Goal: Task Accomplishment & Management: Manage account settings

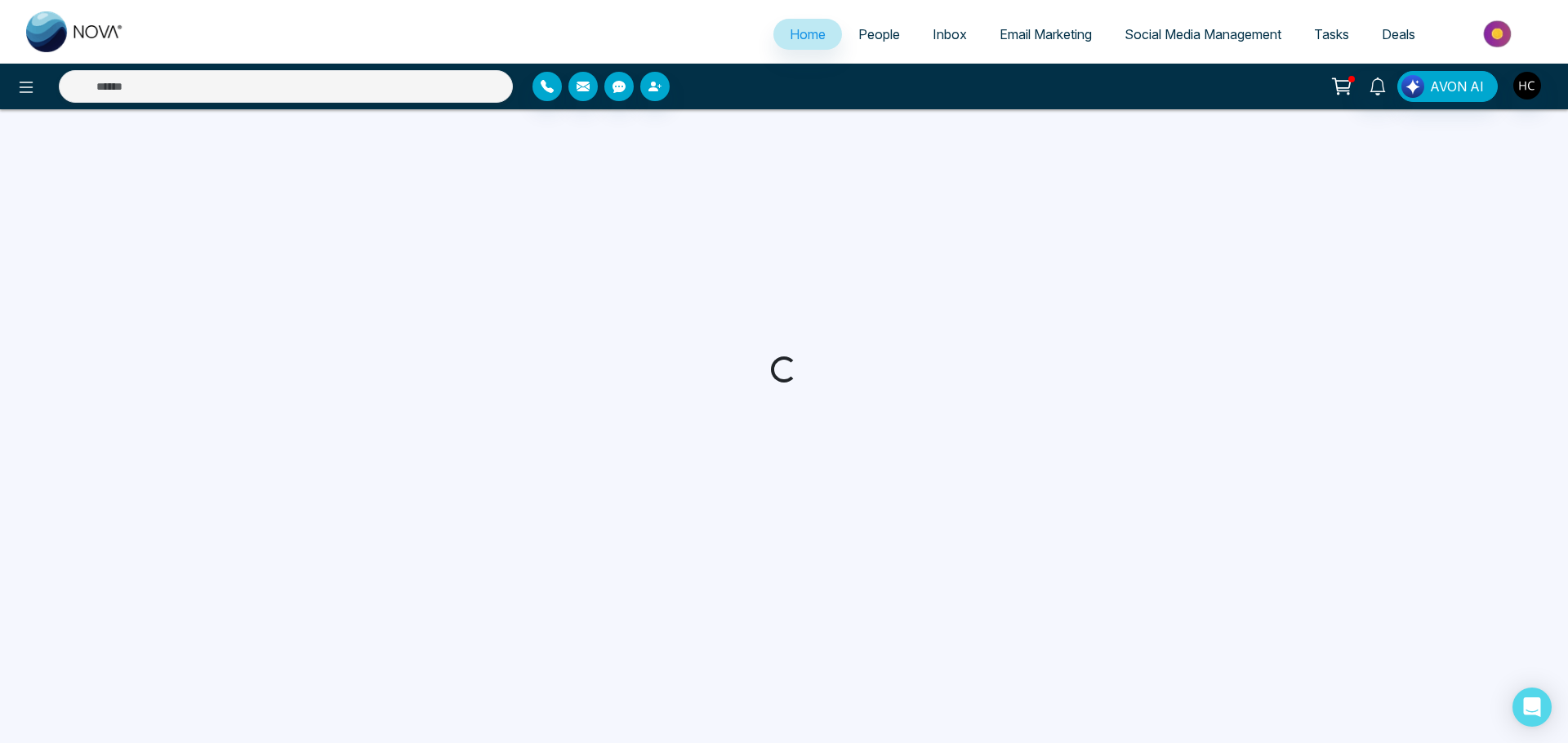
select select "*"
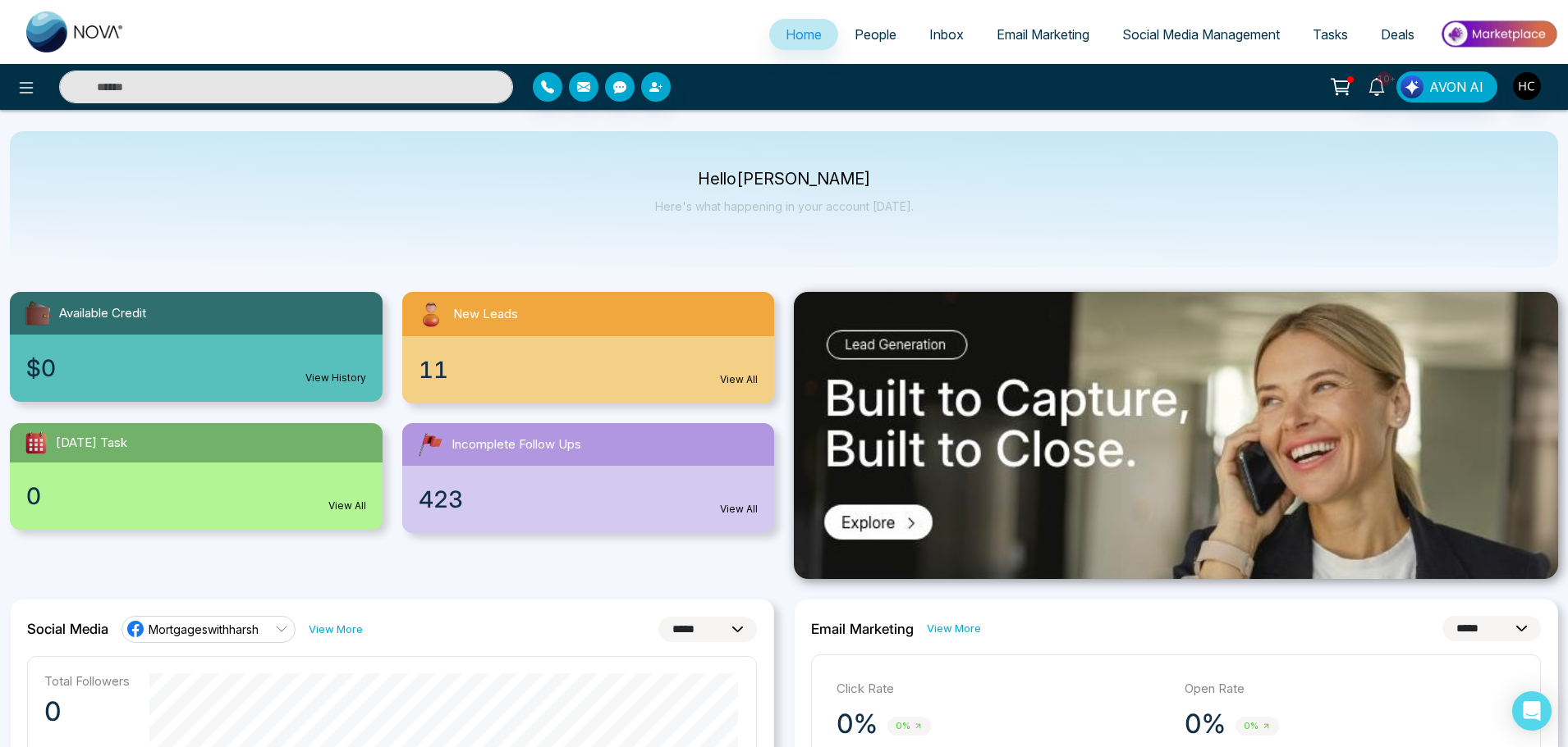
click at [869, 31] on span "People" at bounding box center [876, 34] width 42 height 16
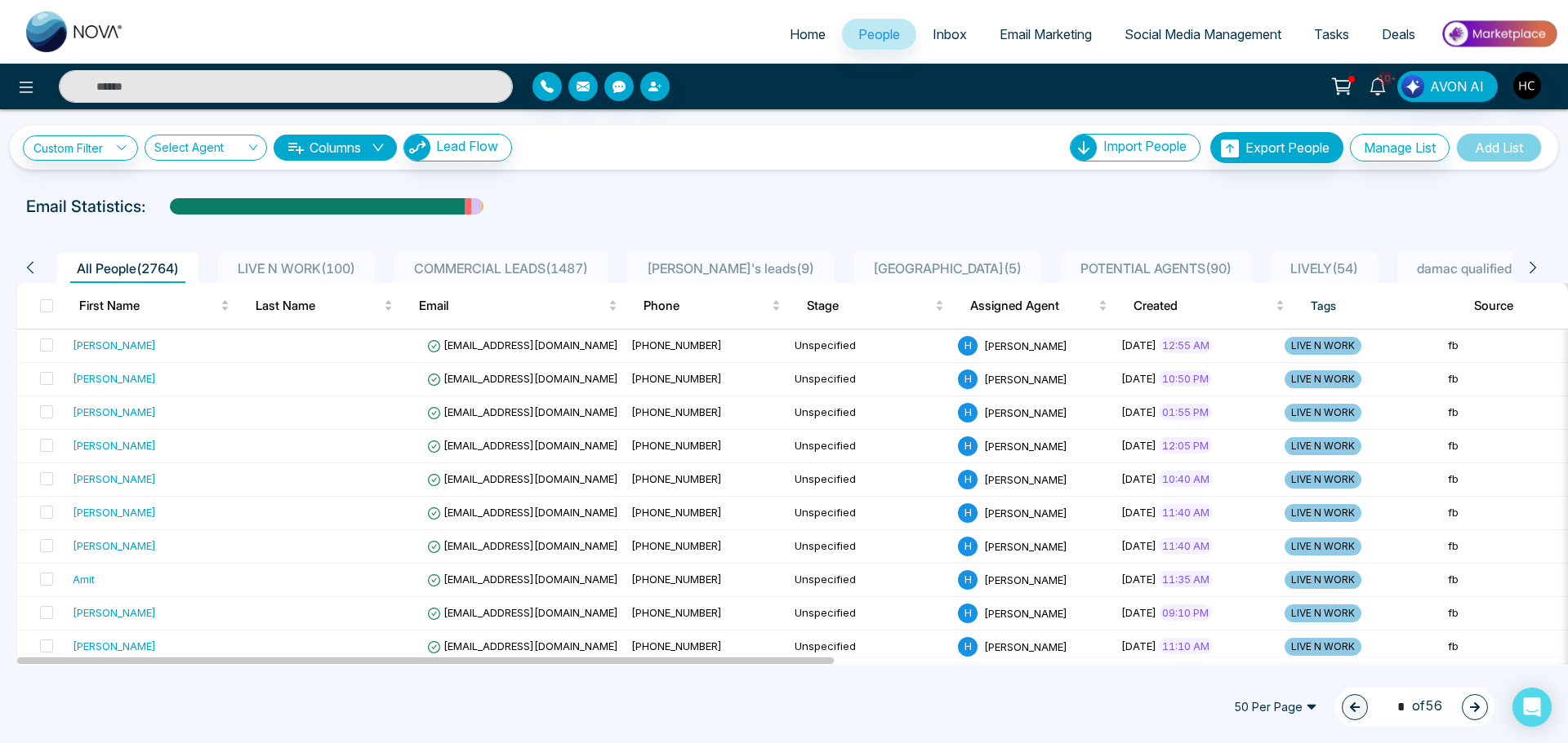
click at [345, 268] on span "LIVE N WORK ( 100 )" at bounding box center [296, 268] width 131 height 16
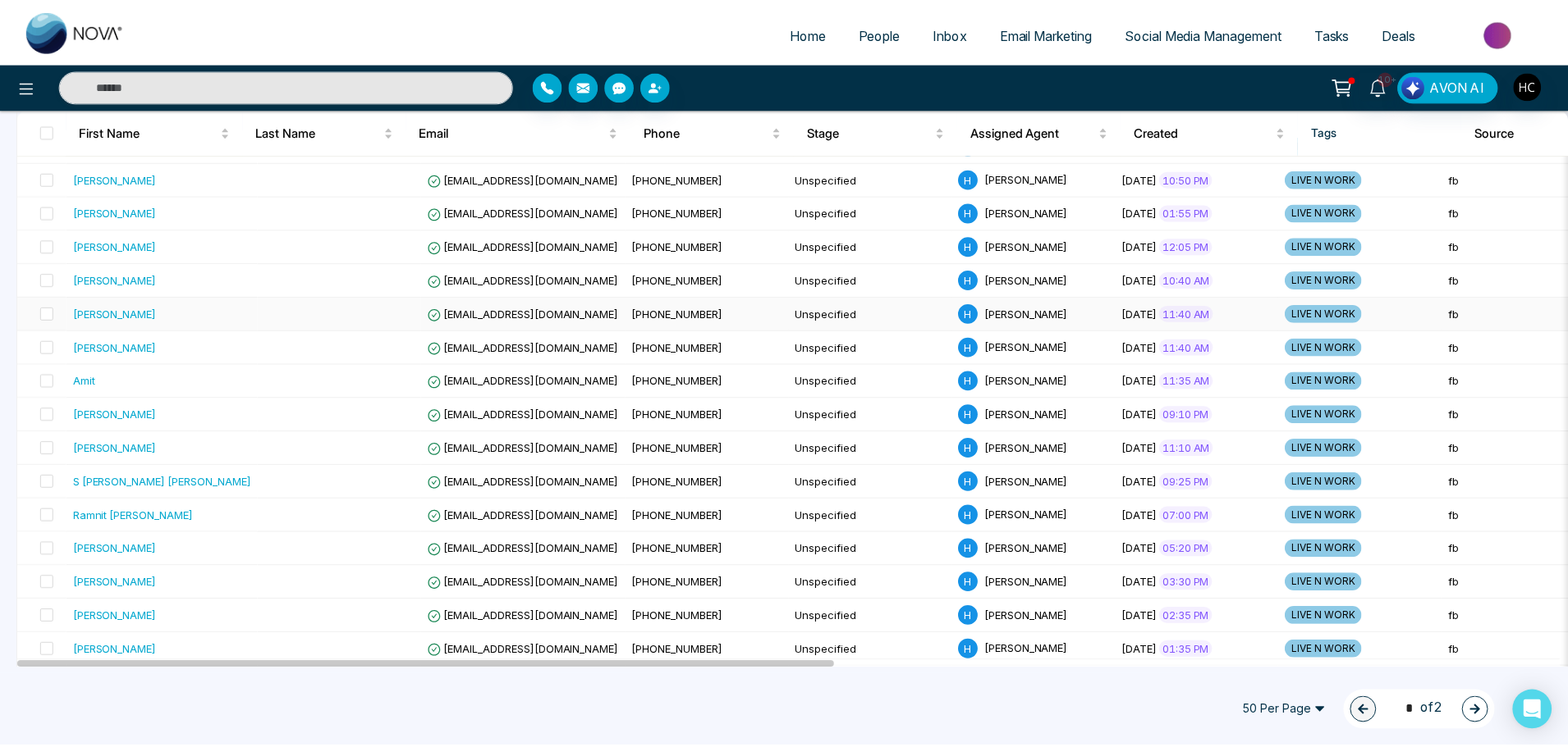
scroll to position [328, 0]
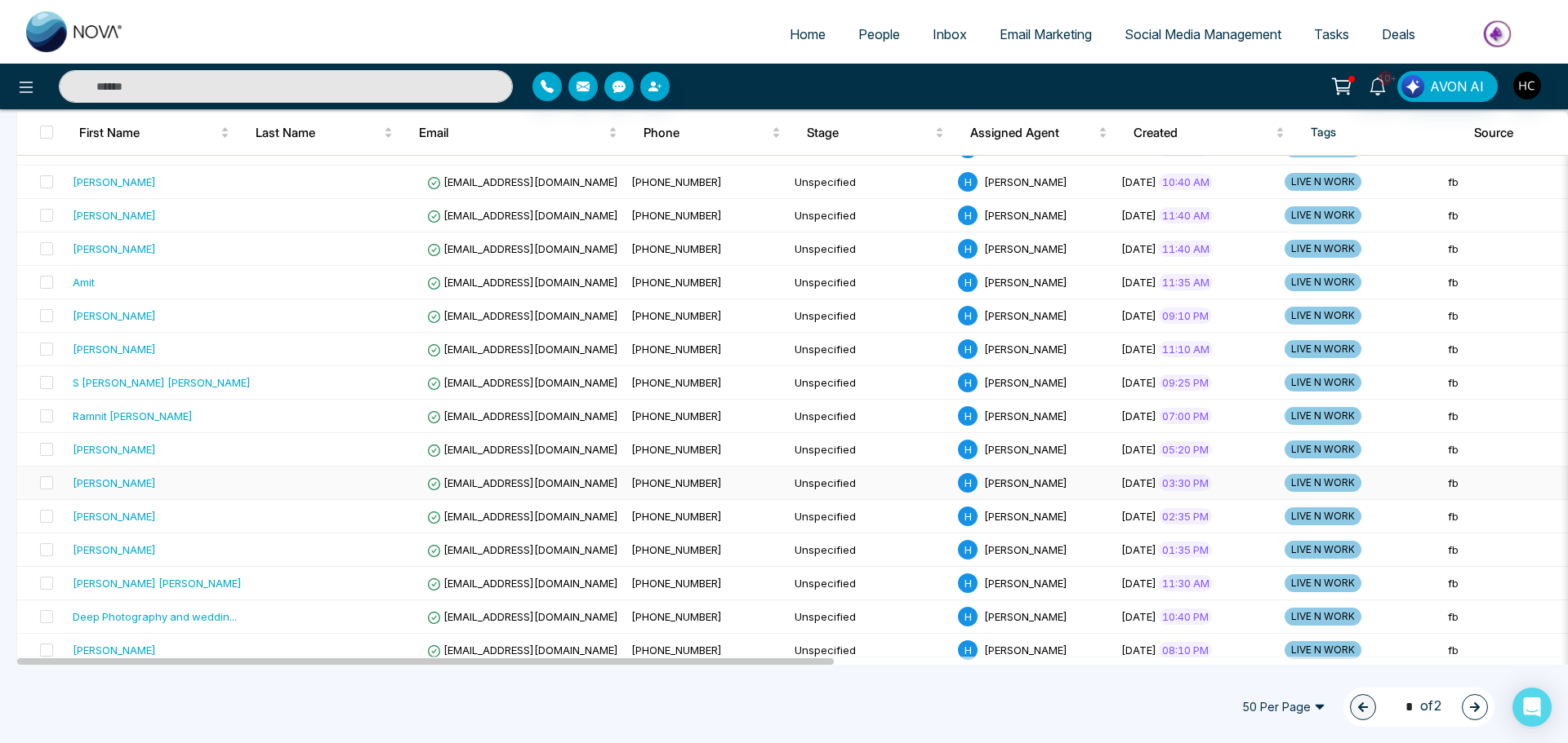
click at [140, 477] on div "[PERSON_NAME]" at bounding box center [114, 482] width 83 height 16
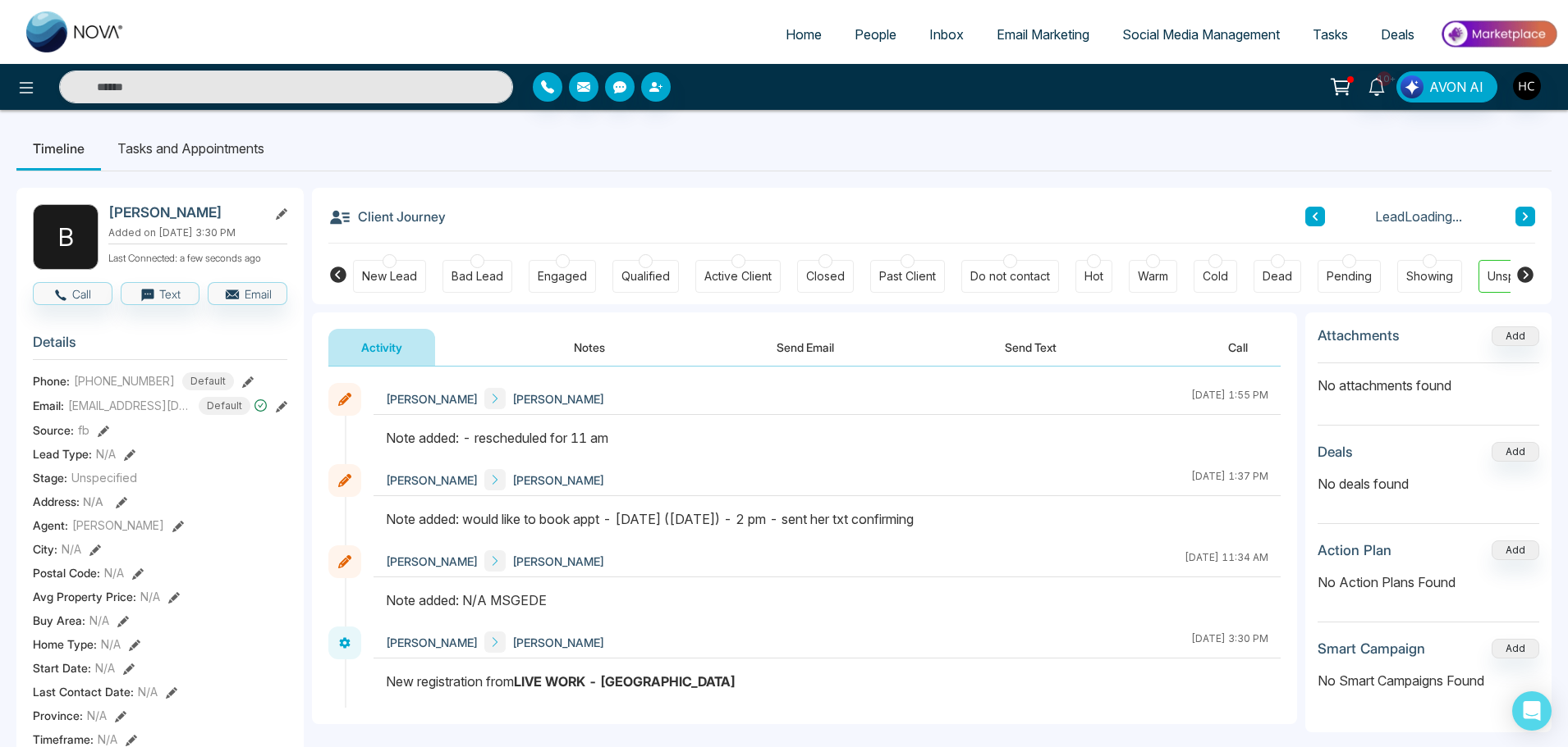
click at [578, 341] on button "Notes" at bounding box center [589, 348] width 97 height 36
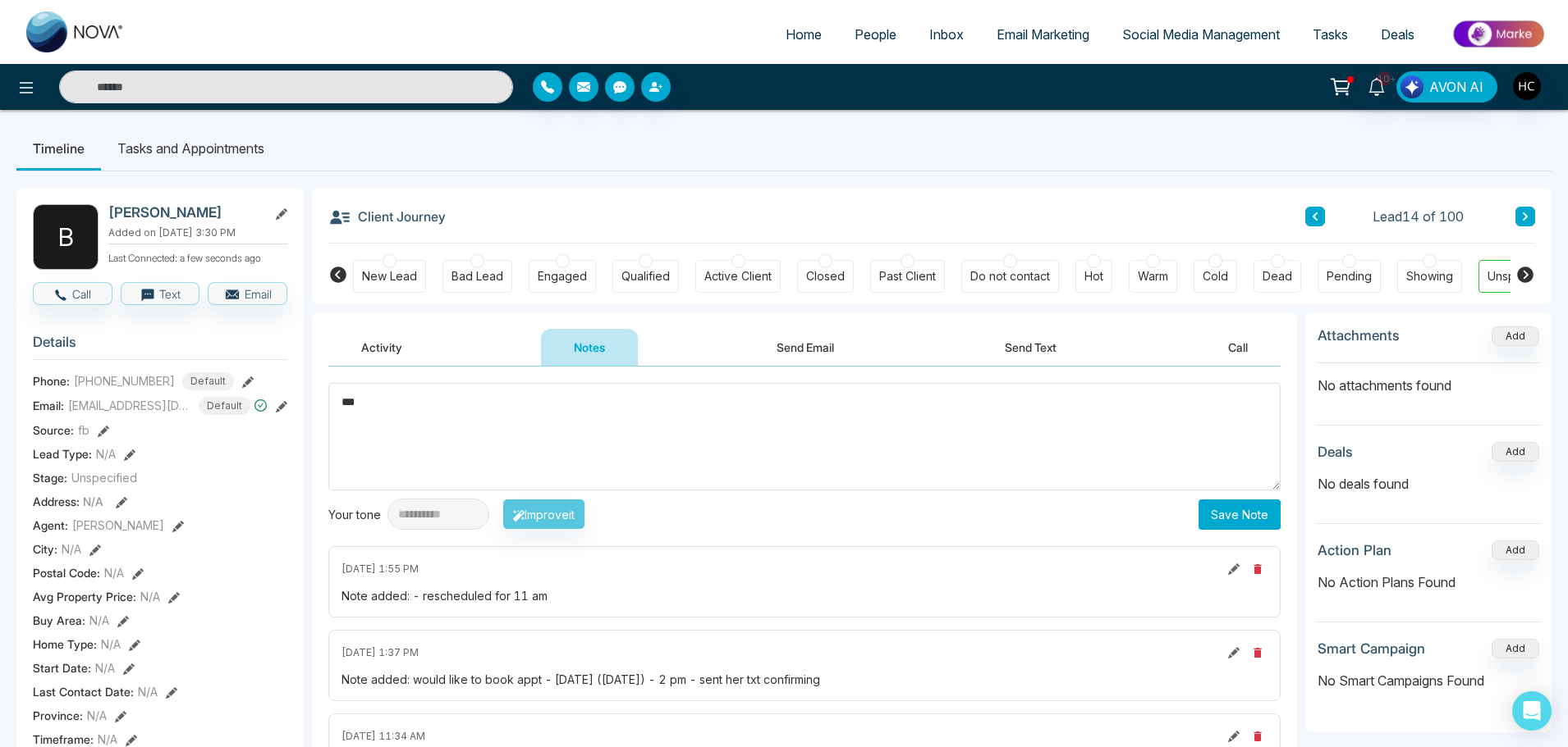
scroll to position [0, 50]
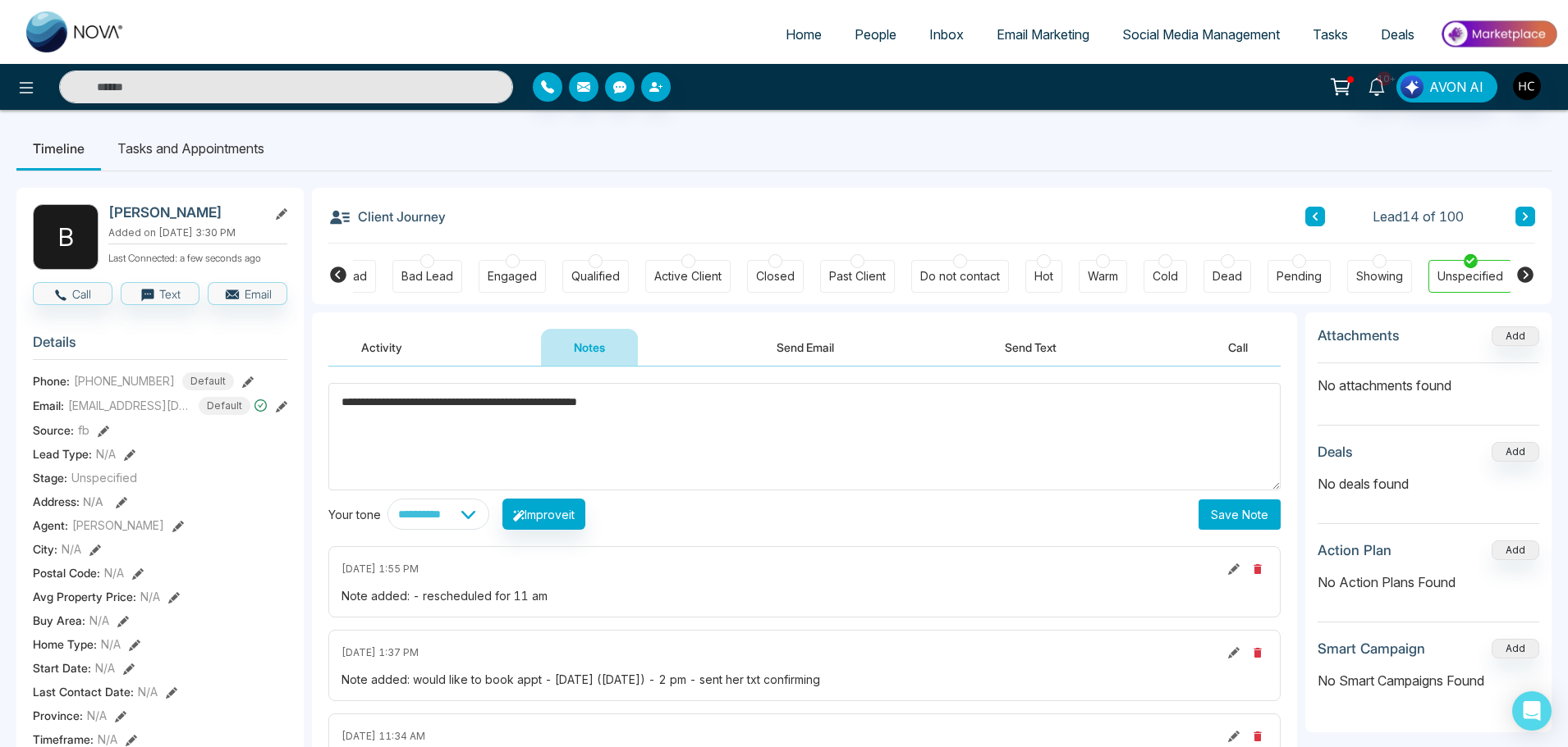
click at [391, 405] on textarea "**********" at bounding box center [804, 437] width 952 height 108
click at [441, 401] on textarea "**********" at bounding box center [804, 437] width 952 height 108
click at [796, 409] on textarea "**********" at bounding box center [804, 437] width 952 height 108
type textarea "**********"
click at [1218, 513] on button "Save Note" at bounding box center [1239, 515] width 82 height 31
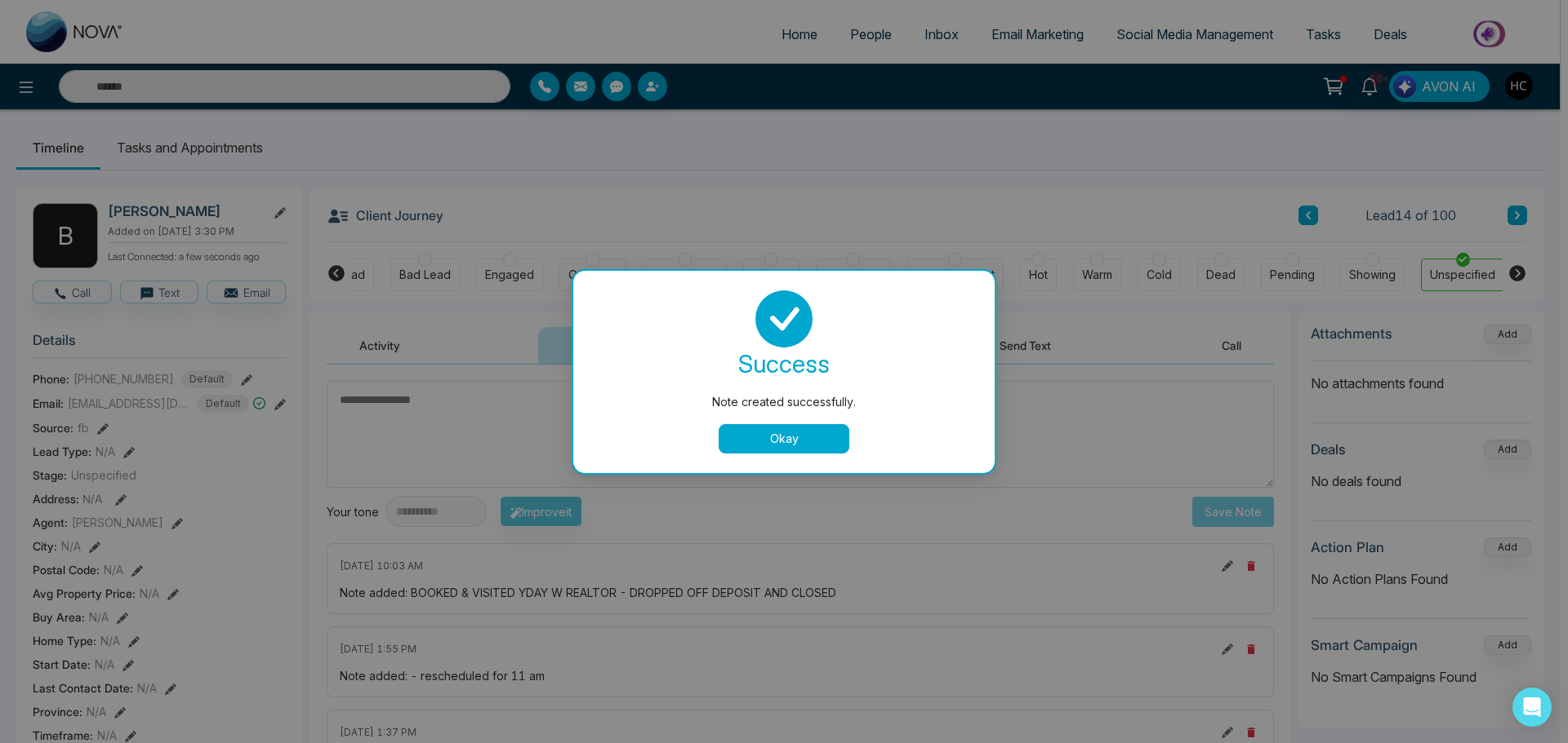
click at [773, 435] on button "Okay" at bounding box center [784, 438] width 131 height 30
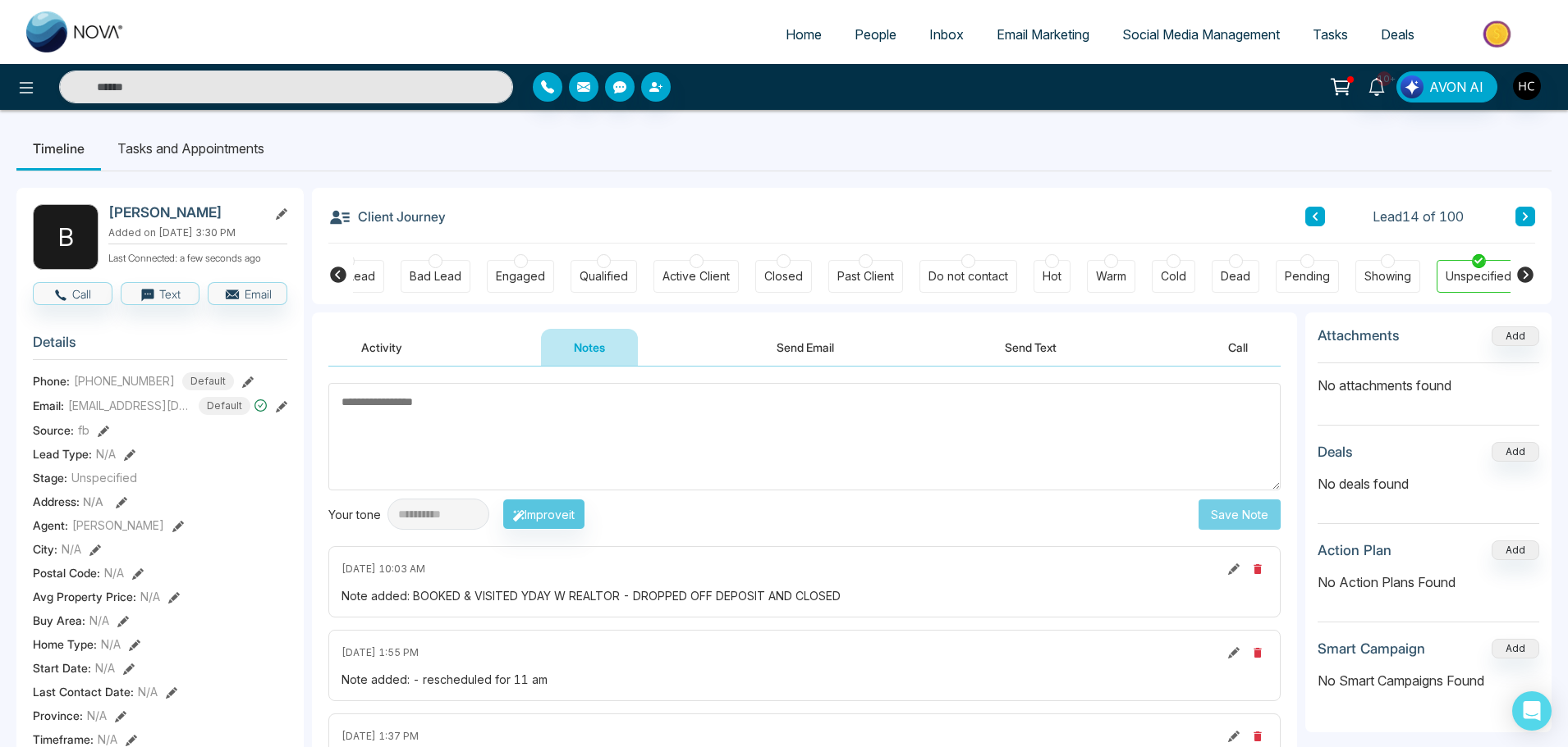
click at [1522, 277] on icon at bounding box center [1525, 275] width 16 height 16
click at [774, 272] on div "Closed" at bounding box center [775, 276] width 38 height 16
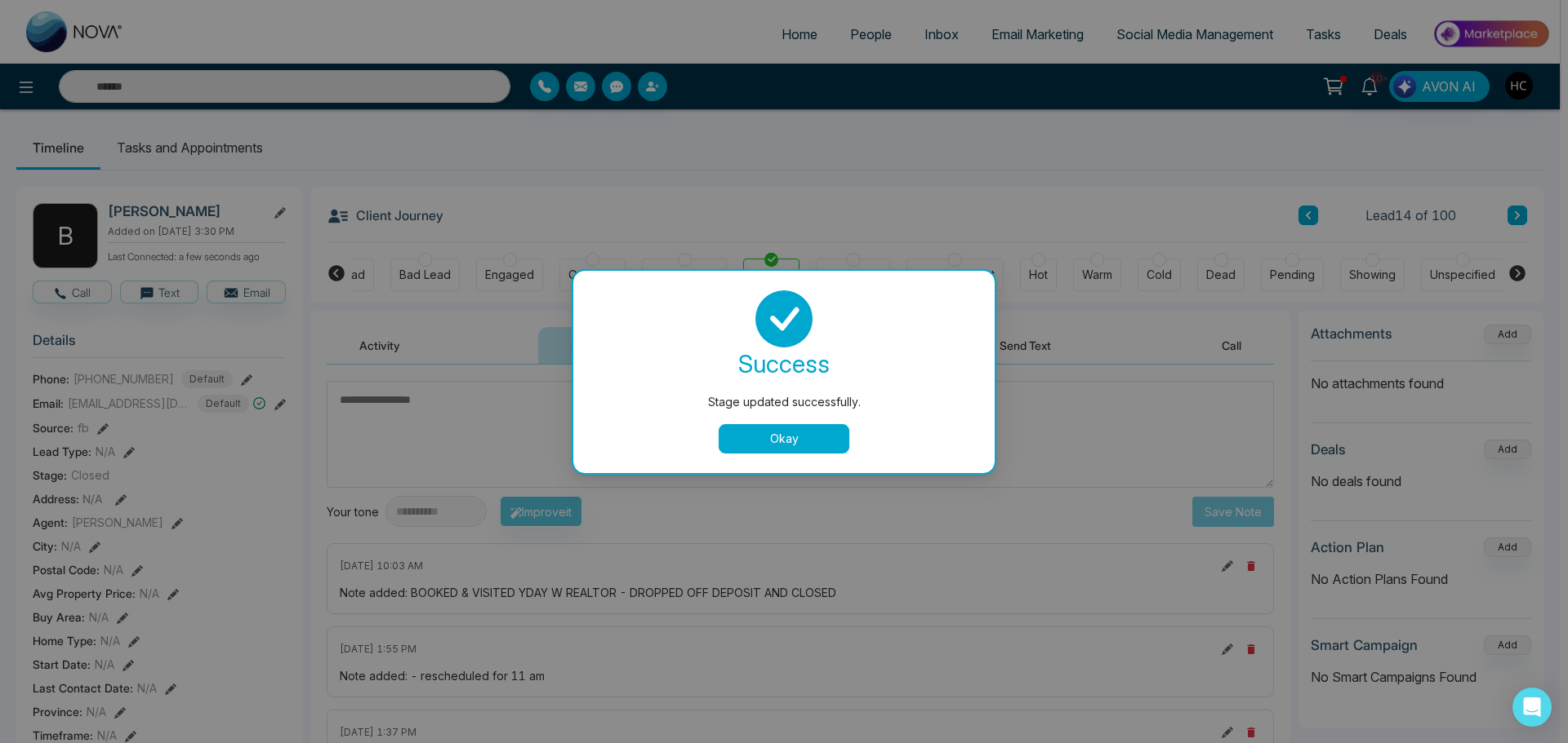
click at [818, 436] on button "Okay" at bounding box center [784, 438] width 131 height 30
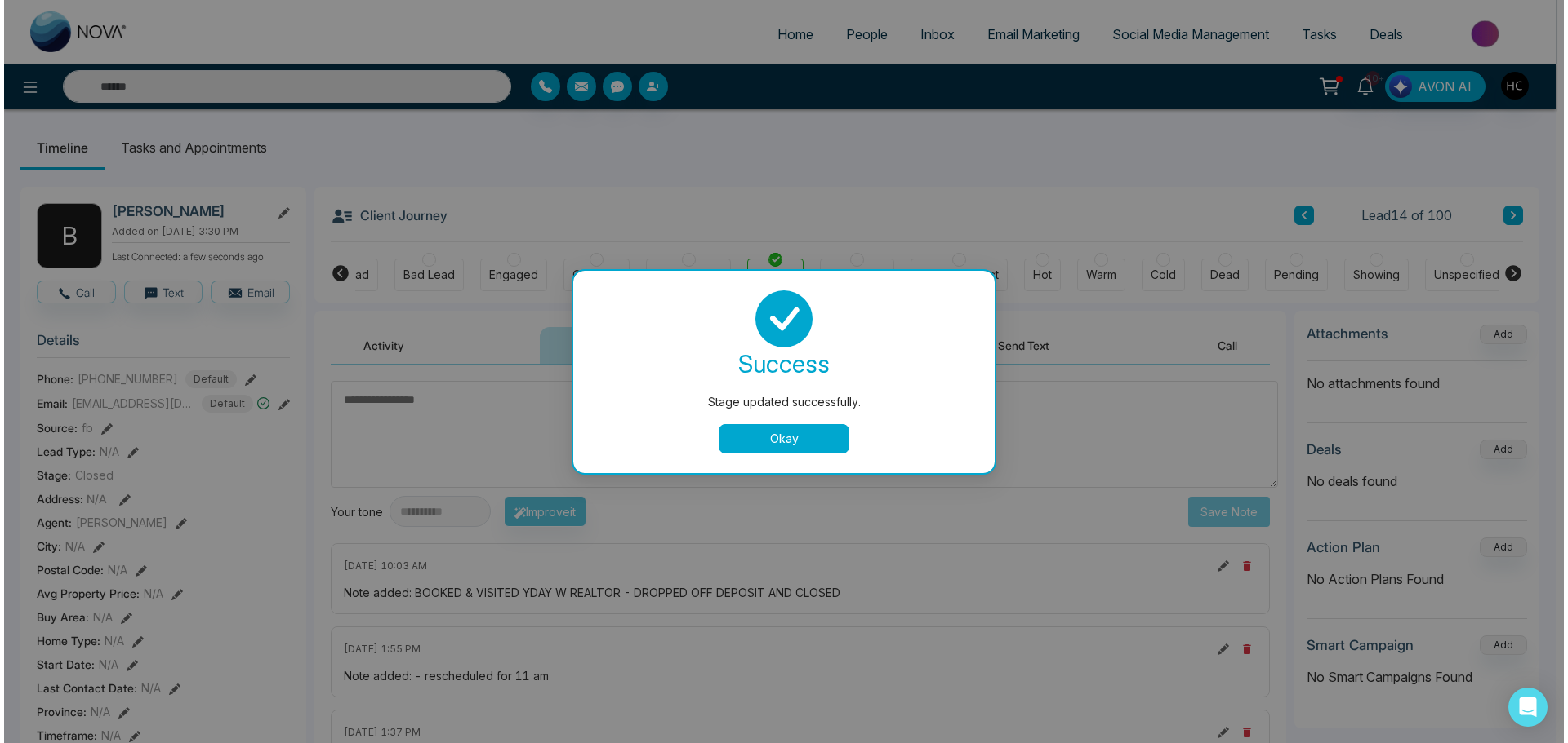
scroll to position [0, 42]
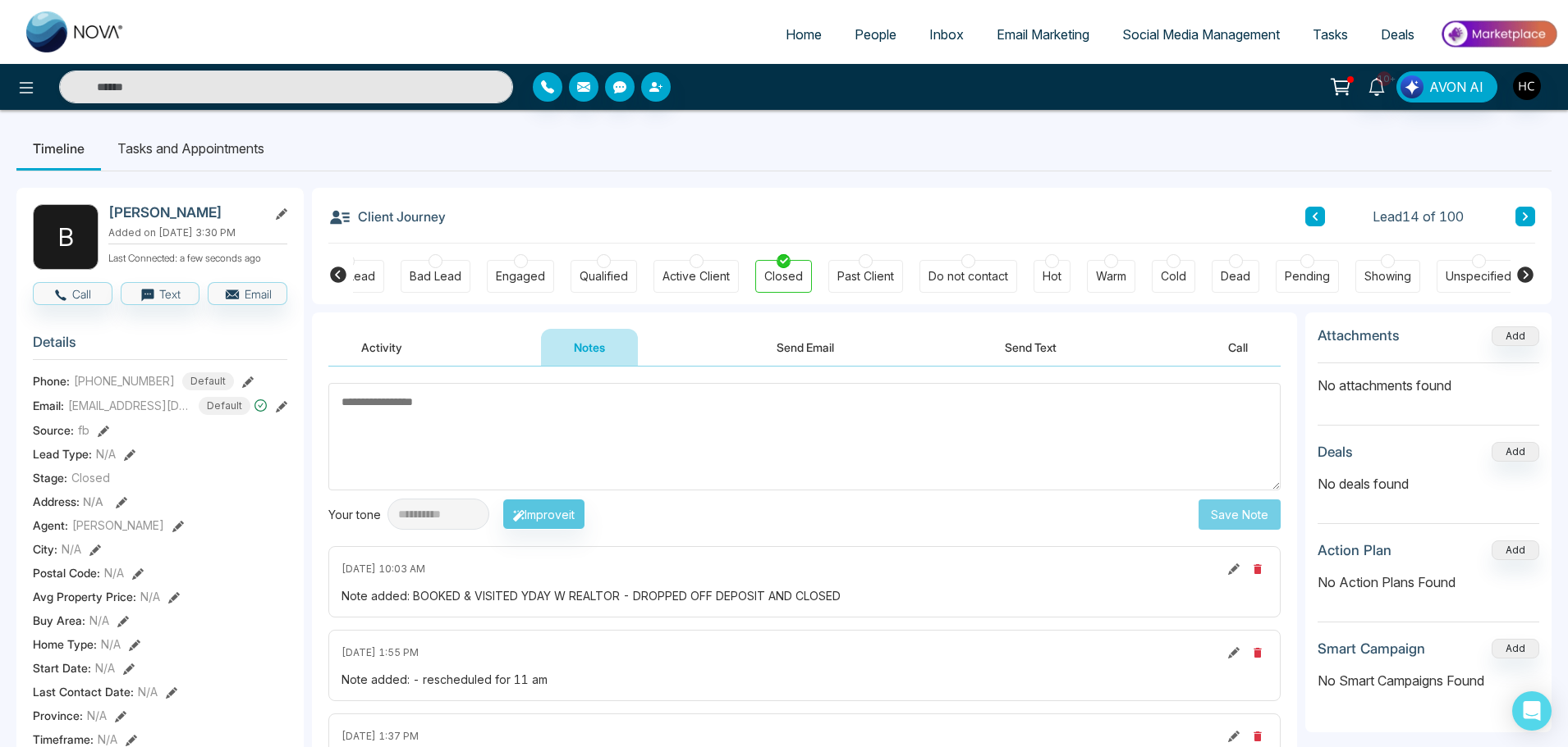
click at [855, 33] on span "People" at bounding box center [876, 34] width 42 height 16
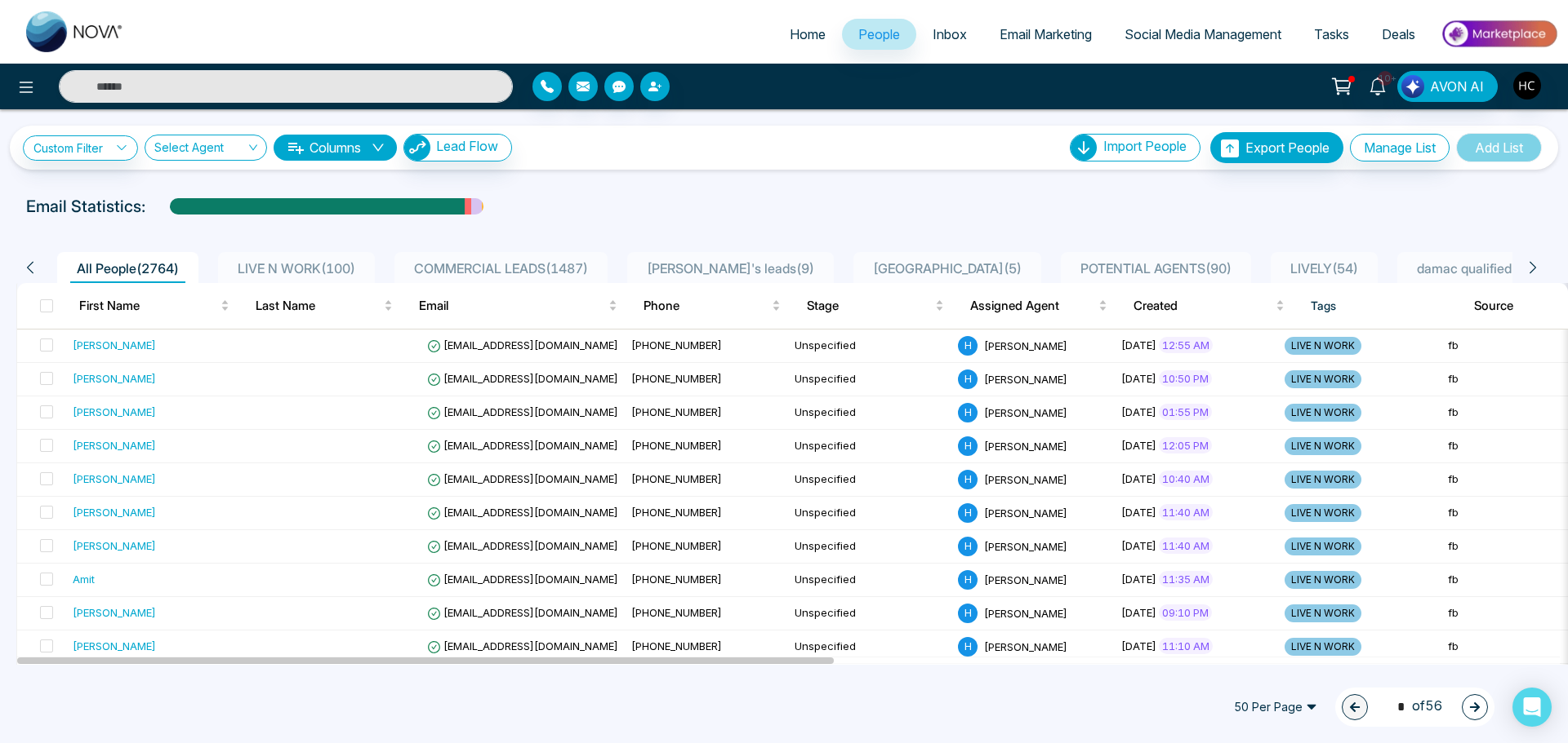
click at [312, 263] on span "LIVE N WORK ( 100 )" at bounding box center [296, 268] width 131 height 16
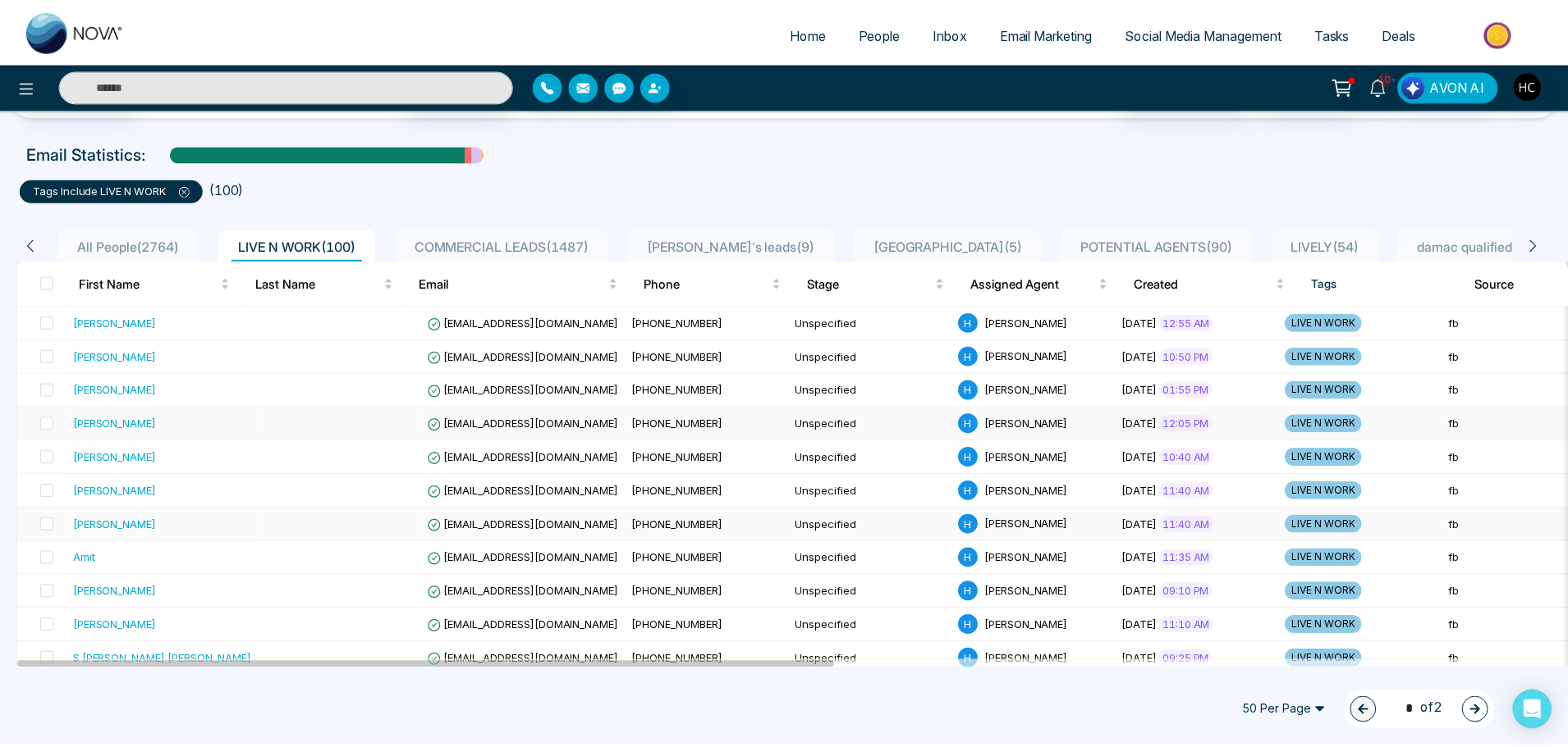
scroll to position [82, 0]
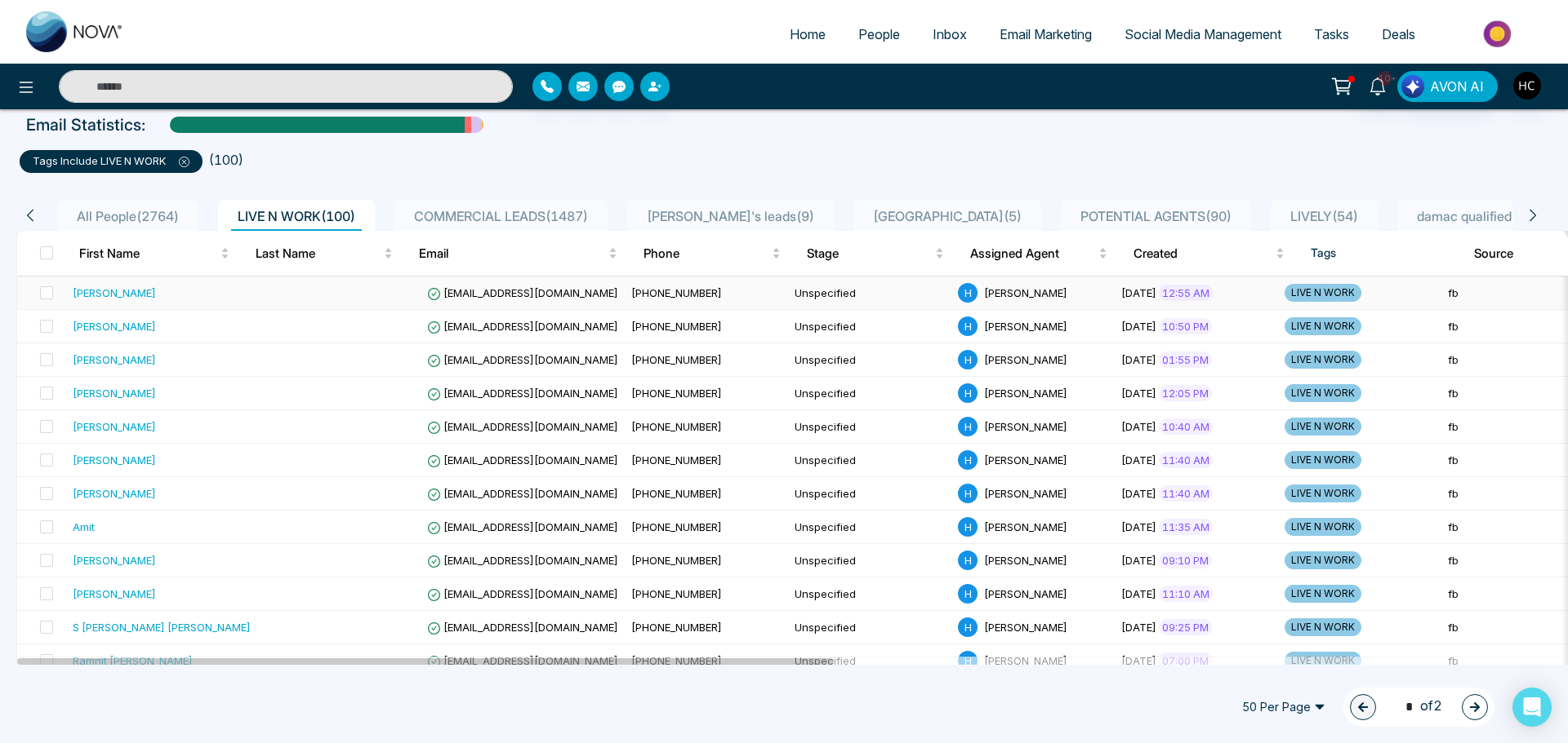
click at [233, 294] on div "[PERSON_NAME]" at bounding box center [161, 292] width 178 height 16
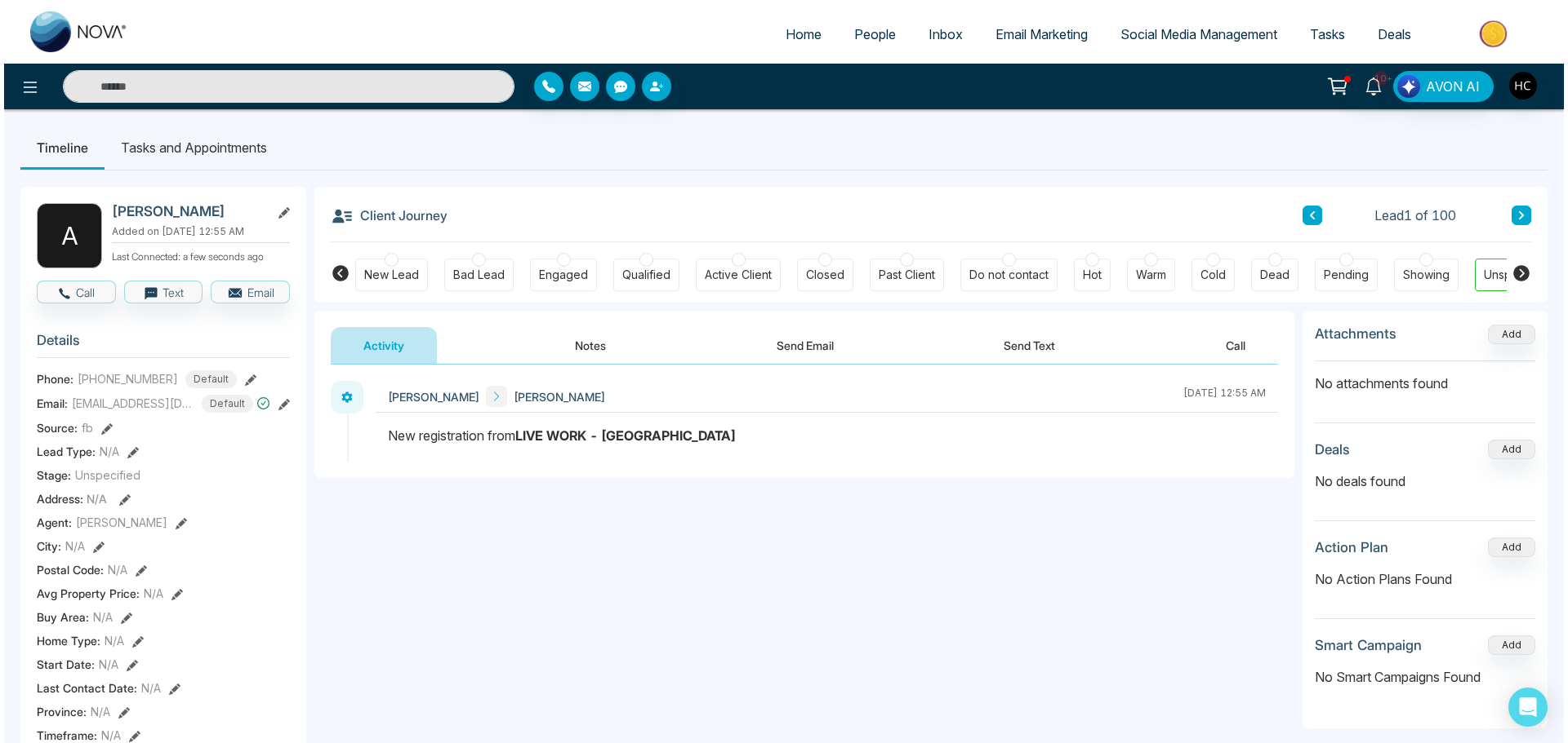
scroll to position [0, 50]
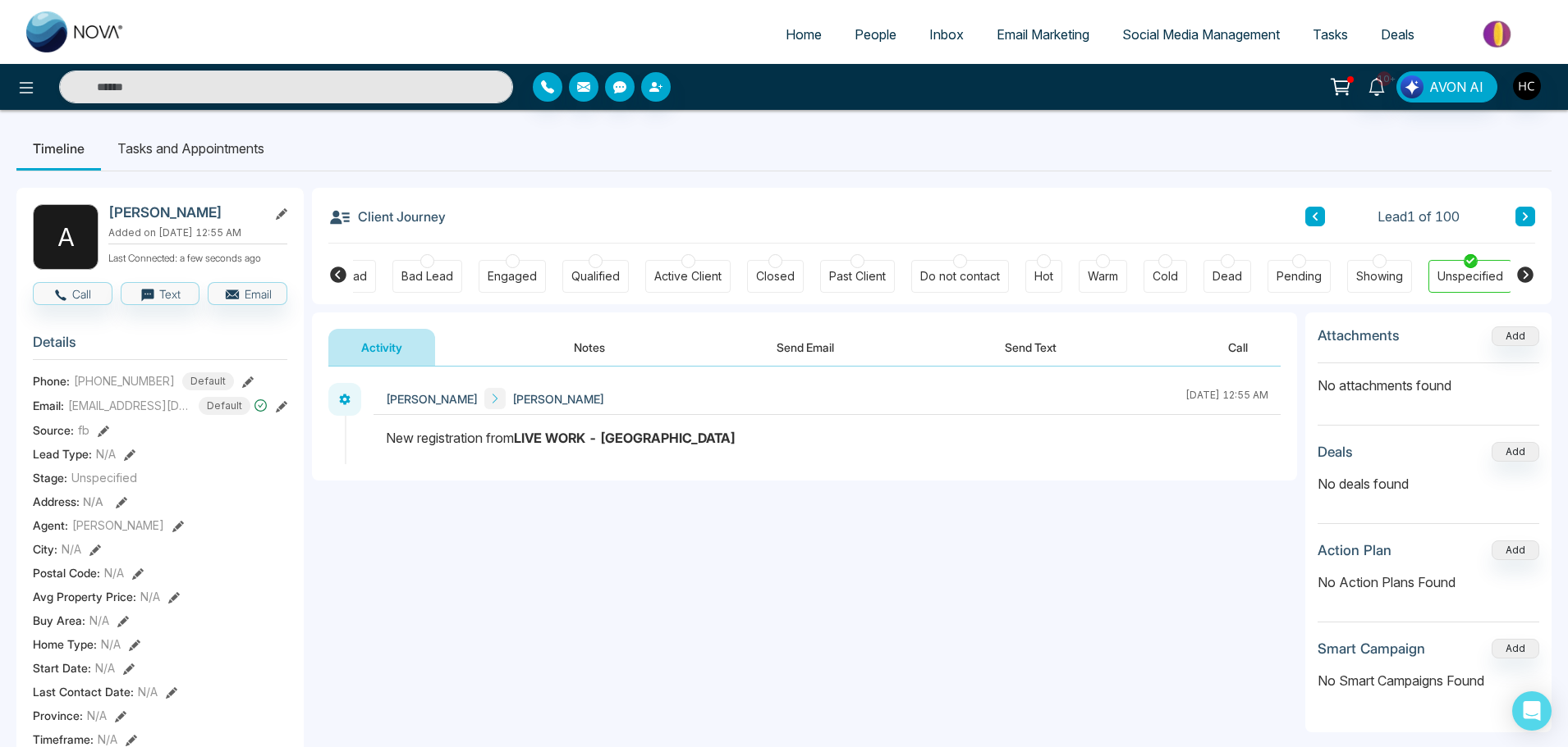
click at [867, 24] on link "People" at bounding box center [875, 35] width 75 height 31
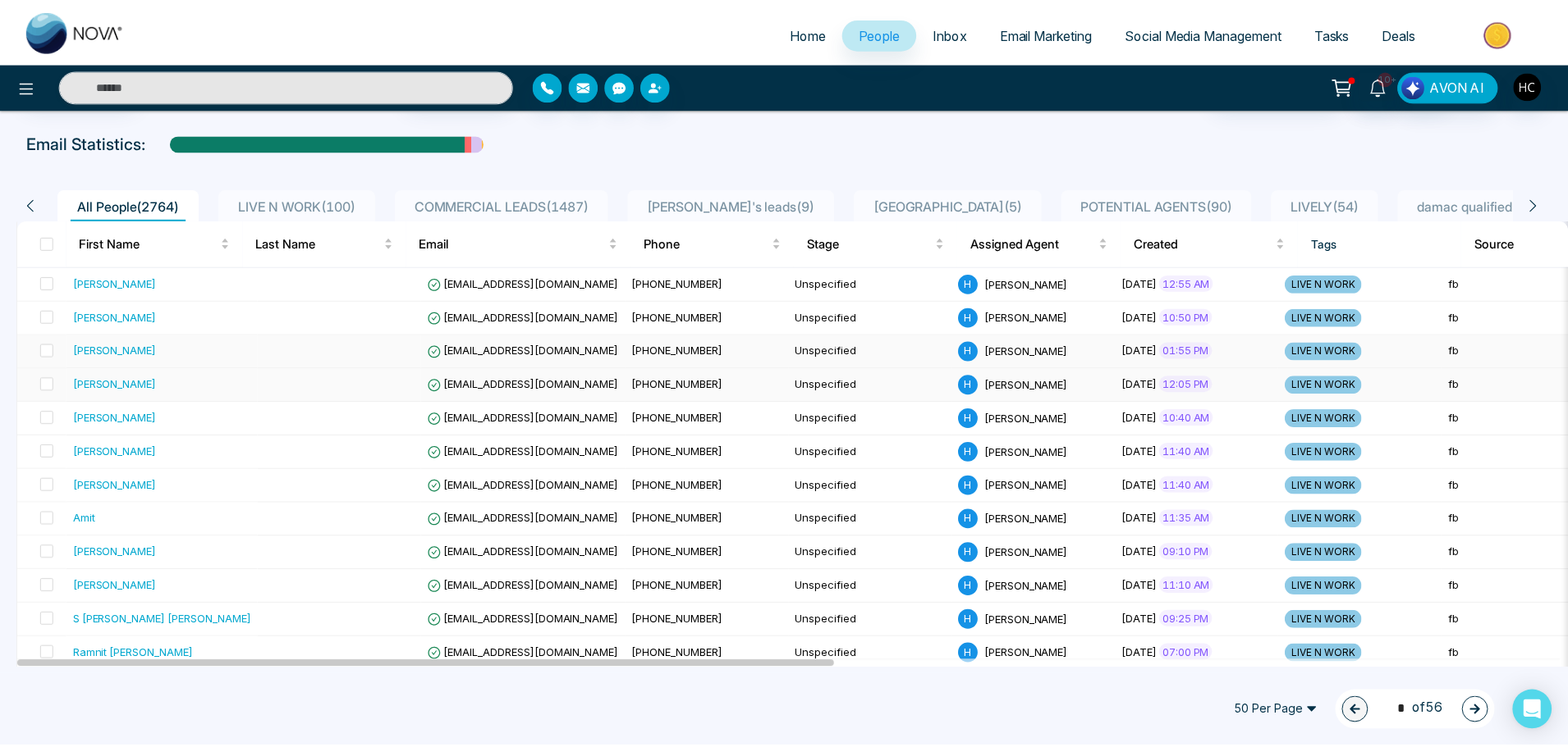
scroll to position [82, 0]
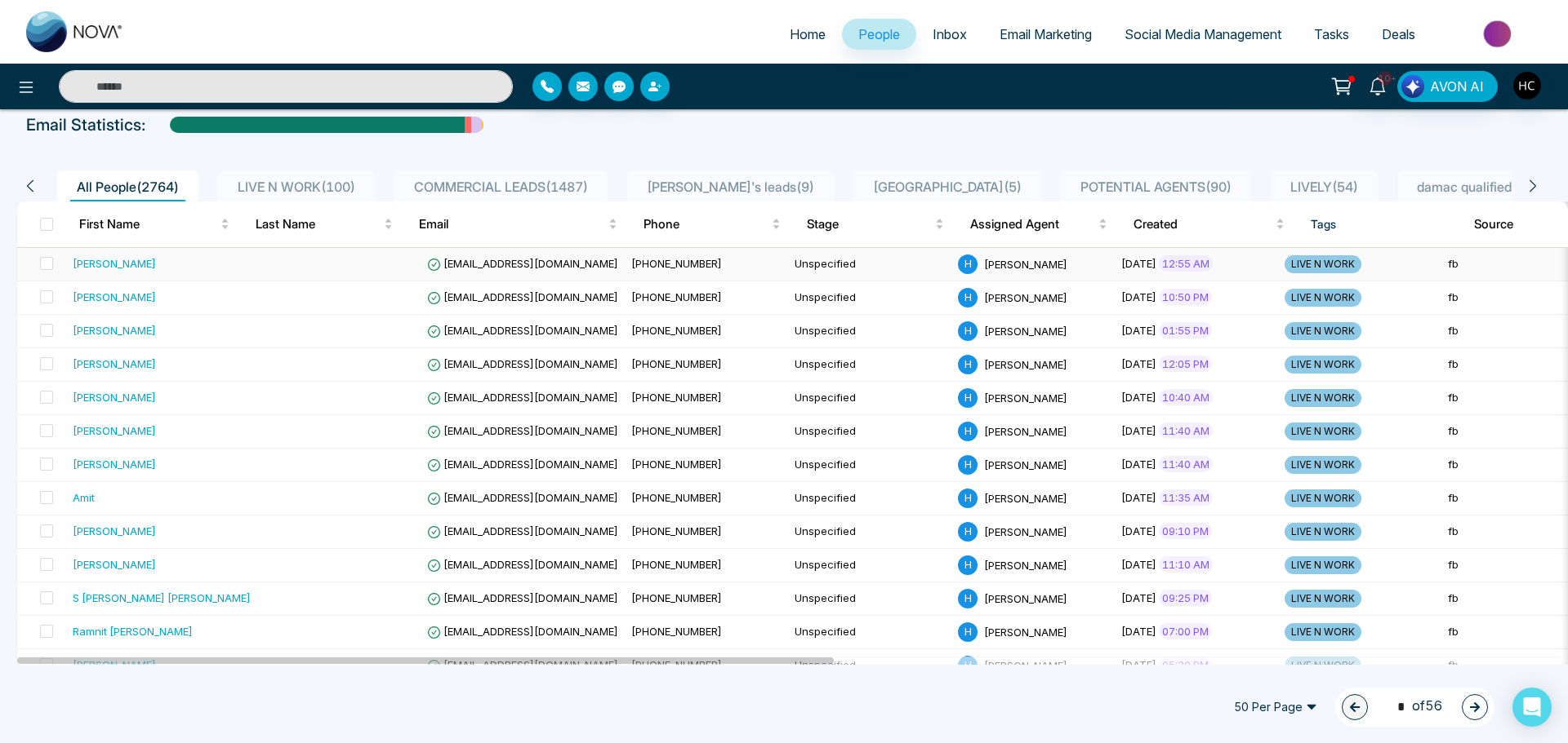
click at [548, 265] on span "[EMAIL_ADDRESS][DOMAIN_NAME]" at bounding box center [523, 264] width 191 height 13
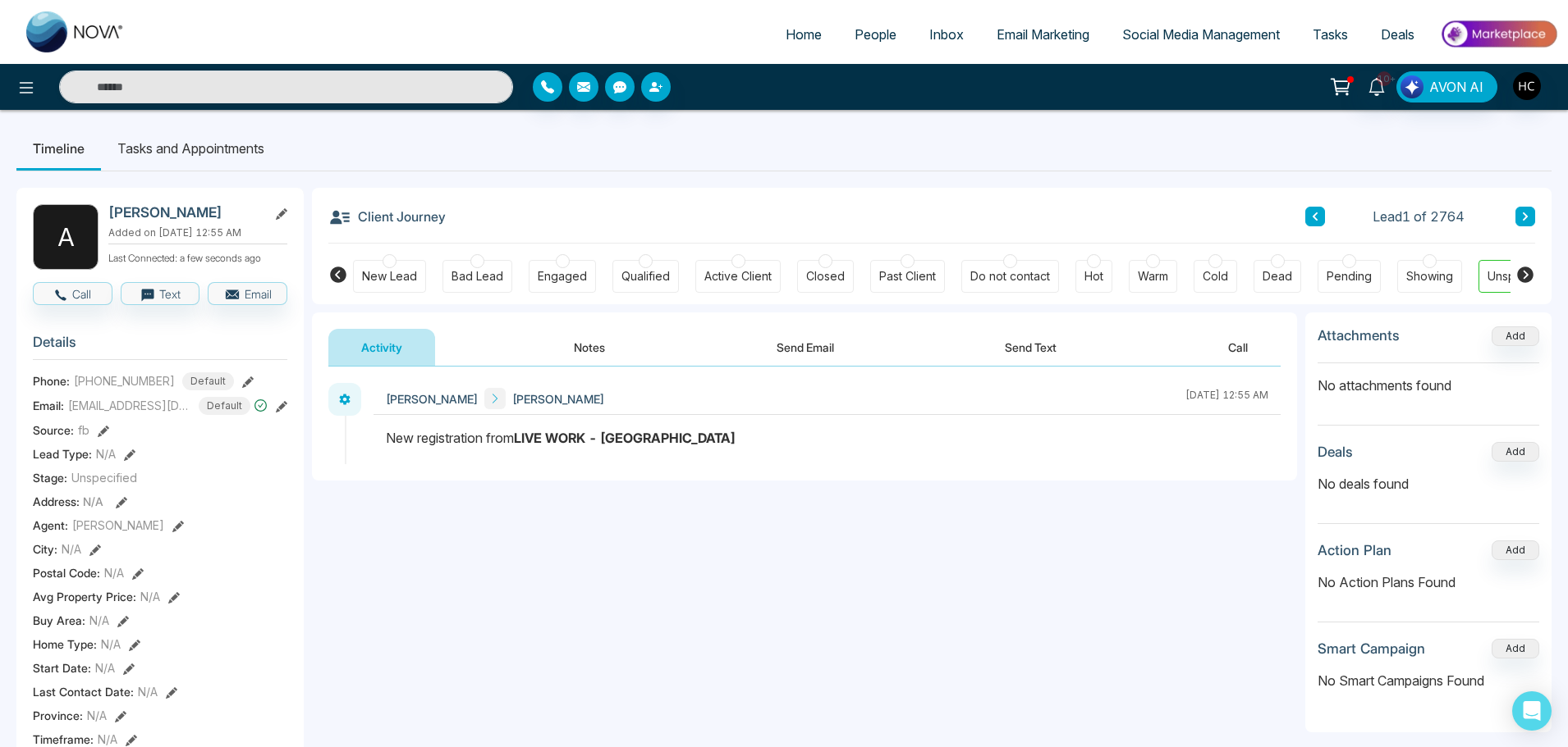
click at [601, 342] on button "Notes" at bounding box center [589, 348] width 97 height 36
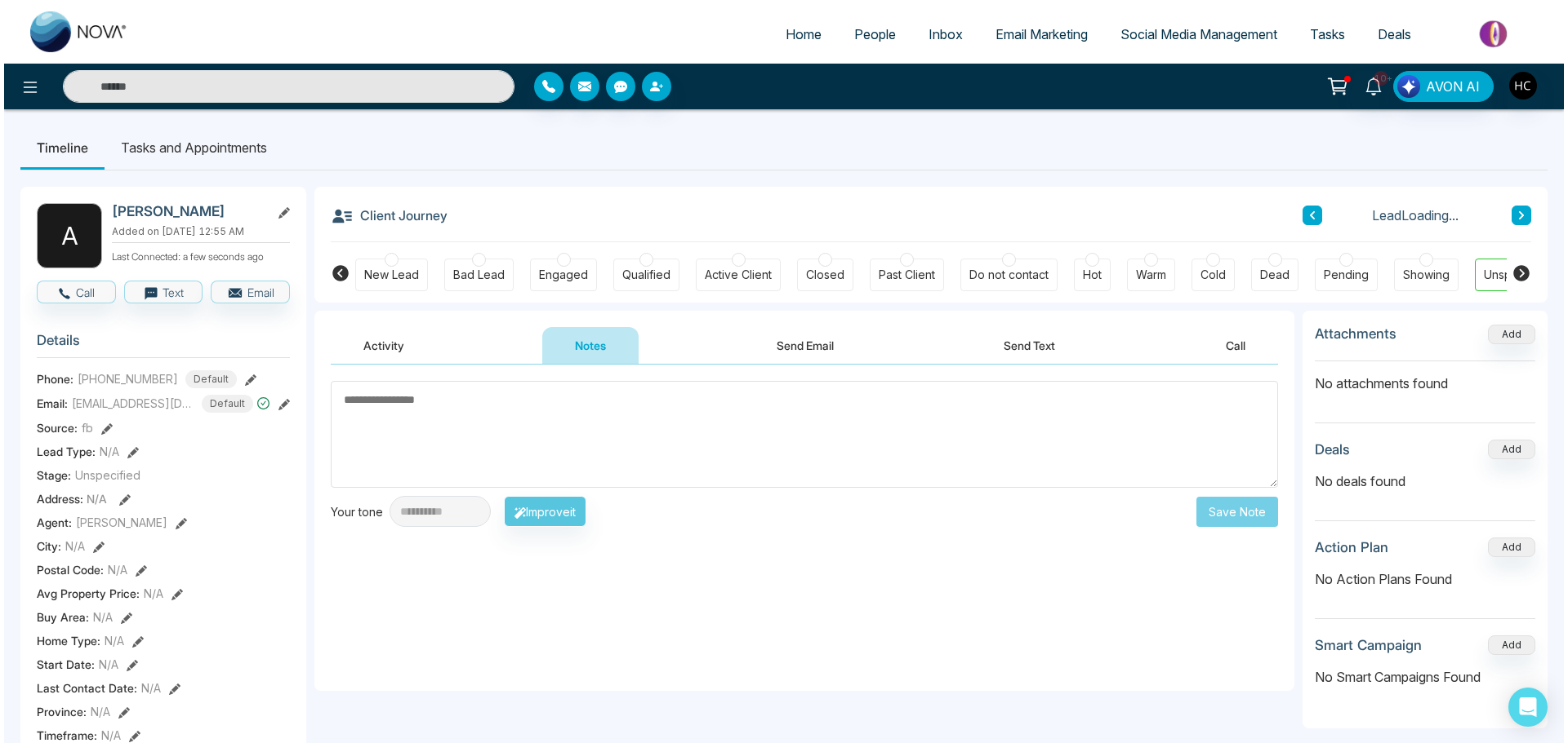
scroll to position [0, 50]
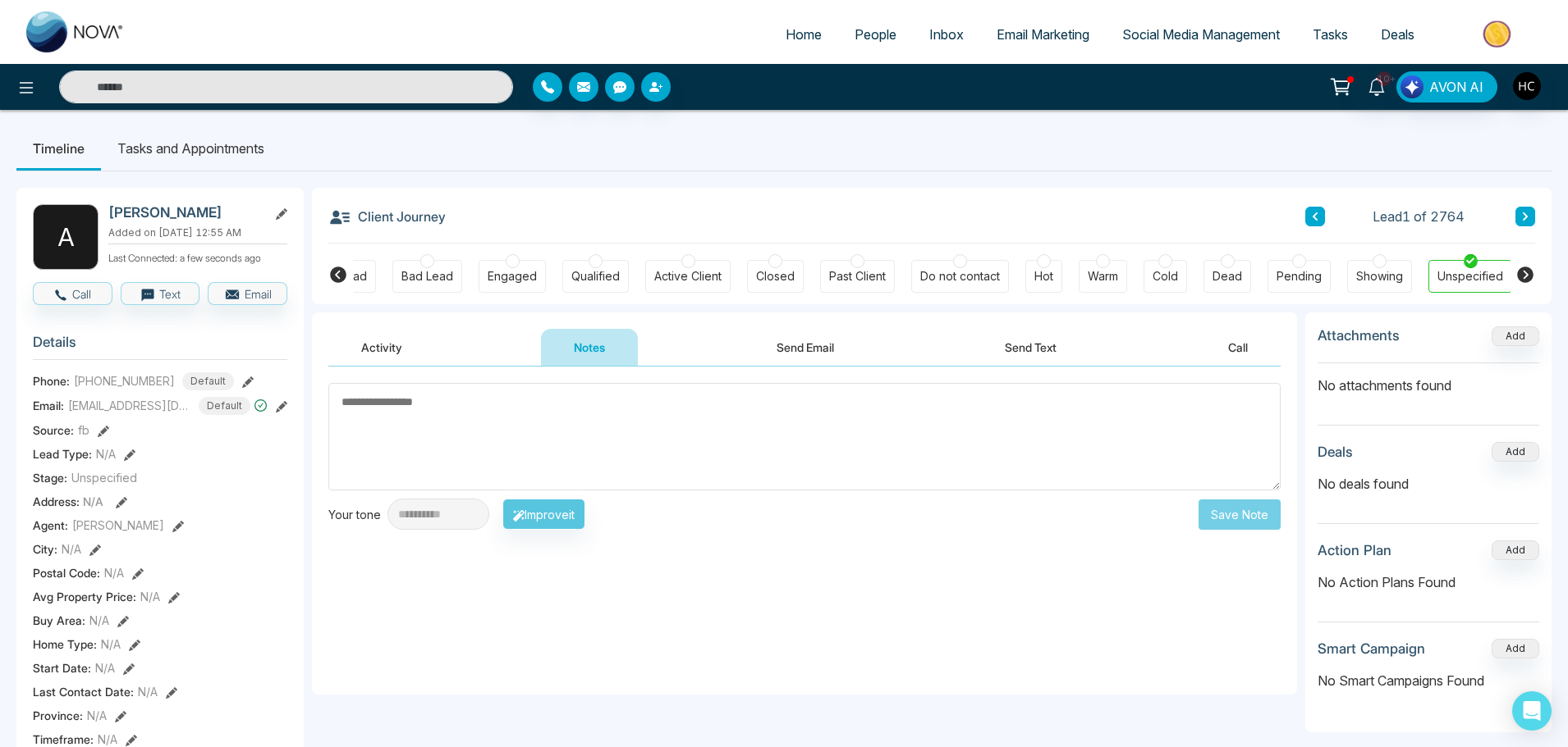
click at [886, 31] on link "People" at bounding box center [875, 35] width 75 height 31
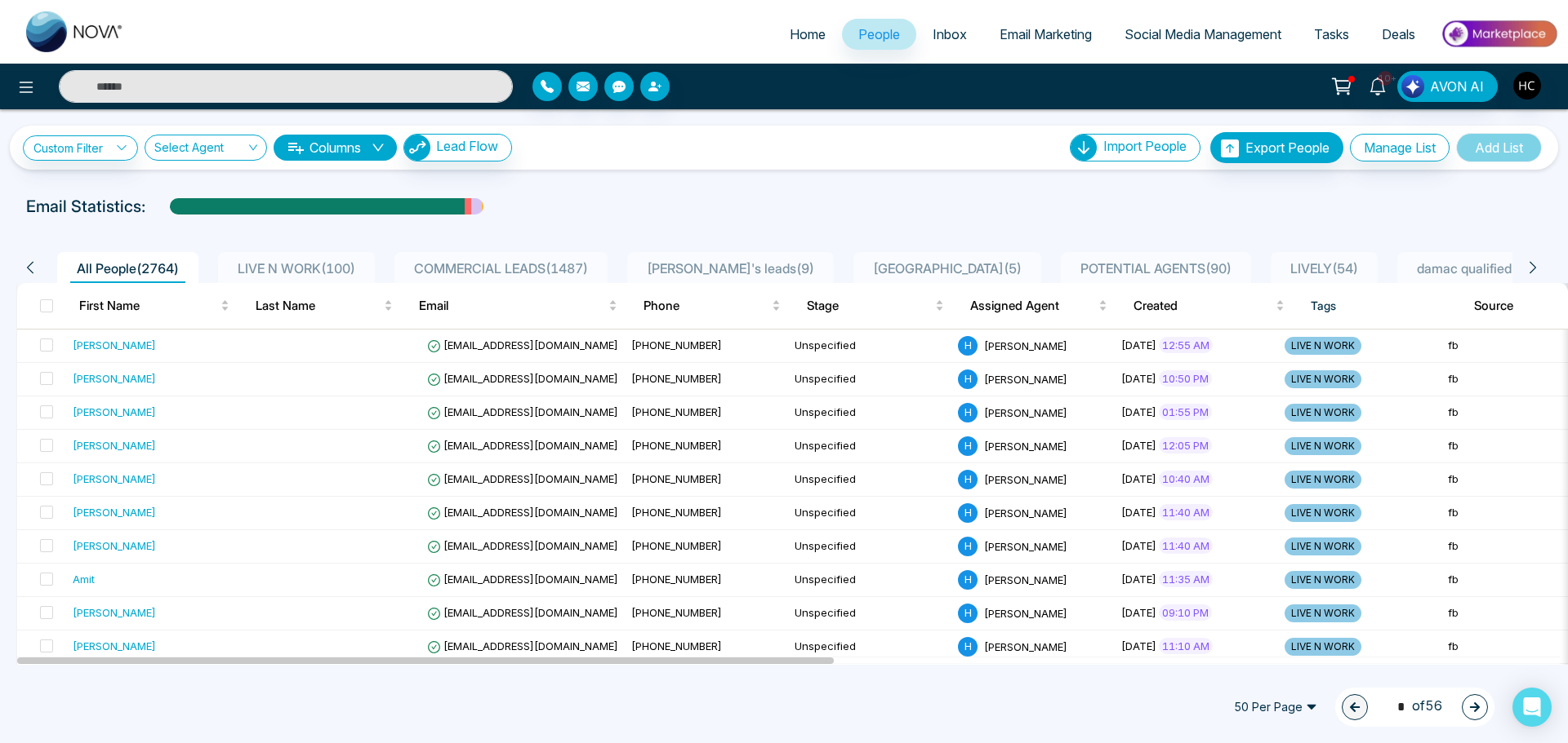
click at [347, 267] on span "LIVE N WORK ( 100 )" at bounding box center [296, 268] width 131 height 16
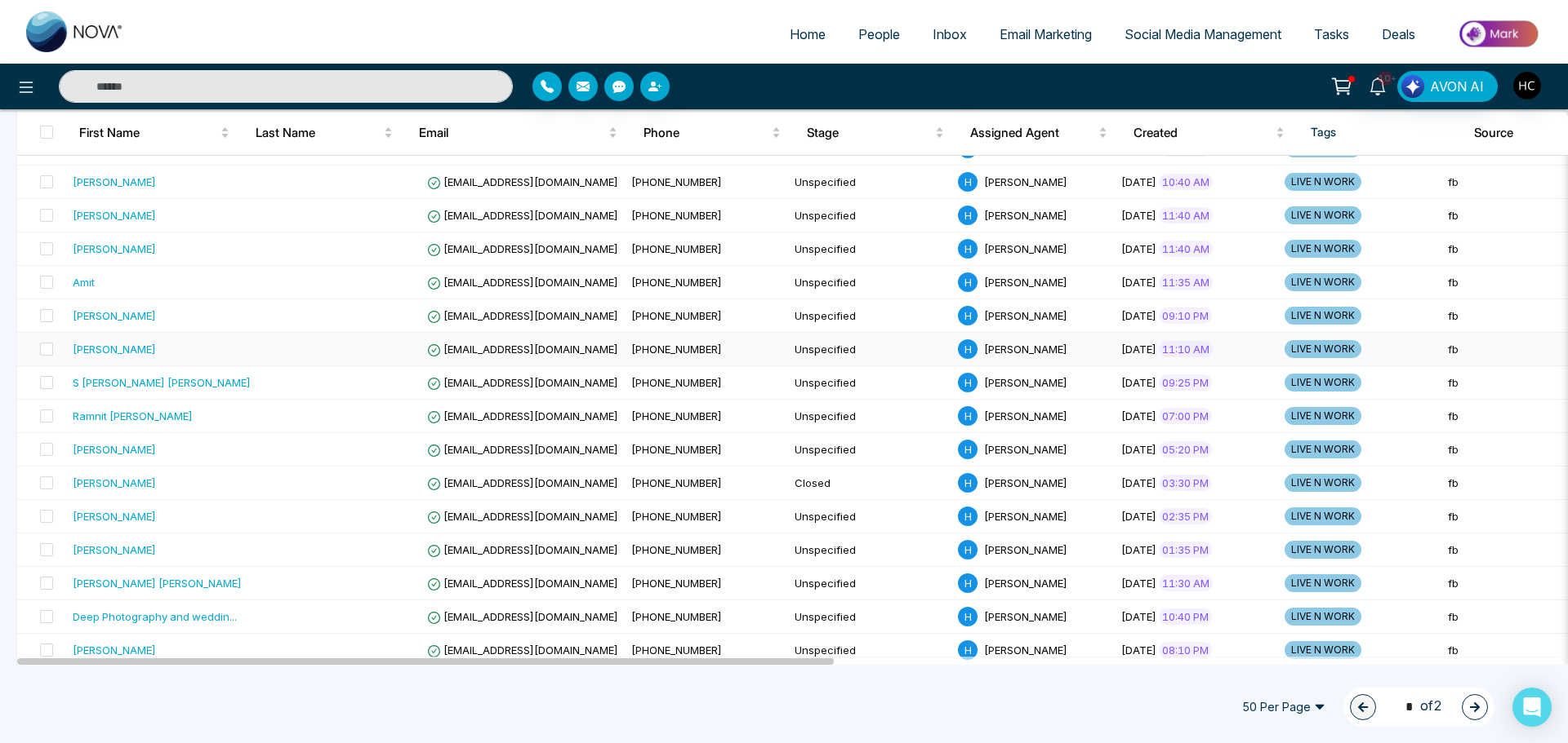
scroll to position [244, 0]
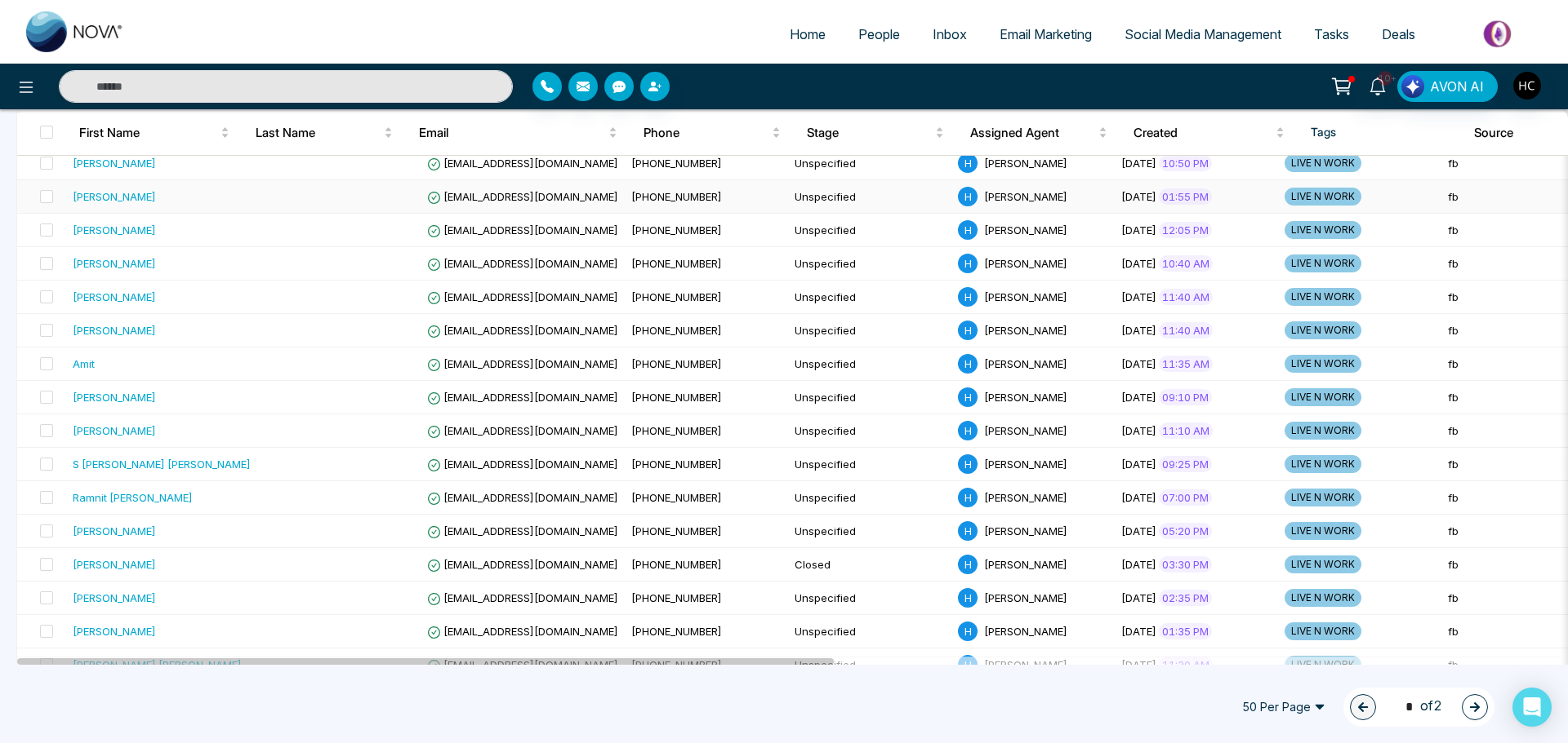
click at [162, 197] on div "[PERSON_NAME]" at bounding box center [161, 196] width 178 height 16
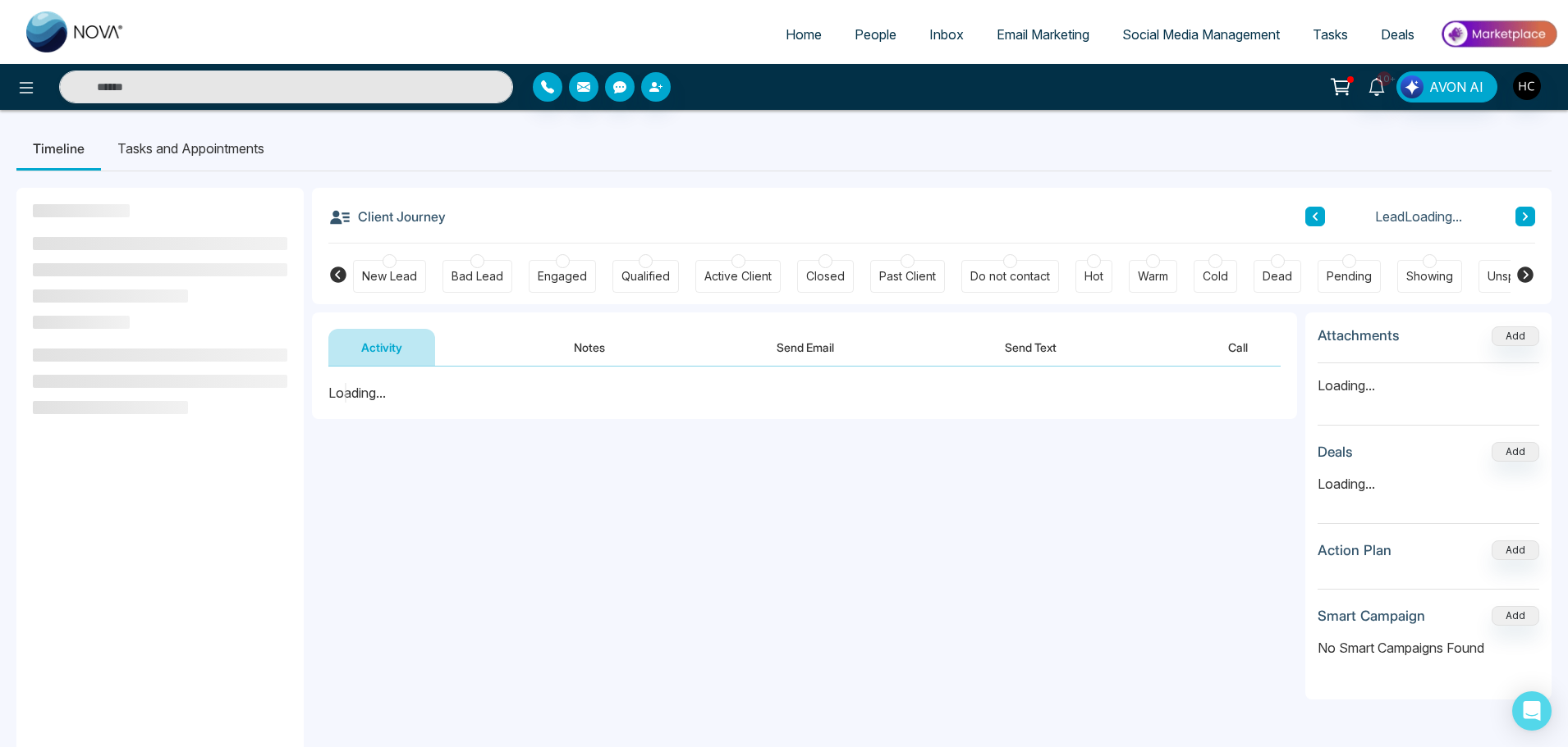
click at [567, 348] on button "Notes" at bounding box center [589, 348] width 97 height 36
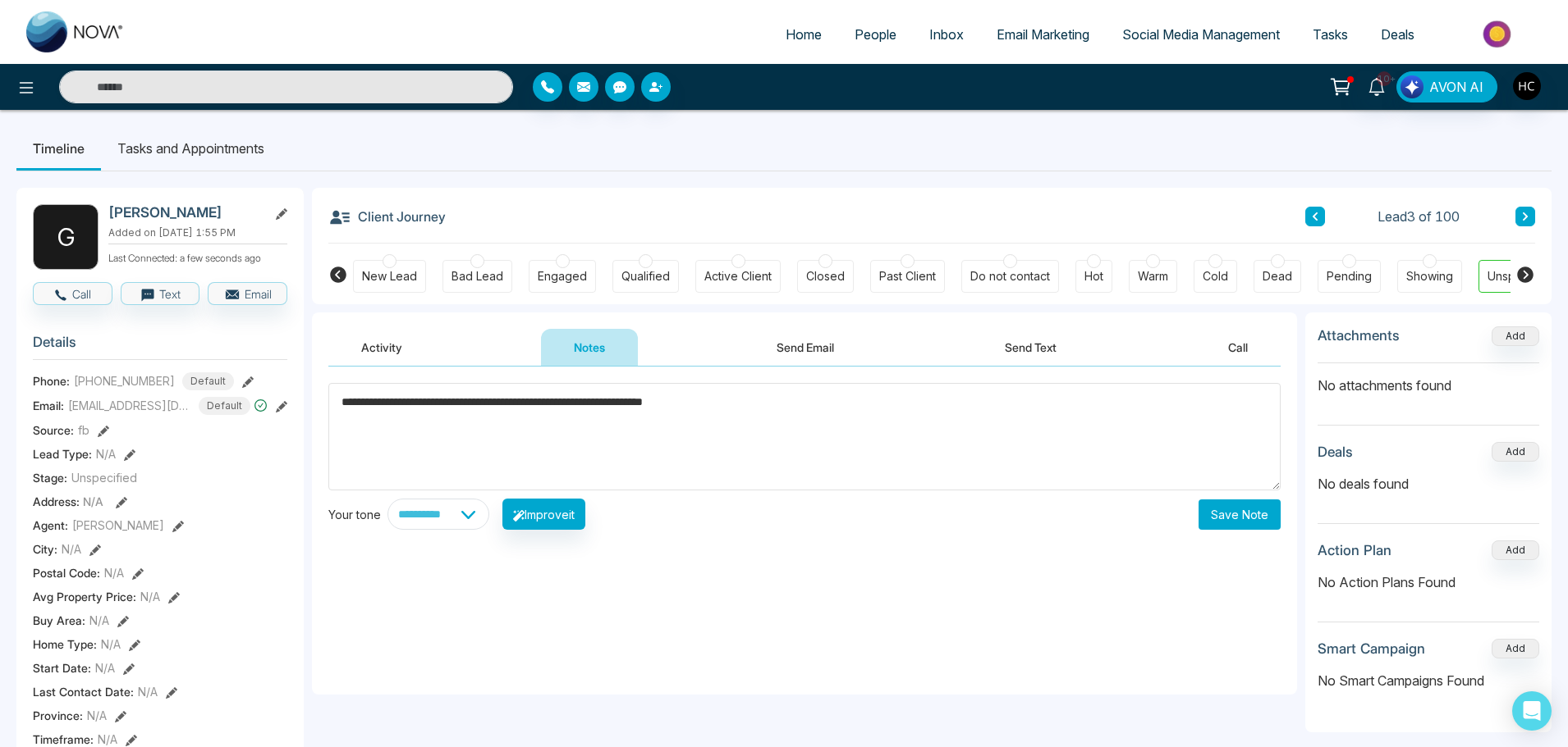
type textarea "**********"
click at [1244, 518] on button "Save Note" at bounding box center [1239, 515] width 82 height 31
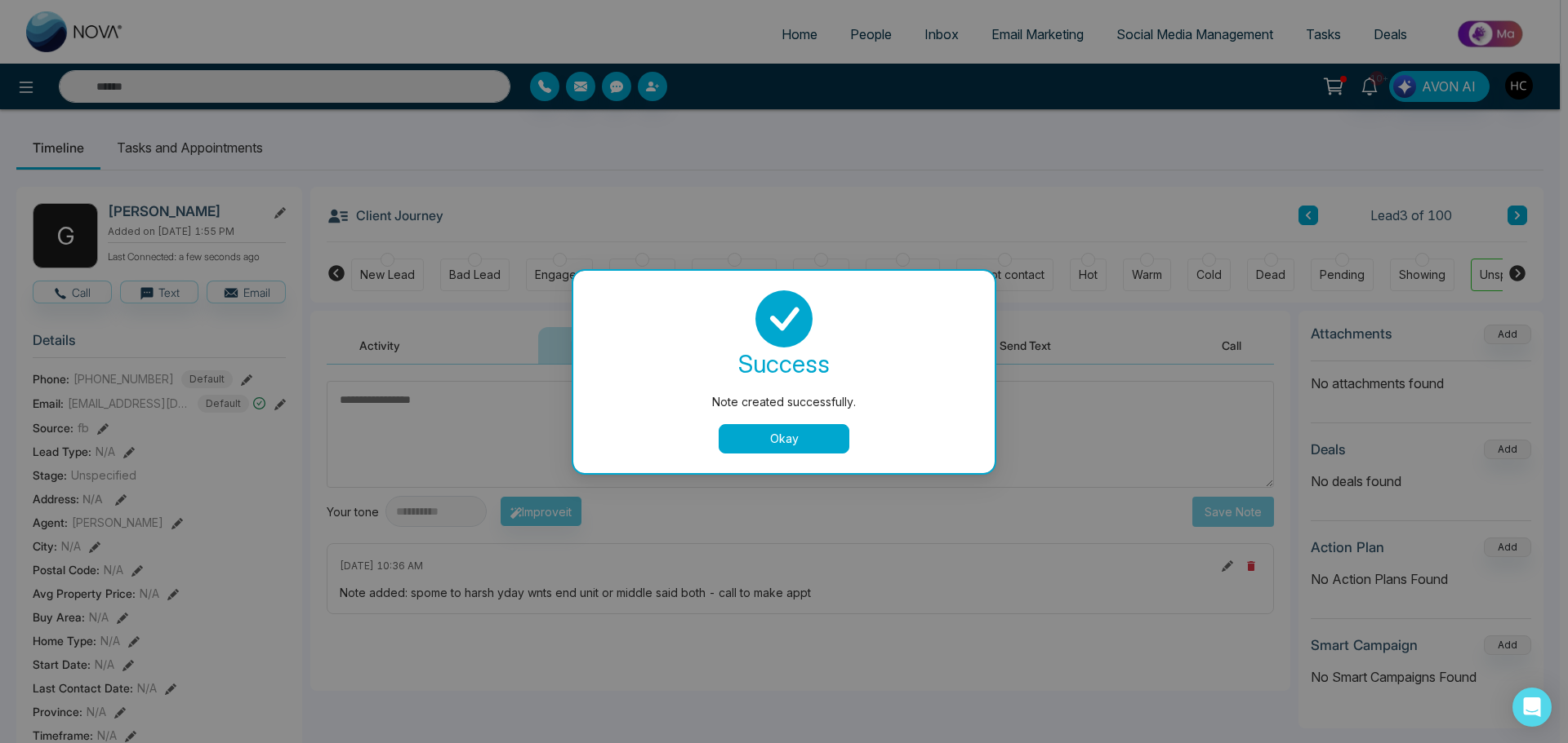
click at [860, 30] on div "Note created successfully. success Note created successfully. Okay" at bounding box center [784, 372] width 1568 height 743
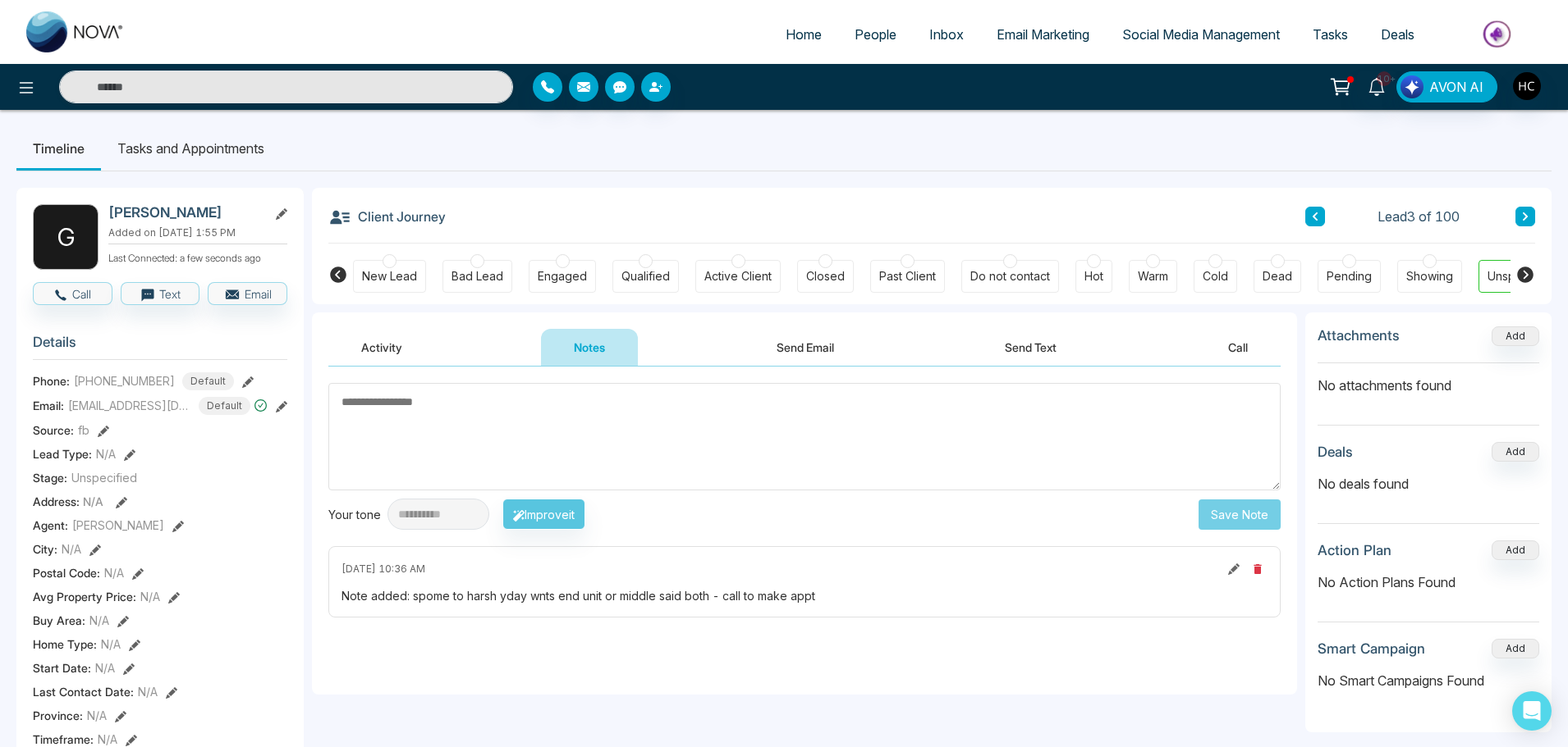
click at [865, 30] on span "People" at bounding box center [876, 34] width 42 height 16
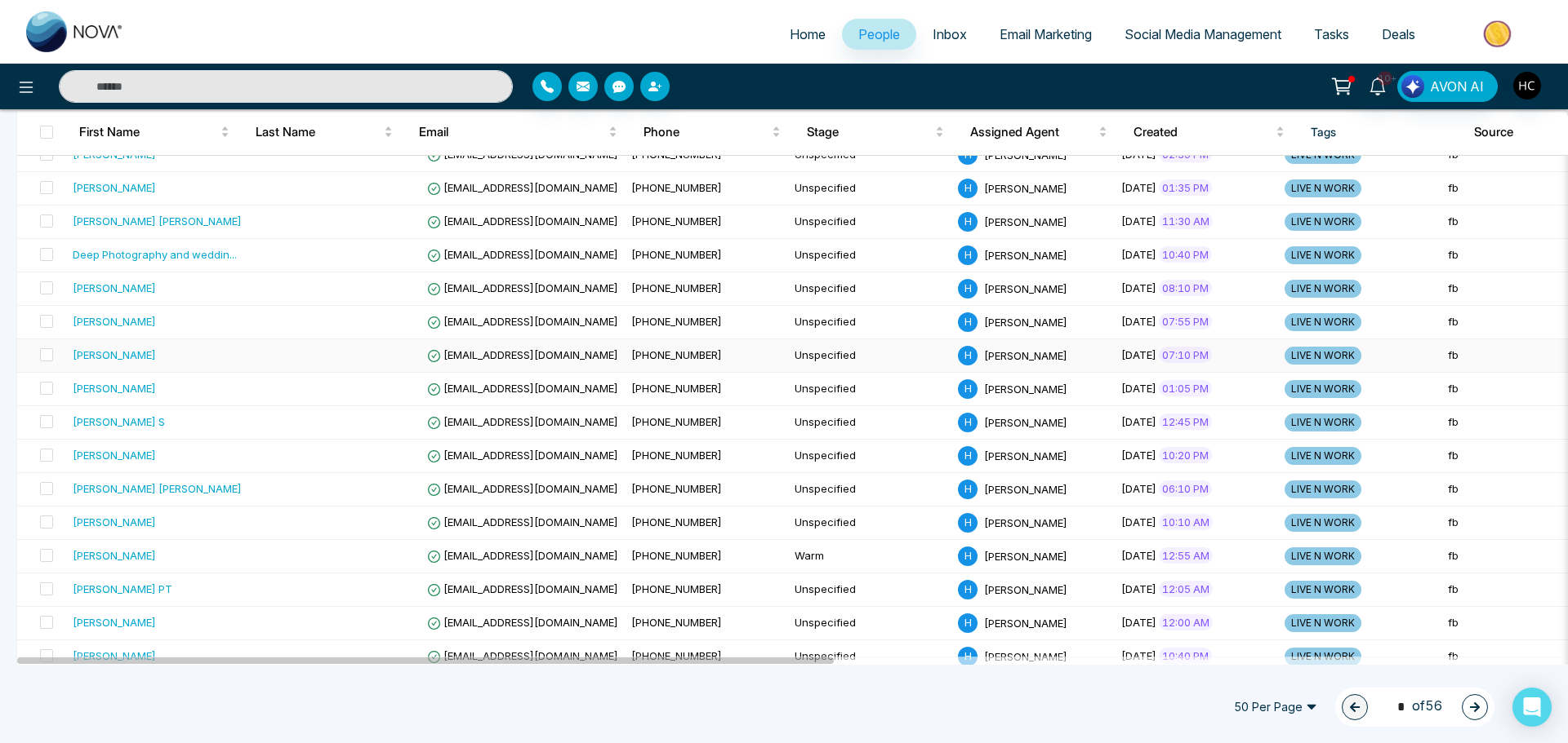
scroll to position [817, 0]
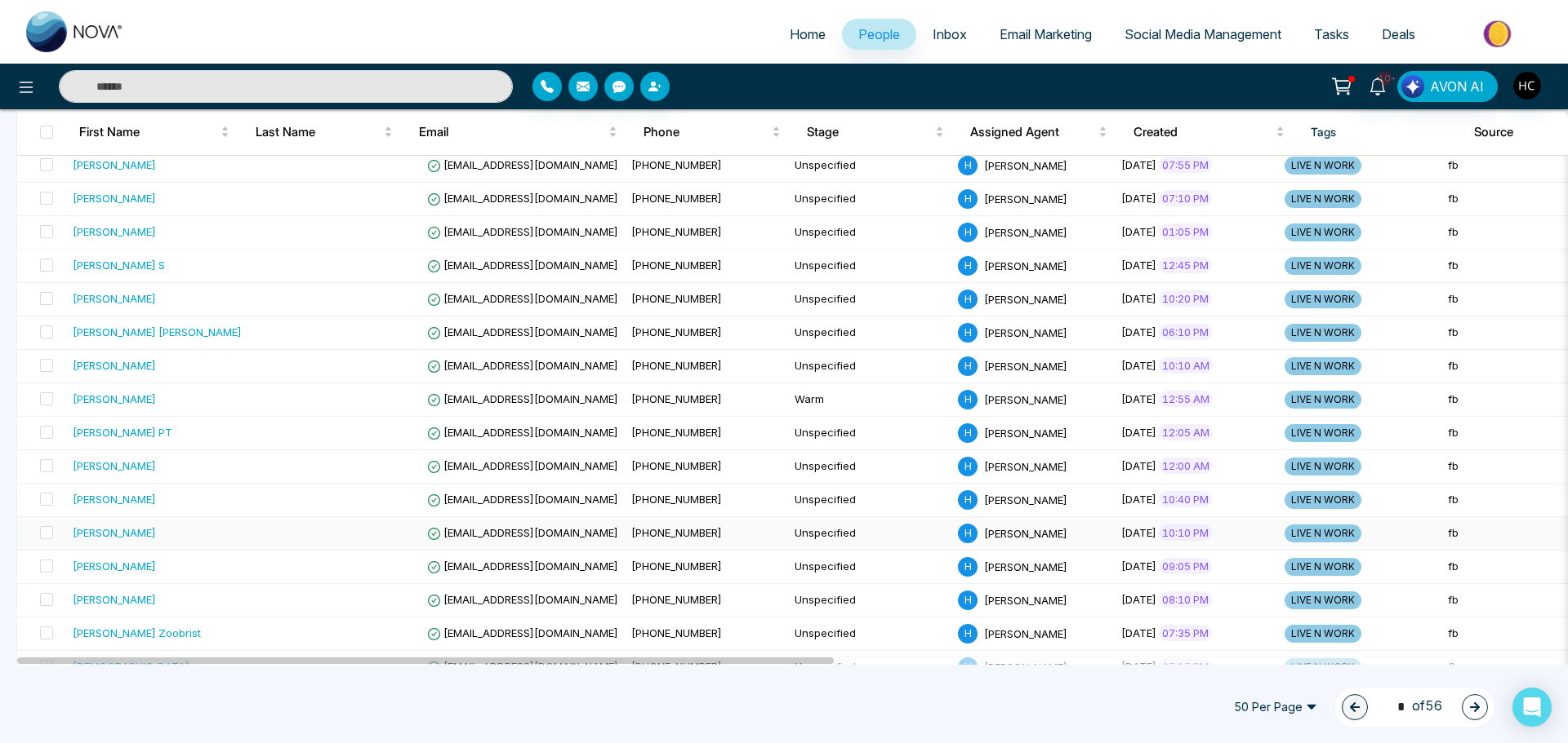
click at [159, 532] on div "[PERSON_NAME]" at bounding box center [161, 532] width 178 height 16
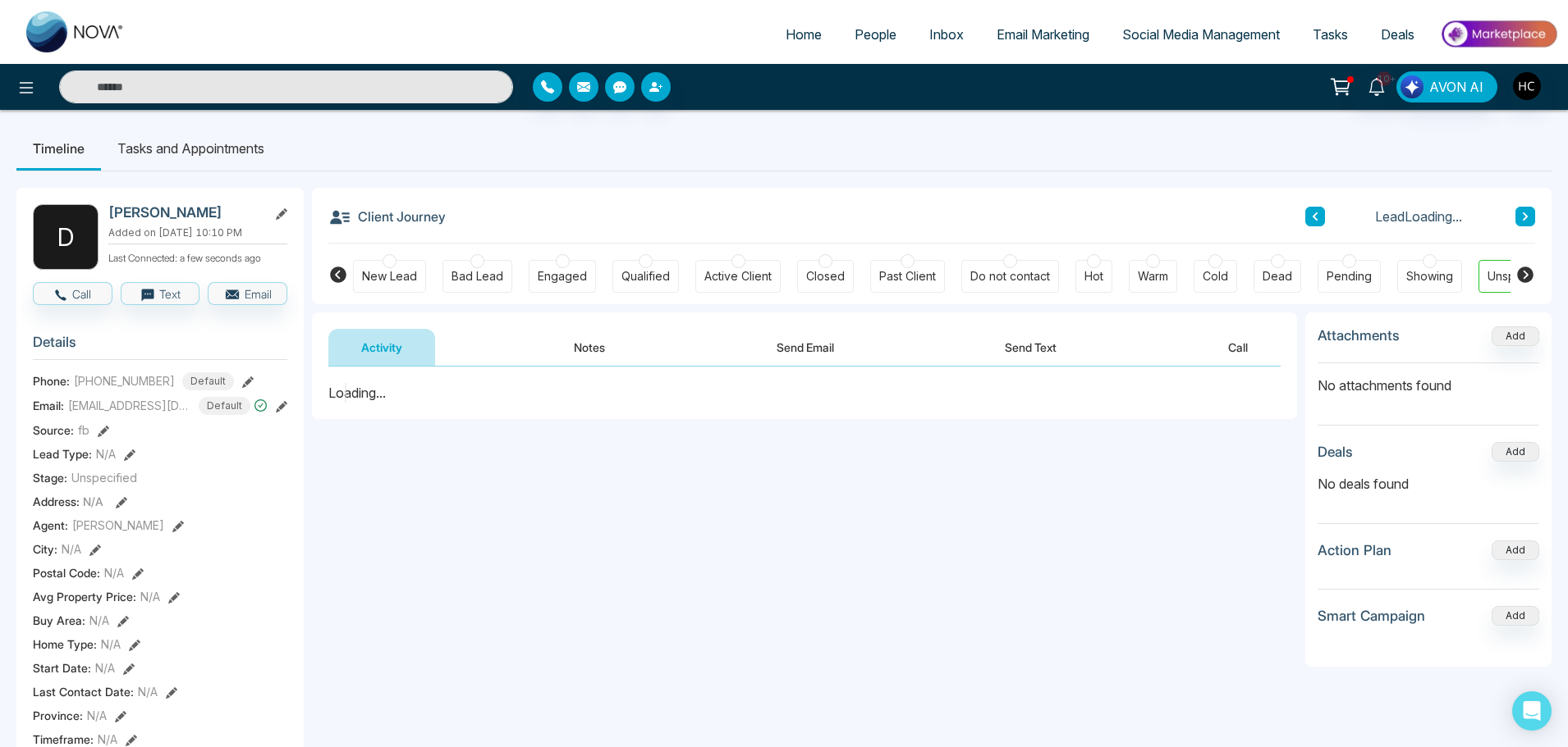
click at [585, 352] on button "Notes" at bounding box center [589, 348] width 97 height 36
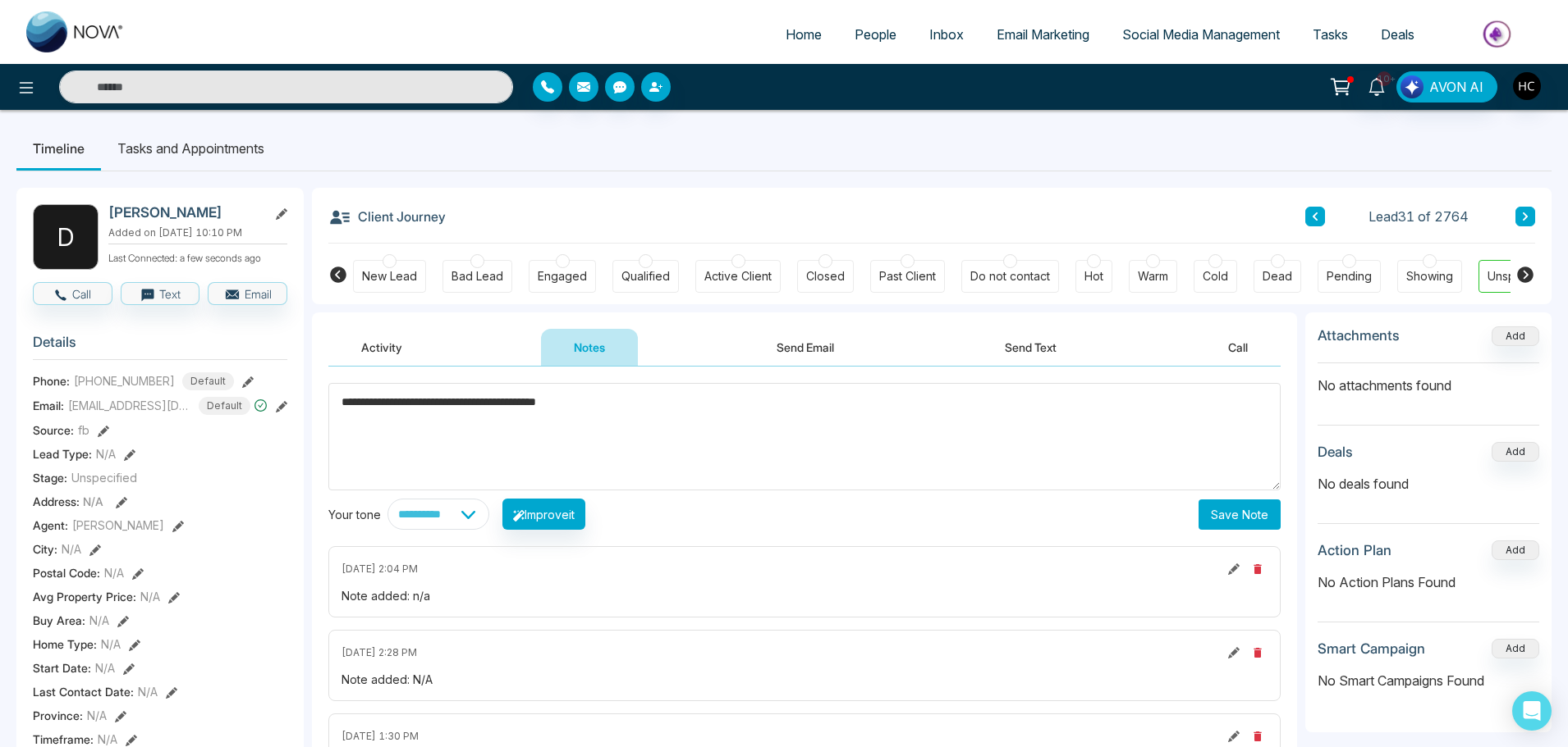
type textarea "**********"
click at [1212, 509] on button "Save Note" at bounding box center [1239, 515] width 82 height 31
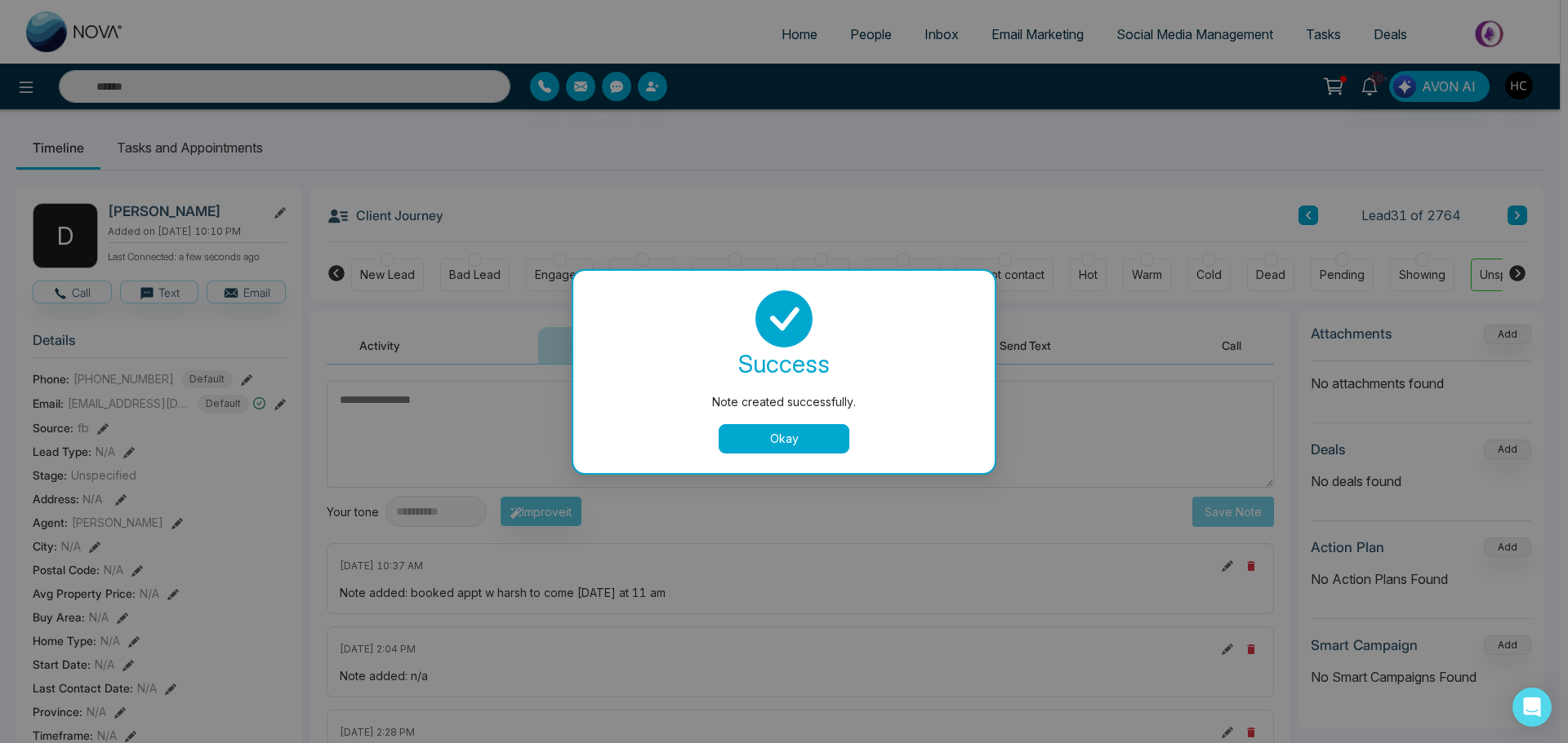
click at [800, 442] on button "Okay" at bounding box center [784, 438] width 131 height 30
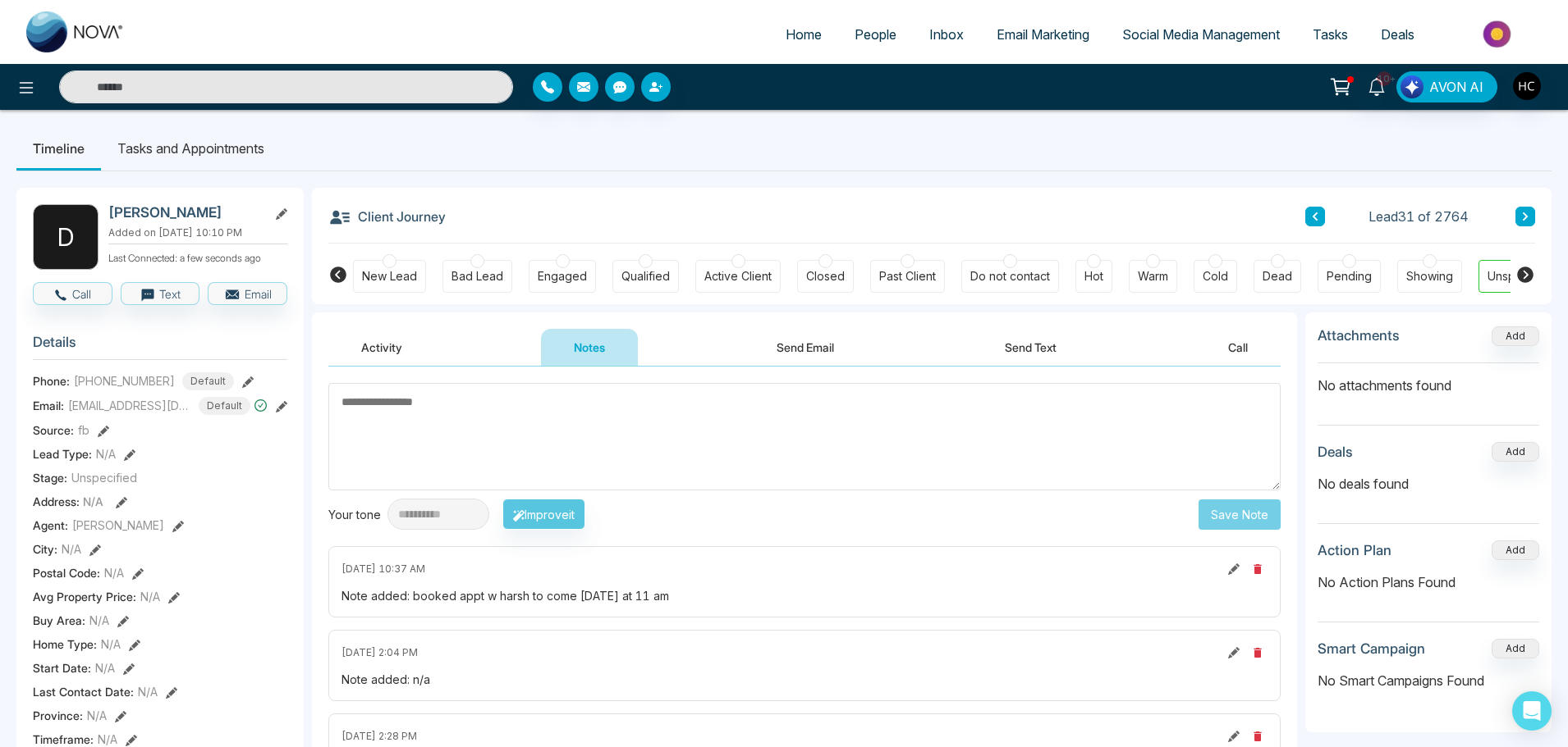
click at [877, 48] on link "People" at bounding box center [875, 35] width 75 height 31
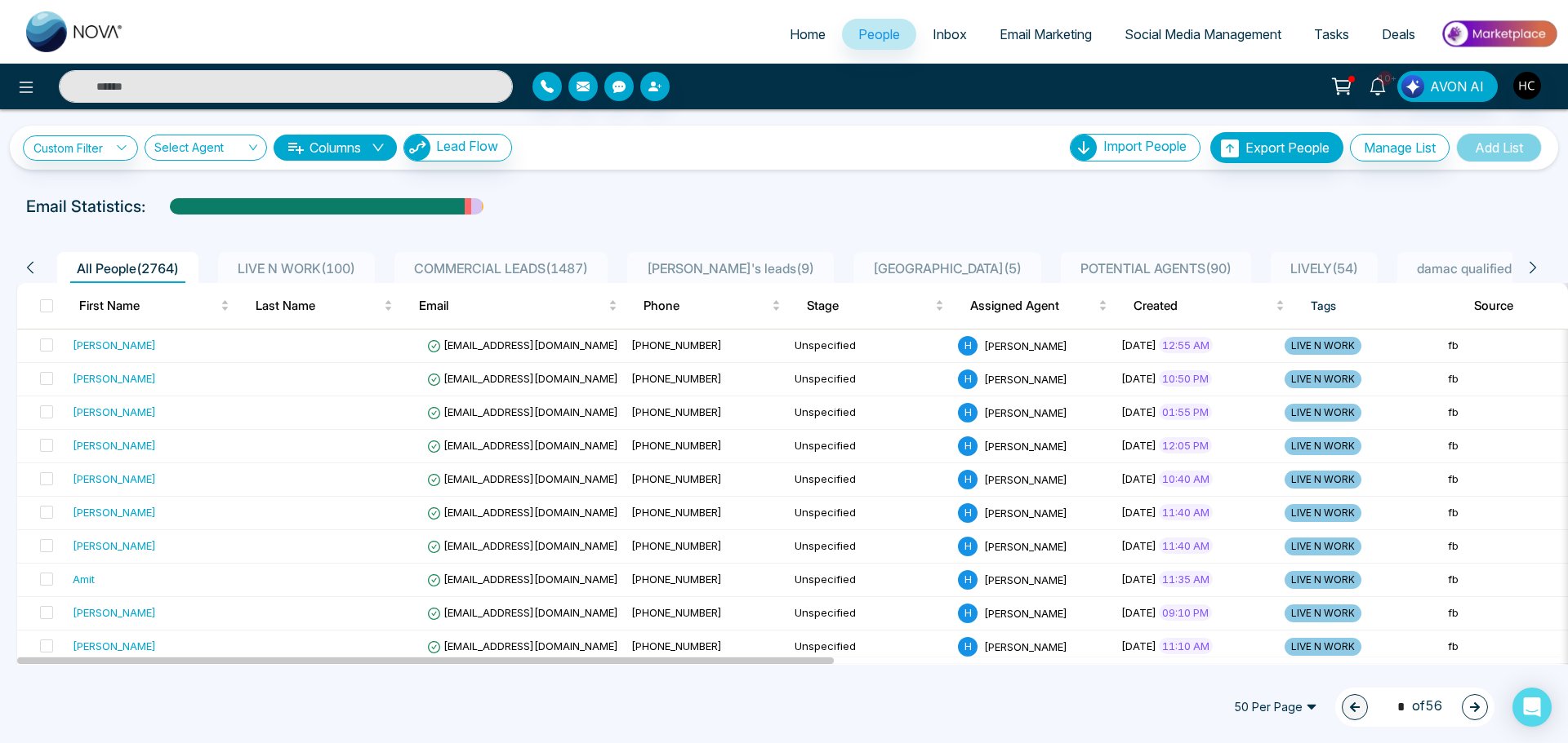
click at [300, 266] on span "LIVE N WORK ( 100 )" at bounding box center [296, 268] width 131 height 16
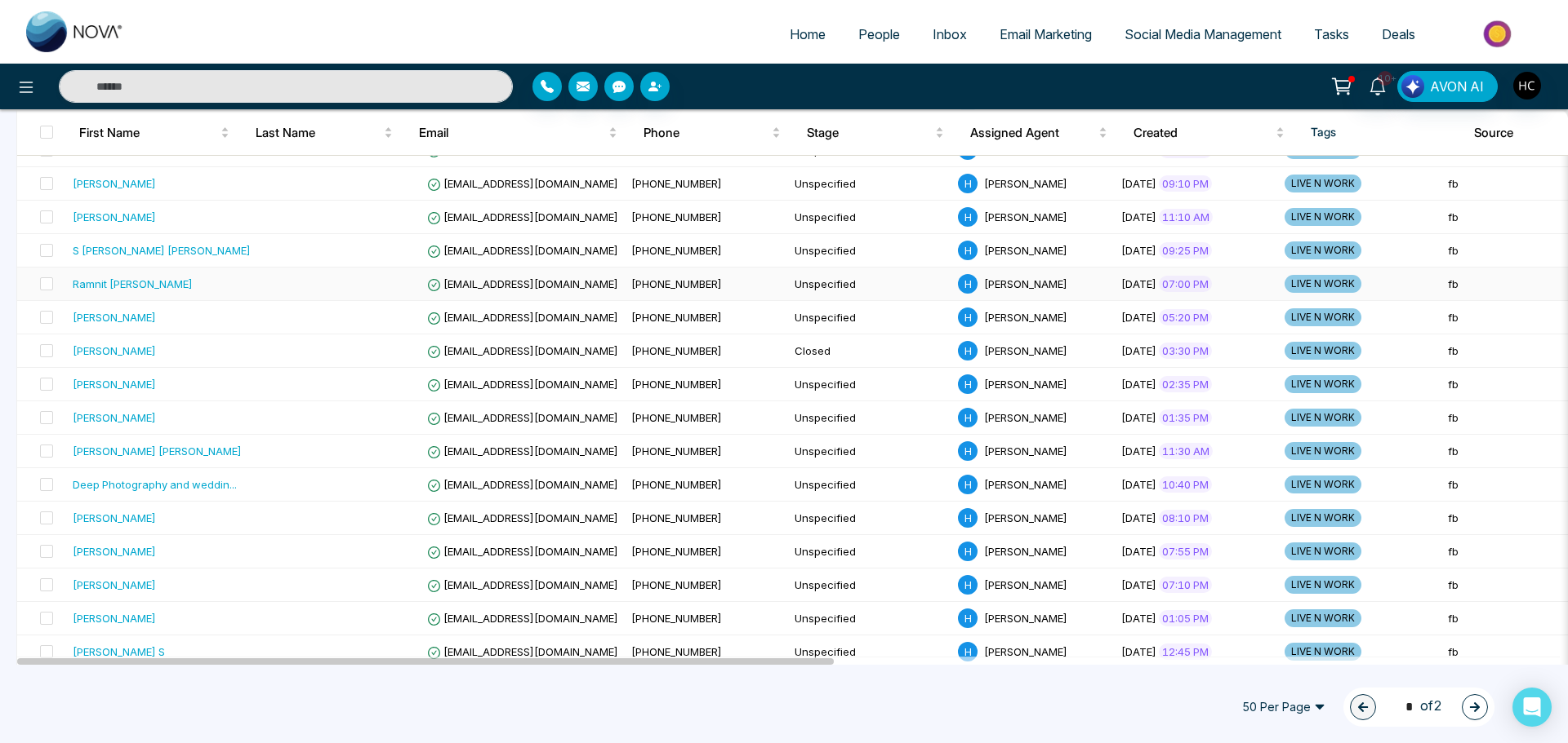
scroll to position [490, 0]
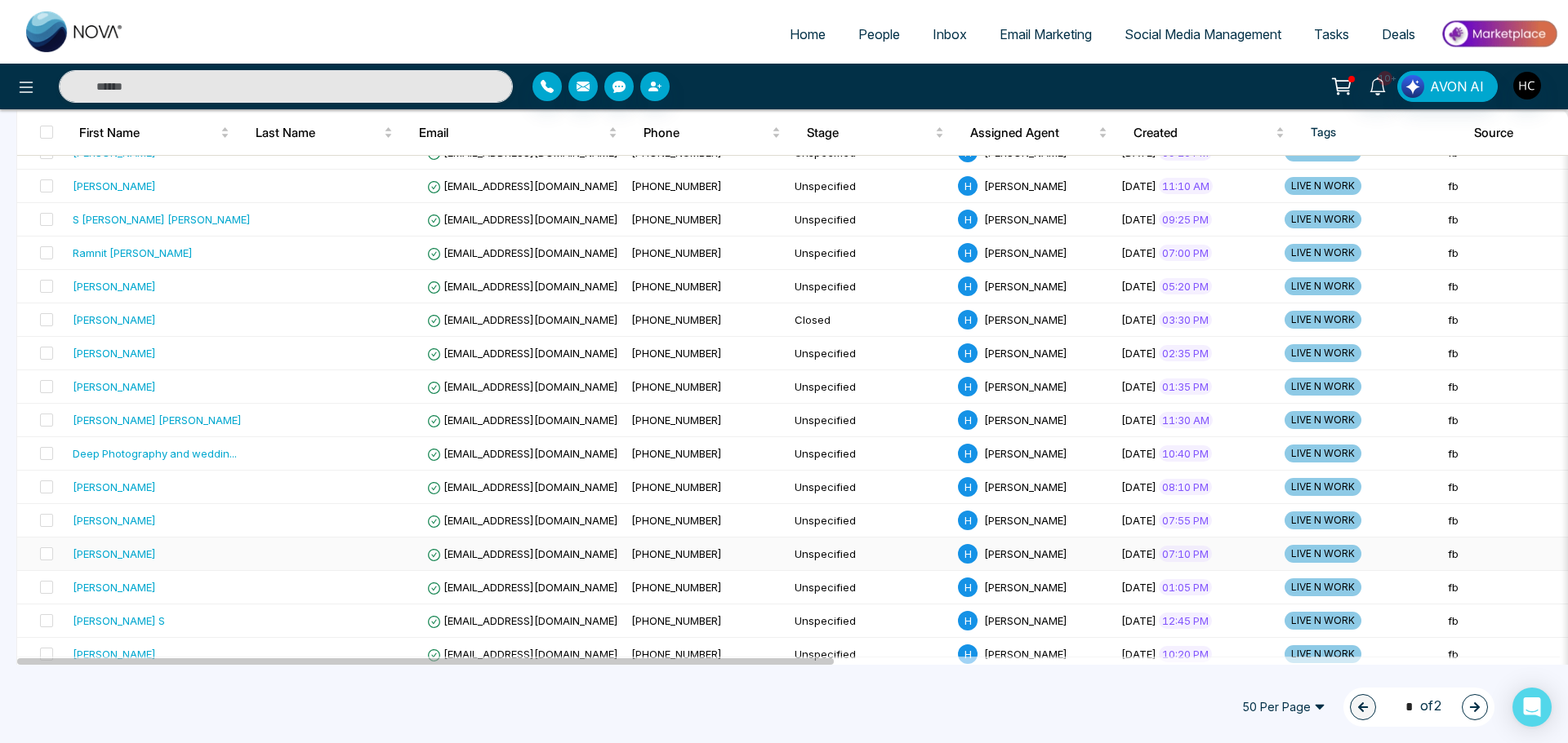
click at [150, 548] on div "[PERSON_NAME]" at bounding box center [161, 554] width 178 height 16
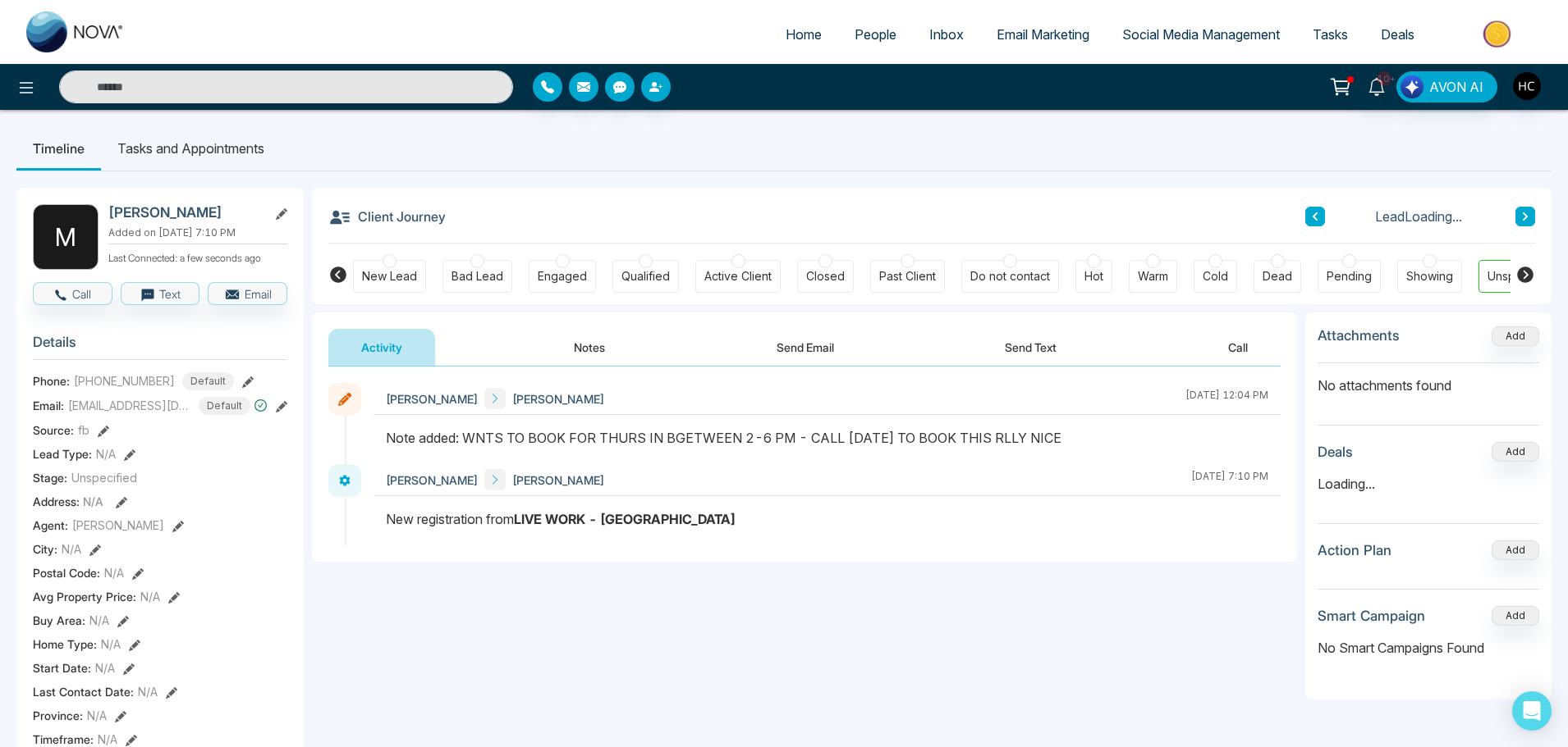
click at [594, 346] on button "Notes" at bounding box center [589, 348] width 97 height 36
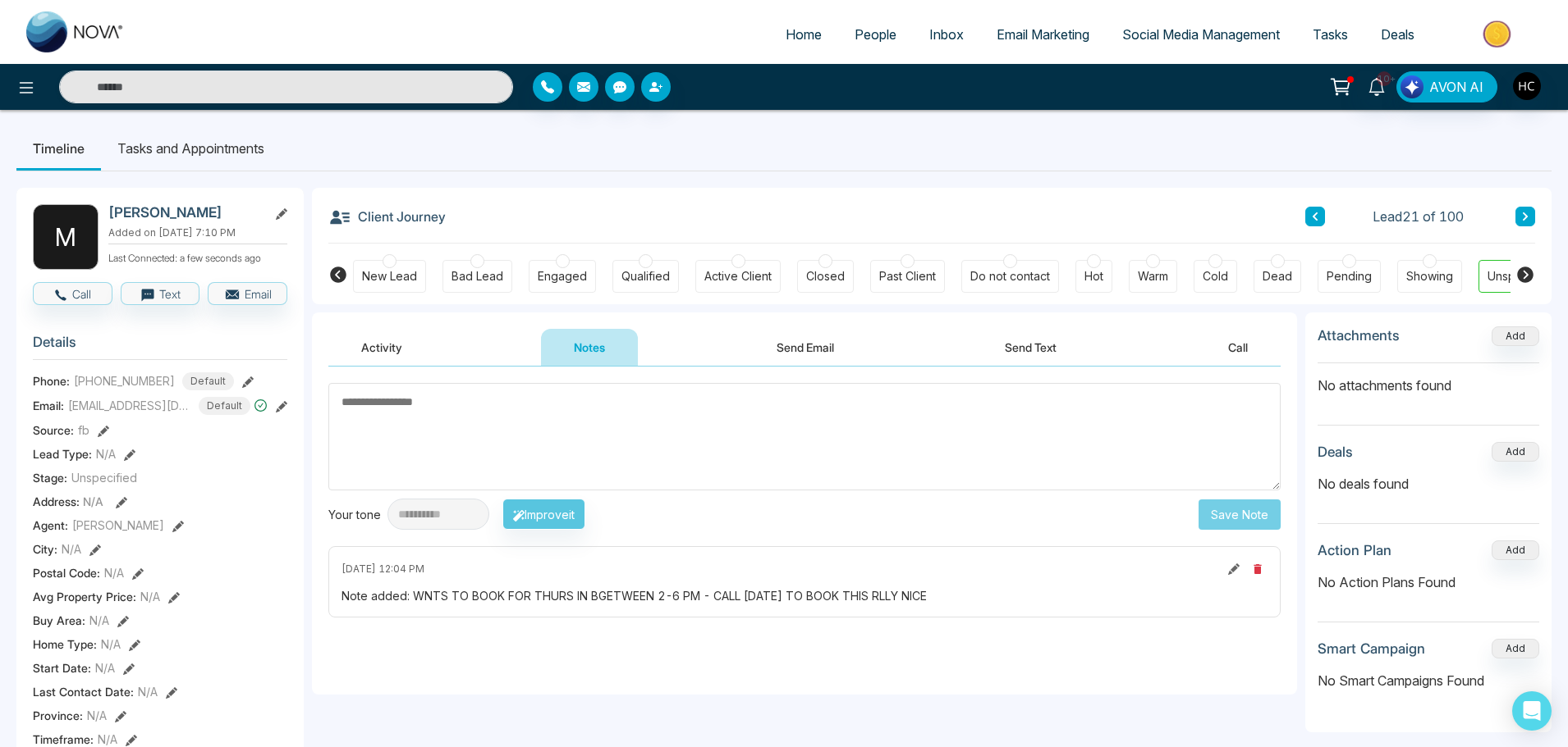
click at [485, 439] on textarea at bounding box center [804, 437] width 952 height 108
click at [484, 439] on textarea at bounding box center [804, 437] width 952 height 108
type textarea "***"
click at [1200, 506] on button "Save Note" at bounding box center [1239, 515] width 82 height 31
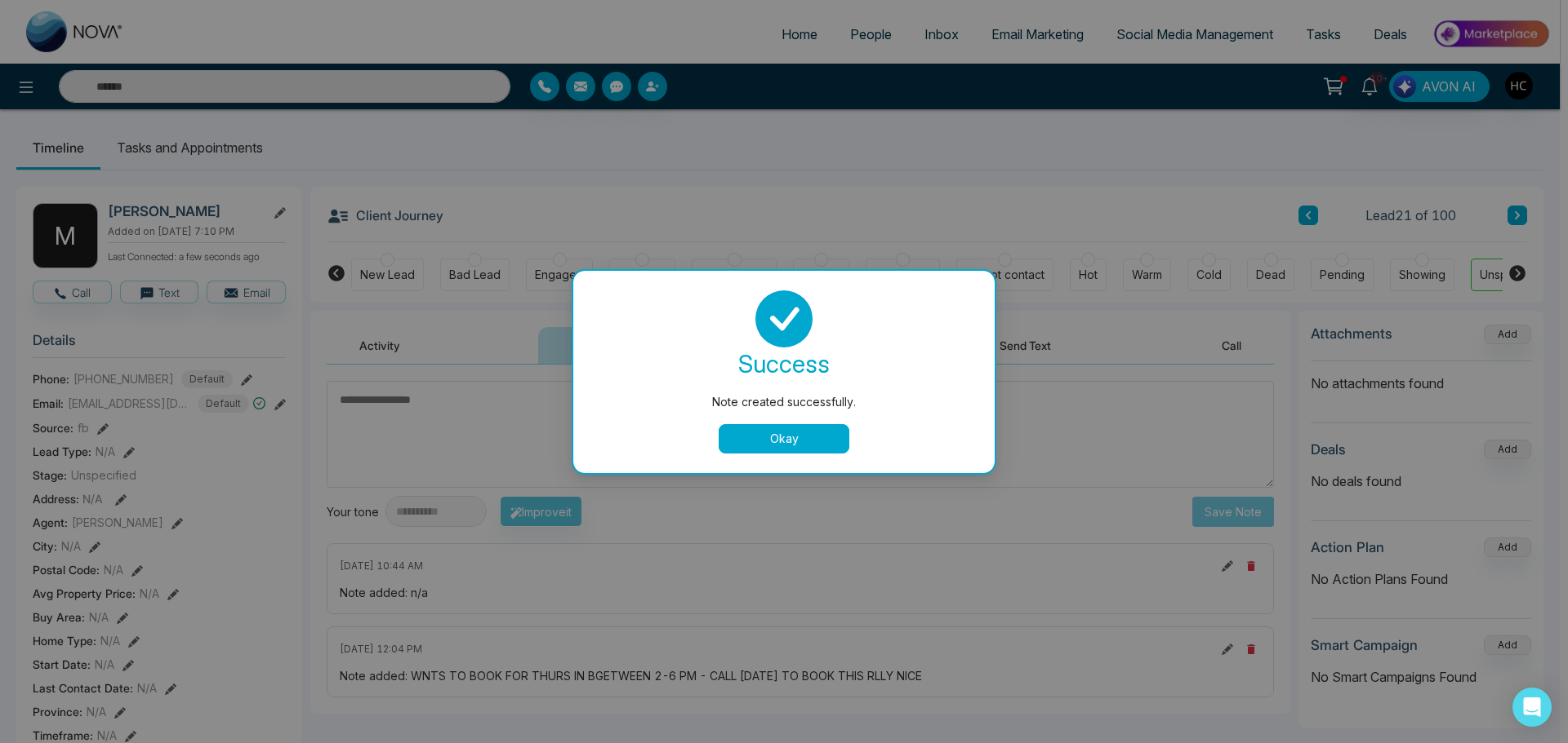
click at [743, 433] on button "Okay" at bounding box center [784, 438] width 131 height 30
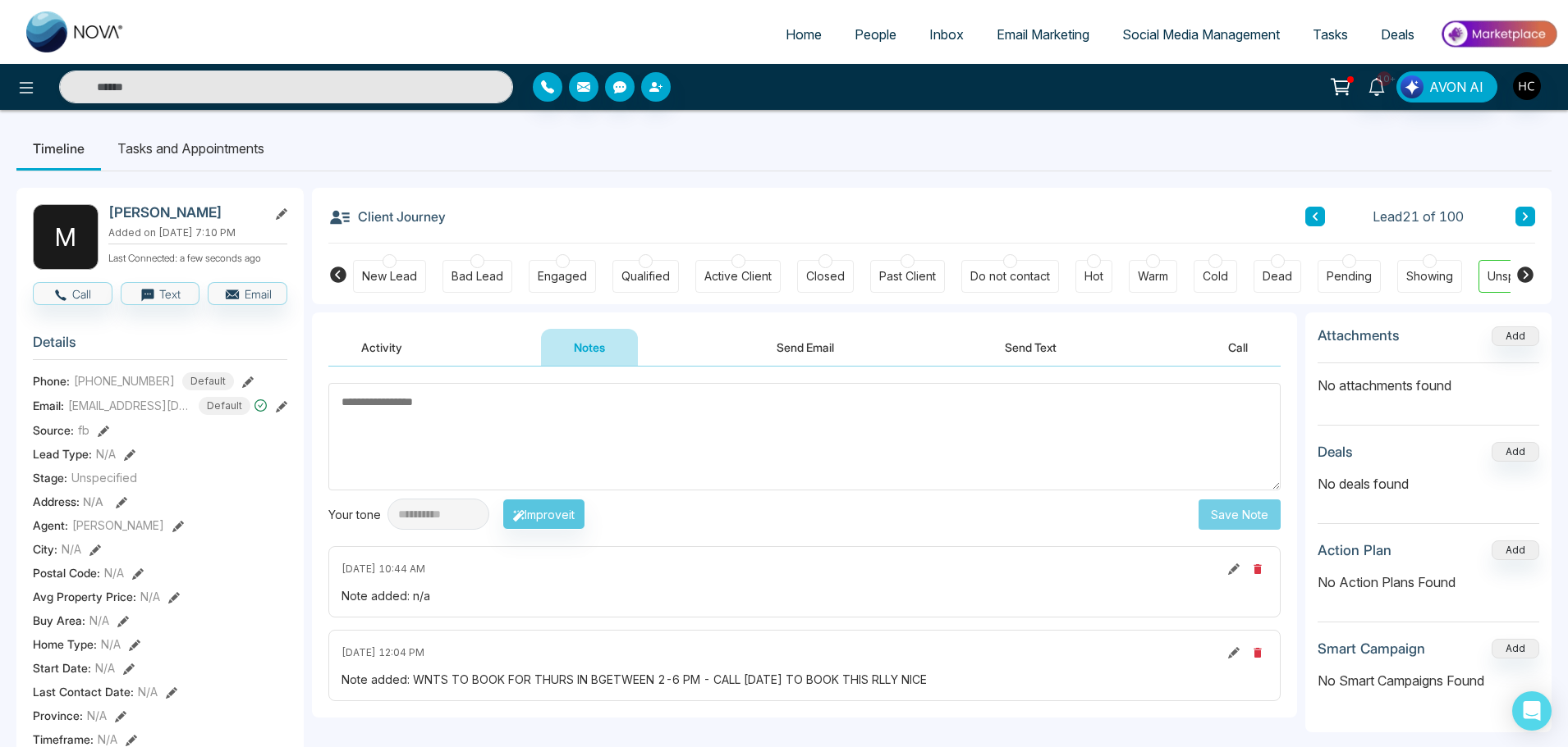
click at [869, 31] on span "People" at bounding box center [876, 34] width 42 height 16
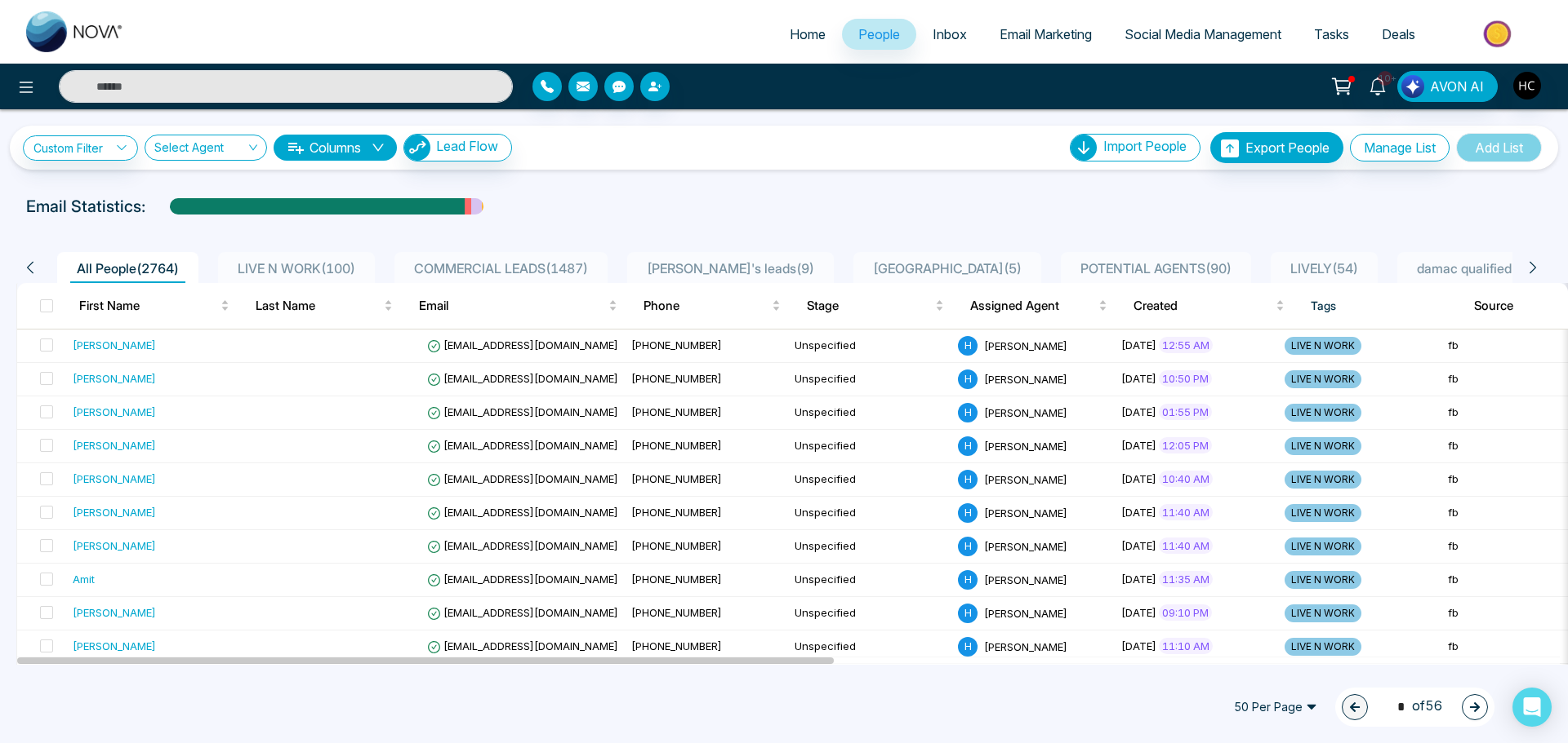
click at [245, 258] on li "LIVE N WORK ( 100 )" at bounding box center [296, 267] width 157 height 31
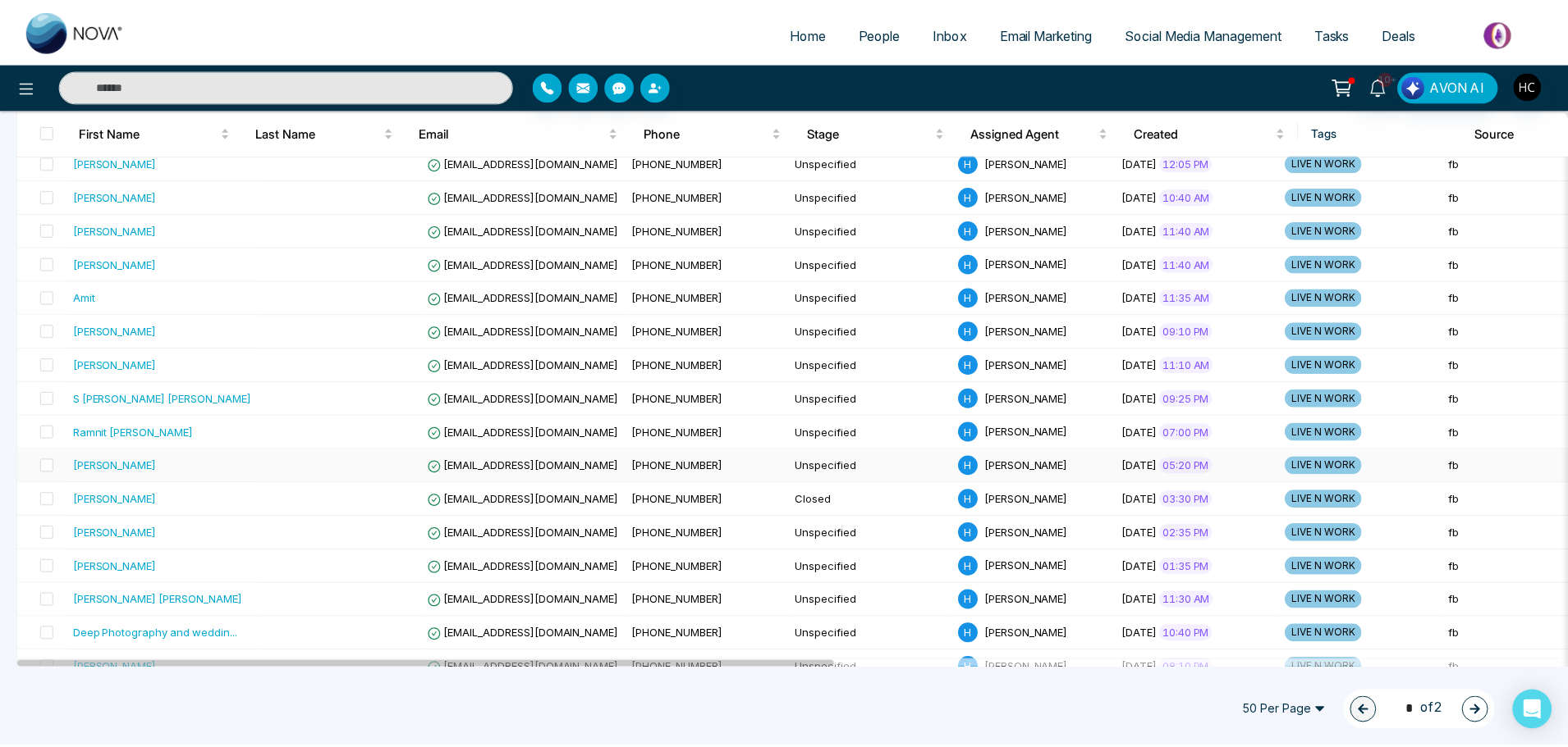
scroll to position [328, 0]
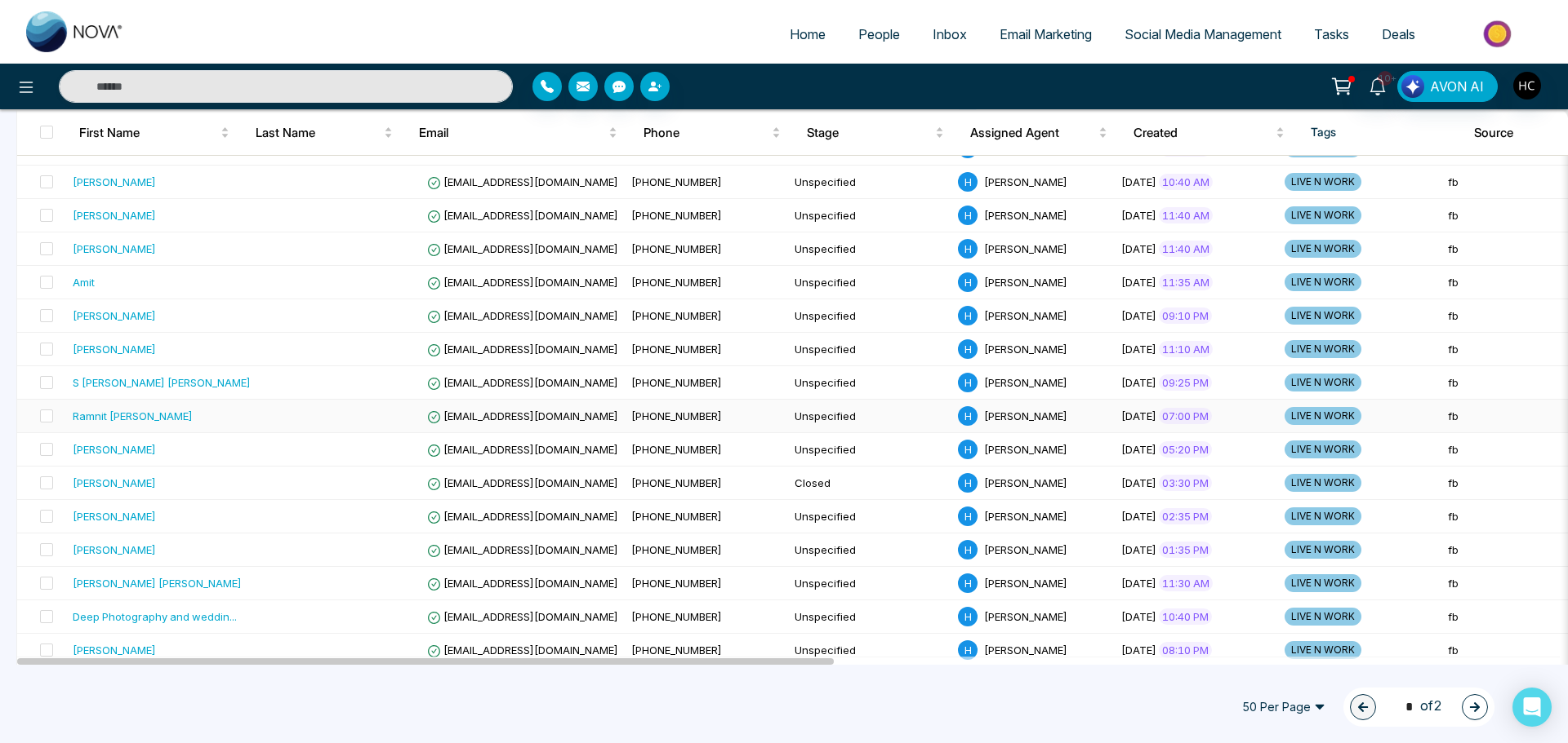
click at [128, 418] on div "Ramnit [PERSON_NAME]" at bounding box center [133, 415] width 120 height 16
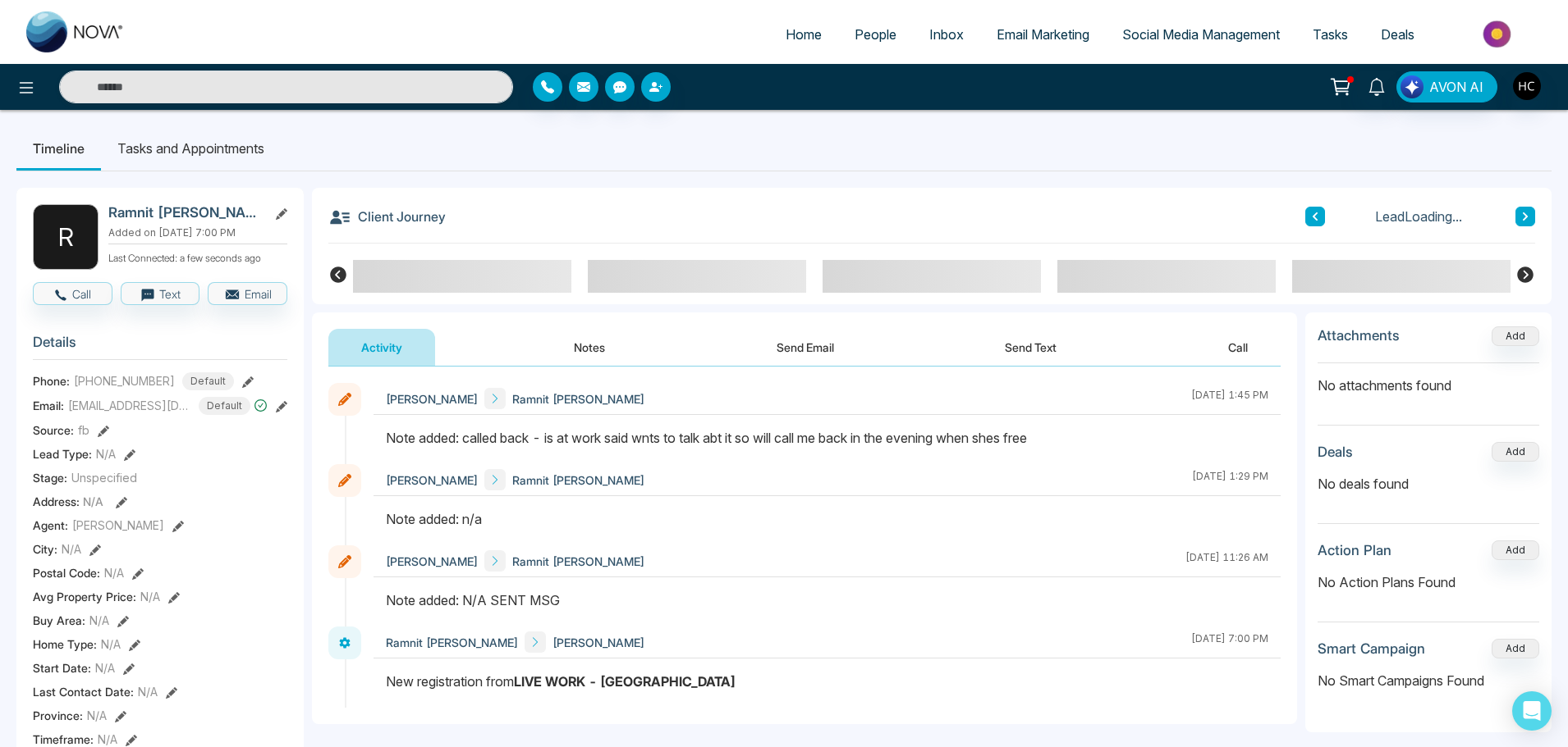
click at [596, 347] on button "Notes" at bounding box center [589, 348] width 97 height 36
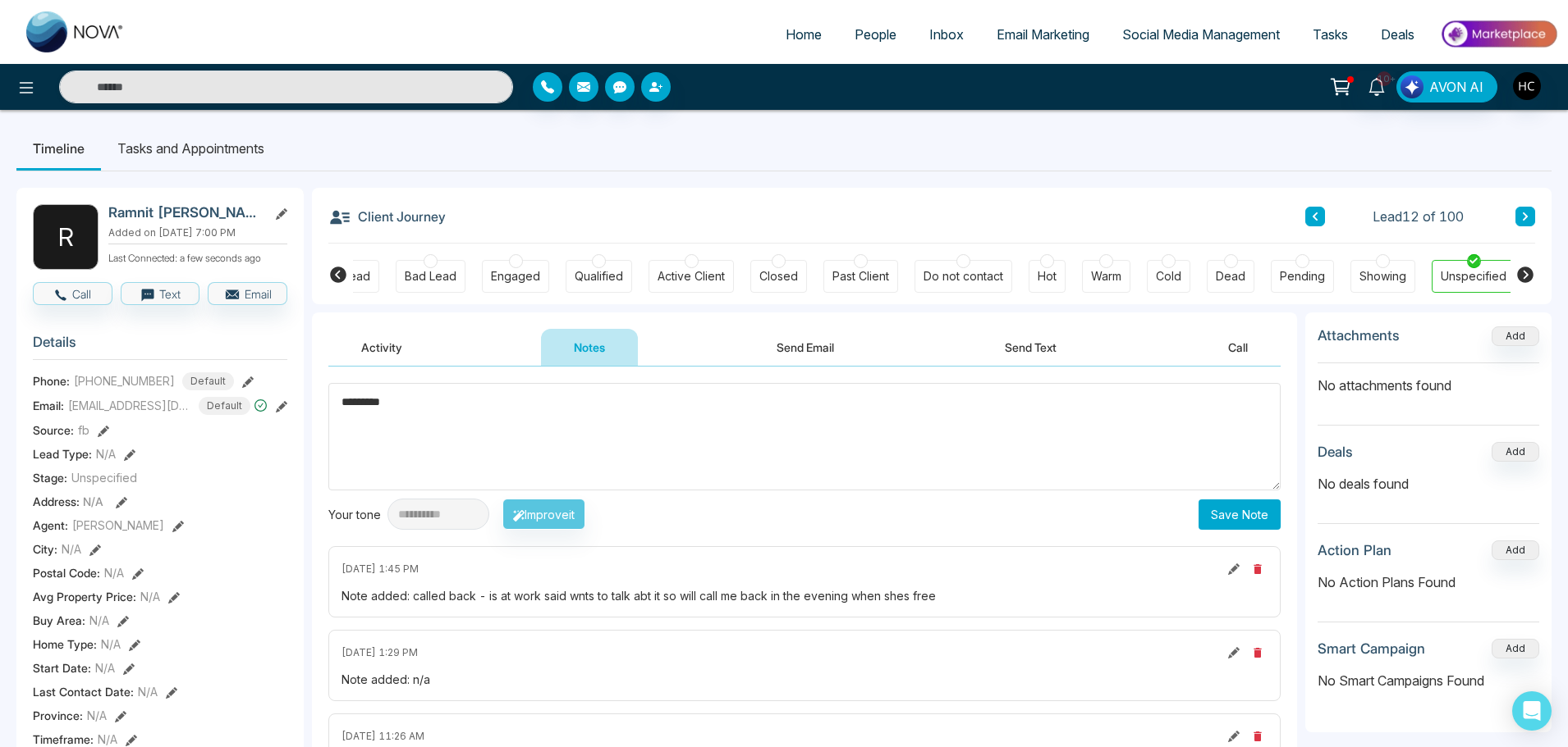
scroll to position [0, 50]
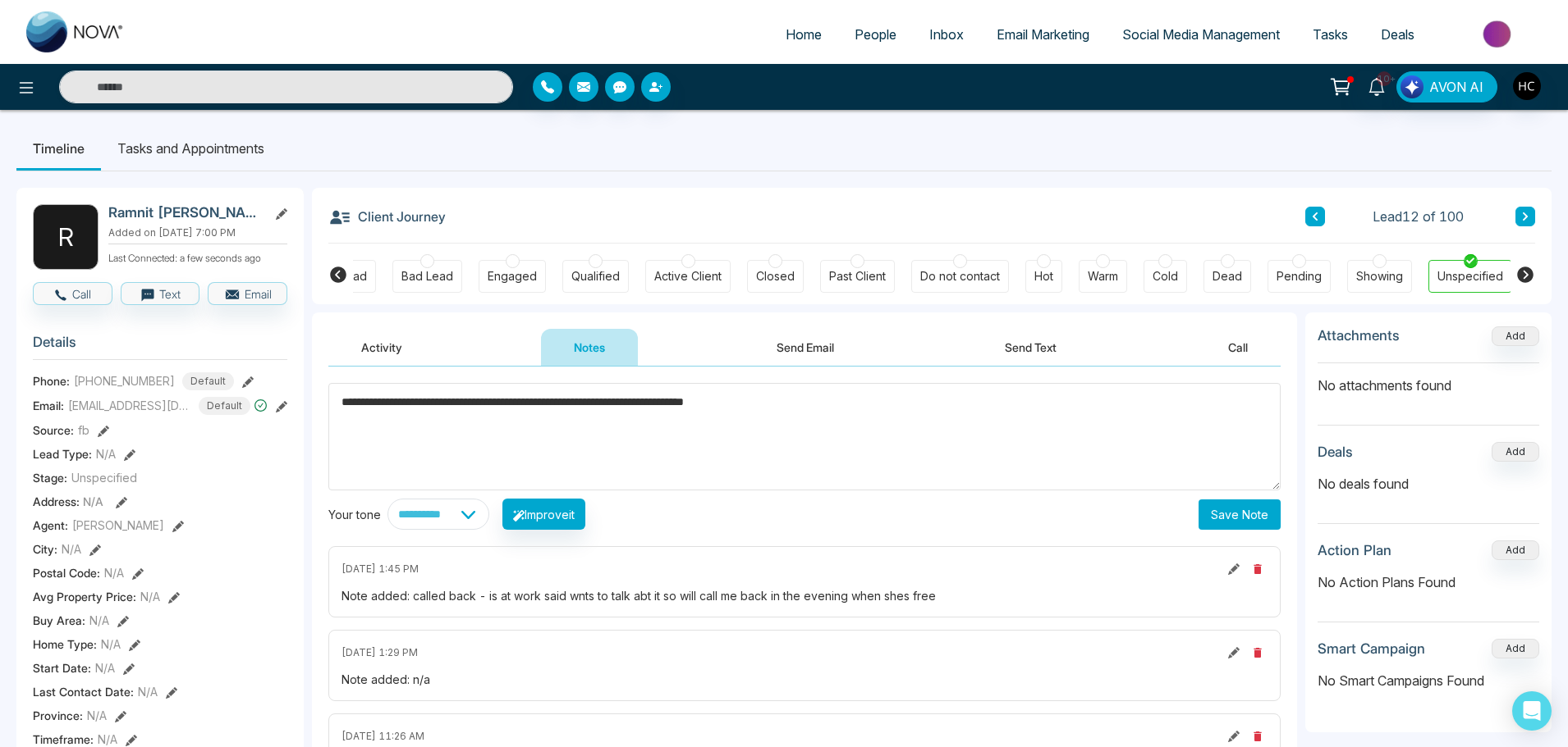
type textarea "**********"
click at [1207, 528] on button "Save Note" at bounding box center [1239, 515] width 82 height 31
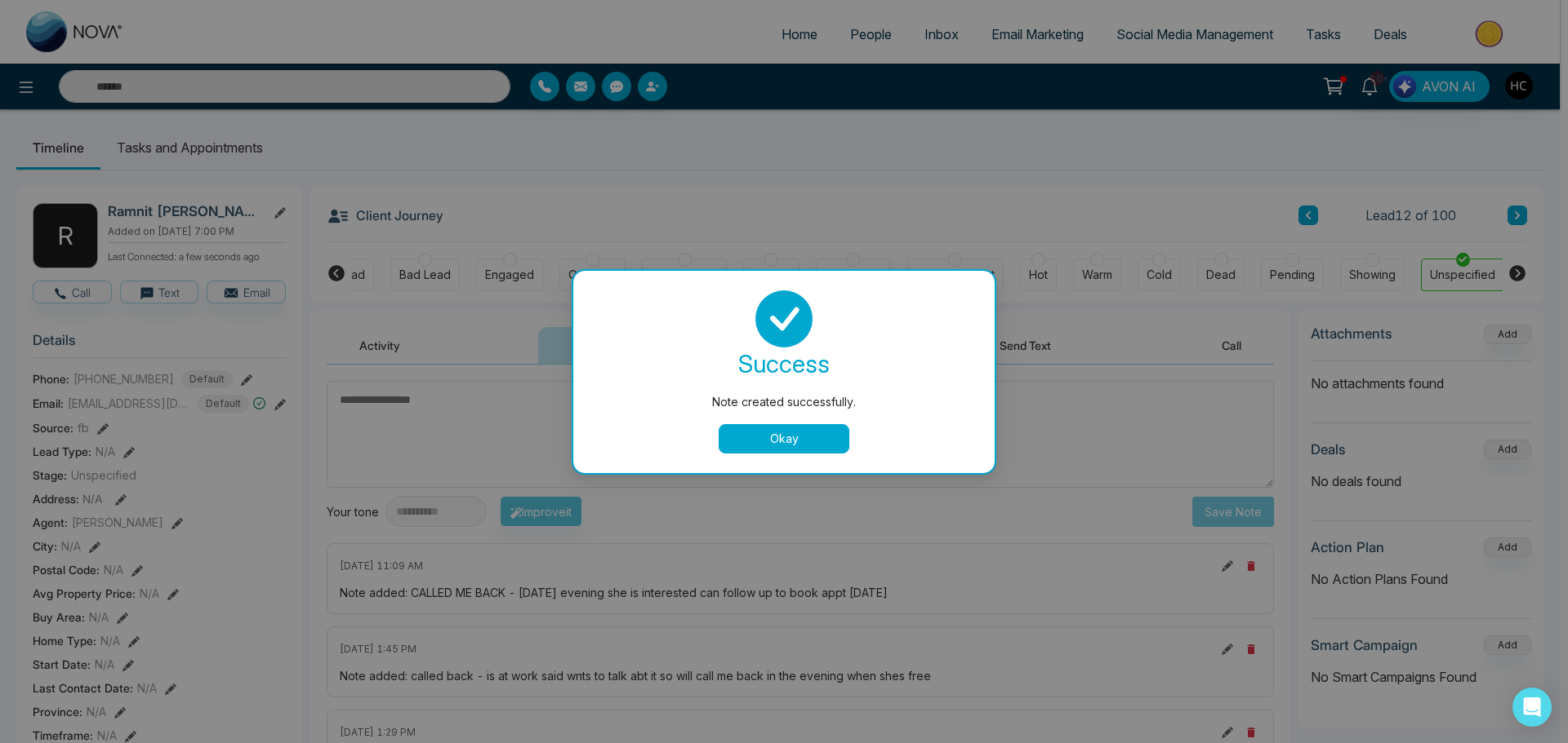
click at [784, 442] on button "Okay" at bounding box center [784, 438] width 131 height 30
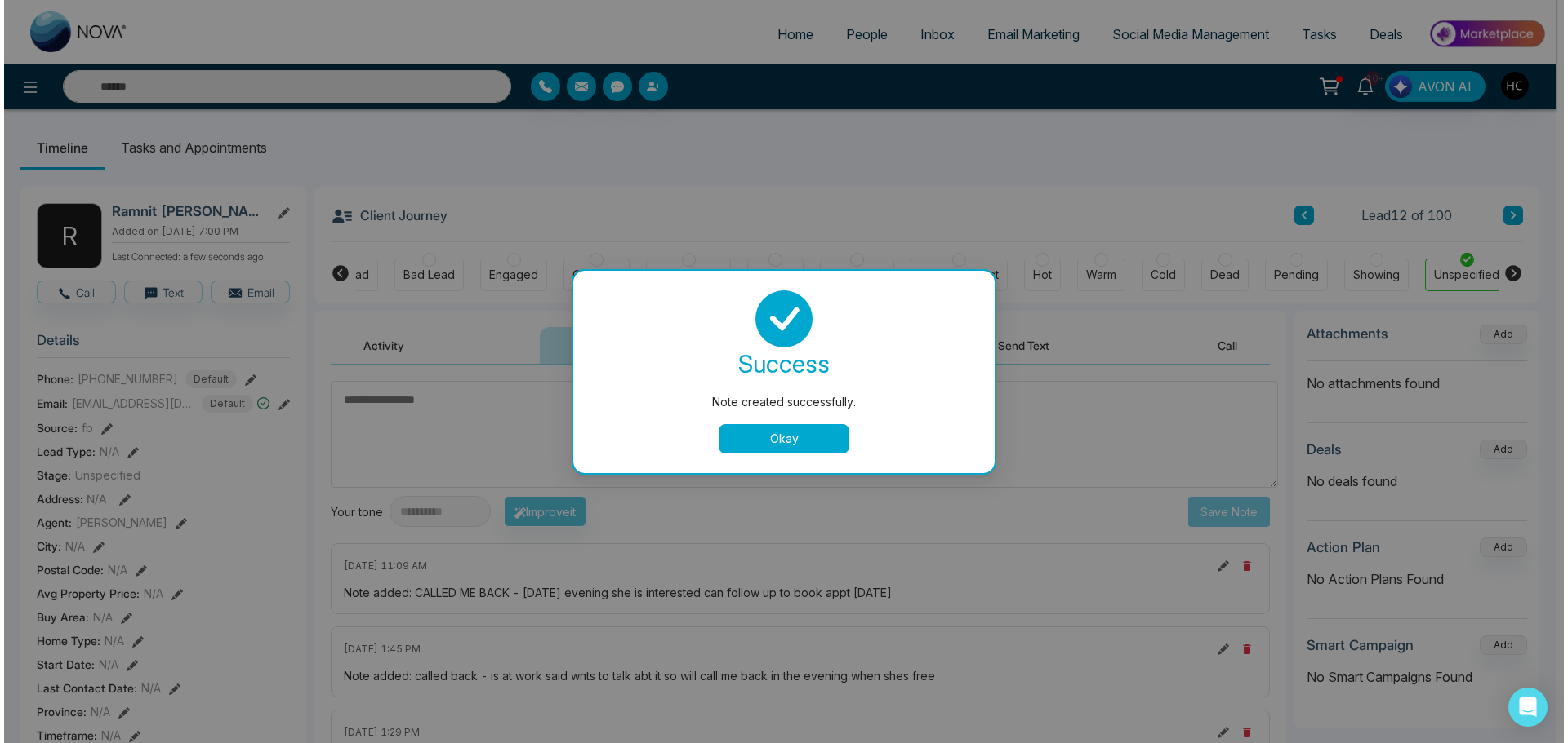
scroll to position [0, 42]
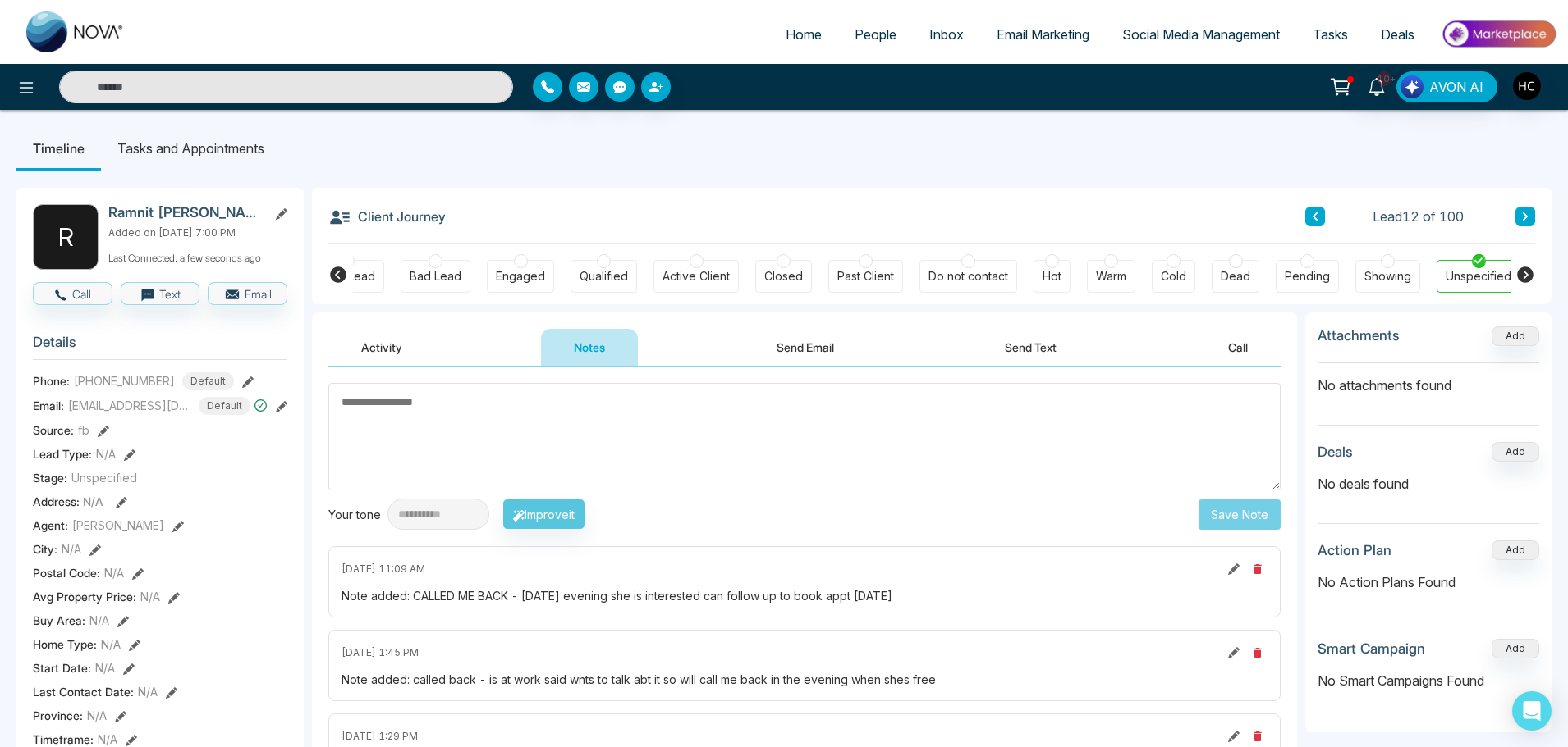
click at [866, 40] on span "People" at bounding box center [876, 34] width 42 height 16
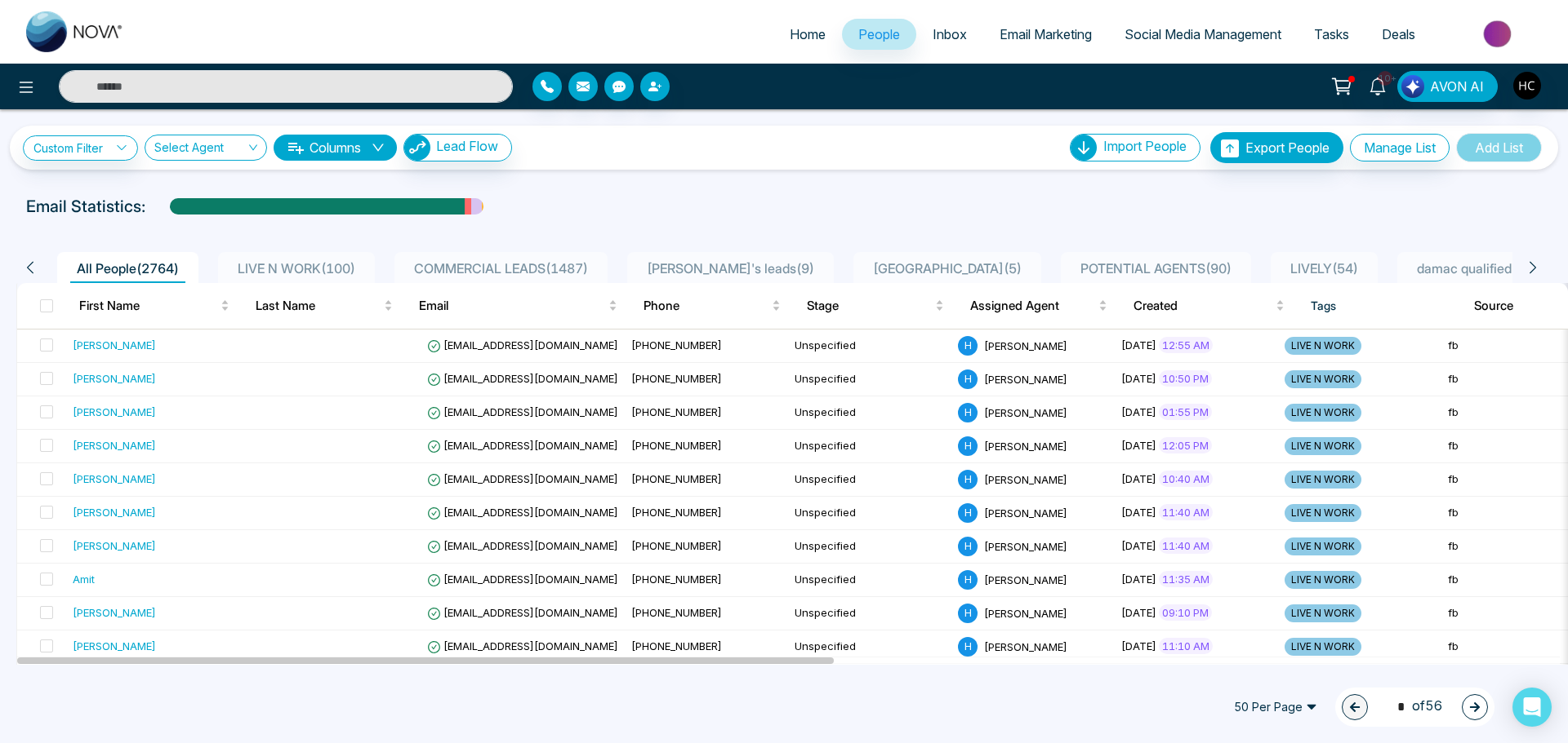
click at [345, 262] on span "LIVE N WORK ( 100 )" at bounding box center [296, 268] width 131 height 16
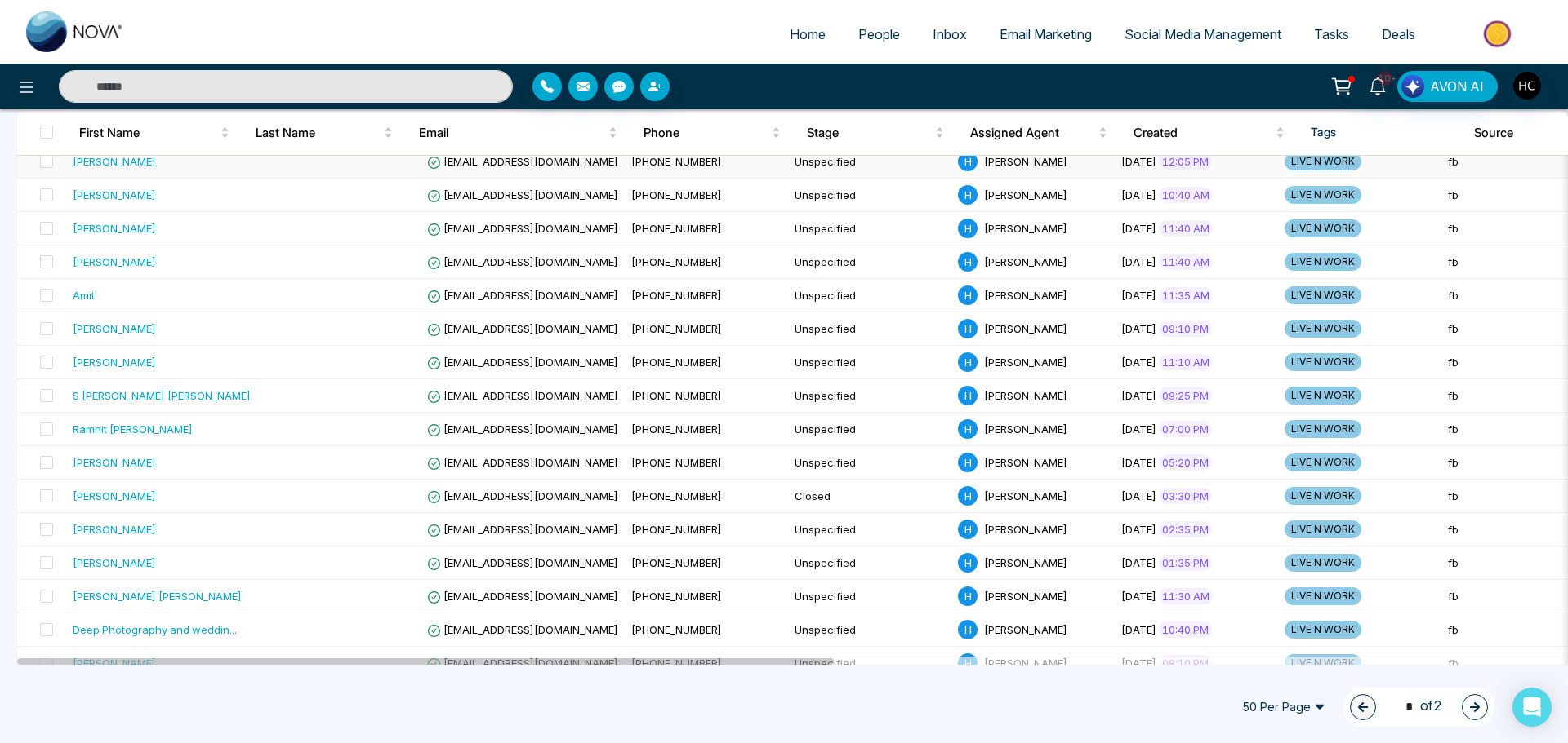
scroll to position [408, 0]
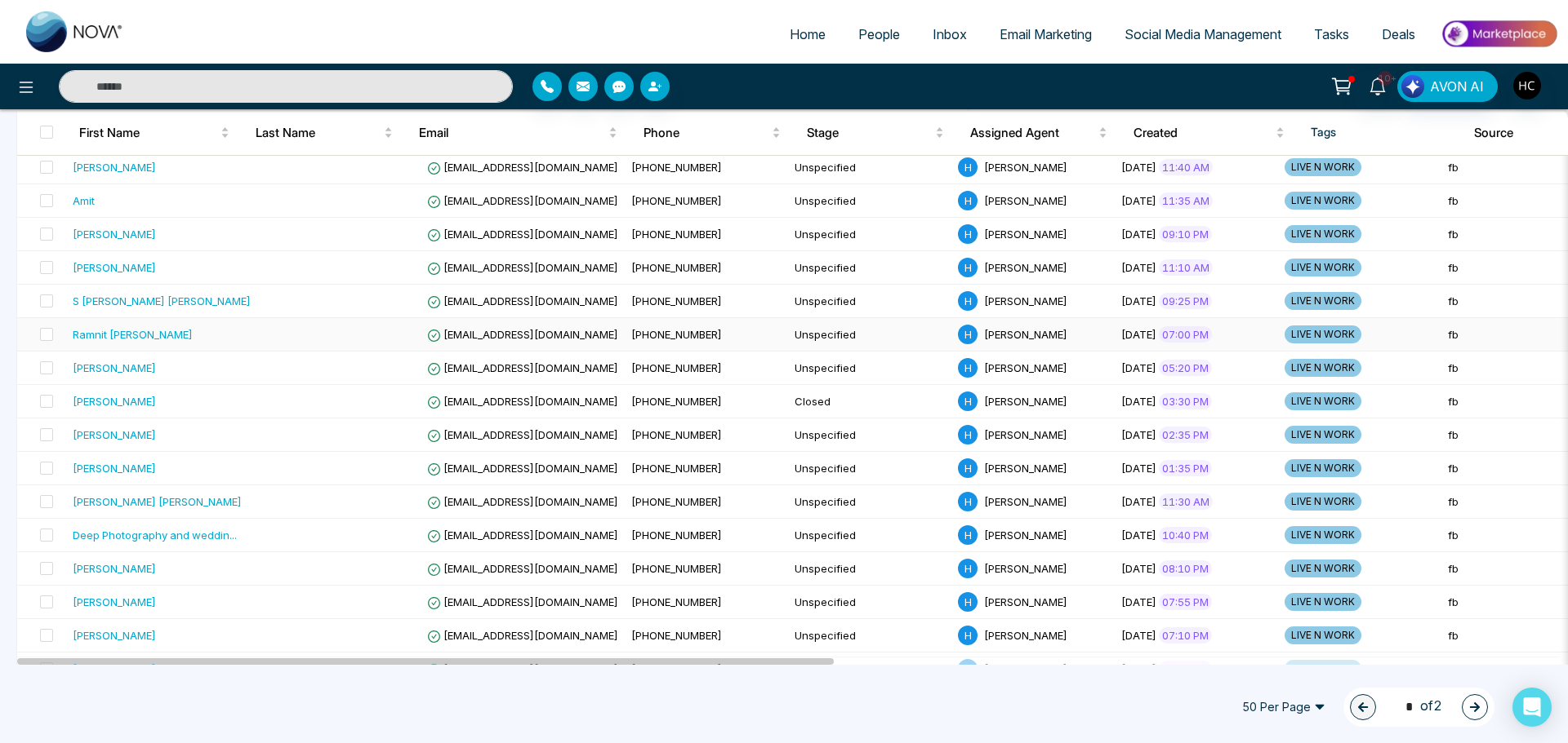
click at [187, 337] on div "Ramnit [PERSON_NAME]" at bounding box center [161, 334] width 178 height 16
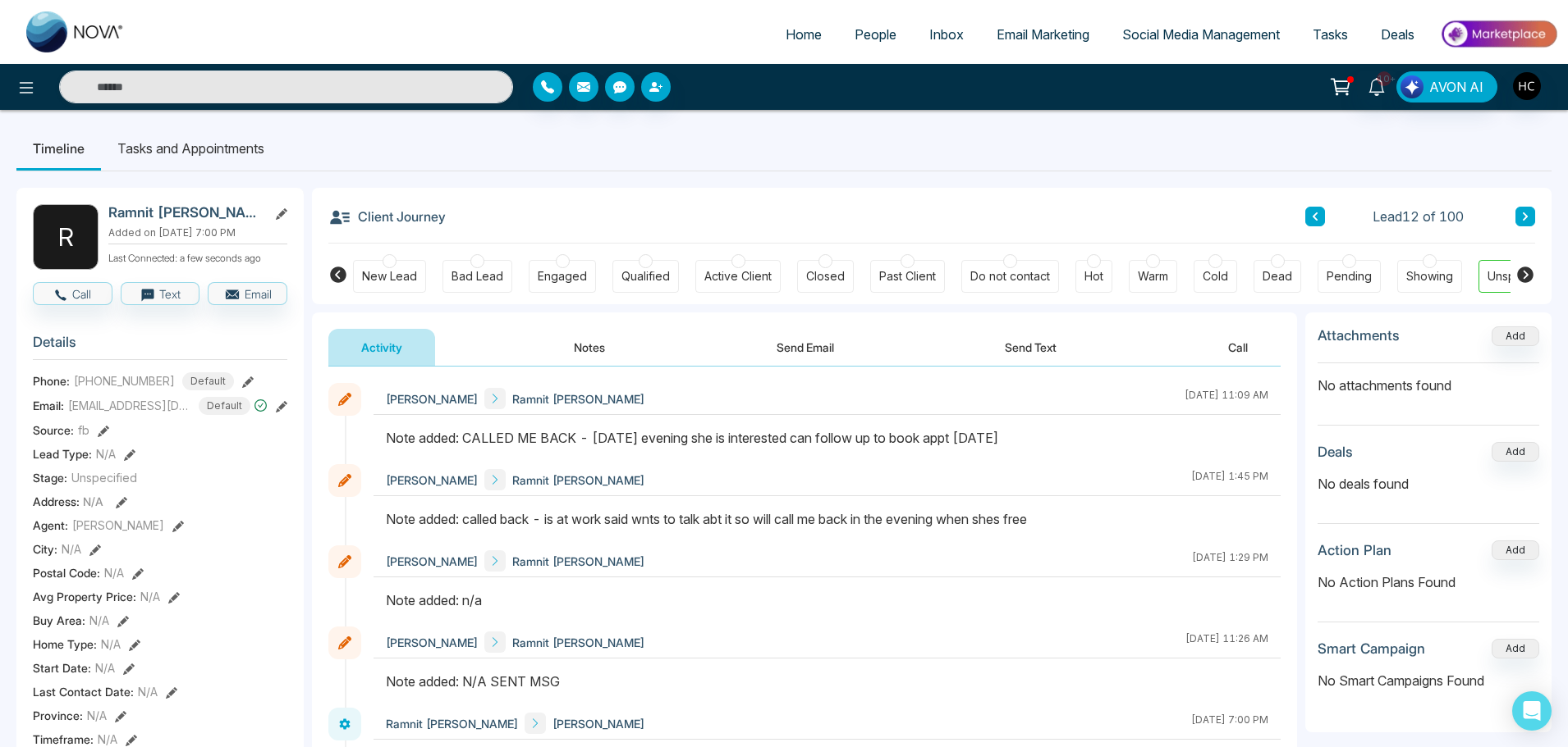
click at [974, 435] on div "Note added: CALLED ME BACK - [DATE] evening she is interested can follow up to …" at bounding box center [827, 438] width 883 height 20
click at [573, 322] on div "Activity Notes Send Email Send Text Call" at bounding box center [804, 340] width 985 height 54
click at [582, 339] on button "Notes" at bounding box center [589, 348] width 97 height 36
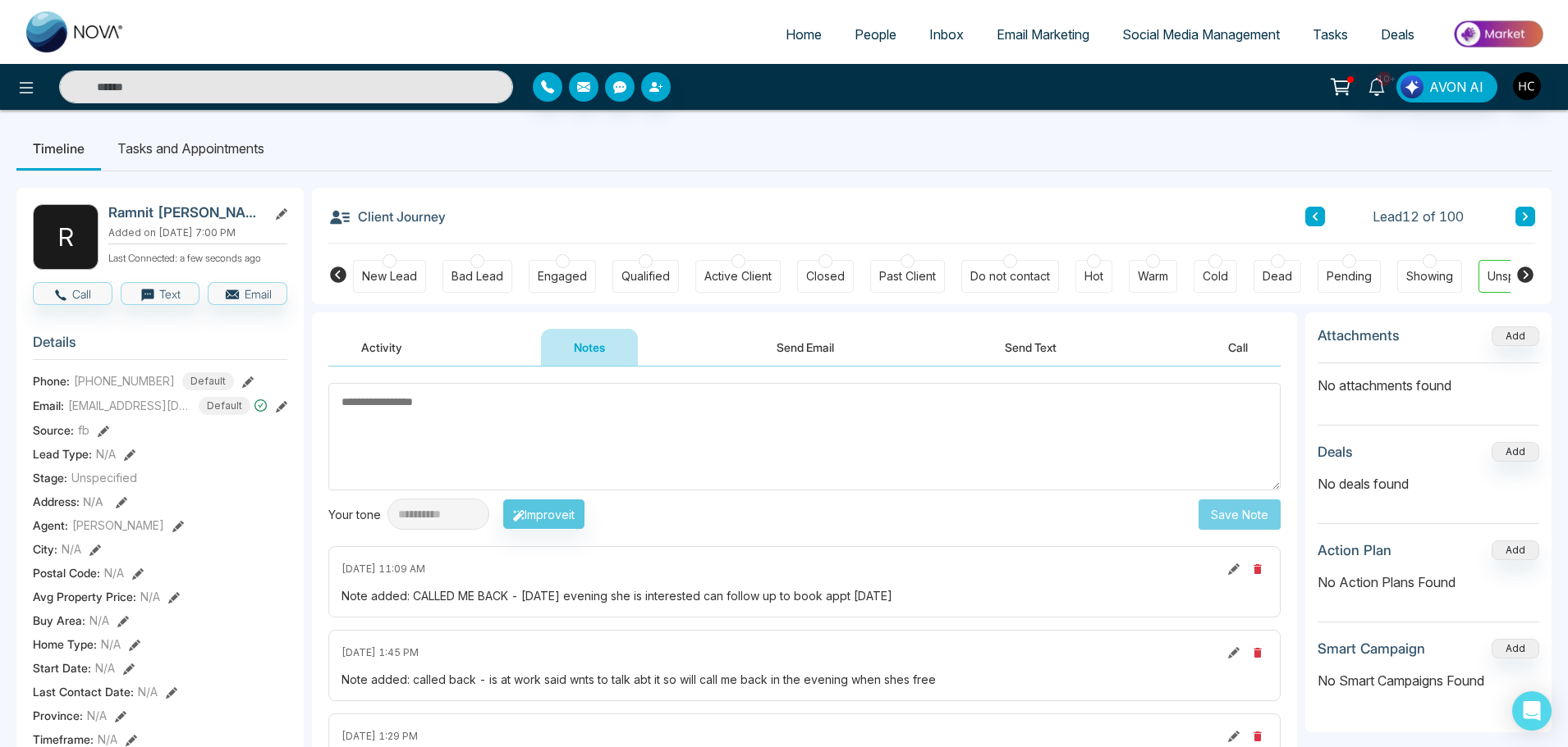
click at [1231, 566] on icon at bounding box center [1234, 569] width 12 height 12
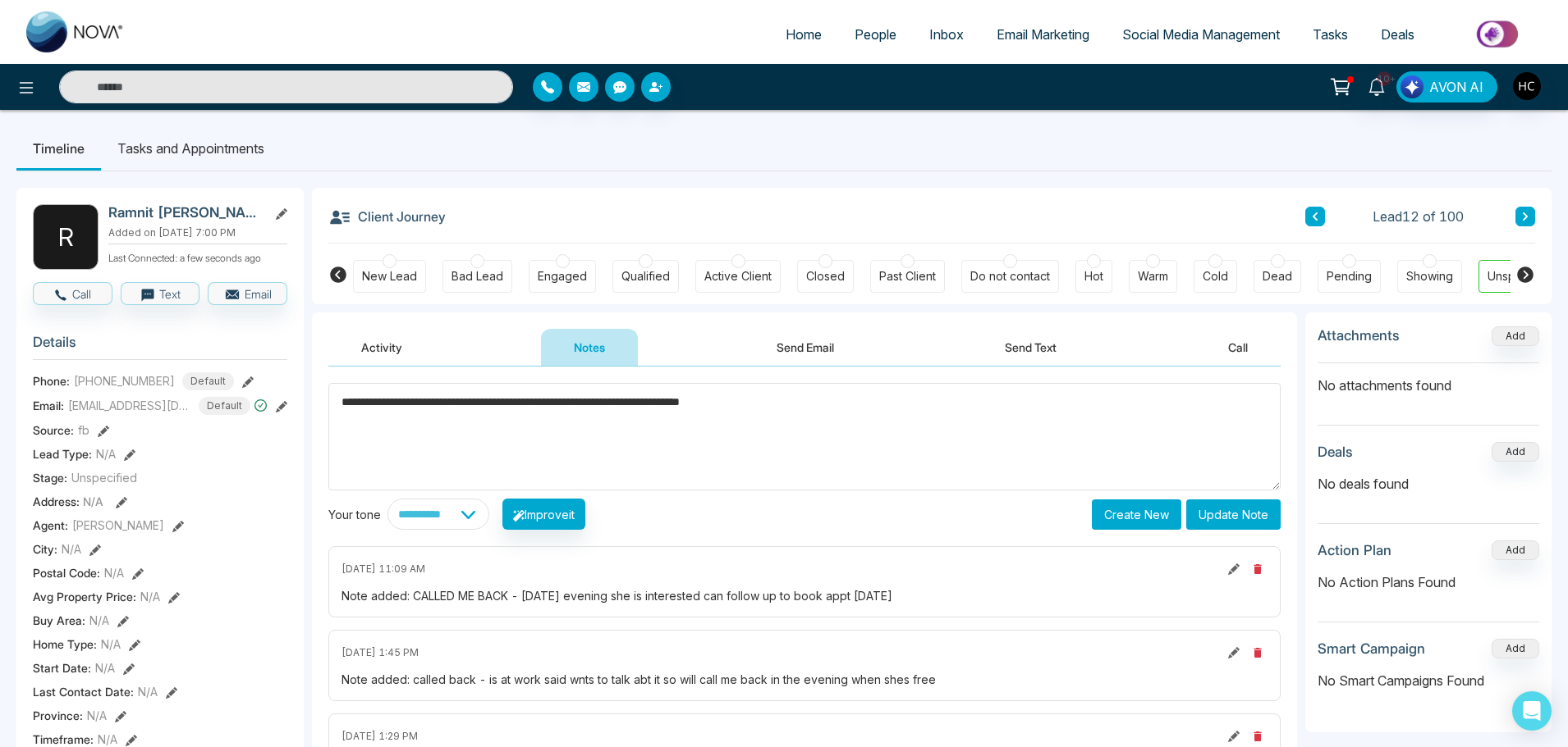
click at [636, 408] on textarea "**********" at bounding box center [804, 437] width 952 height 108
type textarea "**********"
click at [1247, 519] on button "Update Note" at bounding box center [1234, 515] width 94 height 31
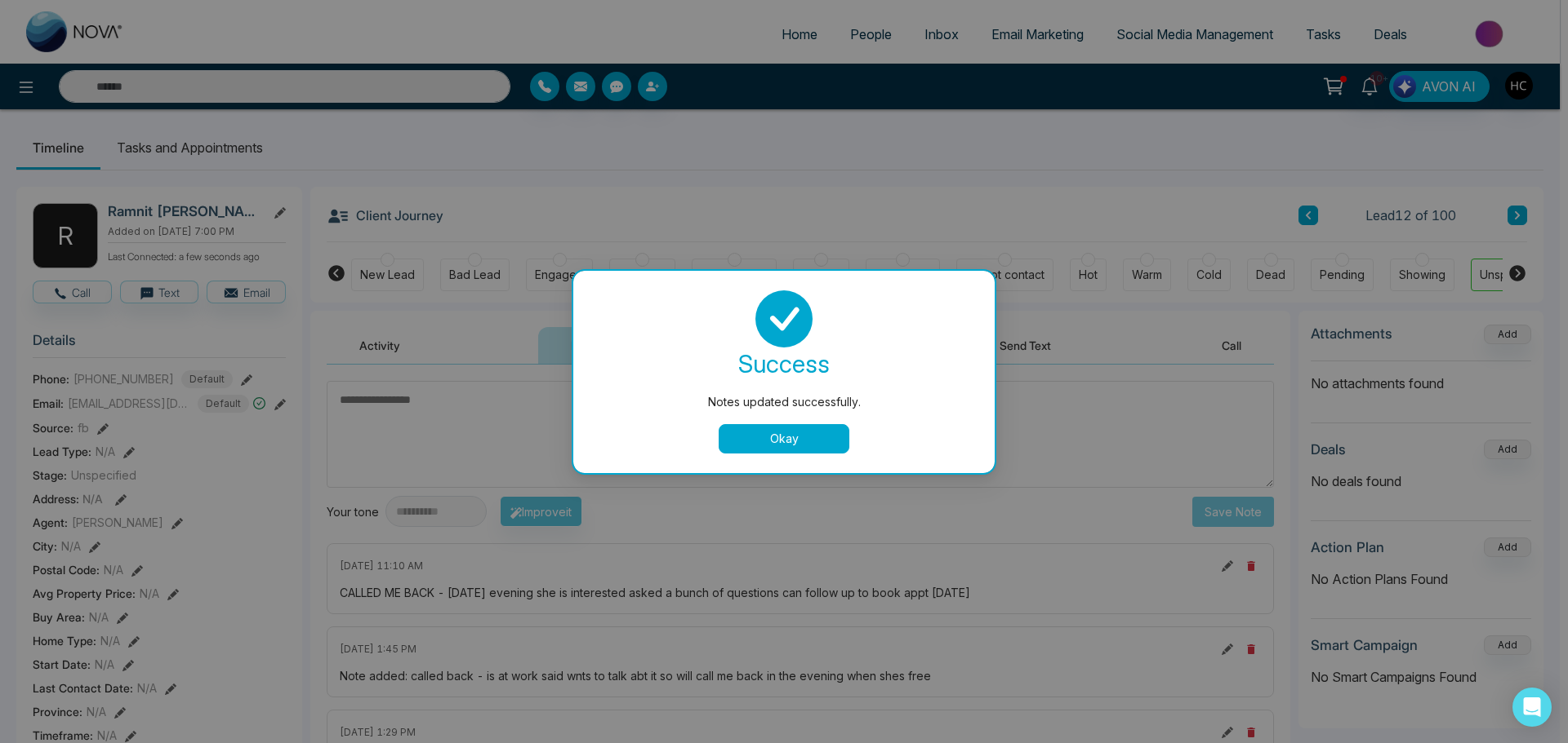
click at [783, 435] on button "Okay" at bounding box center [784, 438] width 131 height 30
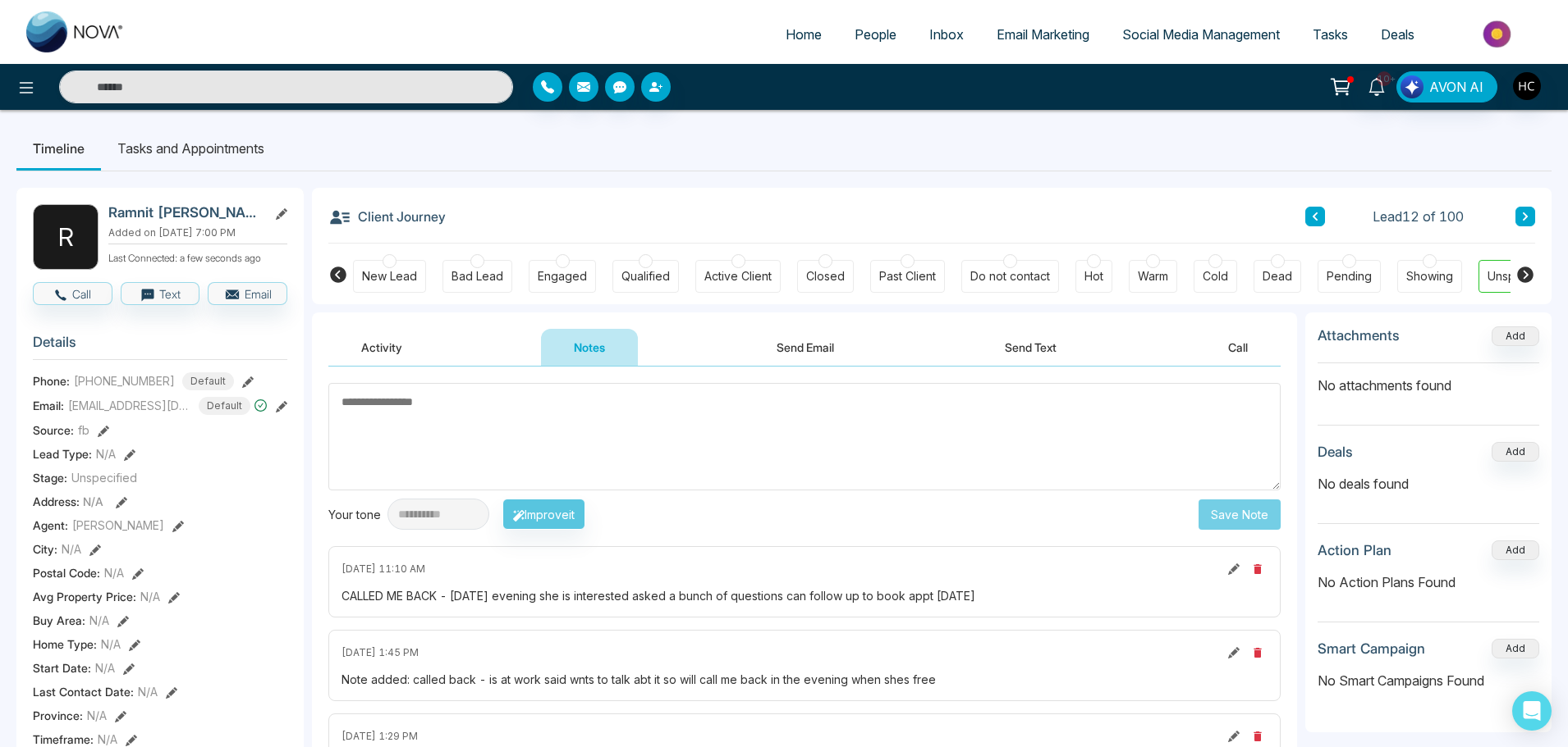
click at [871, 37] on span "People" at bounding box center [876, 34] width 42 height 16
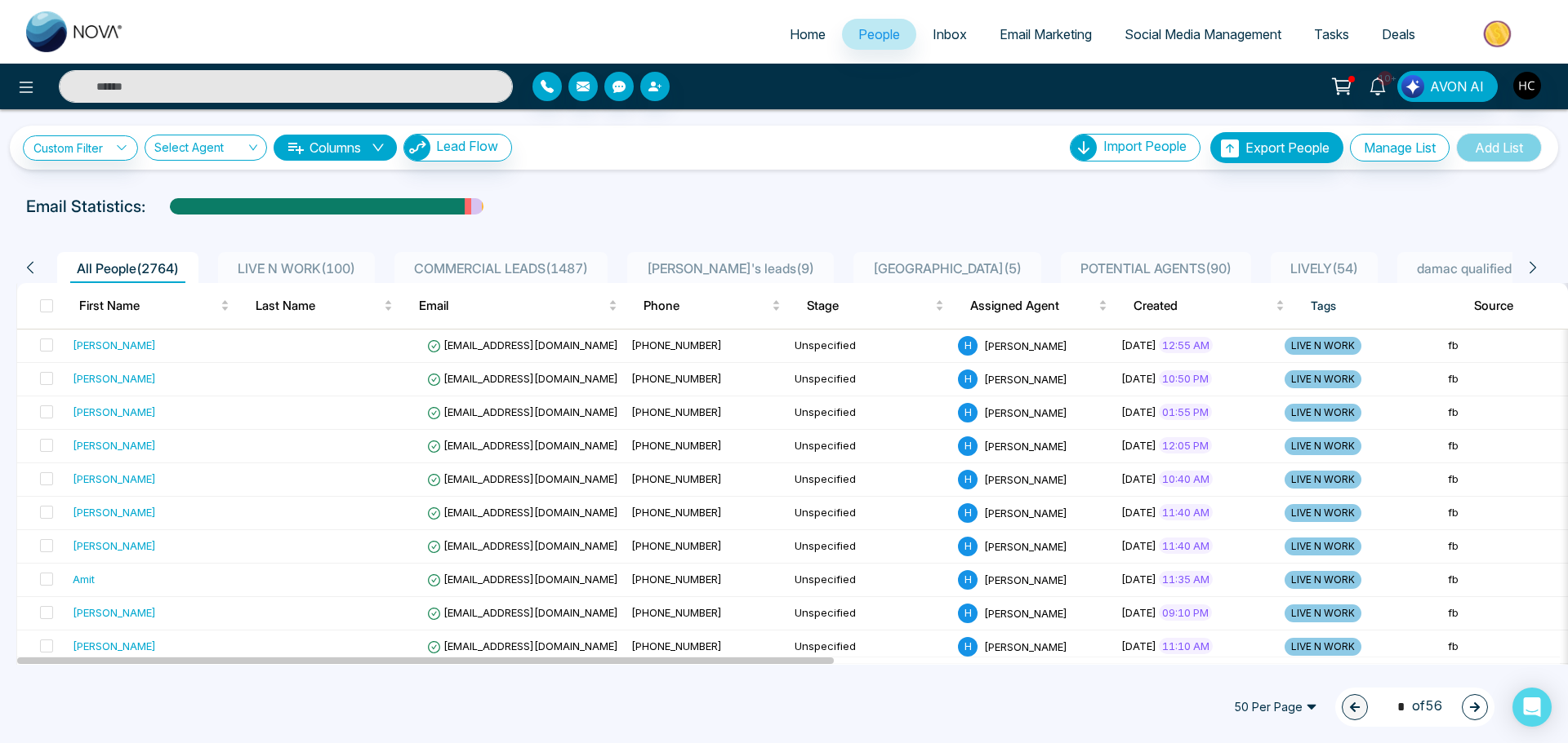
click at [266, 89] on input "text" at bounding box center [286, 86] width 454 height 32
click at [289, 260] on div "LIVE N WORK ( 100 )" at bounding box center [296, 268] width 131 height 20
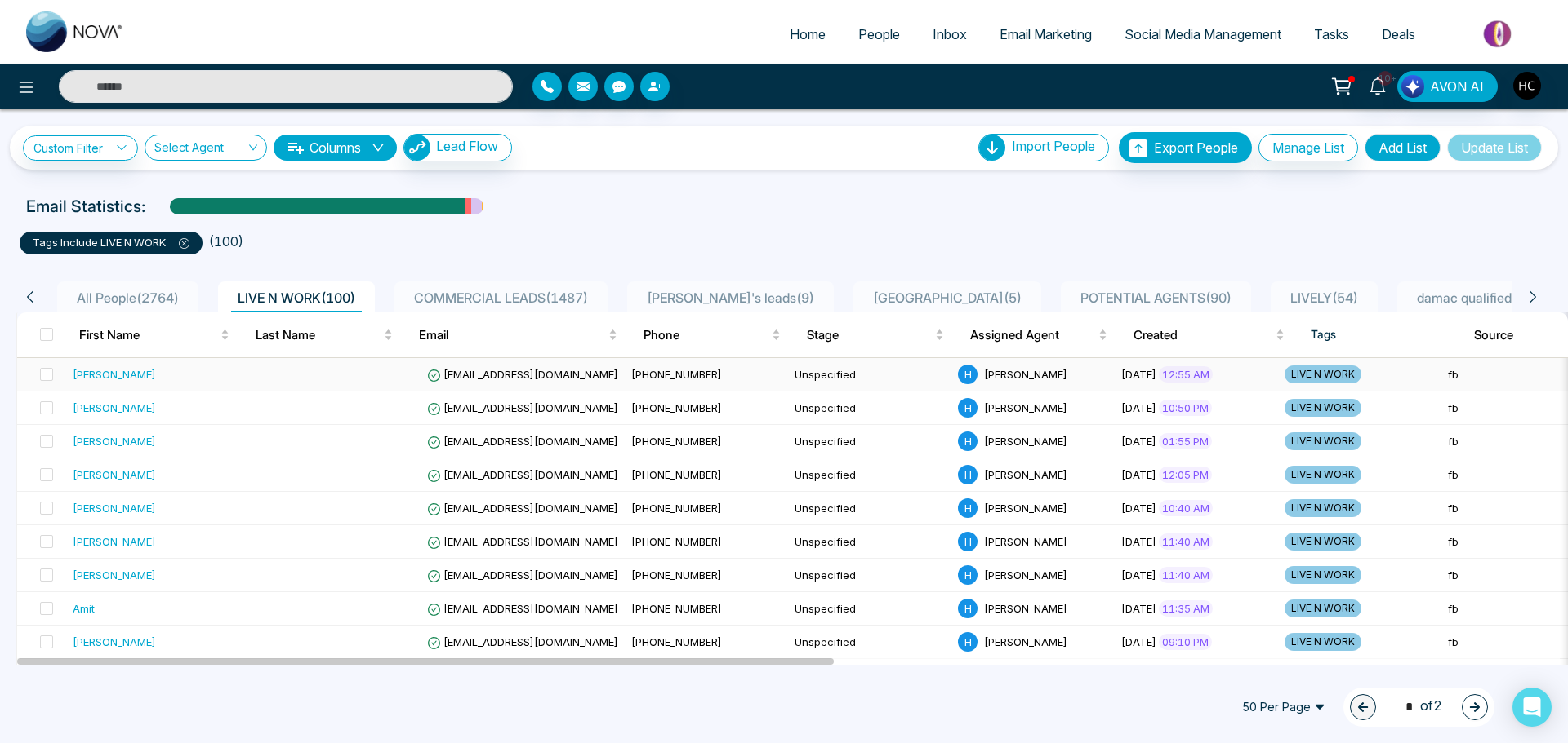
click at [206, 369] on div "[PERSON_NAME]" at bounding box center [161, 374] width 178 height 16
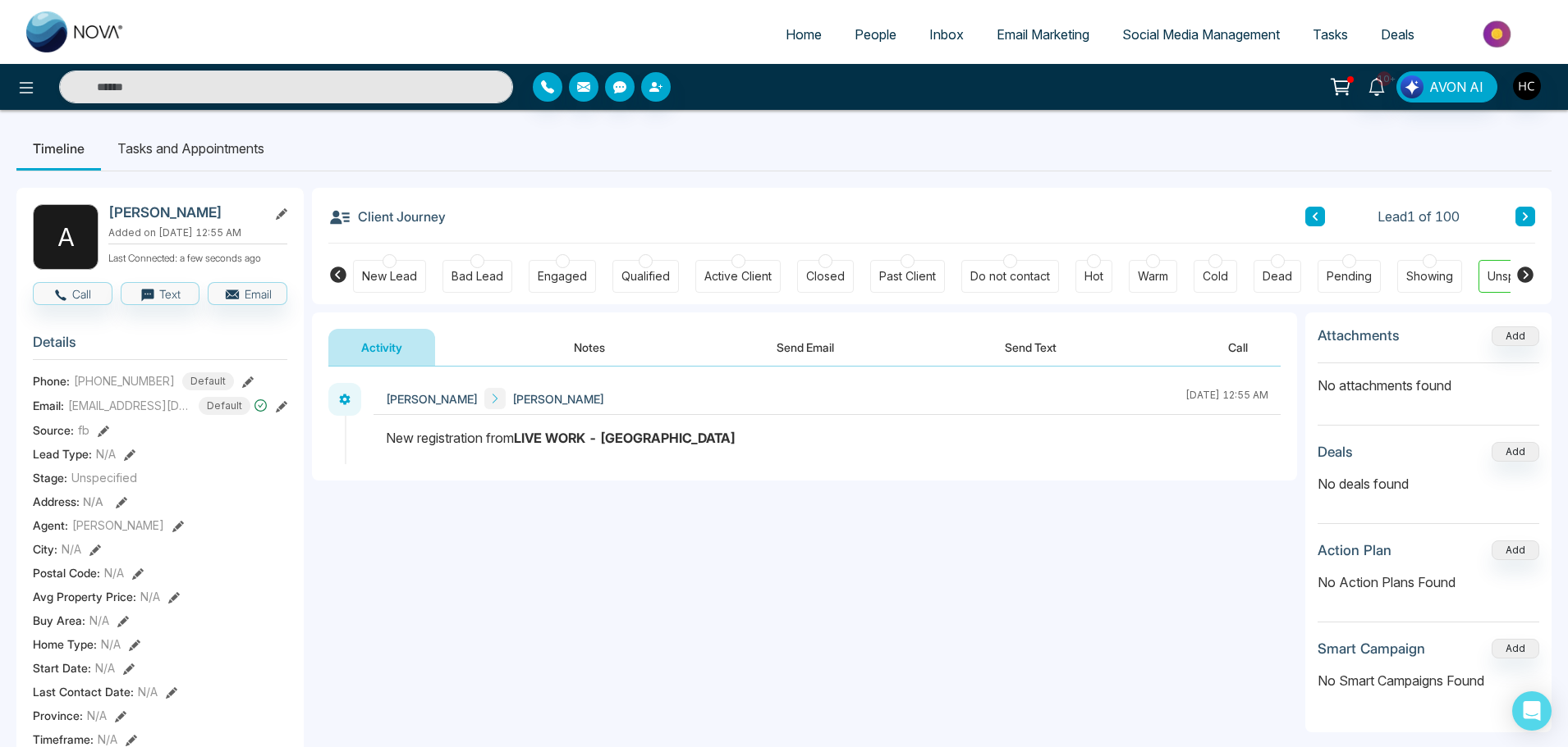
click at [600, 352] on button "Notes" at bounding box center [589, 348] width 97 height 36
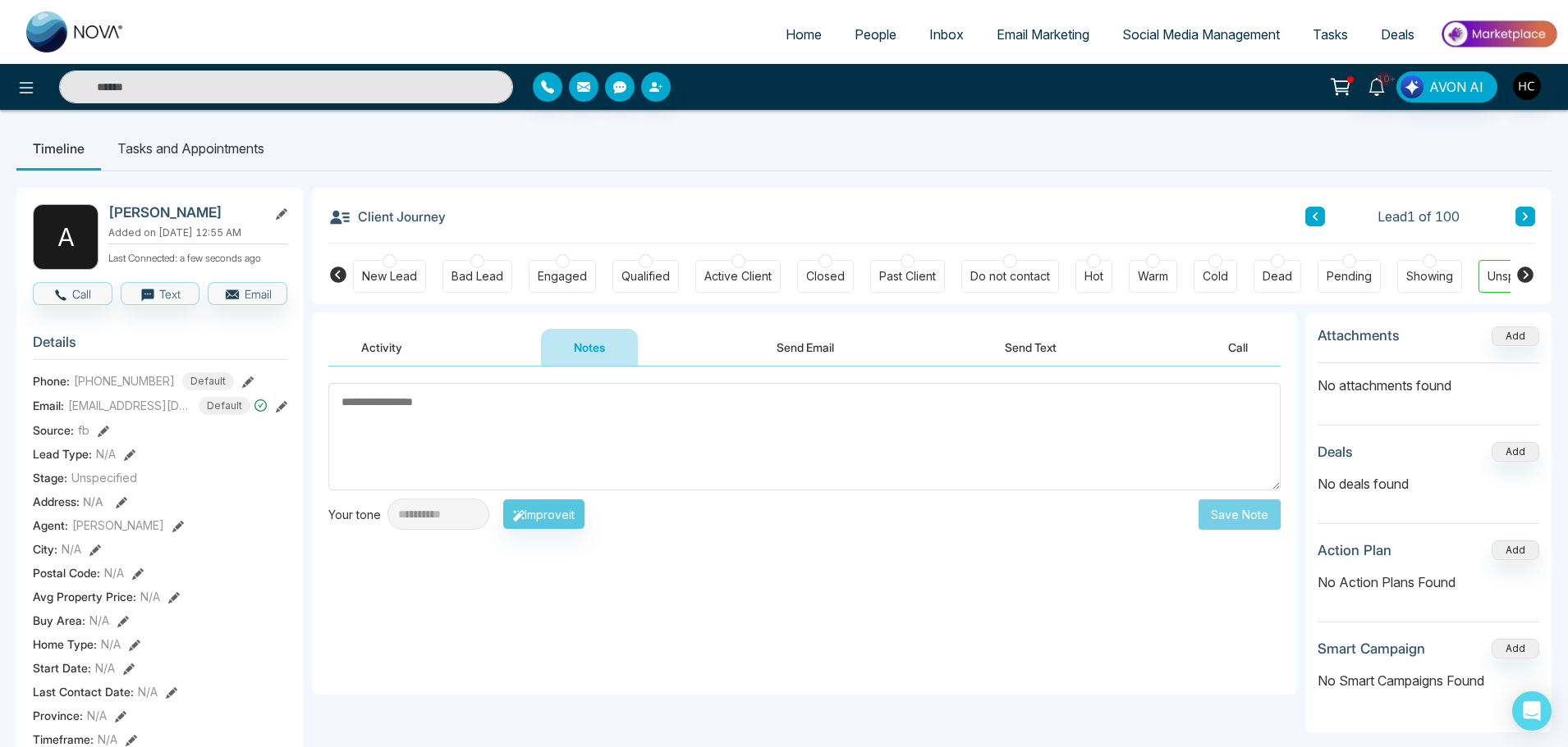
click at [855, 30] on span "People" at bounding box center [876, 34] width 42 height 16
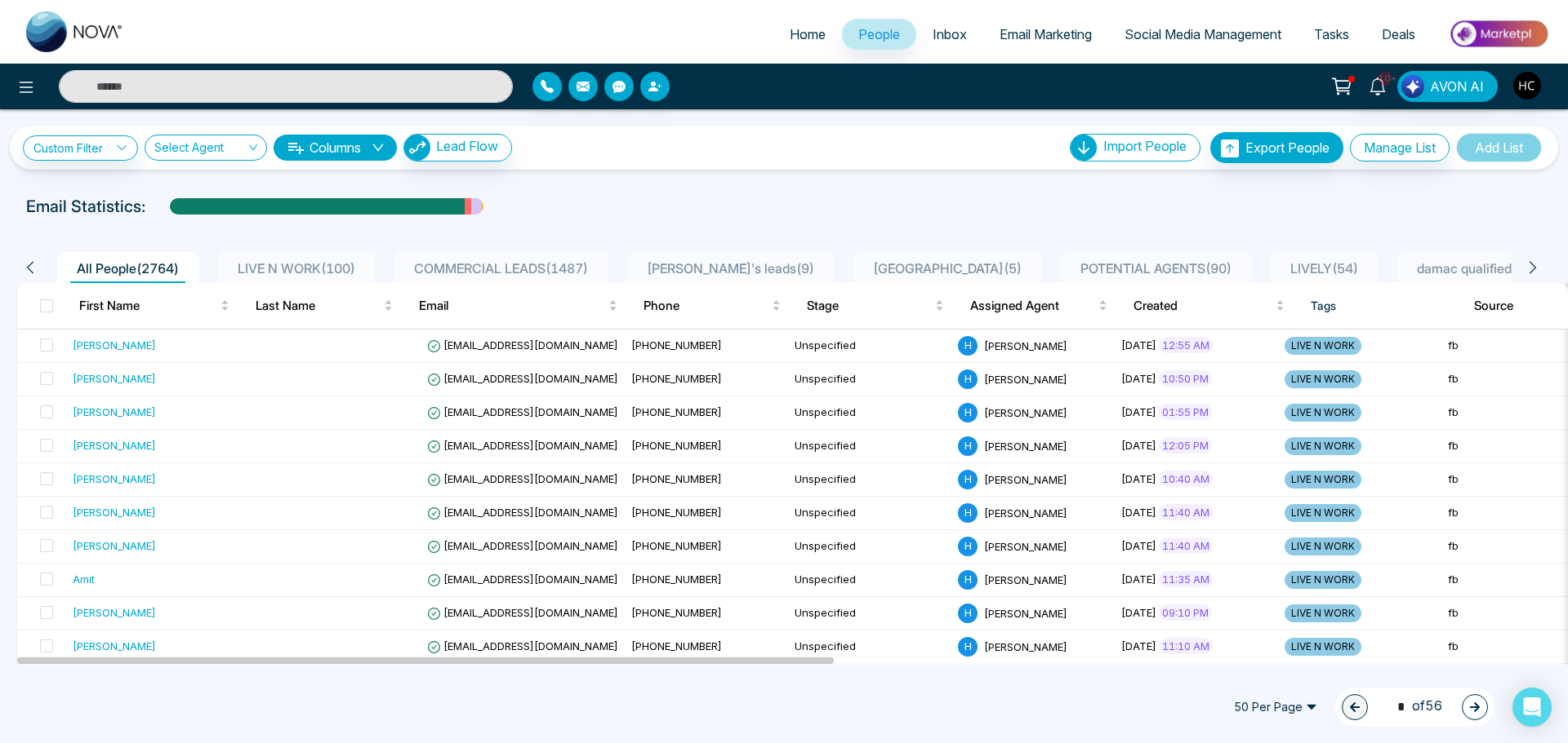
click at [302, 262] on span "LIVE N WORK ( 100 )" at bounding box center [296, 268] width 131 height 16
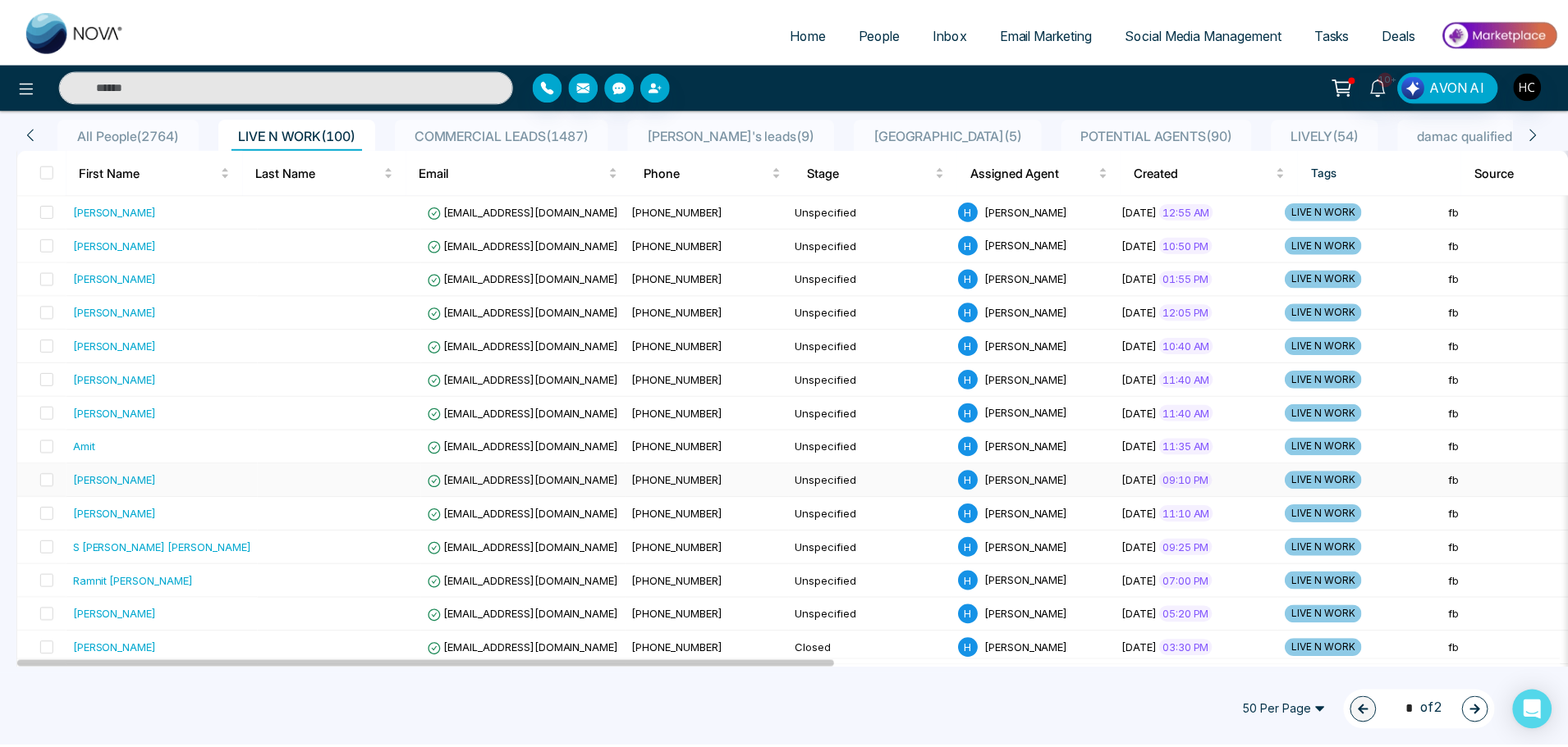
scroll to position [82, 0]
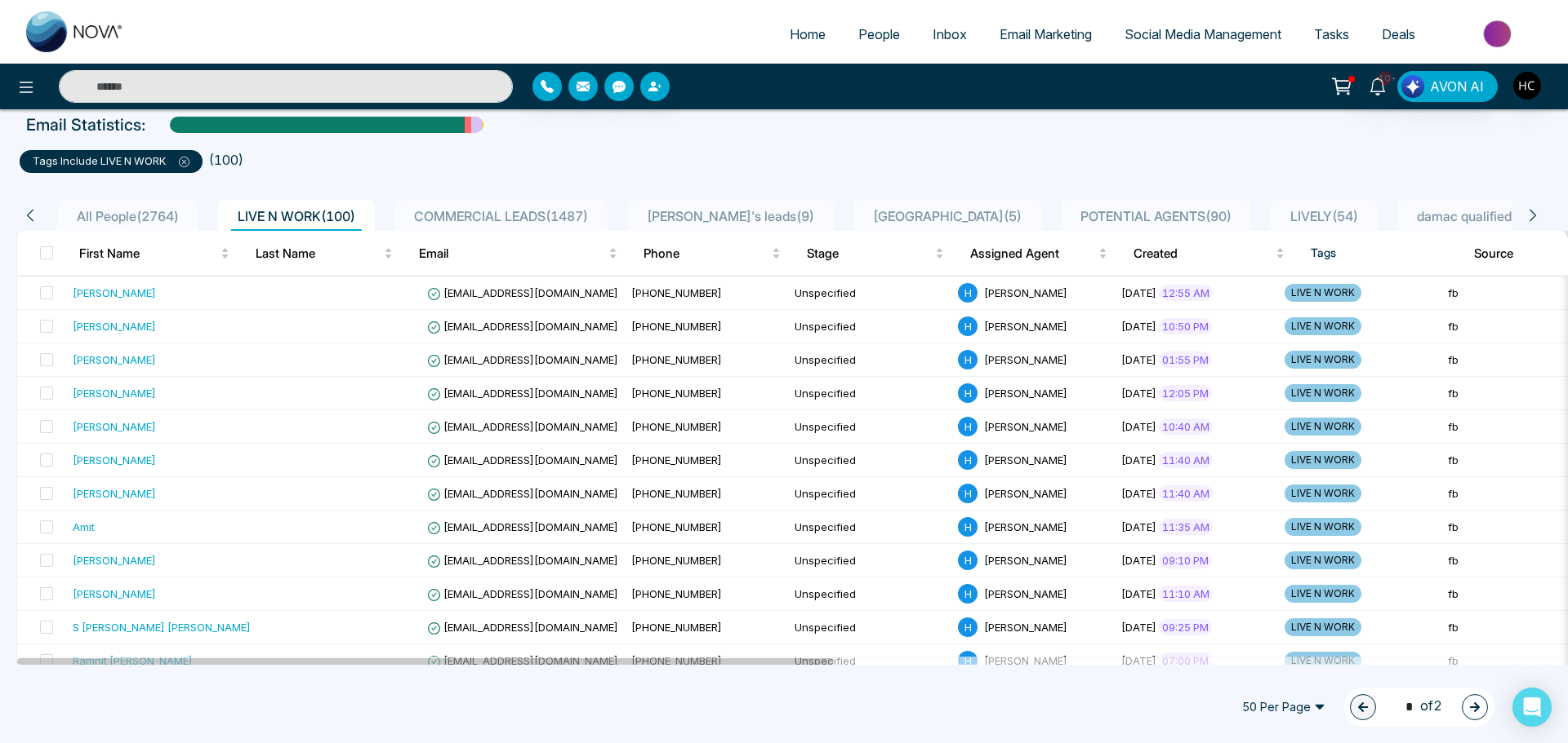
click at [131, 83] on input "text" at bounding box center [286, 86] width 454 height 32
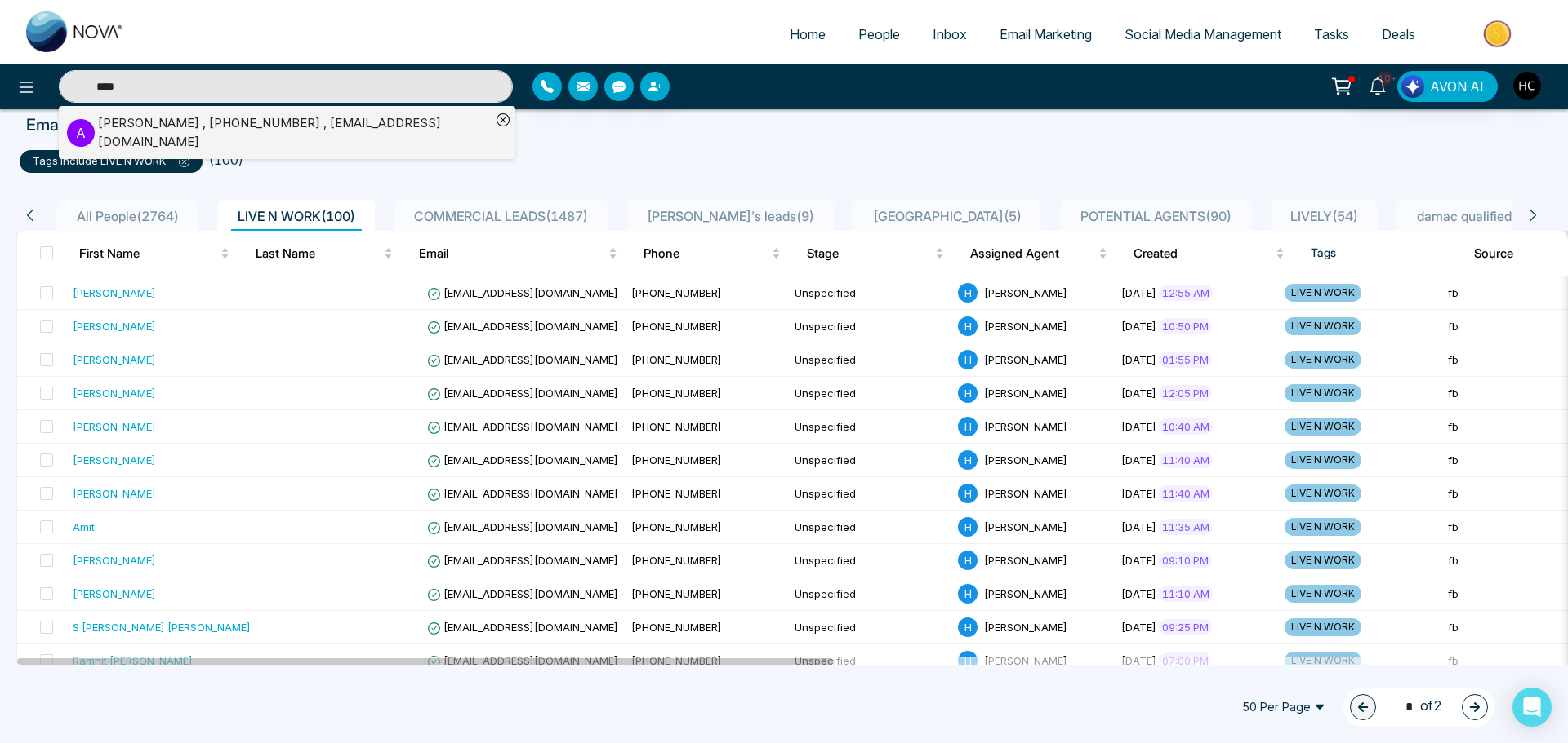
type input "****"
click at [146, 123] on div "[PERSON_NAME] , [PHONE_NUMBER] , [EMAIL_ADDRESS][DOMAIN_NAME]" at bounding box center [294, 133] width 393 height 36
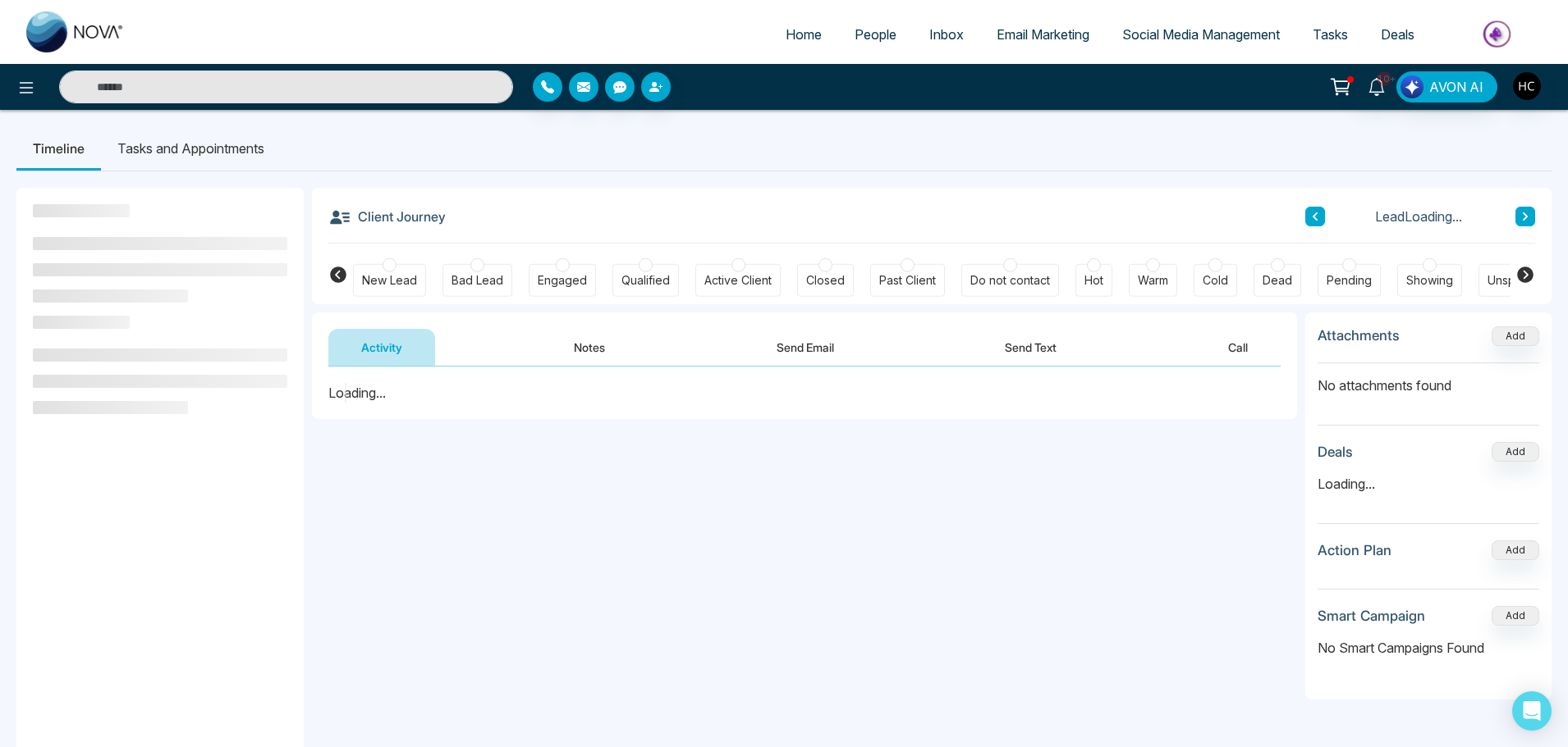
click at [573, 347] on button "Notes" at bounding box center [589, 348] width 97 height 36
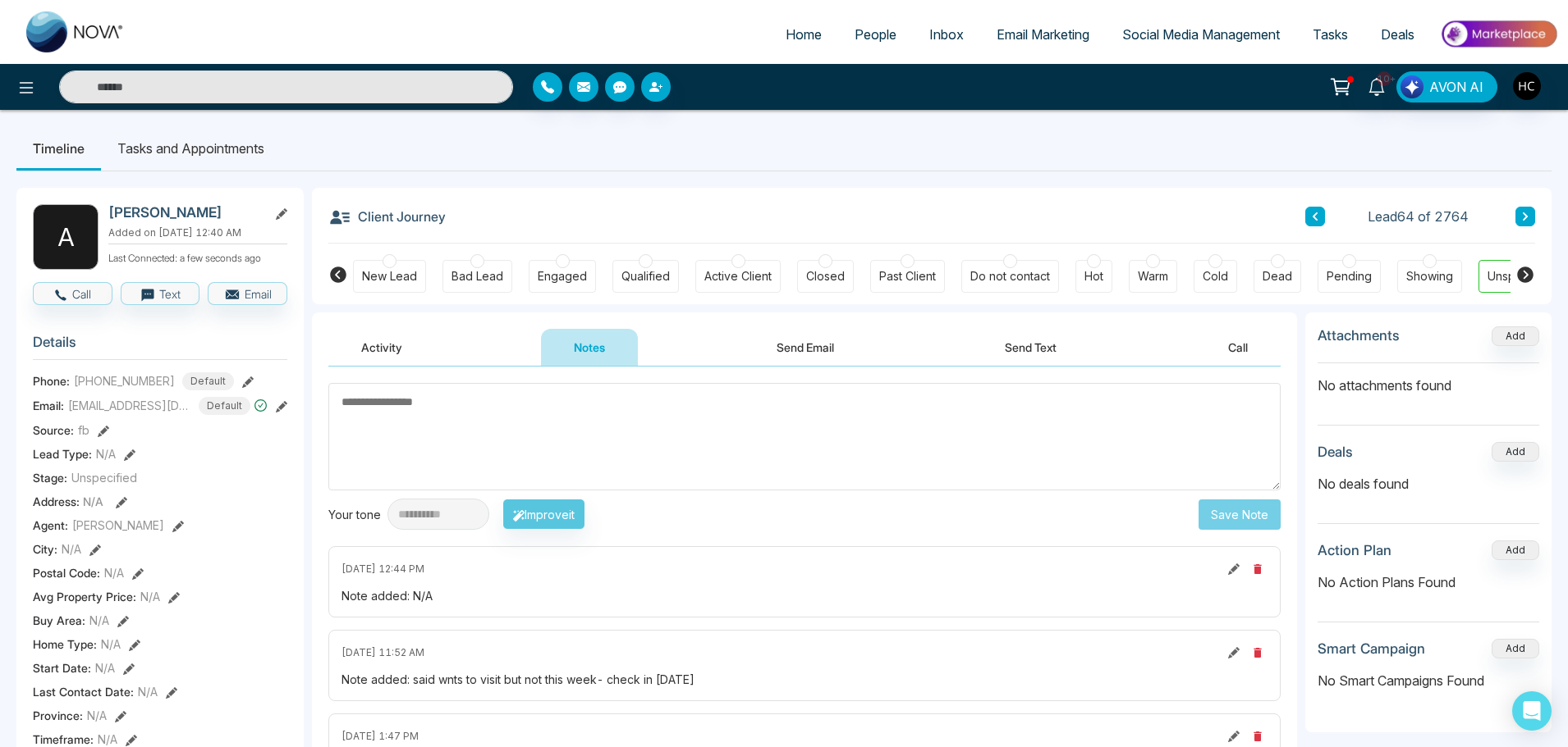
click at [535, 420] on textarea at bounding box center [804, 437] width 952 height 108
click at [519, 404] on textarea at bounding box center [804, 437] width 952 height 108
click at [445, 415] on textarea at bounding box center [804, 437] width 952 height 108
click at [462, 402] on textarea at bounding box center [804, 437] width 952 height 108
click at [460, 406] on textarea at bounding box center [804, 437] width 952 height 108
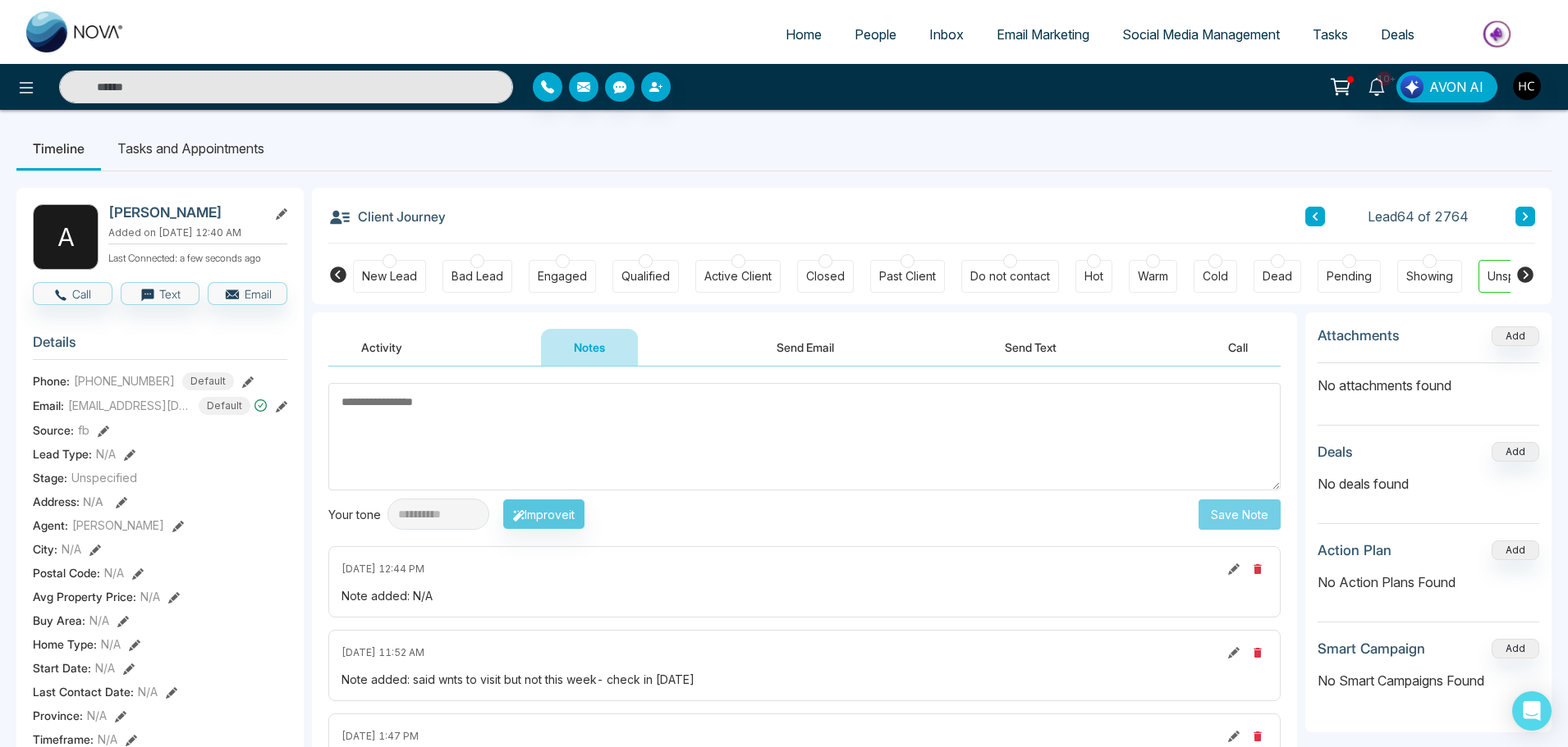
click at [570, 422] on textarea at bounding box center [804, 437] width 952 height 108
click at [565, 420] on textarea at bounding box center [804, 437] width 952 height 108
click at [489, 423] on textarea at bounding box center [804, 437] width 952 height 108
click at [513, 422] on textarea at bounding box center [804, 437] width 952 height 108
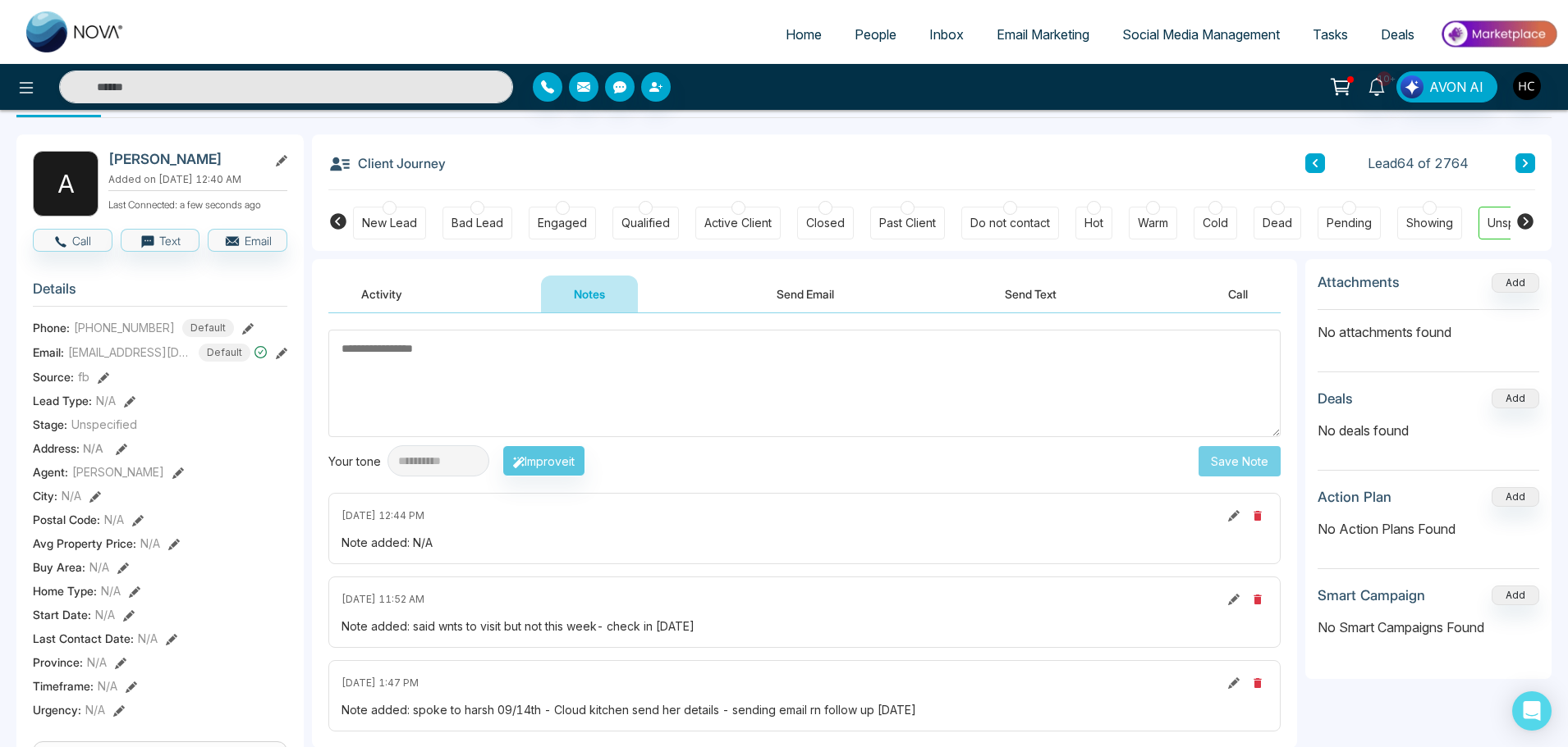
scroll to position [82, 0]
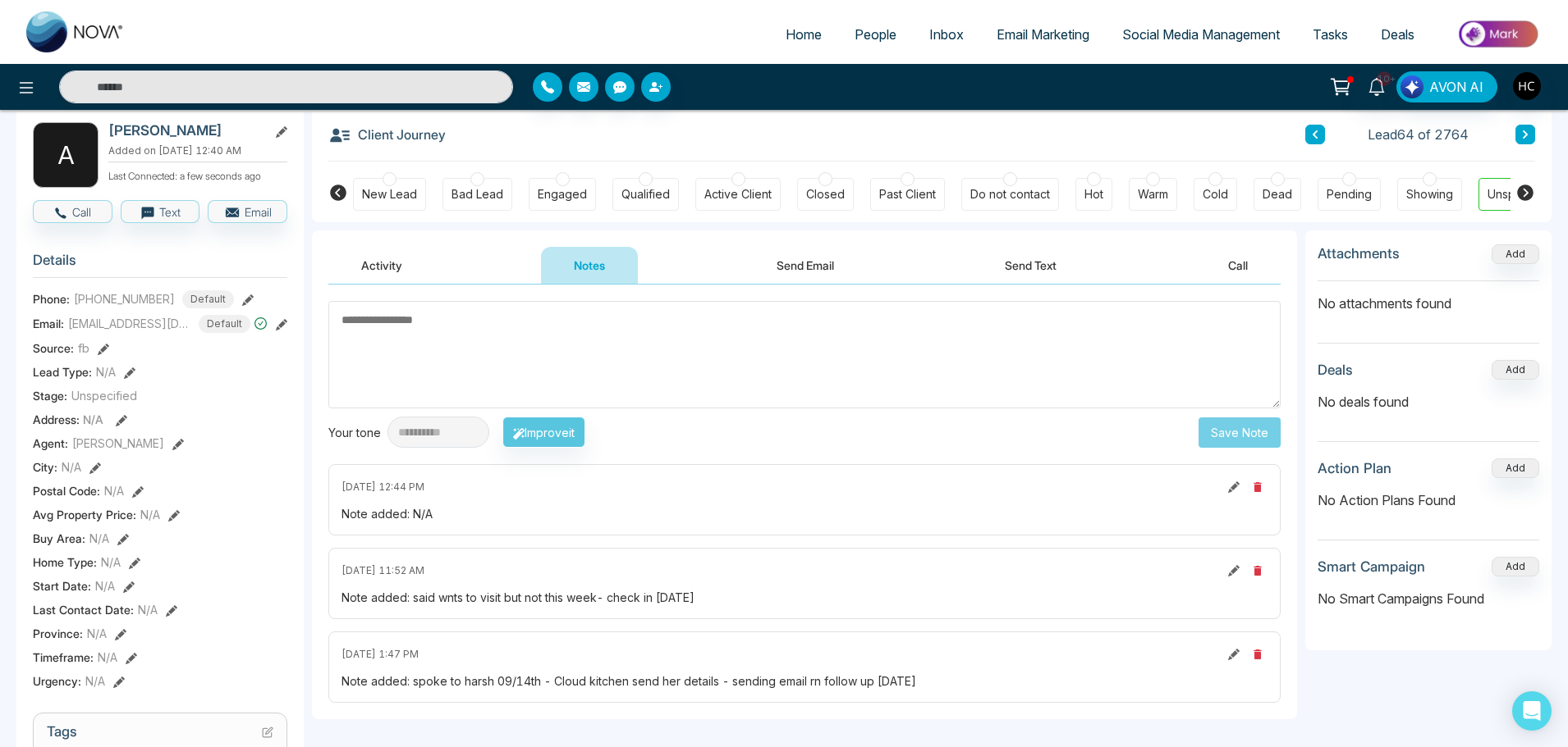
click at [517, 341] on textarea at bounding box center [804, 355] width 952 height 108
click at [479, 338] on textarea at bounding box center [804, 355] width 952 height 108
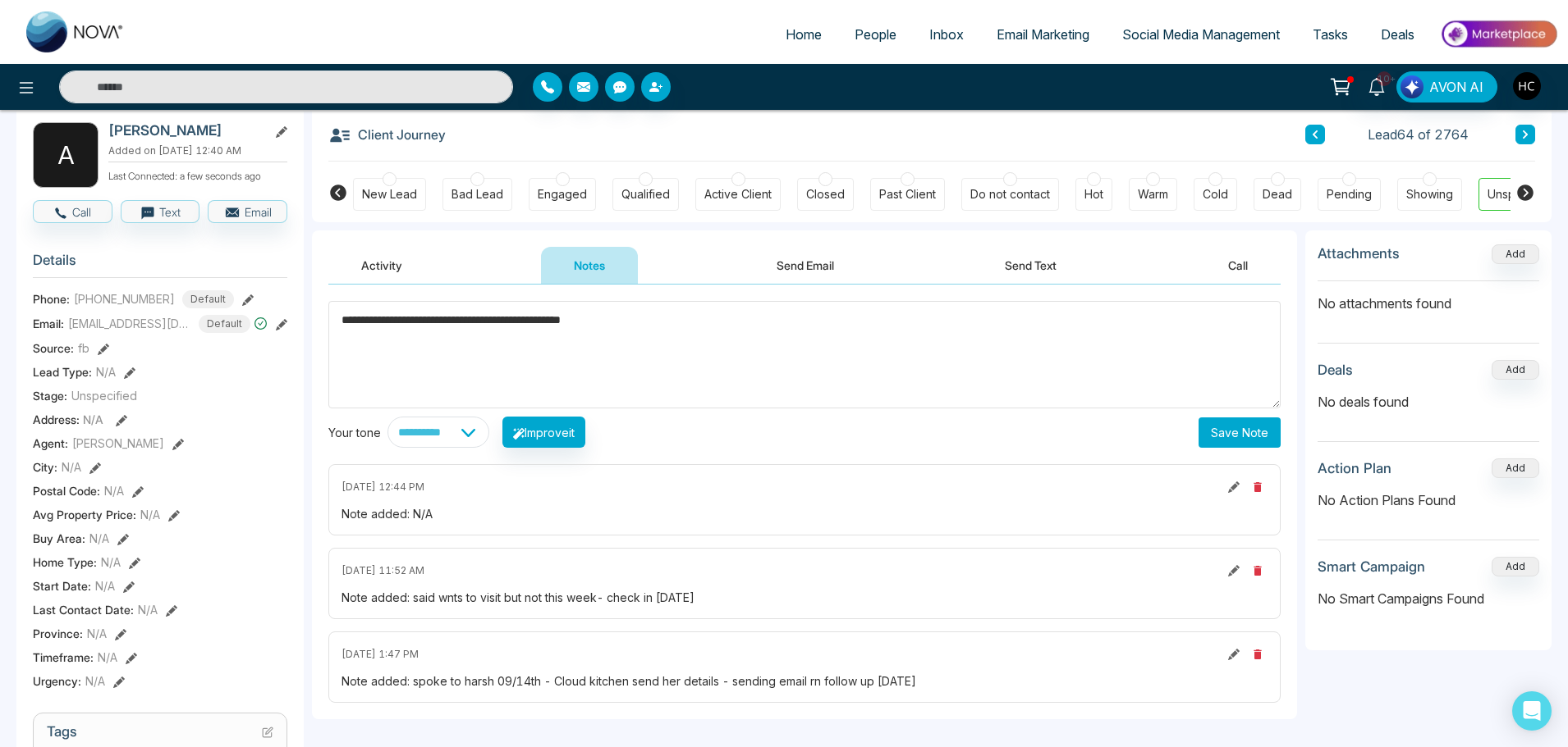
type textarea "**********"
click at [1216, 432] on button "Save Note" at bounding box center [1239, 433] width 82 height 31
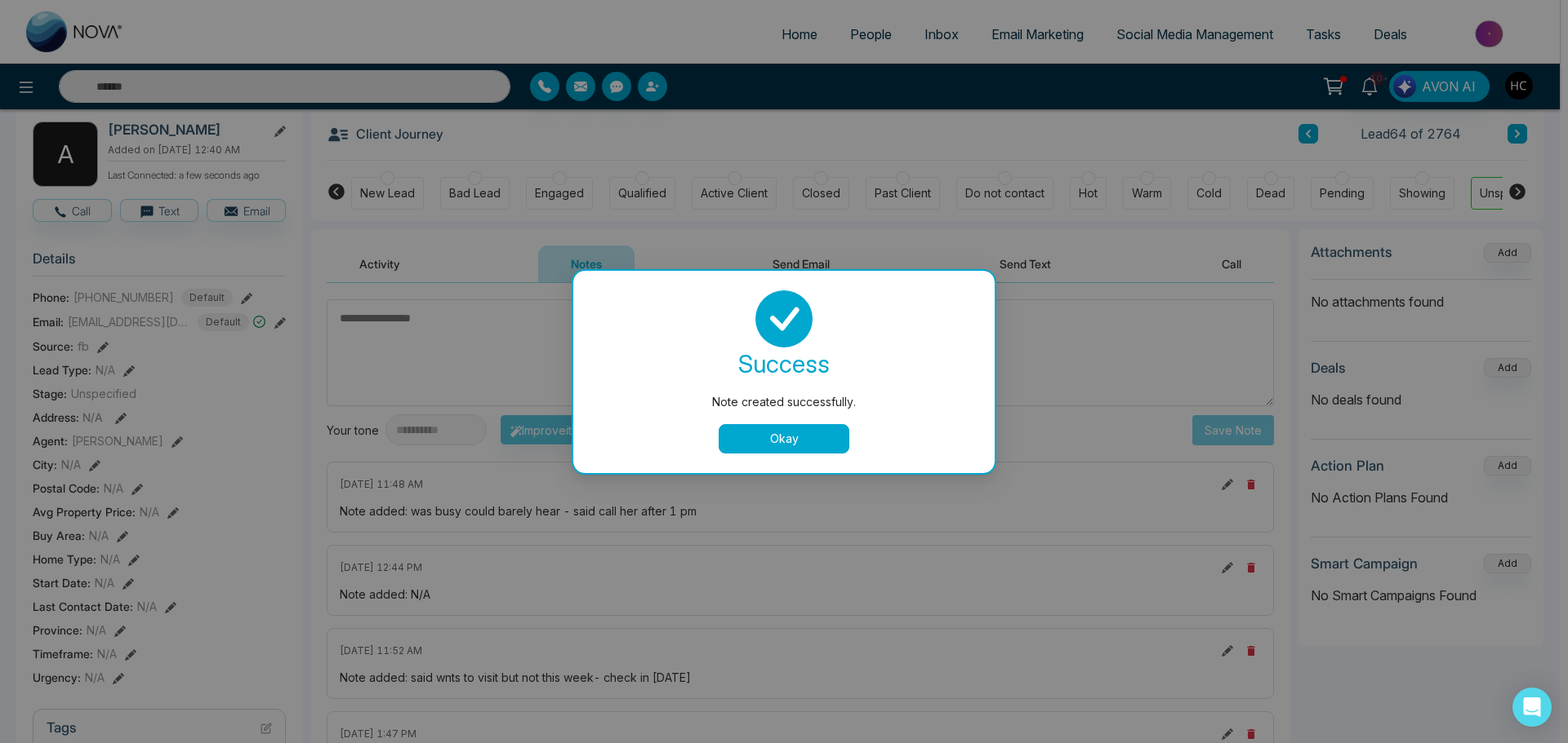
click at [806, 440] on button "Okay" at bounding box center [784, 438] width 131 height 30
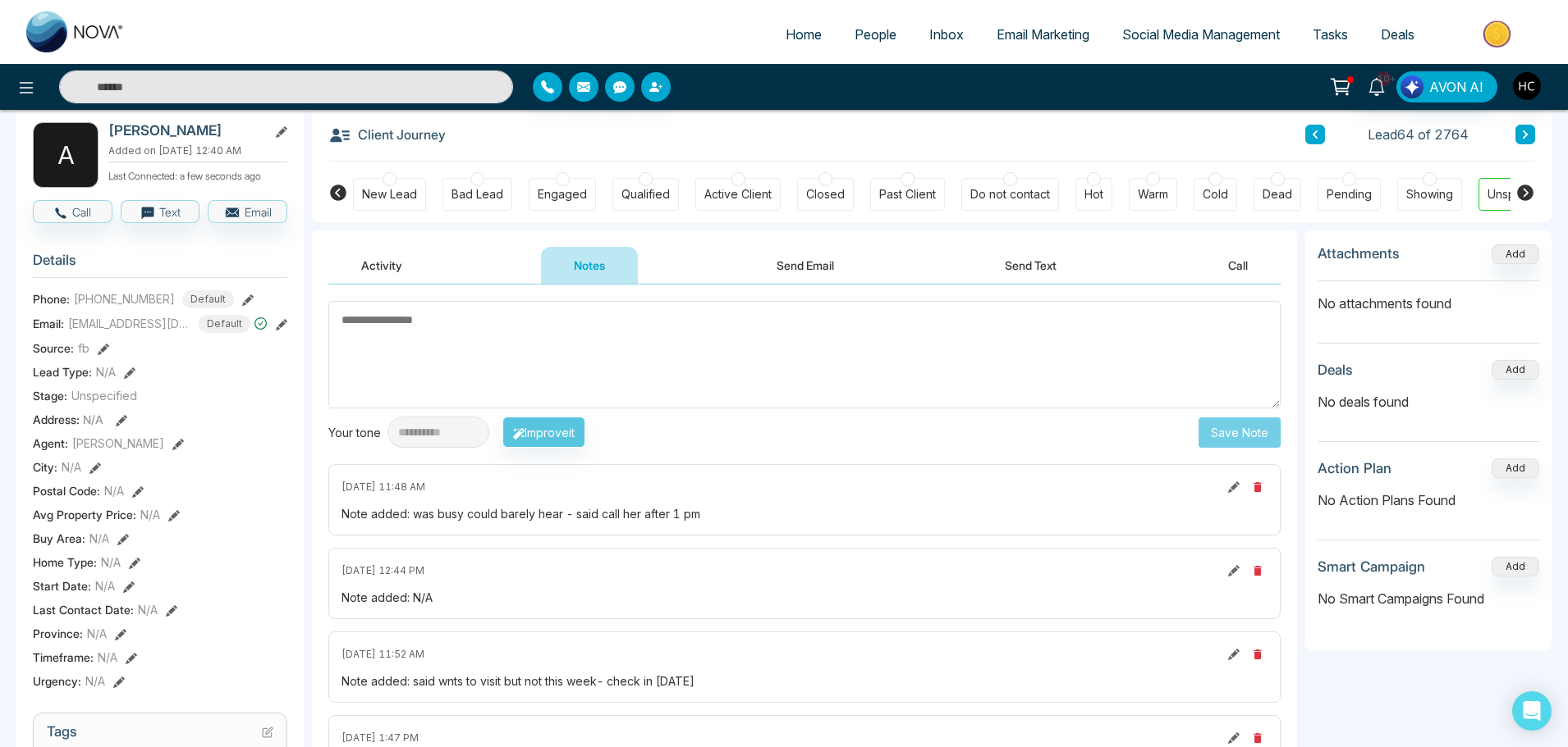
click at [246, 83] on input "text" at bounding box center [286, 86] width 454 height 33
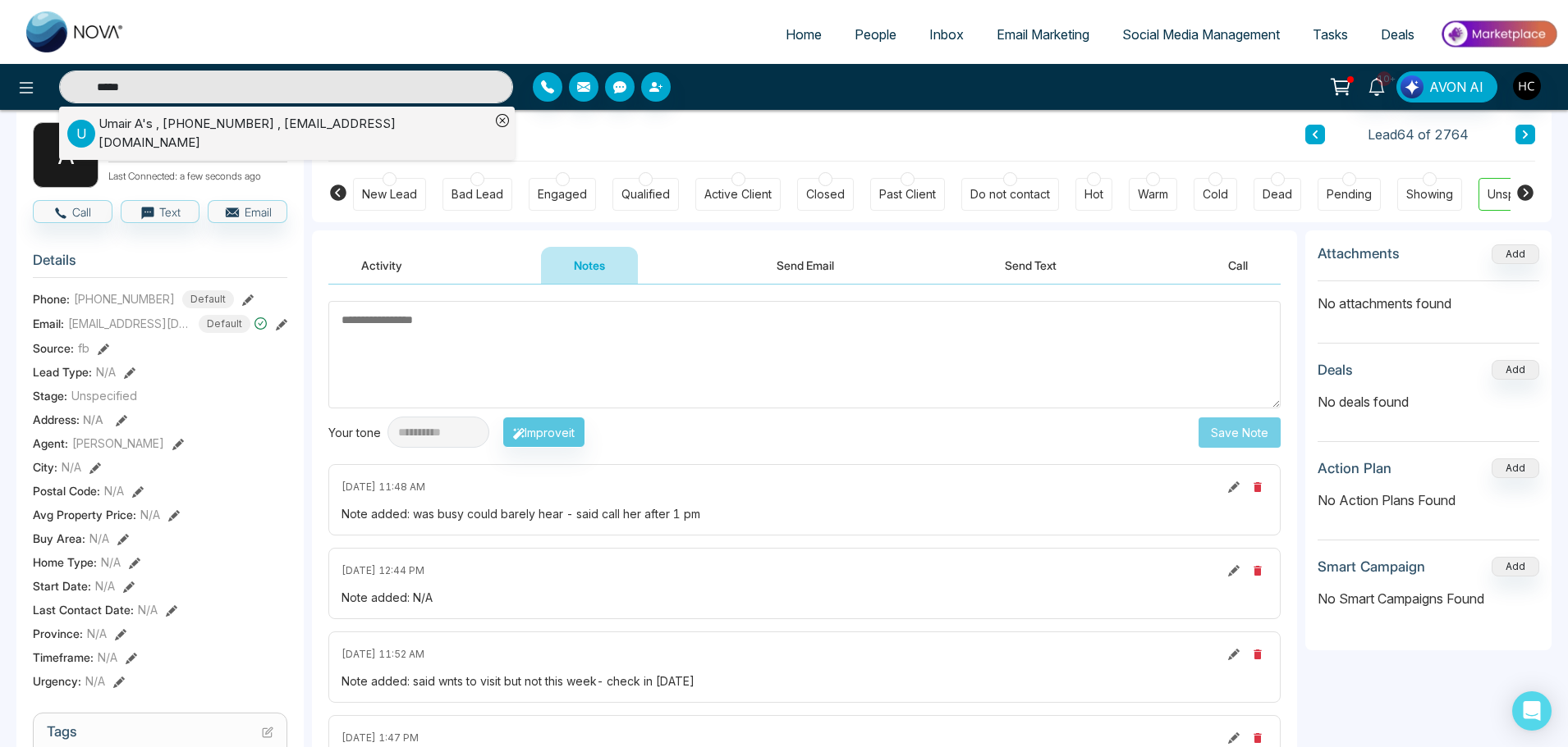
type input "*****"
click at [216, 125] on div "Umair A's , [PHONE_NUMBER] , [EMAIL_ADDRESS][DOMAIN_NAME]" at bounding box center [295, 133] width 392 height 36
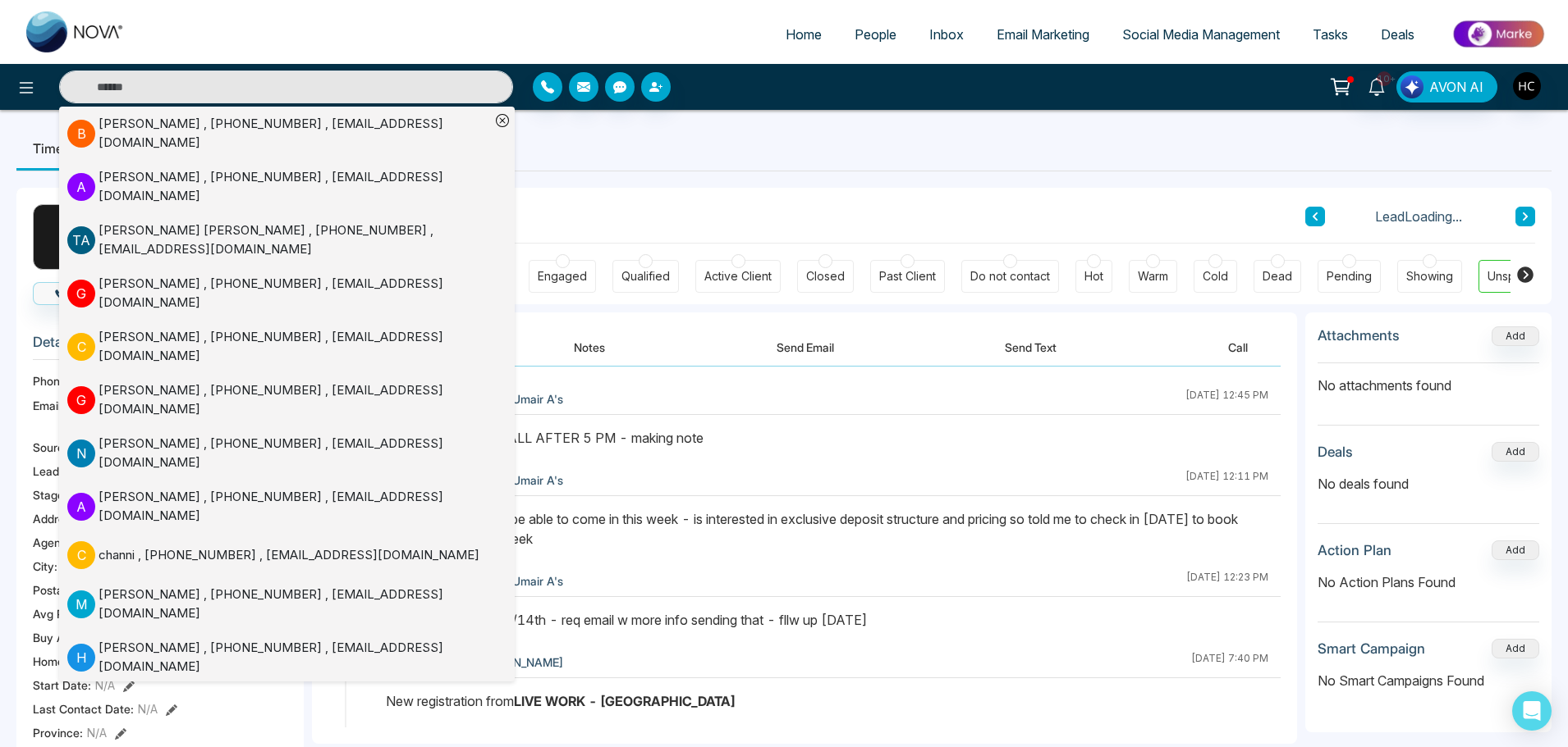
click at [583, 345] on button "Notes" at bounding box center [589, 348] width 97 height 36
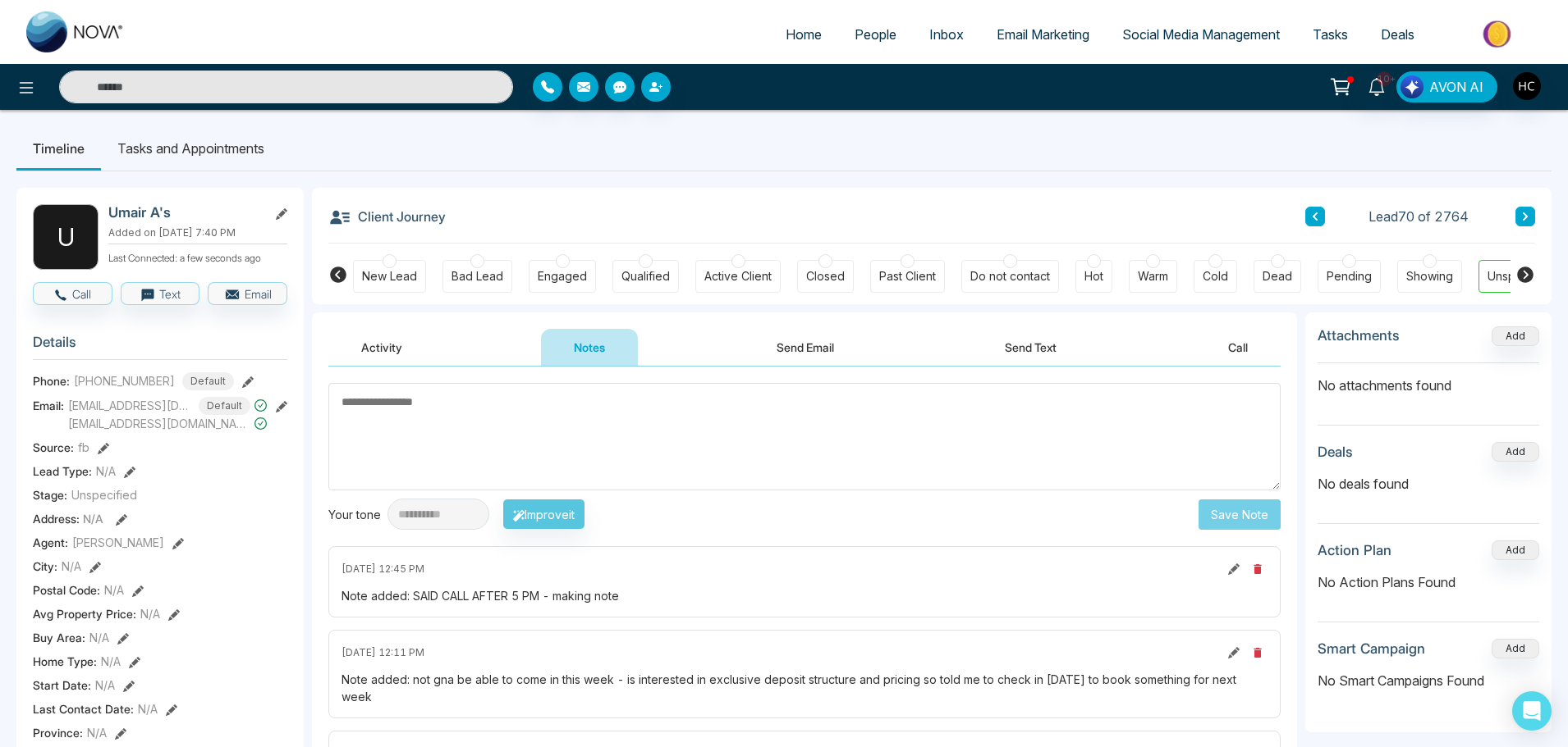
click at [539, 415] on textarea at bounding box center [804, 437] width 952 height 108
click at [166, 91] on input "text" at bounding box center [286, 86] width 454 height 33
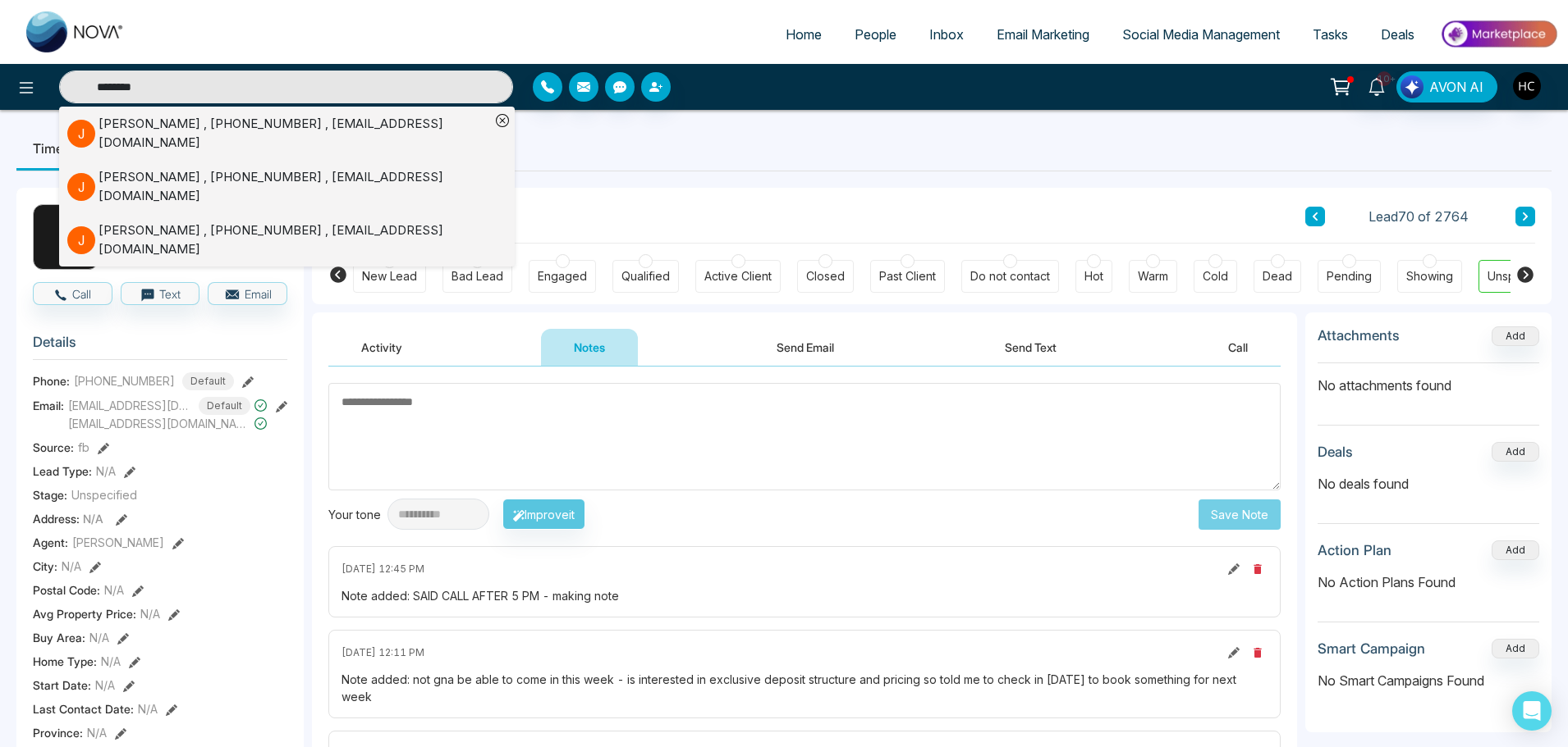
type input "********"
click at [268, 174] on div "[PERSON_NAME] , [PHONE_NUMBER] , [EMAIL_ADDRESS][DOMAIN_NAME]" at bounding box center [295, 186] width 392 height 36
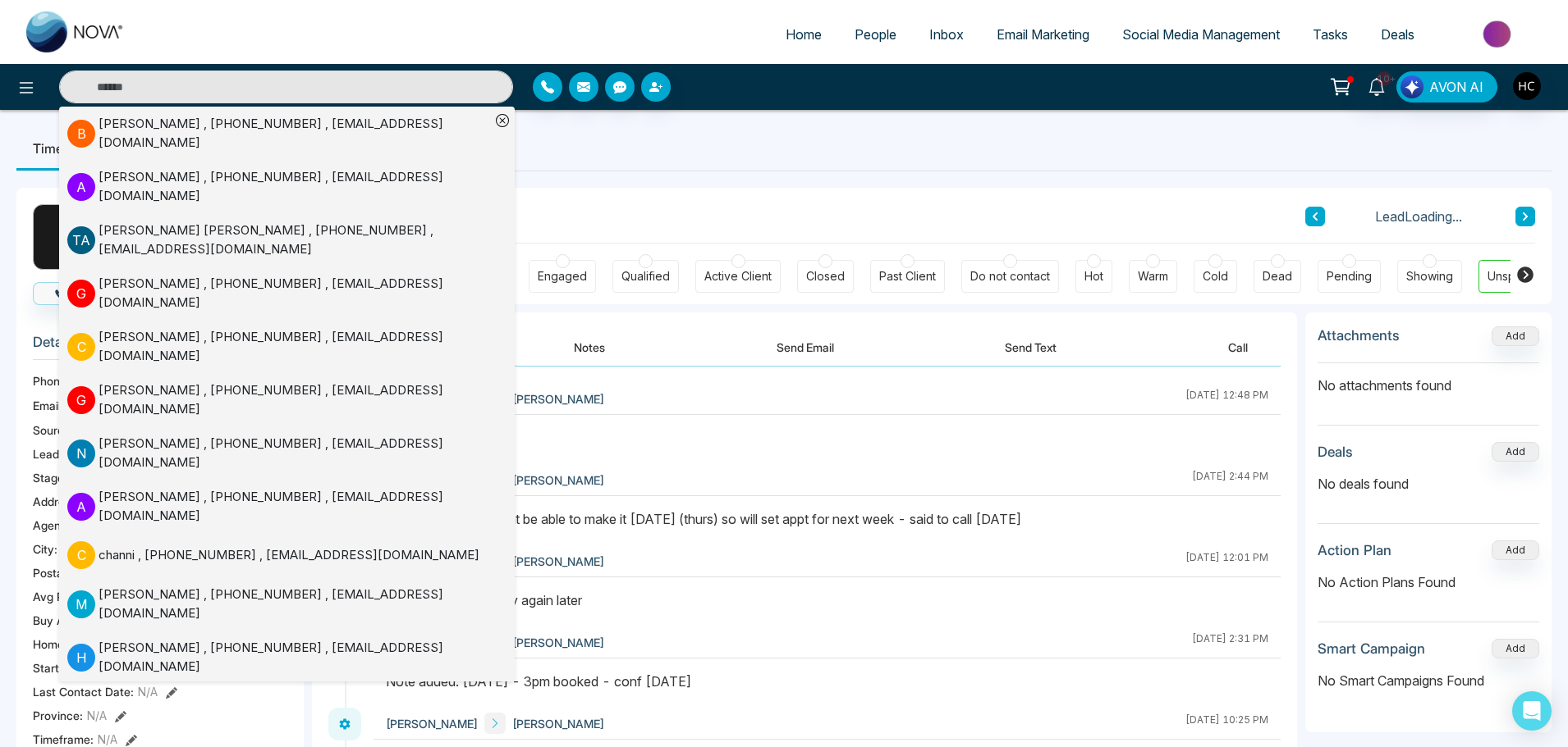
click at [600, 341] on button "Notes" at bounding box center [589, 348] width 97 height 36
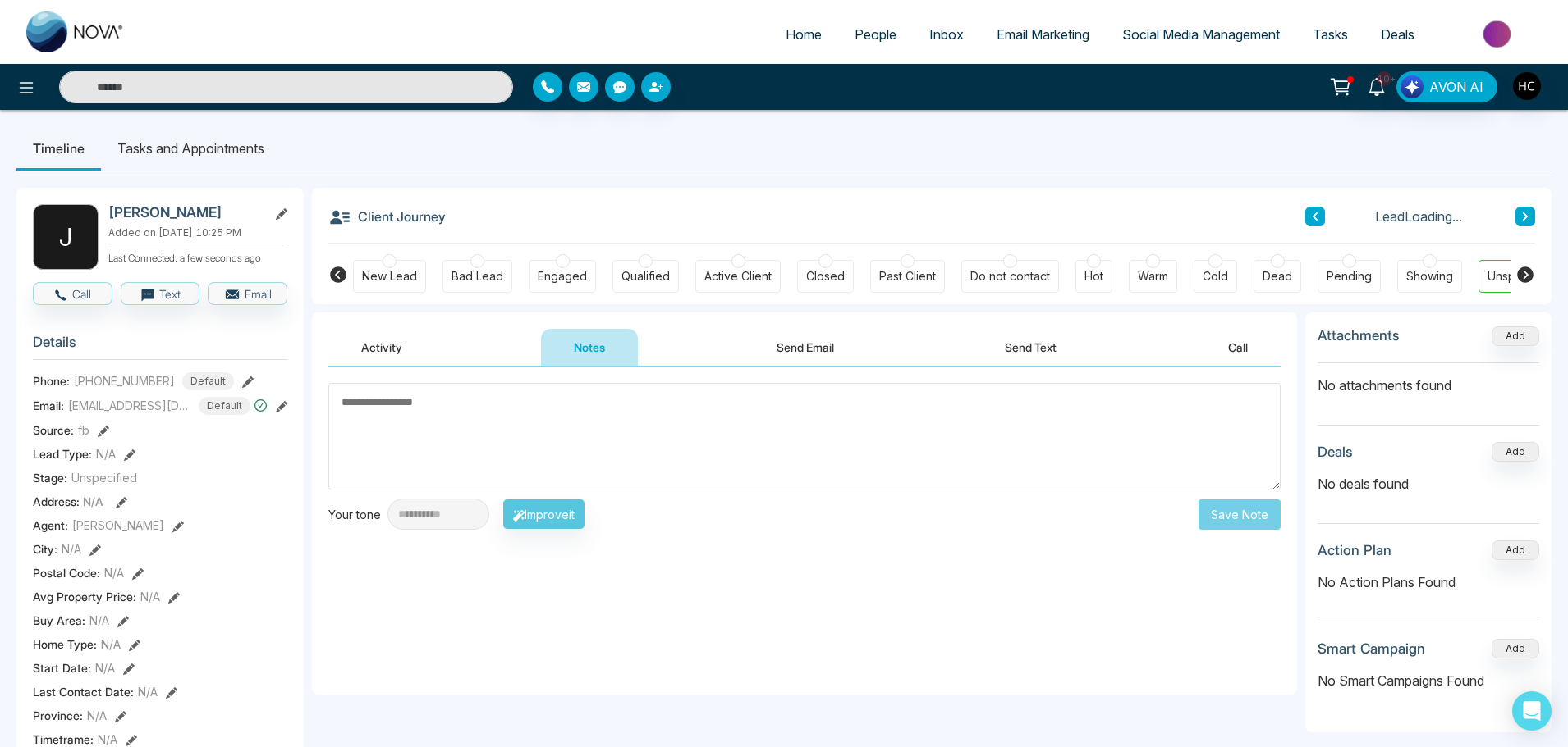
click at [472, 437] on textarea at bounding box center [804, 437] width 952 height 108
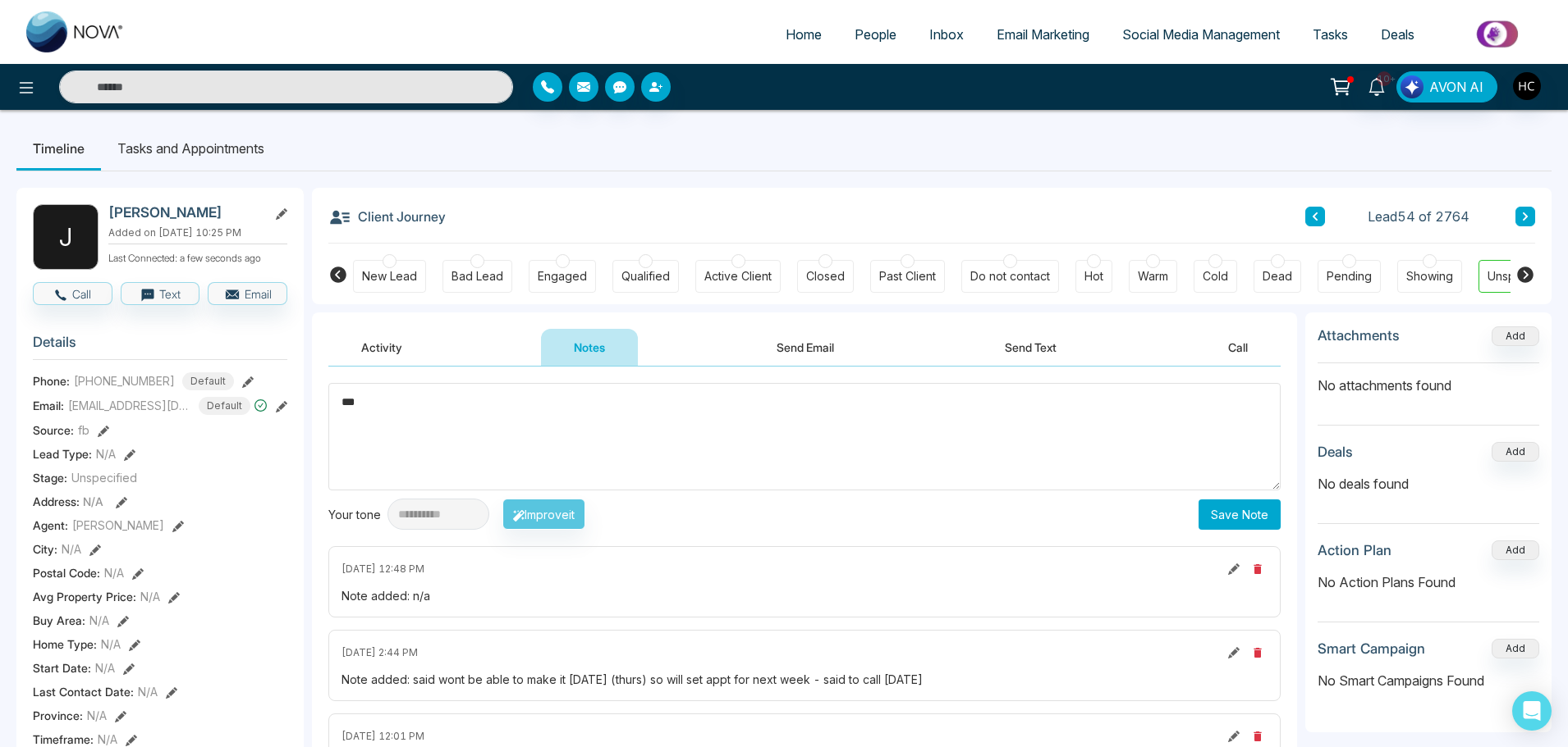
type textarea "***"
click at [1246, 511] on button "Save Note" at bounding box center [1239, 515] width 82 height 31
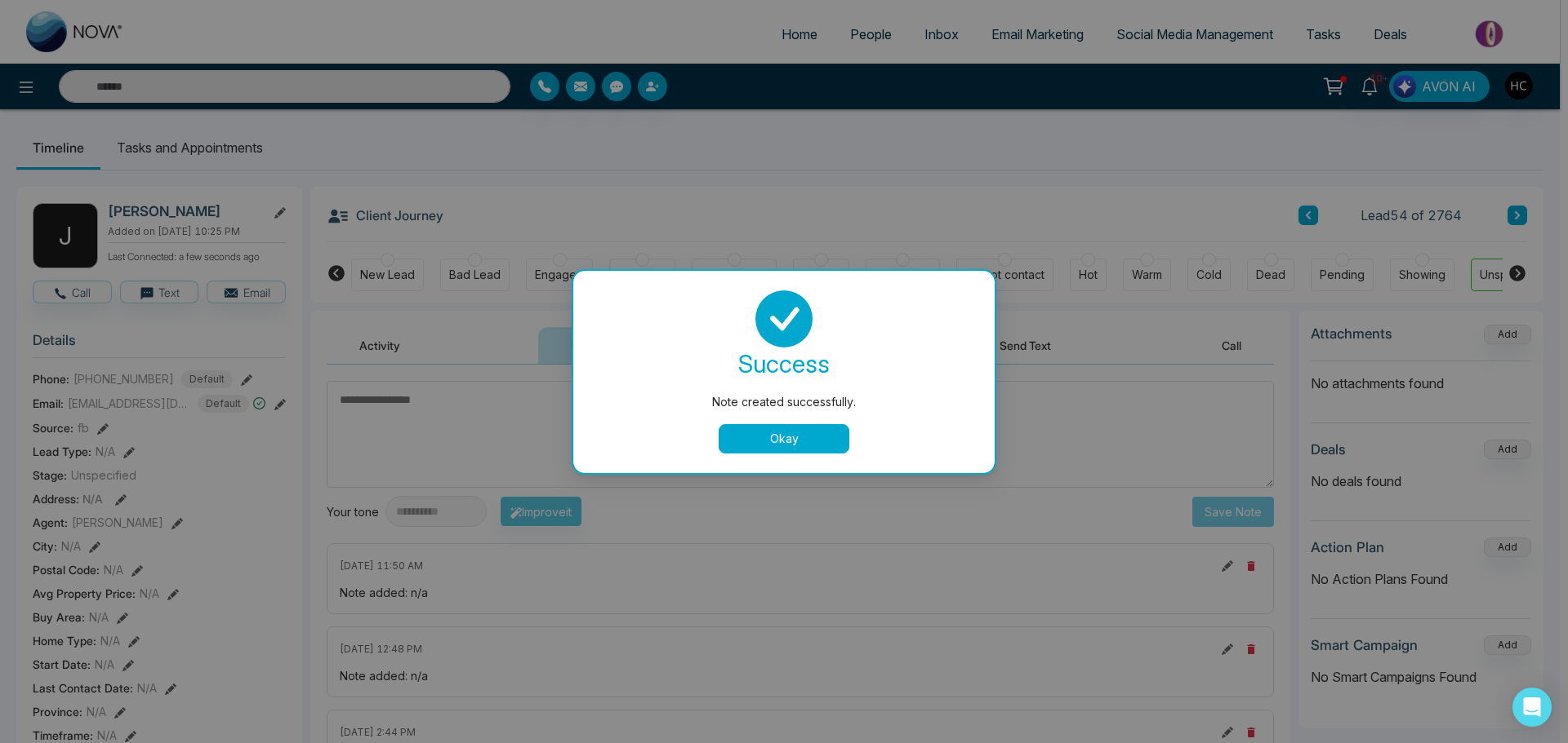
click at [798, 432] on button "Okay" at bounding box center [784, 438] width 131 height 30
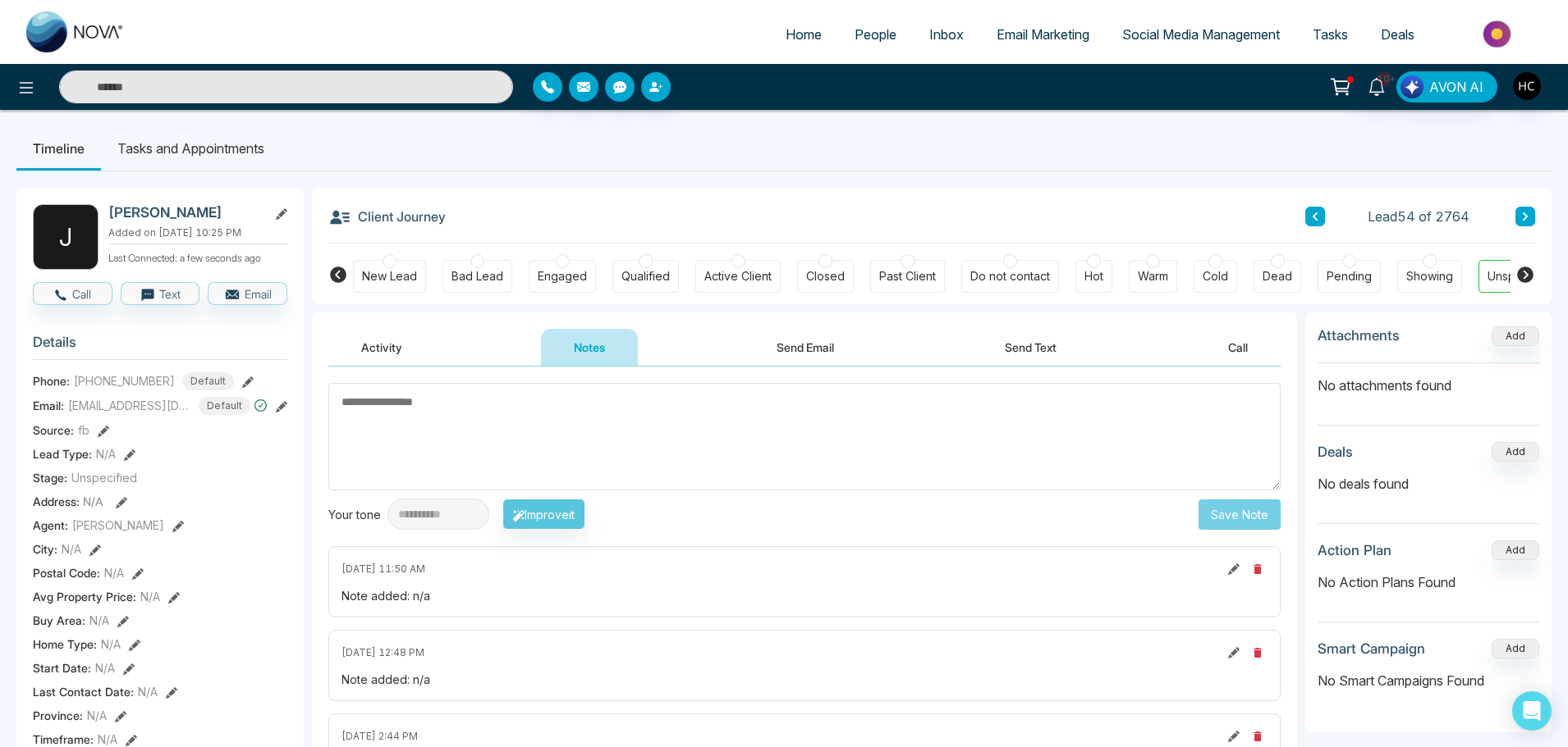
click at [256, 82] on input "text" at bounding box center [286, 86] width 454 height 33
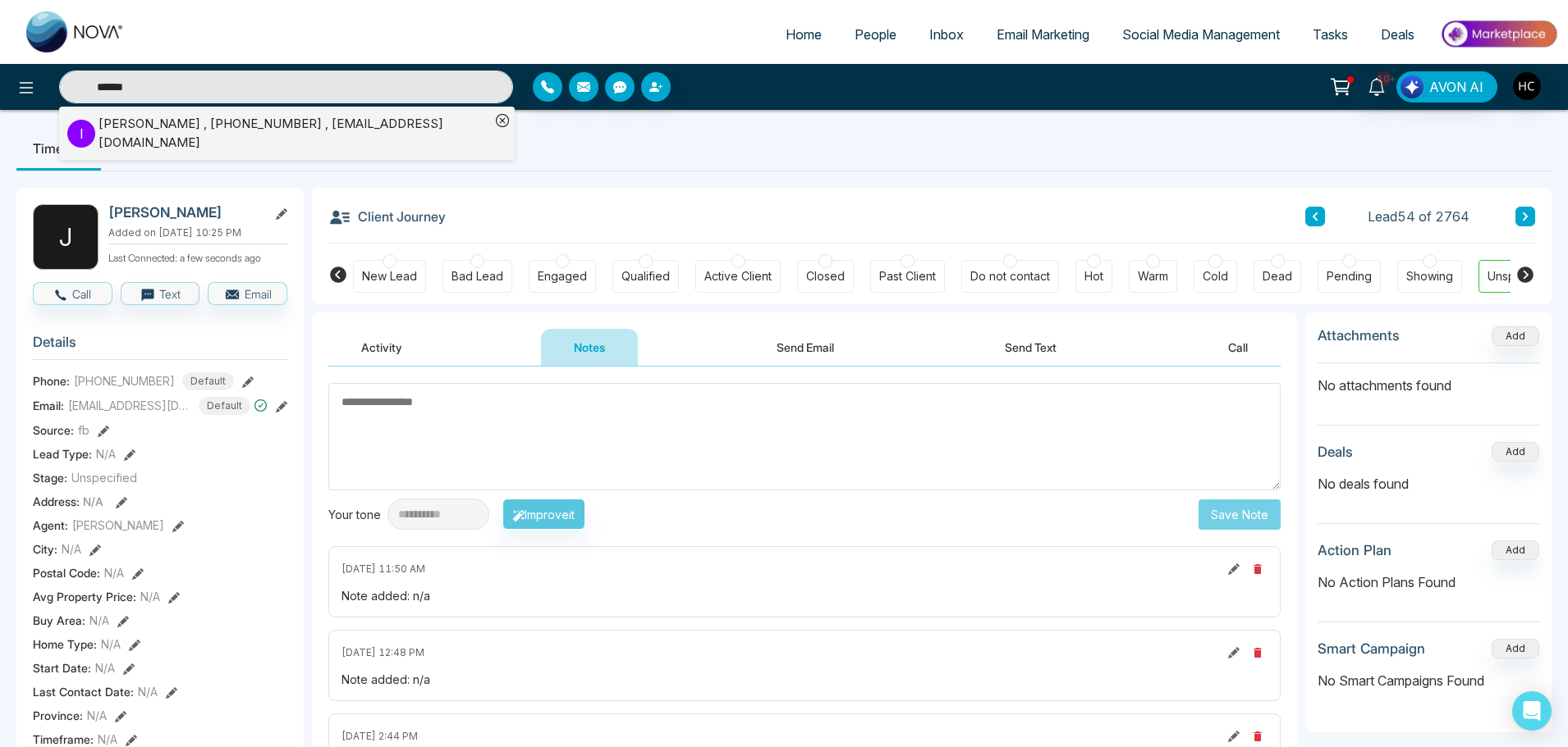
type input "******"
click at [178, 130] on div "[PERSON_NAME] , [PHONE_NUMBER] , [EMAIL_ADDRESS][DOMAIN_NAME]" at bounding box center [295, 133] width 392 height 36
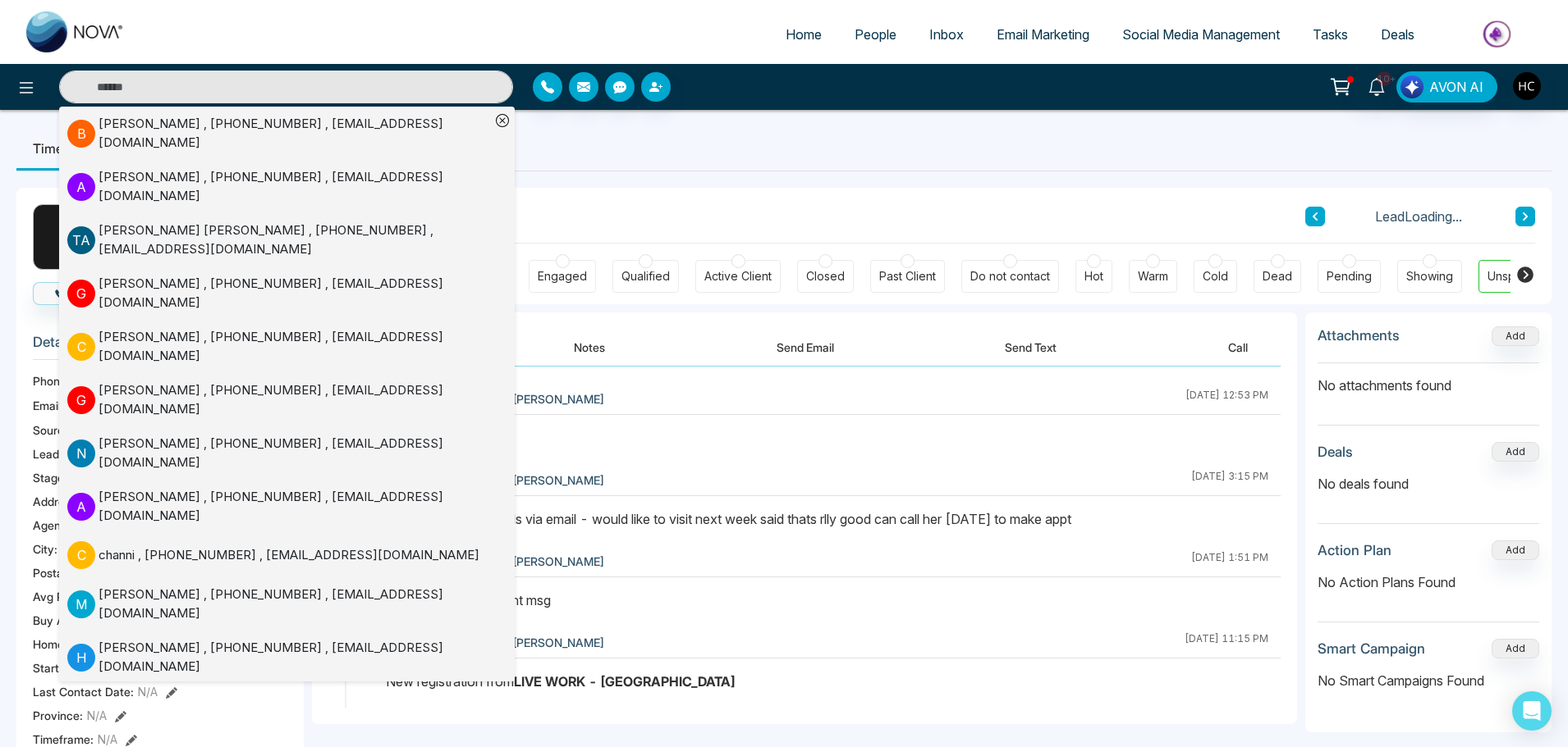
click at [607, 353] on button "Notes" at bounding box center [589, 348] width 97 height 36
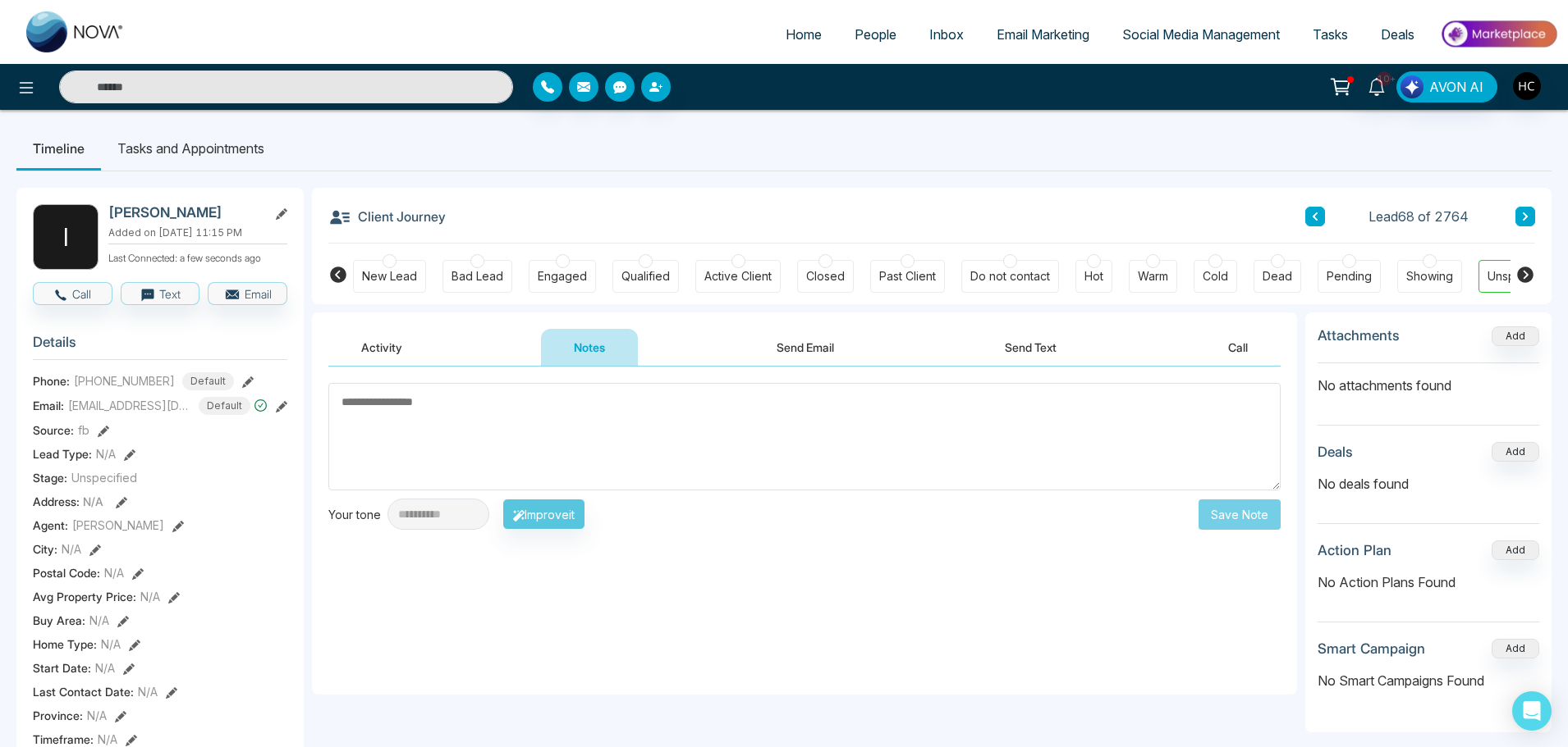
click at [576, 440] on textarea at bounding box center [804, 437] width 952 height 108
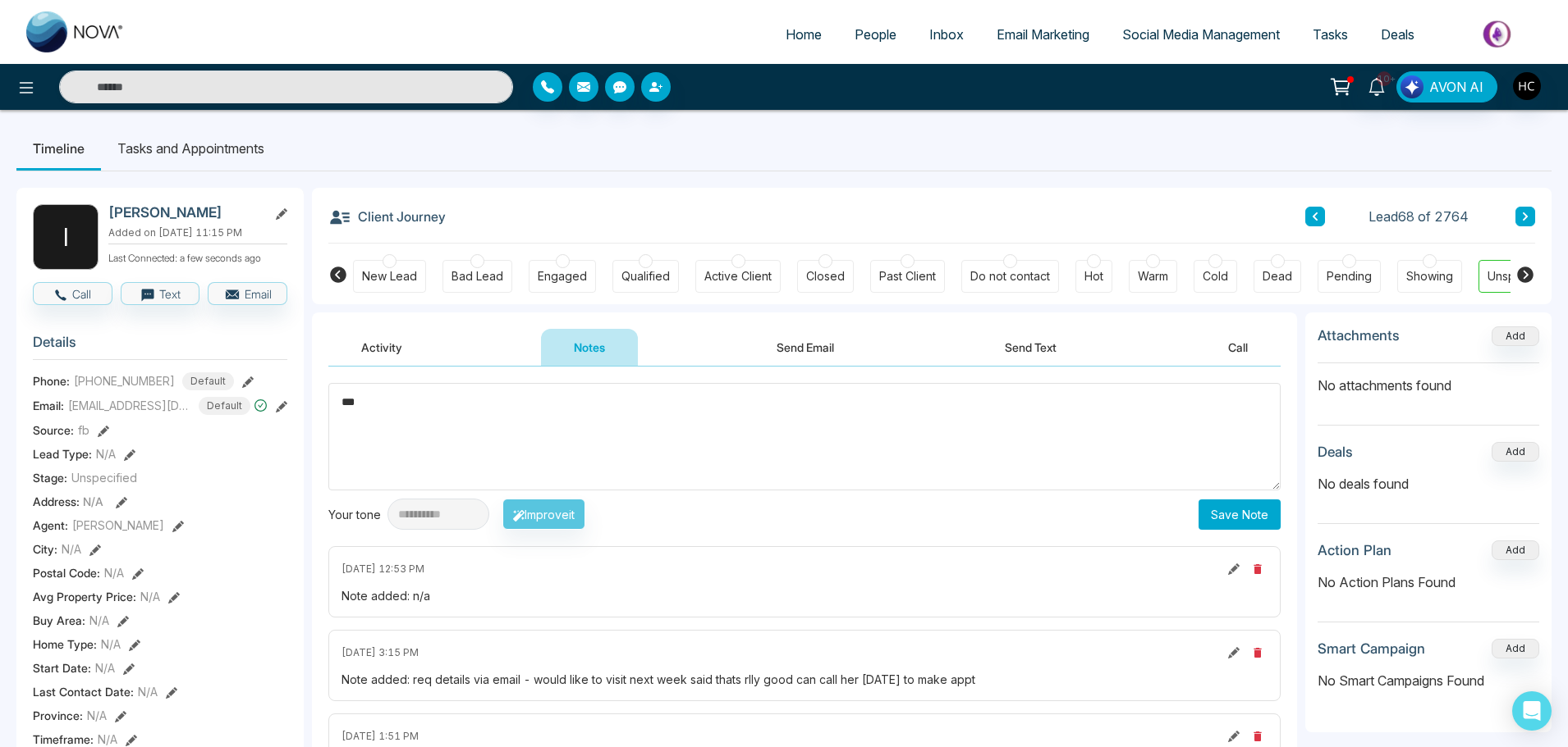
type textarea "***"
click at [1262, 517] on button "Save Note" at bounding box center [1239, 515] width 82 height 31
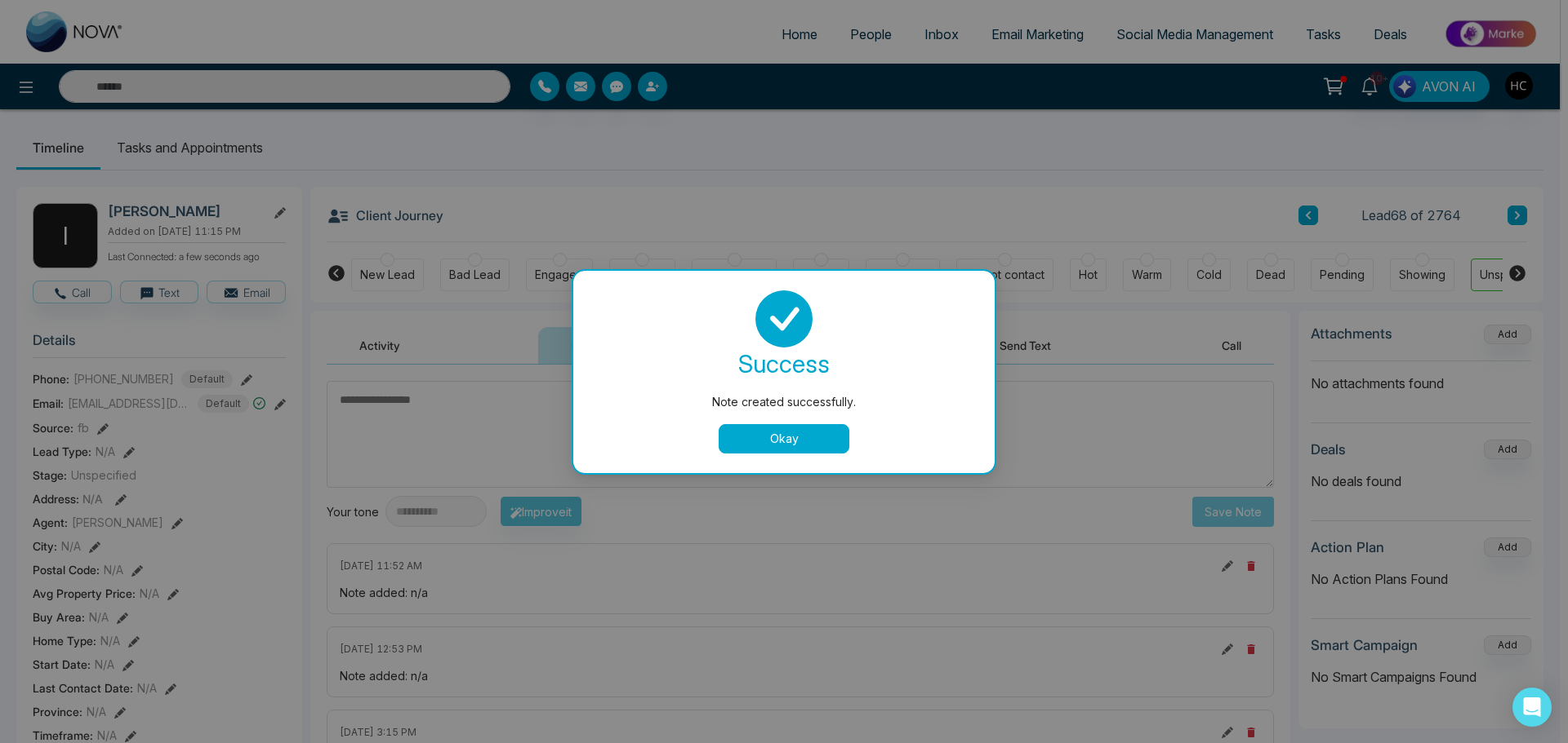
click at [732, 435] on button "Okay" at bounding box center [784, 438] width 131 height 30
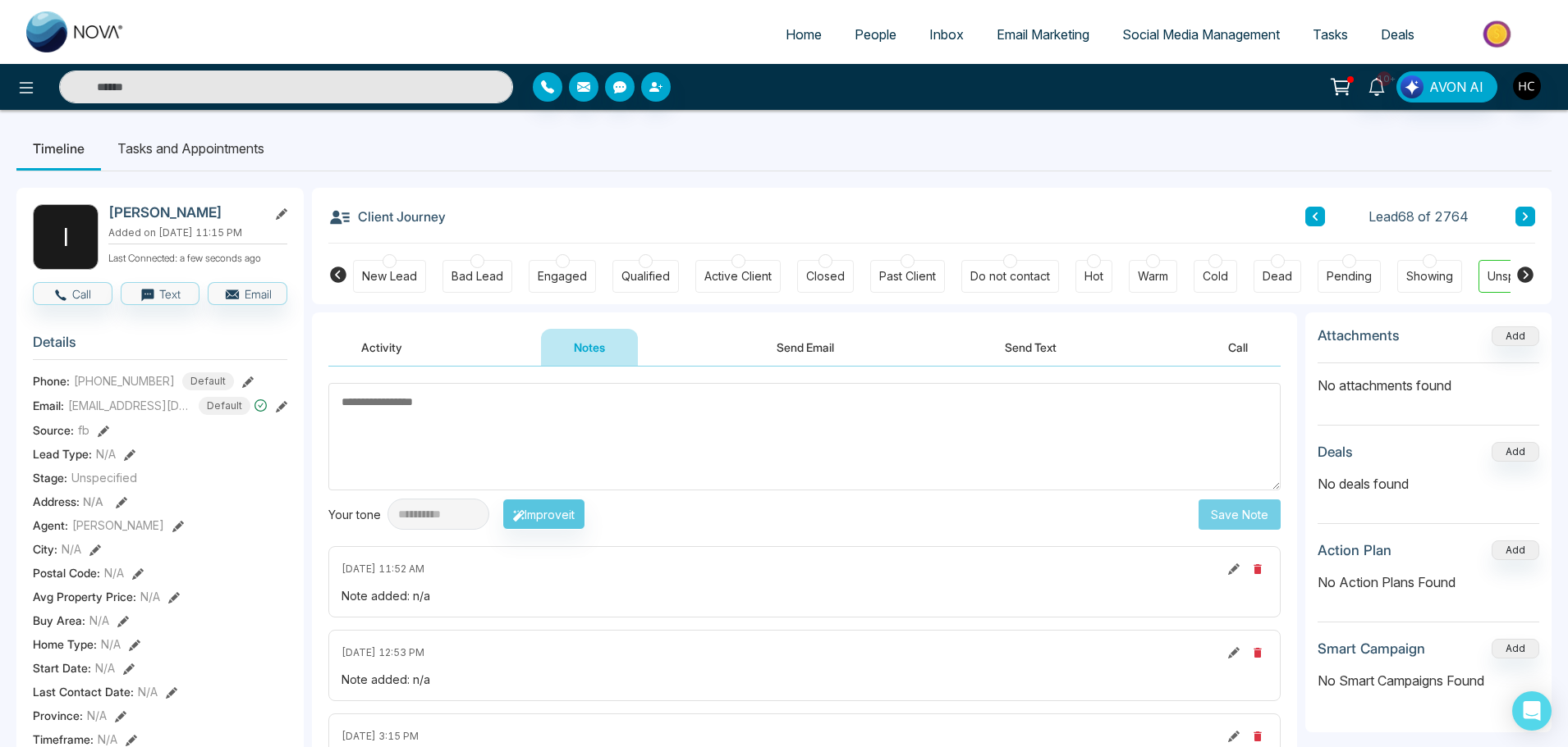
click at [162, 91] on input "text" at bounding box center [286, 86] width 454 height 33
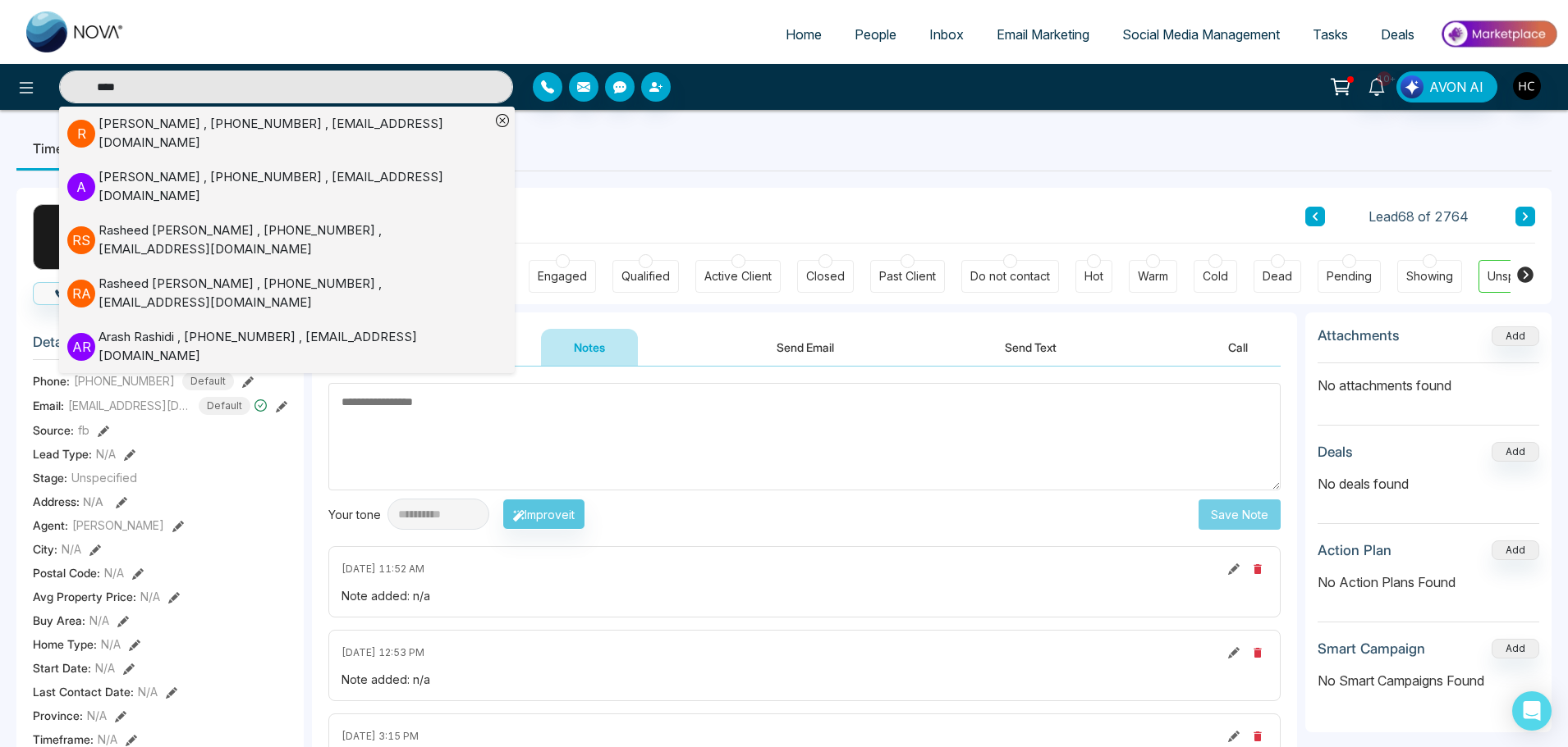
type input "****"
click at [326, 124] on div "[PERSON_NAME] , [PHONE_NUMBER] , [EMAIL_ADDRESS][DOMAIN_NAME]" at bounding box center [295, 133] width 392 height 36
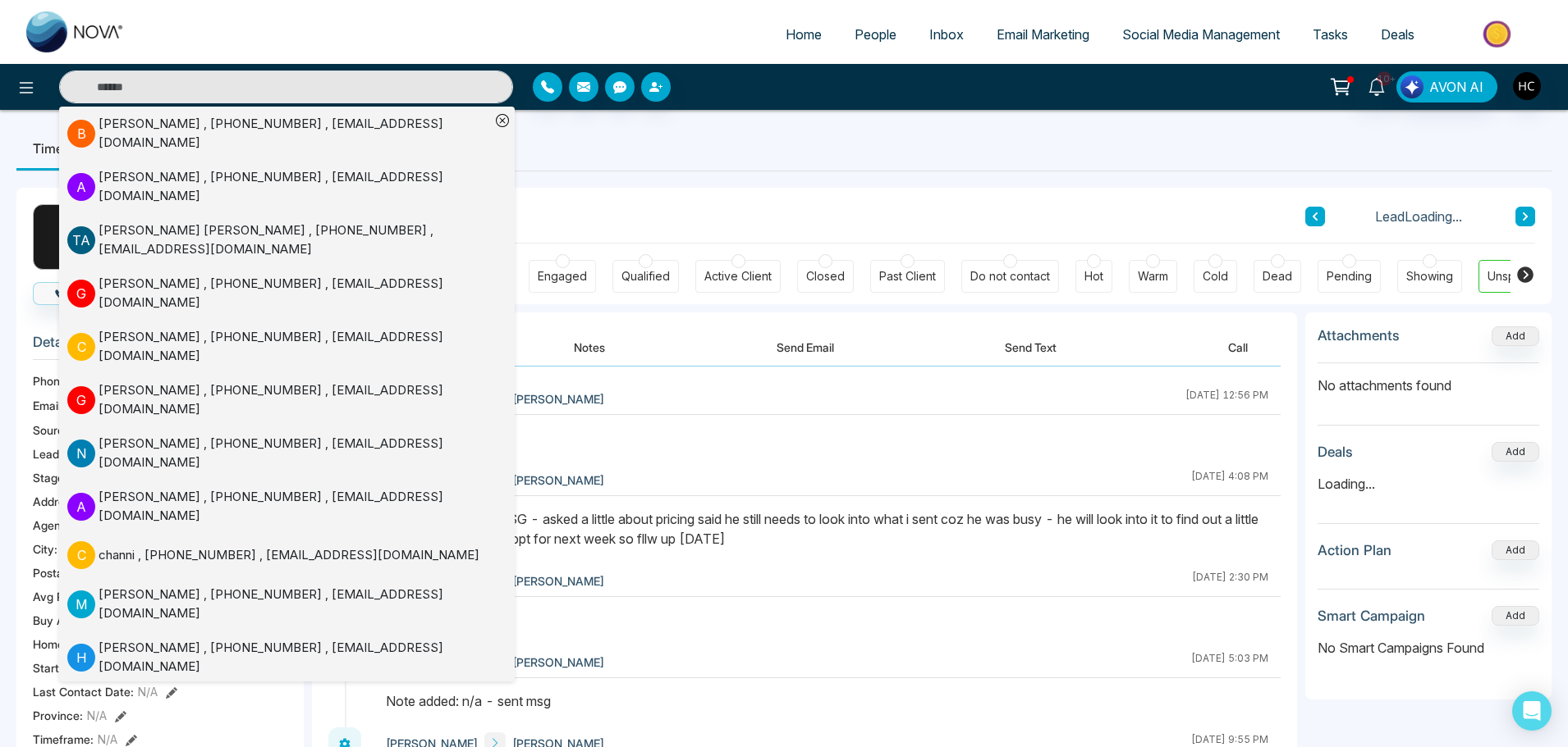
click at [605, 339] on button "Notes" at bounding box center [589, 348] width 97 height 36
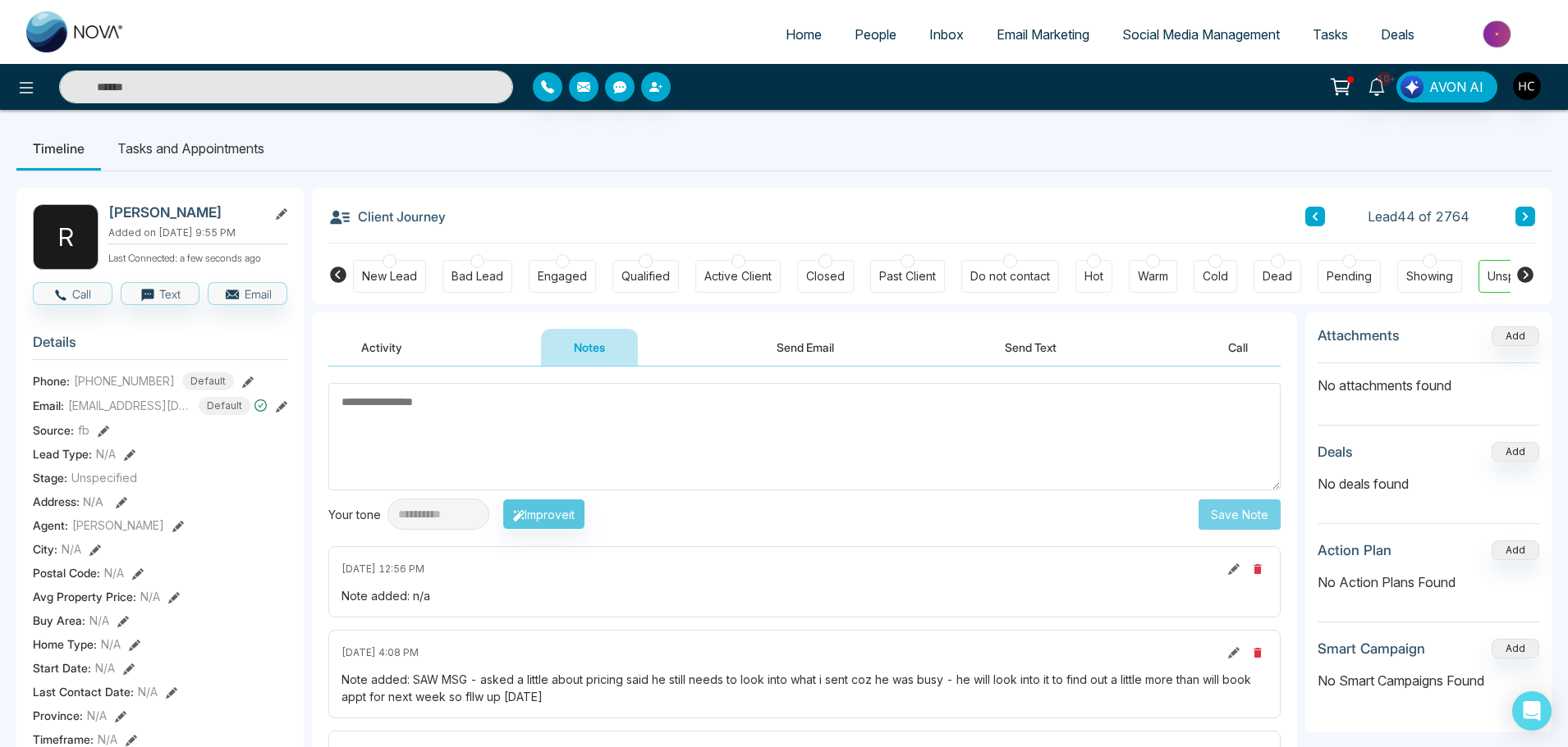
click at [608, 421] on textarea at bounding box center [804, 437] width 952 height 108
type textarea "***"
click at [1203, 507] on button "Save Note" at bounding box center [1239, 515] width 82 height 31
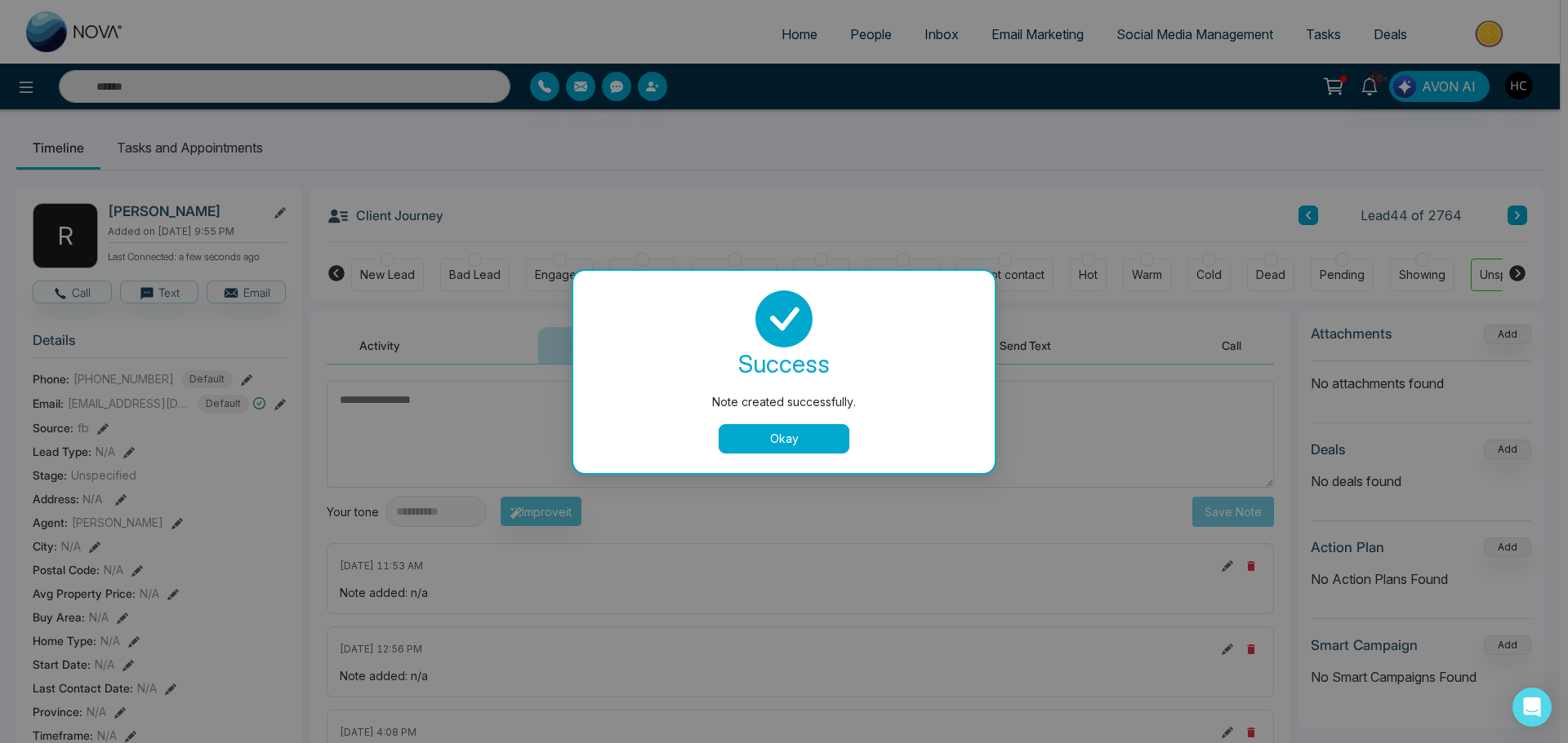
click at [769, 440] on button "Okay" at bounding box center [784, 438] width 131 height 30
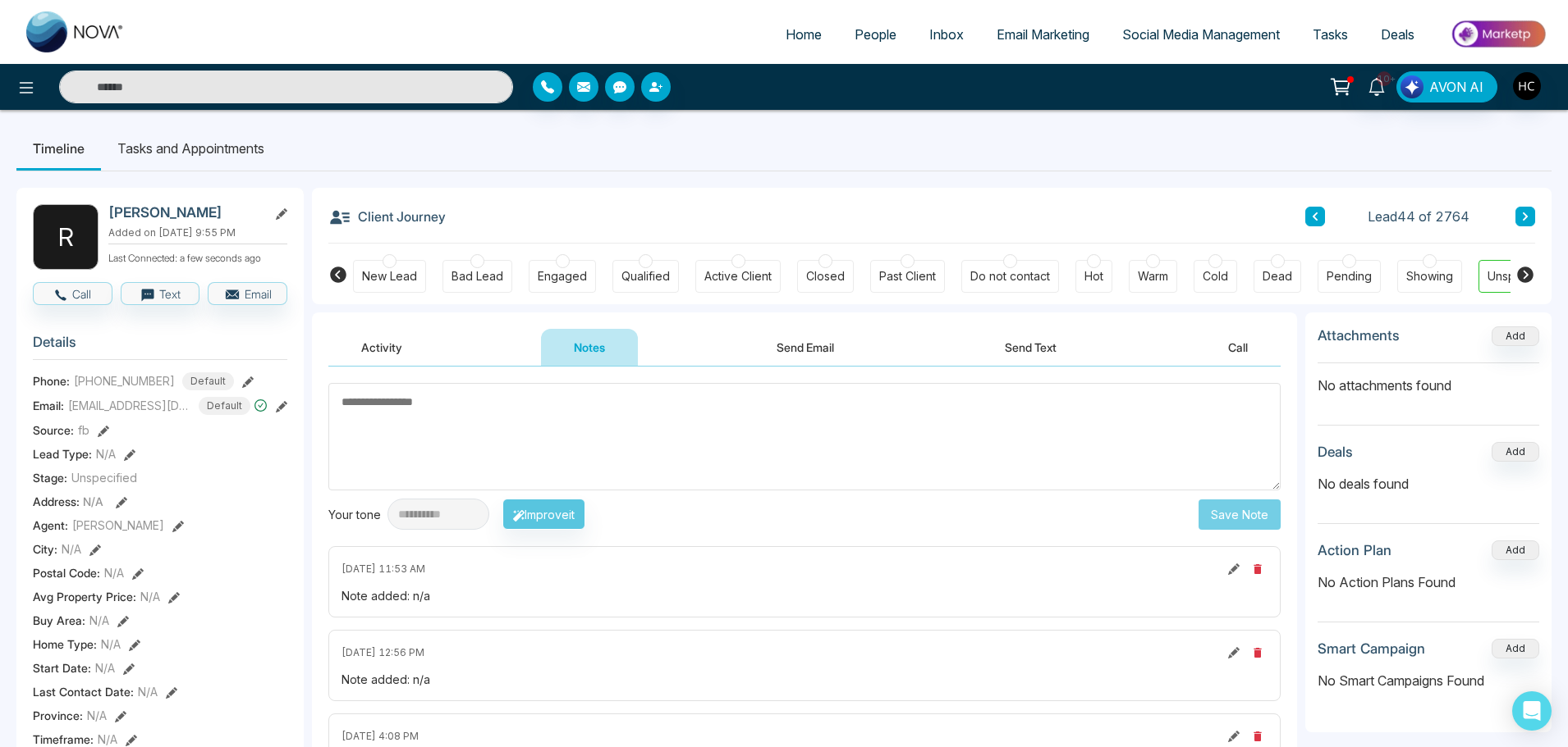
click at [172, 83] on input "text" at bounding box center [286, 86] width 454 height 33
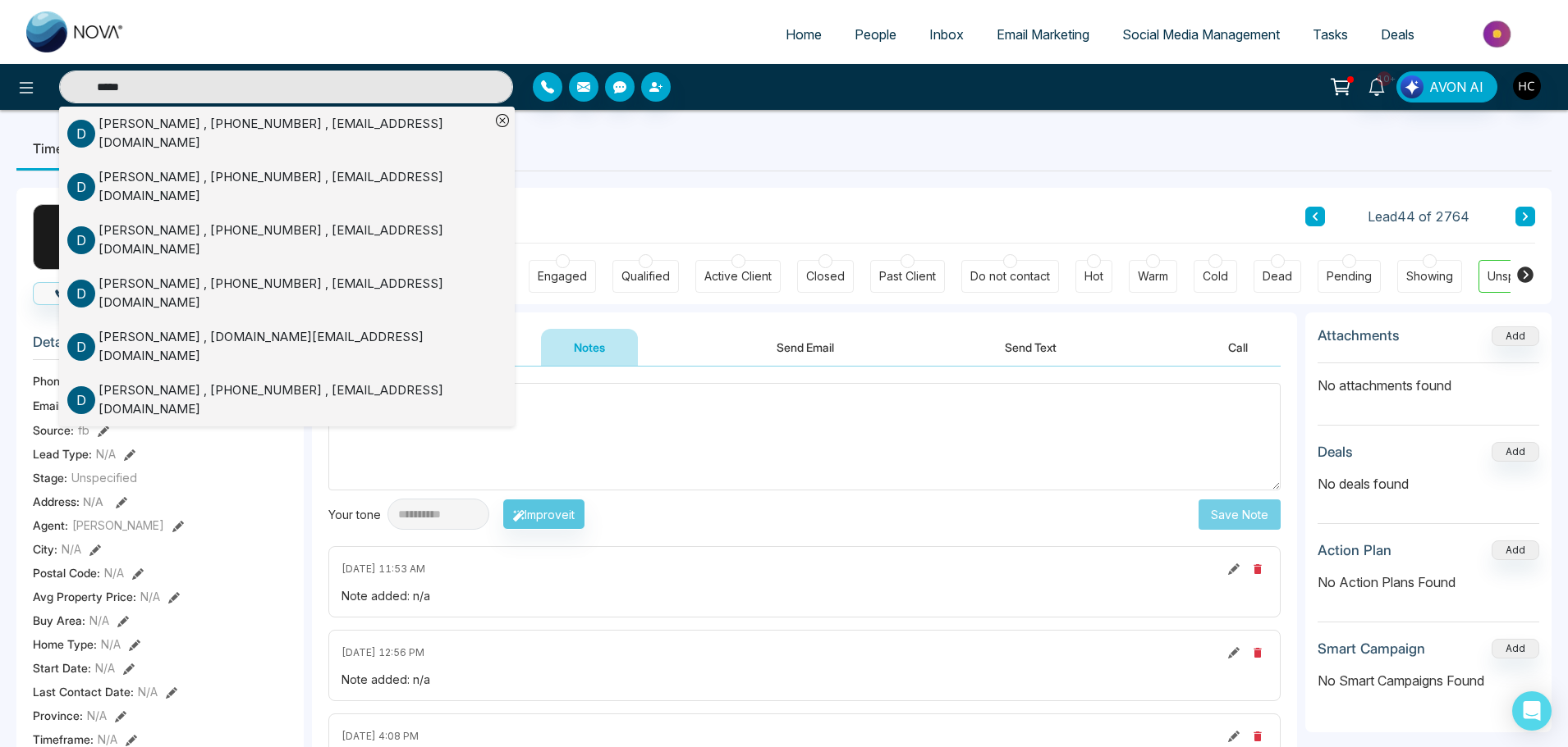
type input "*****"
click at [229, 171] on div "[PERSON_NAME] , [PHONE_NUMBER] , [EMAIL_ADDRESS][DOMAIN_NAME]" at bounding box center [295, 186] width 392 height 36
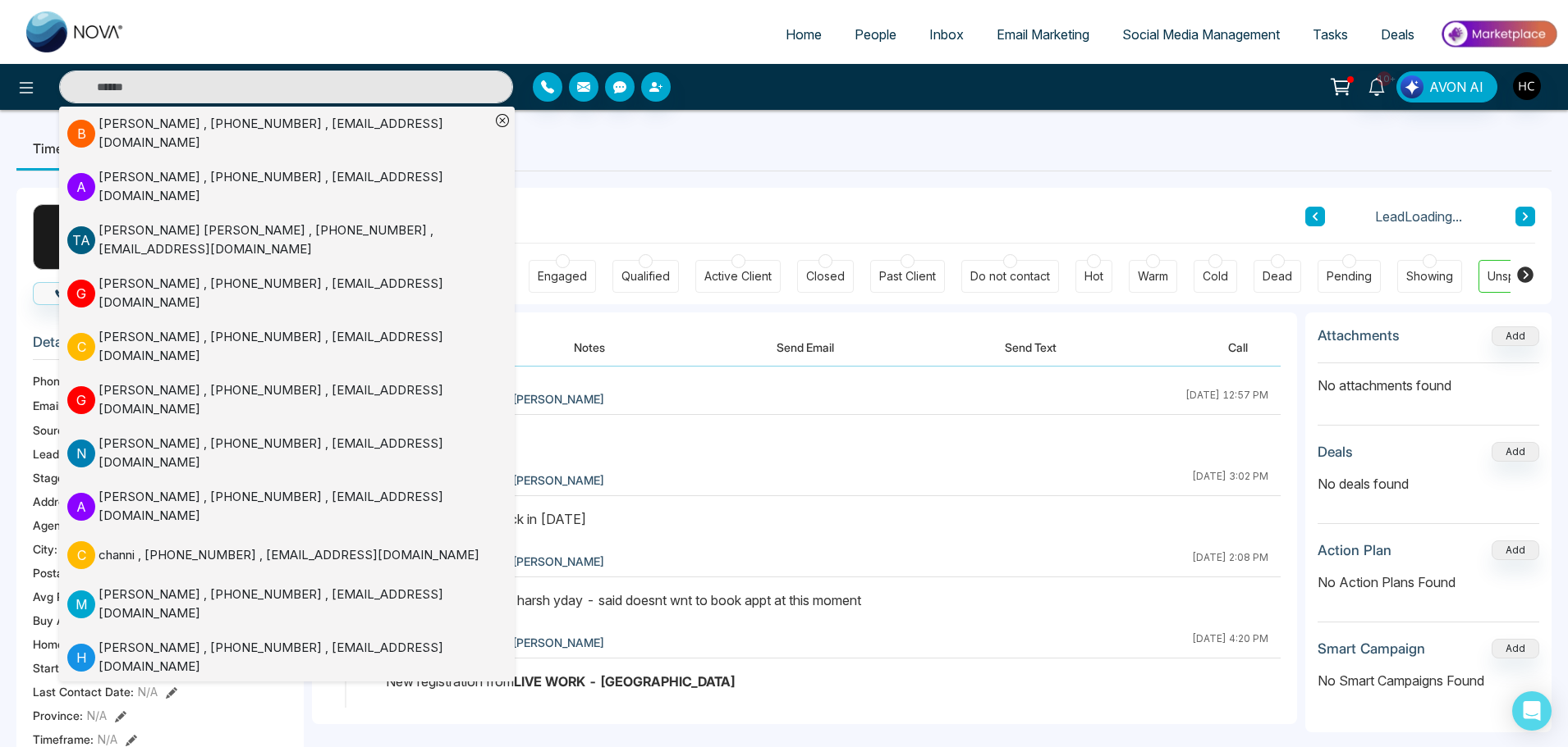
click at [601, 343] on button "Notes" at bounding box center [589, 348] width 97 height 36
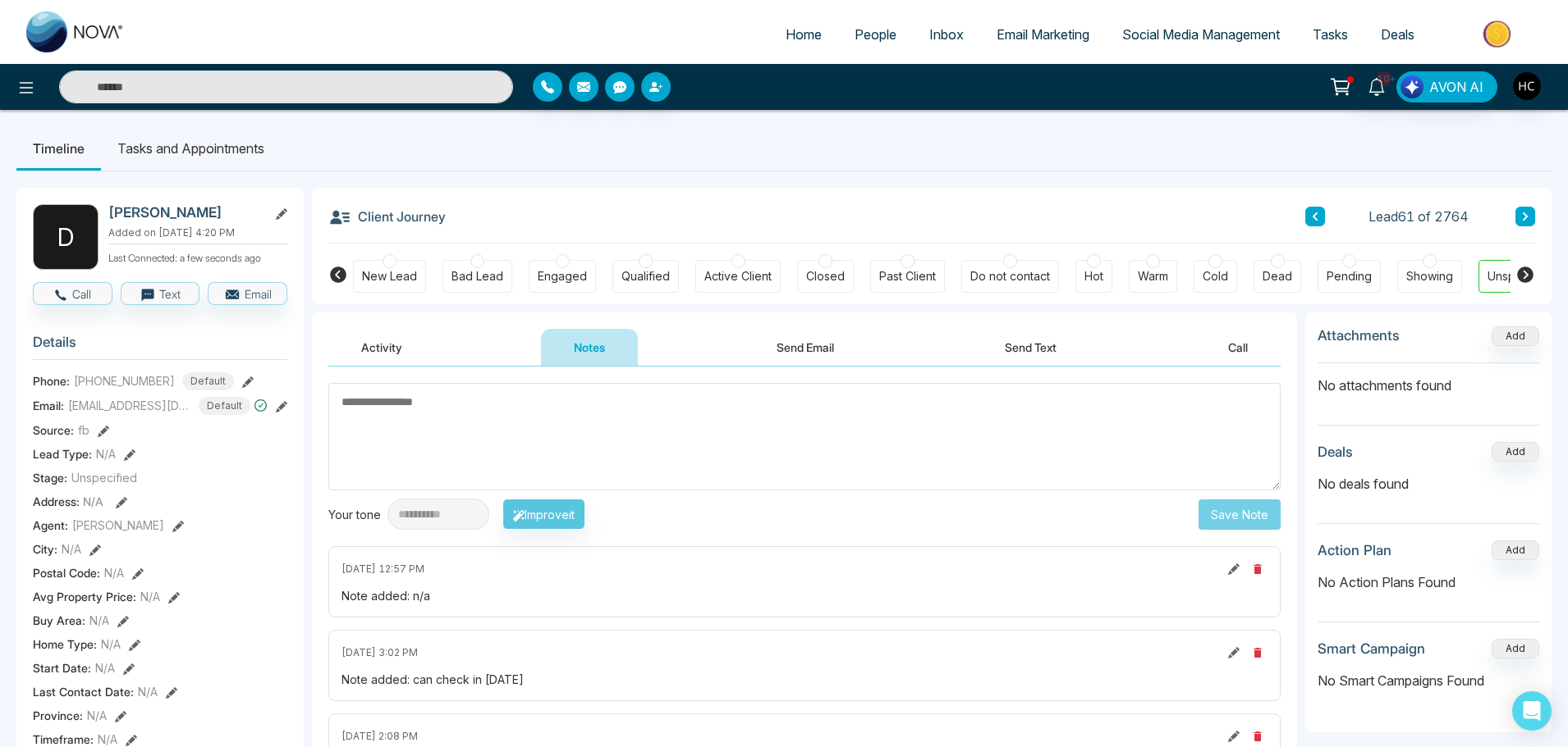
click at [1324, 217] on button at bounding box center [1315, 216] width 20 height 20
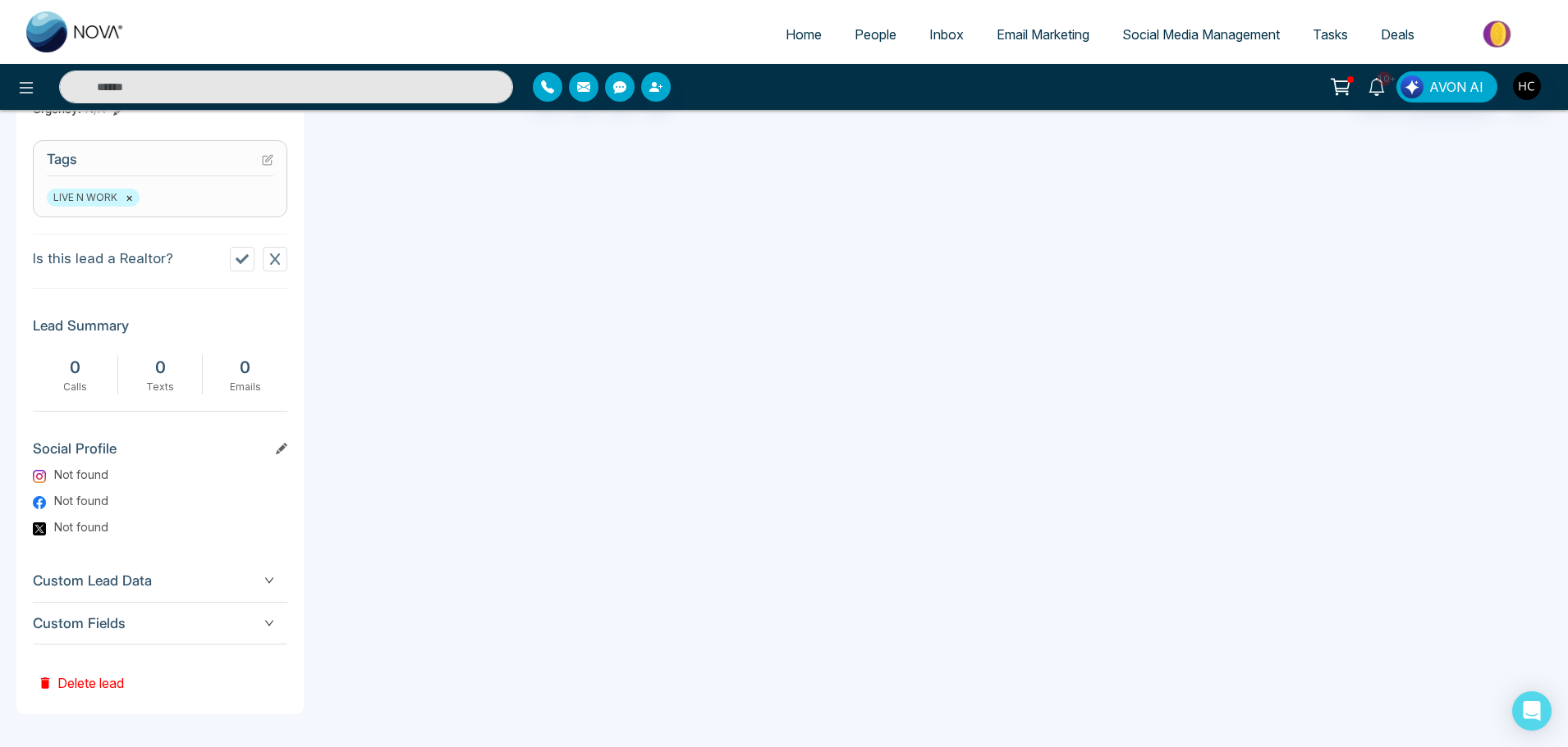
scroll to position [665, 0]
click at [112, 683] on button "Delete lead" at bounding box center [81, 672] width 96 height 54
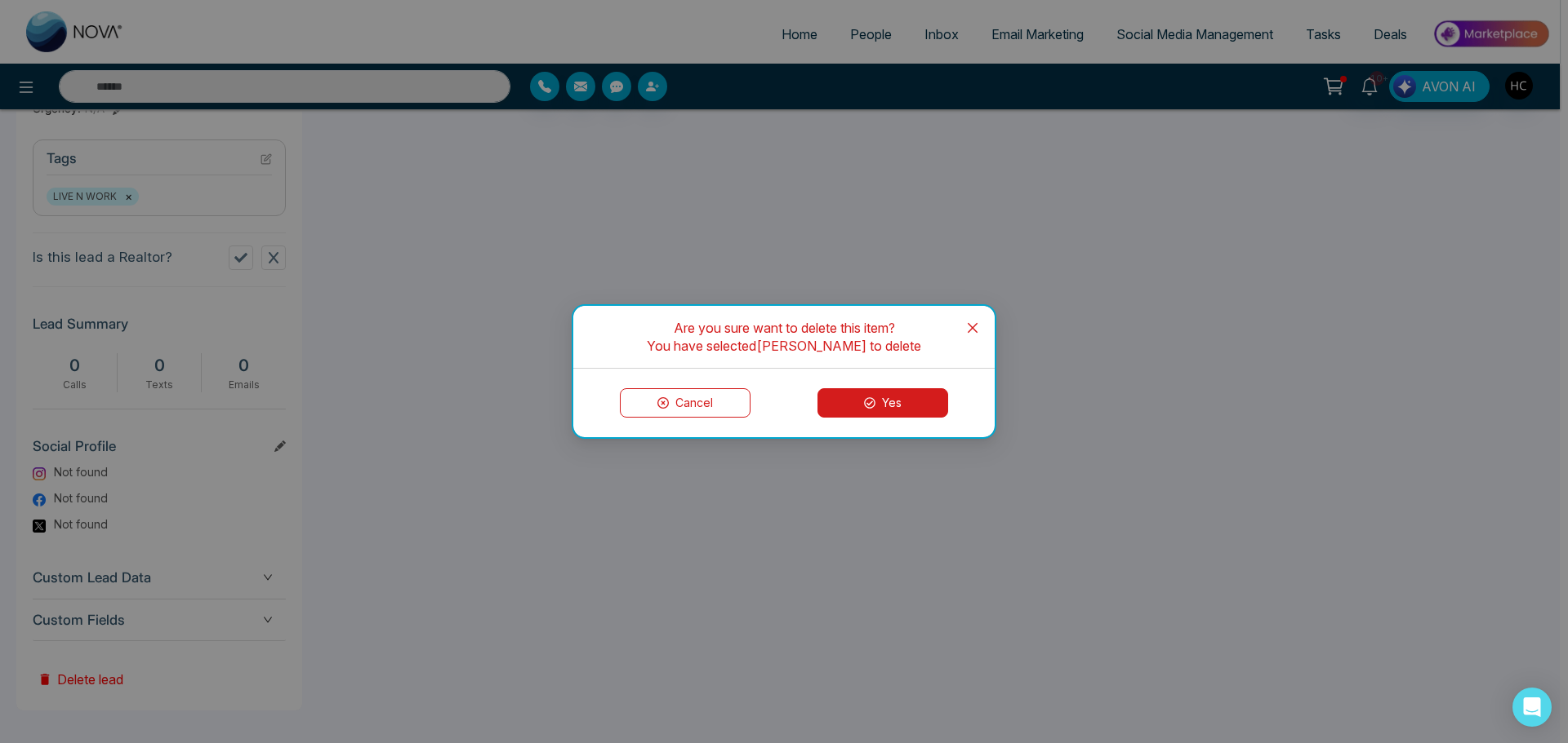
click at [866, 405] on icon at bounding box center [870, 403] width 11 height 11
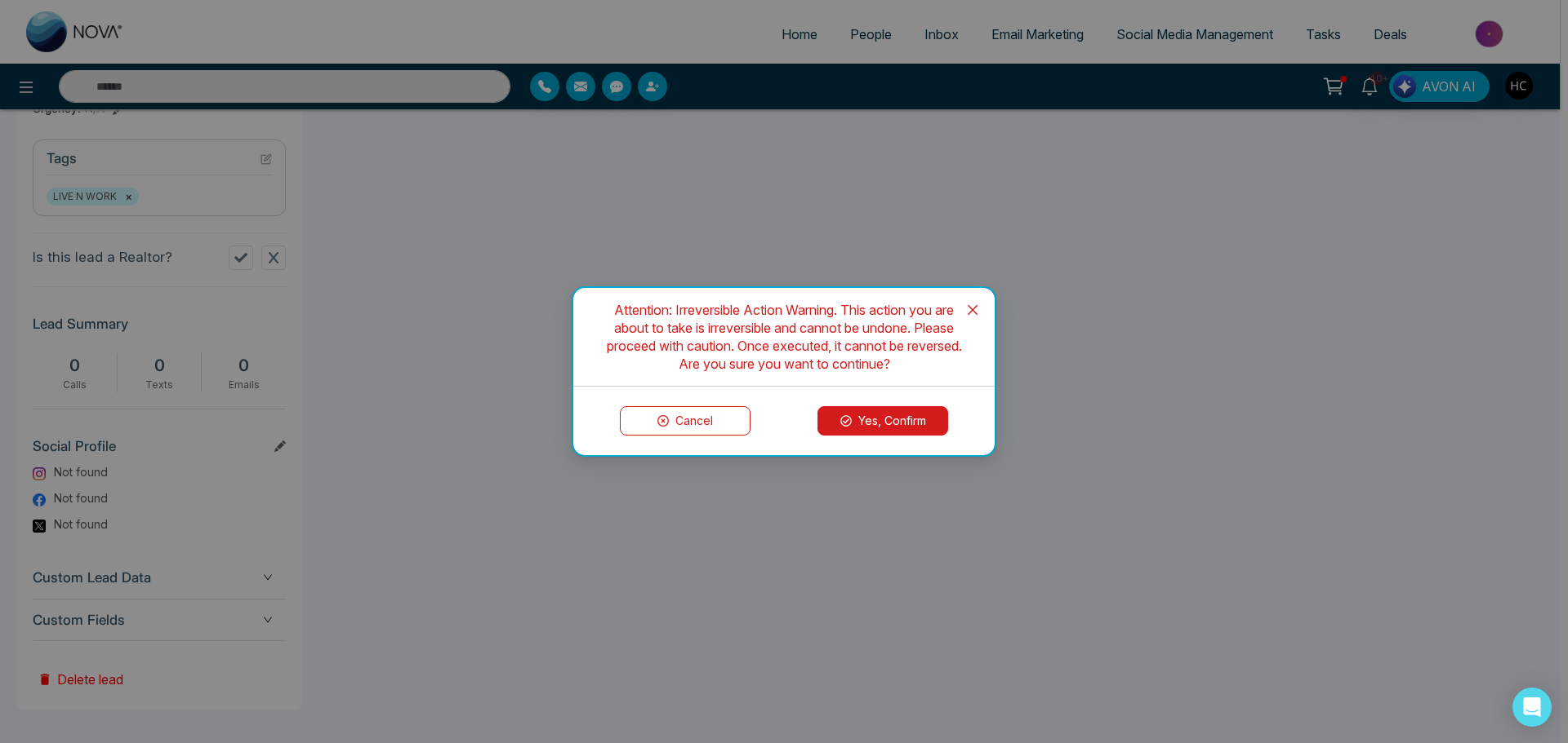
click at [852, 415] on button "Yes, Confirm" at bounding box center [882, 421] width 131 height 30
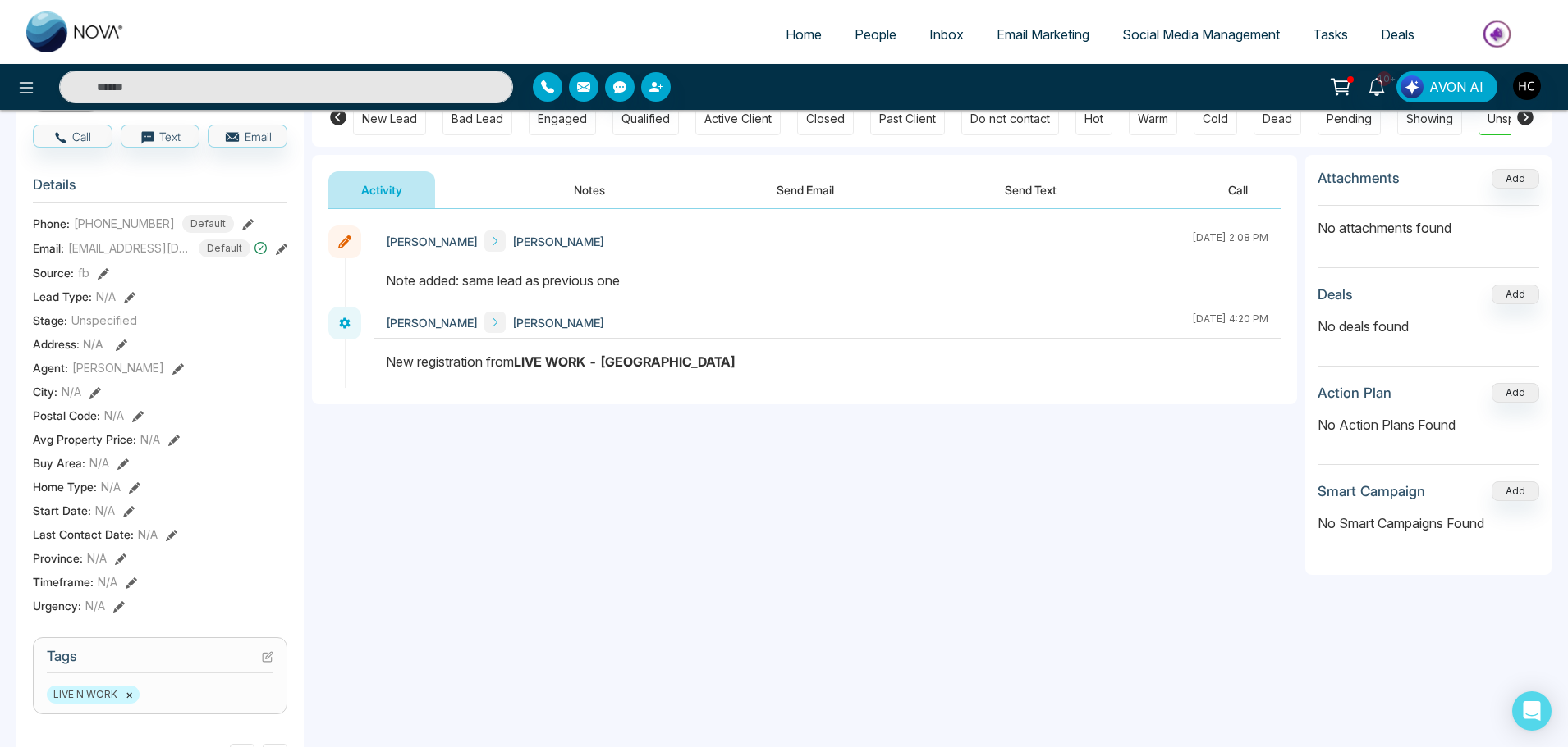
scroll to position [0, 0]
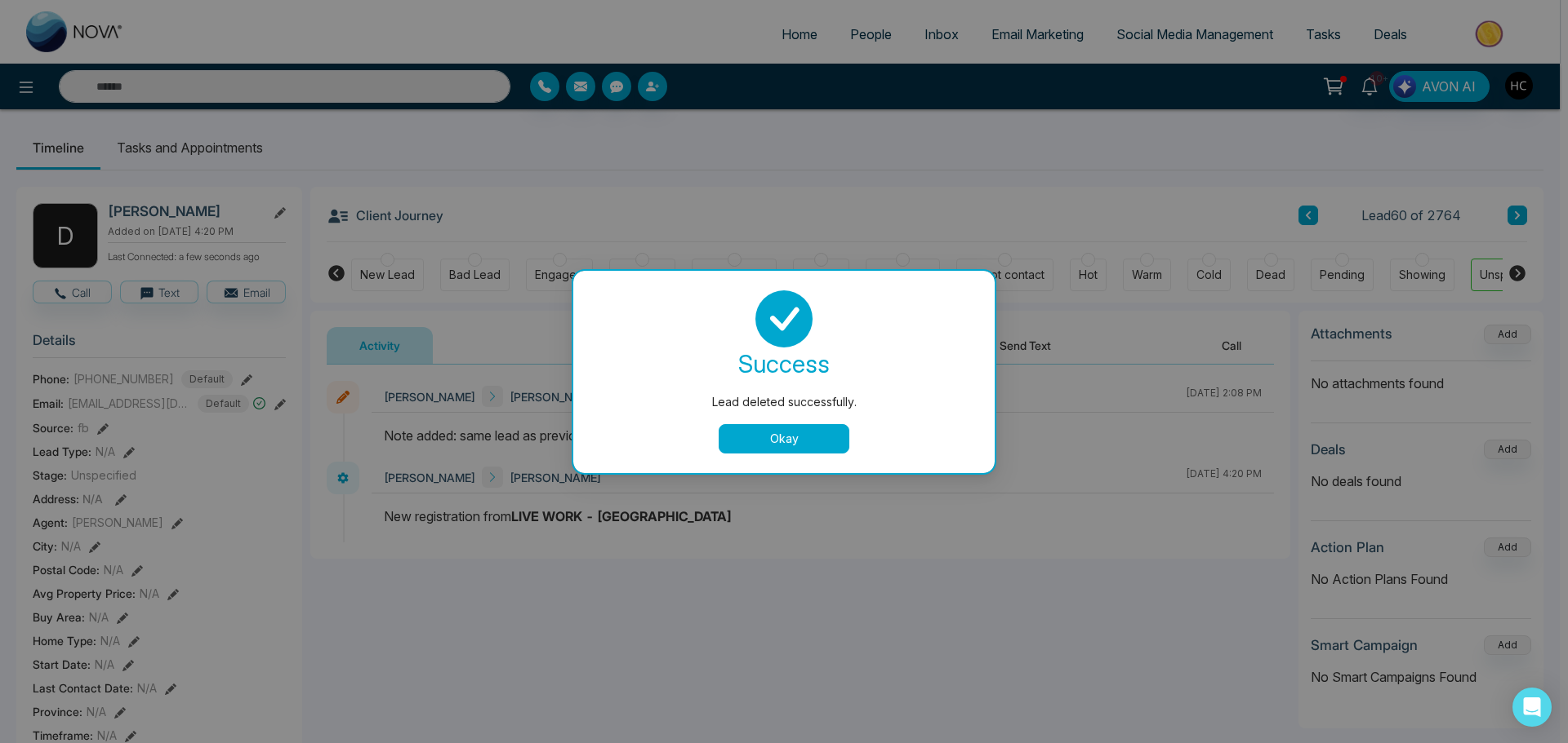
click at [776, 437] on button "Okay" at bounding box center [784, 438] width 131 height 30
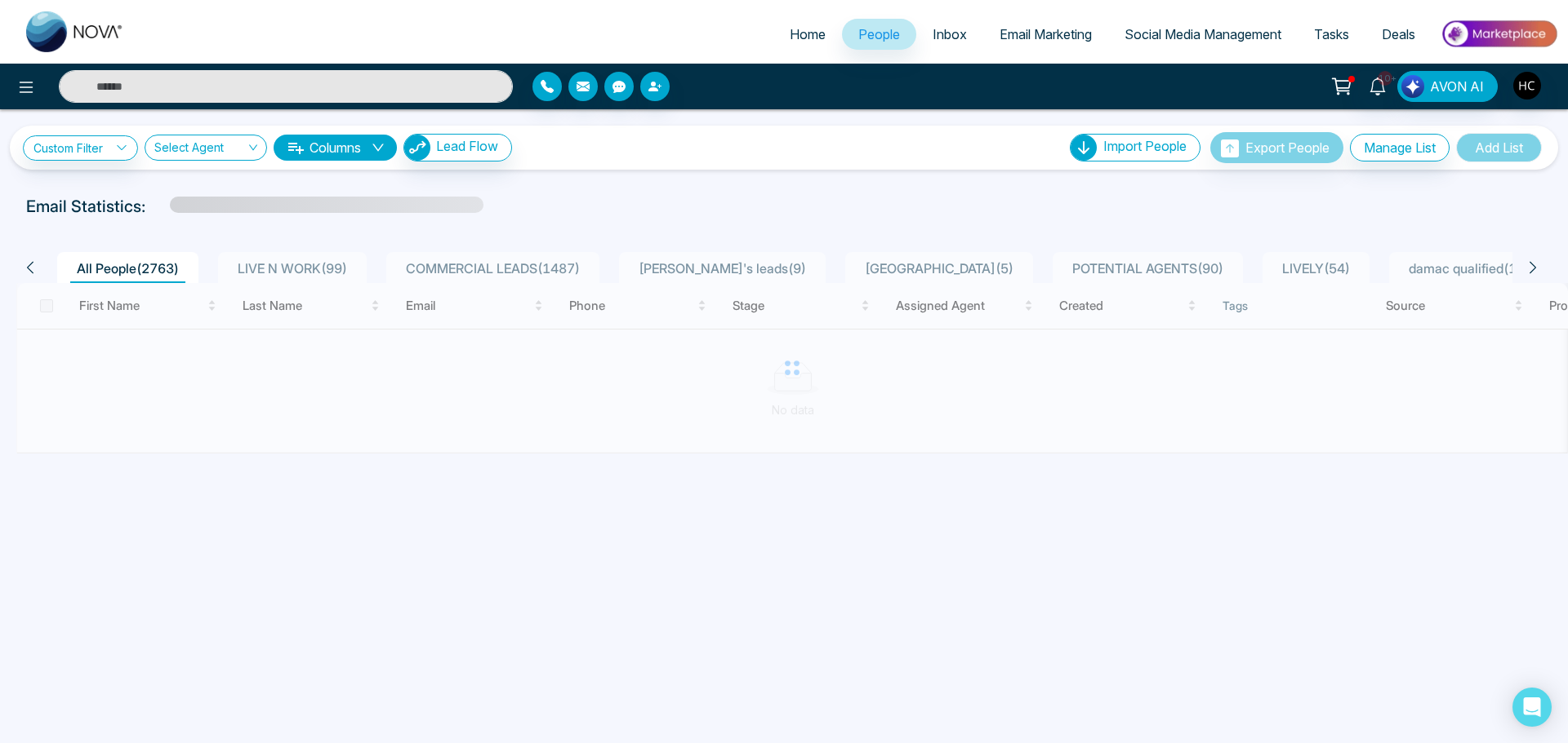
click at [172, 87] on input "text" at bounding box center [286, 86] width 454 height 32
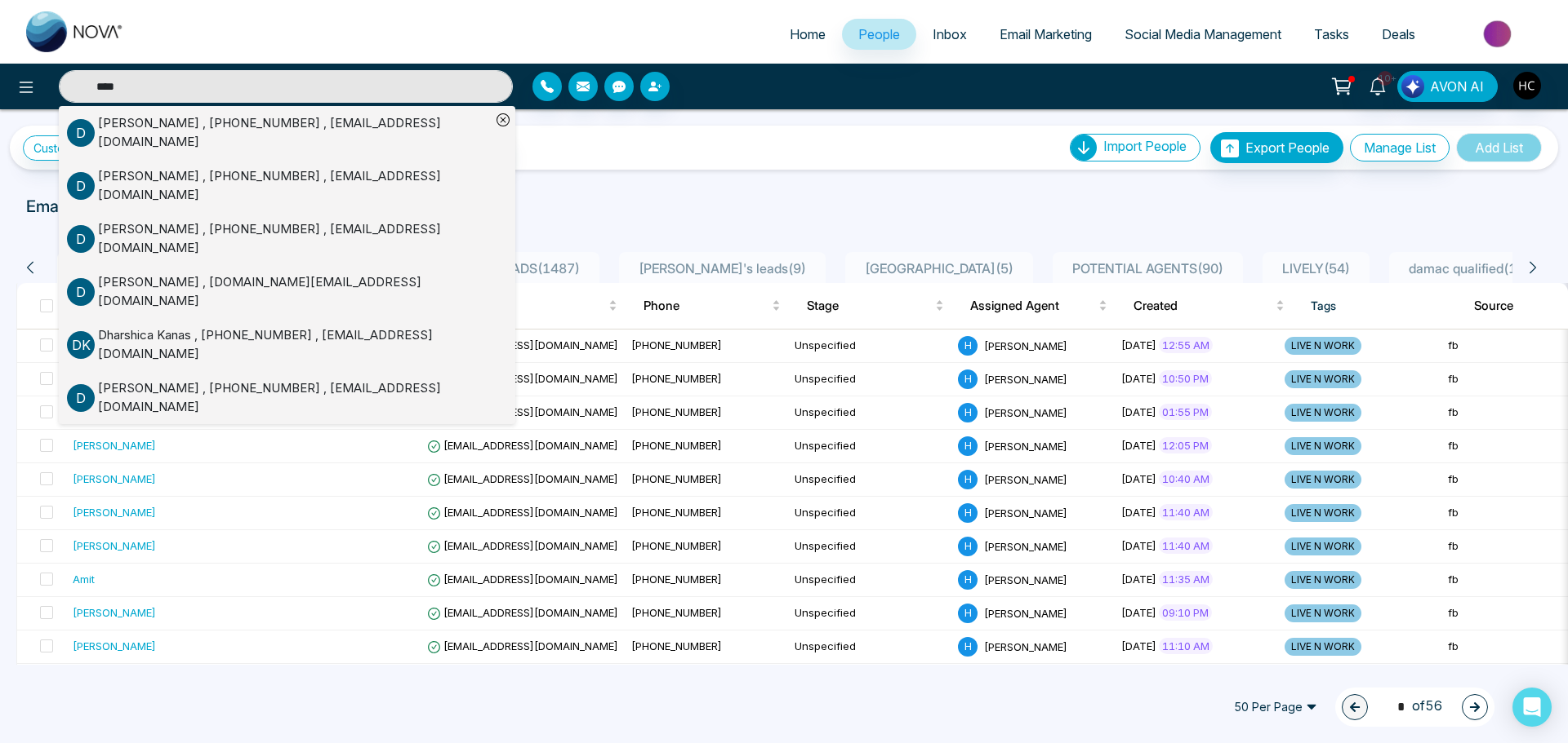
type input "****"
click at [161, 124] on div "[PERSON_NAME] , [PHONE_NUMBER] , [EMAIL_ADDRESS][DOMAIN_NAME]" at bounding box center [294, 133] width 393 height 36
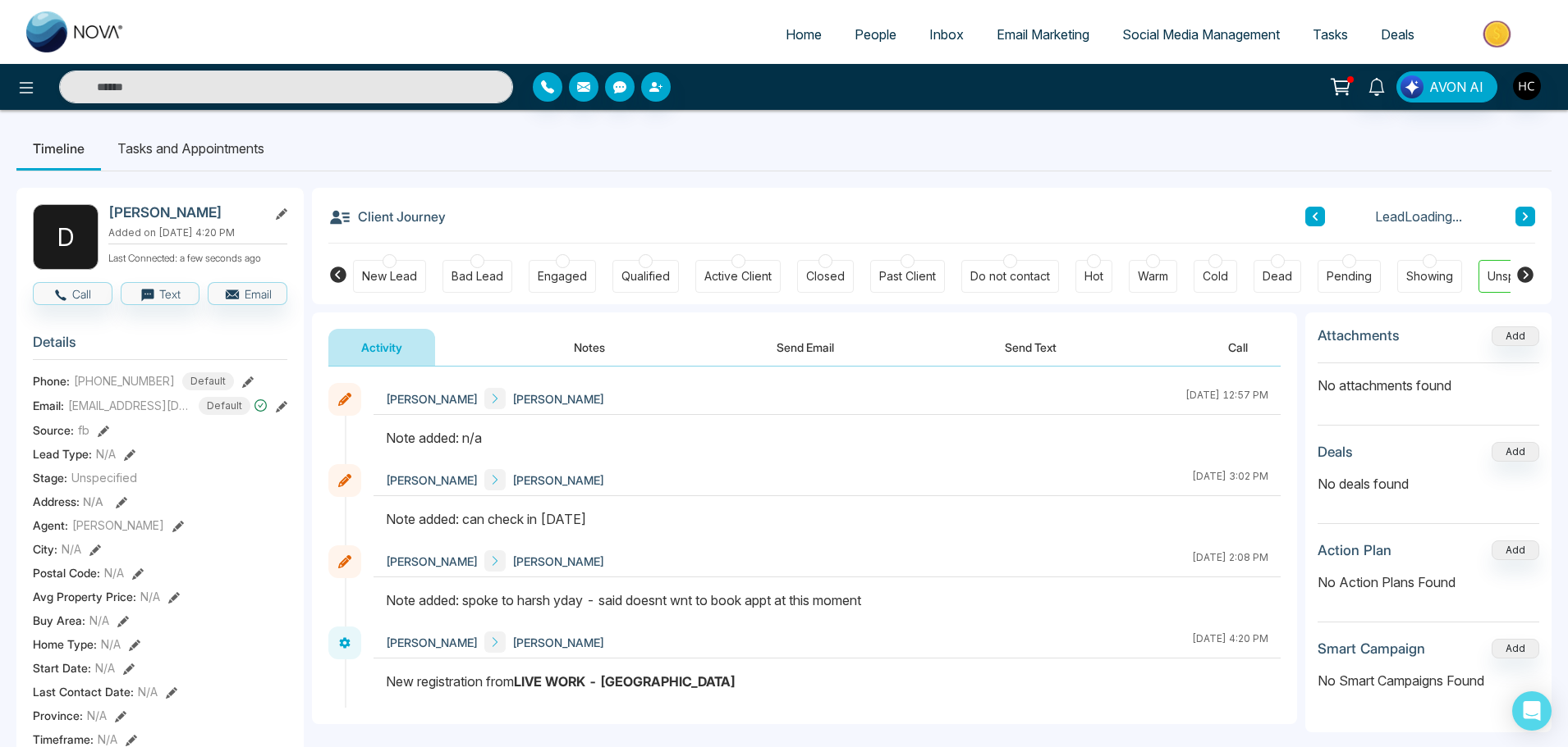
click at [590, 341] on button "Notes" at bounding box center [589, 348] width 97 height 36
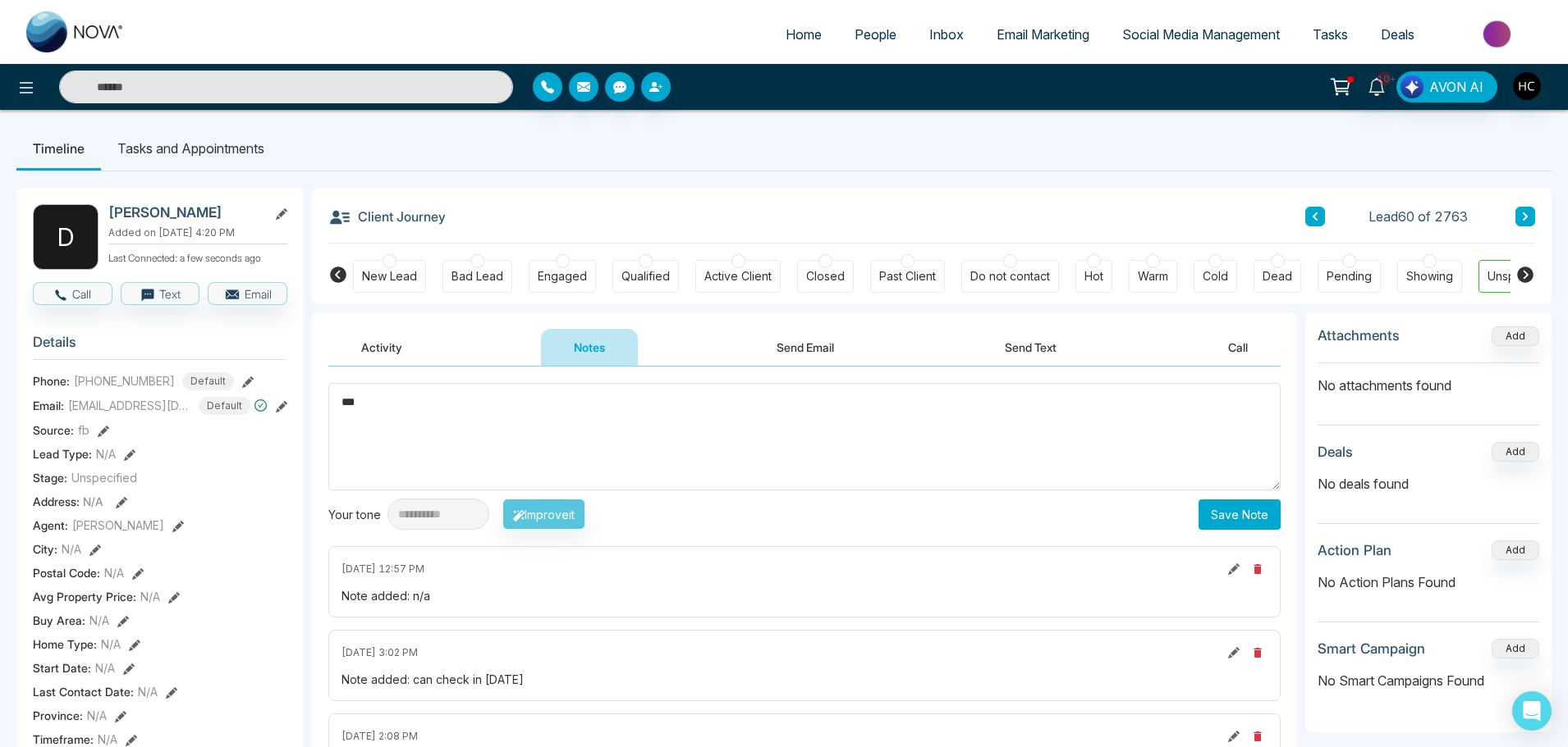
type textarea "***"
click at [1218, 505] on button "Save Note" at bounding box center [1239, 515] width 82 height 31
click at [199, 79] on input "text" at bounding box center [286, 86] width 454 height 33
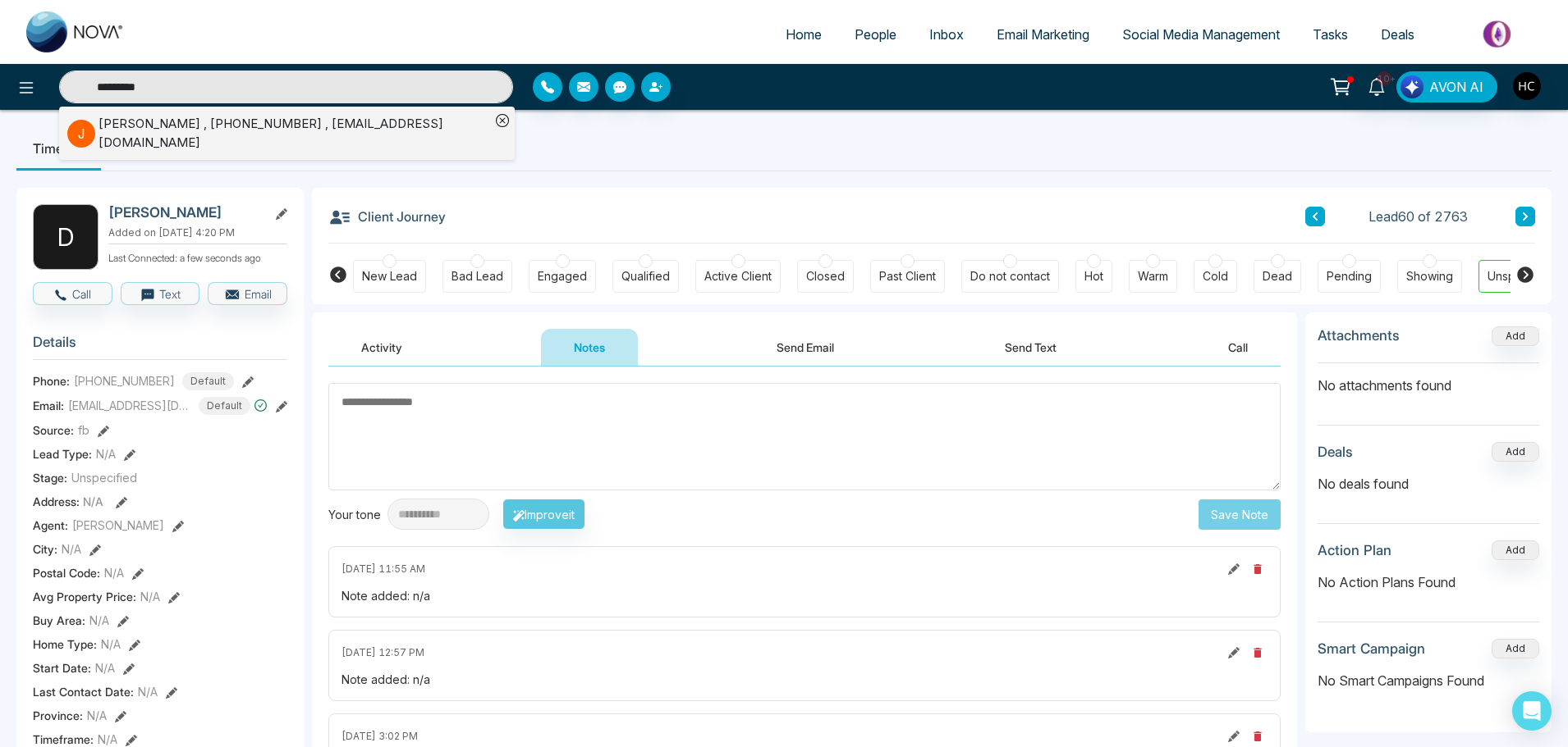
type input "*********"
click at [368, 133] on div "[PERSON_NAME] , [PHONE_NUMBER] , [EMAIL_ADDRESS][DOMAIN_NAME]" at bounding box center [295, 133] width 392 height 36
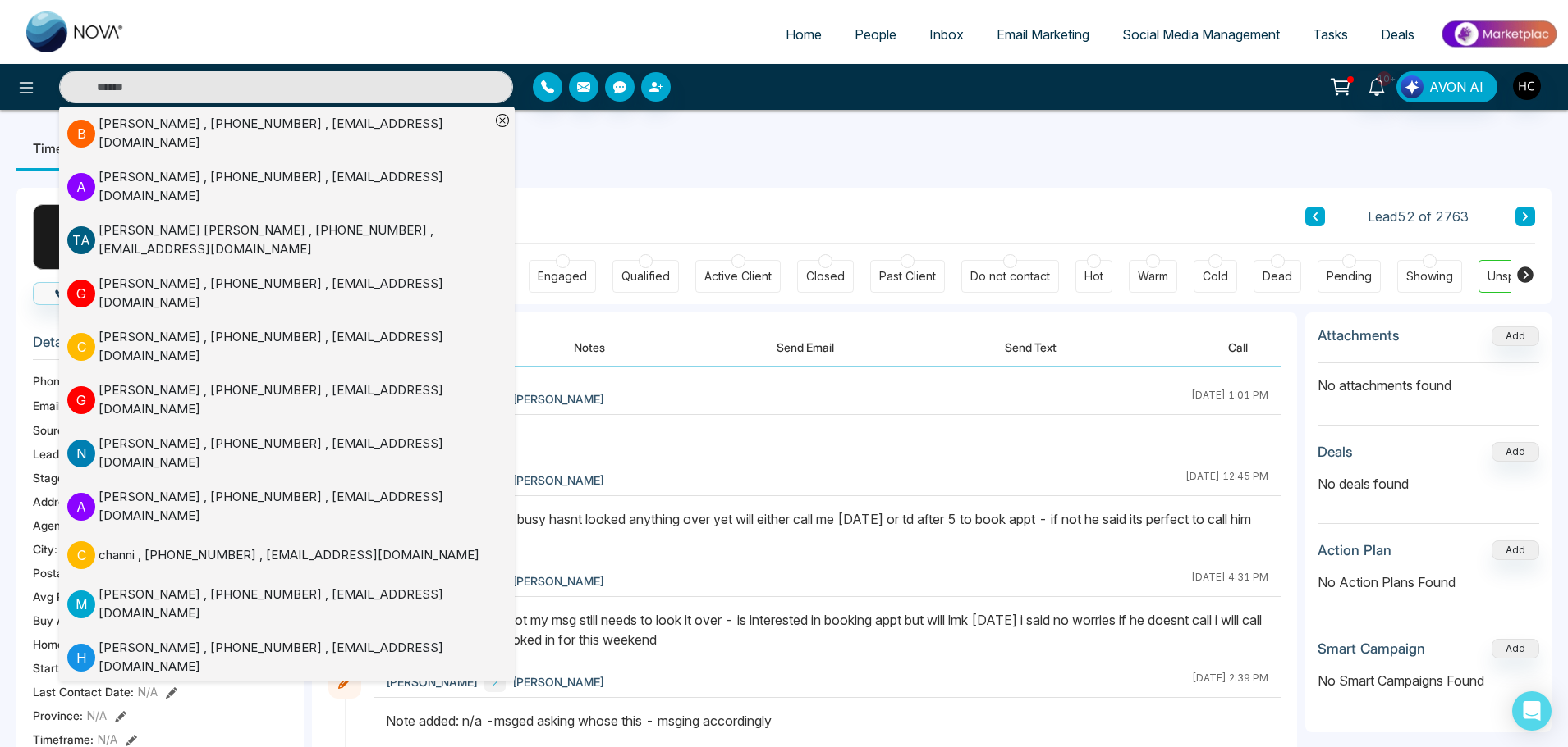
click at [588, 352] on button "Notes" at bounding box center [589, 348] width 97 height 36
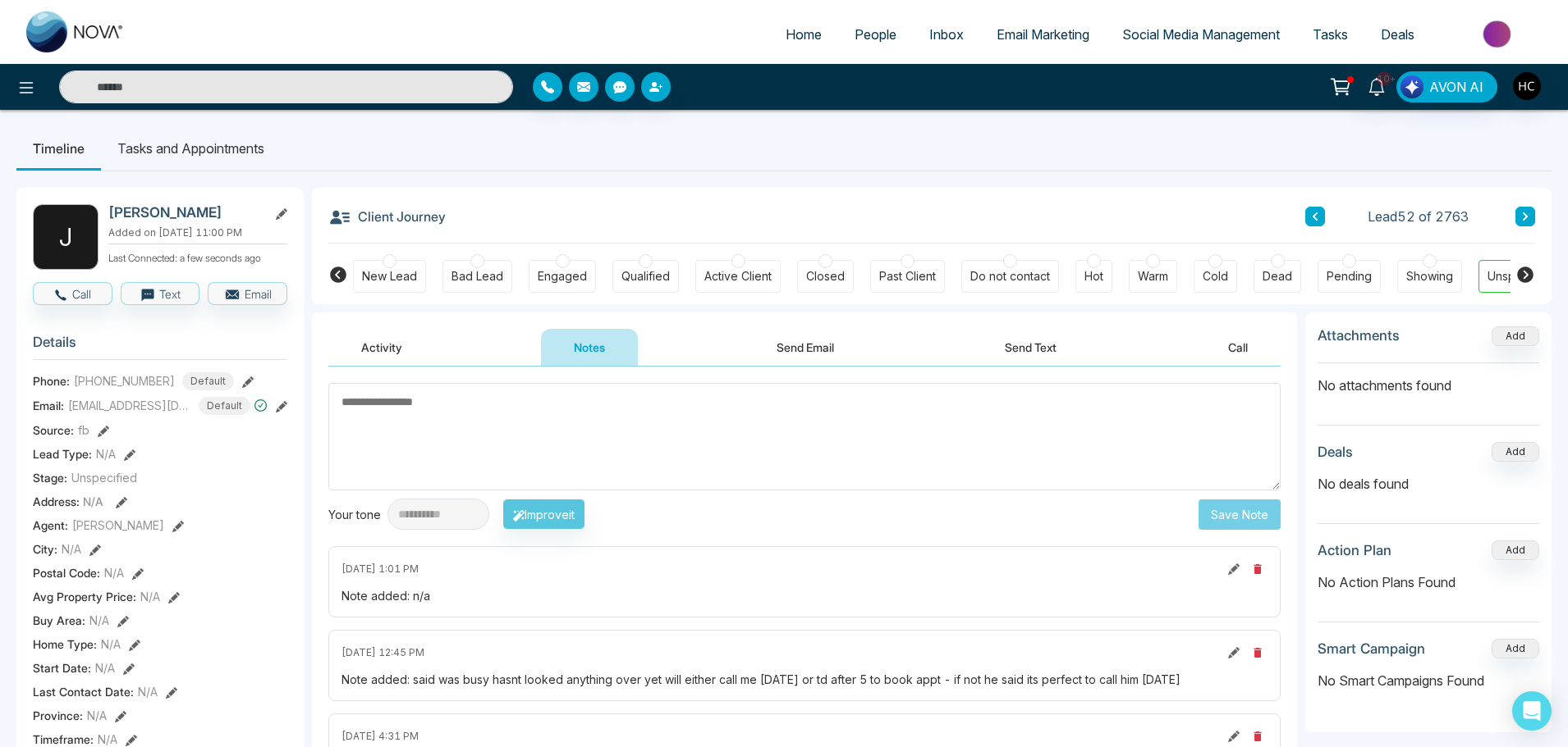
click at [604, 398] on textarea at bounding box center [804, 437] width 952 height 108
type textarea "***"
click at [1256, 506] on button "Save Note" at bounding box center [1239, 515] width 82 height 31
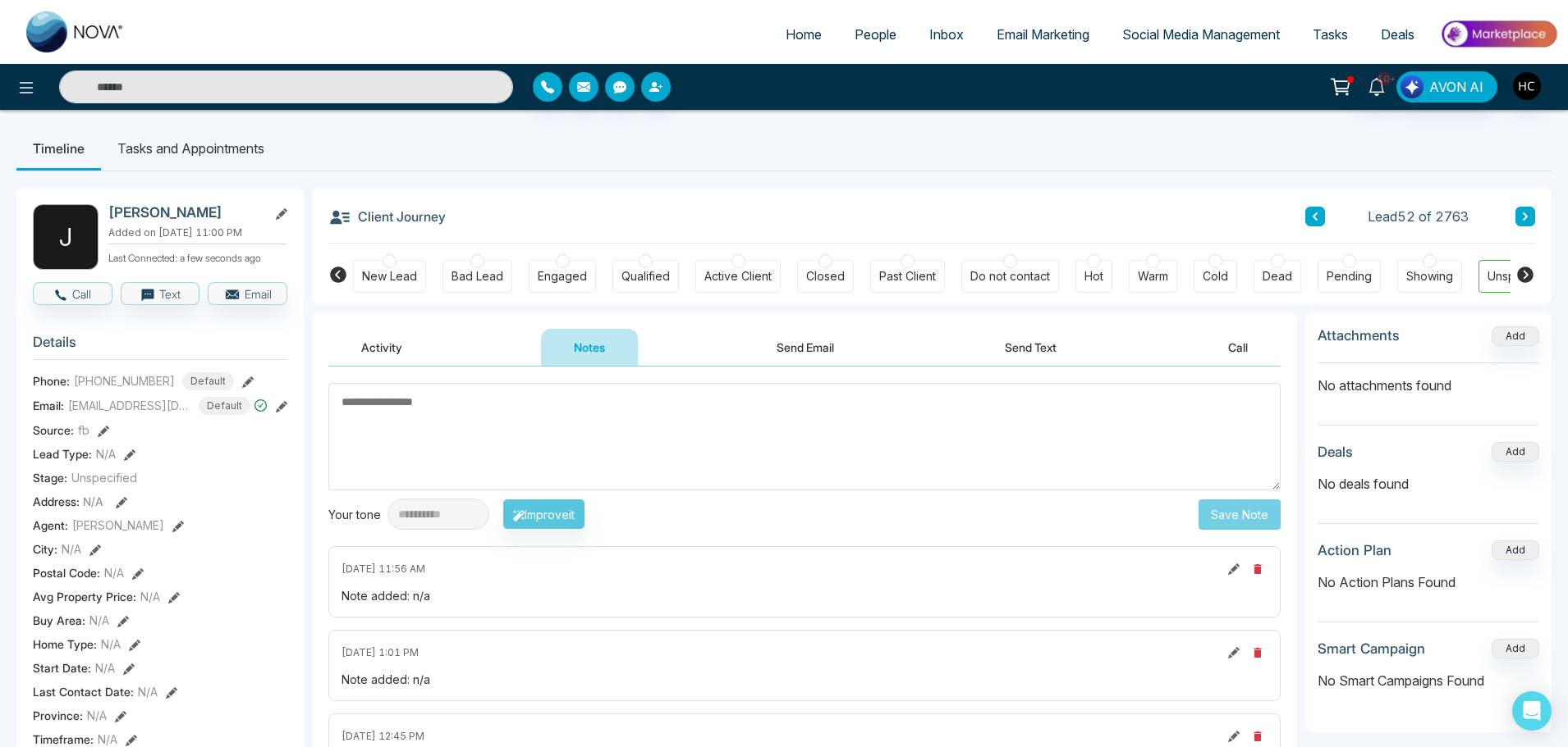
click at [163, 82] on input "text" at bounding box center [286, 86] width 454 height 33
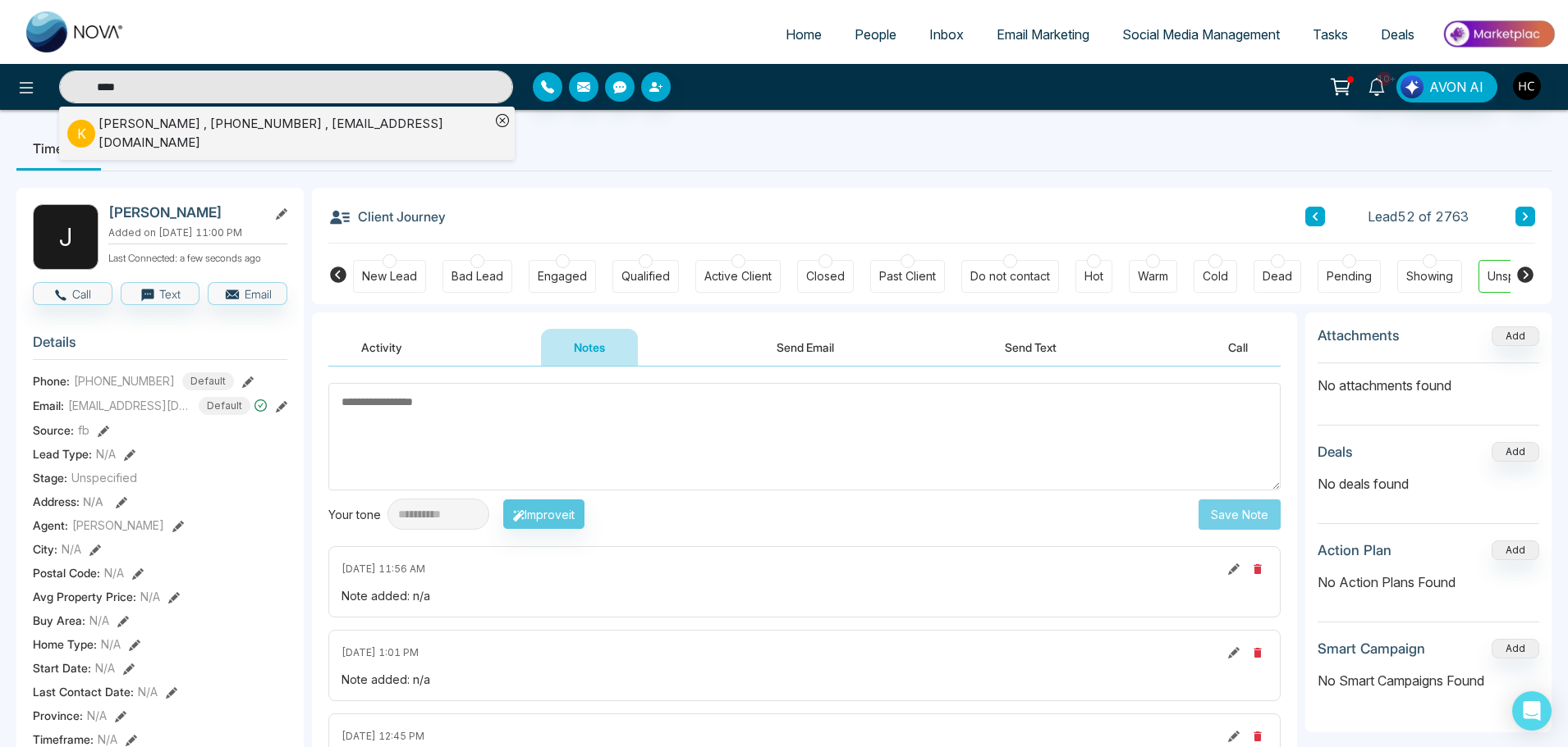
type input "****"
click at [195, 124] on div "[PERSON_NAME] , [PHONE_NUMBER] , [EMAIL_ADDRESS][DOMAIN_NAME]" at bounding box center [295, 133] width 392 height 36
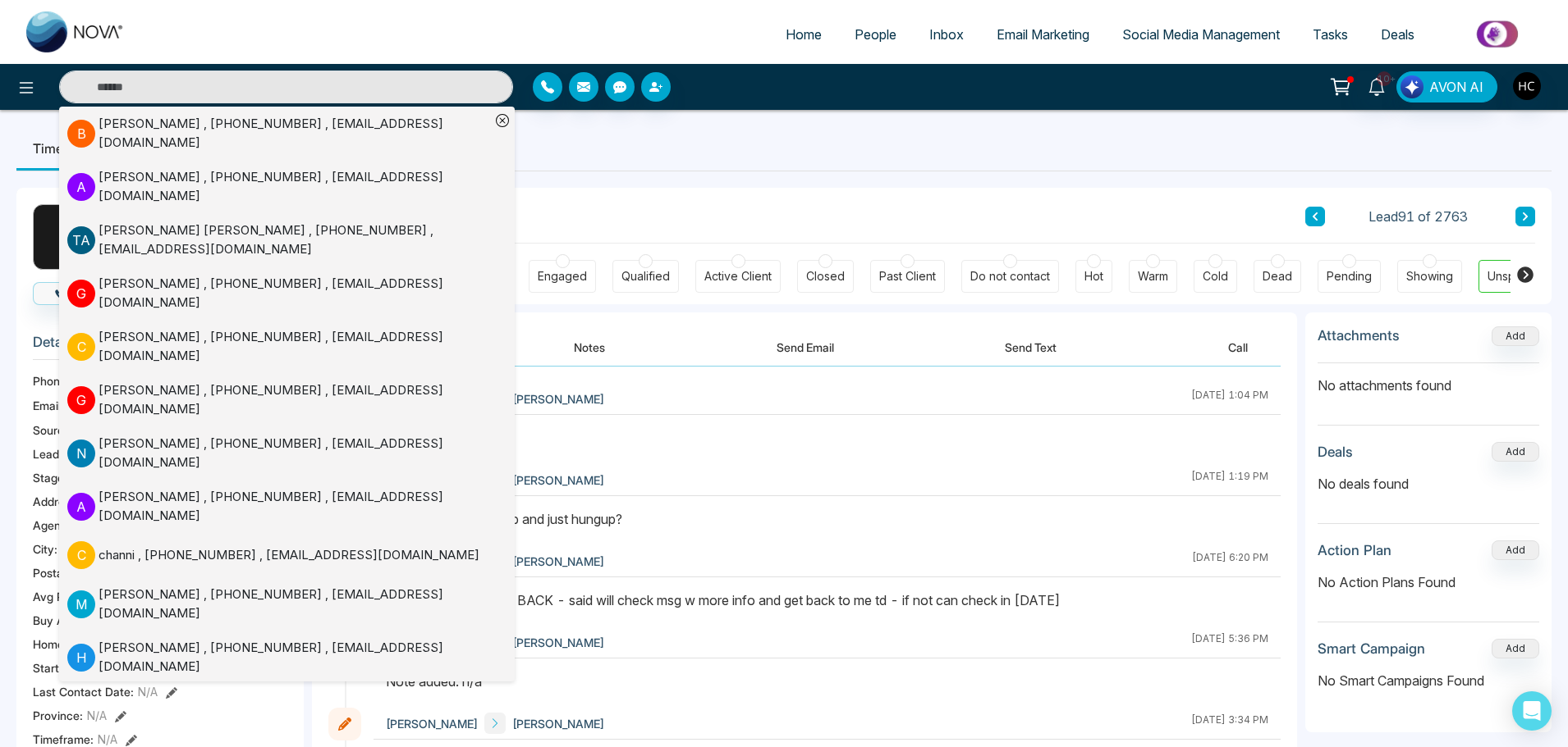
click at [765, 443] on div "Note added: n/a" at bounding box center [827, 438] width 883 height 20
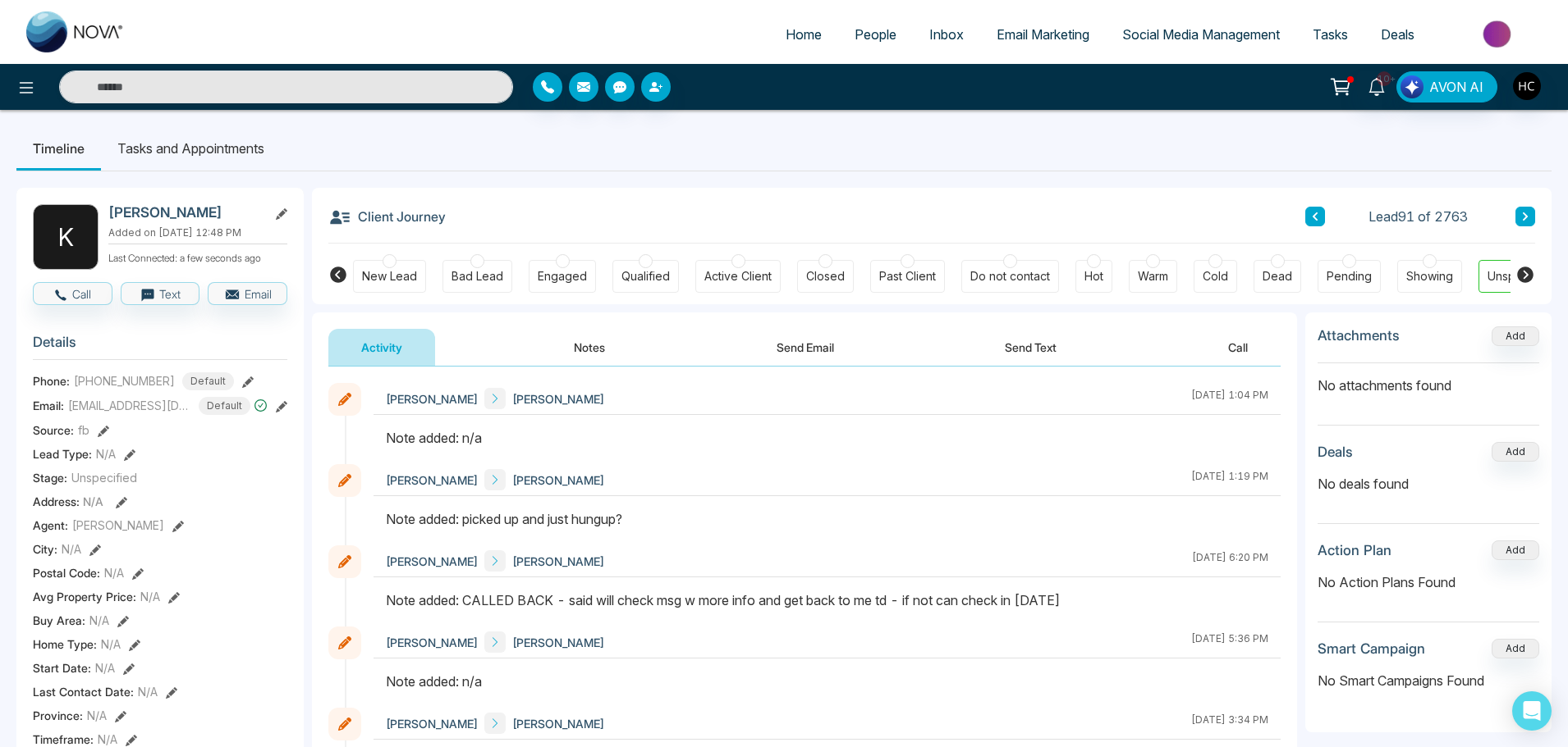
click at [585, 343] on button "Notes" at bounding box center [589, 348] width 97 height 36
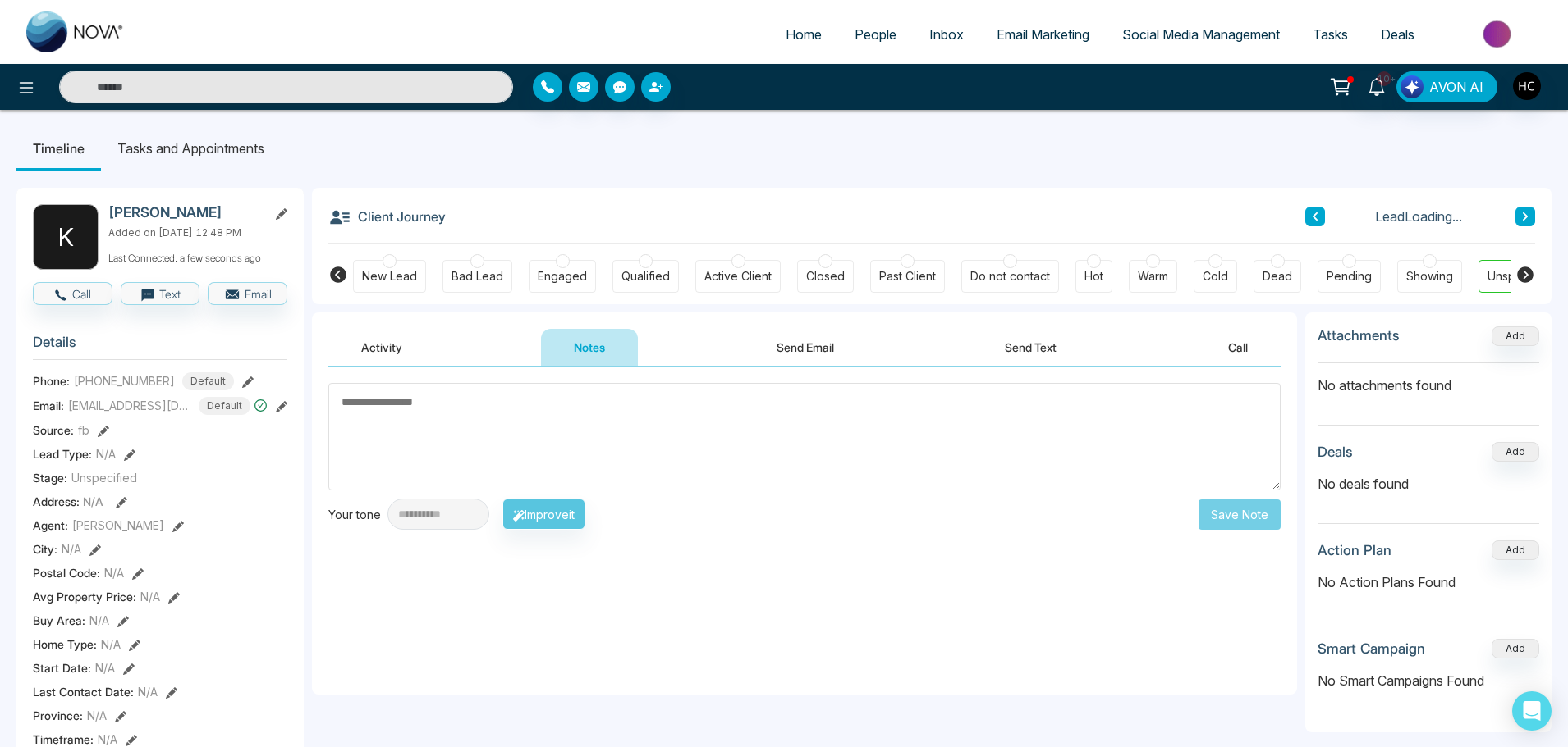
click at [602, 426] on textarea at bounding box center [804, 437] width 952 height 108
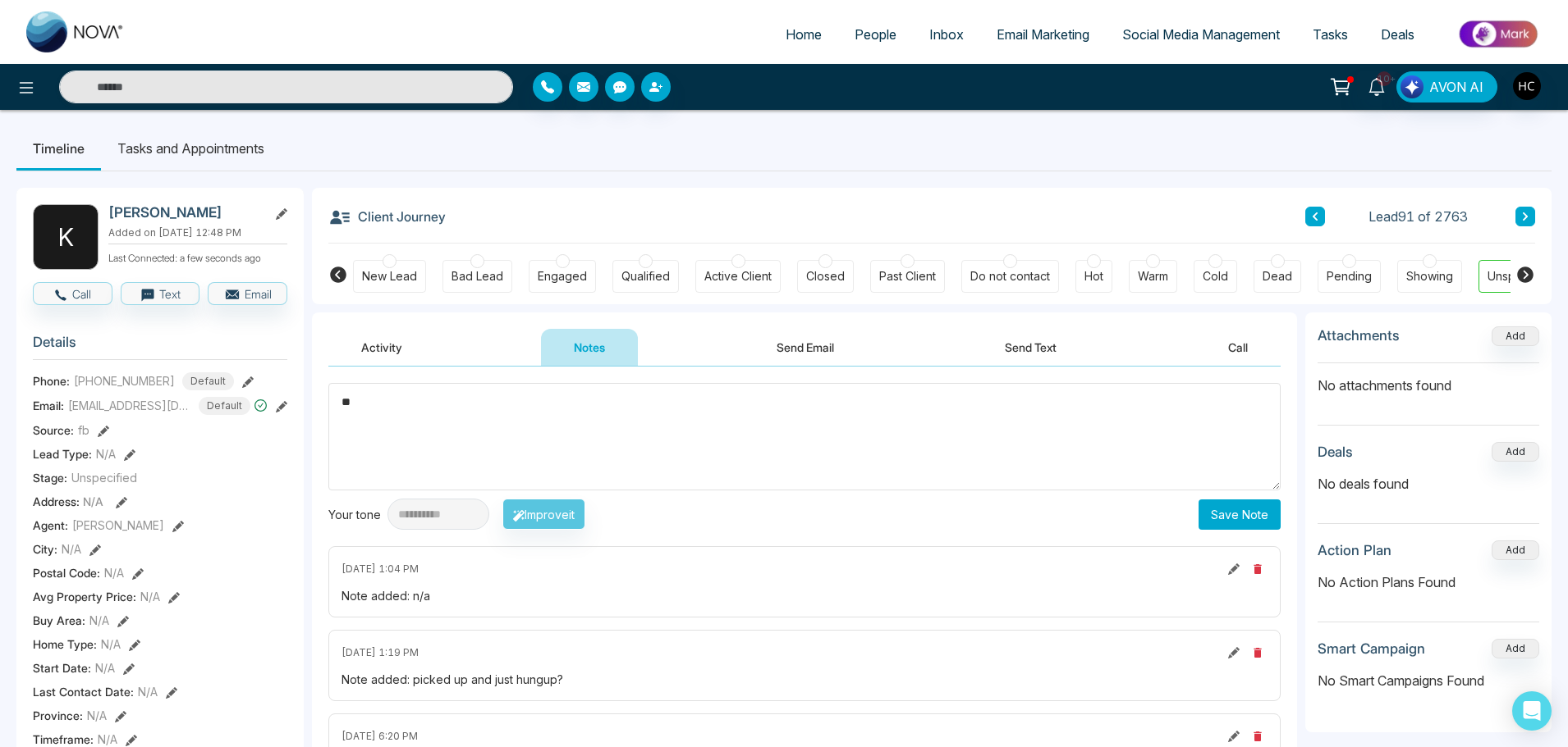
type textarea "*"
drag, startPoint x: 303, startPoint y: 403, endPoint x: 290, endPoint y: 403, distance: 13.0
click at [536, 398] on textarea "***" at bounding box center [804, 437] width 952 height 108
type textarea "***"
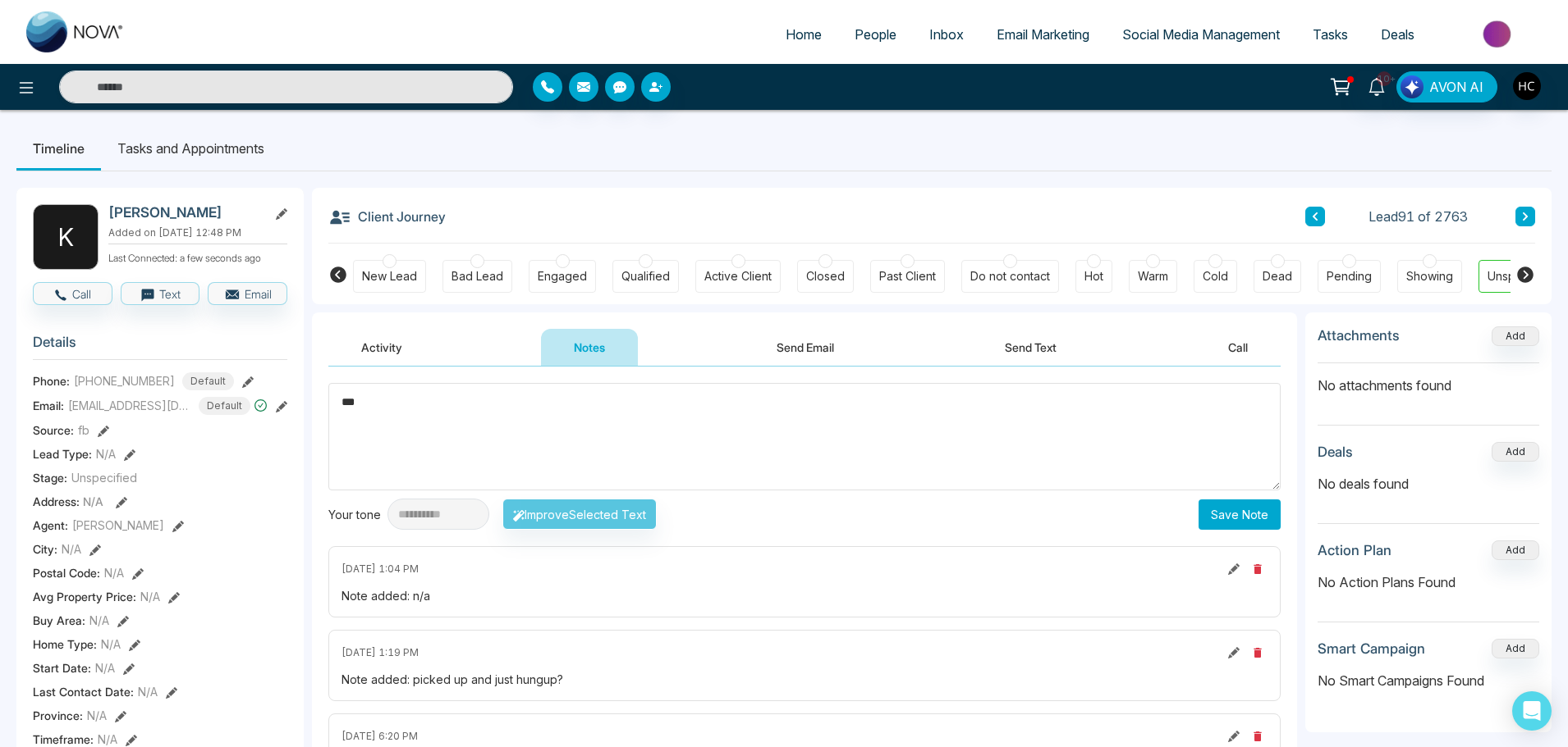
click at [1244, 510] on button "Save Note" at bounding box center [1239, 515] width 82 height 31
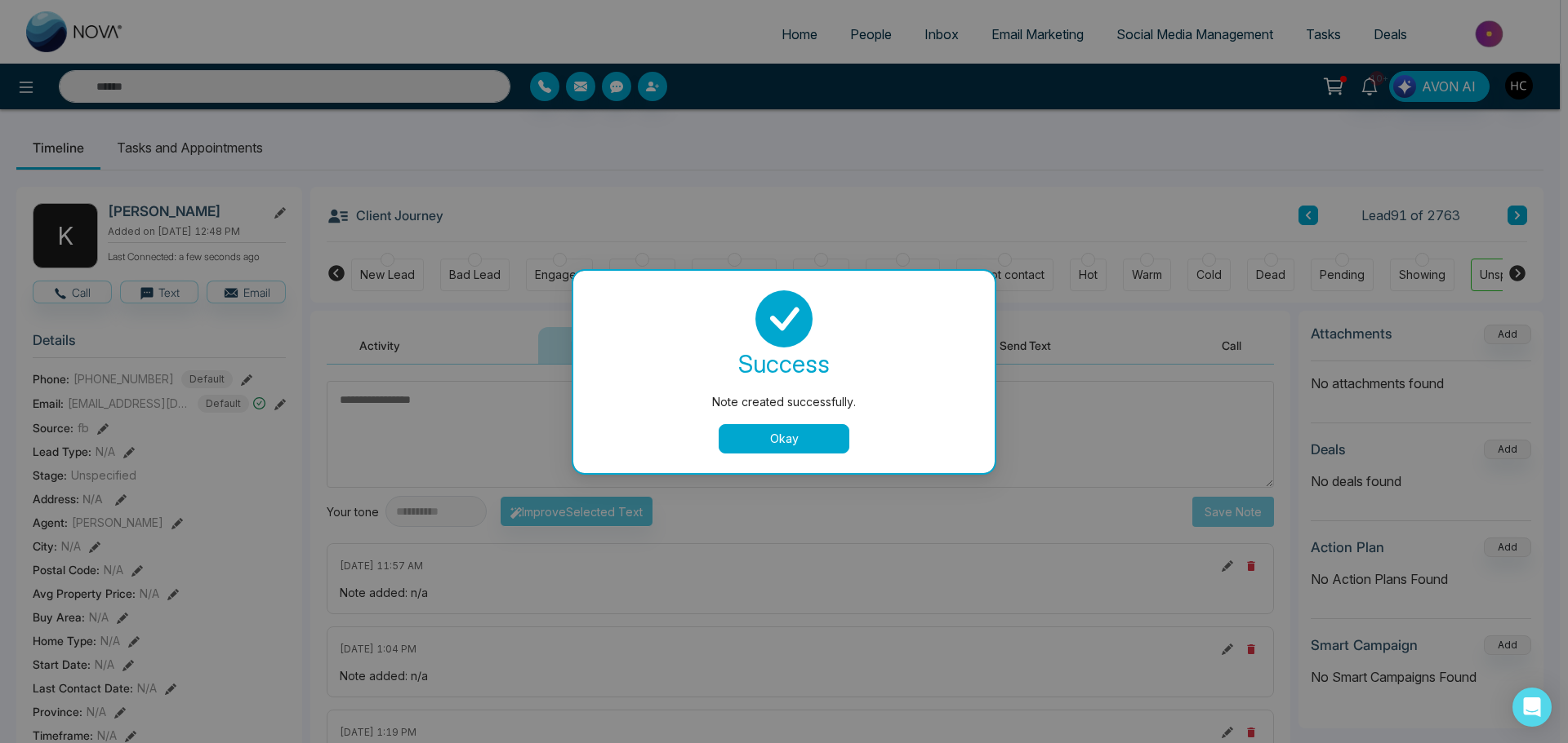
click at [756, 435] on button "Okay" at bounding box center [784, 438] width 131 height 30
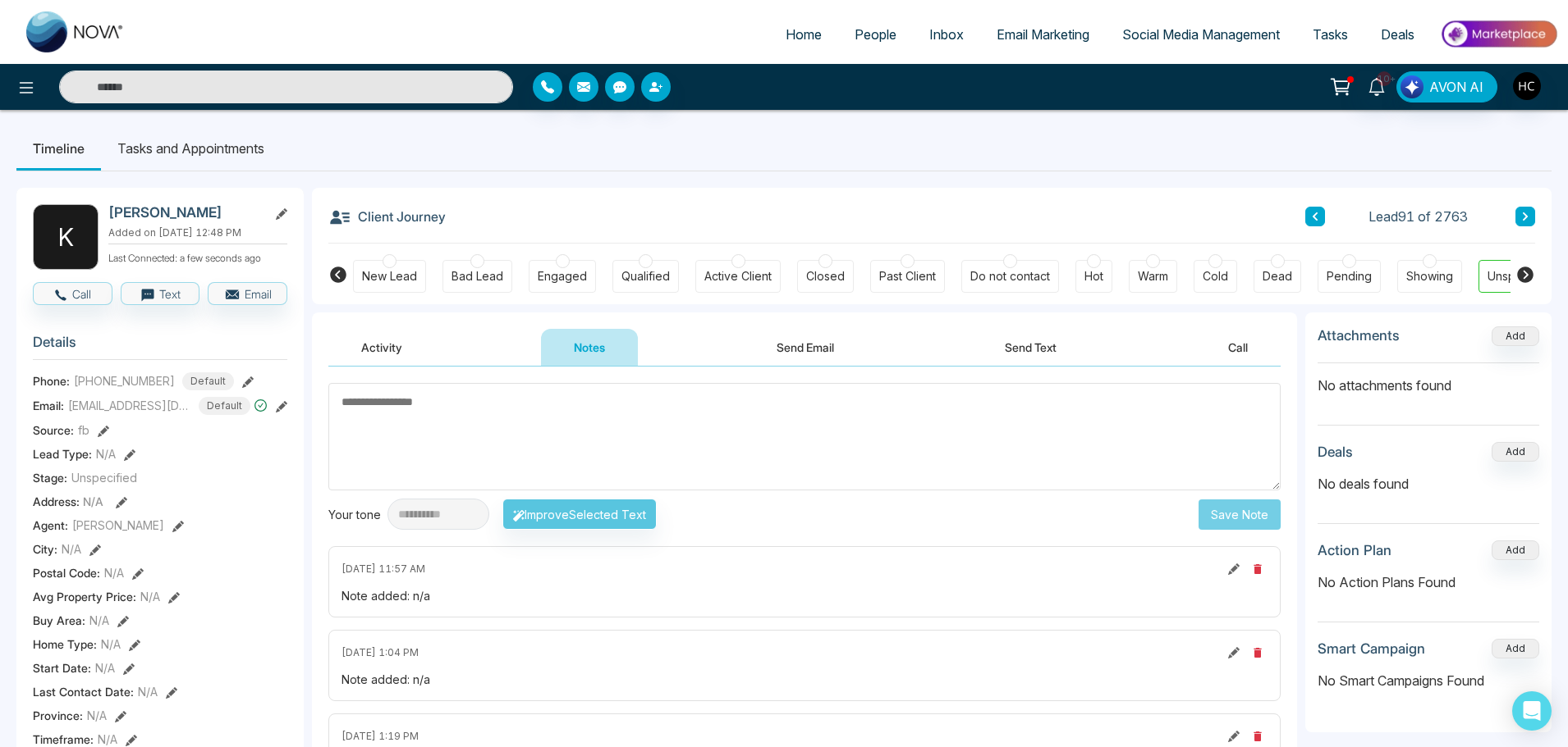
click at [282, 94] on input "text" at bounding box center [286, 86] width 454 height 33
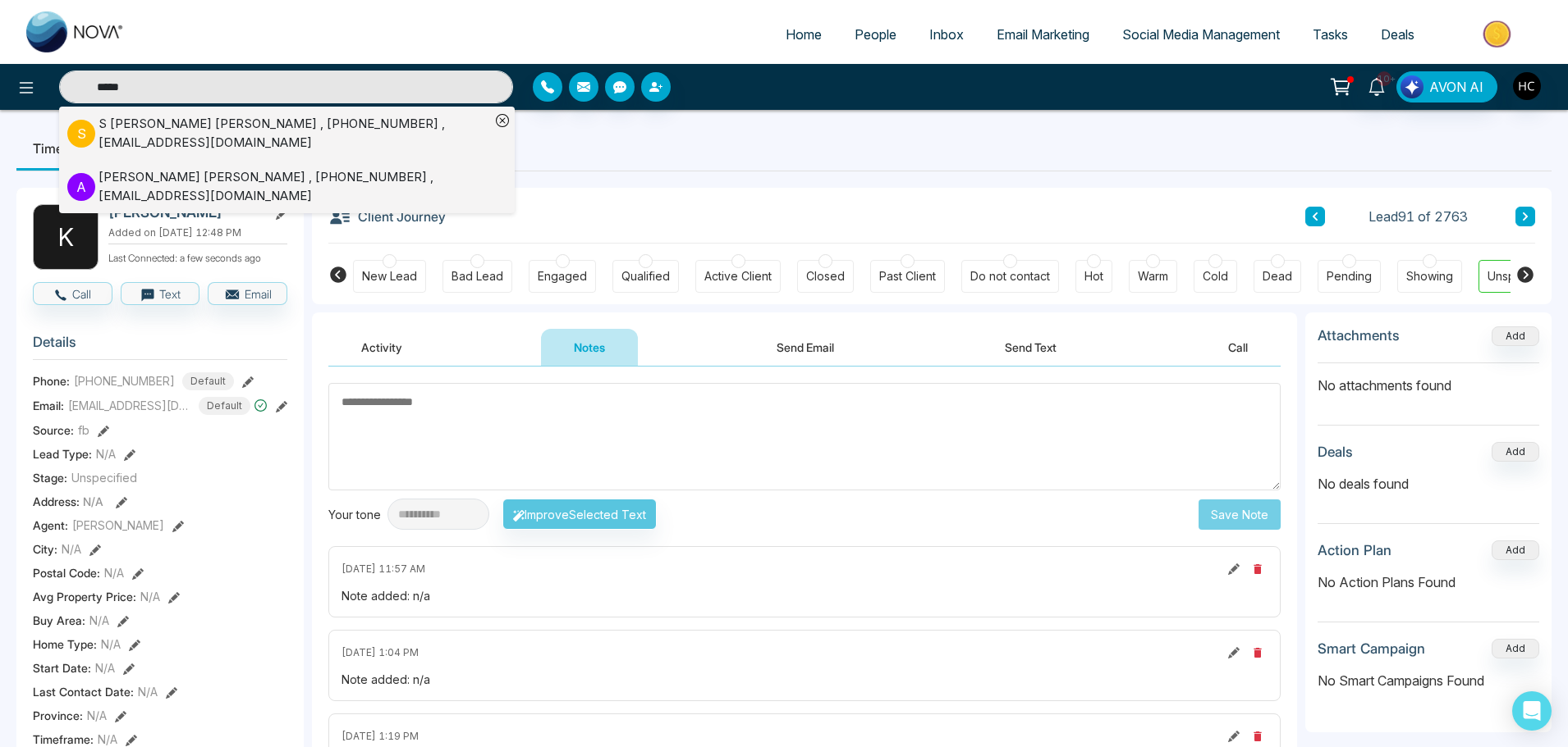
type input "*****"
click at [280, 133] on div "S [PERSON_NAME] [PERSON_NAME] , [PHONE_NUMBER] , [EMAIL_ADDRESS][DOMAIN_NAME]" at bounding box center [295, 133] width 392 height 36
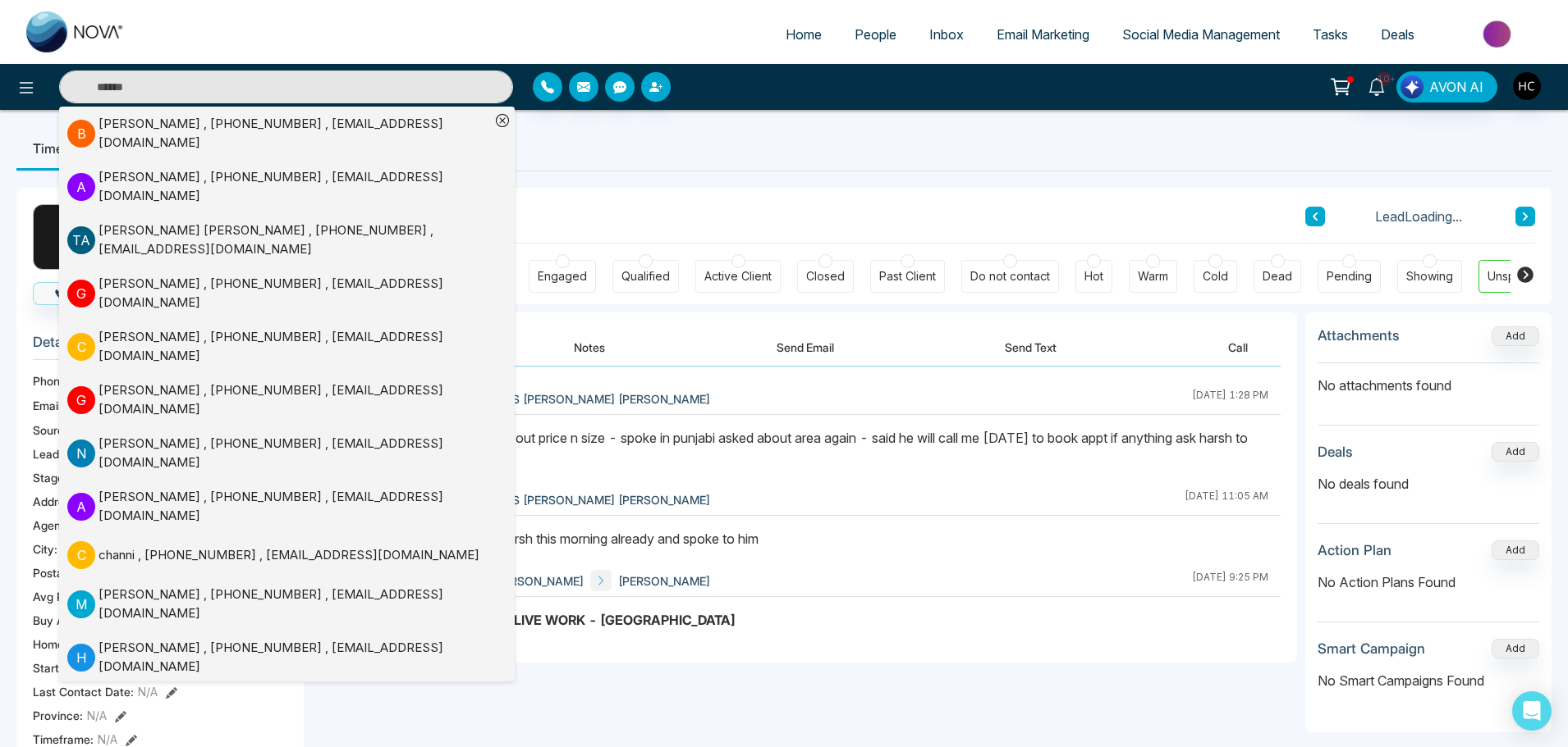
click at [596, 341] on button "Notes" at bounding box center [589, 348] width 97 height 36
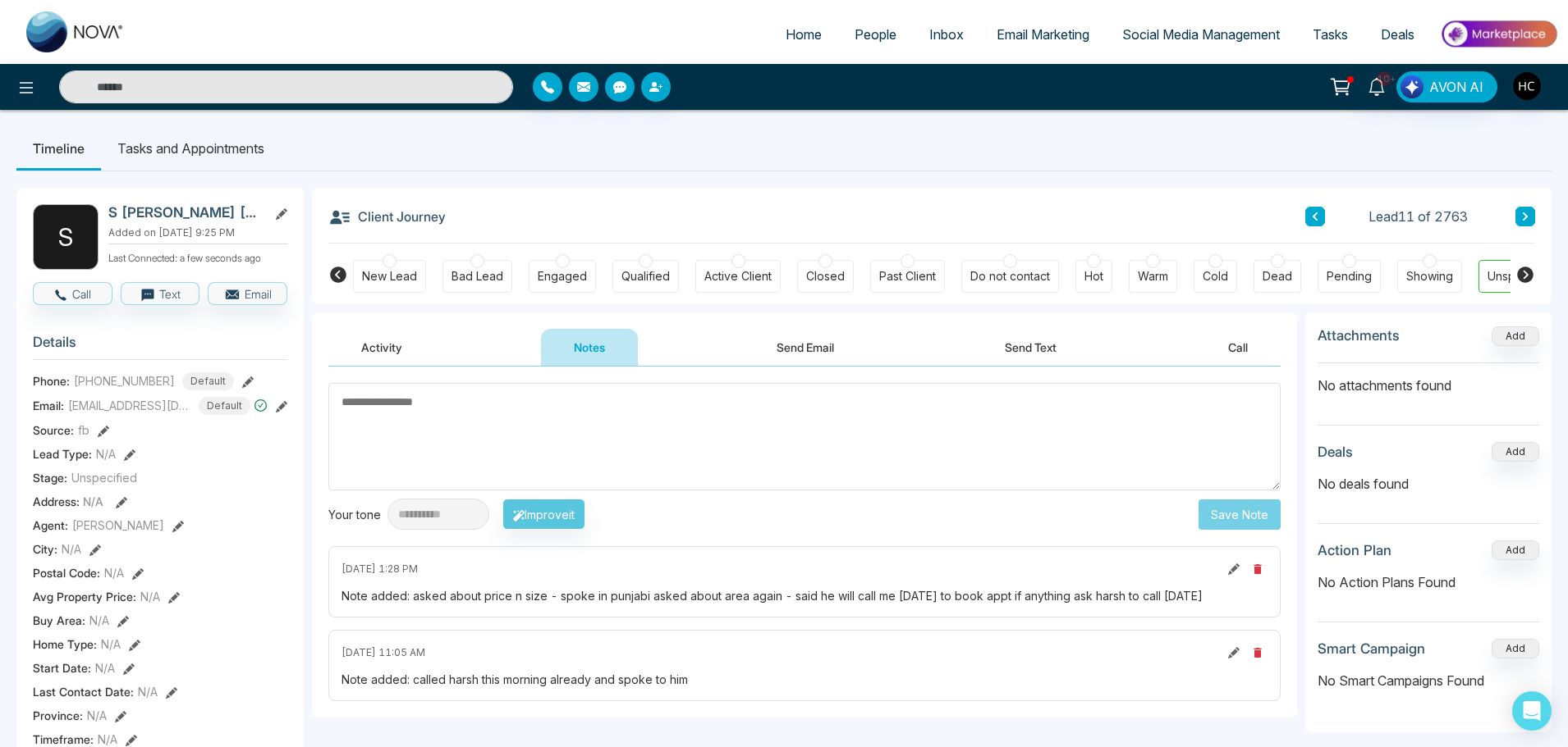
click at [643, 414] on textarea at bounding box center [804, 437] width 952 height 108
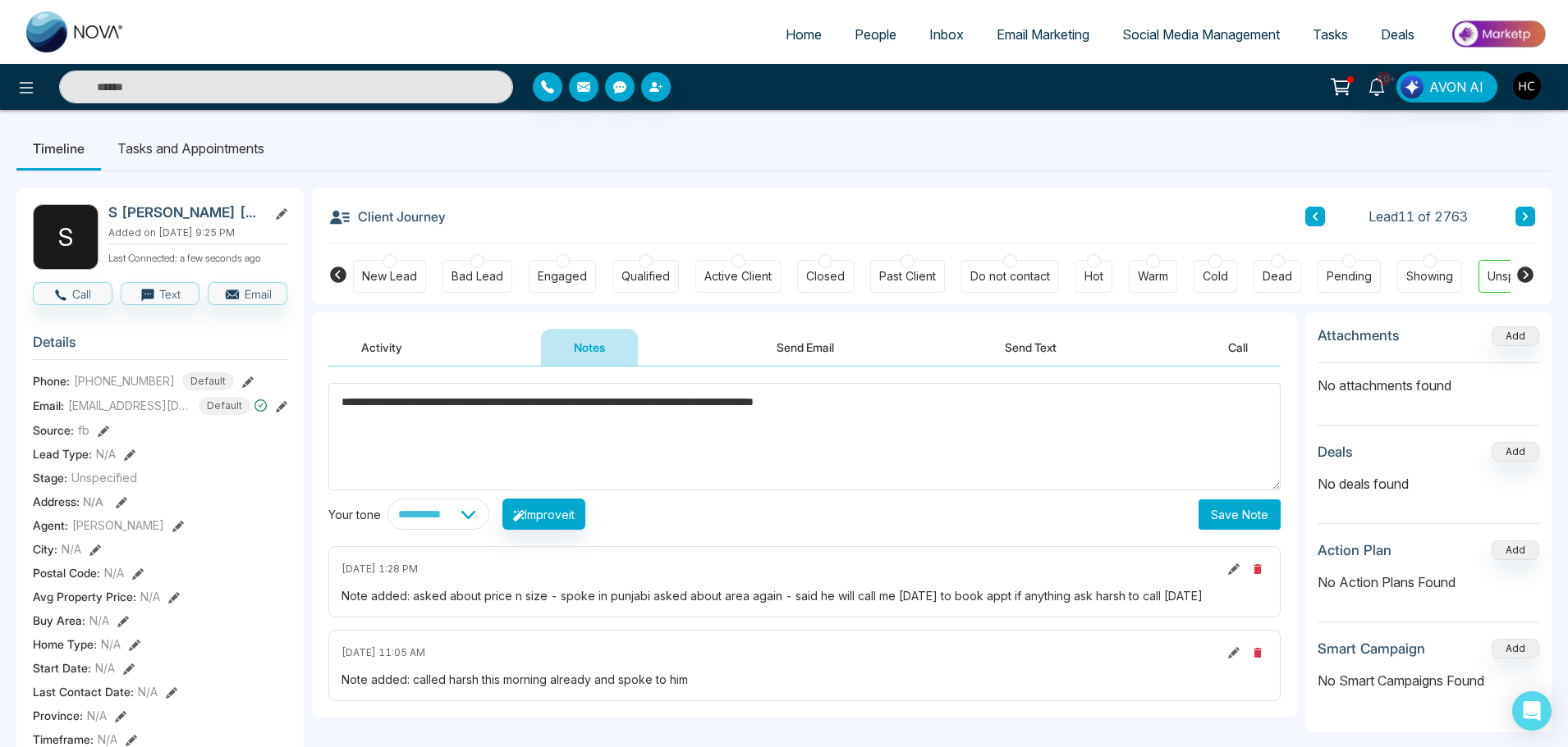
type textarea "**********"
click at [1244, 510] on button "Save Note" at bounding box center [1239, 515] width 82 height 31
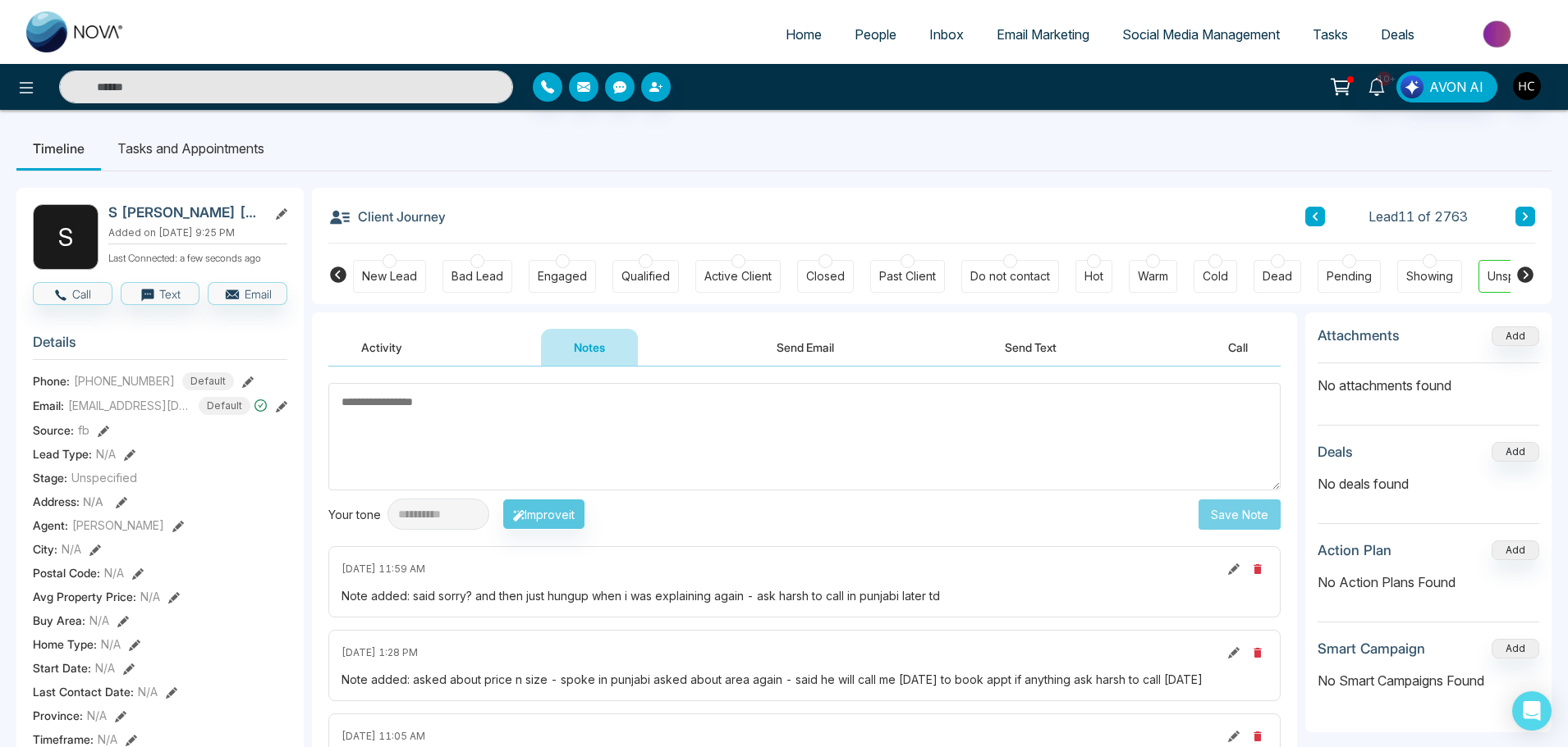
click at [842, 40] on link "People" at bounding box center [875, 35] width 75 height 31
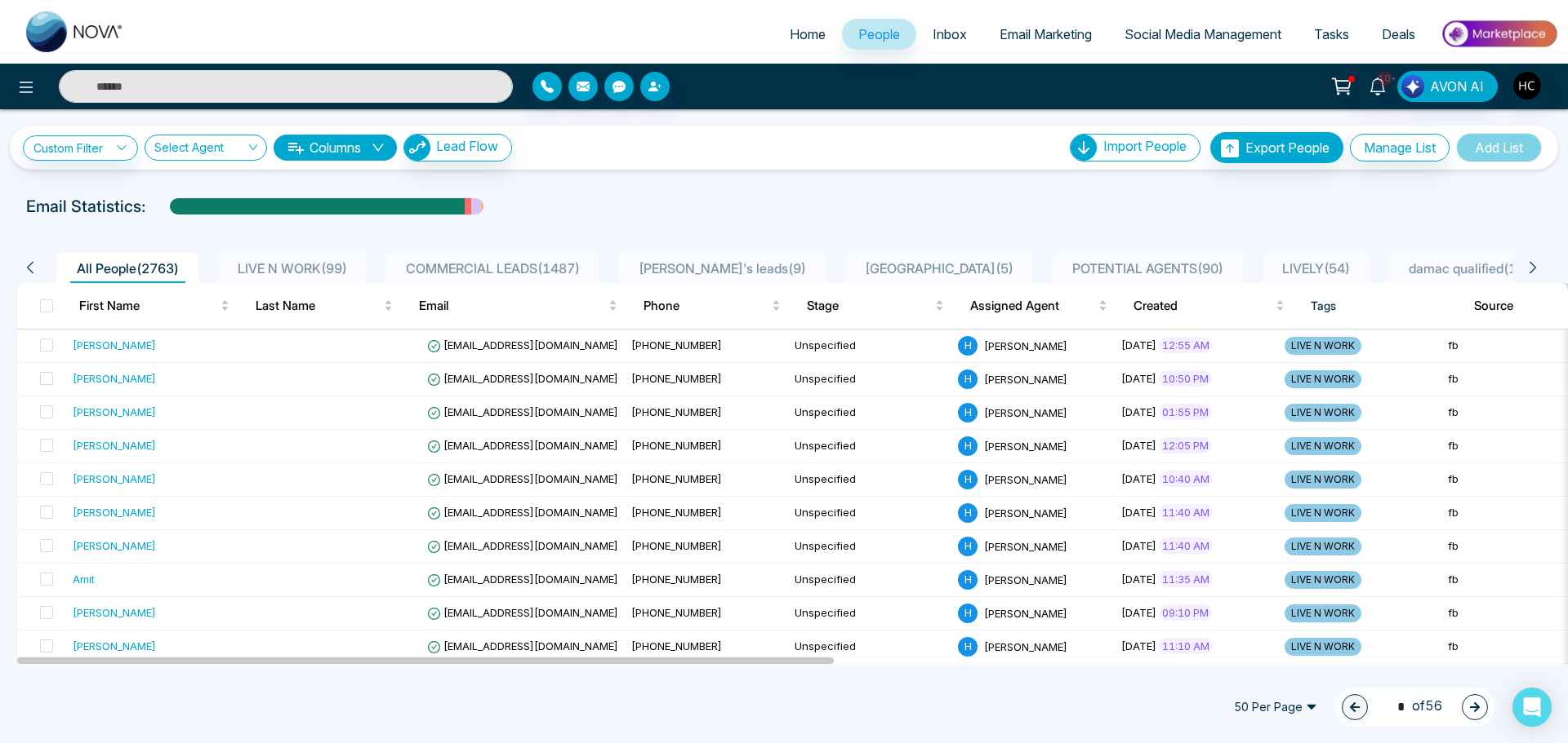
click at [242, 77] on input "text" at bounding box center [286, 86] width 454 height 32
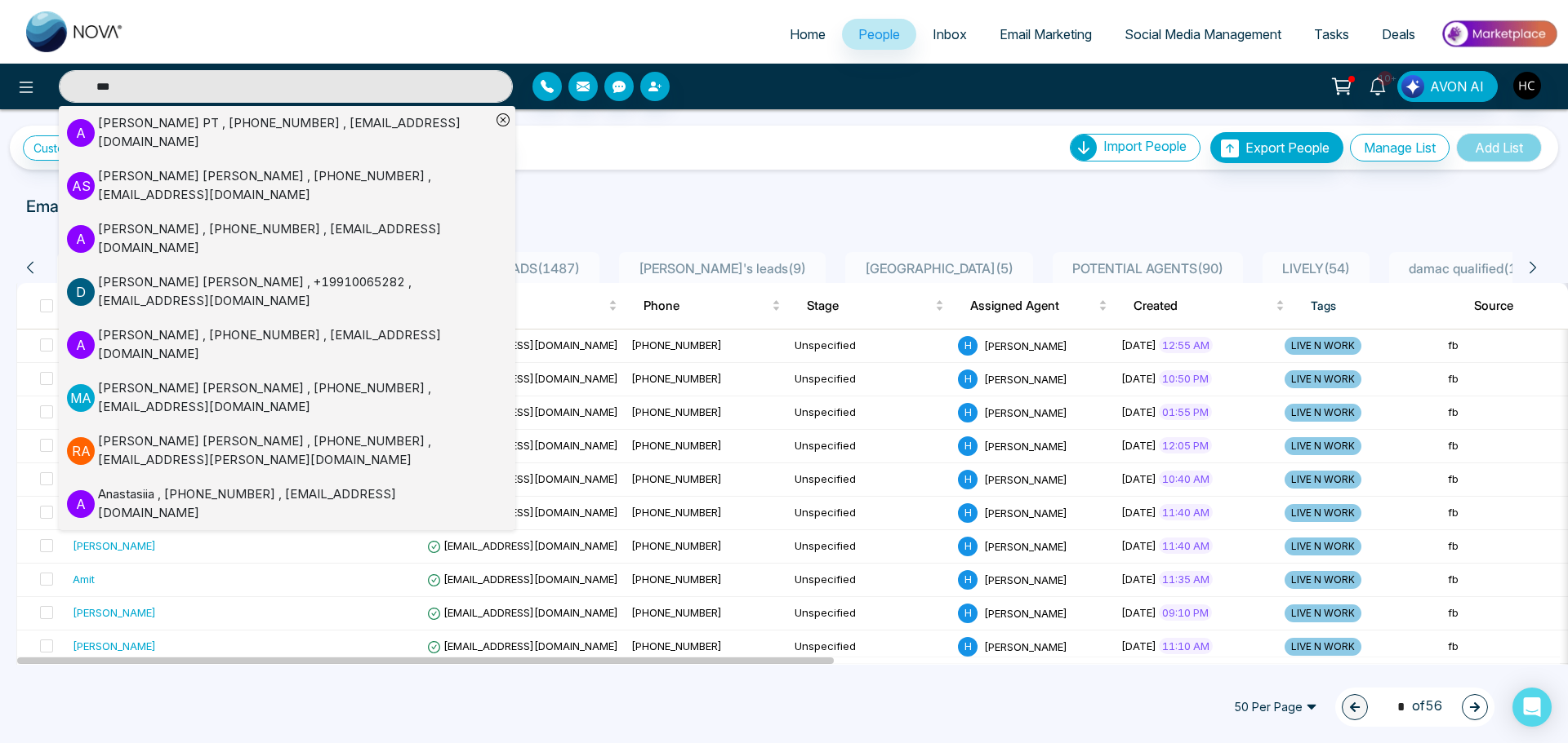
type input "***"
click at [270, 128] on div "[PERSON_NAME] PT , [PHONE_NUMBER] , [EMAIL_ADDRESS][DOMAIN_NAME]" at bounding box center [294, 133] width 393 height 36
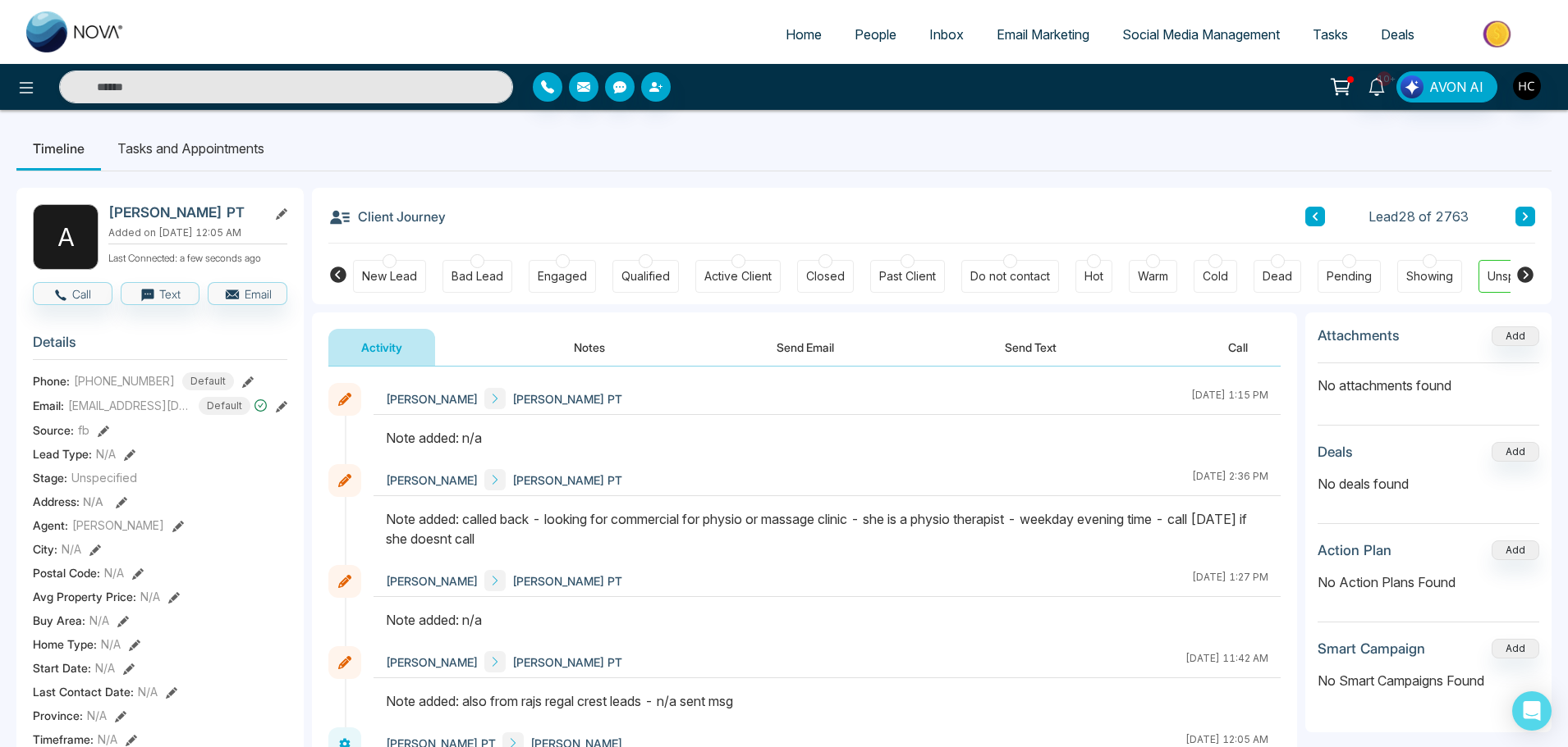
click at [590, 345] on button "Notes" at bounding box center [589, 348] width 97 height 36
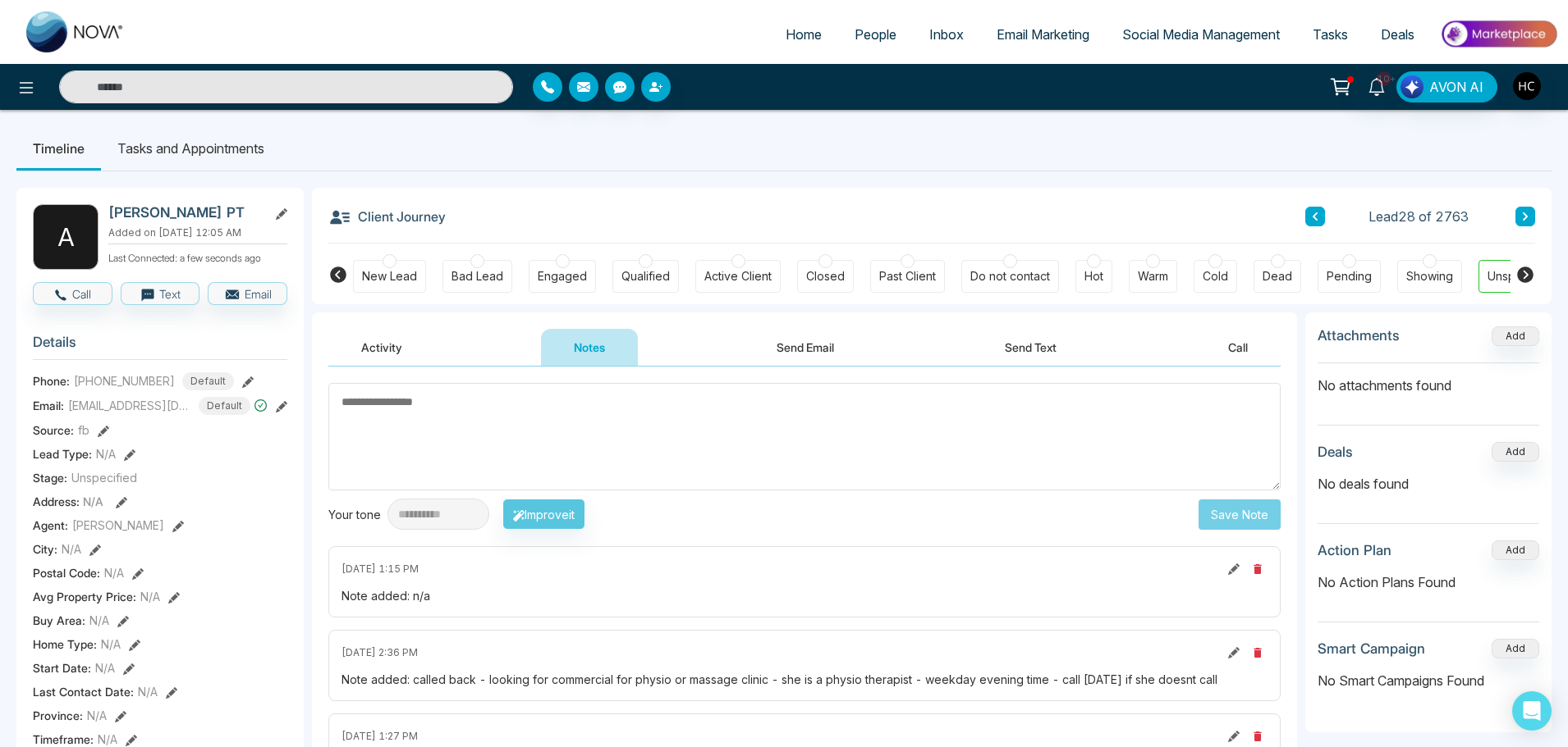
scroll to position [82, 0]
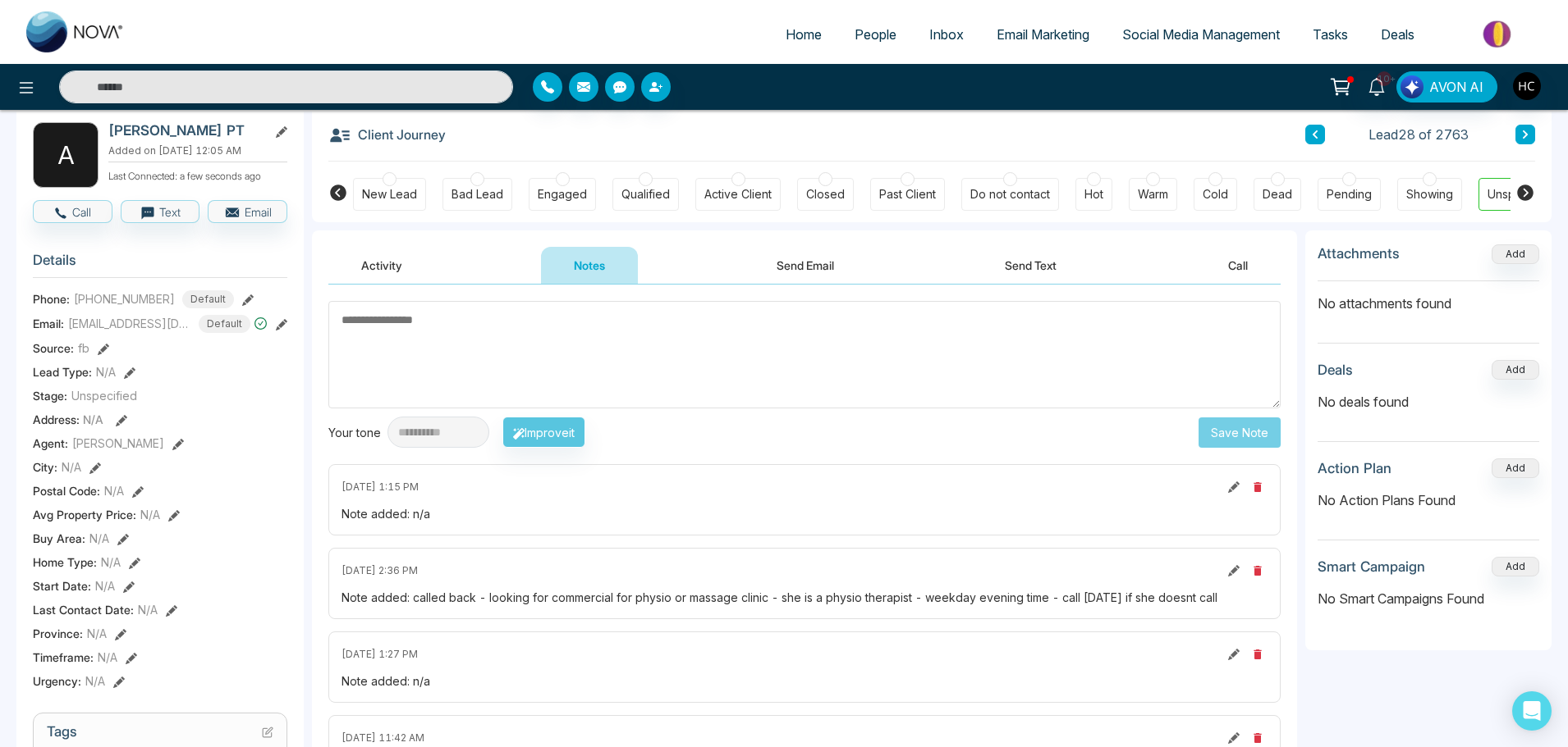
click at [503, 339] on textarea at bounding box center [804, 355] width 952 height 108
click at [405, 325] on textarea at bounding box center [804, 355] width 952 height 108
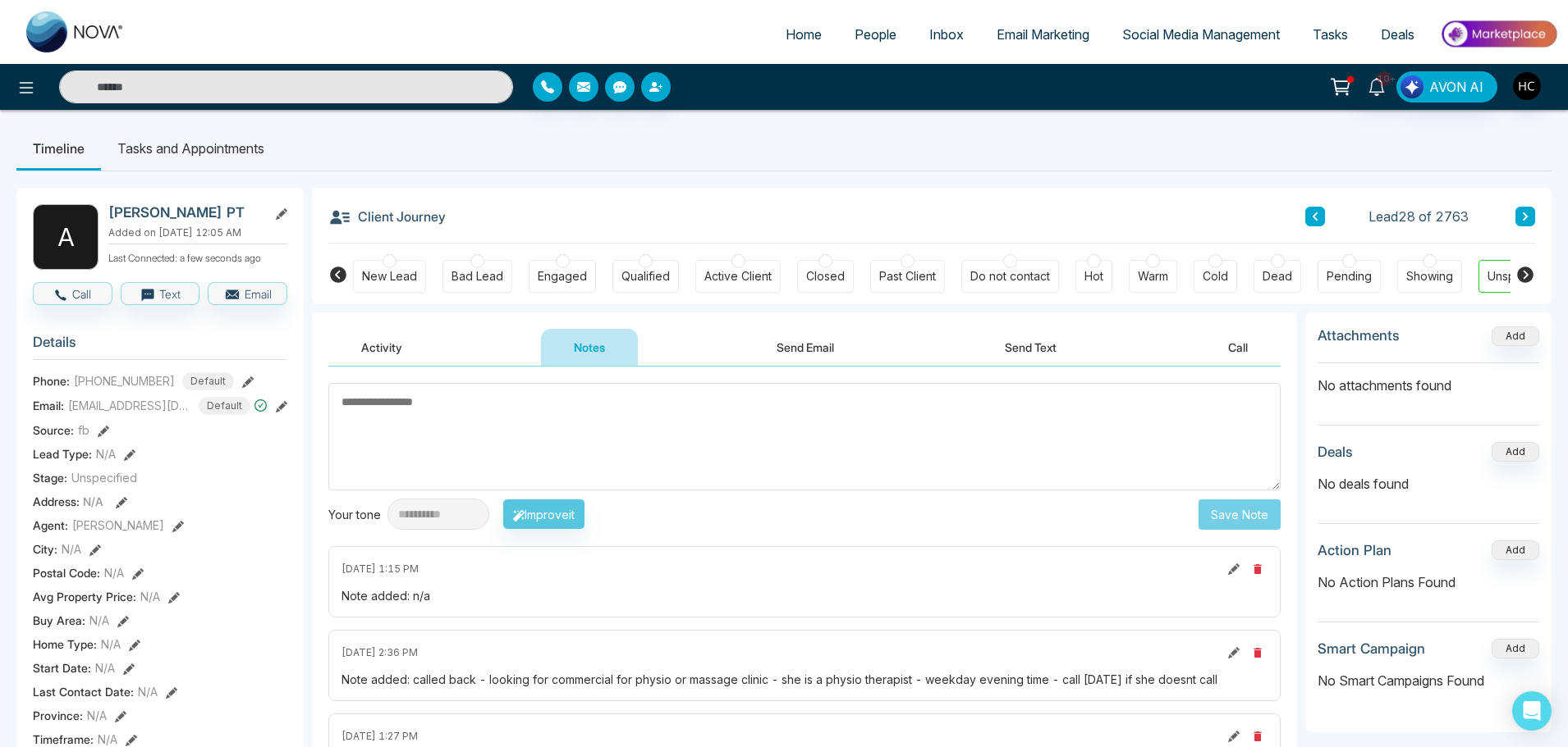
click at [602, 423] on textarea at bounding box center [804, 437] width 952 height 108
click at [735, 421] on textarea at bounding box center [804, 437] width 952 height 108
click at [702, 431] on textarea at bounding box center [804, 437] width 952 height 108
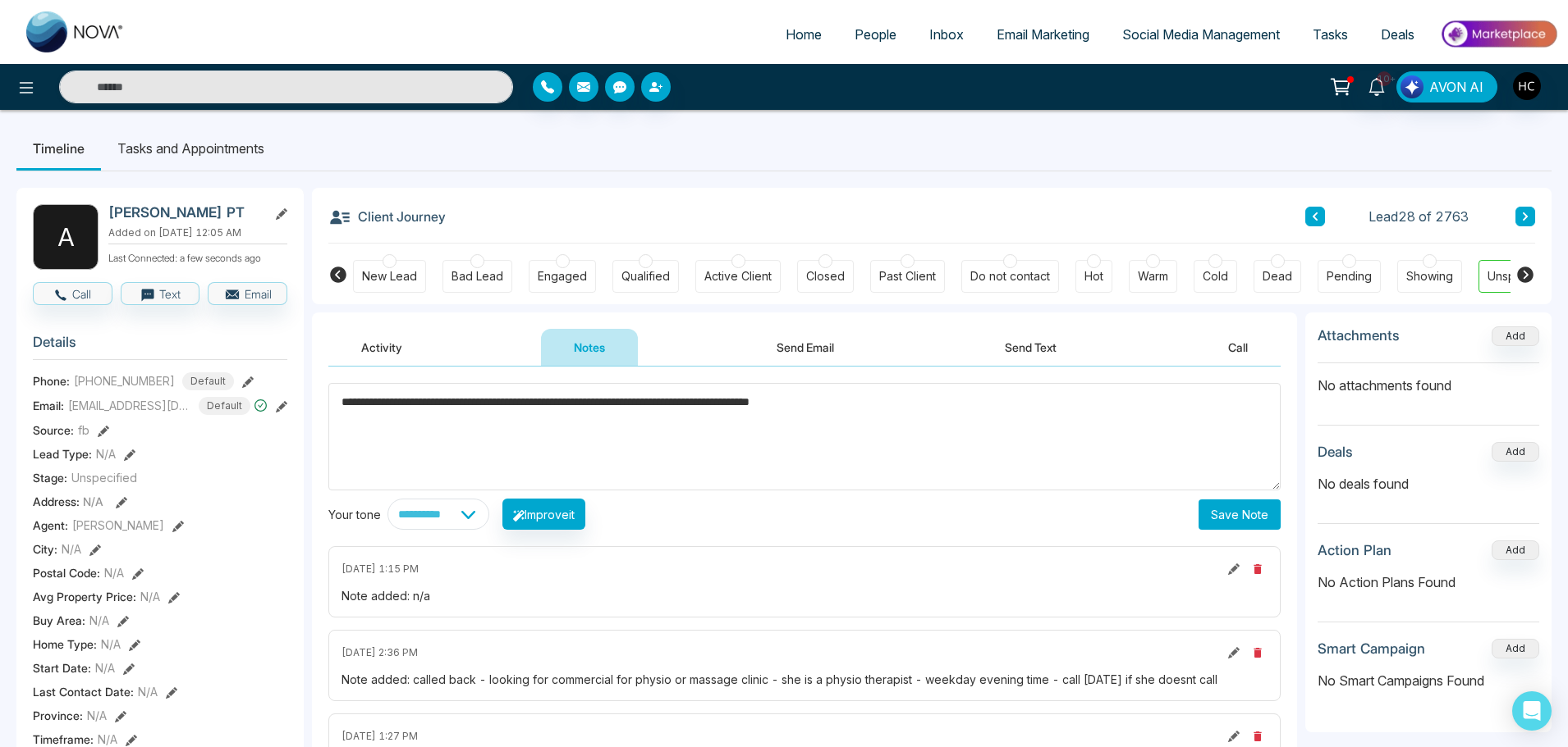
type textarea "**********"
click at [1229, 517] on button "Save Note" at bounding box center [1239, 515] width 82 height 31
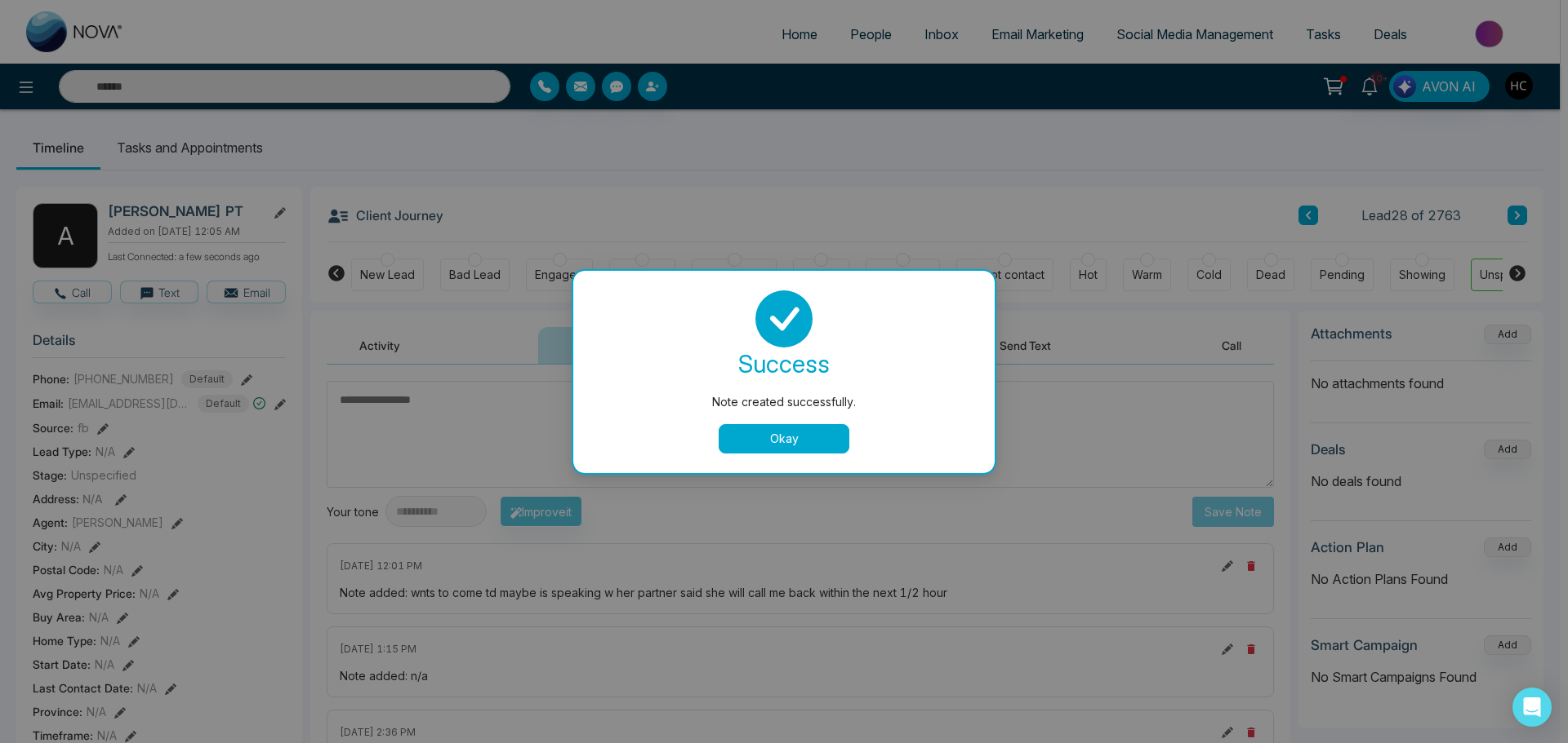
click at [788, 433] on button "Okay" at bounding box center [784, 438] width 131 height 30
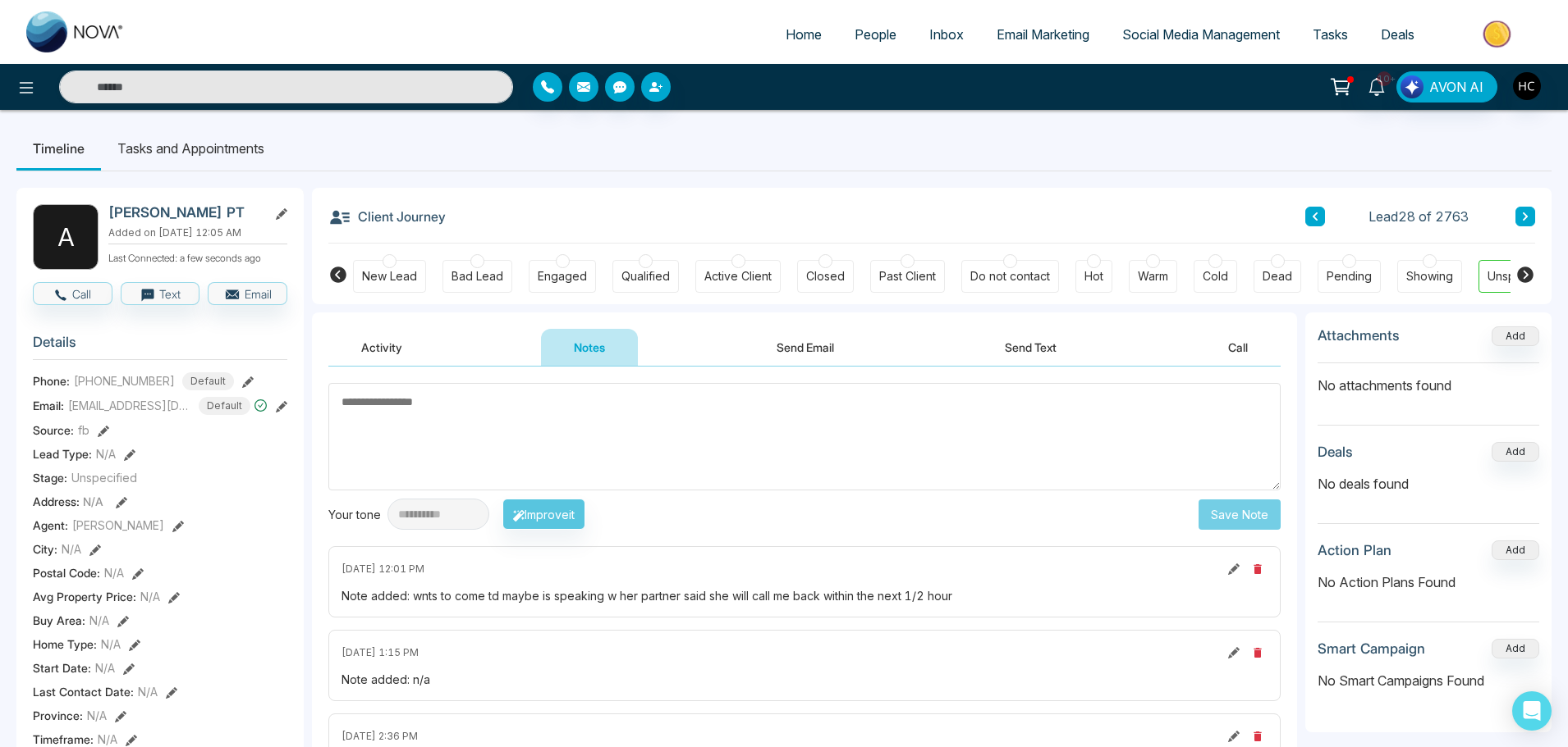
click at [698, 437] on textarea at bounding box center [804, 437] width 952 height 108
click at [353, 91] on input "text" at bounding box center [286, 86] width 454 height 33
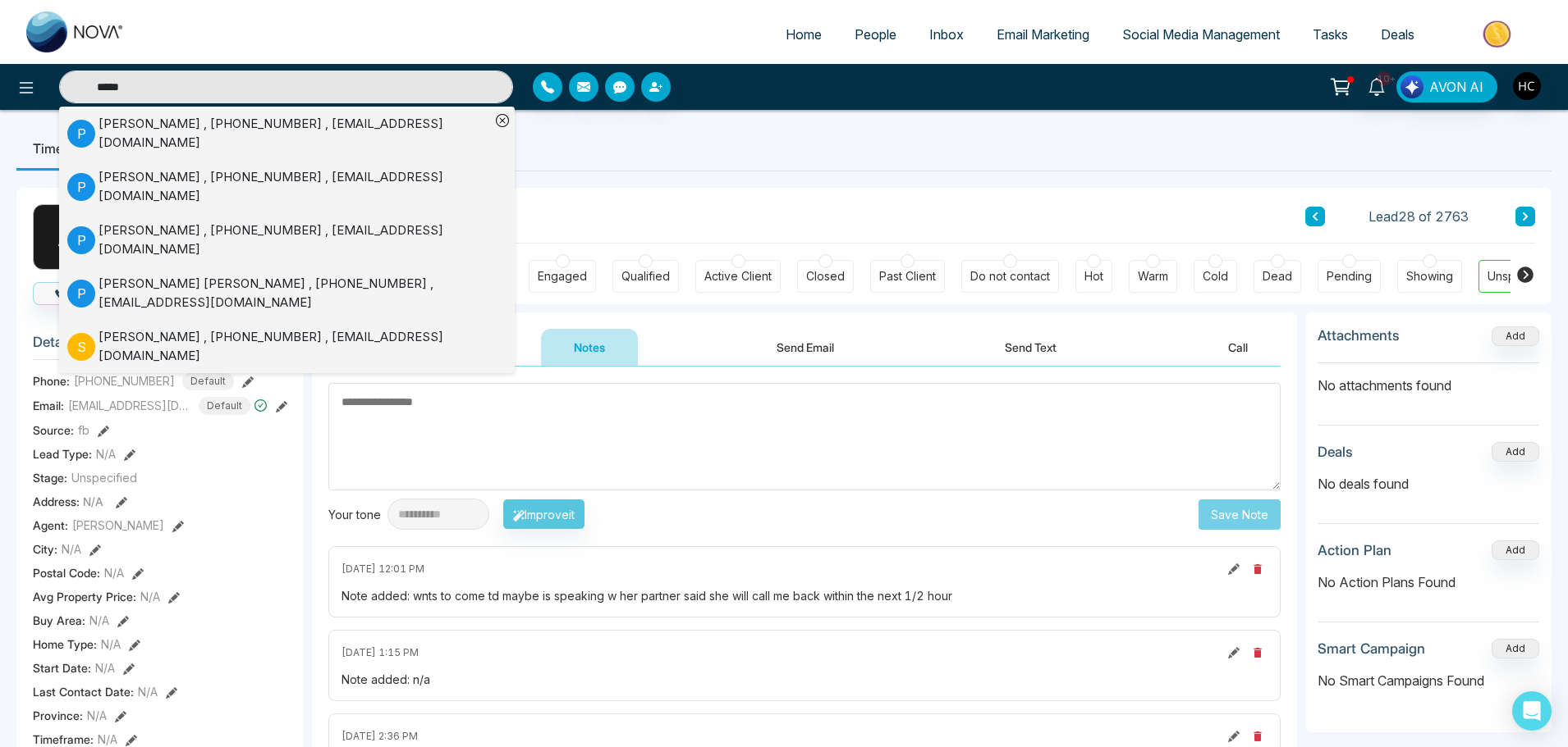
type input "*****"
click at [316, 119] on div "[PERSON_NAME] , [PHONE_NUMBER] , [EMAIL_ADDRESS][DOMAIN_NAME]" at bounding box center [295, 133] width 392 height 36
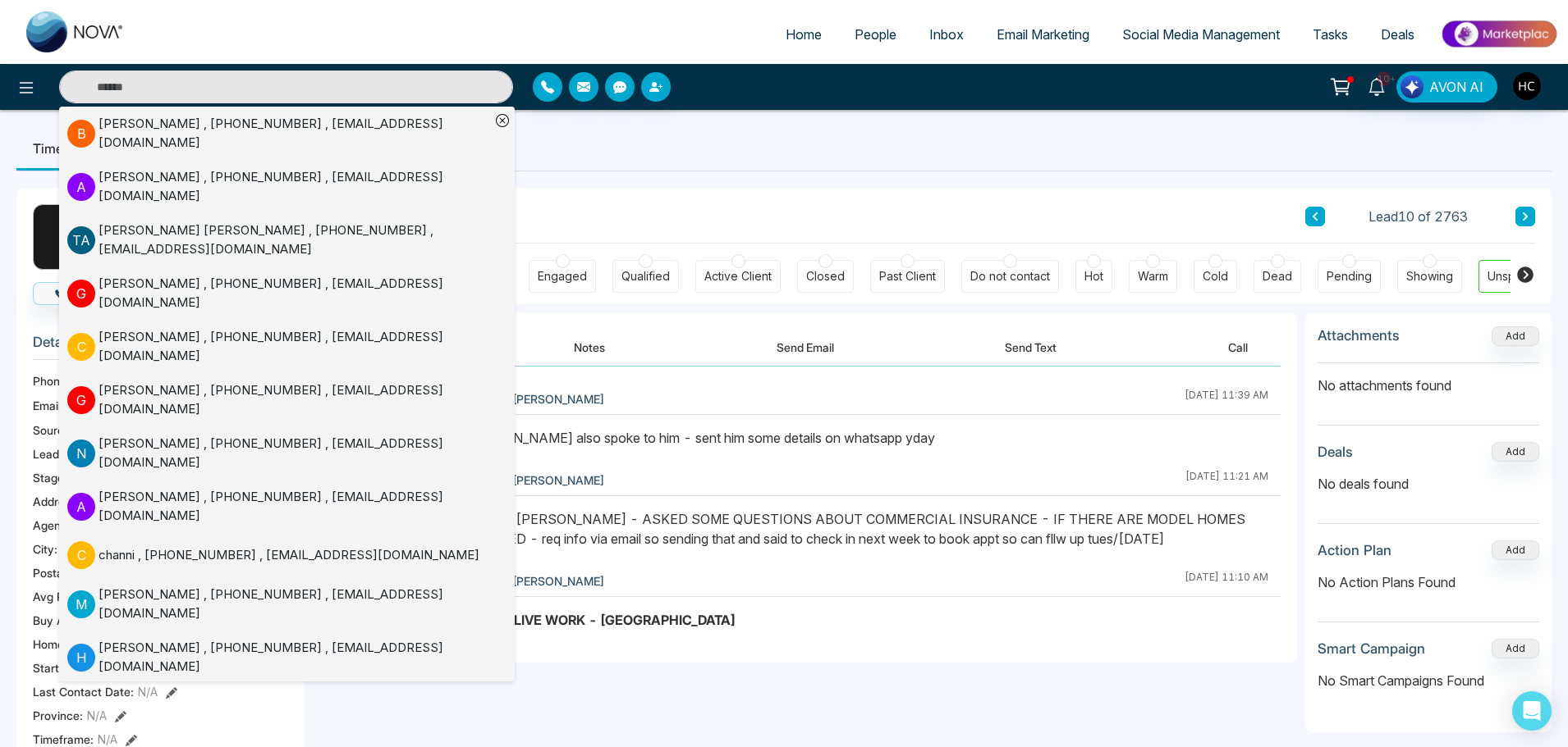
click at [592, 335] on button "Notes" at bounding box center [589, 348] width 97 height 36
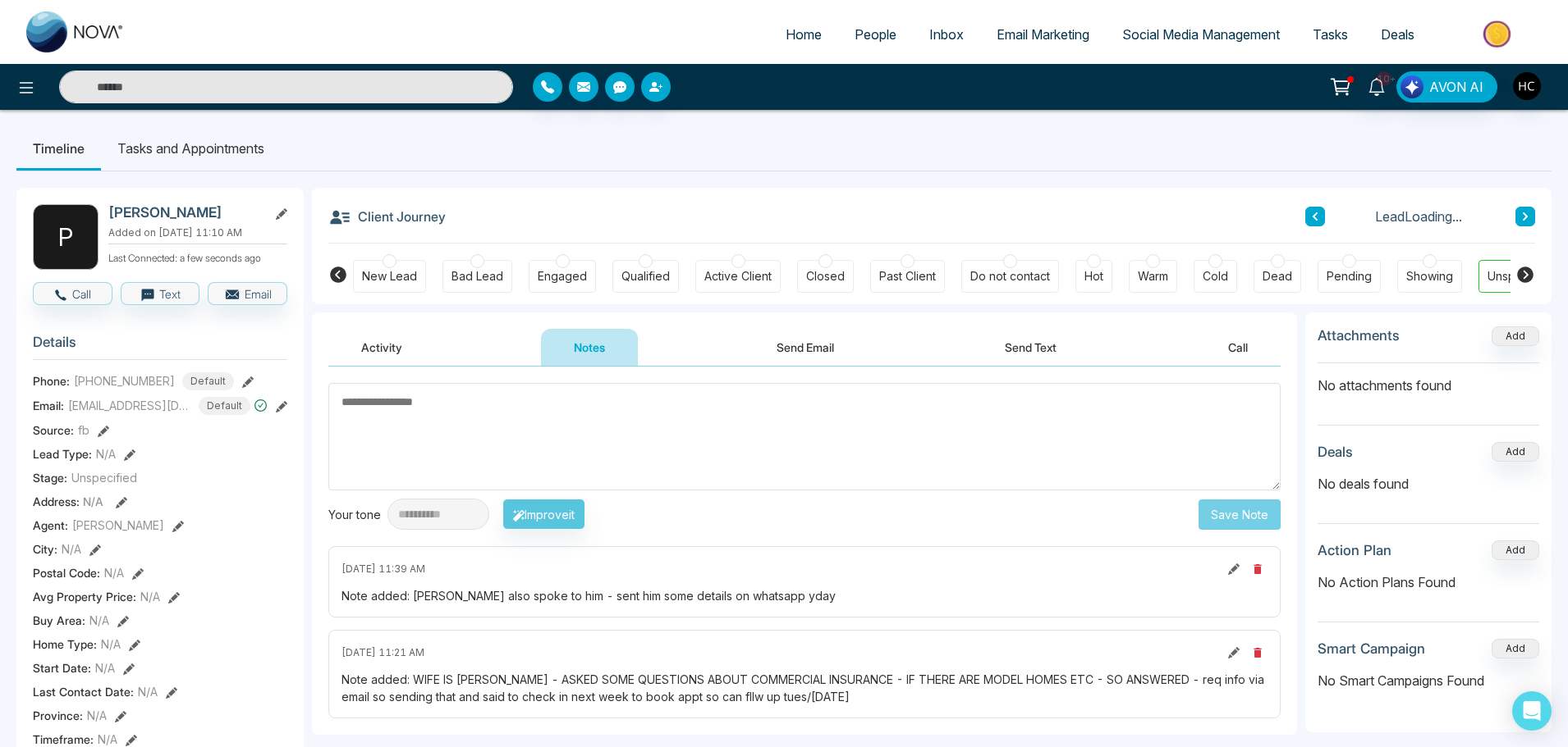
click at [588, 417] on textarea at bounding box center [804, 437] width 952 height 108
click at [588, 415] on textarea at bounding box center [804, 437] width 952 height 108
type textarea "***"
click at [1213, 513] on button "Save Note" at bounding box center [1239, 515] width 82 height 31
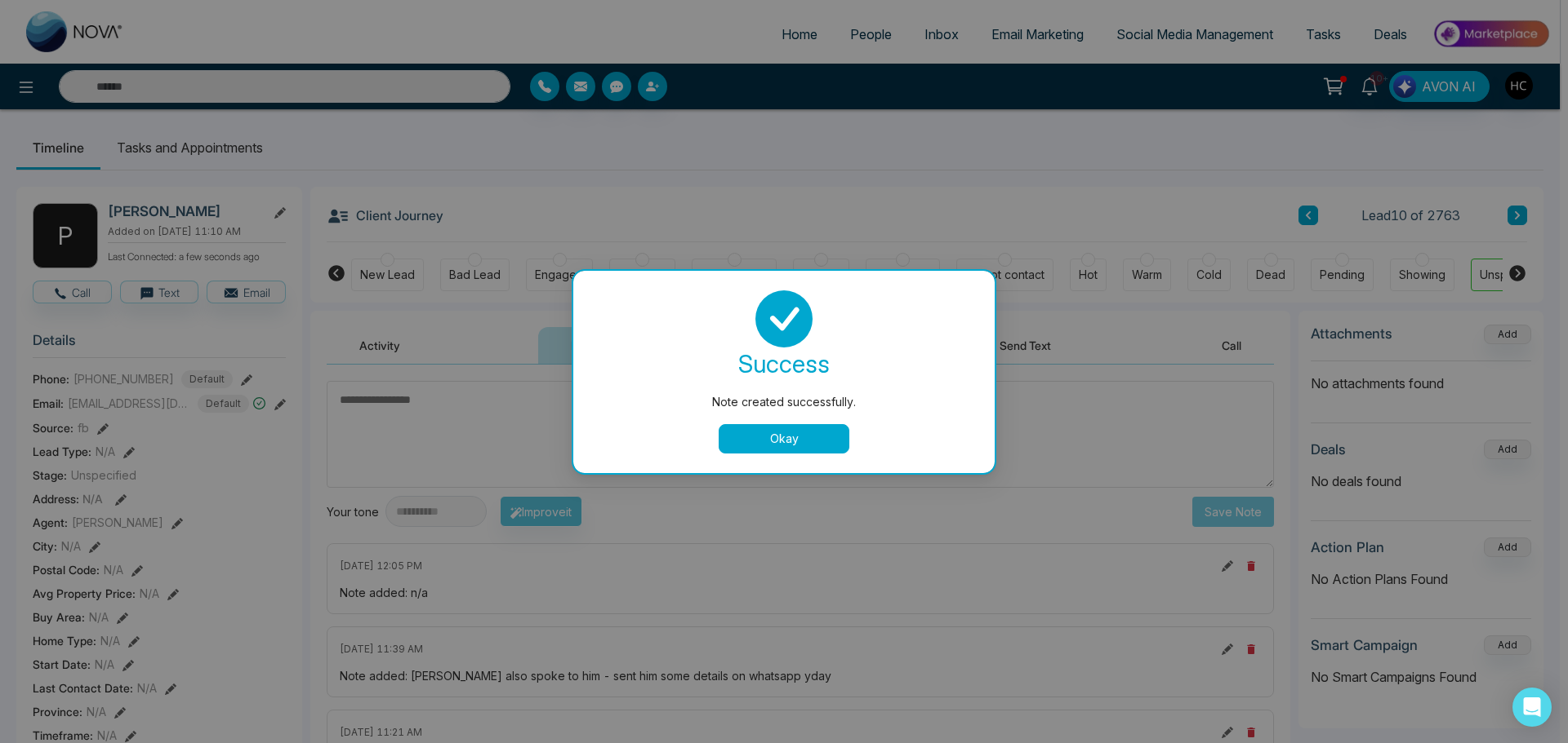
click at [763, 445] on button "Okay" at bounding box center [784, 438] width 131 height 30
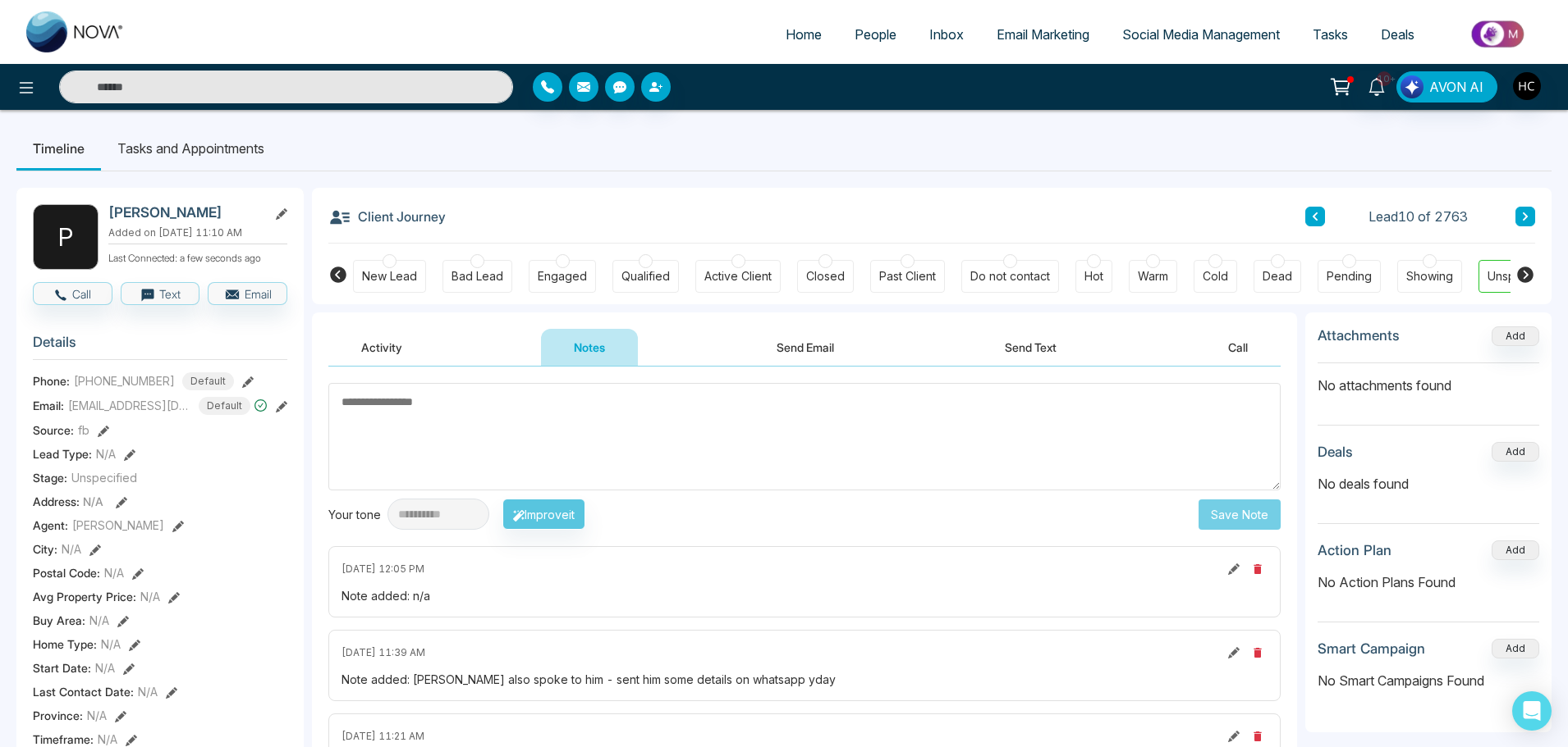
click at [172, 84] on input "text" at bounding box center [286, 86] width 454 height 33
type input "*********"
click at [191, 119] on div "**********" at bounding box center [784, 757] width 1568 height 1292
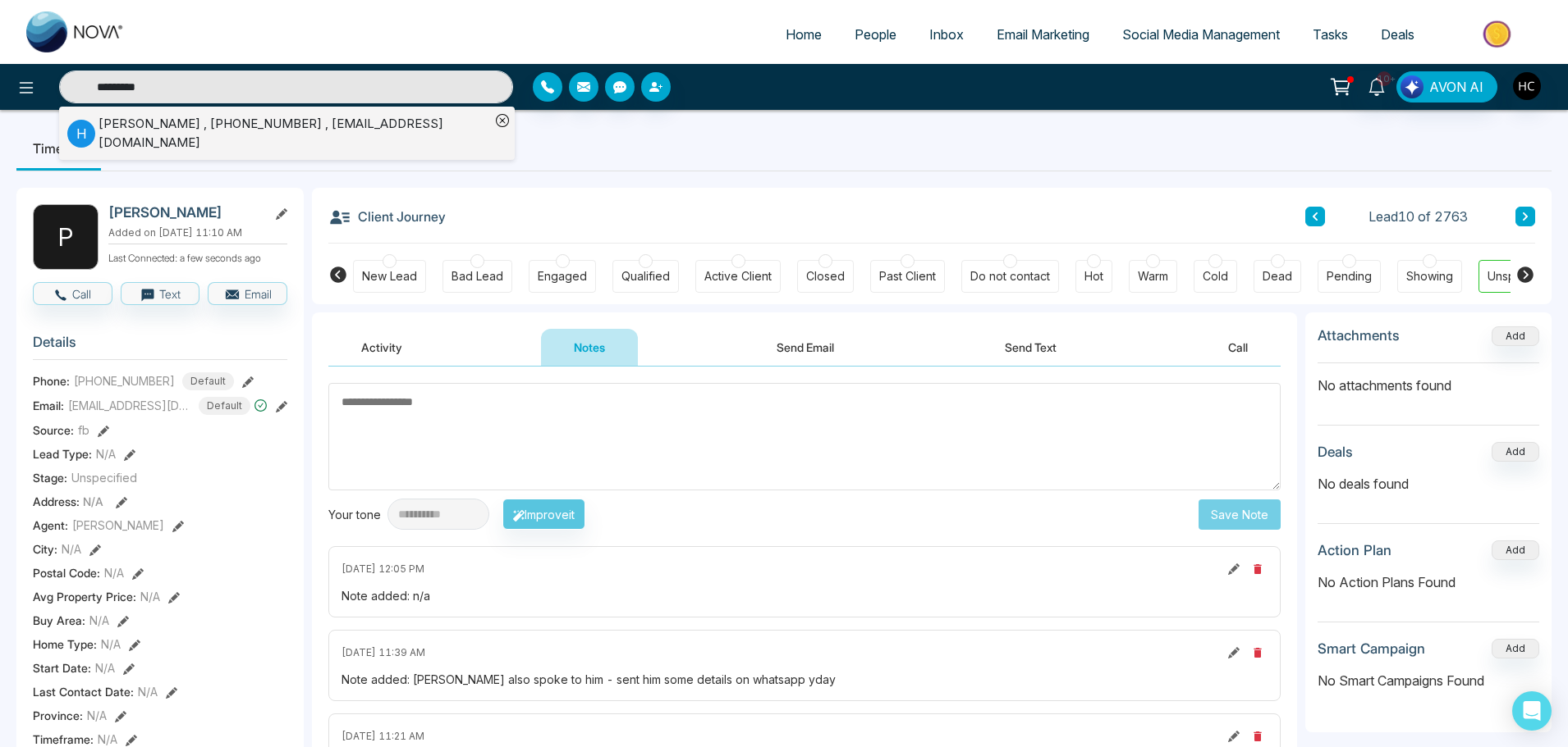
click at [172, 126] on div "[PERSON_NAME] , [PHONE_NUMBER] , [EMAIL_ADDRESS][DOMAIN_NAME]" at bounding box center [295, 133] width 392 height 36
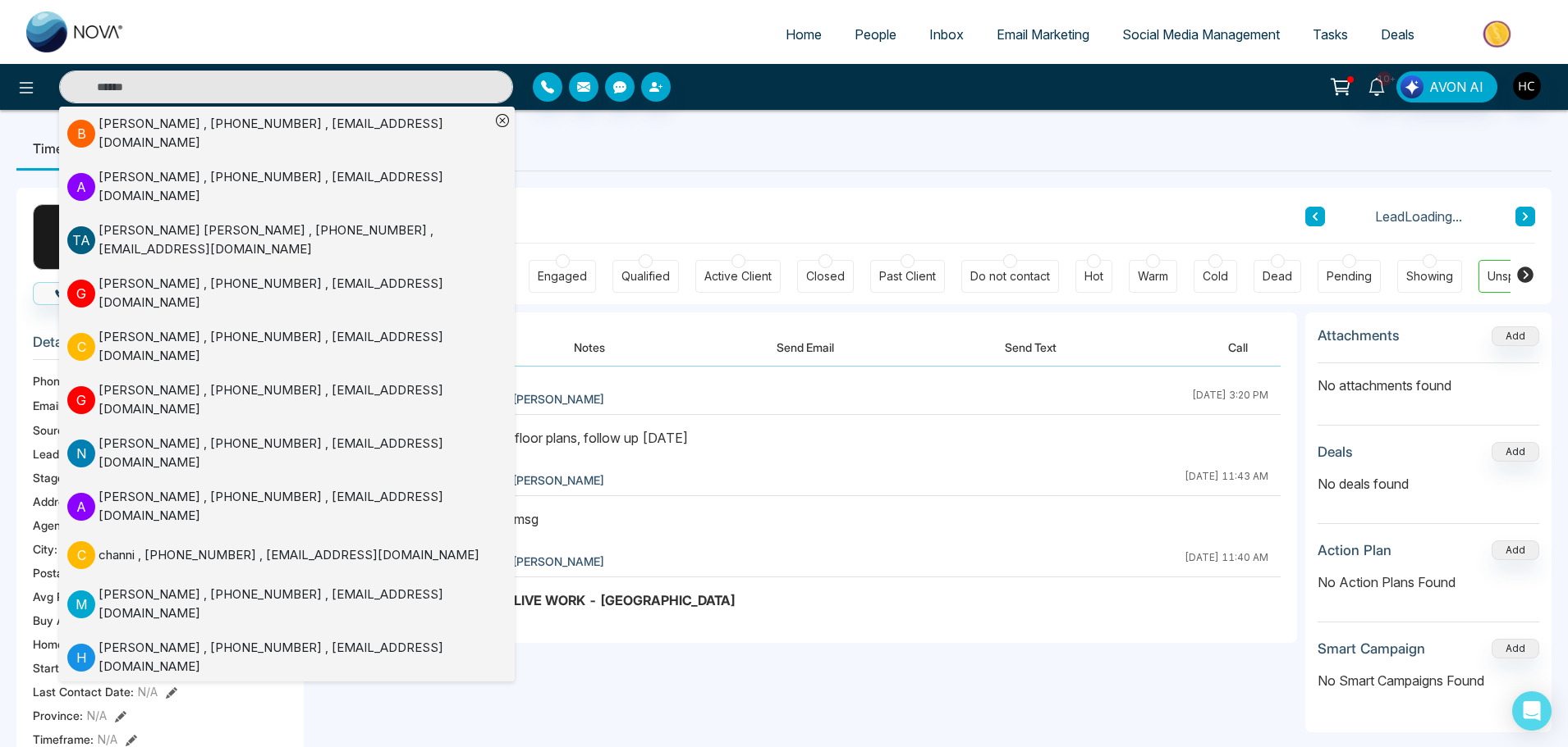
click at [591, 348] on button "Notes" at bounding box center [589, 348] width 97 height 36
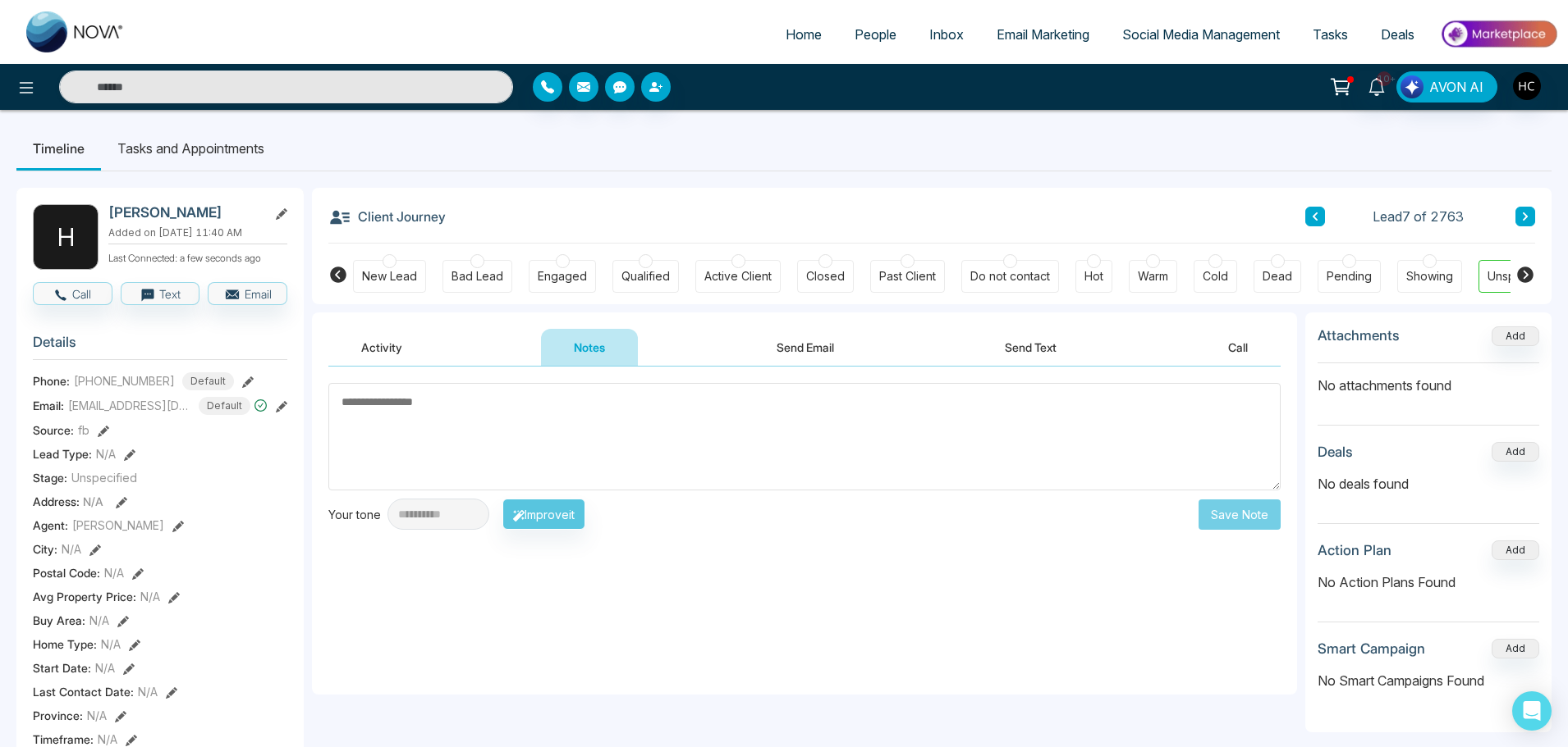
click at [606, 421] on textarea at bounding box center [804, 437] width 952 height 108
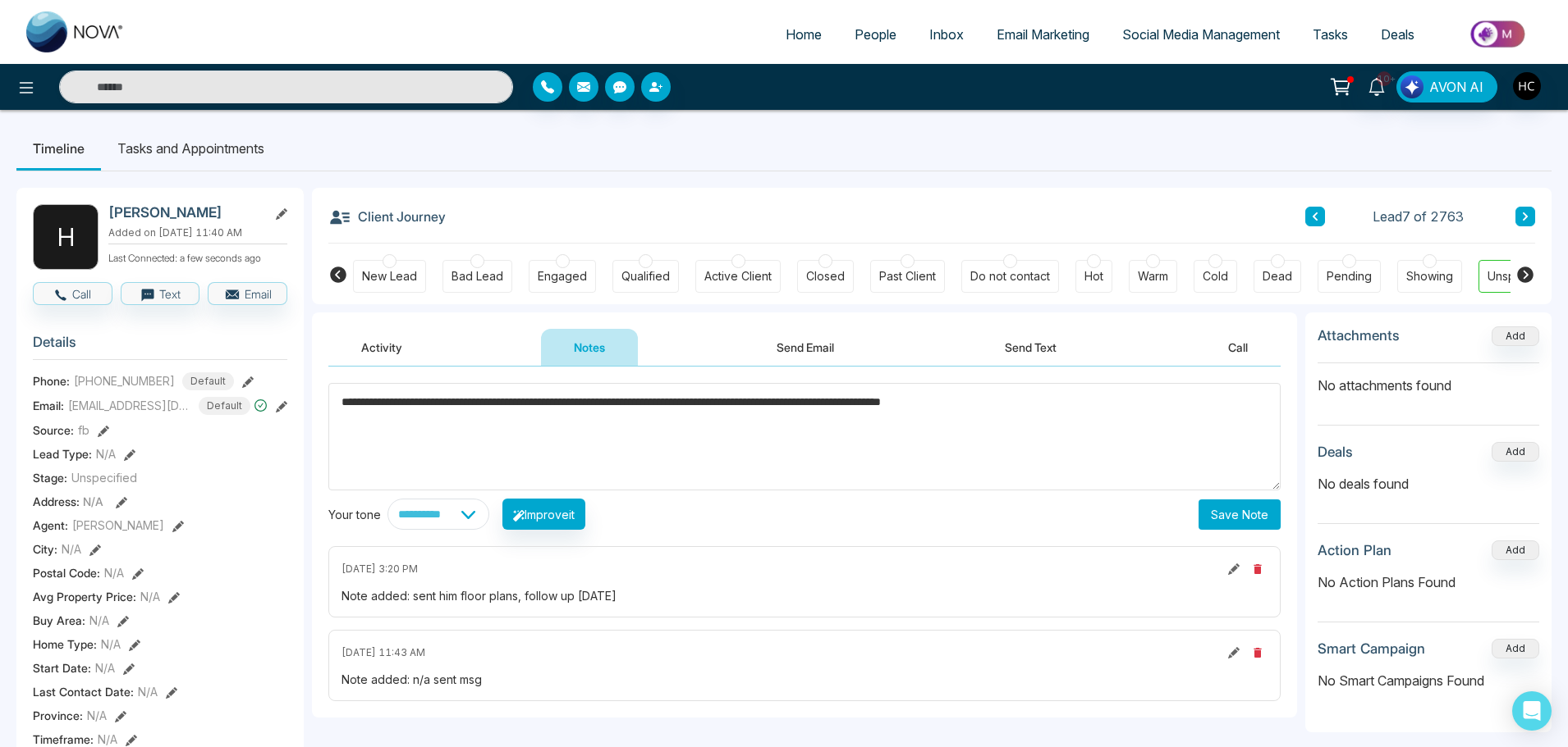
type textarea "**********"
click at [1232, 511] on button "Save Note" at bounding box center [1239, 515] width 82 height 31
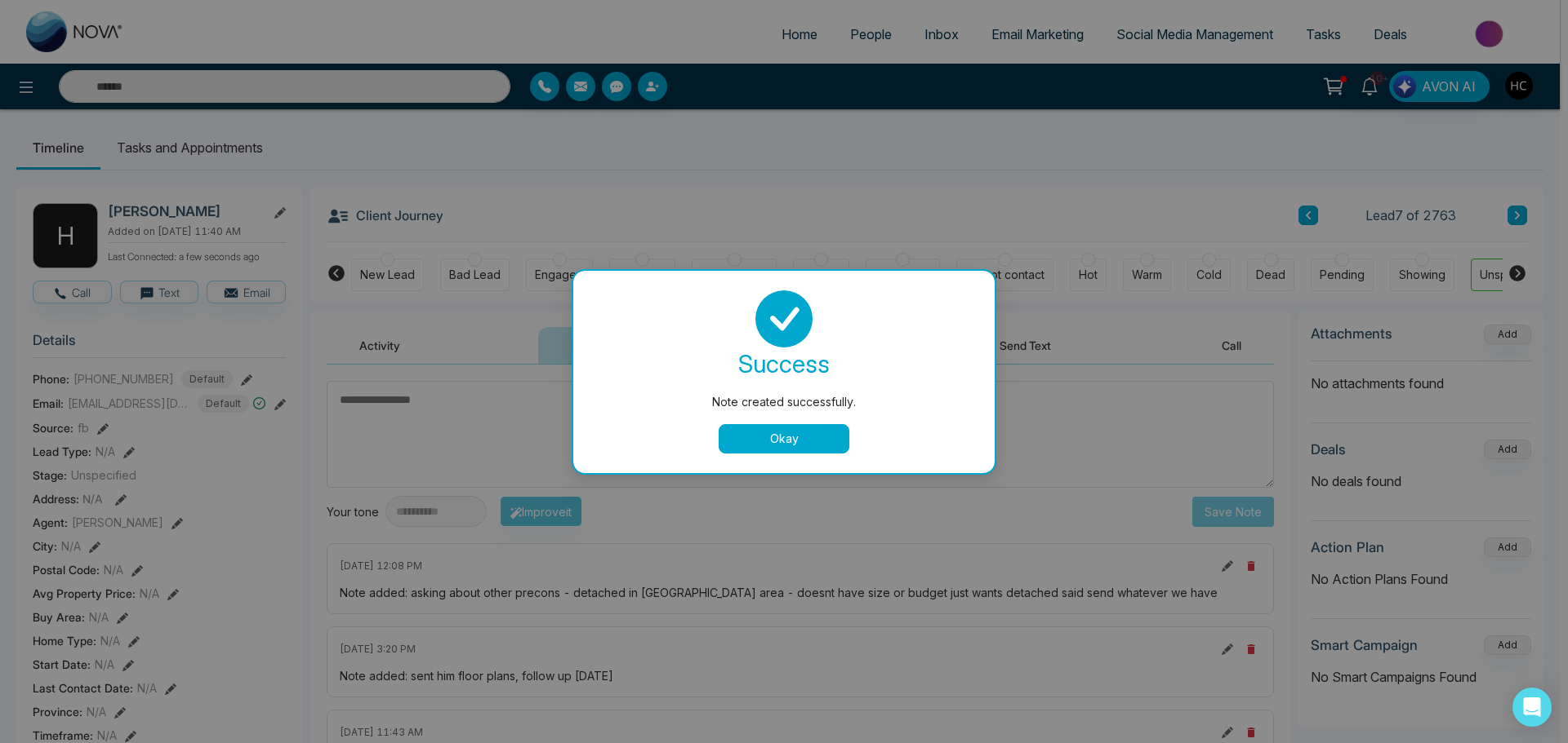
click at [784, 433] on button "Okay" at bounding box center [784, 438] width 131 height 30
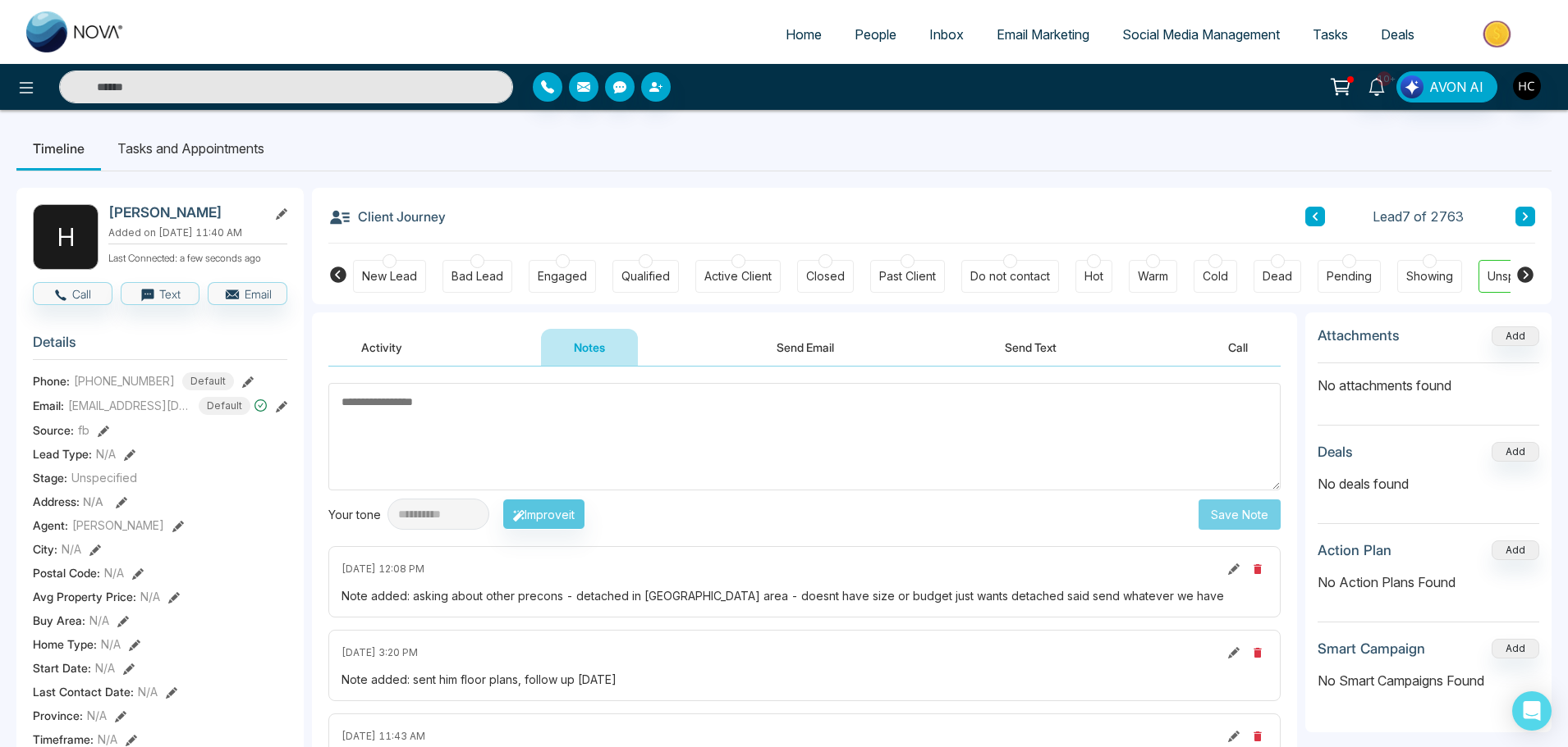
click at [261, 90] on input "text" at bounding box center [286, 86] width 454 height 33
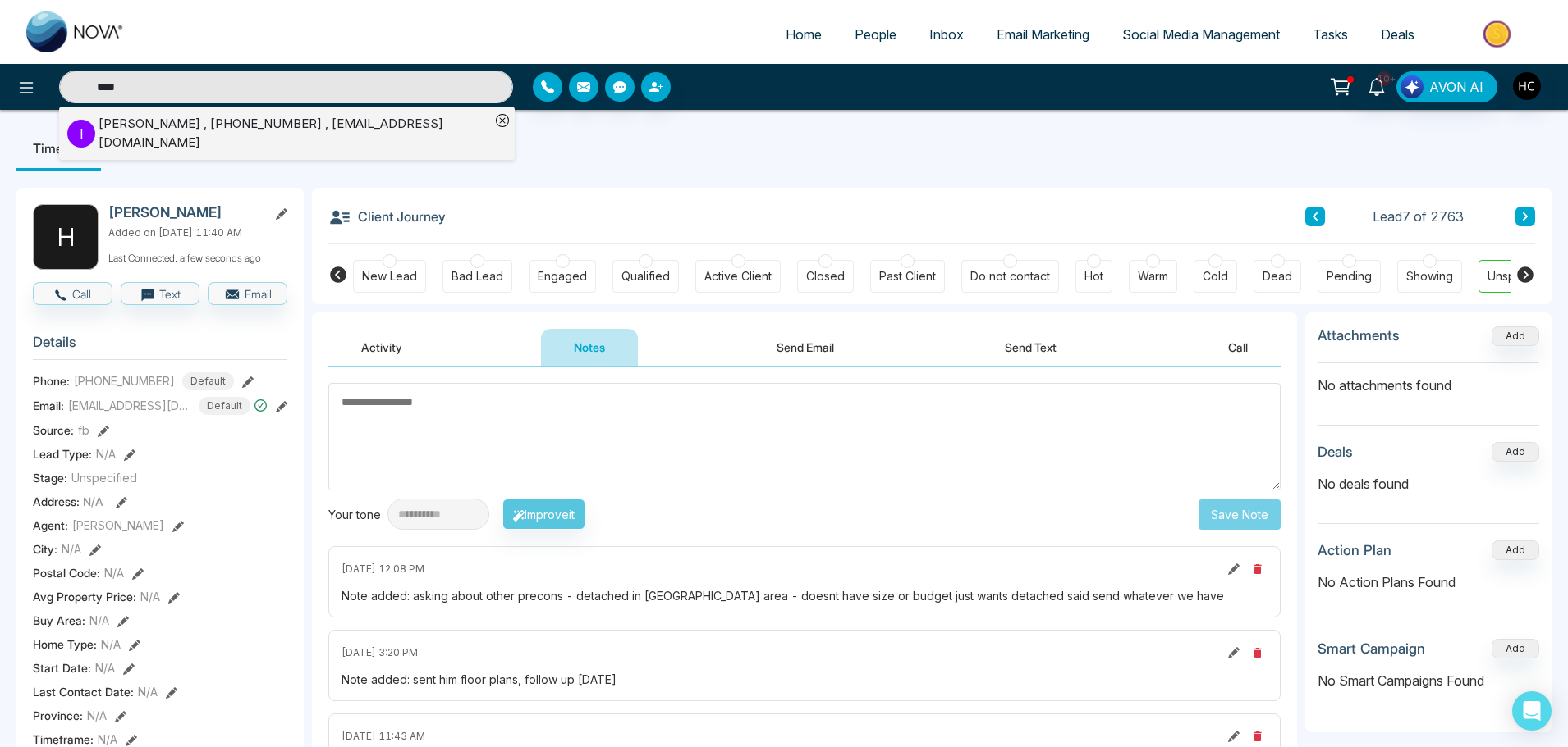
type input "****"
click at [154, 128] on div "[PERSON_NAME] , [PHONE_NUMBER] , [EMAIL_ADDRESS][DOMAIN_NAME]" at bounding box center [295, 133] width 392 height 36
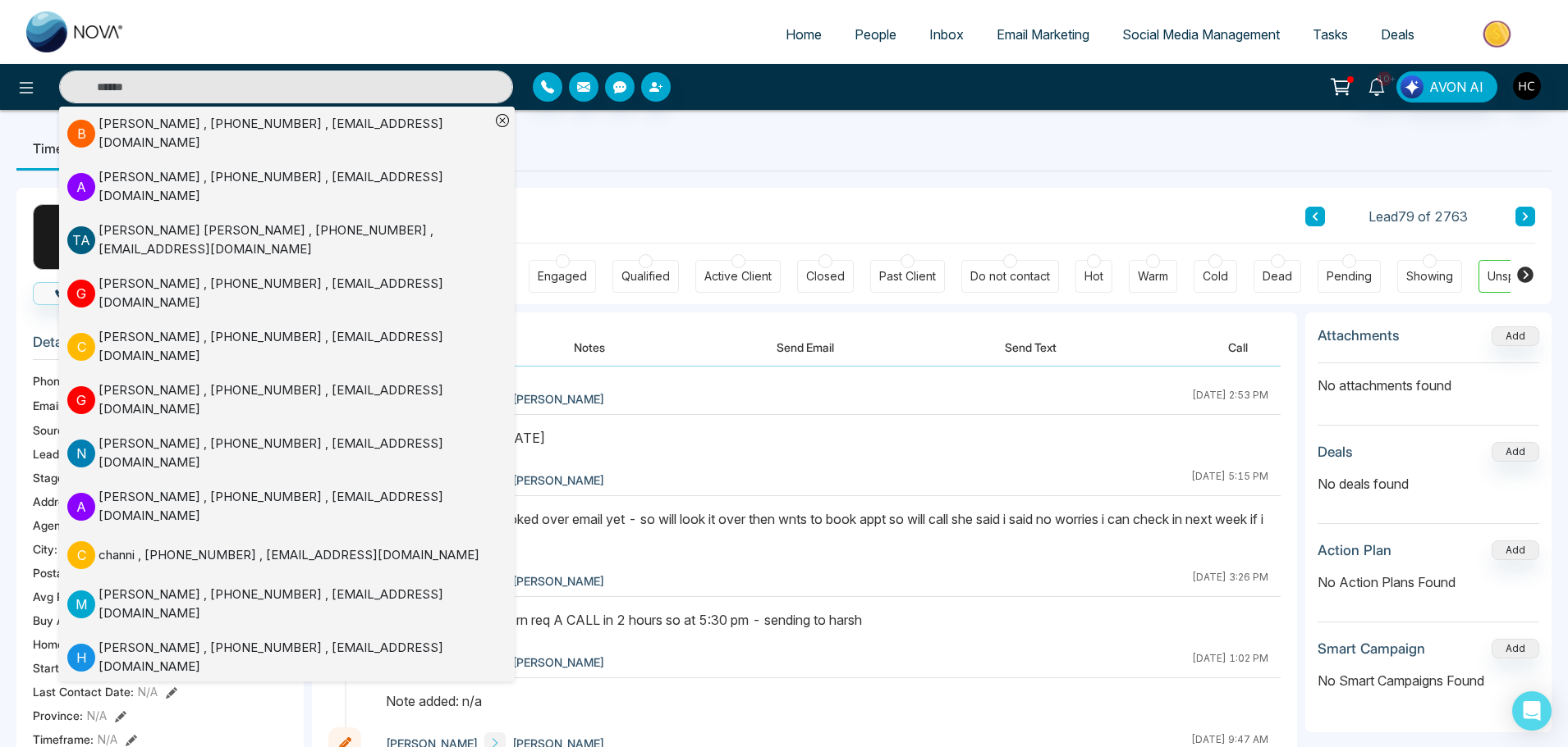
click at [624, 379] on div "[PERSON_NAME] [DATE] 2:53 PM [PERSON_NAME] [DATE] 5:15 PM [PERSON_NAME] [PERSON…" at bounding box center [804, 646] width 985 height 560
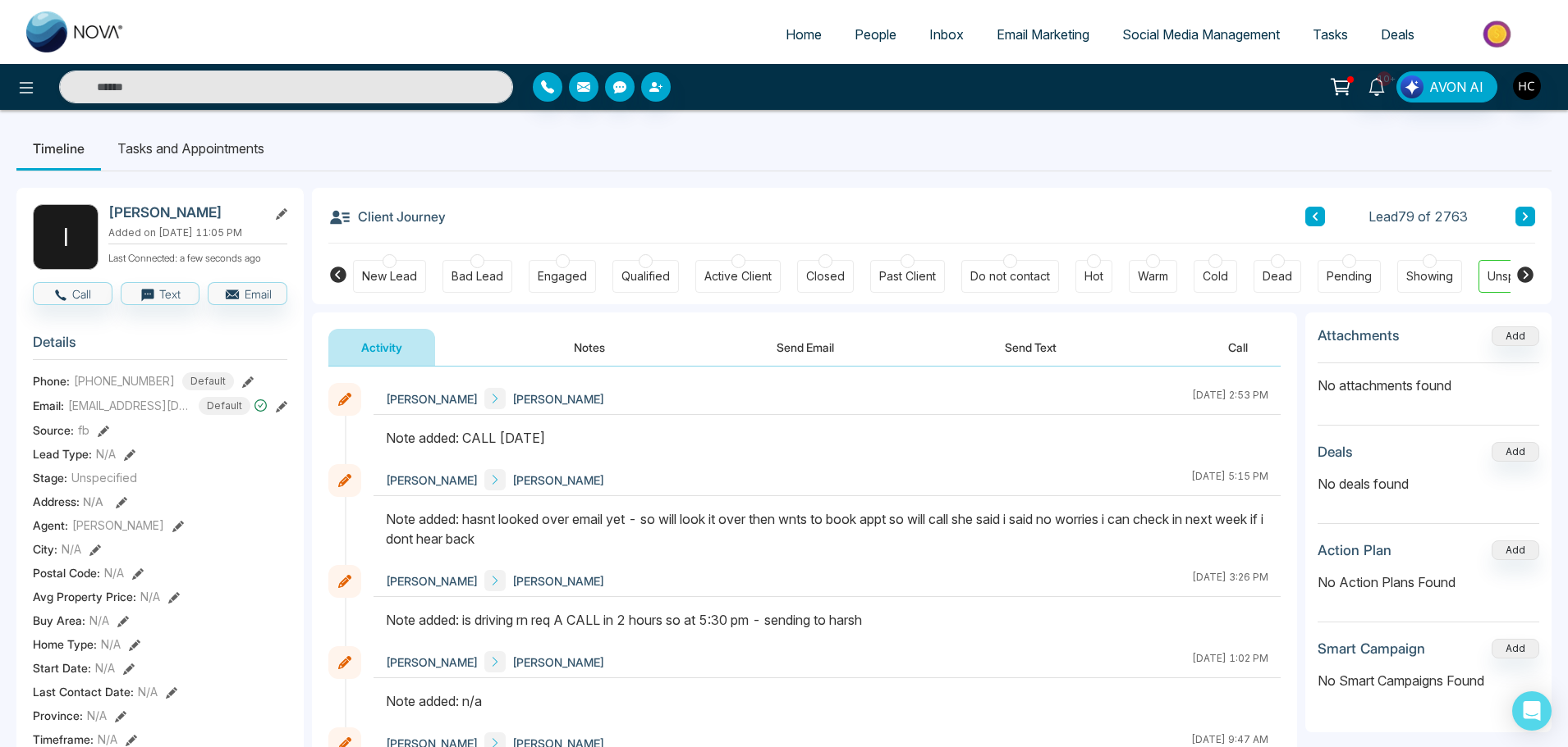
click at [576, 350] on button "Notes" at bounding box center [589, 348] width 97 height 36
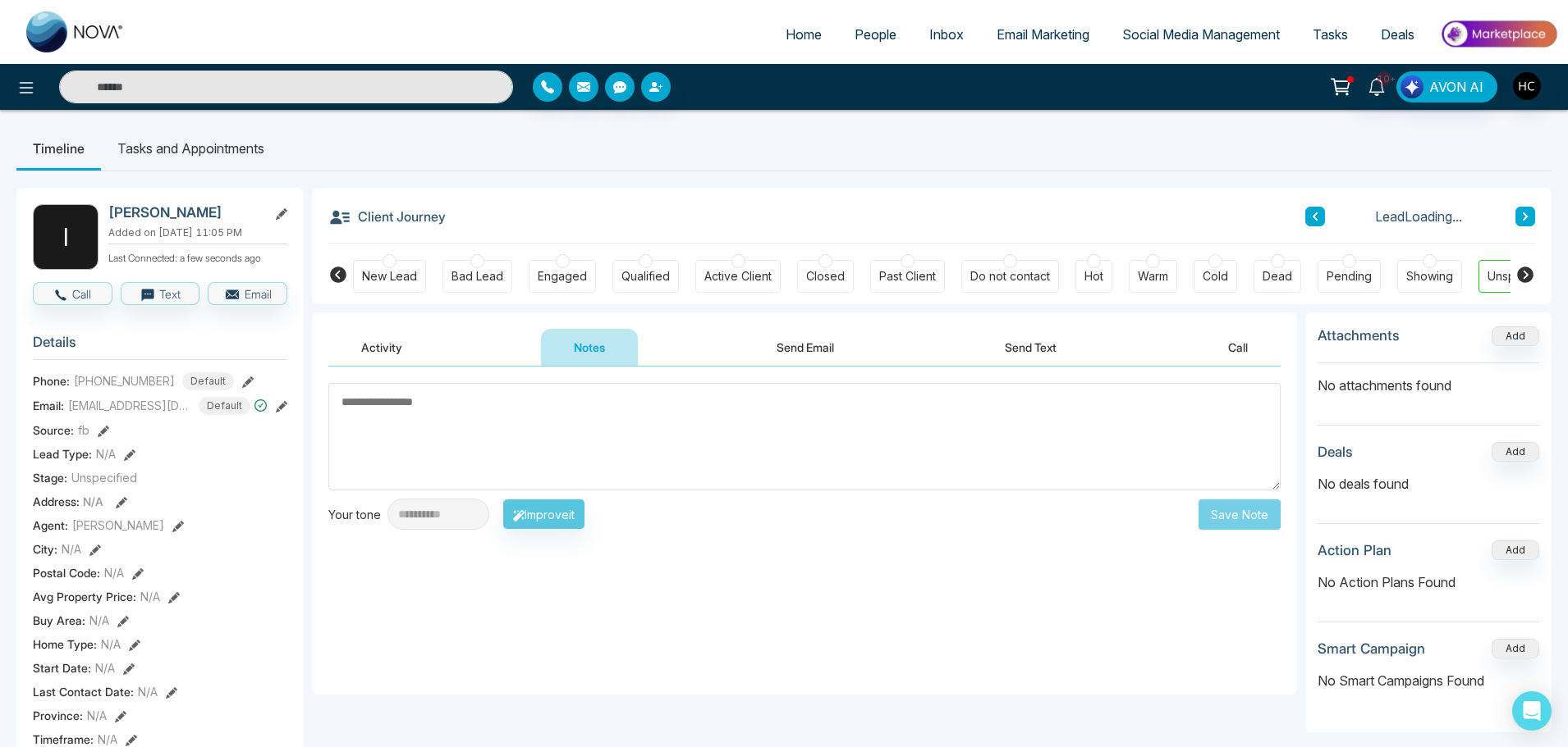
click at [590, 400] on textarea at bounding box center [804, 437] width 952 height 108
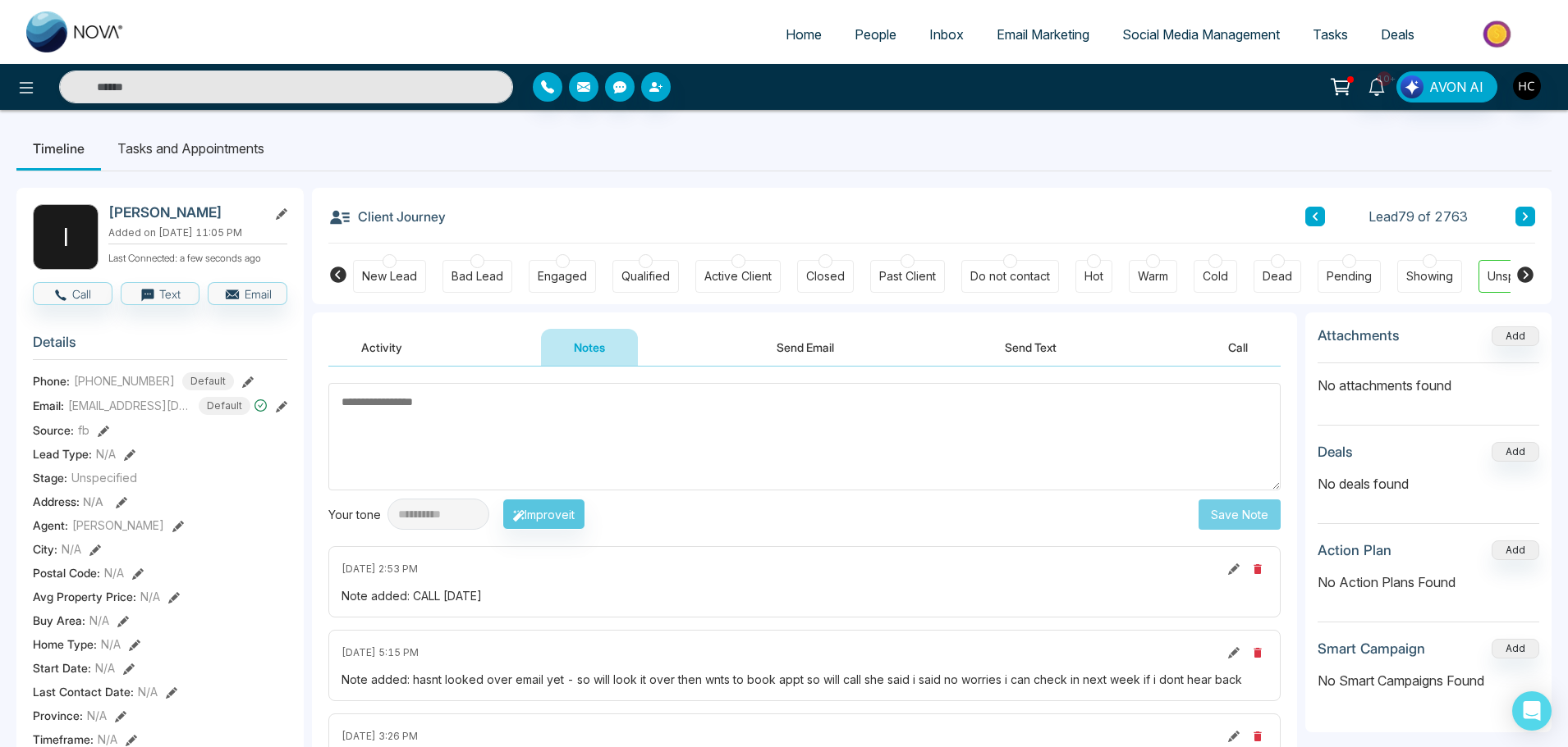
type textarea "*"
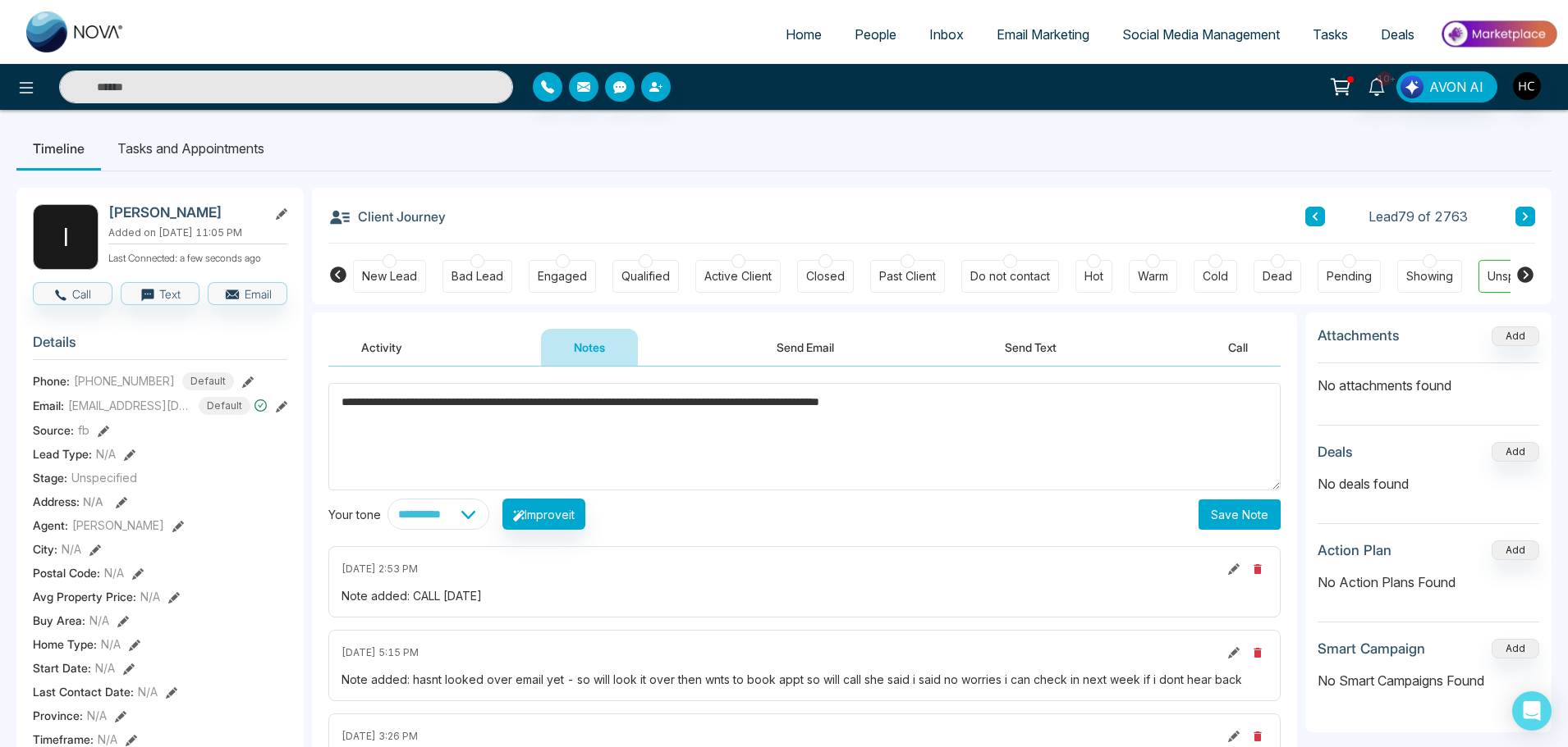
type textarea "**********"
click at [1259, 517] on button "Save Note" at bounding box center [1239, 515] width 82 height 31
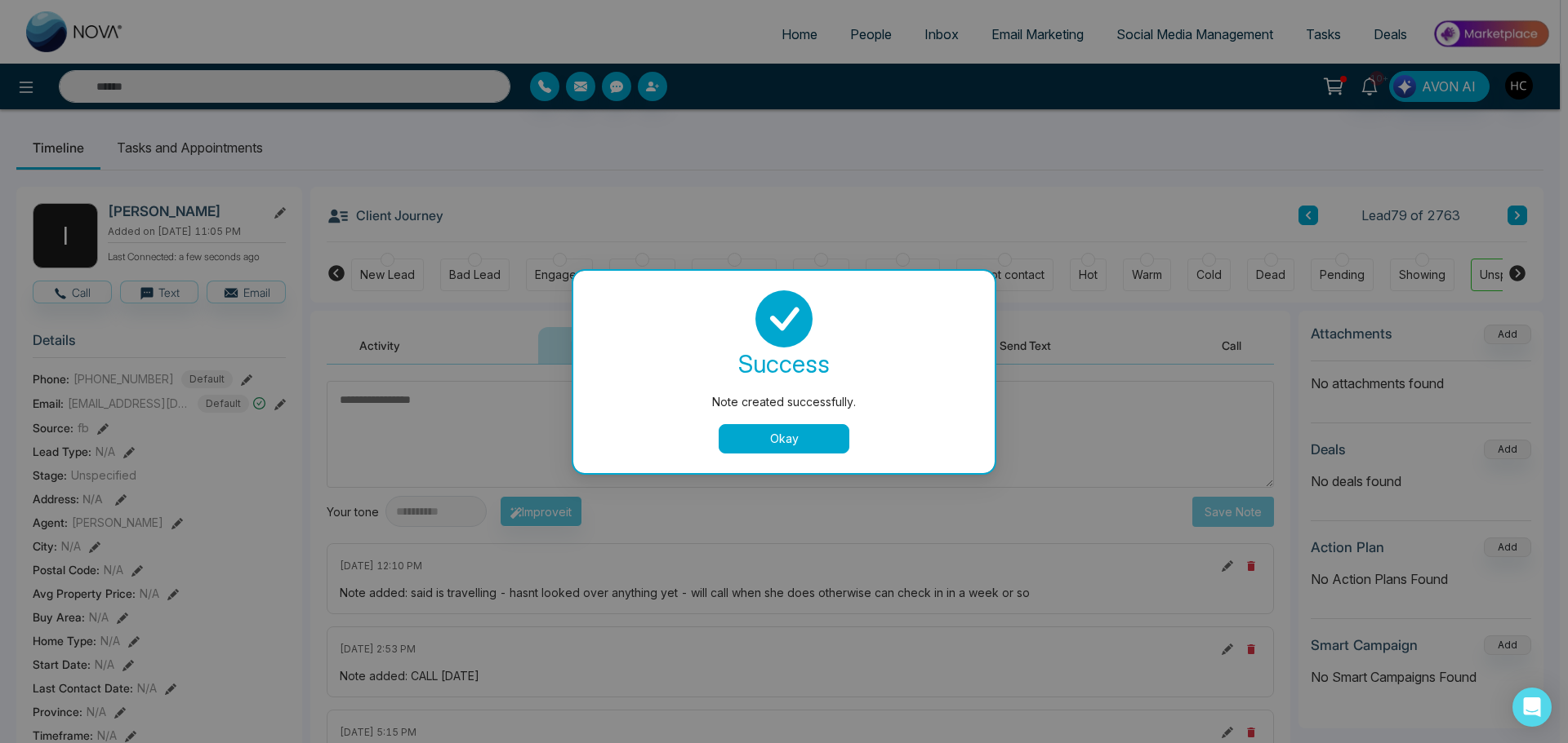
click at [762, 431] on button "Okay" at bounding box center [784, 438] width 131 height 30
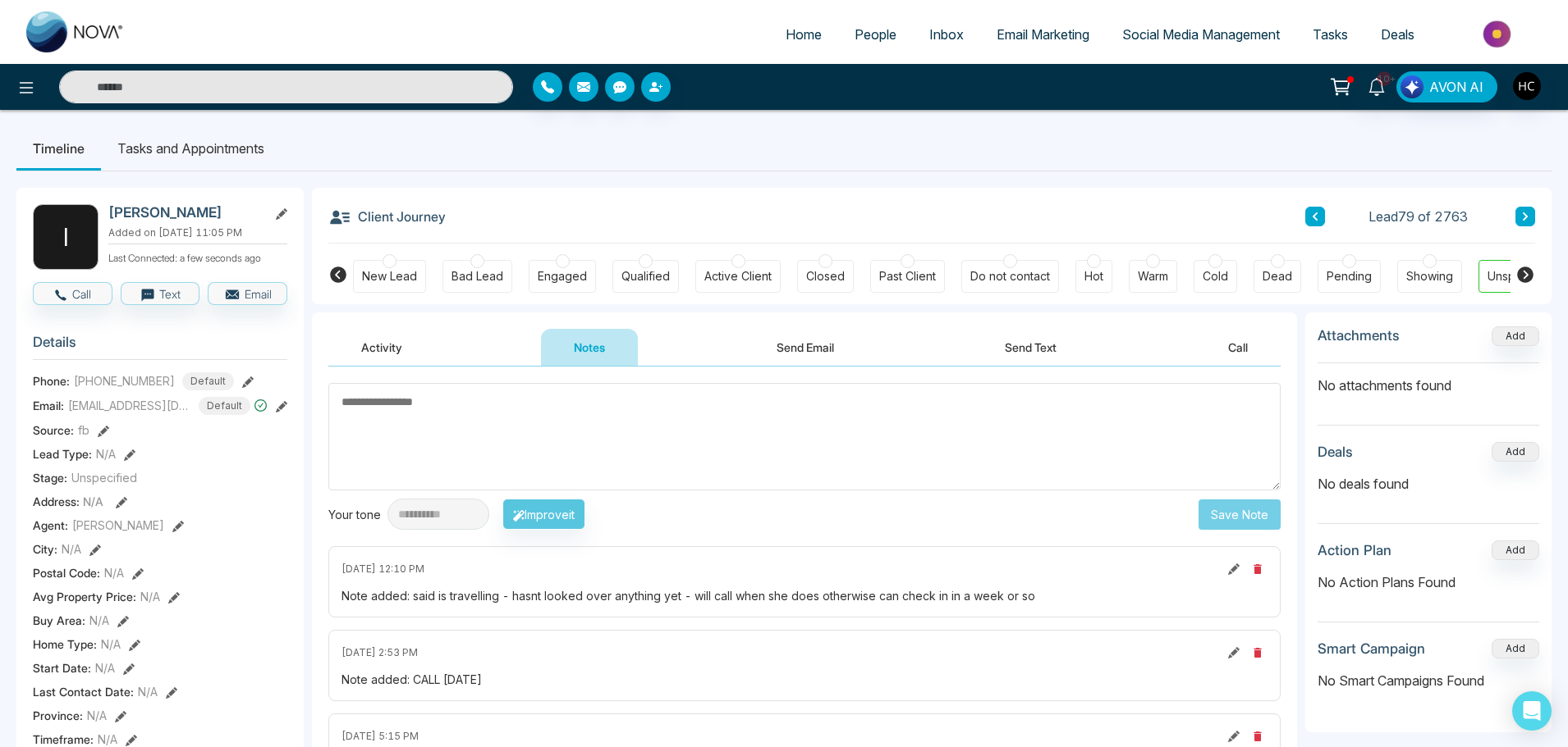
click at [409, 79] on input "text" at bounding box center [286, 86] width 454 height 33
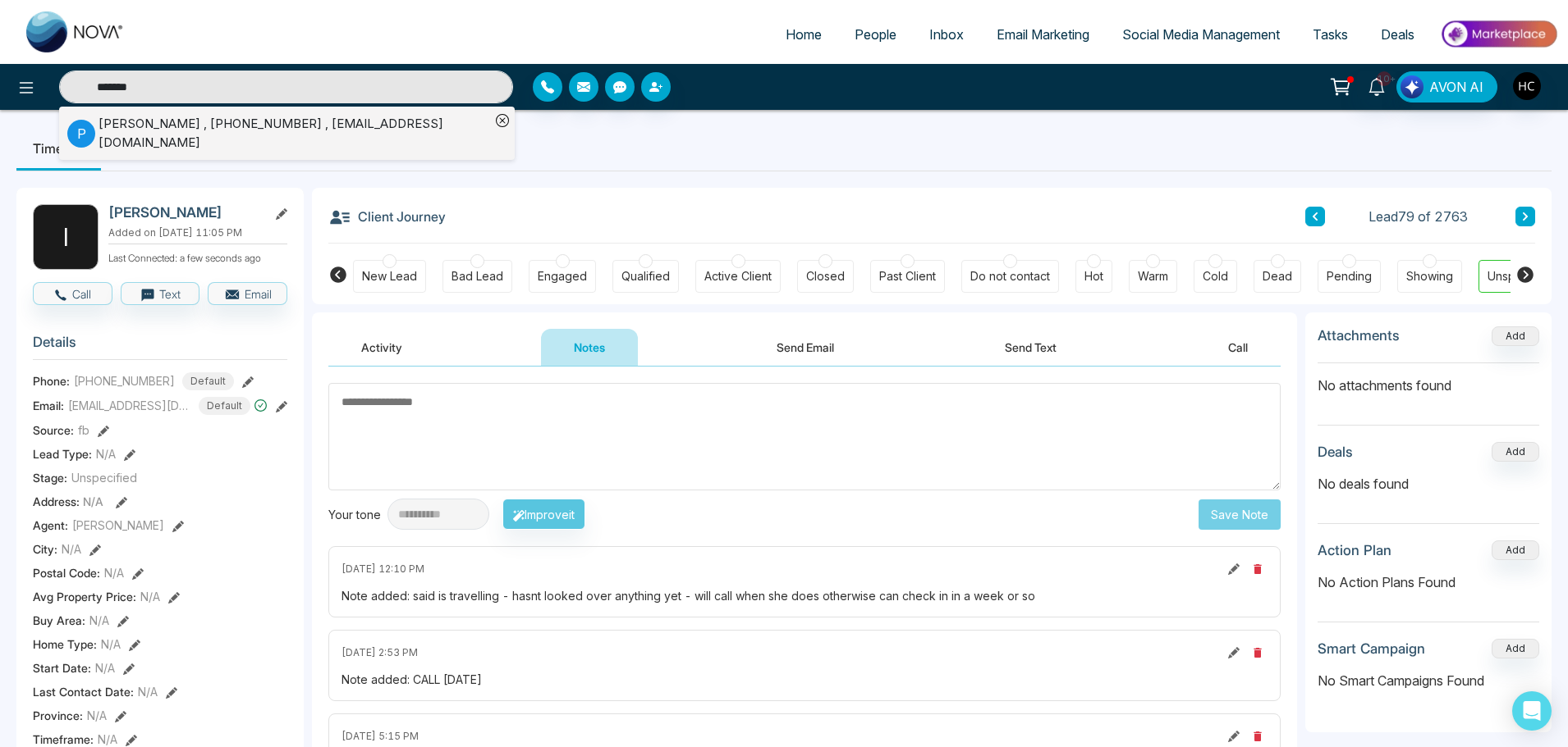
type input "*******"
click at [332, 132] on div "[PERSON_NAME] , [PHONE_NUMBER] , [EMAIL_ADDRESS][DOMAIN_NAME]" at bounding box center [295, 133] width 392 height 36
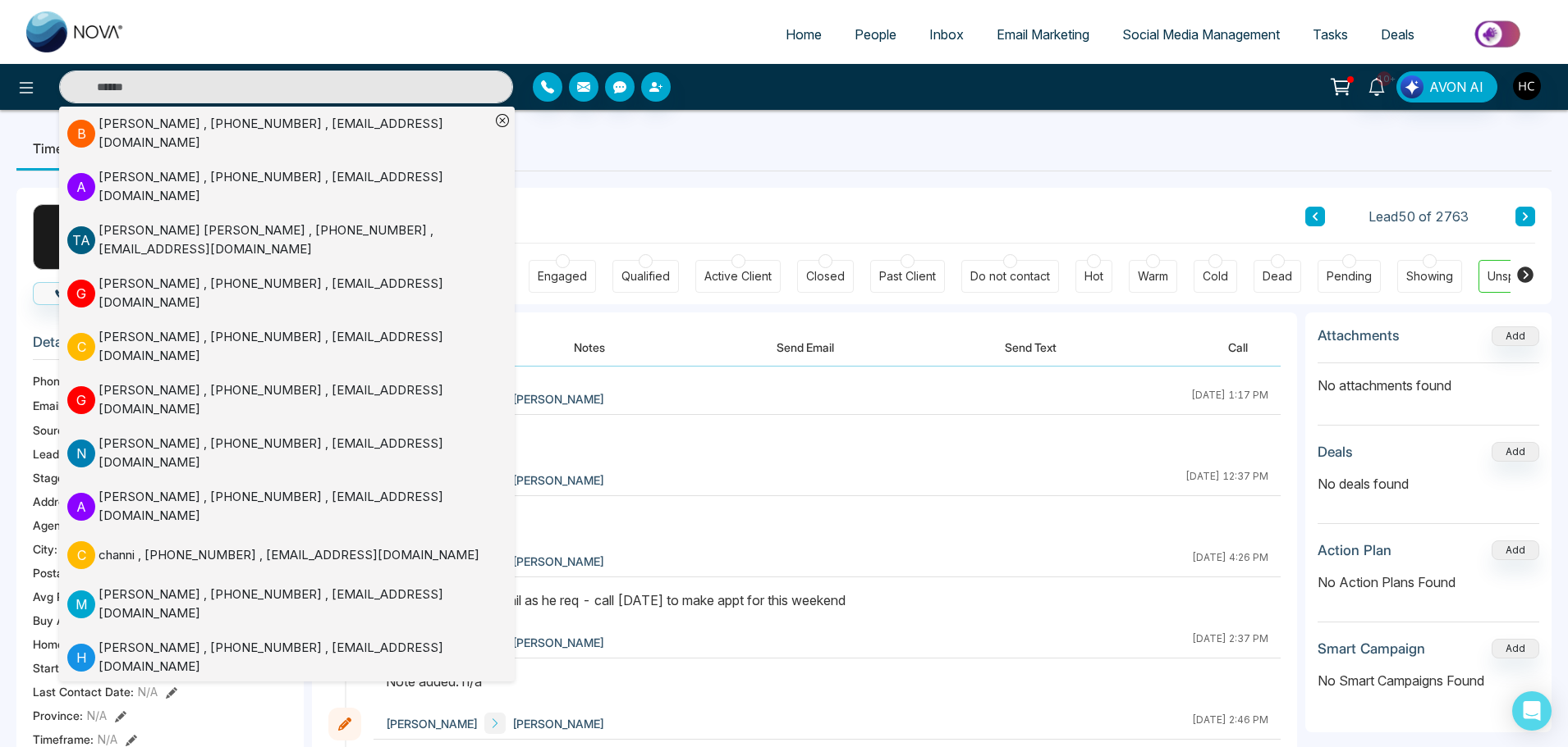
click at [607, 343] on button "Notes" at bounding box center [589, 348] width 97 height 36
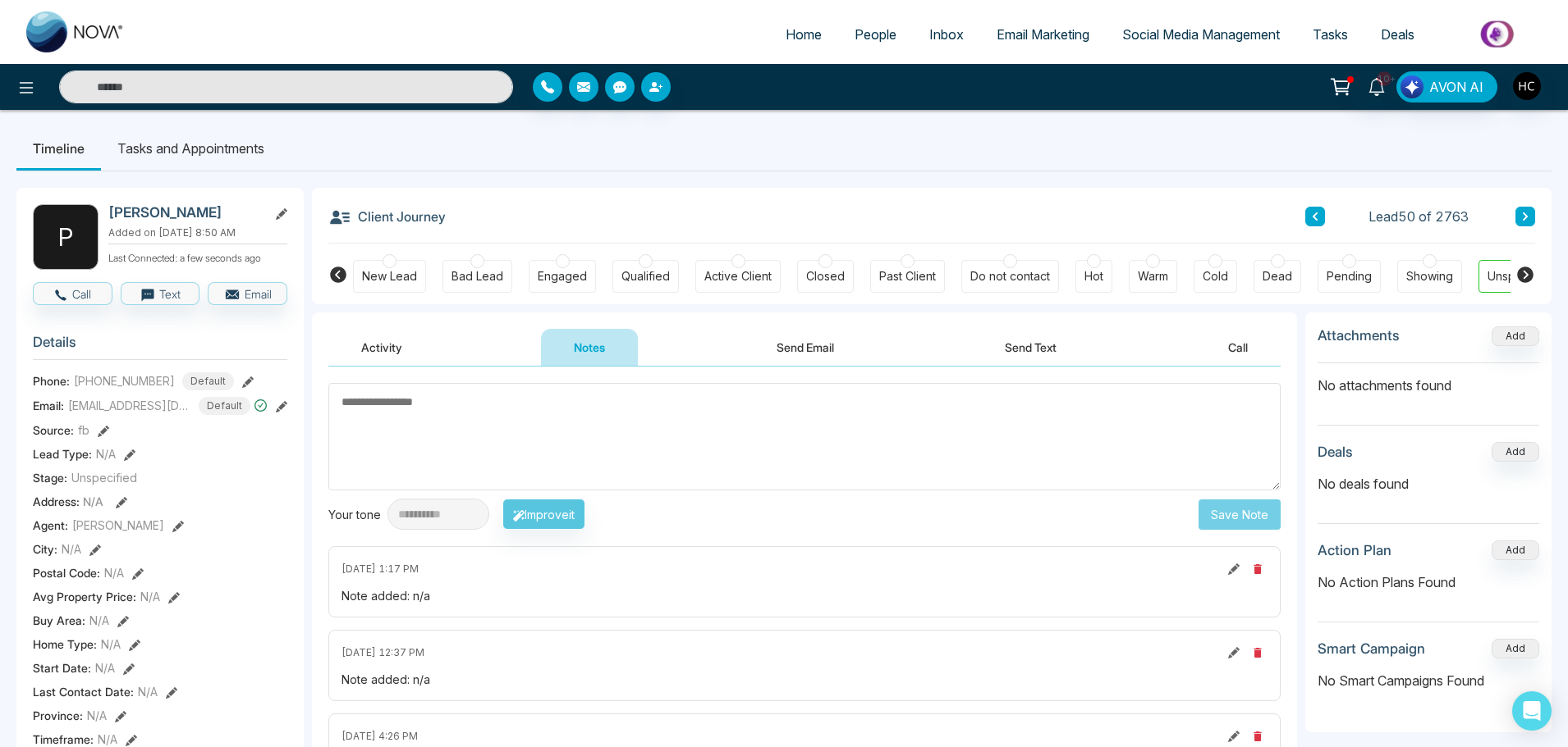
click at [627, 430] on textarea at bounding box center [804, 437] width 952 height 108
type textarea "***"
click at [1225, 515] on button "Save Note" at bounding box center [1239, 515] width 82 height 31
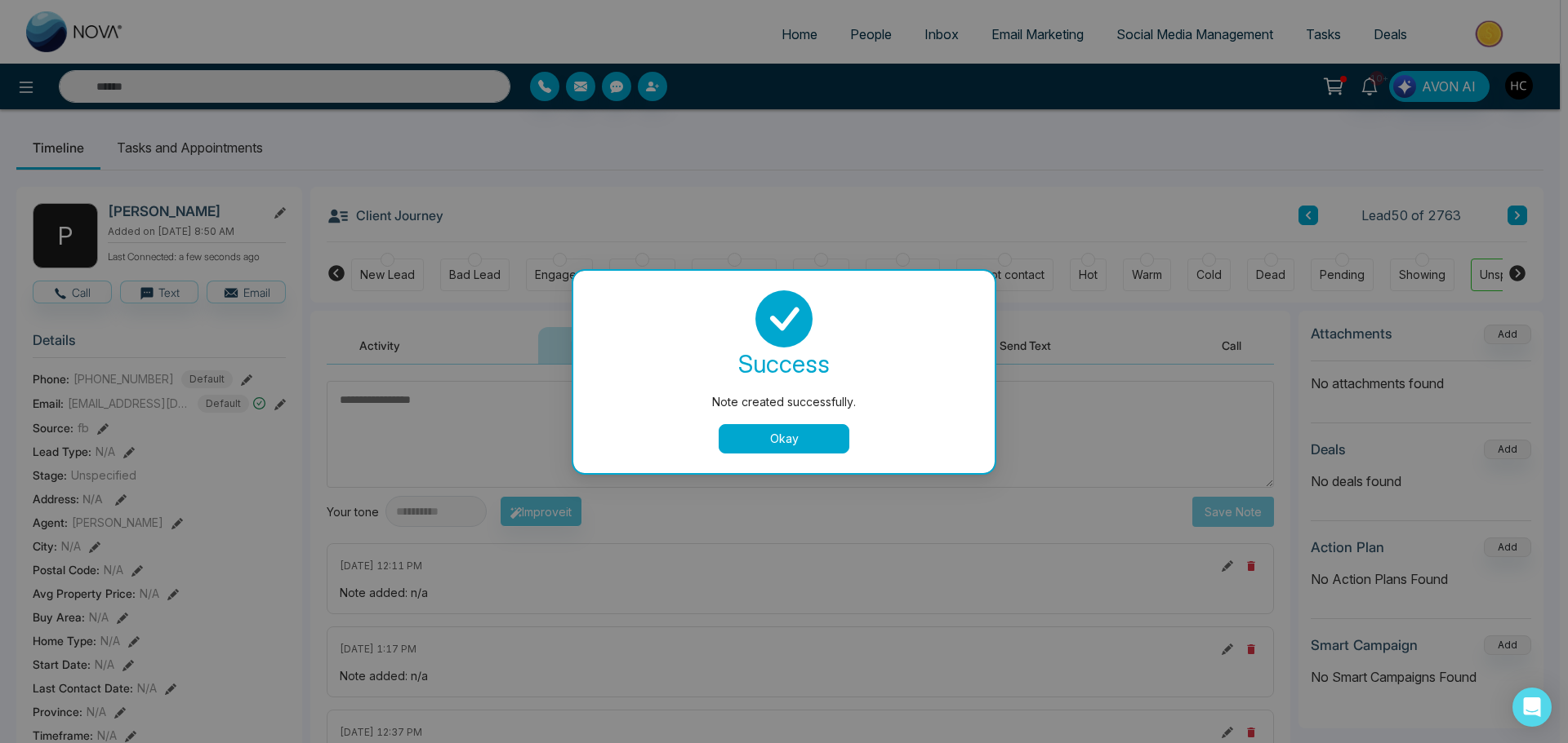
click at [806, 441] on button "Okay" at bounding box center [784, 438] width 131 height 30
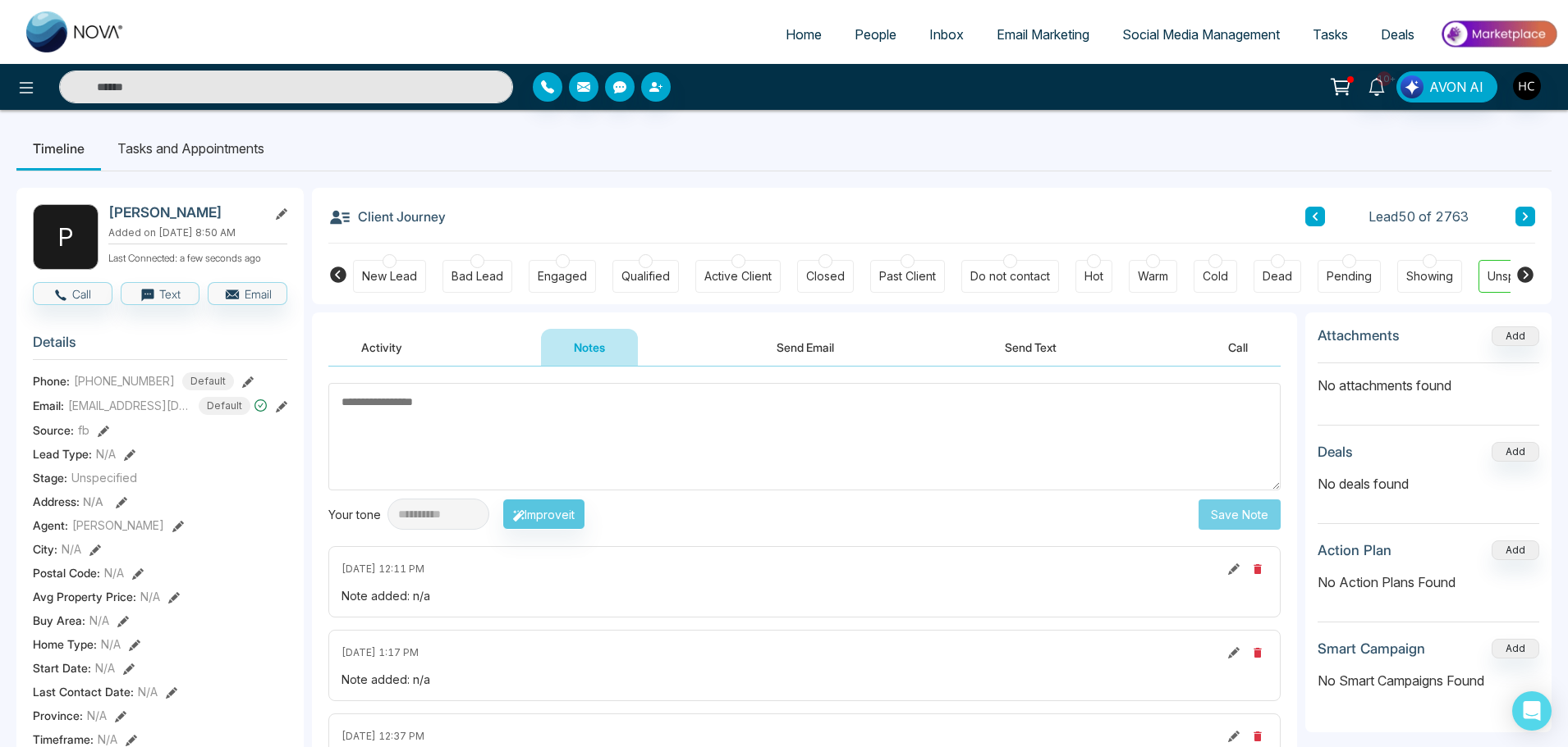
click at [355, 90] on input "text" at bounding box center [286, 86] width 454 height 33
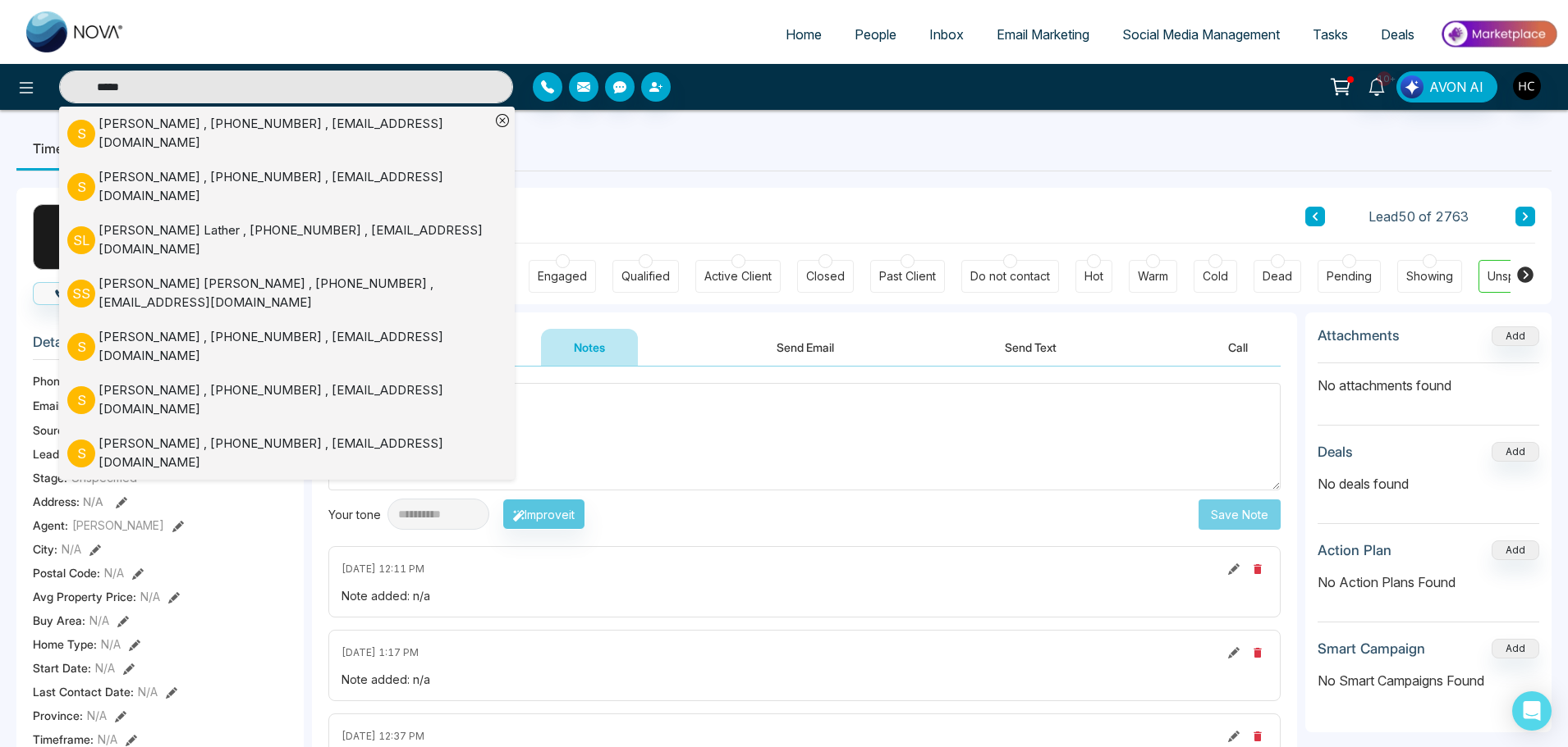
type input "*****"
click at [254, 128] on div "[PERSON_NAME] , [PHONE_NUMBER] , [EMAIL_ADDRESS][DOMAIN_NAME]" at bounding box center [295, 133] width 392 height 36
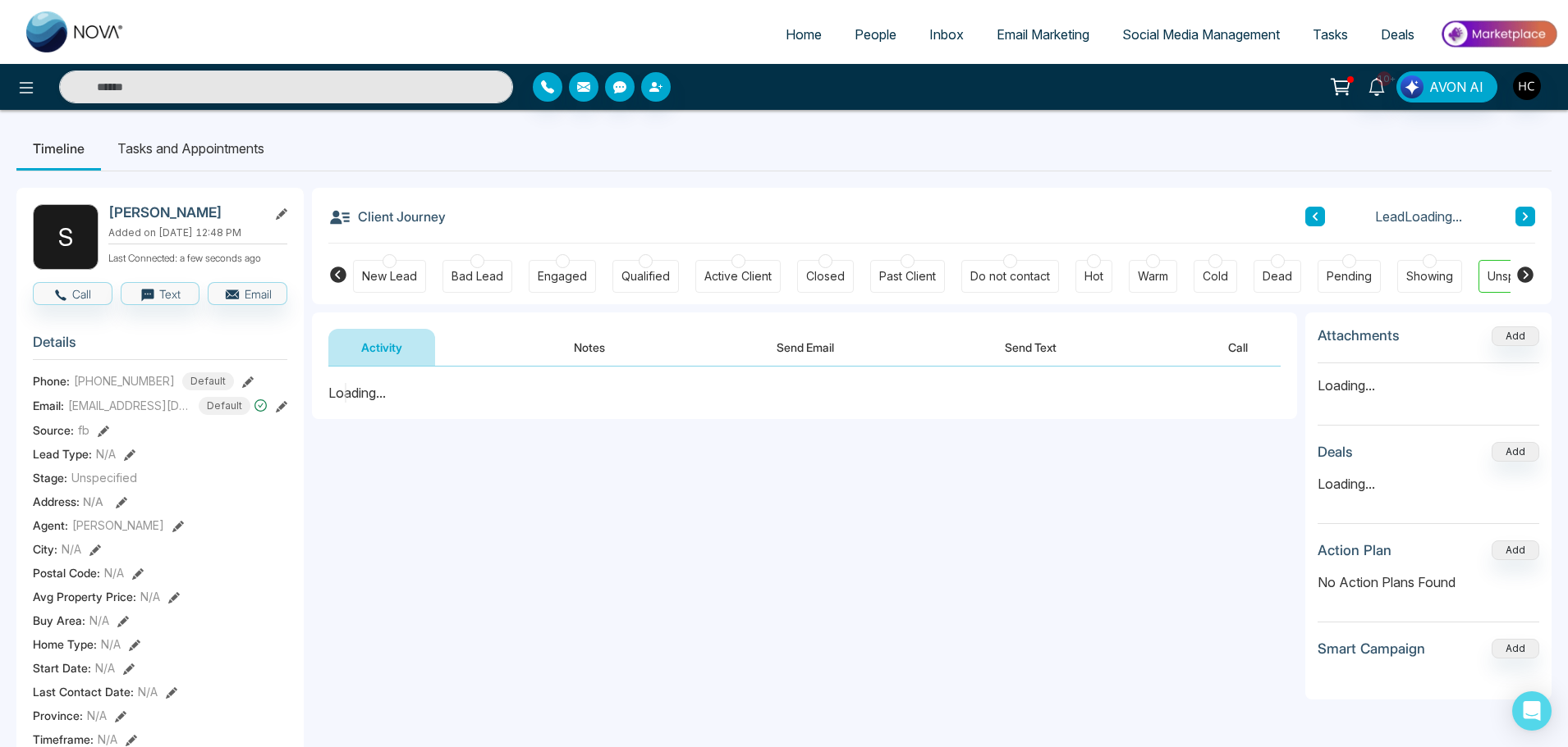
click at [590, 348] on button "Notes" at bounding box center [589, 348] width 97 height 36
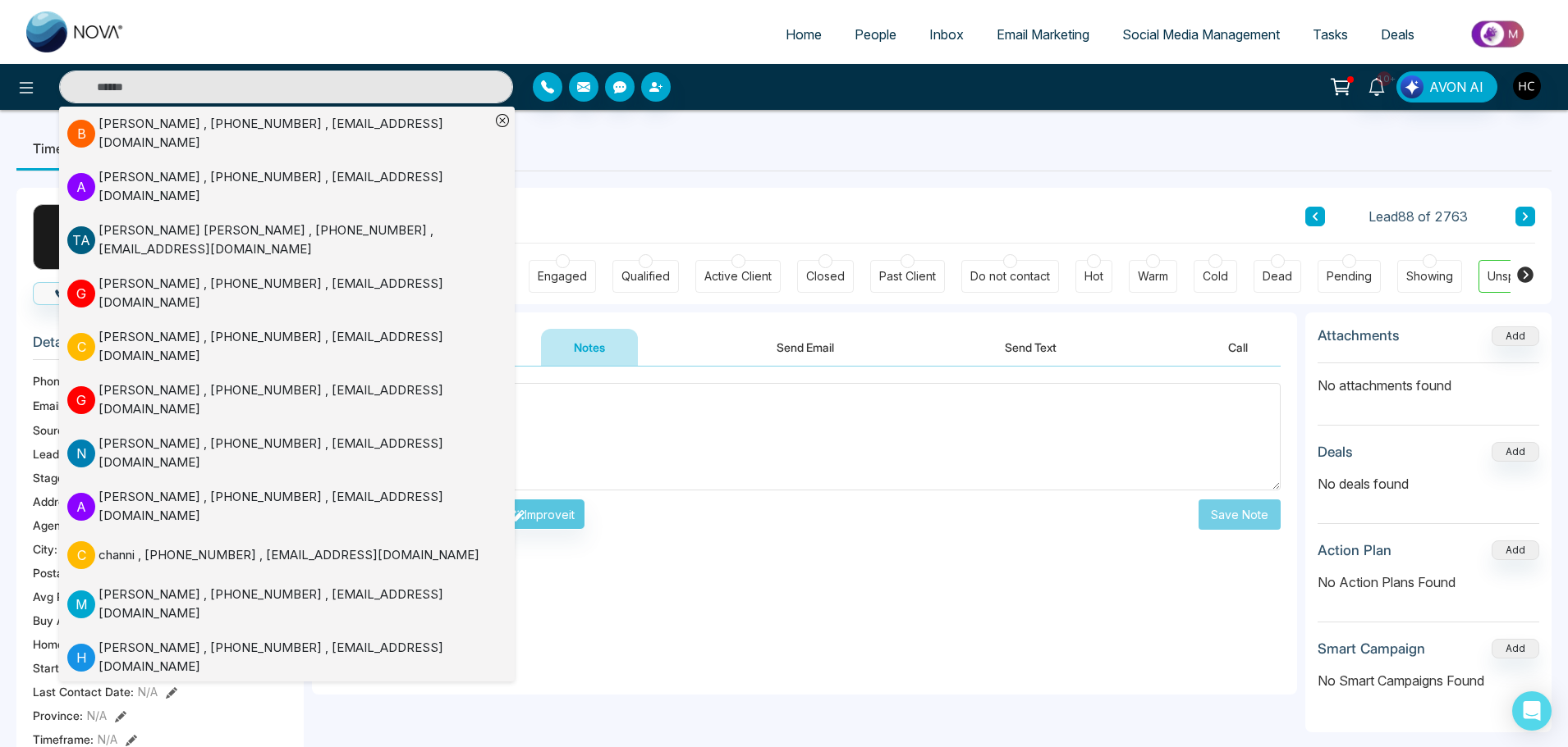
click at [602, 444] on textarea at bounding box center [804, 437] width 952 height 108
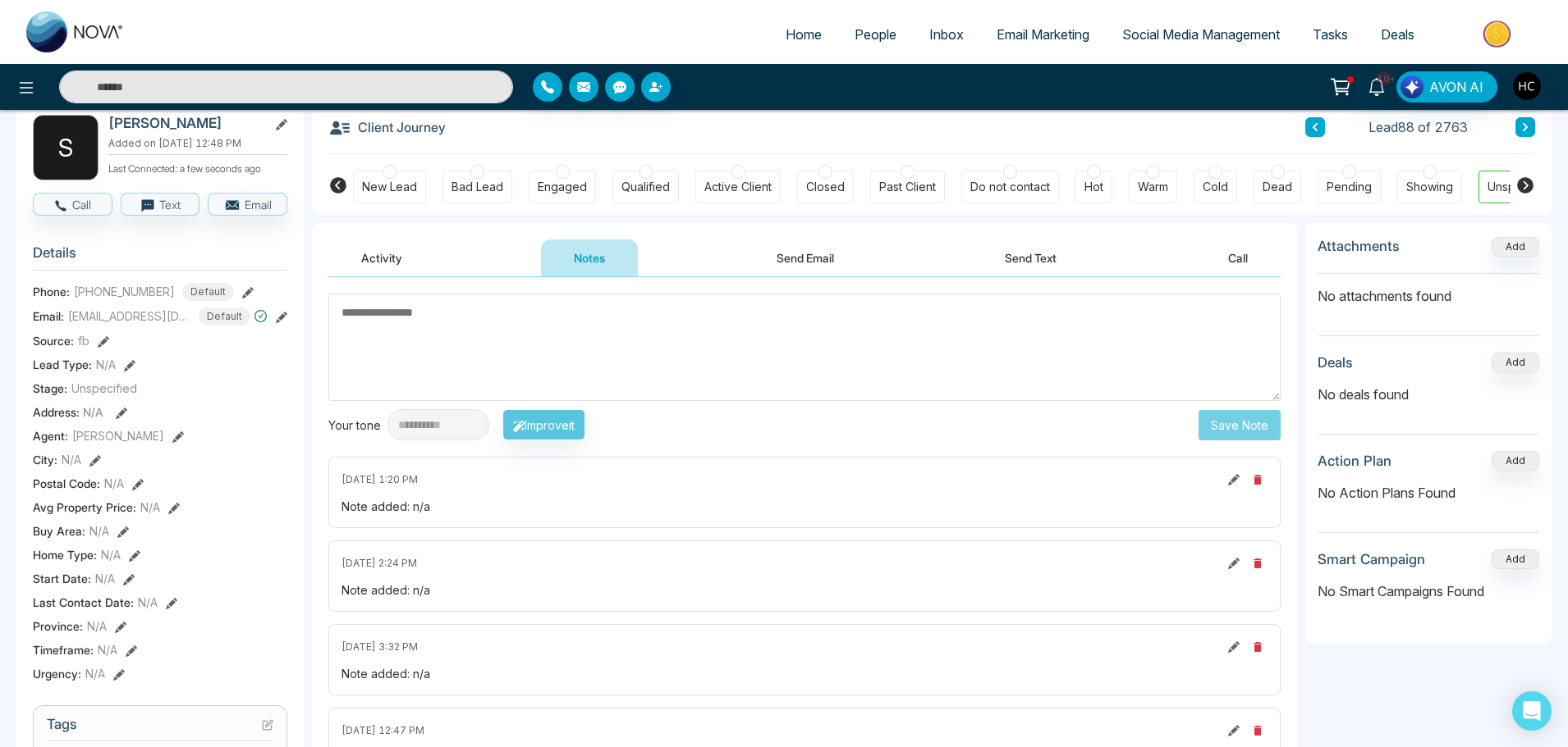
scroll to position [82, 0]
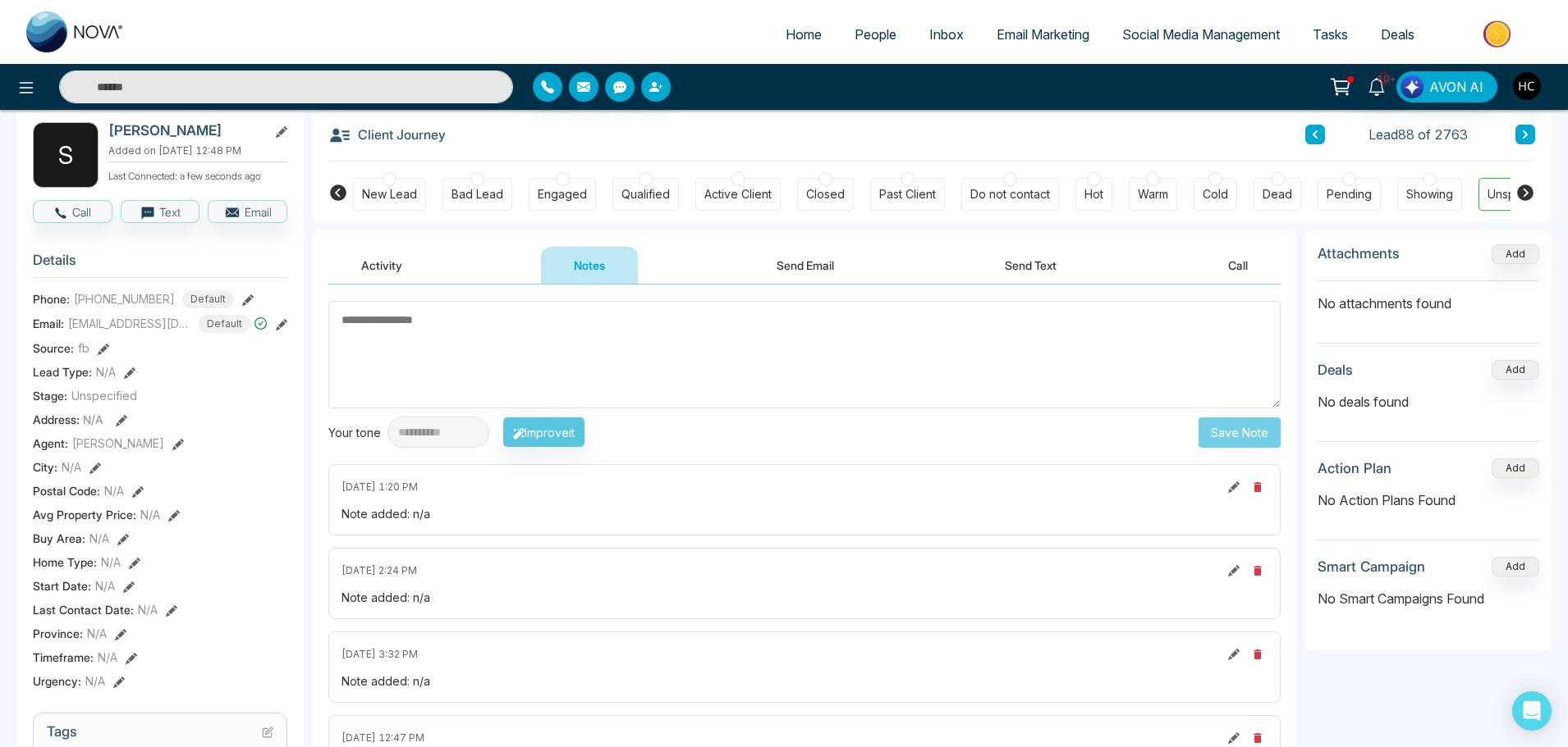
click at [460, 352] on textarea at bounding box center [804, 355] width 952 height 108
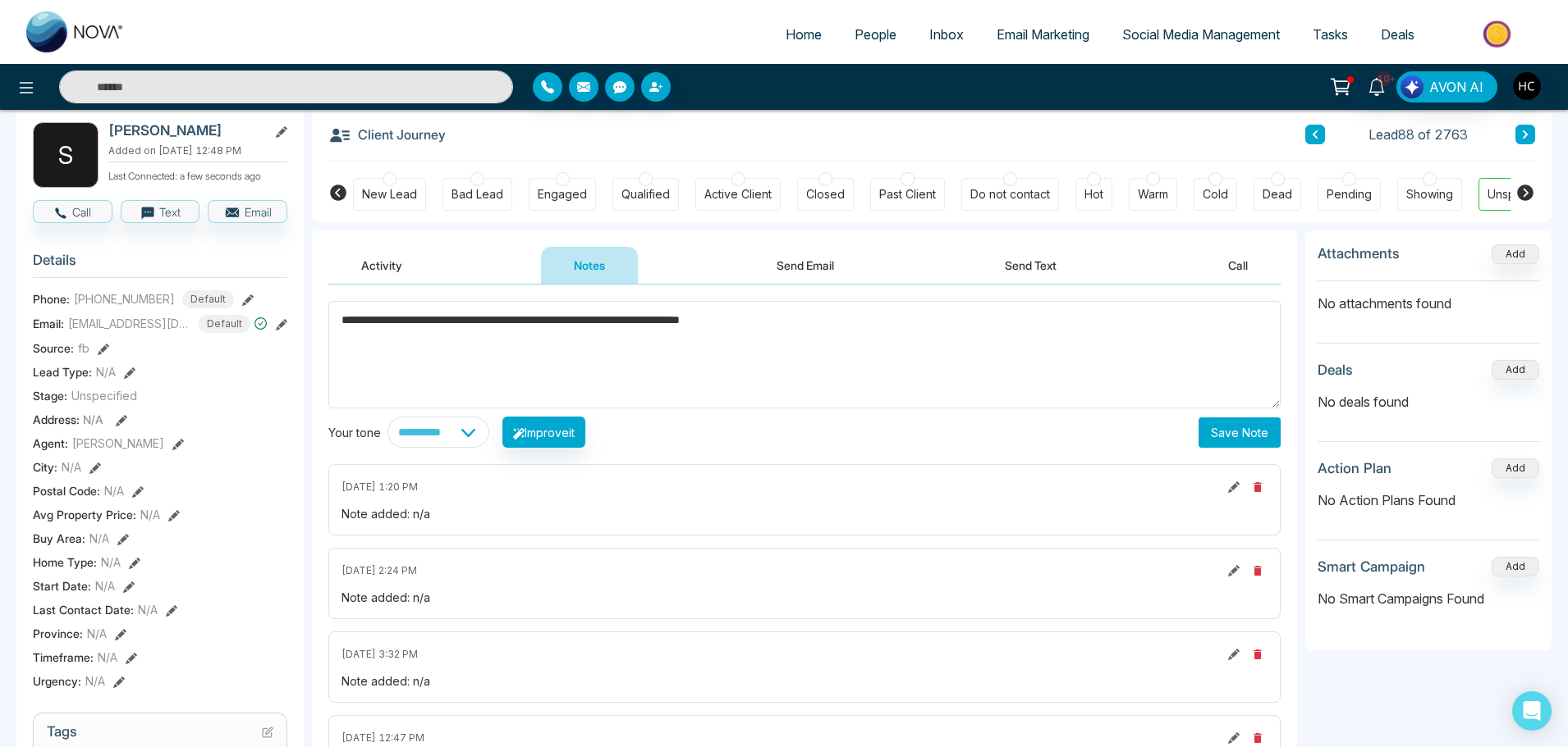
type textarea "**********"
click at [1215, 432] on button "Save Note" at bounding box center [1239, 433] width 82 height 31
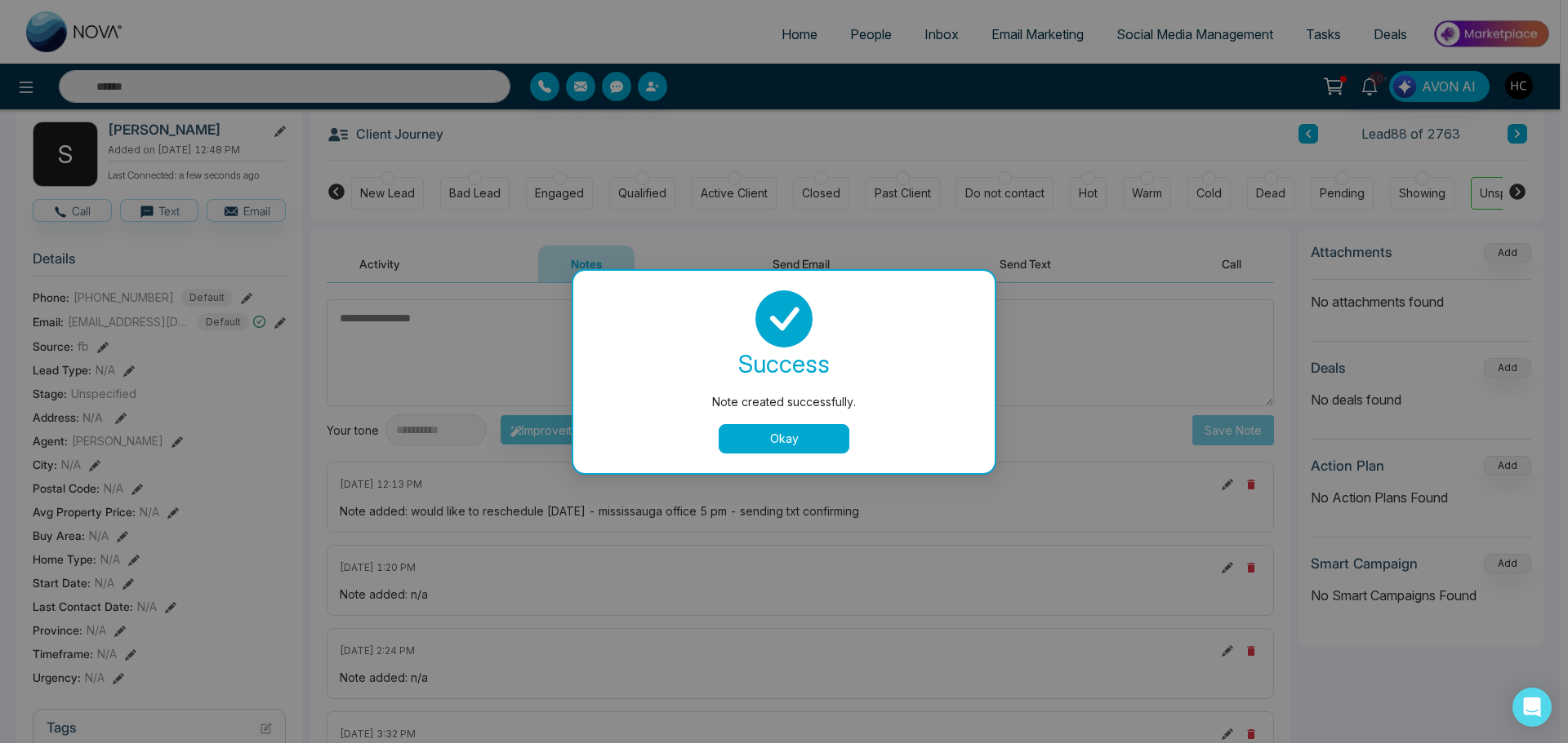
click at [791, 432] on button "Okay" at bounding box center [784, 438] width 131 height 30
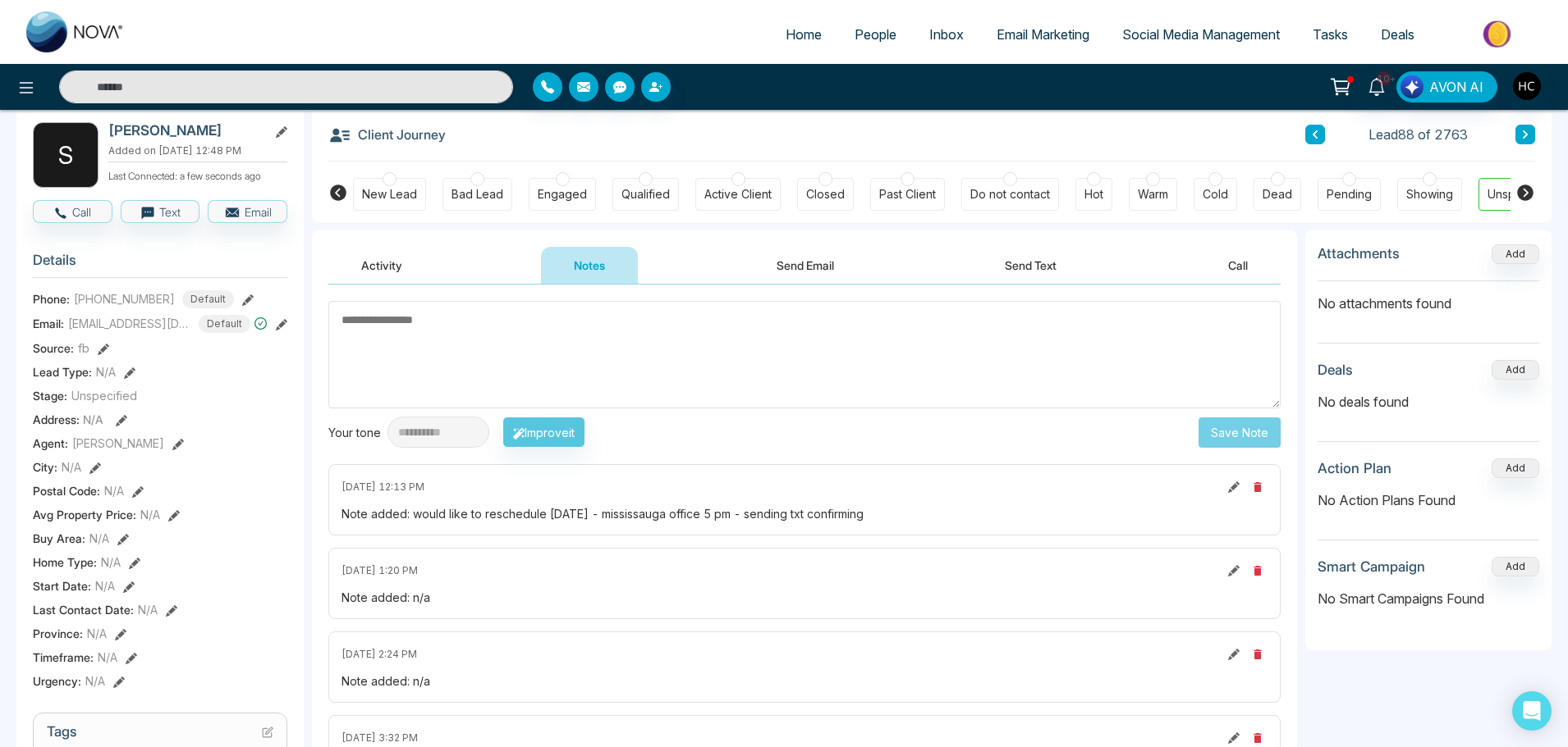
click at [551, 330] on textarea at bounding box center [804, 355] width 952 height 108
click at [537, 334] on textarea at bounding box center [804, 355] width 952 height 108
click at [523, 340] on textarea at bounding box center [804, 355] width 952 height 108
click at [296, 84] on input "text" at bounding box center [286, 86] width 454 height 33
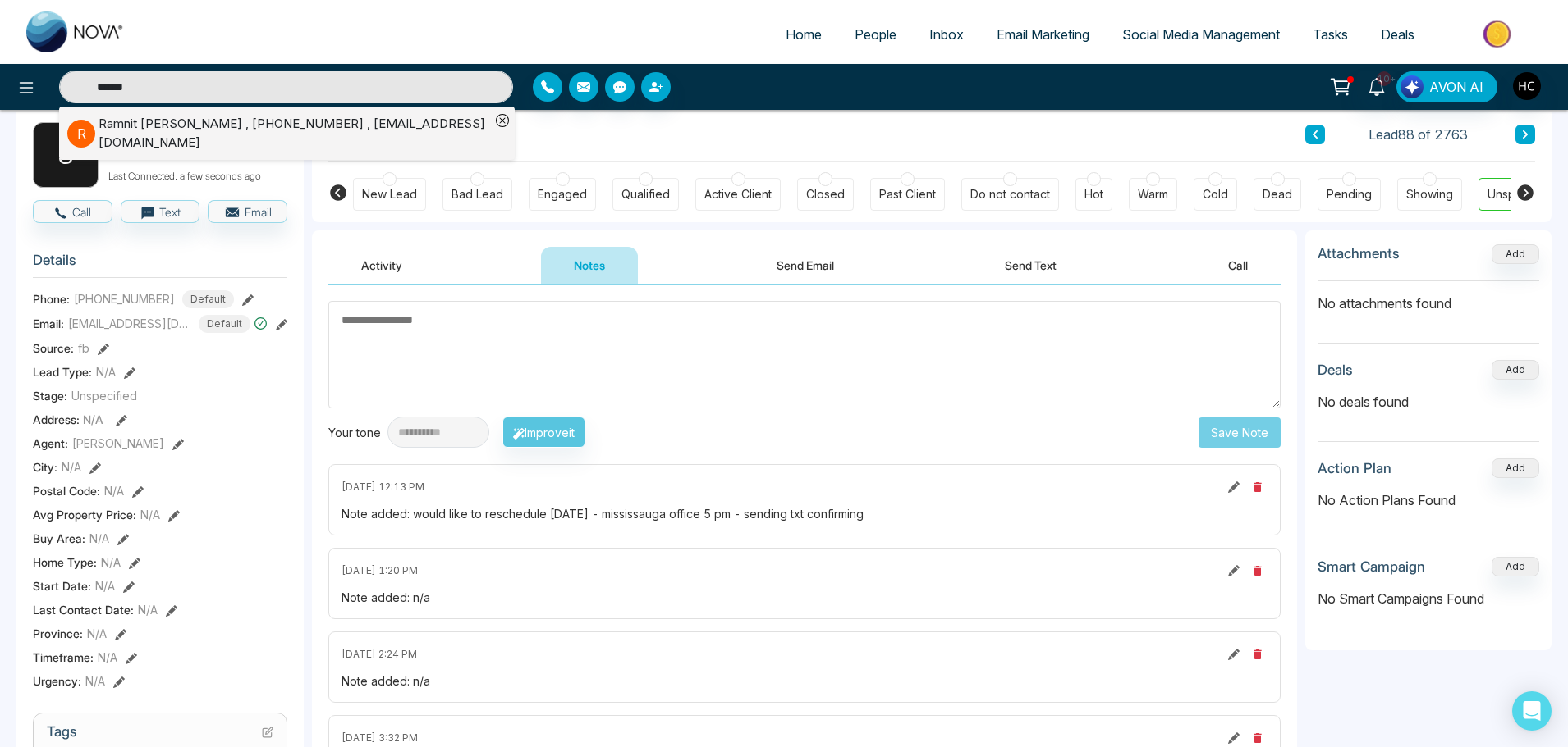
type input "******"
click at [263, 123] on div "[PERSON_NAME] , [PHONE_NUMBER] , [EMAIL_ADDRESS][DOMAIN_NAME]" at bounding box center [295, 133] width 392 height 36
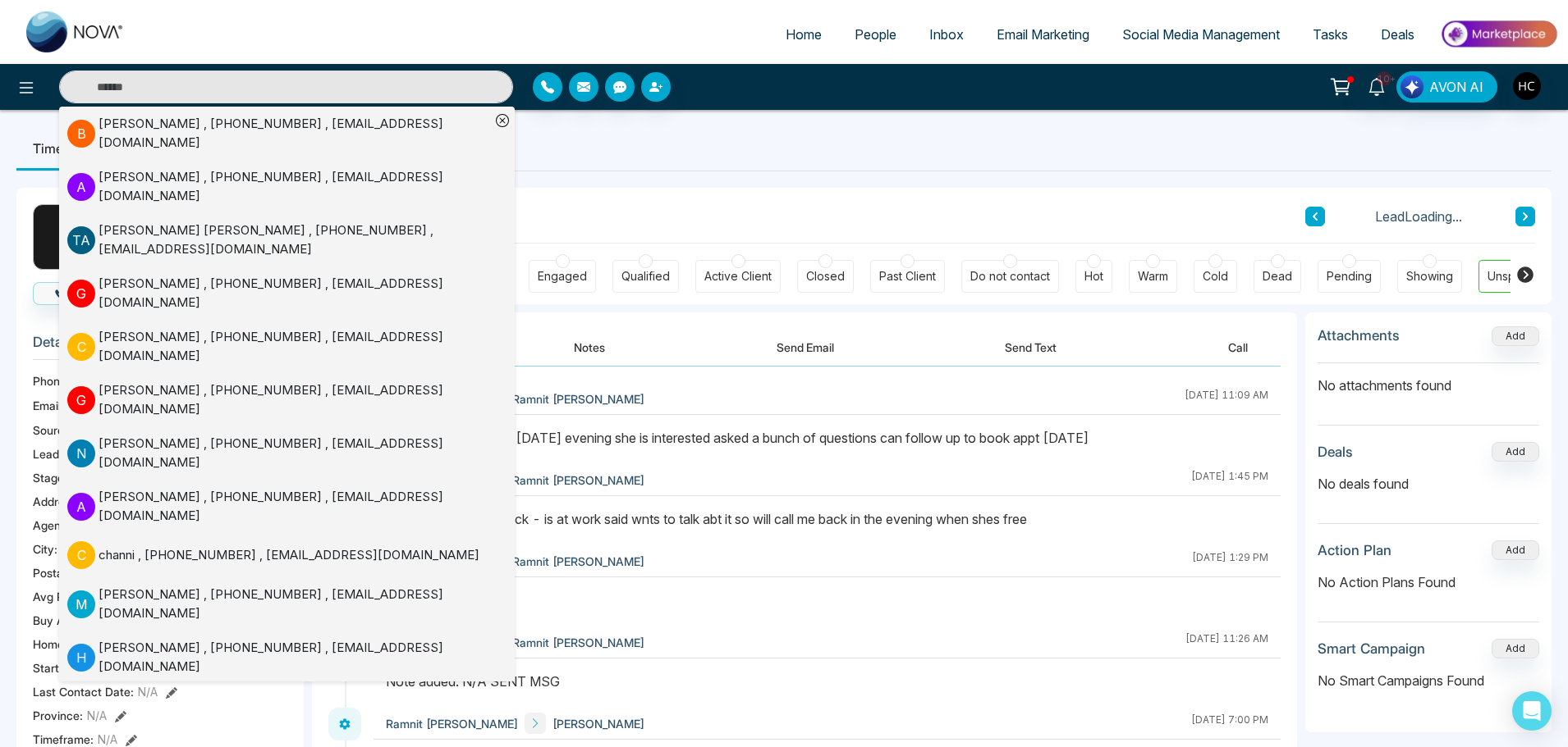
click at [592, 349] on button "Notes" at bounding box center [589, 348] width 97 height 36
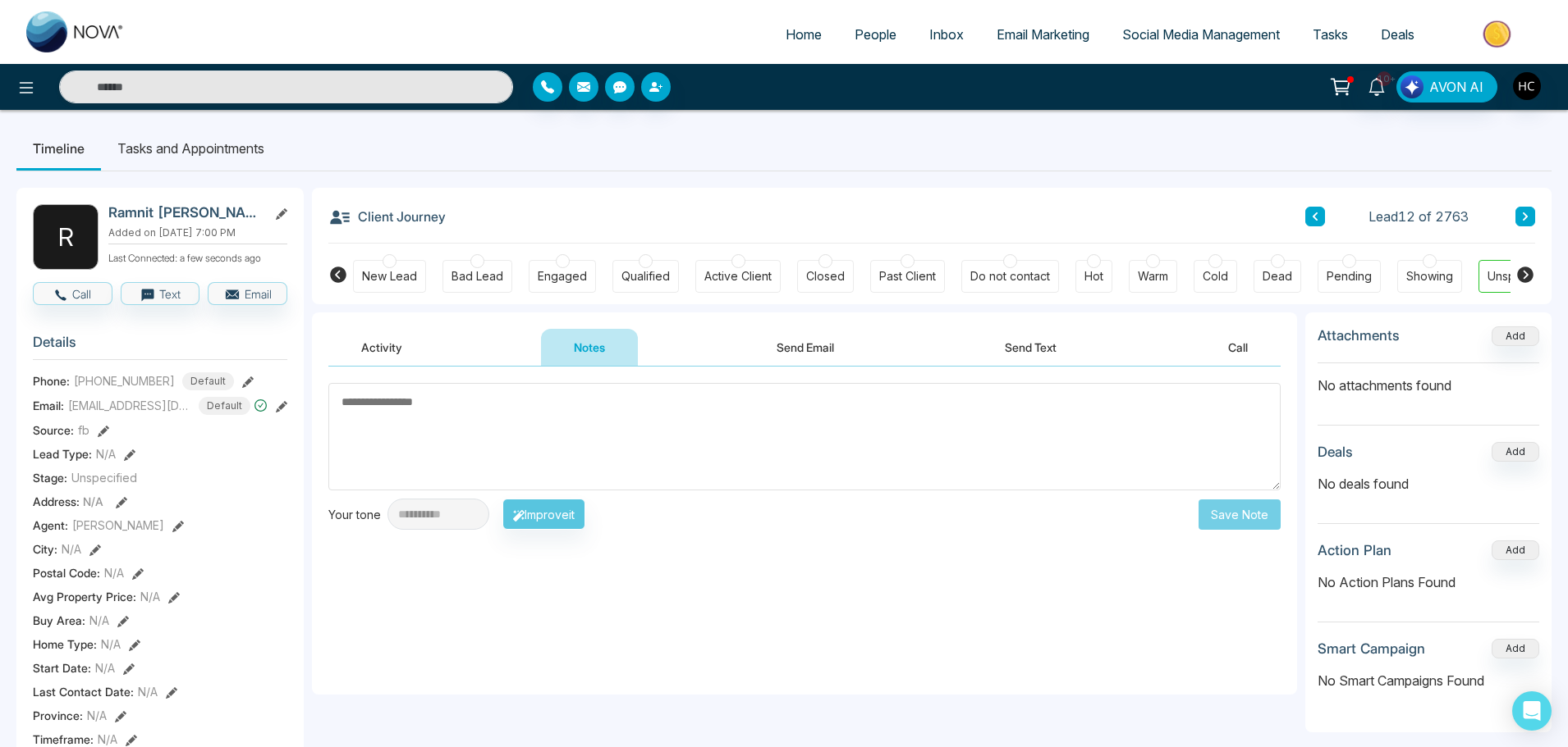
click at [577, 409] on textarea at bounding box center [804, 437] width 952 height 108
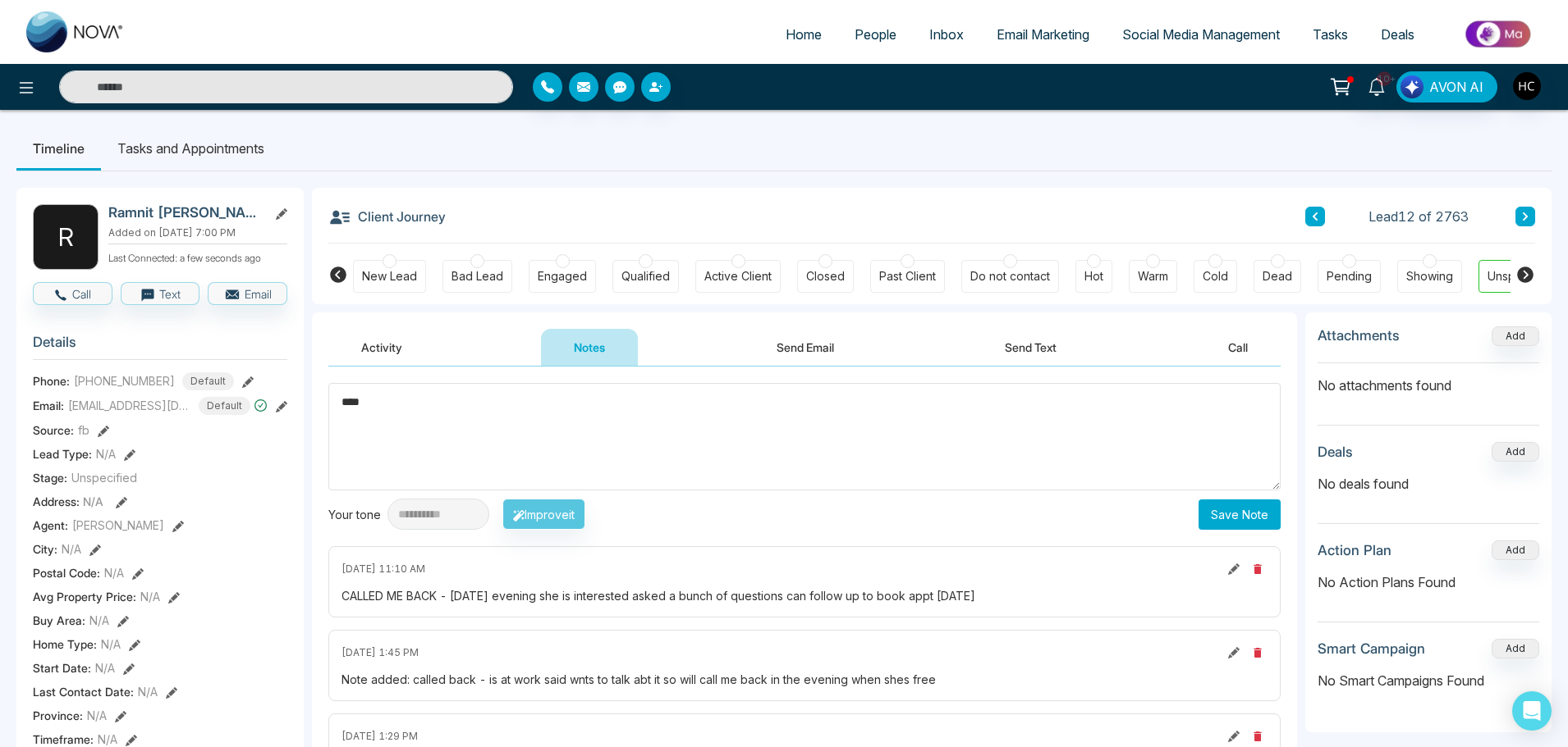
type textarea "***"
click at [1240, 506] on button "Save Note" at bounding box center [1239, 515] width 82 height 31
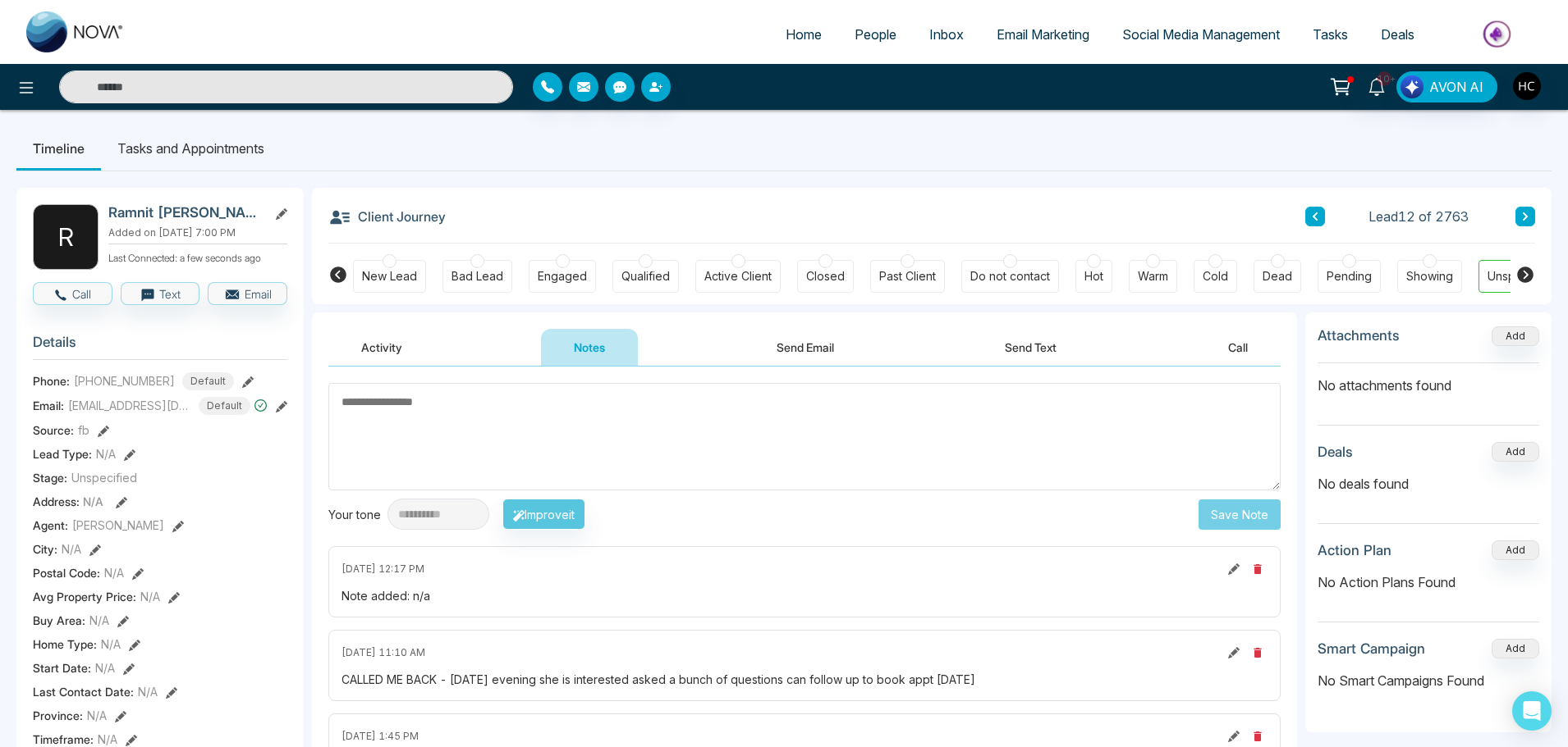
click at [304, 95] on input "text" at bounding box center [286, 86] width 454 height 33
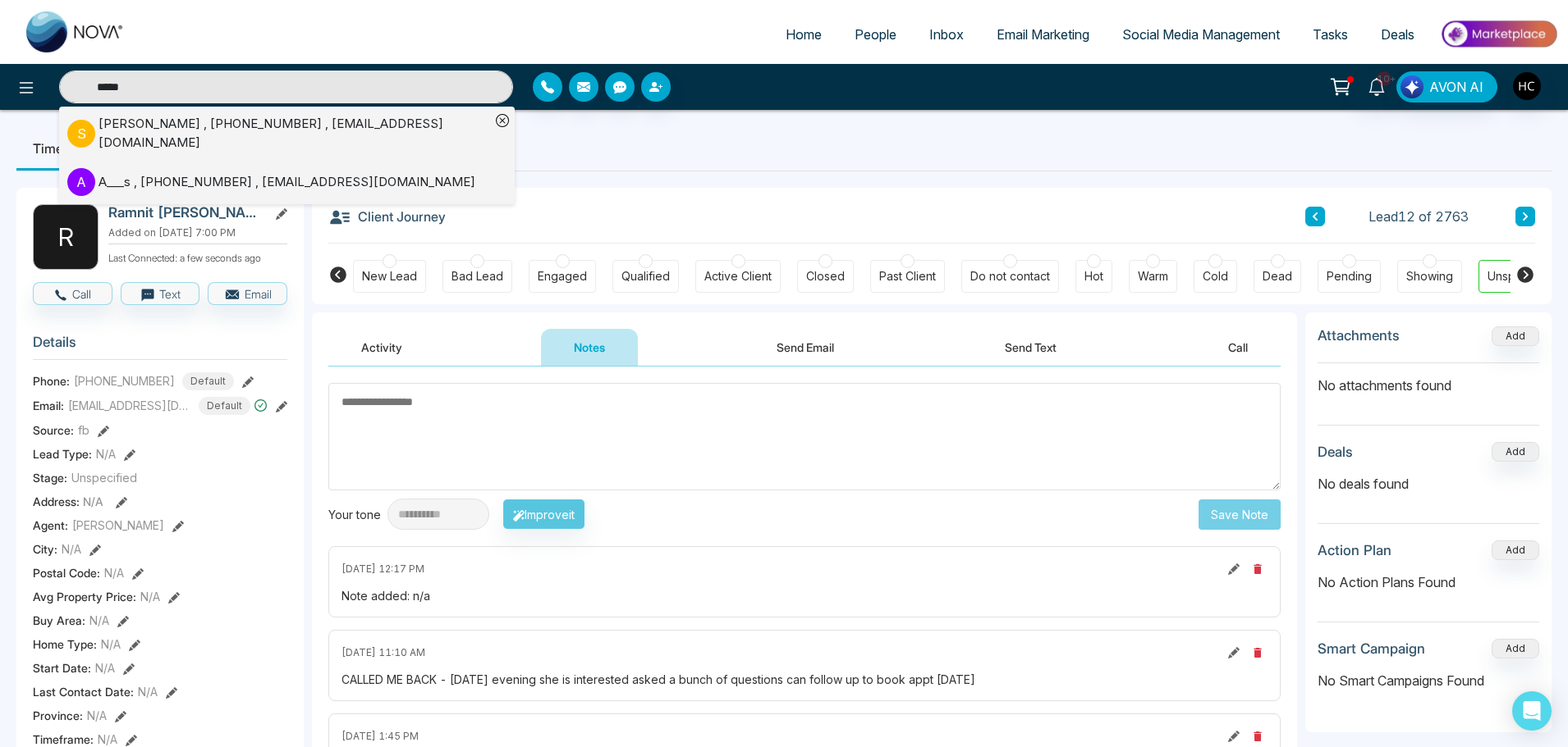
type input "*****"
click at [278, 133] on div "[PERSON_NAME] , [PHONE_NUMBER] , [EMAIL_ADDRESS][DOMAIN_NAME]" at bounding box center [295, 133] width 392 height 36
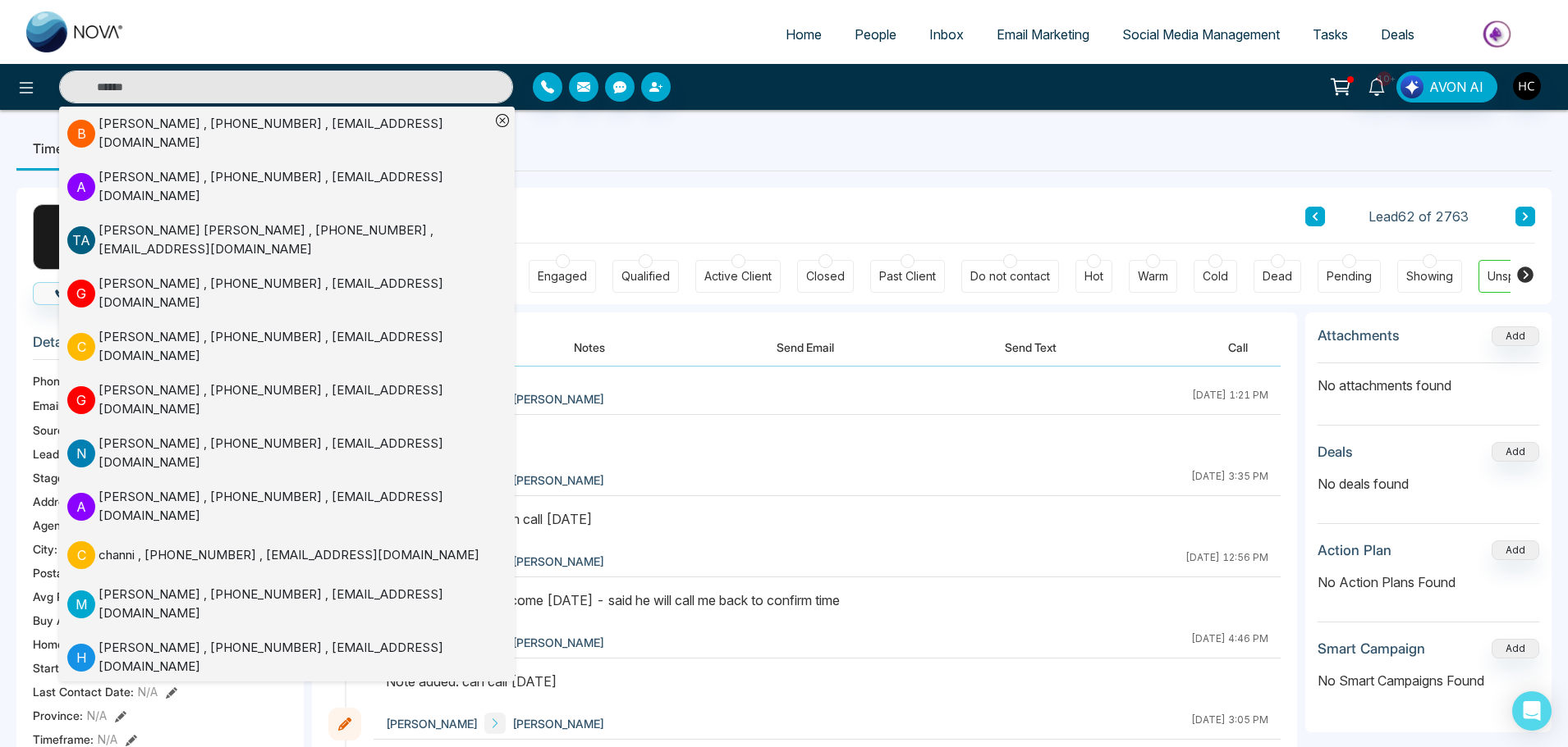
click at [578, 342] on button "Notes" at bounding box center [589, 348] width 97 height 36
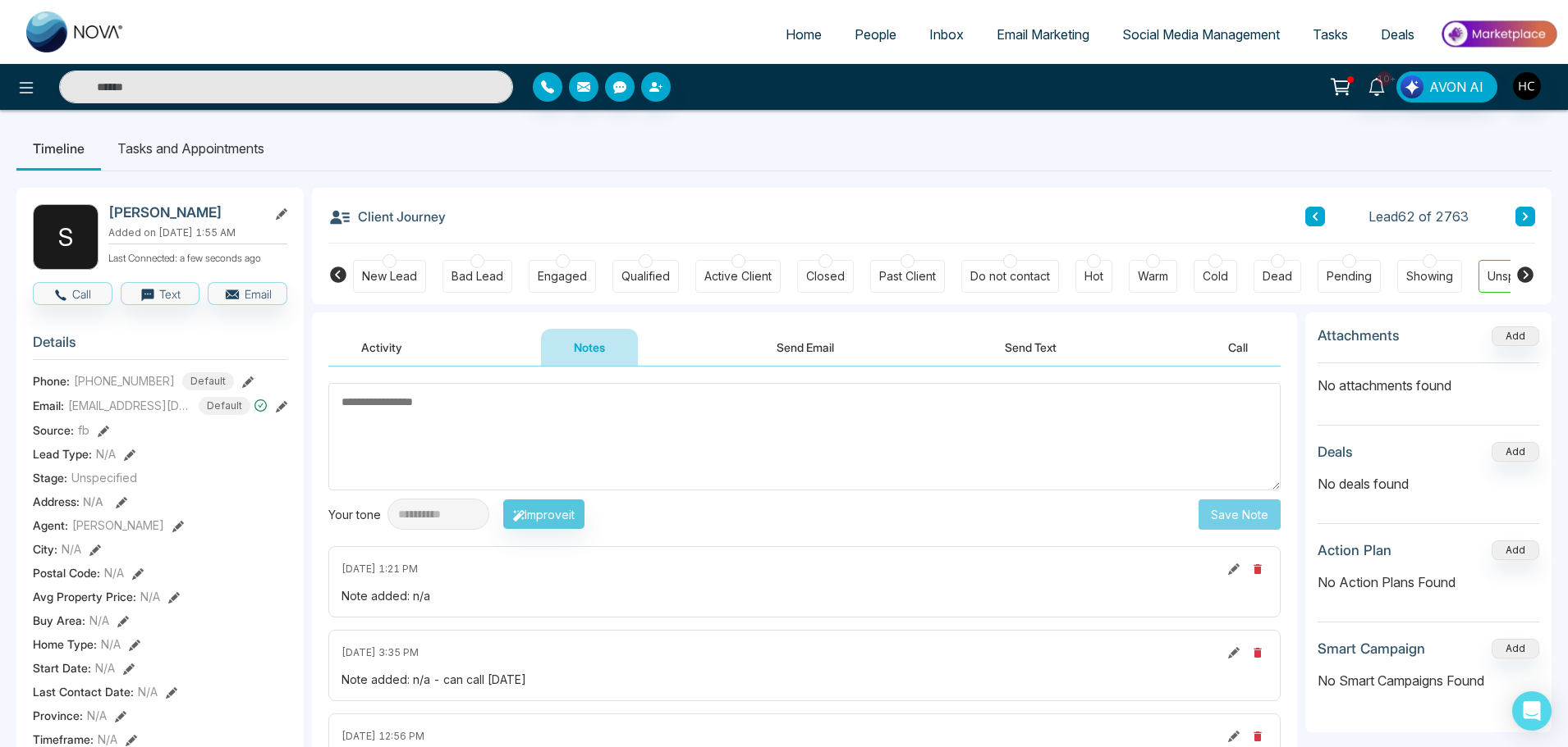
click at [557, 398] on textarea at bounding box center [804, 437] width 952 height 108
type textarea "***"
click at [1223, 503] on button "Save Note" at bounding box center [1239, 515] width 82 height 31
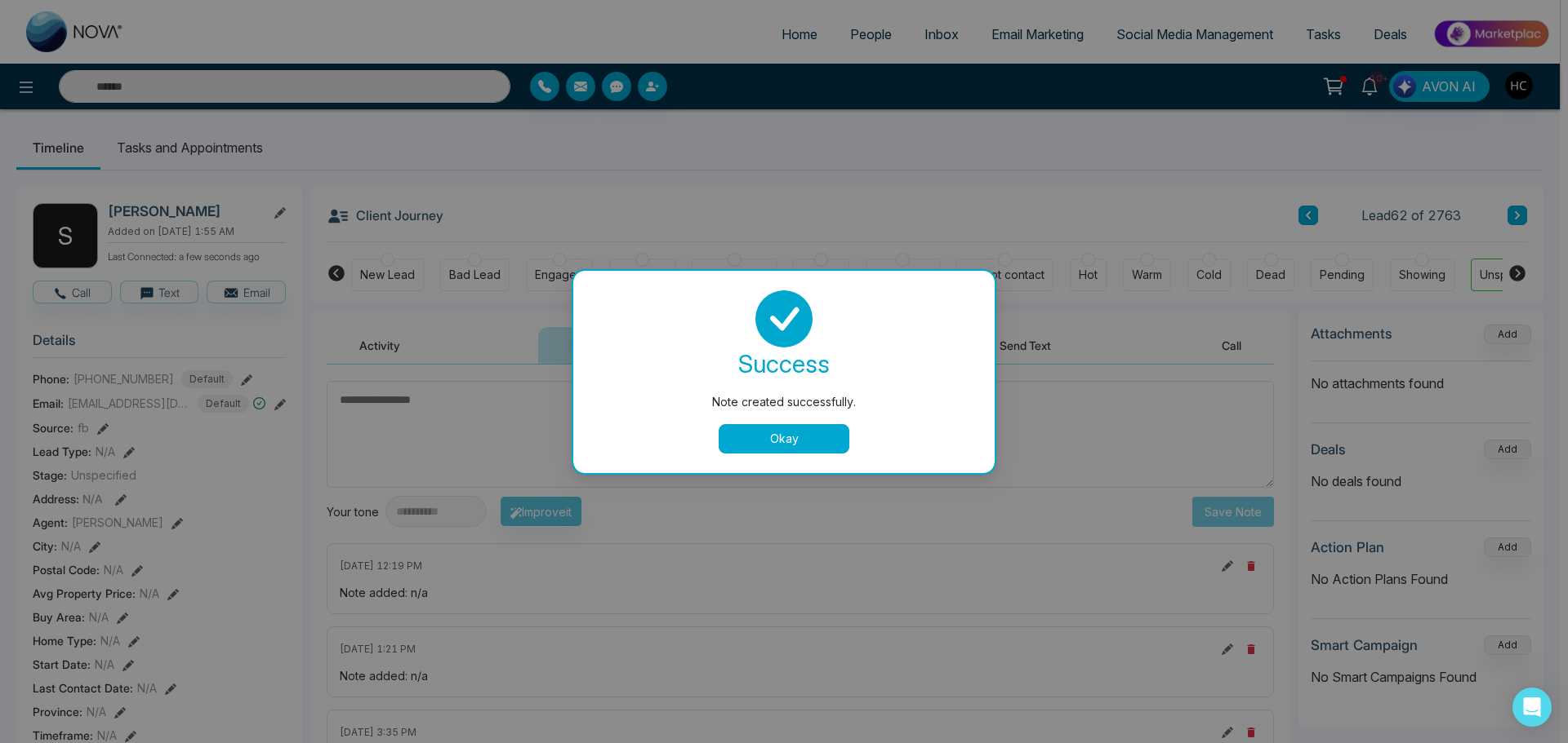
click at [795, 433] on button "Okay" at bounding box center [784, 438] width 131 height 30
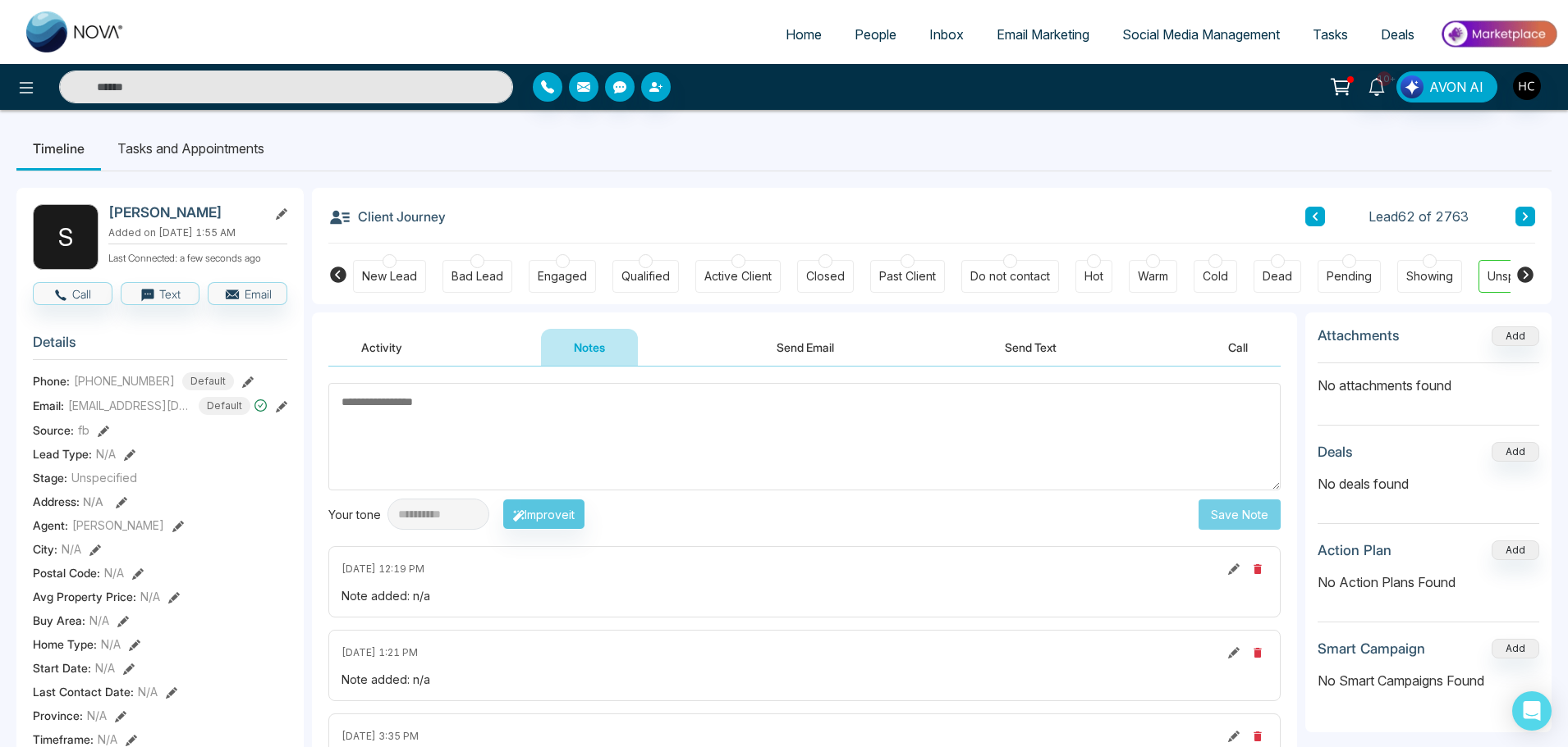
click at [281, 84] on input "text" at bounding box center [286, 86] width 454 height 33
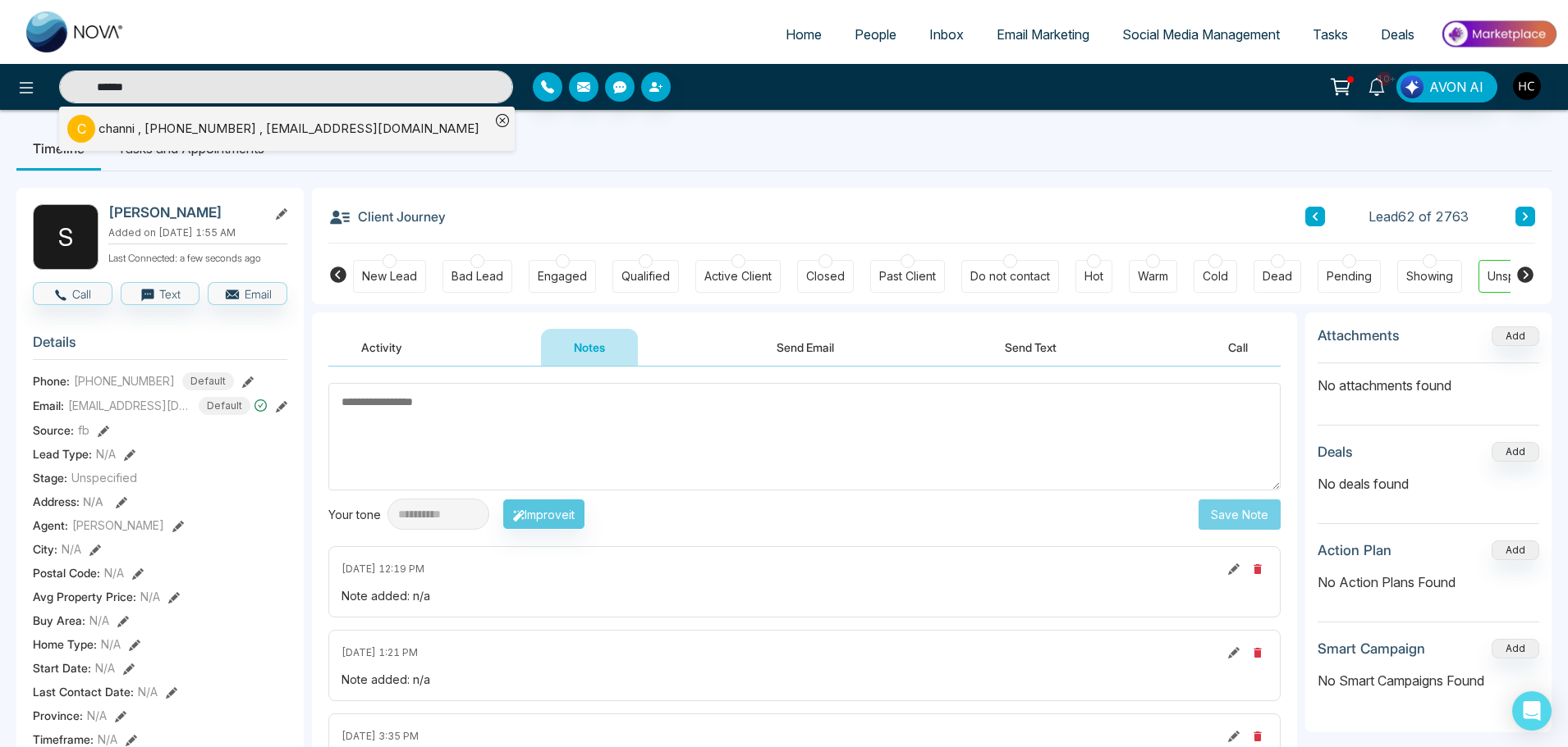
type input "******"
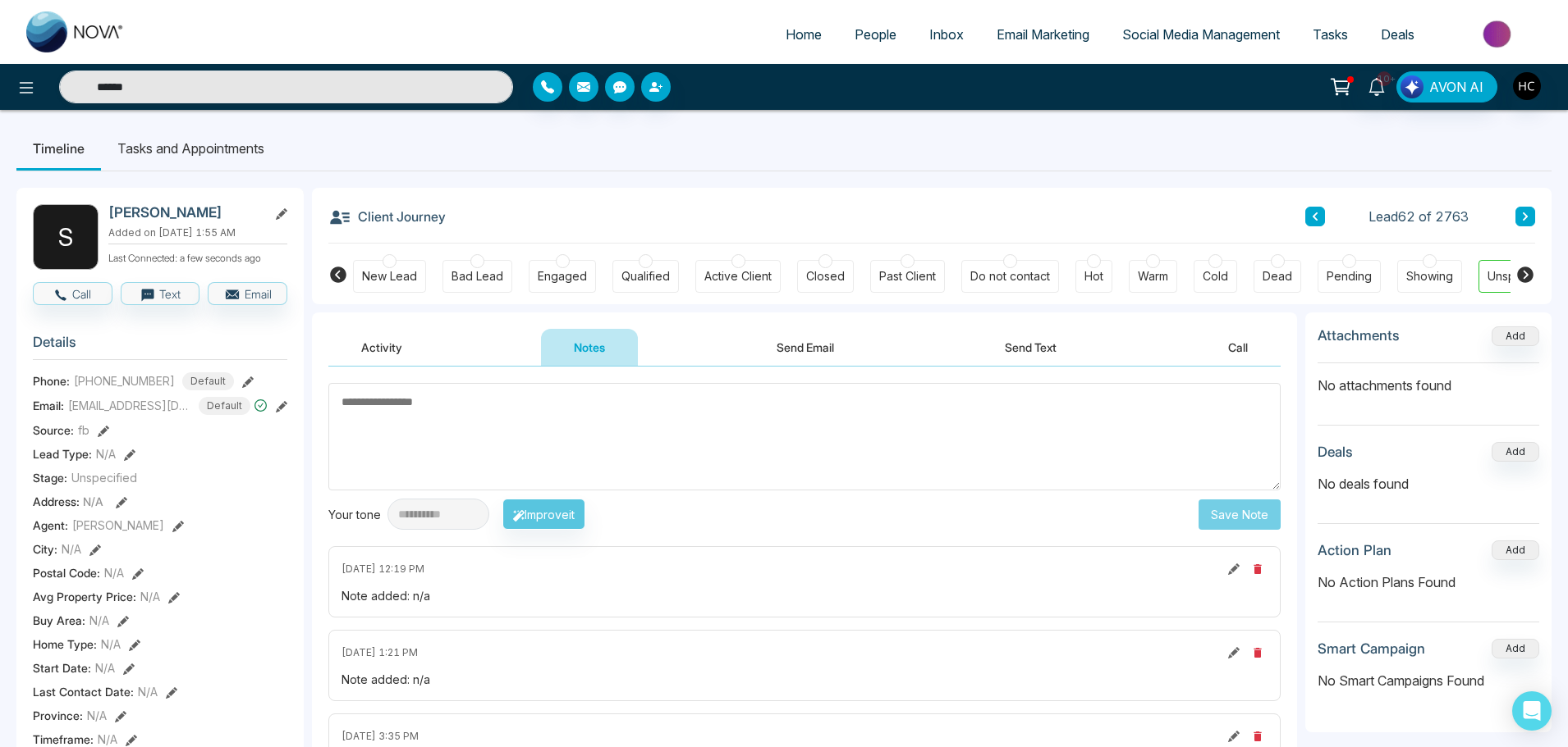
click at [173, 116] on div "**********" at bounding box center [784, 757] width 1568 height 1292
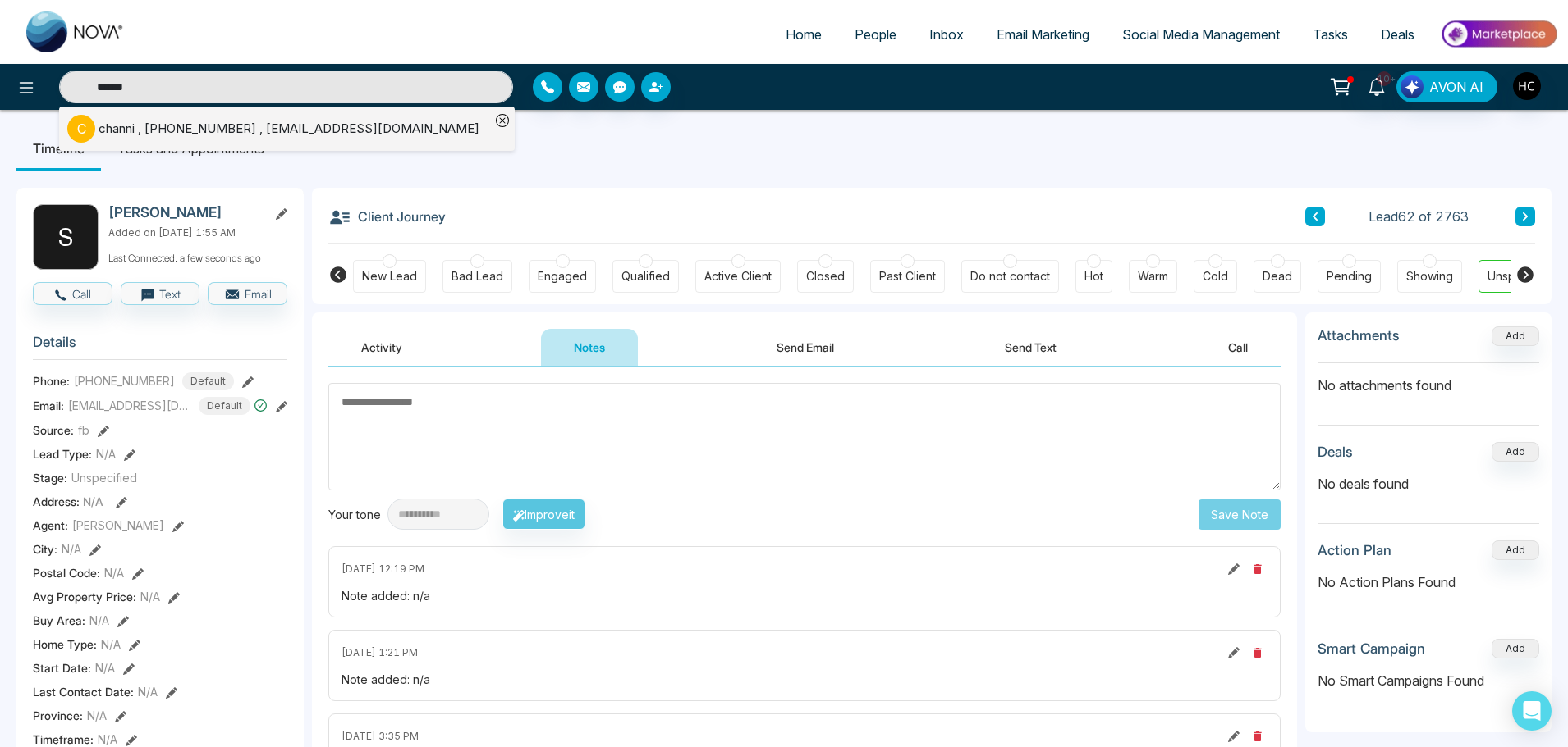
click at [173, 116] on div "[PERSON_NAME] , [PHONE_NUMBER] , [EMAIL_ADDRESS][DOMAIN_NAME]" at bounding box center [279, 129] width 423 height 28
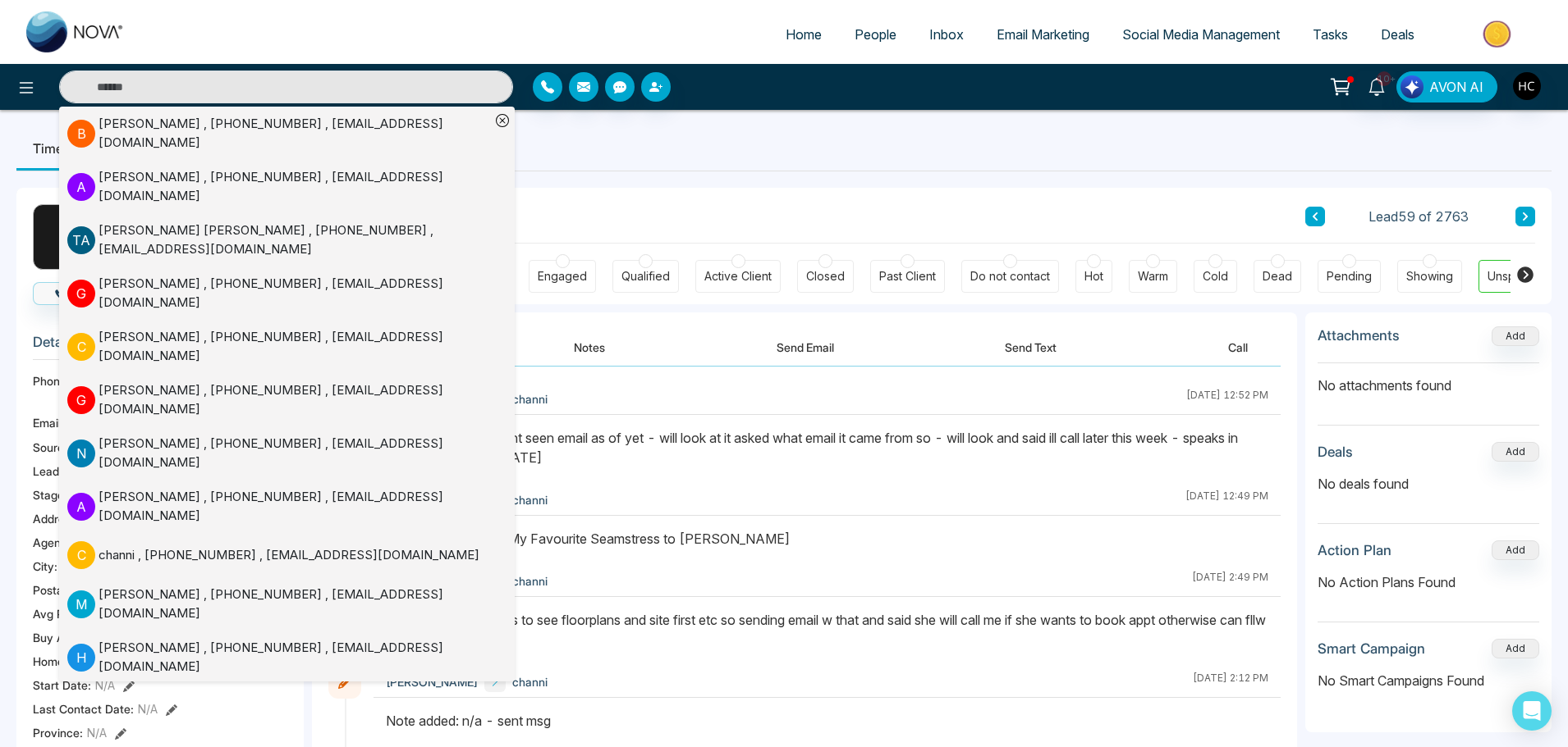
click at [567, 348] on button "Notes" at bounding box center [589, 348] width 97 height 36
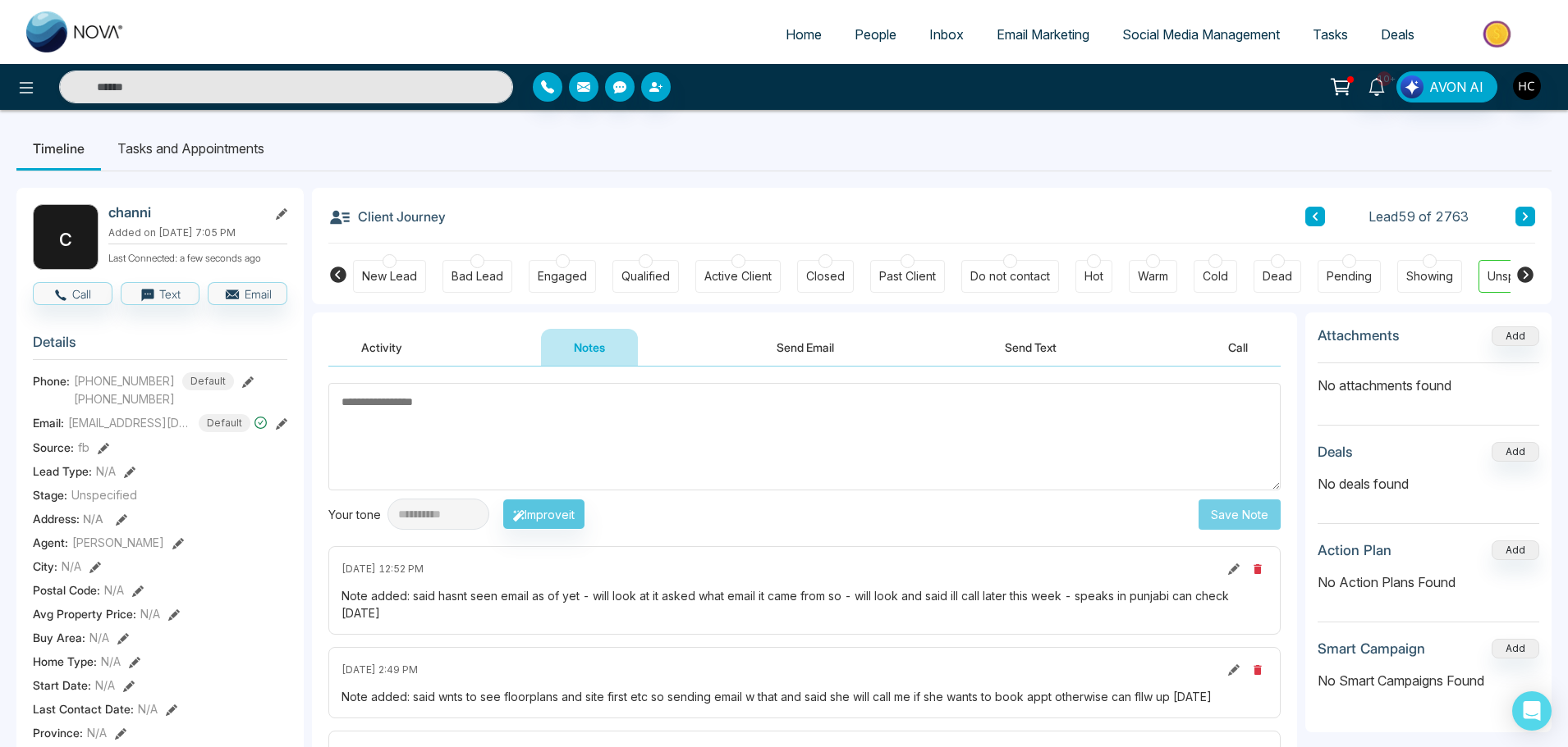
click at [593, 379] on div "**********" at bounding box center [804, 592] width 985 height 452
click at [596, 398] on textarea at bounding box center [804, 437] width 952 height 108
type textarea "**********"
click at [1214, 517] on button "Save Note" at bounding box center [1239, 515] width 82 height 31
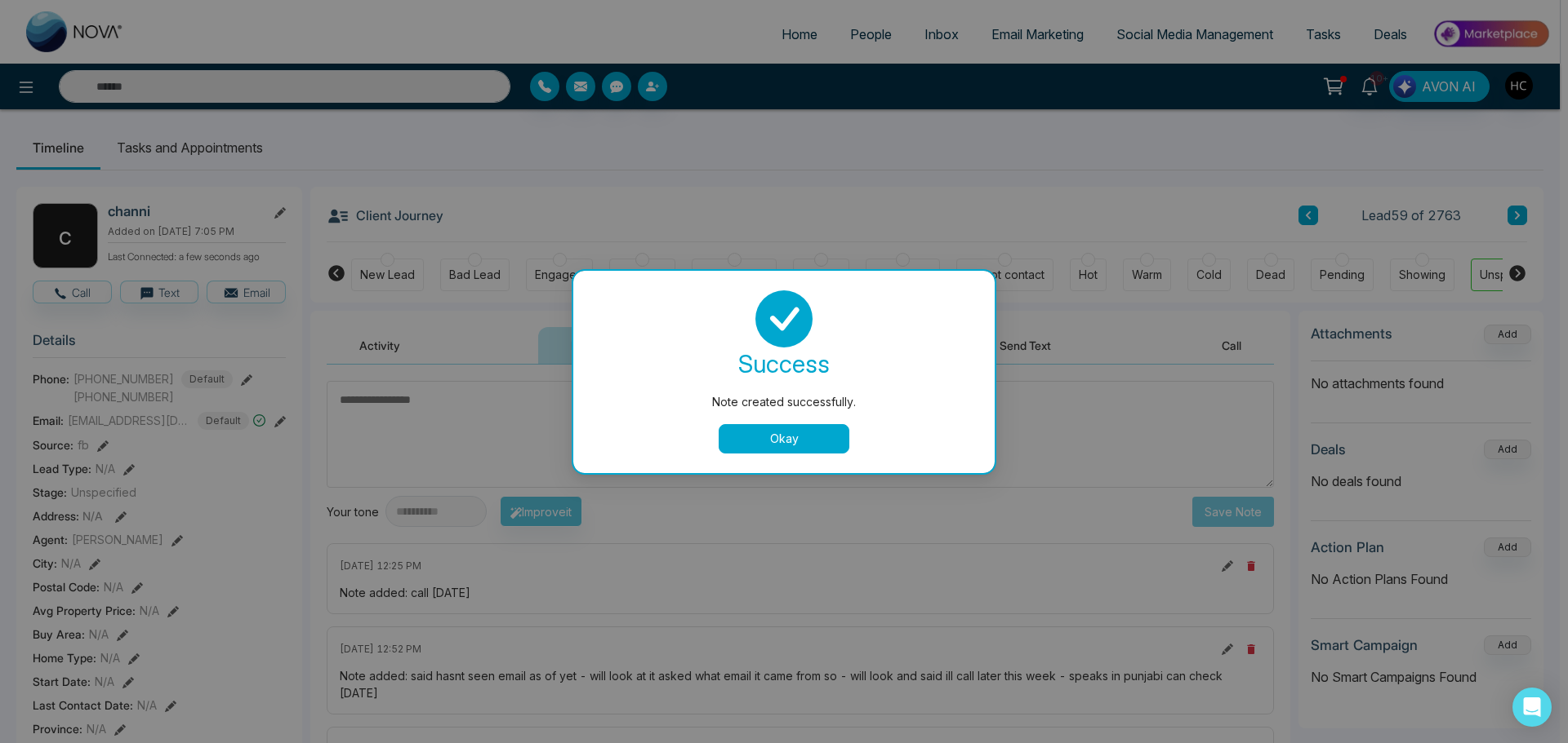
click at [788, 432] on button "Okay" at bounding box center [784, 438] width 131 height 30
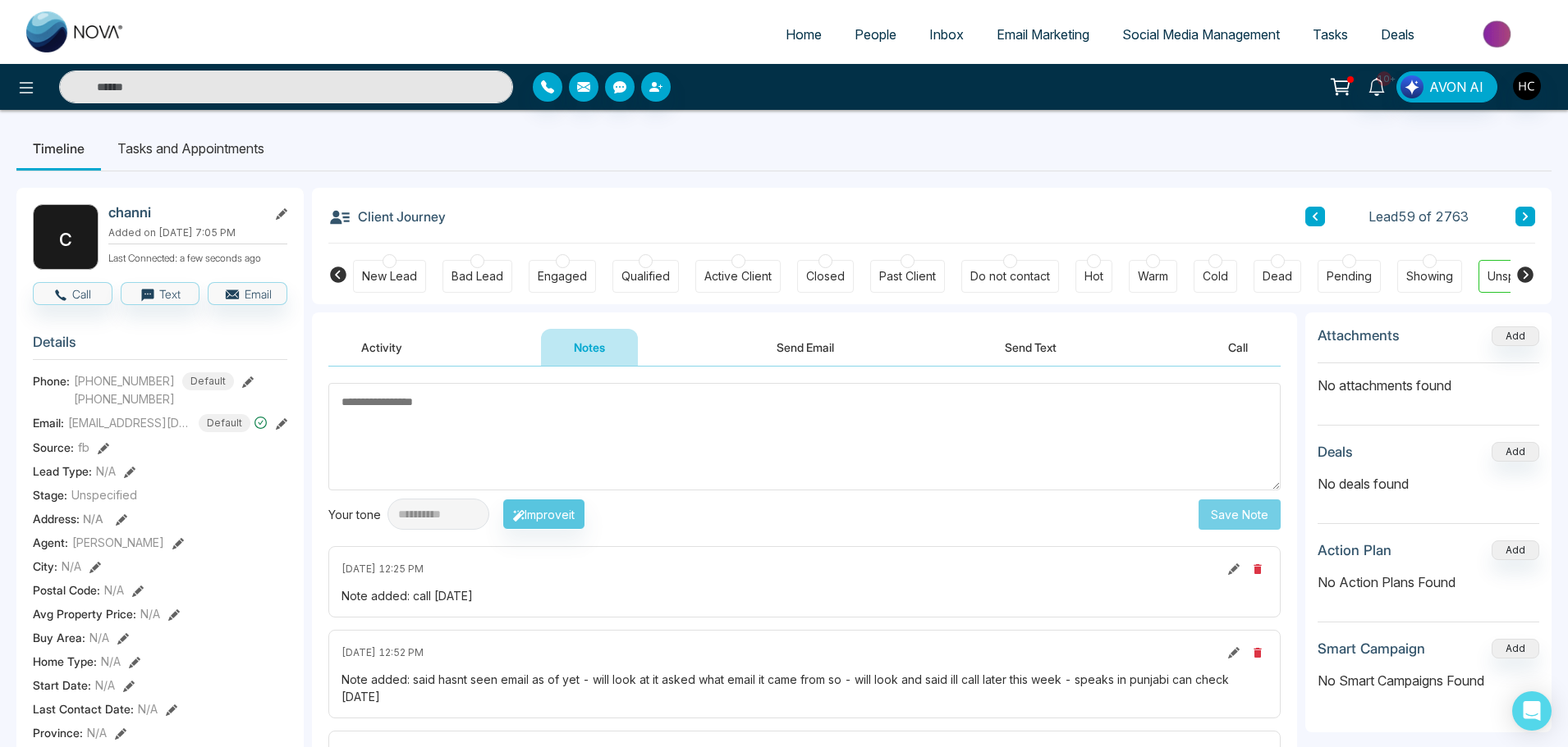
click at [325, 91] on input "text" at bounding box center [286, 86] width 454 height 33
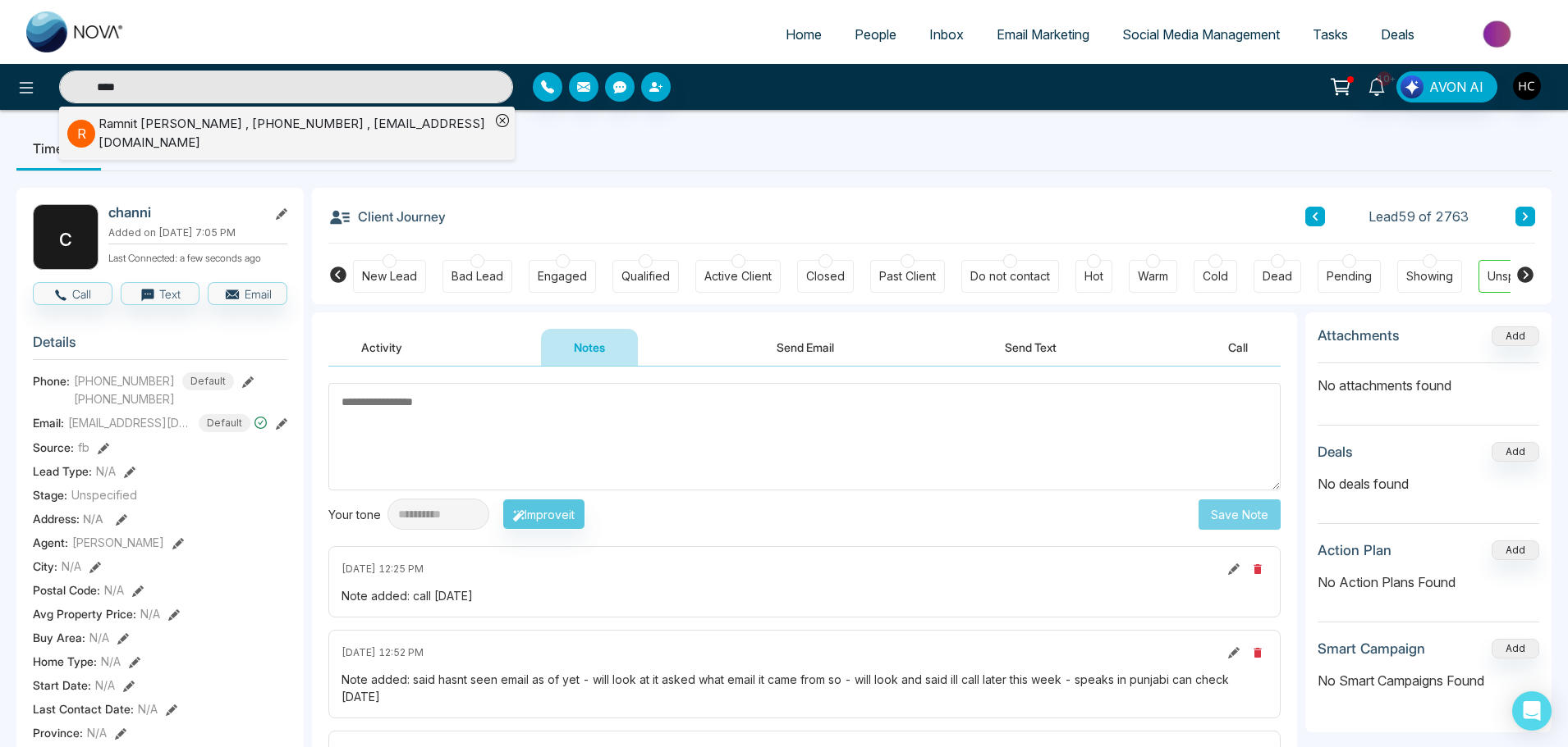
type input "****"
click at [196, 127] on div "[PERSON_NAME] , [PHONE_NUMBER] , [EMAIL_ADDRESS][DOMAIN_NAME]" at bounding box center [295, 133] width 392 height 36
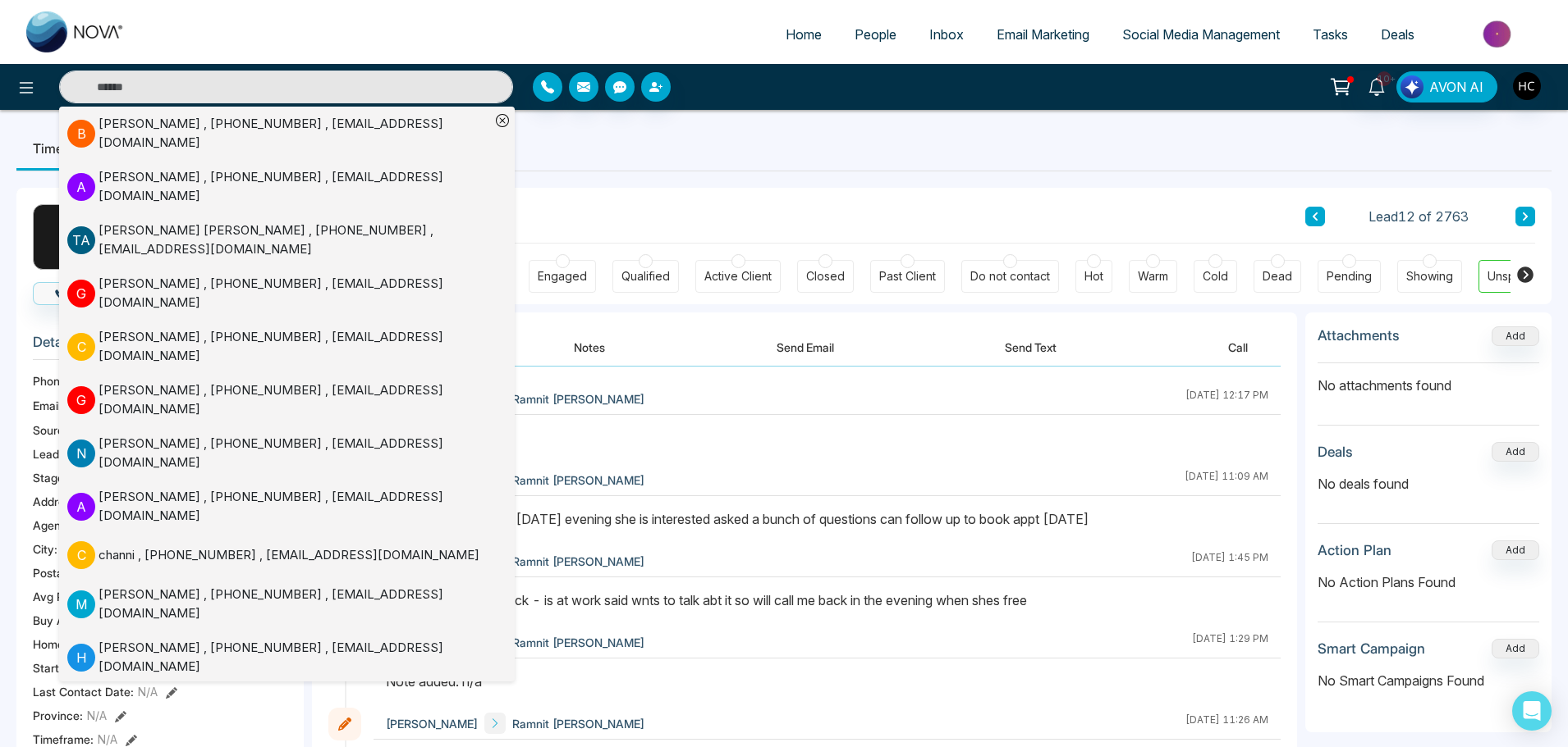
click at [624, 150] on ul "Timeline Tasks and Appointments" at bounding box center [784, 149] width 1535 height 44
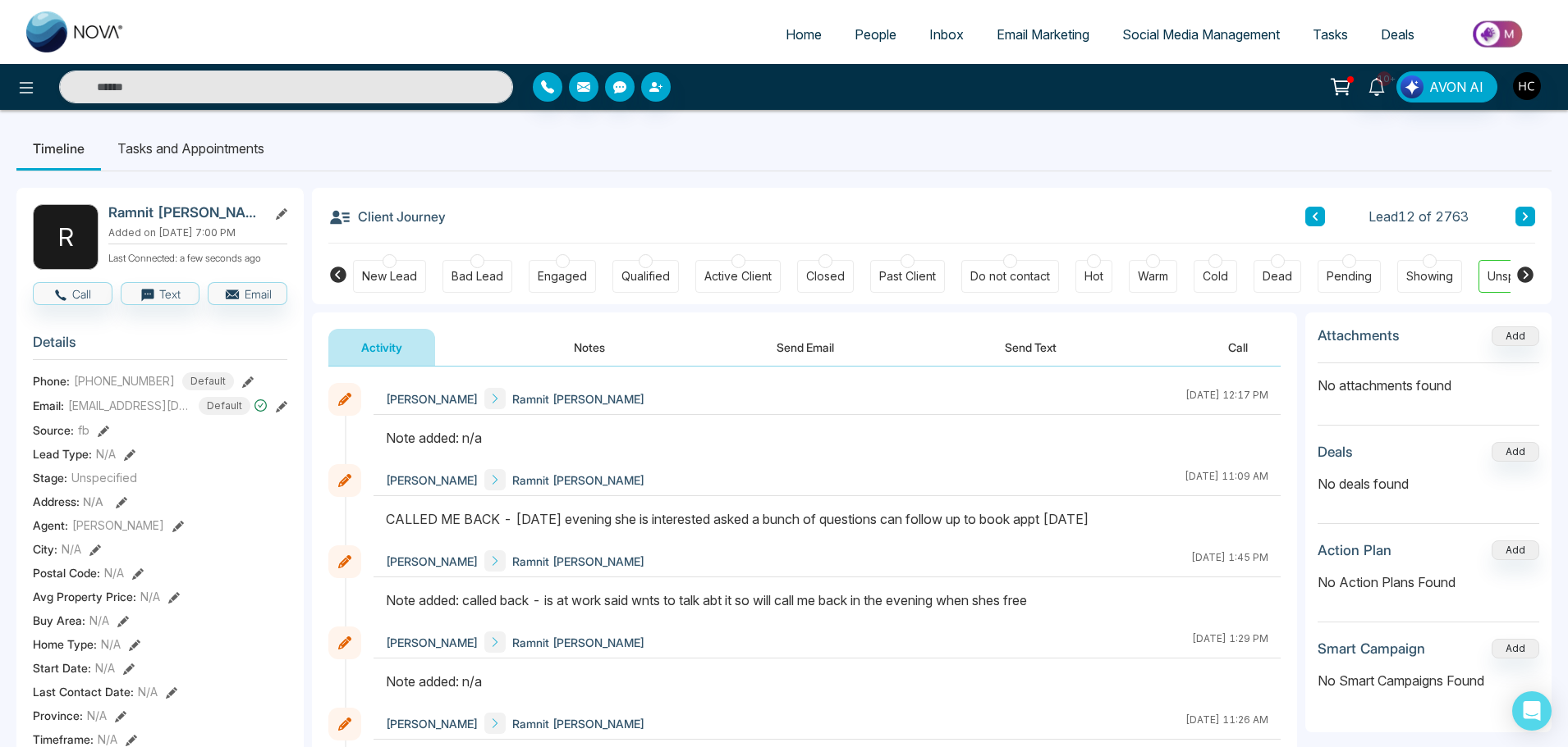
click at [585, 352] on button "Notes" at bounding box center [589, 348] width 97 height 36
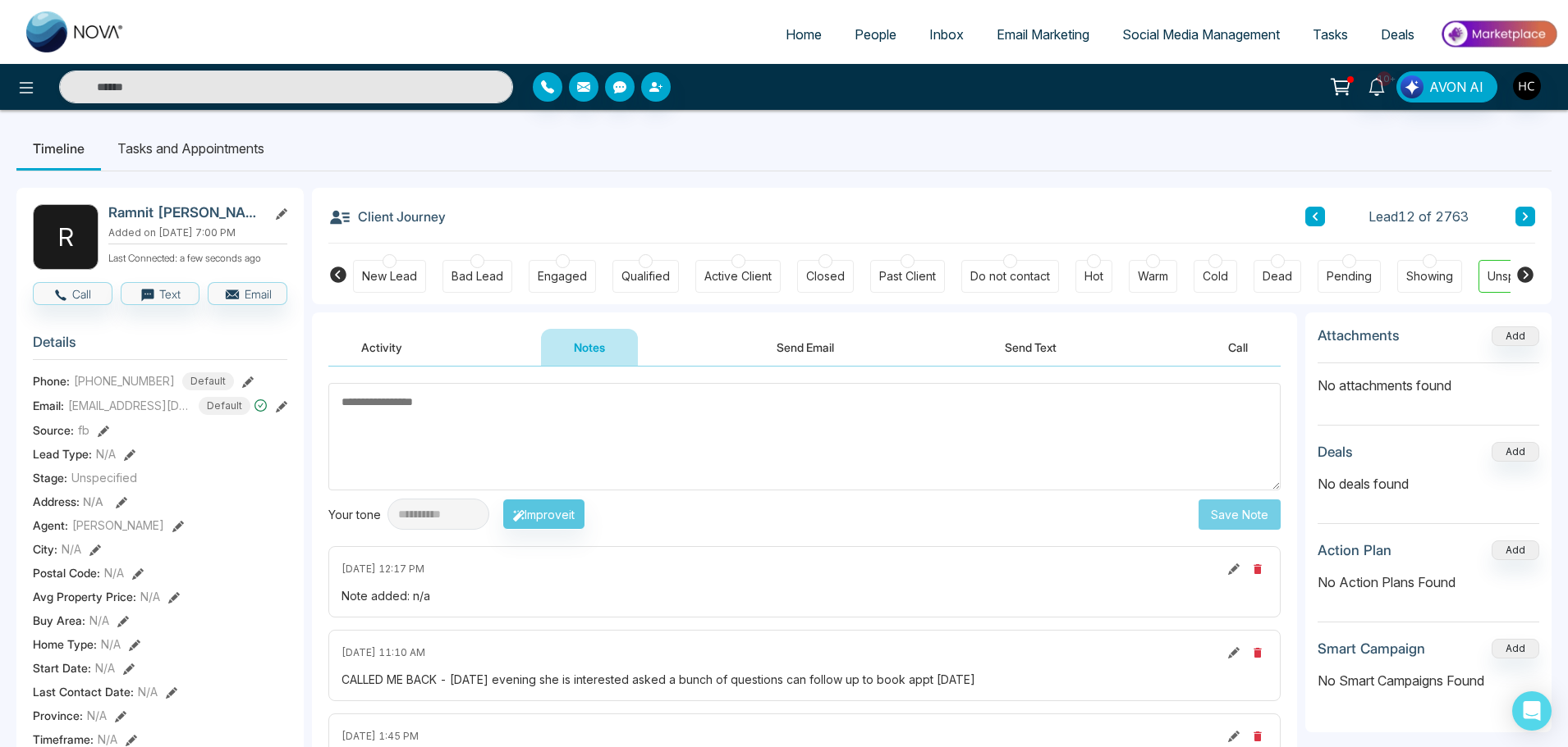
click at [1234, 655] on icon at bounding box center [1234, 653] width 12 height 12
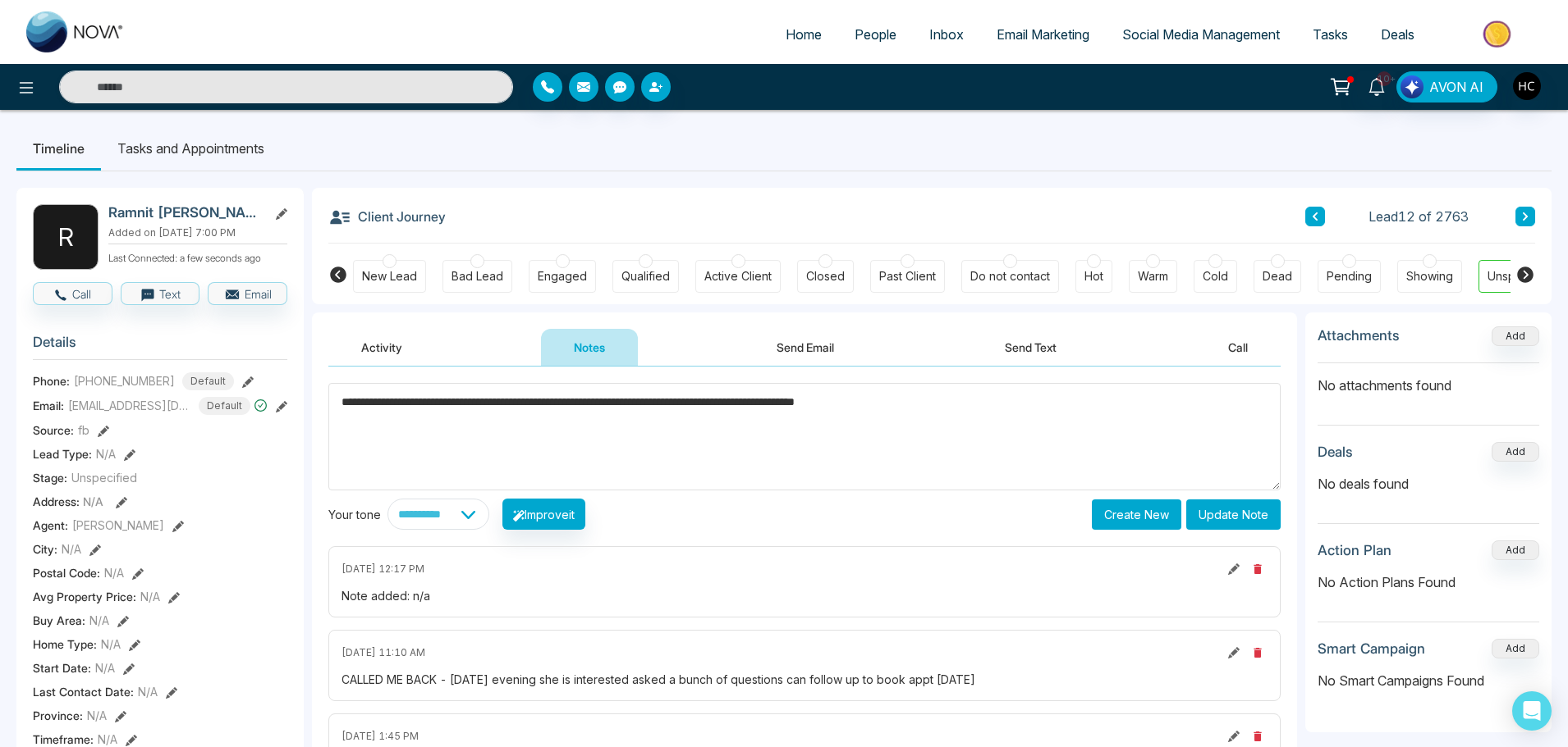
click at [541, 403] on textarea "**********" at bounding box center [804, 437] width 952 height 108
paste textarea "**********"
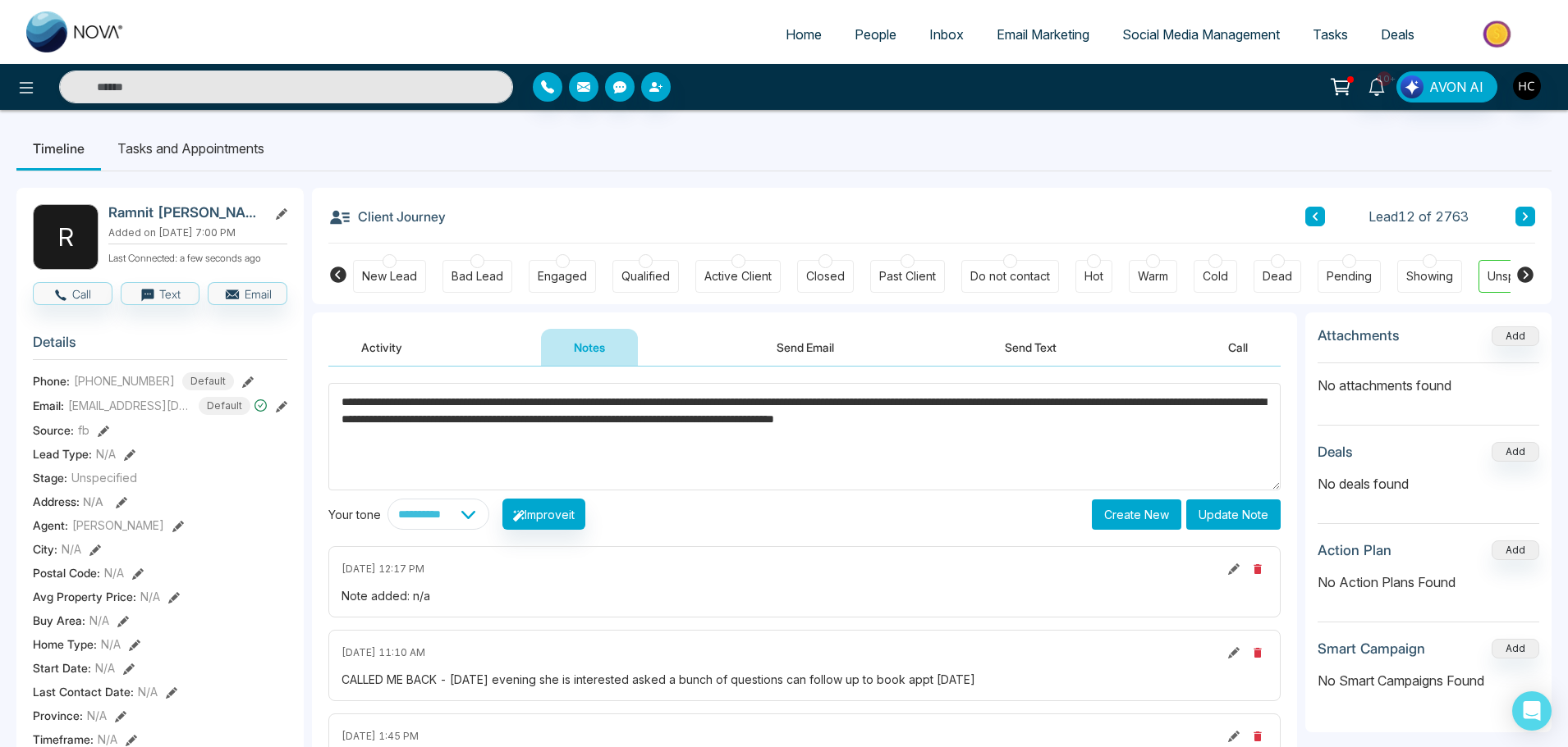
drag, startPoint x: 1239, startPoint y: 422, endPoint x: 813, endPoint y: 443, distance: 426.5
click at [813, 443] on textarea "**********" at bounding box center [804, 437] width 952 height 108
type textarea "**********"
click at [1225, 514] on button "Update Note" at bounding box center [1234, 515] width 94 height 31
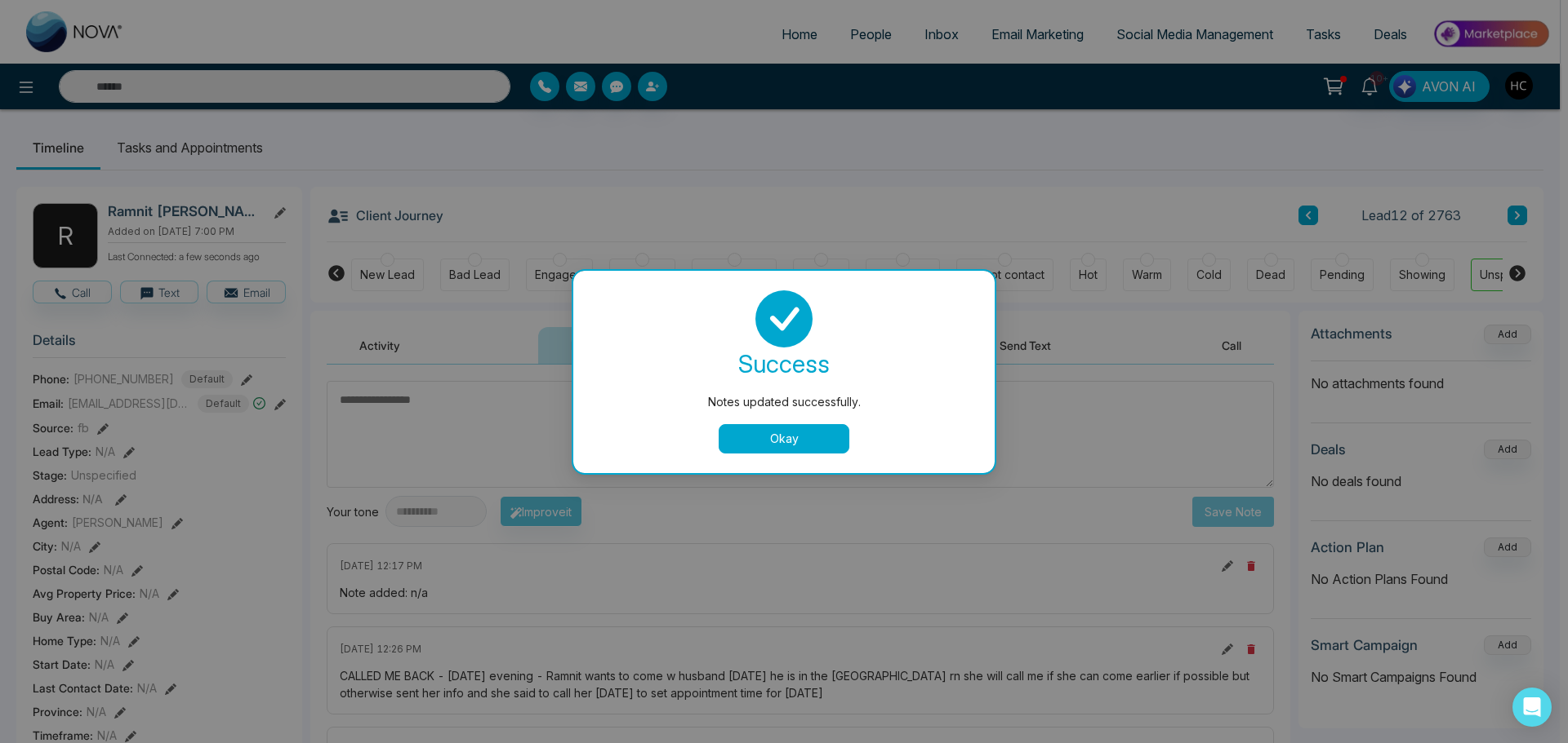
click at [835, 449] on button "Okay" at bounding box center [784, 438] width 131 height 30
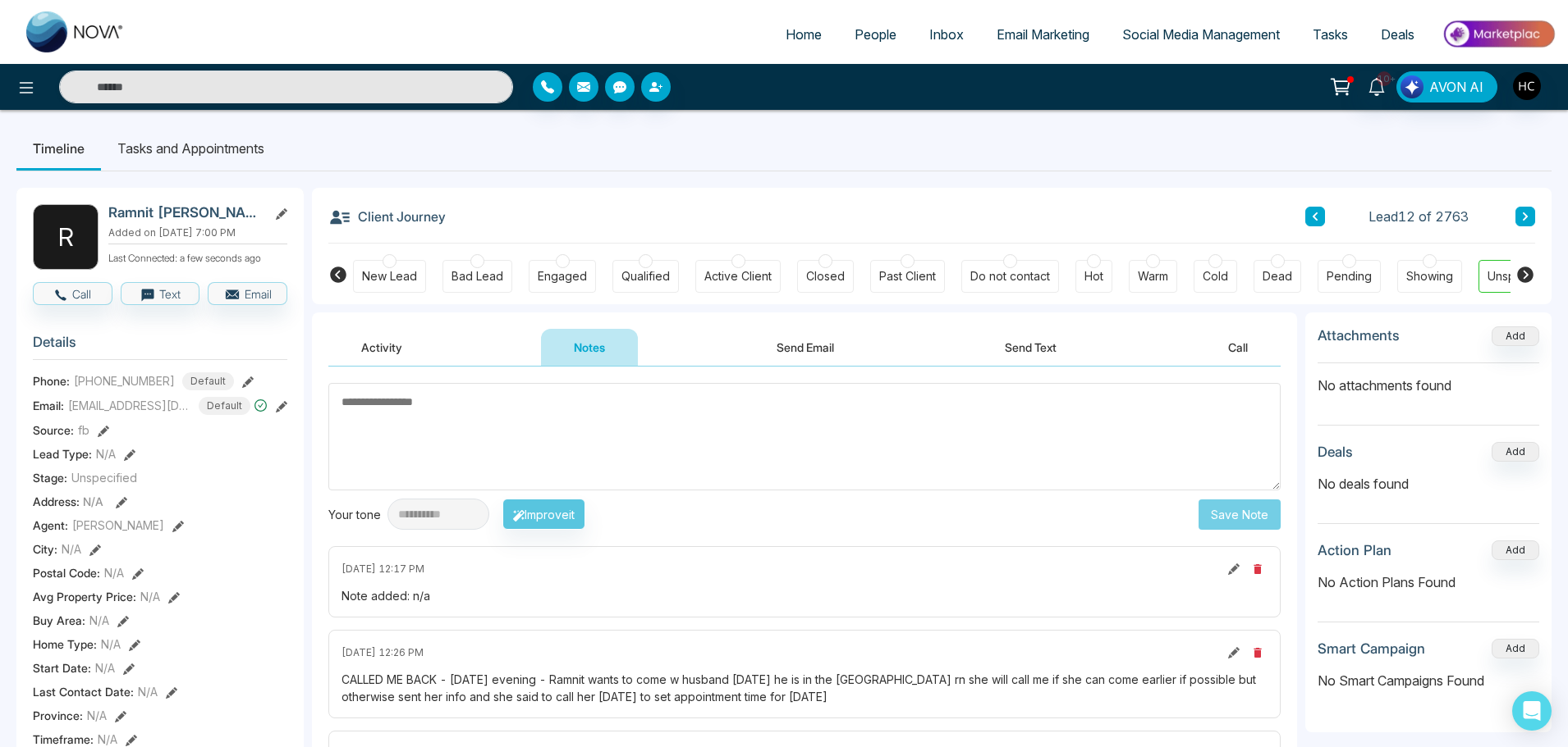
click at [1229, 566] on icon at bounding box center [1234, 569] width 12 height 12
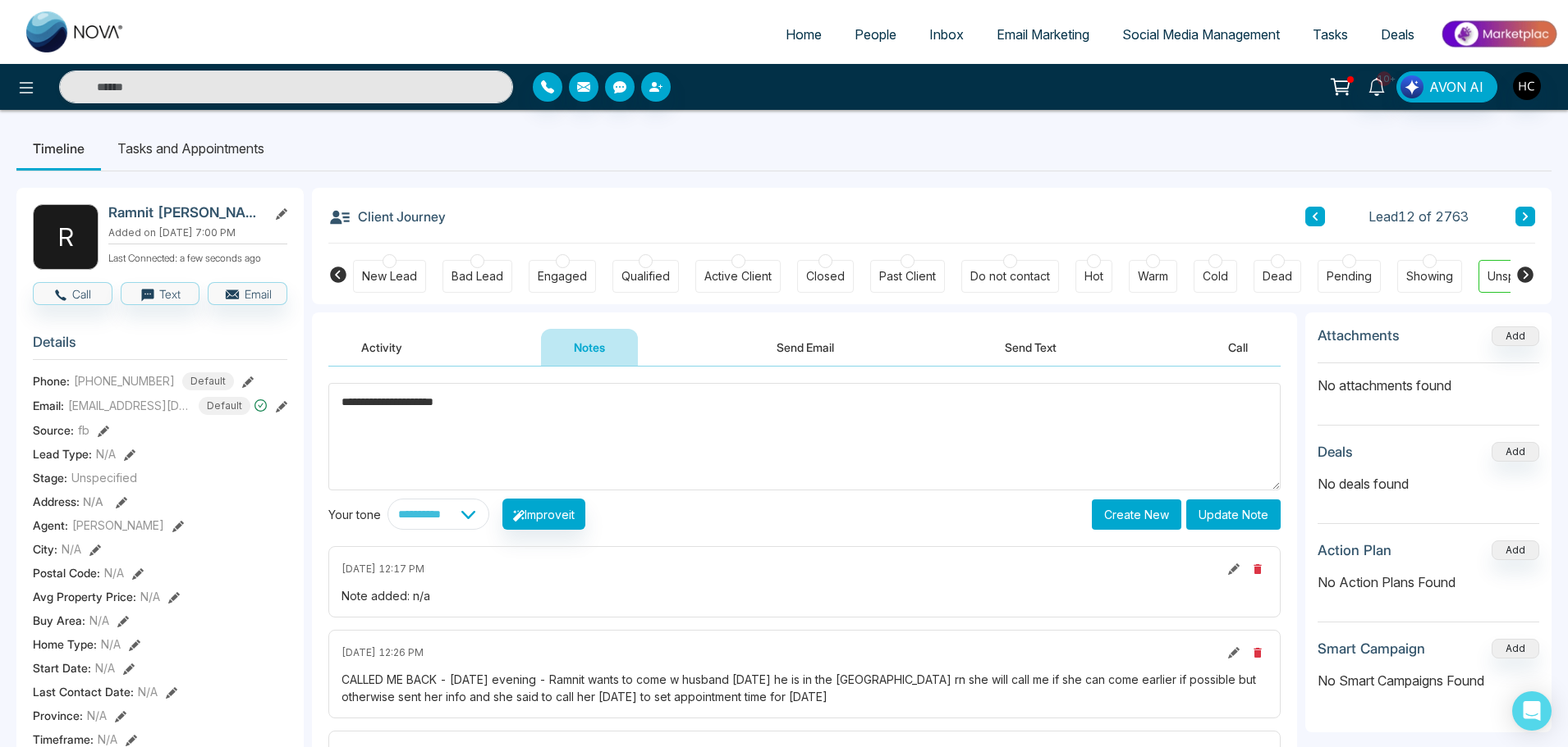
type textarea "**********"
click at [1242, 509] on button "Update Note" at bounding box center [1234, 515] width 94 height 31
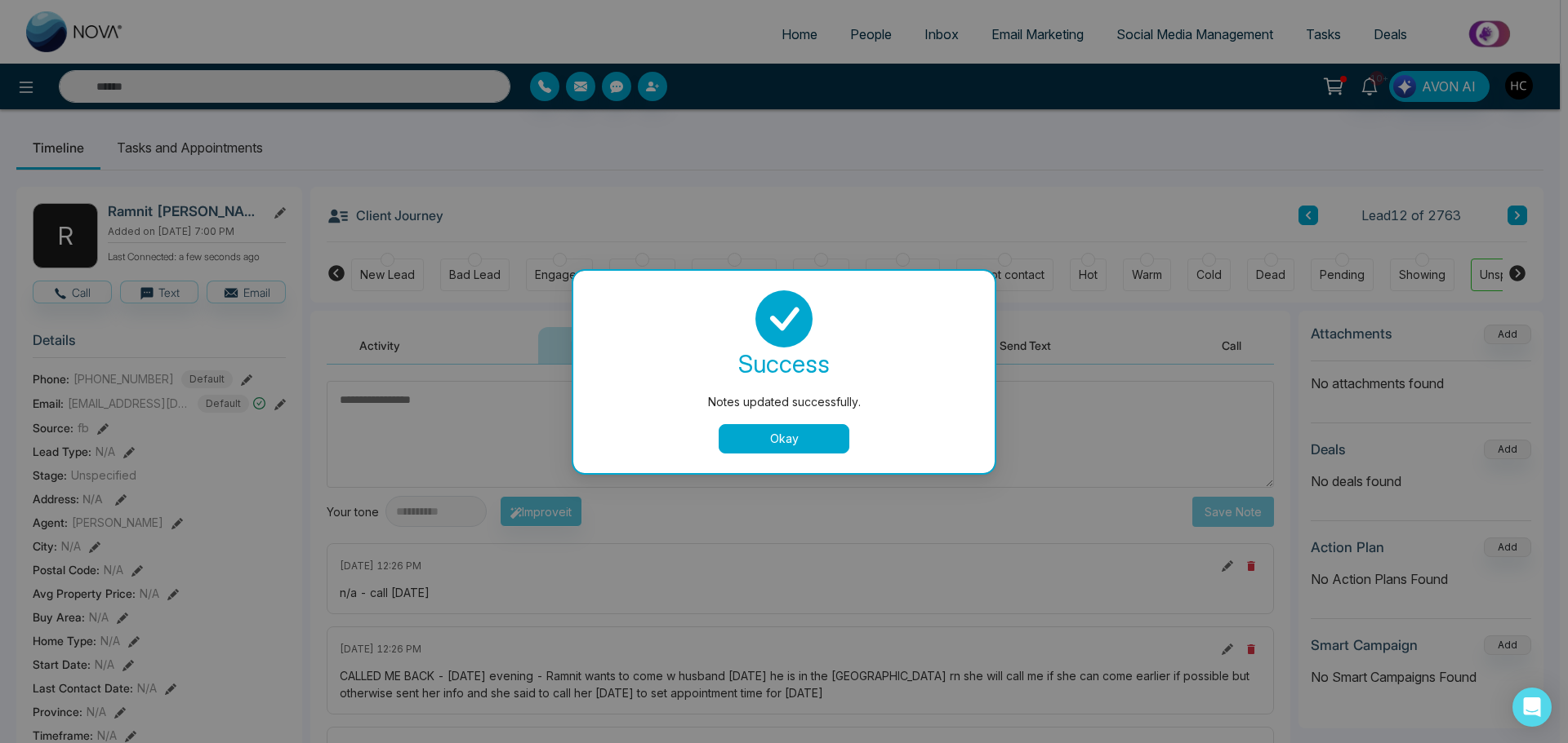
click at [796, 440] on button "Okay" at bounding box center [784, 438] width 131 height 30
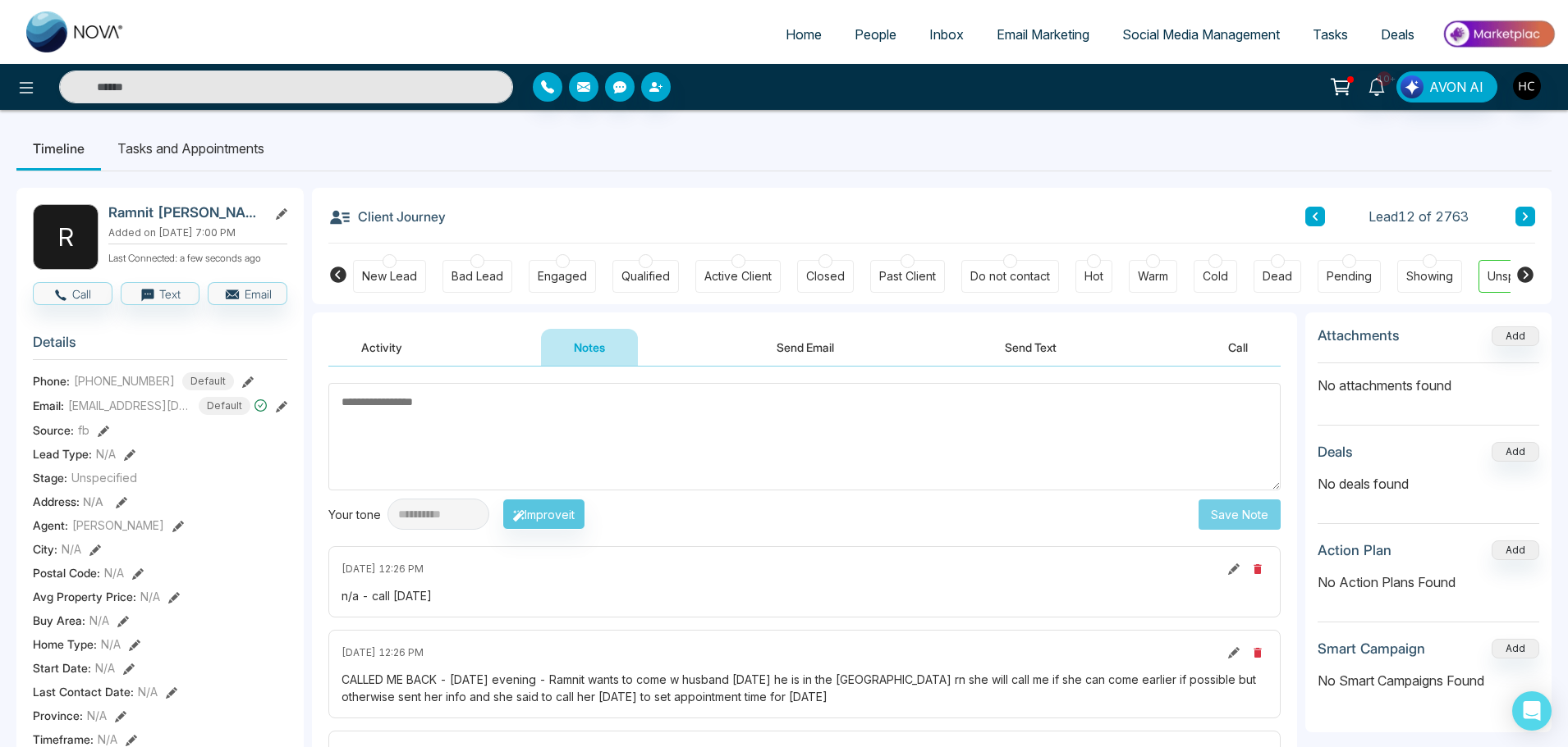
click at [875, 31] on span "People" at bounding box center [876, 34] width 42 height 16
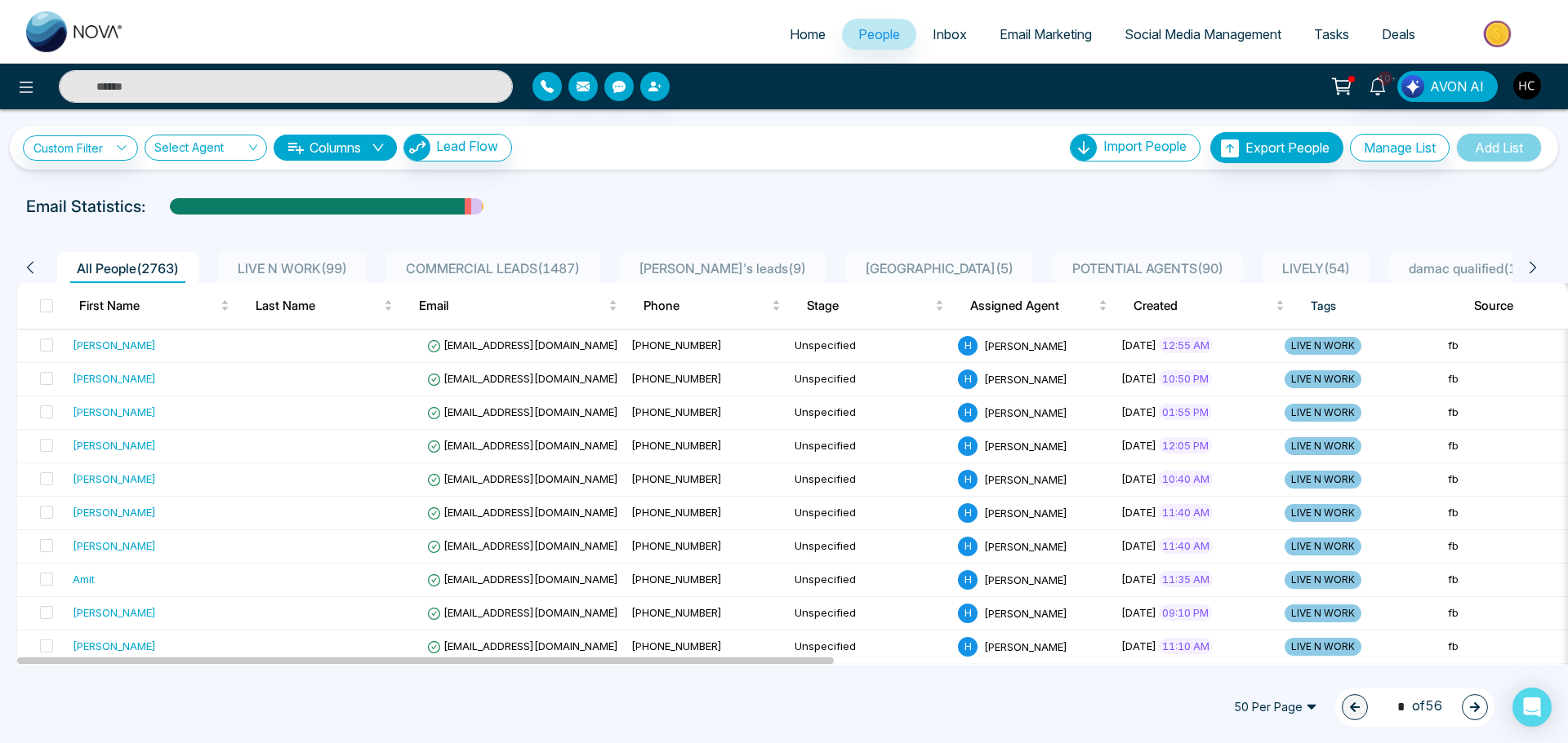
click at [275, 264] on span "LIVE N WORK ( 99 )" at bounding box center [292, 268] width 122 height 16
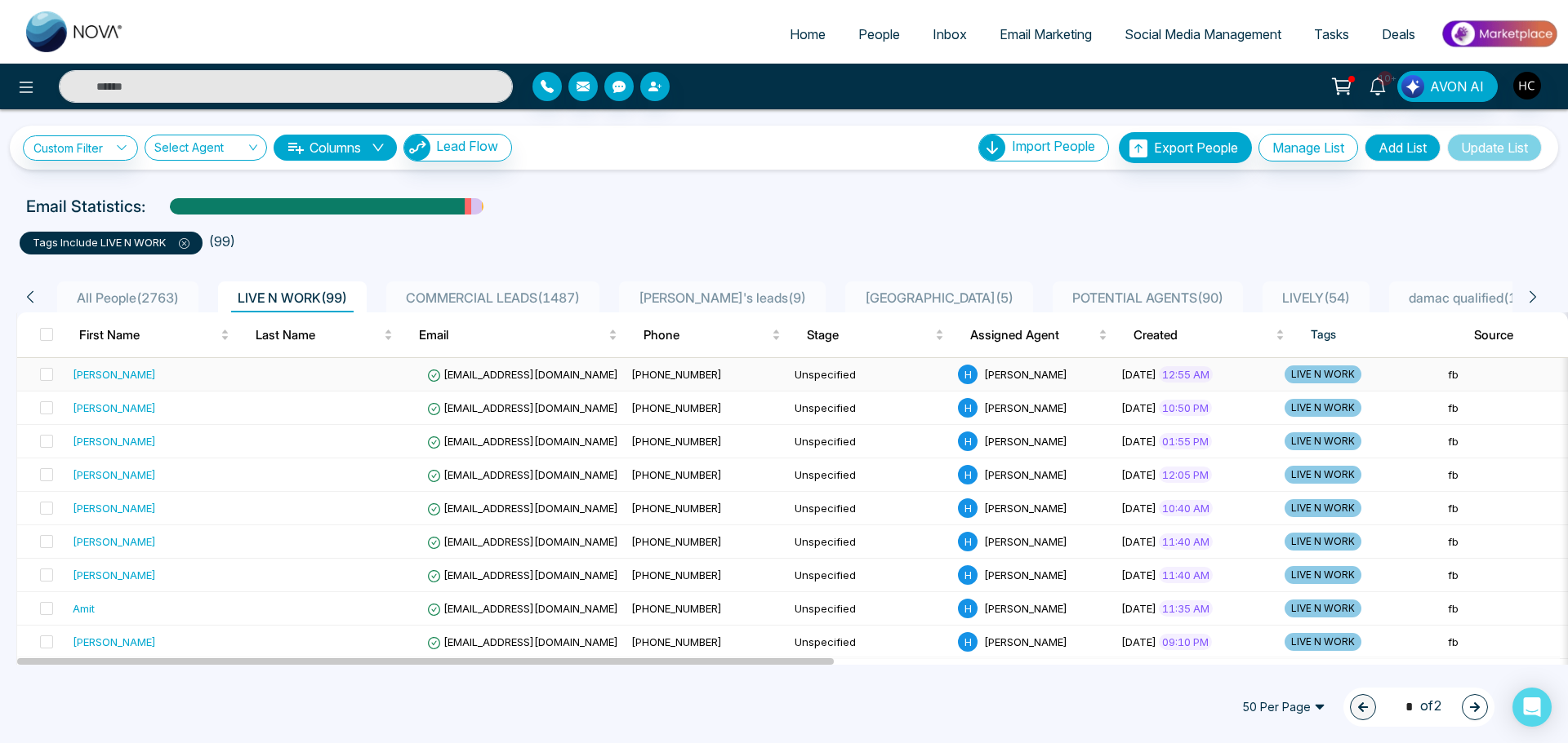
click at [224, 377] on div "[PERSON_NAME]" at bounding box center [161, 374] width 178 height 16
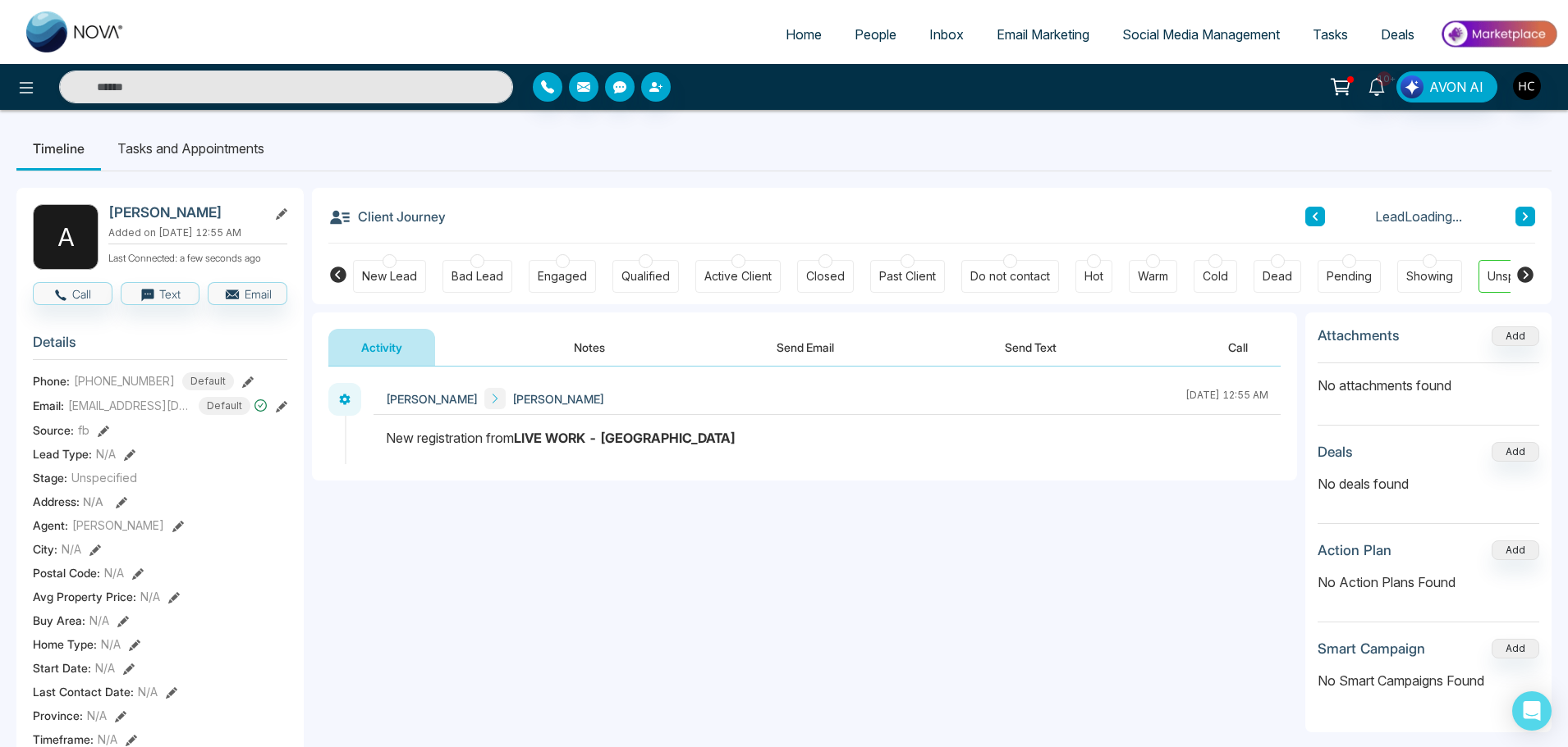
click at [590, 352] on button "Notes" at bounding box center [589, 348] width 97 height 36
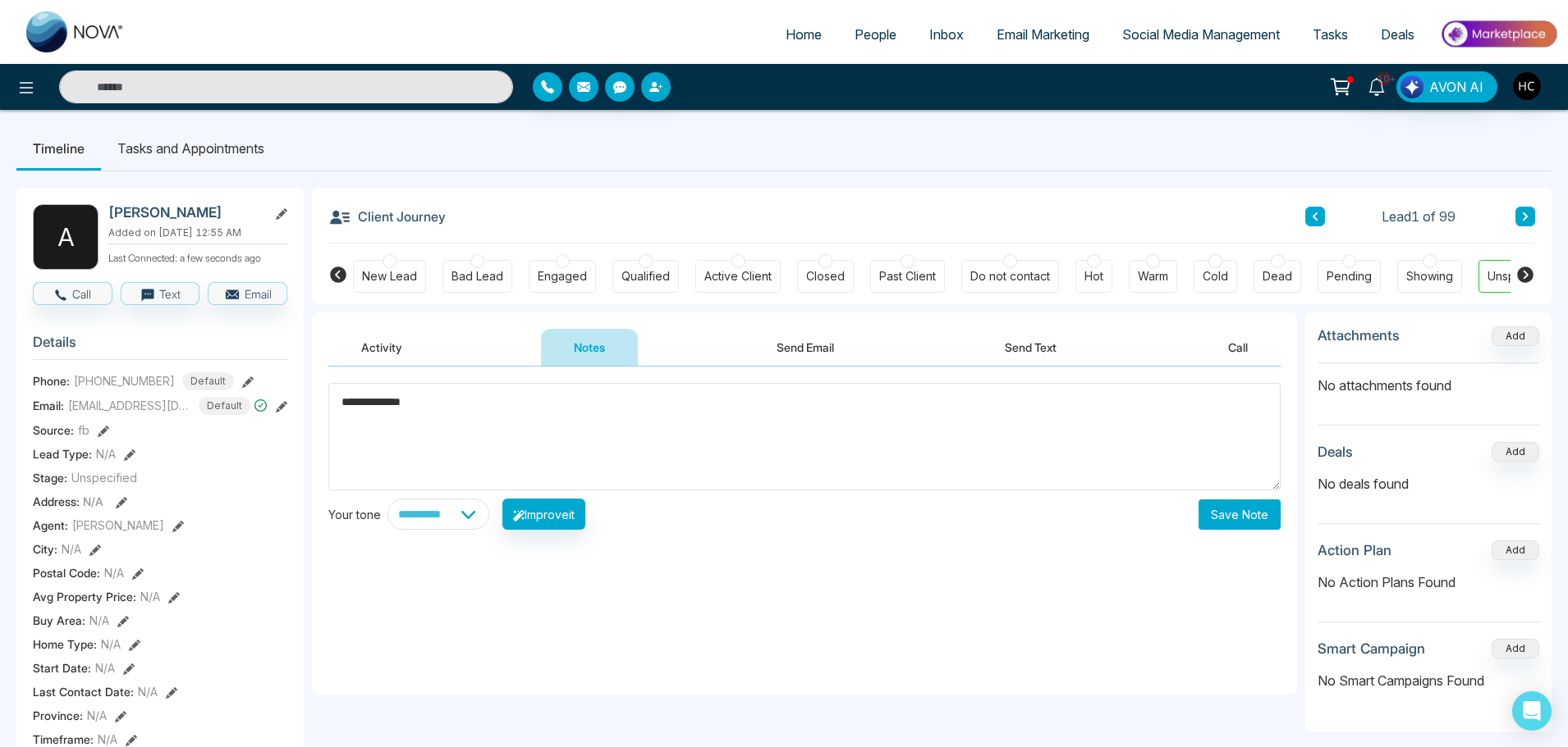
type textarea "**********"
click at [1239, 518] on button "Save Note" at bounding box center [1239, 515] width 82 height 31
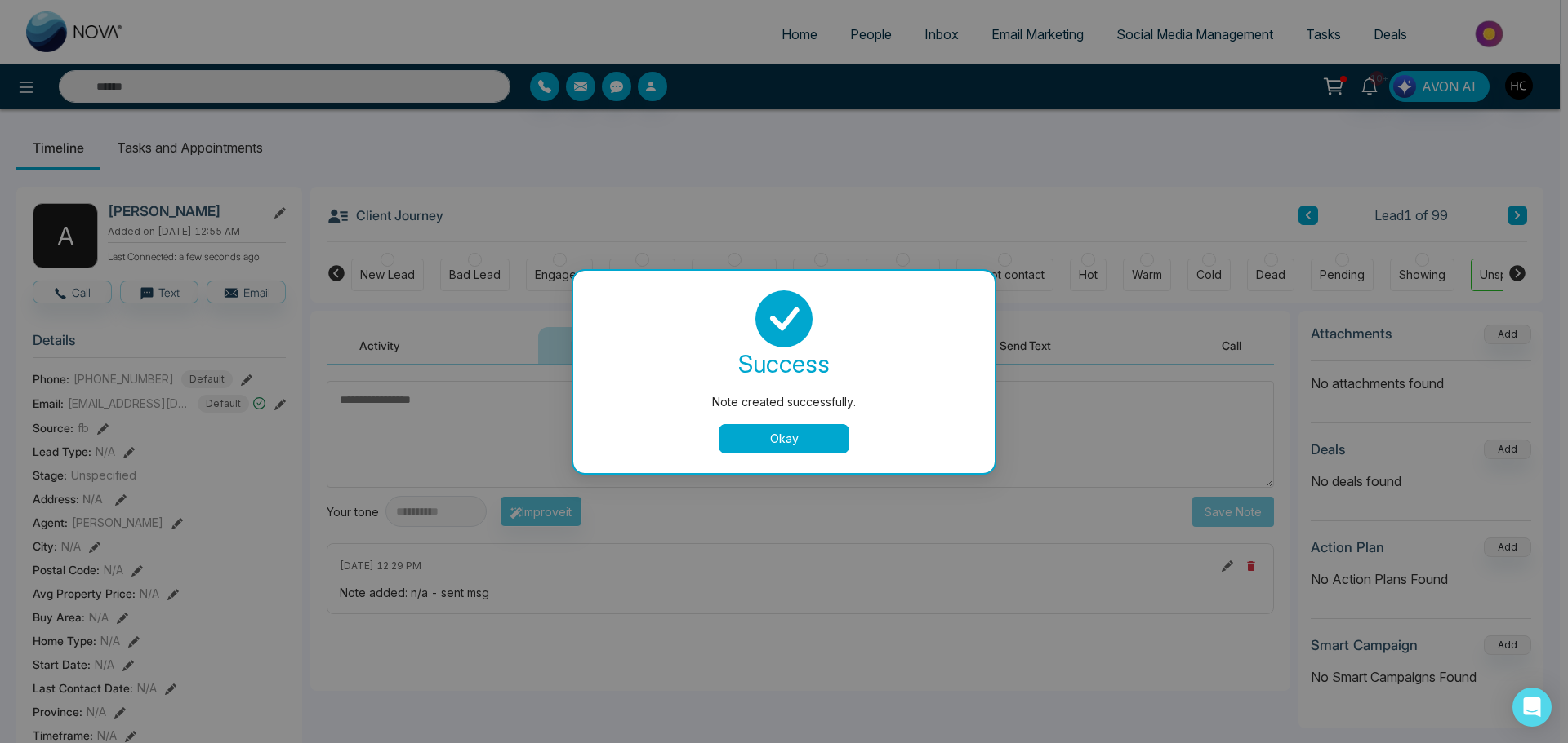
click at [746, 435] on button "Okay" at bounding box center [784, 438] width 131 height 30
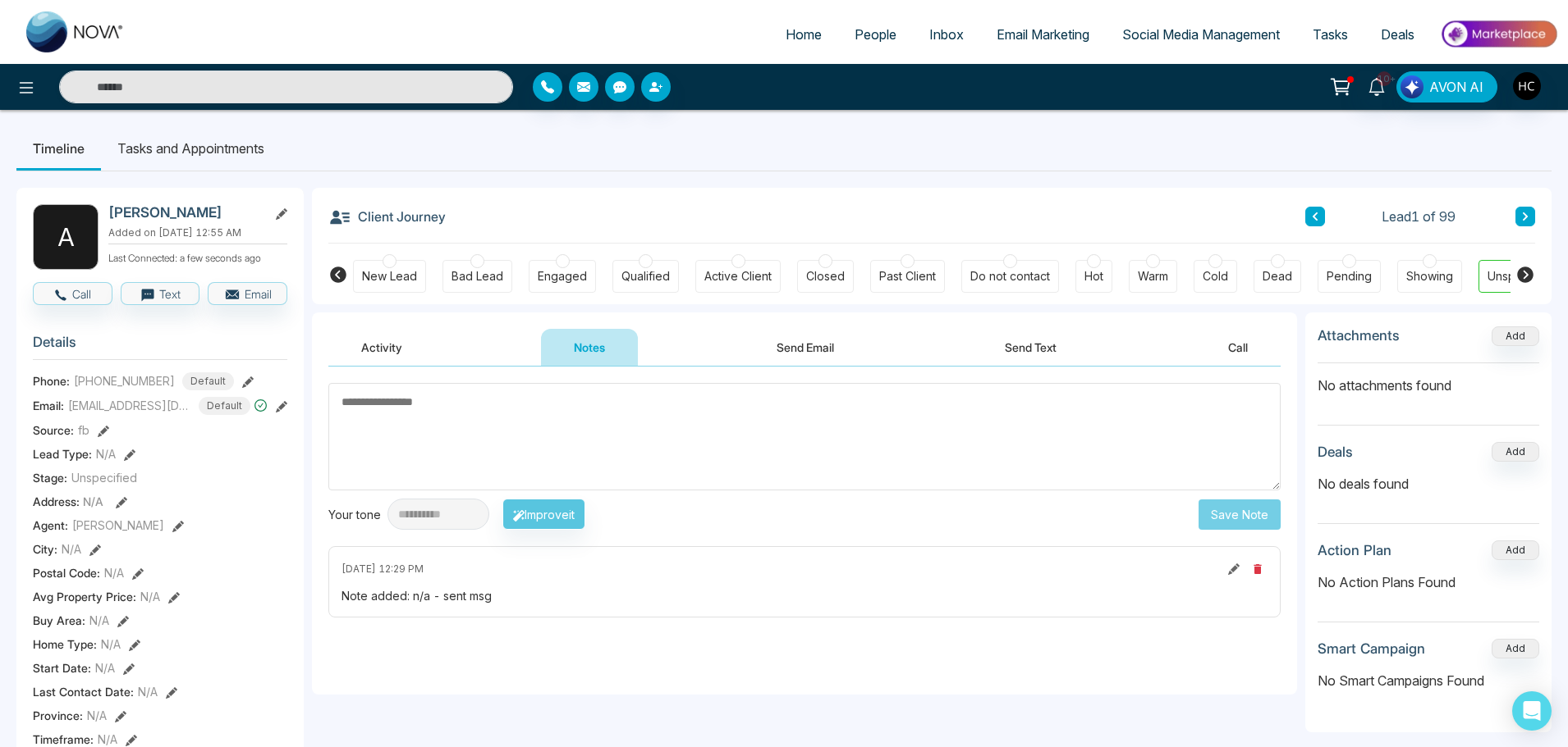
click at [1516, 217] on button at bounding box center [1525, 216] width 20 height 20
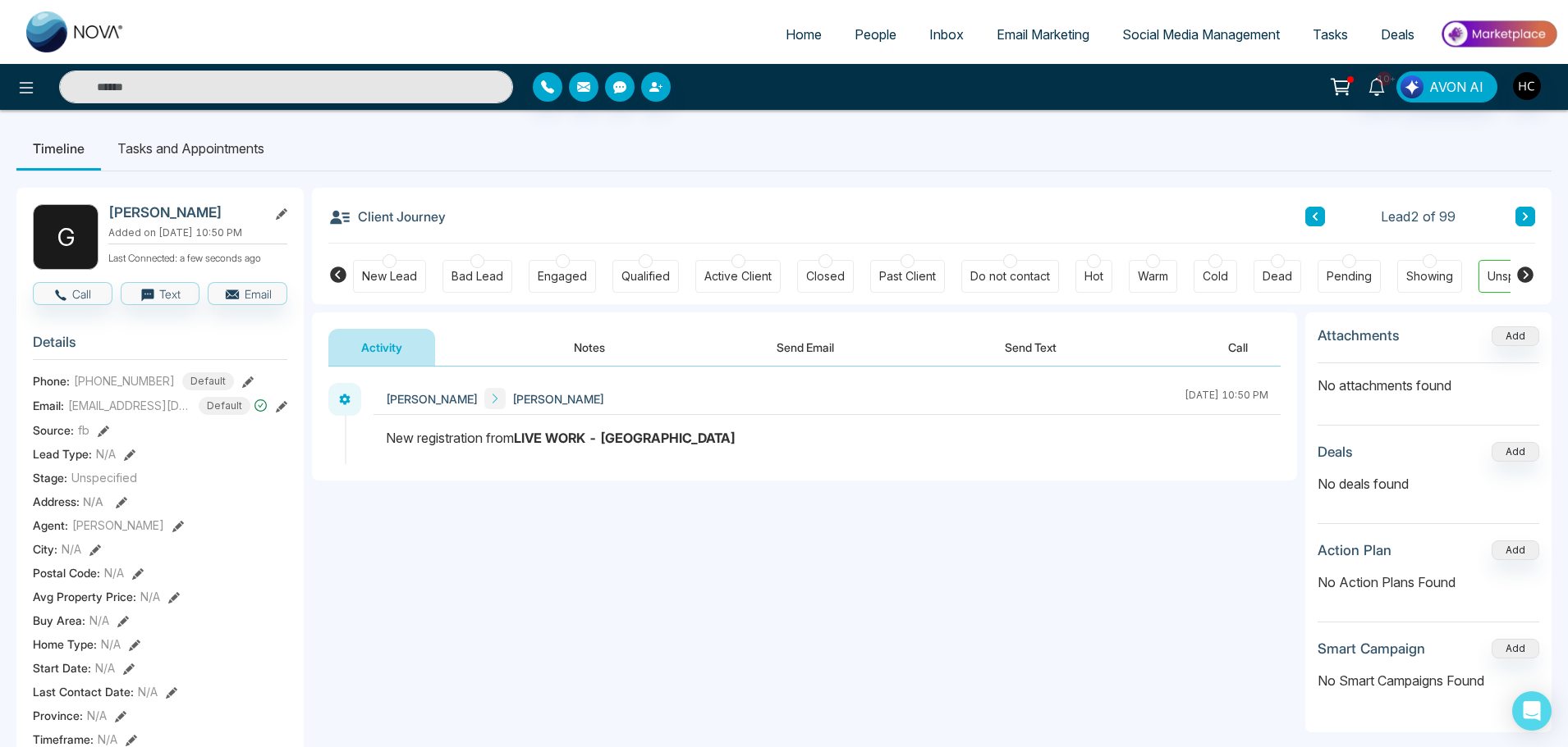
click at [601, 336] on button "Notes" at bounding box center [589, 348] width 97 height 36
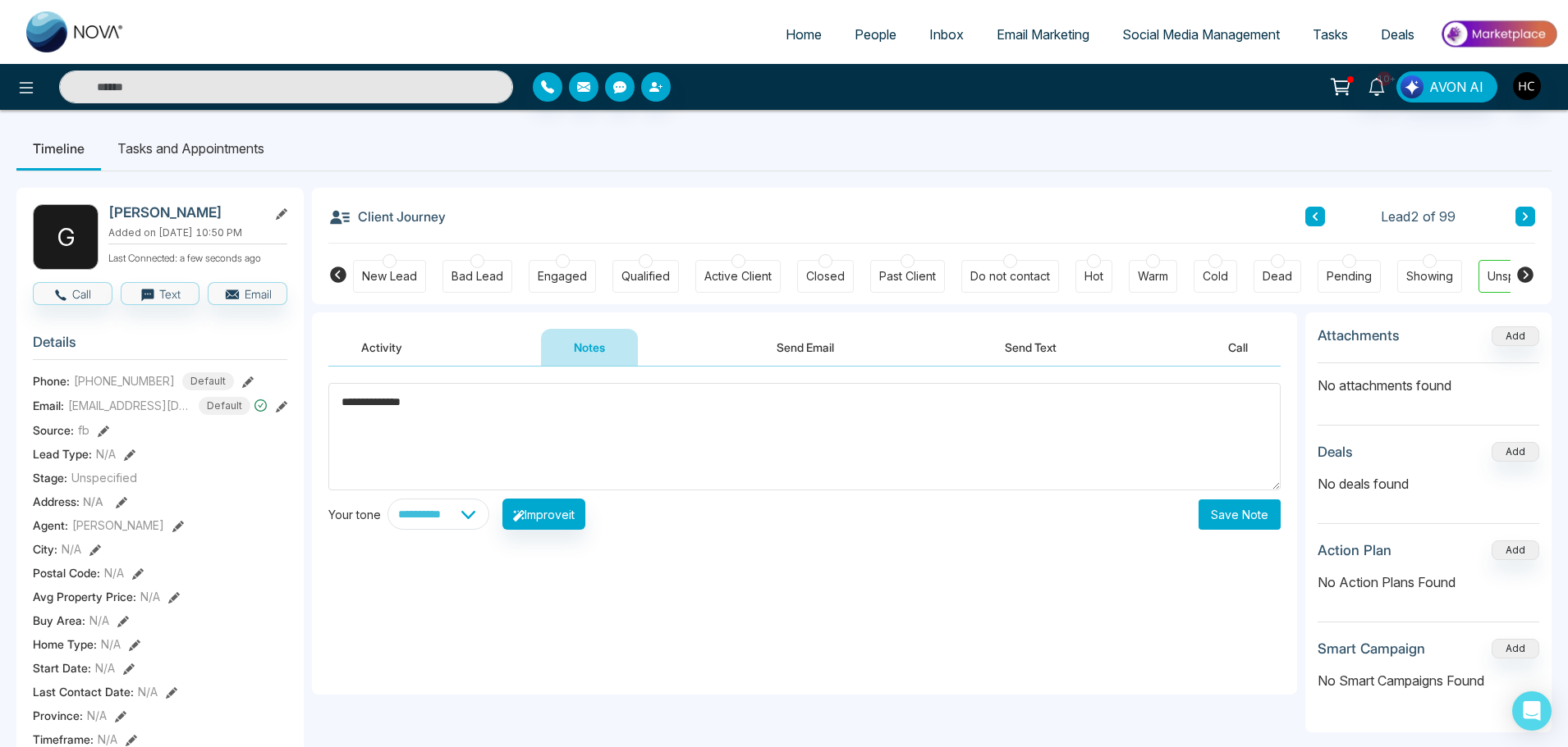
type textarea "**********"
click at [1245, 509] on button "Save Note" at bounding box center [1239, 515] width 82 height 31
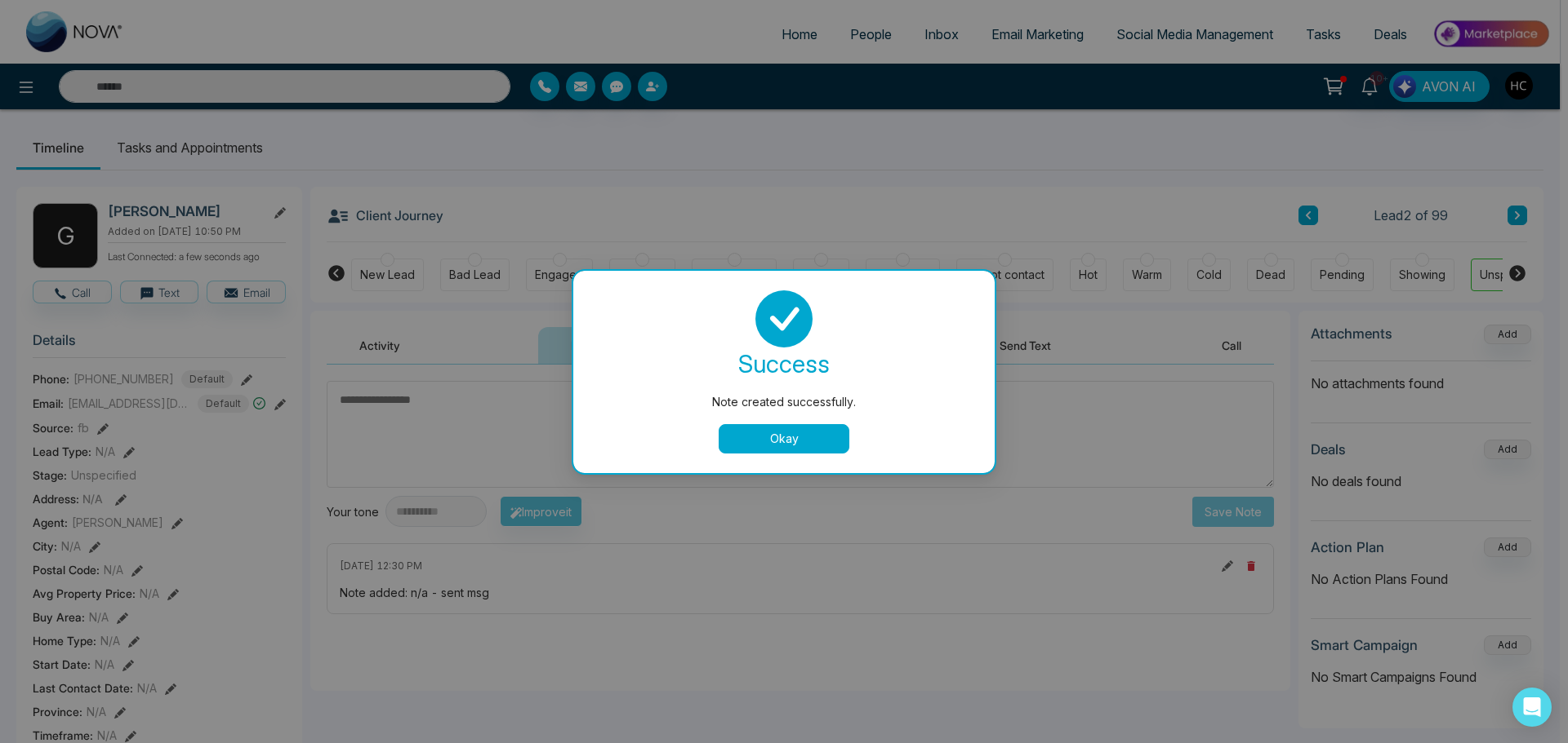
click at [769, 431] on button "Okay" at bounding box center [784, 438] width 131 height 30
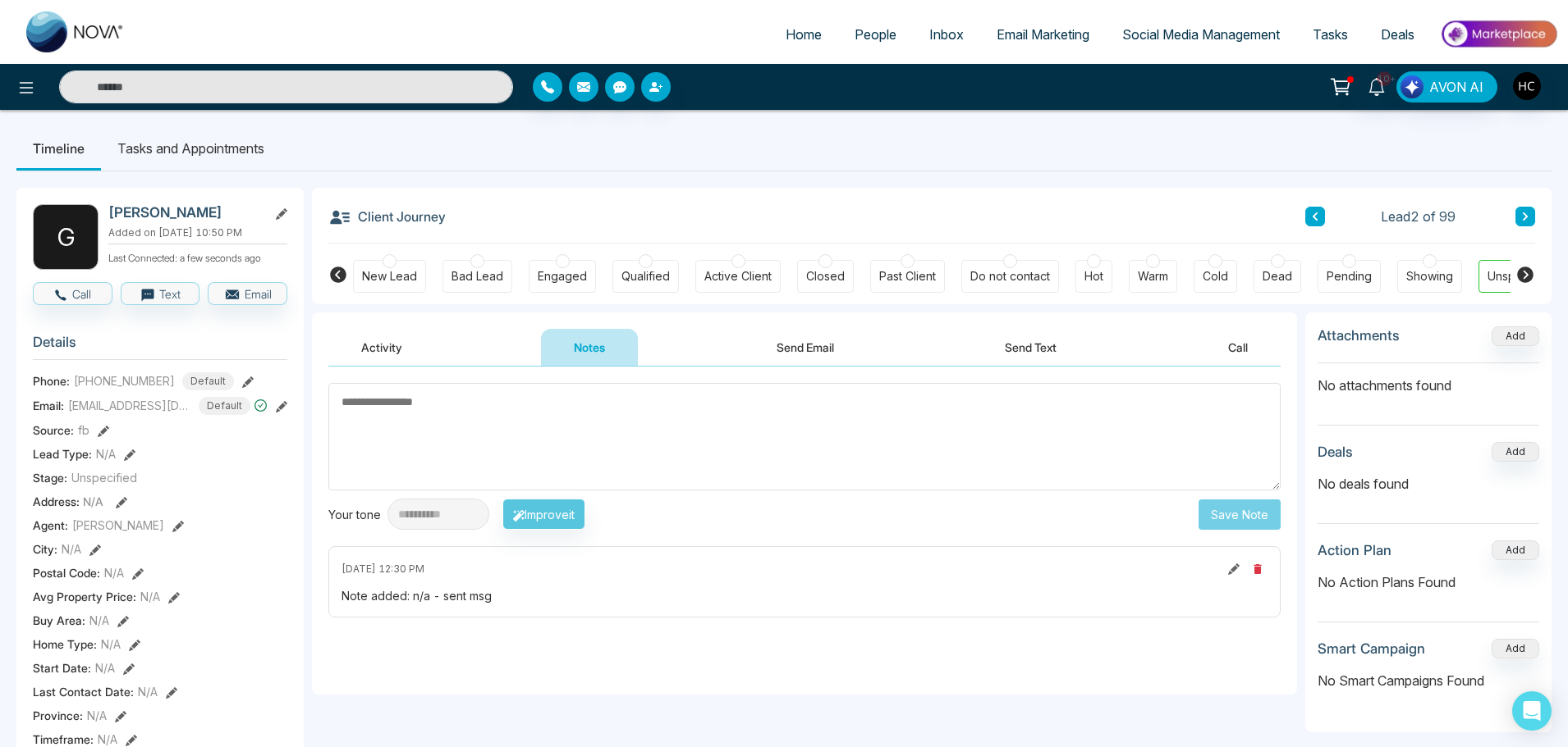
click at [1529, 217] on icon at bounding box center [1525, 216] width 9 height 10
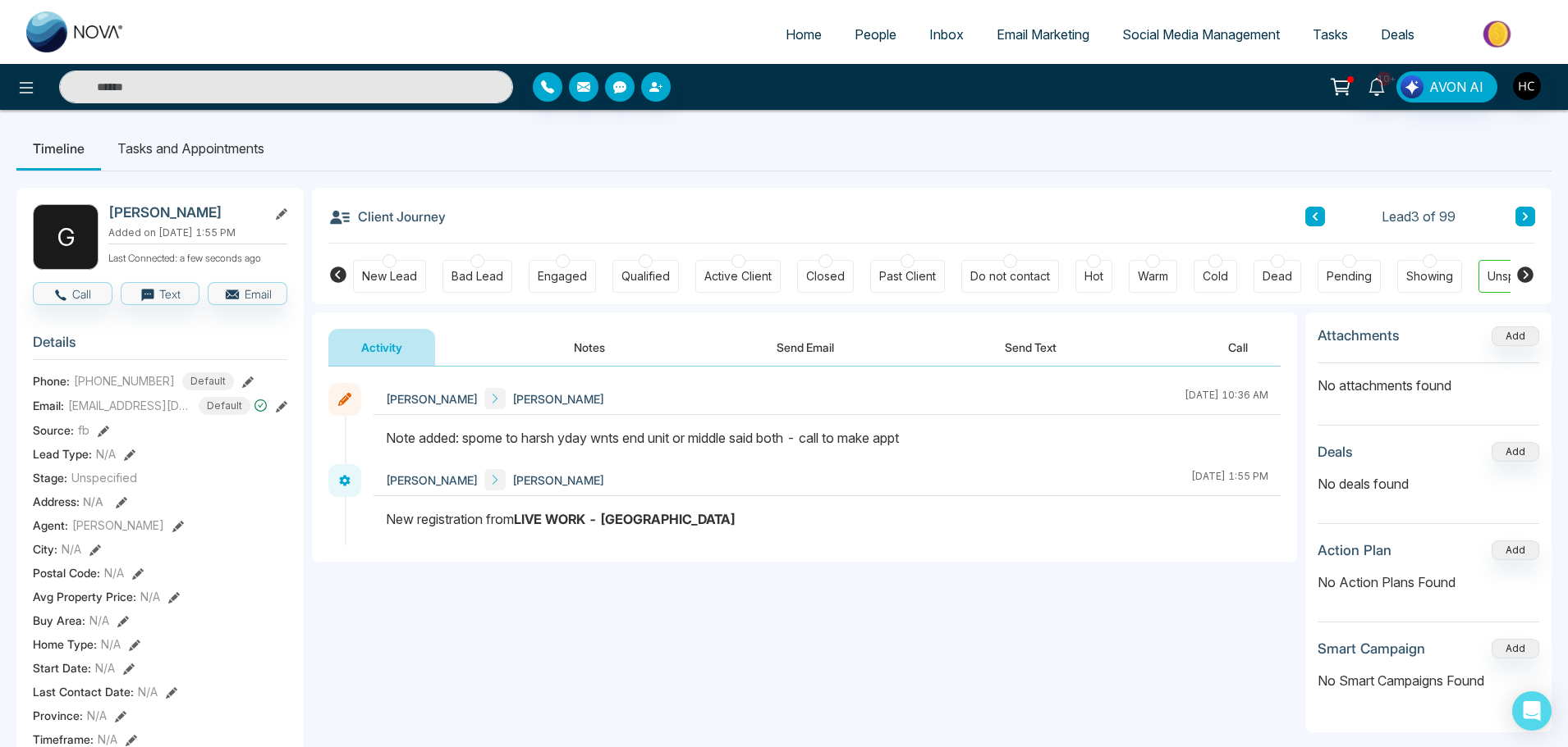
click at [589, 352] on button "Notes" at bounding box center [589, 348] width 97 height 36
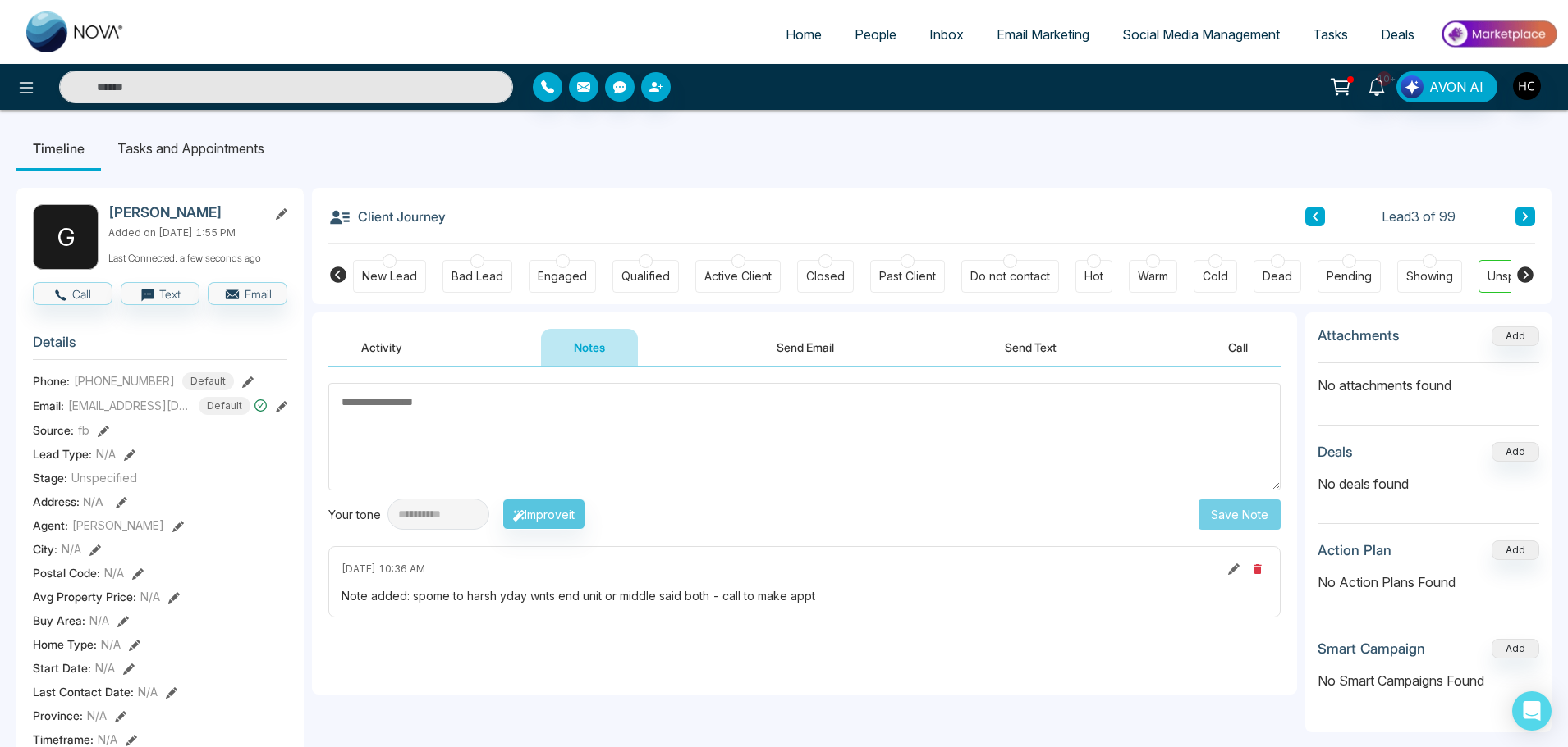
click at [1234, 568] on icon at bounding box center [1234, 569] width 12 height 12
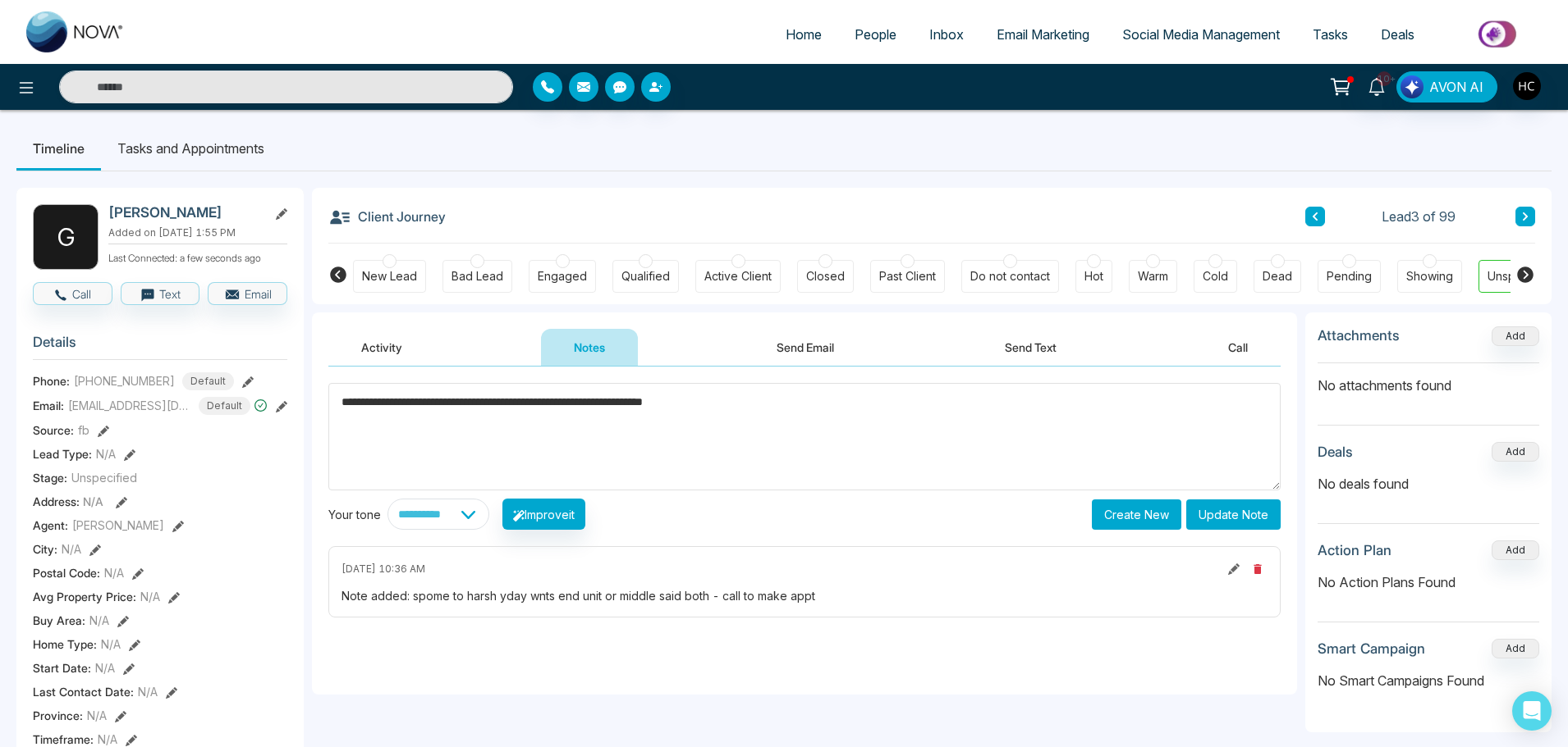
click at [374, 400] on textarea "**********" at bounding box center [804, 437] width 952 height 108
type textarea "**********"
click at [1262, 511] on button "Update Note" at bounding box center [1234, 515] width 94 height 31
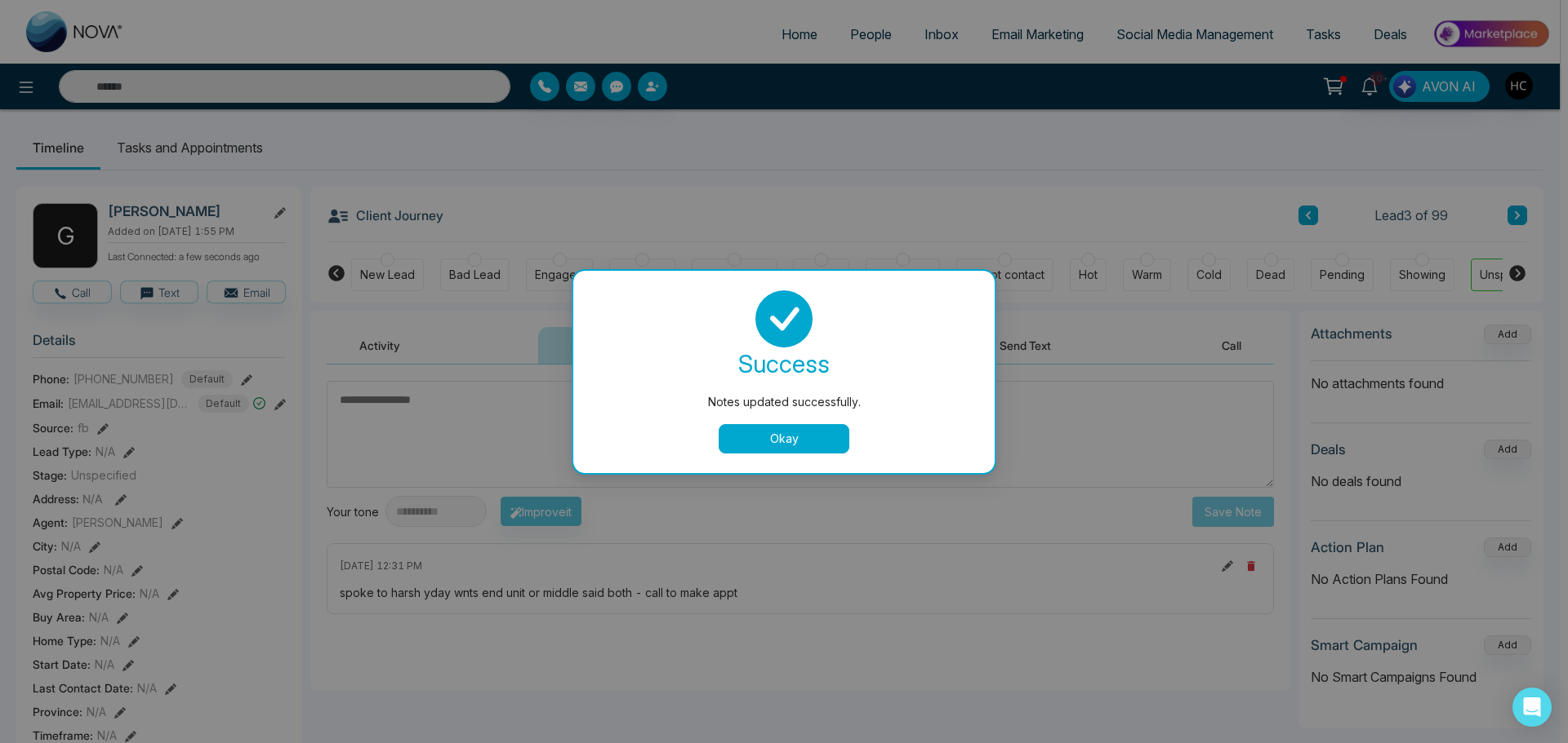
click at [810, 440] on button "Okay" at bounding box center [784, 438] width 131 height 30
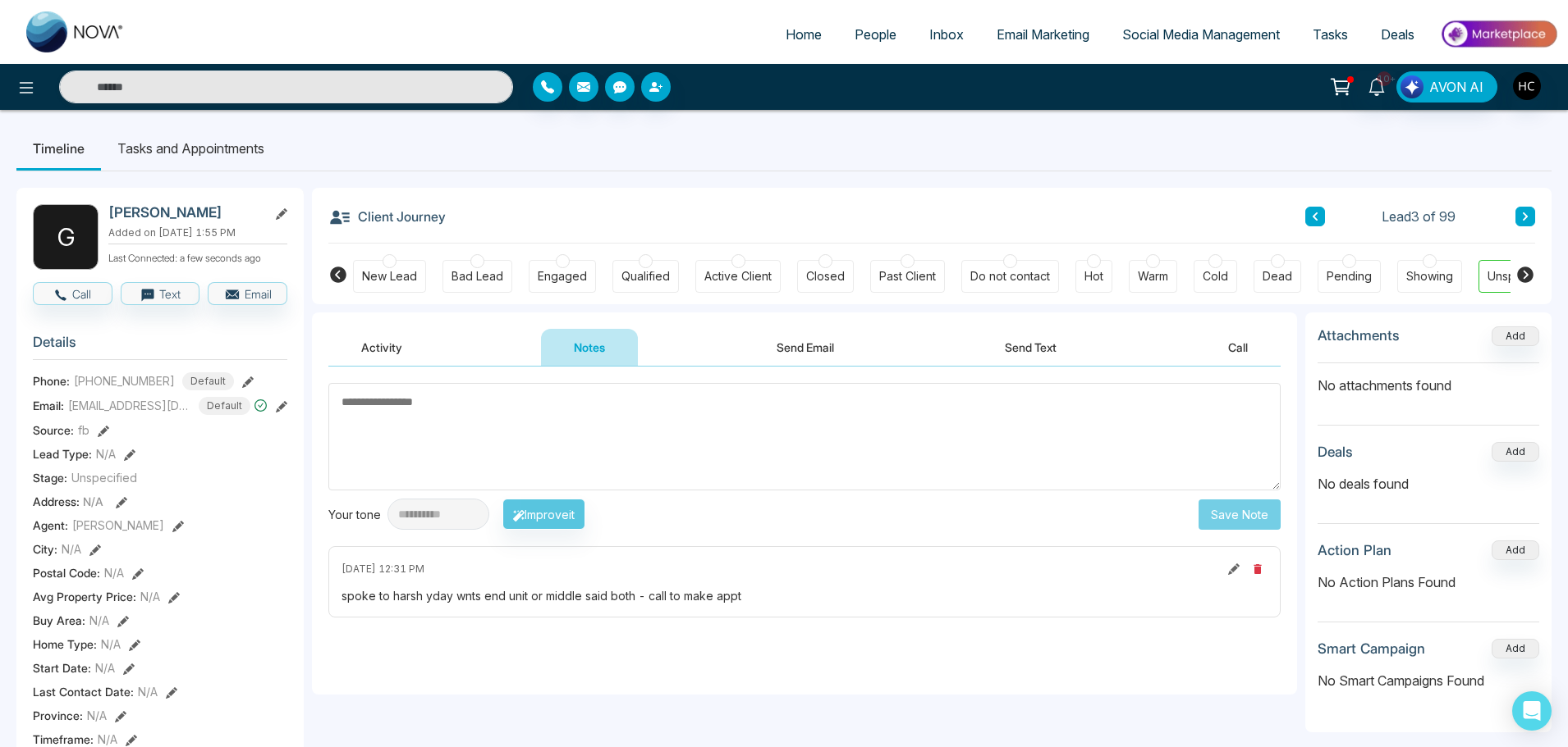
click at [815, 443] on textarea at bounding box center [804, 437] width 952 height 108
click at [635, 433] on textarea at bounding box center [804, 437] width 952 height 108
click at [511, 425] on textarea at bounding box center [804, 437] width 952 height 108
click at [449, 406] on textarea at bounding box center [804, 437] width 952 height 108
click at [431, 417] on textarea at bounding box center [804, 437] width 952 height 108
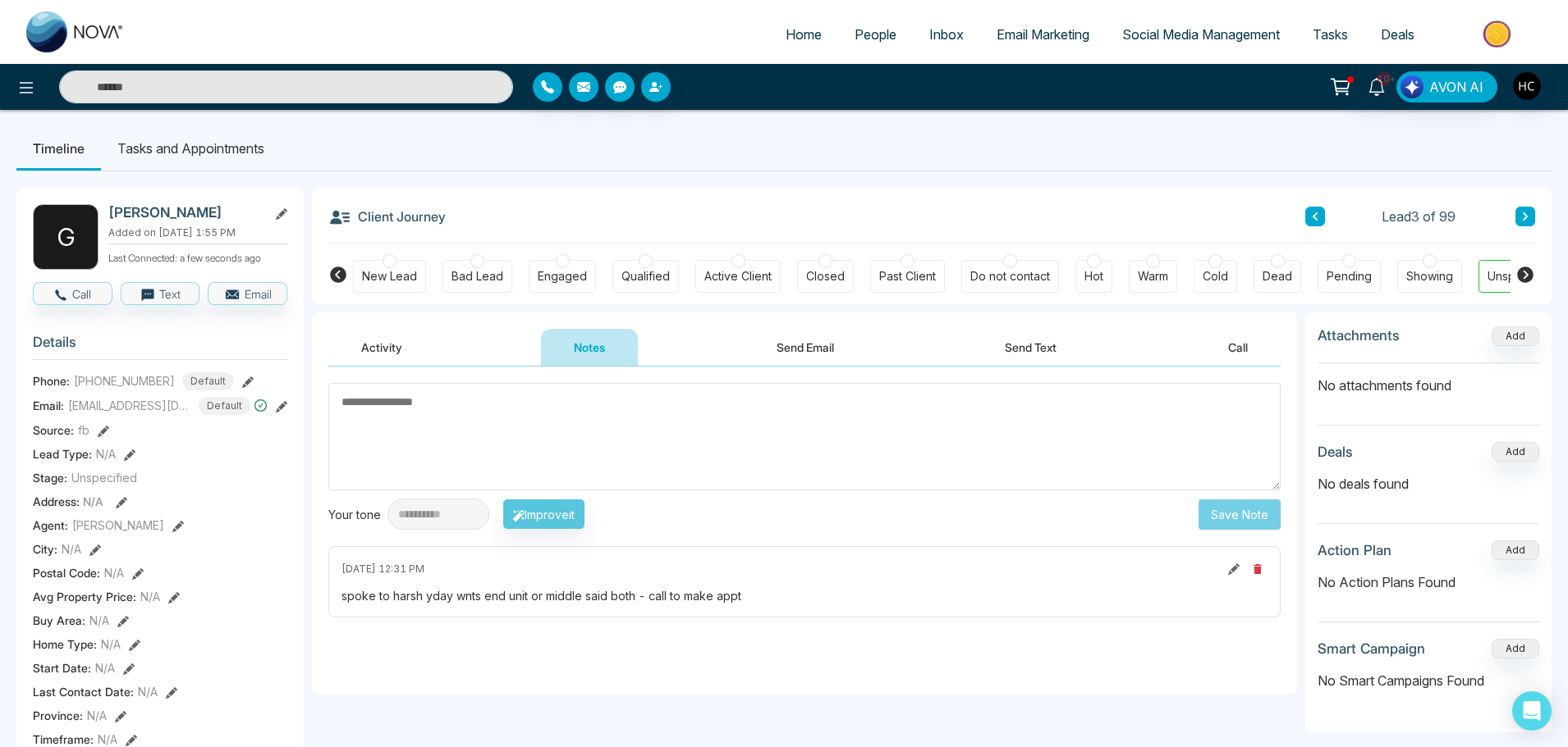
click at [431, 415] on textarea at bounding box center [804, 437] width 952 height 108
click at [446, 406] on textarea at bounding box center [804, 437] width 952 height 108
click at [534, 440] on textarea at bounding box center [804, 437] width 952 height 108
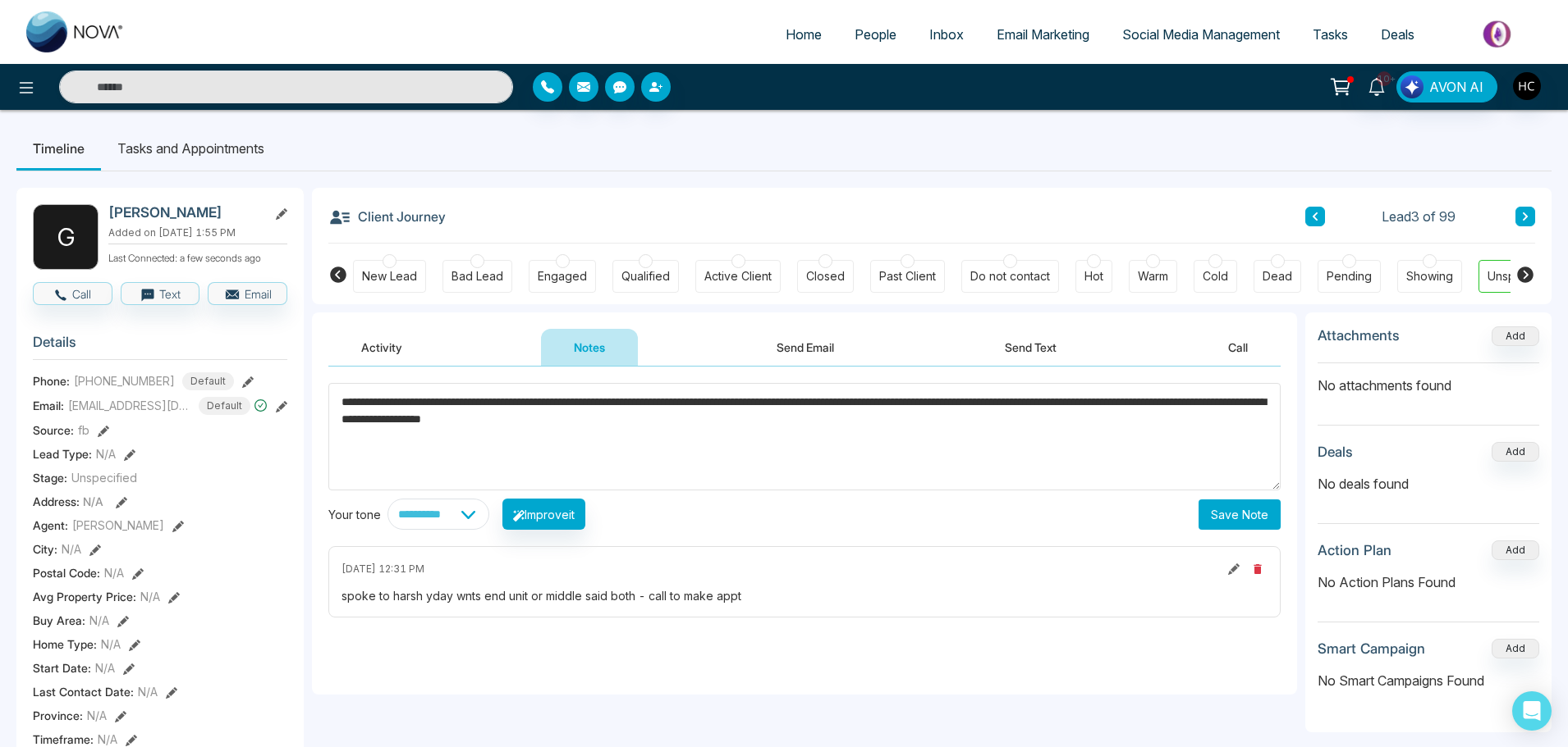
click at [961, 399] on textarea "**********" at bounding box center [804, 437] width 952 height 108
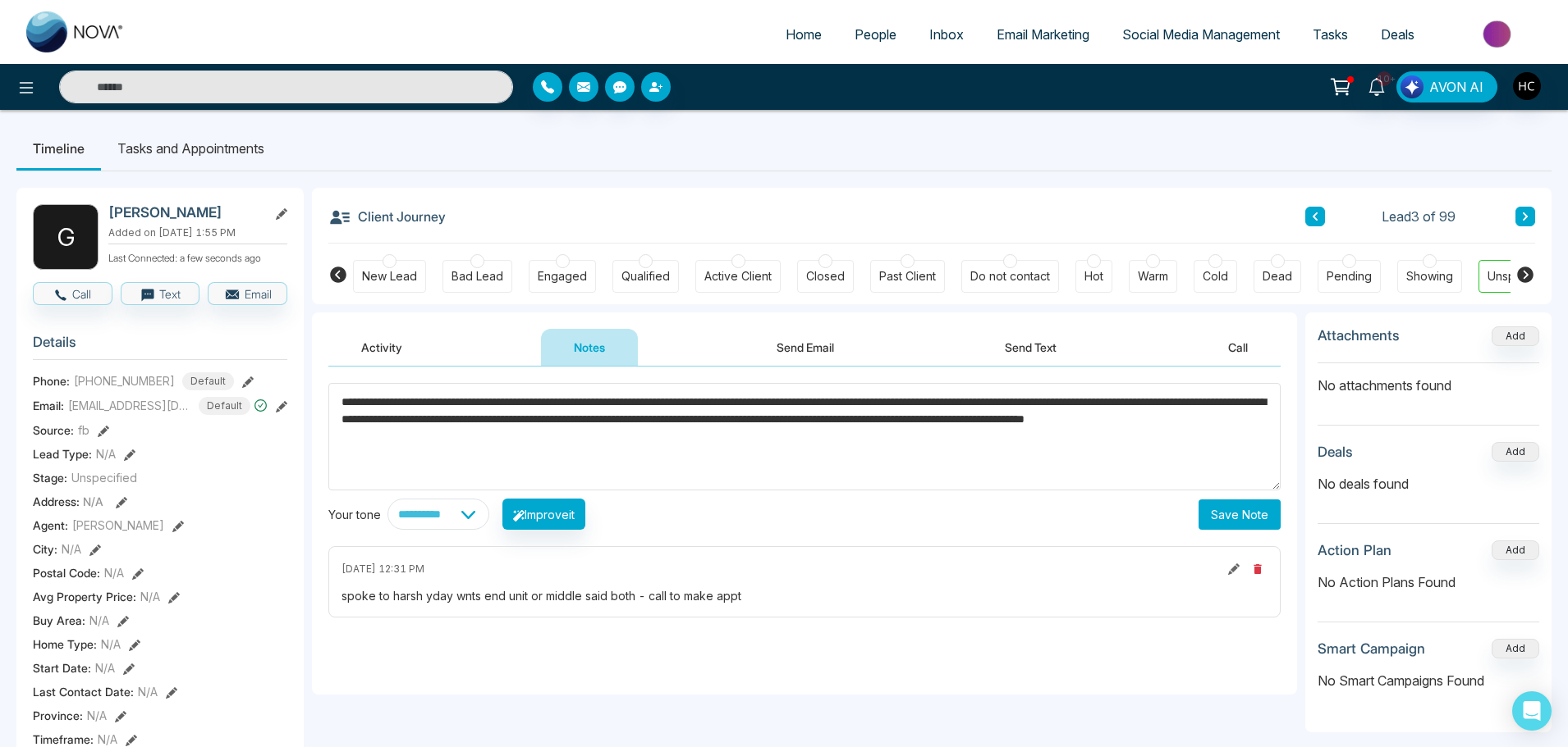
click at [596, 438] on textarea "**********" at bounding box center [804, 437] width 952 height 108
drag, startPoint x: 801, startPoint y: 422, endPoint x: 438, endPoint y: 423, distance: 363.0
click at [438, 423] on textarea "**********" at bounding box center [804, 437] width 952 height 108
click at [985, 419] on textarea "**********" at bounding box center [804, 437] width 952 height 108
paste textarea "**********"
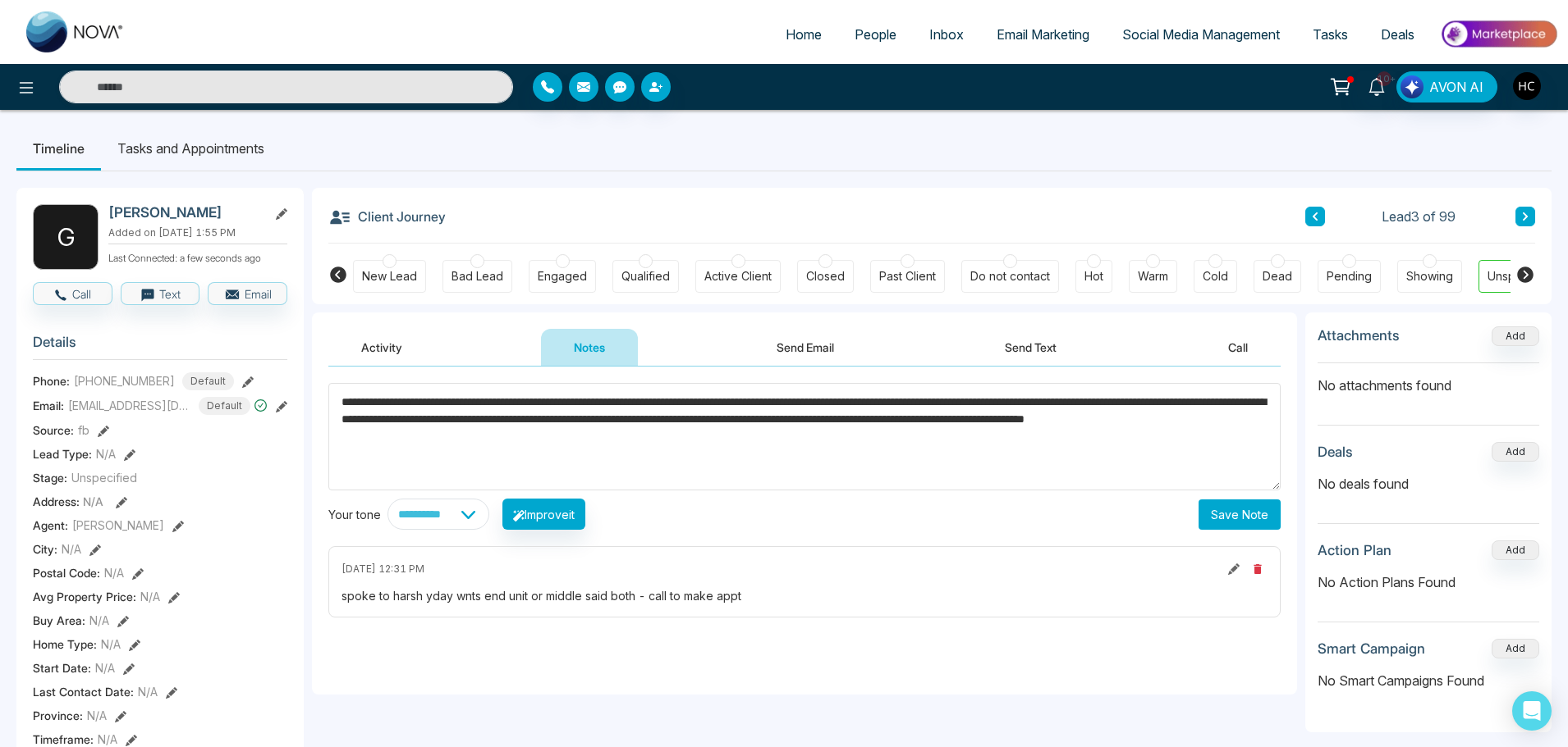
click at [986, 419] on textarea "**********" at bounding box center [804, 437] width 952 height 108
click at [449, 438] on textarea "**********" at bounding box center [804, 437] width 952 height 108
type textarea "**********"
click at [1222, 519] on button "Save Note" at bounding box center [1239, 515] width 82 height 31
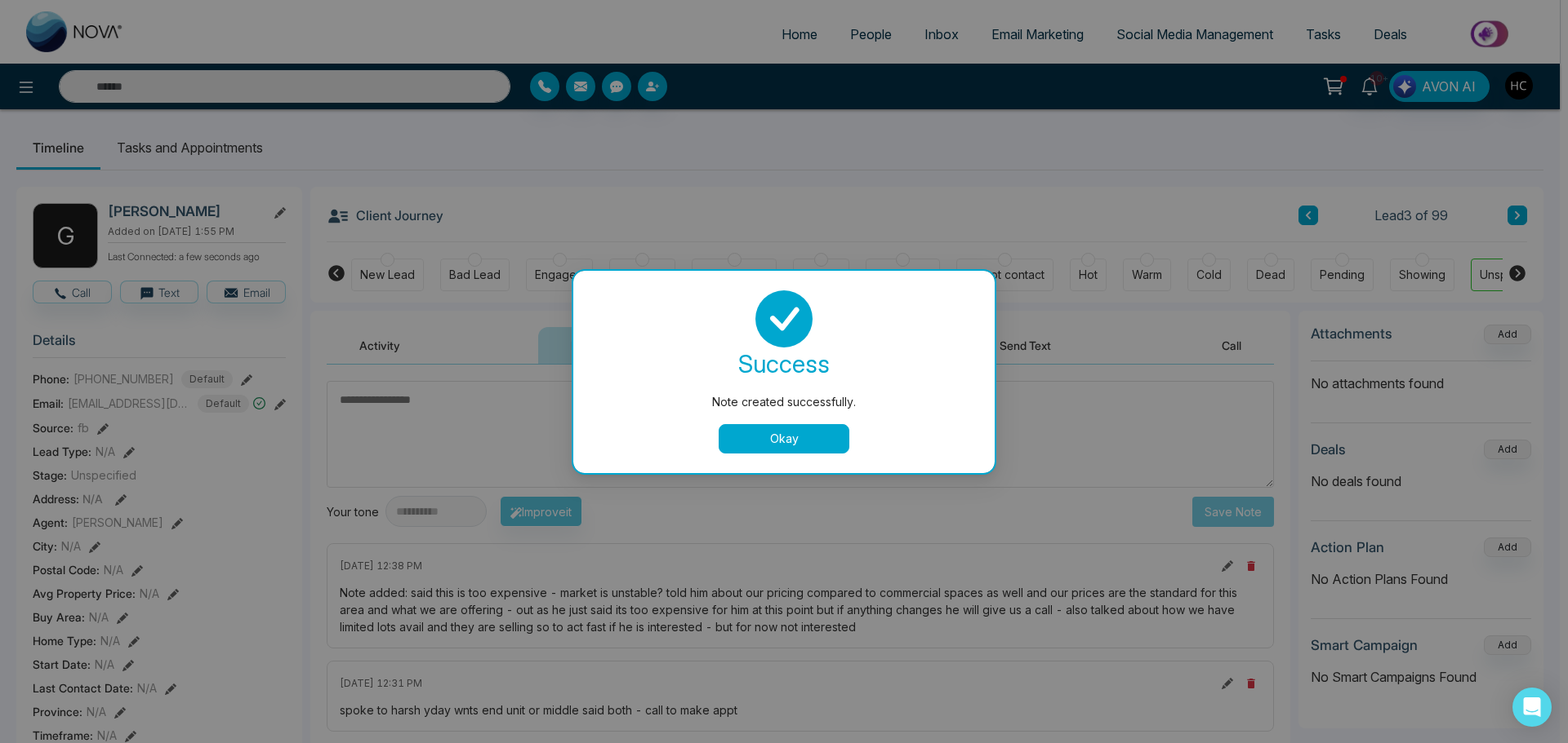
click at [814, 436] on button "Okay" at bounding box center [784, 438] width 131 height 30
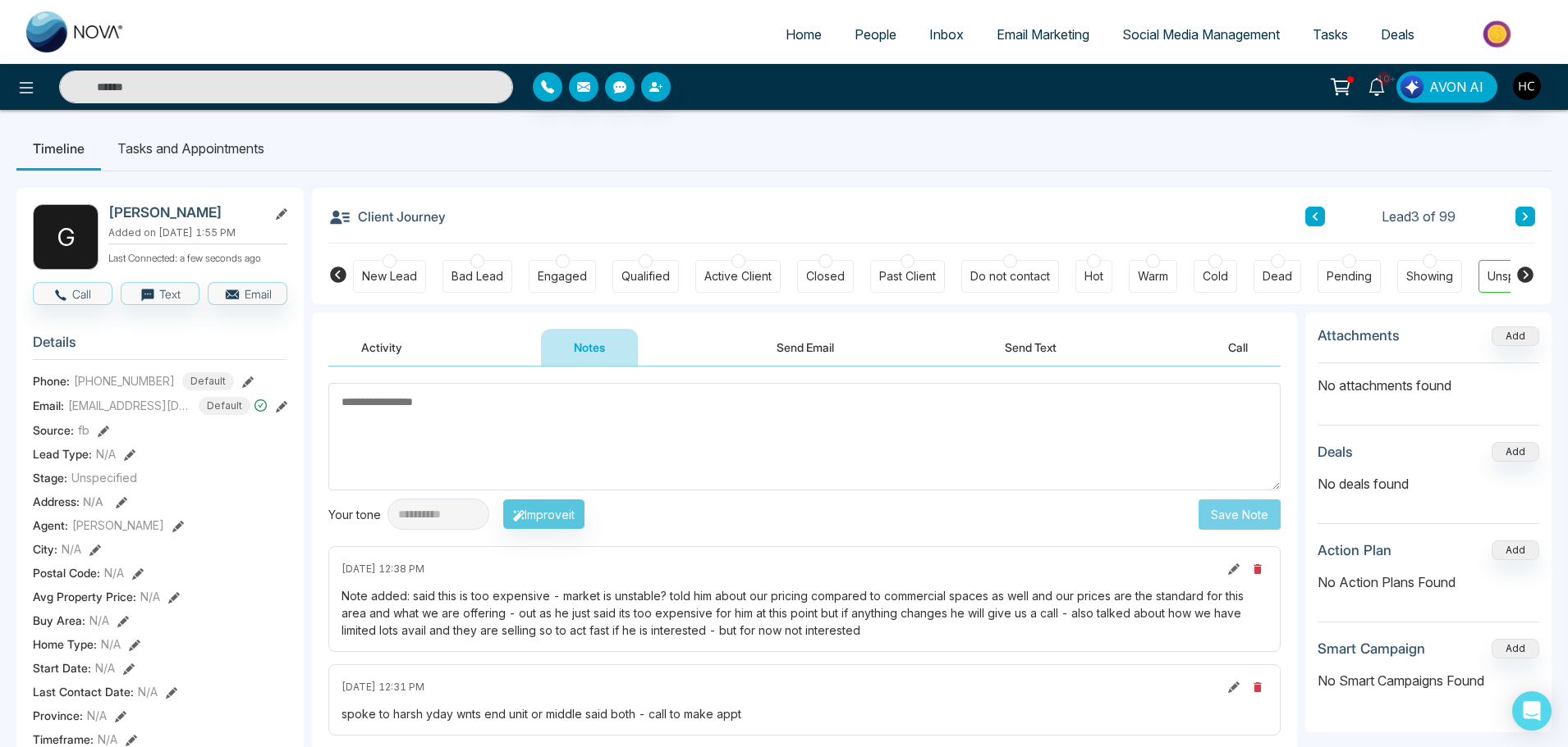
click at [1529, 218] on icon at bounding box center [1525, 216] width 9 height 10
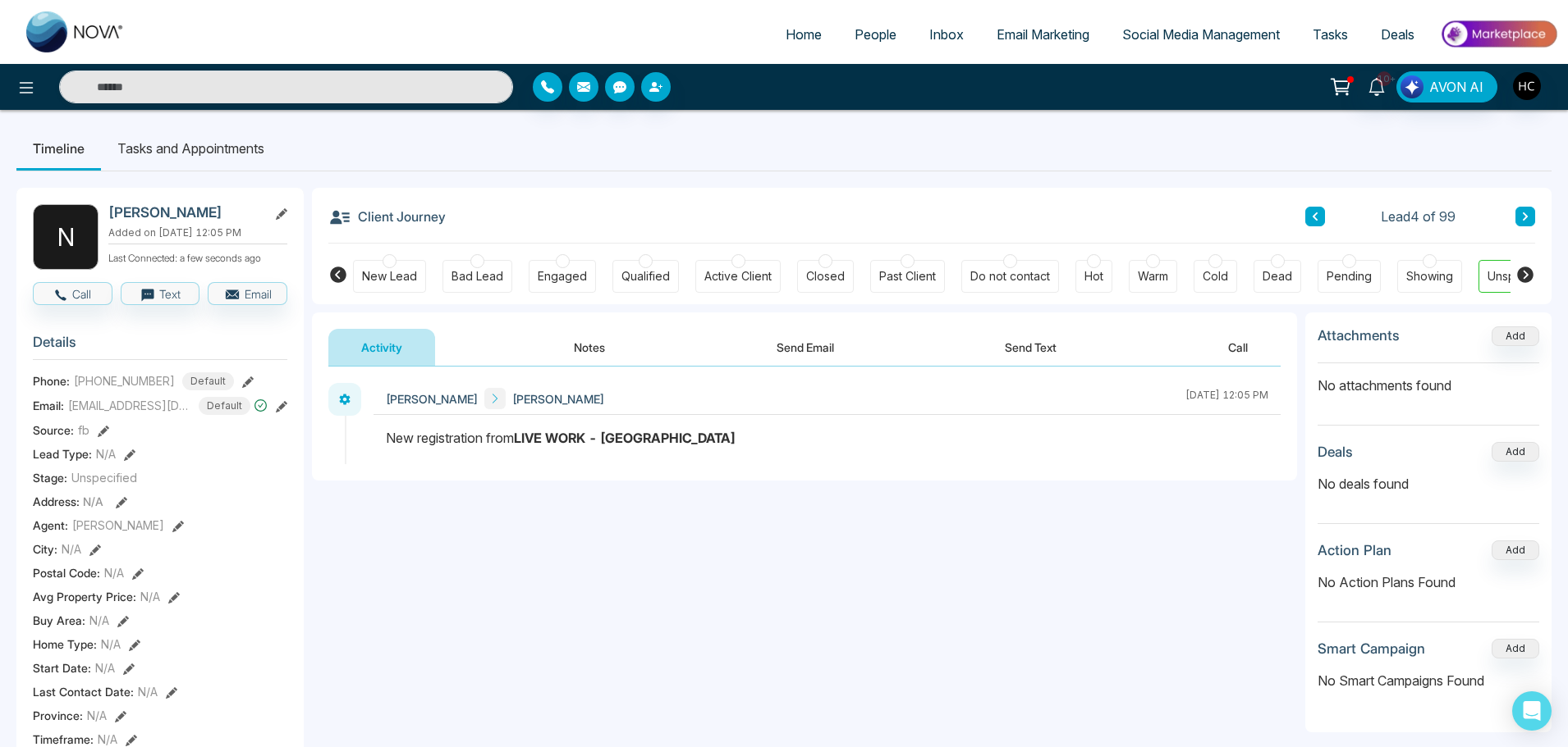
click at [580, 342] on button "Notes" at bounding box center [589, 348] width 97 height 36
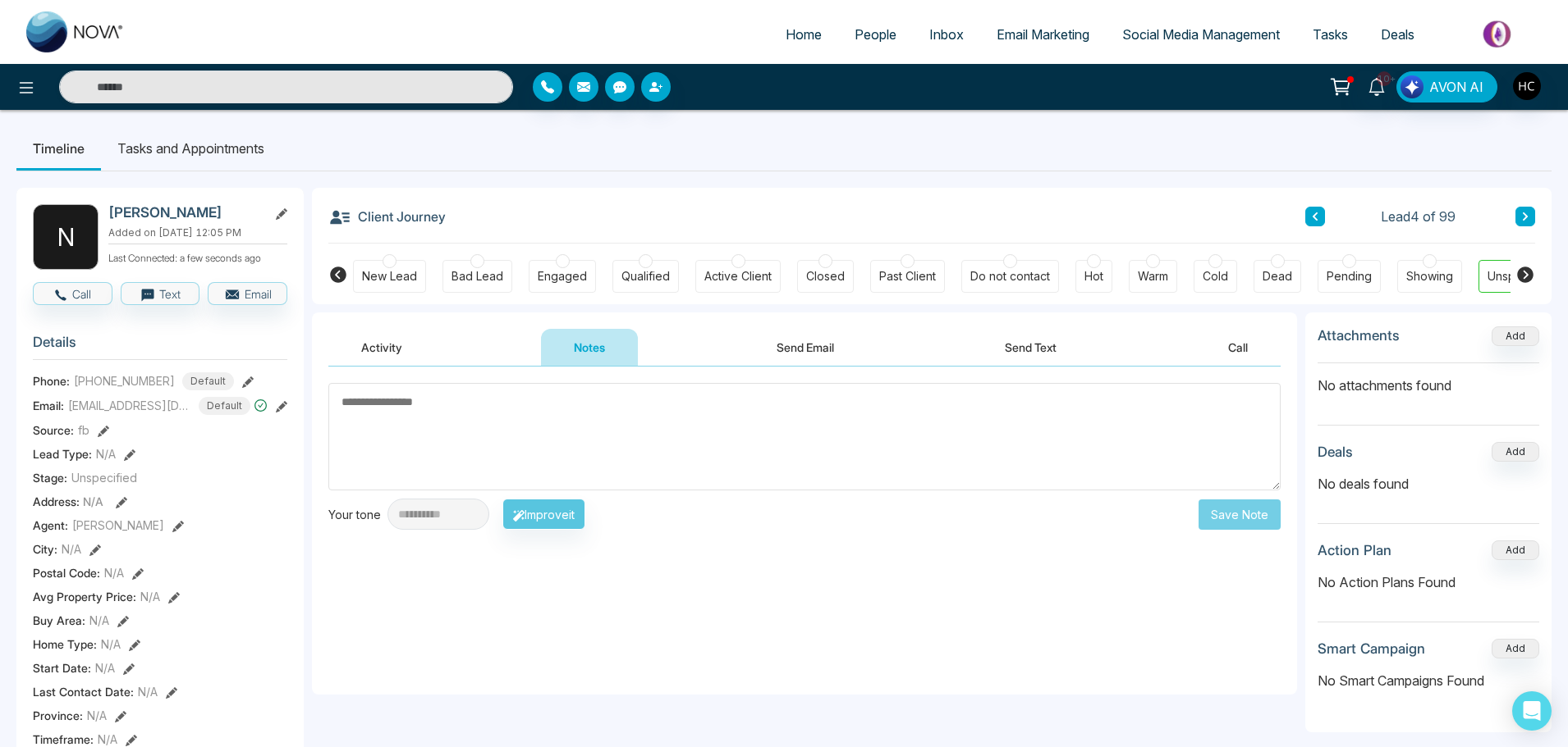
click at [536, 425] on textarea at bounding box center [804, 437] width 952 height 108
click at [429, 408] on textarea at bounding box center [804, 437] width 952 height 108
click at [427, 401] on textarea at bounding box center [804, 437] width 952 height 108
type textarea "*"
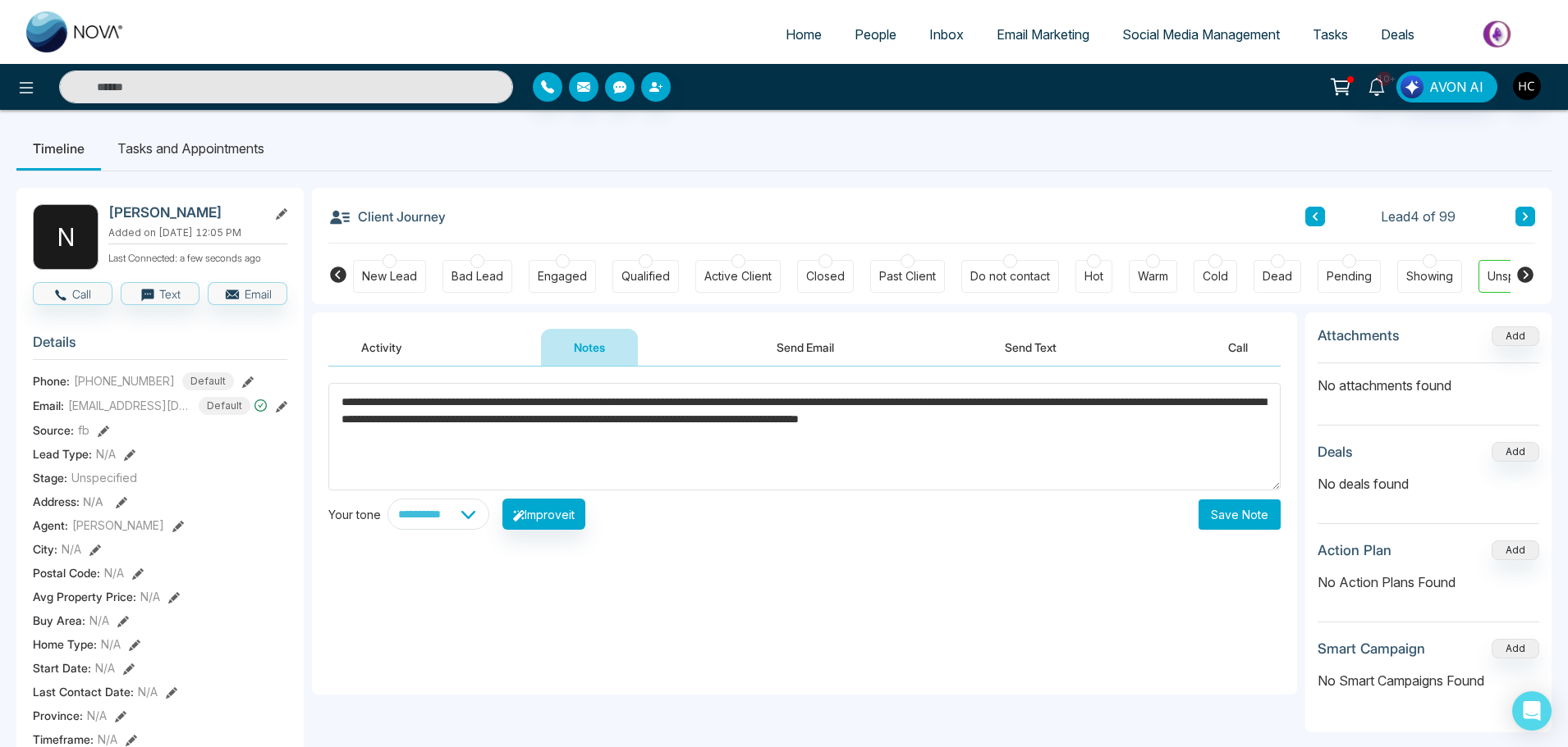
click at [349, 434] on textarea "**********" at bounding box center [804, 437] width 952 height 108
type textarea "**********"
click at [1235, 508] on button "Save Note" at bounding box center [1239, 515] width 82 height 31
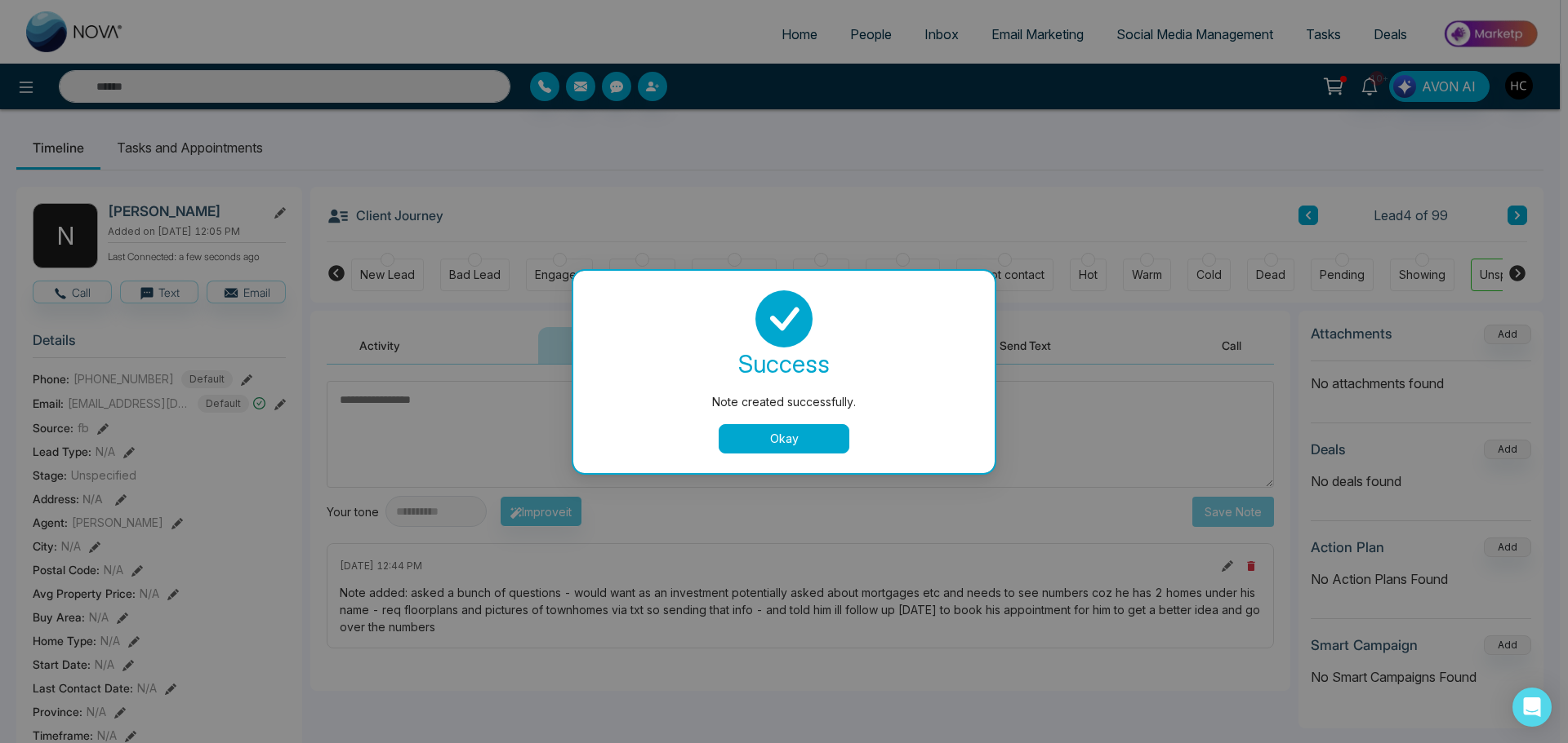
click at [775, 424] on button "Okay" at bounding box center [784, 438] width 131 height 30
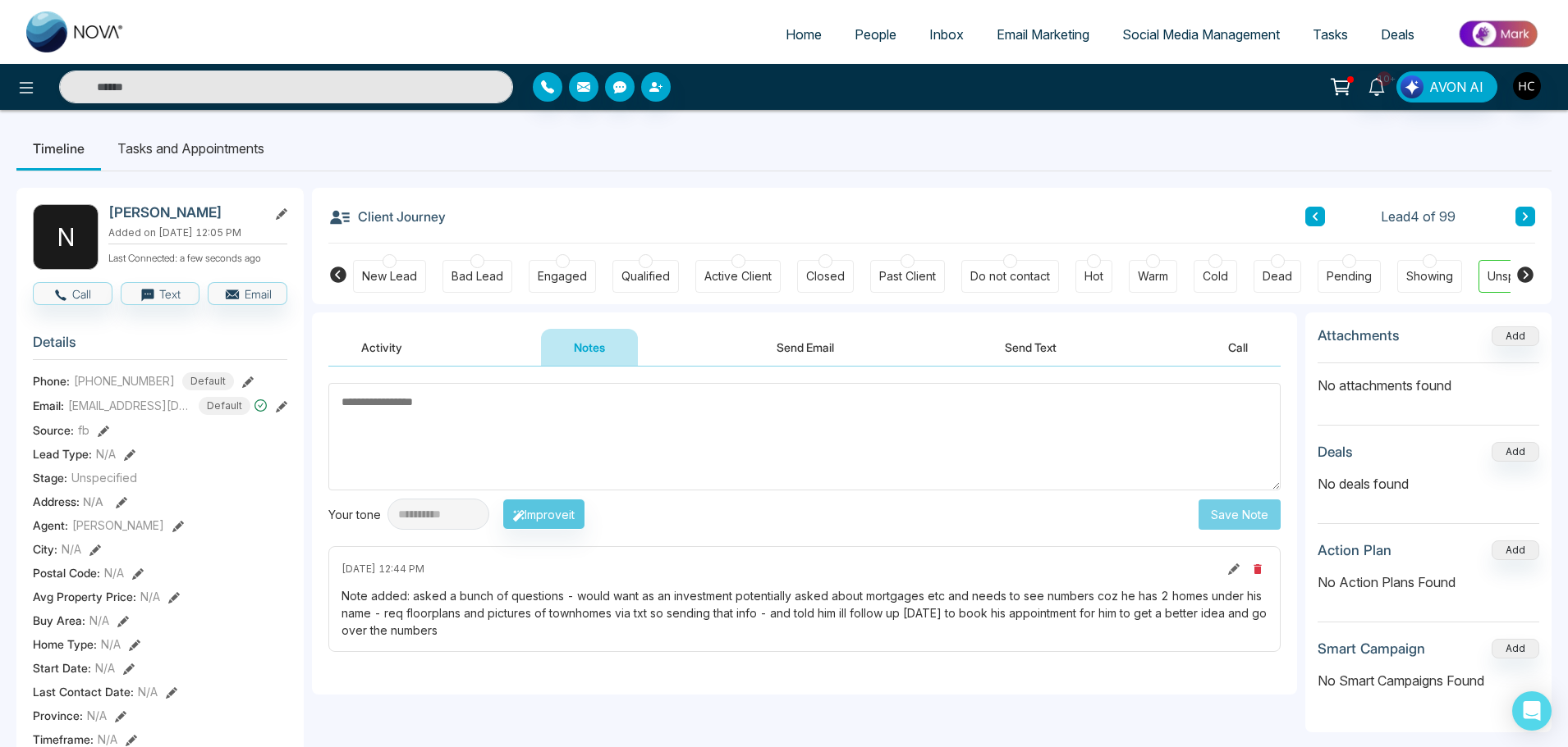
click at [667, 437] on textarea at bounding box center [804, 437] width 952 height 108
click at [1522, 205] on div "Client Journey Lead 4 of 99" at bounding box center [932, 216] width 1207 height 56
click at [1442, 196] on div "Client Journey Lead 4 of 99" at bounding box center [932, 216] width 1207 height 56
click at [1531, 214] on button at bounding box center [1525, 216] width 20 height 20
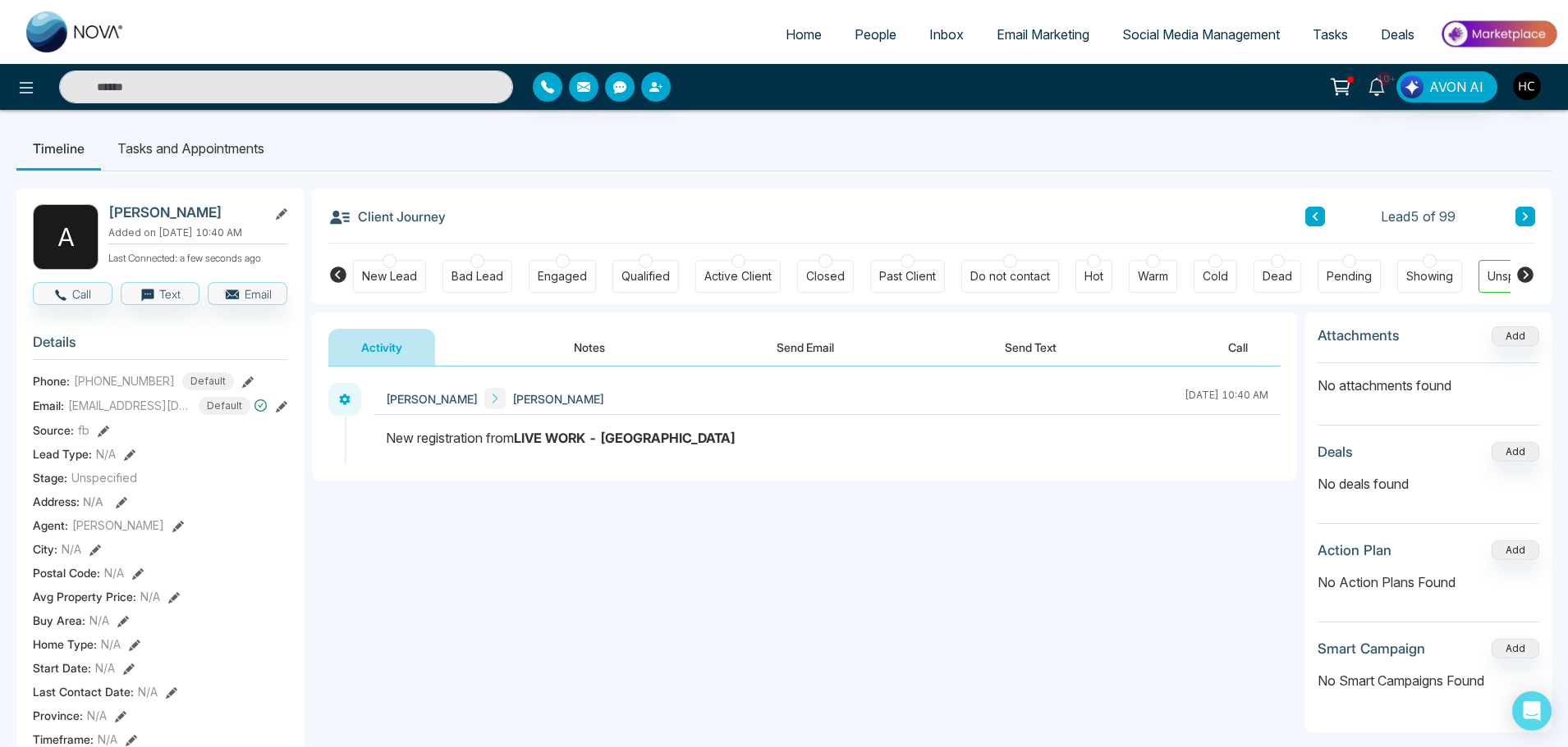
click at [560, 347] on button "Notes" at bounding box center [589, 348] width 97 height 36
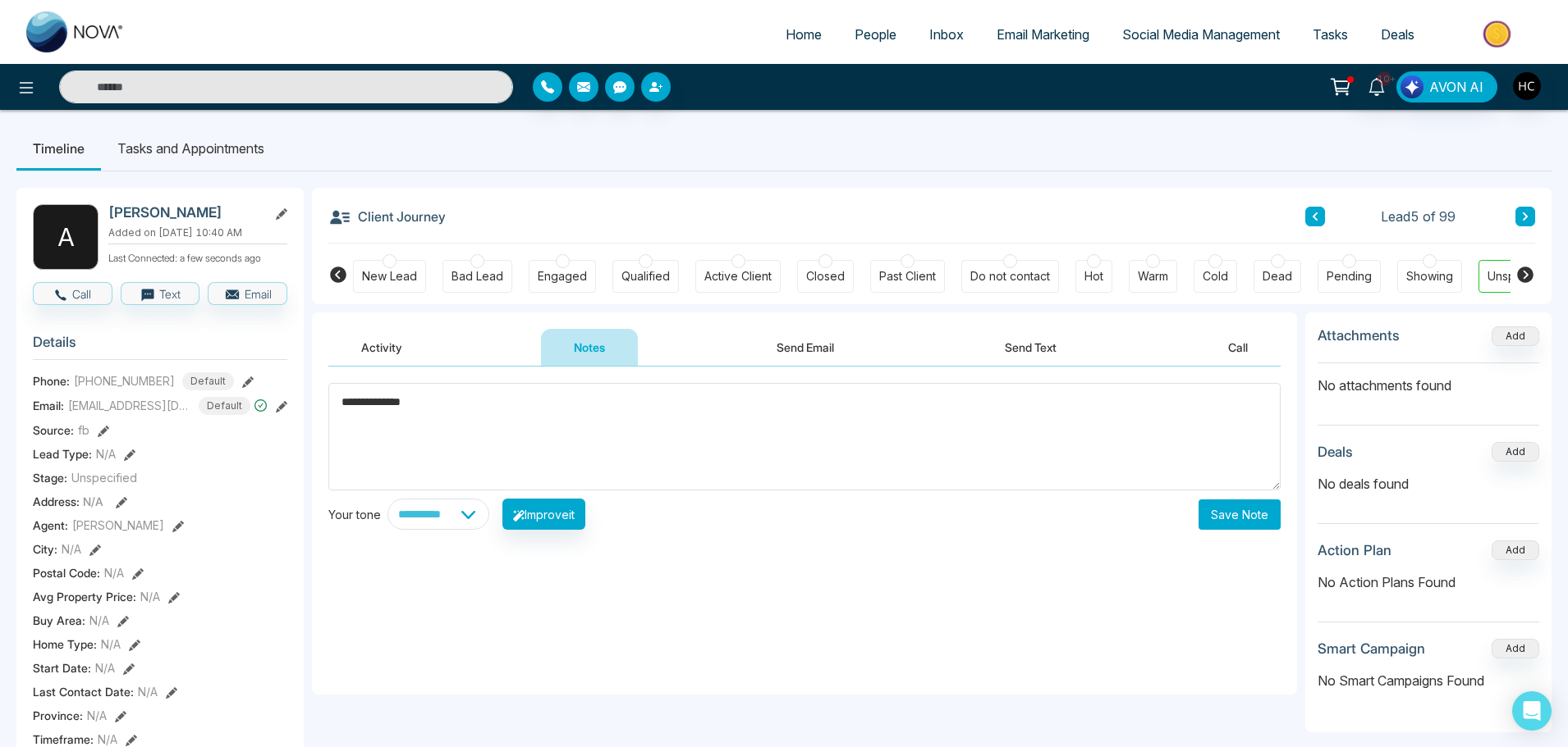
drag, startPoint x: 425, startPoint y: 403, endPoint x: 319, endPoint y: 410, distance: 106.2
click at [319, 410] on div "**********" at bounding box center [804, 531] width 985 height 328
click at [568, 409] on textarea "**********" at bounding box center [804, 437] width 952 height 108
type textarea "**********"
click at [1212, 513] on button "Save Note" at bounding box center [1239, 515] width 82 height 31
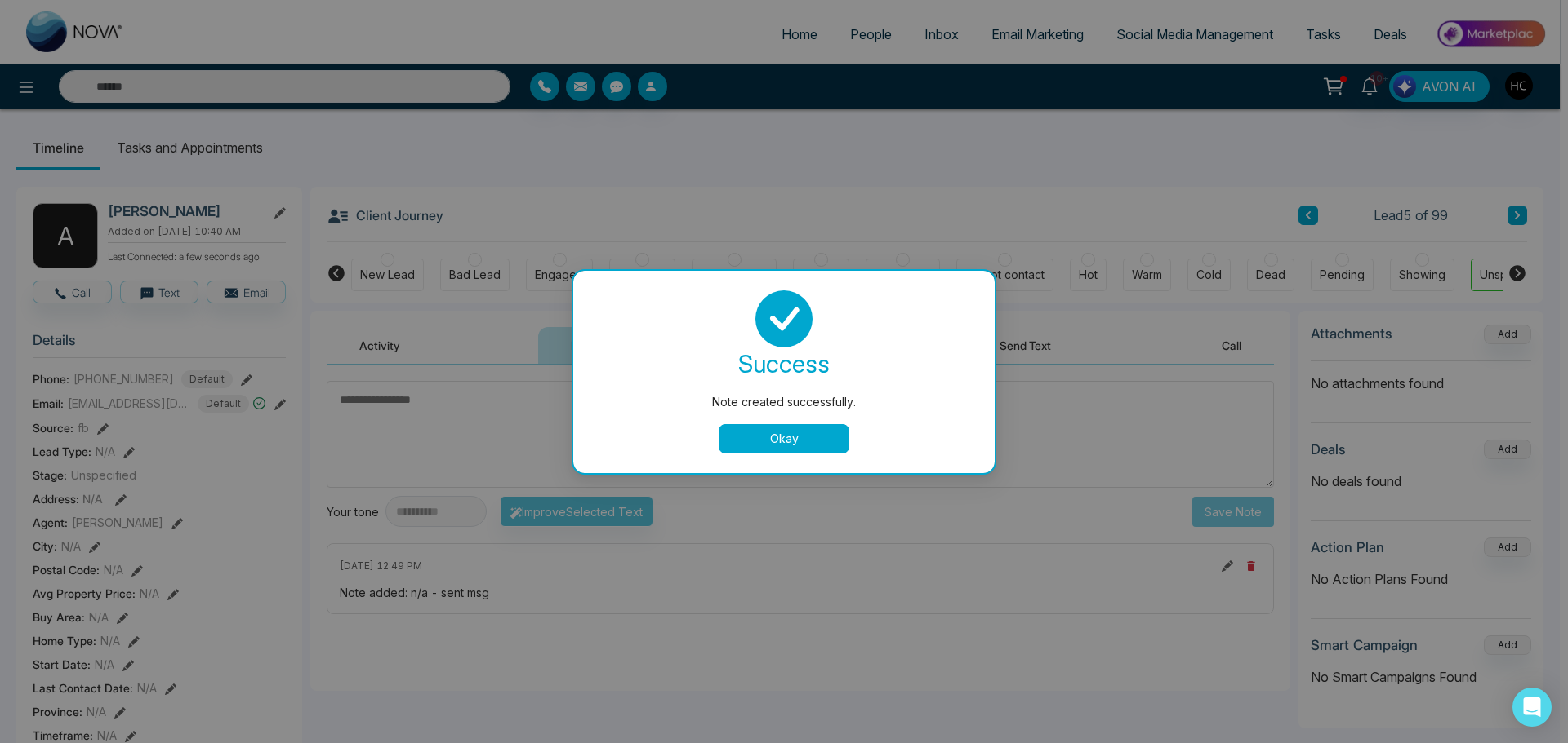
click at [786, 431] on button "Okay" at bounding box center [784, 438] width 131 height 30
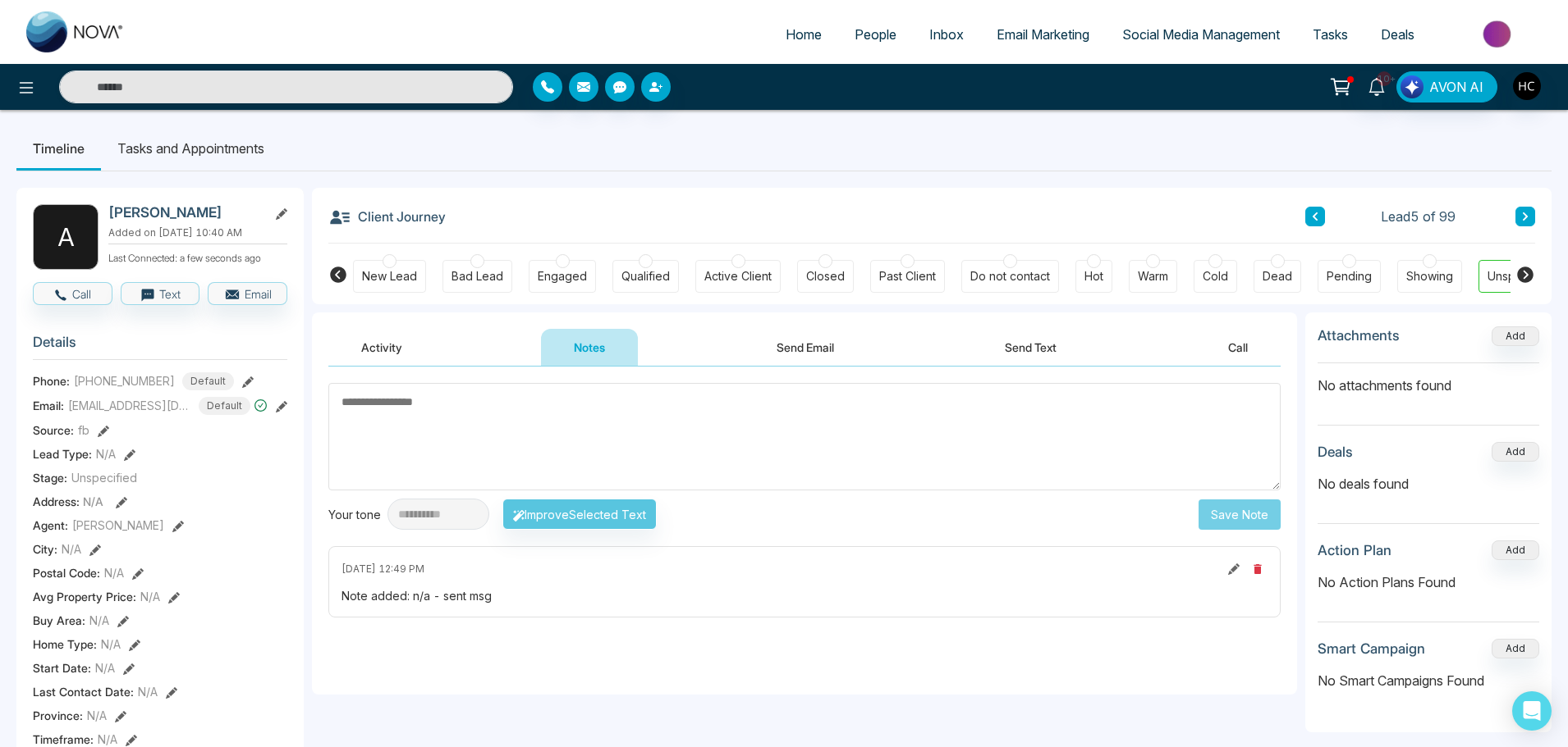
click at [1519, 221] on button at bounding box center [1525, 216] width 20 height 20
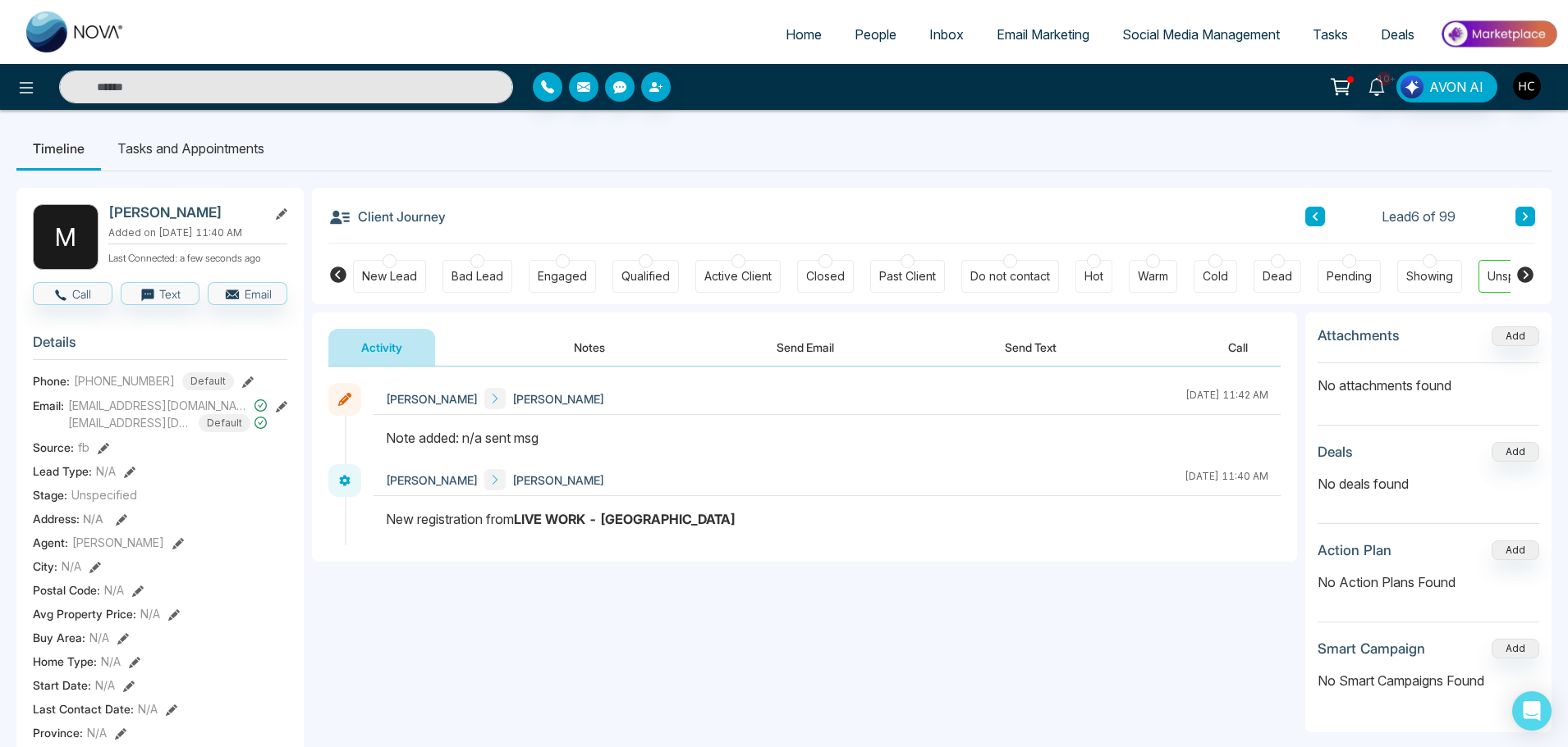
click at [590, 348] on button "Notes" at bounding box center [589, 348] width 97 height 36
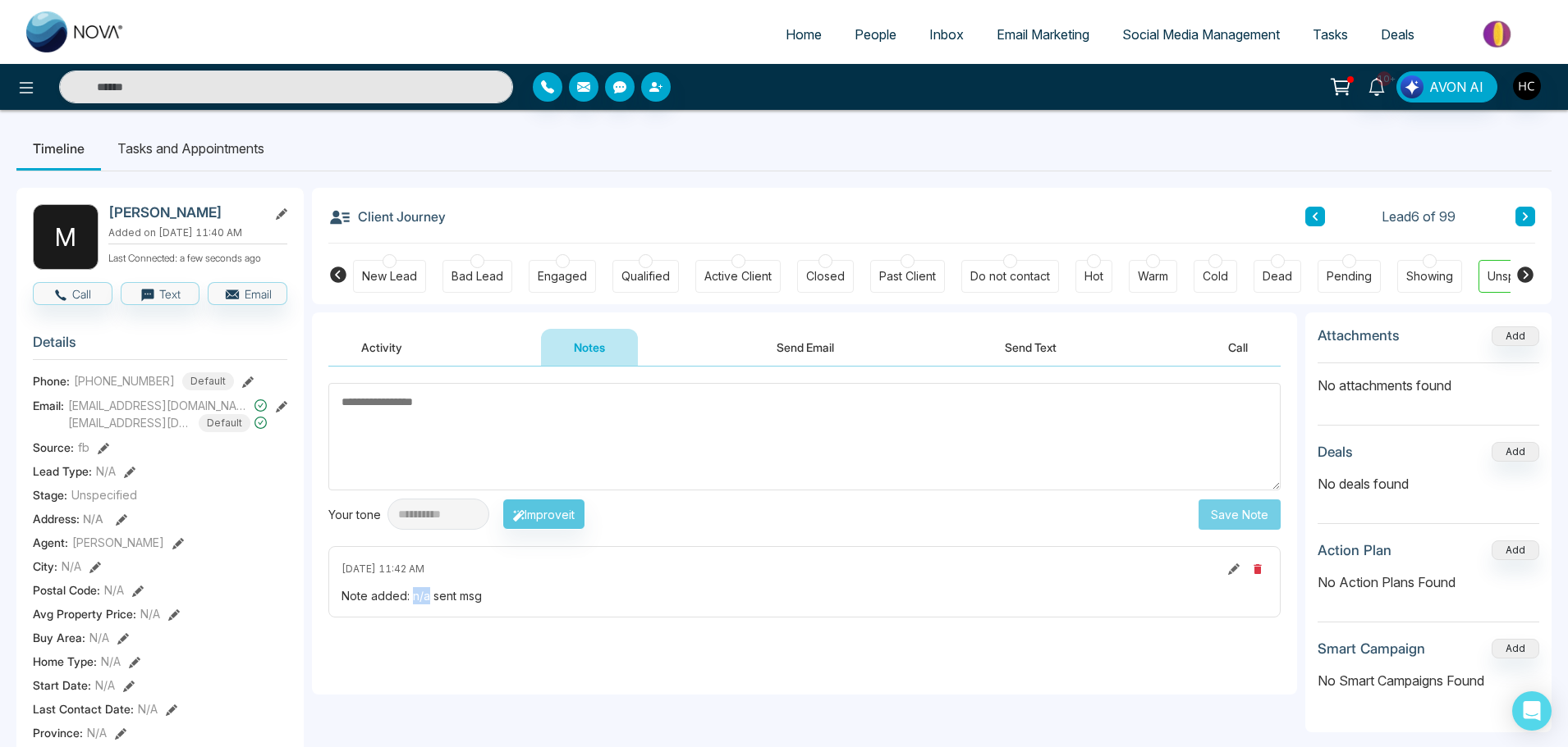
drag, startPoint x: 429, startPoint y: 602, endPoint x: 414, endPoint y: 604, distance: 15.1
click at [414, 604] on div "Note added: n/a sent msg" at bounding box center [804, 596] width 926 height 17
copy div "n/a"
click at [468, 422] on textarea at bounding box center [804, 437] width 952 height 108
paste textarea "***"
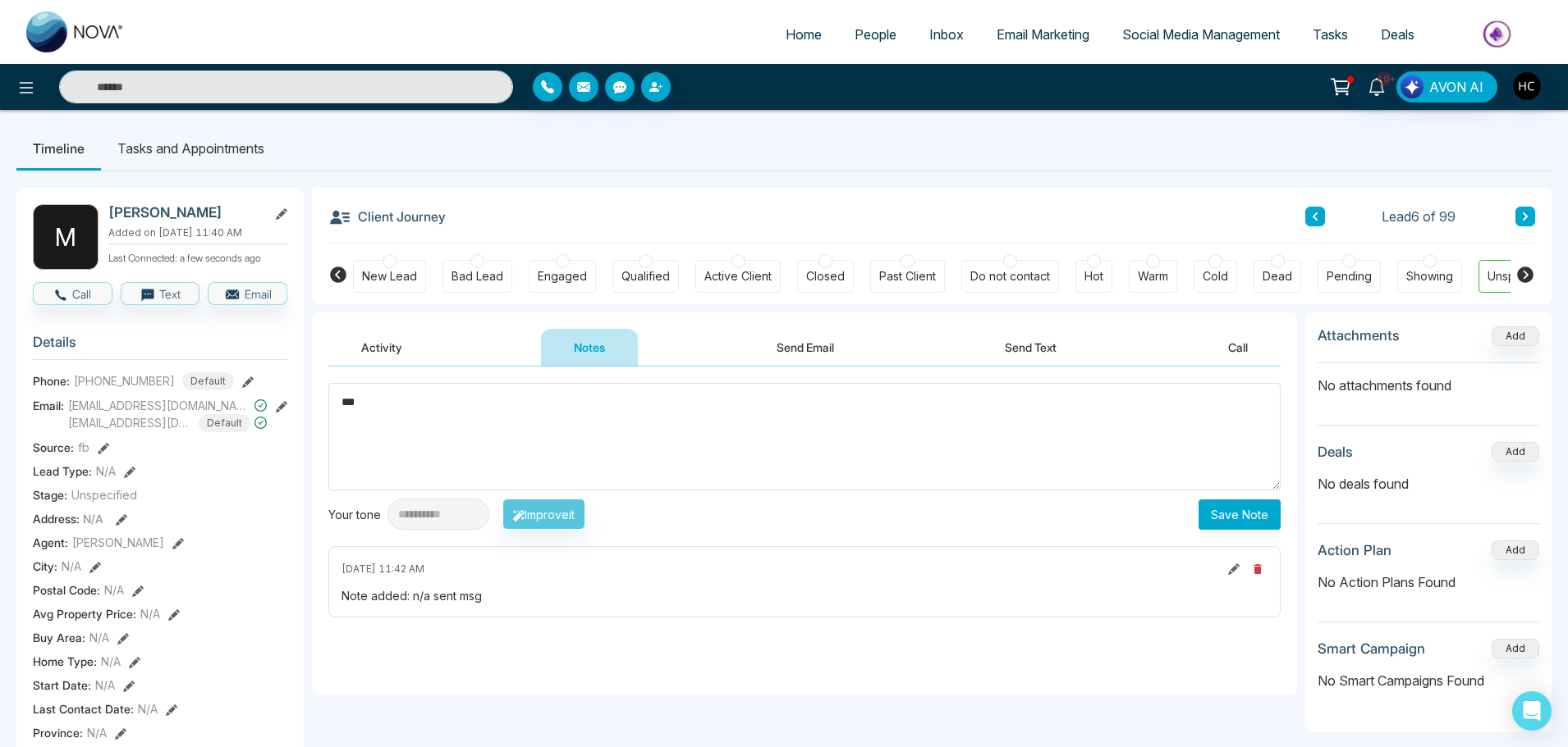
type textarea "***"
click at [1210, 511] on button "Save Note" at bounding box center [1239, 515] width 82 height 31
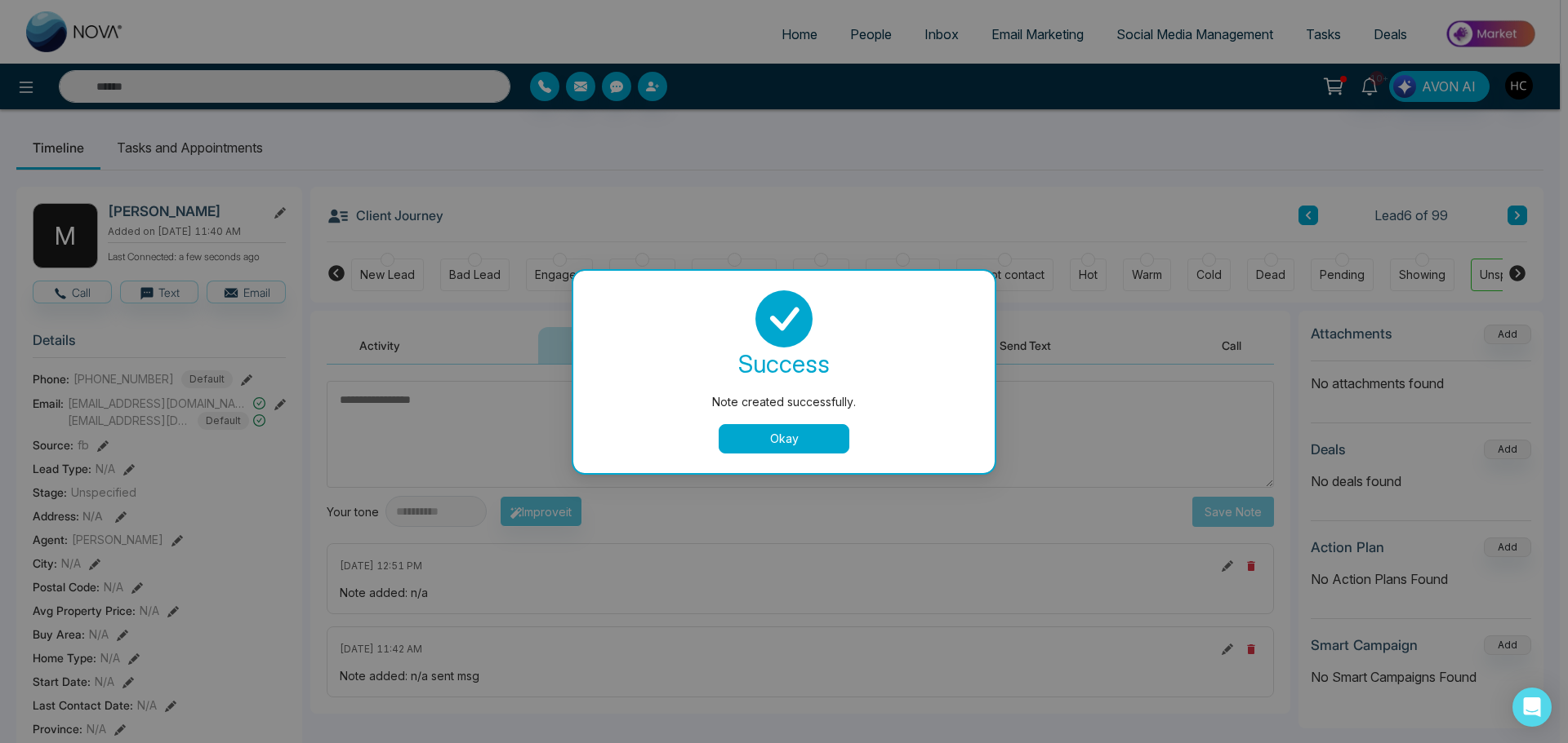
click at [823, 444] on button "Okay" at bounding box center [784, 438] width 131 height 30
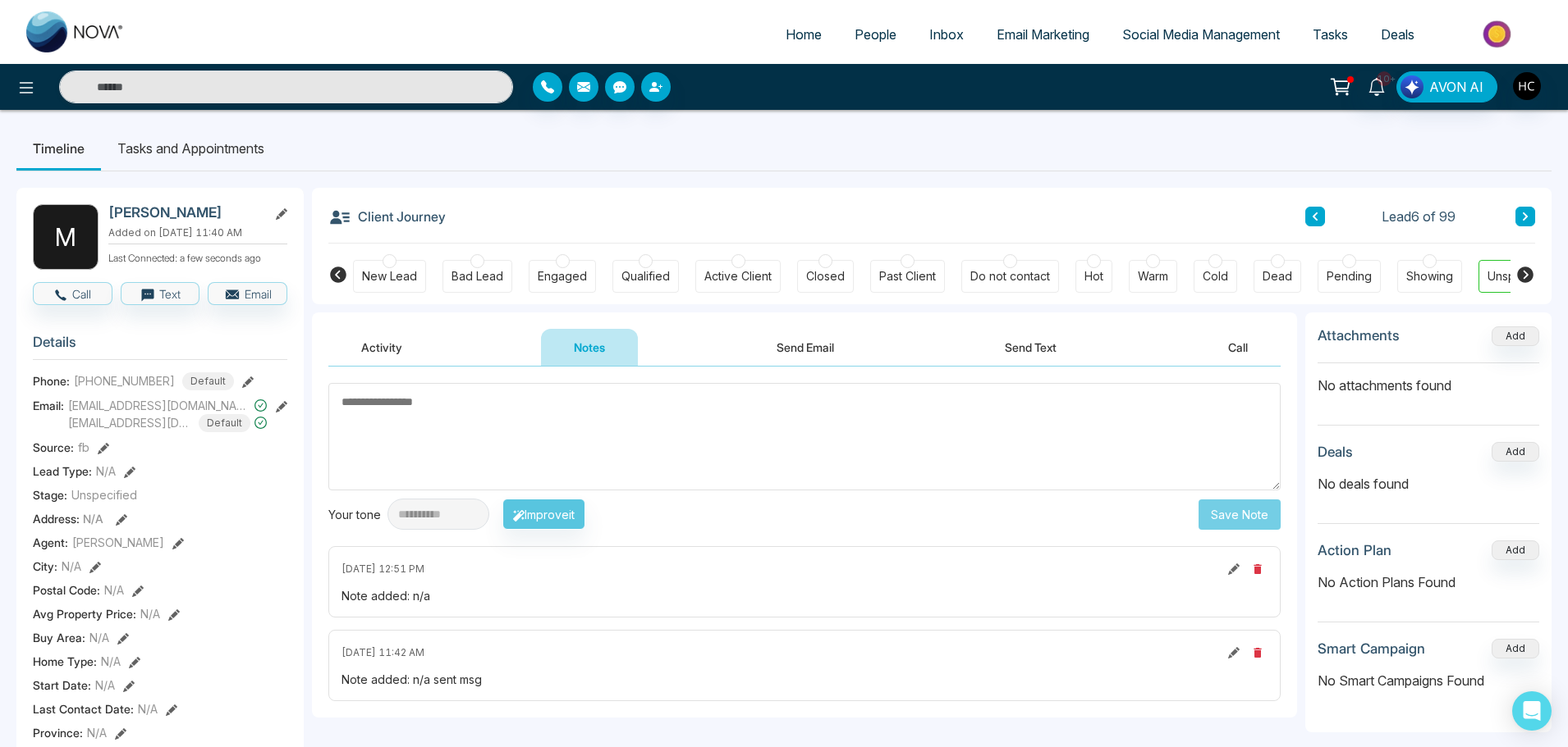
click at [1528, 214] on icon at bounding box center [1525, 216] width 9 height 10
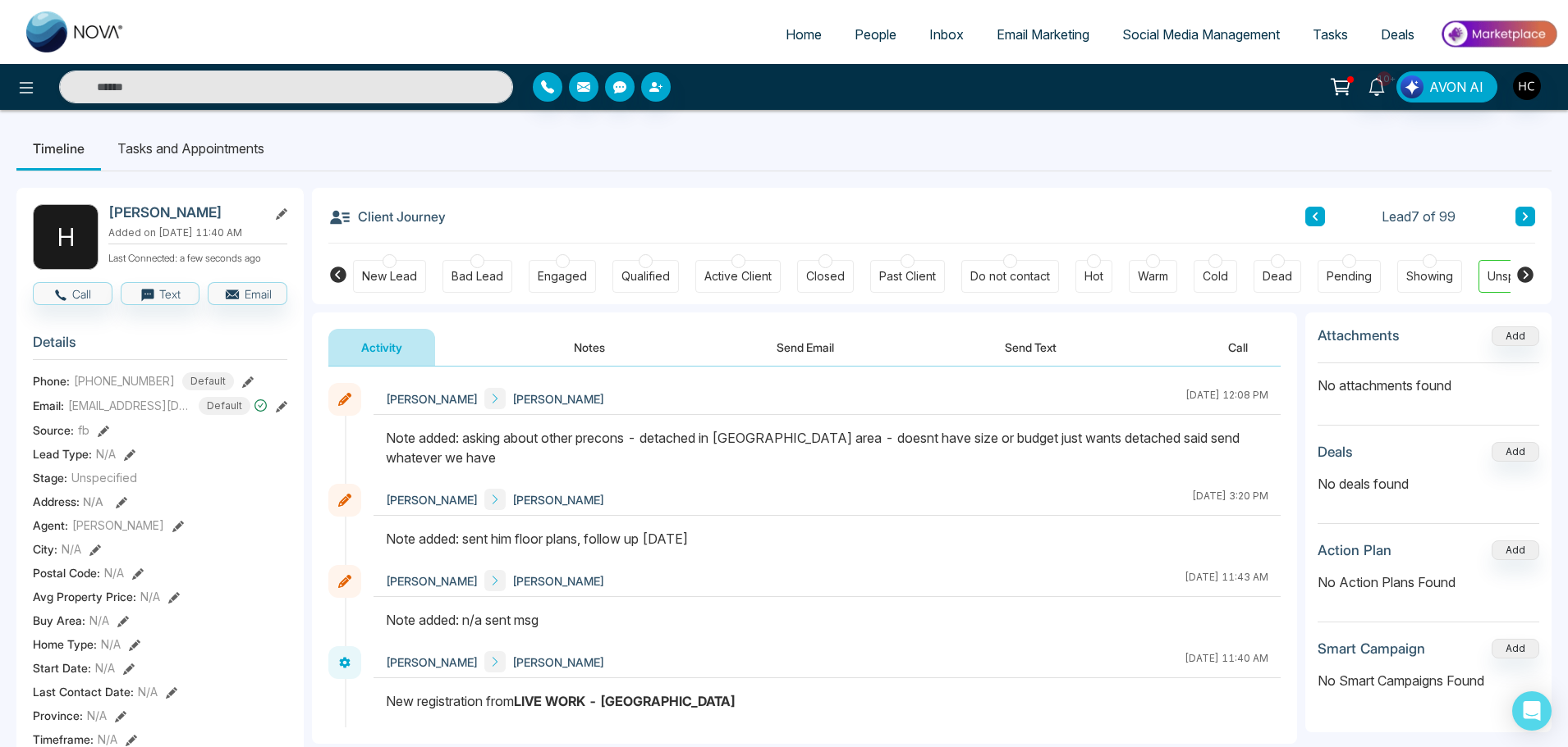
click at [1523, 215] on icon at bounding box center [1525, 216] width 9 height 10
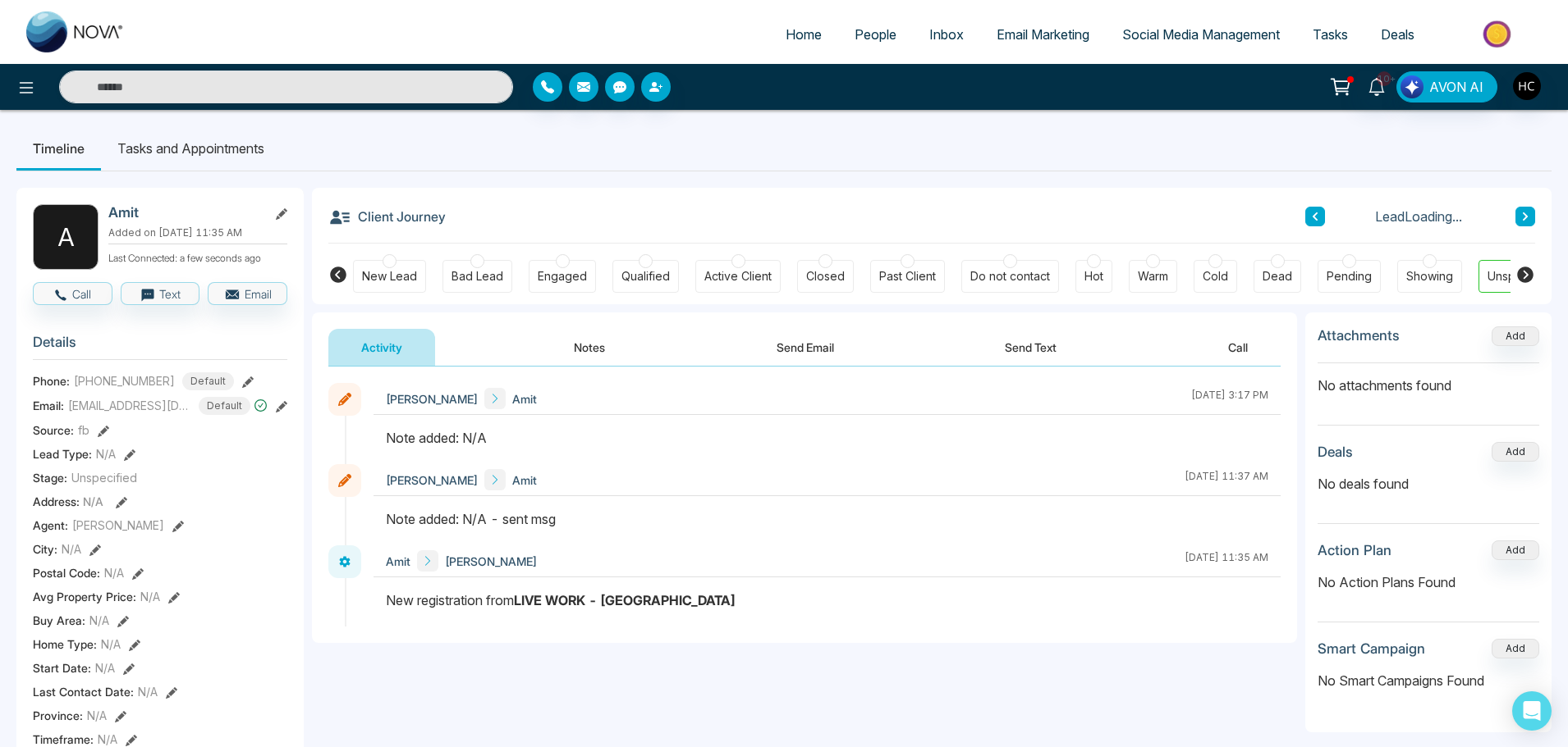
click at [590, 349] on button "Notes" at bounding box center [589, 348] width 97 height 36
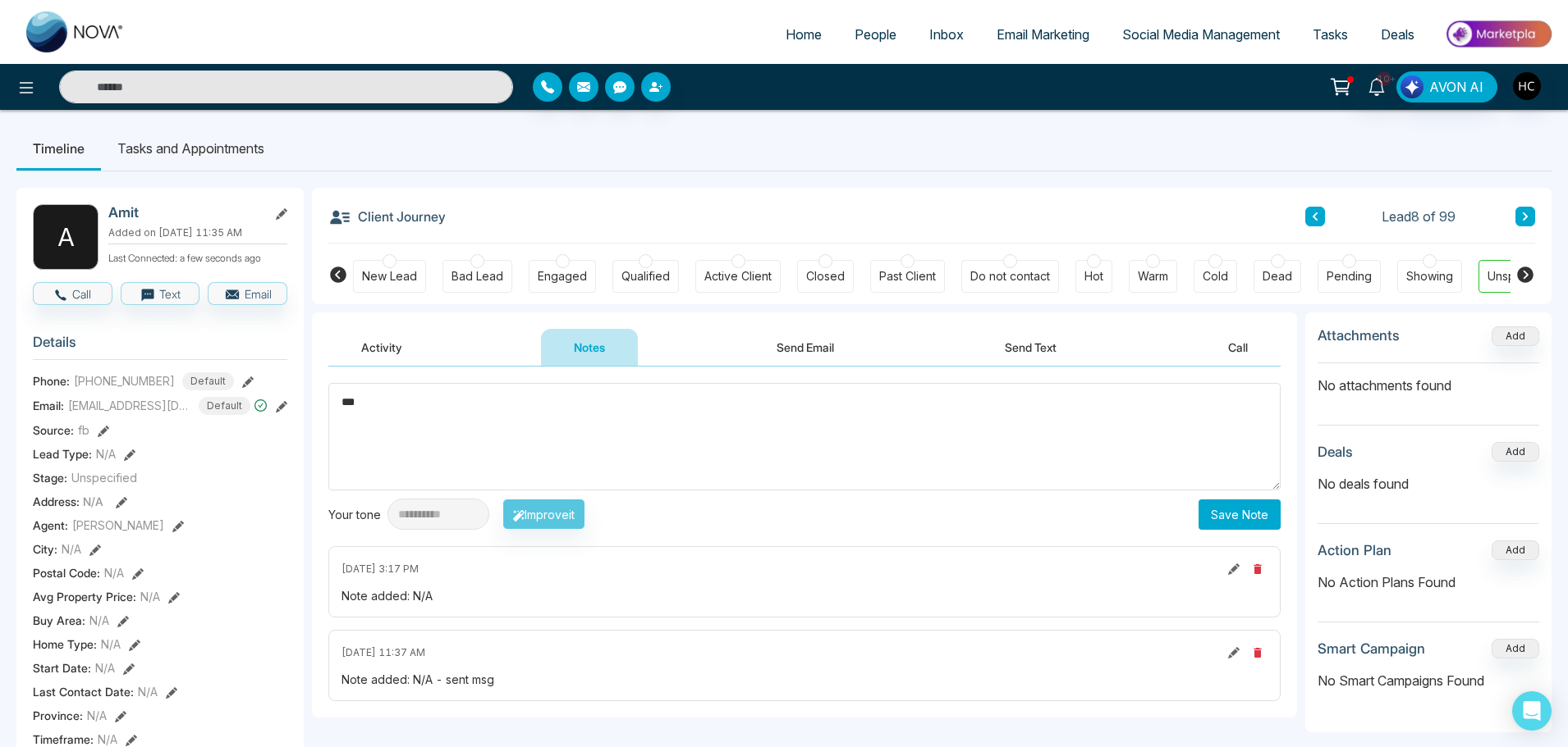
type textarea "***"
click at [1209, 522] on button "Save Note" at bounding box center [1239, 515] width 82 height 31
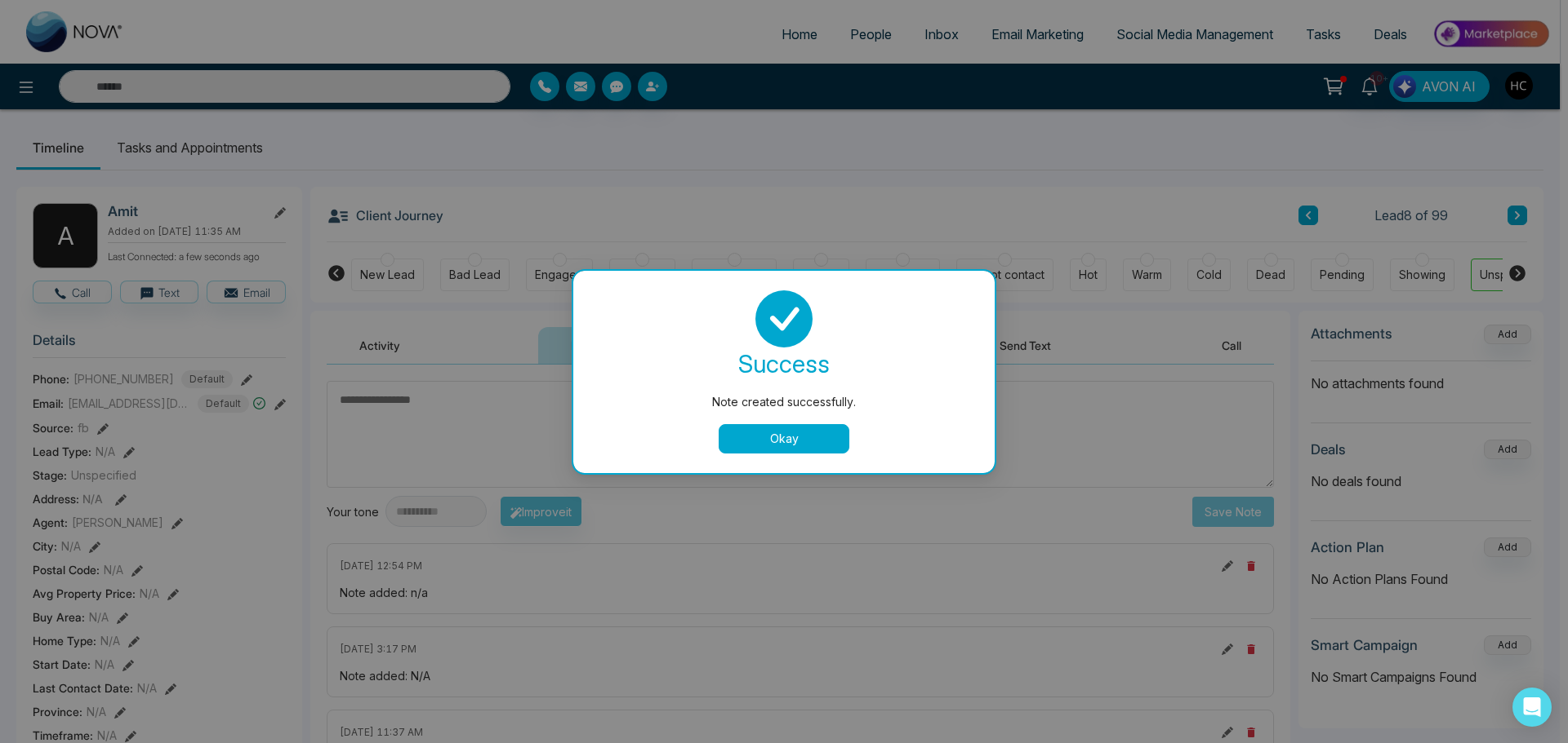
click at [842, 452] on button "Okay" at bounding box center [784, 438] width 131 height 30
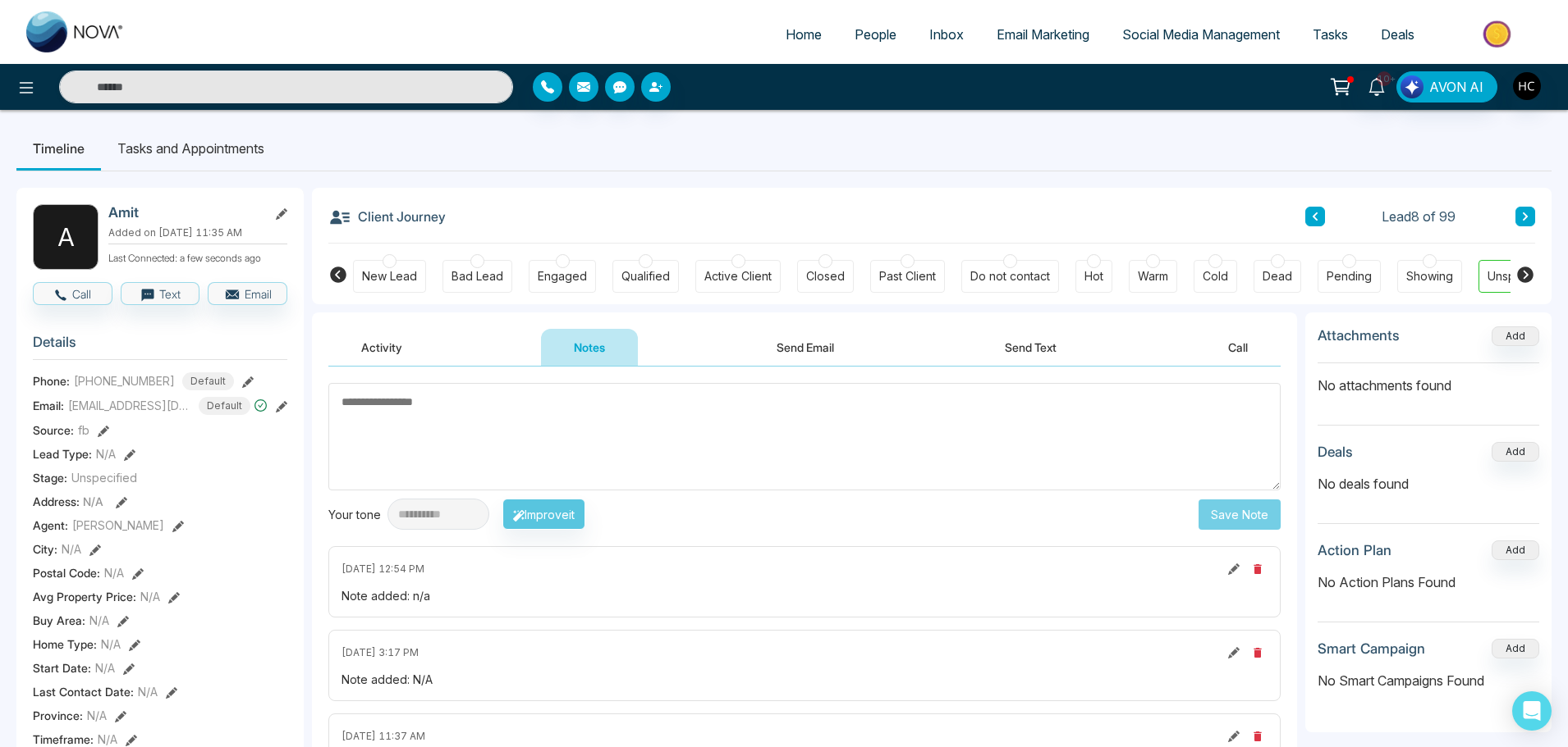
click at [1521, 217] on icon at bounding box center [1525, 216] width 9 height 10
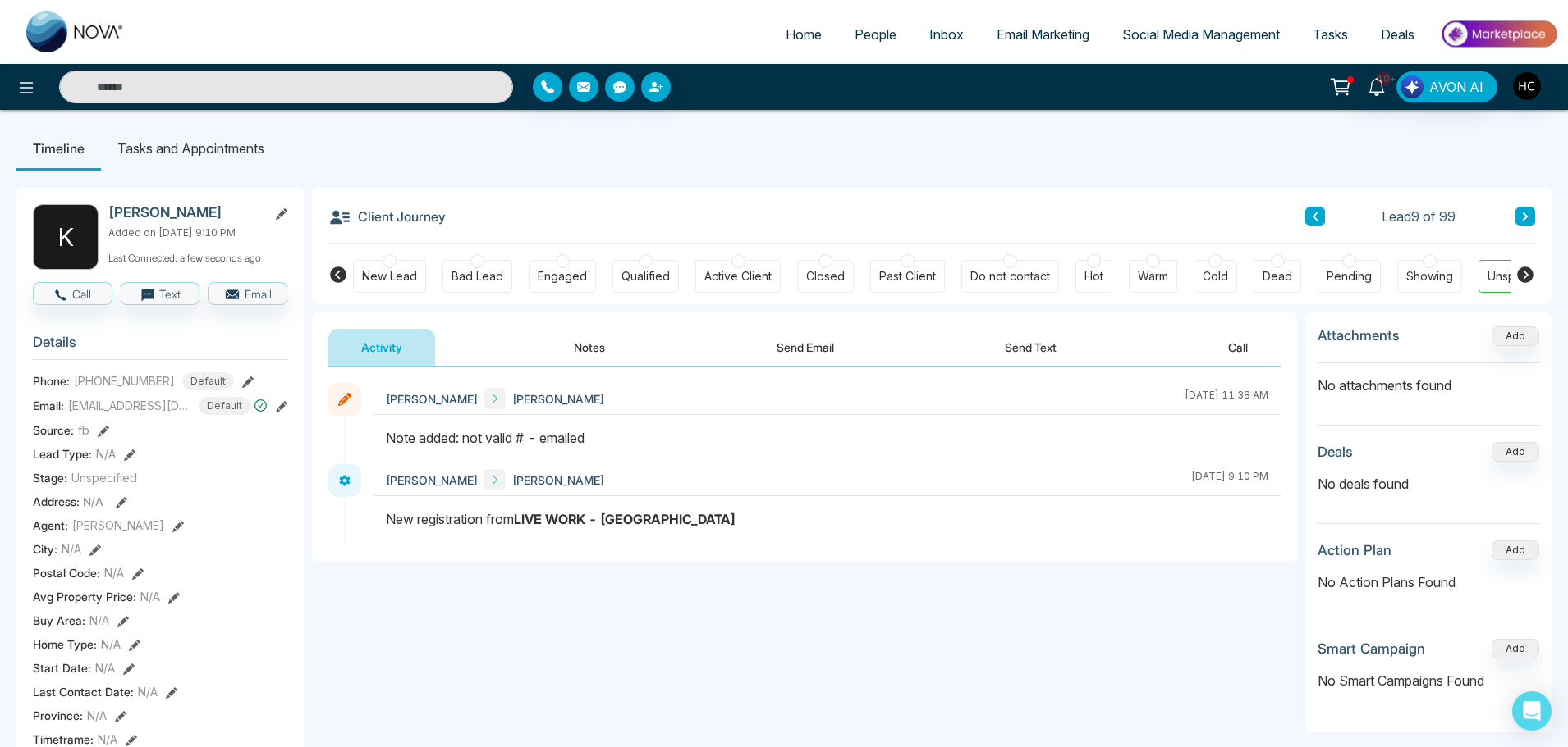
click at [1521, 217] on icon at bounding box center [1525, 216] width 9 height 10
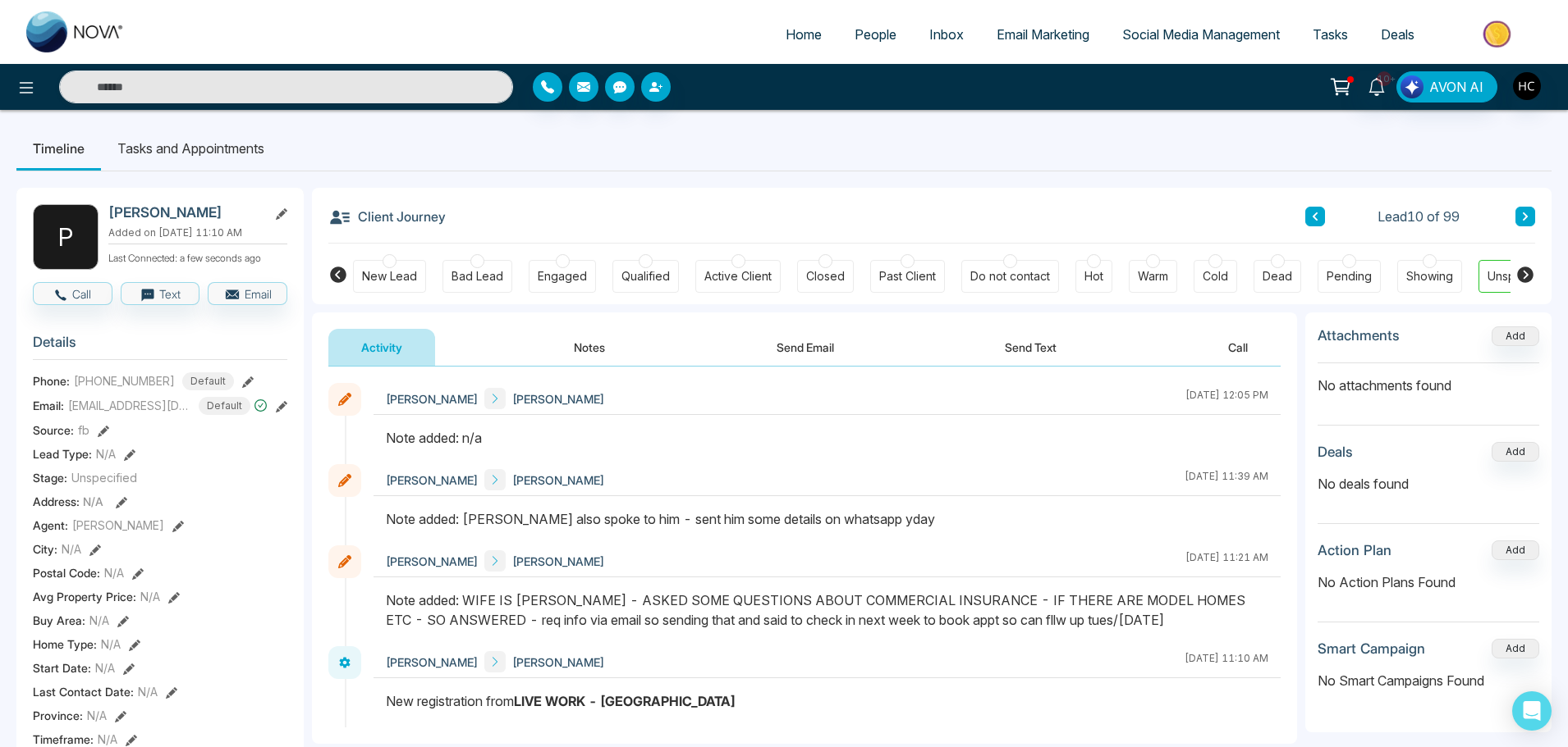
click at [1323, 220] on button at bounding box center [1315, 216] width 20 height 20
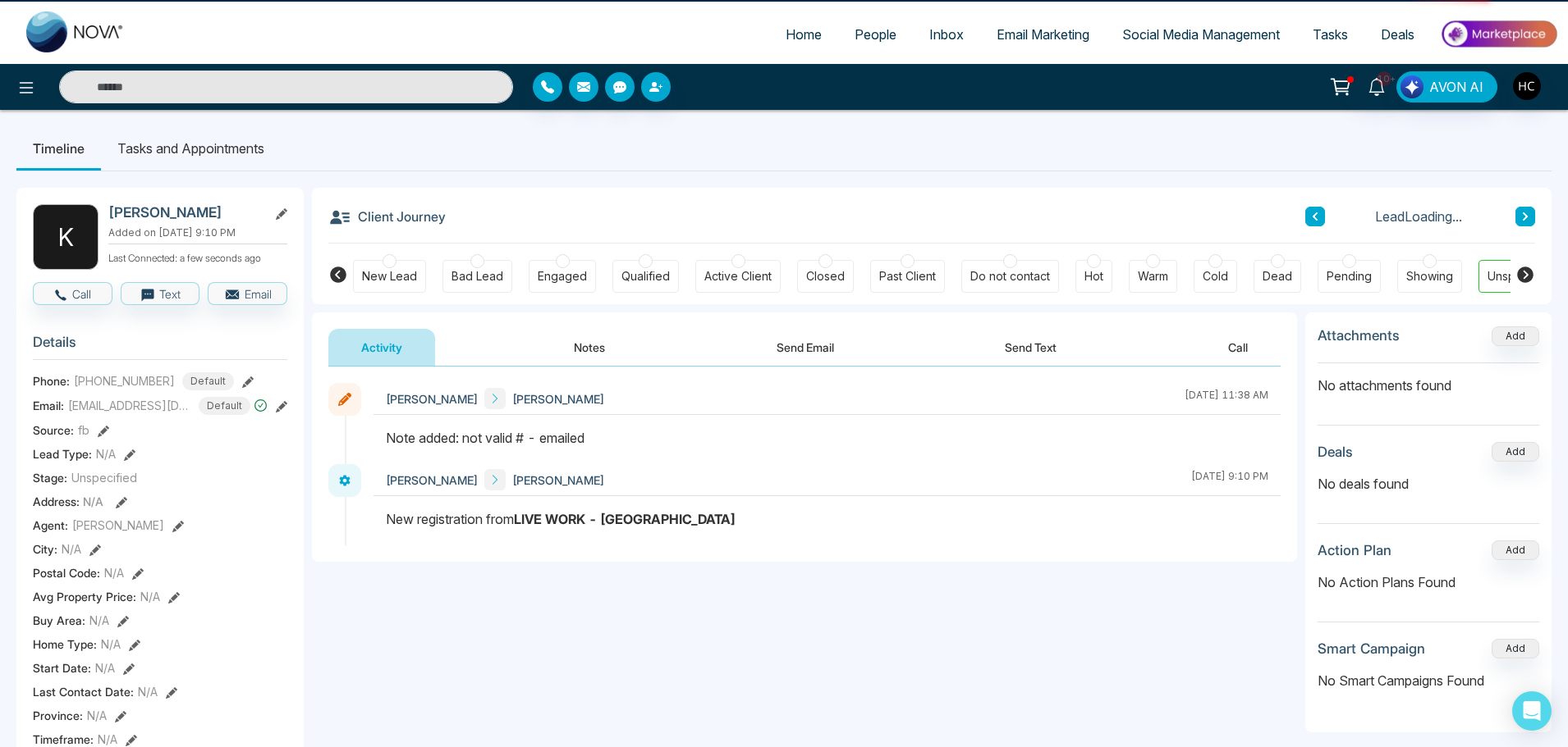
click at [1323, 220] on button at bounding box center [1315, 216] width 20 height 20
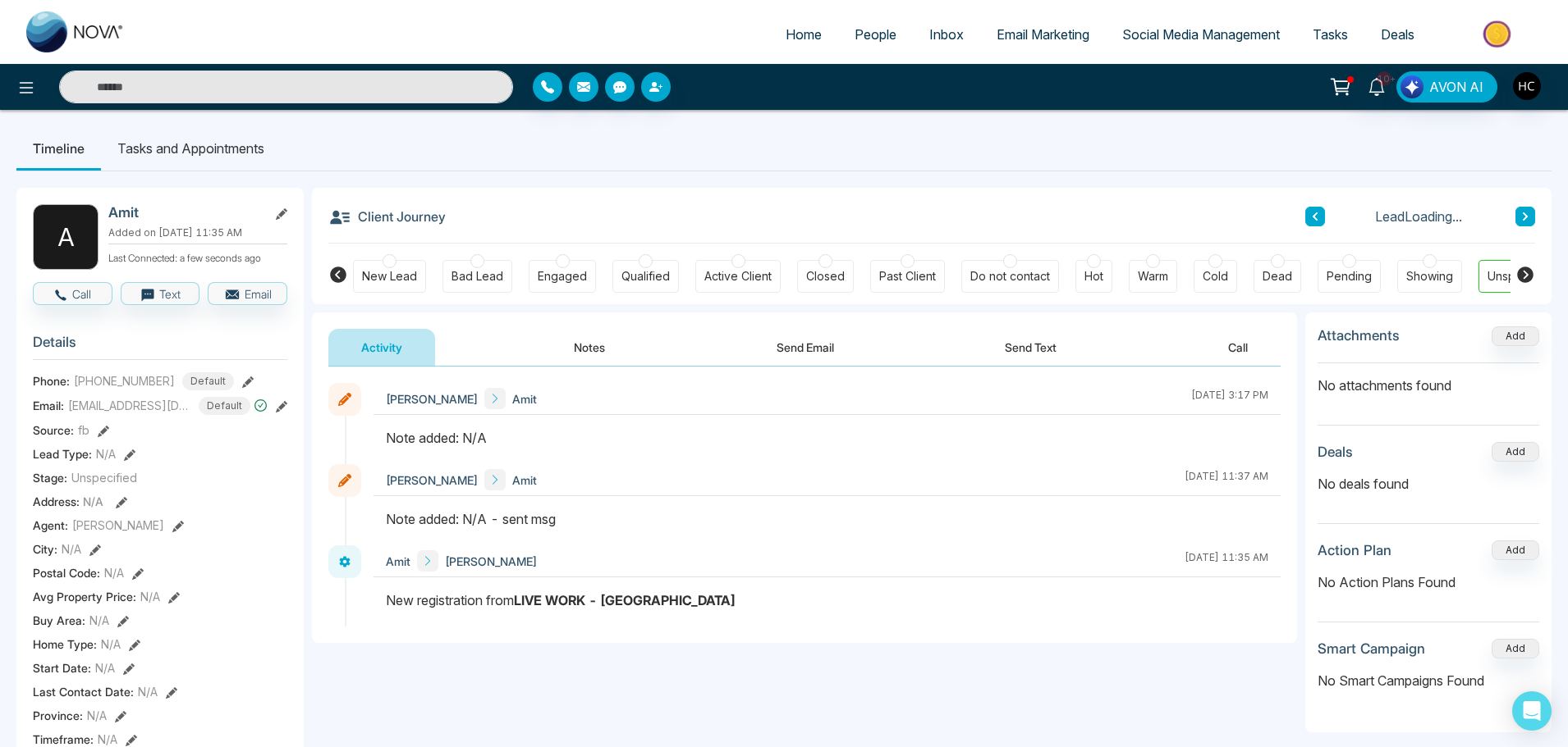
click at [1323, 220] on button at bounding box center [1315, 216] width 20 height 20
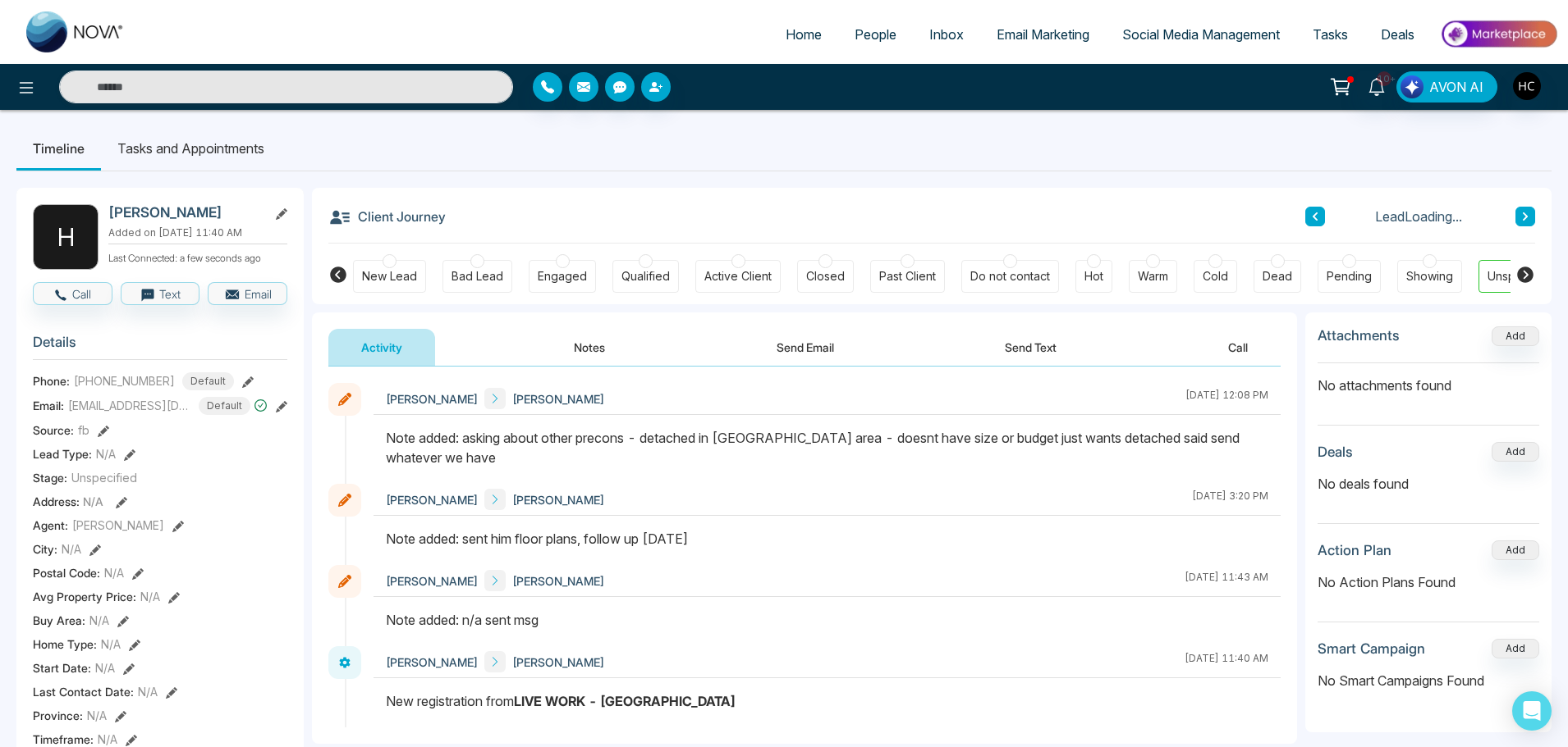
click at [1323, 220] on button at bounding box center [1315, 216] width 20 height 20
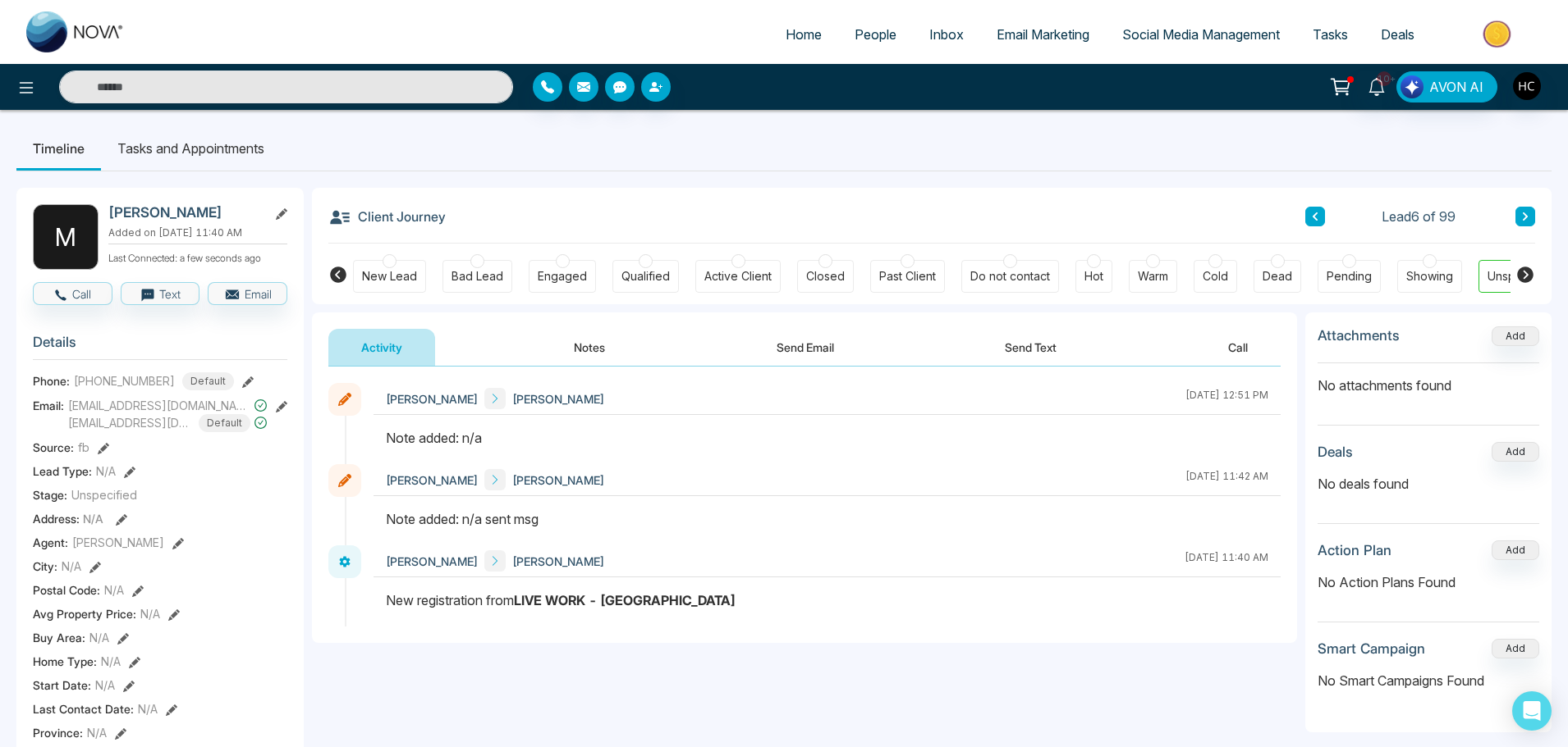
click at [602, 348] on button "Notes" at bounding box center [589, 348] width 97 height 36
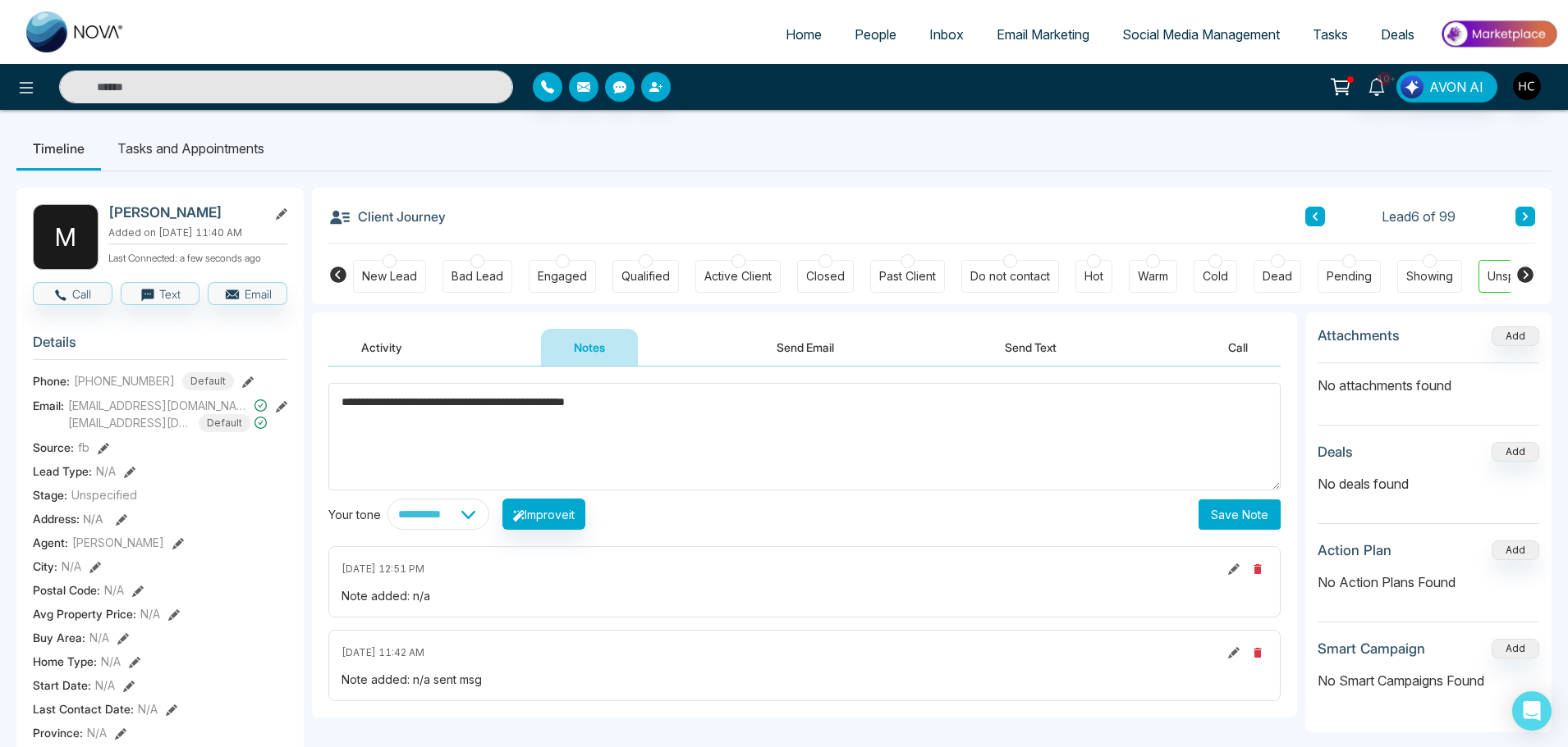
click at [504, 408] on textarea "**********" at bounding box center [804, 437] width 952 height 108
click at [679, 389] on textarea "**********" at bounding box center [804, 437] width 952 height 108
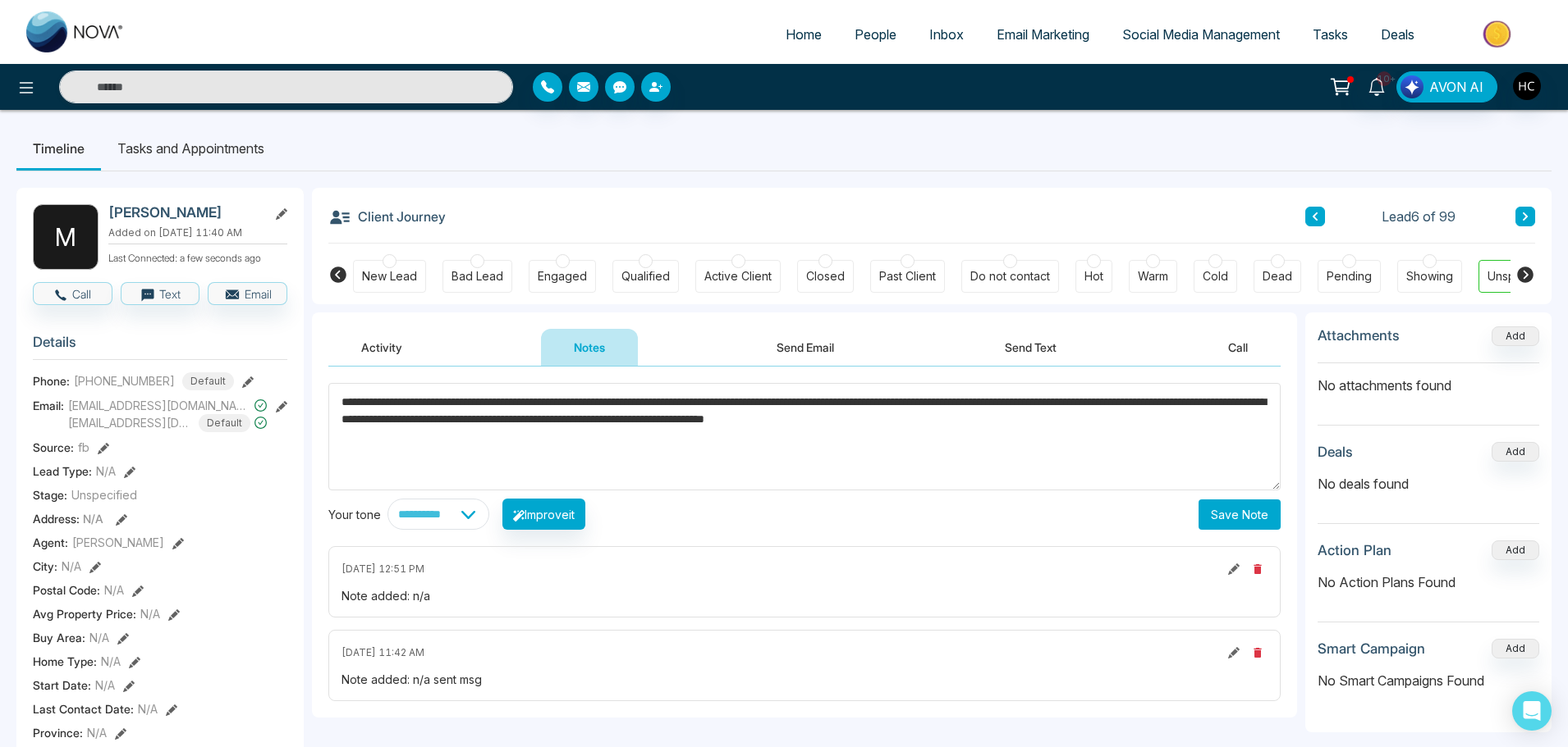
type textarea "**********"
click at [1222, 501] on button "Save Note" at bounding box center [1239, 515] width 82 height 31
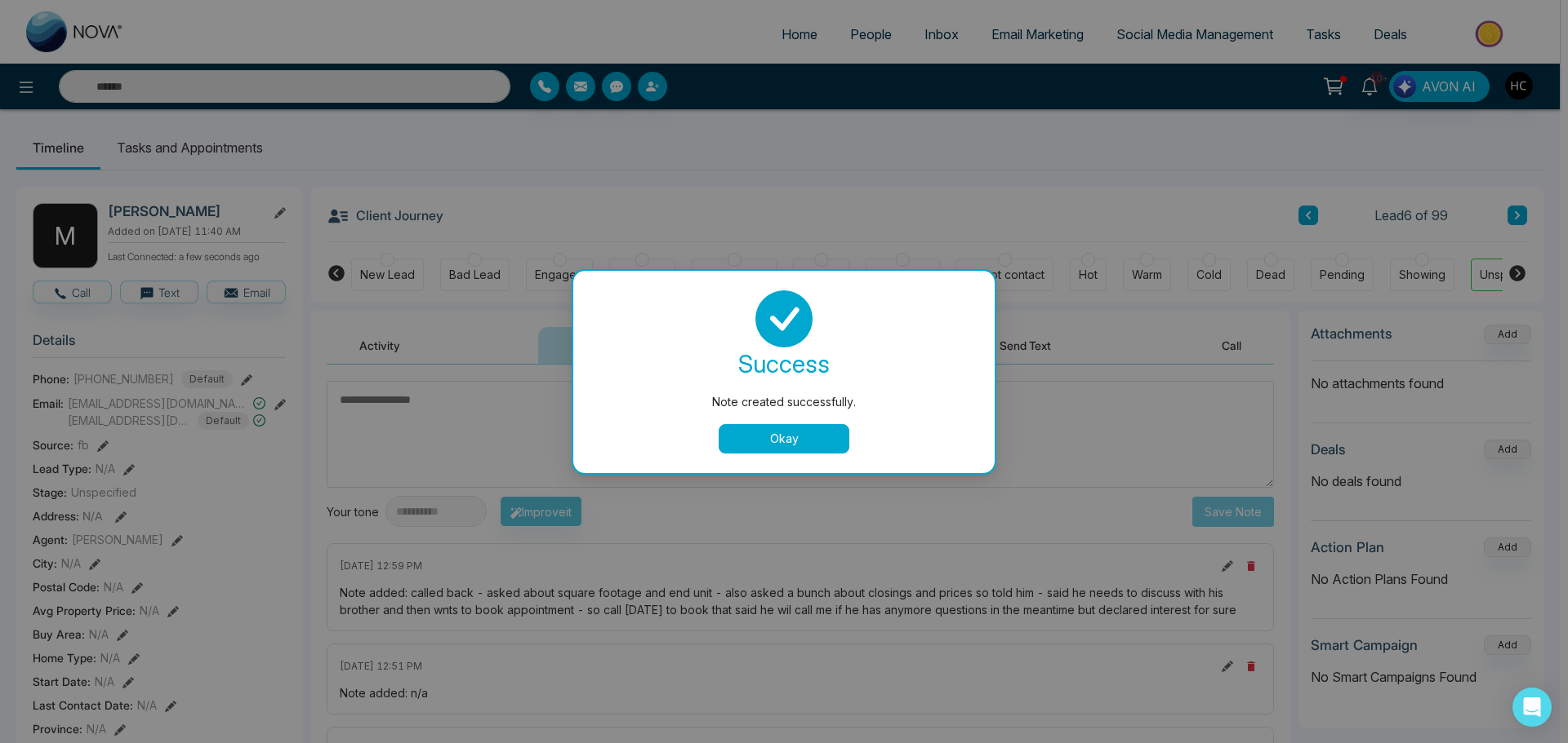
click at [787, 445] on button "Okay" at bounding box center [784, 438] width 131 height 30
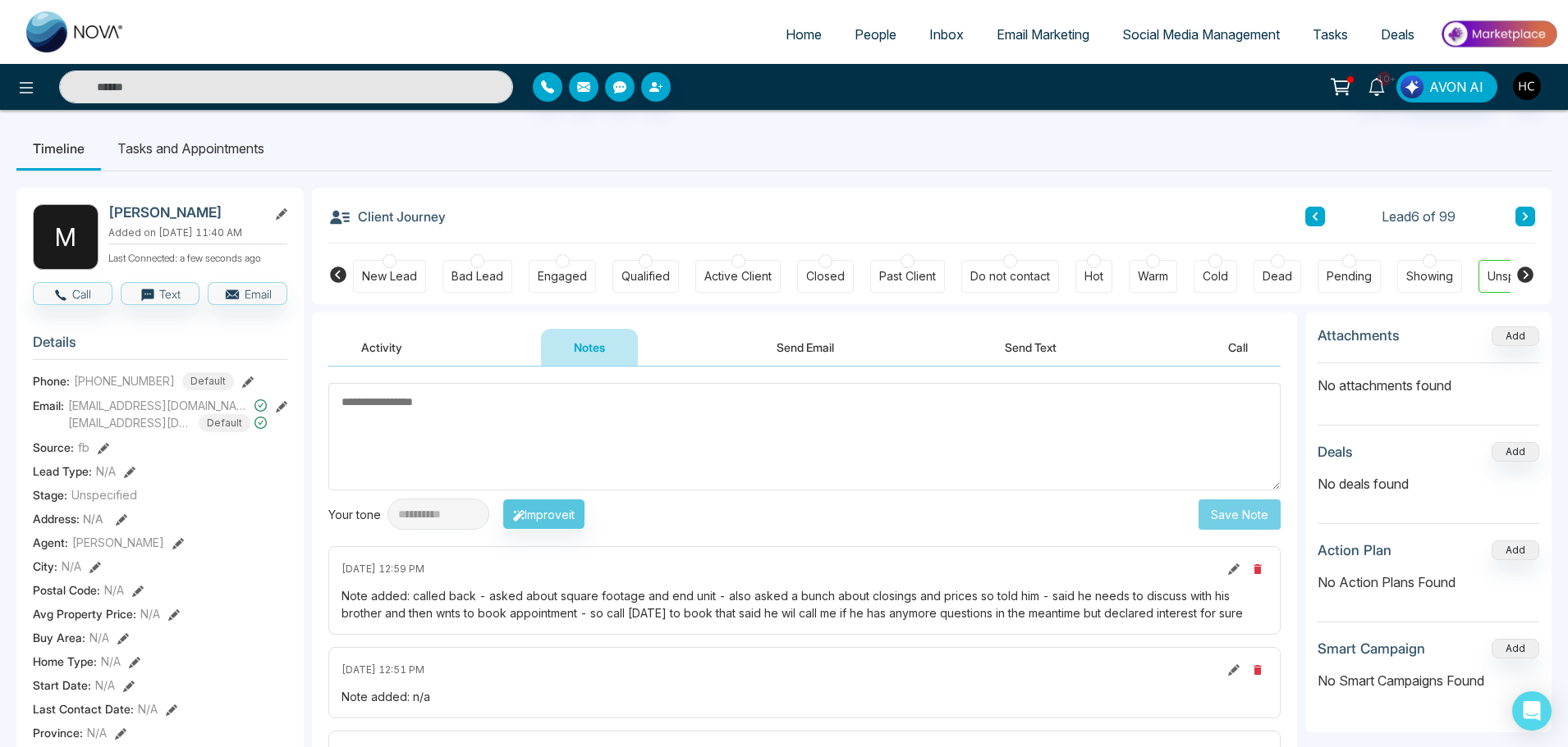
click at [1521, 223] on button at bounding box center [1525, 216] width 20 height 20
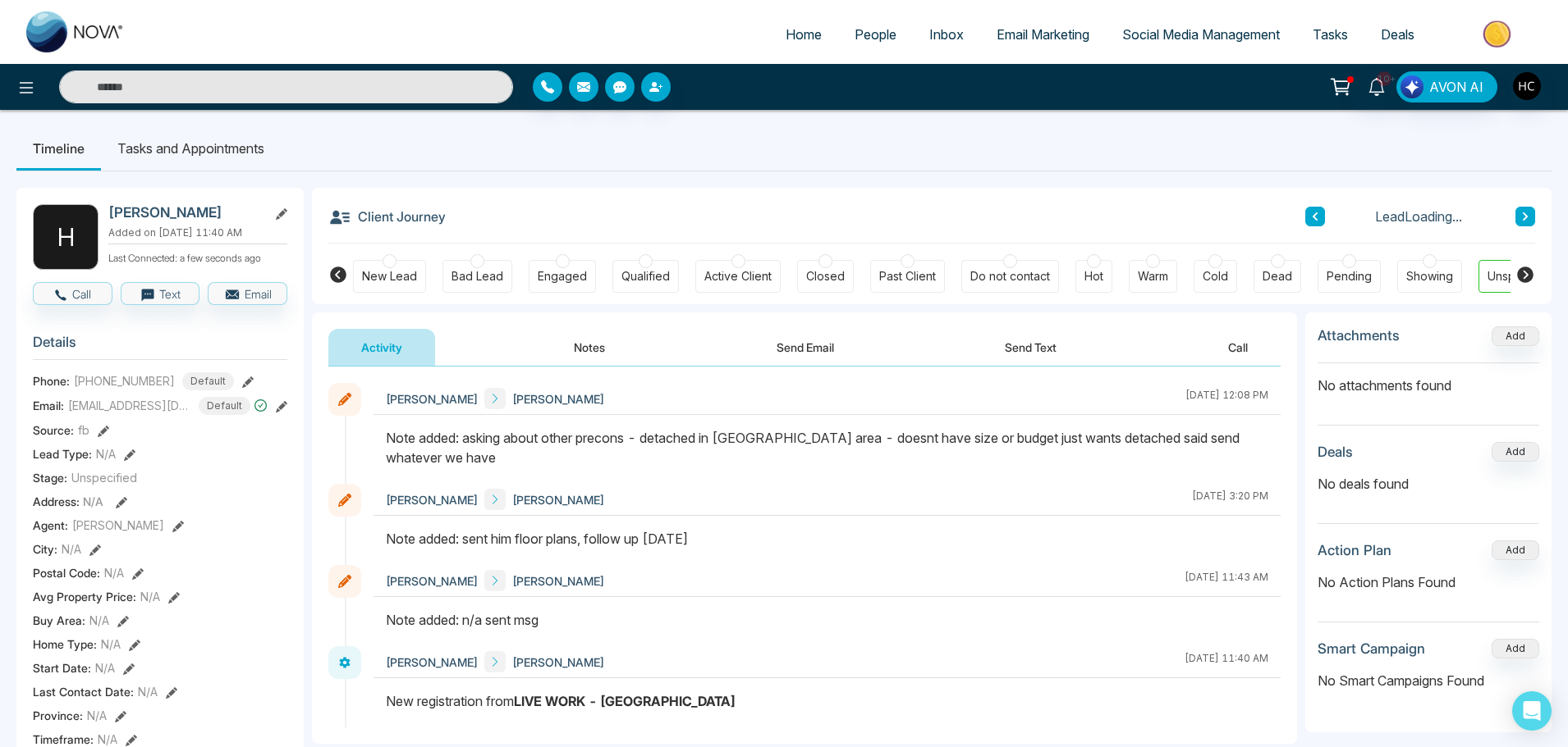
click at [1521, 223] on button at bounding box center [1525, 216] width 20 height 20
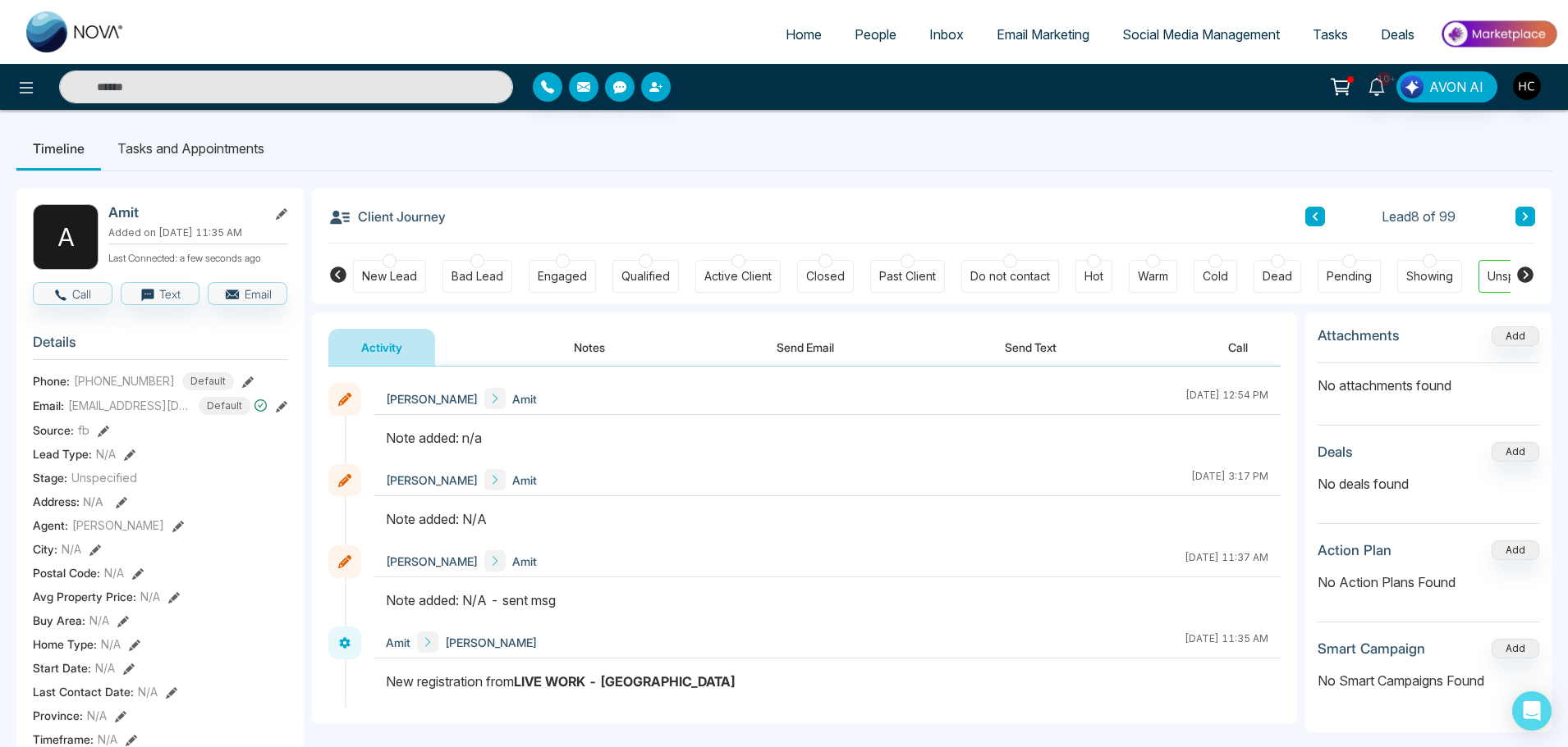
click at [1521, 223] on button at bounding box center [1525, 216] width 20 height 20
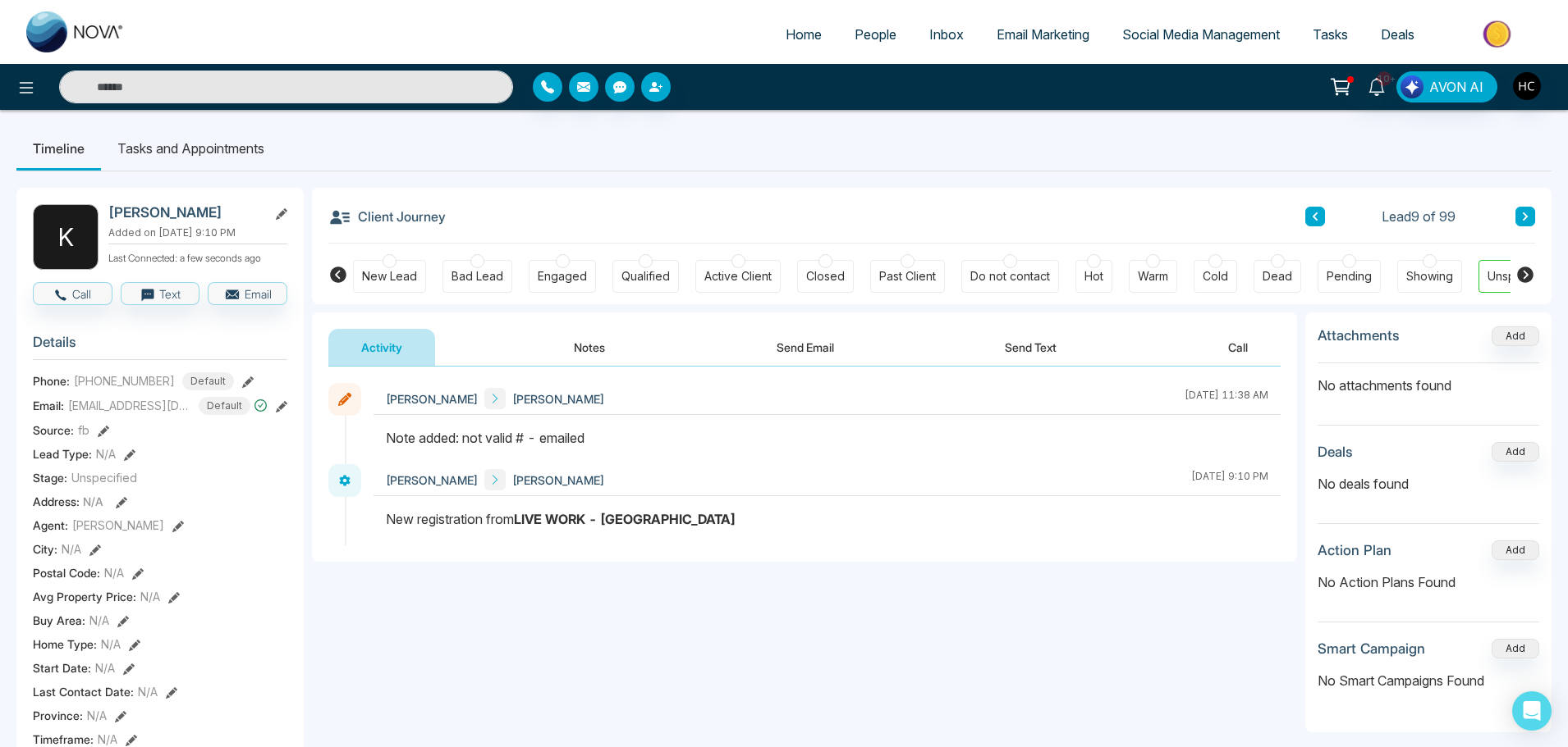
click at [1521, 223] on button at bounding box center [1525, 216] width 20 height 20
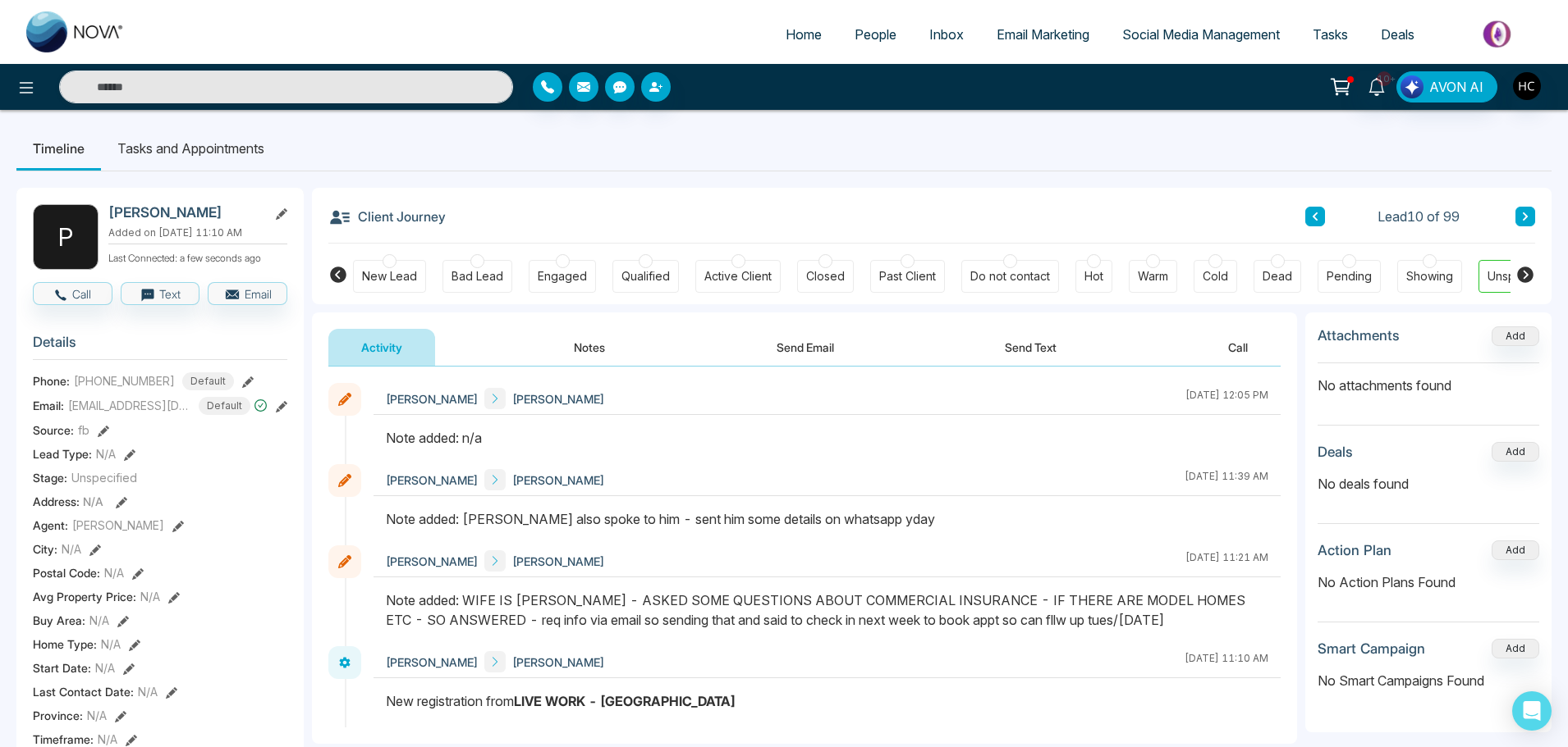
click at [1521, 223] on button at bounding box center [1525, 216] width 20 height 20
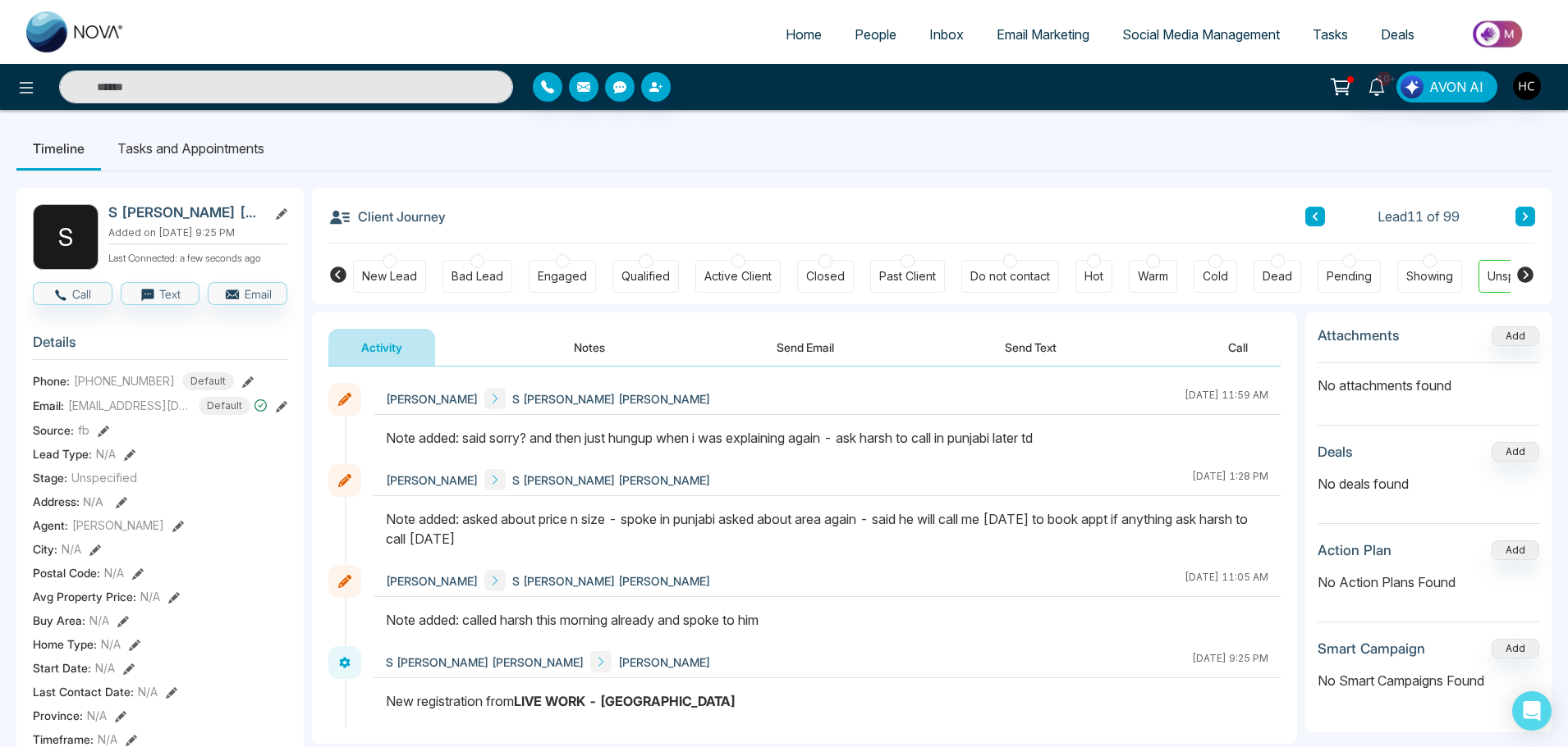
click at [1517, 214] on button at bounding box center [1525, 216] width 20 height 20
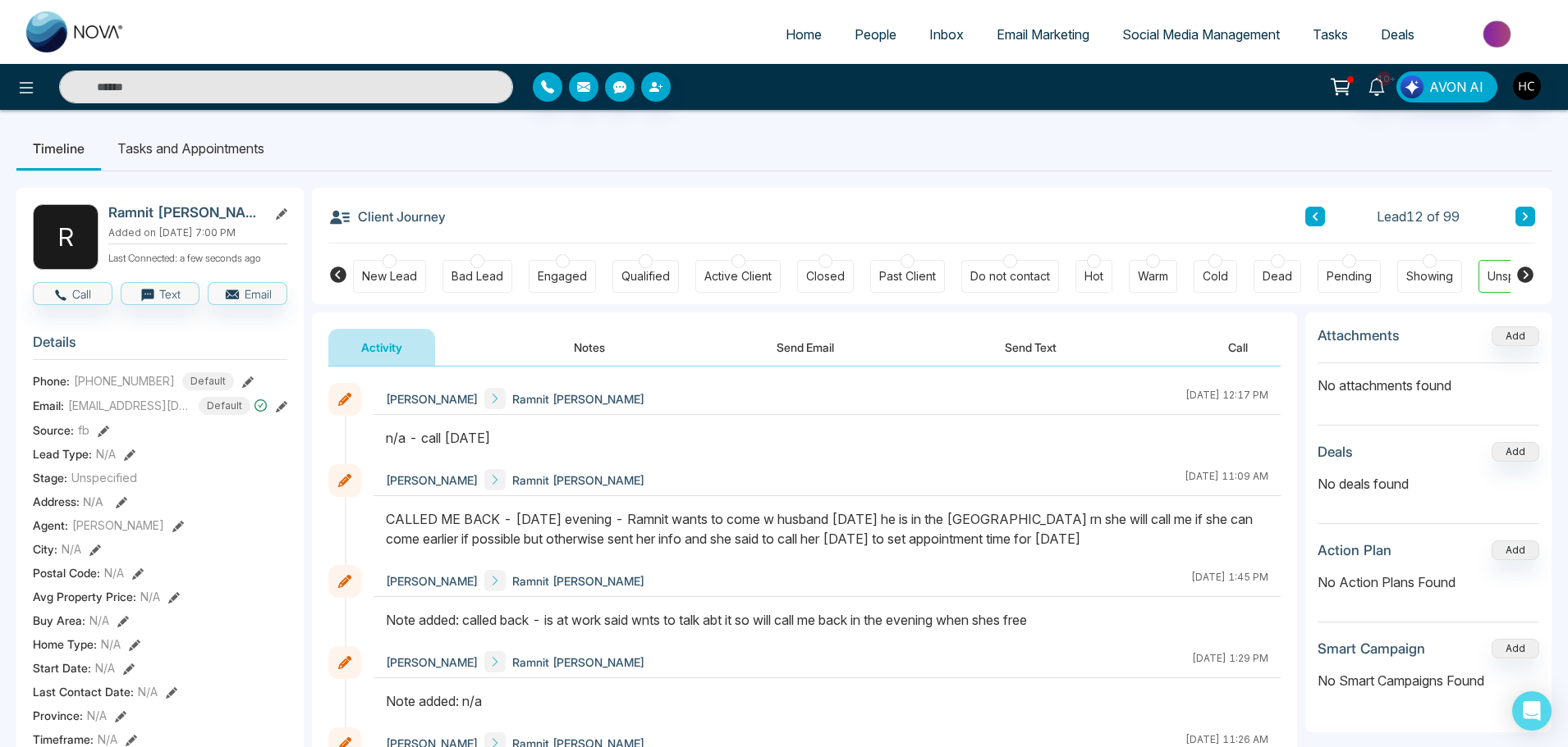
click at [1531, 222] on button at bounding box center [1525, 216] width 20 height 20
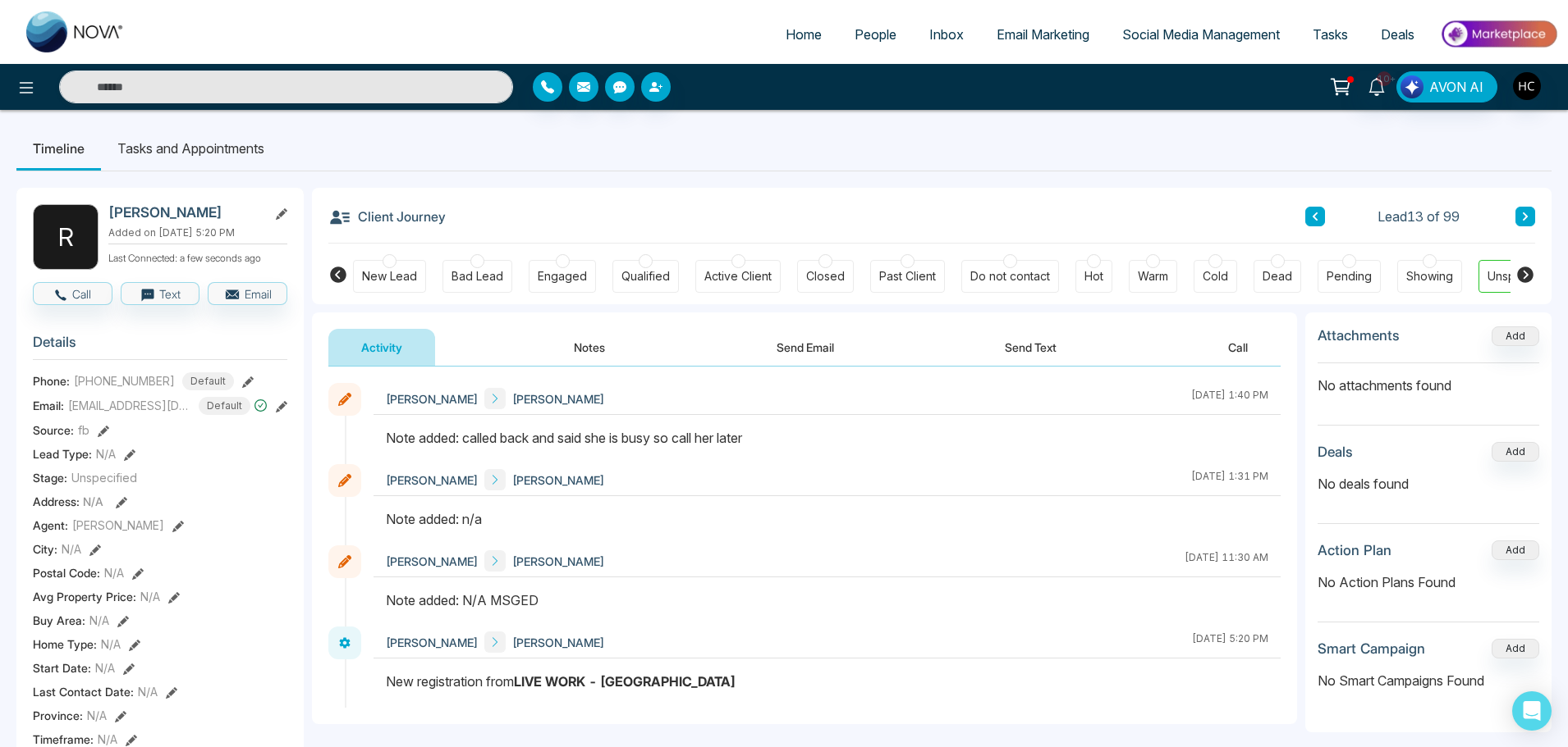
click at [599, 350] on button "Notes" at bounding box center [589, 348] width 97 height 36
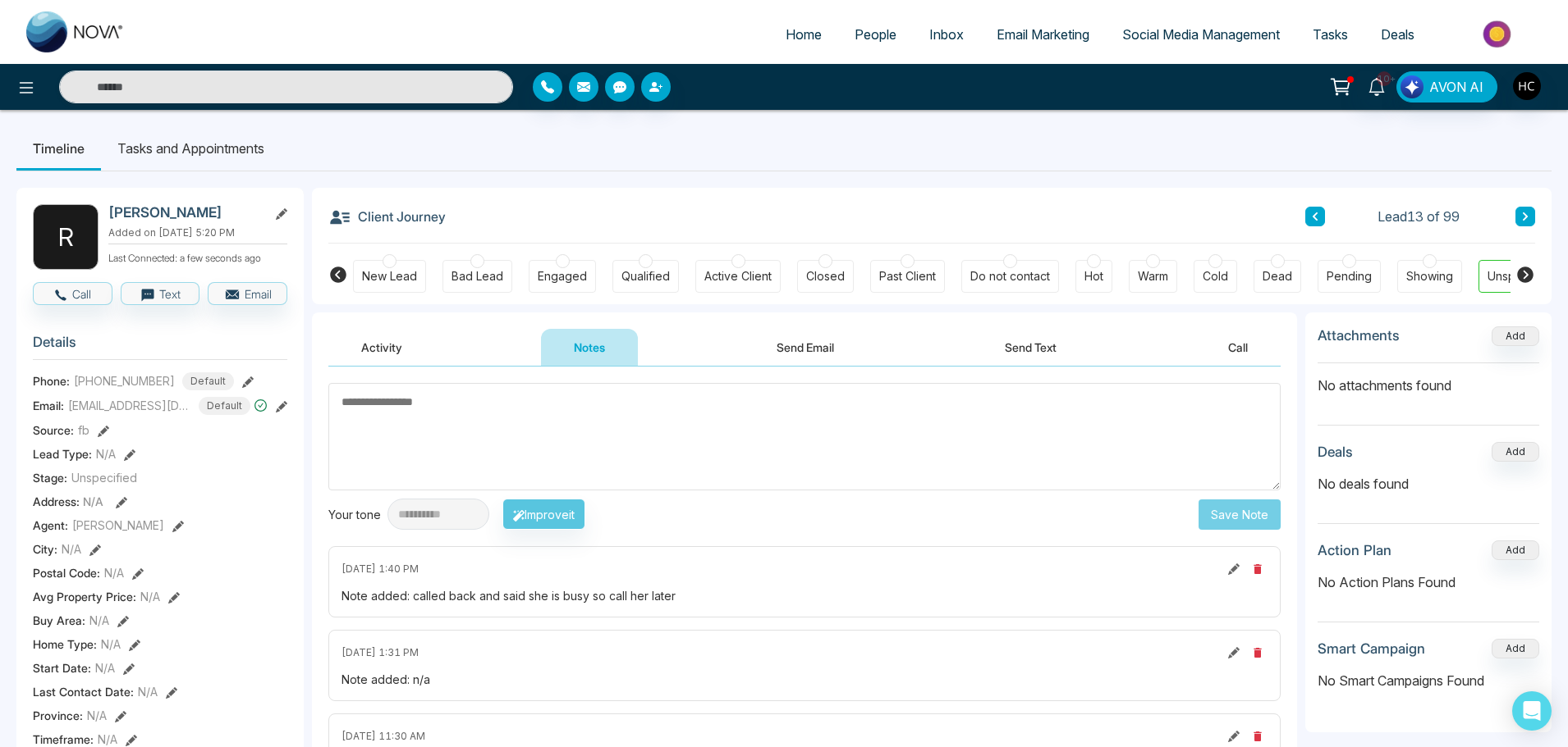
type textarea "*"
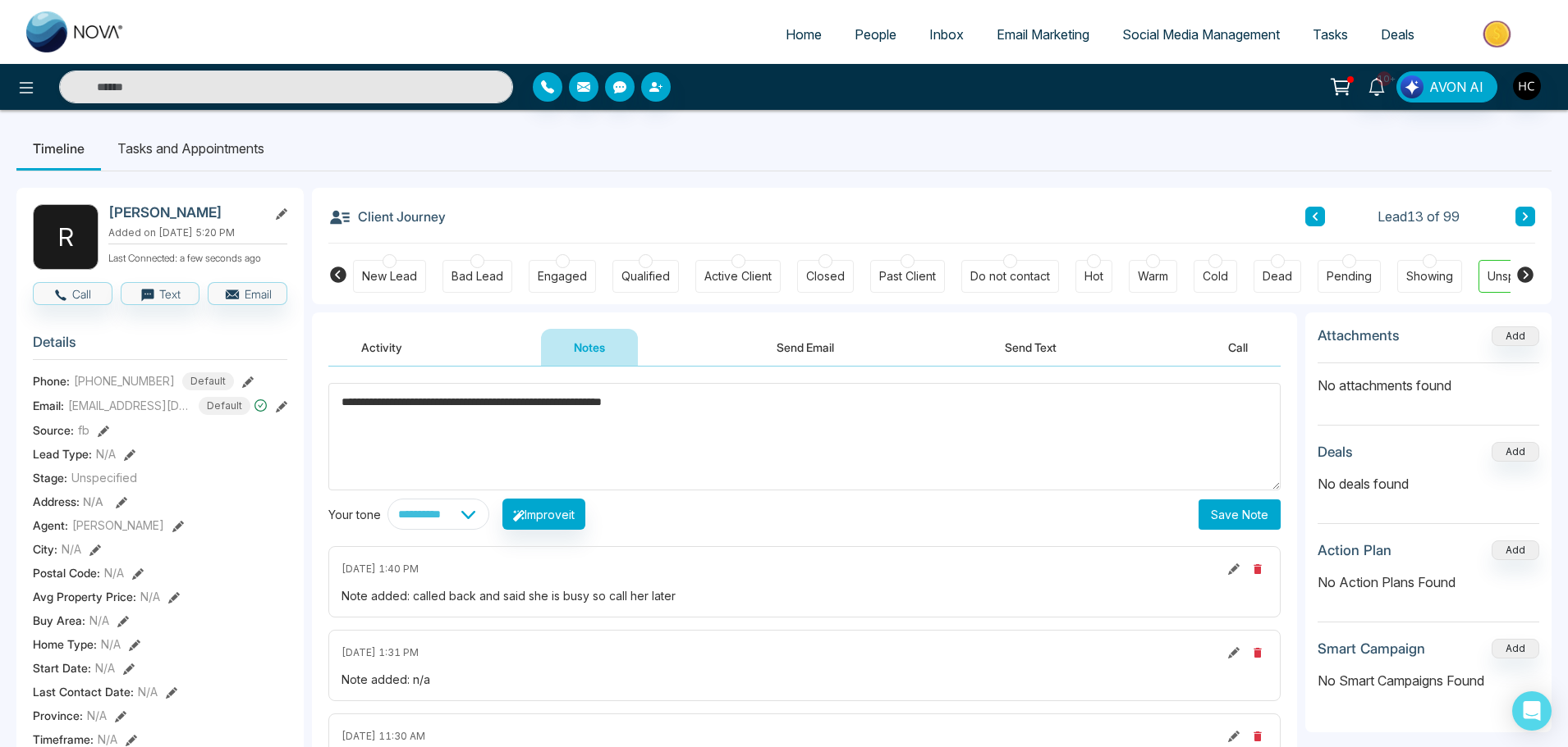
type textarea "**********"
click at [1212, 527] on button "Save Note" at bounding box center [1239, 515] width 82 height 31
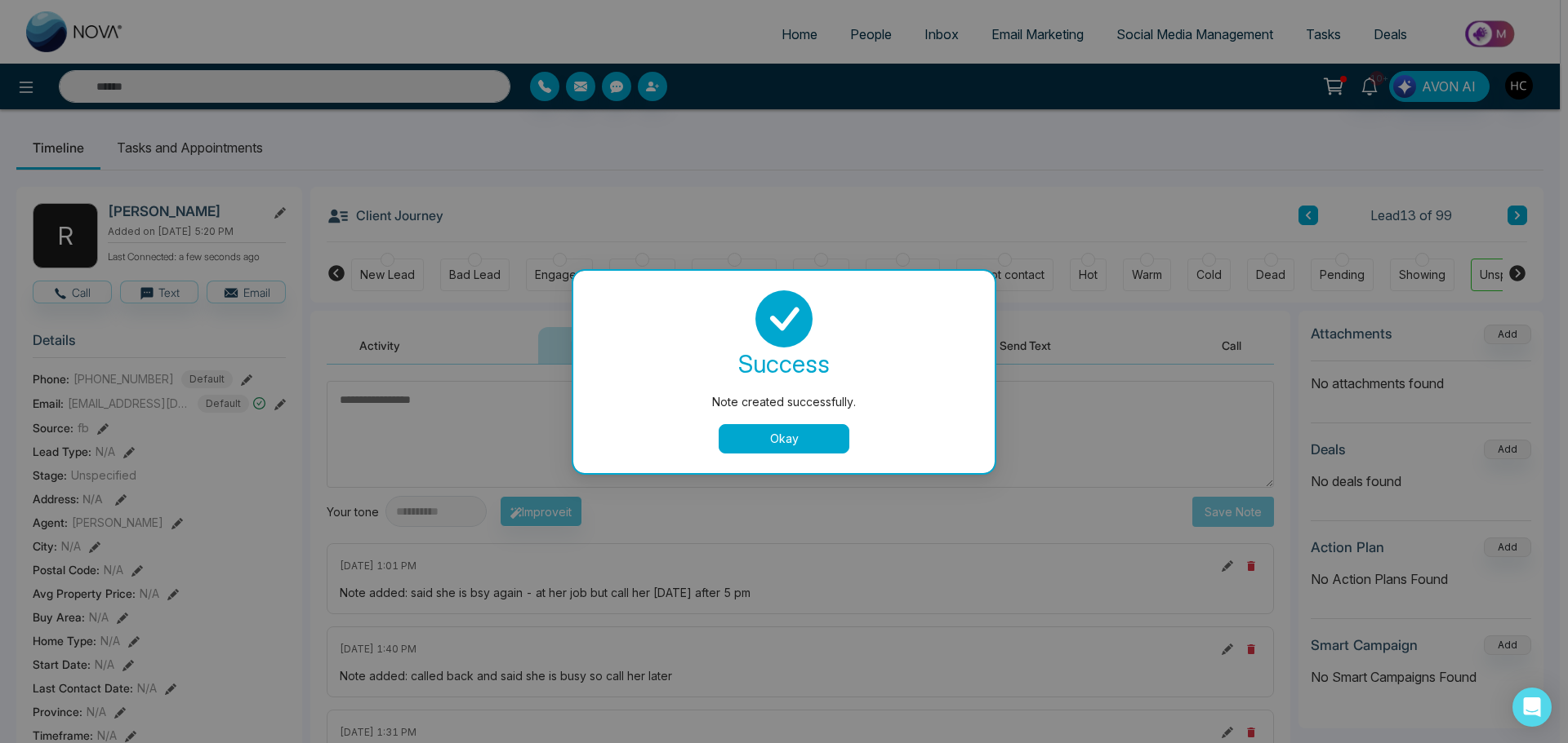
click at [782, 440] on button "Okay" at bounding box center [784, 438] width 131 height 30
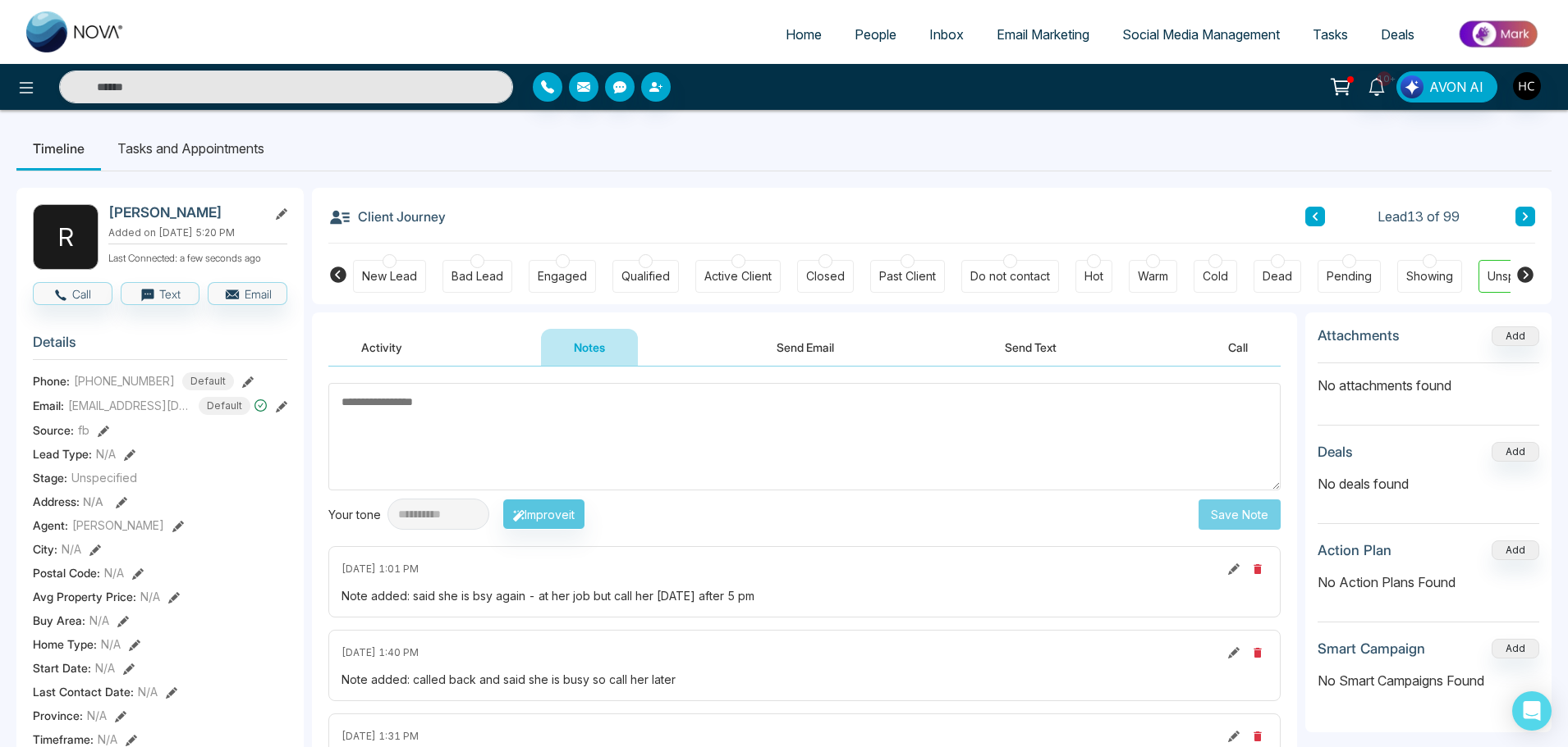
click at [1530, 223] on button at bounding box center [1525, 216] width 20 height 20
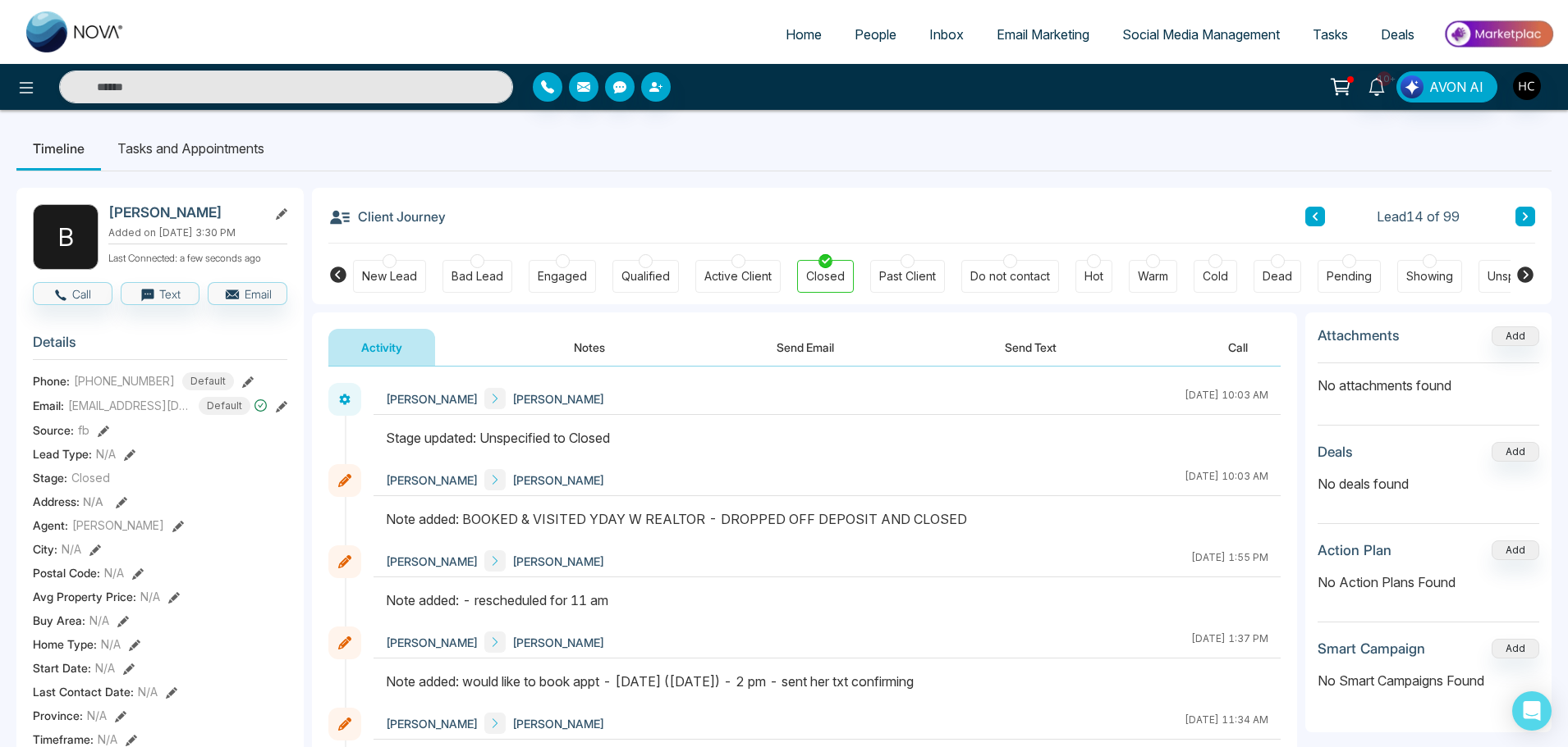
click at [1530, 217] on button at bounding box center [1525, 216] width 20 height 20
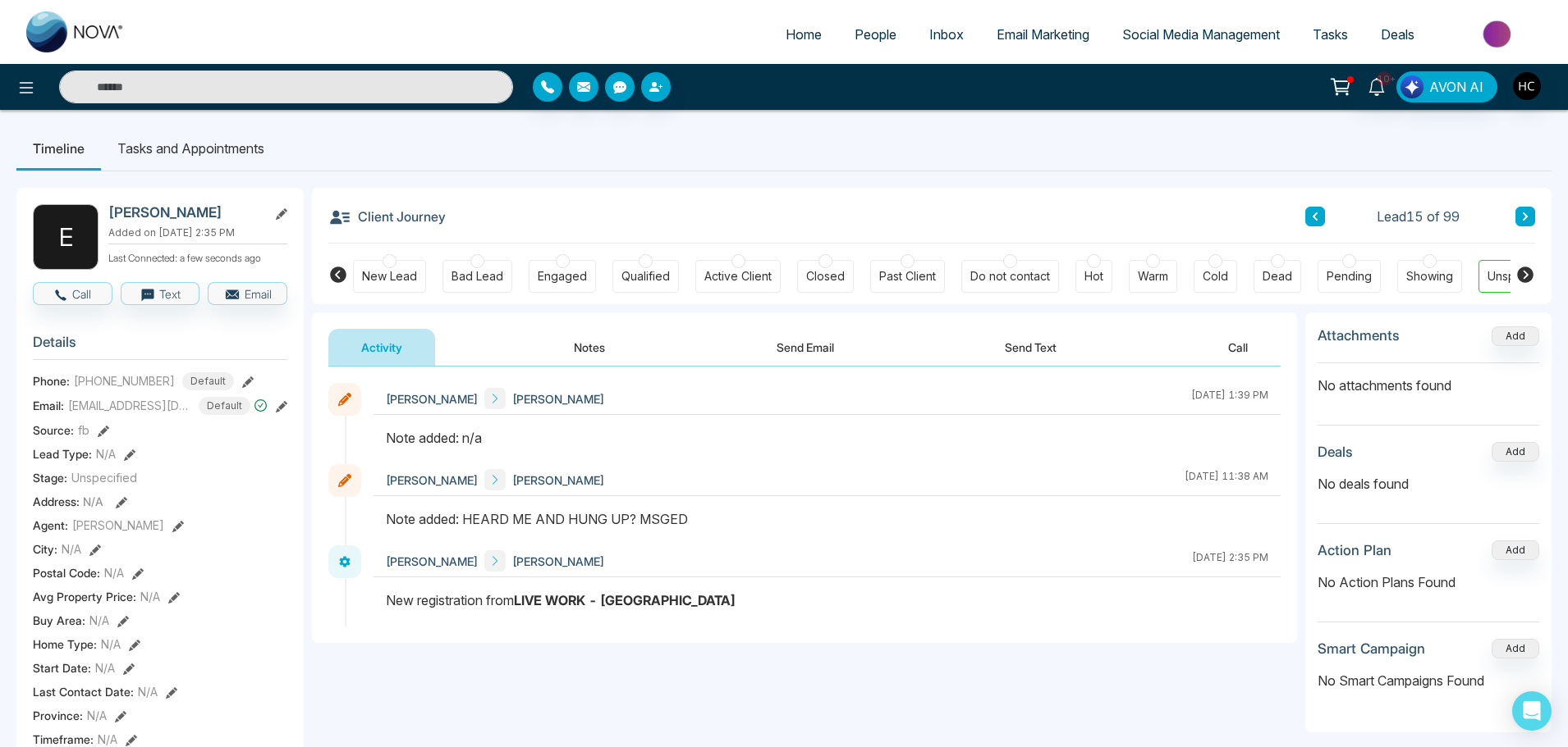
click at [590, 358] on button "Notes" at bounding box center [589, 348] width 97 height 36
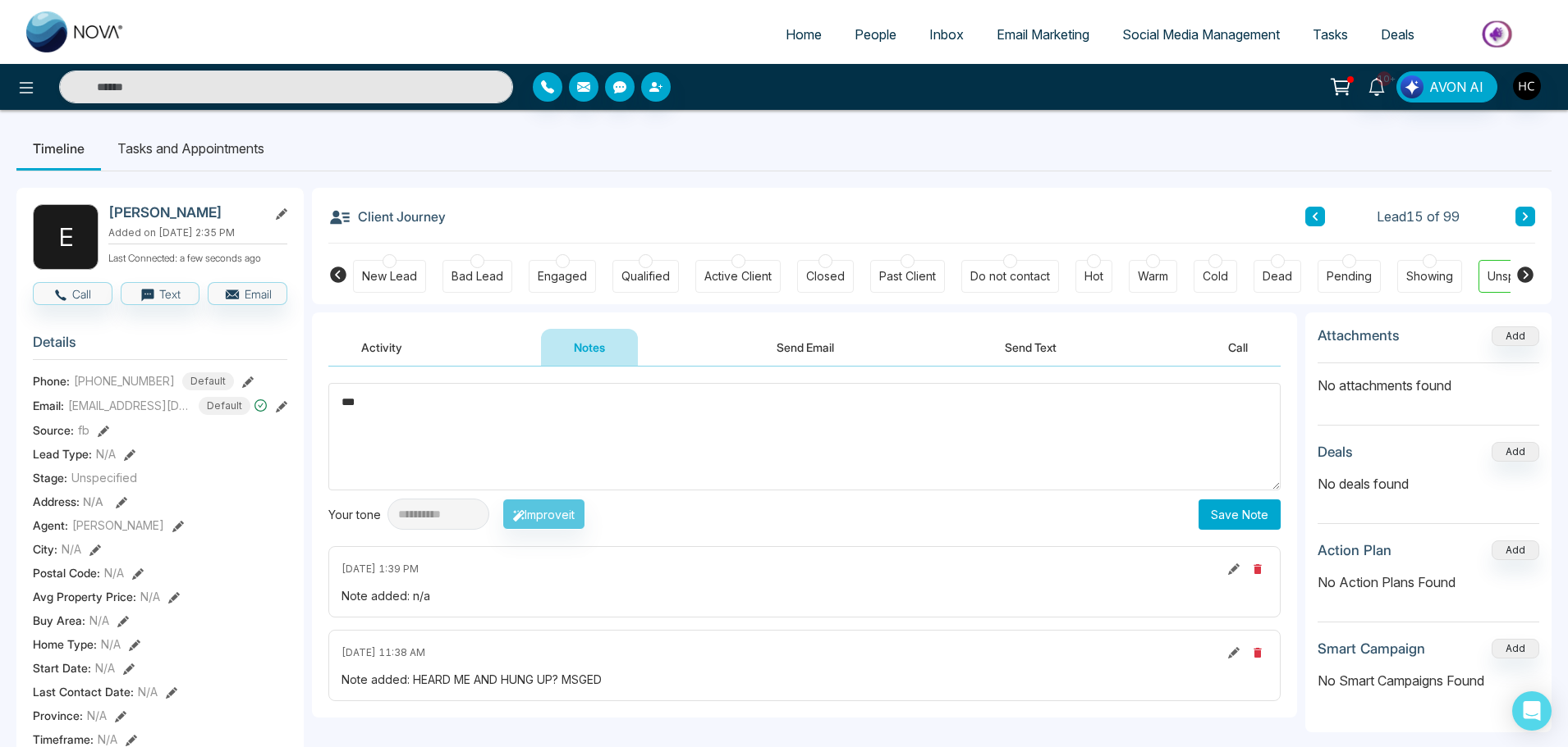
type textarea "***"
click at [1234, 504] on button "Save Note" at bounding box center [1239, 515] width 82 height 31
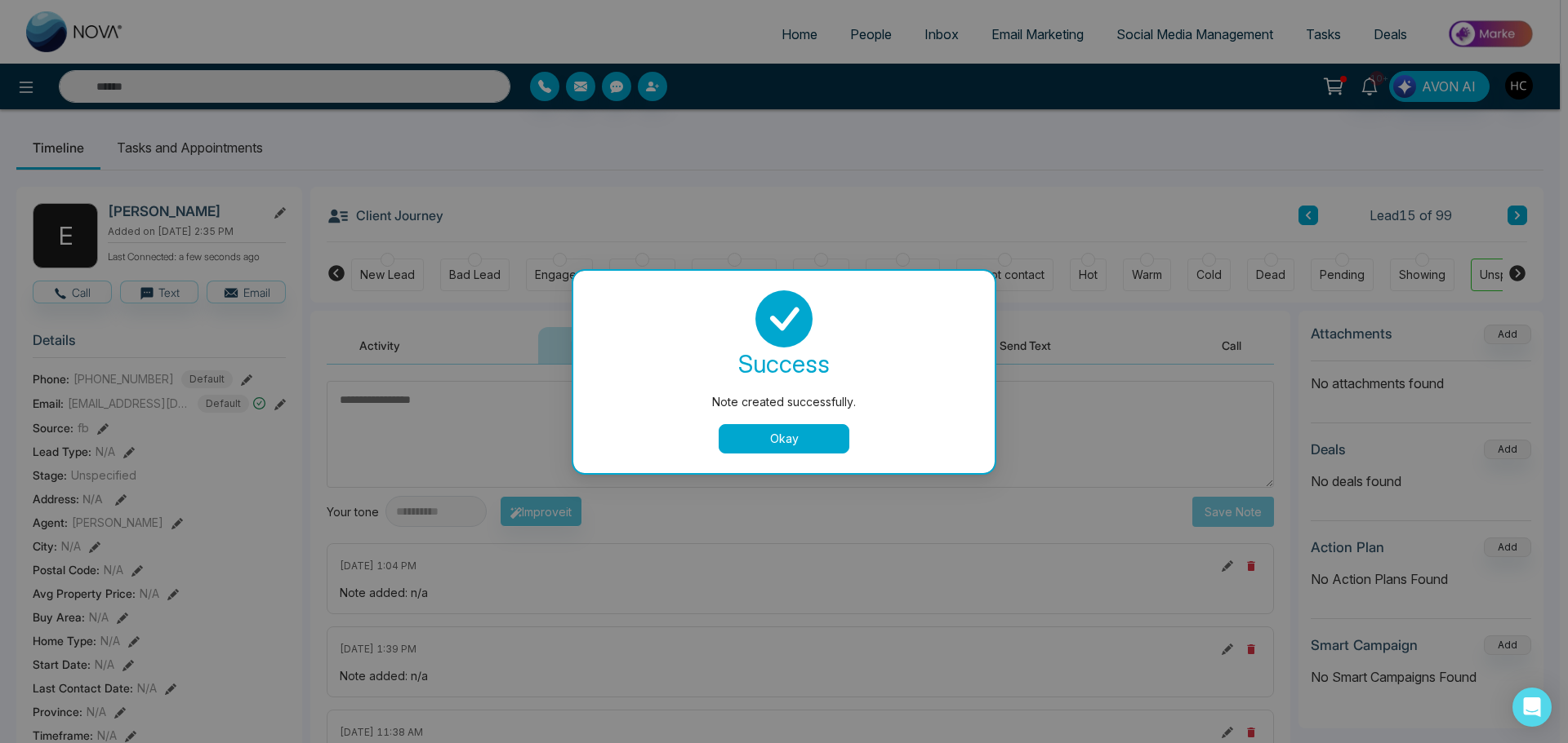
click at [805, 435] on button "Okay" at bounding box center [784, 438] width 131 height 30
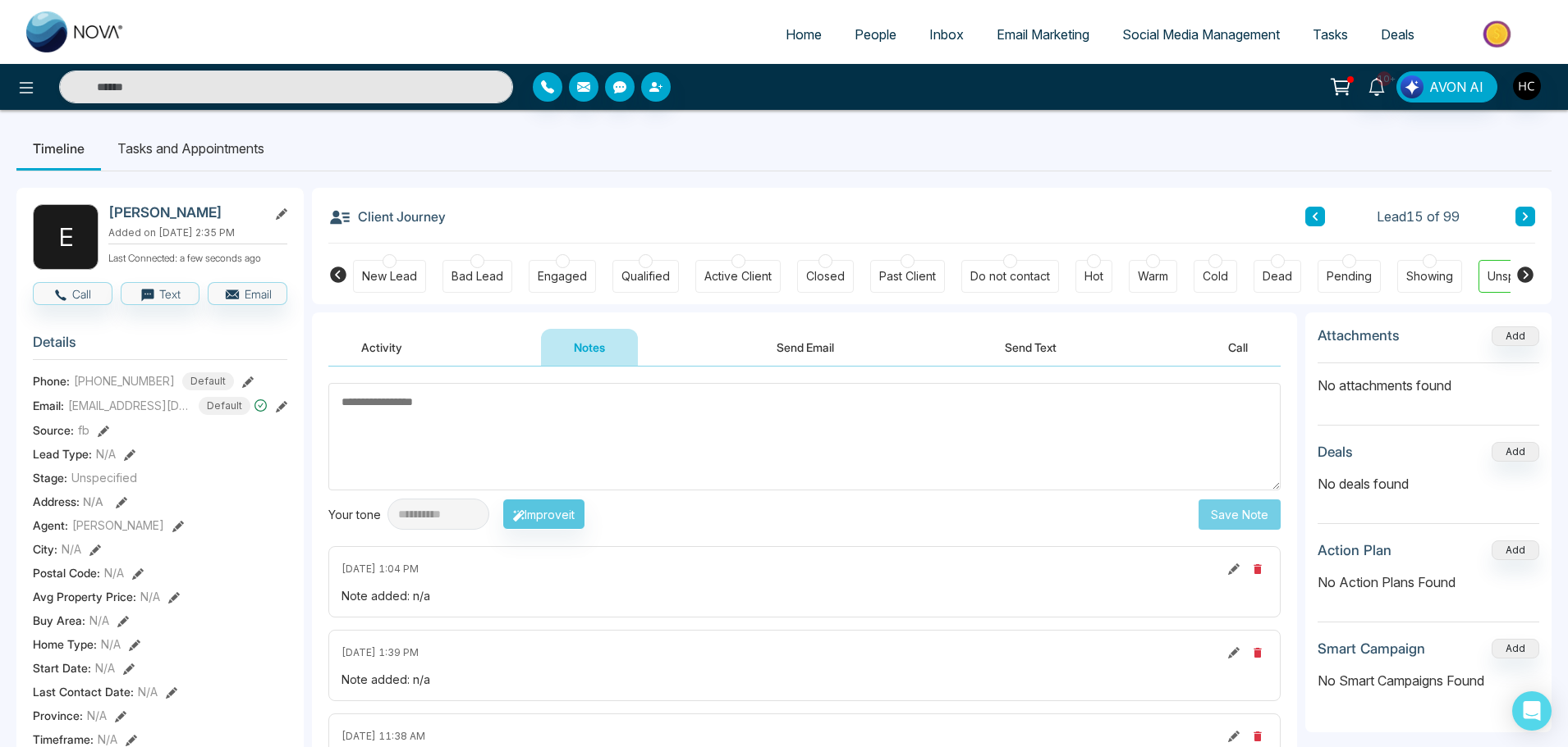
click at [1529, 212] on icon at bounding box center [1525, 216] width 9 height 10
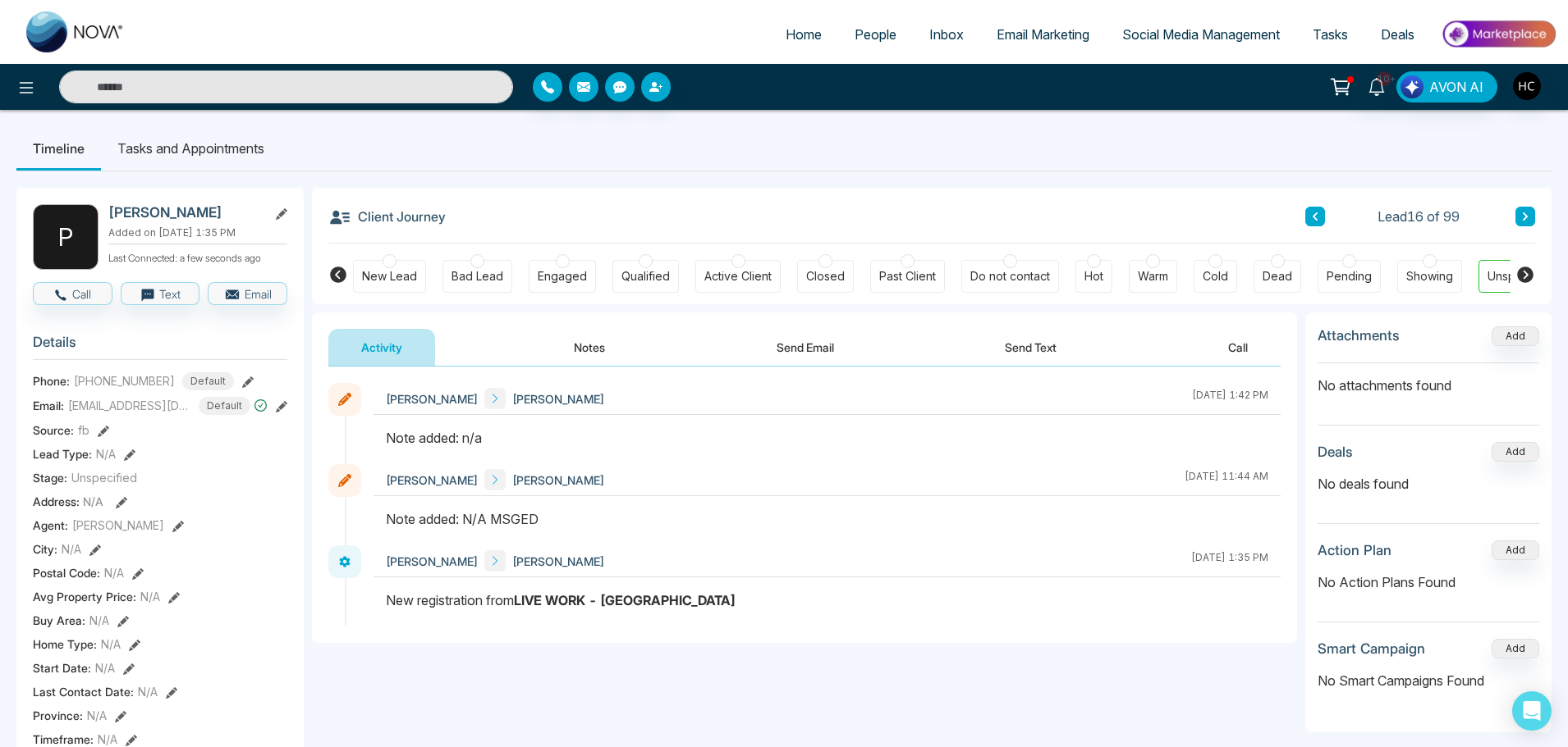
click at [585, 338] on button "Notes" at bounding box center [589, 348] width 97 height 36
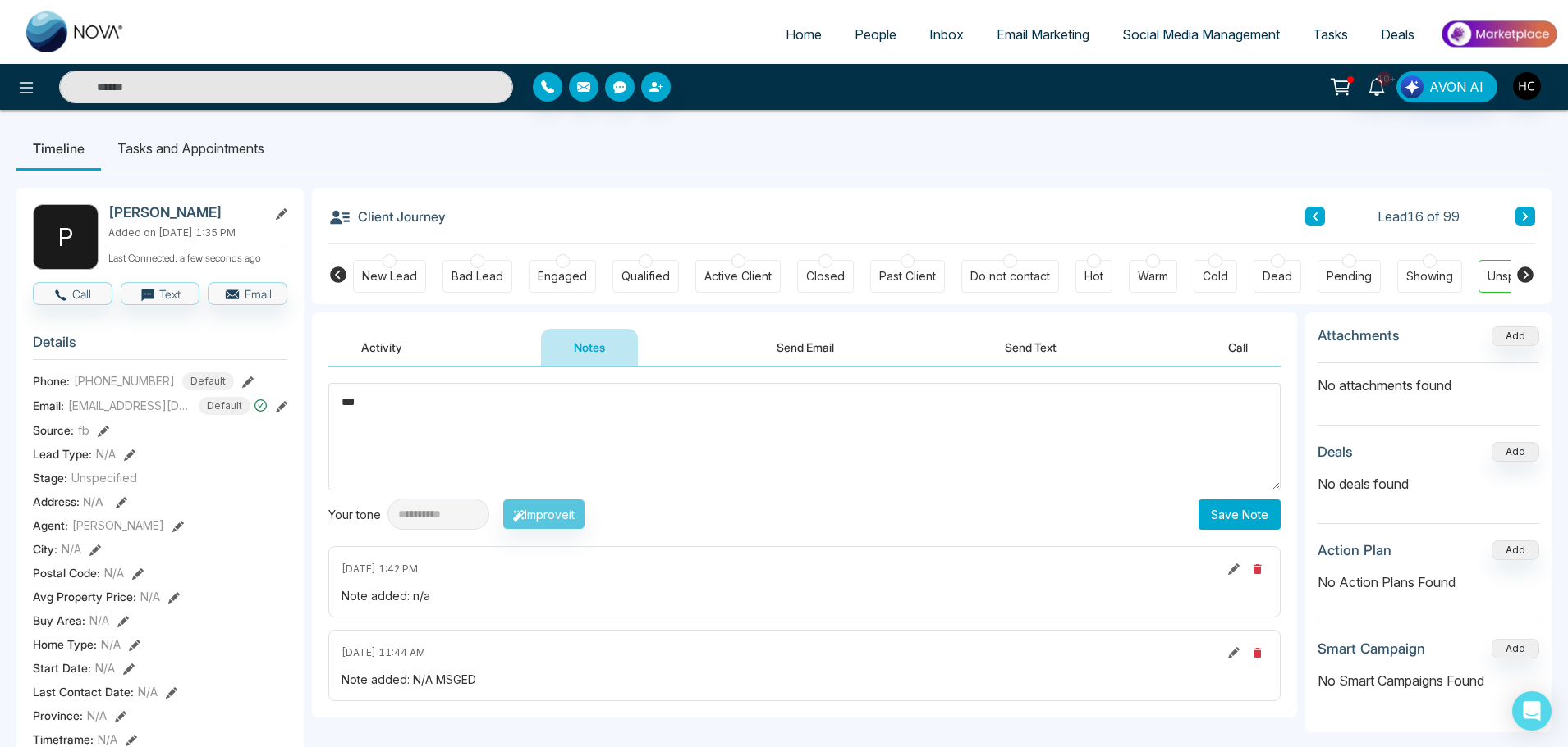
type textarea "***"
click at [1231, 512] on button "Save Note" at bounding box center [1239, 515] width 82 height 31
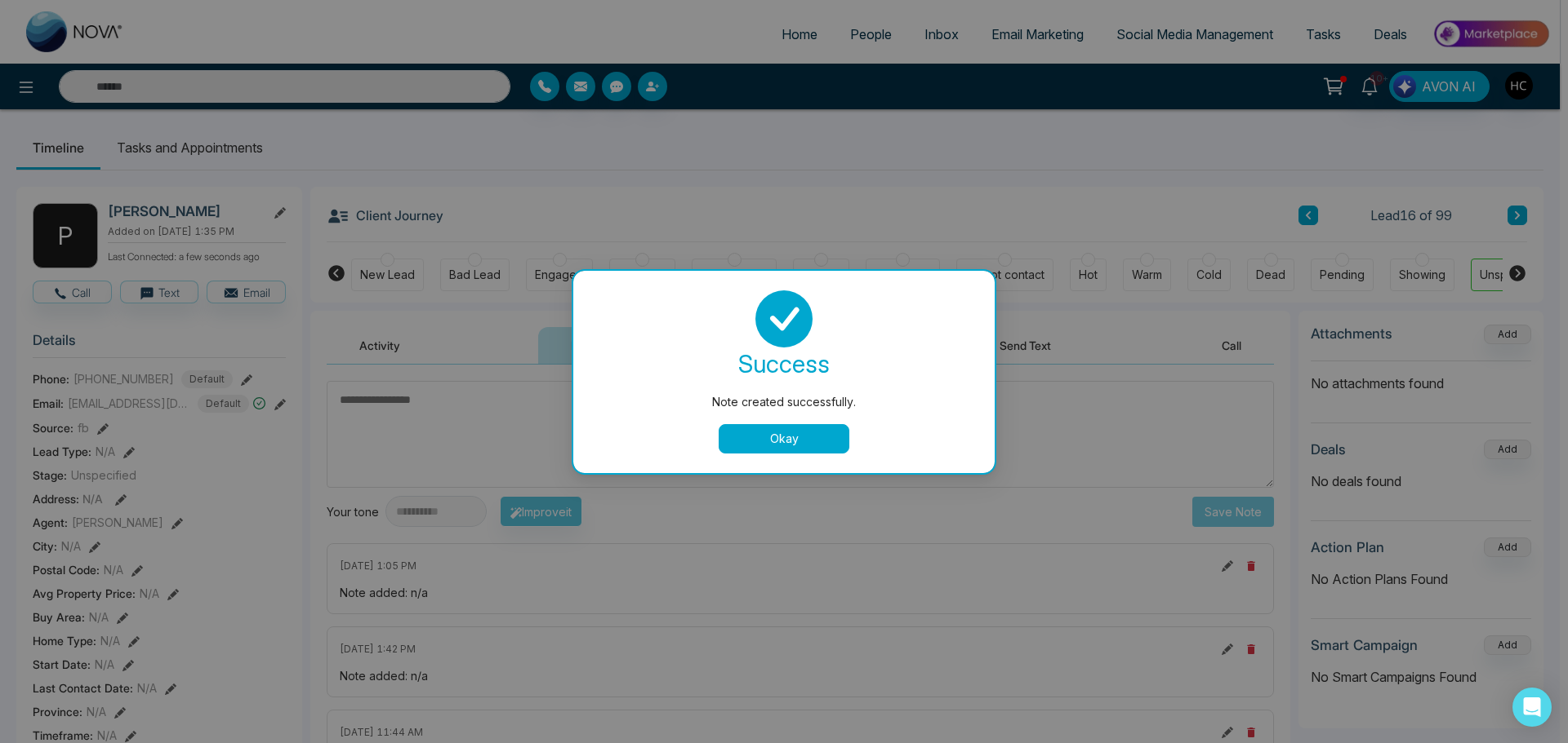
drag, startPoint x: 809, startPoint y: 438, endPoint x: 1165, endPoint y: 355, distance: 365.5
click at [809, 437] on button "Okay" at bounding box center [784, 438] width 131 height 30
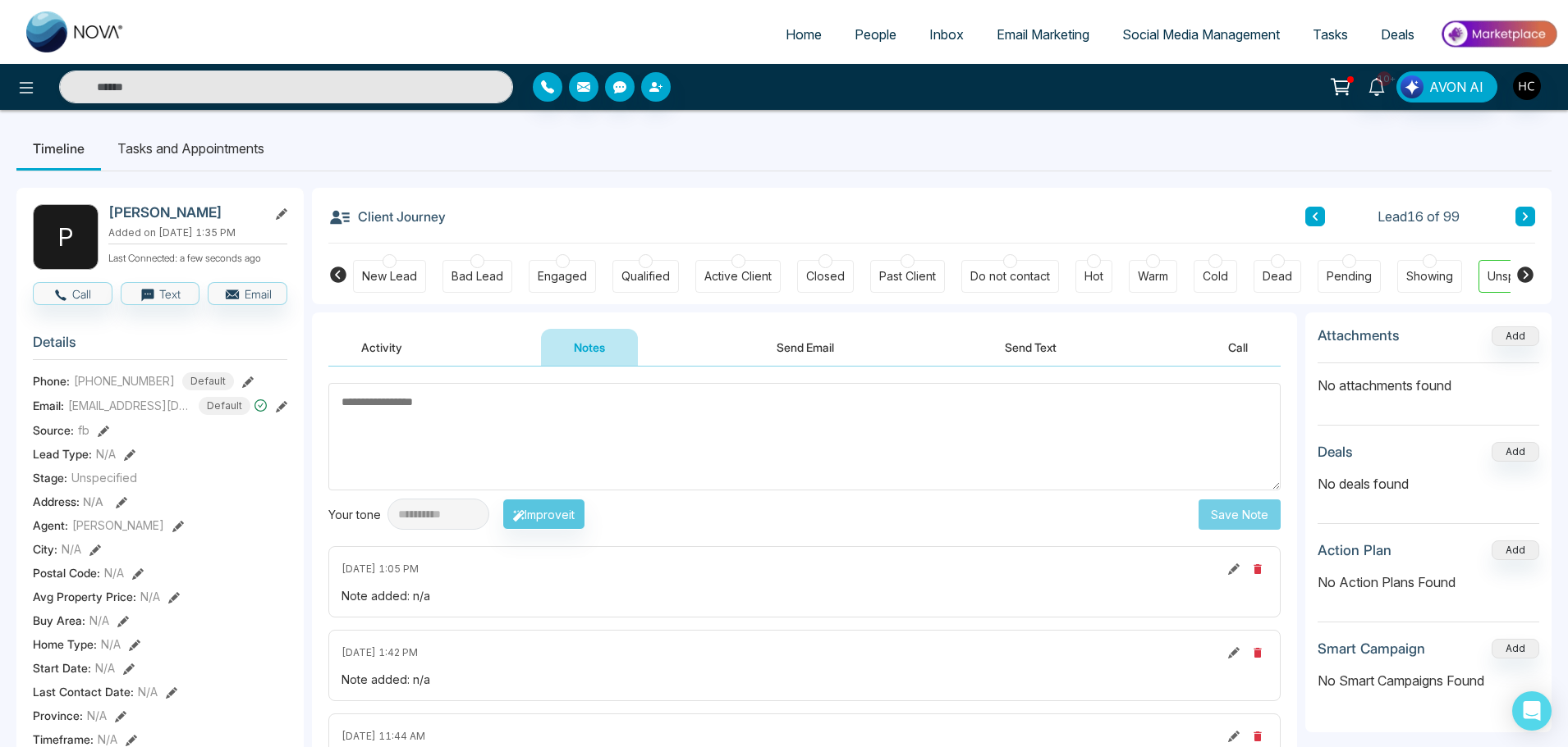
click at [1523, 210] on button at bounding box center [1525, 216] width 20 height 20
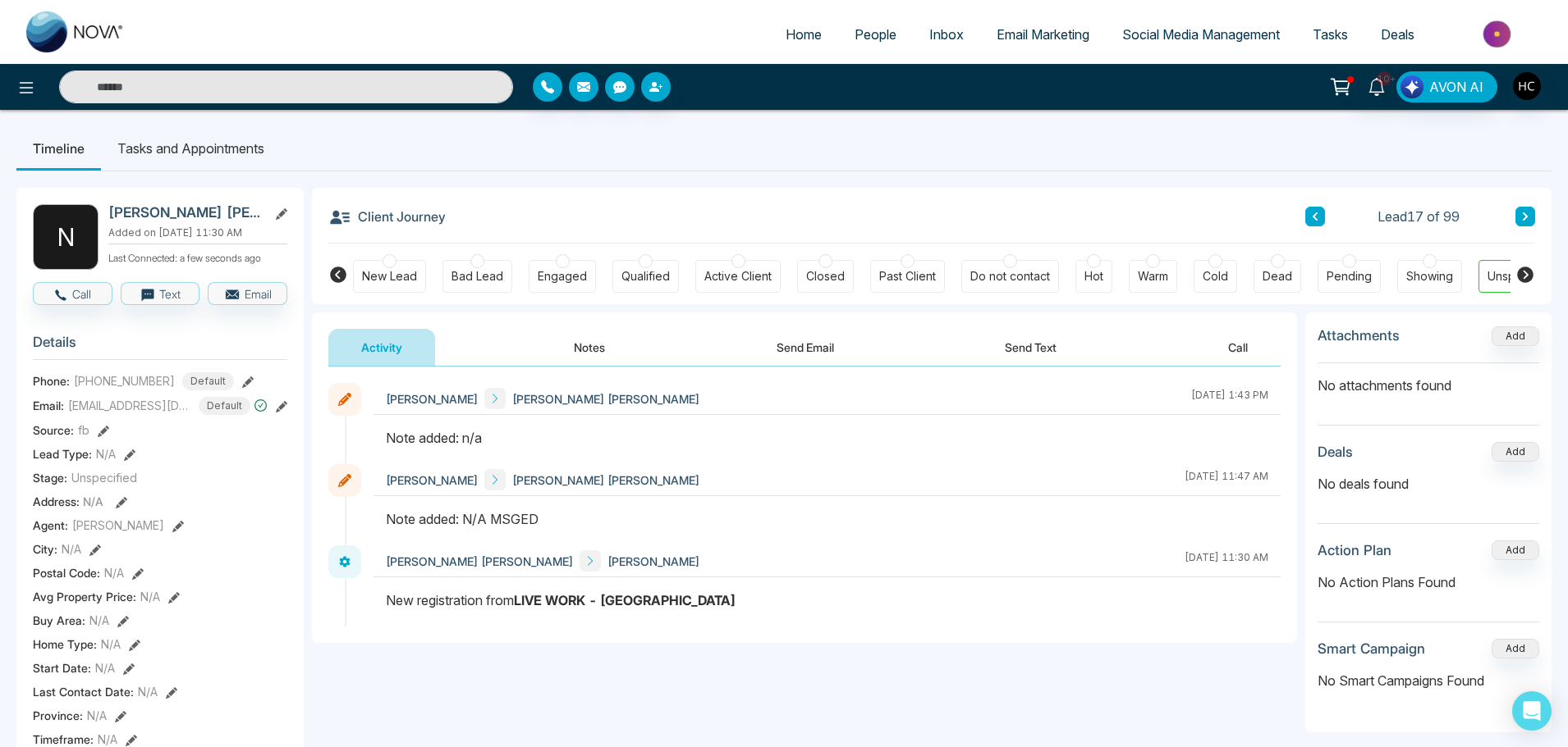
click at [575, 349] on button "Notes" at bounding box center [589, 348] width 97 height 36
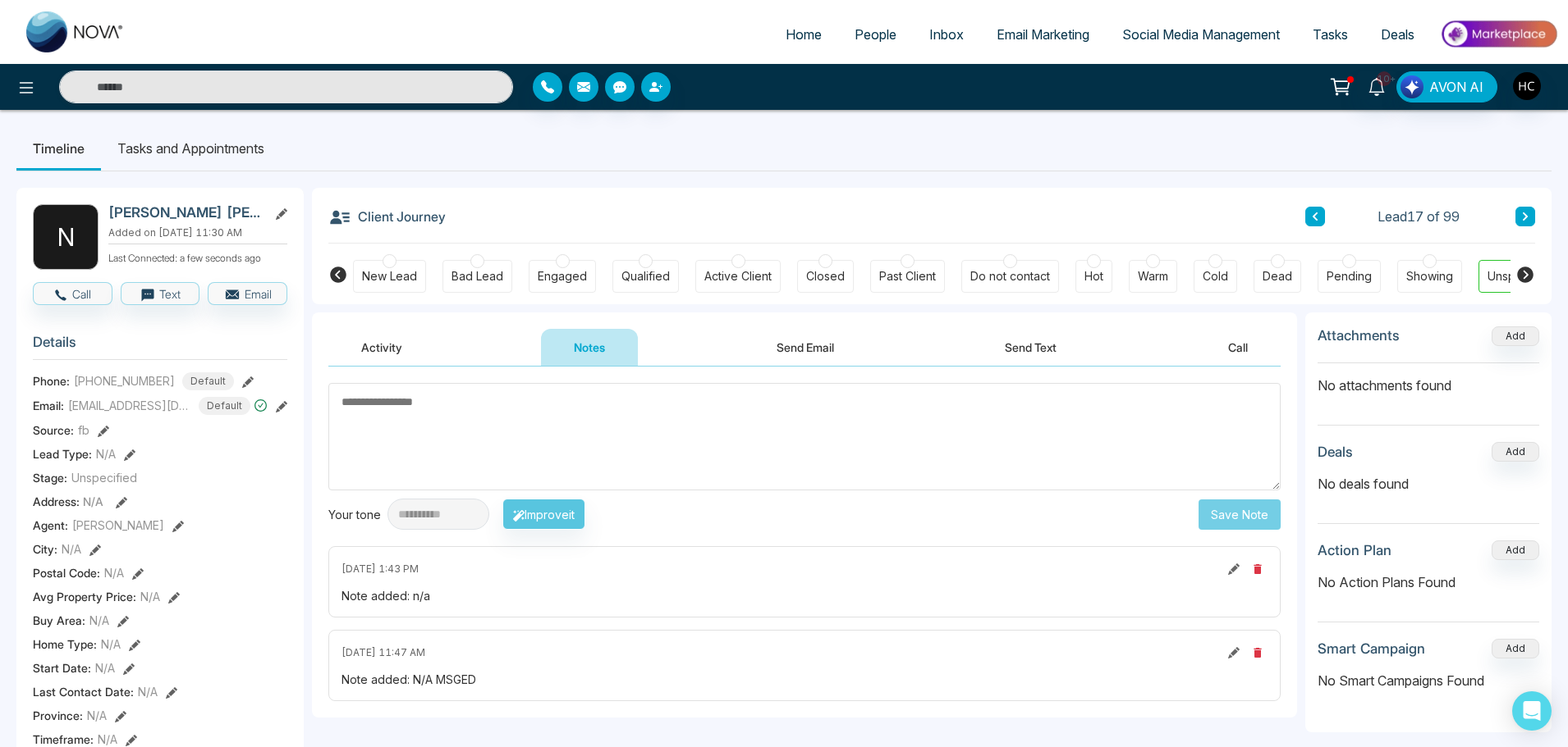
click at [574, 422] on textarea at bounding box center [804, 437] width 952 height 108
type textarea "***"
click at [1216, 511] on button "Save Note" at bounding box center [1239, 515] width 82 height 31
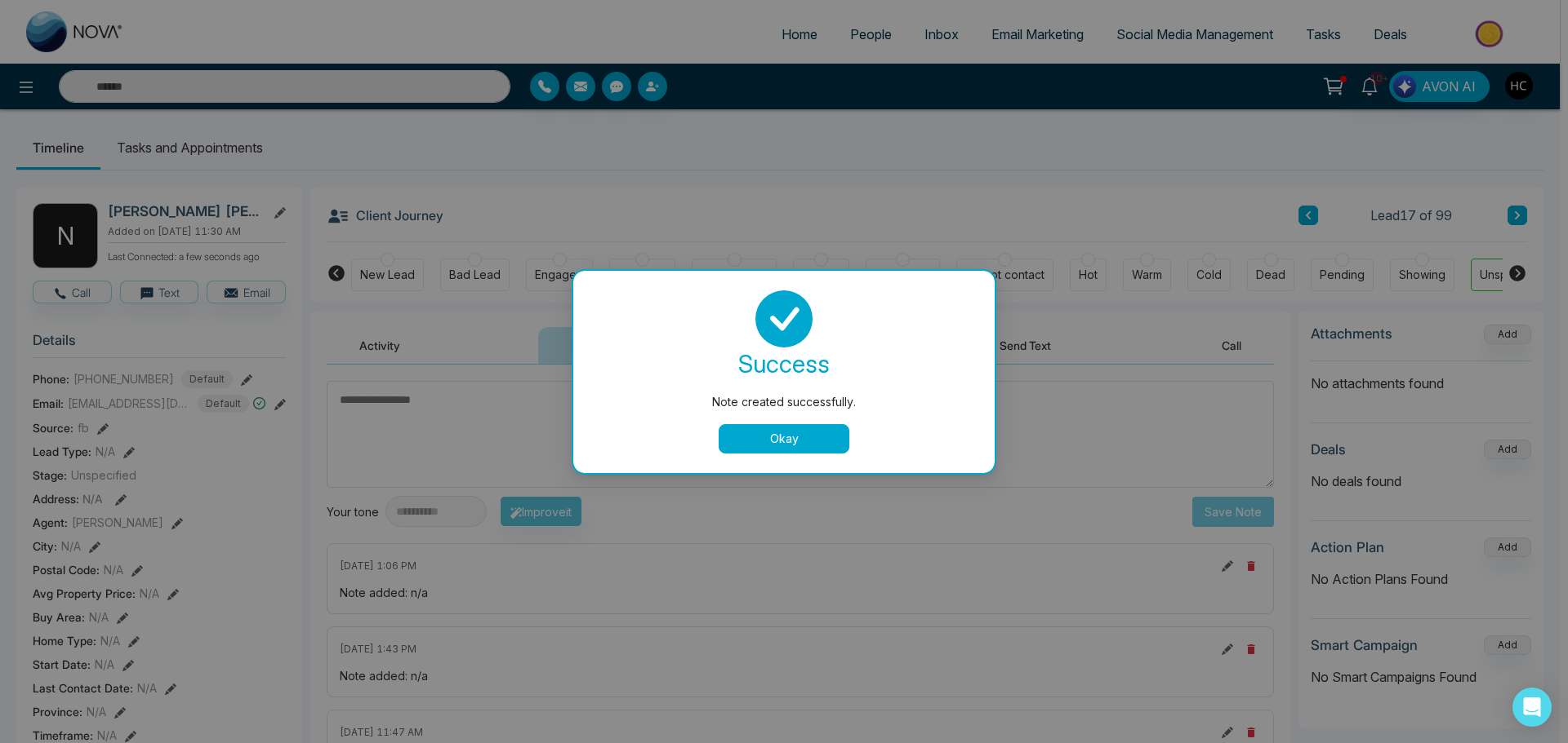
click at [810, 435] on button "Okay" at bounding box center [784, 438] width 131 height 30
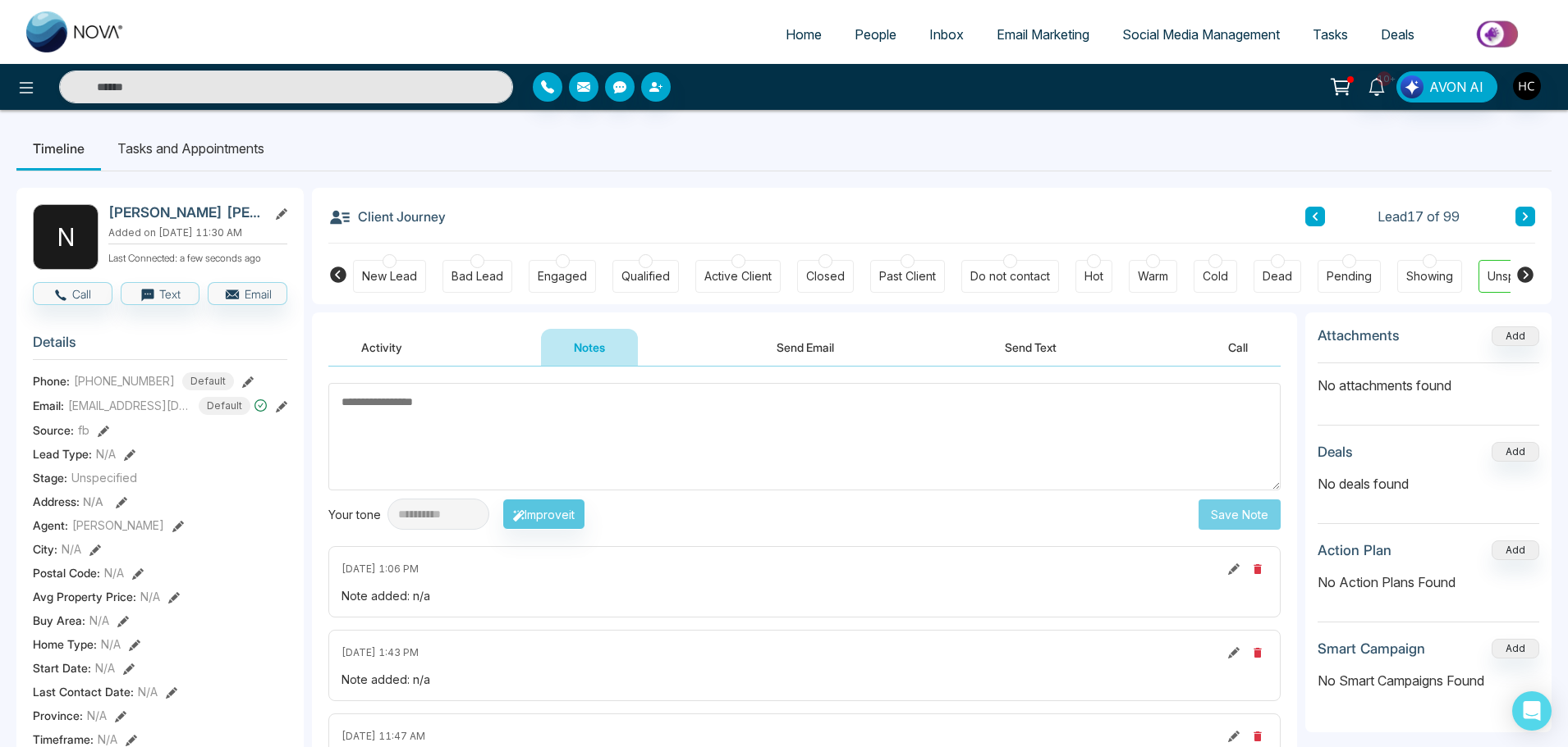
click at [1523, 213] on icon at bounding box center [1525, 216] width 5 height 9
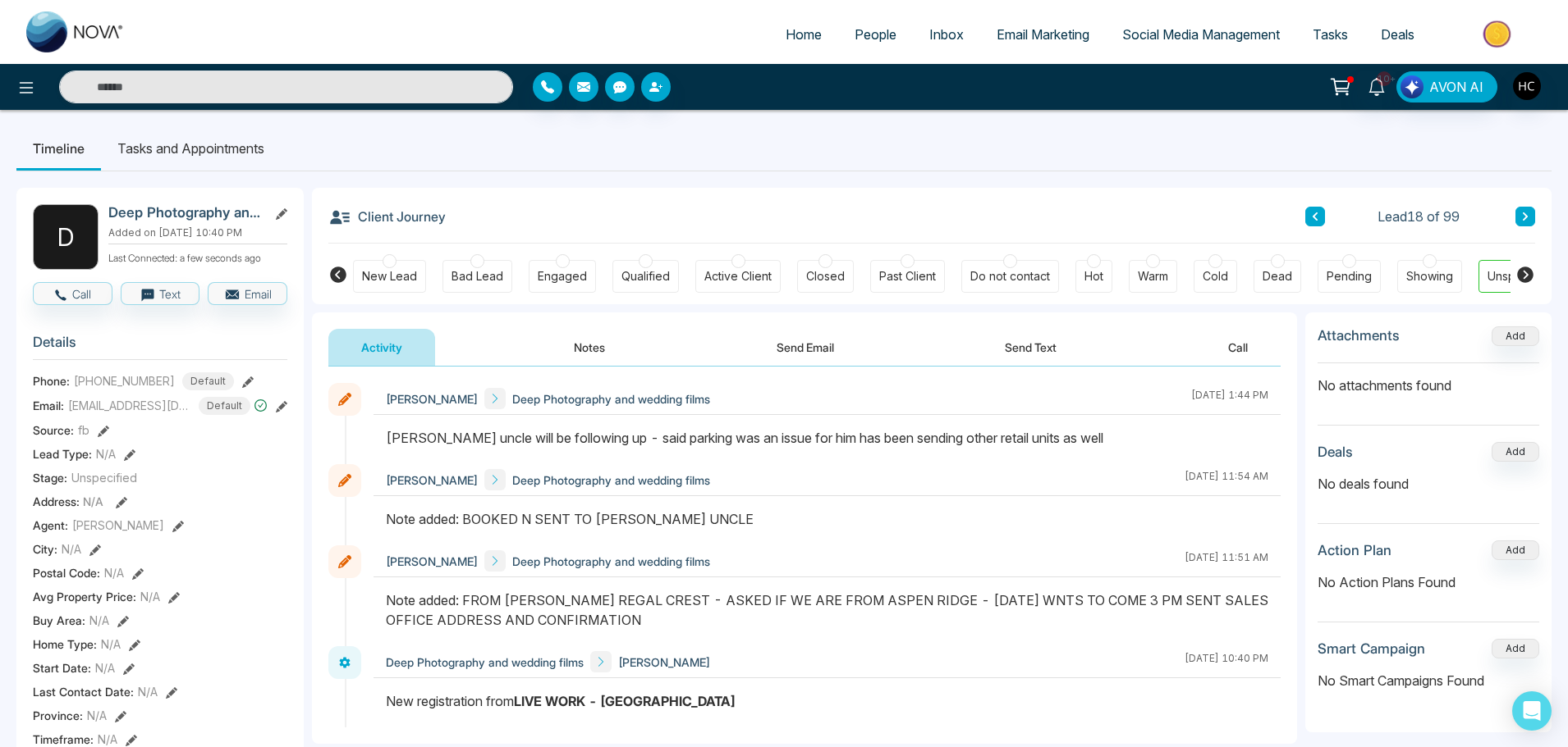
click at [1528, 219] on icon at bounding box center [1525, 216] width 9 height 10
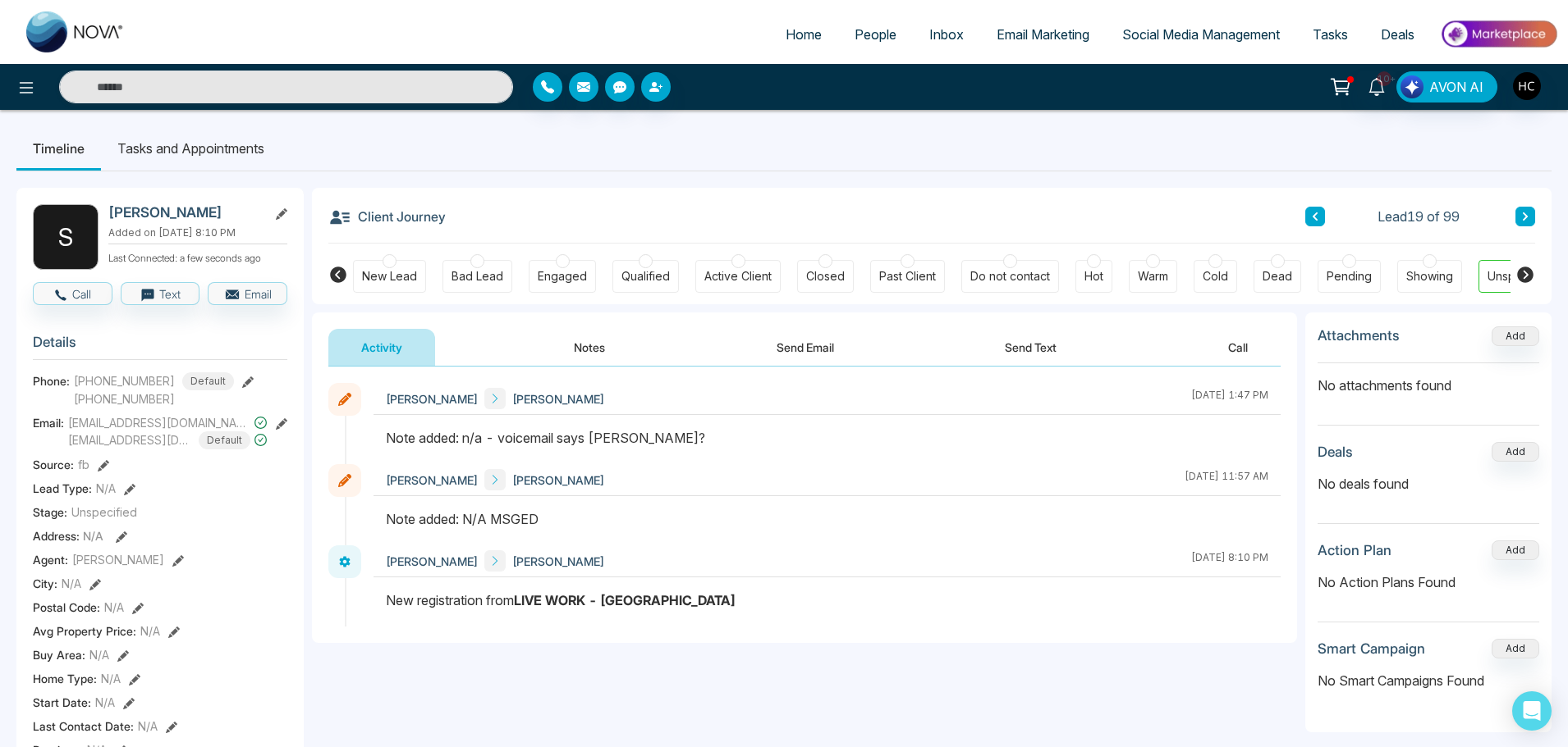
click at [582, 345] on button "Notes" at bounding box center [589, 348] width 97 height 36
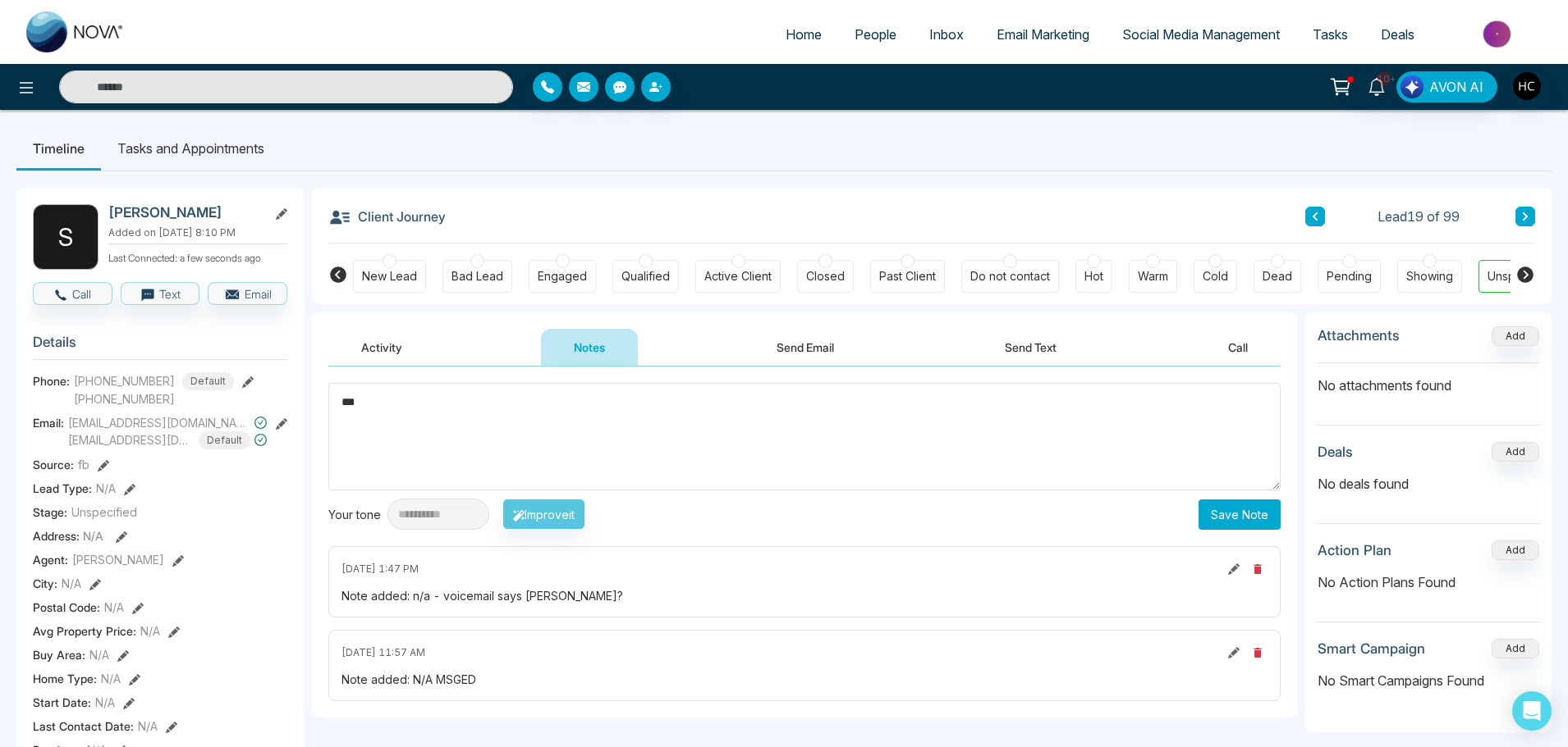
type textarea "***"
click at [1213, 513] on button "Save Note" at bounding box center [1239, 515] width 82 height 31
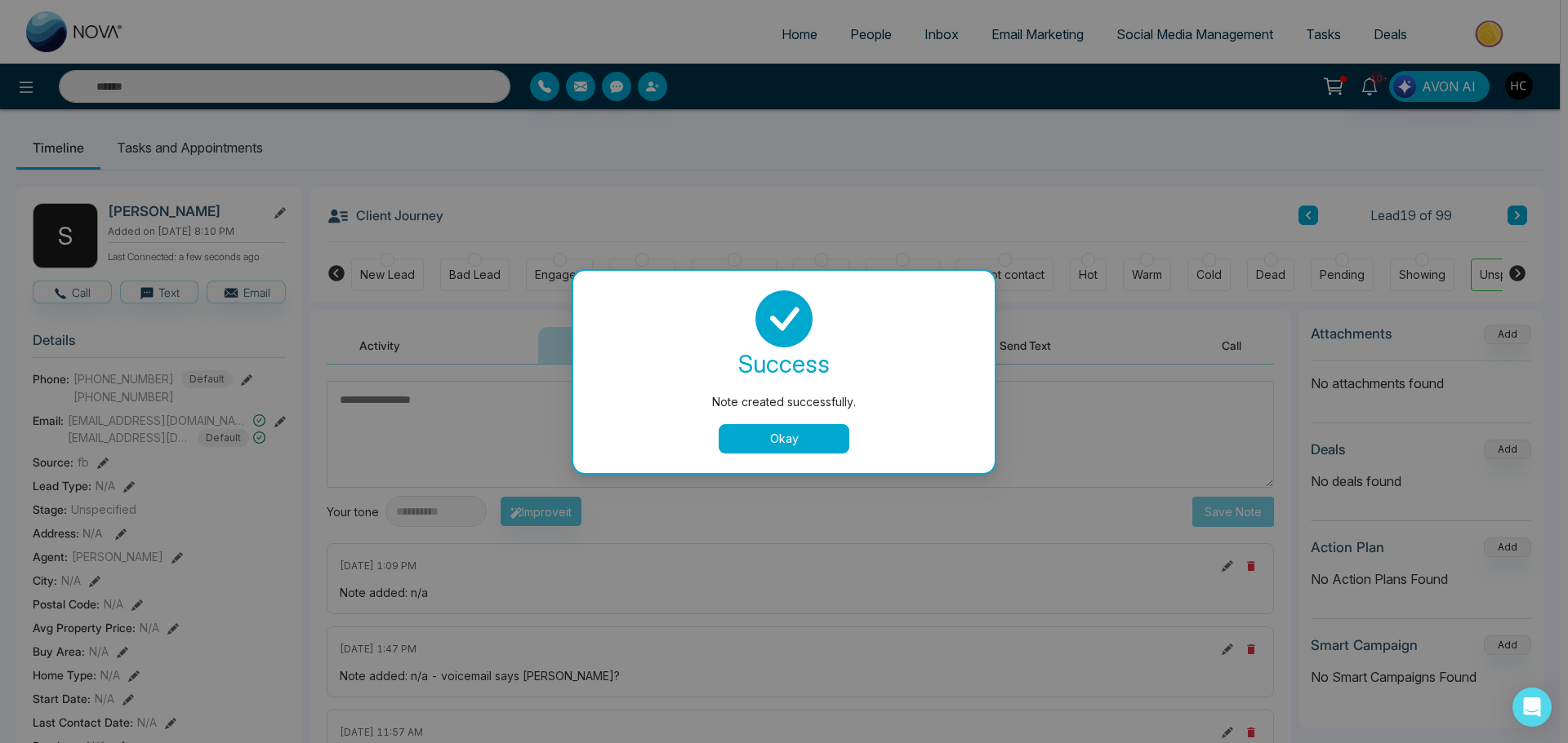
click at [834, 438] on button "Okay" at bounding box center [784, 438] width 131 height 30
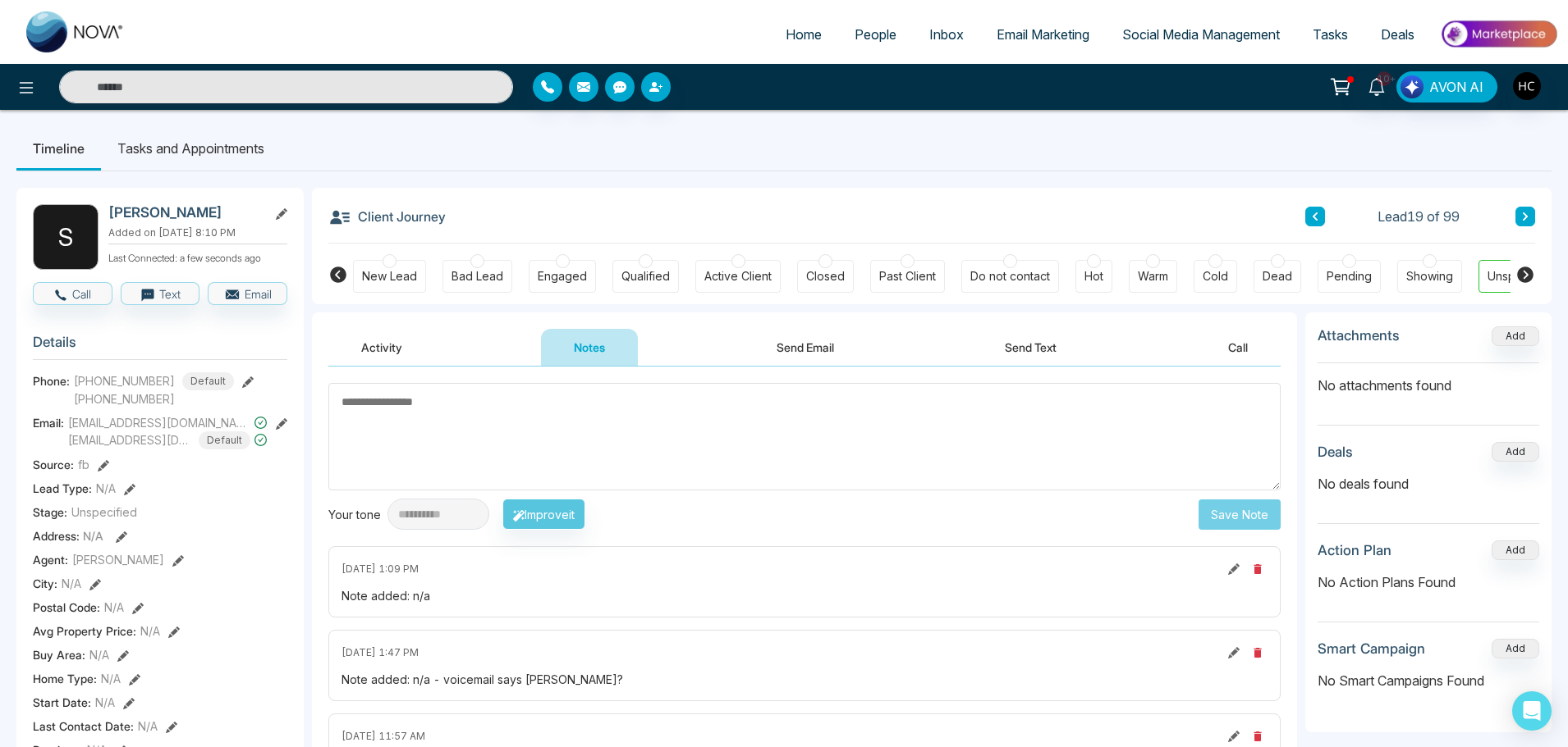
click at [1519, 214] on button at bounding box center [1525, 216] width 20 height 20
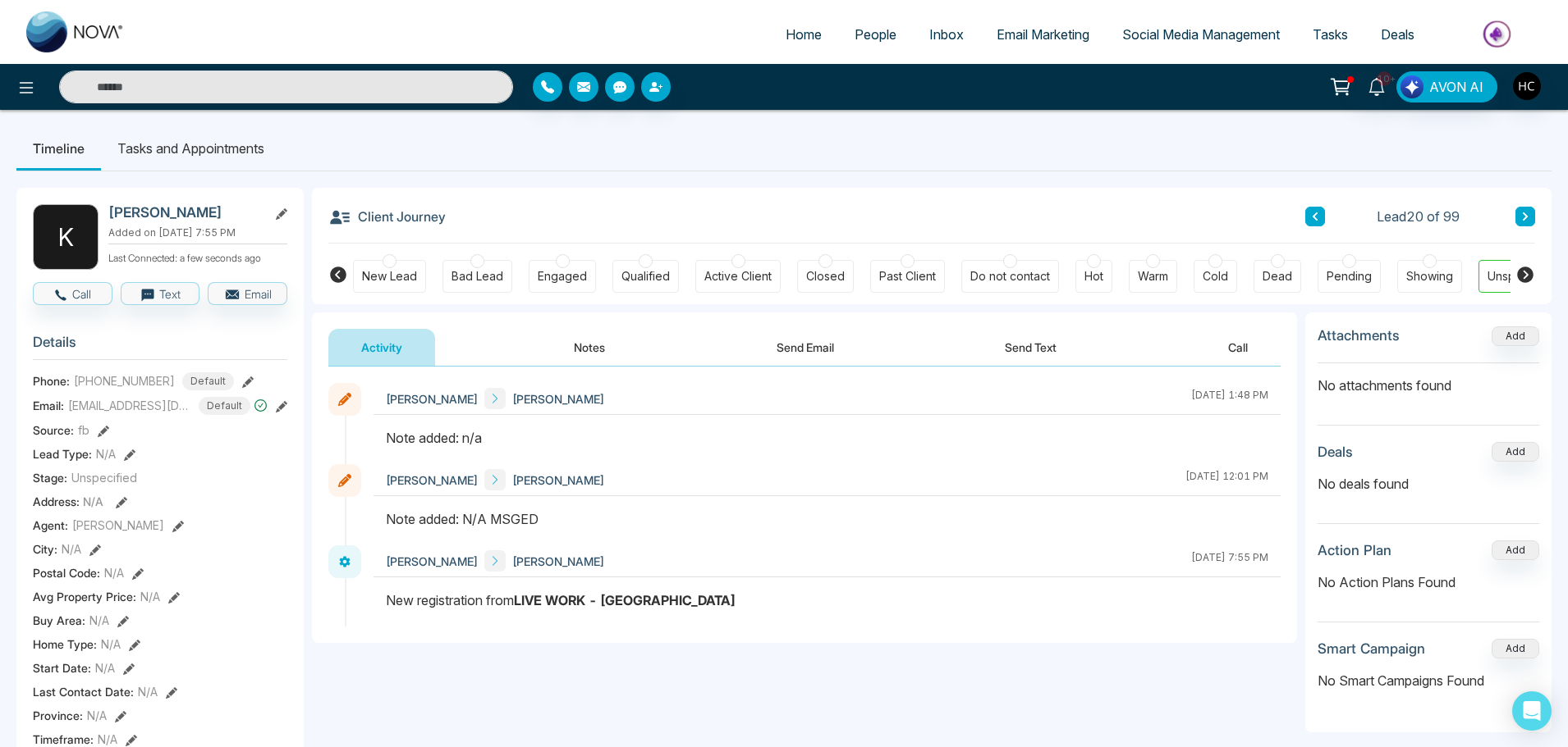
click at [593, 349] on button "Notes" at bounding box center [589, 348] width 97 height 36
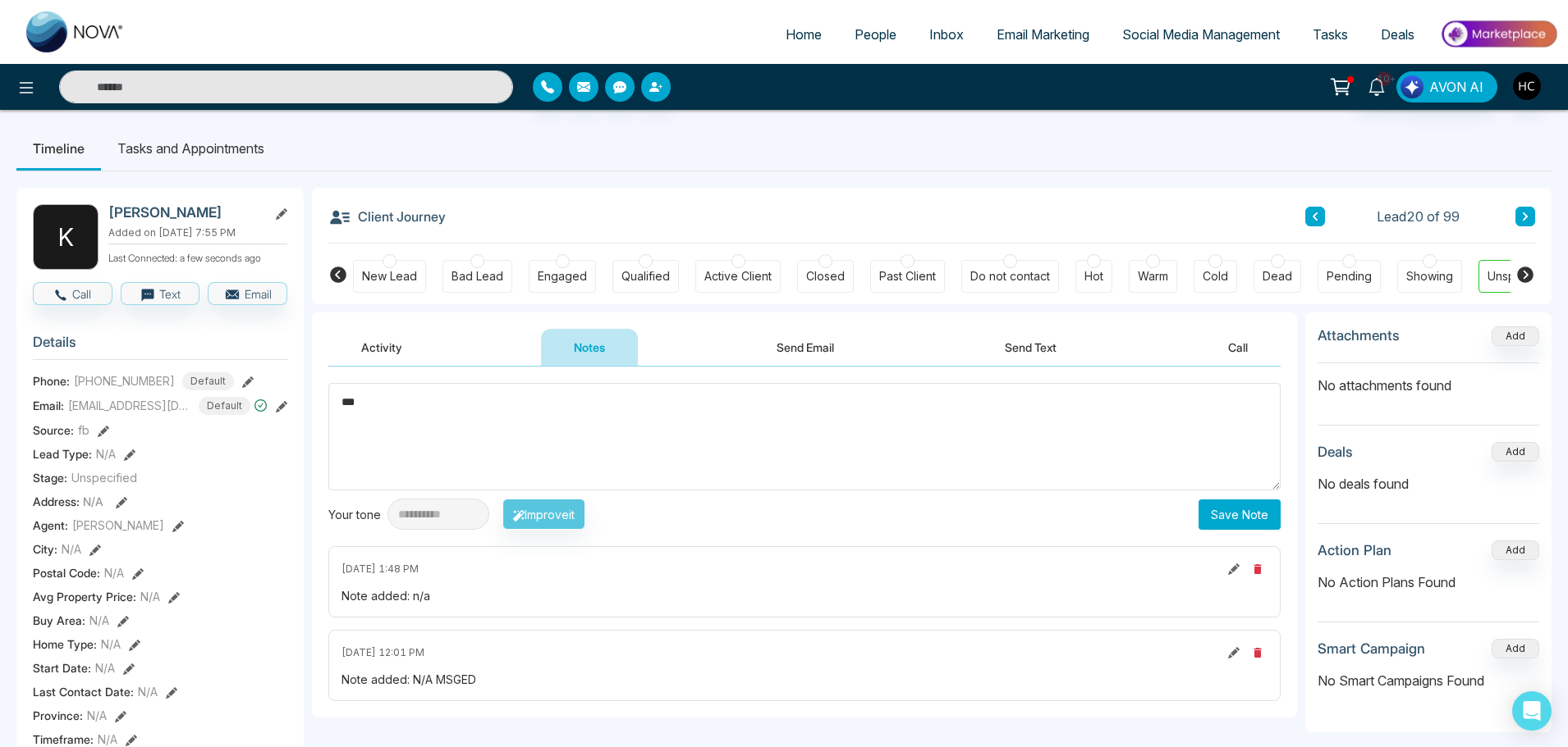
type textarea "***"
click at [1217, 510] on button "Save Note" at bounding box center [1239, 515] width 82 height 31
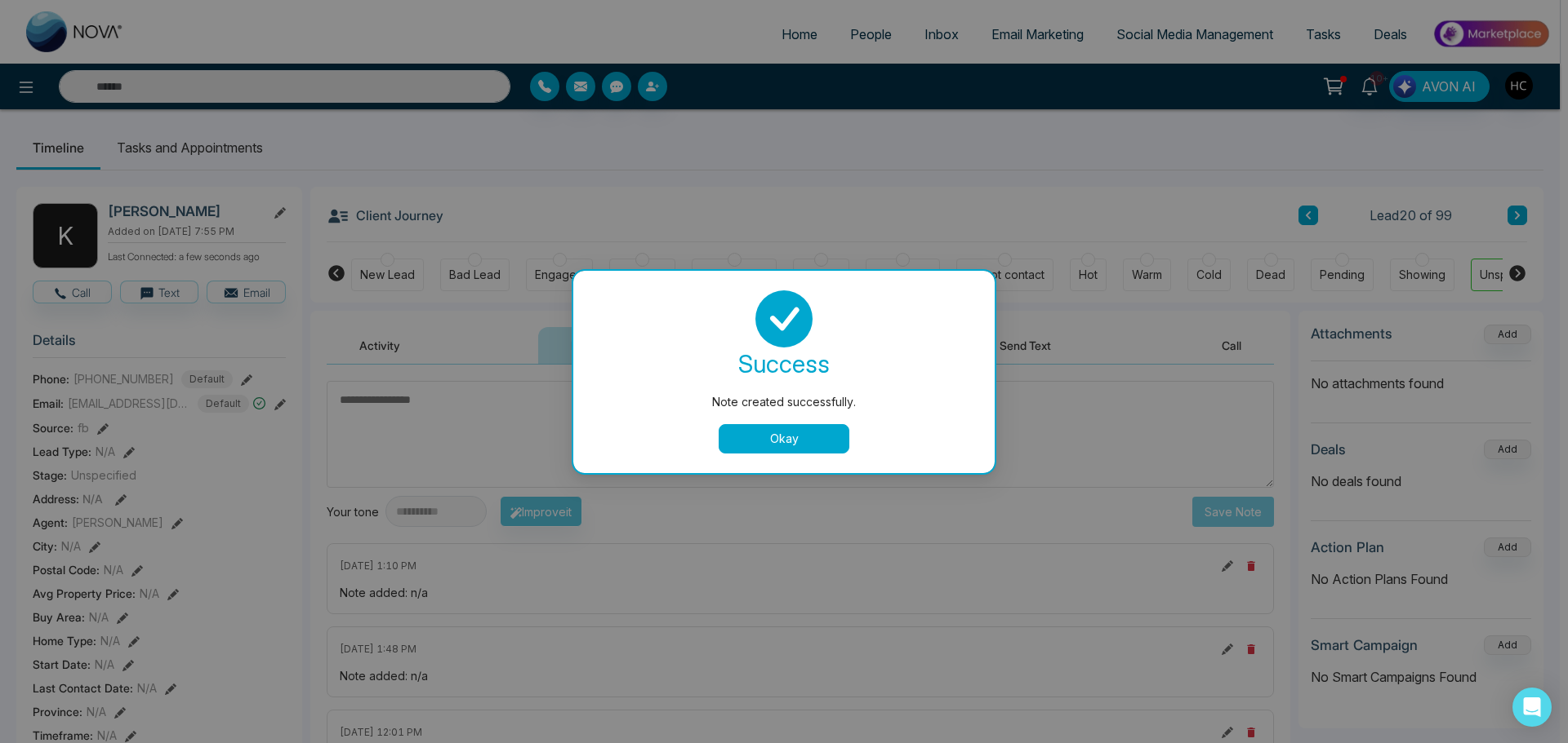
click at [806, 438] on button "Okay" at bounding box center [784, 438] width 131 height 30
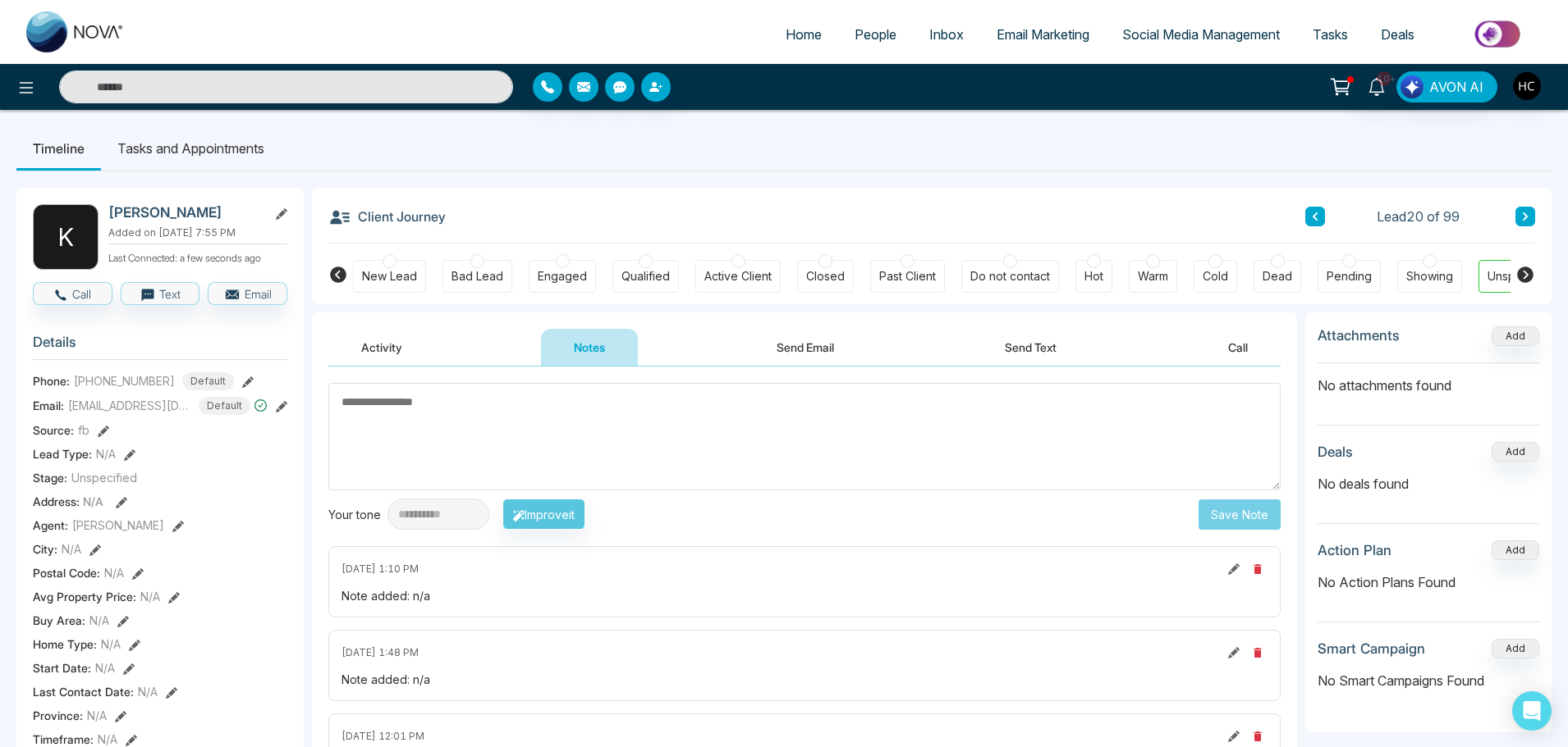
click at [1521, 218] on icon at bounding box center [1525, 216] width 9 height 10
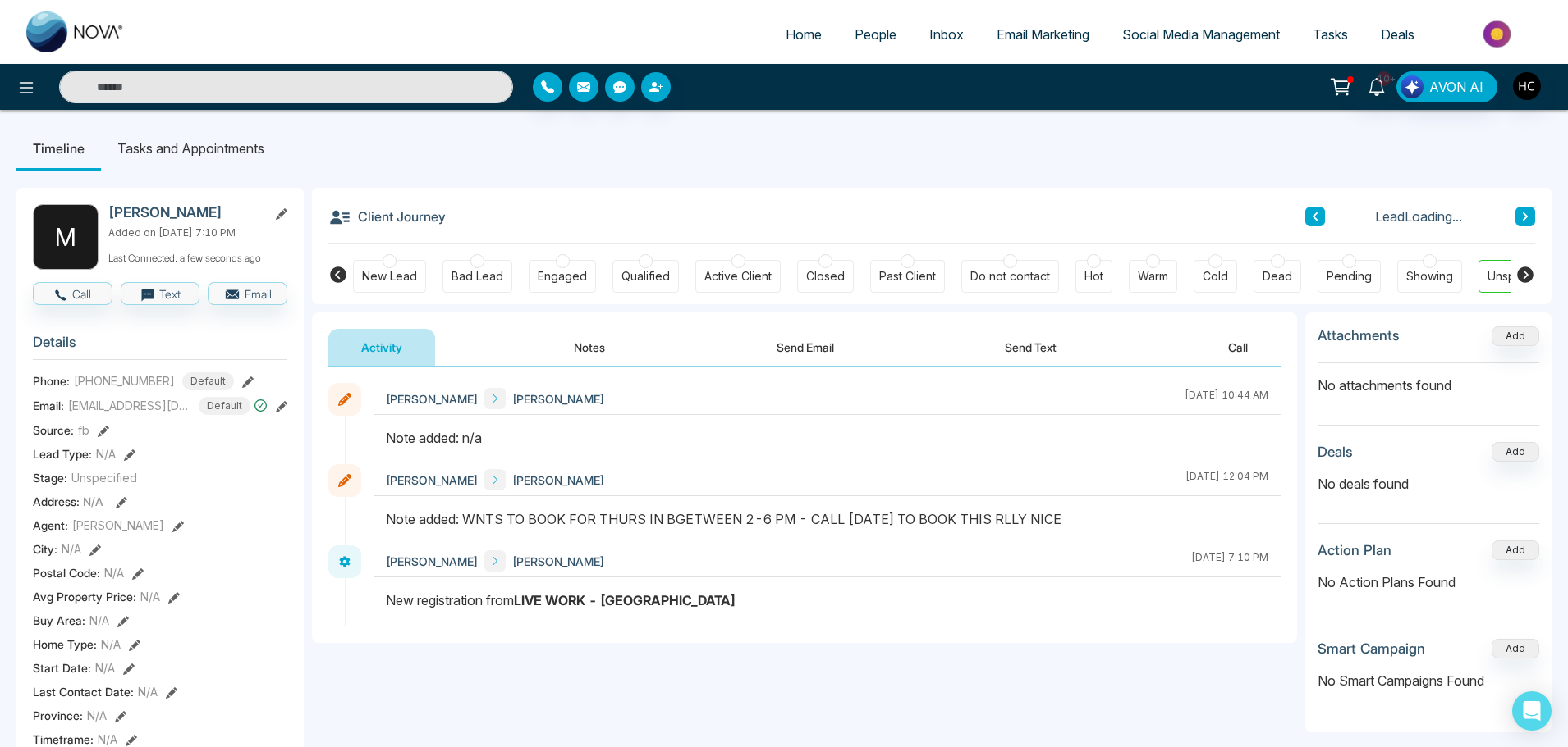
click at [594, 350] on button "Notes" at bounding box center [589, 348] width 97 height 36
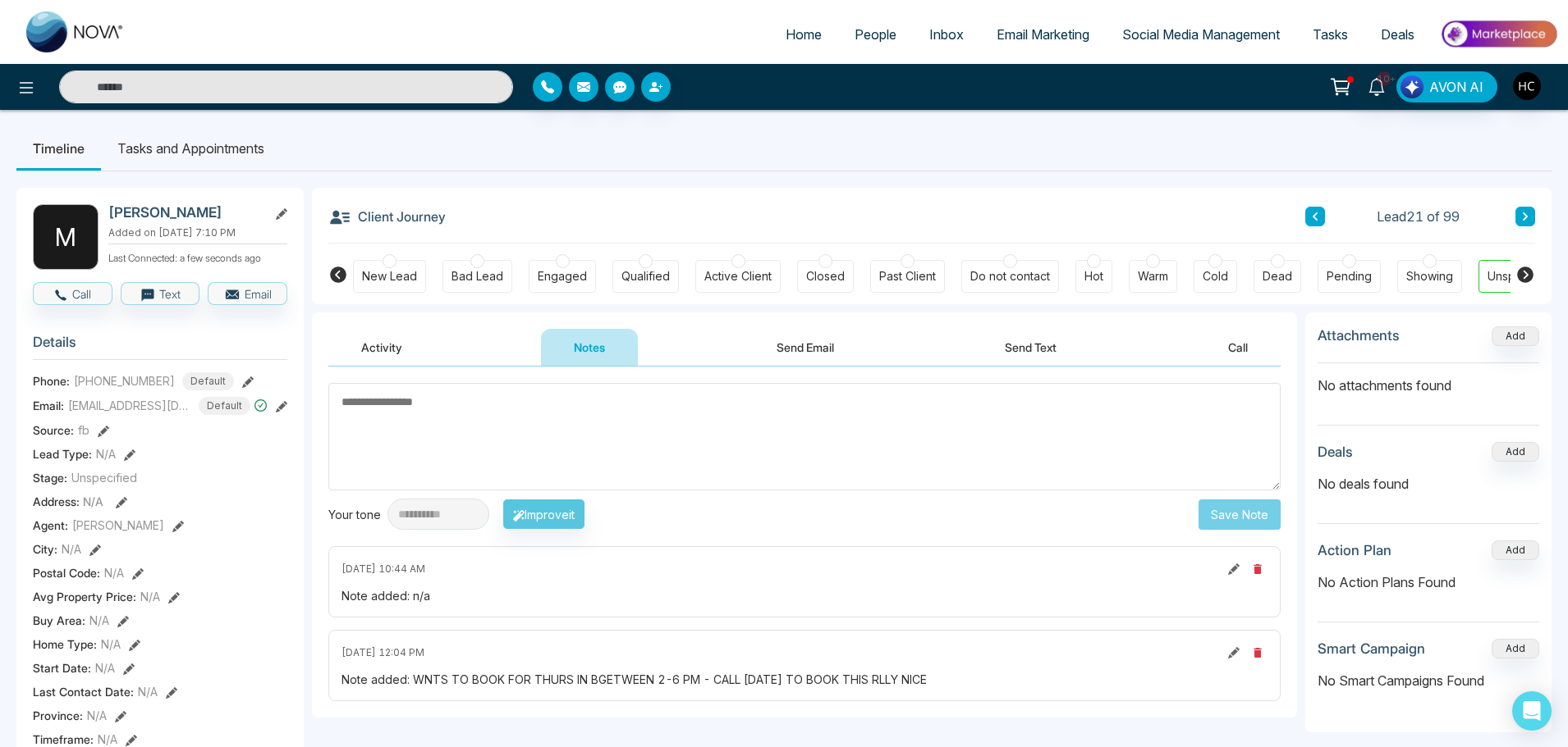
click at [624, 409] on textarea at bounding box center [804, 437] width 952 height 108
type textarea "***"
click at [1240, 517] on button "Save Note" at bounding box center [1239, 515] width 82 height 31
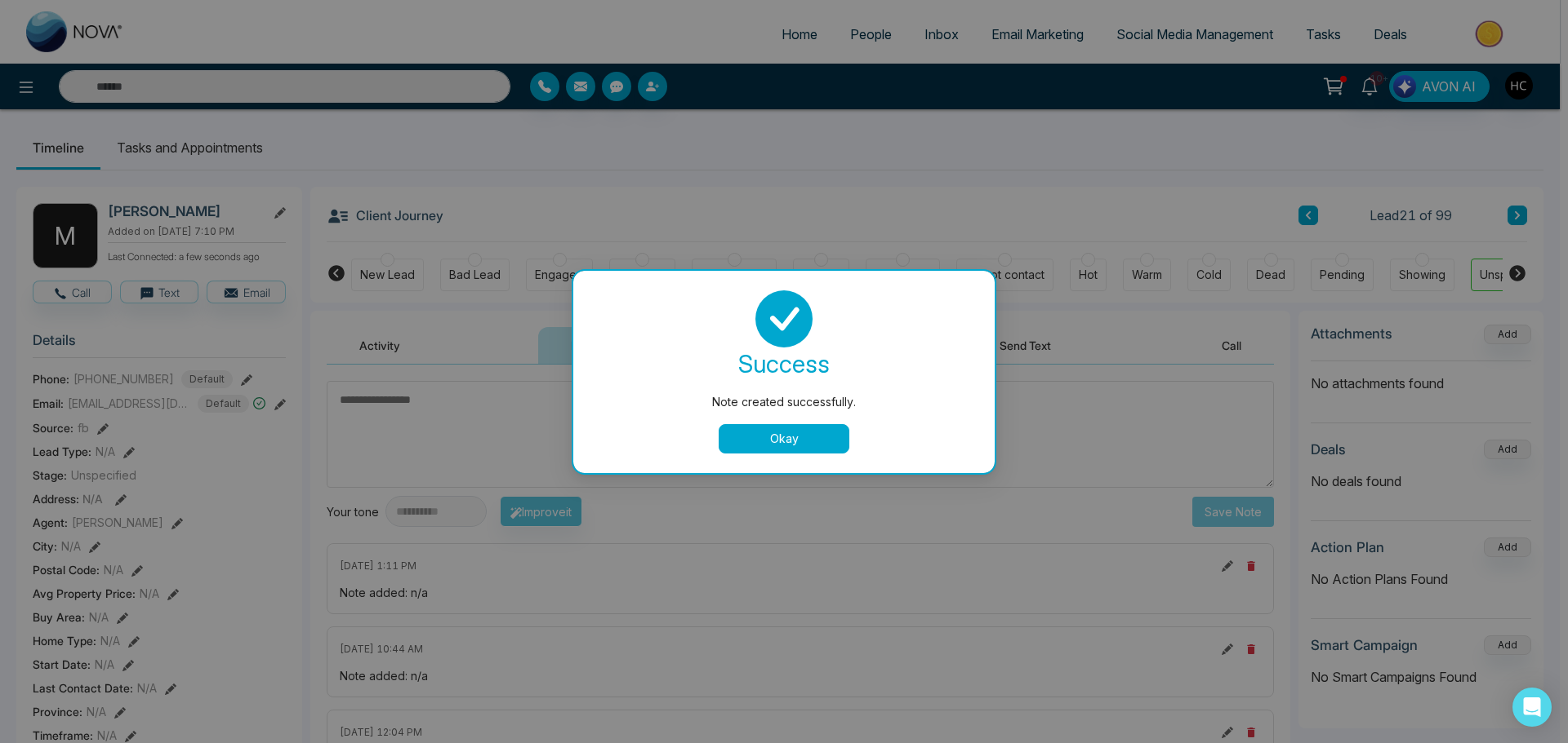
drag, startPoint x: 748, startPoint y: 428, endPoint x: 796, endPoint y: 401, distance: 55.1
click at [749, 428] on button "Okay" at bounding box center [784, 438] width 131 height 30
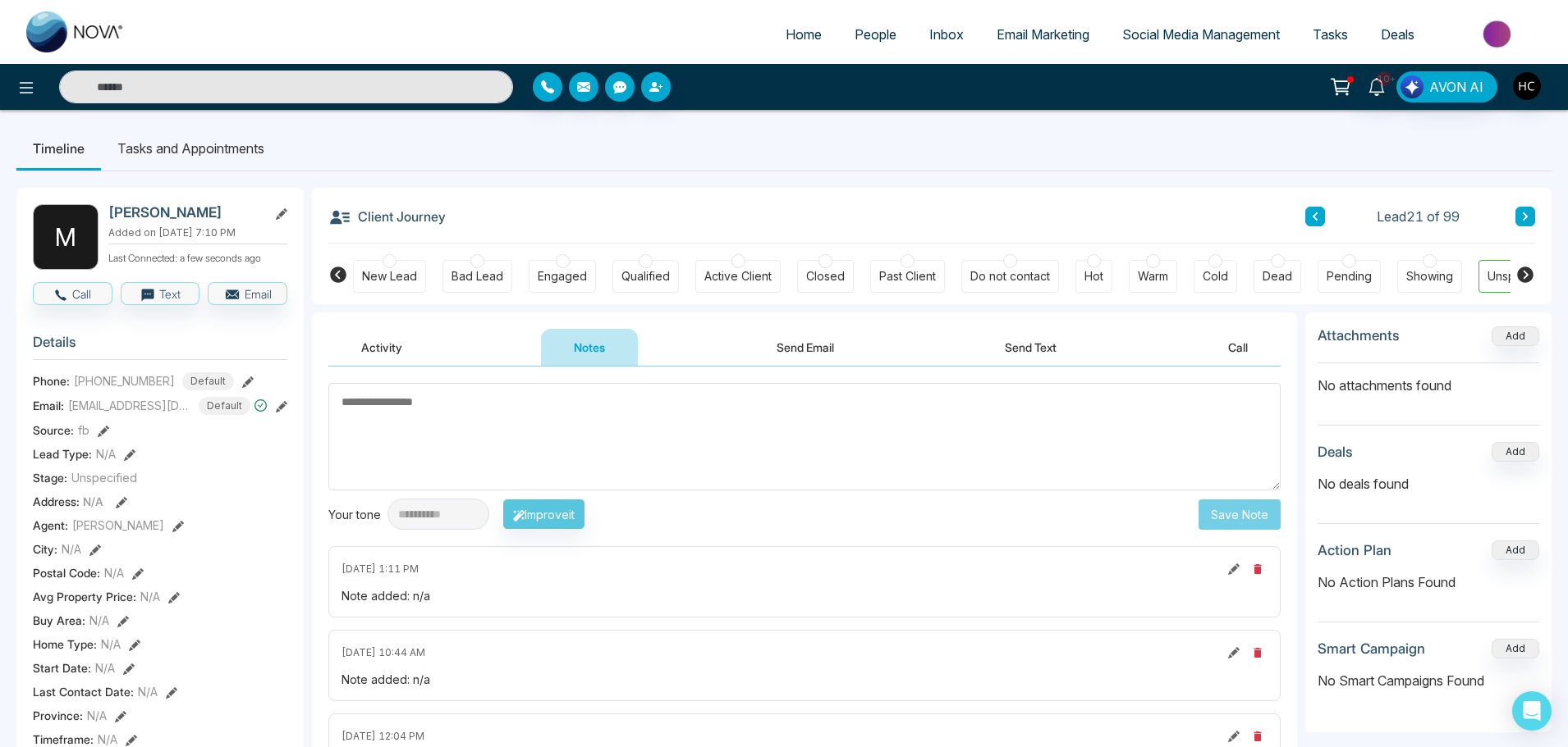
click at [1522, 211] on icon at bounding box center [1525, 216] width 9 height 10
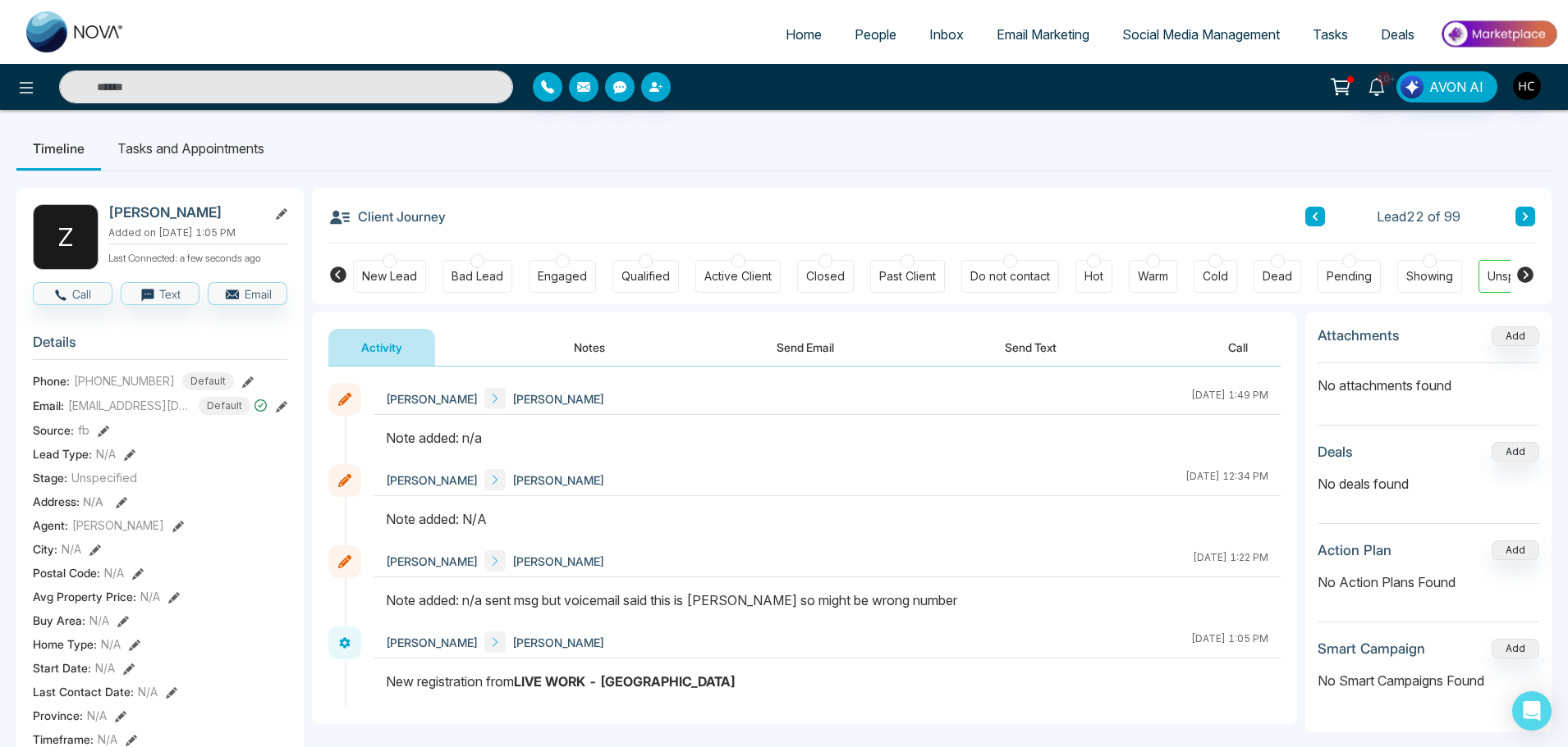
click at [598, 344] on button "Notes" at bounding box center [589, 348] width 97 height 36
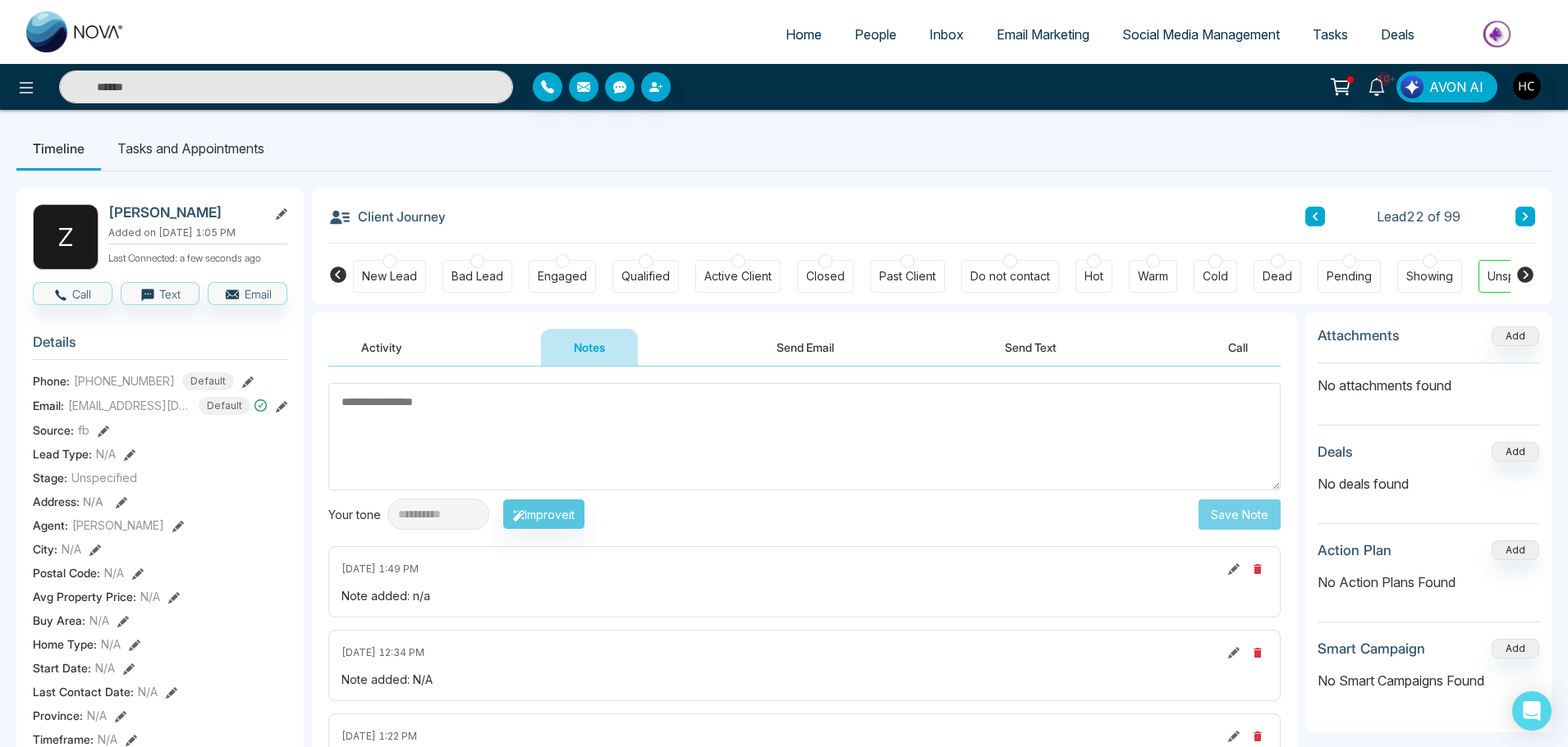
click at [1313, 218] on icon at bounding box center [1315, 216] width 9 height 10
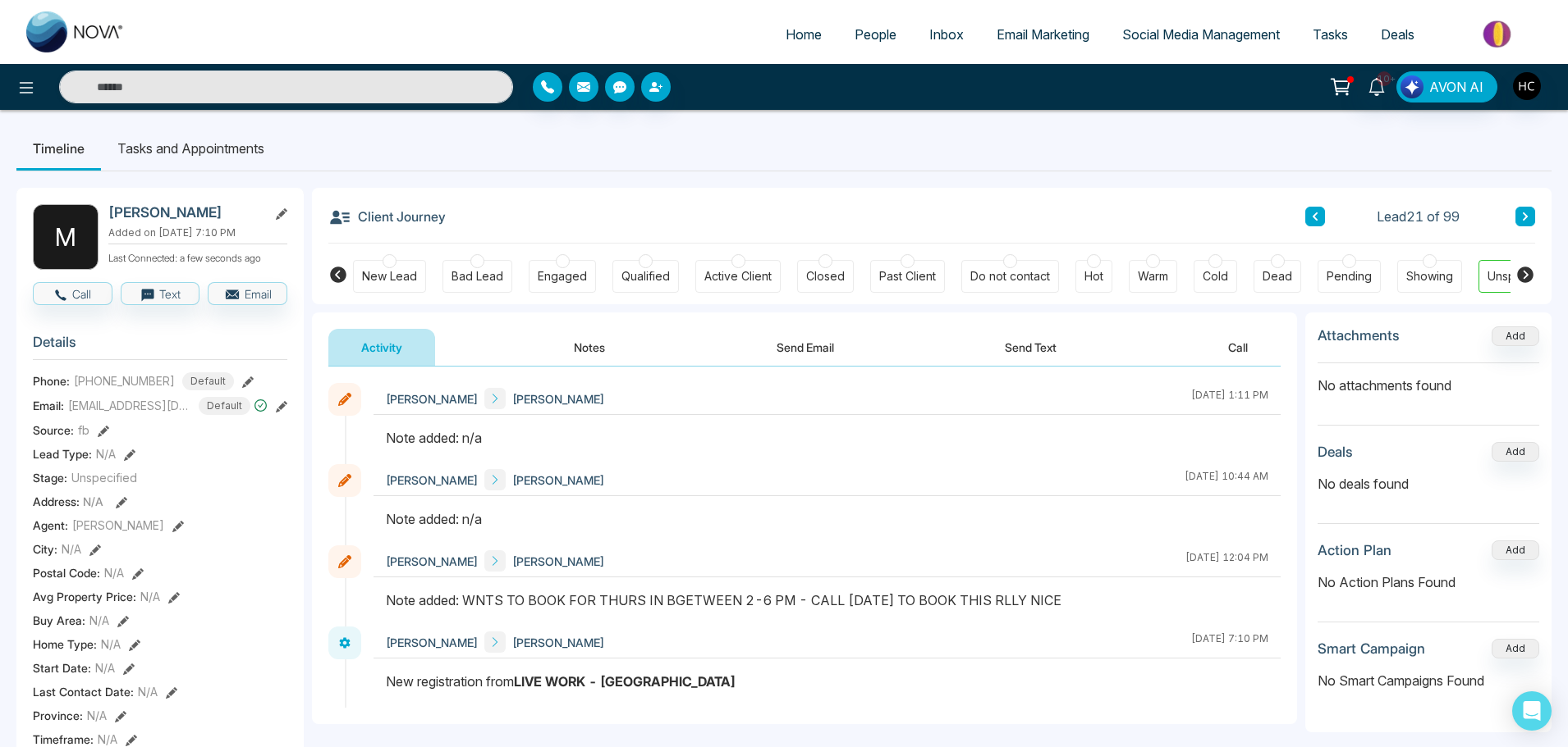
click at [870, 44] on link "People" at bounding box center [875, 35] width 75 height 31
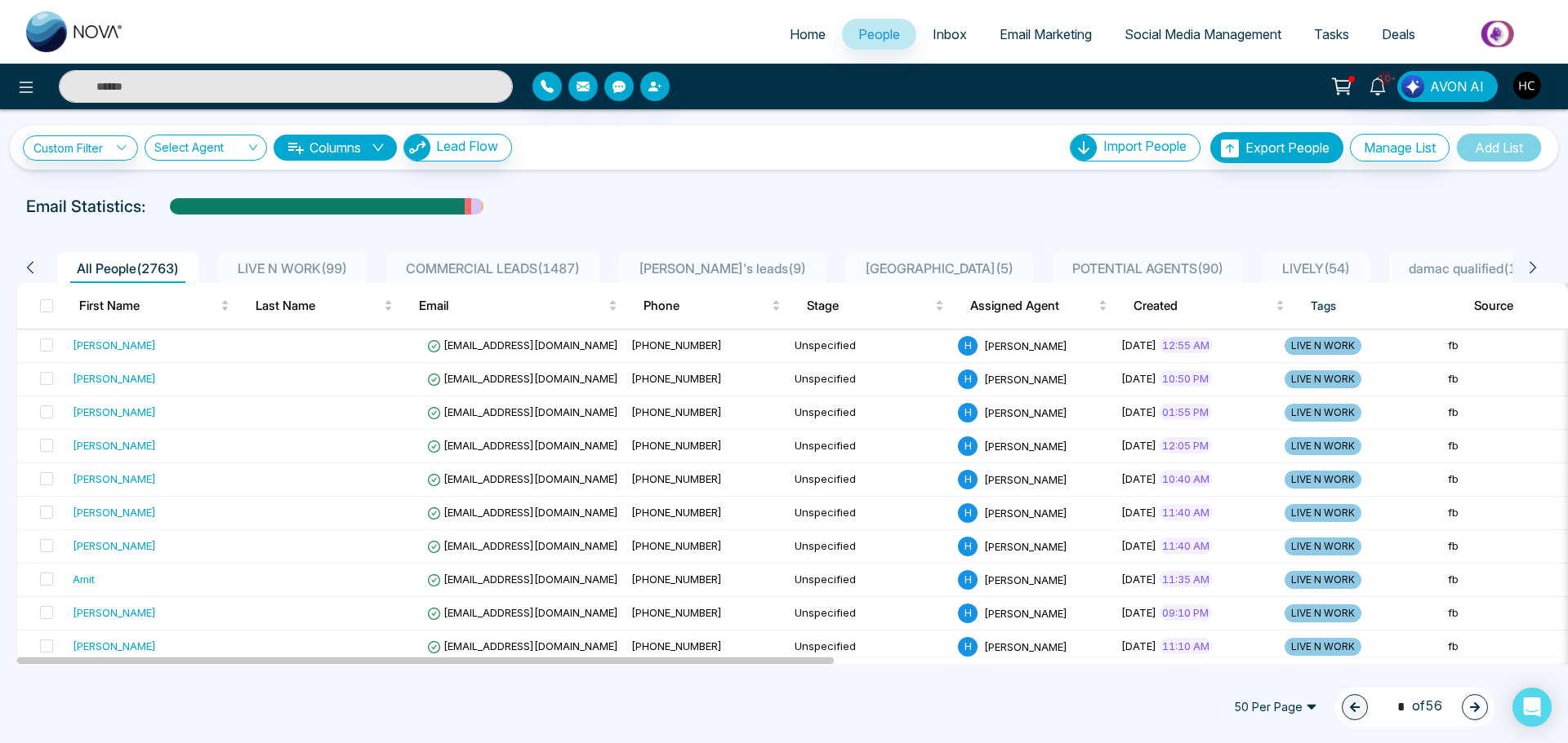
click at [339, 261] on span "LIVE N WORK ( 99 )" at bounding box center [292, 268] width 122 height 16
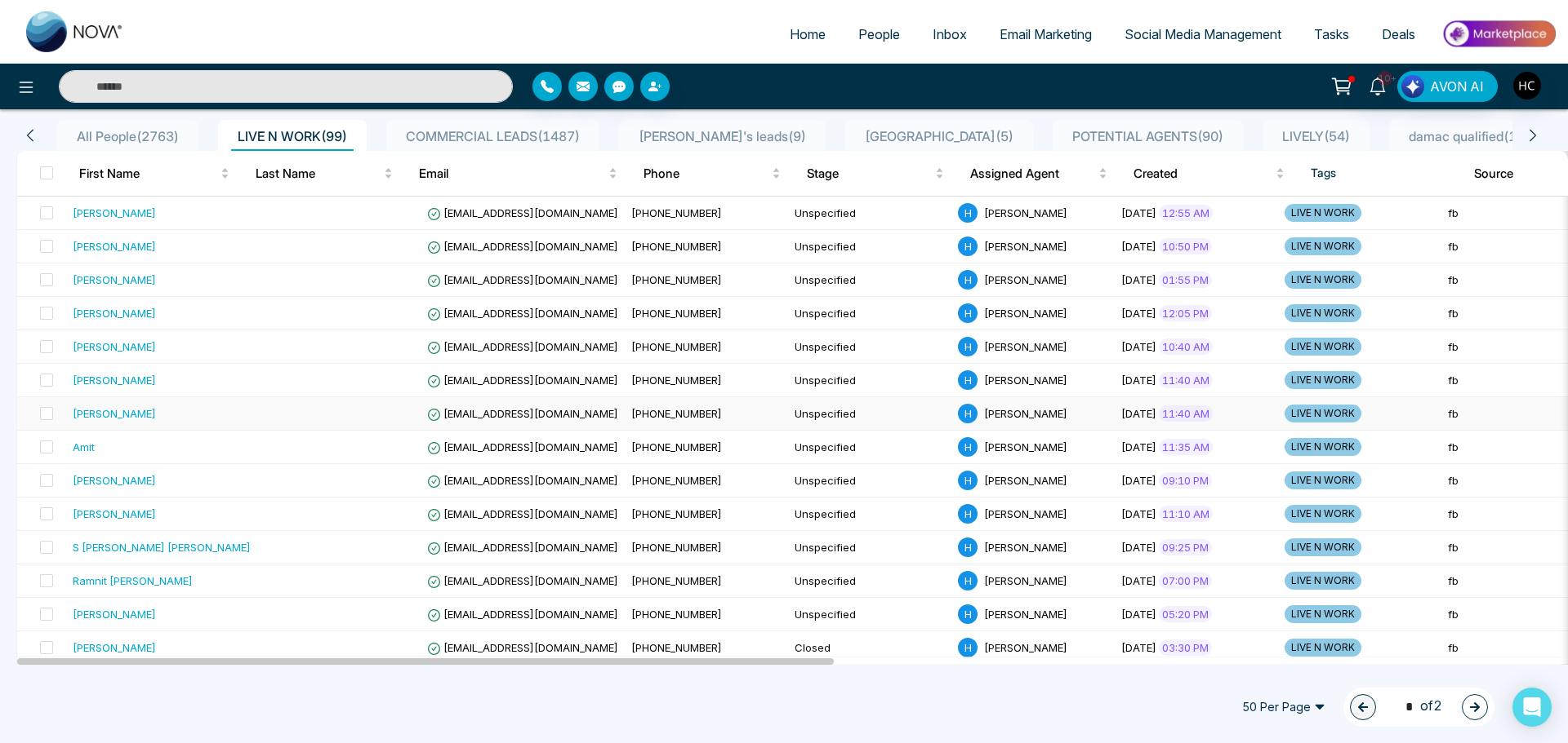
scroll to position [163, 0]
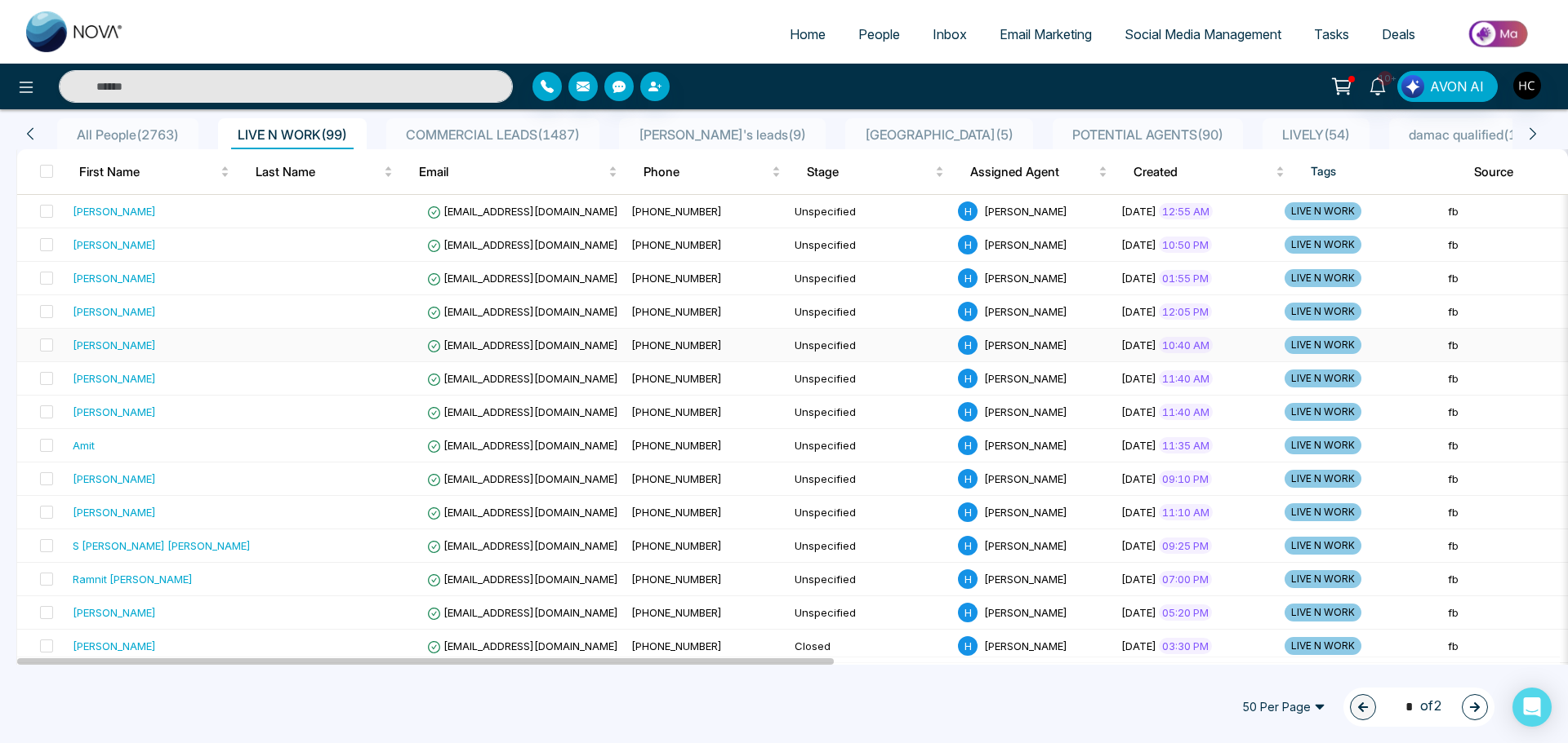
click at [174, 348] on div "[PERSON_NAME]" at bounding box center [161, 345] width 178 height 16
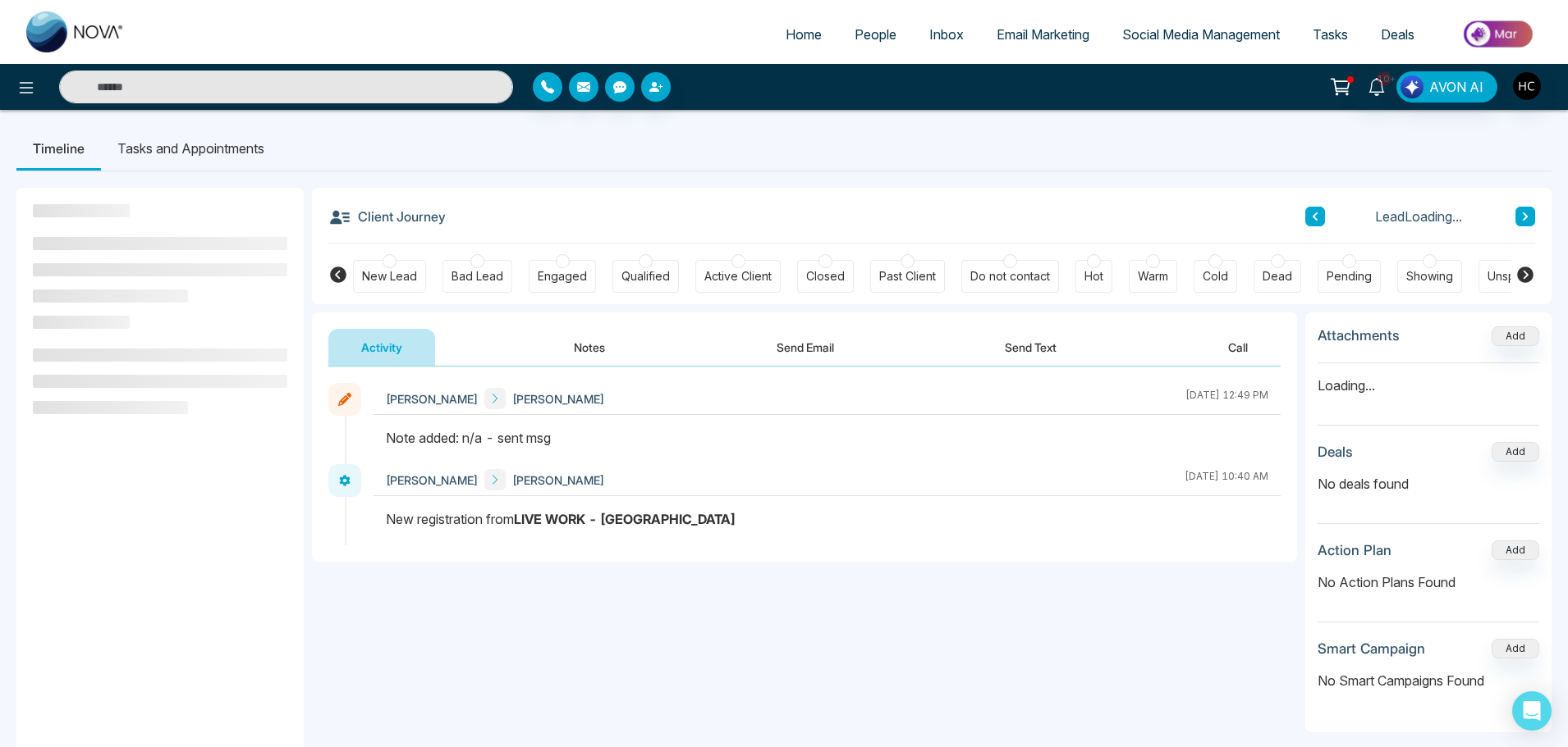
click at [589, 347] on button "Notes" at bounding box center [589, 348] width 97 height 36
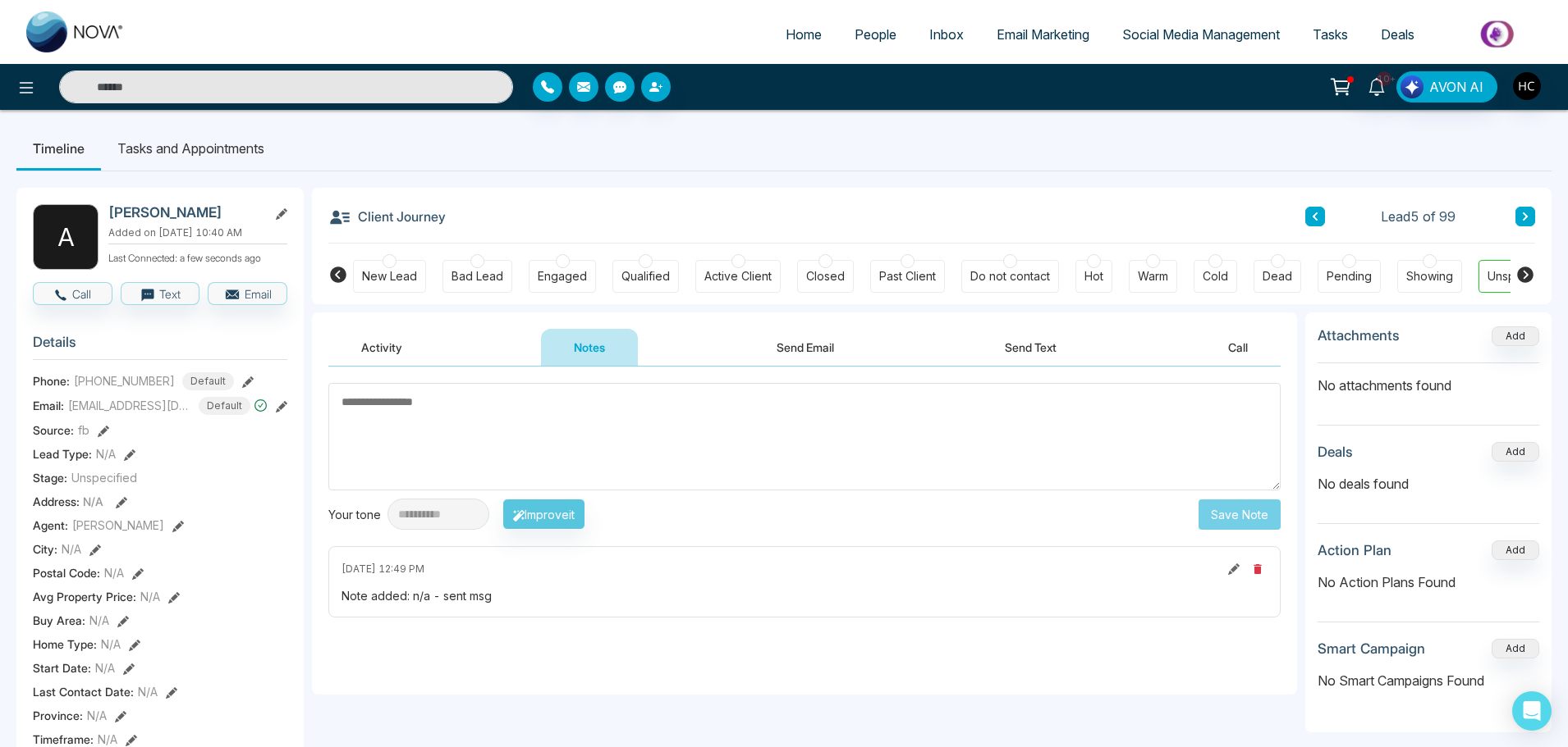
click at [349, 406] on textarea at bounding box center [804, 437] width 952 height 108
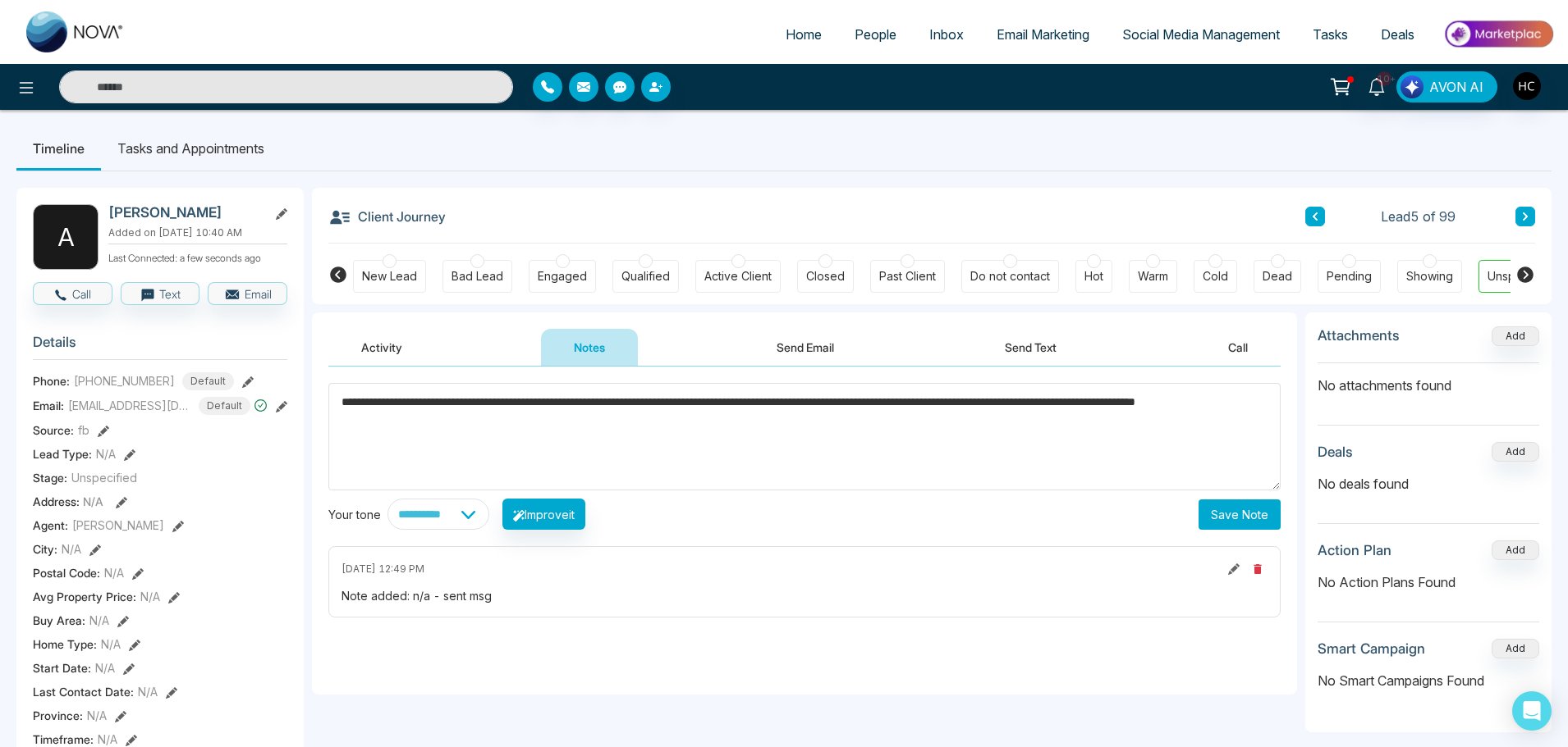
type textarea "**********"
click at [1215, 517] on button "Save Note" at bounding box center [1239, 515] width 82 height 31
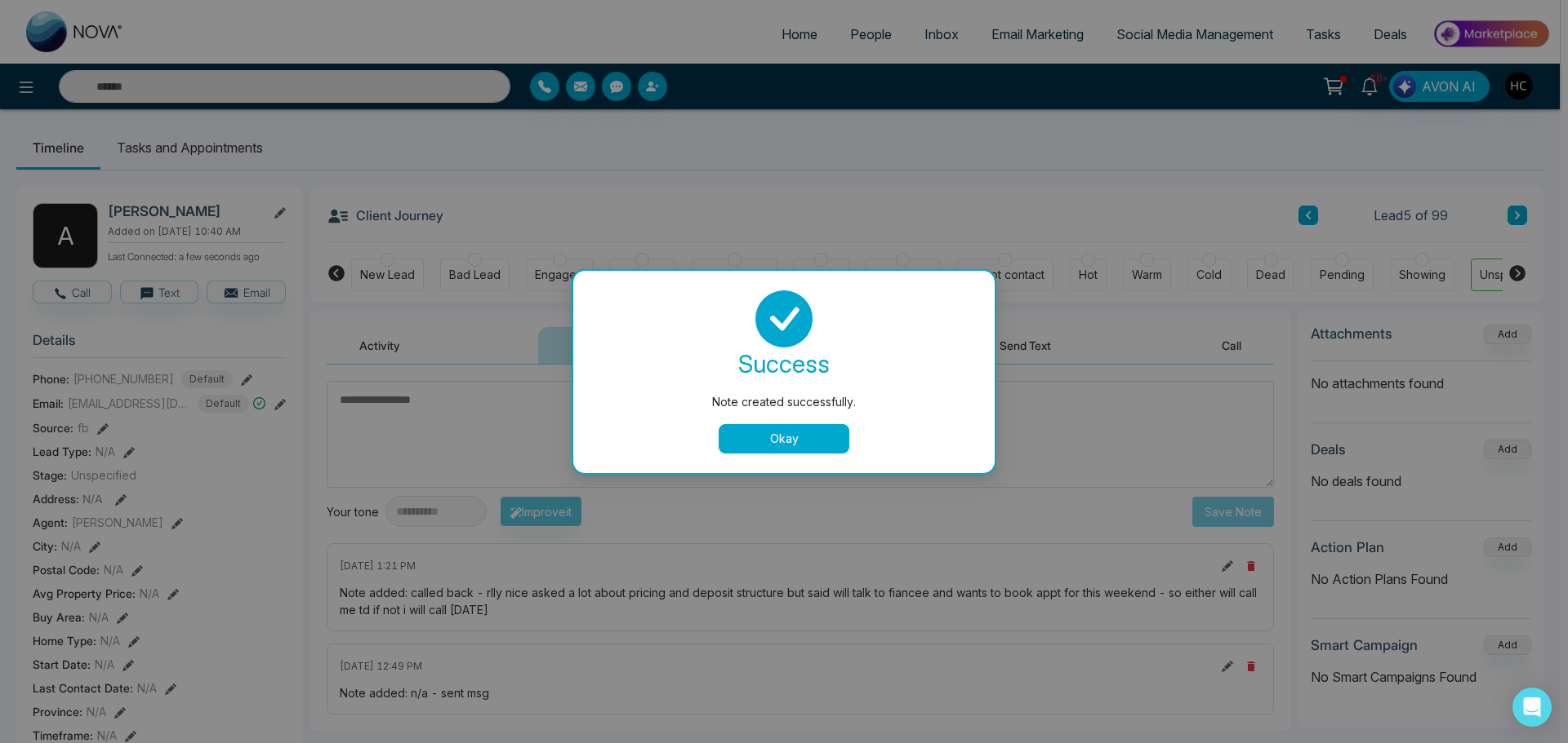
click at [748, 444] on button "Okay" at bounding box center [784, 438] width 131 height 30
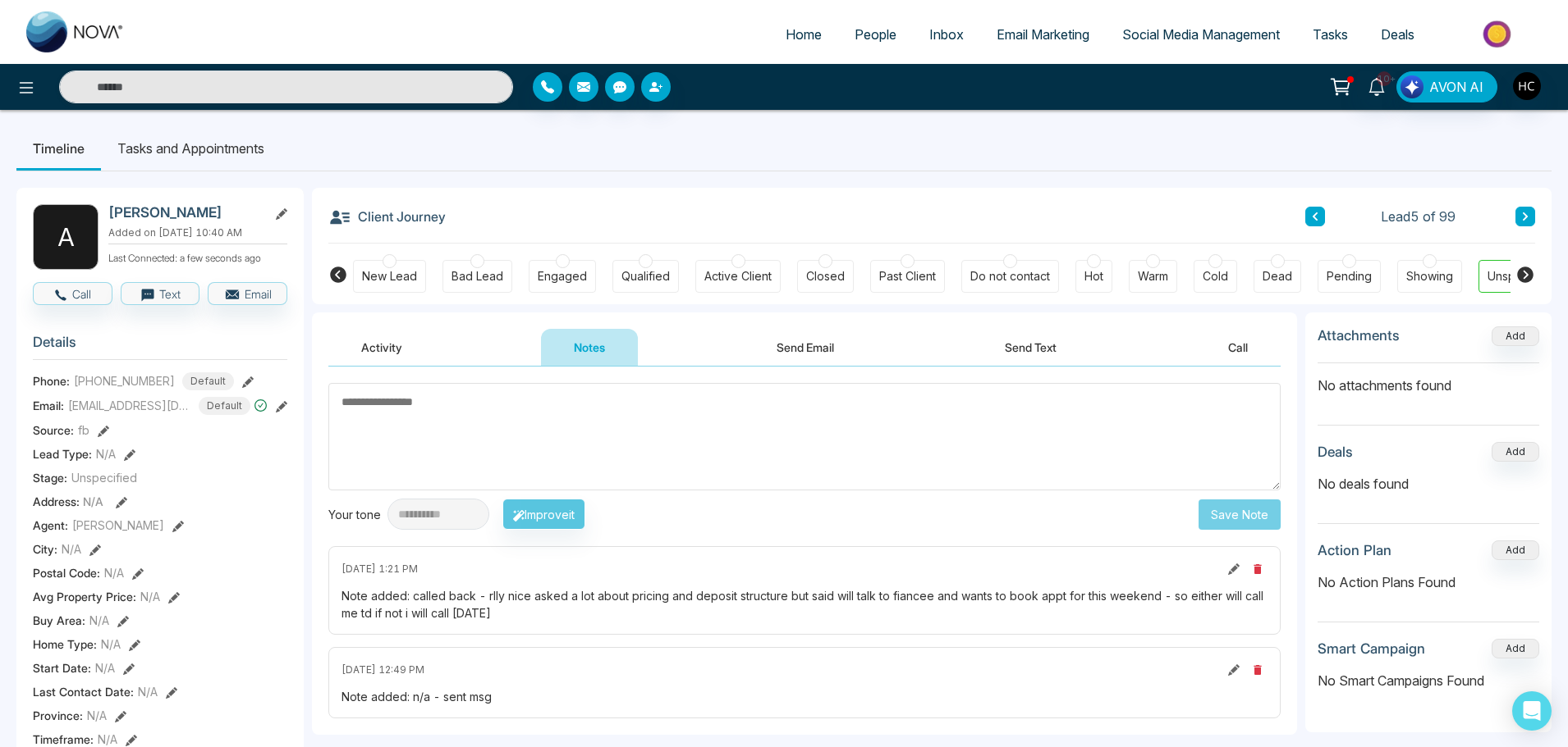
click at [883, 32] on span "People" at bounding box center [876, 34] width 42 height 16
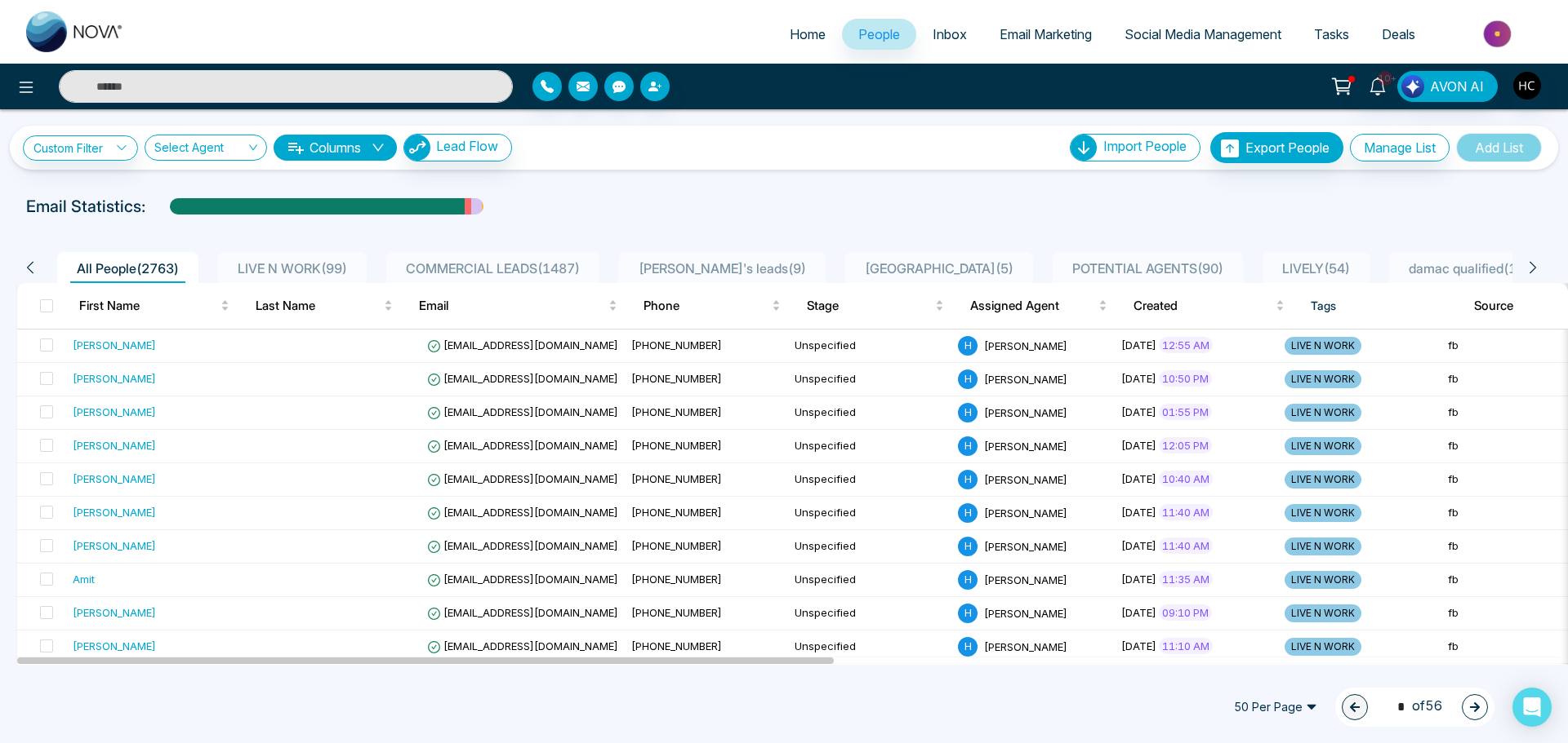
click at [283, 268] on span "LIVE N WORK ( 99 )" at bounding box center [292, 268] width 122 height 16
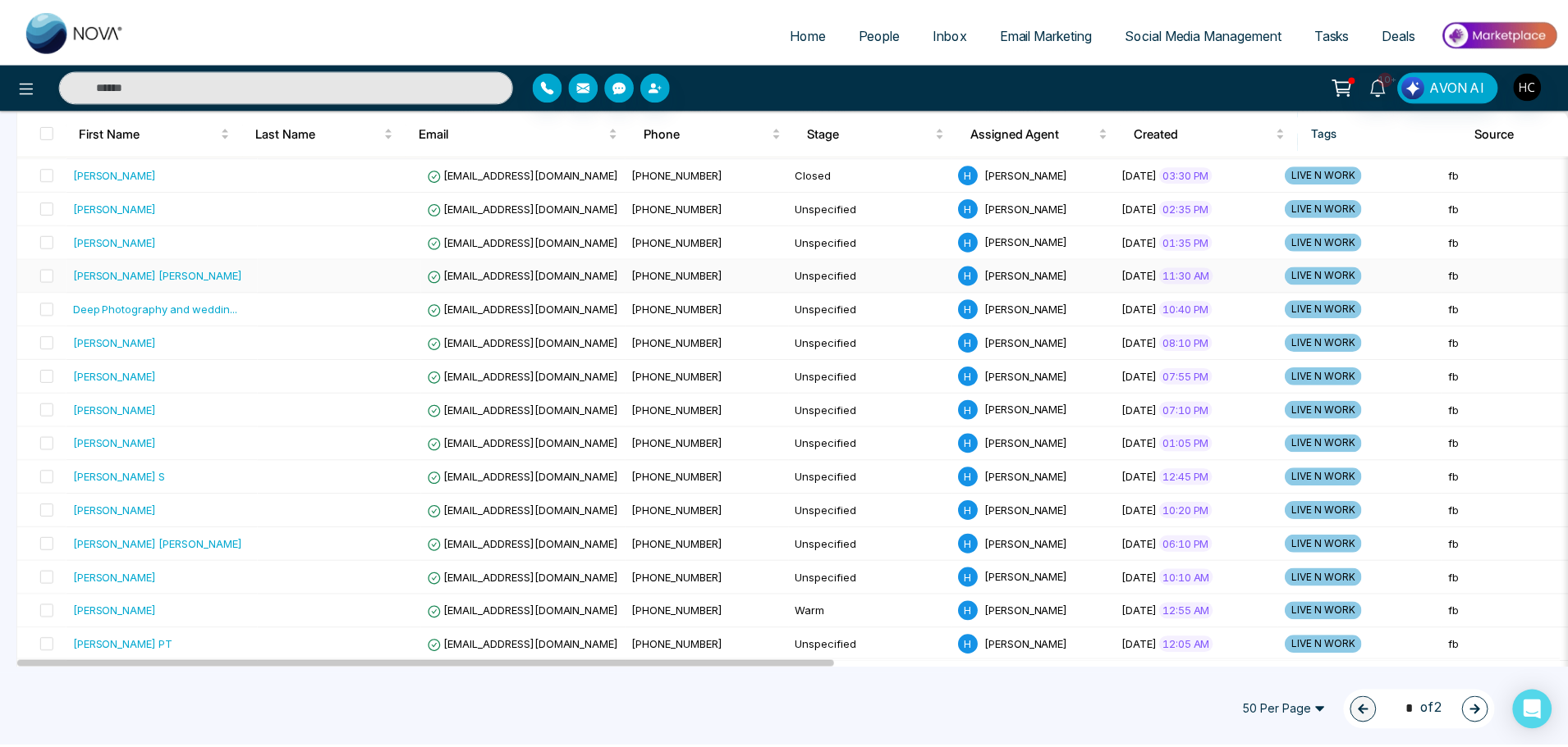
scroll to position [657, 0]
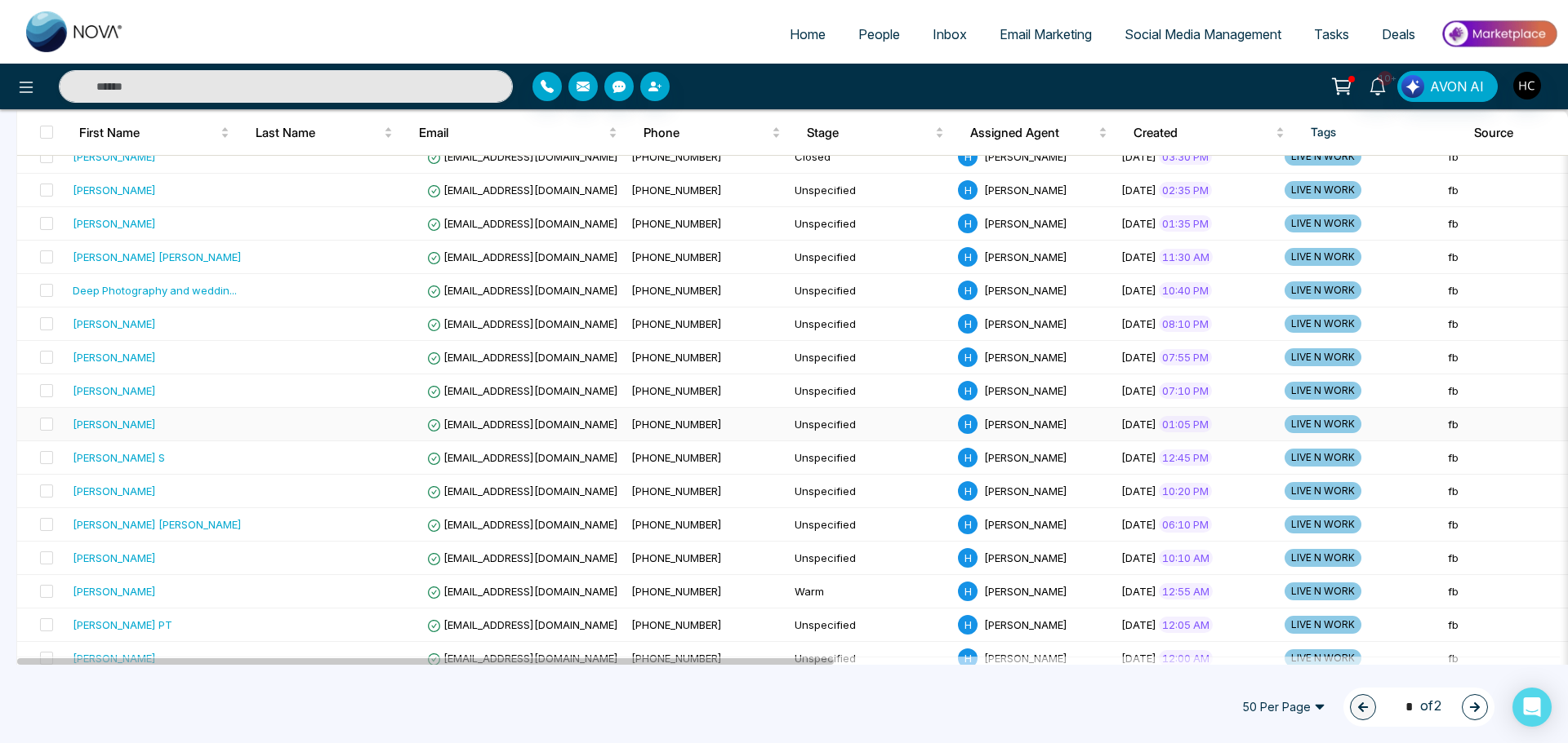
click at [127, 426] on div "[PERSON_NAME]" at bounding box center [114, 424] width 83 height 16
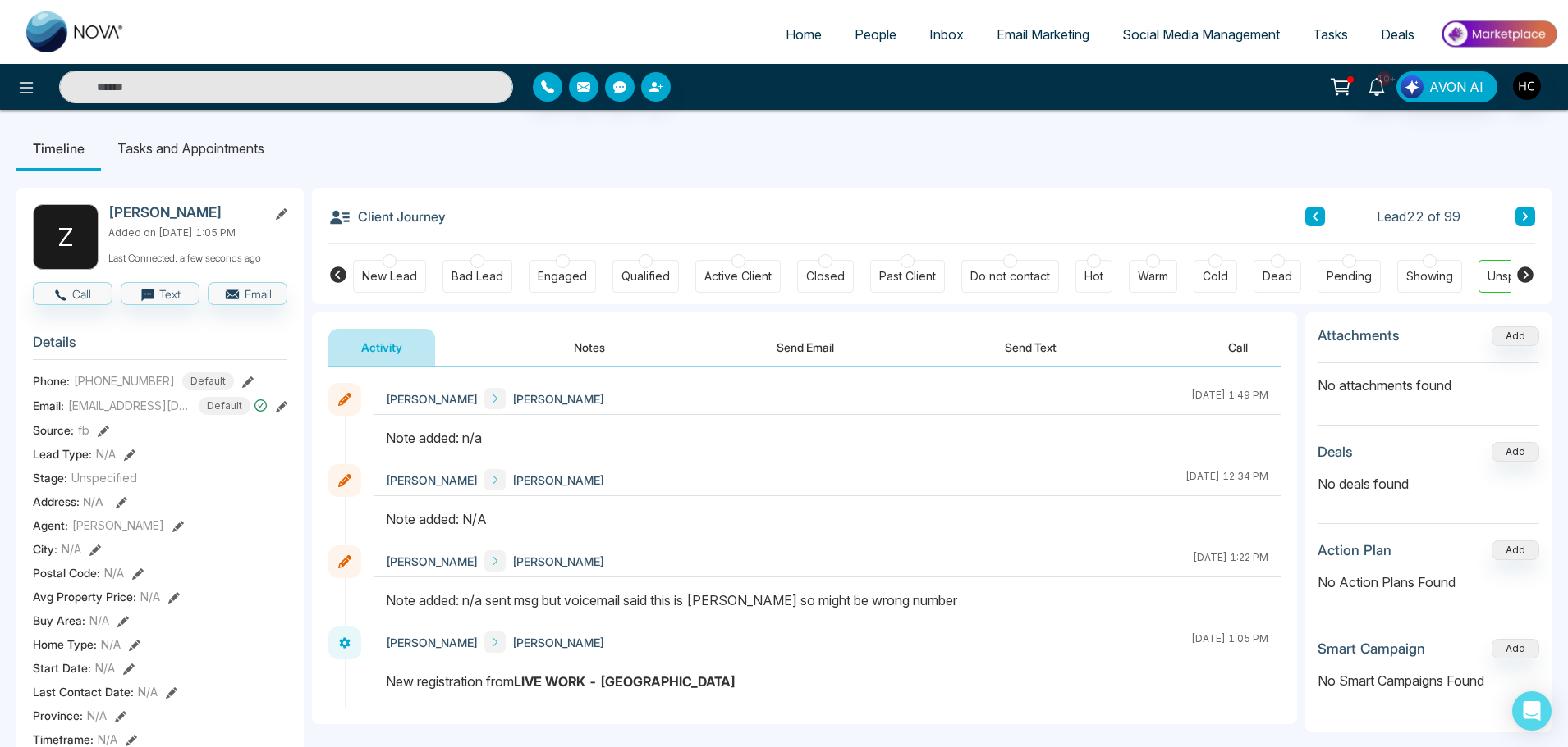
click at [561, 342] on button "Notes" at bounding box center [589, 348] width 97 height 36
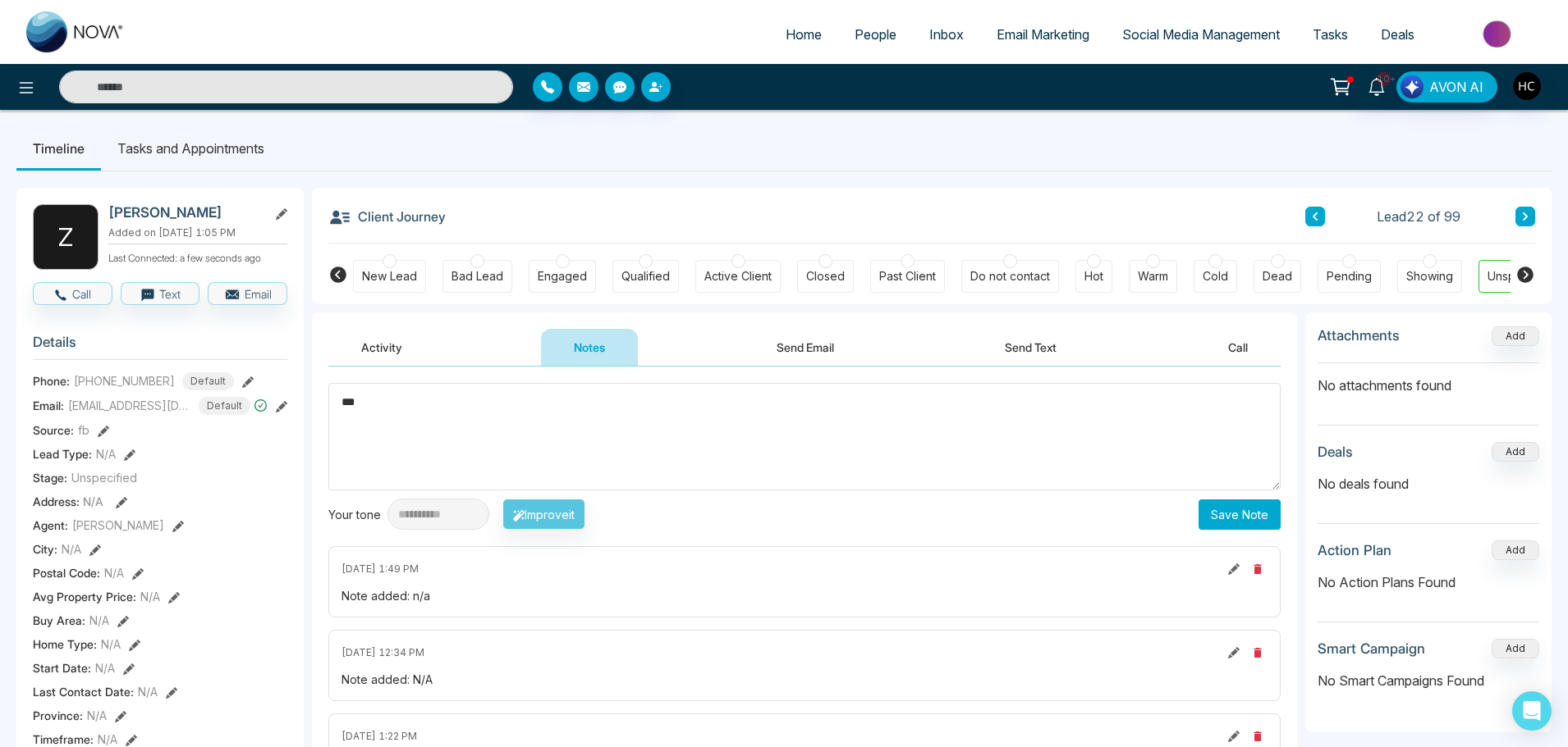
type textarea "***"
click at [1250, 505] on button "Save Note" at bounding box center [1239, 515] width 82 height 31
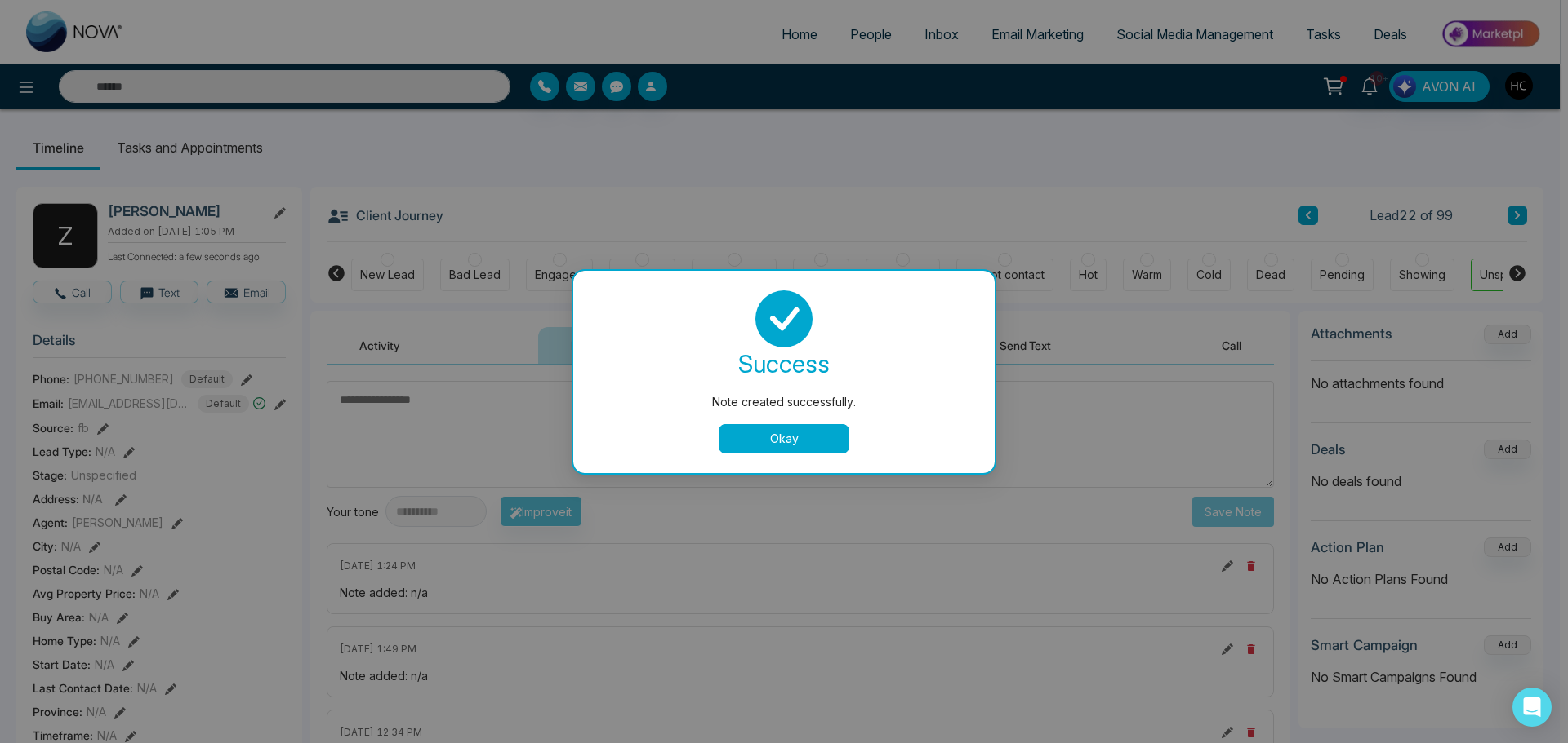
click at [809, 441] on button "Okay" at bounding box center [784, 438] width 131 height 30
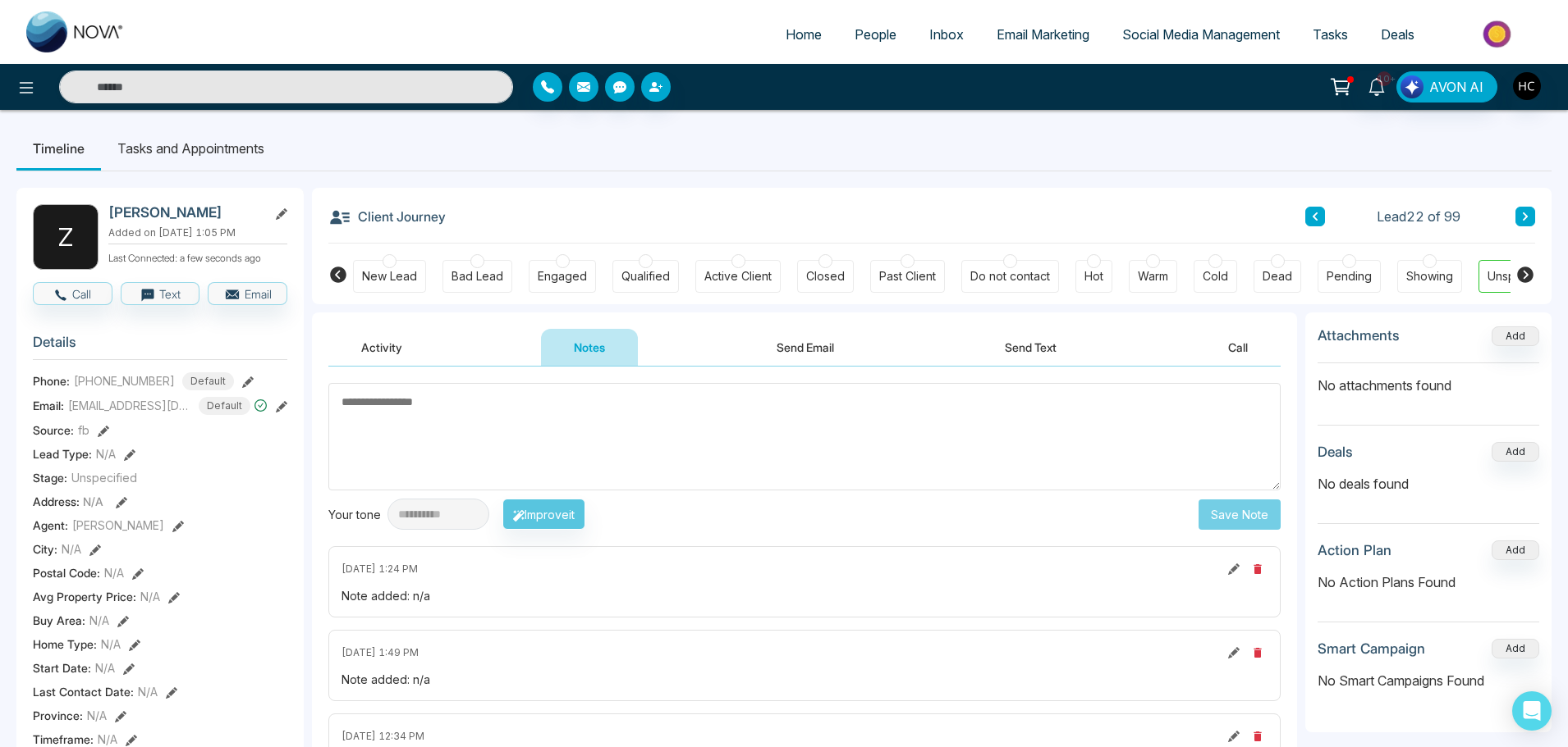
click at [1523, 212] on icon at bounding box center [1525, 216] width 9 height 10
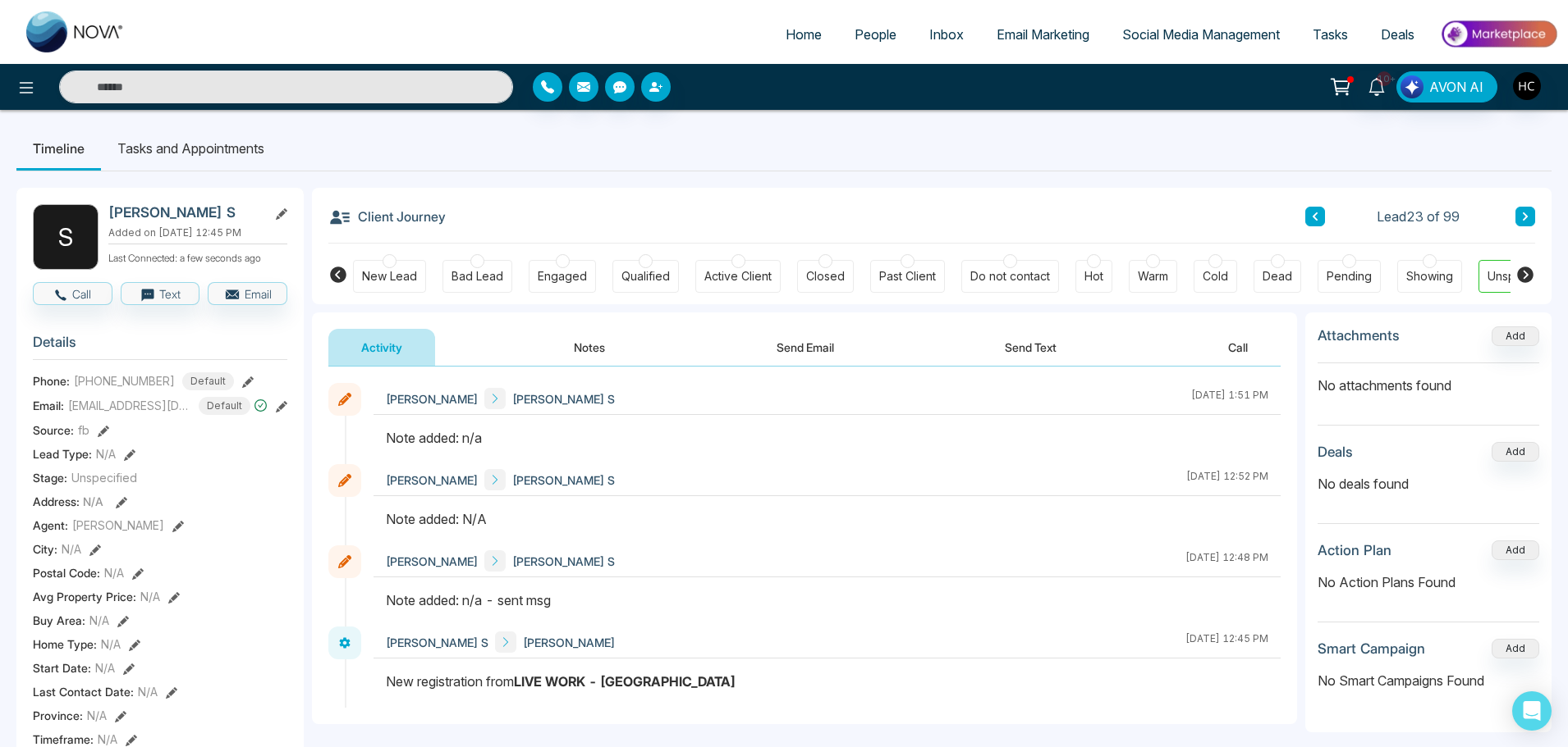
click at [584, 348] on button "Notes" at bounding box center [589, 348] width 97 height 36
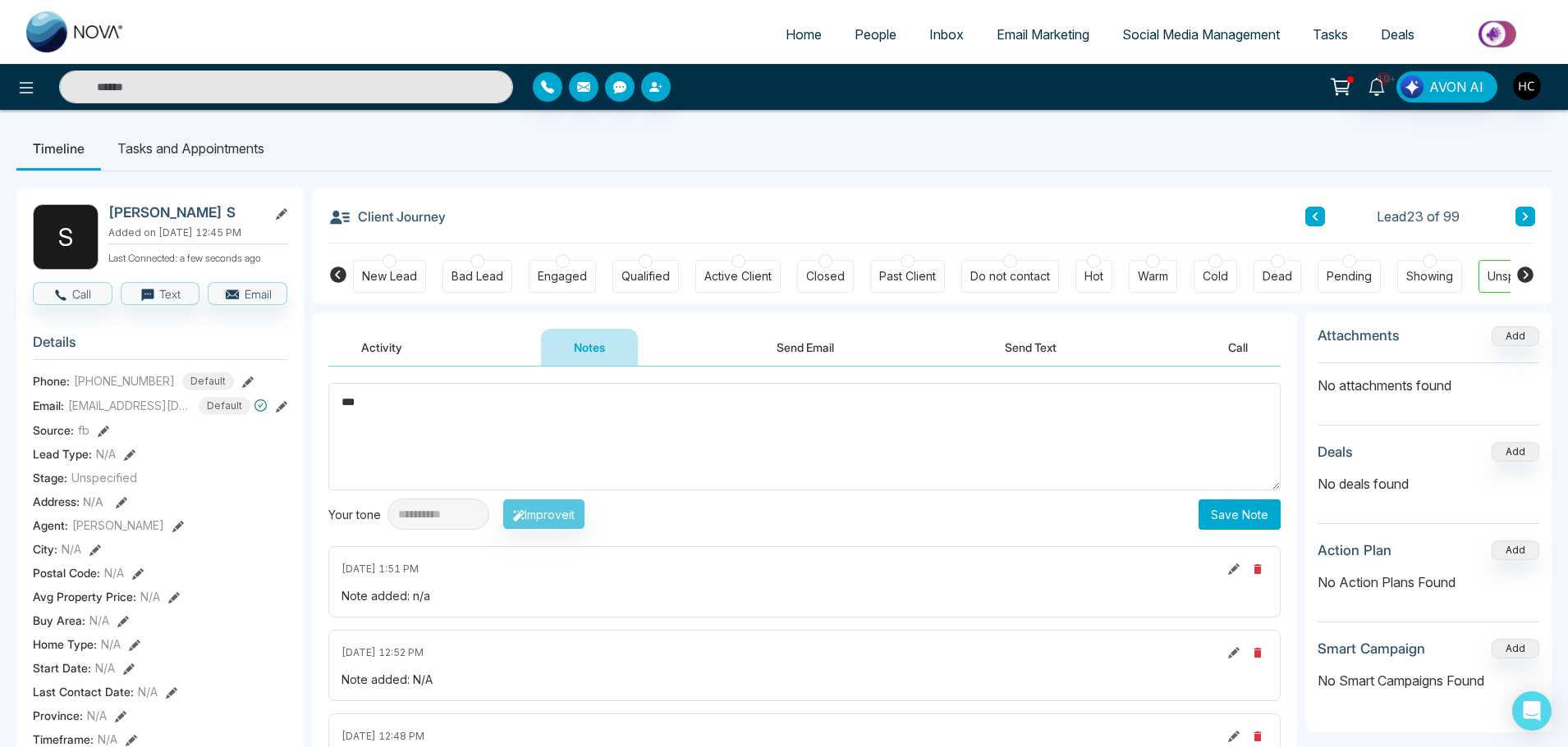
type textarea "***"
click at [1226, 524] on button "Save Note" at bounding box center [1239, 515] width 82 height 31
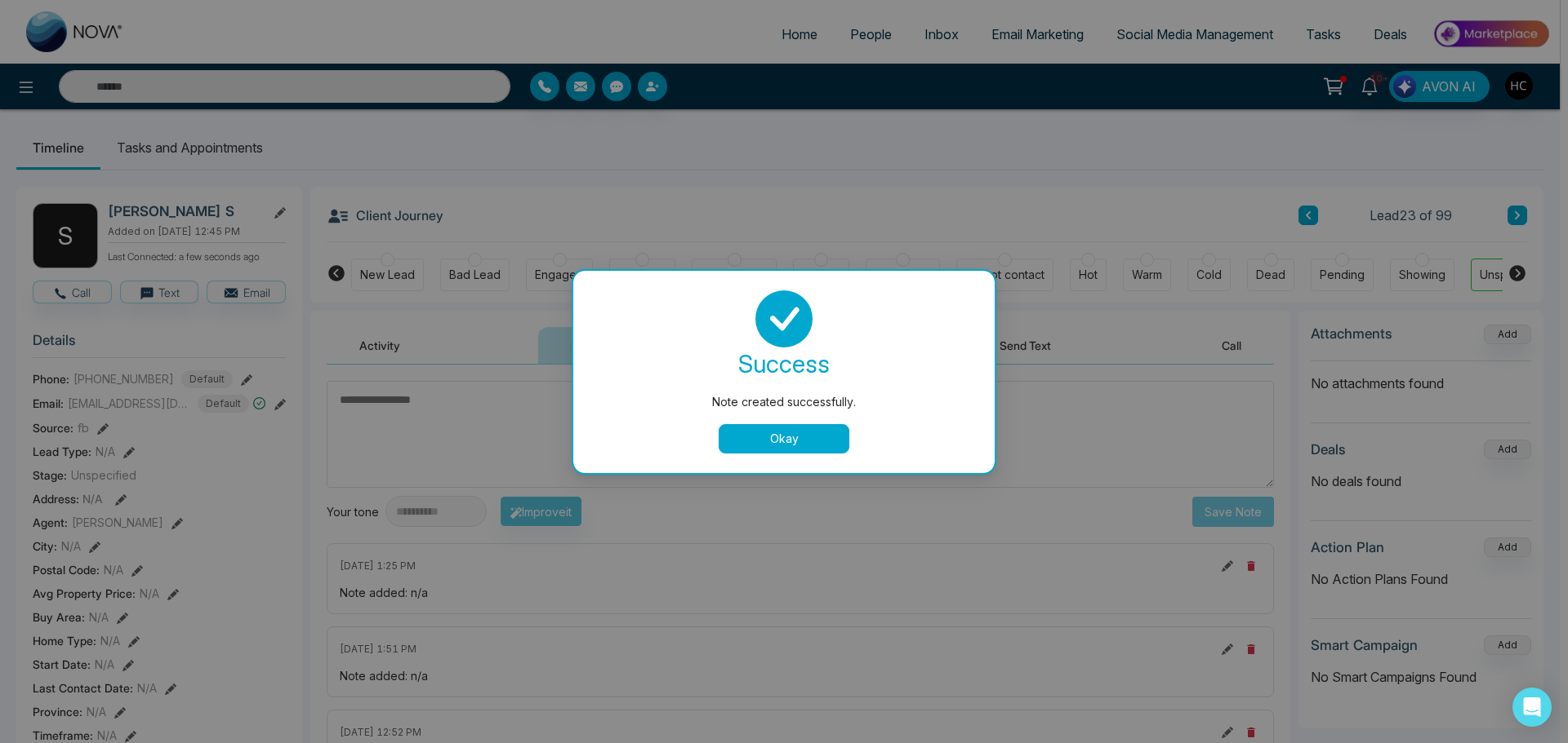
click at [804, 435] on button "Okay" at bounding box center [784, 438] width 131 height 30
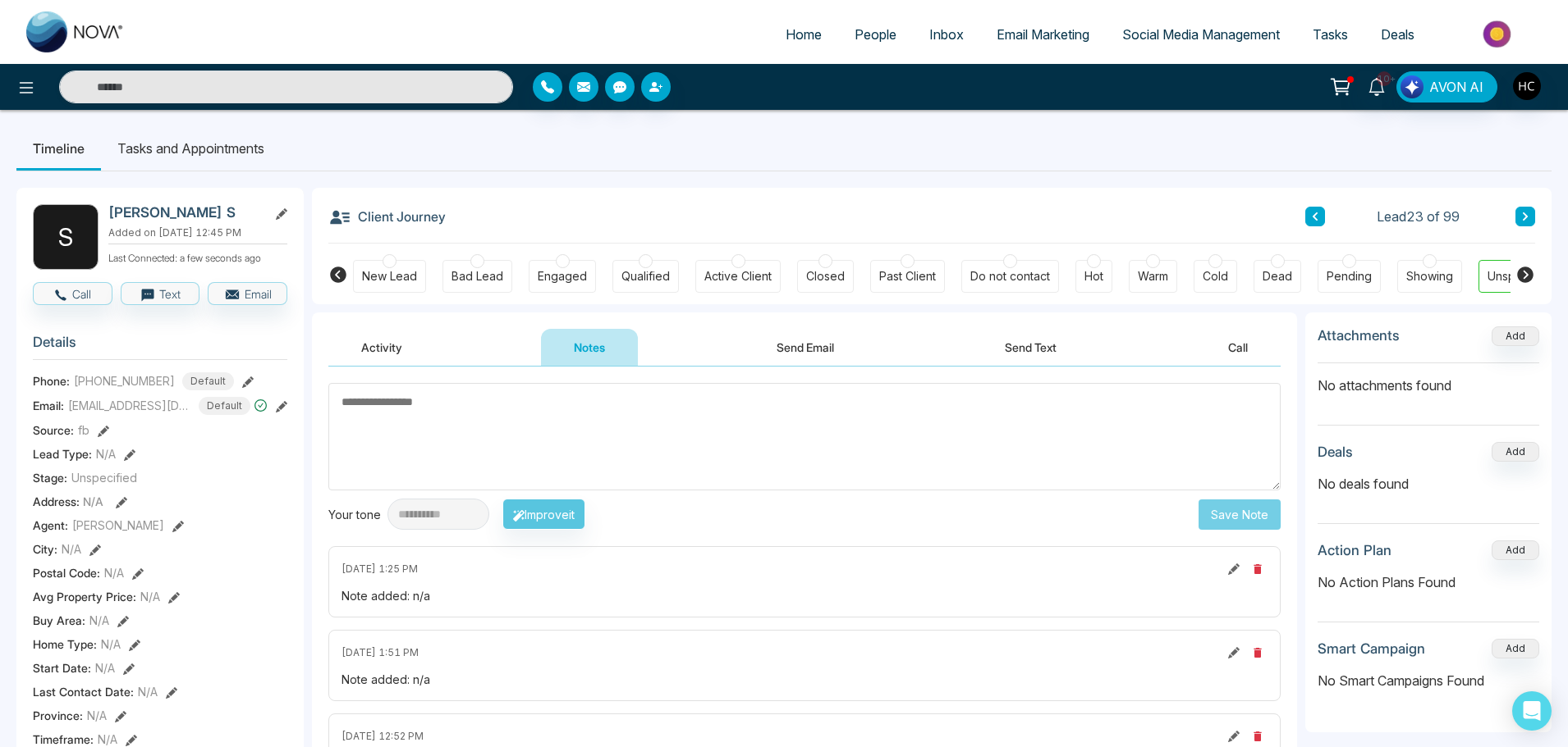
click at [1526, 214] on icon at bounding box center [1525, 216] width 5 height 9
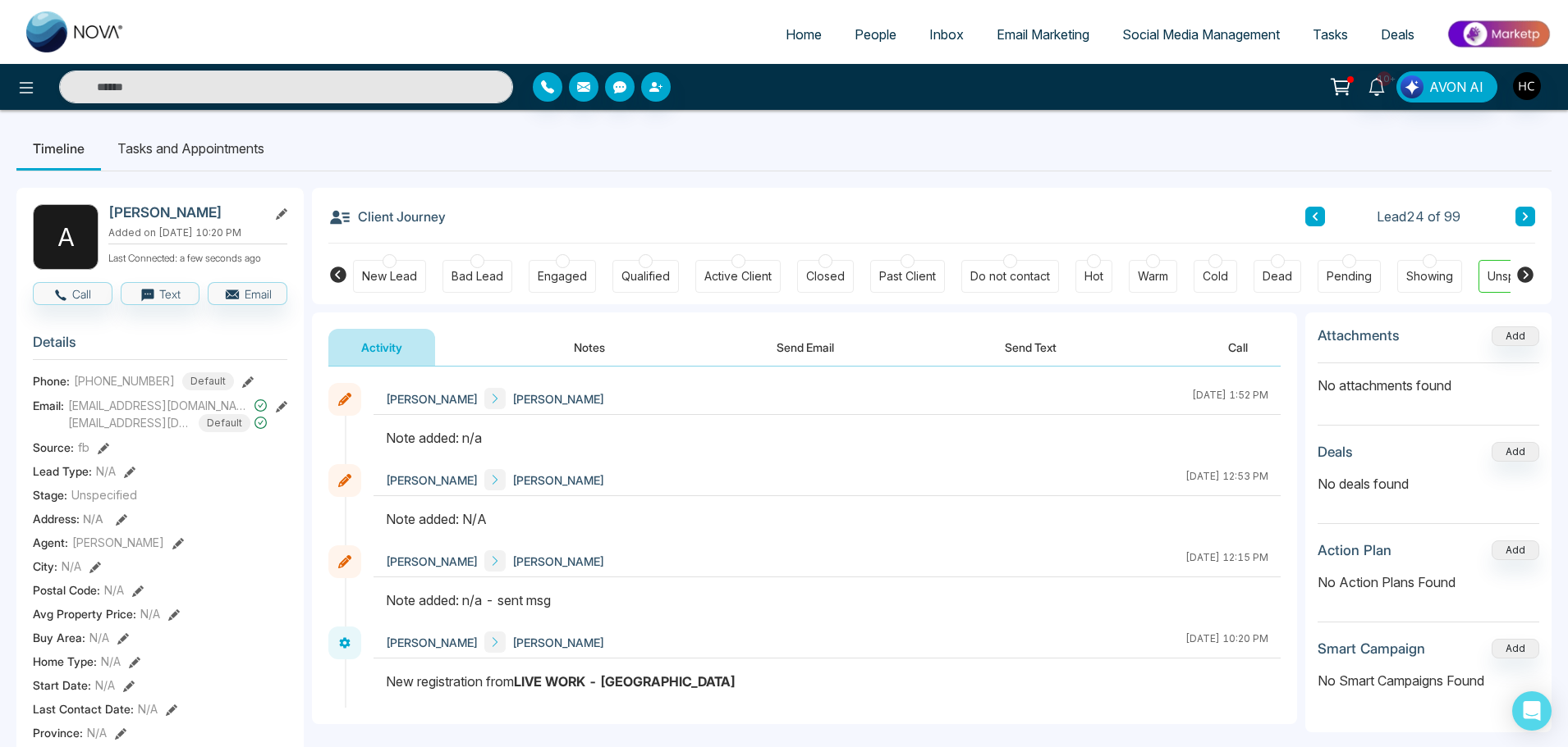
click at [589, 341] on button "Notes" at bounding box center [589, 348] width 97 height 36
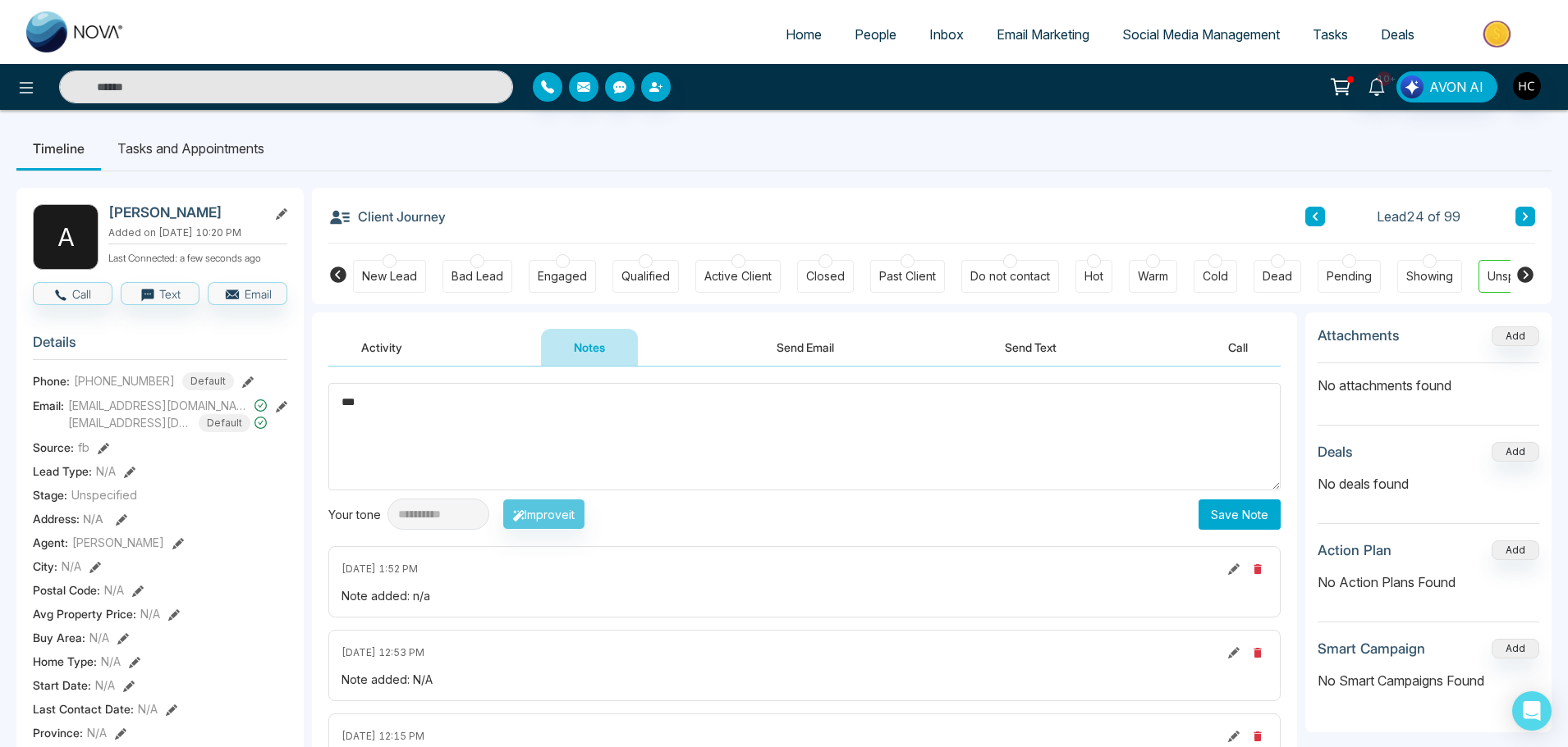
type textarea "***"
click at [1223, 519] on button "Save Note" at bounding box center [1239, 515] width 82 height 31
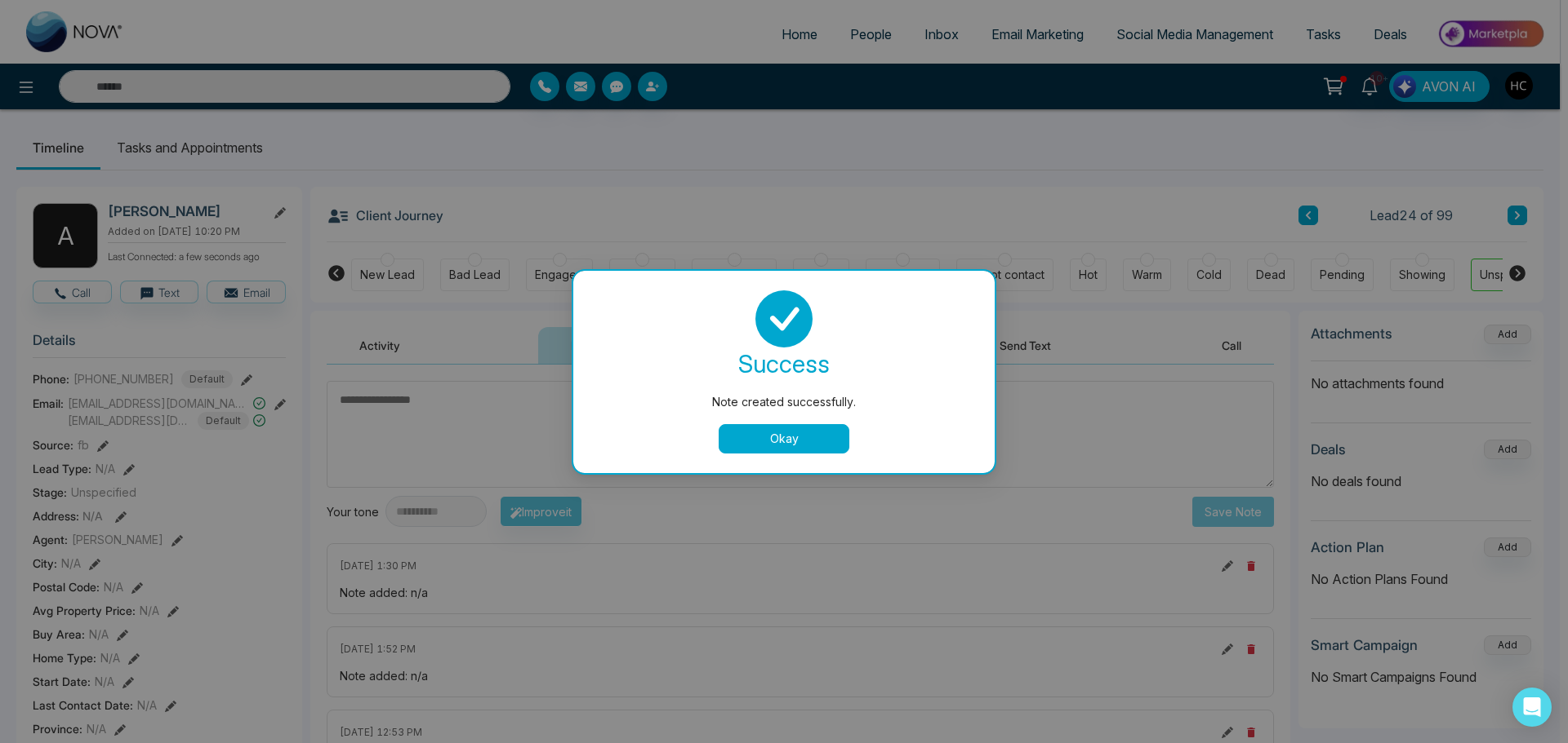
click at [809, 433] on button "Okay" at bounding box center [784, 438] width 131 height 30
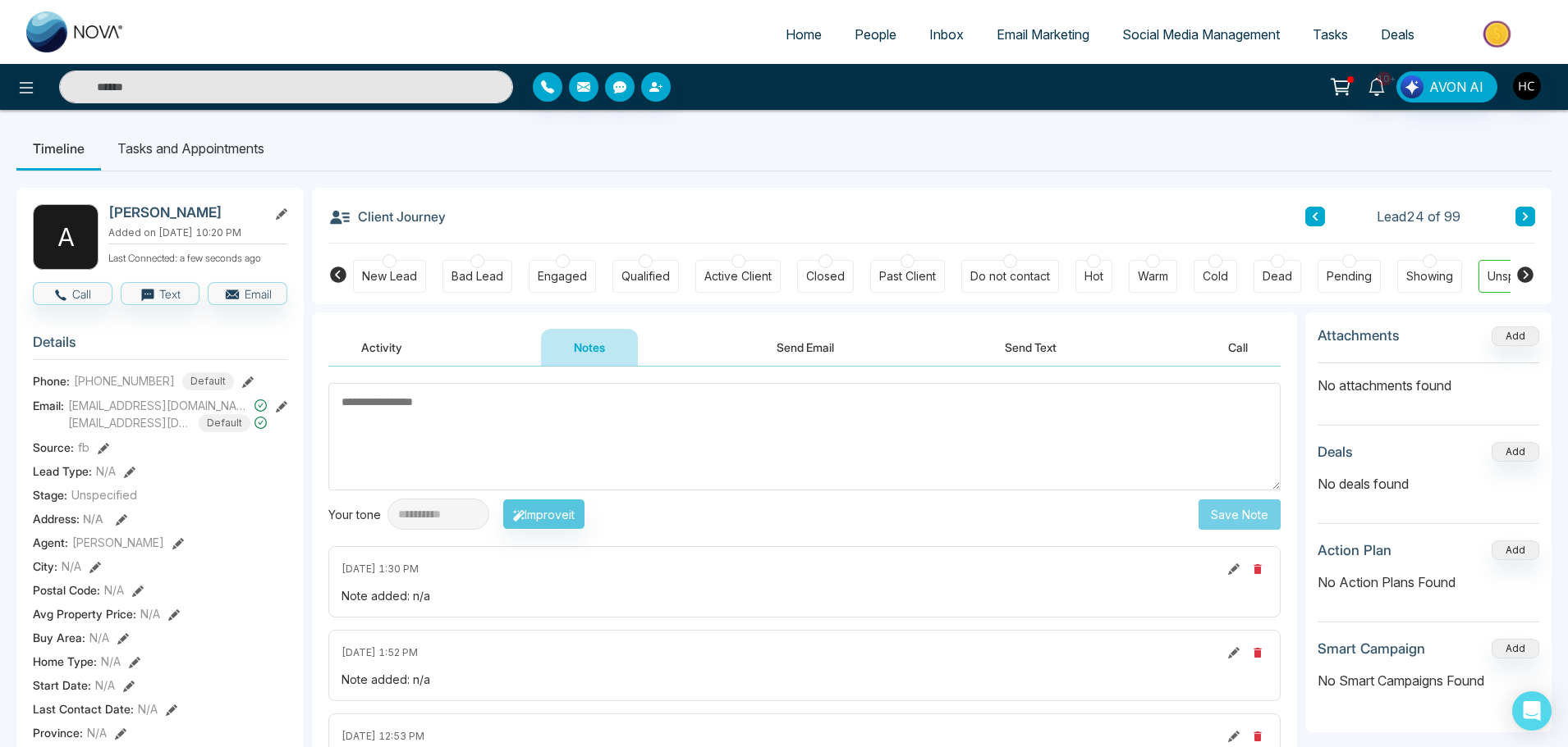
click at [1525, 211] on icon at bounding box center [1525, 216] width 9 height 10
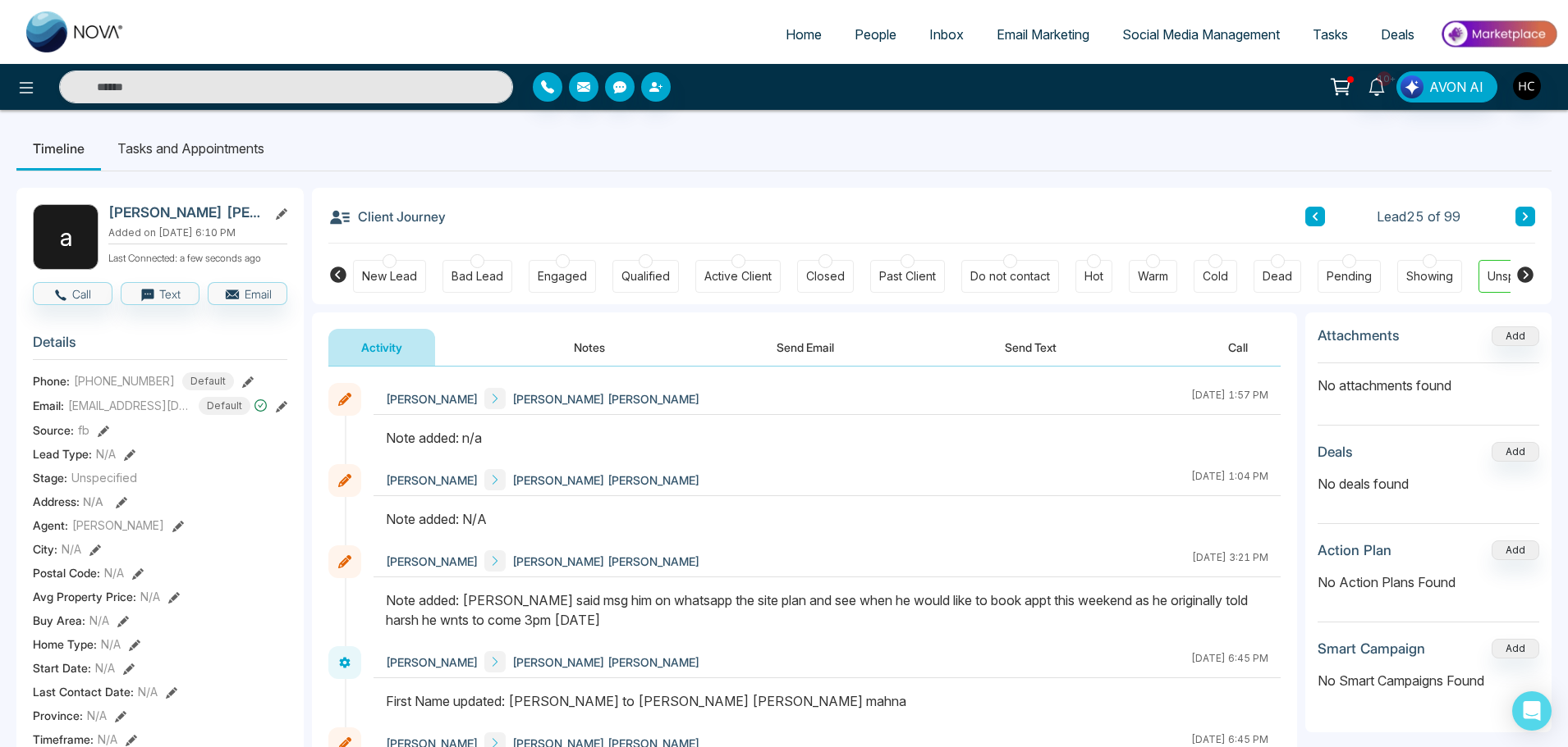
click at [588, 344] on button "Notes" at bounding box center [589, 348] width 97 height 36
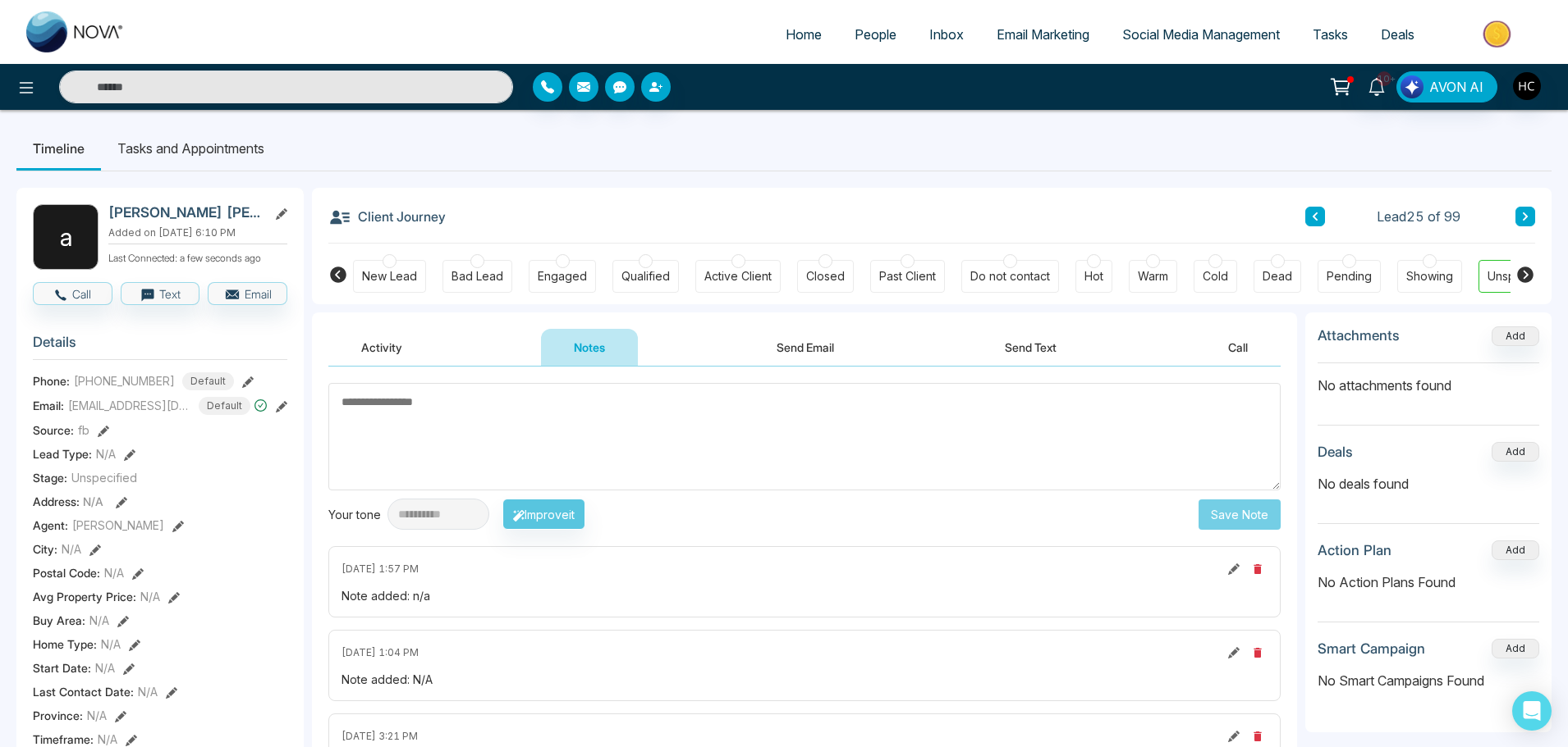
click at [698, 432] on textarea at bounding box center [804, 437] width 952 height 108
type textarea "***"
click at [1262, 517] on button "Save Note" at bounding box center [1239, 515] width 82 height 31
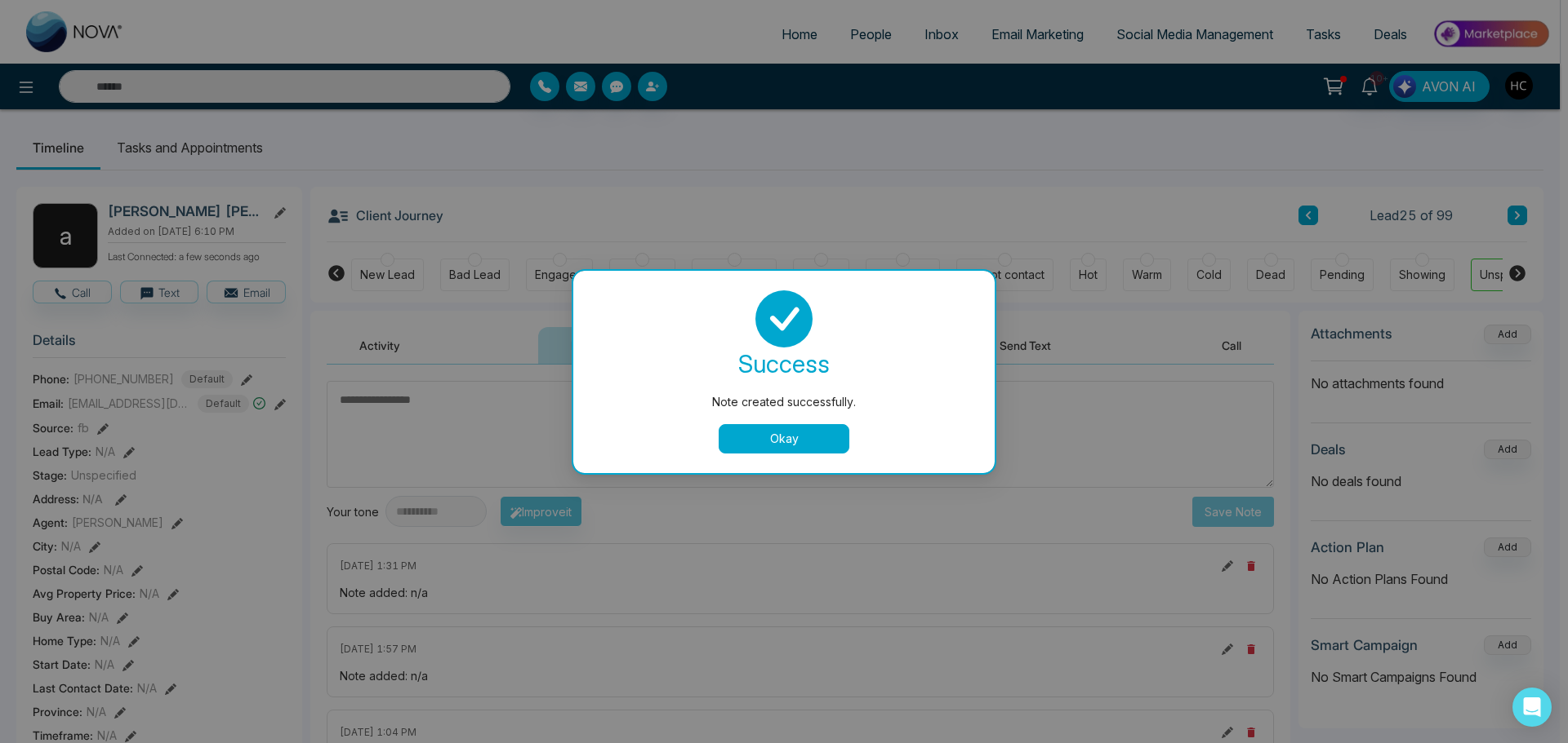
click at [761, 433] on button "Okay" at bounding box center [784, 438] width 131 height 30
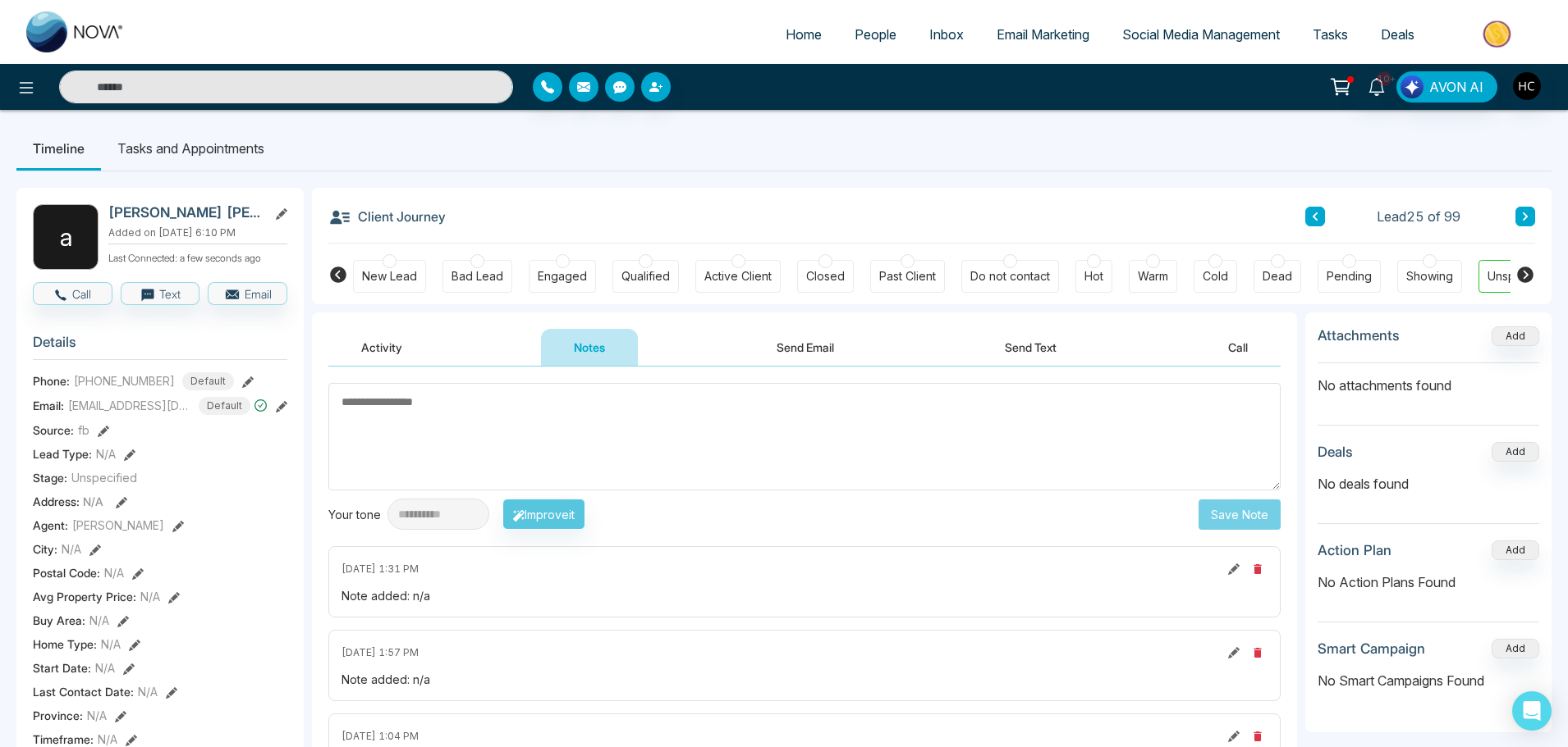
click at [1523, 218] on icon at bounding box center [1525, 216] width 9 height 10
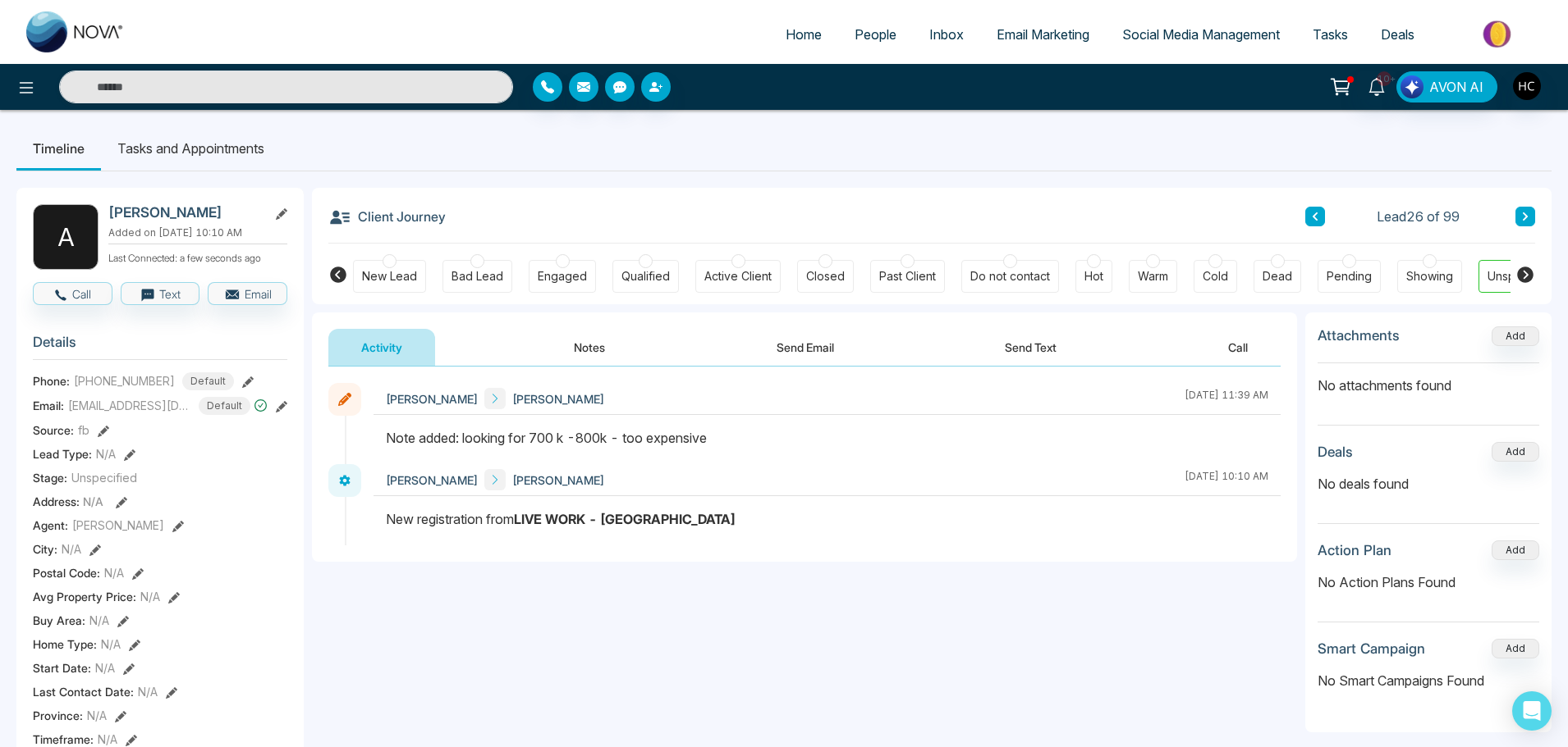
click at [1533, 216] on button at bounding box center [1525, 216] width 20 height 20
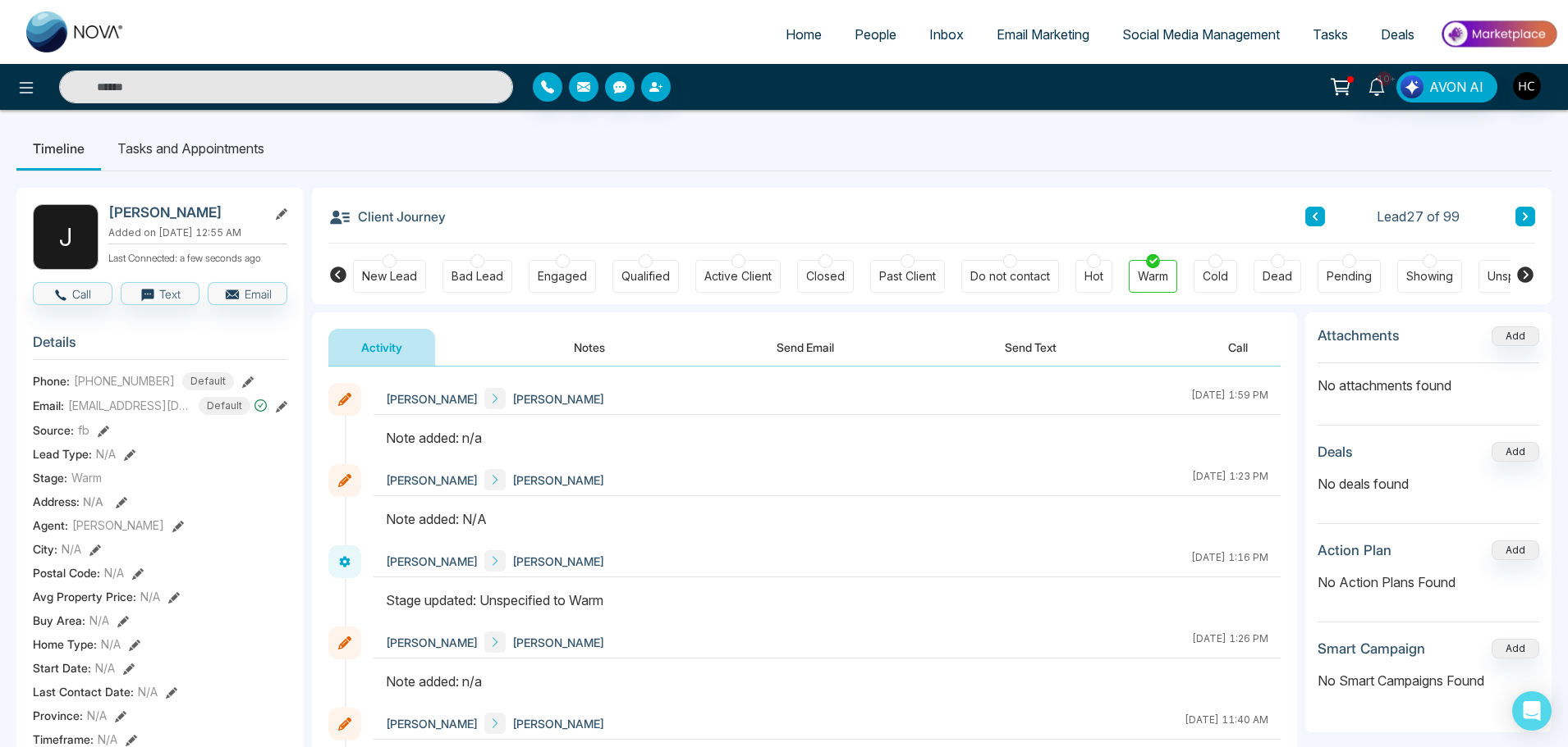
click at [587, 341] on button "Notes" at bounding box center [589, 348] width 97 height 36
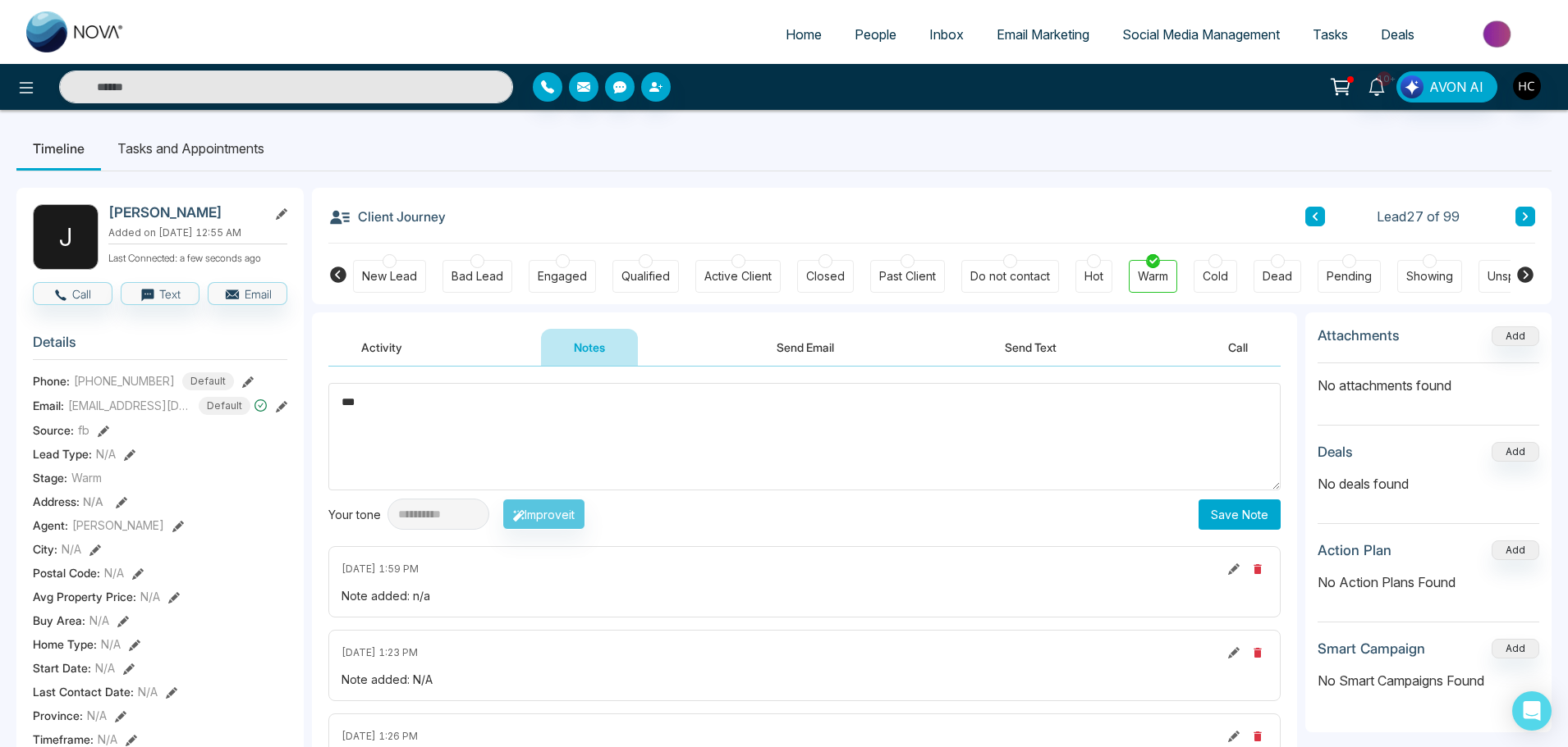
type textarea "***"
click at [1263, 508] on button "Save Note" at bounding box center [1239, 515] width 82 height 31
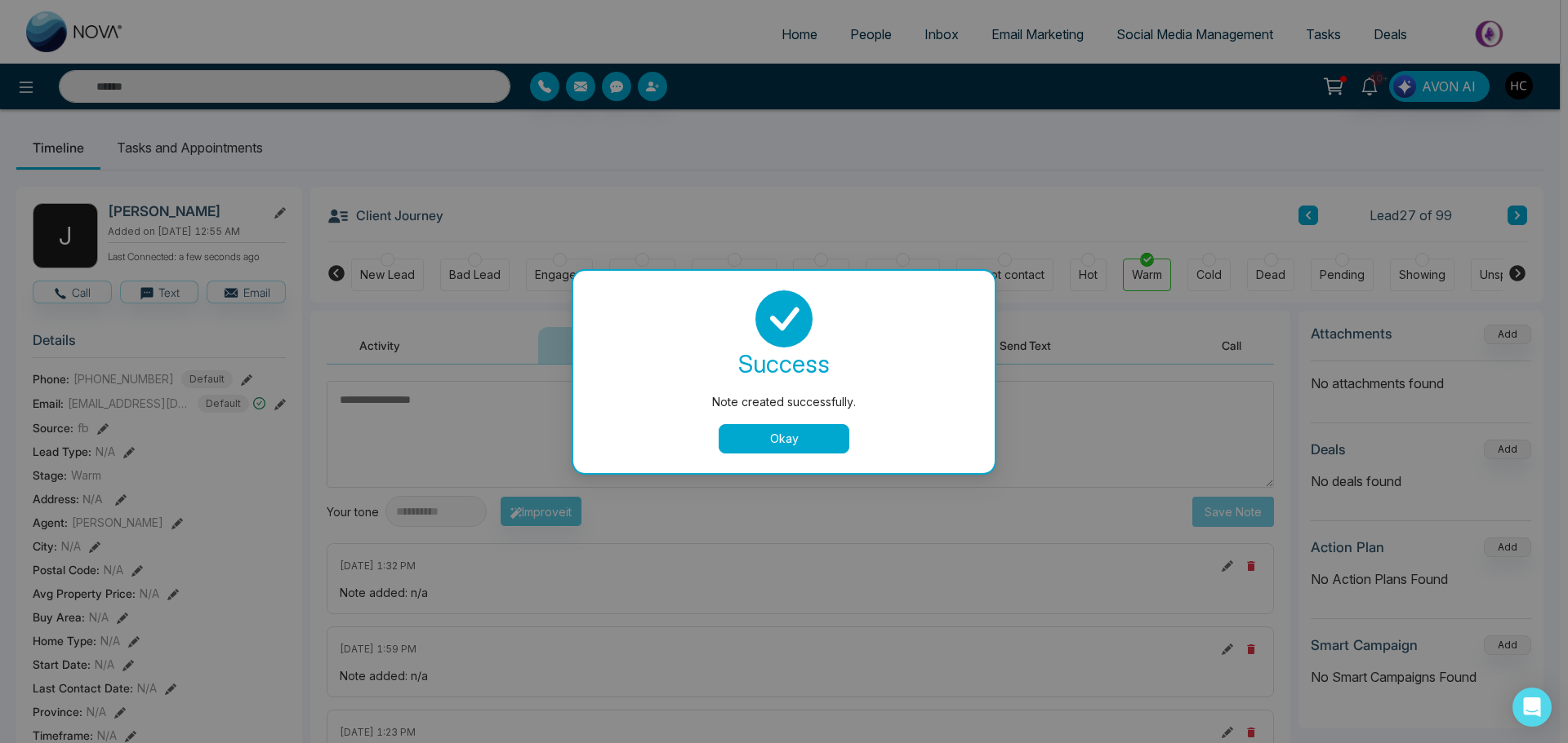
click at [828, 442] on button "Okay" at bounding box center [784, 438] width 131 height 30
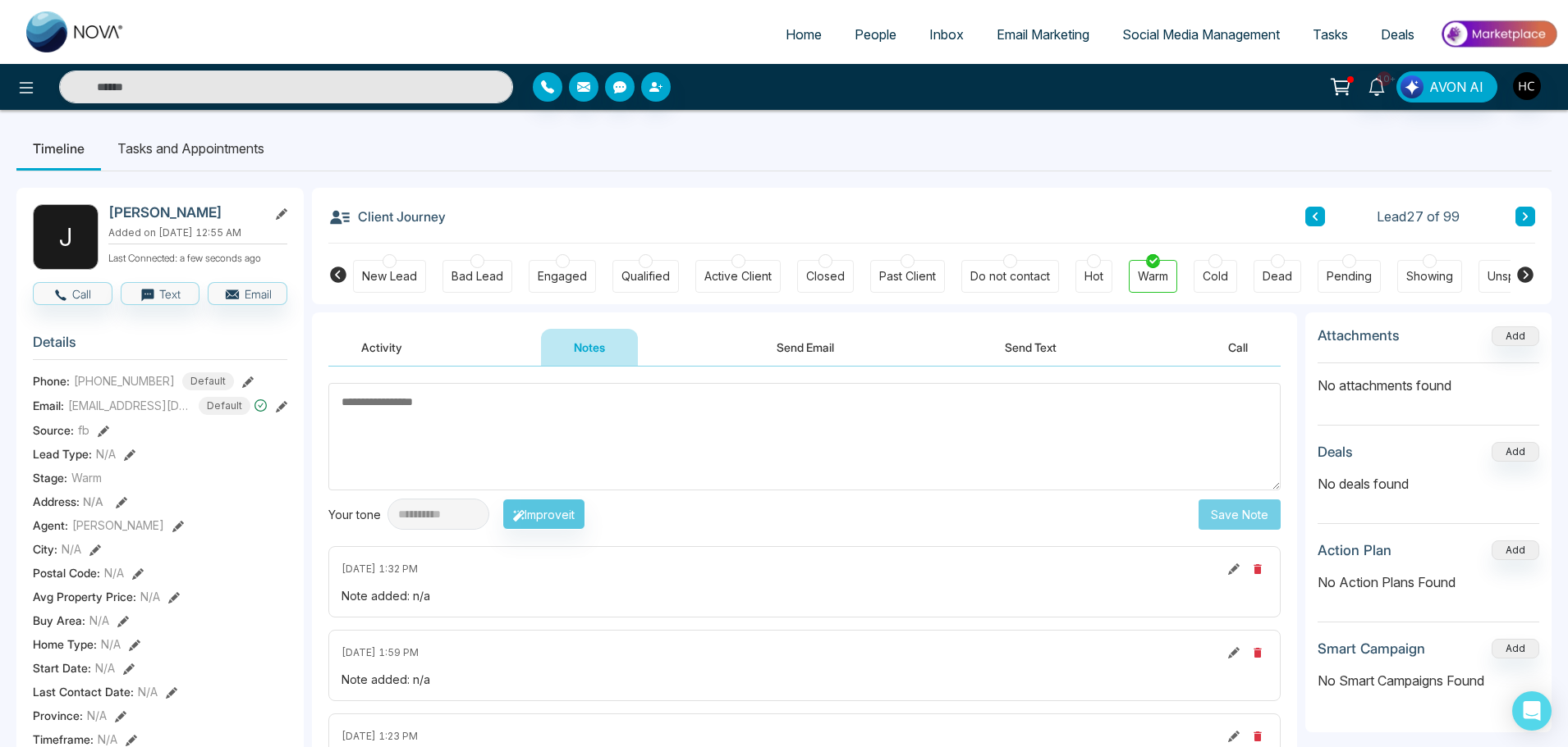
click at [1532, 222] on button at bounding box center [1525, 216] width 20 height 20
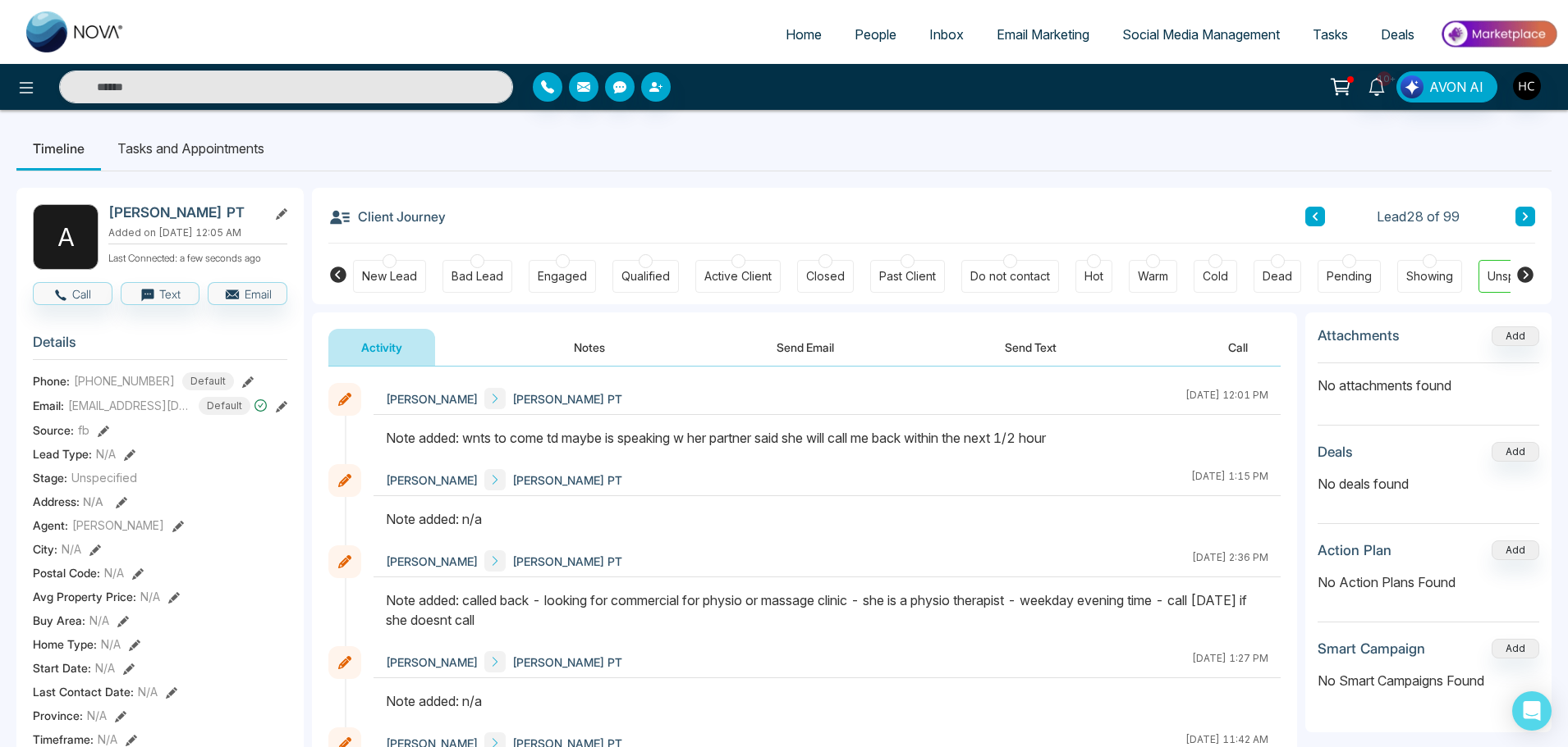
click at [585, 353] on button "Notes" at bounding box center [589, 348] width 97 height 36
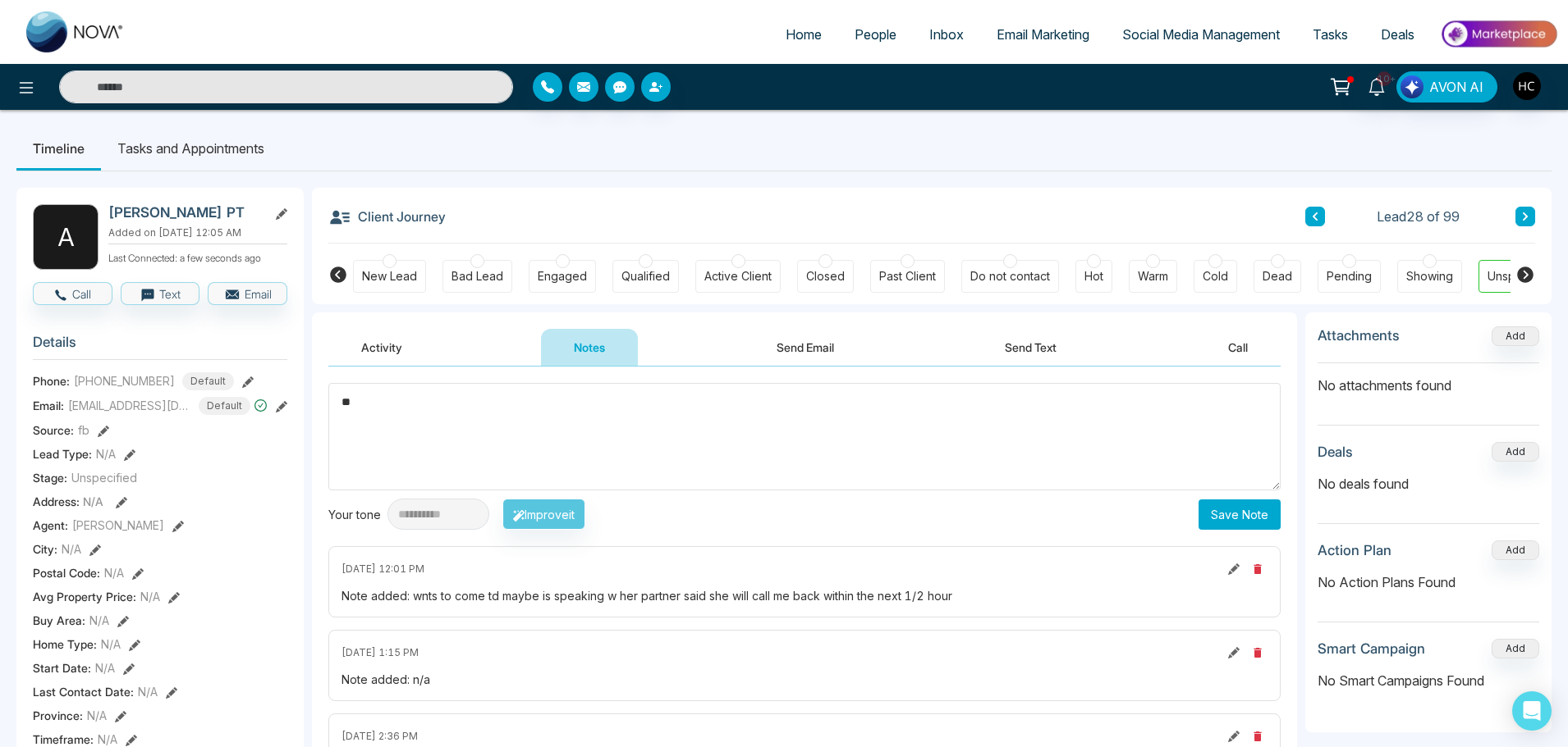
type textarea "*"
type textarea "**********"
click at [1223, 515] on button "Save Note" at bounding box center [1239, 515] width 82 height 31
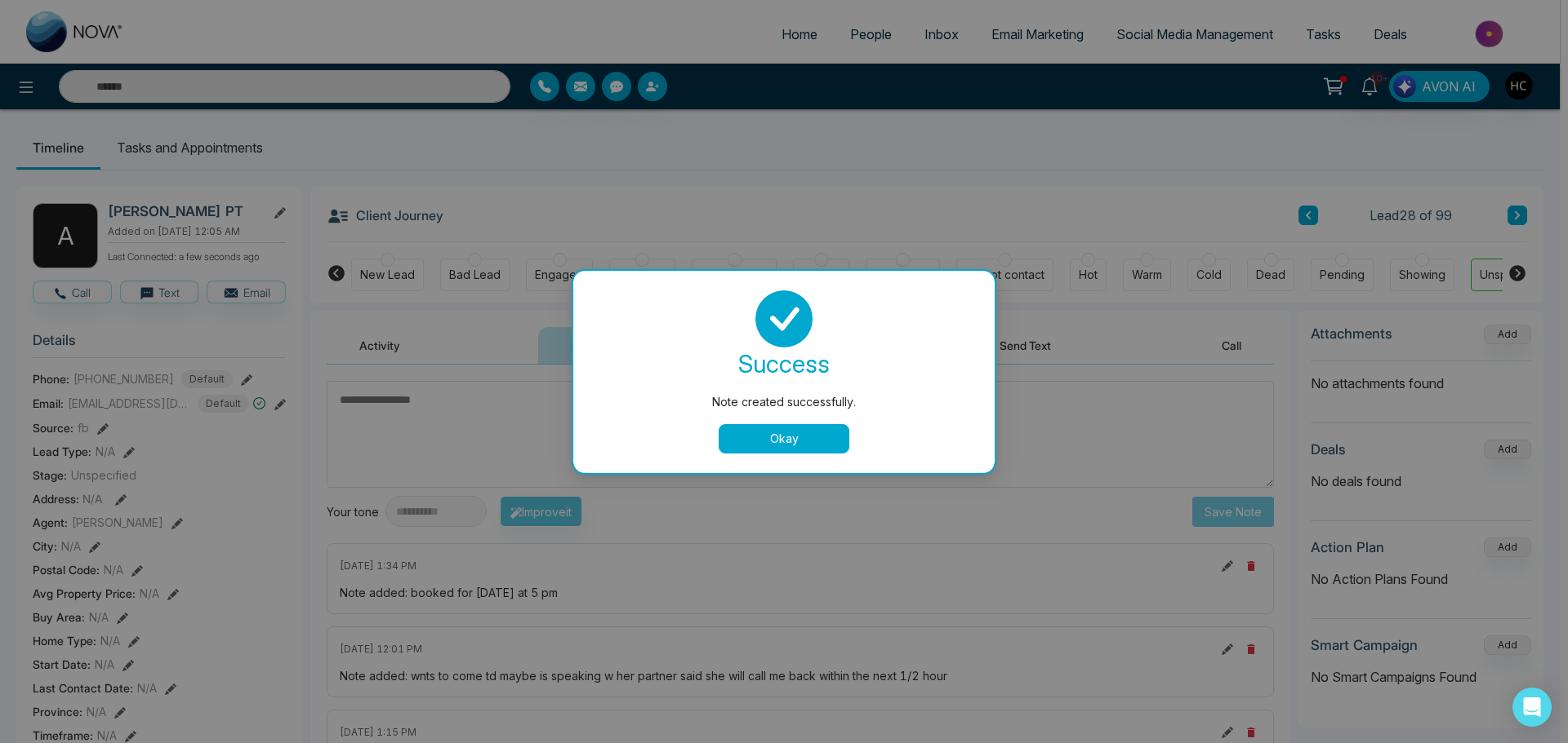
click at [788, 435] on button "Okay" at bounding box center [784, 438] width 131 height 30
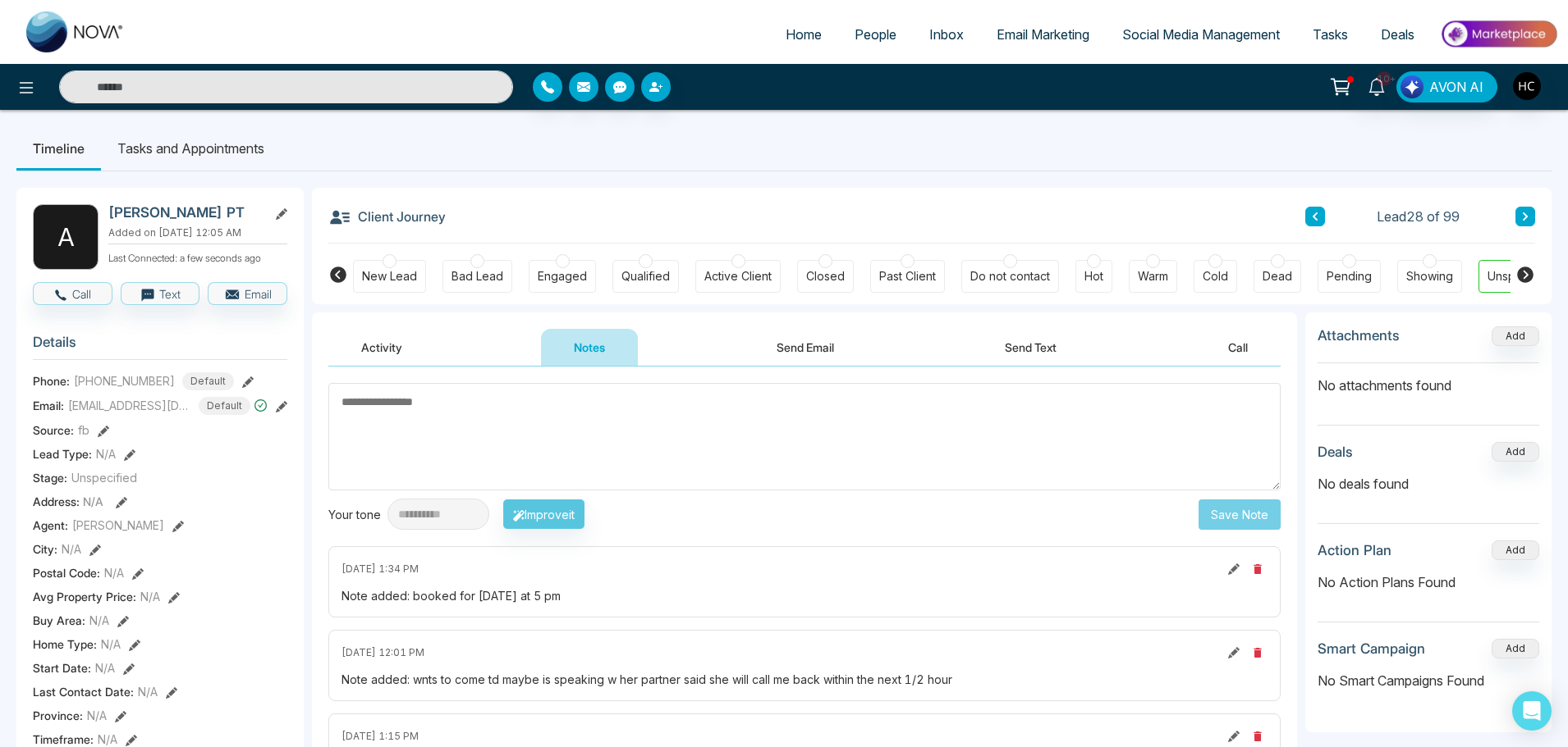
click at [1225, 568] on button at bounding box center [1234, 569] width 18 height 18
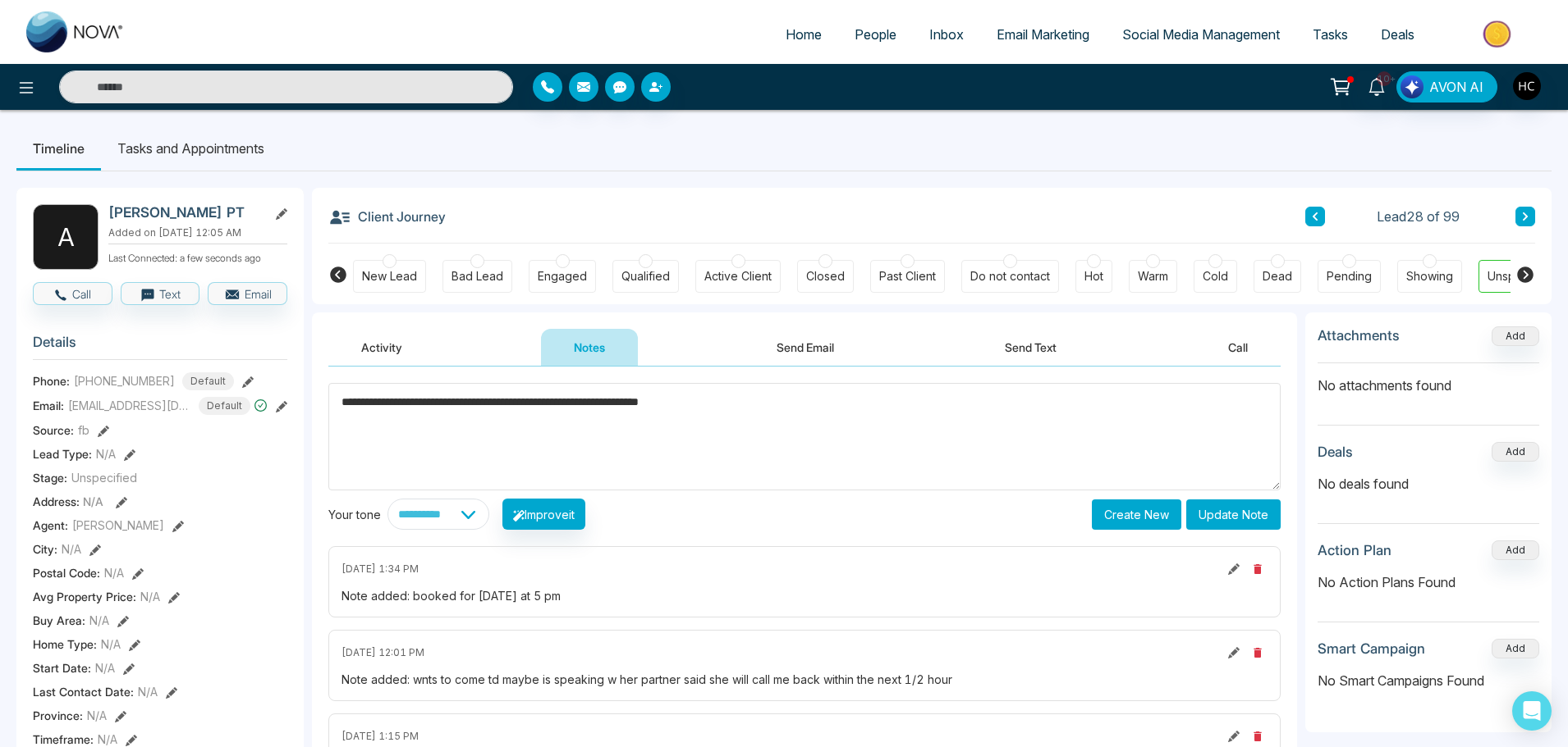
type textarea "**********"
click at [1229, 515] on button "Update Note" at bounding box center [1234, 515] width 94 height 31
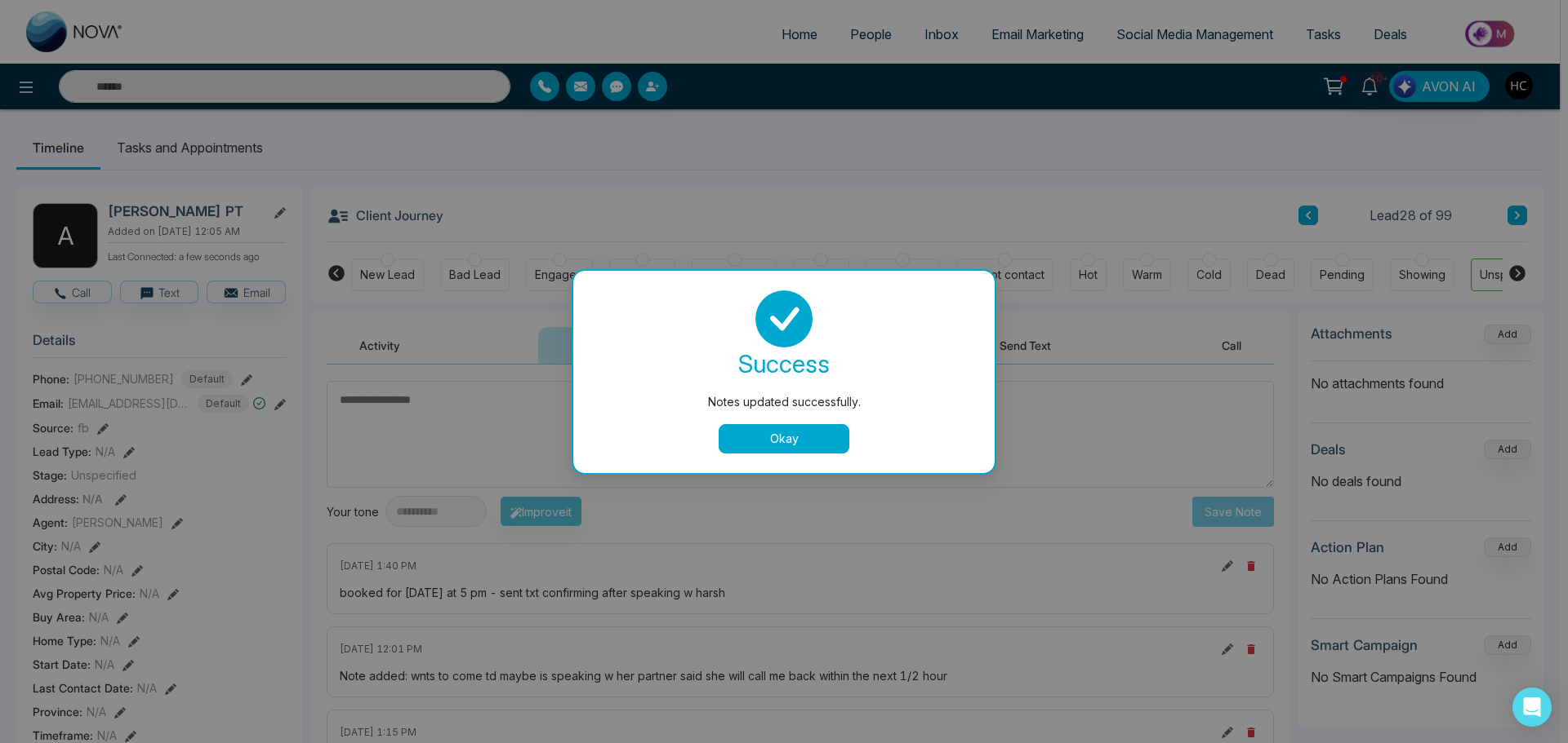
click at [801, 437] on button "Okay" at bounding box center [784, 438] width 131 height 30
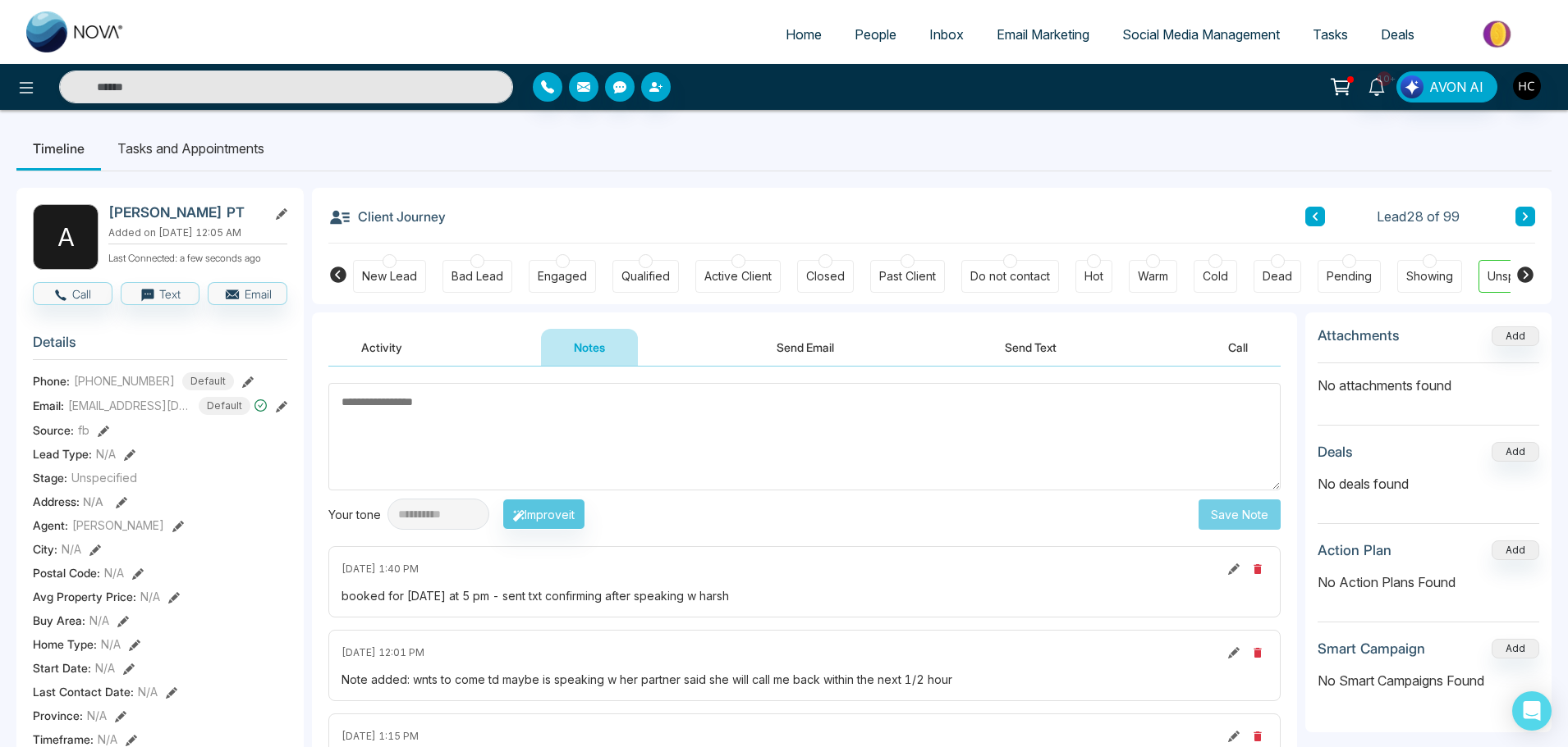
click at [862, 33] on span "People" at bounding box center [876, 34] width 42 height 16
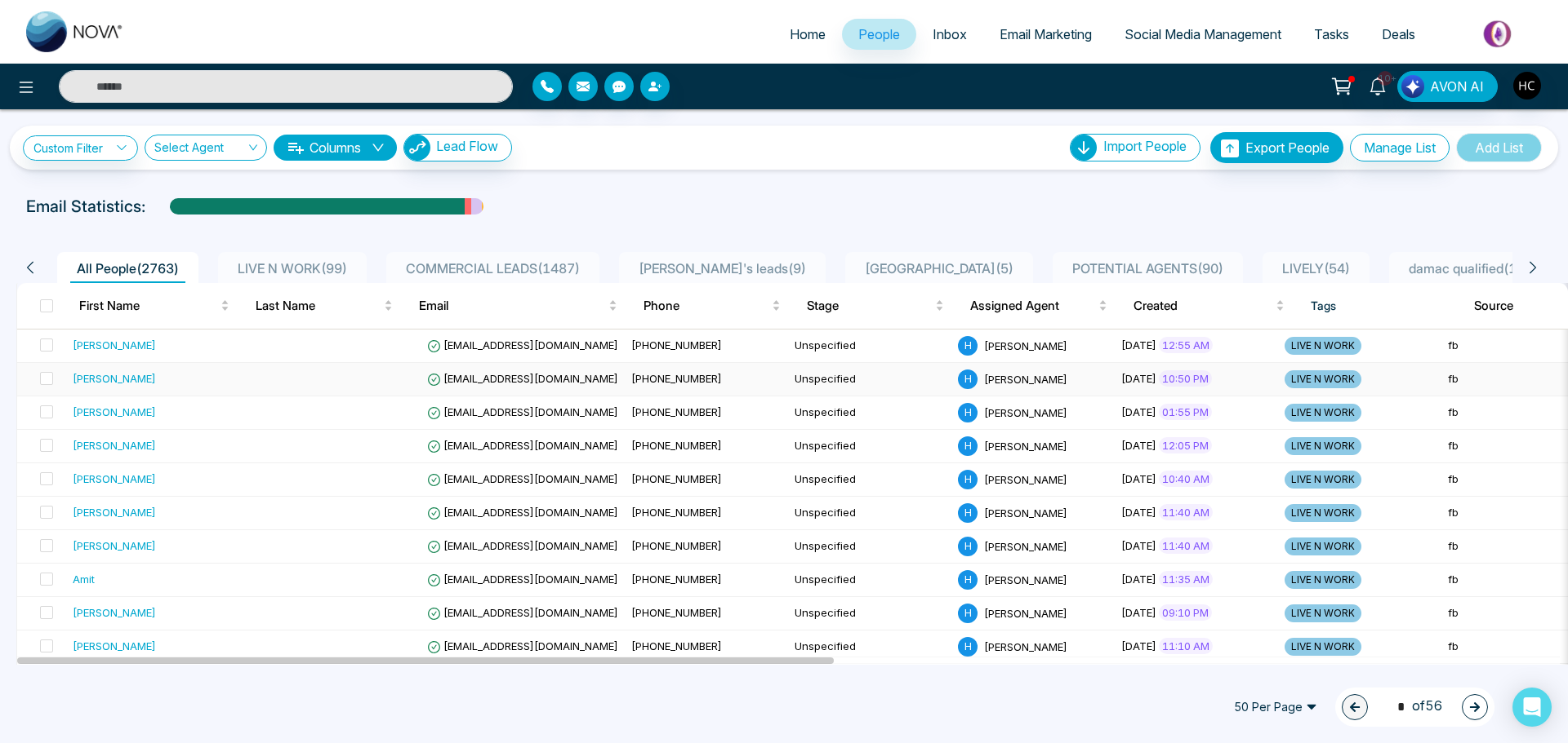
click at [175, 373] on div "[PERSON_NAME]" at bounding box center [161, 378] width 178 height 16
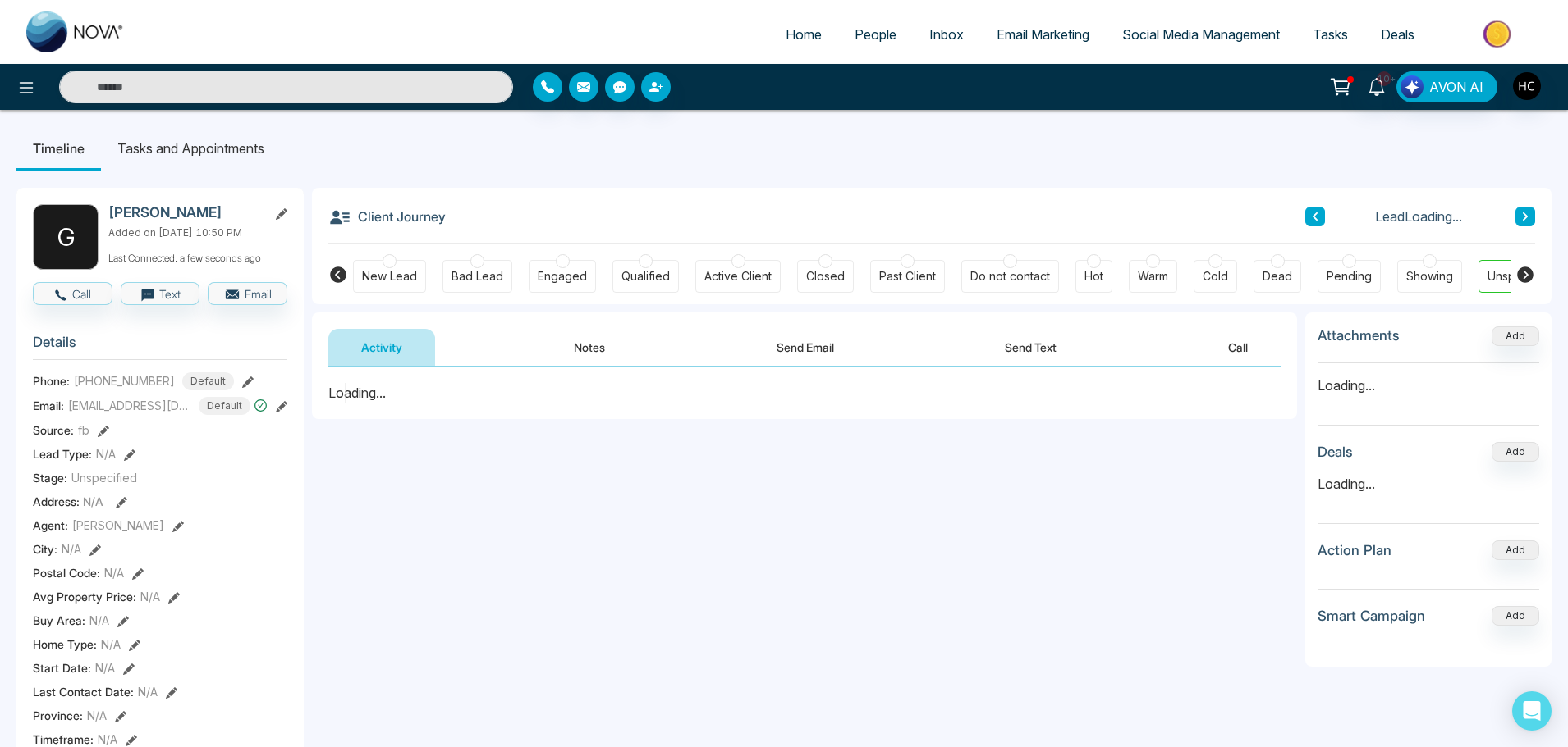
click at [569, 342] on button "Notes" at bounding box center [589, 348] width 97 height 36
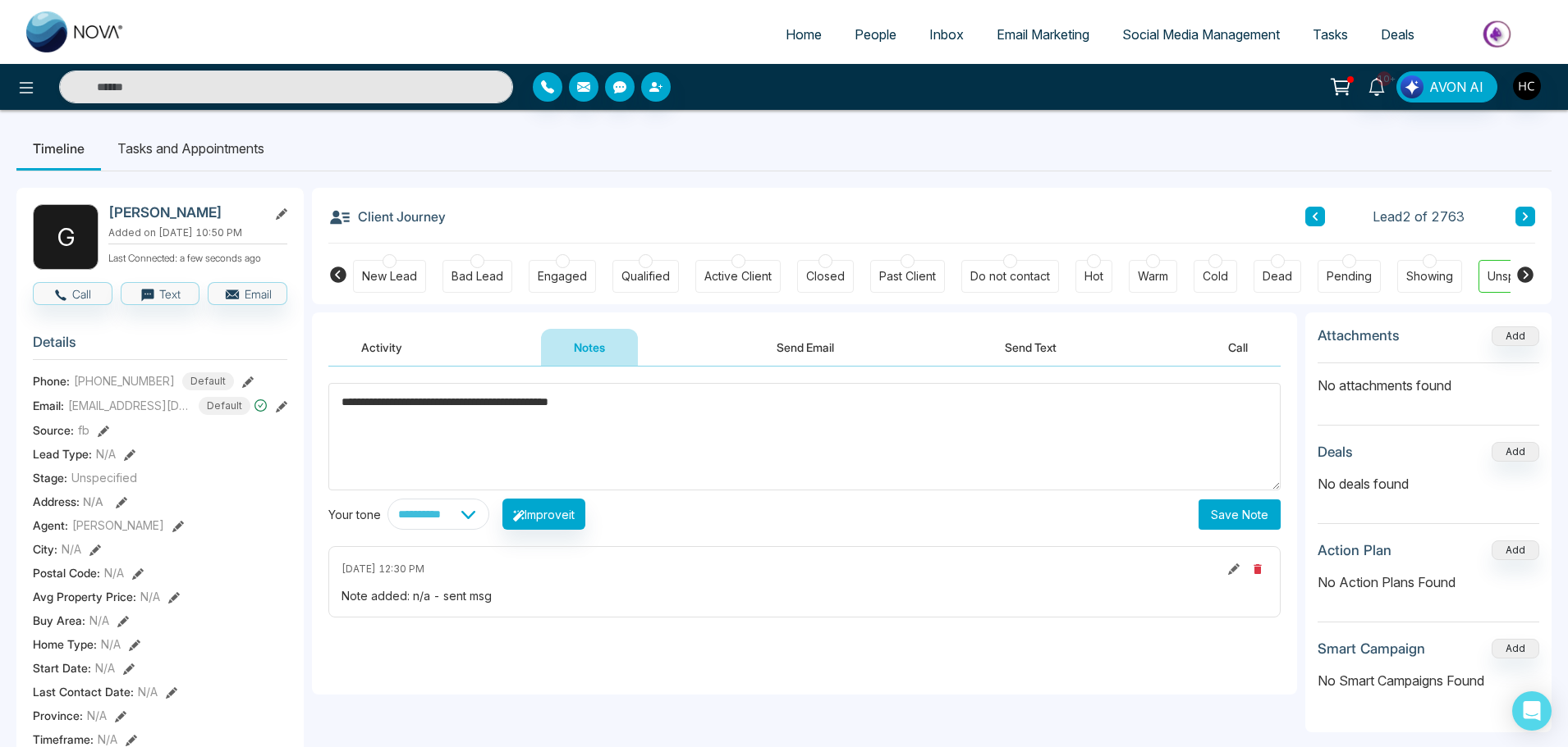
type textarea "**********"
click at [1219, 507] on button "Save Note" at bounding box center [1239, 515] width 82 height 31
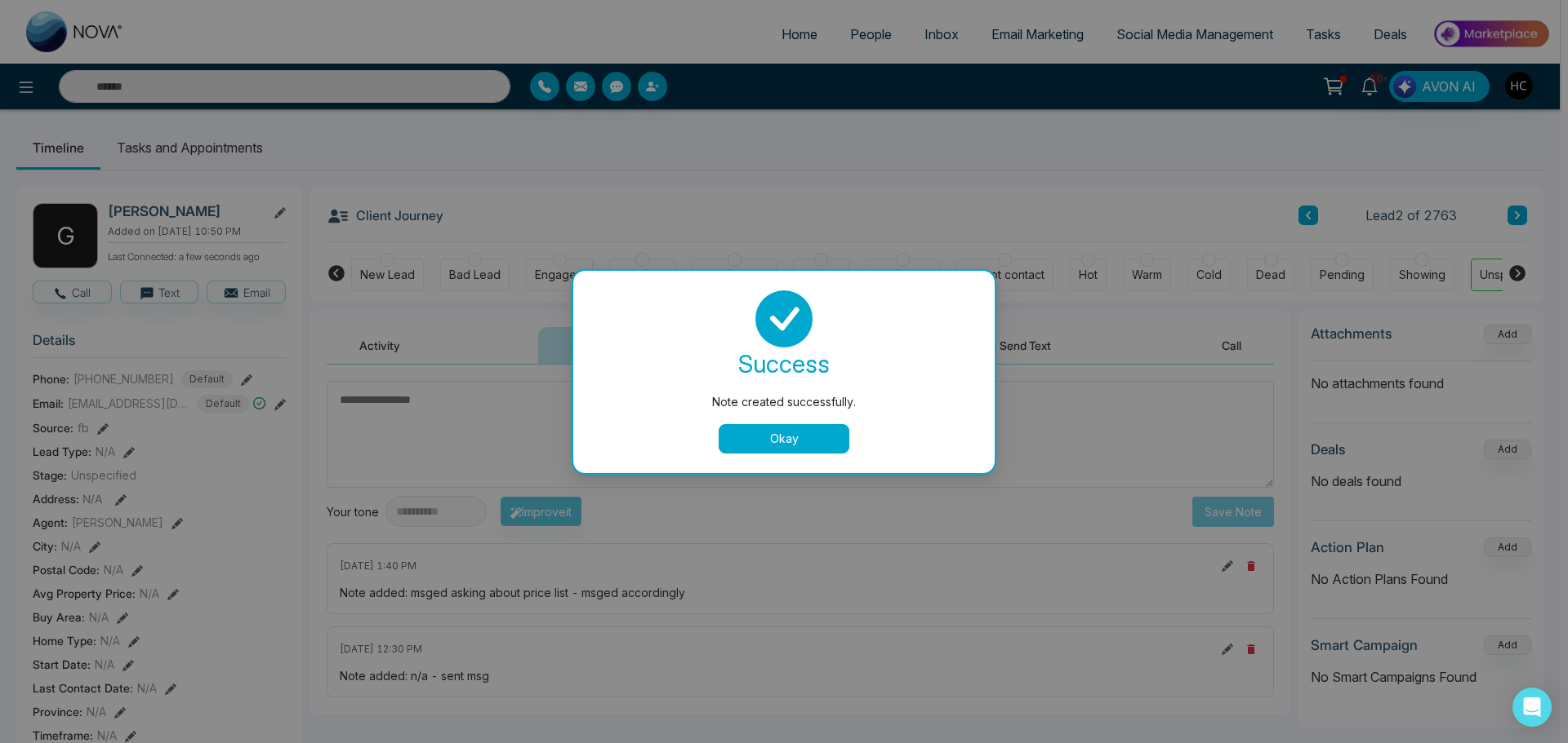
click at [770, 438] on button "Okay" at bounding box center [784, 438] width 131 height 30
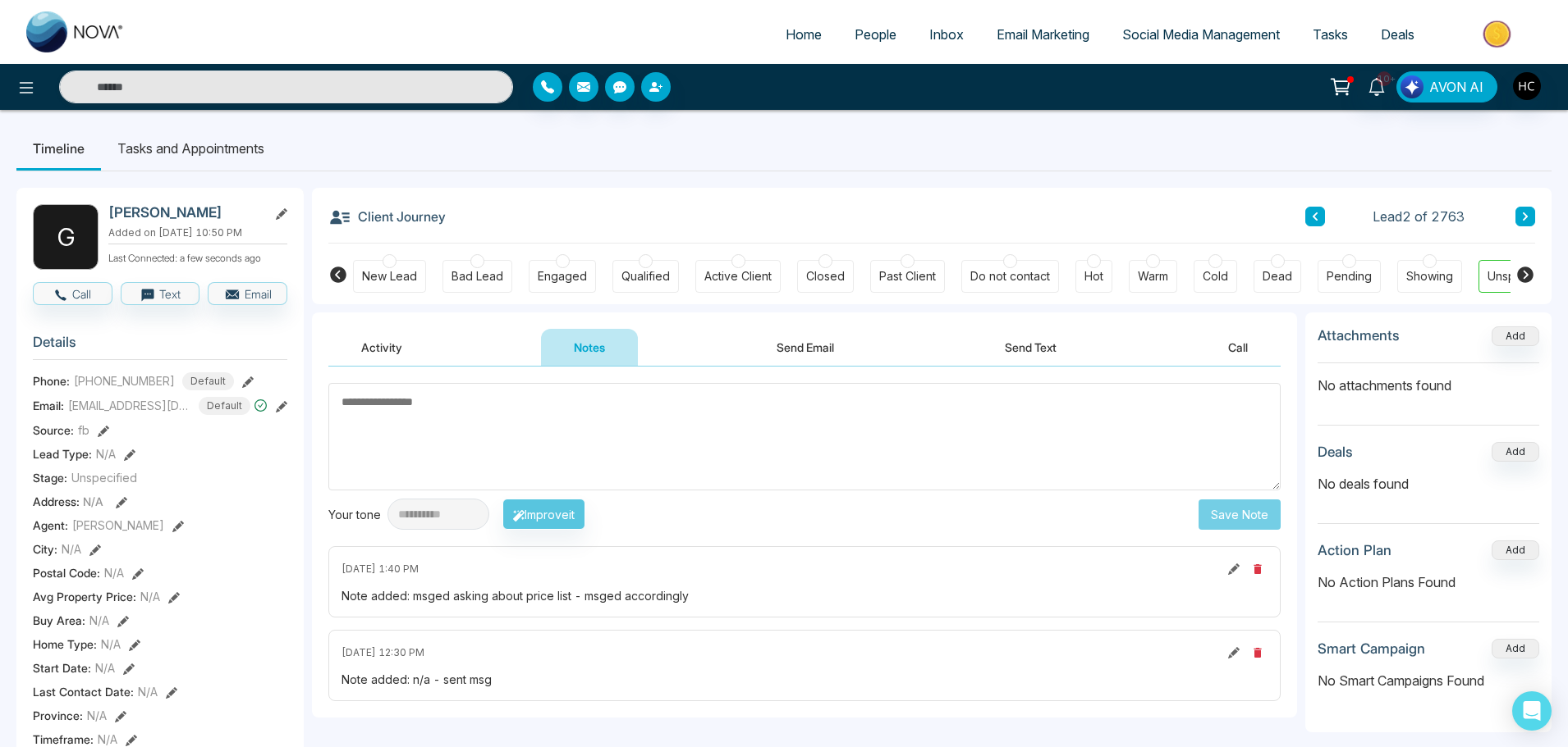
click at [594, 454] on textarea at bounding box center [804, 437] width 952 height 108
click at [856, 40] on span "People" at bounding box center [876, 34] width 42 height 16
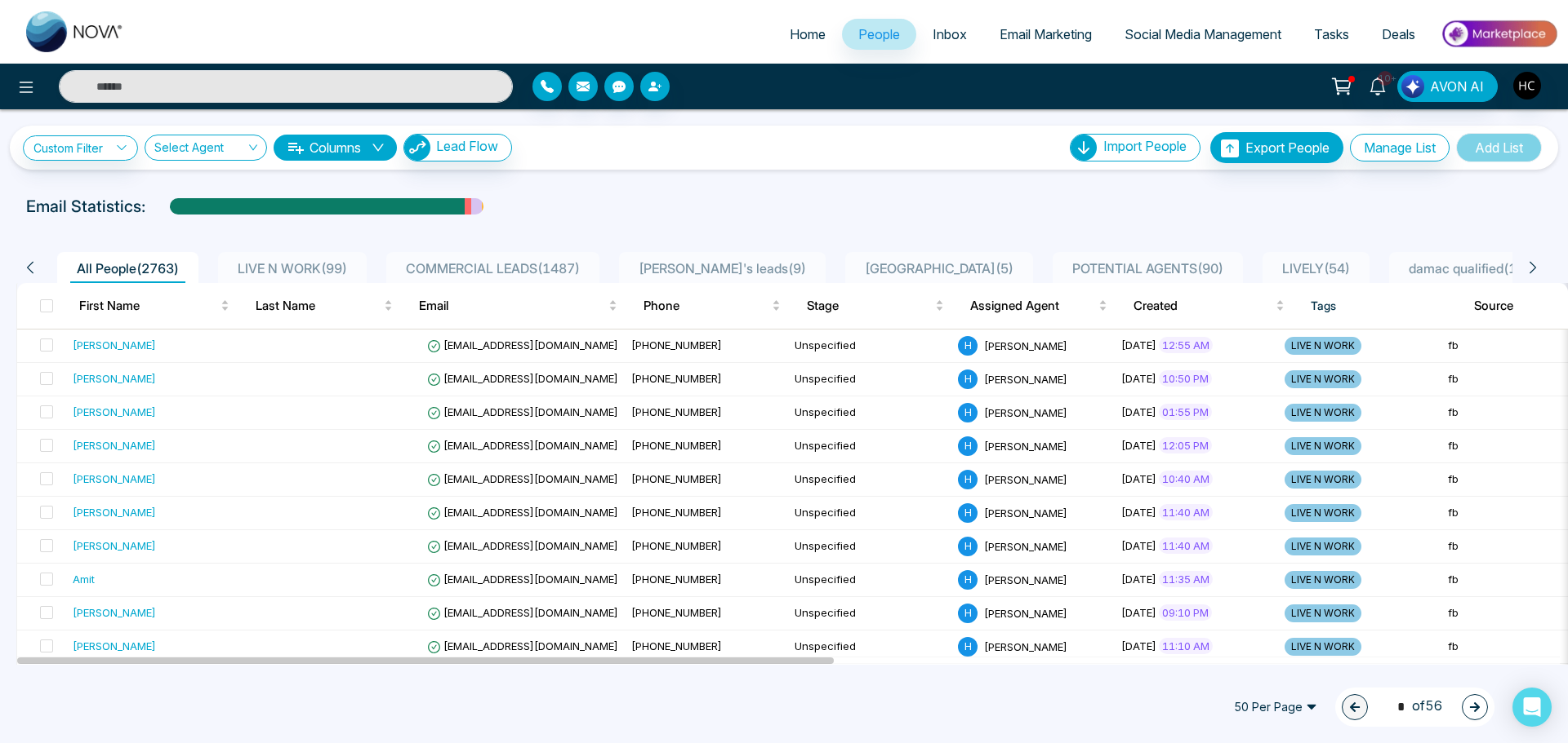
click at [309, 259] on div "LIVE N WORK ( 99 )" at bounding box center [292, 268] width 122 height 20
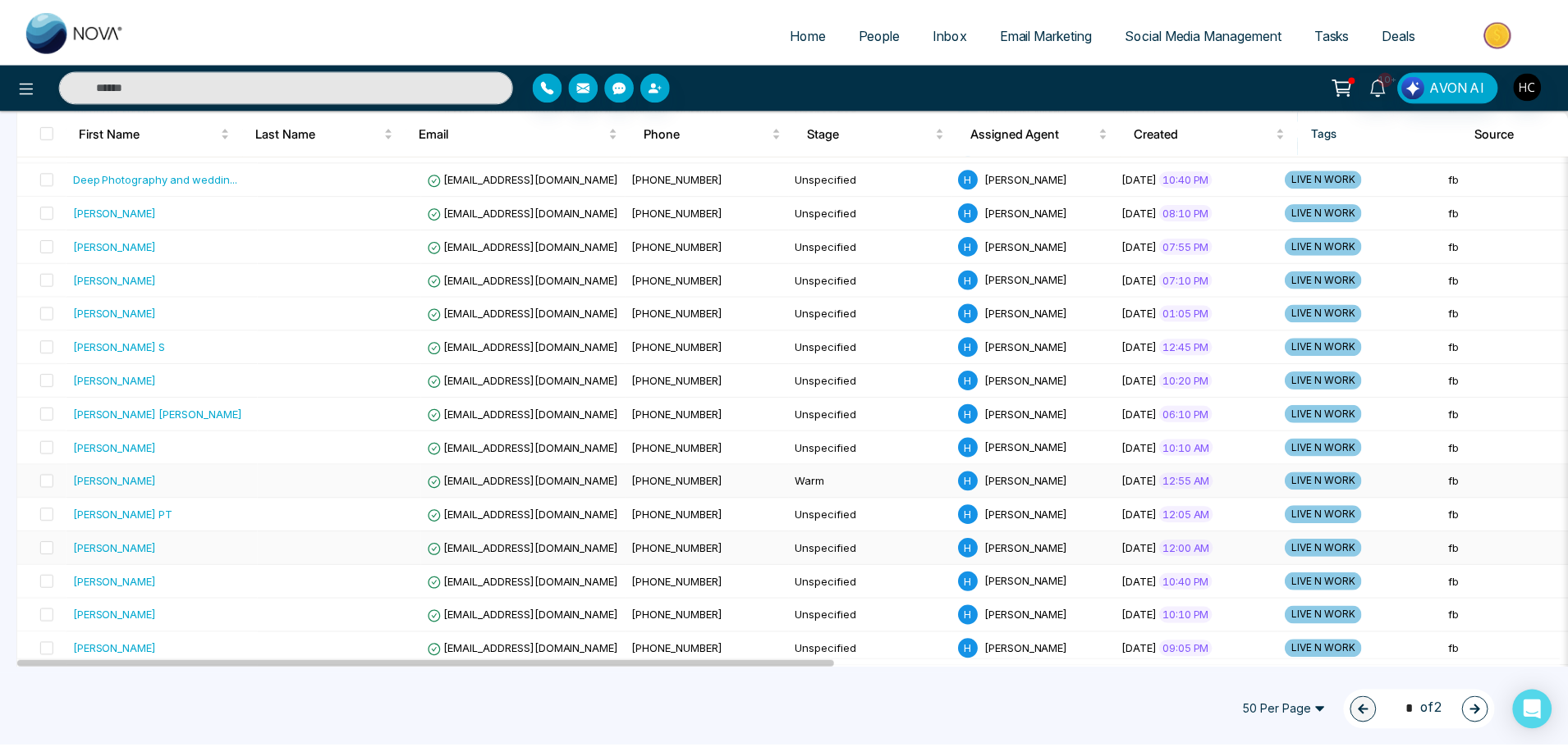
scroll to position [821, 0]
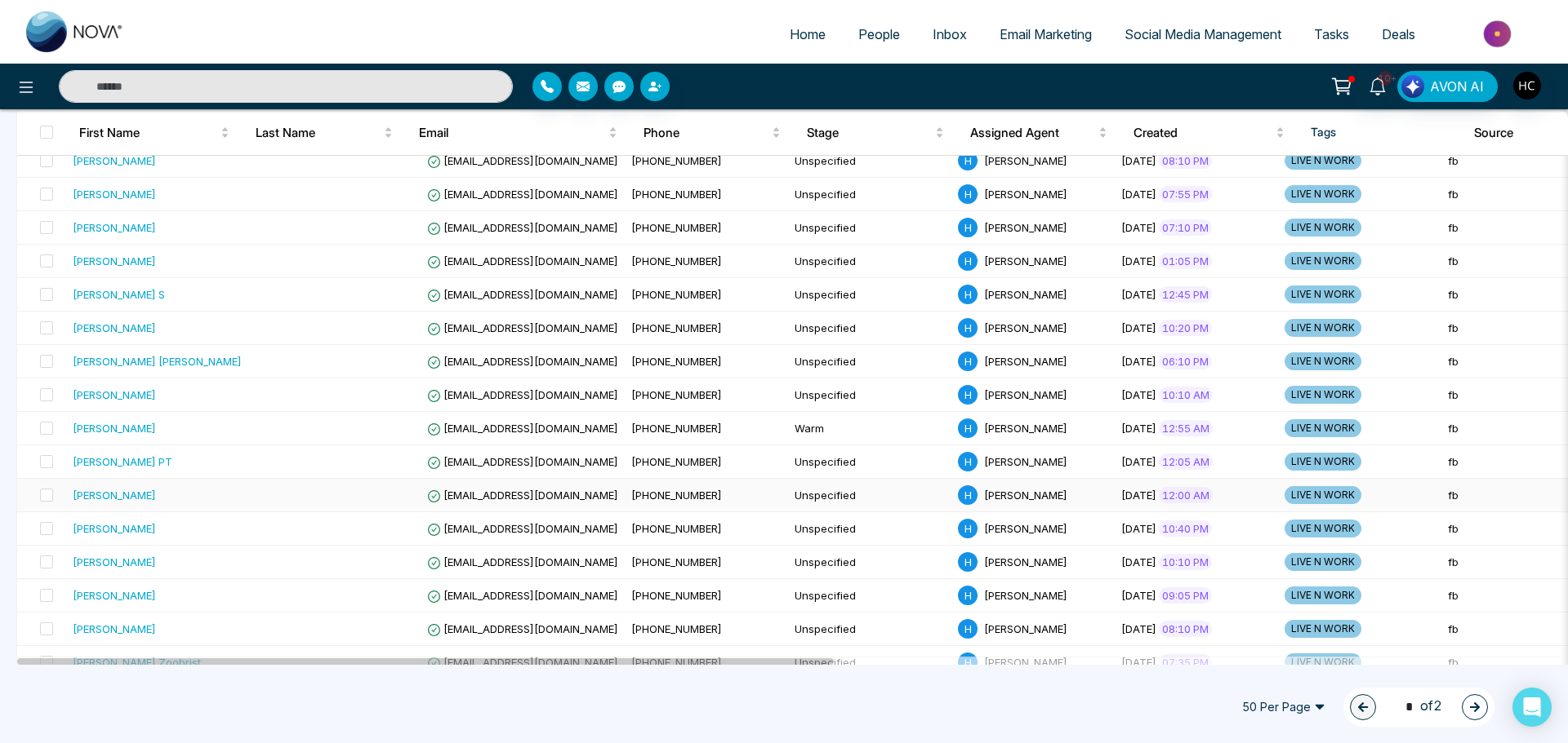
click at [156, 495] on div "[PERSON_NAME]" at bounding box center [161, 495] width 178 height 16
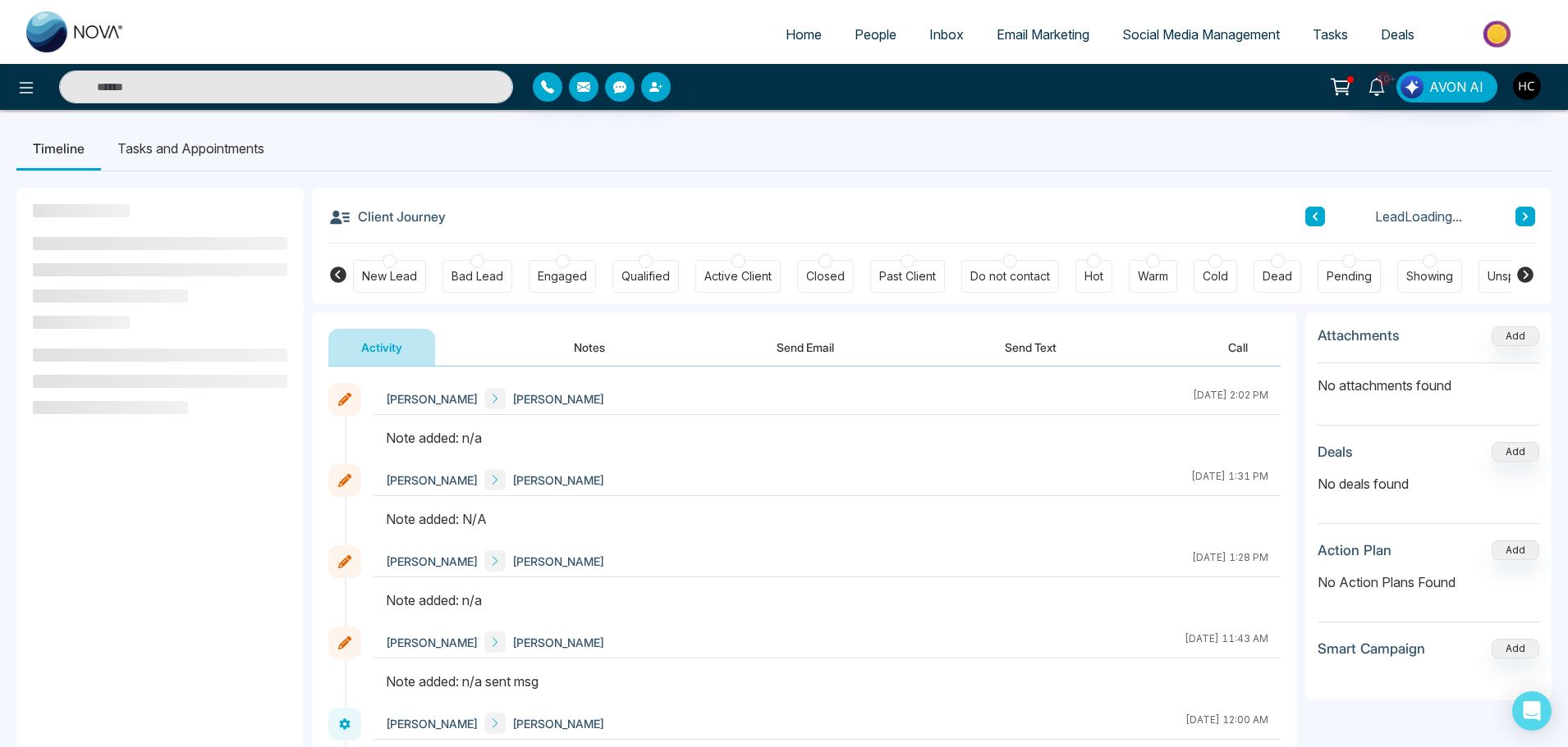
click at [580, 349] on button "Notes" at bounding box center [589, 348] width 97 height 36
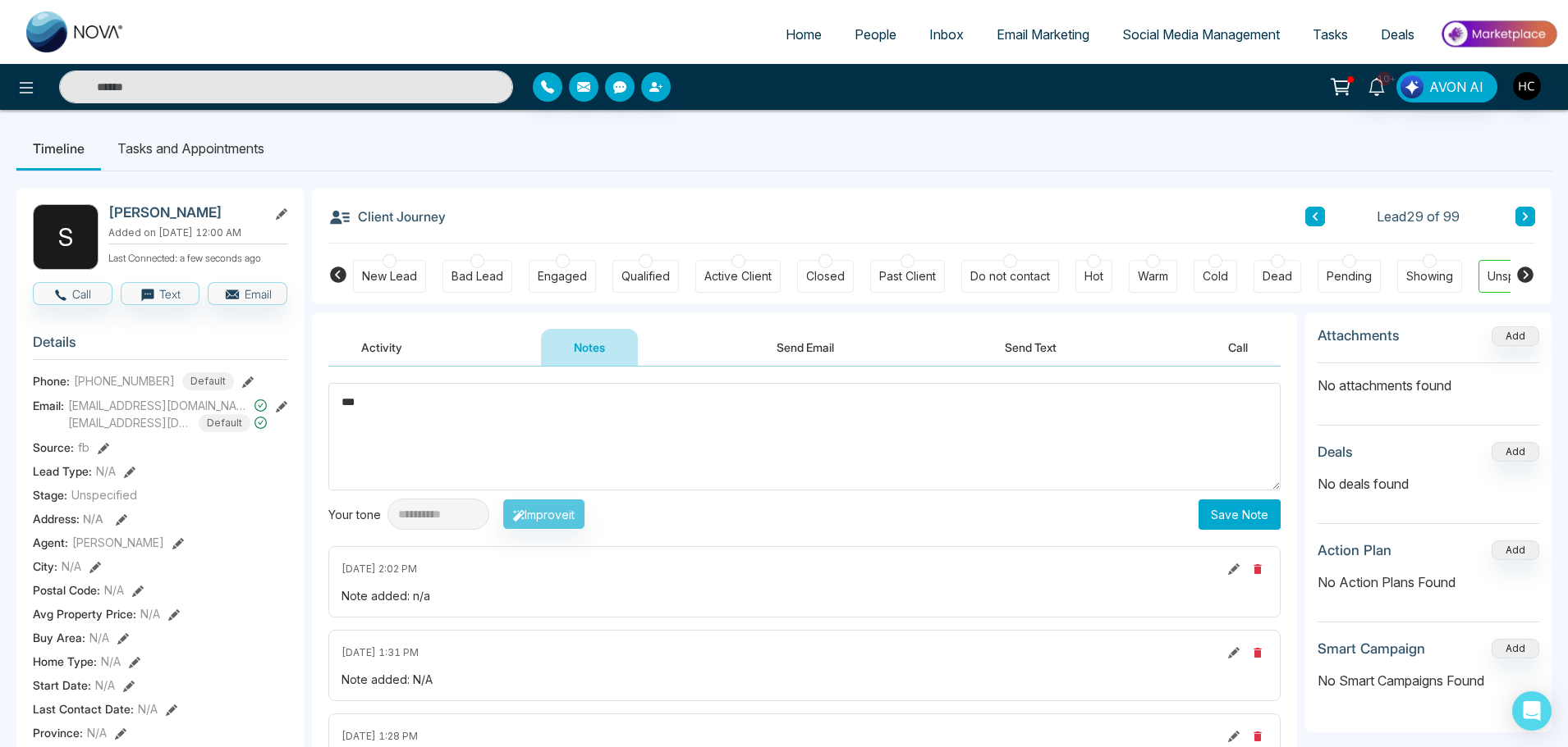
type textarea "***"
click at [1213, 518] on button "Save Note" at bounding box center [1239, 515] width 82 height 31
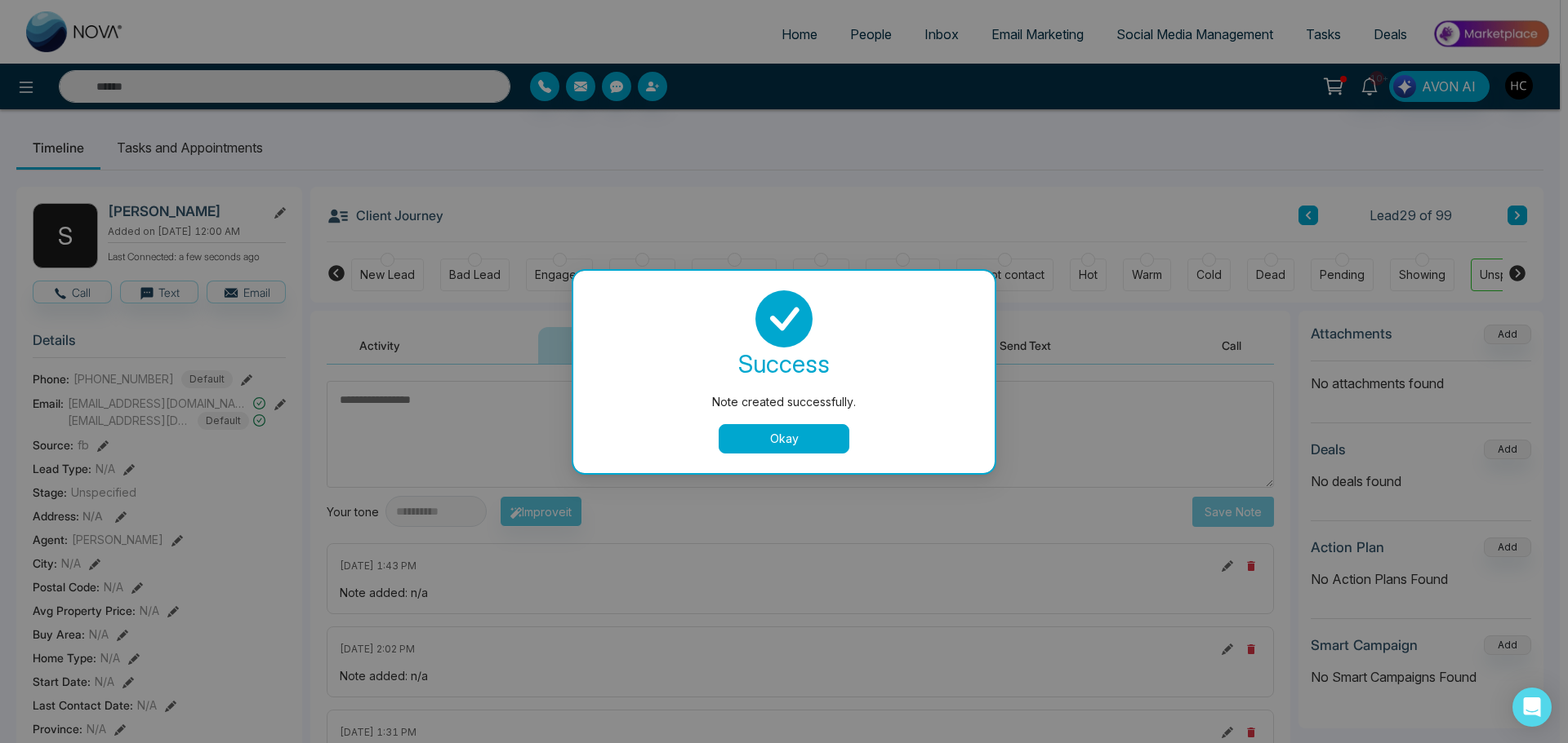
click at [754, 424] on button "Okay" at bounding box center [784, 438] width 131 height 30
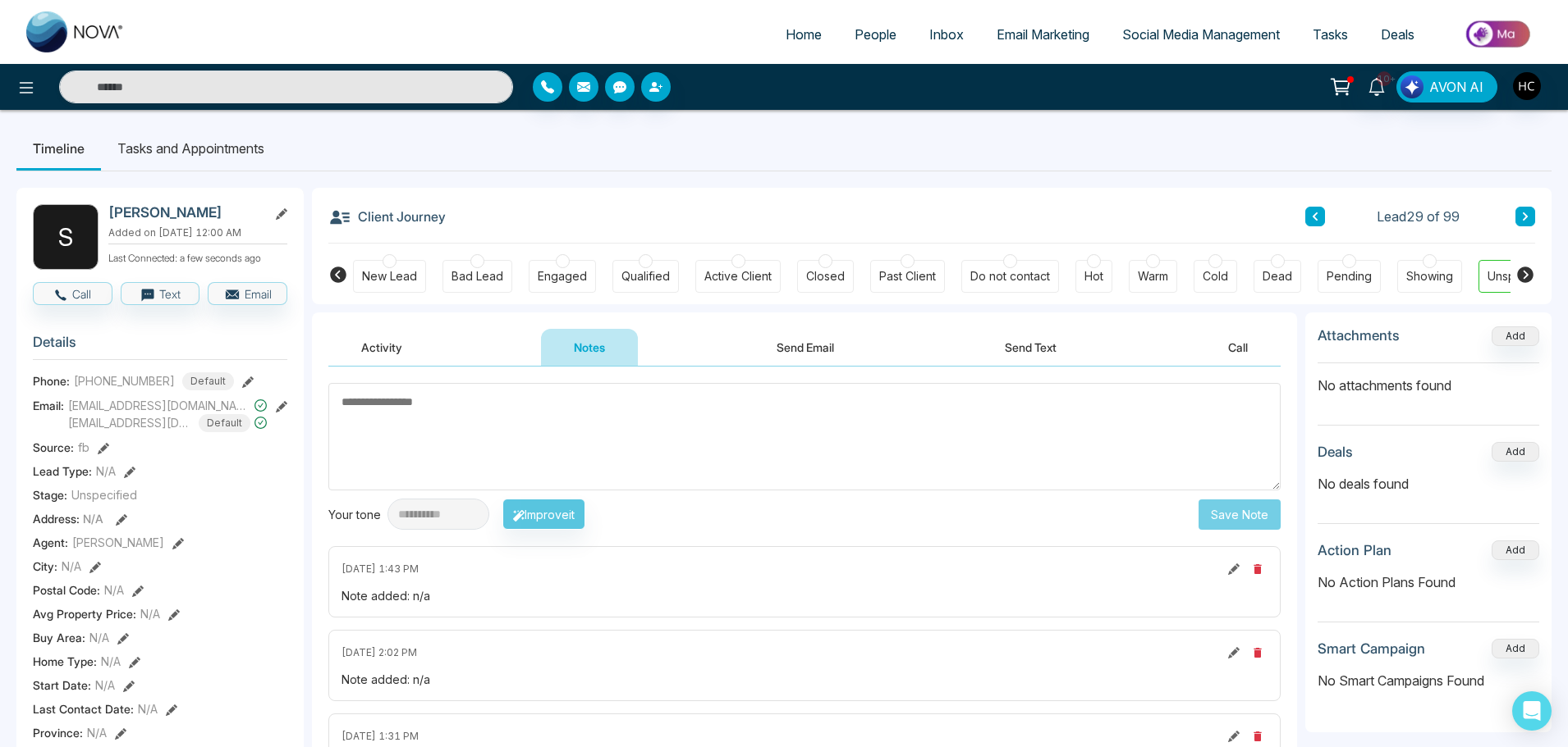
click at [1515, 213] on button at bounding box center [1525, 216] width 20 height 20
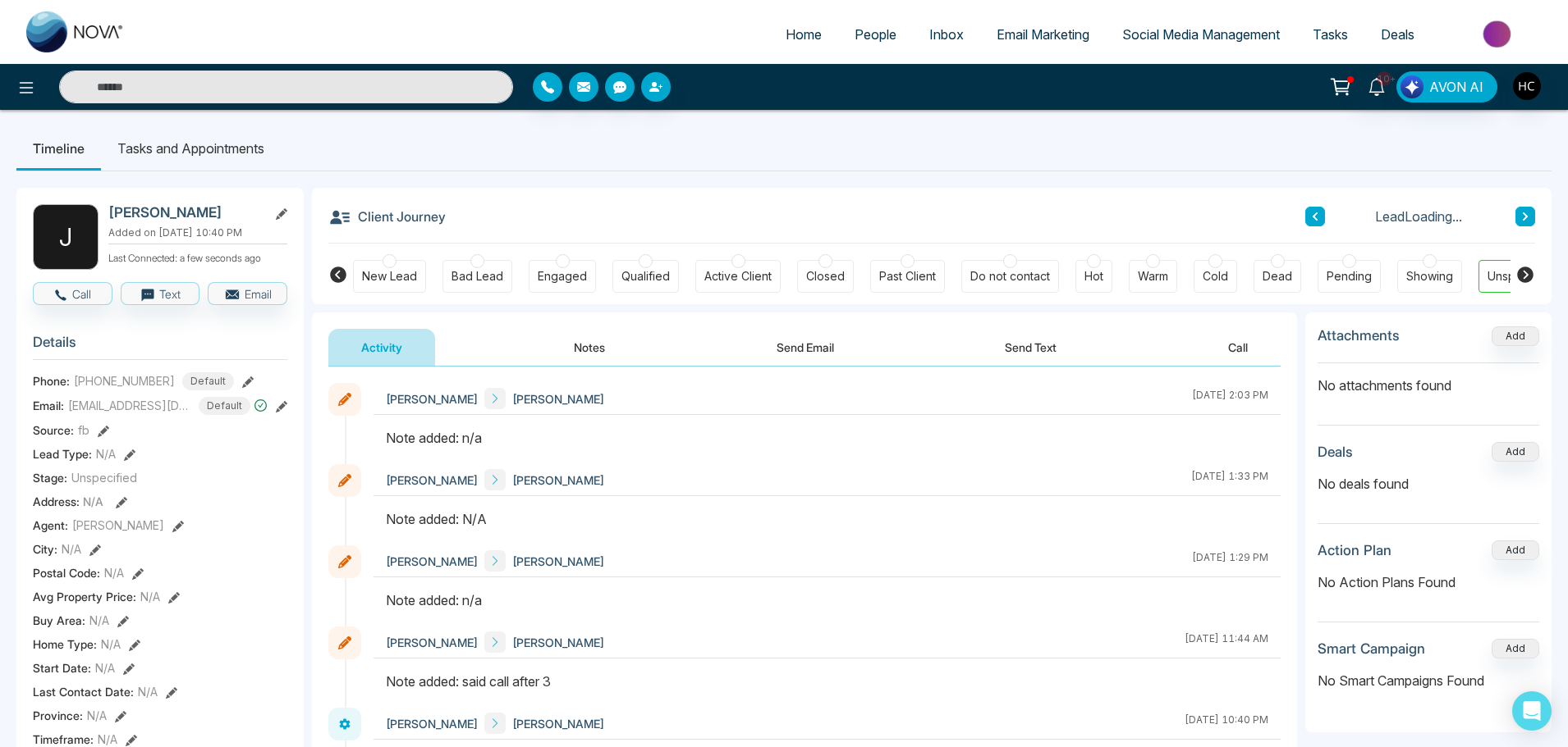
click at [602, 342] on button "Notes" at bounding box center [589, 348] width 97 height 36
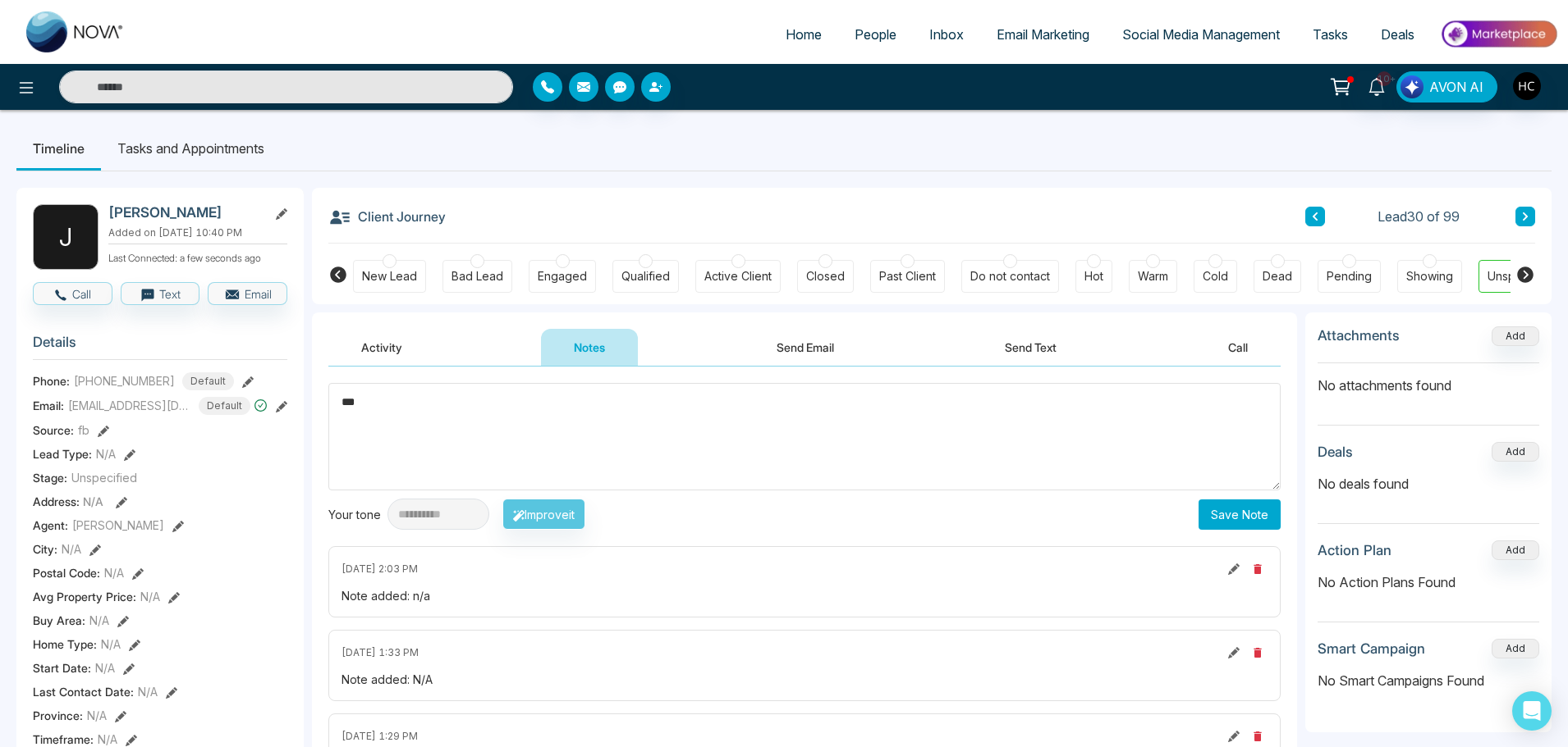
type textarea "***"
click at [1215, 517] on button "Save Note" at bounding box center [1239, 515] width 82 height 31
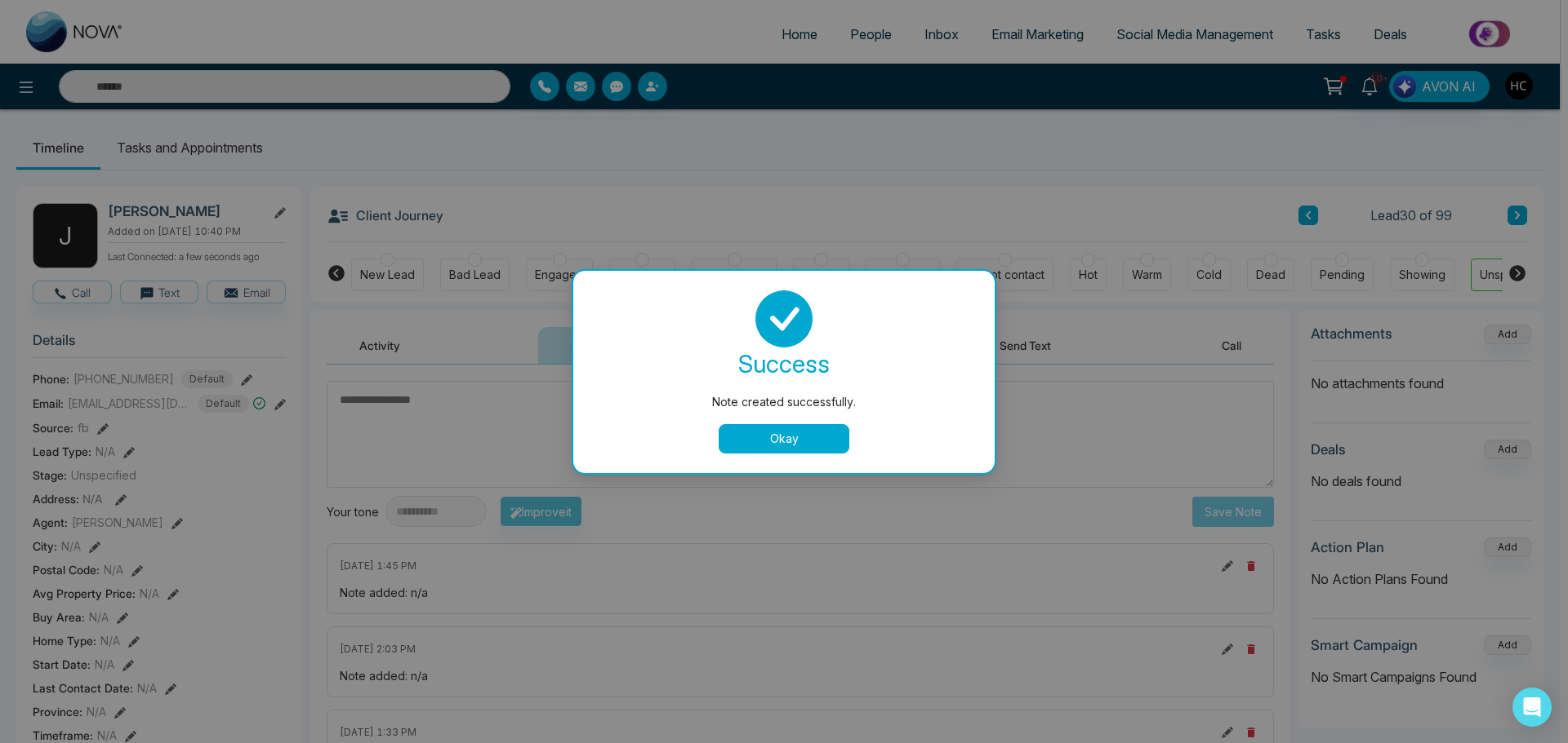
click at [822, 443] on button "Okay" at bounding box center [784, 438] width 131 height 30
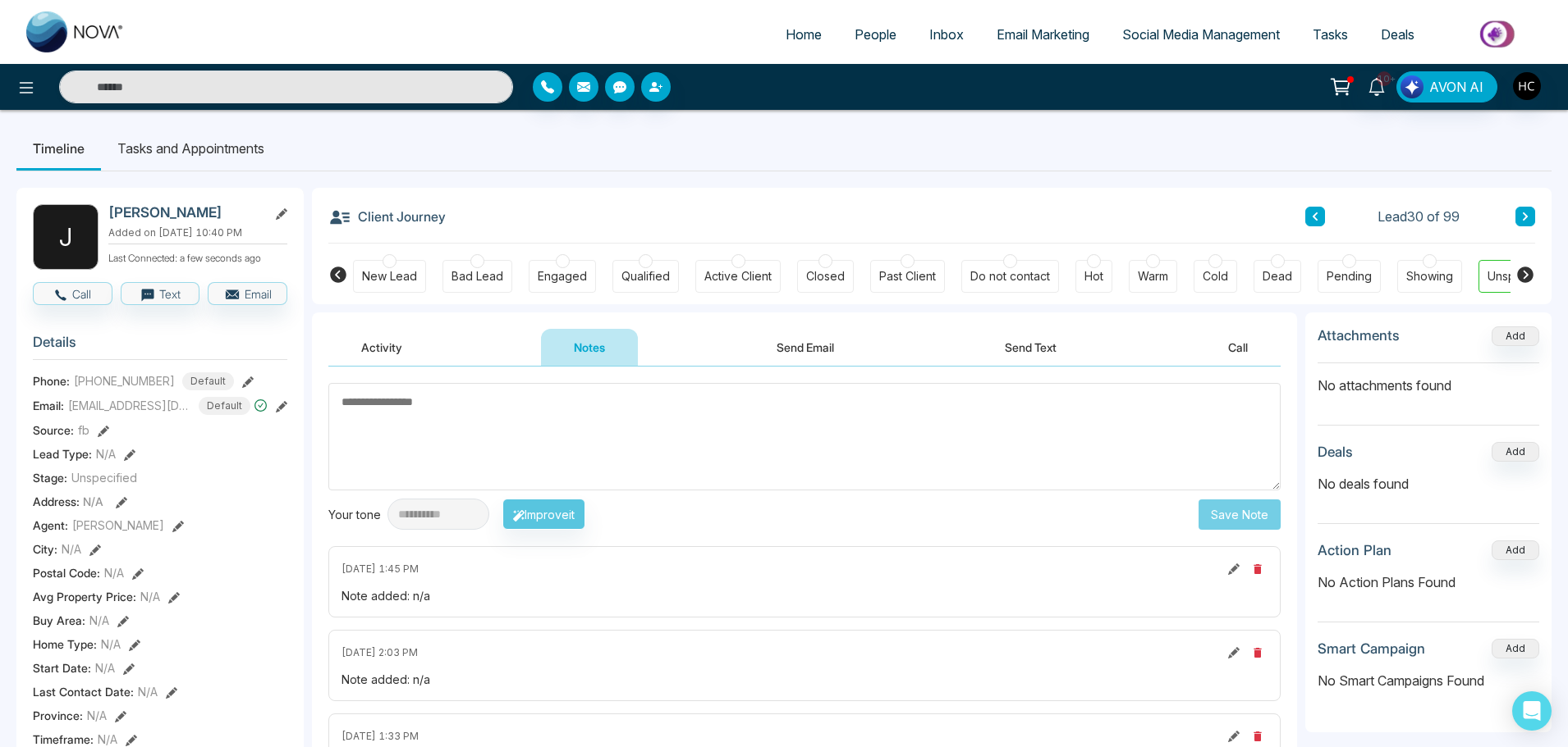
click at [1530, 210] on button at bounding box center [1525, 216] width 20 height 20
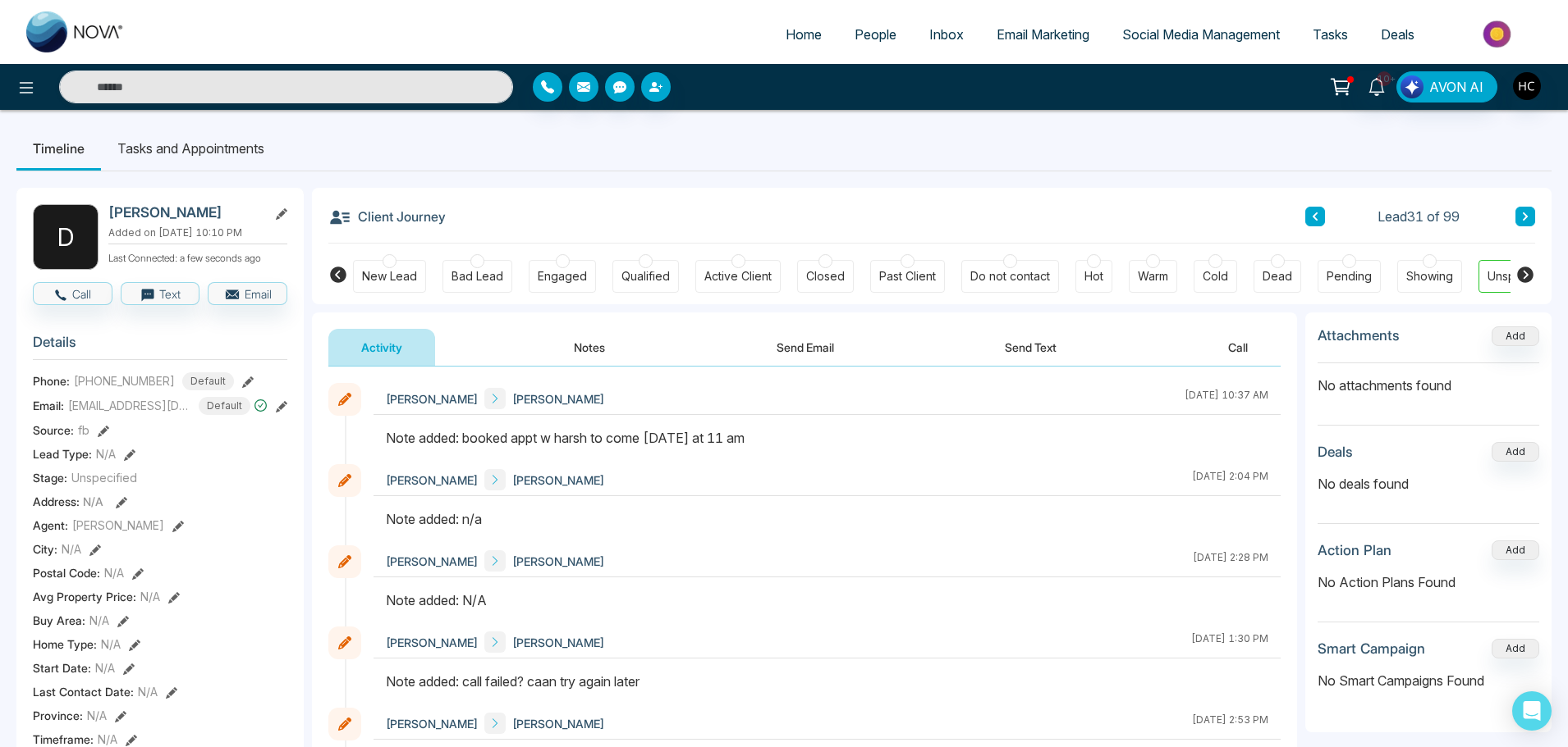
click at [583, 349] on button "Notes" at bounding box center [589, 348] width 97 height 36
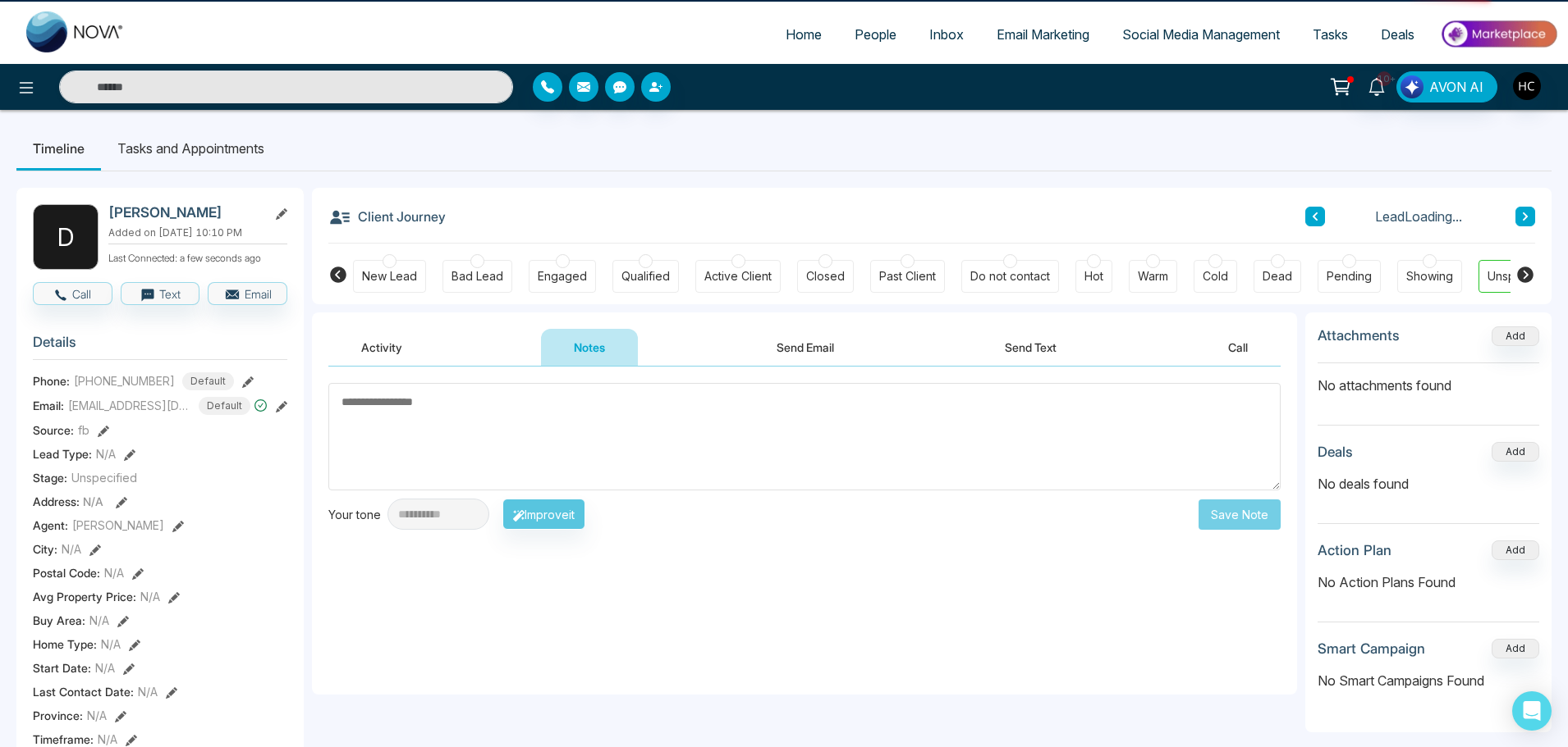
click at [587, 432] on textarea at bounding box center [804, 437] width 952 height 108
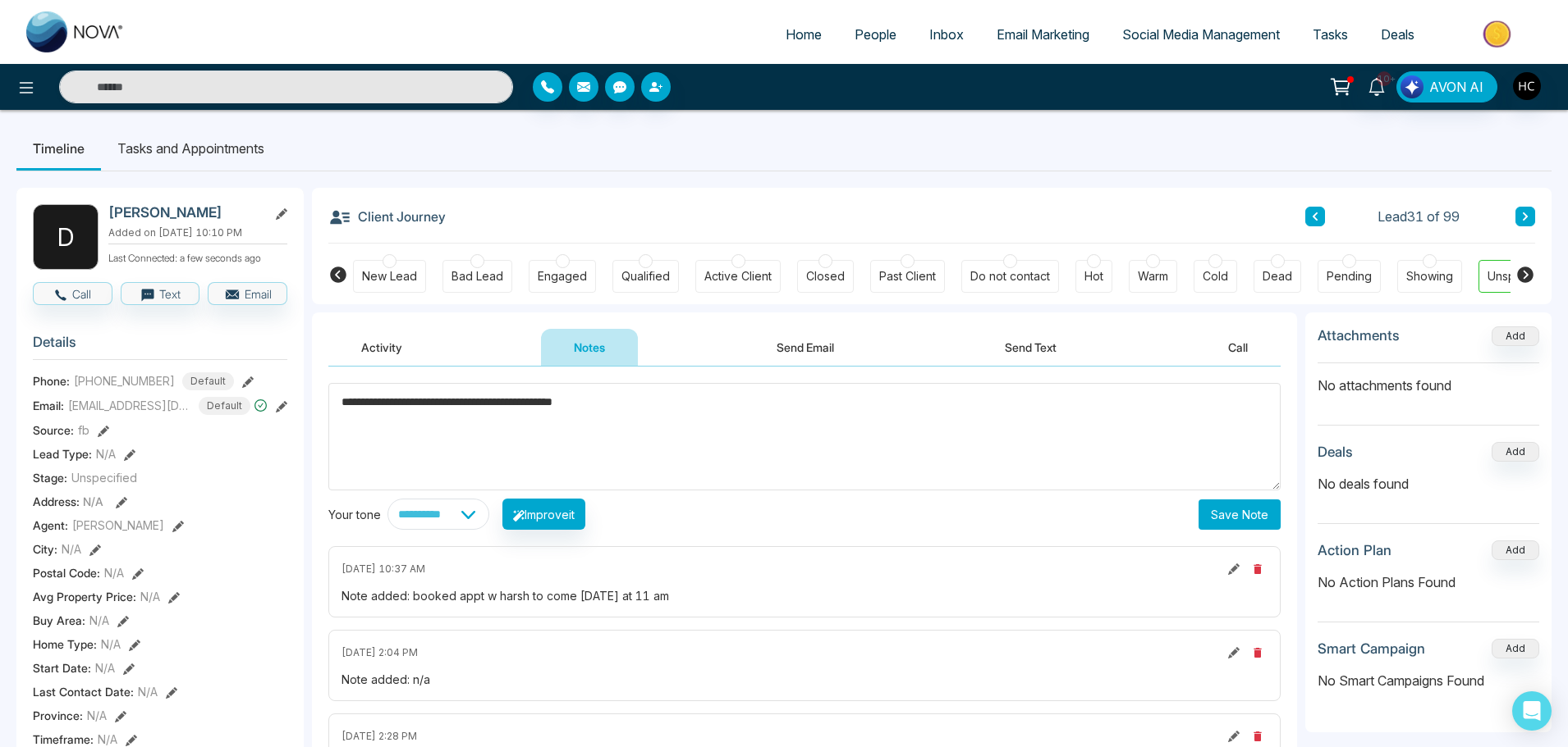
type textarea "**********"
click at [1263, 508] on button "Save Note" at bounding box center [1239, 515] width 82 height 31
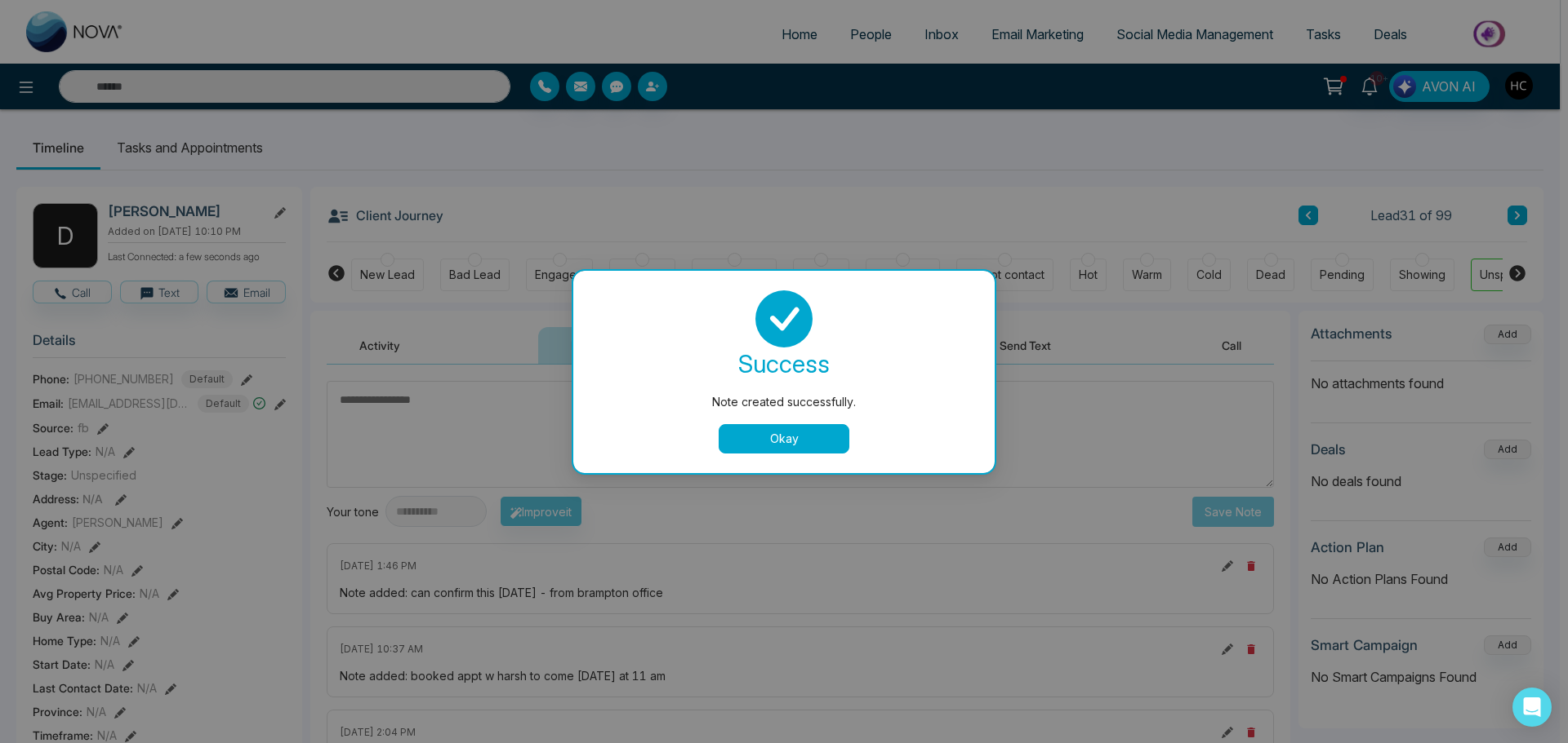
click at [759, 442] on button "Okay" at bounding box center [784, 438] width 131 height 30
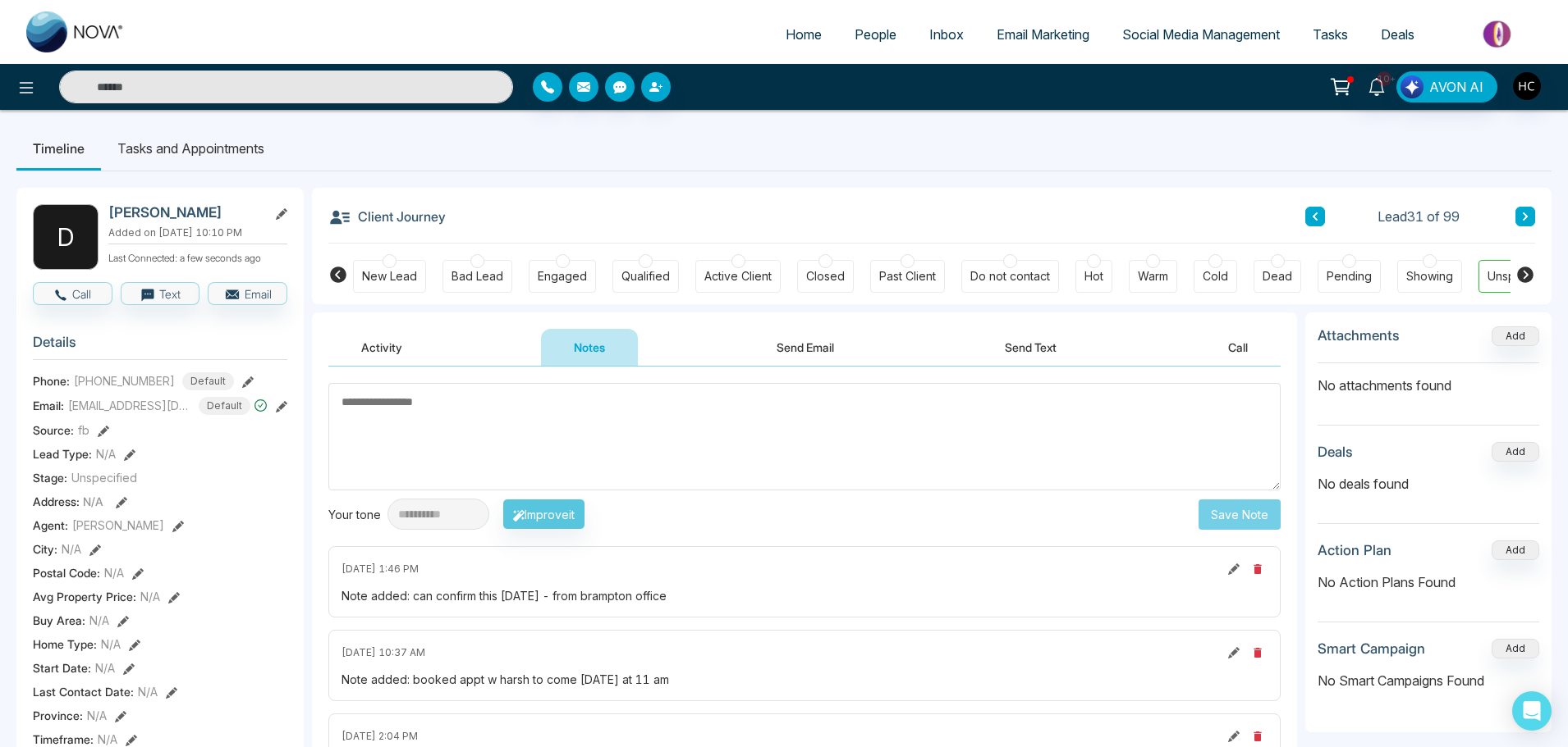
click at [1526, 217] on icon at bounding box center [1525, 216] width 9 height 10
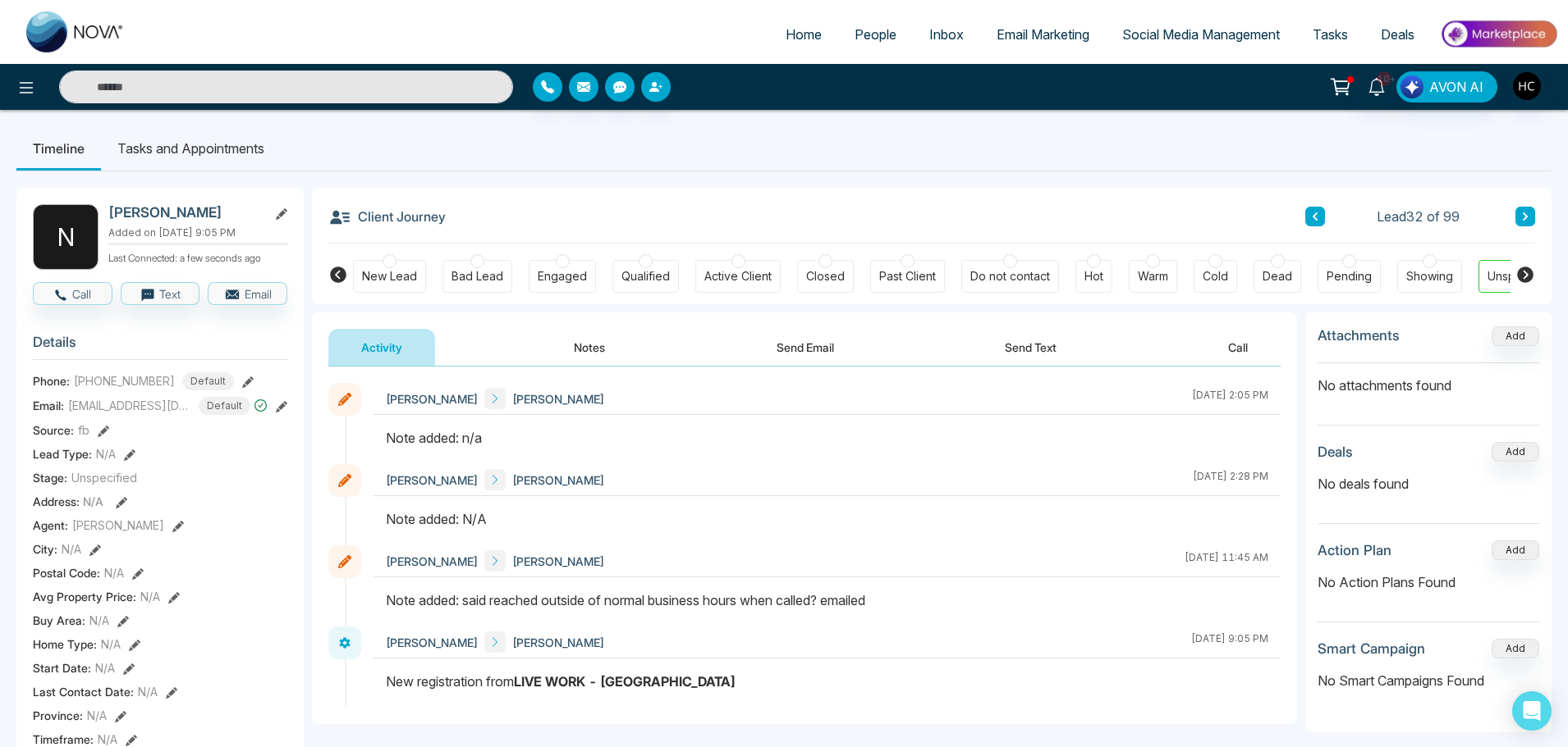
click at [586, 348] on button "Notes" at bounding box center [589, 348] width 97 height 36
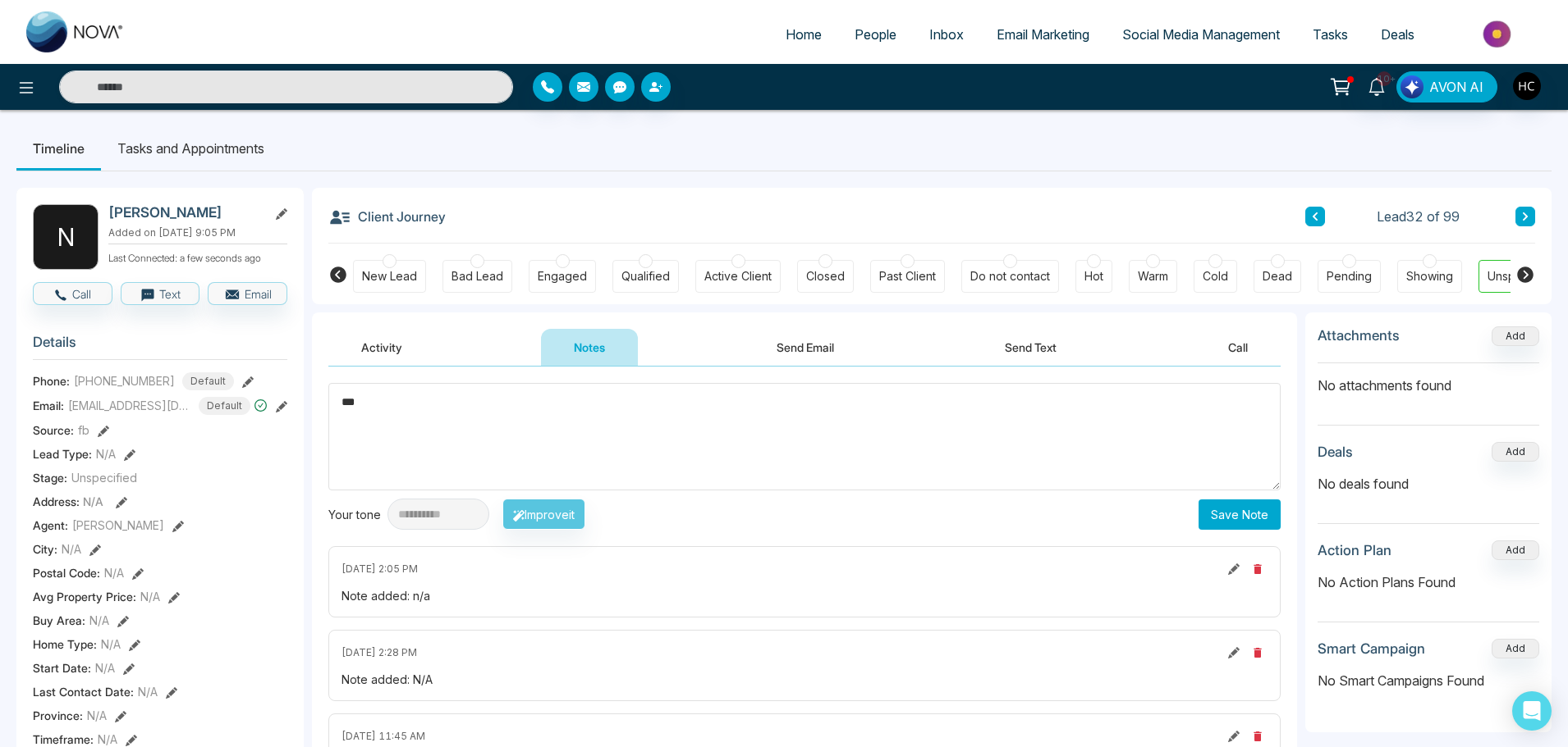
type textarea "***"
click at [1205, 506] on button "Save Note" at bounding box center [1239, 515] width 82 height 31
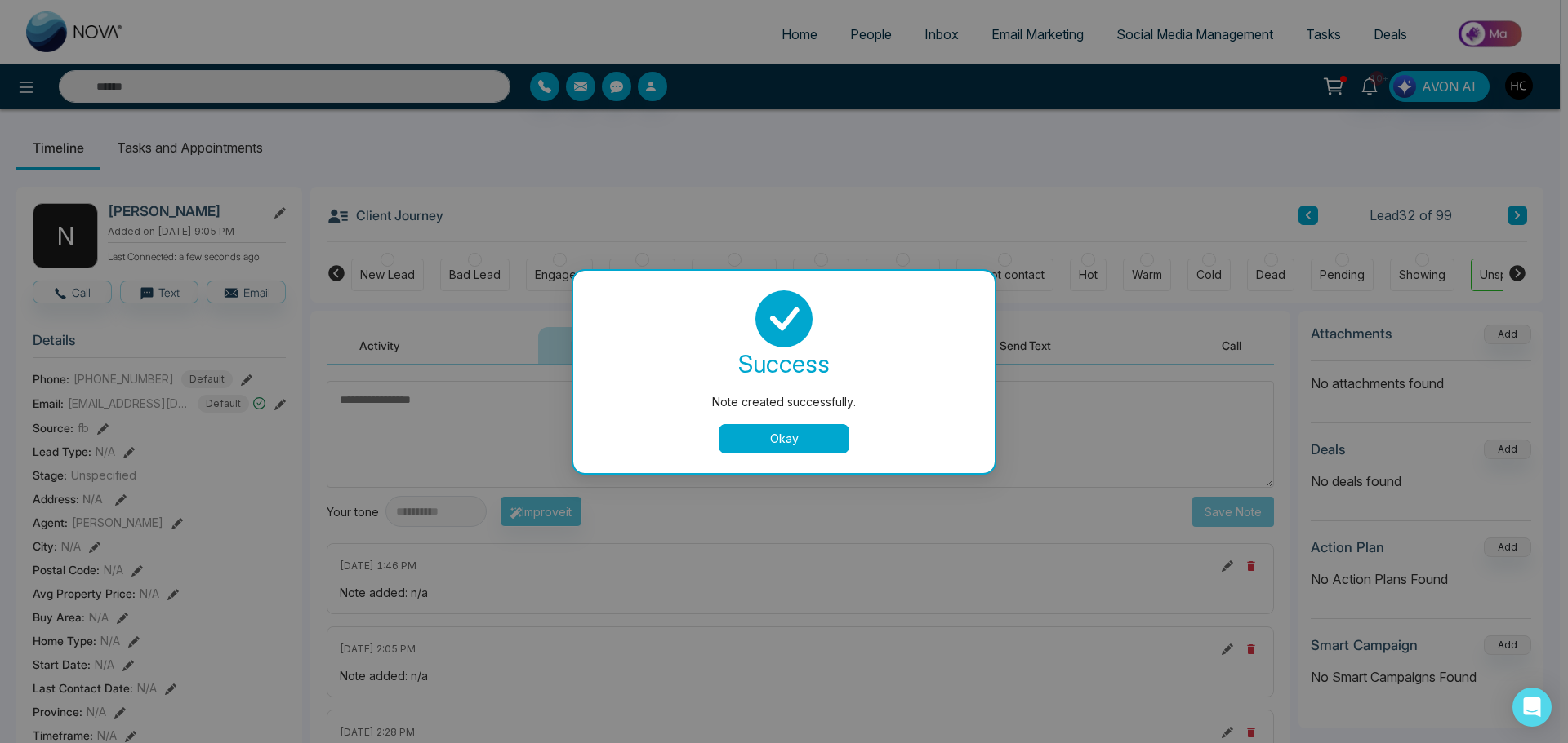
click at [755, 442] on button "Okay" at bounding box center [784, 438] width 131 height 30
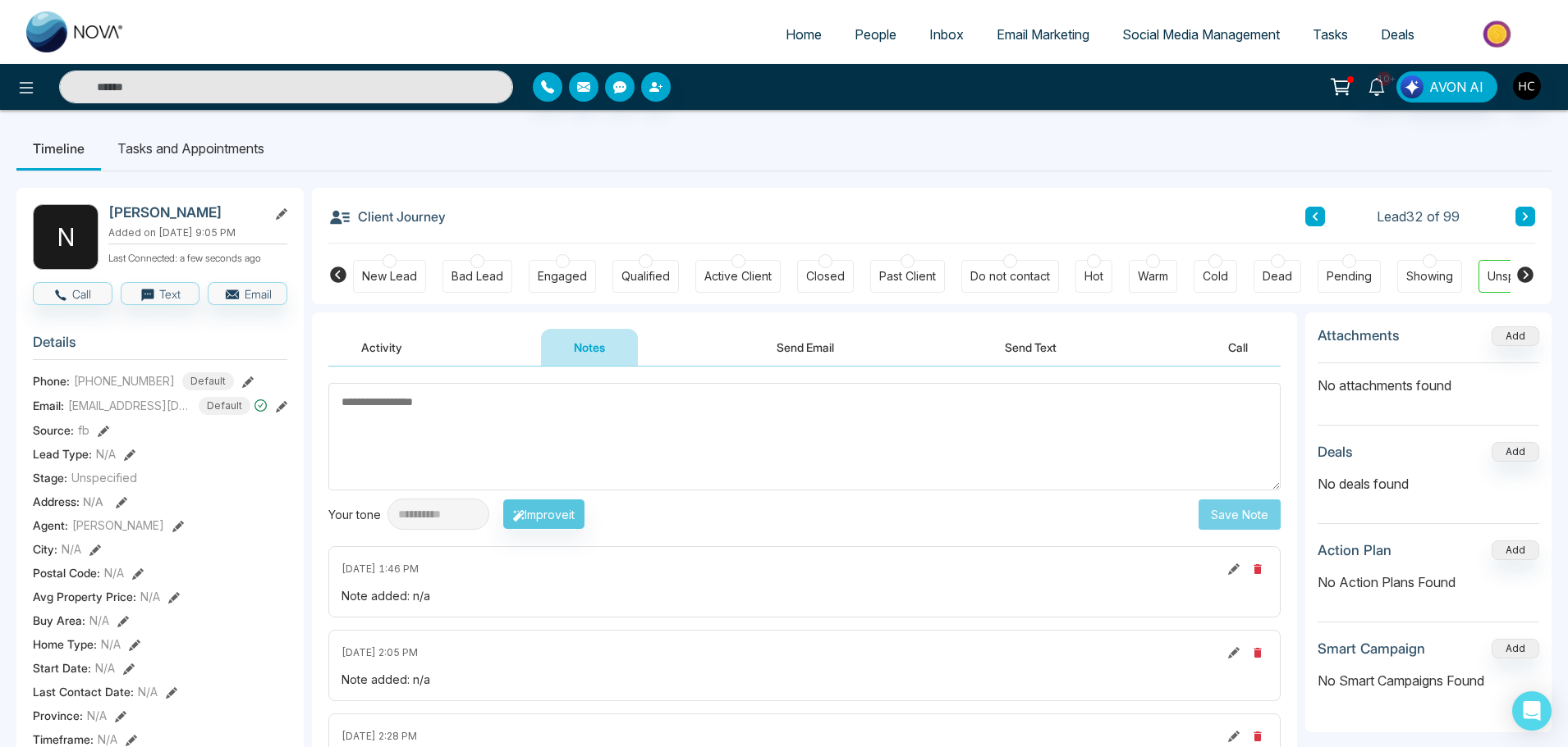
click at [1532, 217] on button at bounding box center [1525, 216] width 20 height 20
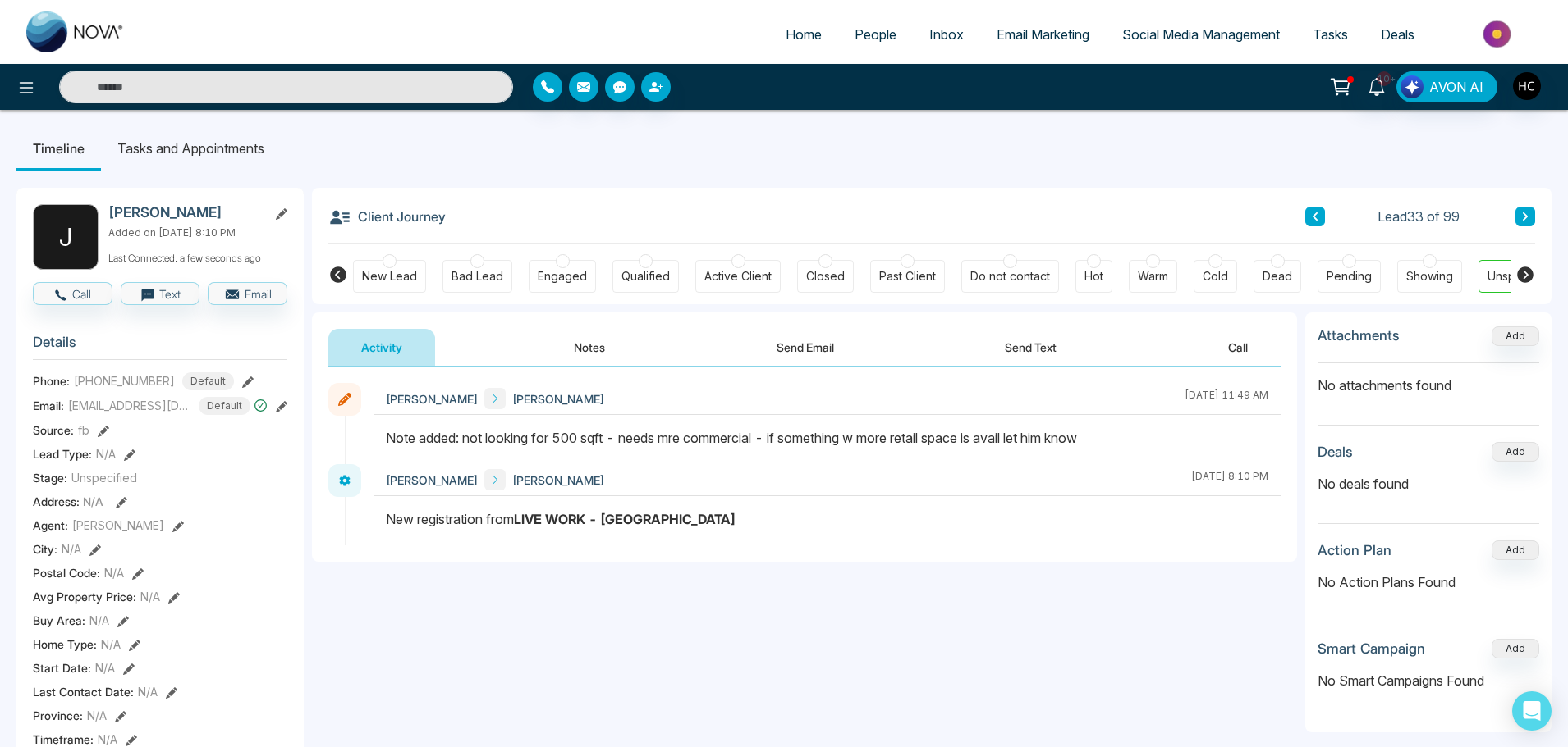
click at [1519, 222] on button at bounding box center [1525, 216] width 20 height 20
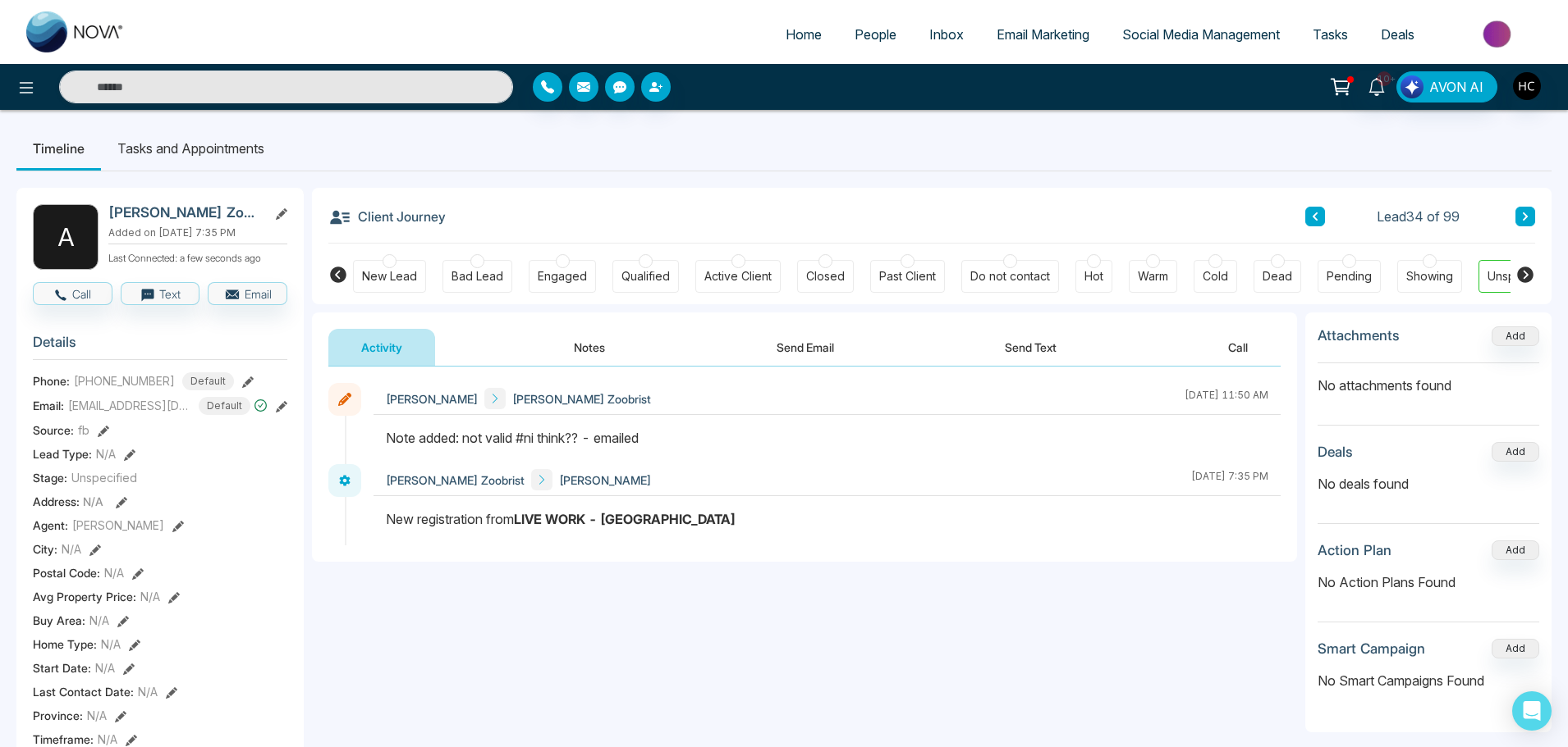
click at [1521, 212] on icon at bounding box center [1525, 216] width 9 height 10
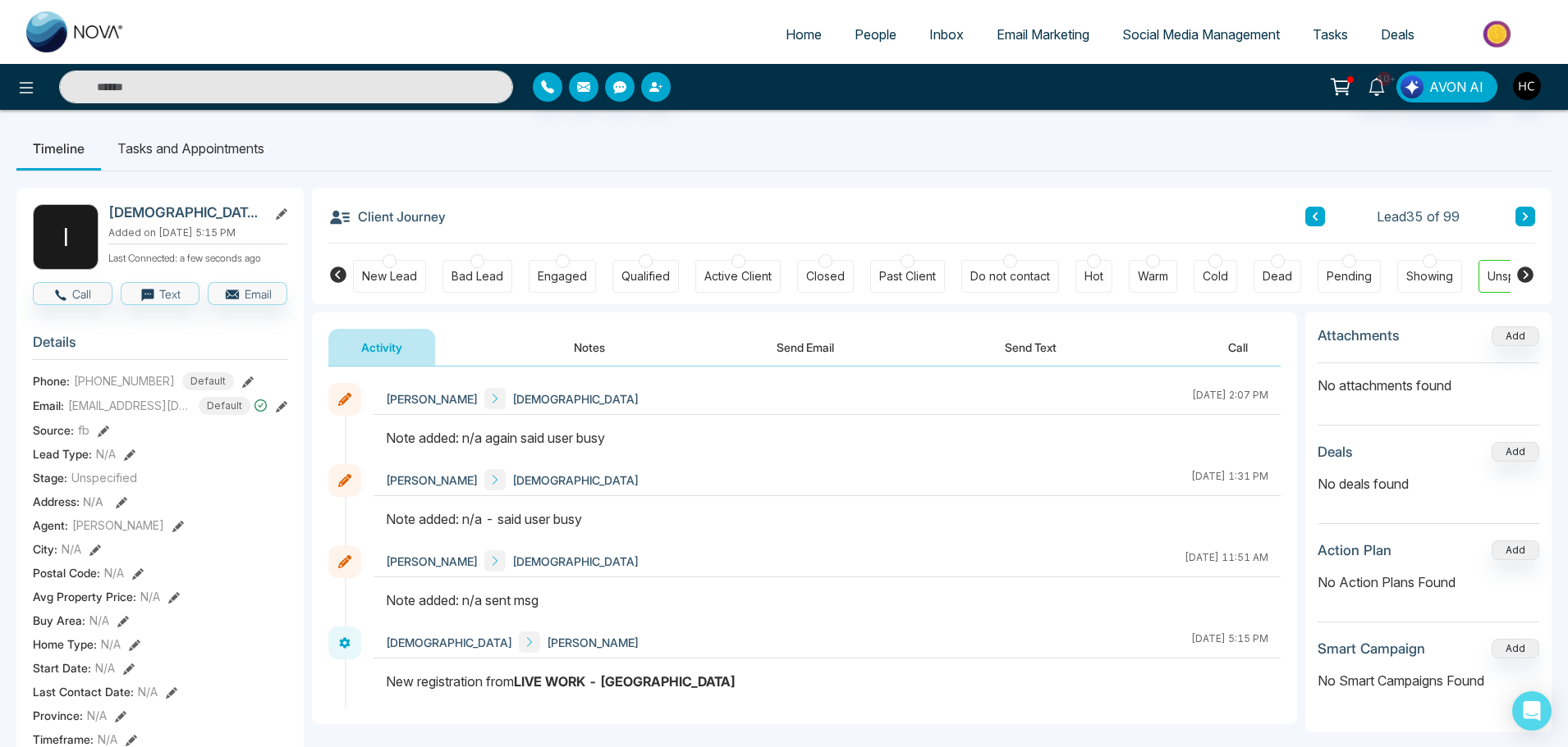
click at [1312, 212] on icon at bounding box center [1315, 216] width 9 height 10
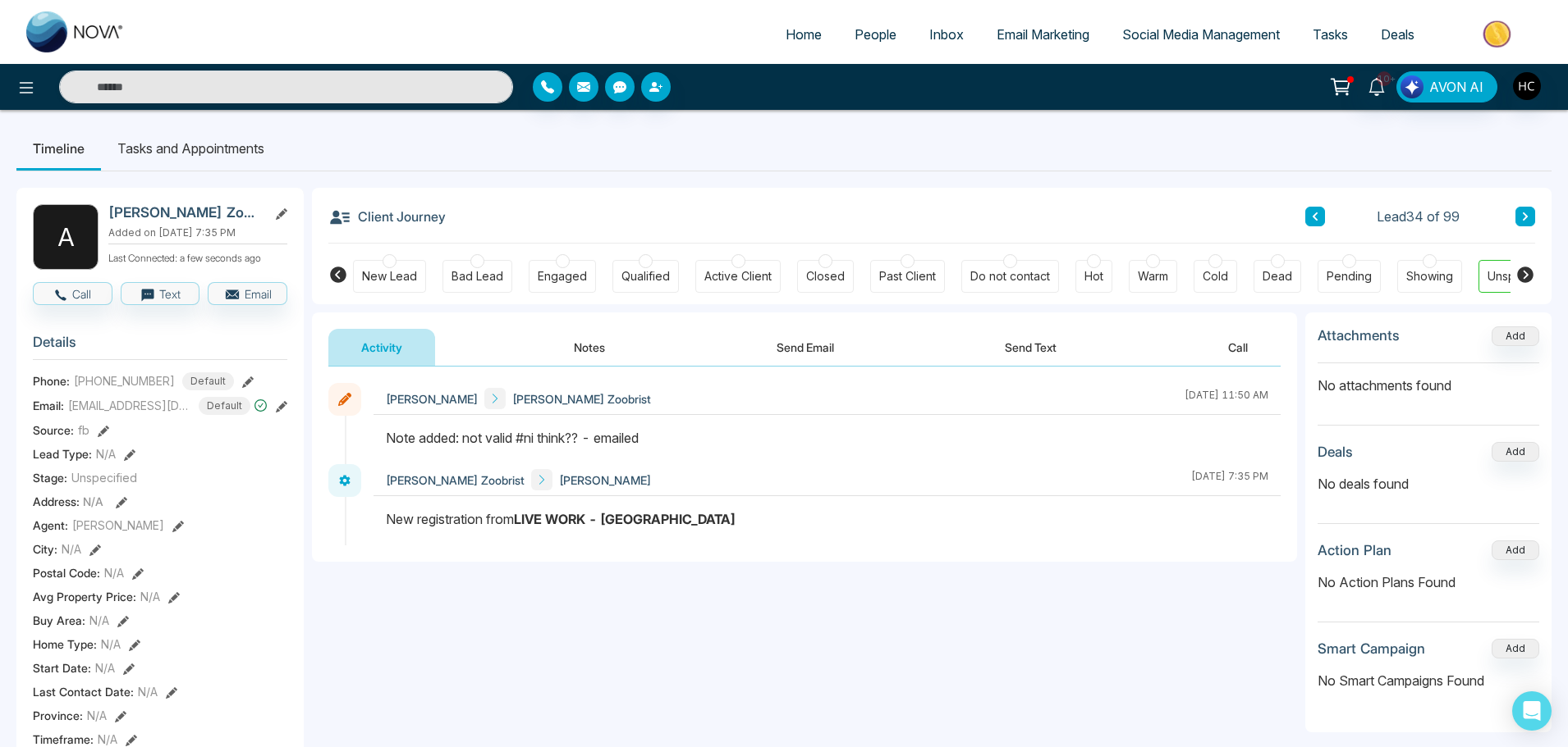
click at [568, 349] on button "Notes" at bounding box center [589, 348] width 97 height 36
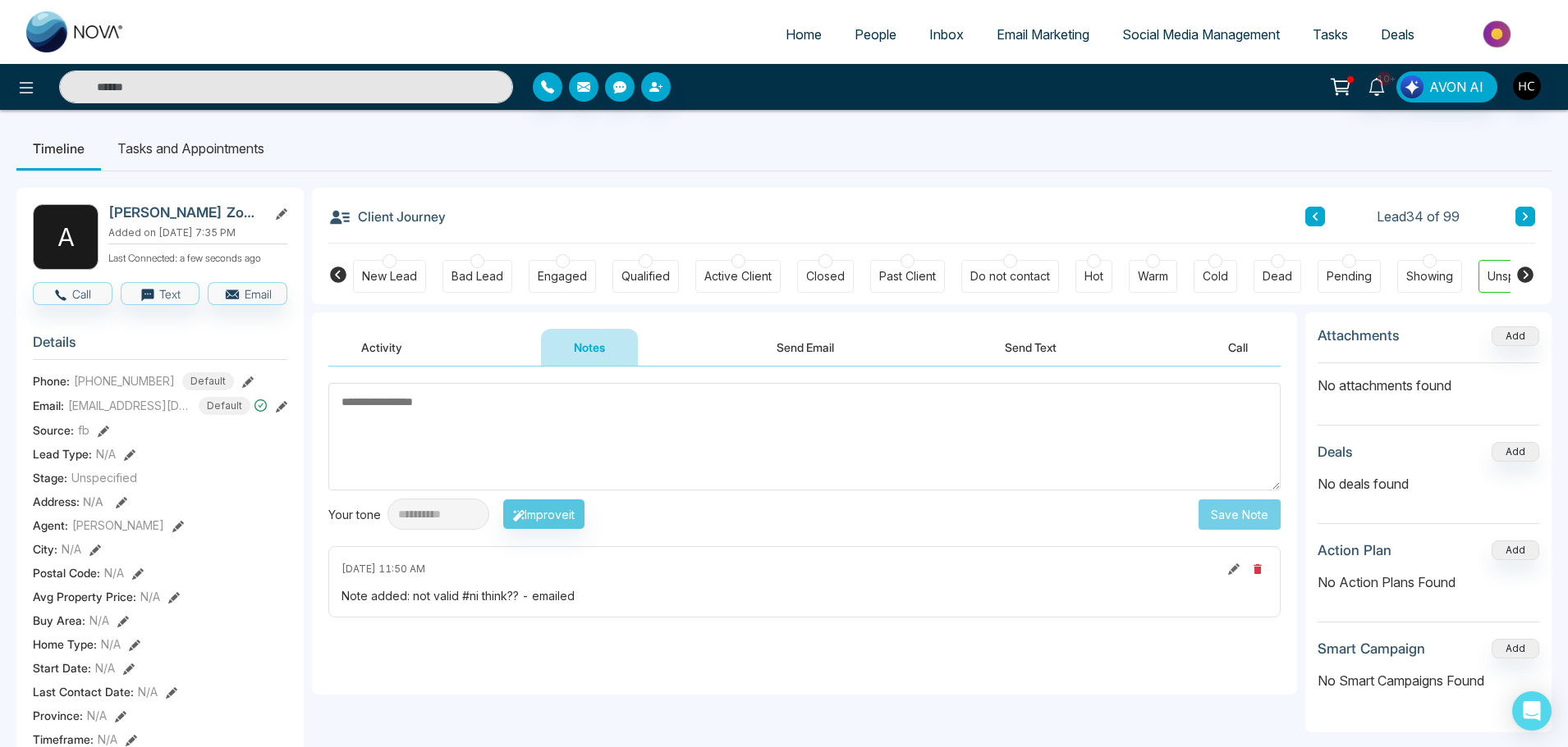
click at [1524, 212] on icon at bounding box center [1525, 216] width 9 height 10
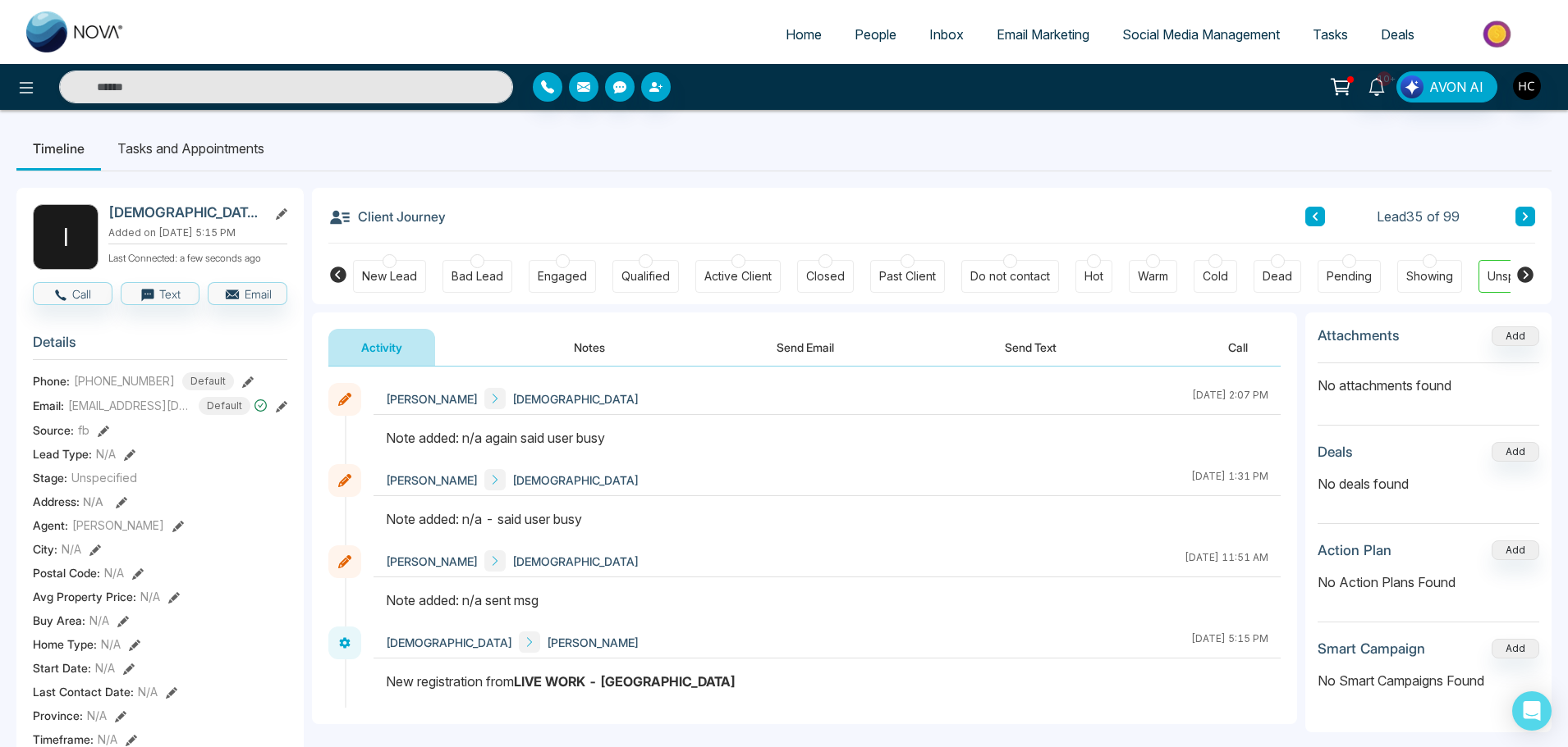
click at [590, 338] on button "Notes" at bounding box center [589, 348] width 97 height 36
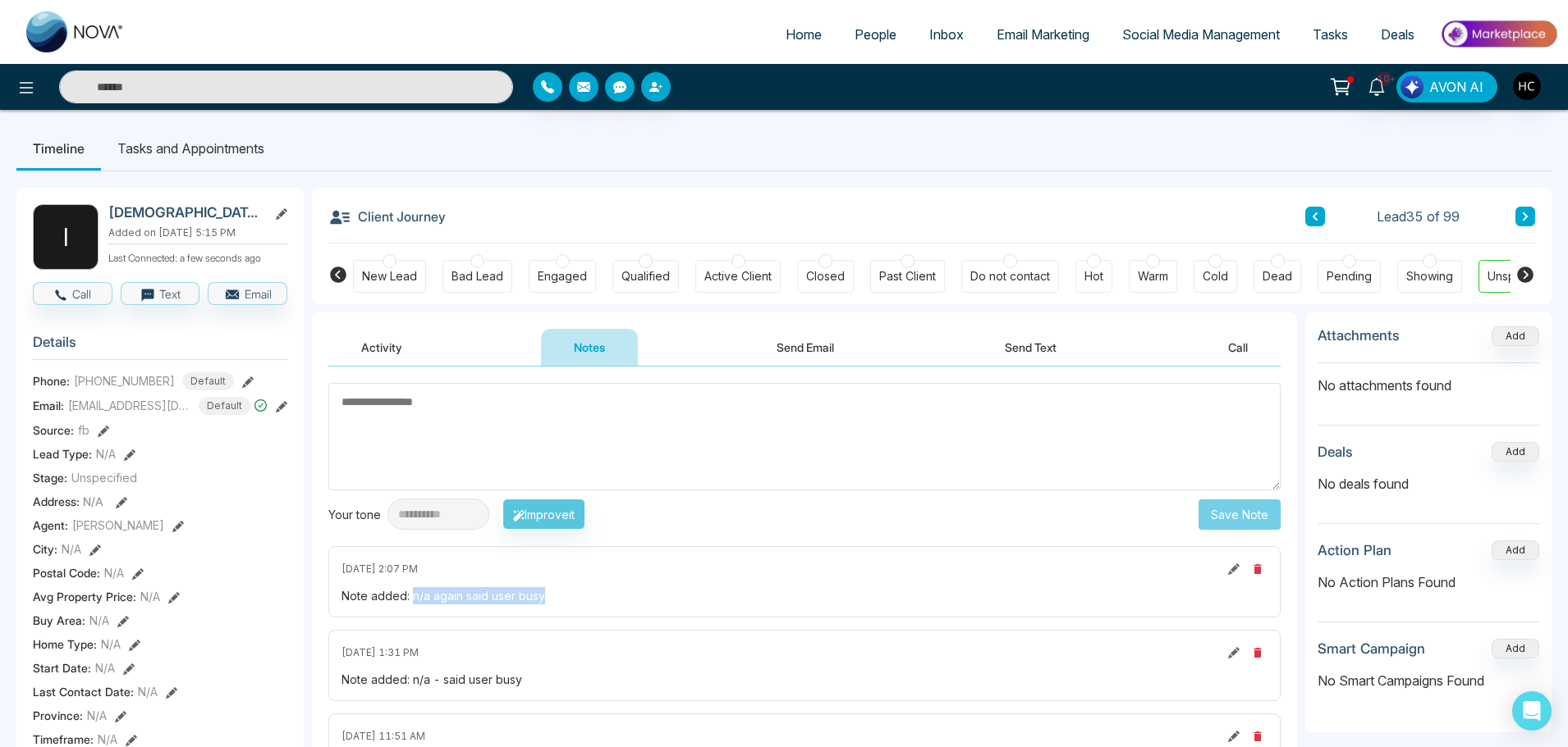
drag, startPoint x: 545, startPoint y: 594, endPoint x: 413, endPoint y: 606, distance: 132.5
click at [413, 606] on div "September 22 2025 | 2:07 PM Note added: n/a again said user busy" at bounding box center [804, 582] width 952 height 71
copy div "n/a again said user busy"
click at [536, 421] on textarea at bounding box center [804, 437] width 952 height 108
paste textarea "**********"
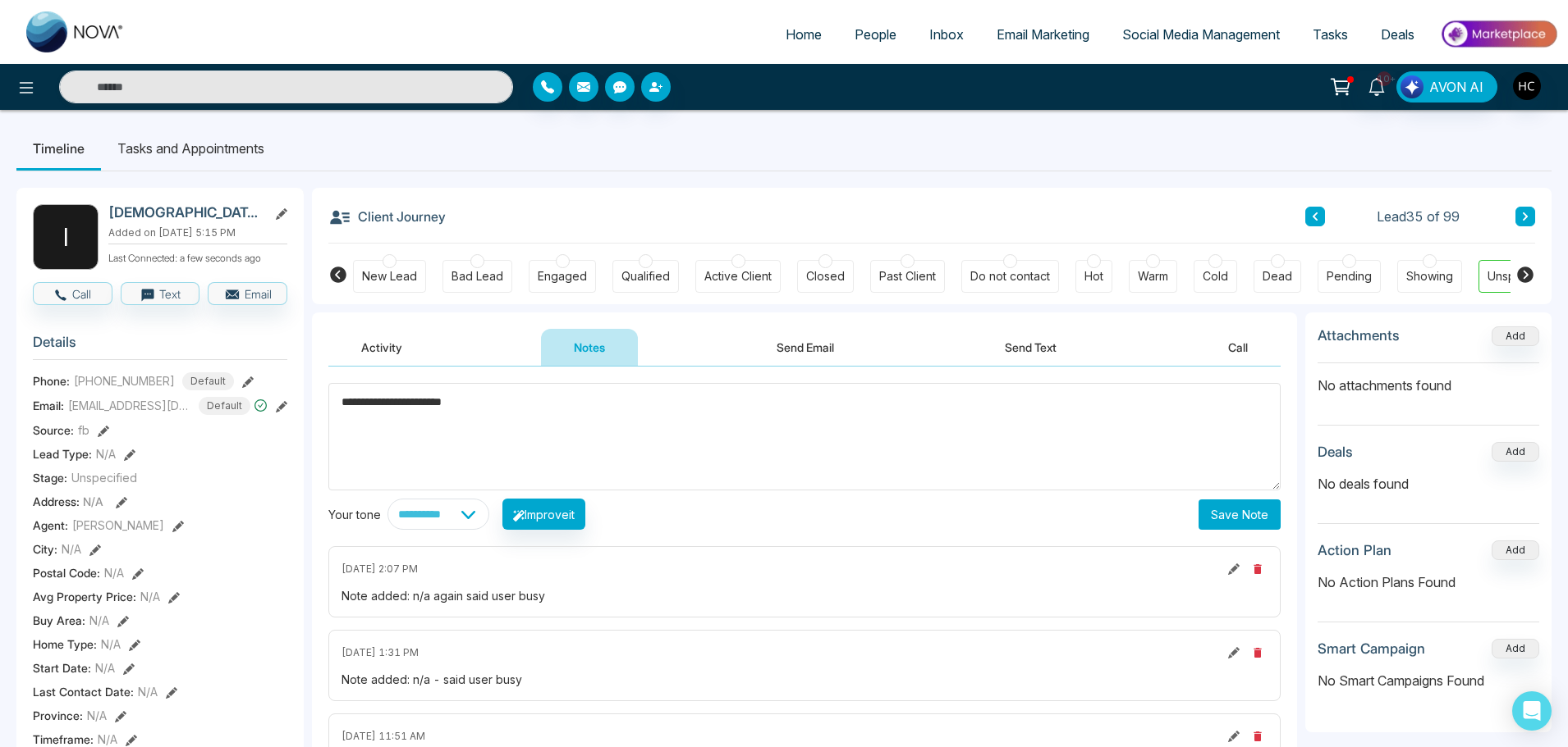
drag, startPoint x: 360, startPoint y: 408, endPoint x: 325, endPoint y: 417, distance: 36.1
click at [325, 417] on div "**********" at bounding box center [804, 584] width 985 height 435
click at [635, 401] on textarea "**********" at bounding box center [804, 437] width 952 height 108
type textarea "**********"
click at [1234, 522] on button "Save Note" at bounding box center [1239, 515] width 82 height 31
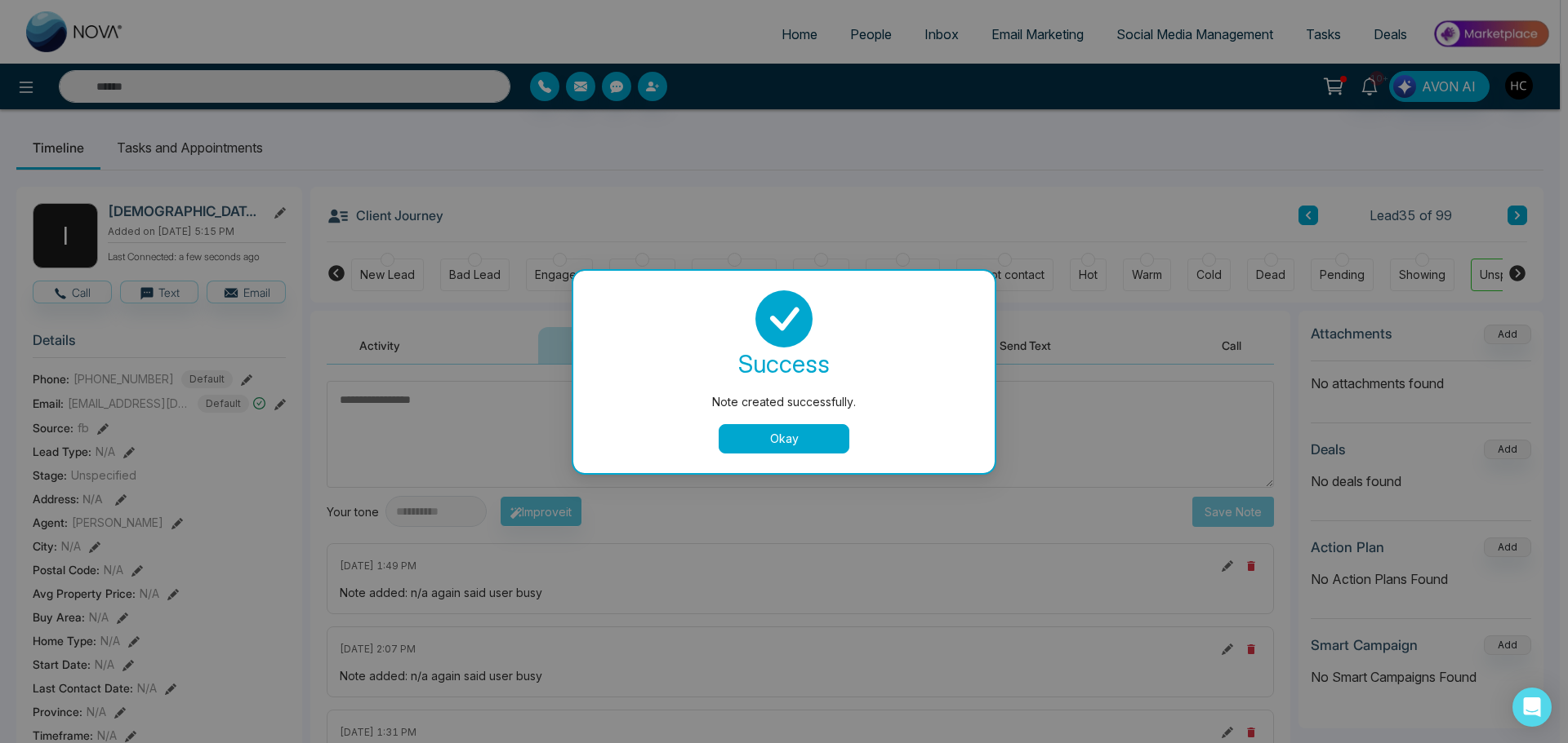
click at [808, 450] on button "Okay" at bounding box center [784, 438] width 131 height 30
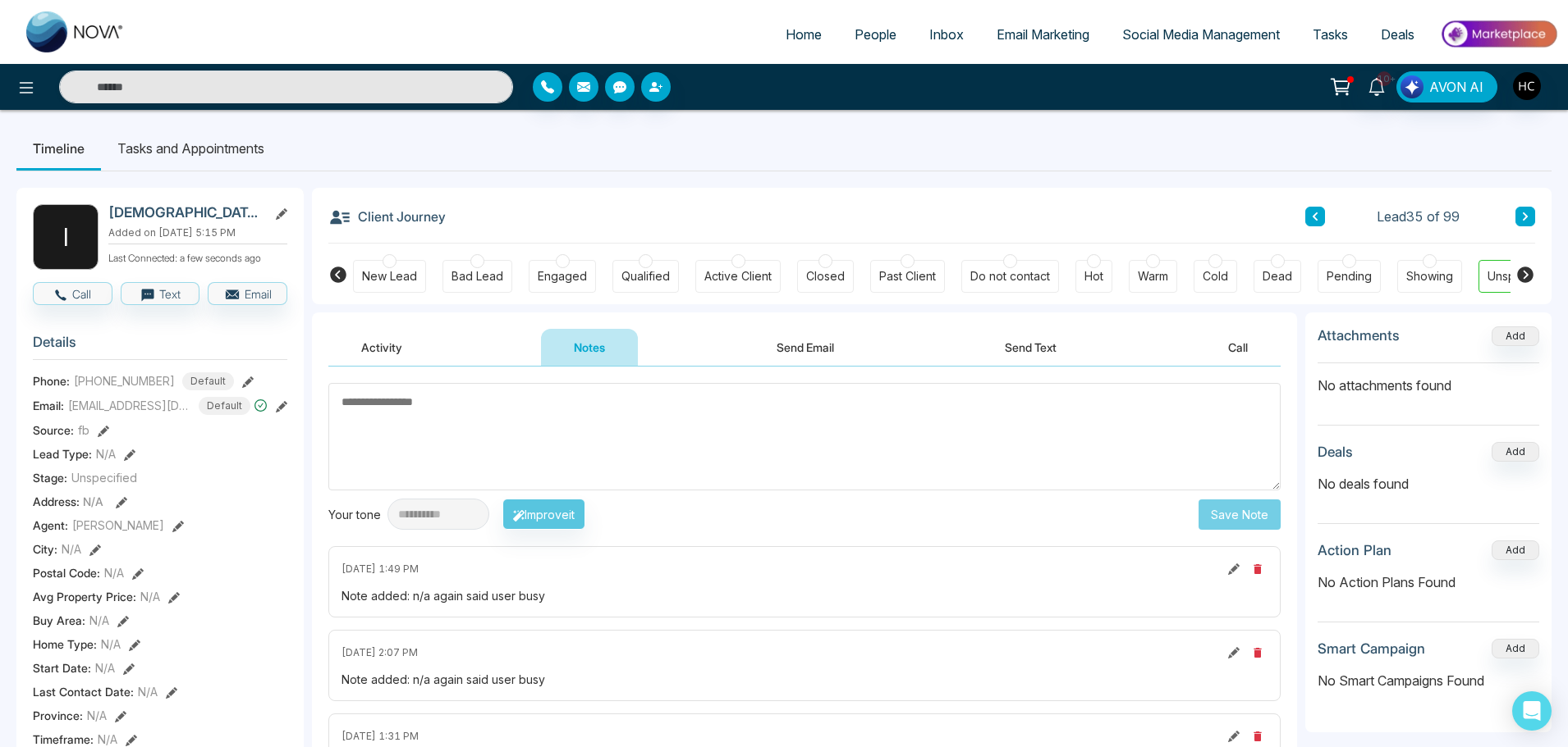
click at [1526, 218] on icon at bounding box center [1525, 216] width 5 height 9
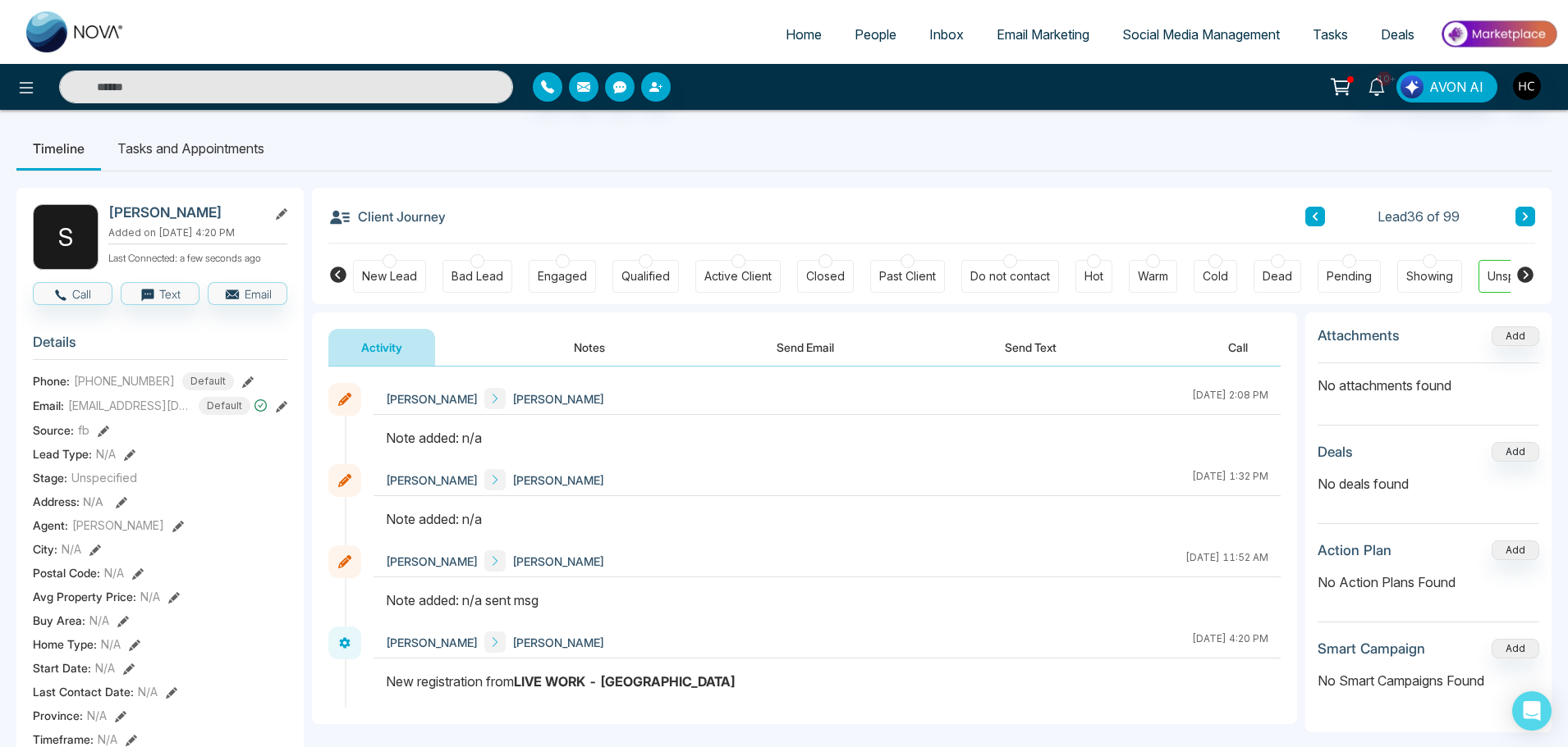
click at [574, 357] on button "Notes" at bounding box center [589, 348] width 97 height 36
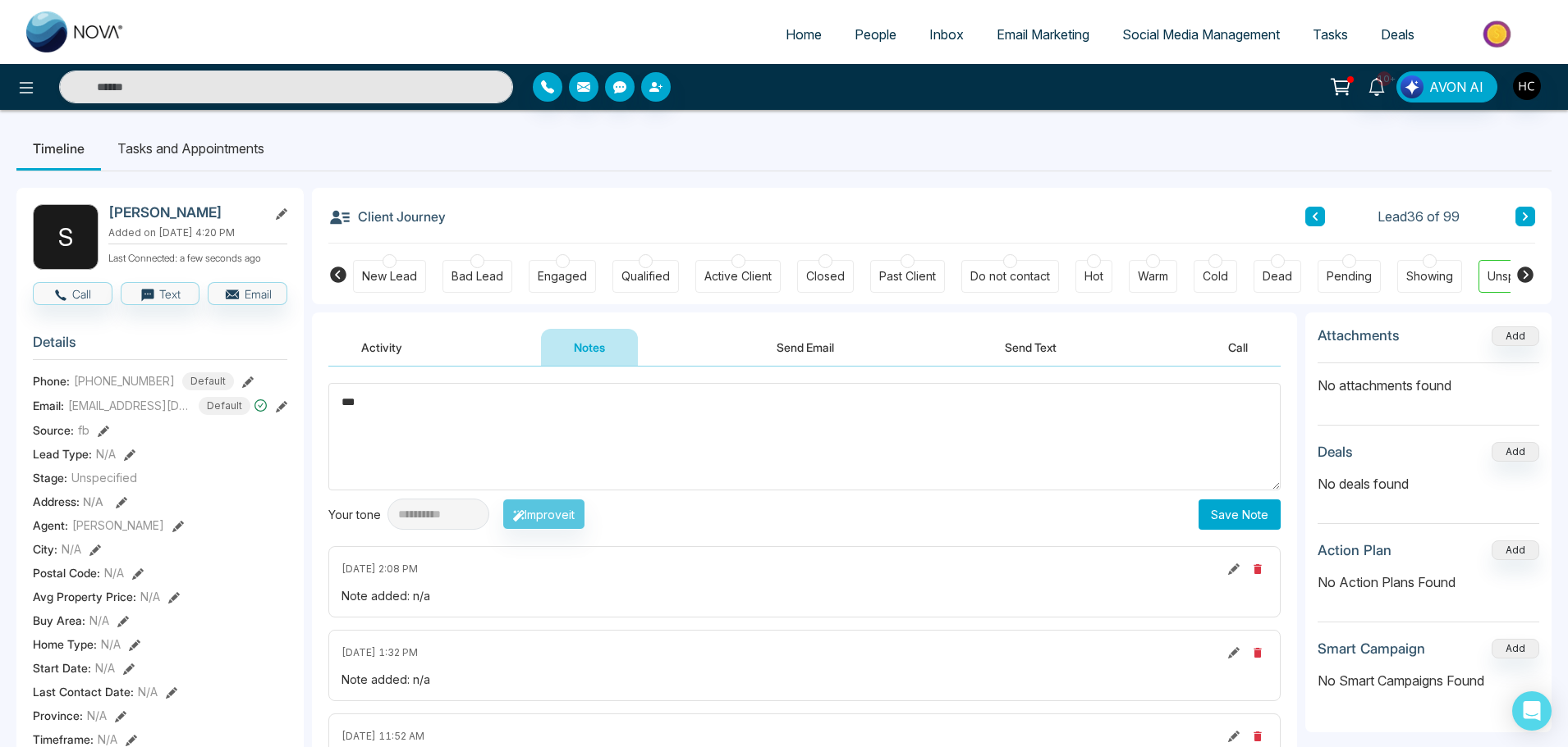
type textarea "***"
click at [1214, 517] on button "Save Note" at bounding box center [1239, 515] width 82 height 31
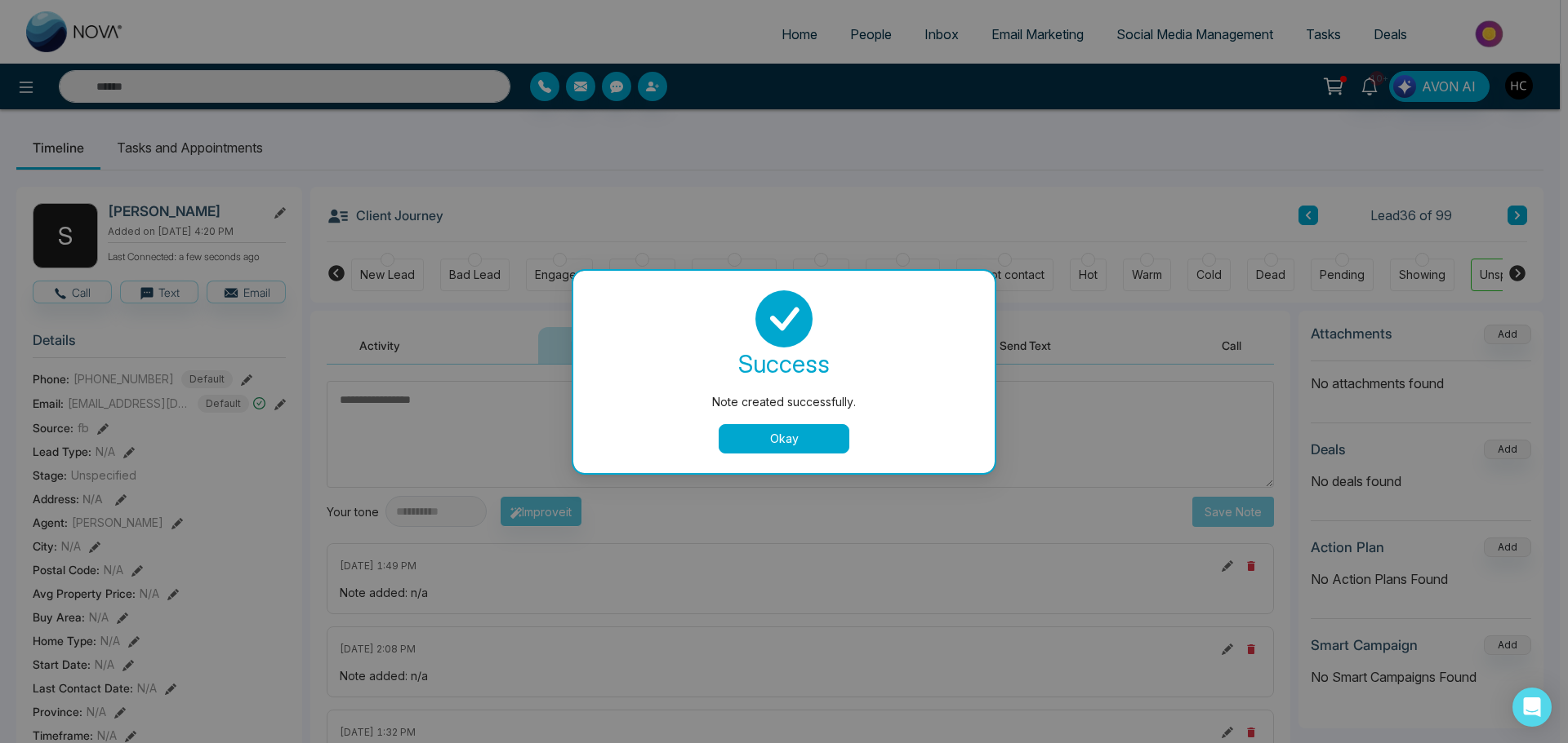
click at [803, 446] on button "Okay" at bounding box center [784, 438] width 131 height 30
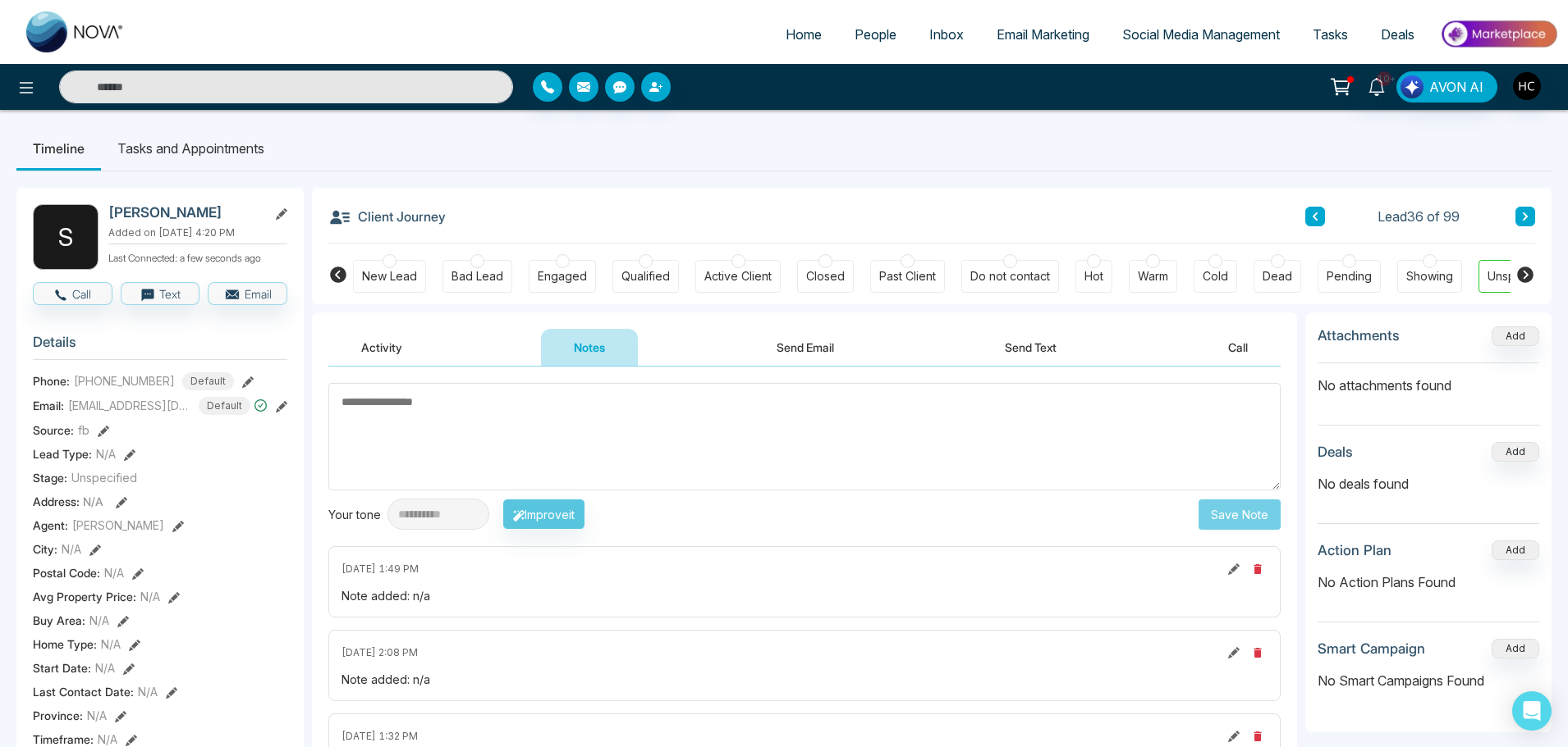
click at [1531, 212] on button at bounding box center [1525, 216] width 20 height 20
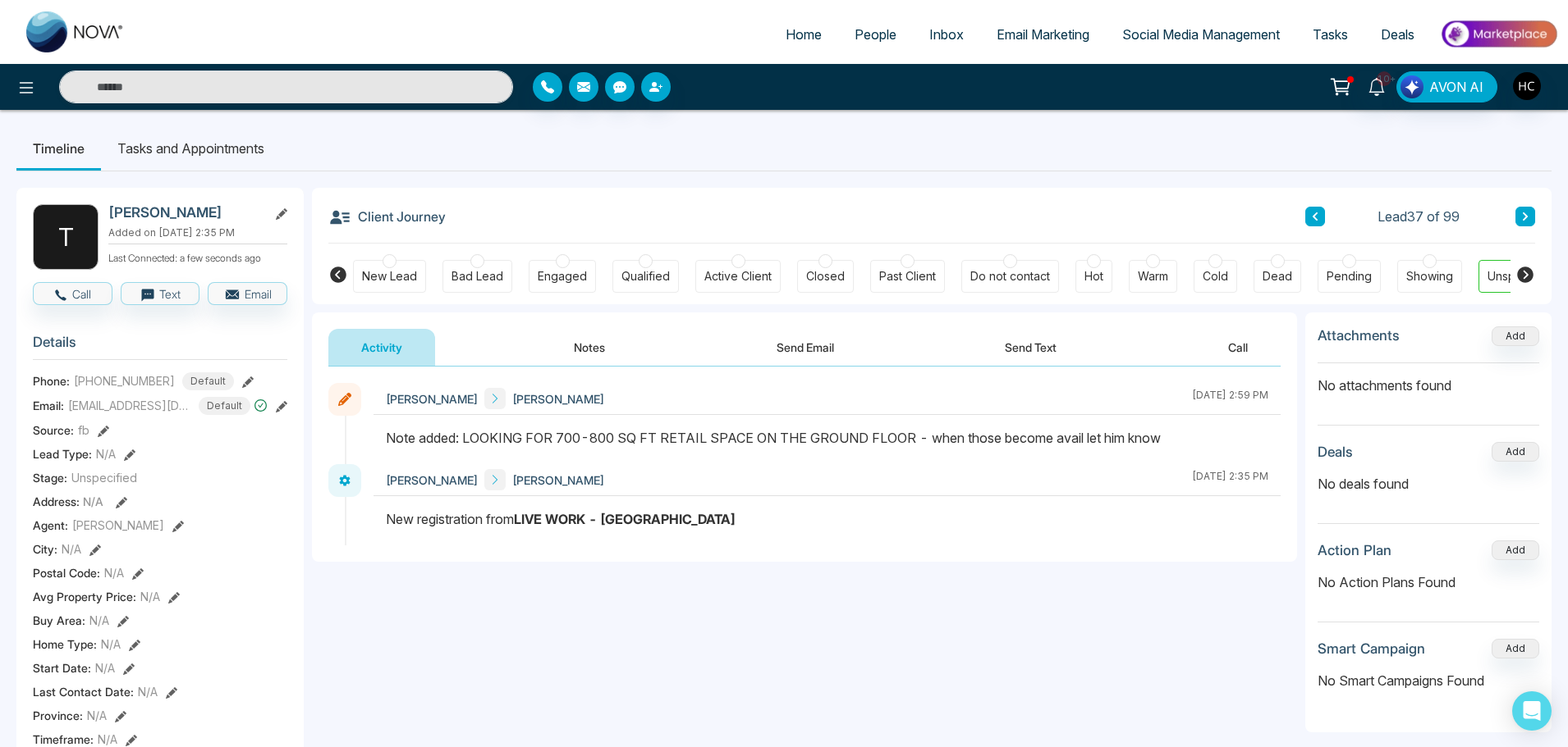
click at [1524, 211] on icon at bounding box center [1525, 216] width 9 height 10
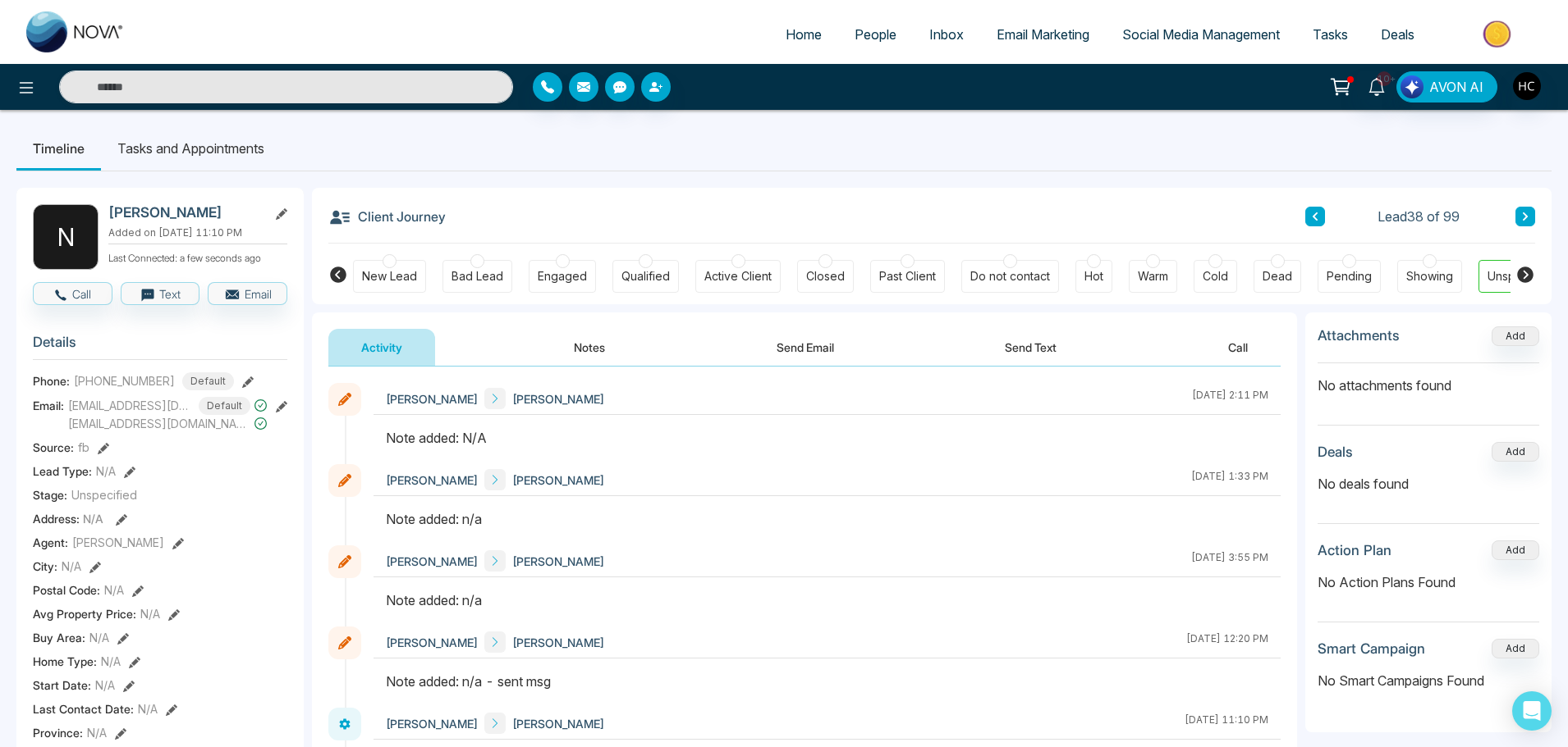
click at [597, 352] on button "Notes" at bounding box center [589, 348] width 97 height 36
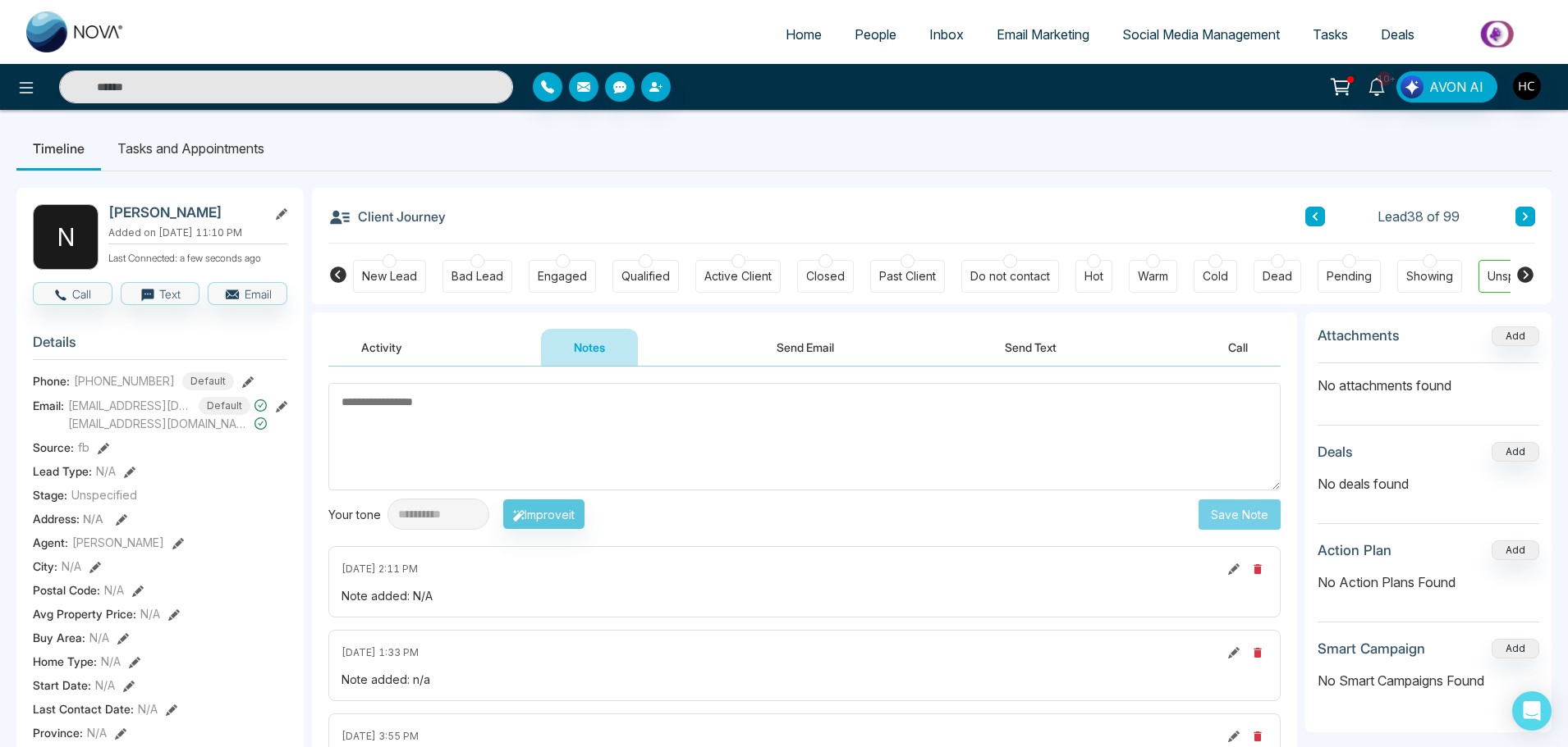
click at [527, 427] on textarea at bounding box center [804, 437] width 952 height 108
click at [614, 453] on textarea at bounding box center [804, 437] width 952 height 108
paste textarea "***"
type textarea "***"
click at [1217, 515] on button "Save Note" at bounding box center [1239, 515] width 82 height 31
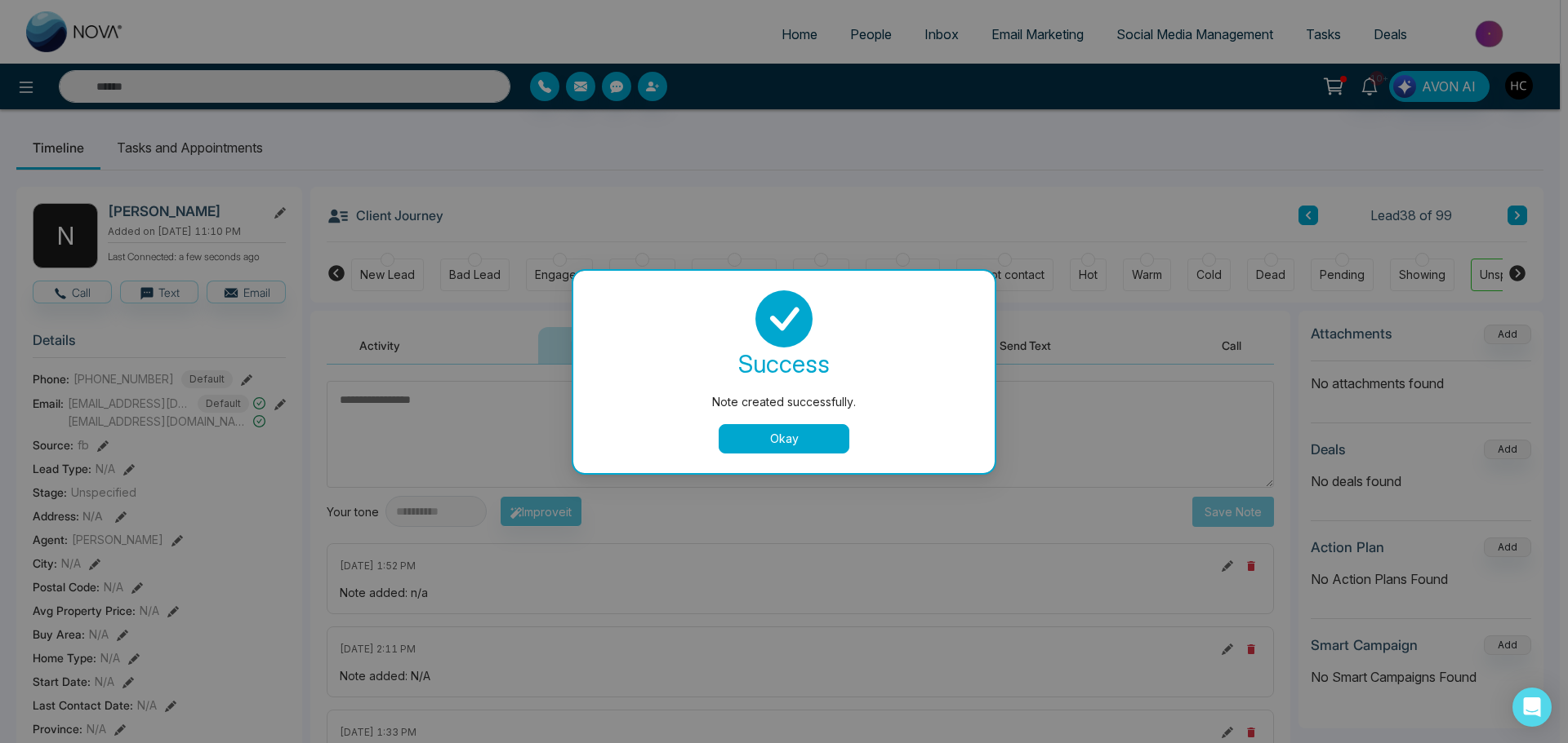
click at [802, 435] on button "Okay" at bounding box center [784, 438] width 131 height 30
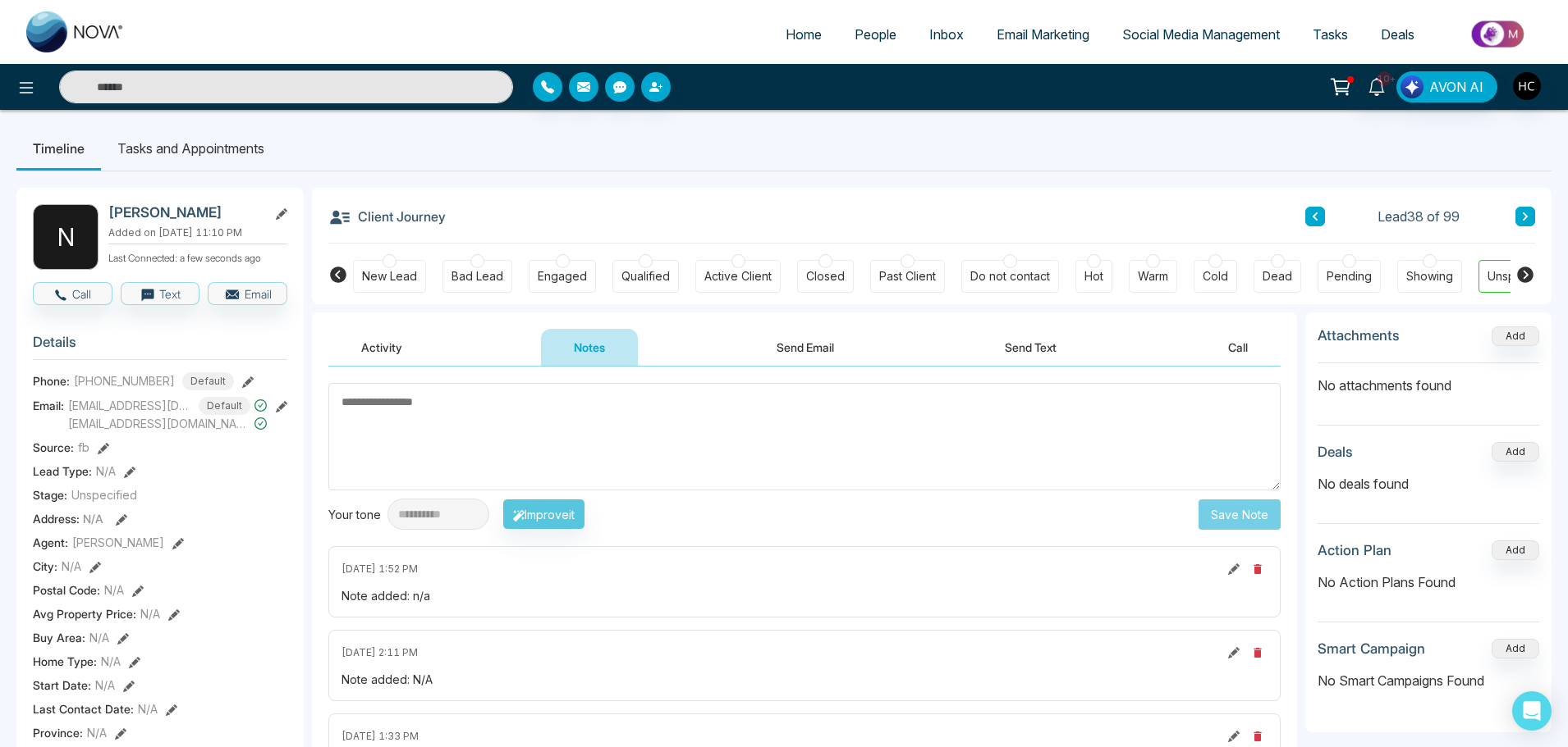
click at [1528, 214] on icon at bounding box center [1525, 216] width 9 height 10
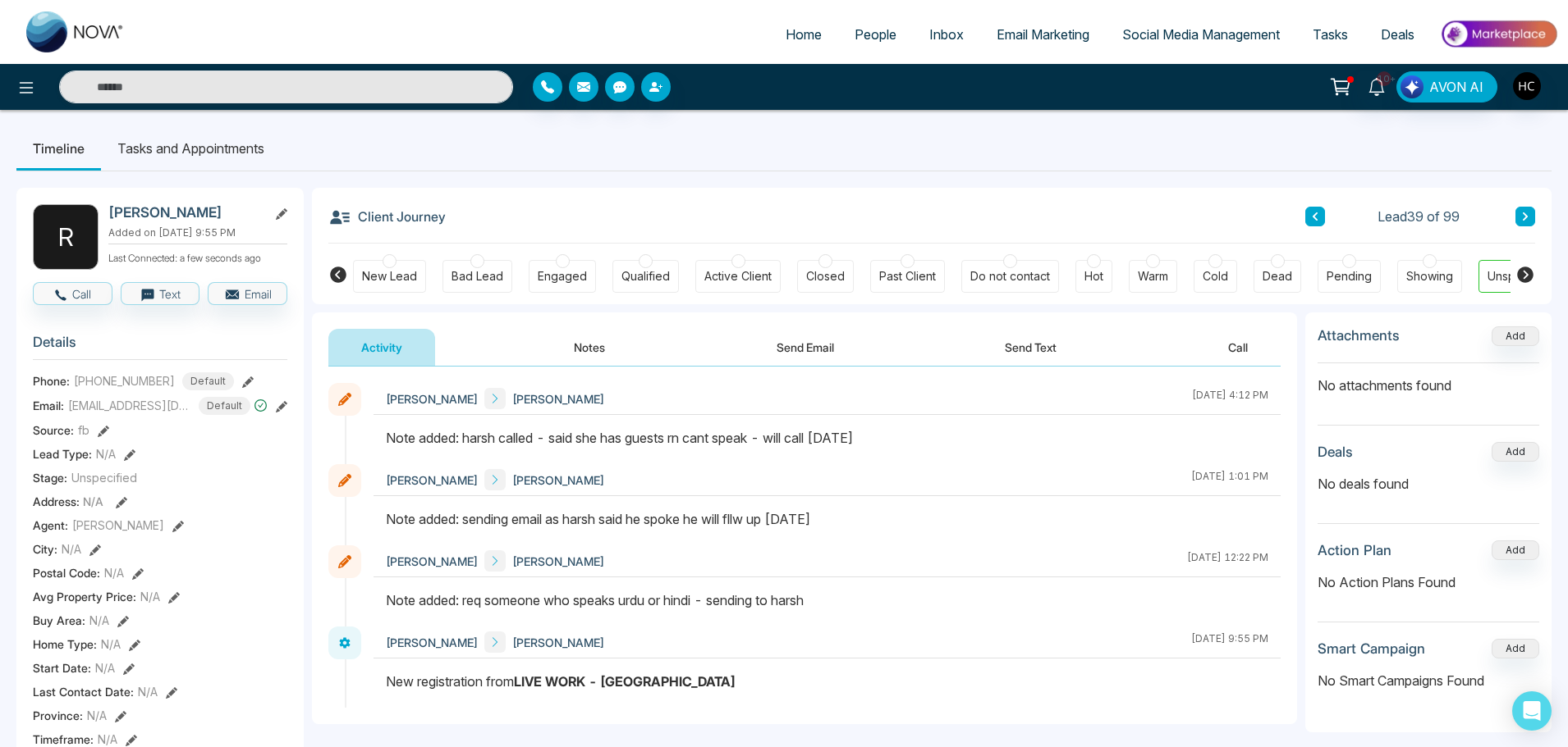
click at [1531, 217] on button at bounding box center [1525, 216] width 20 height 20
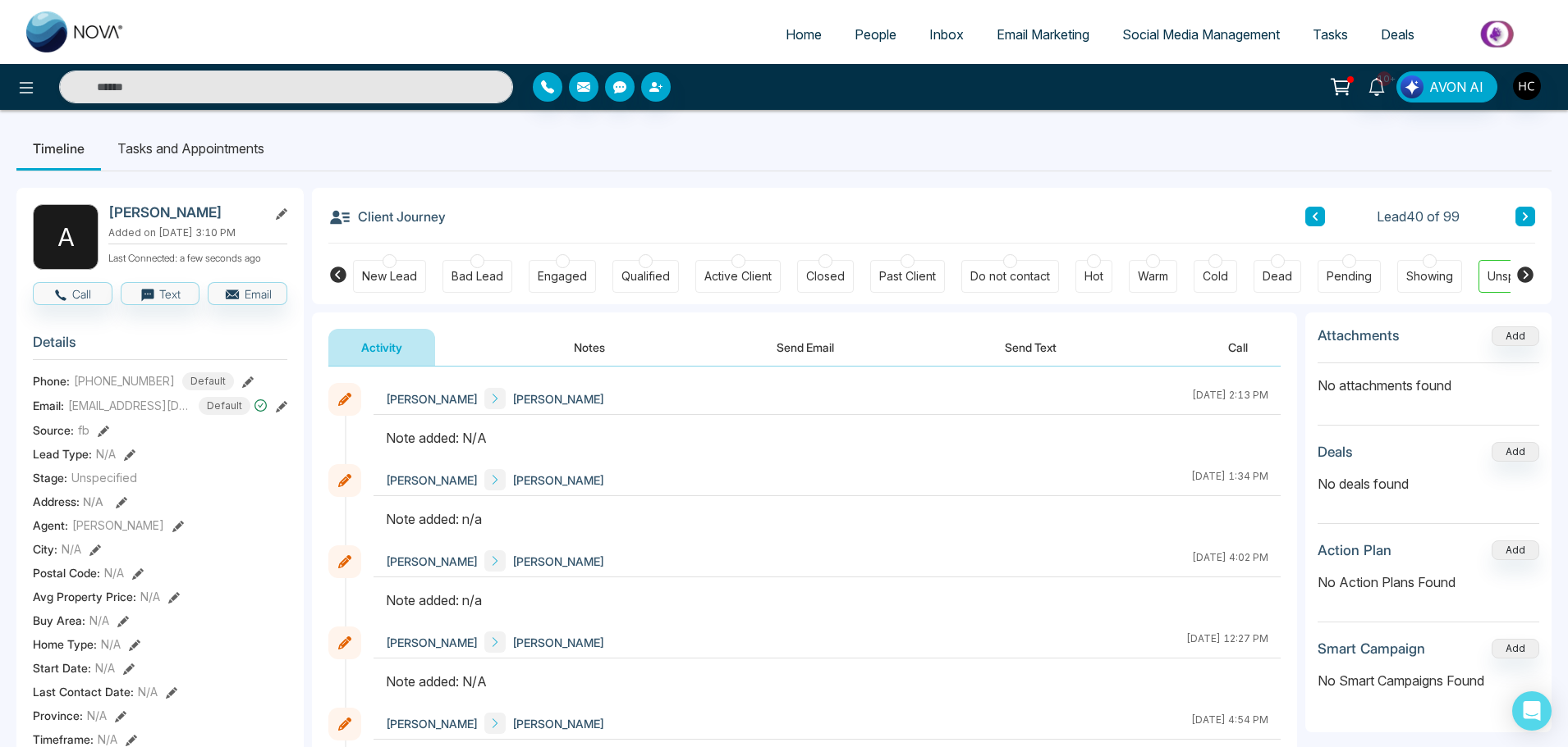
click at [578, 347] on button "Notes" at bounding box center [589, 348] width 97 height 36
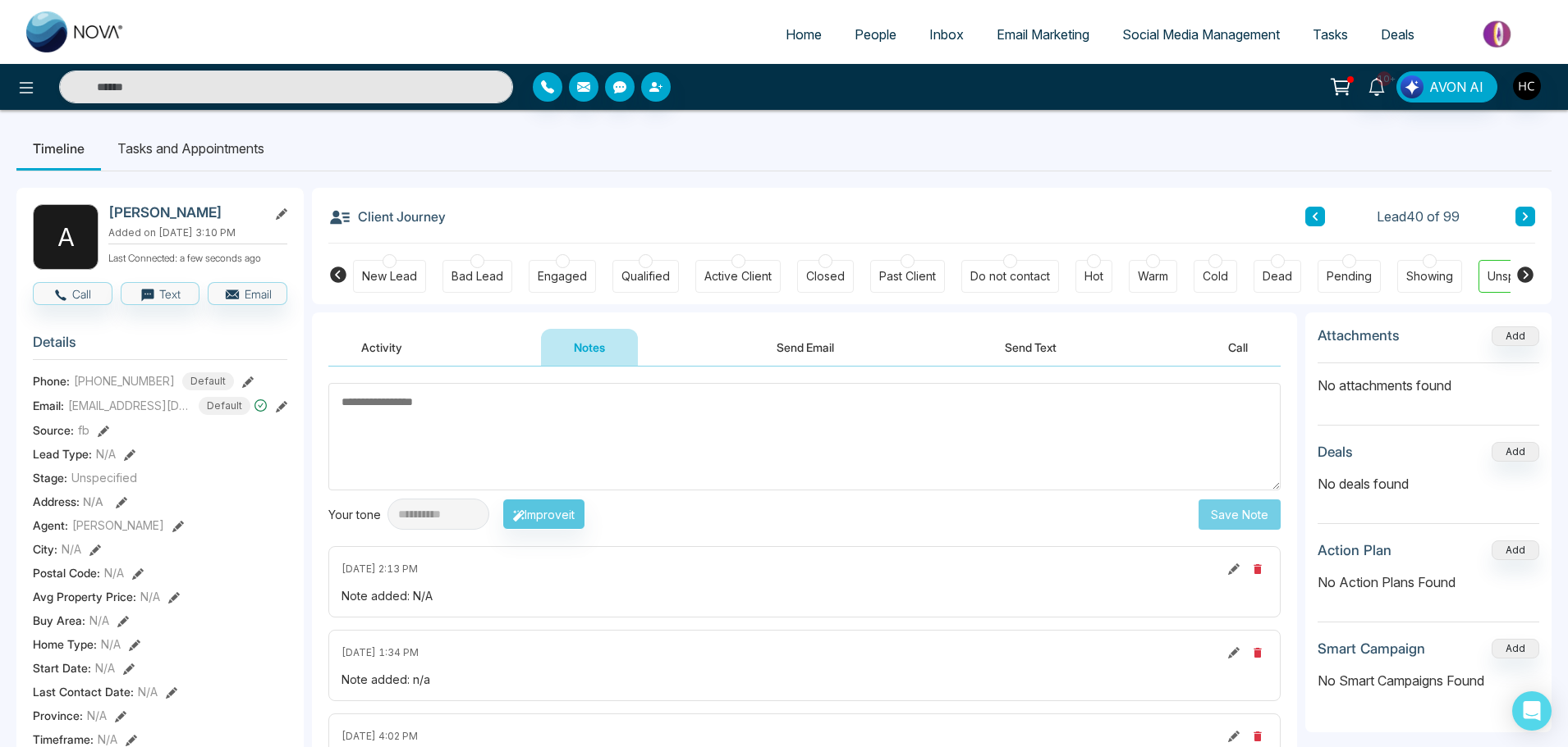
click at [628, 421] on textarea at bounding box center [804, 437] width 952 height 108
type textarea "***"
click at [1250, 508] on button "Save Note" at bounding box center [1239, 515] width 82 height 31
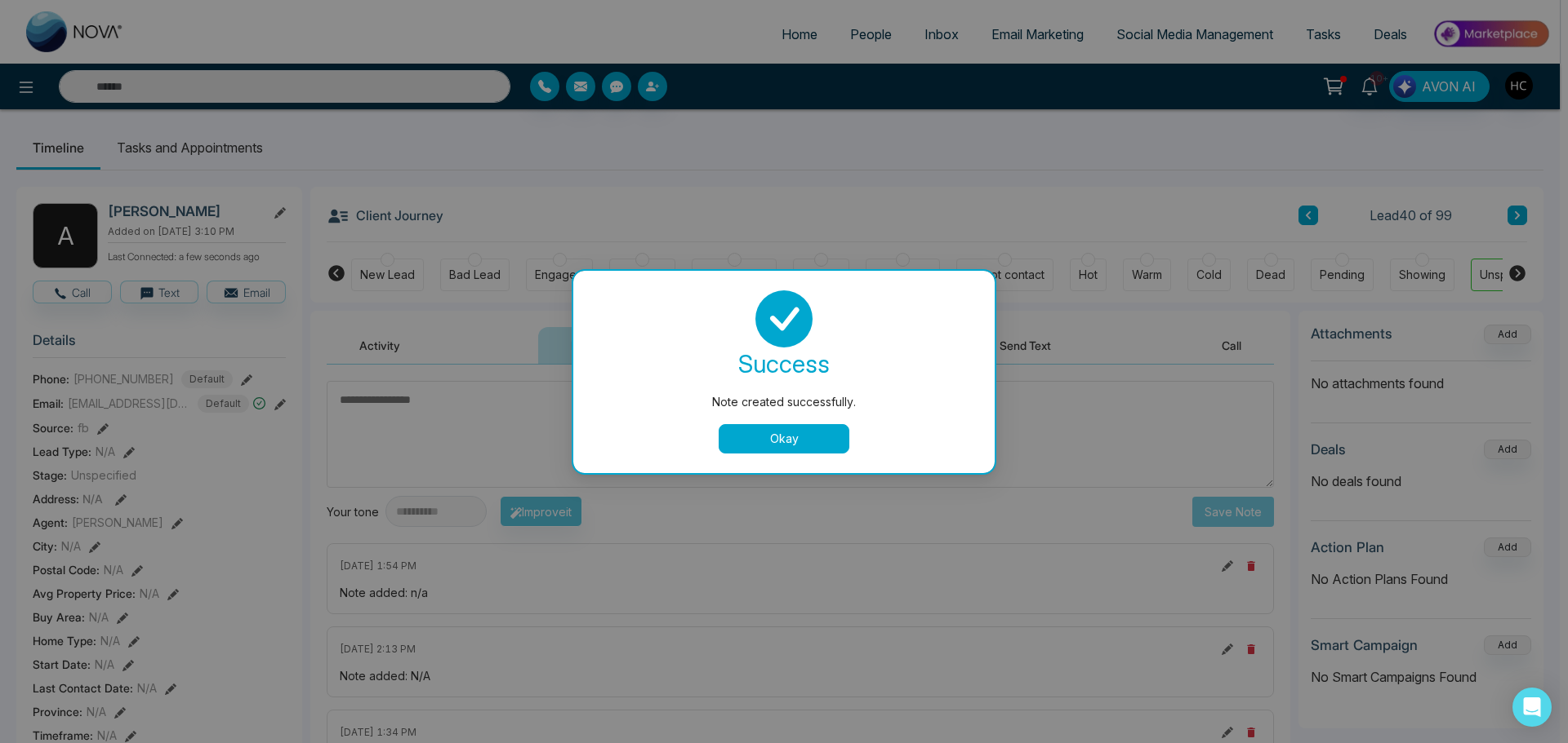
click at [794, 444] on button "Okay" at bounding box center [784, 438] width 131 height 30
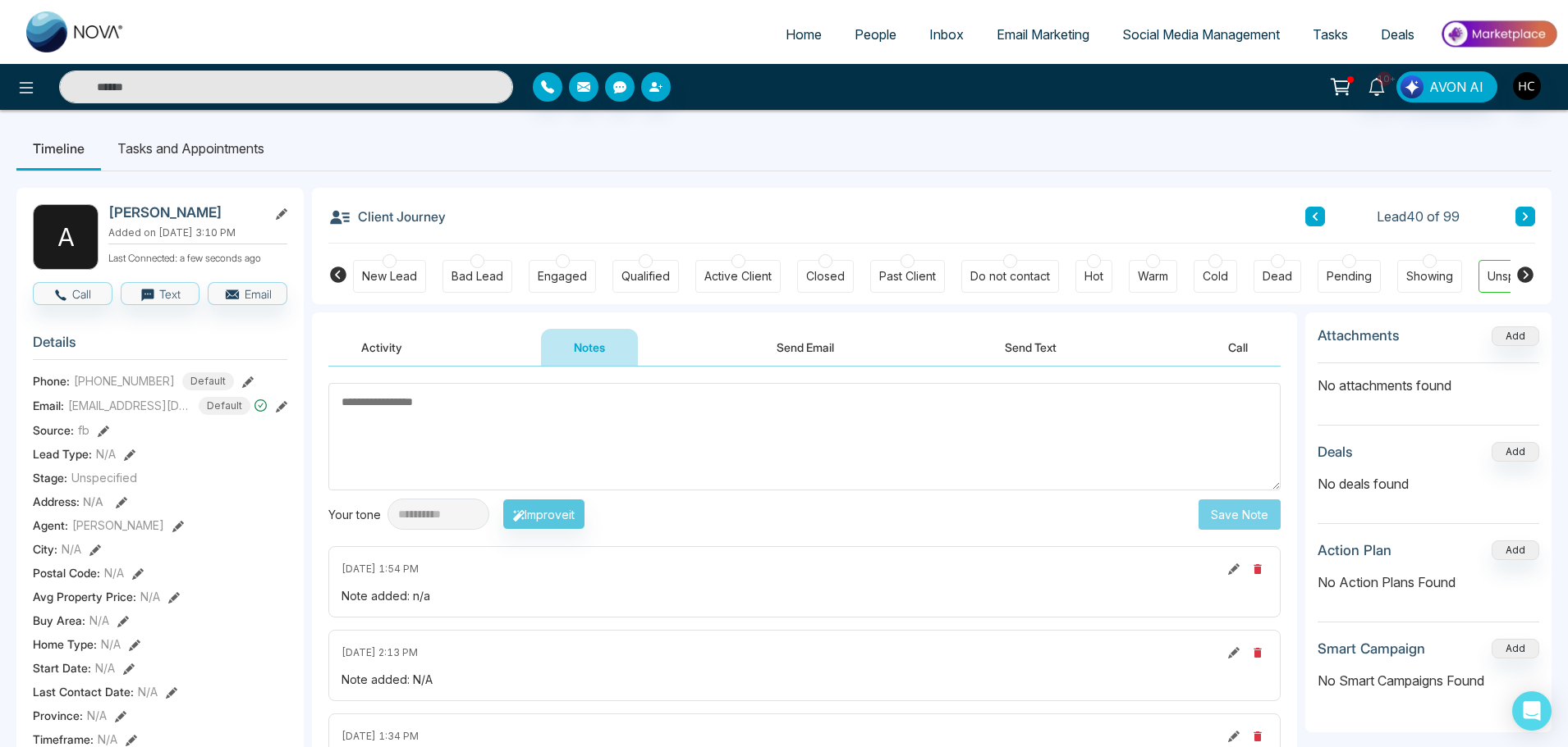
click at [1532, 211] on button at bounding box center [1525, 216] width 20 height 20
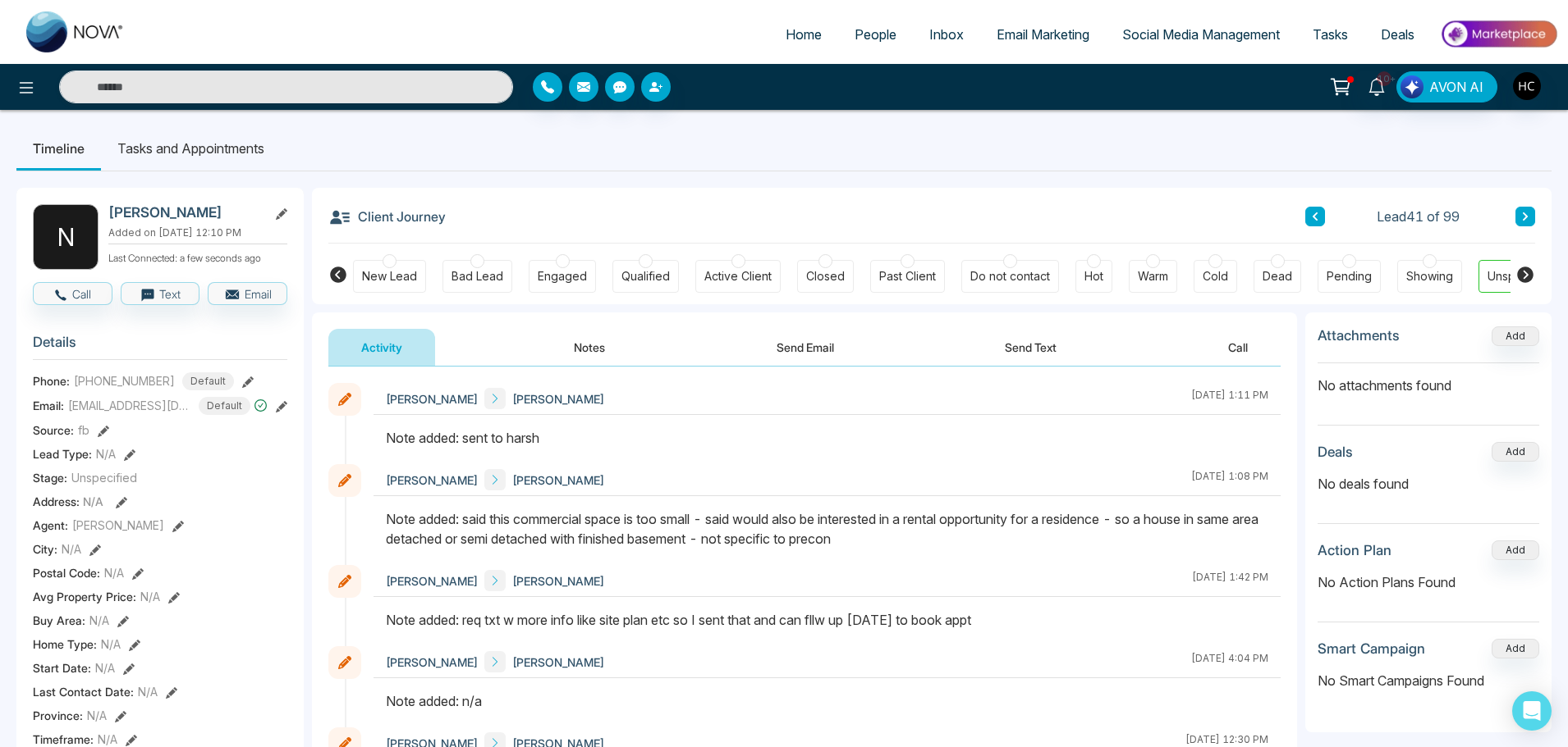
click at [1527, 214] on icon at bounding box center [1525, 216] width 9 height 10
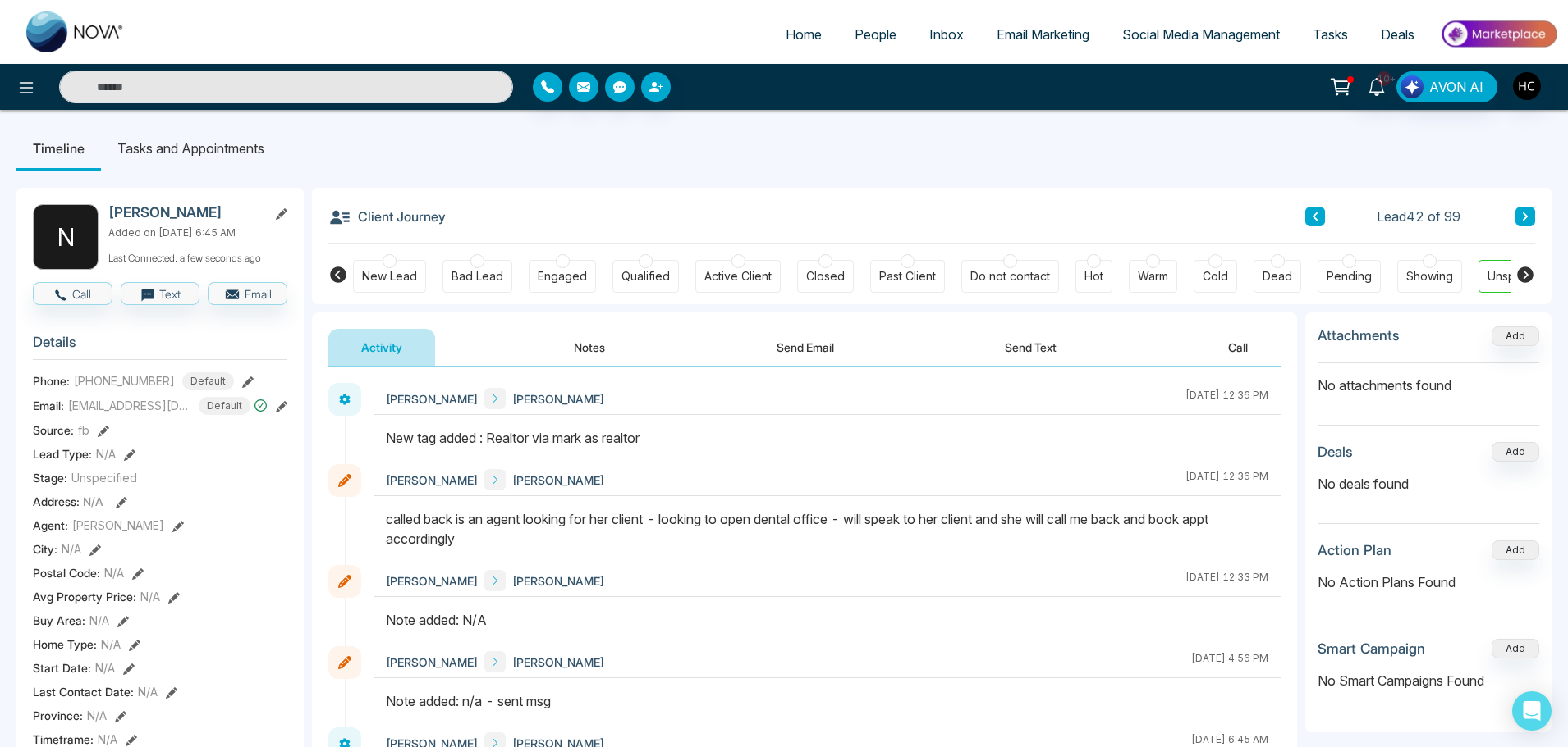
click at [1529, 216] on icon at bounding box center [1525, 216] width 9 height 10
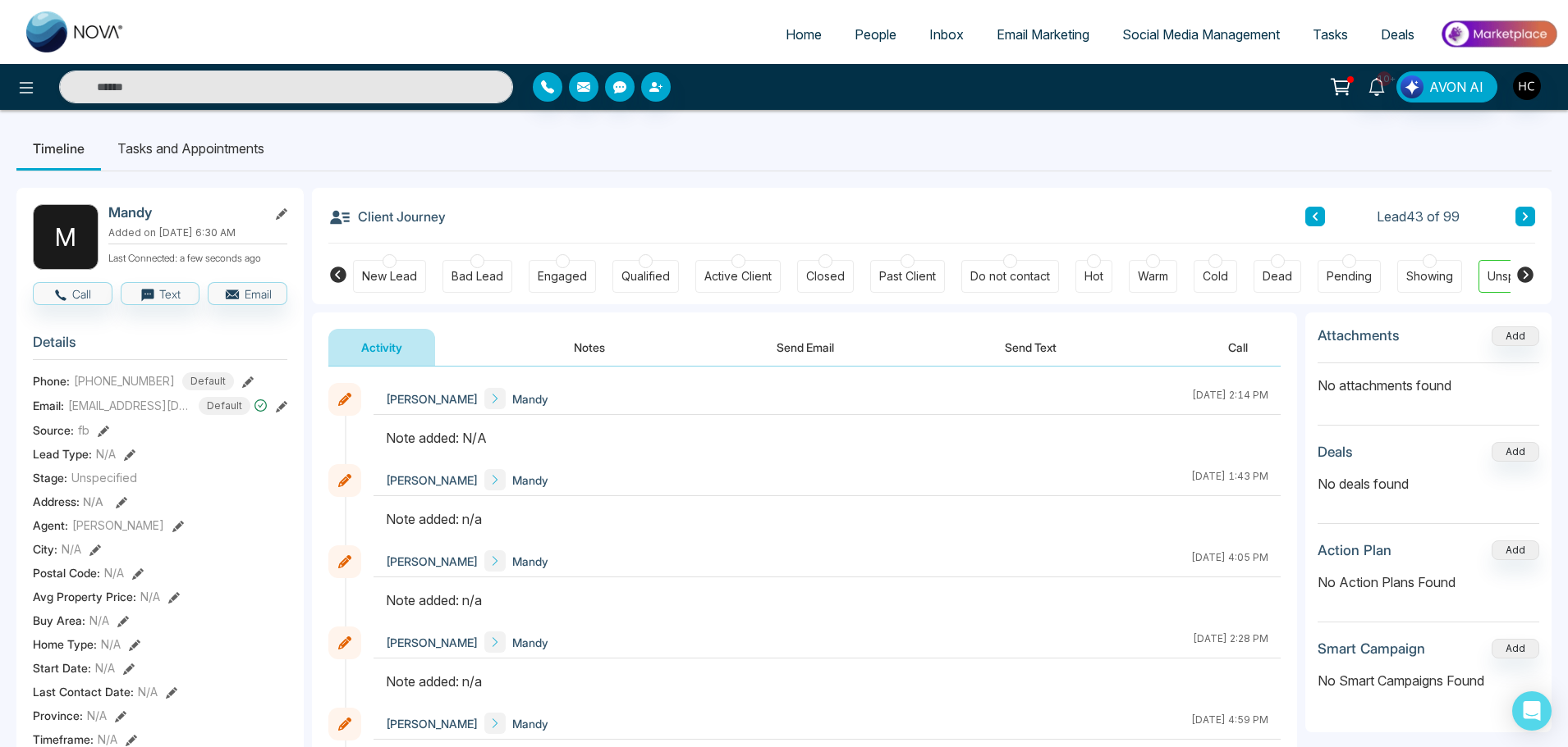
click at [590, 341] on button "Notes" at bounding box center [589, 348] width 97 height 36
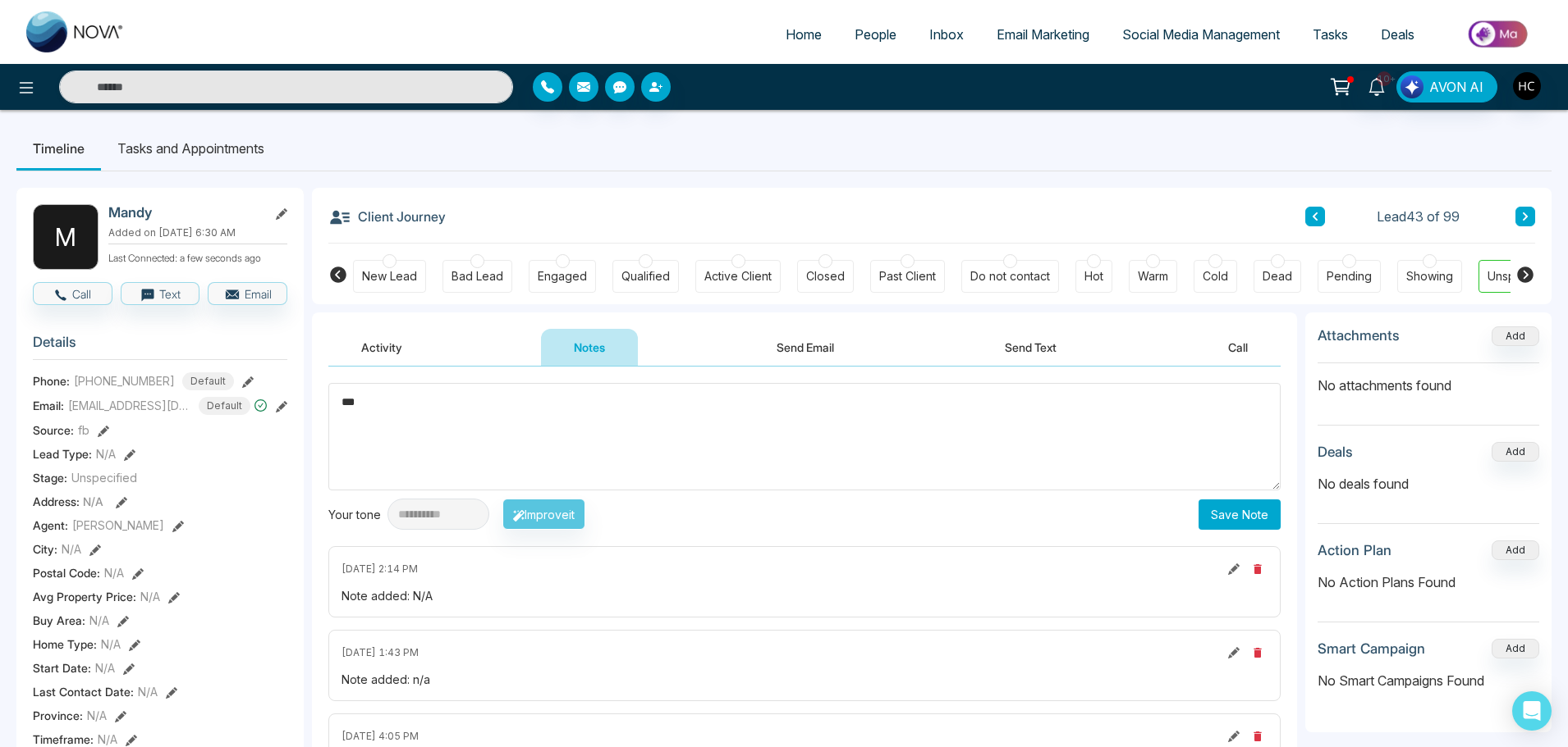
type textarea "***"
click at [1234, 519] on button "Save Note" at bounding box center [1239, 515] width 82 height 31
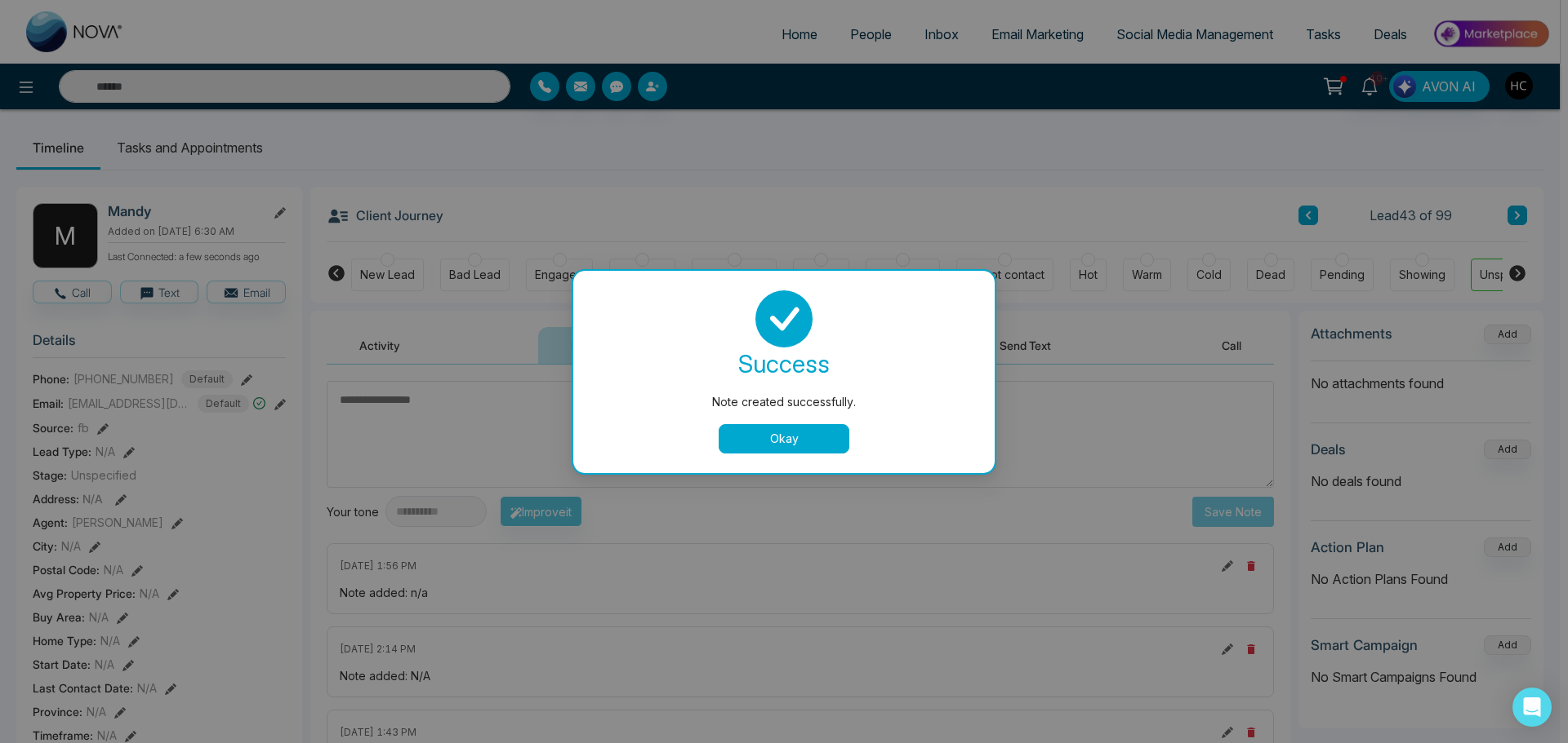
click at [801, 442] on button "Okay" at bounding box center [784, 438] width 131 height 30
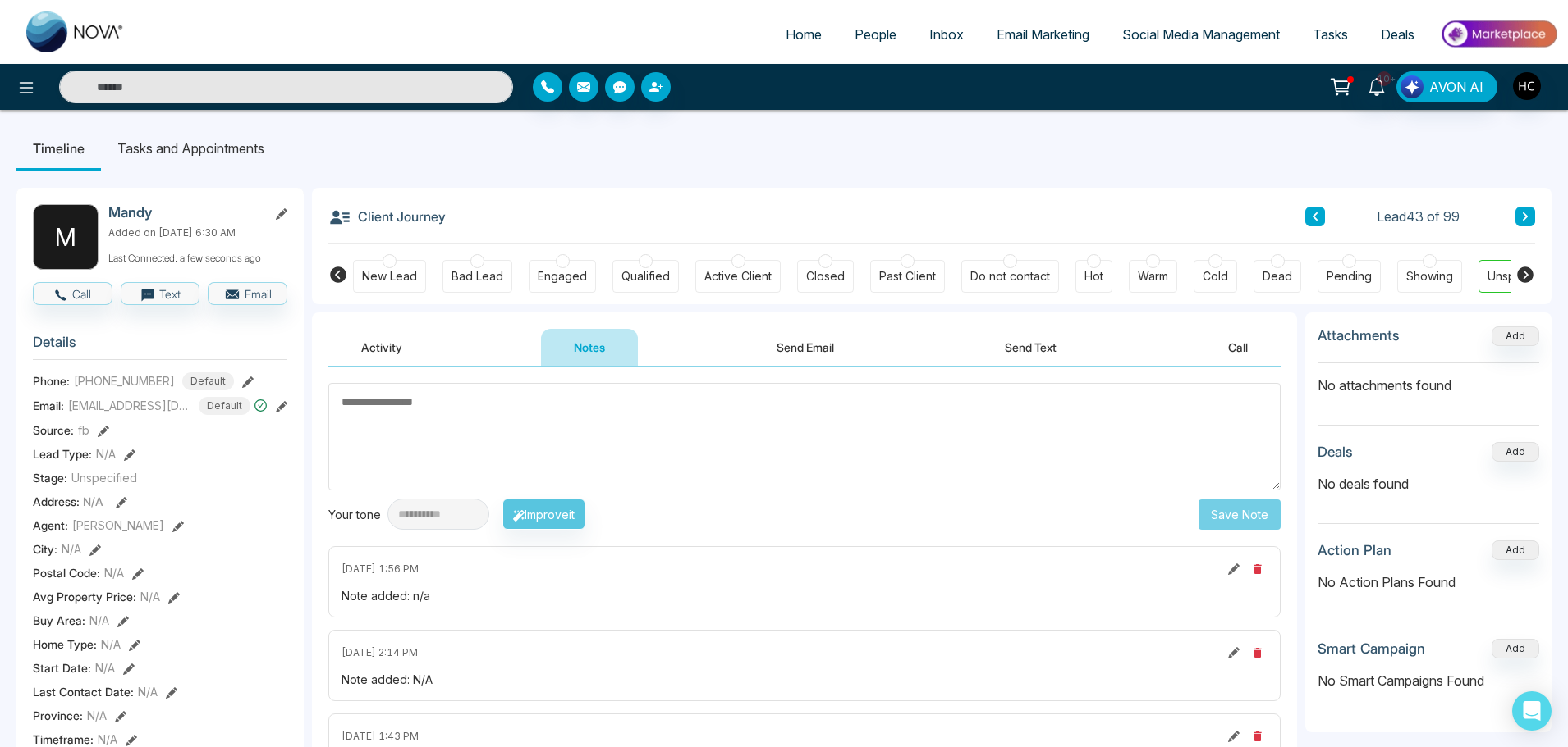
click at [1530, 211] on button at bounding box center [1525, 216] width 20 height 20
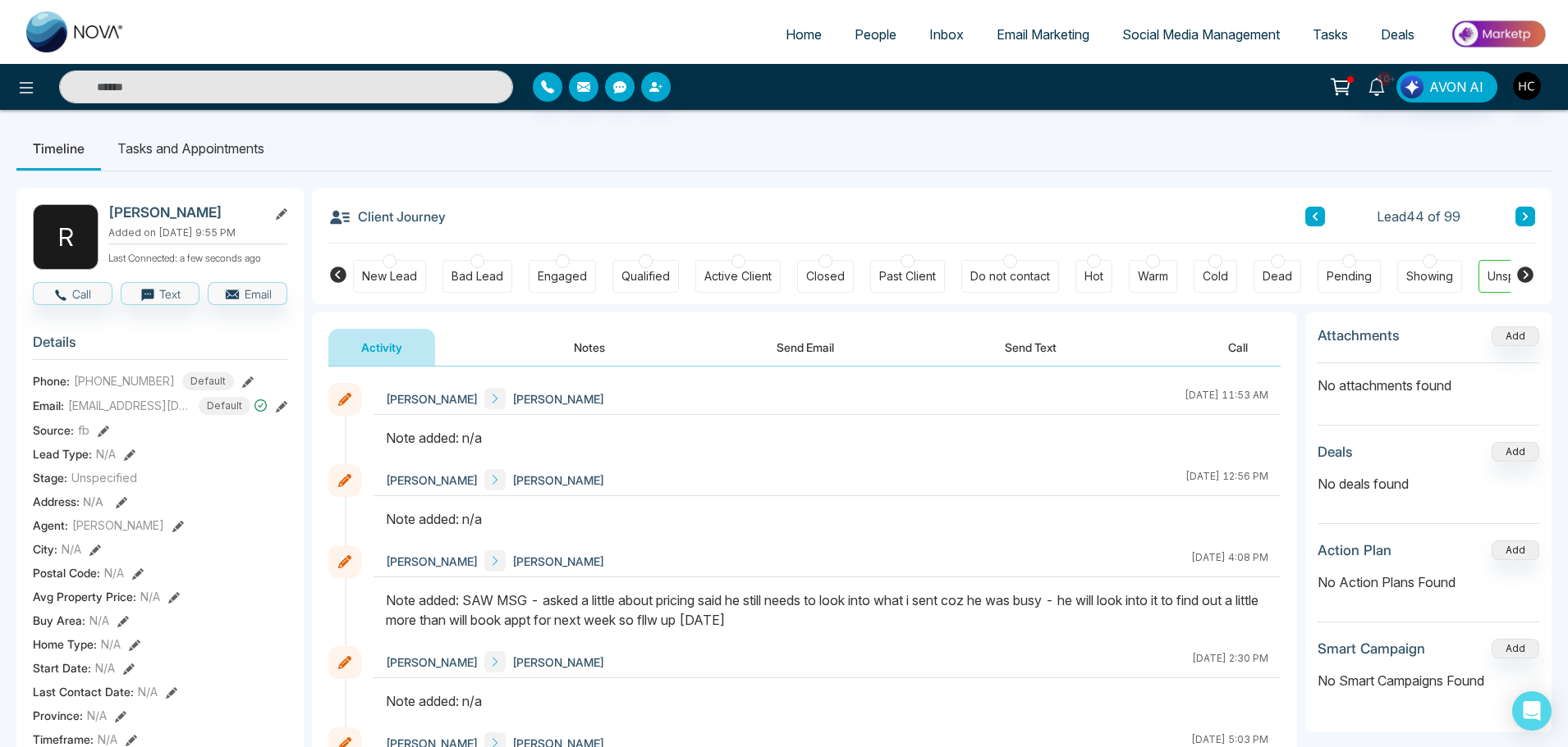
click at [1523, 212] on icon at bounding box center [1525, 216] width 9 height 10
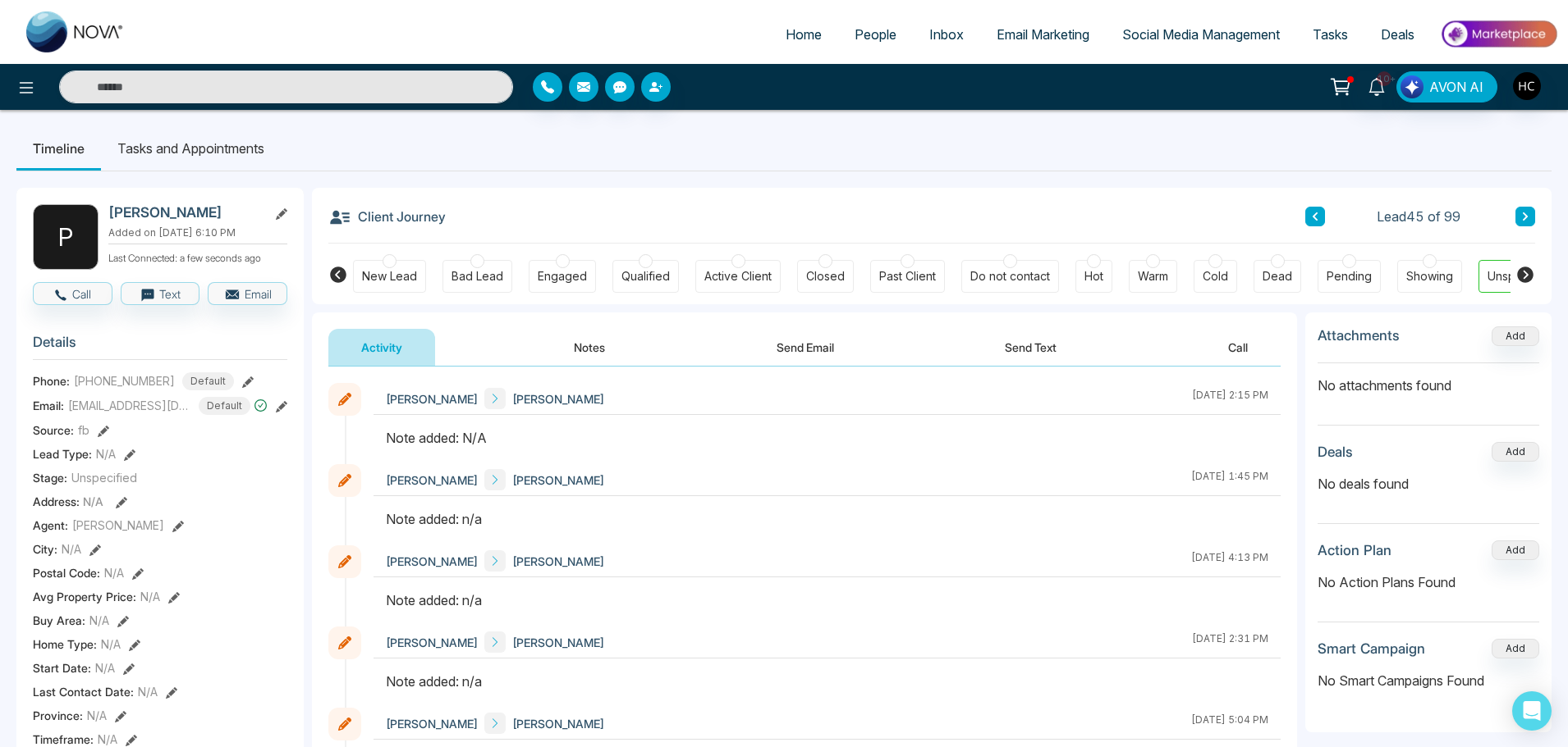
click at [583, 347] on button "Notes" at bounding box center [589, 348] width 97 height 36
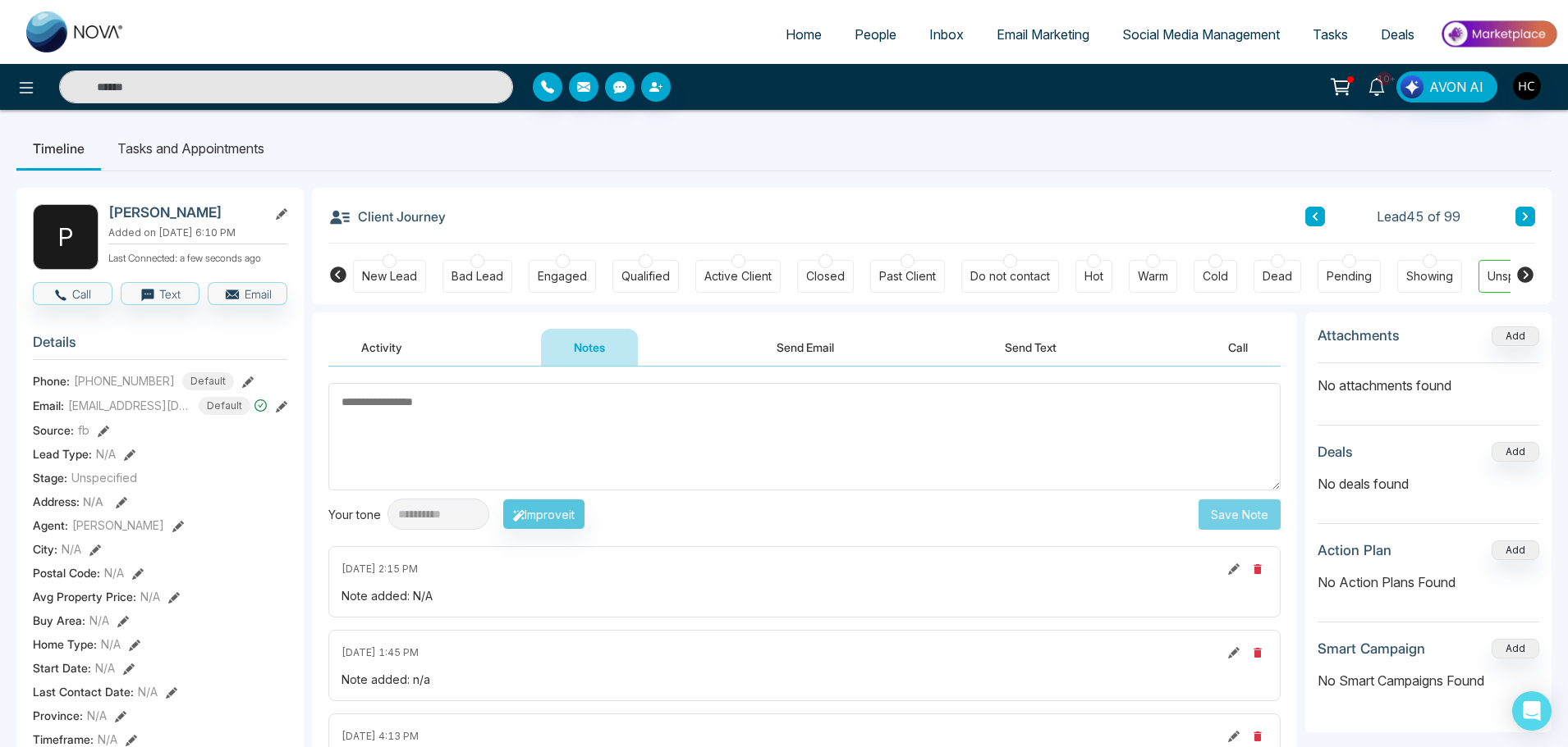
click at [558, 409] on textarea at bounding box center [804, 437] width 952 height 108
type textarea "***"
click at [1257, 517] on button "Save Note" at bounding box center [1239, 515] width 82 height 31
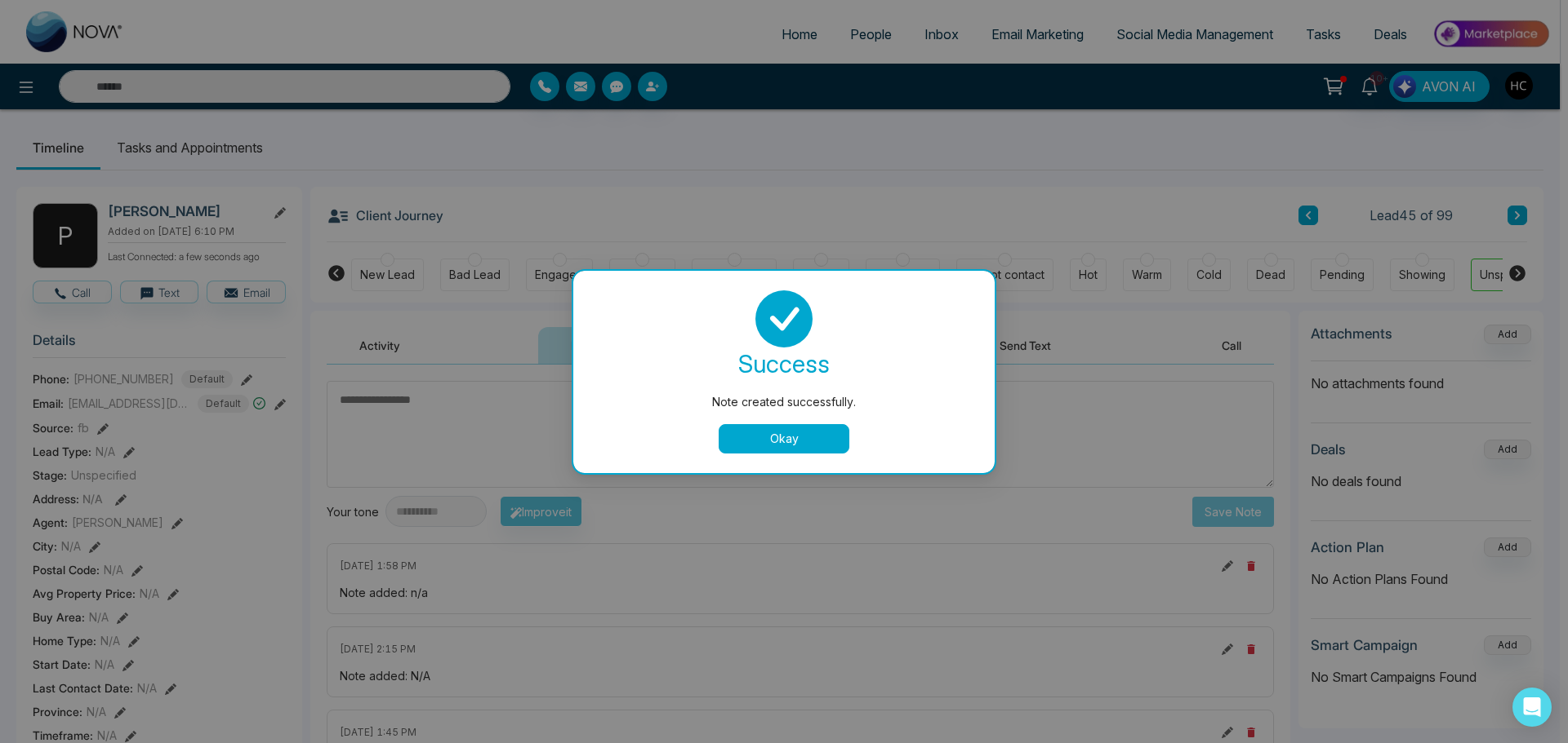
click at [814, 440] on button "Okay" at bounding box center [784, 438] width 131 height 30
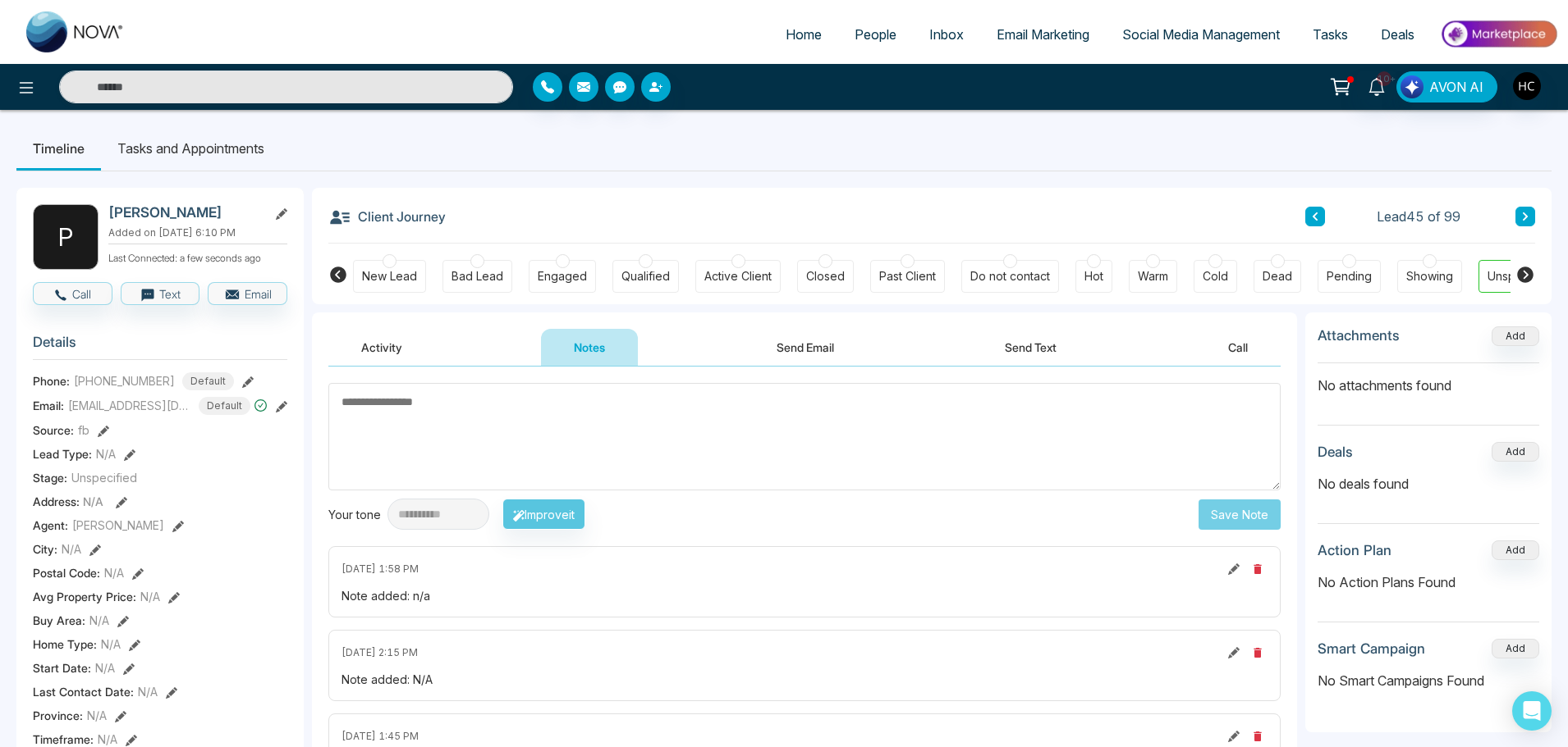
click at [1519, 215] on button at bounding box center [1525, 216] width 20 height 20
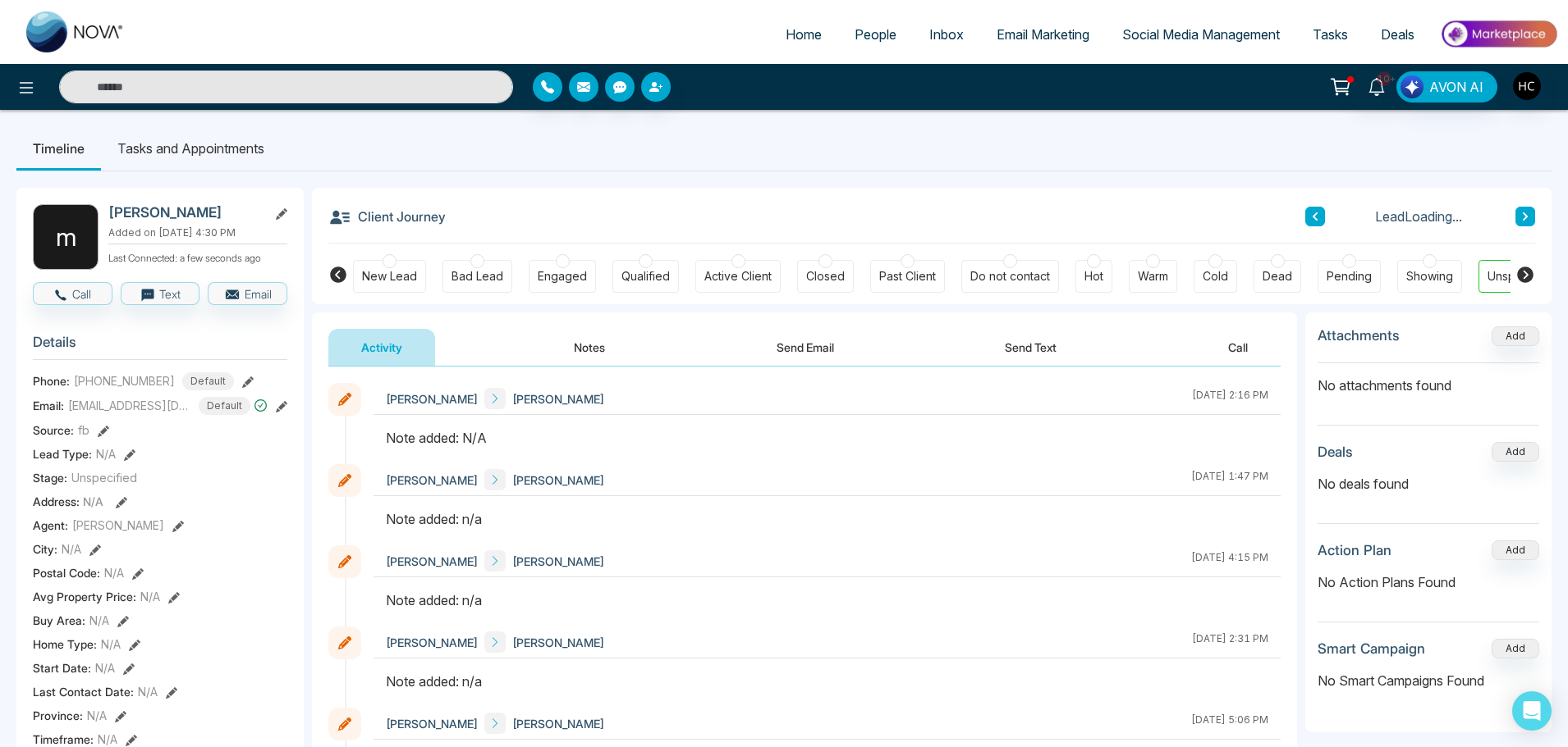
click at [581, 341] on button "Notes" at bounding box center [589, 348] width 97 height 36
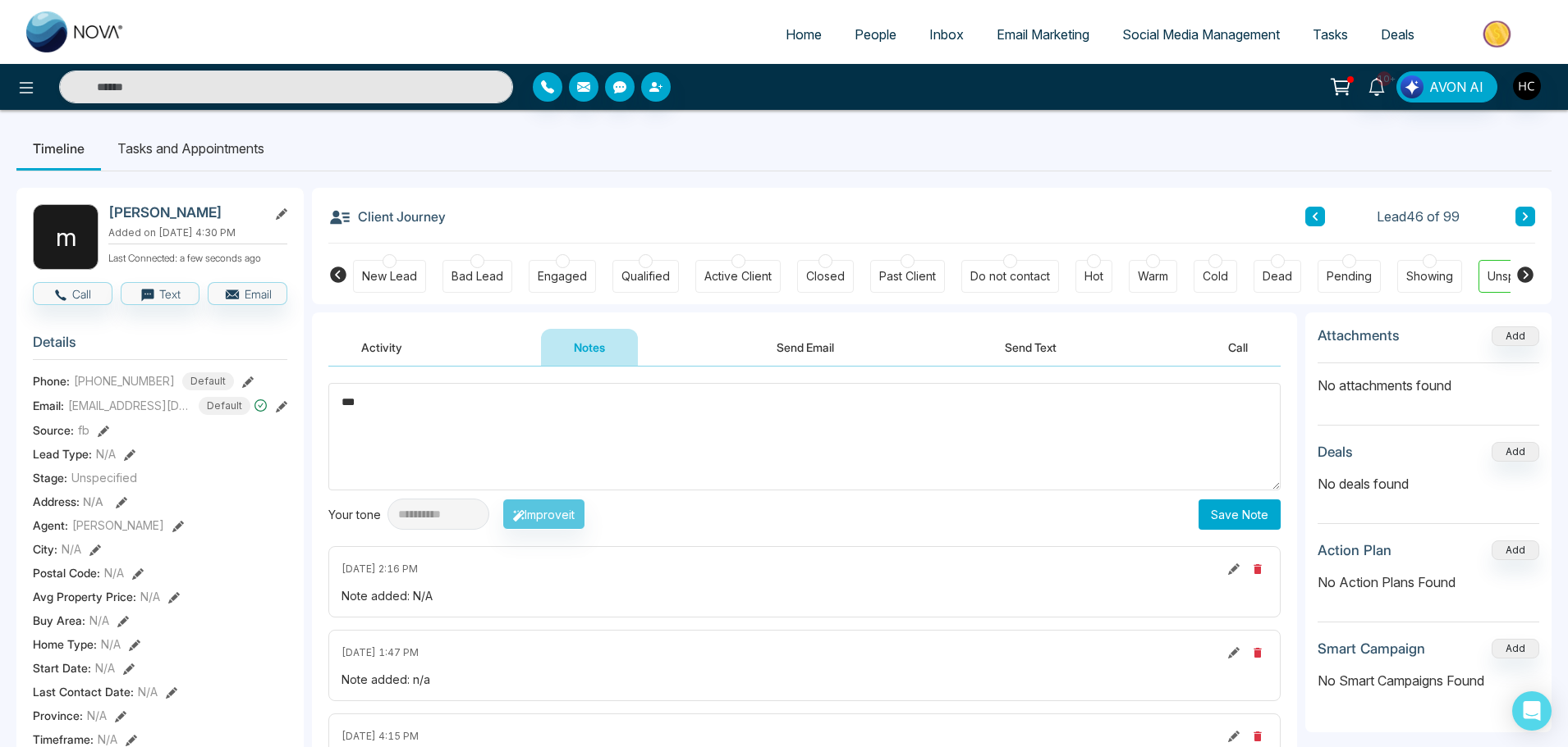
type textarea "***"
click at [1237, 511] on button "Save Note" at bounding box center [1239, 515] width 82 height 31
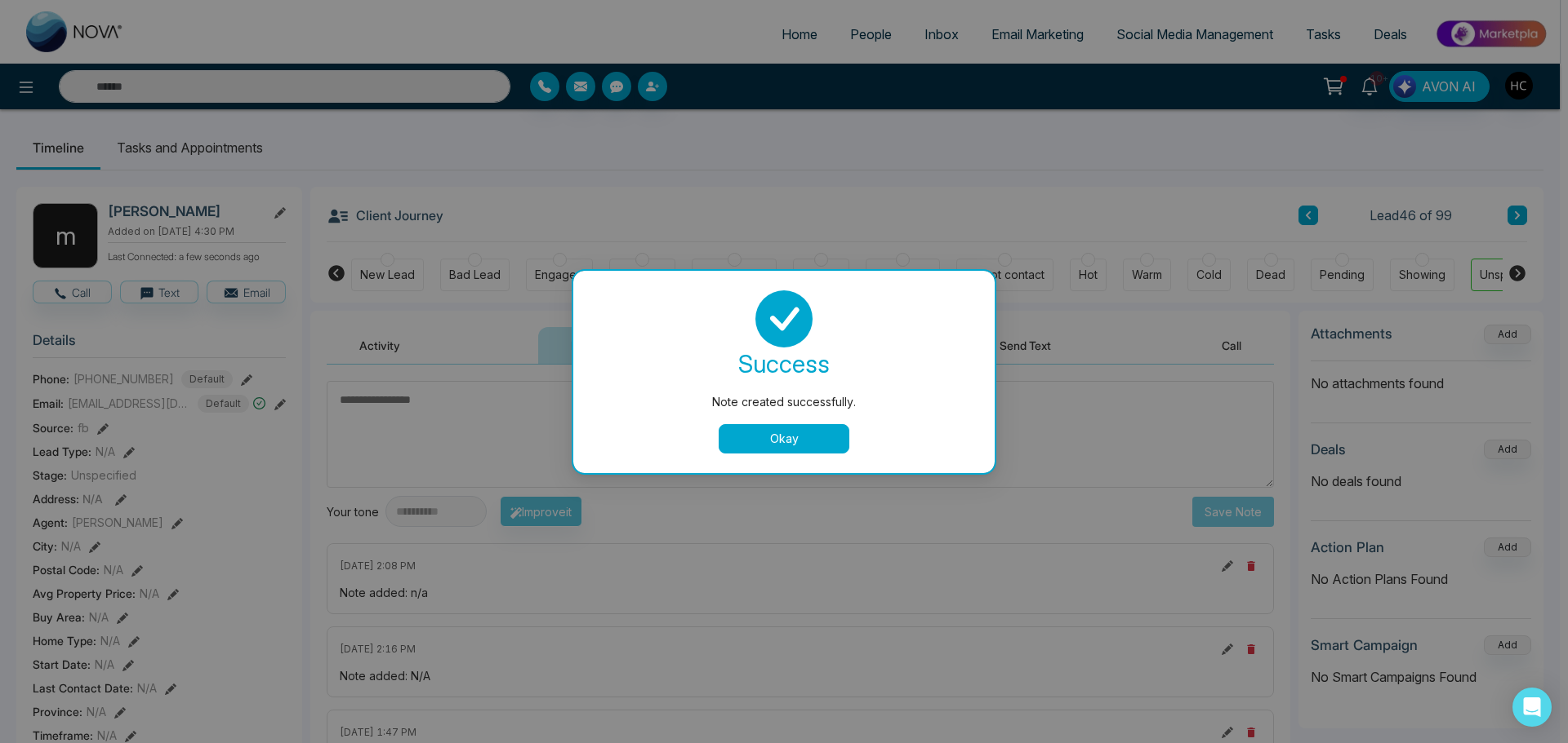
drag, startPoint x: 735, startPoint y: 429, endPoint x: 743, endPoint y: 430, distance: 8.1
click at [735, 430] on button "Okay" at bounding box center [784, 438] width 131 height 30
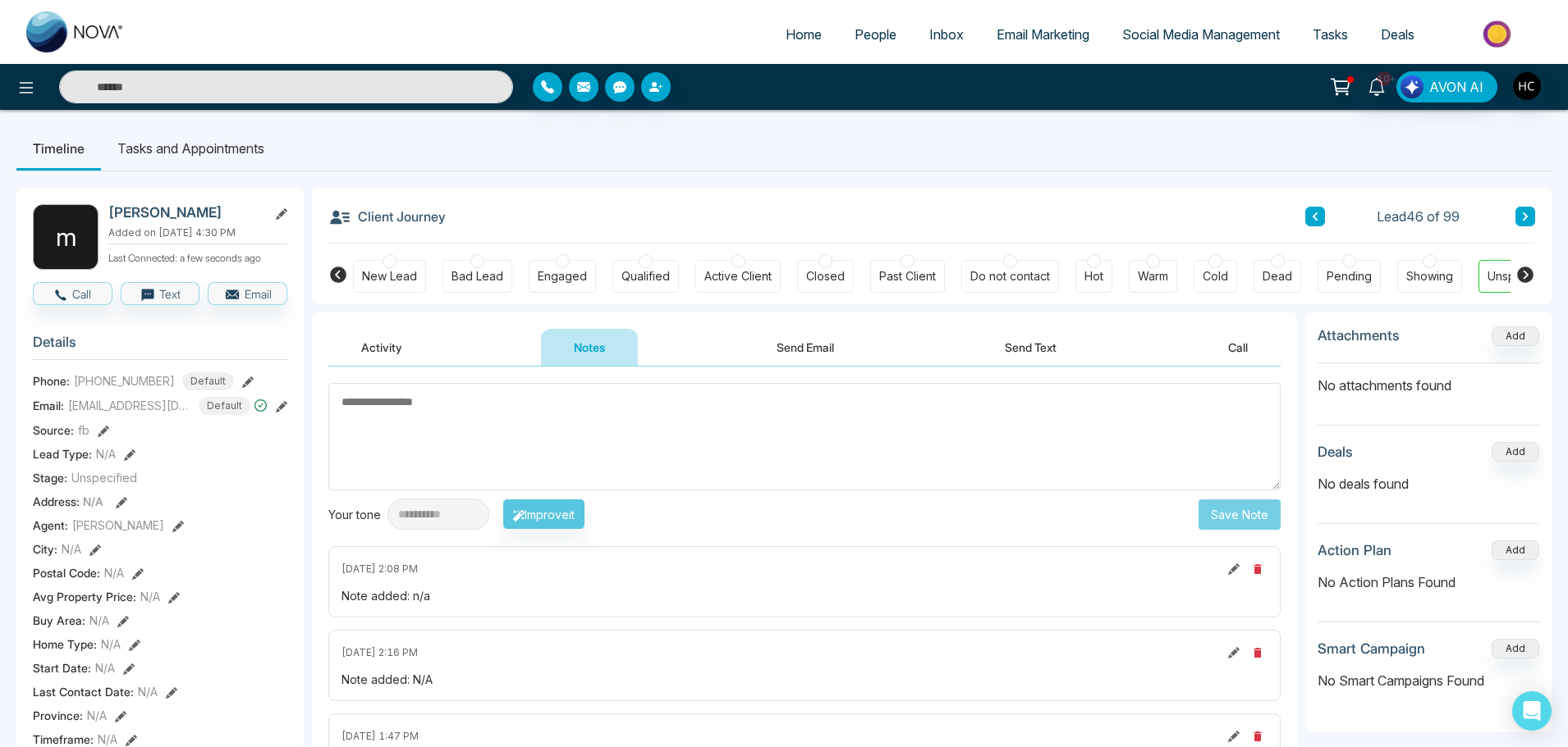
click at [1522, 218] on icon at bounding box center [1525, 216] width 9 height 10
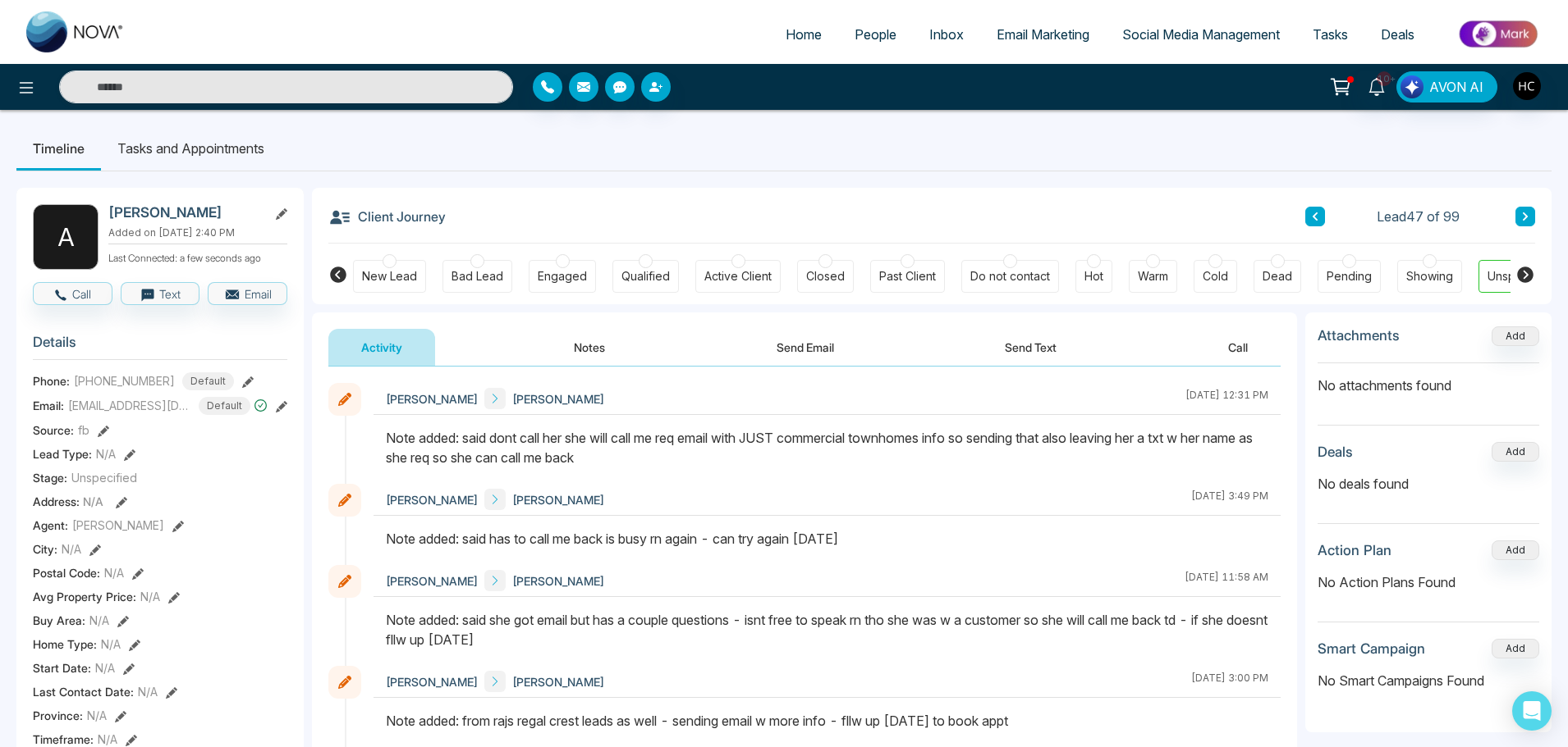
click at [1521, 206] on button at bounding box center [1525, 216] width 20 height 20
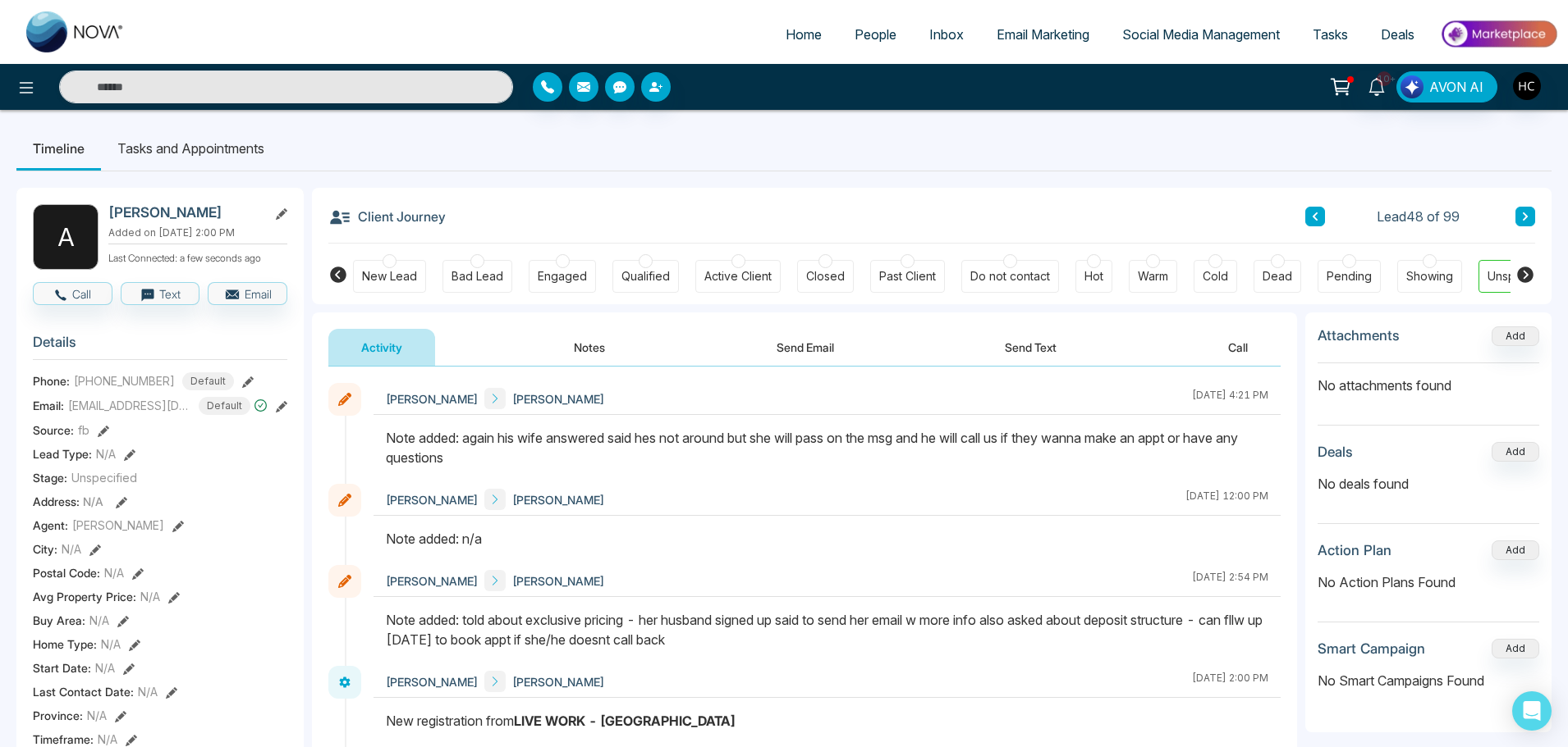
click at [1530, 217] on button at bounding box center [1525, 216] width 20 height 20
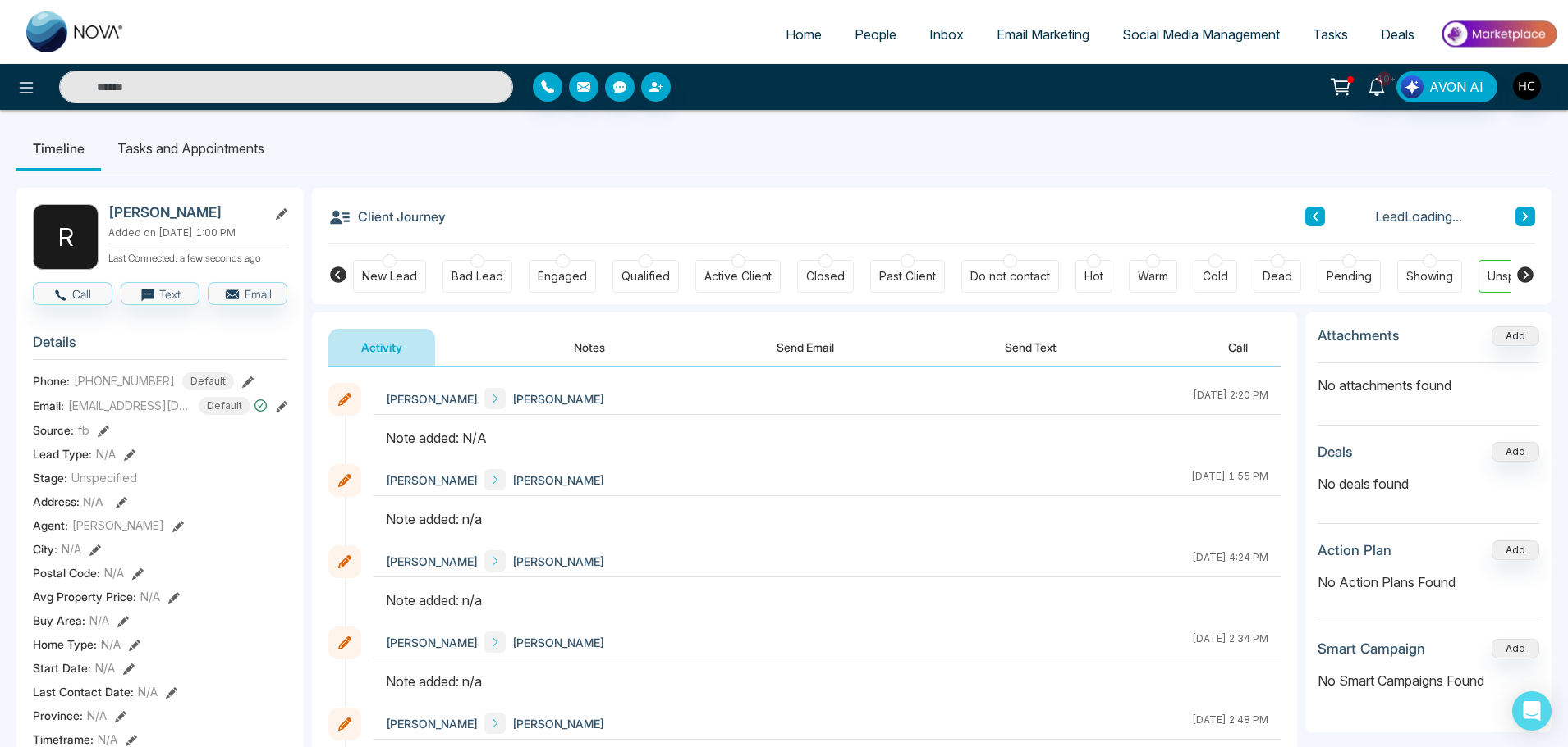
click at [579, 348] on button "Notes" at bounding box center [589, 348] width 97 height 36
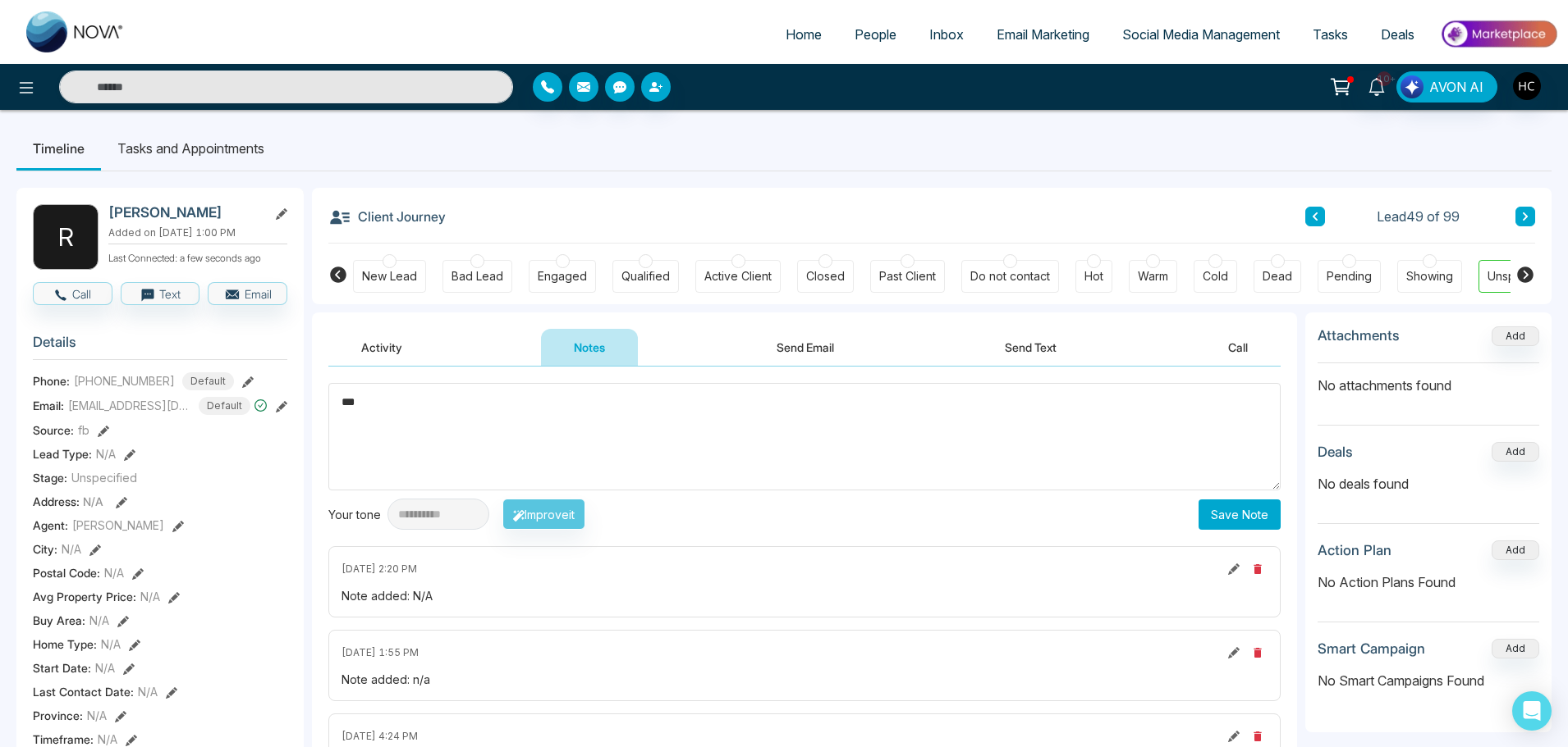
type textarea "***"
click at [1222, 512] on button "Save Note" at bounding box center [1239, 515] width 82 height 31
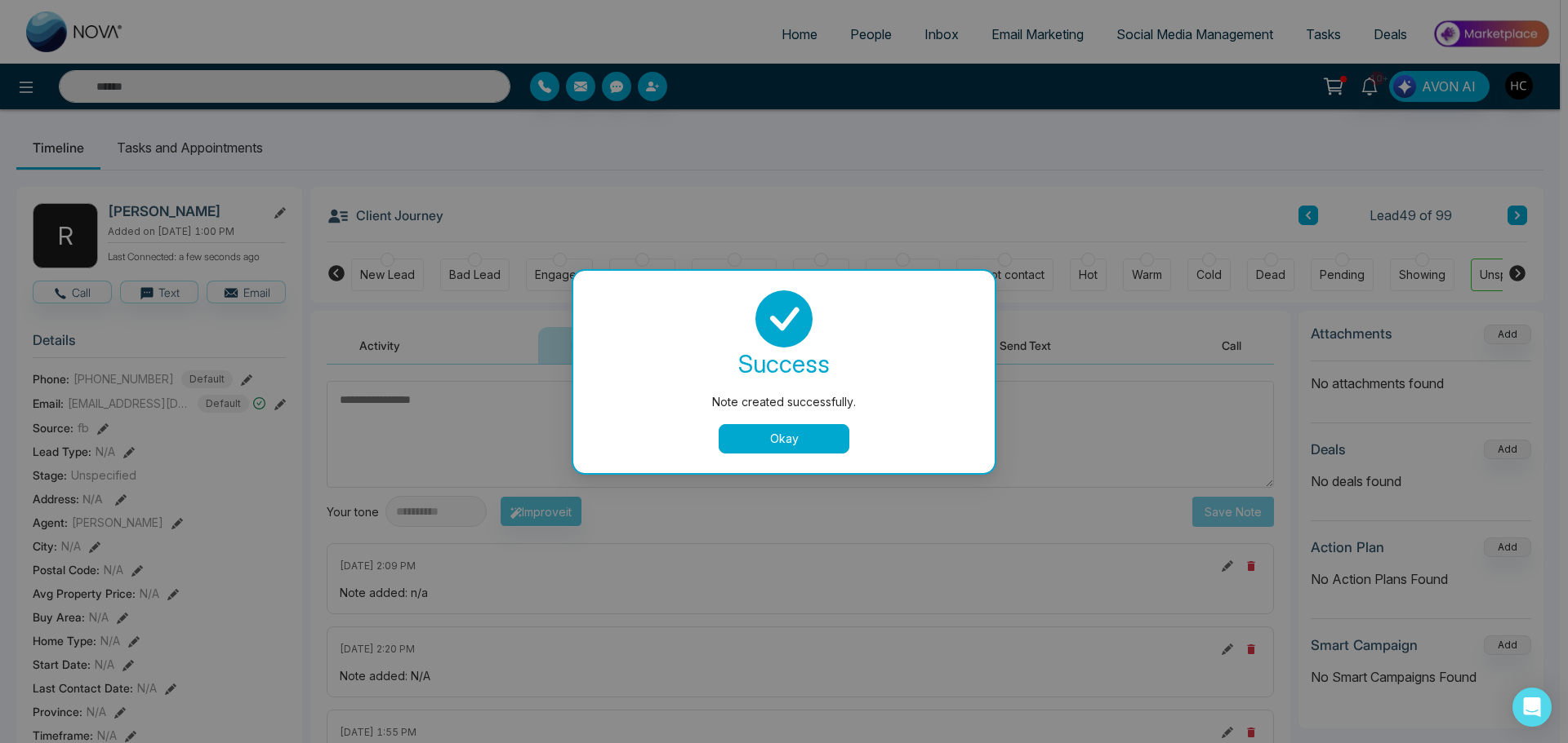
click at [816, 438] on button "Okay" at bounding box center [784, 438] width 131 height 30
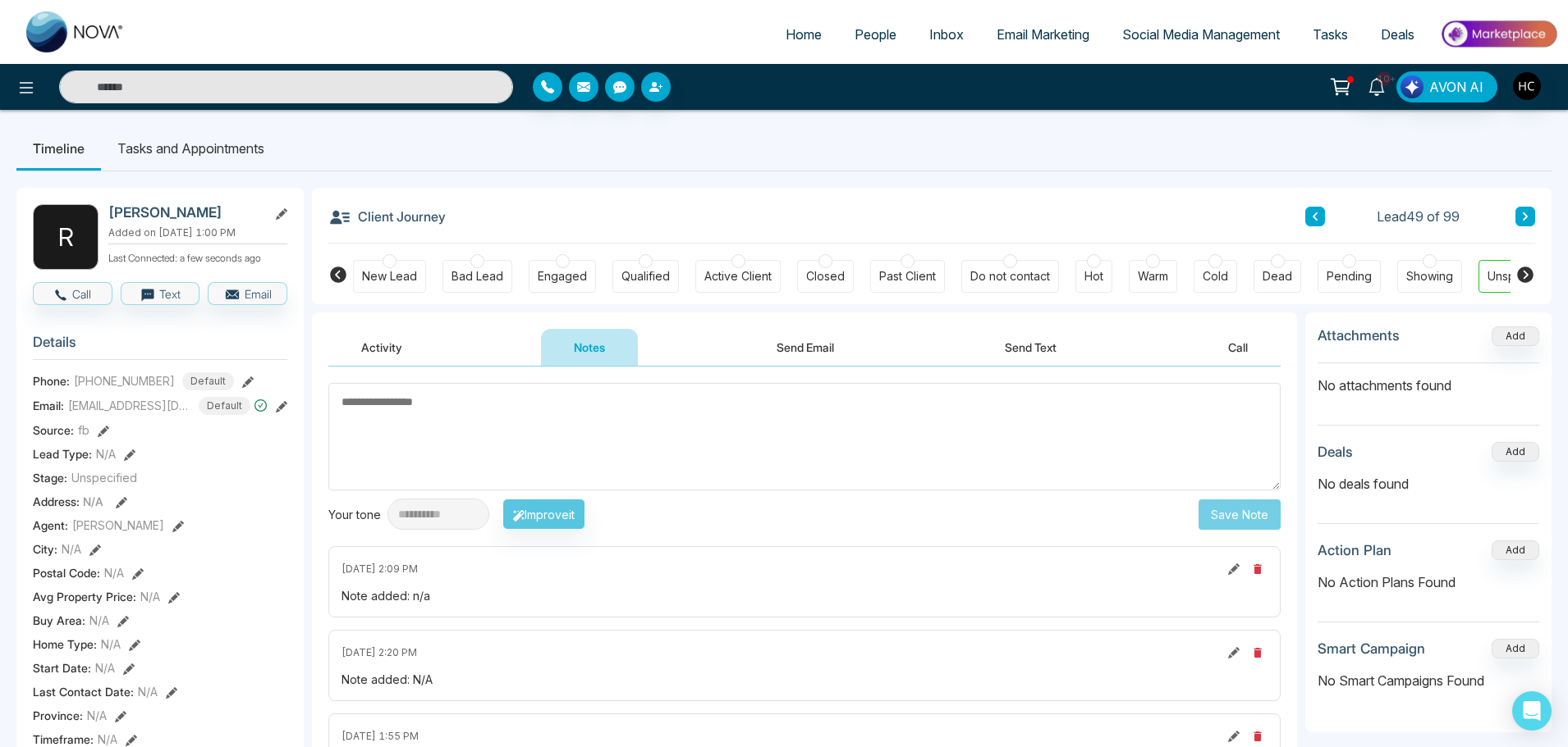
click at [1529, 214] on icon at bounding box center [1525, 216] width 9 height 10
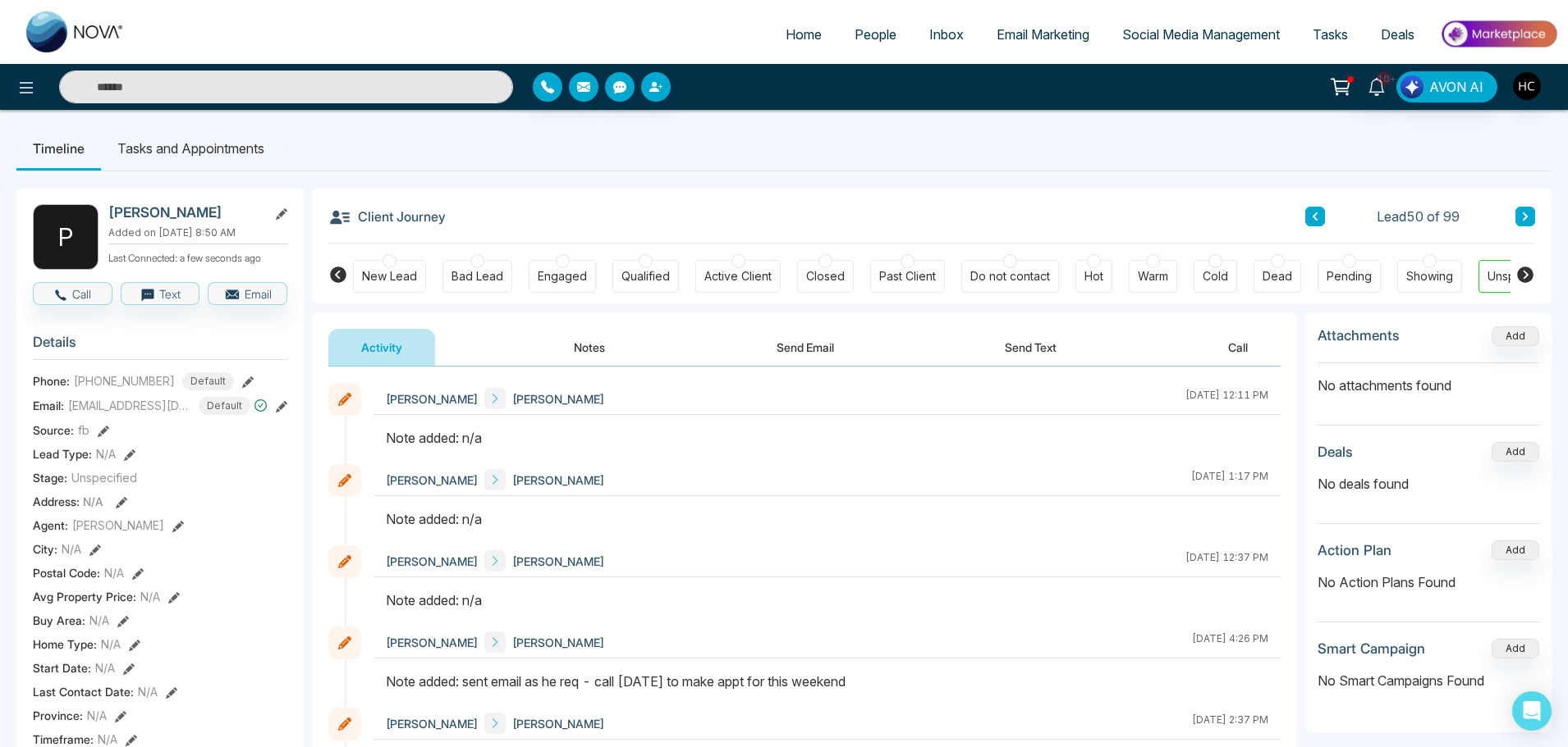
click at [578, 345] on button "Notes" at bounding box center [589, 348] width 97 height 36
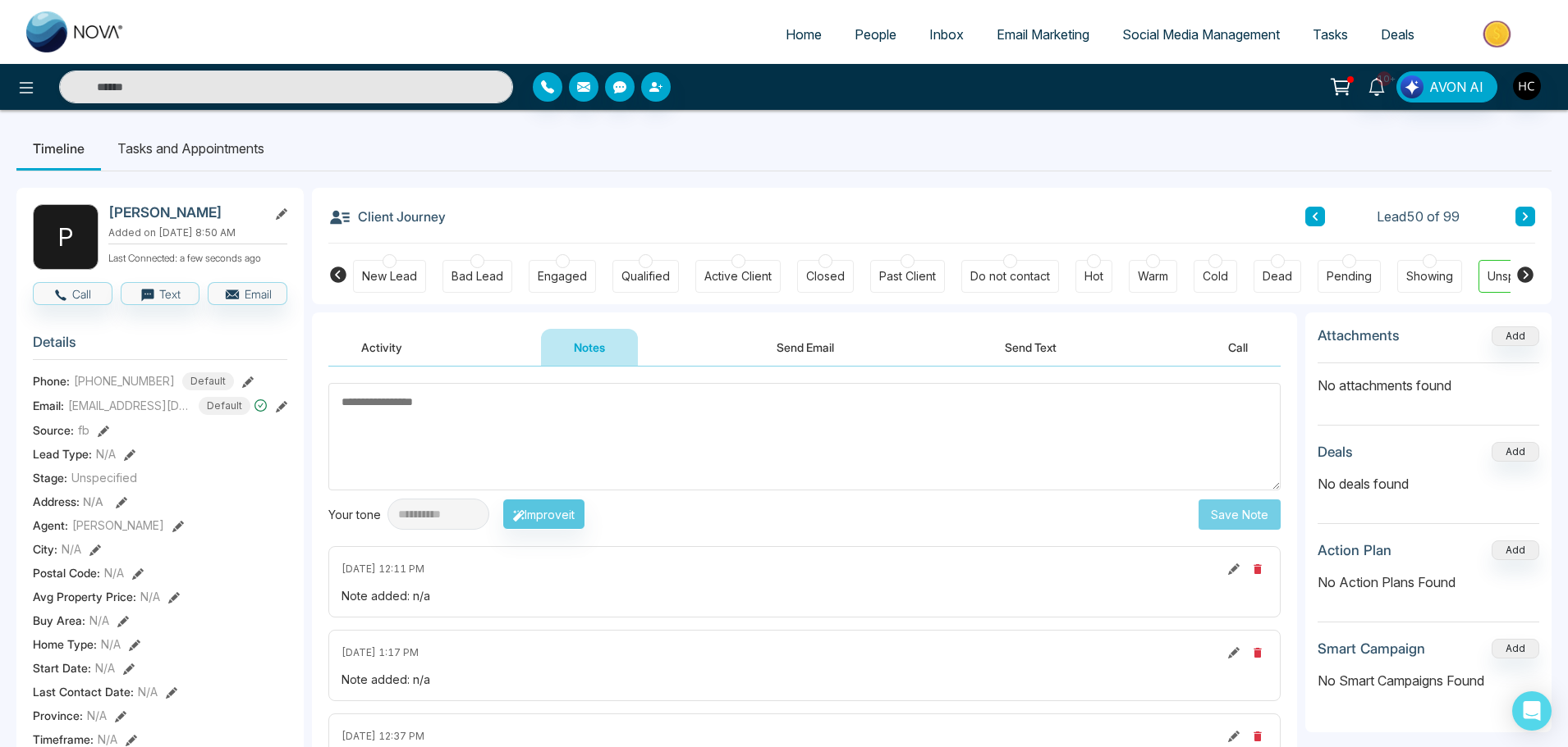
click at [901, 426] on textarea at bounding box center [804, 437] width 952 height 108
click at [1525, 217] on icon at bounding box center [1525, 216] width 9 height 10
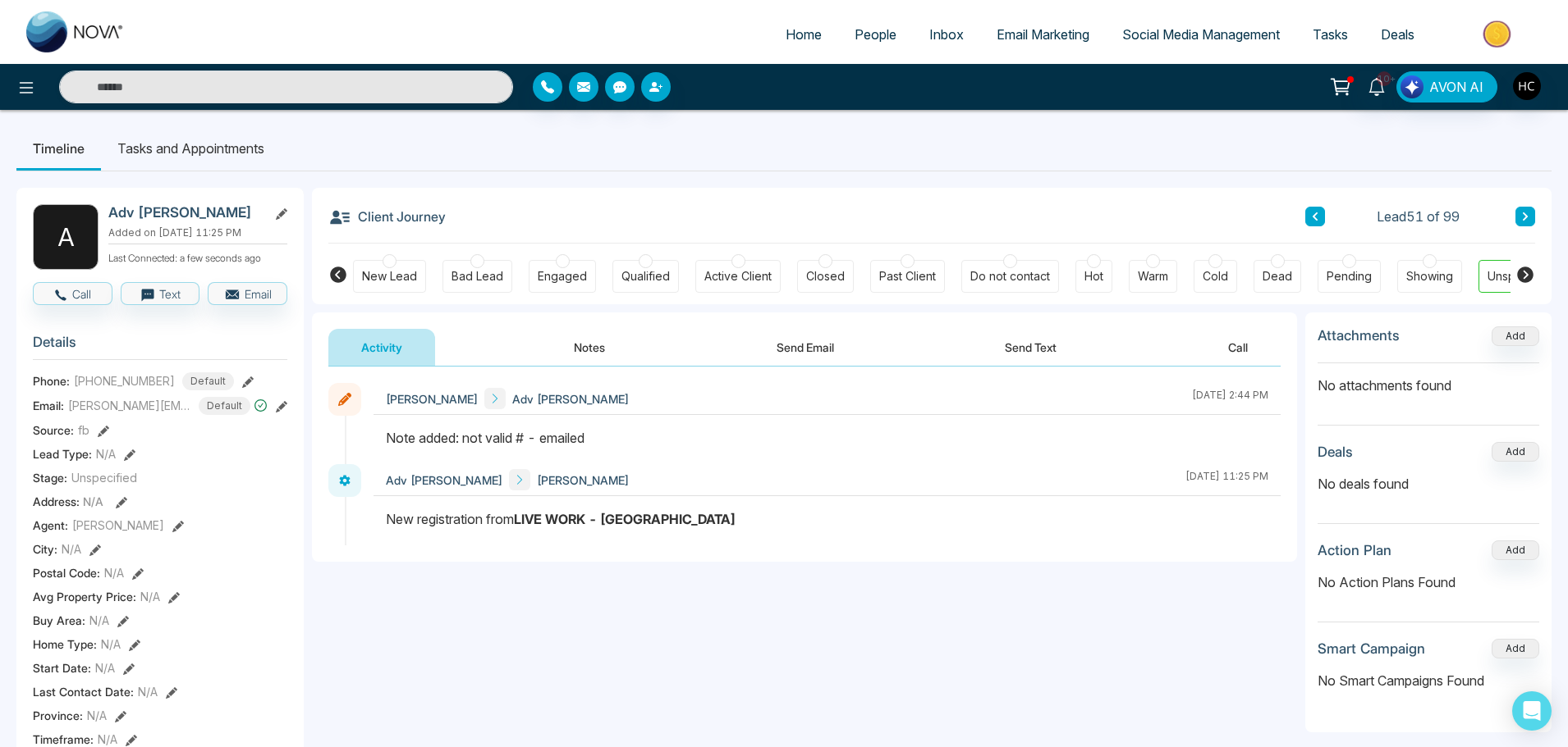
click at [1519, 216] on button at bounding box center [1525, 216] width 20 height 20
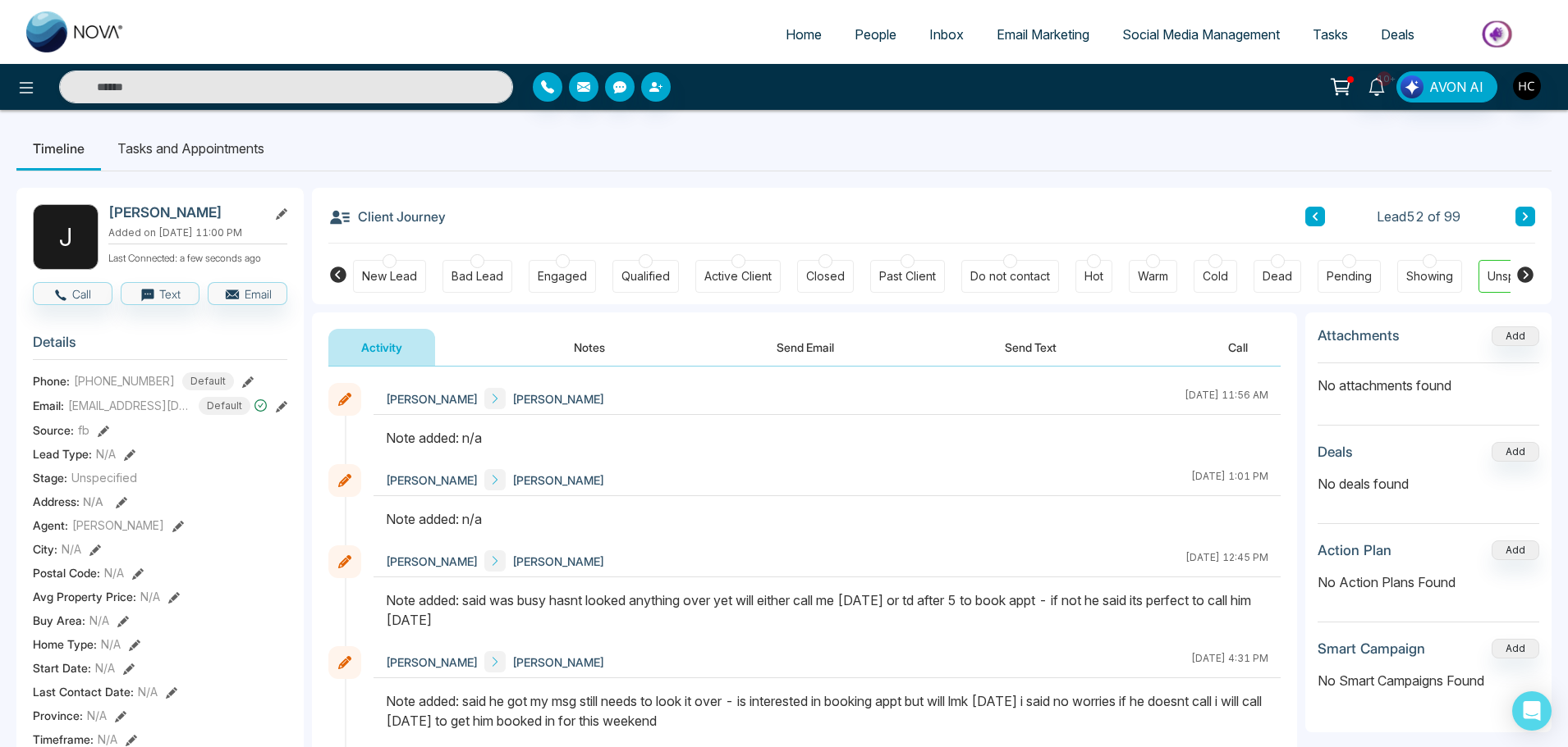
click at [1517, 213] on button at bounding box center [1525, 216] width 20 height 20
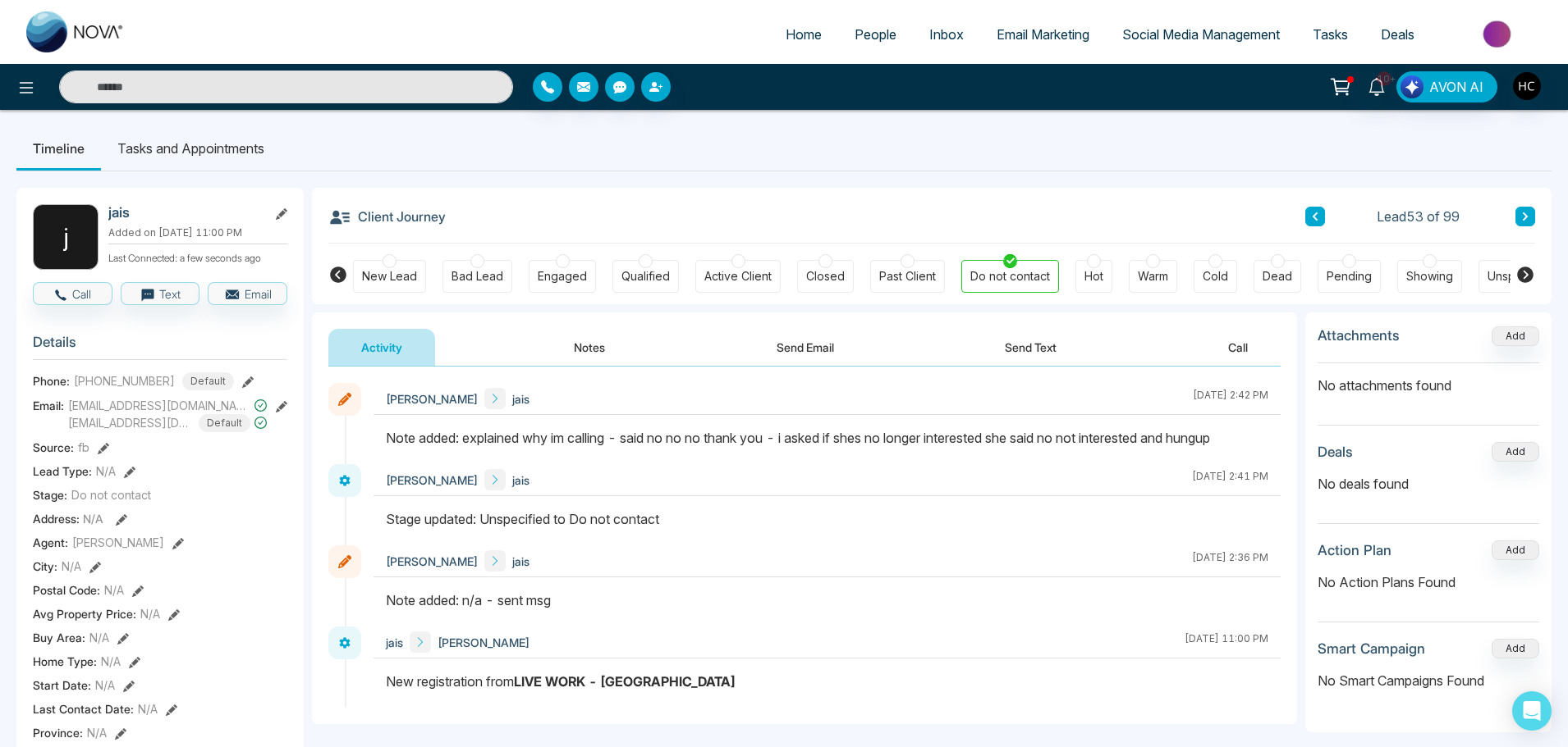
click at [1517, 201] on div "Client Journey Lead 53 of 99" at bounding box center [932, 216] width 1207 height 56
click at [1533, 216] on button at bounding box center [1525, 216] width 20 height 20
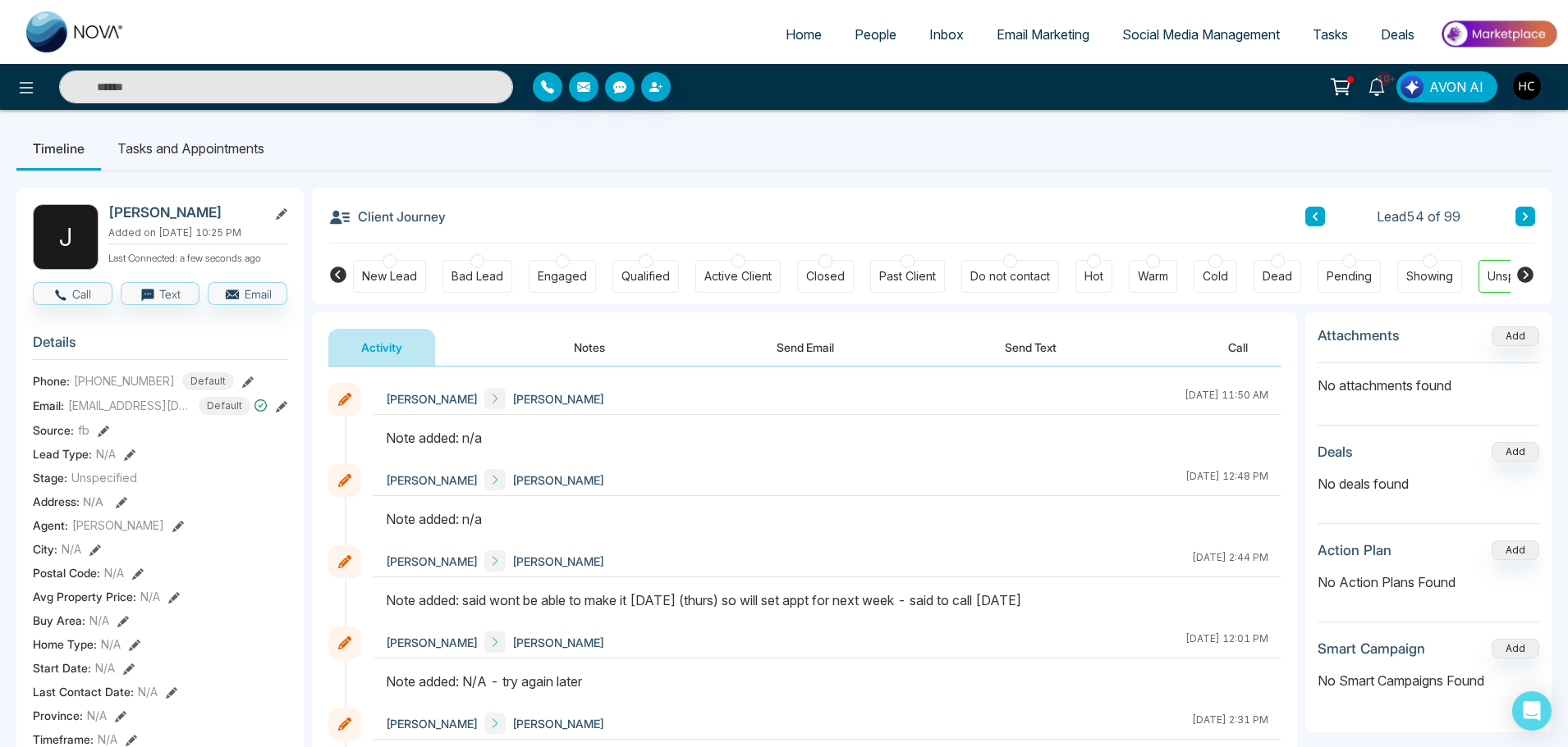
drag, startPoint x: 1524, startPoint y: 212, endPoint x: 1452, endPoint y: 213, distance: 72.0
click at [1523, 211] on icon at bounding box center [1525, 216] width 9 height 10
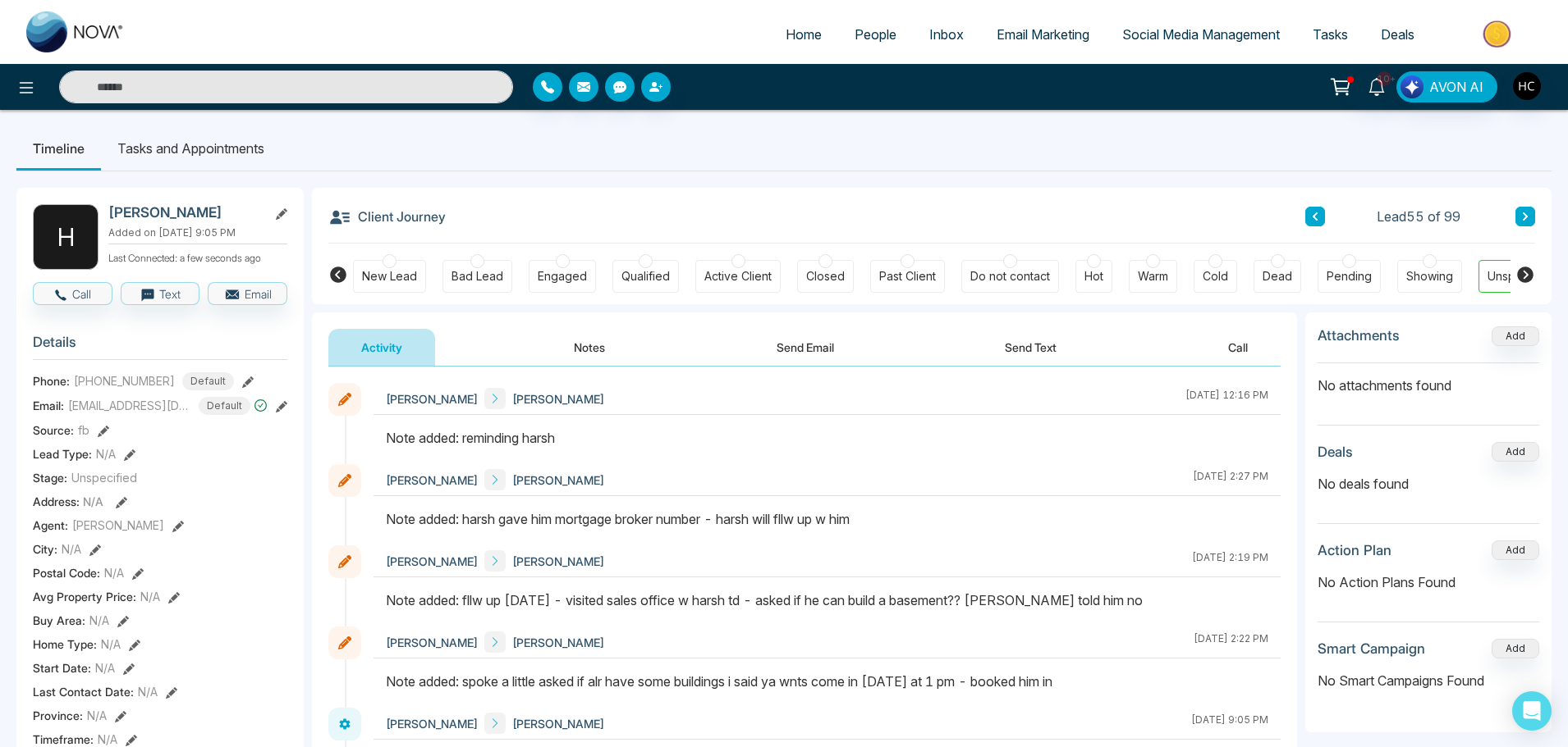
click at [590, 343] on button "Notes" at bounding box center [589, 348] width 97 height 36
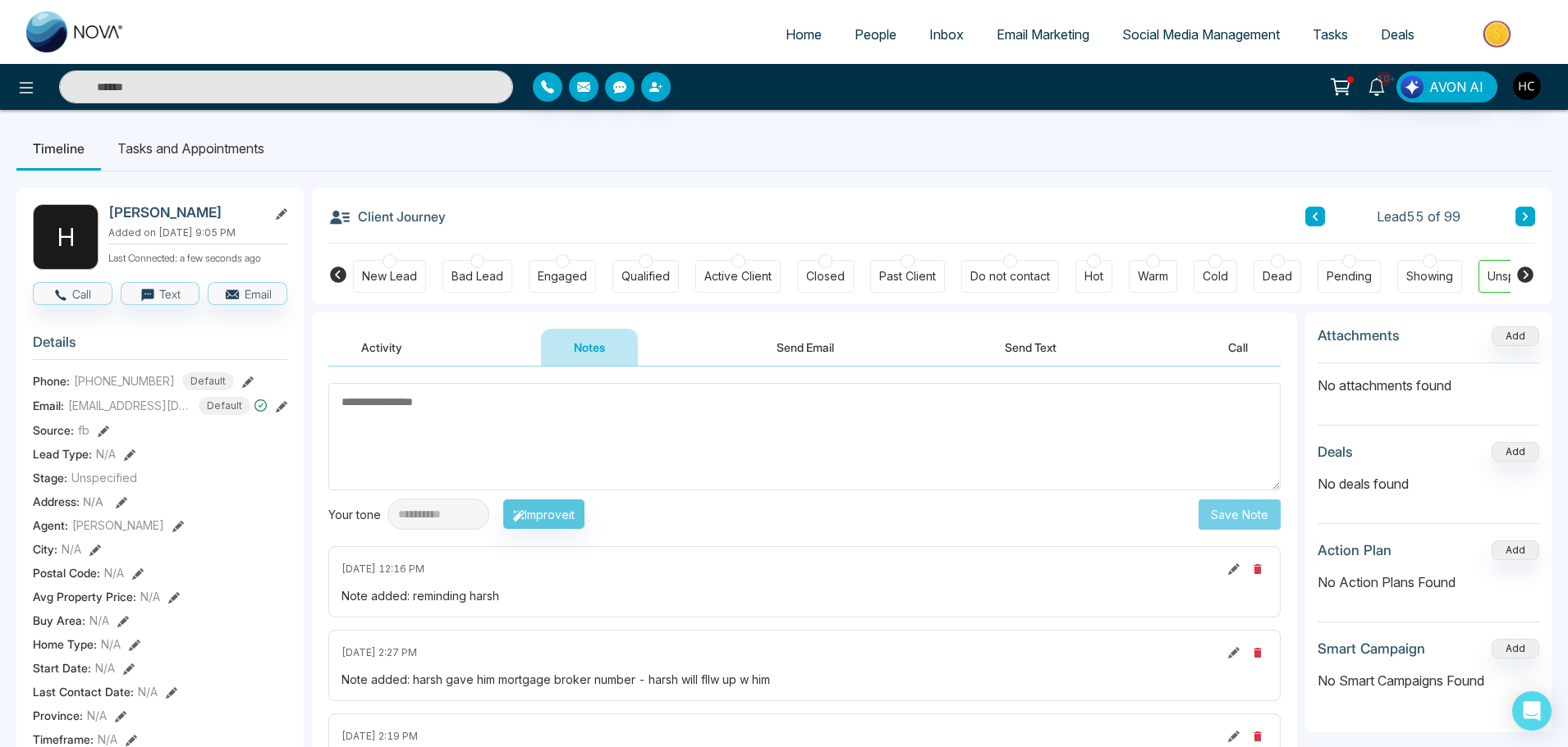
click at [659, 441] on textarea at bounding box center [804, 437] width 952 height 108
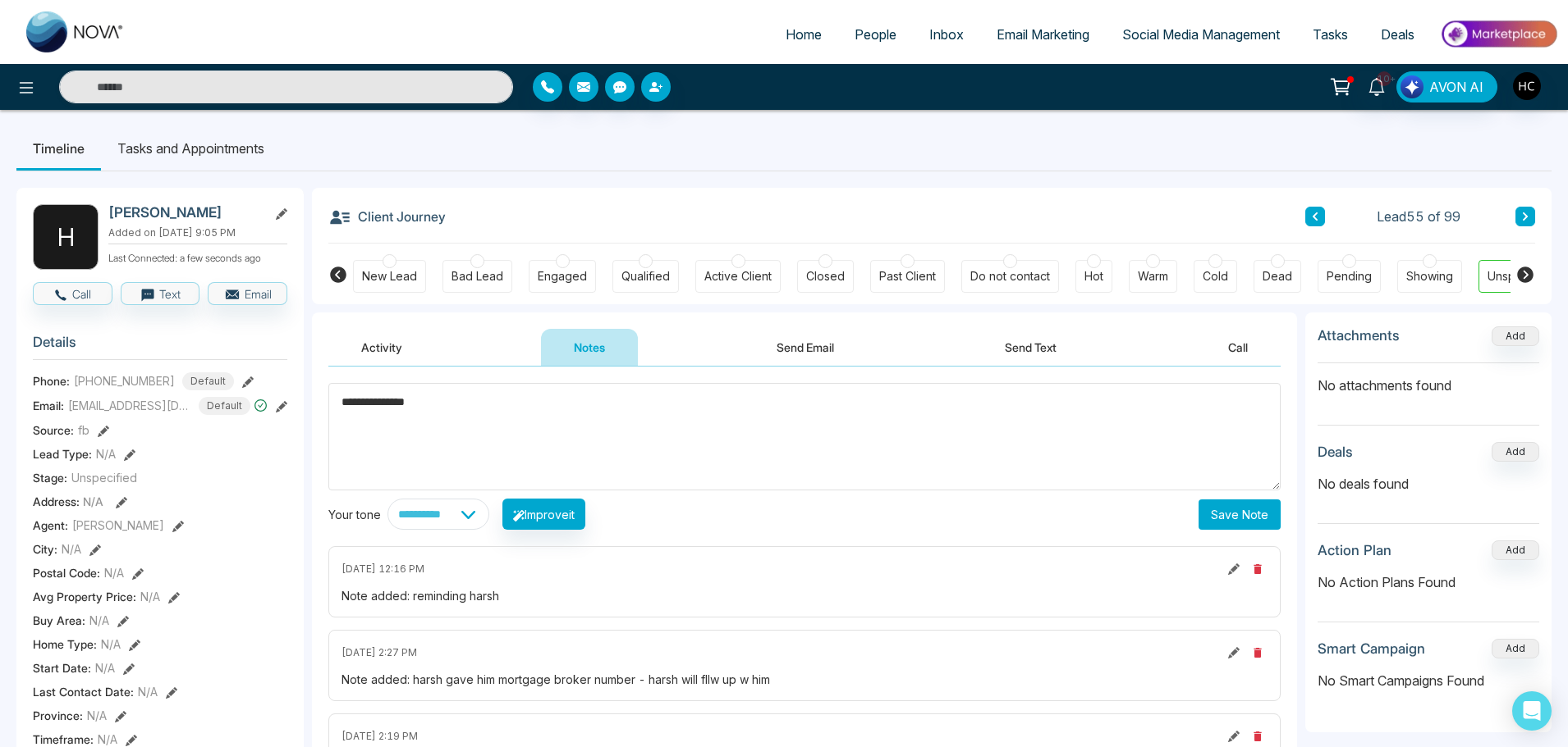
type textarea "**********"
click at [1258, 516] on button "Save Note" at bounding box center [1239, 515] width 82 height 31
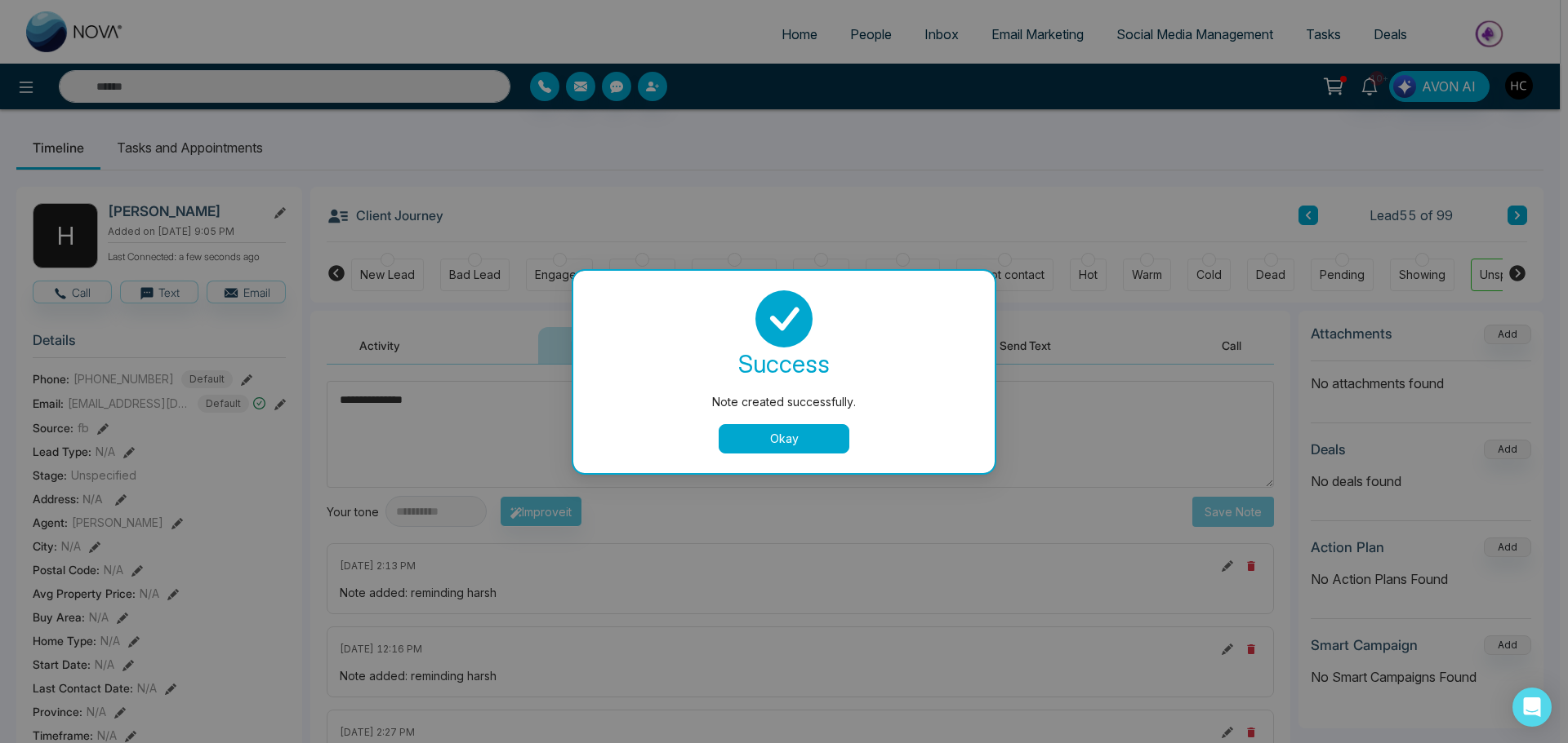
click at [787, 444] on button "Okay" at bounding box center [784, 438] width 131 height 30
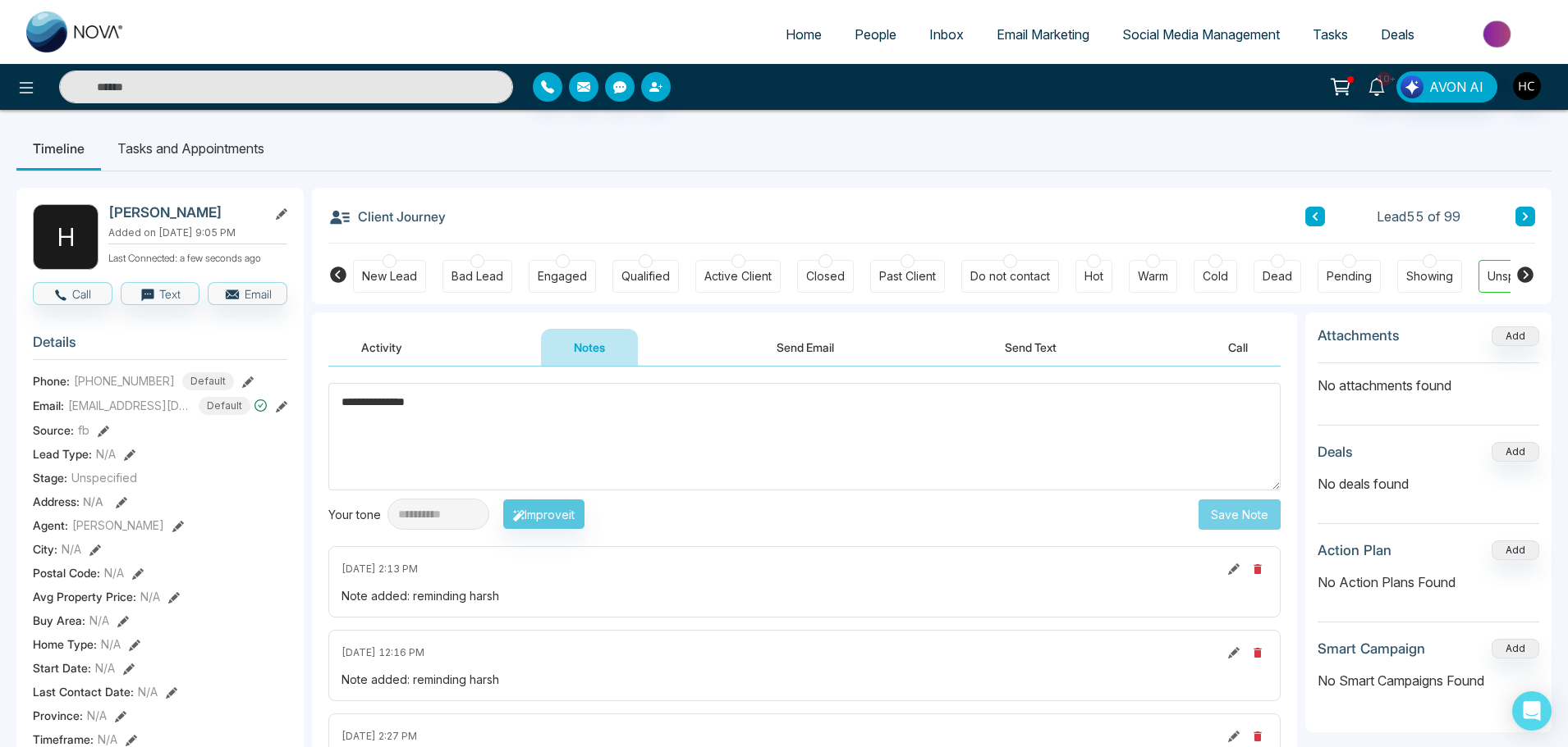
click at [1519, 219] on button at bounding box center [1525, 216] width 20 height 20
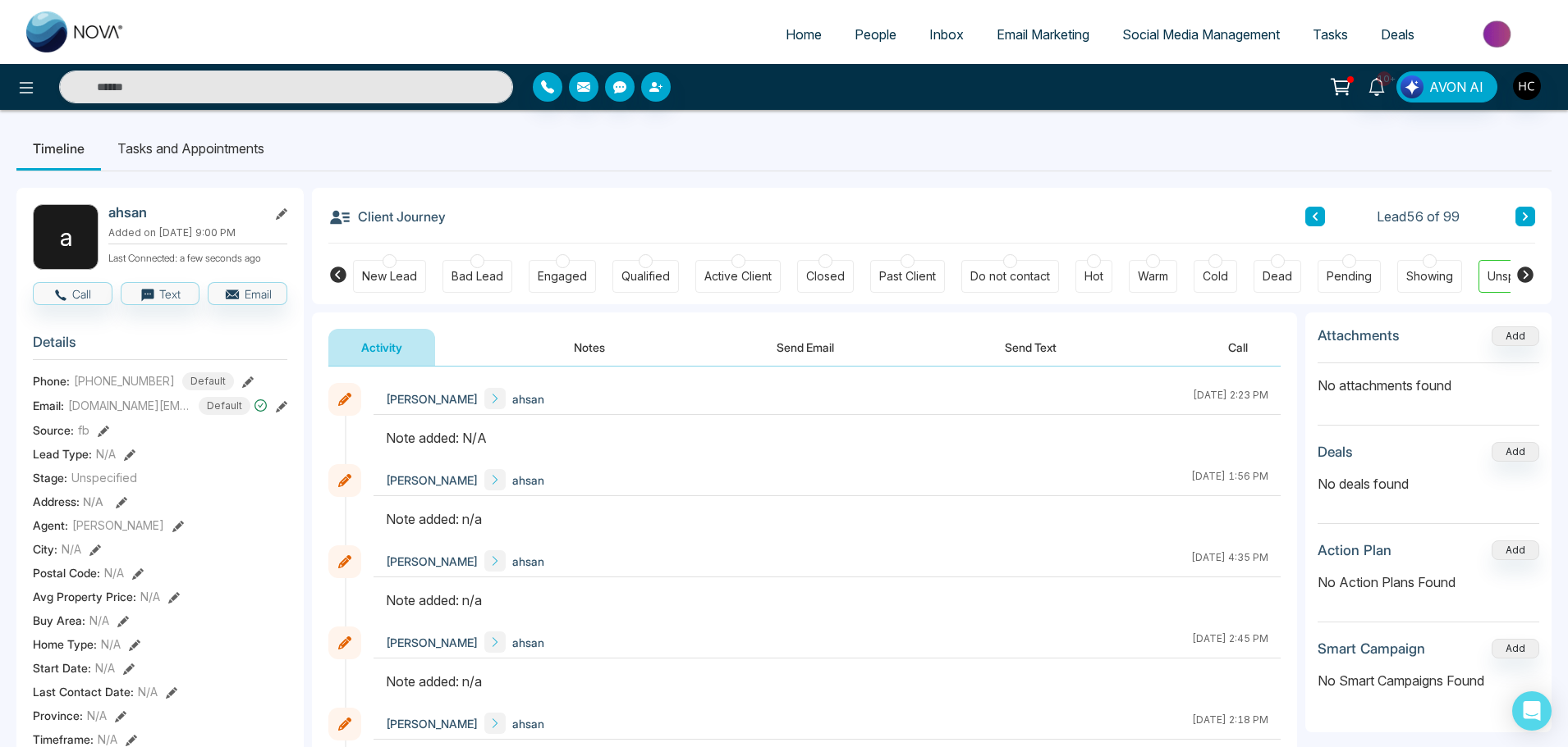
click at [605, 349] on button "Notes" at bounding box center [589, 348] width 97 height 36
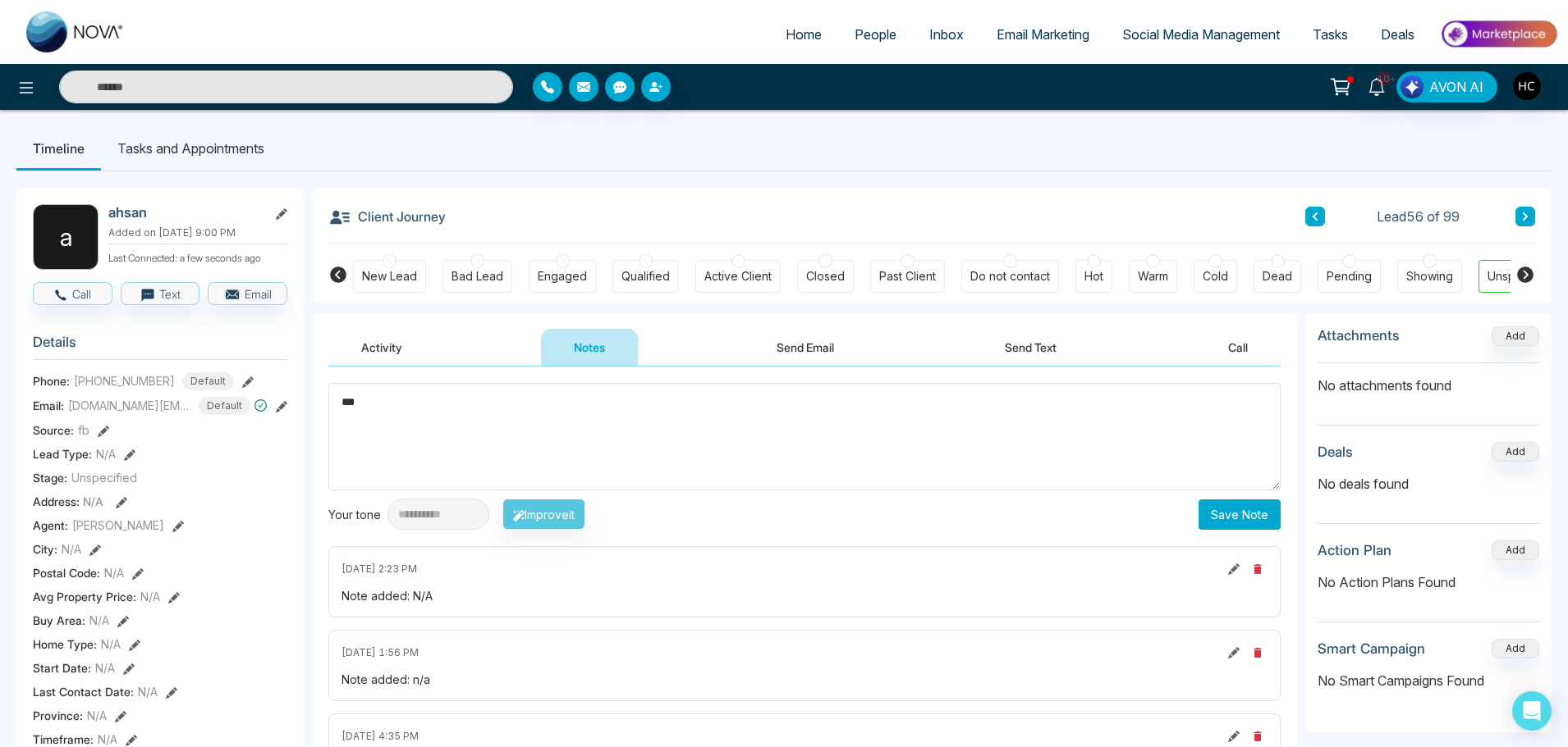
type textarea "***"
click at [1210, 506] on button "Save Note" at bounding box center [1239, 515] width 82 height 31
click at [697, 392] on textarea at bounding box center [804, 437] width 952 height 108
click at [1534, 211] on button at bounding box center [1525, 216] width 20 height 20
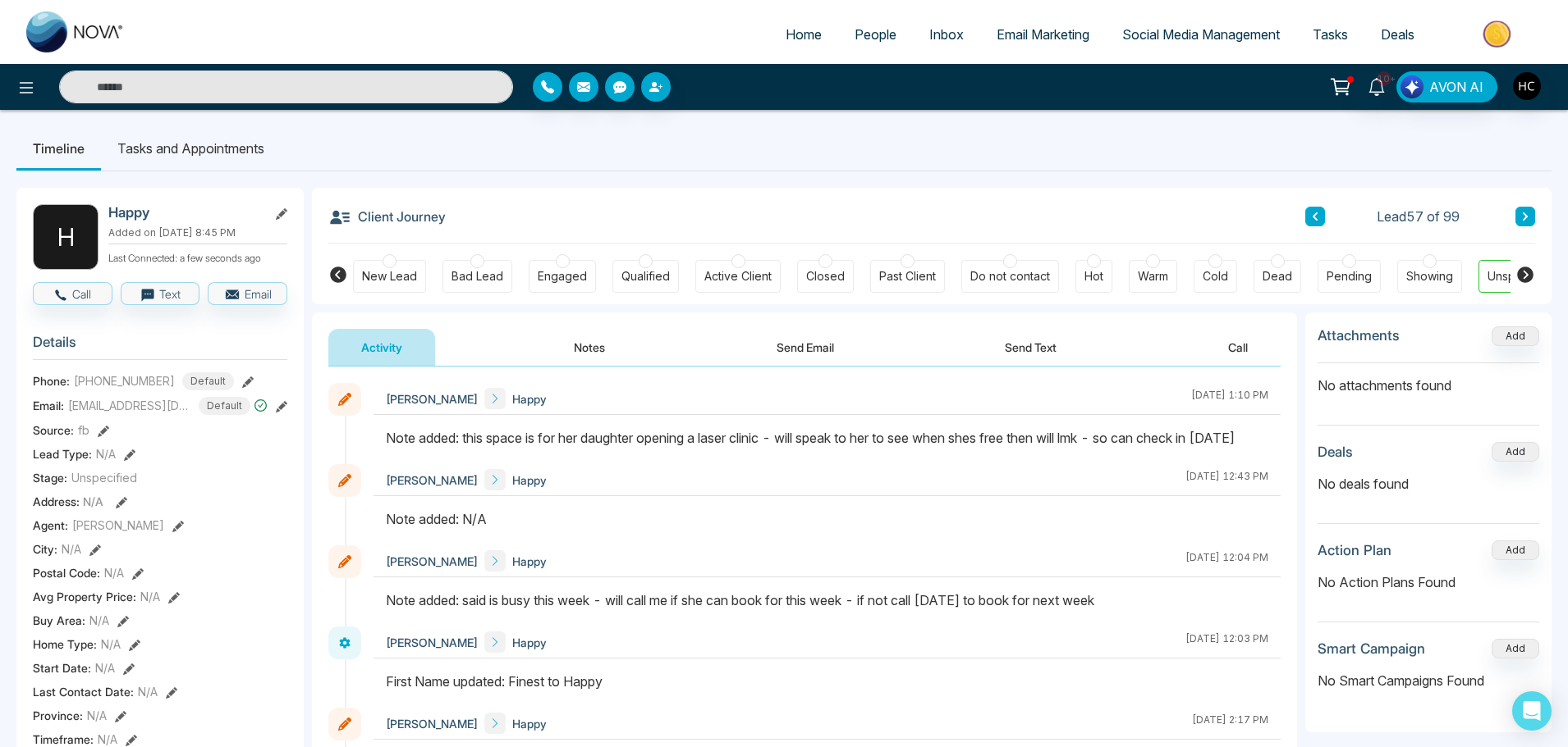
click at [1533, 201] on div "Client Journey Lead 57 of 99" at bounding box center [932, 216] width 1207 height 56
click at [1530, 213] on button at bounding box center [1525, 216] width 20 height 20
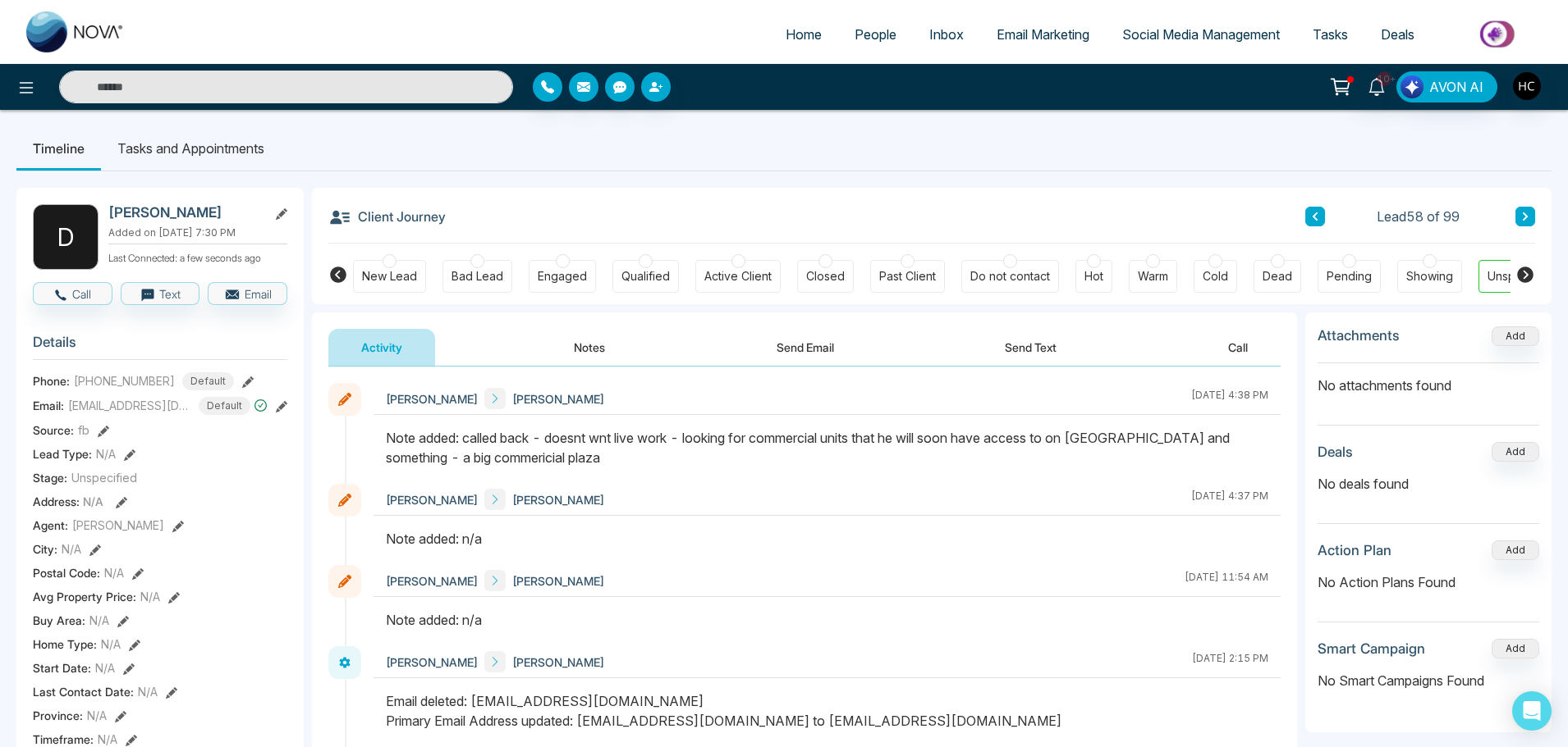
click at [1523, 213] on icon at bounding box center [1525, 216] width 5 height 9
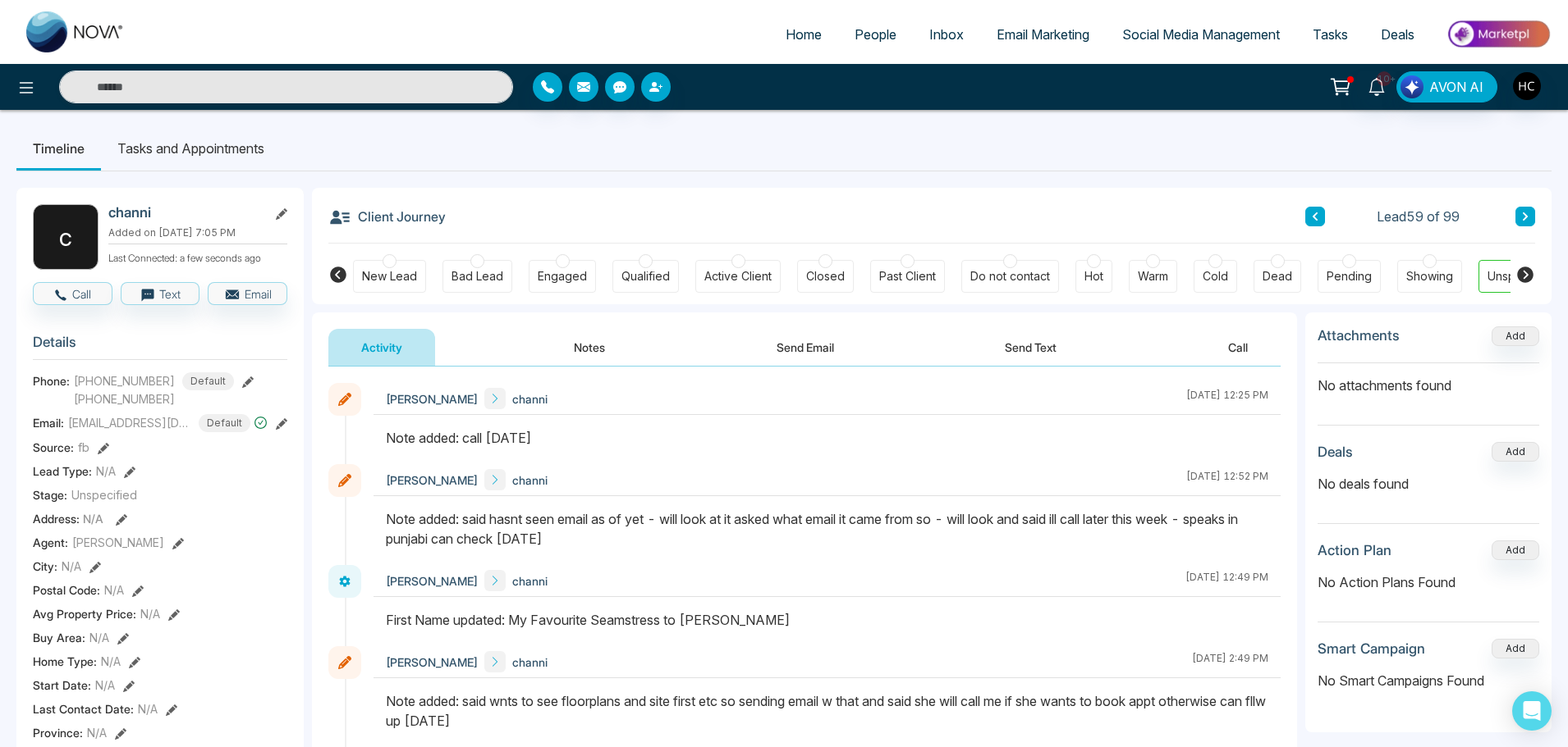
click at [1527, 214] on icon at bounding box center [1525, 216] width 9 height 10
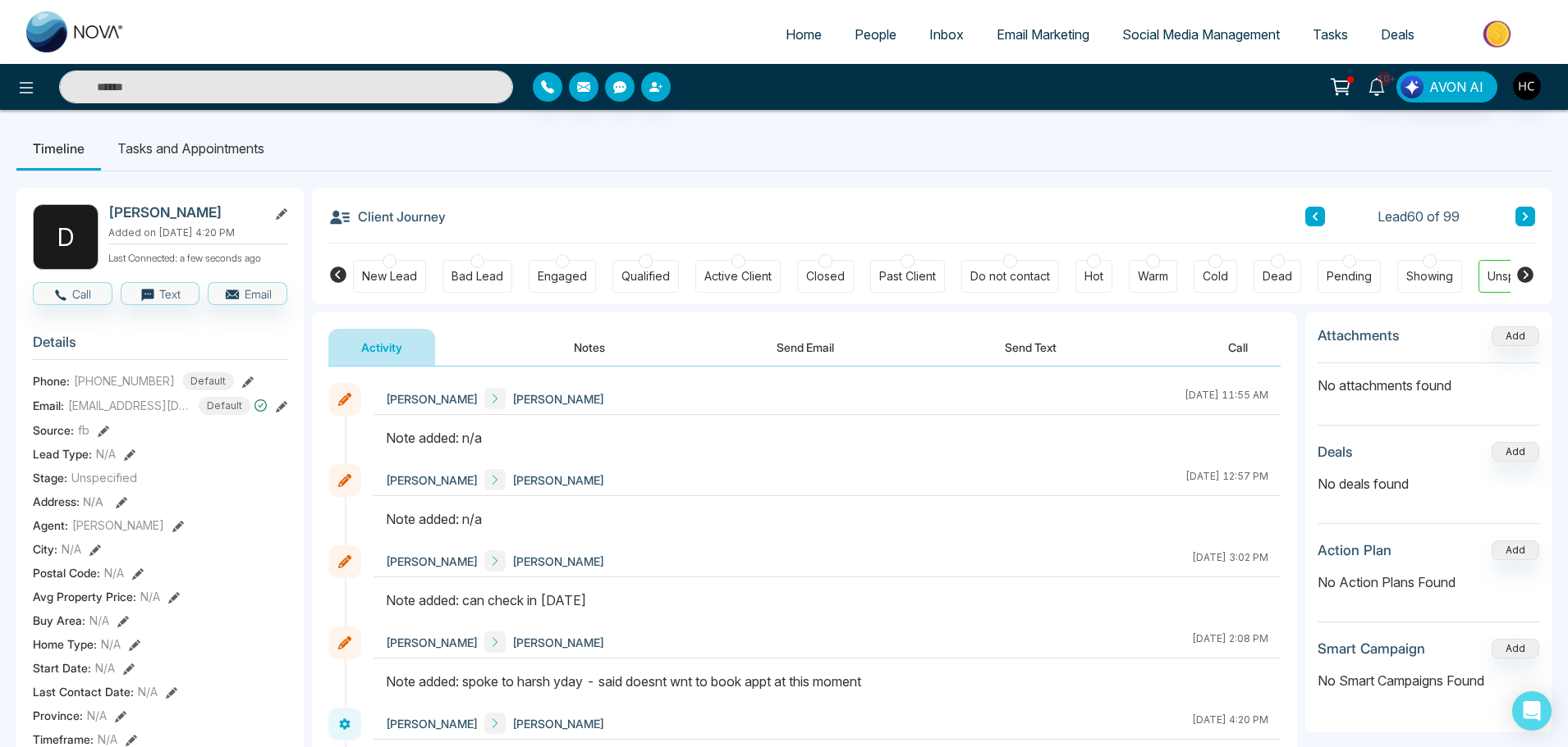
click at [1522, 214] on icon at bounding box center [1525, 216] width 9 height 10
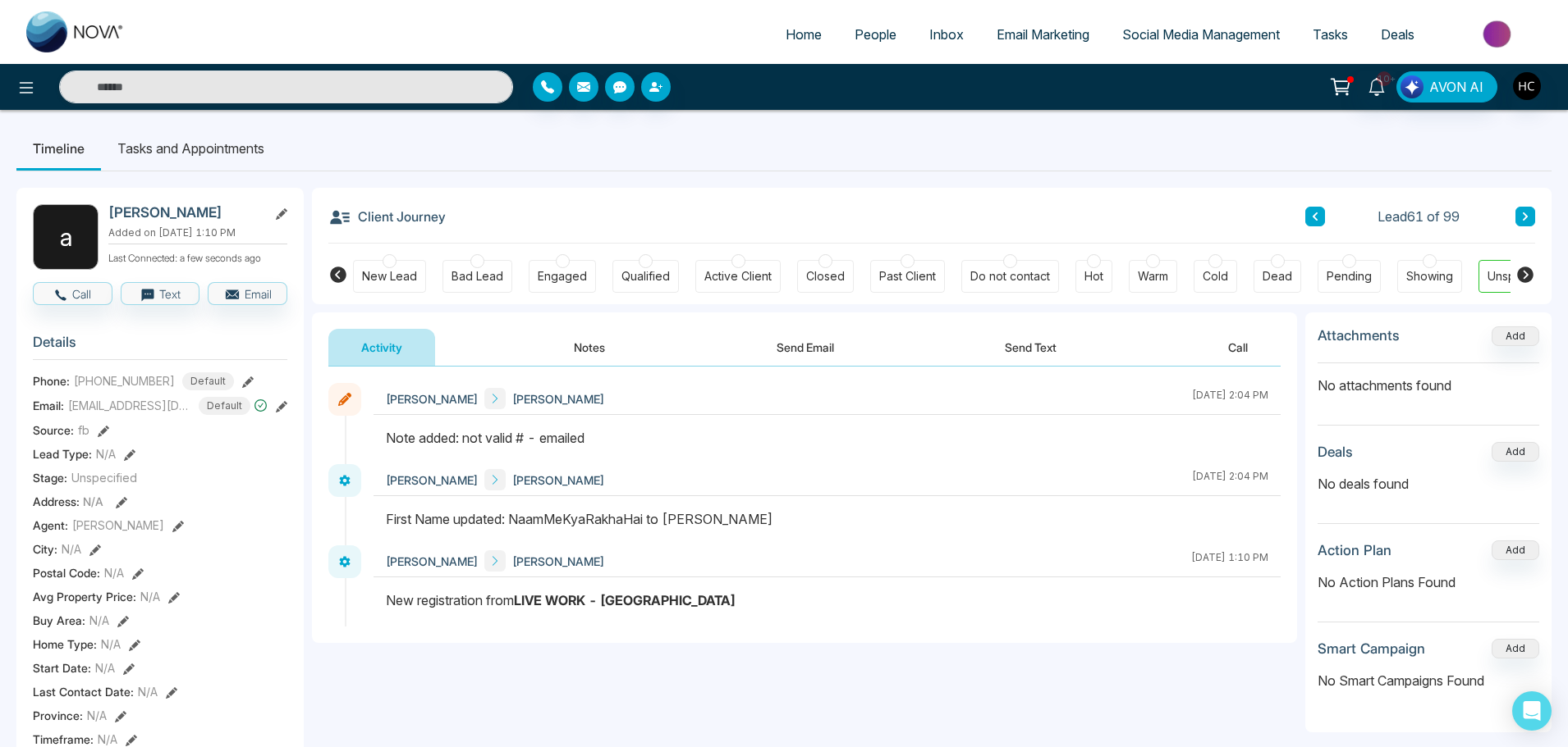
click at [1532, 208] on button at bounding box center [1525, 216] width 20 height 20
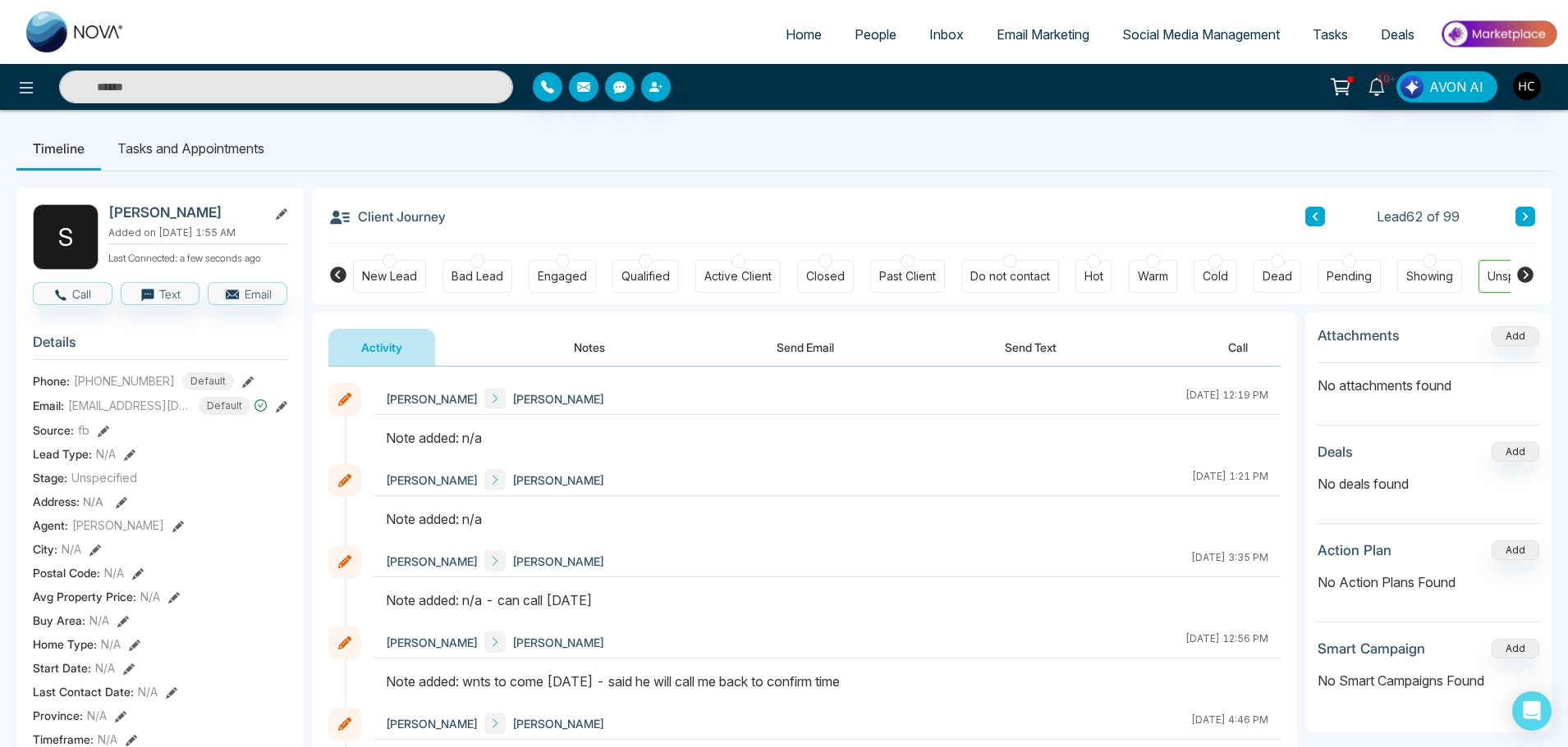
click at [590, 346] on button "Notes" at bounding box center [589, 348] width 97 height 36
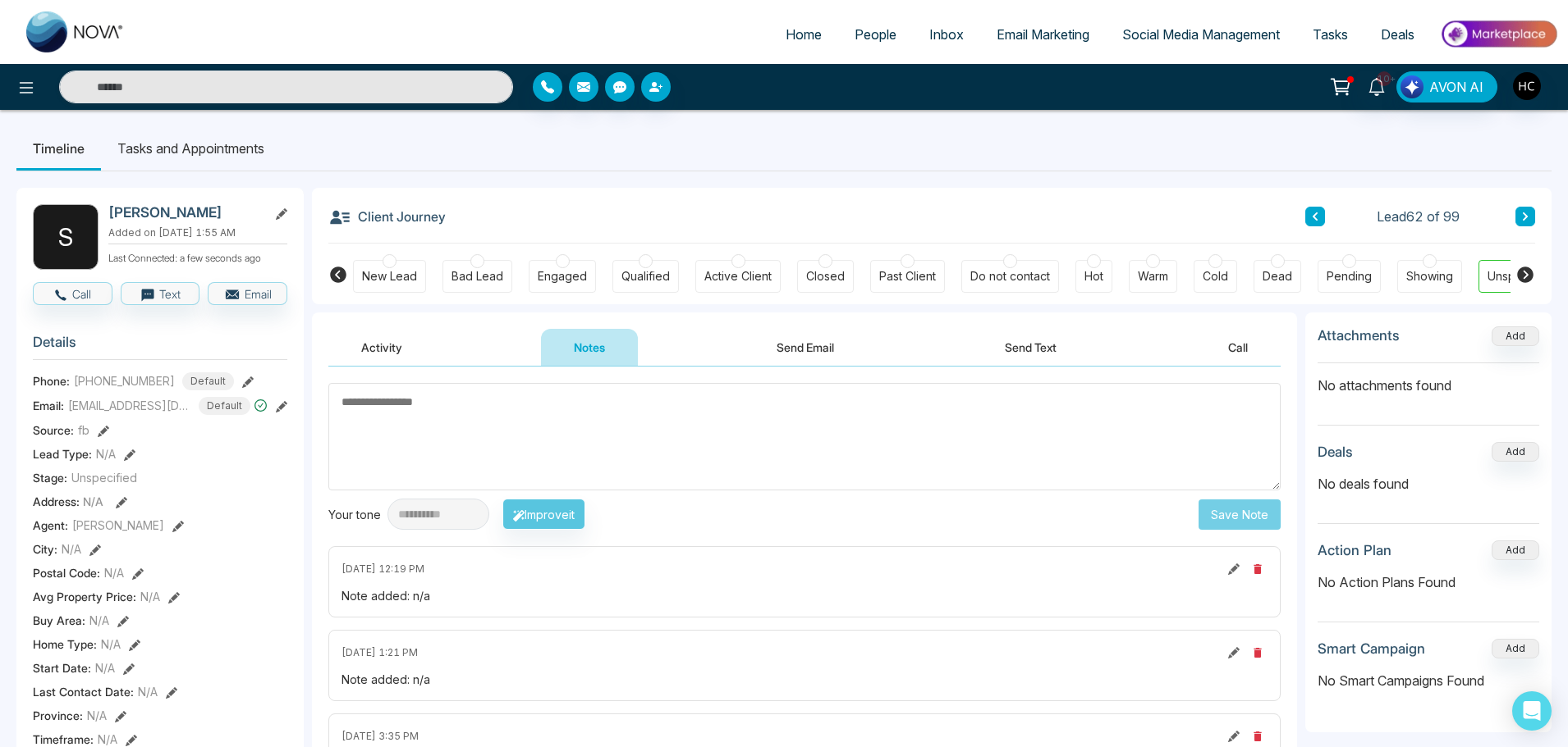
click at [1525, 218] on icon at bounding box center [1525, 216] width 5 height 9
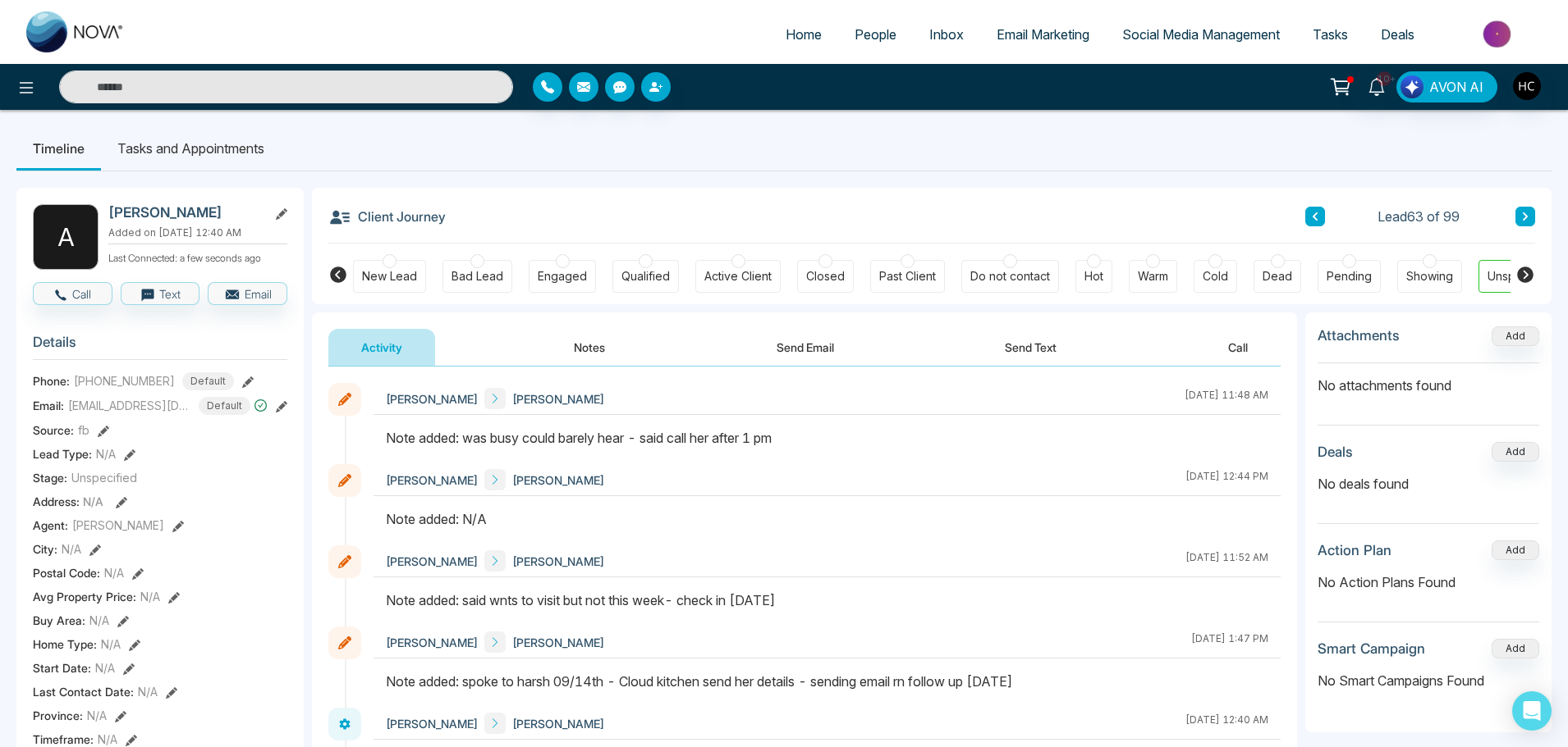
click at [576, 350] on button "Notes" at bounding box center [589, 348] width 97 height 36
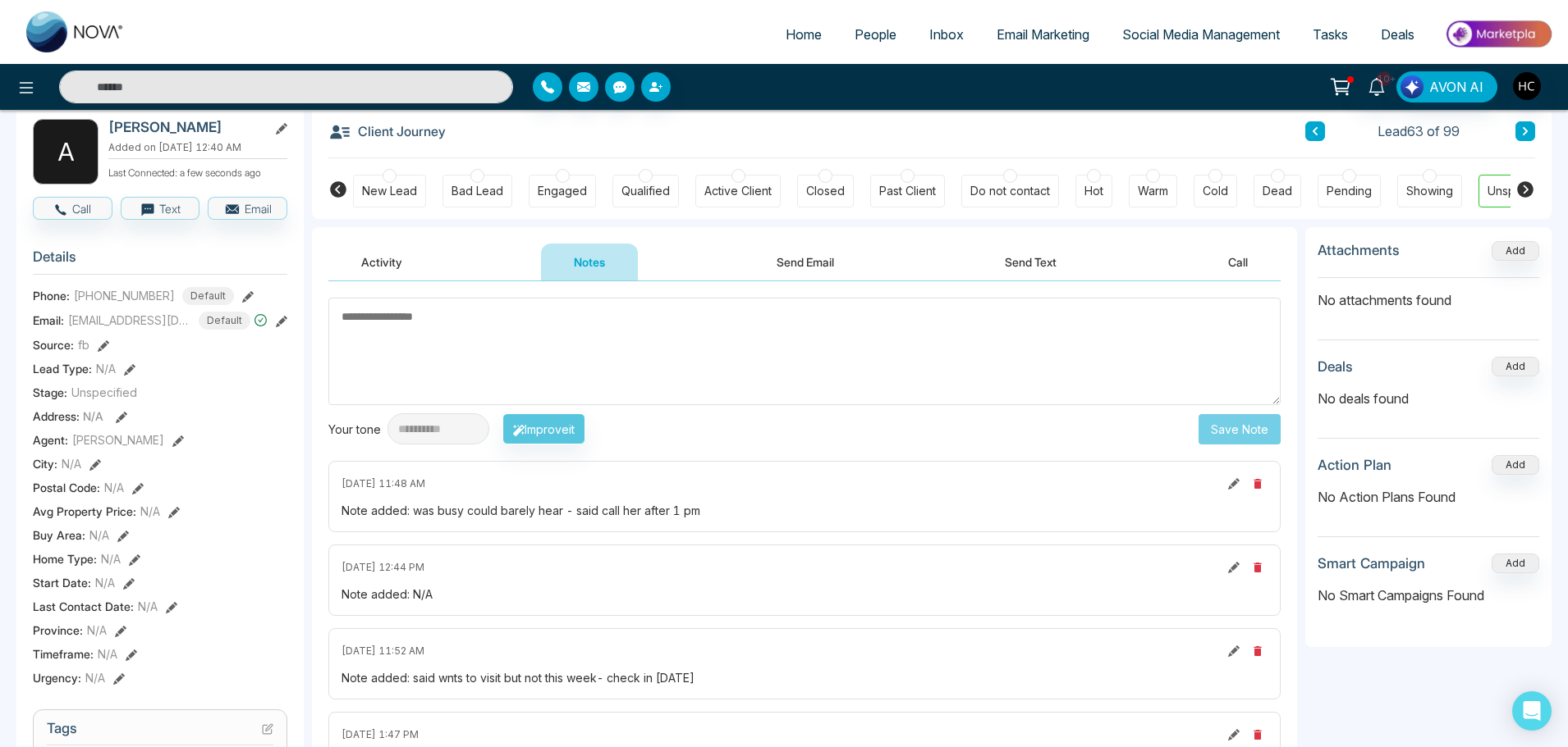
scroll to position [82, 0]
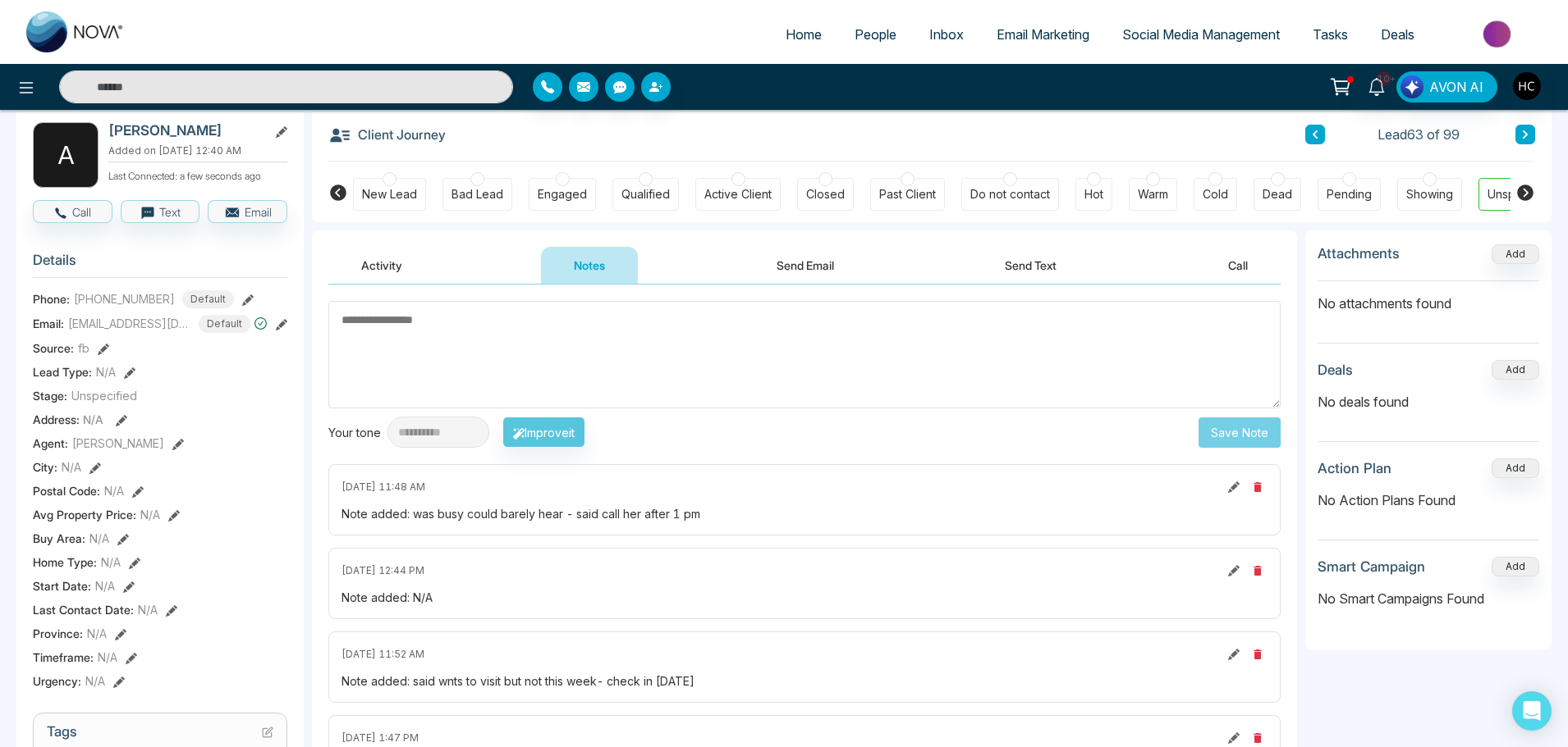
click at [445, 349] on textarea at bounding box center [804, 355] width 952 height 108
type textarea "*"
click at [445, 350] on textarea at bounding box center [804, 355] width 952 height 108
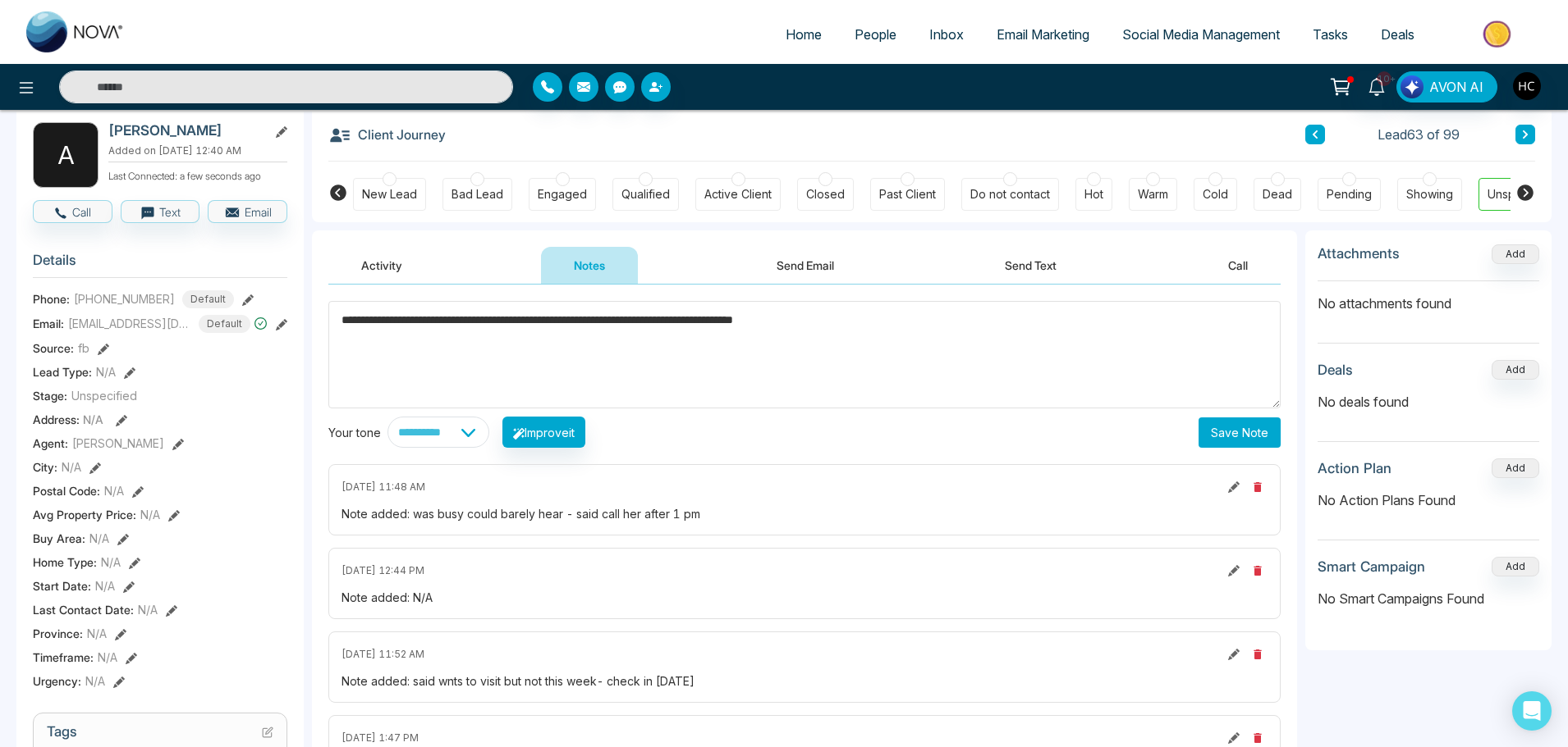
type textarea "**********"
click at [1236, 432] on button "Save Note" at bounding box center [1239, 433] width 82 height 31
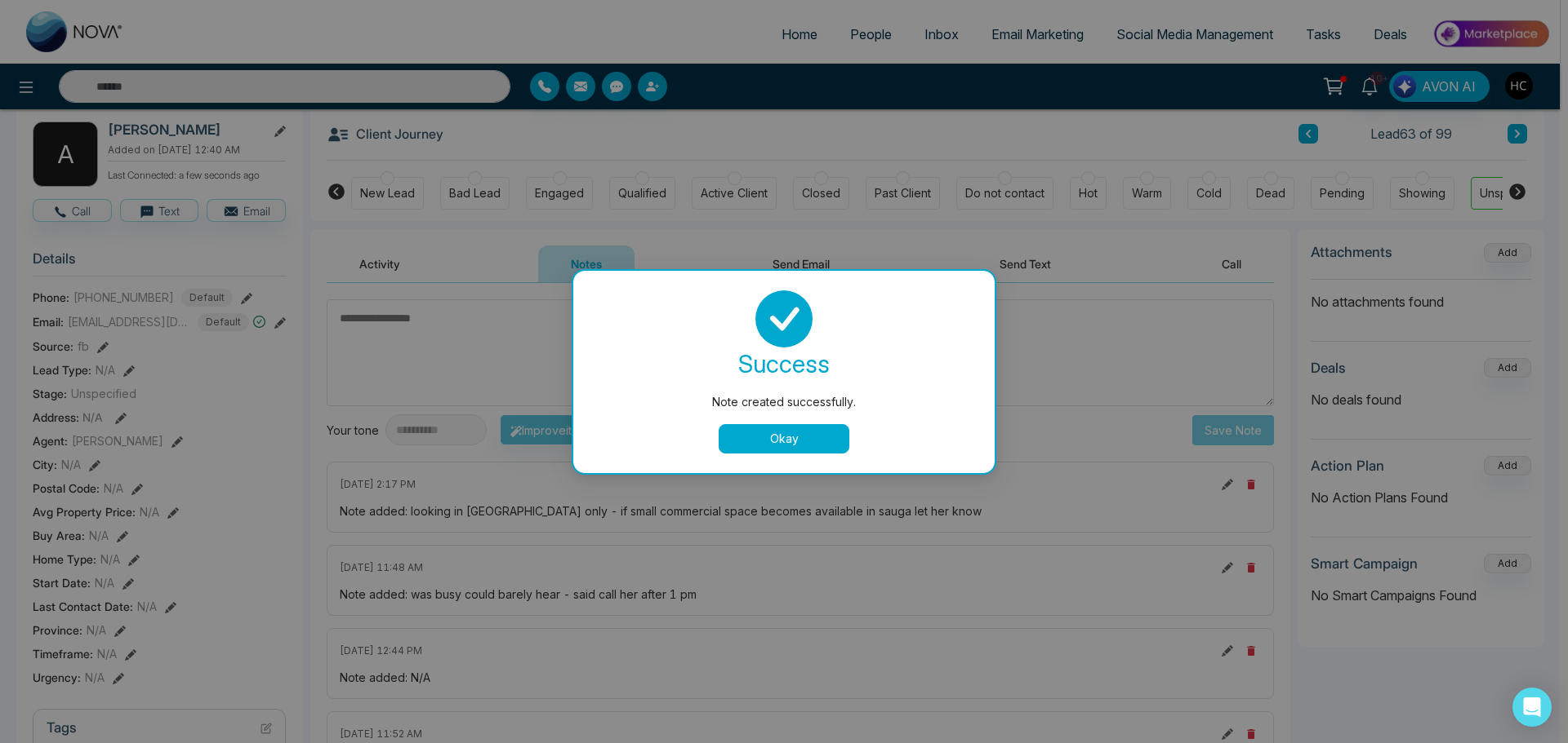
click at [823, 436] on button "Okay" at bounding box center [784, 438] width 131 height 30
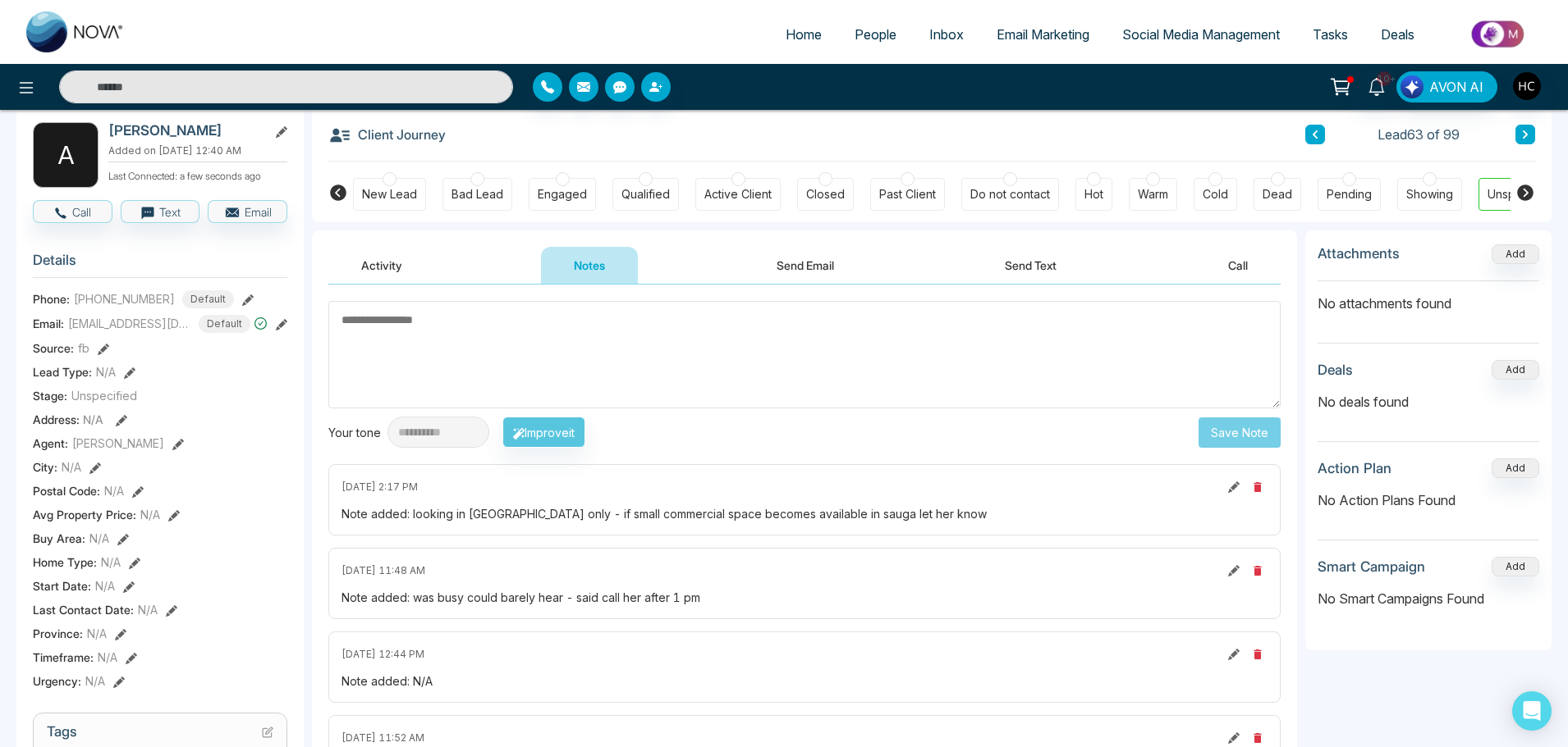
click at [1531, 133] on button at bounding box center [1525, 134] width 20 height 20
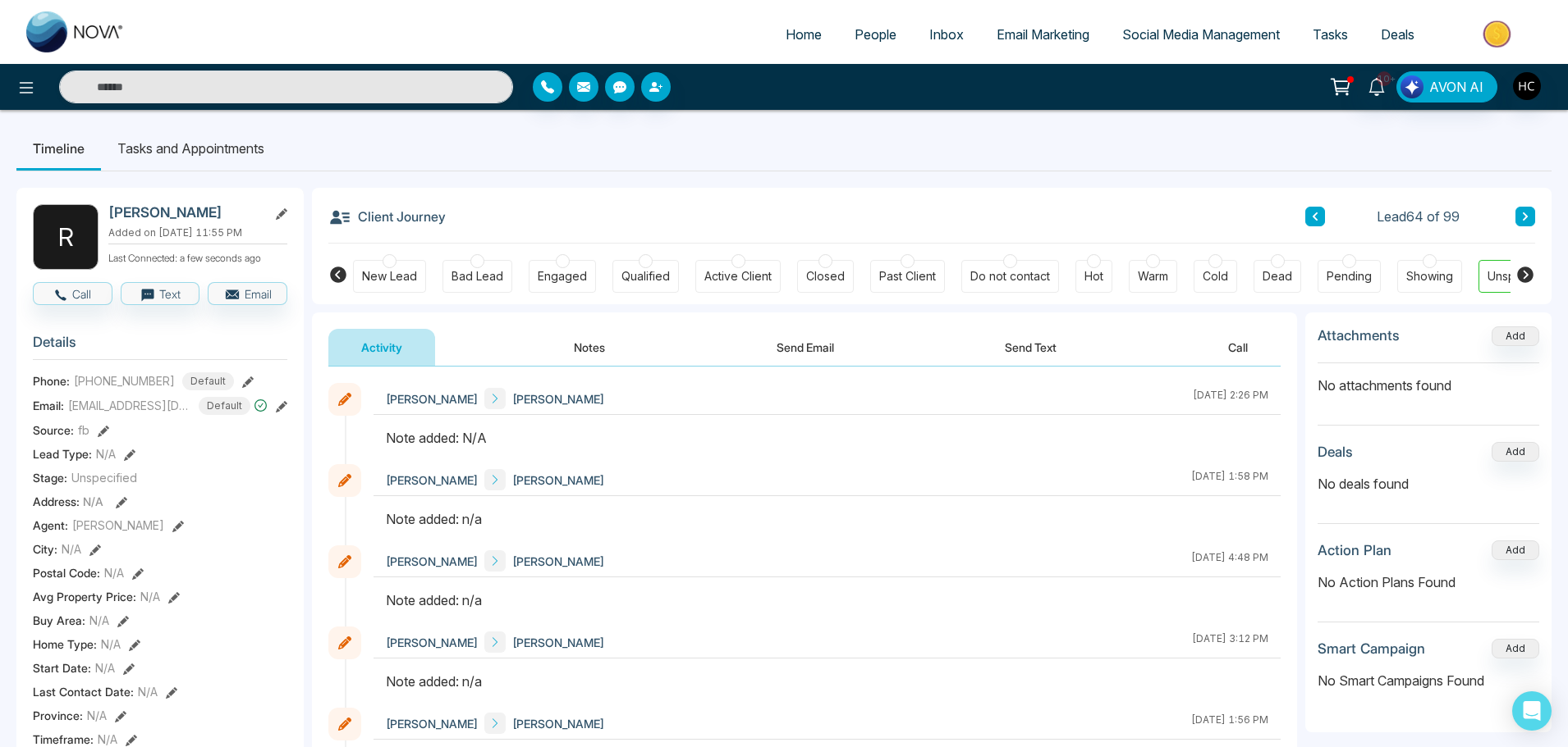
click at [594, 349] on button "Notes" at bounding box center [589, 348] width 97 height 36
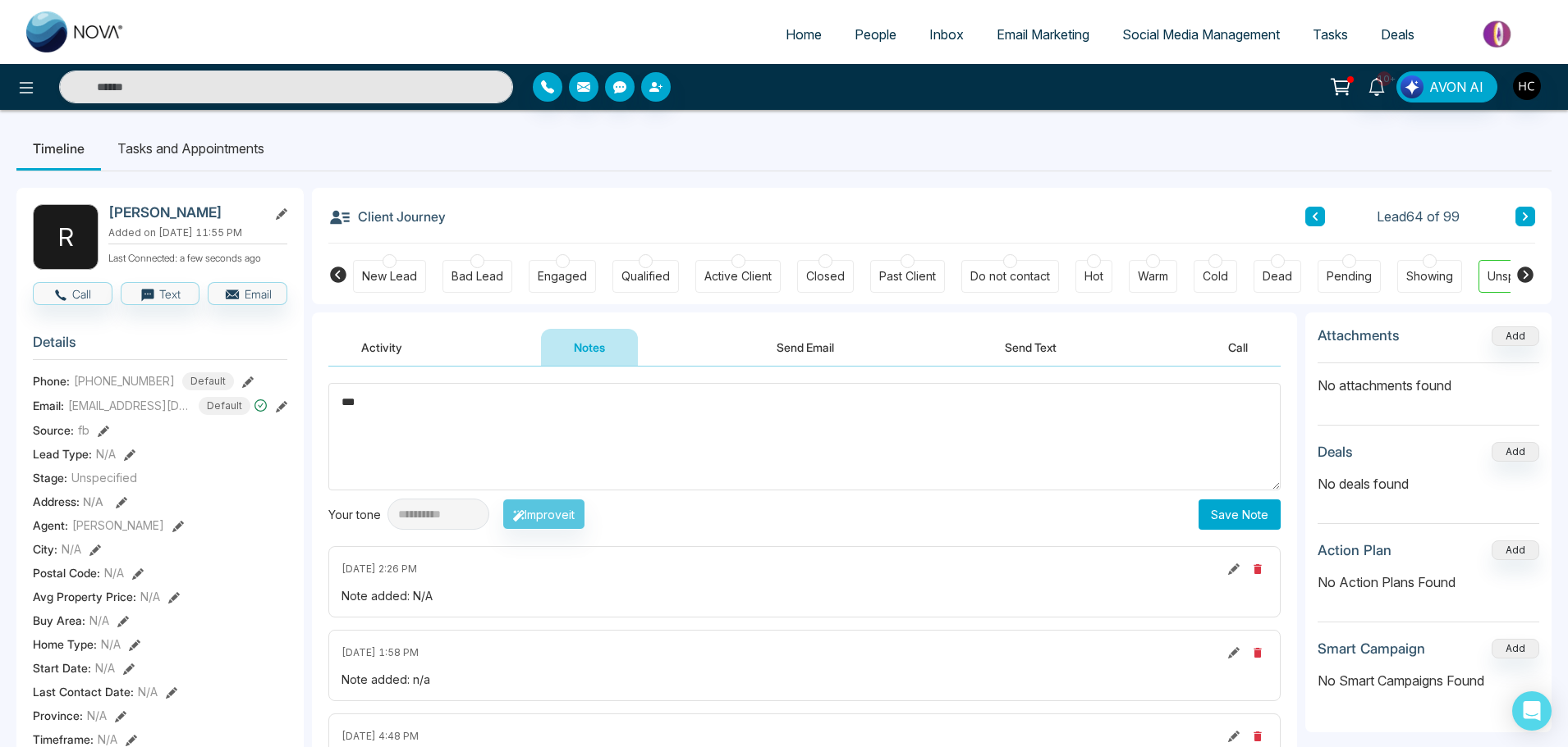
type textarea "***"
click at [1222, 509] on button "Save Note" at bounding box center [1239, 515] width 82 height 31
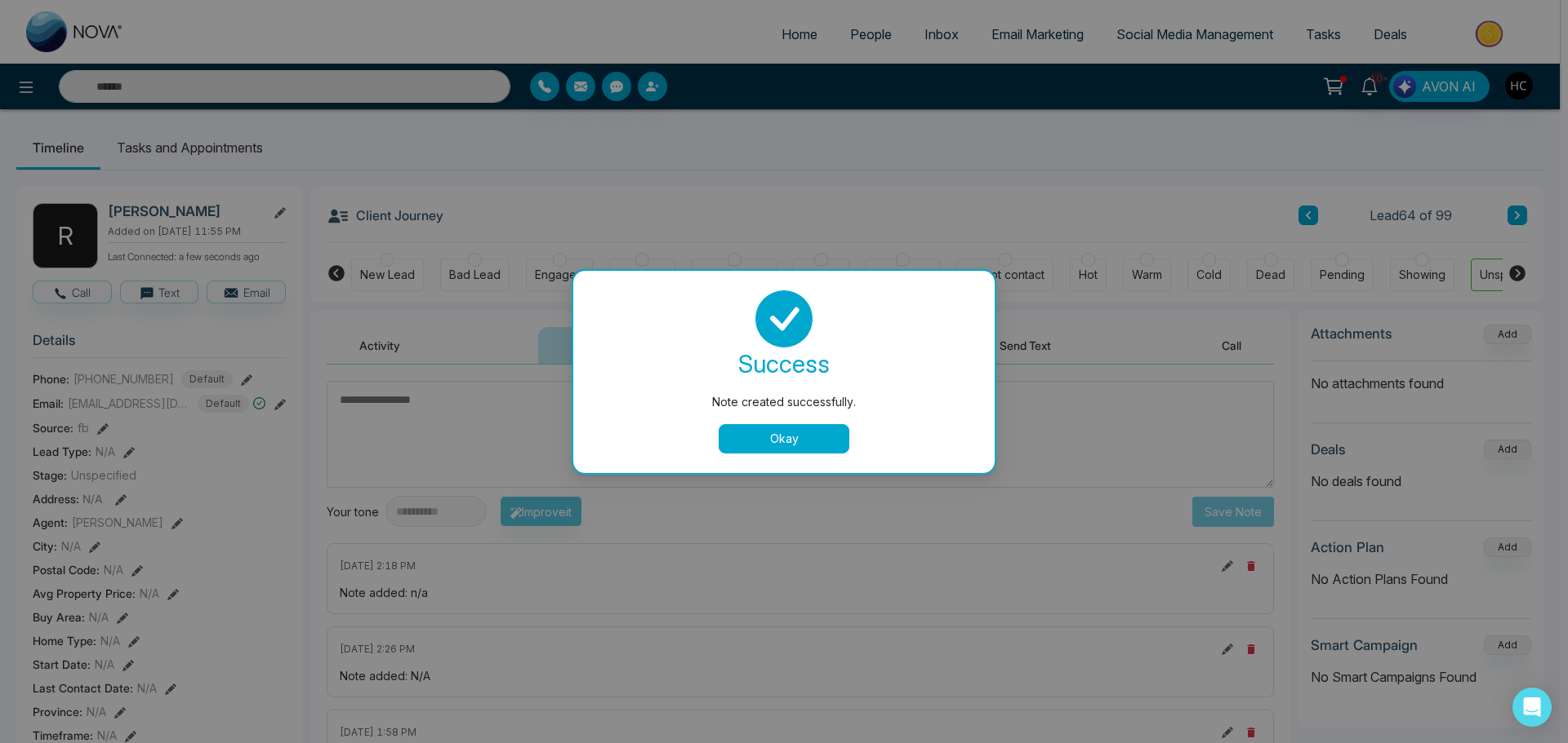
click at [815, 439] on button "Okay" at bounding box center [784, 438] width 131 height 30
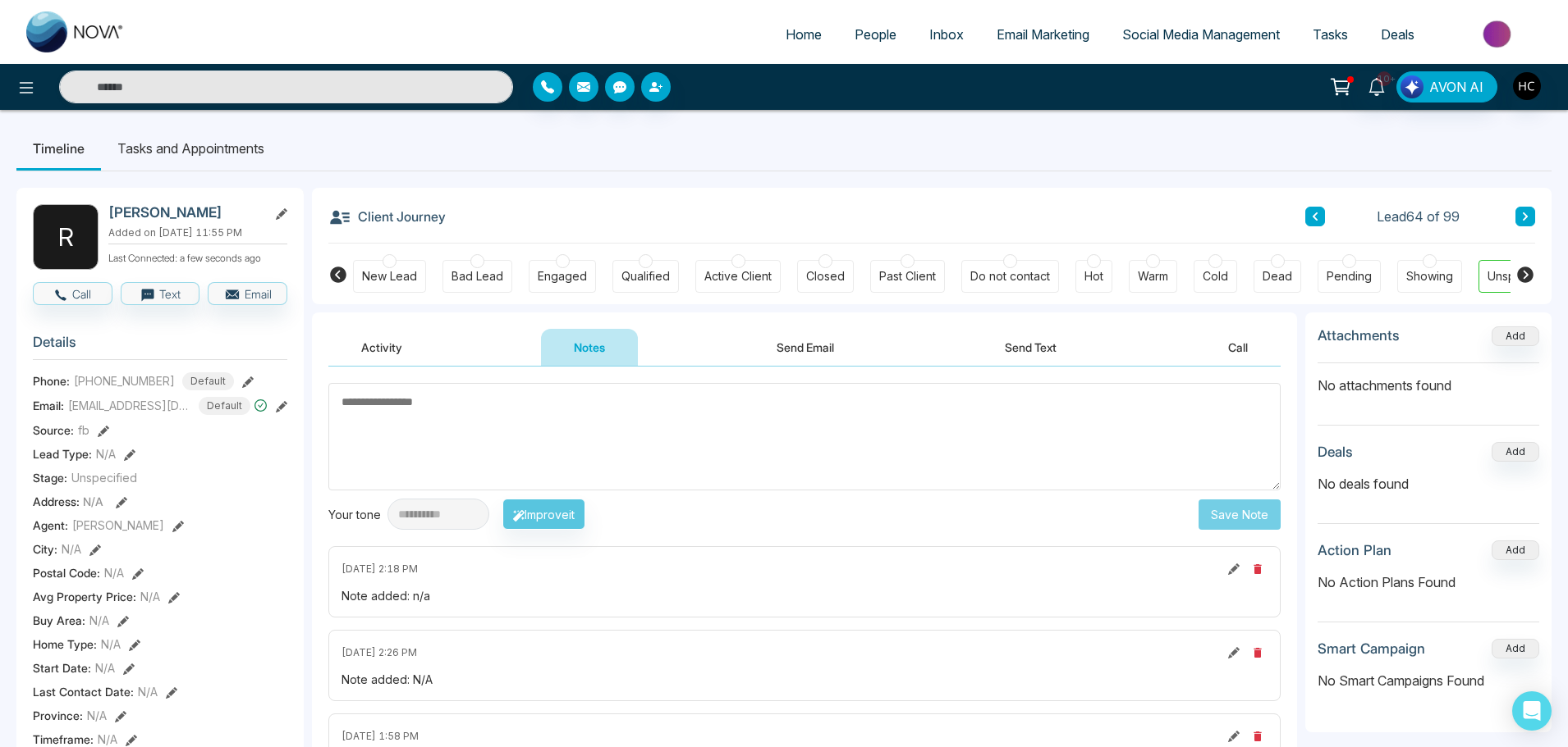
click at [1517, 218] on button at bounding box center [1525, 216] width 20 height 20
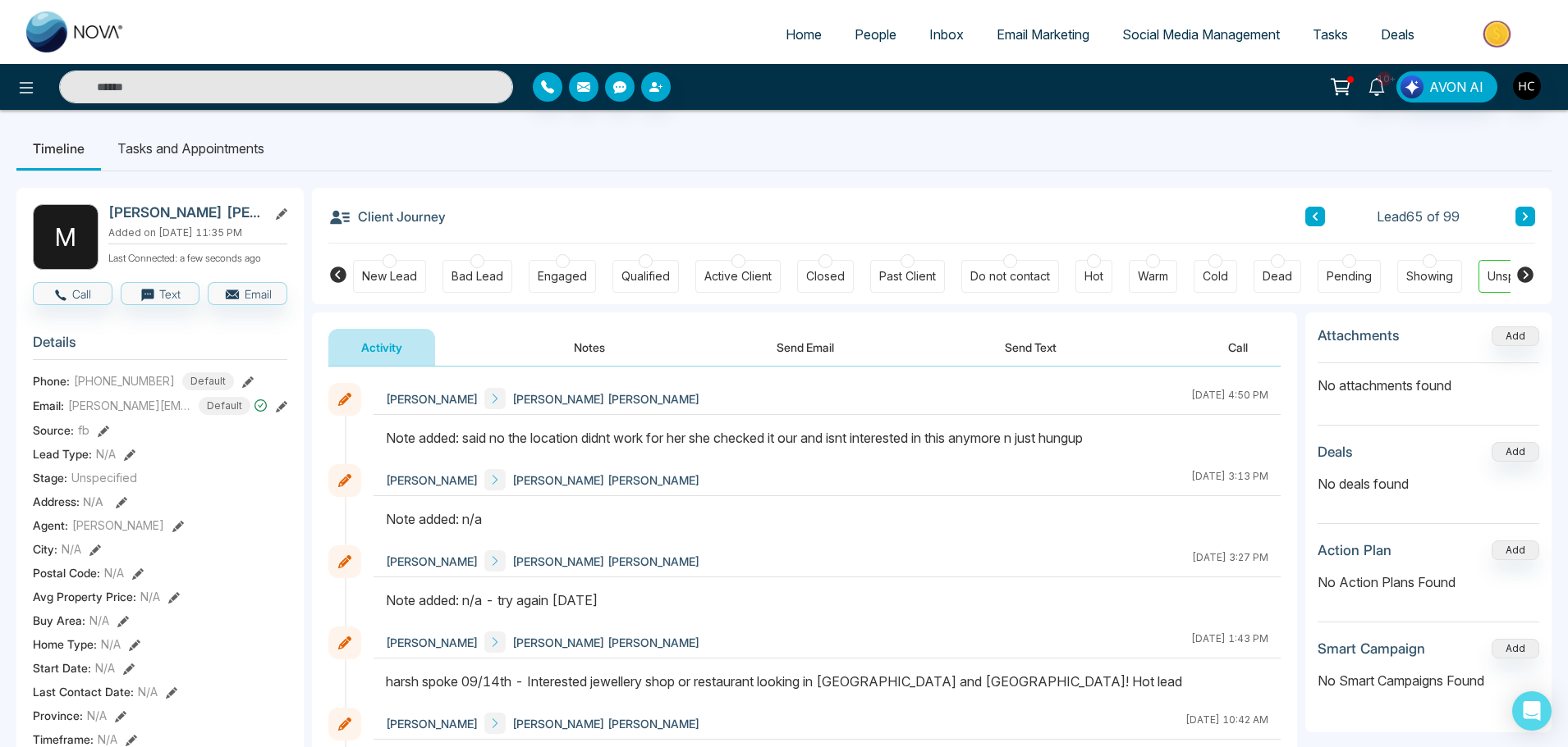
click at [1526, 213] on icon at bounding box center [1525, 216] width 9 height 10
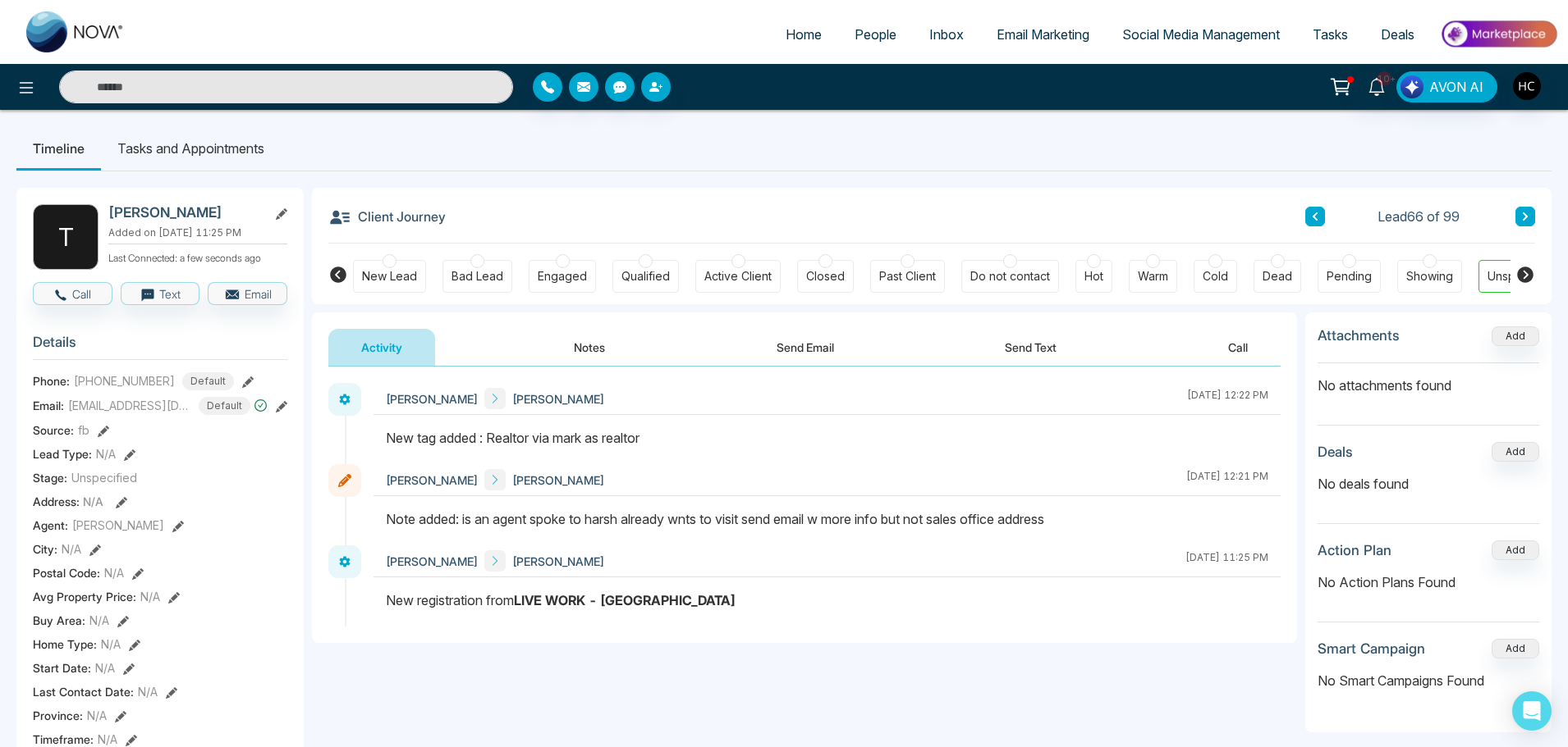
click at [1519, 217] on button at bounding box center [1525, 216] width 20 height 20
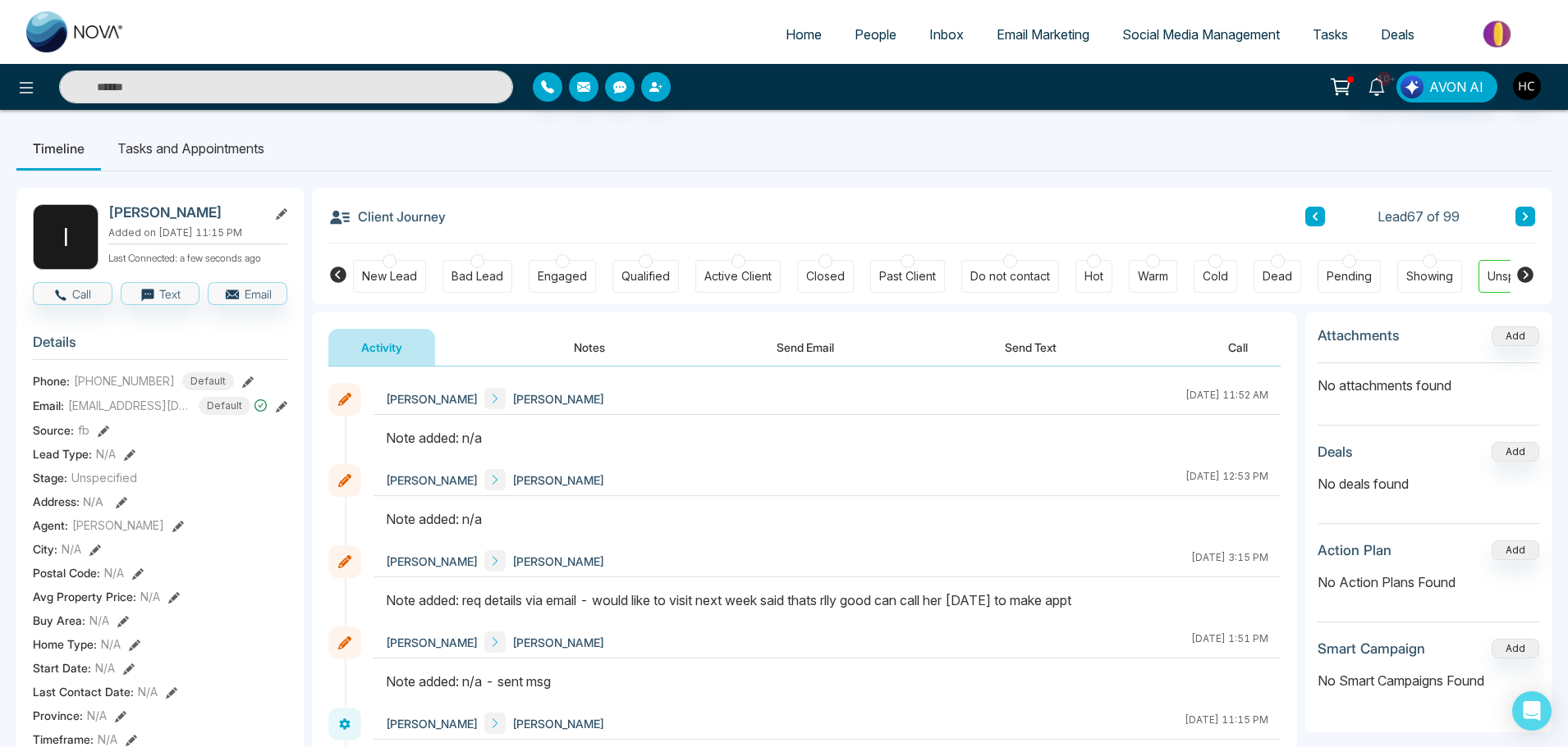
click at [1523, 207] on button at bounding box center [1525, 216] width 20 height 20
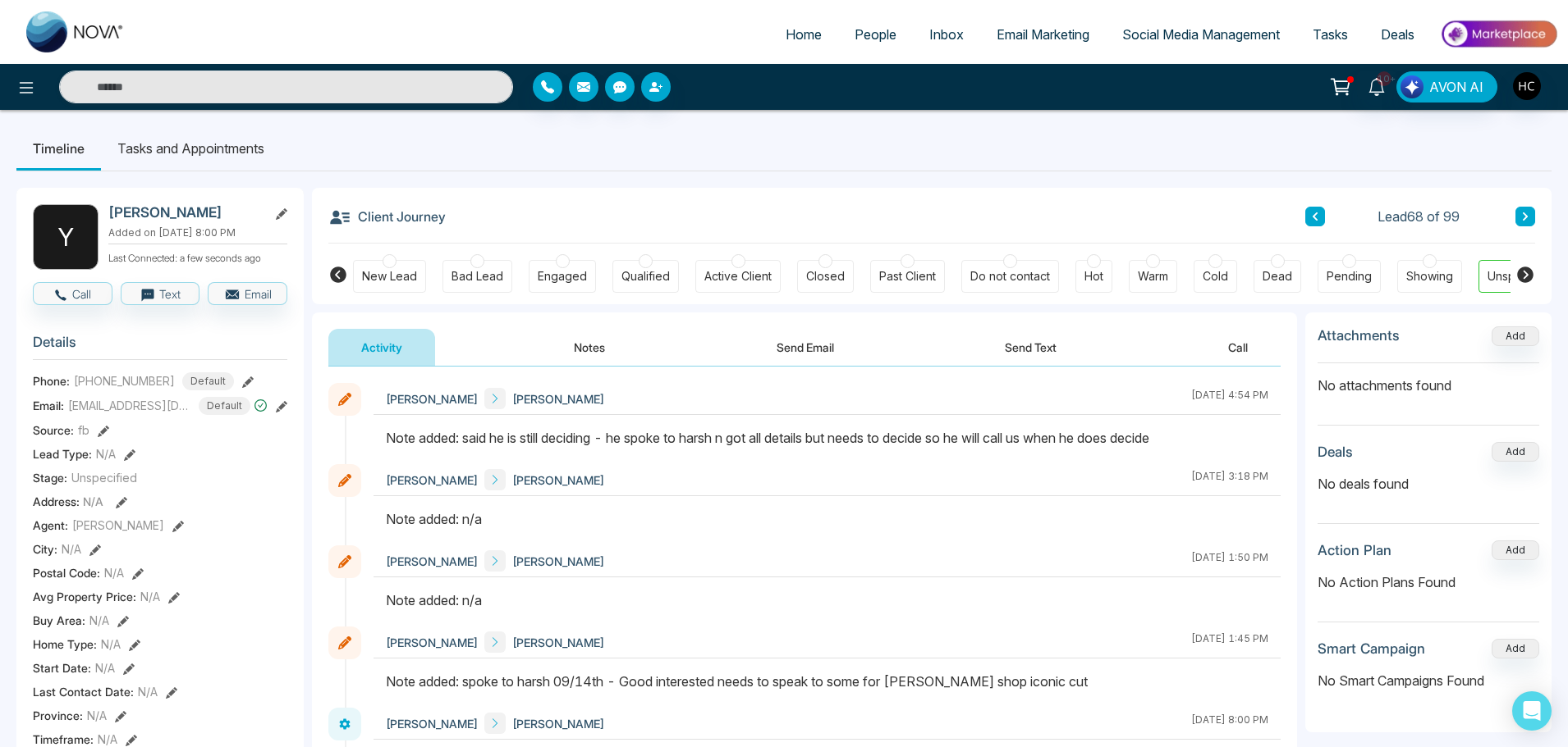
click at [1530, 211] on button at bounding box center [1525, 216] width 20 height 20
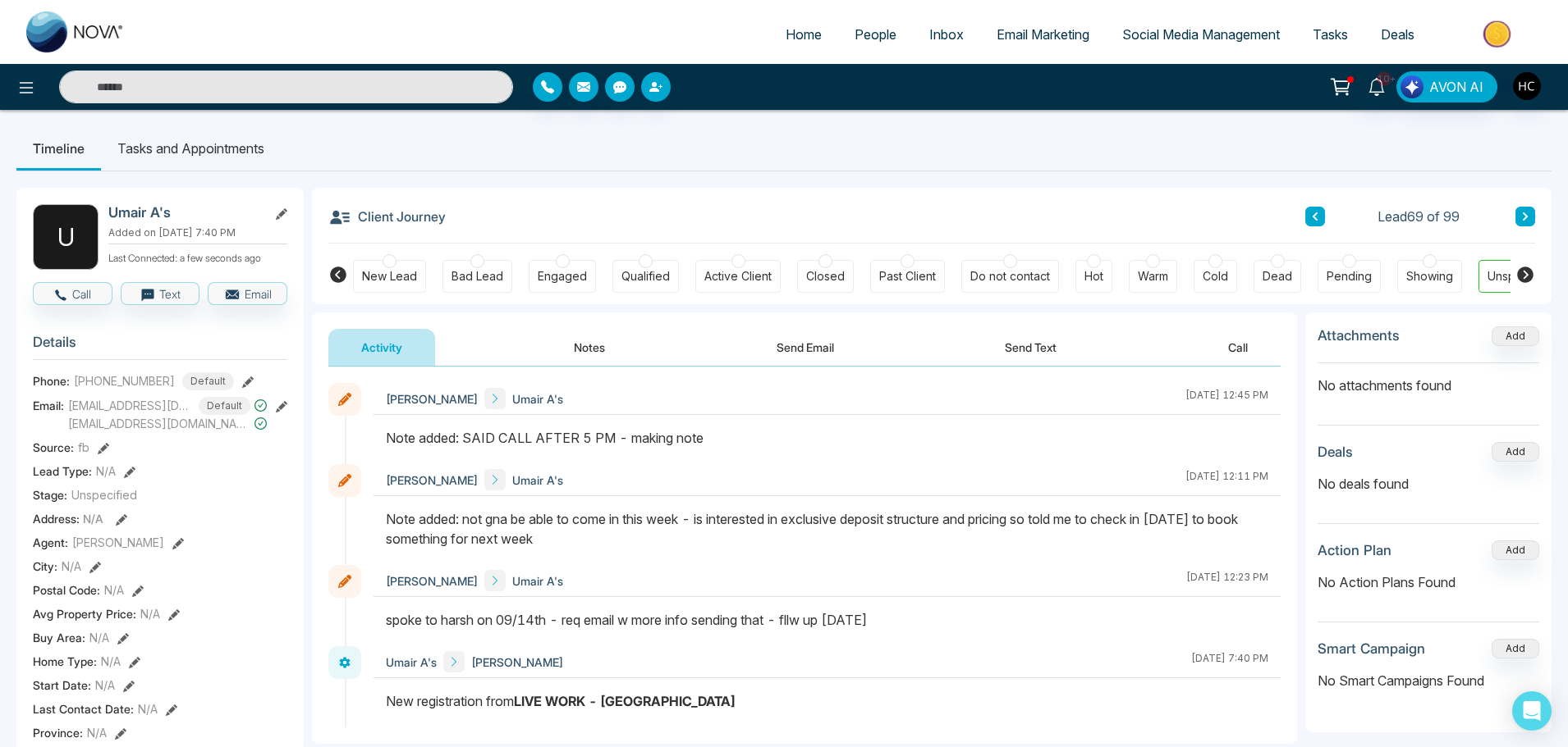
click at [1527, 211] on button at bounding box center [1525, 216] width 20 height 20
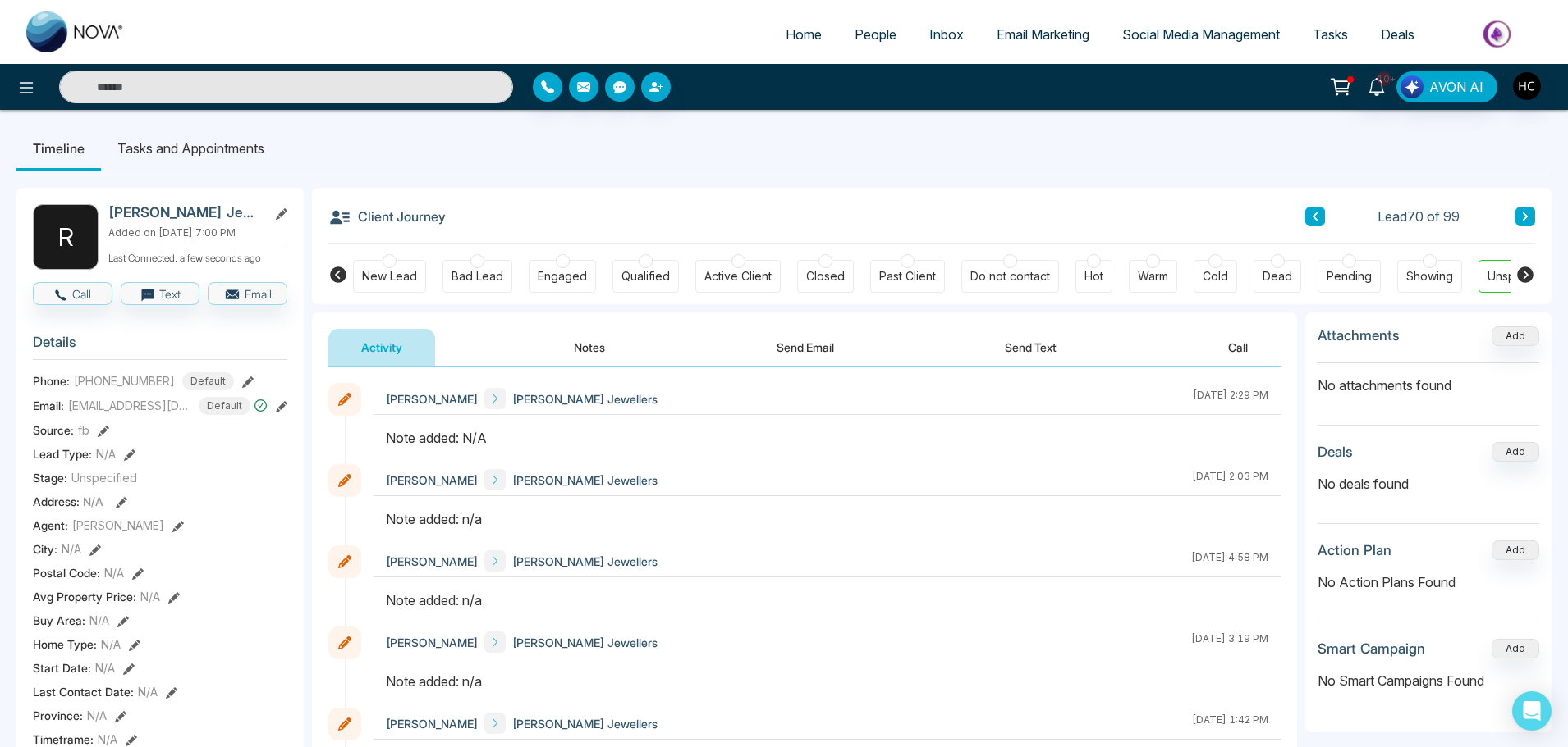
click at [575, 343] on button "Notes" at bounding box center [589, 348] width 97 height 36
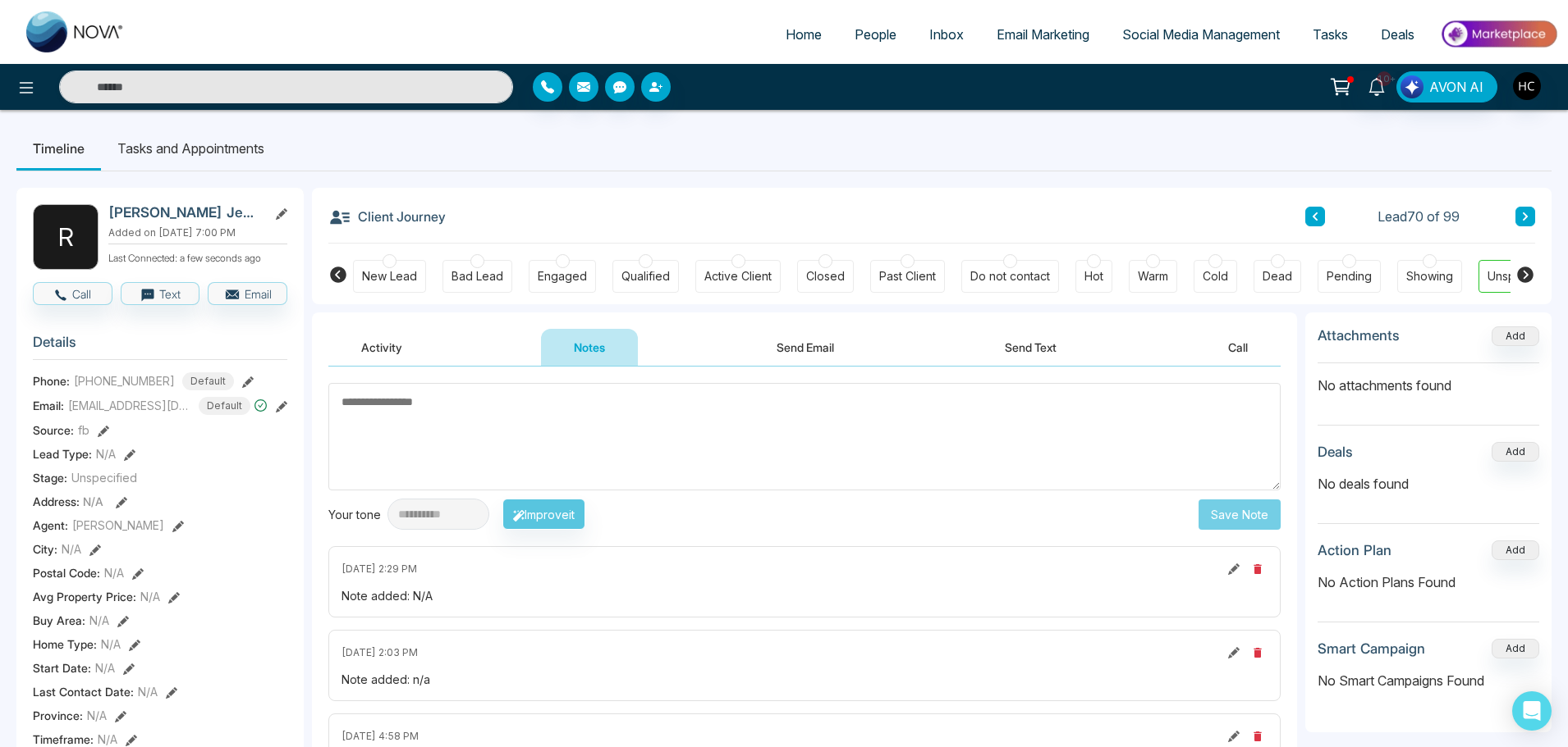
click at [511, 432] on textarea at bounding box center [804, 437] width 952 height 108
click at [505, 433] on textarea at bounding box center [804, 437] width 952 height 108
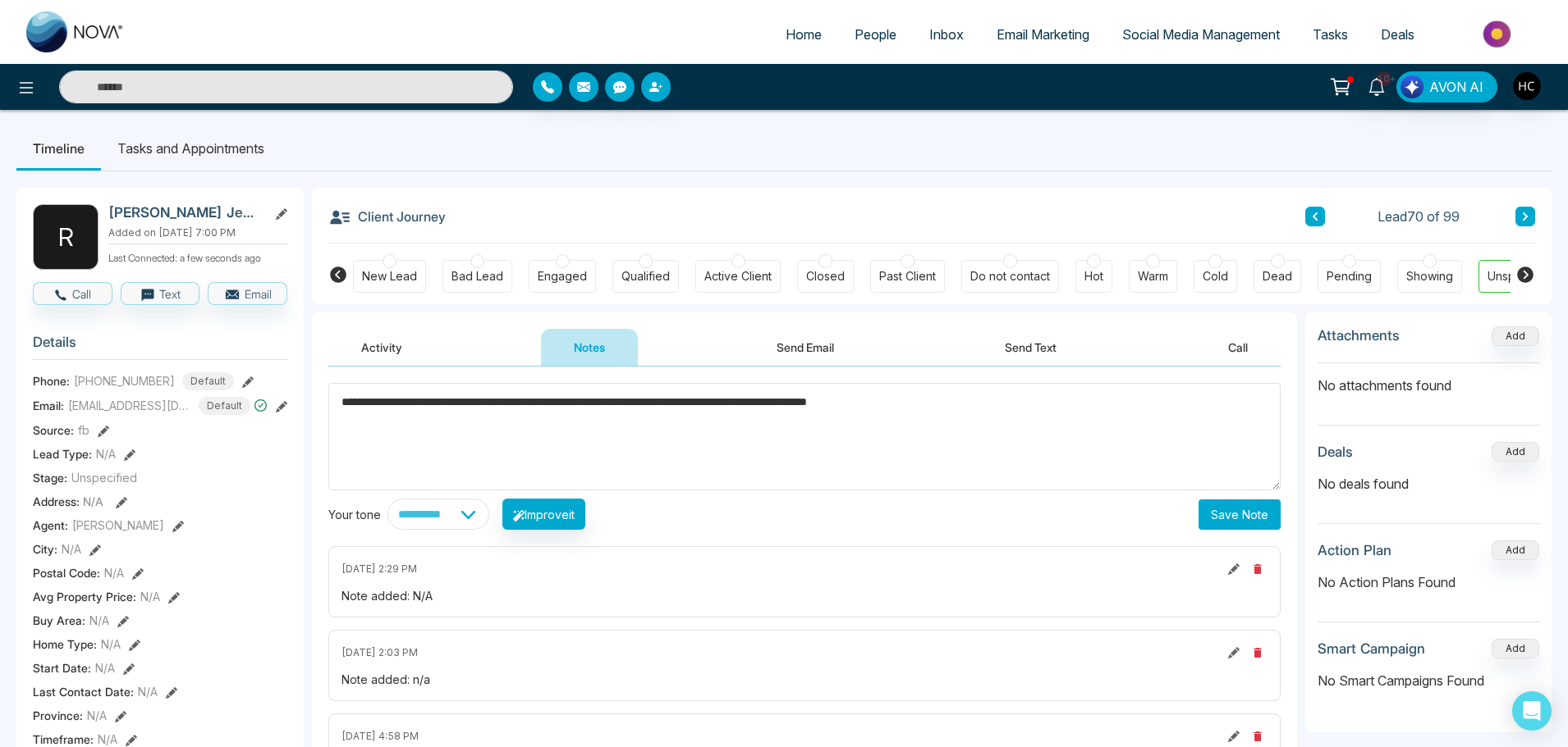
click at [618, 405] on textarea "**********" at bounding box center [804, 437] width 952 height 108
click at [997, 411] on textarea "**********" at bounding box center [804, 437] width 952 height 108
type textarea "**********"
click at [1211, 522] on button "Save Note" at bounding box center [1239, 515] width 82 height 31
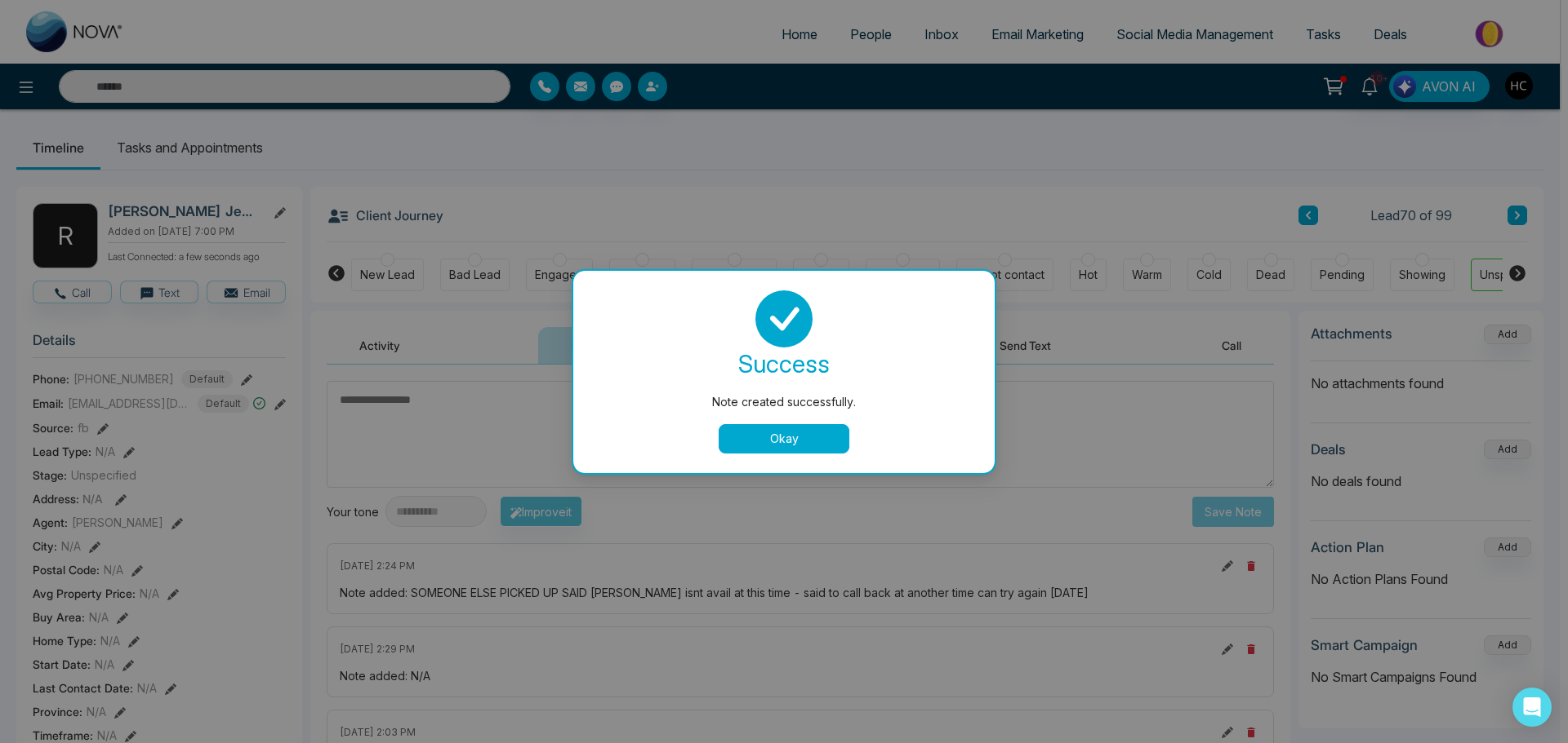
click at [762, 443] on button "Okay" at bounding box center [784, 438] width 131 height 30
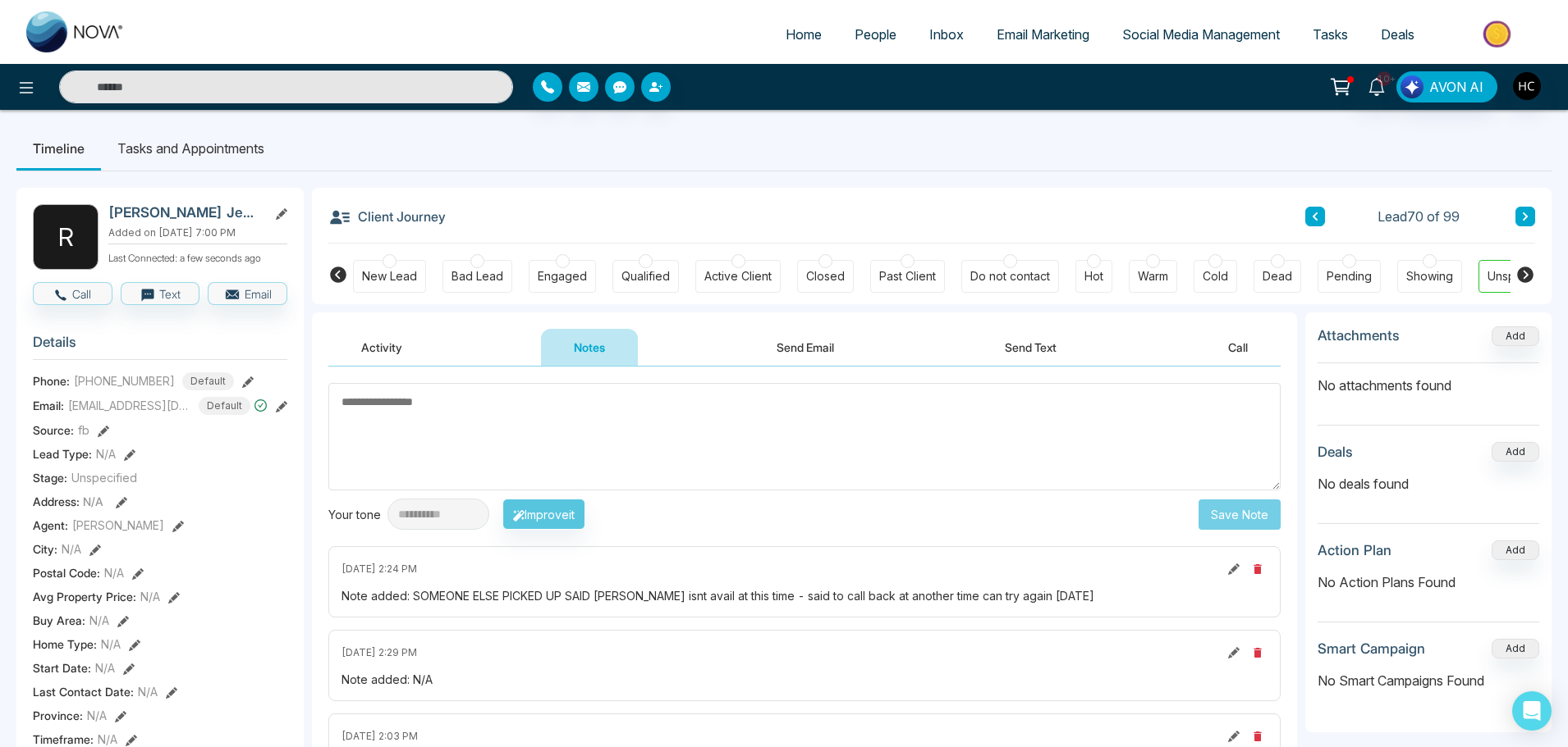
click at [1525, 222] on icon at bounding box center [1525, 216] width 9 height 10
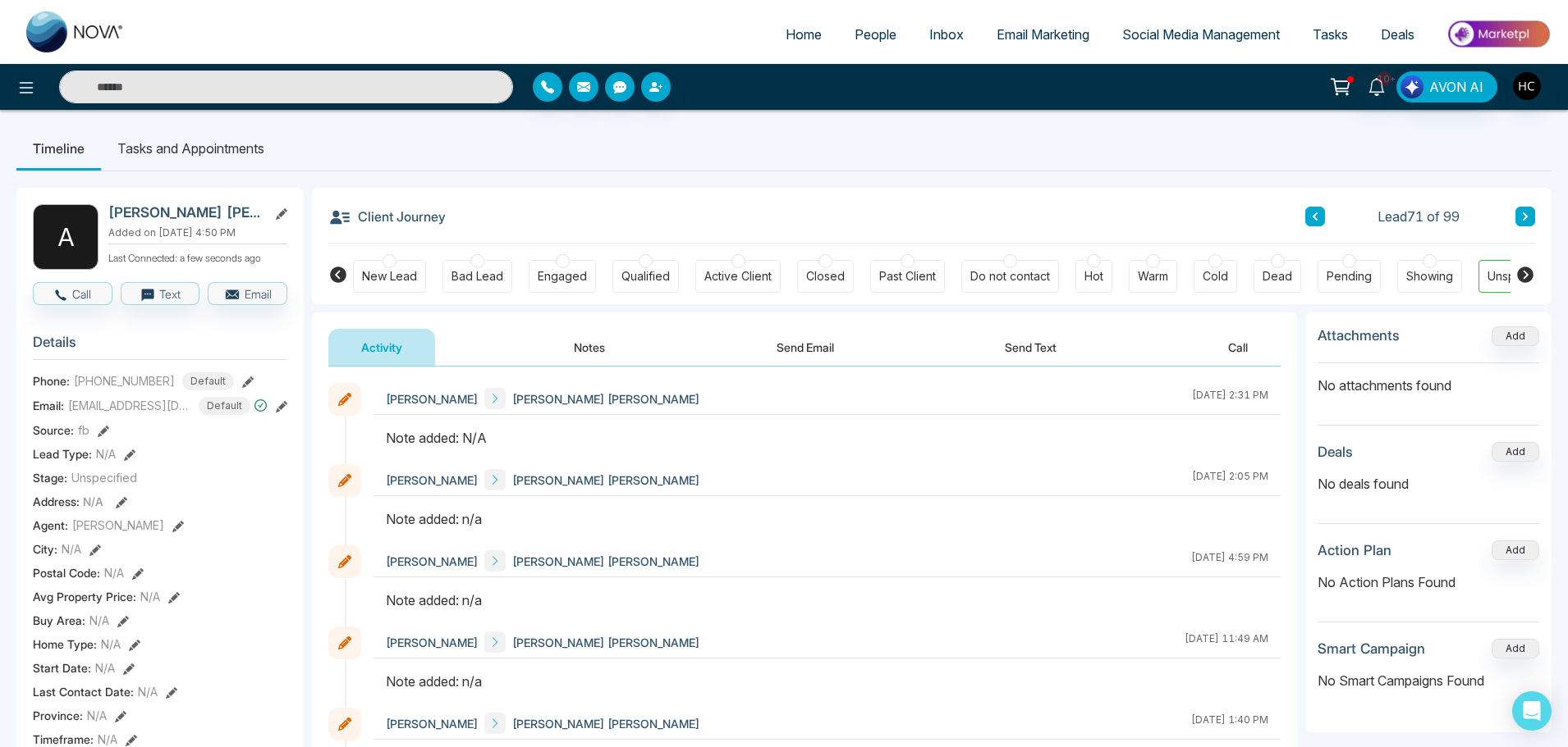
click at [1320, 217] on button at bounding box center [1315, 216] width 20 height 20
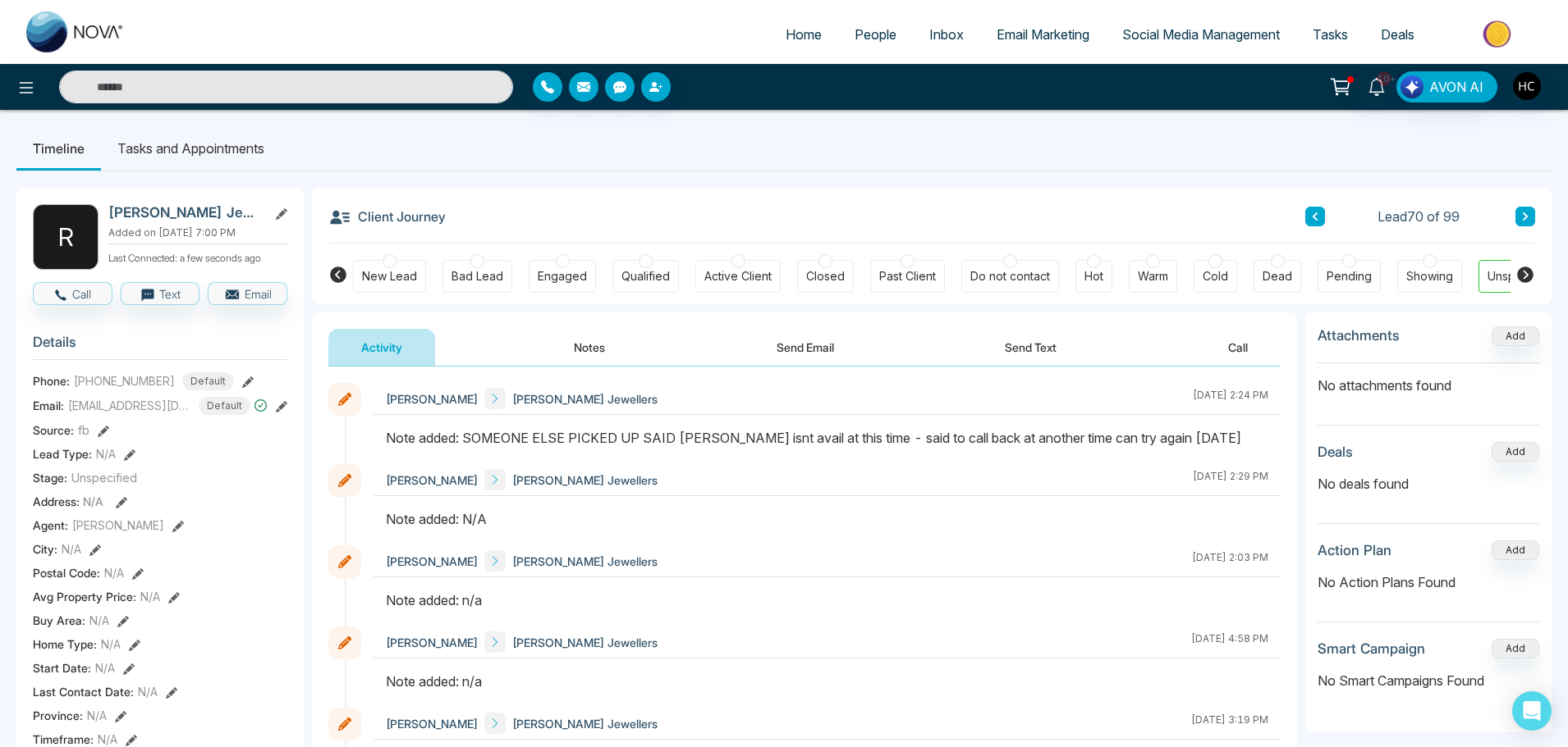
click at [1515, 219] on button at bounding box center [1525, 216] width 20 height 20
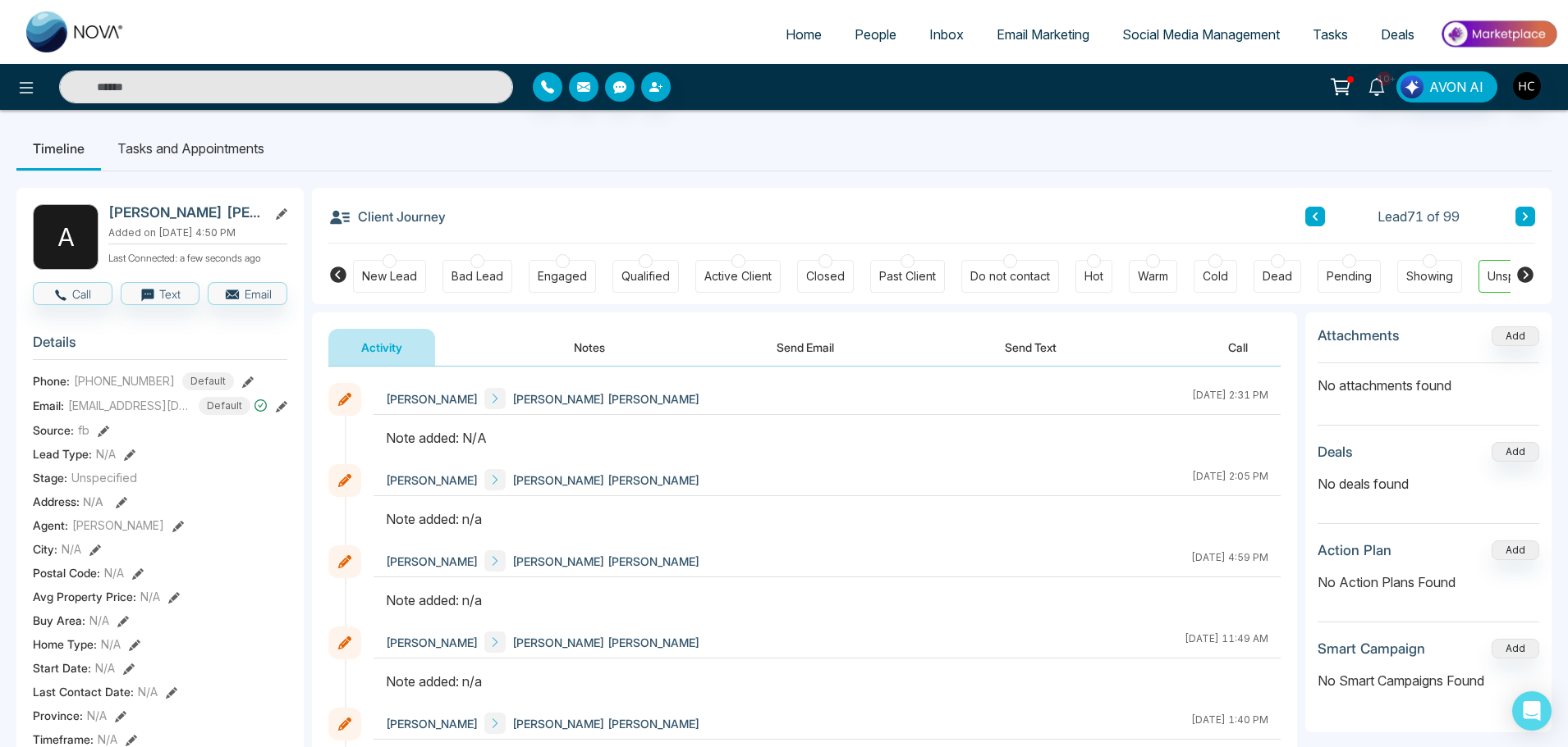
click at [614, 341] on button "Notes" at bounding box center [589, 348] width 97 height 36
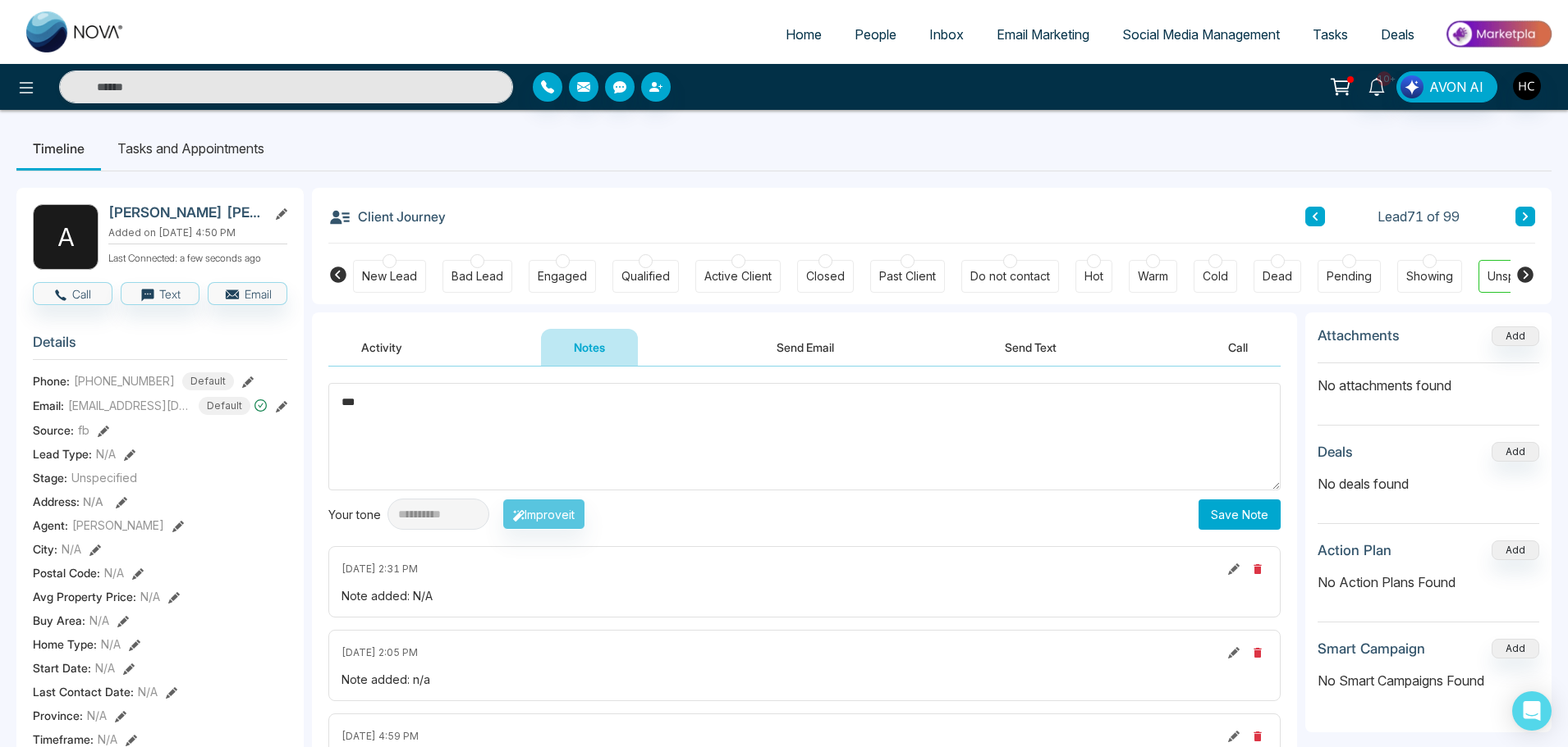
type textarea "***"
click at [1273, 511] on button "Save Note" at bounding box center [1239, 515] width 82 height 31
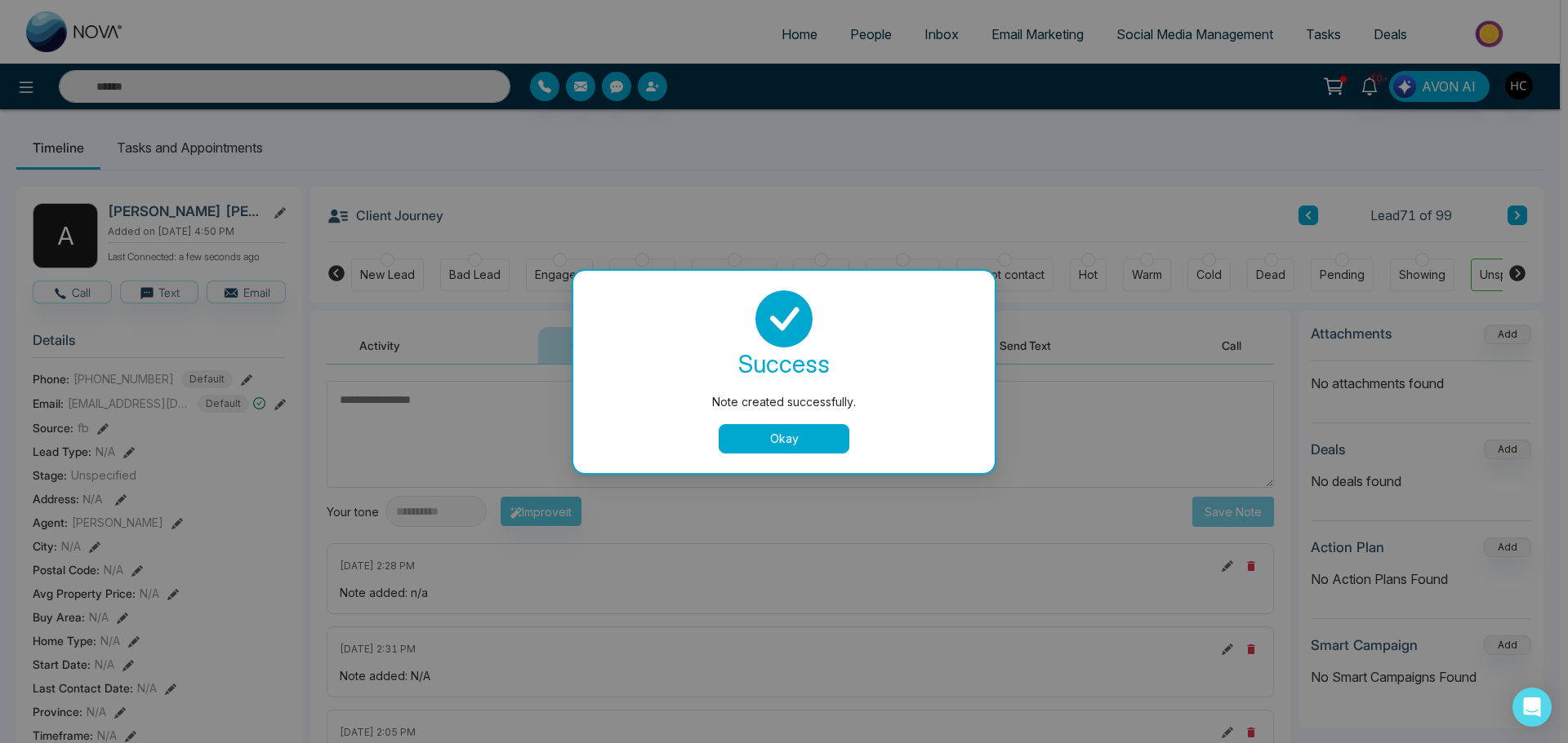
click at [742, 429] on button "Okay" at bounding box center [784, 438] width 131 height 30
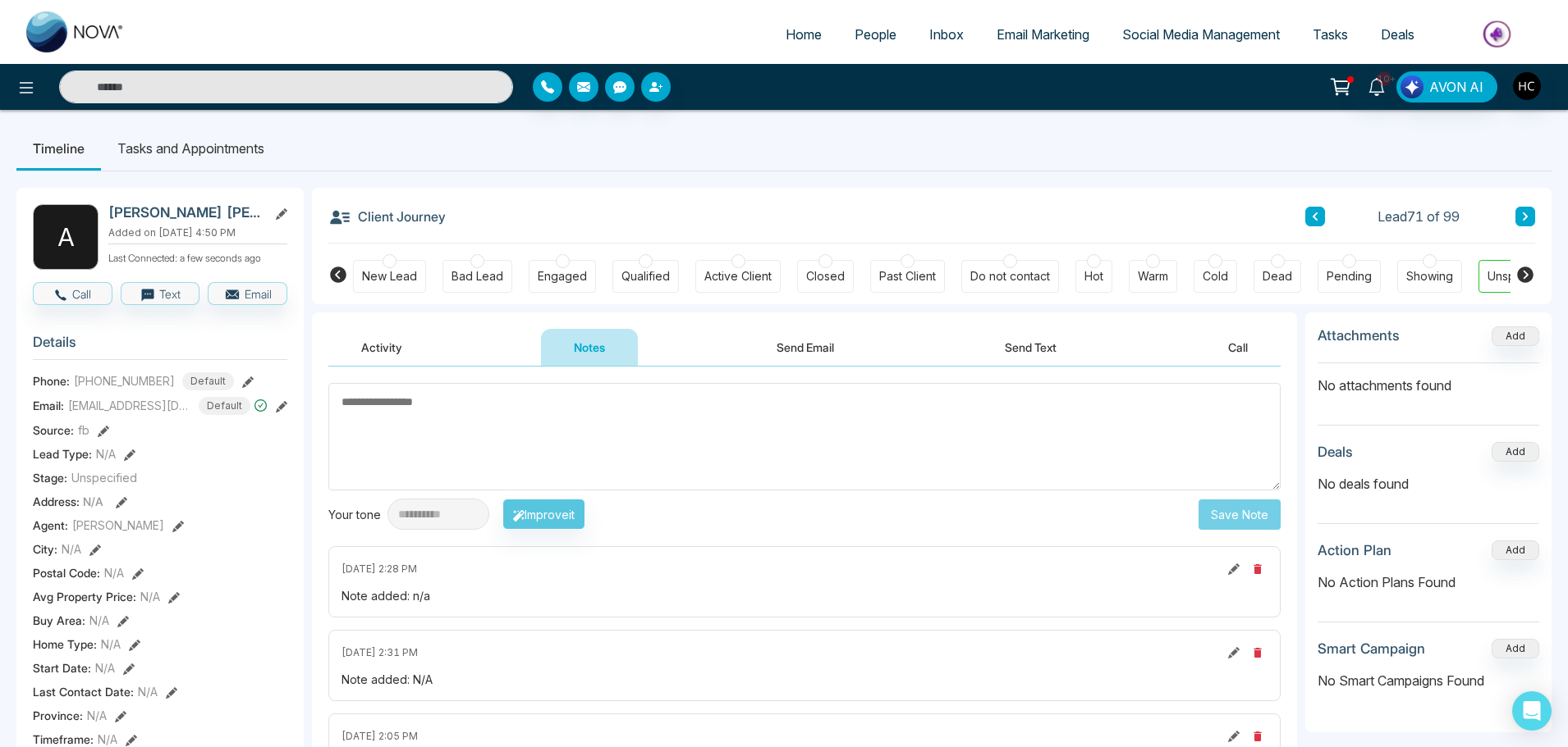
click at [1516, 209] on button at bounding box center [1525, 216] width 20 height 20
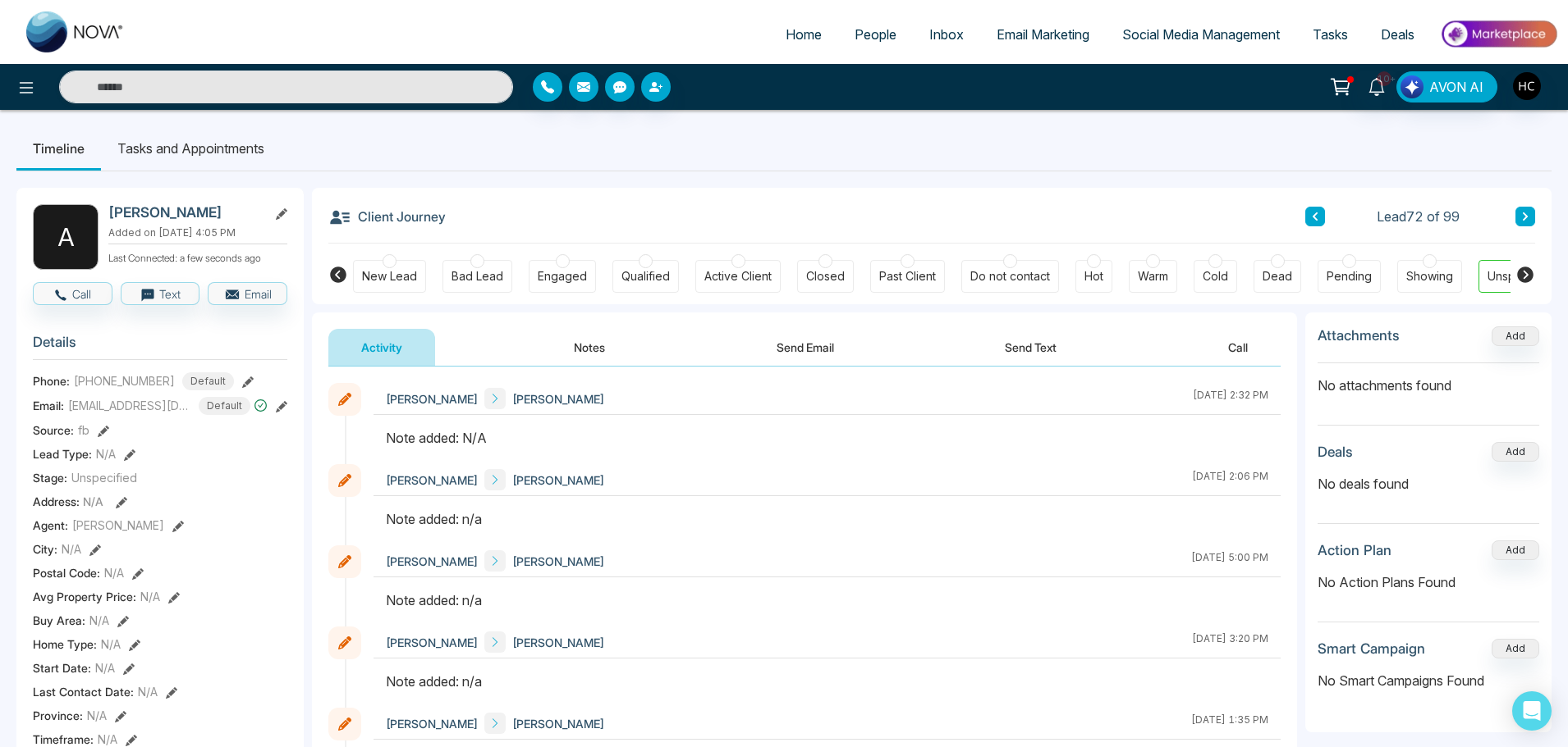
click at [607, 338] on button "Notes" at bounding box center [589, 348] width 97 height 36
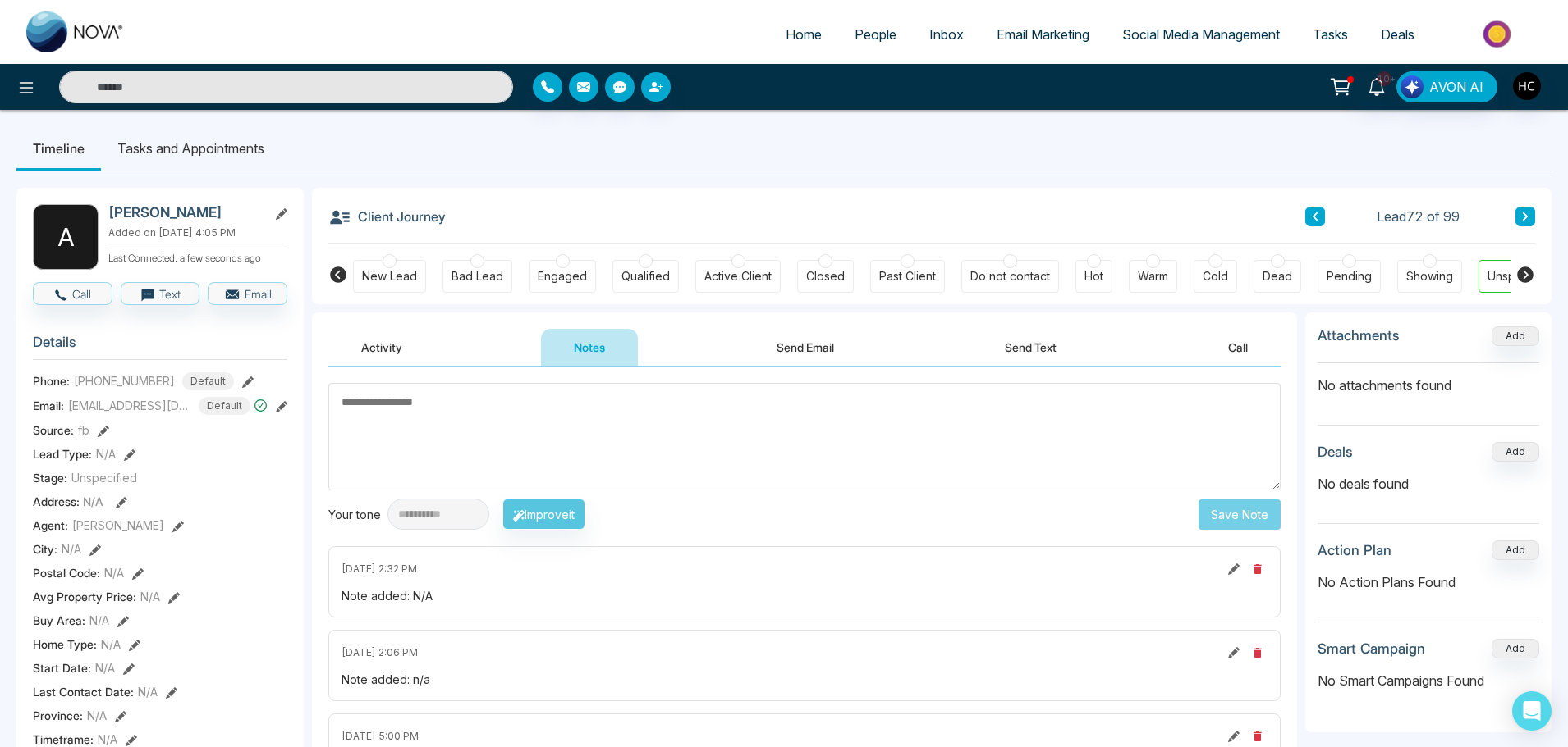
click at [618, 409] on textarea at bounding box center [804, 437] width 952 height 108
click at [634, 414] on textarea at bounding box center [804, 437] width 952 height 108
click at [575, 427] on textarea at bounding box center [804, 437] width 952 height 108
paste textarea "***"
type textarea "***"
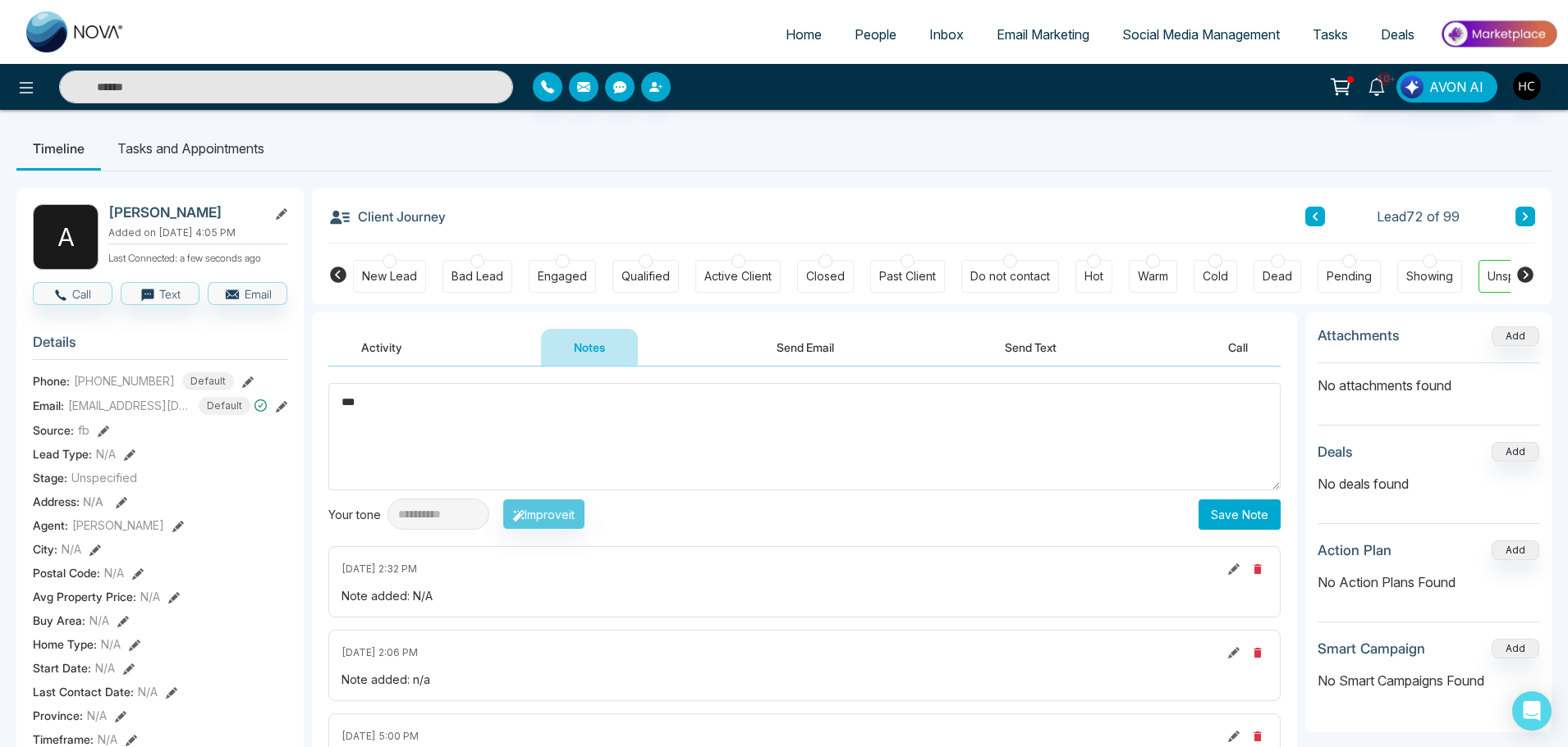
click at [1218, 517] on button "Save Note" at bounding box center [1239, 515] width 82 height 31
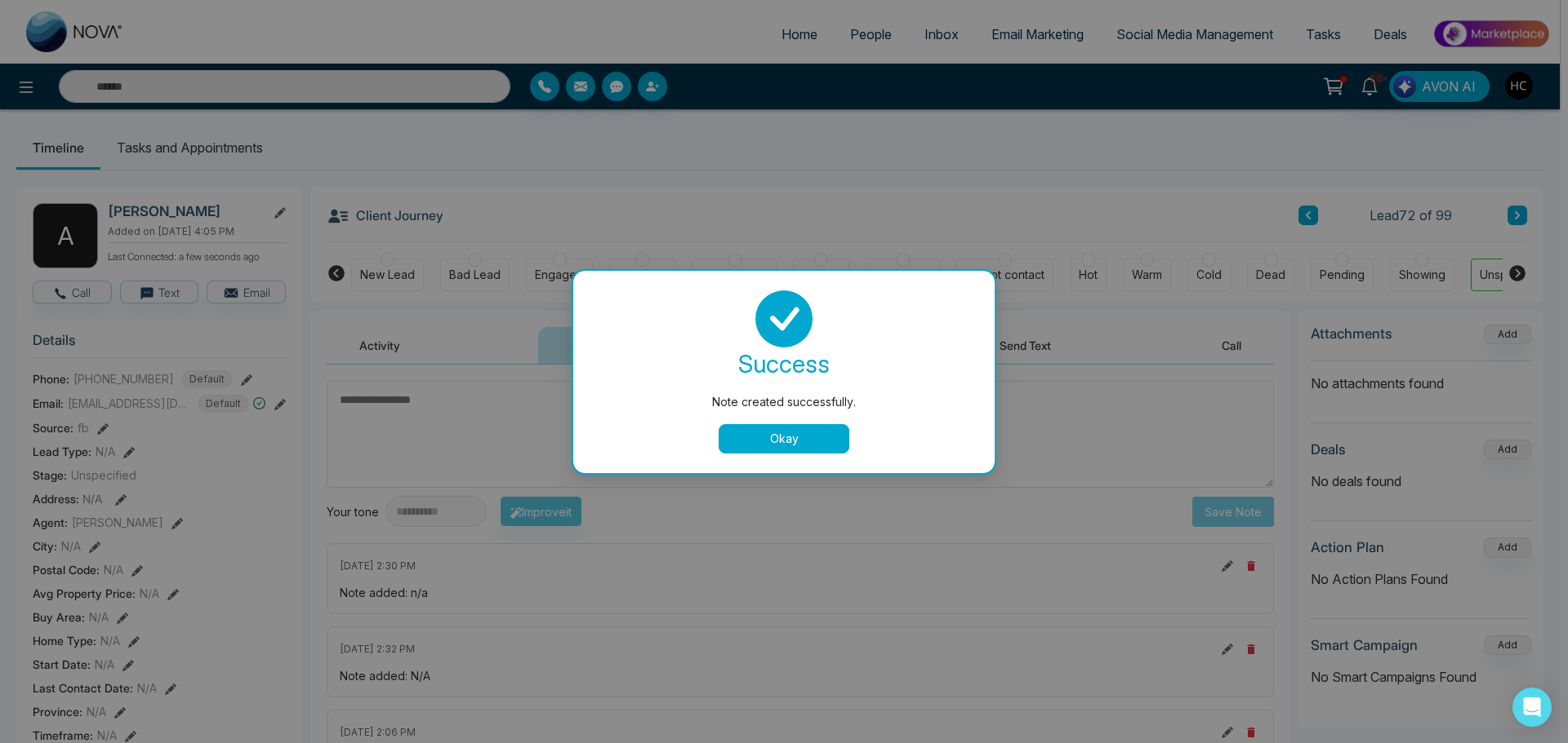
click at [770, 431] on button "Okay" at bounding box center [784, 438] width 131 height 30
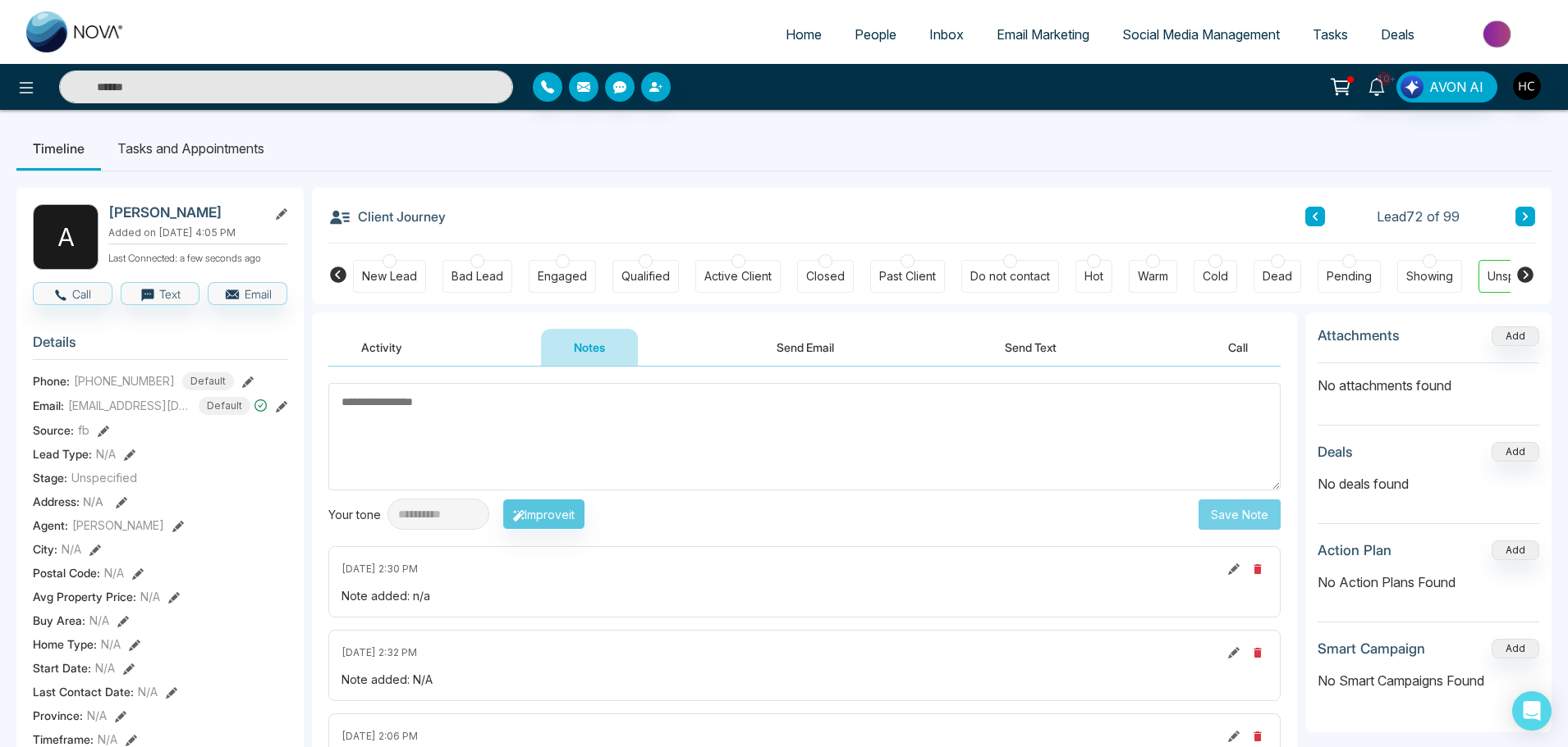
click at [1525, 208] on button at bounding box center [1525, 216] width 20 height 20
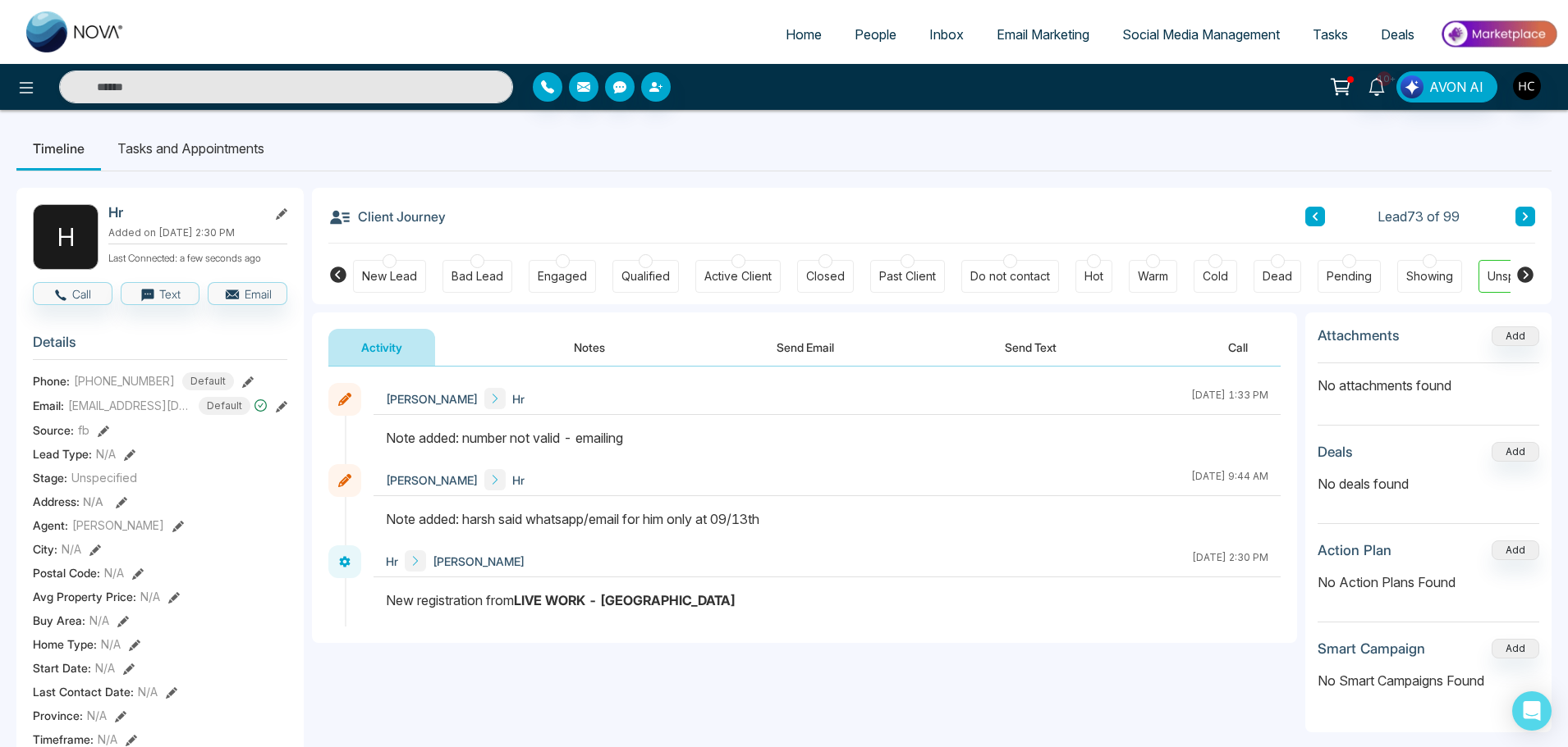
click at [1517, 210] on button at bounding box center [1525, 216] width 20 height 20
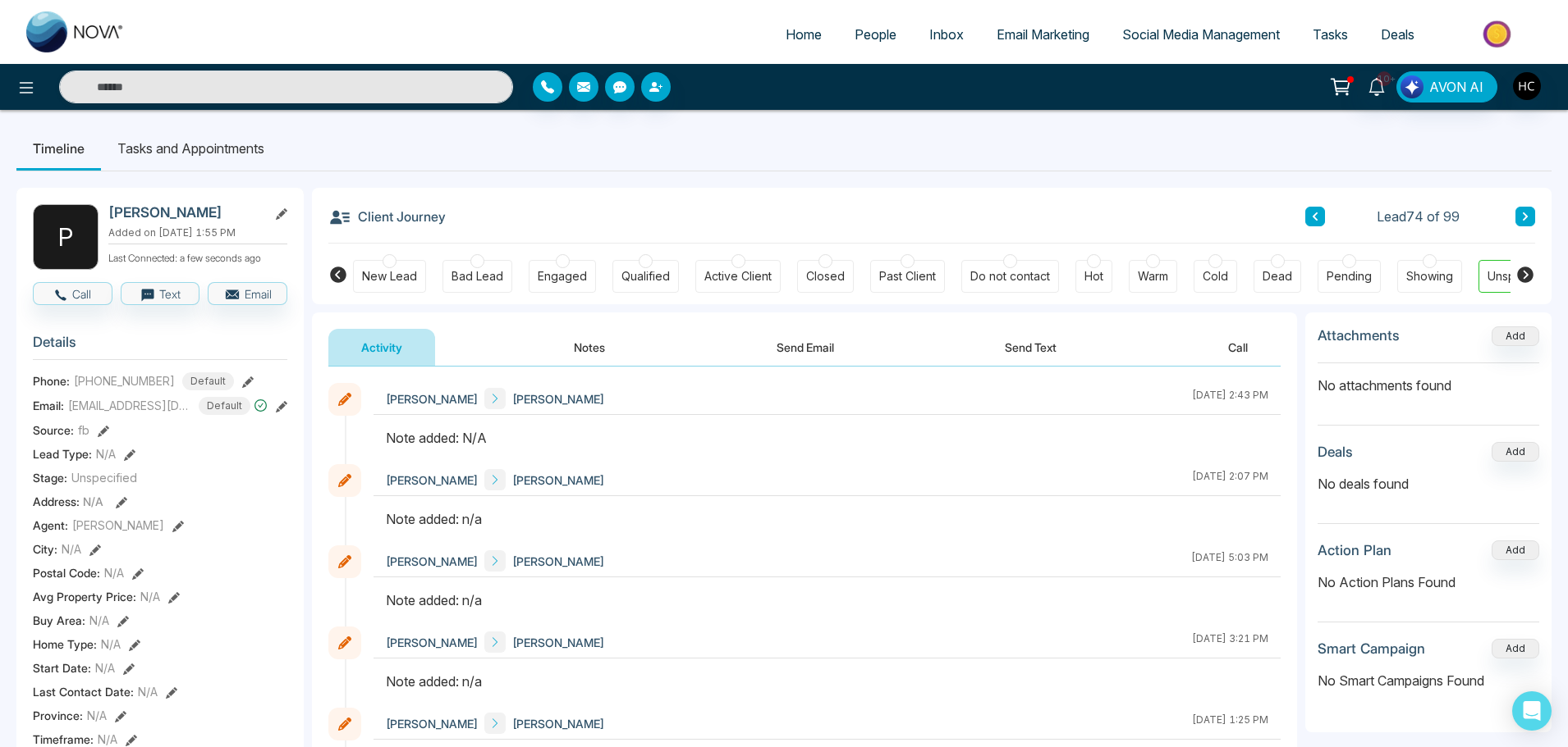
click at [598, 346] on button "Notes" at bounding box center [589, 348] width 97 height 36
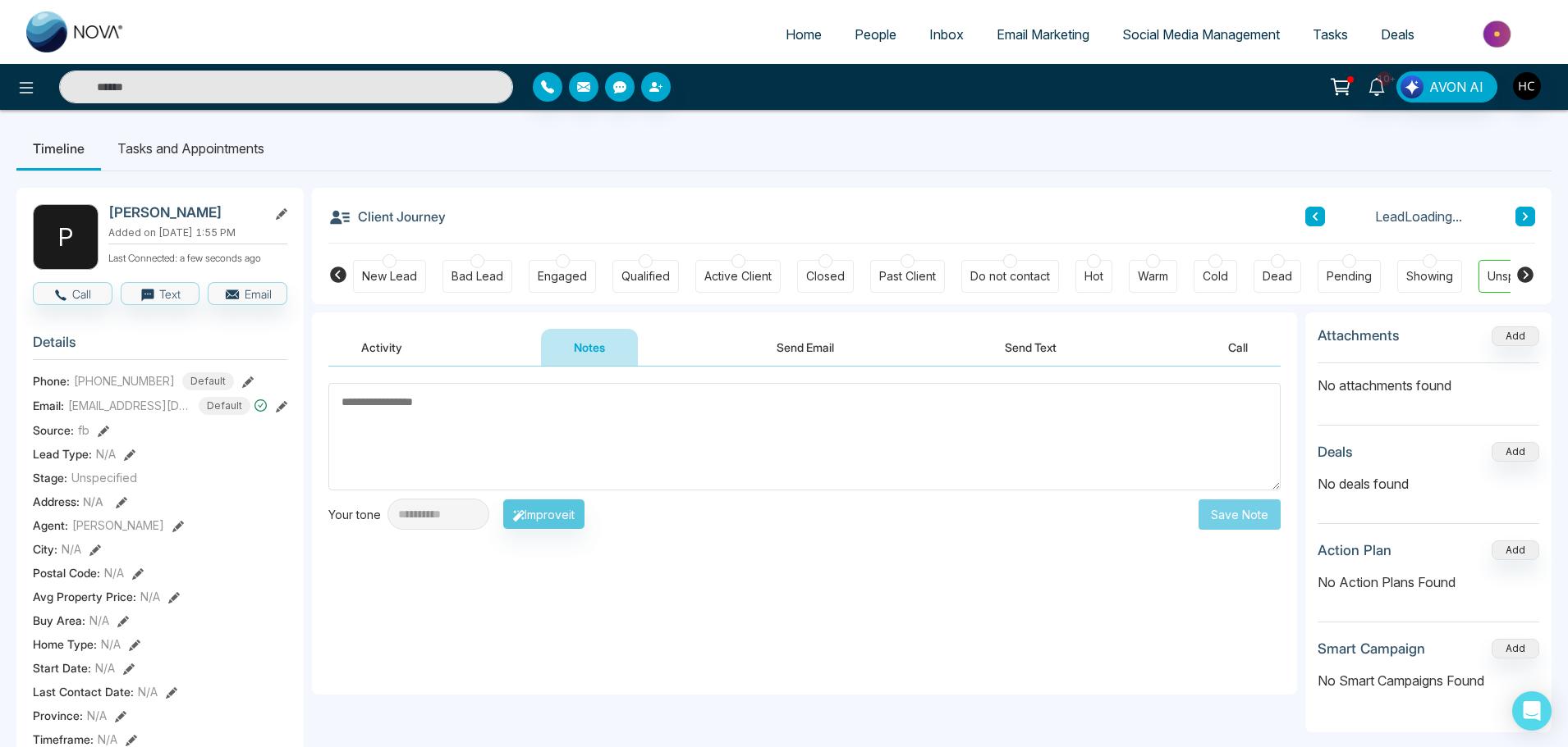
click at [645, 415] on textarea at bounding box center [804, 437] width 952 height 108
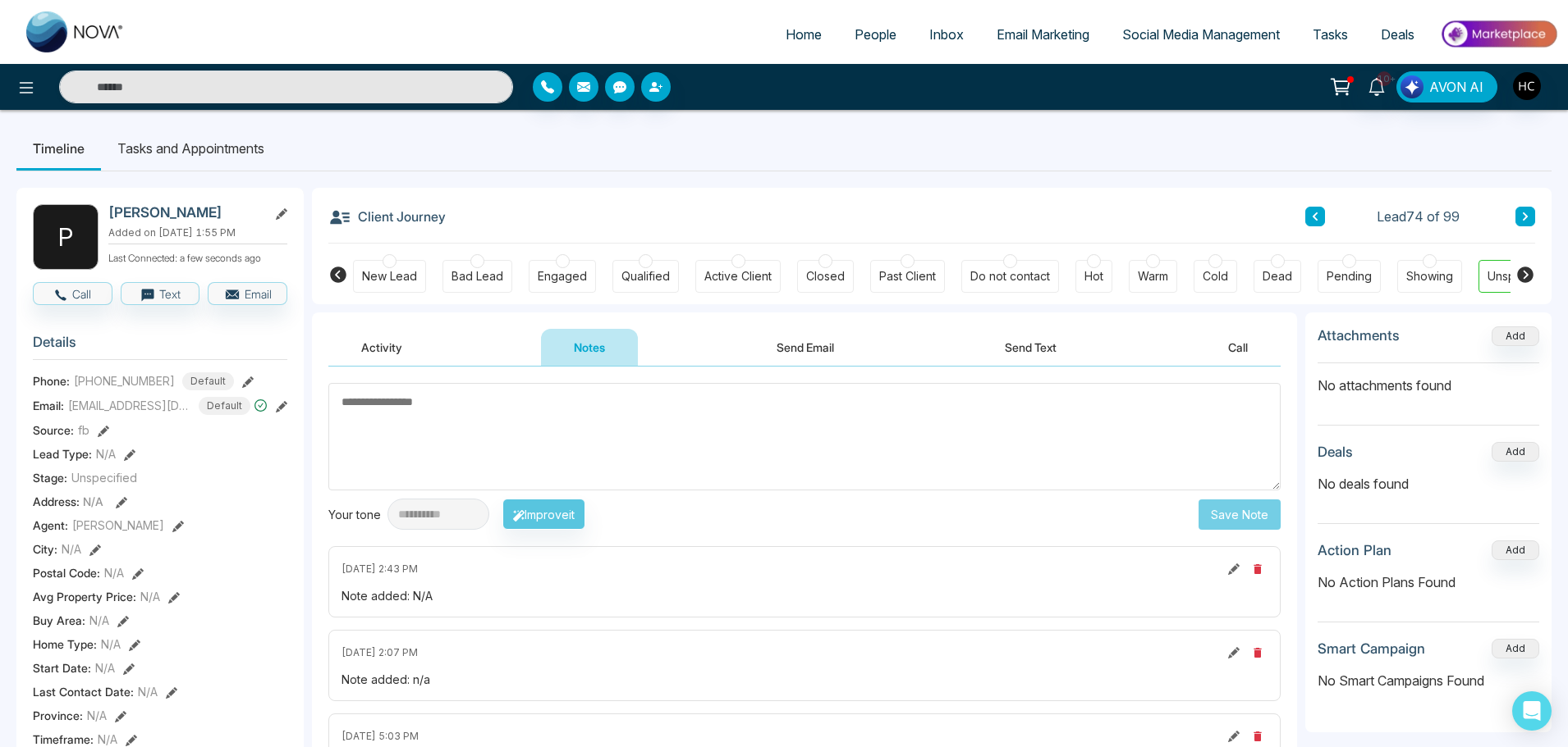
click at [624, 445] on textarea at bounding box center [804, 437] width 952 height 108
type textarea "***"
click at [1267, 519] on button "Save Note" at bounding box center [1239, 515] width 82 height 31
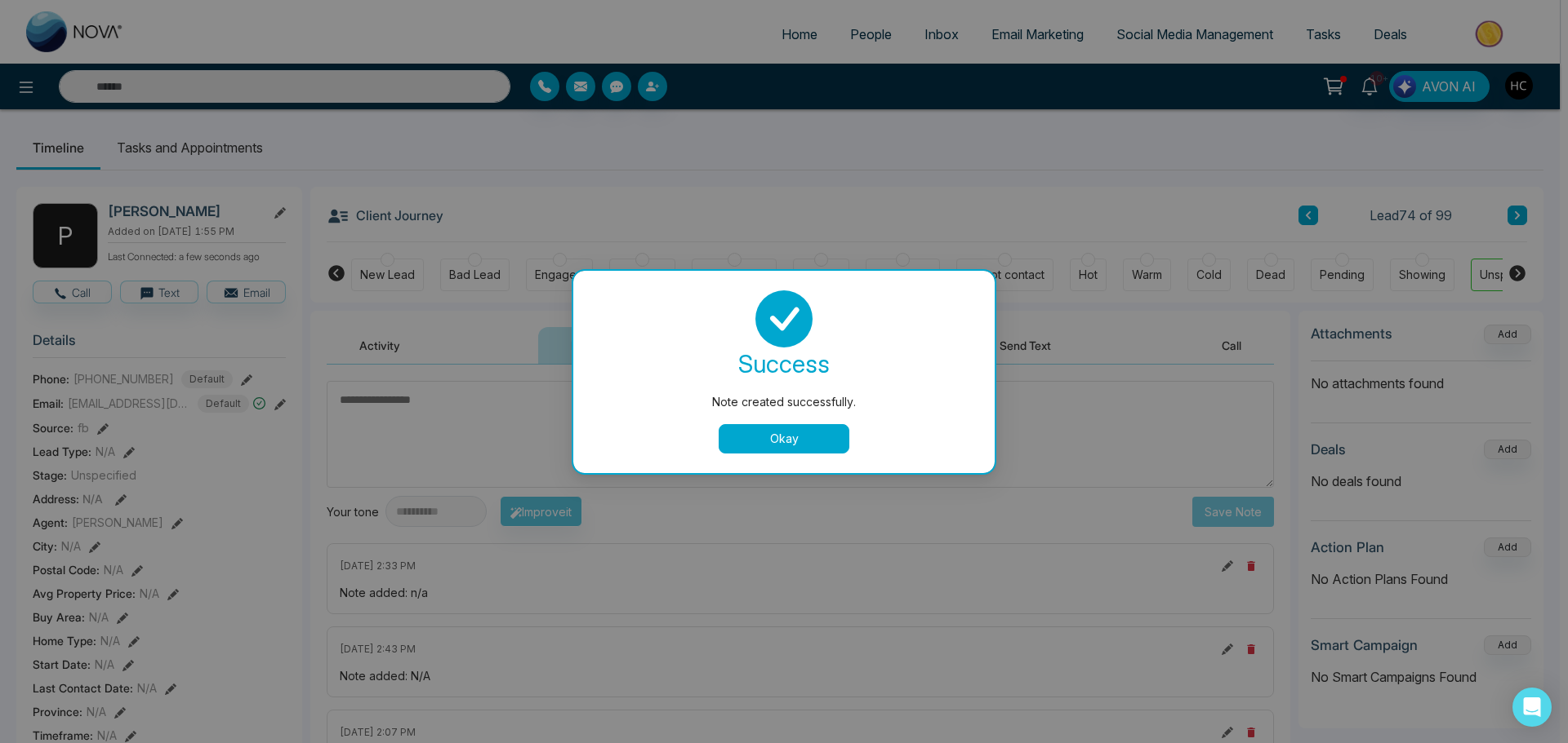
click at [827, 435] on button "Okay" at bounding box center [784, 438] width 131 height 30
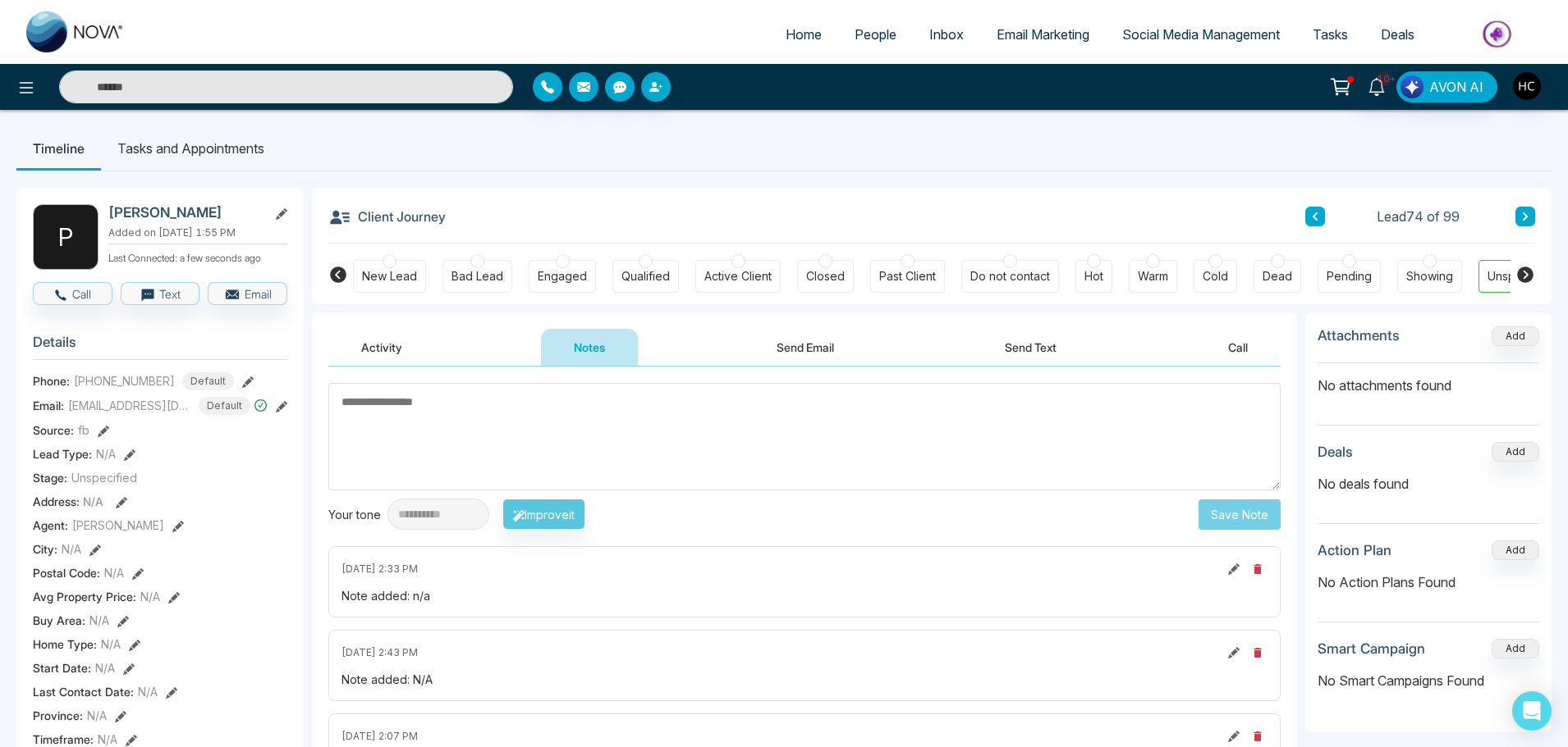
click at [1523, 208] on button at bounding box center [1525, 216] width 20 height 20
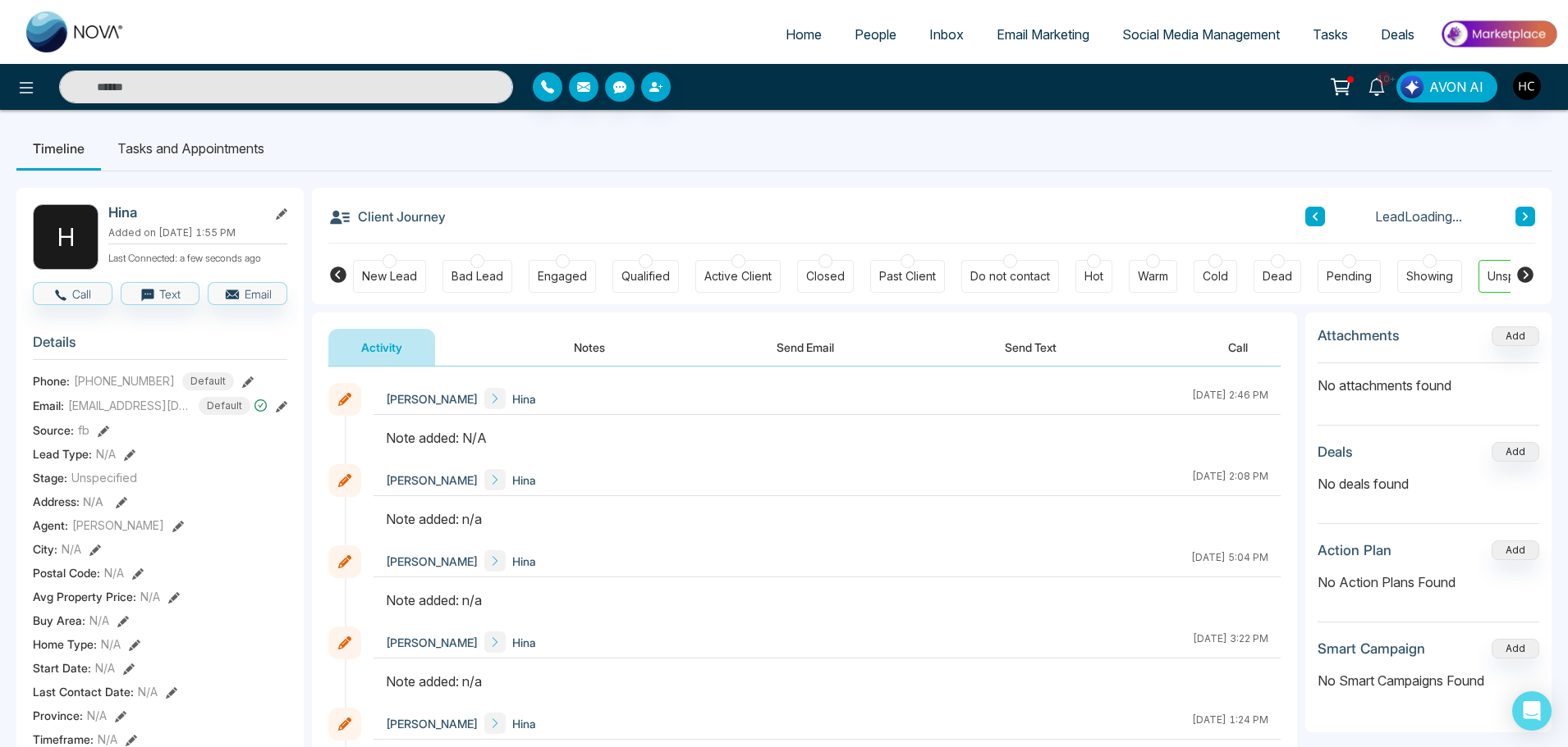
click at [579, 342] on button "Notes" at bounding box center [589, 348] width 97 height 36
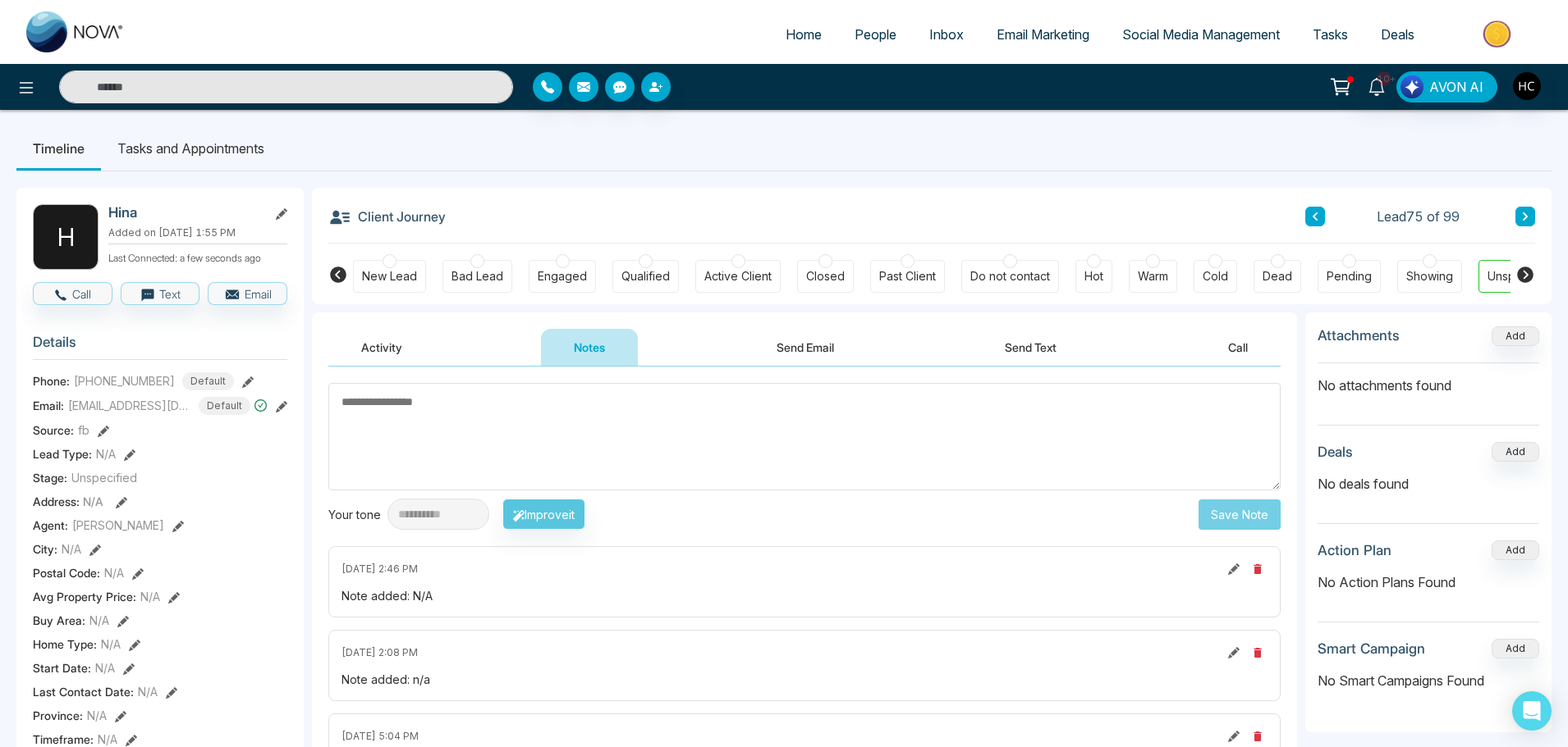
click at [590, 415] on textarea at bounding box center [804, 437] width 952 height 108
type textarea "***"
click at [1216, 507] on button "Save Note" at bounding box center [1239, 515] width 82 height 31
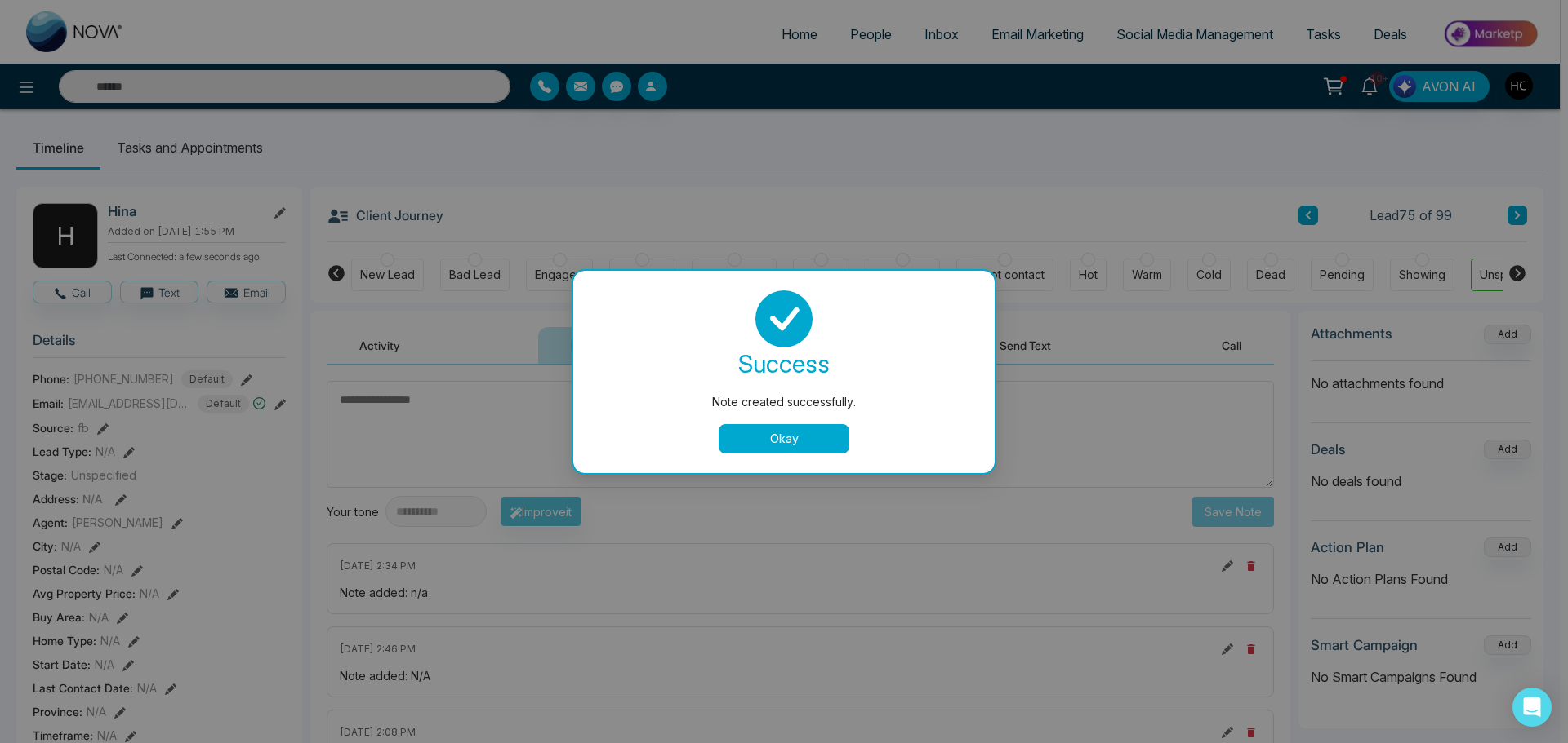
click at [831, 435] on button "Okay" at bounding box center [784, 438] width 131 height 30
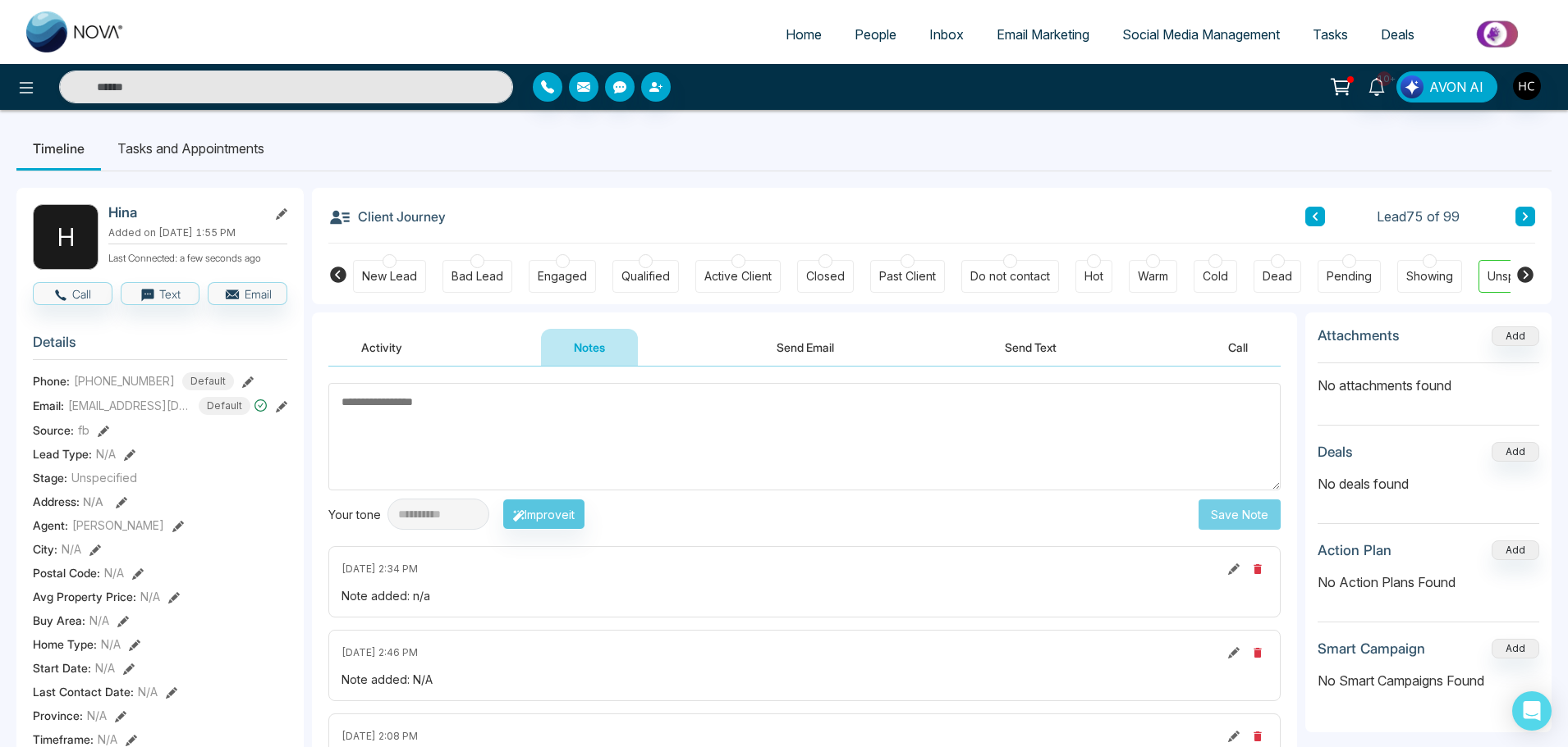
click at [1521, 214] on icon at bounding box center [1525, 216] width 9 height 10
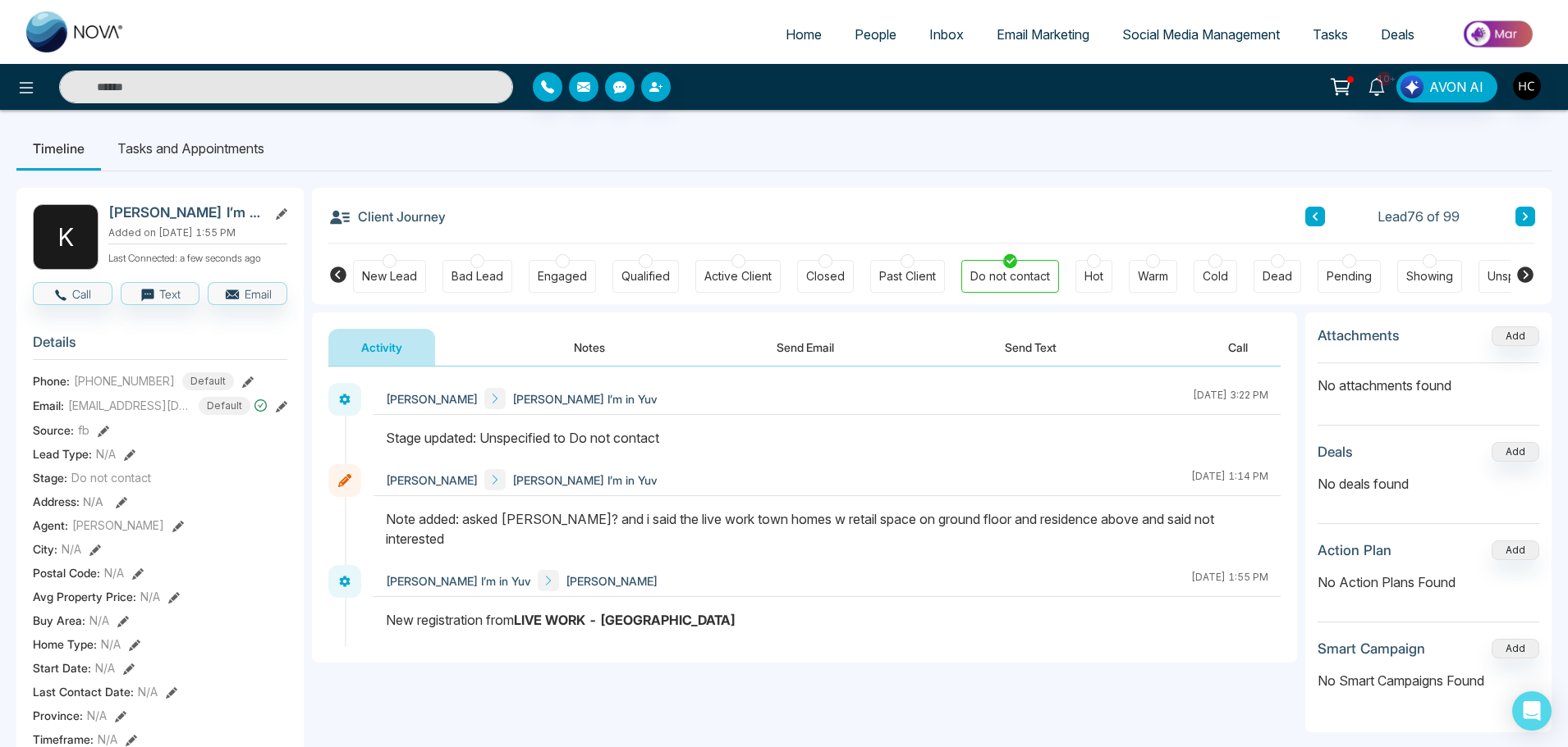
click at [1527, 217] on icon at bounding box center [1525, 216] width 5 height 9
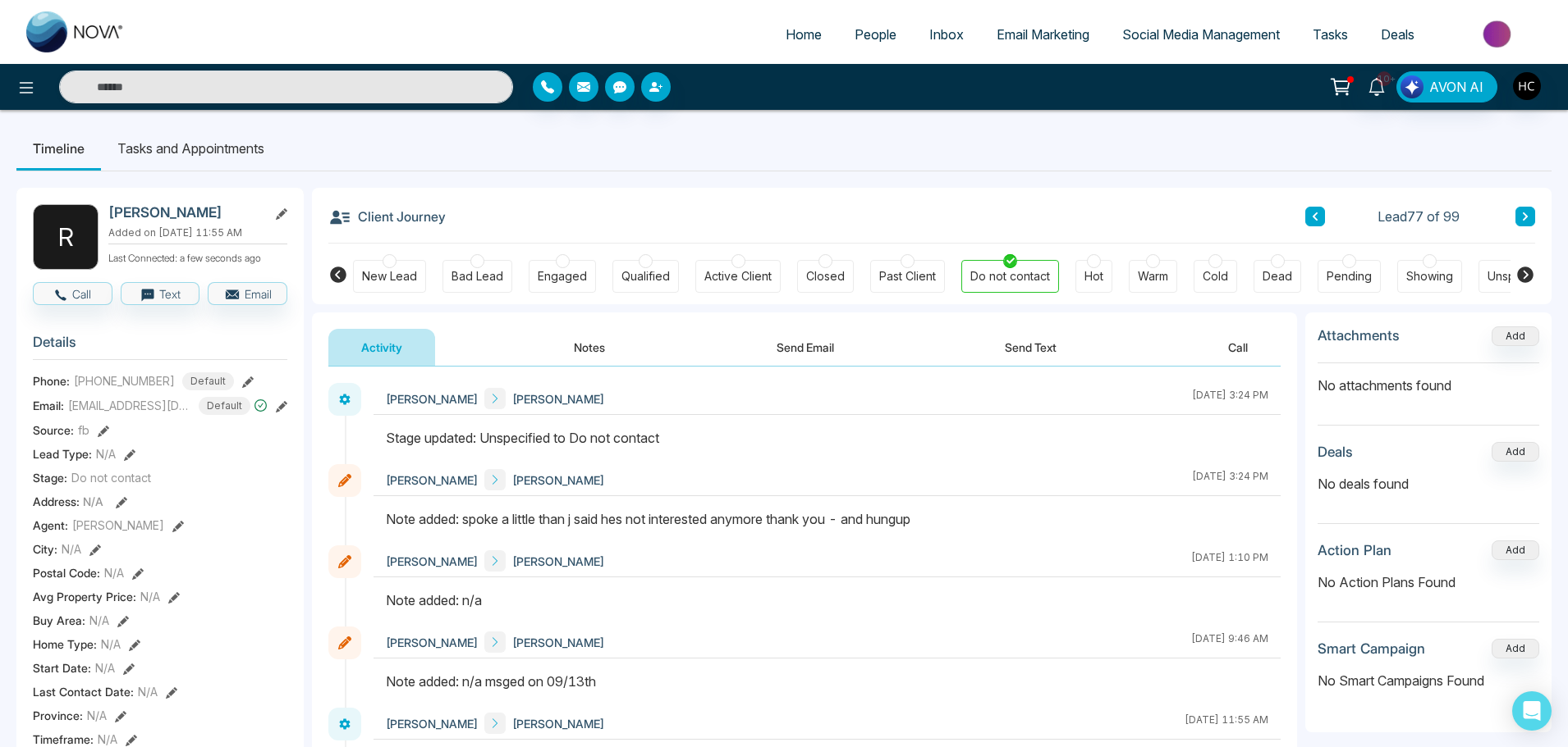
click at [1518, 212] on button at bounding box center [1525, 216] width 20 height 20
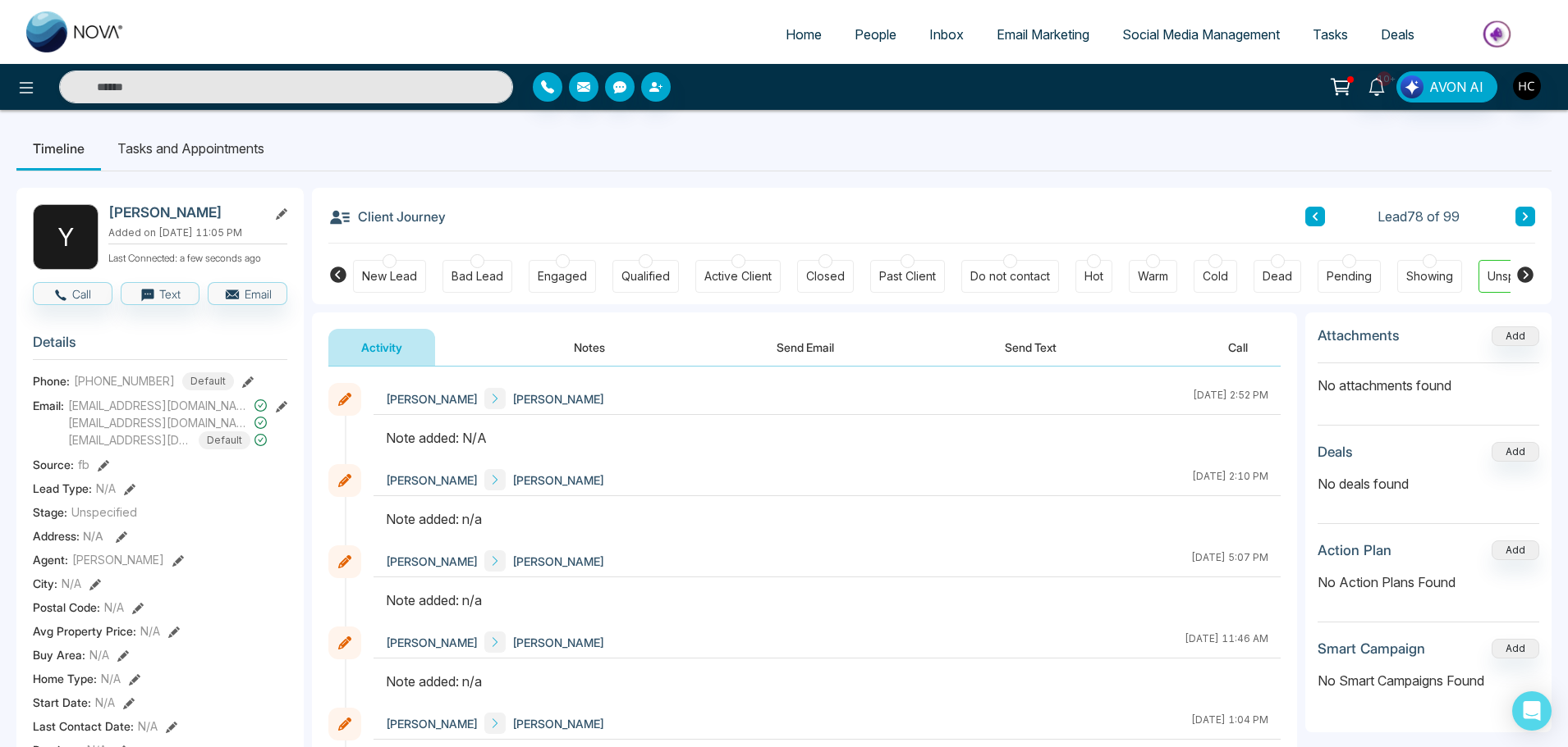
click at [607, 349] on button "Notes" at bounding box center [589, 348] width 97 height 36
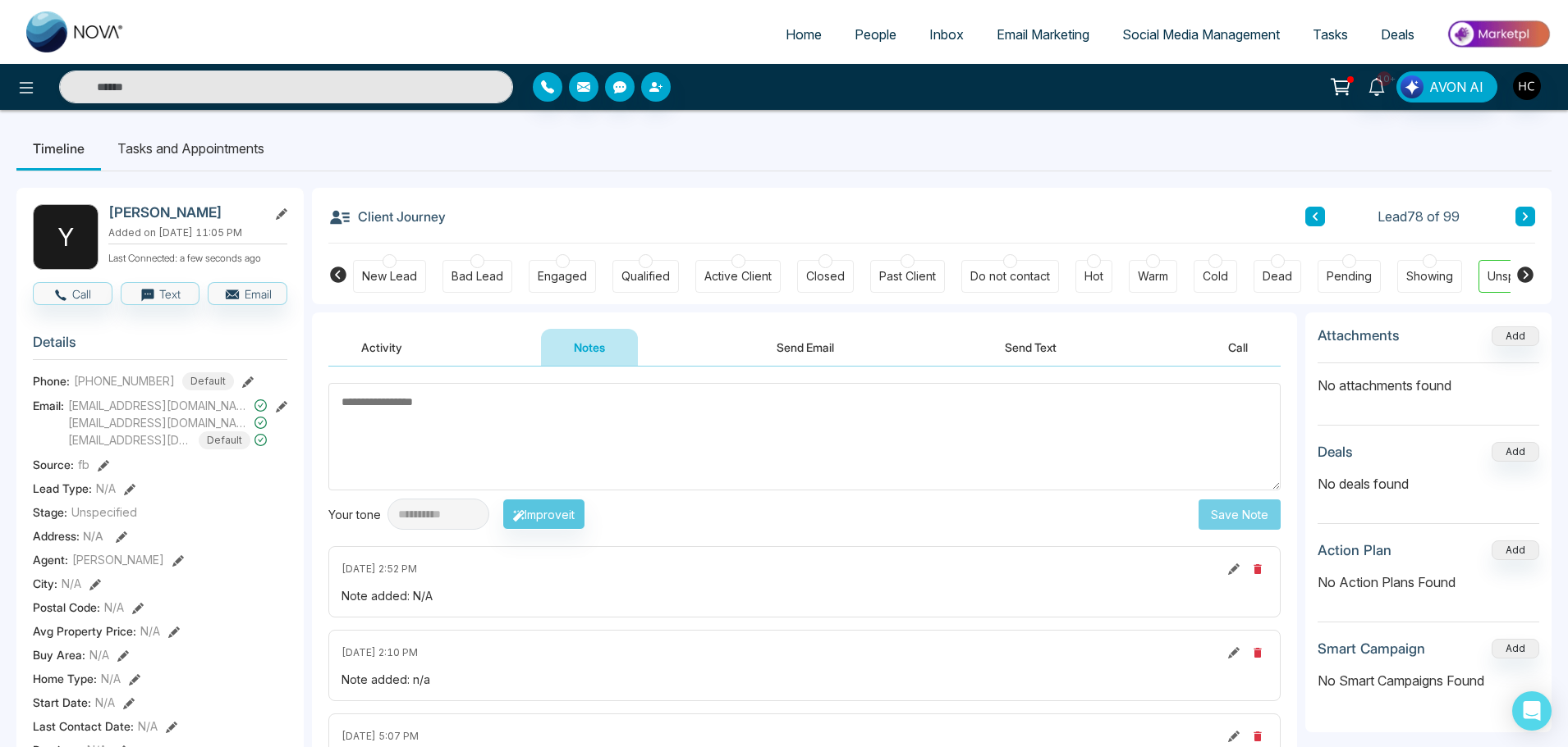
click at [603, 393] on textarea at bounding box center [804, 437] width 952 height 108
type textarea "***"
click at [1222, 513] on button "Save Note" at bounding box center [1239, 515] width 82 height 31
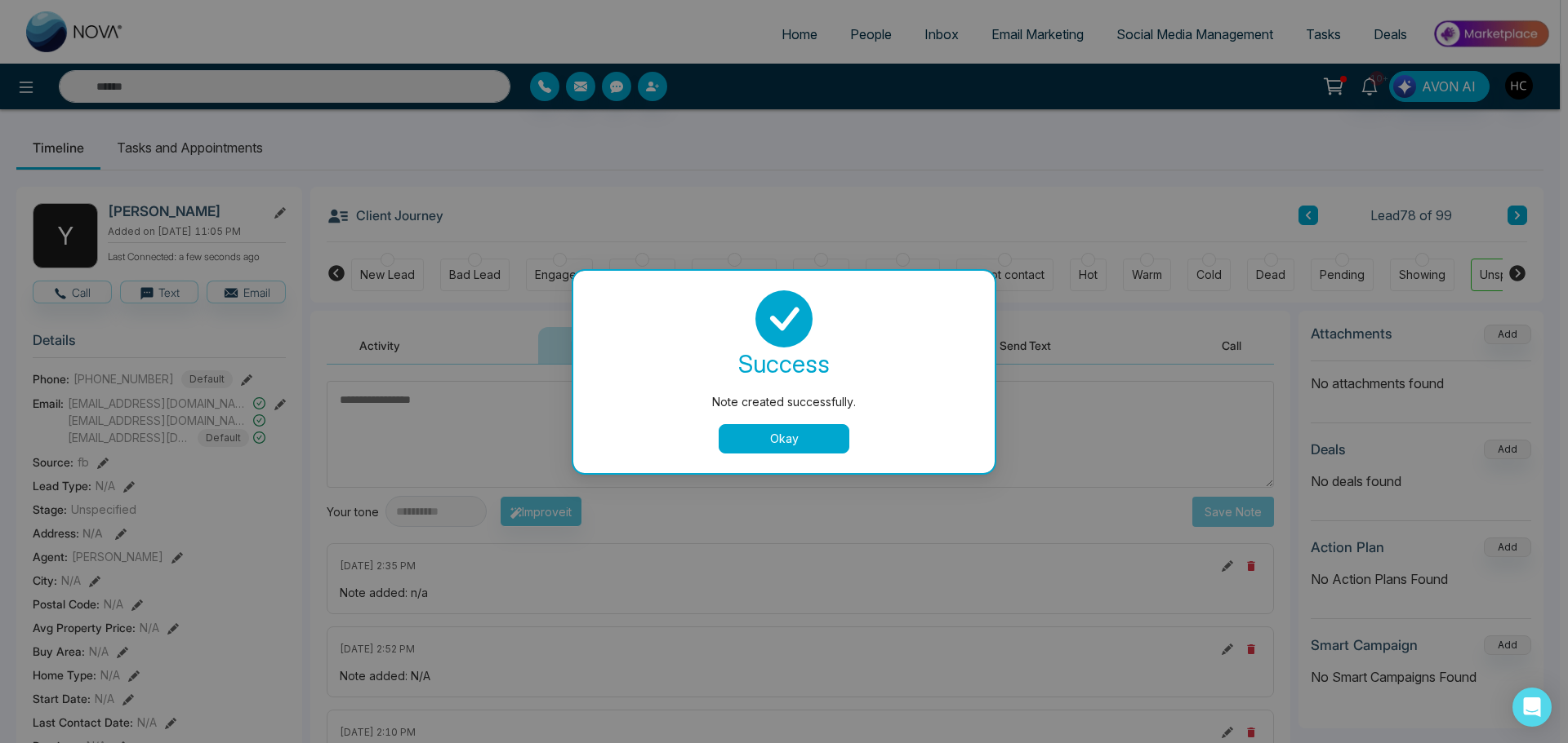
click at [812, 435] on button "Okay" at bounding box center [784, 438] width 131 height 30
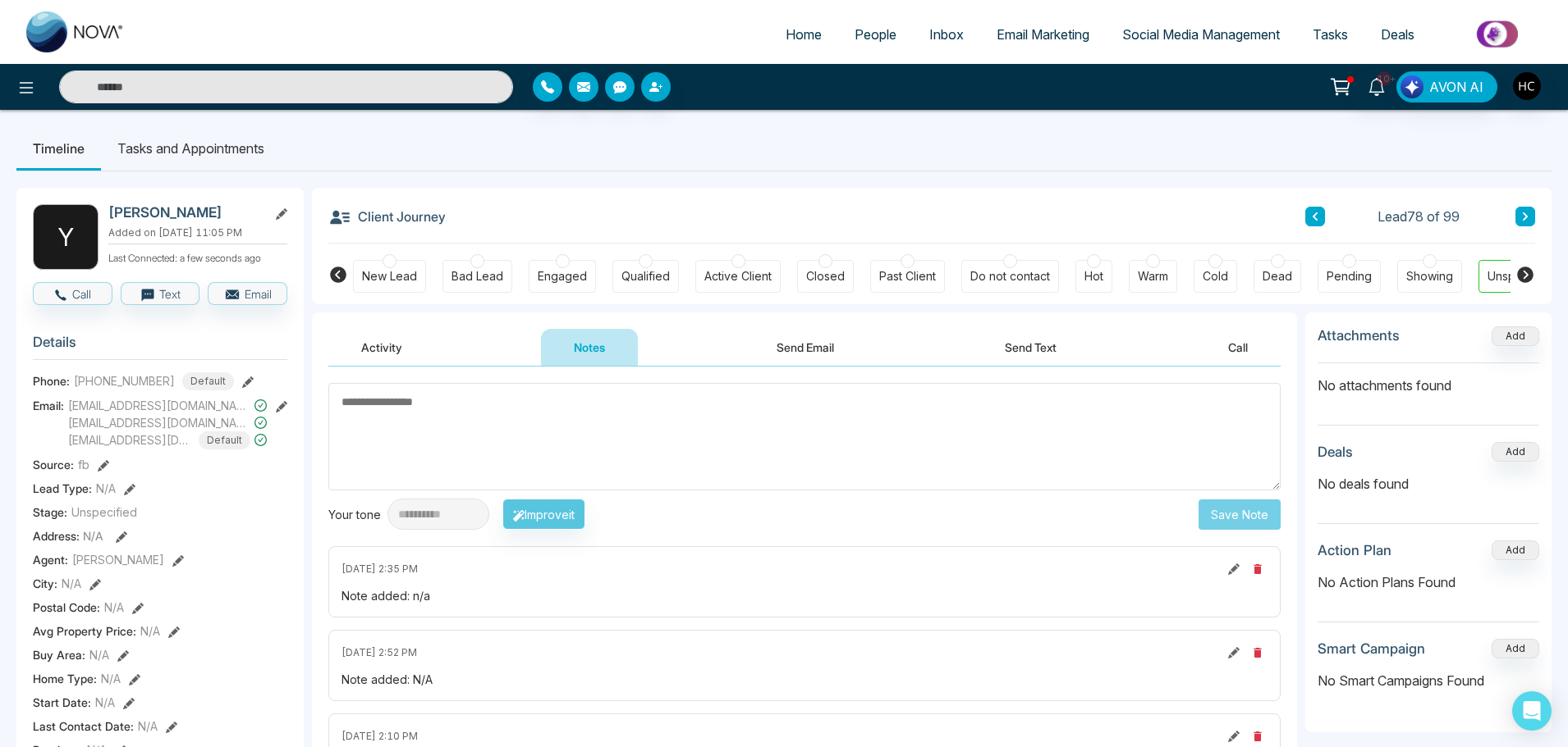
click at [1521, 220] on icon at bounding box center [1525, 216] width 9 height 10
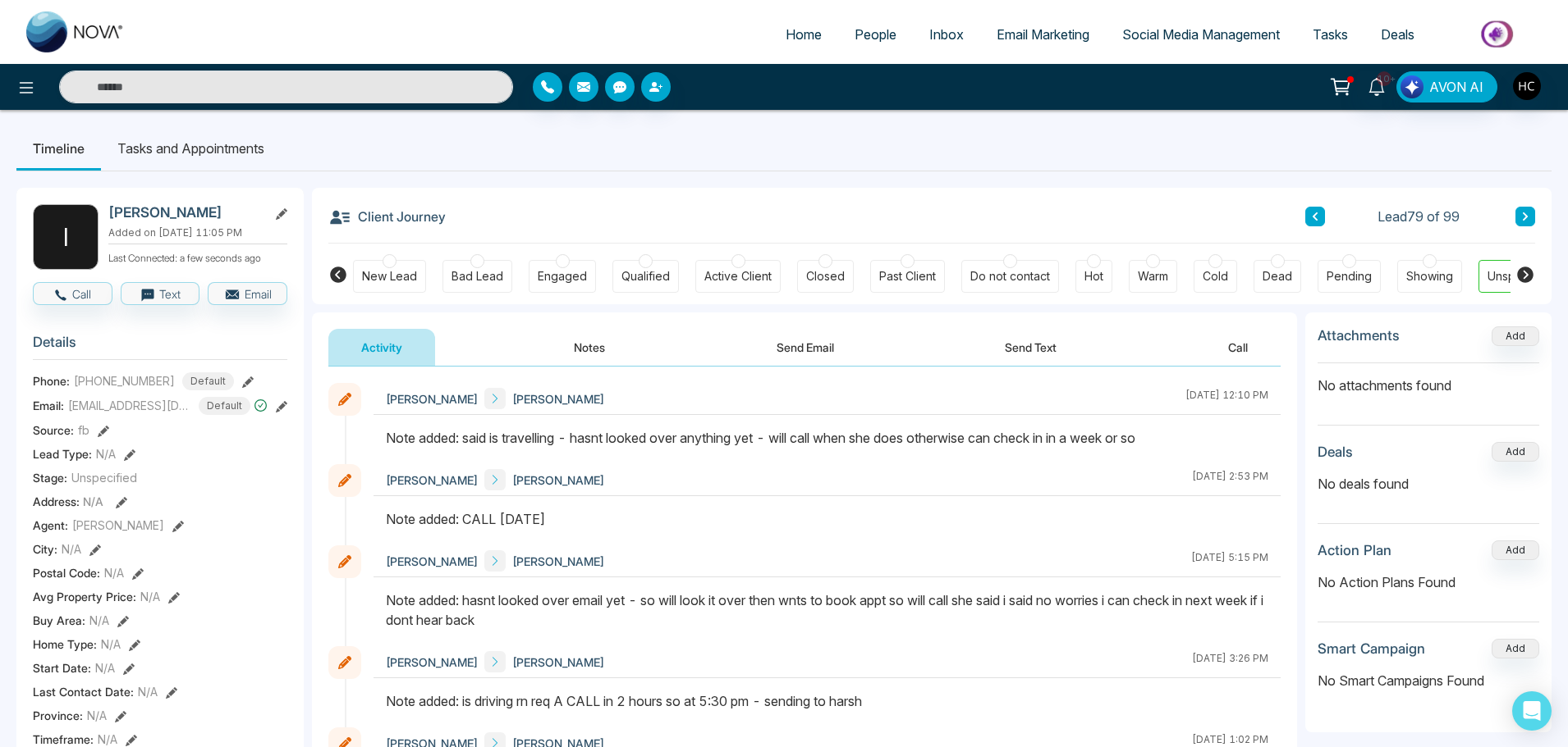
click at [1525, 214] on icon at bounding box center [1525, 216] width 5 height 9
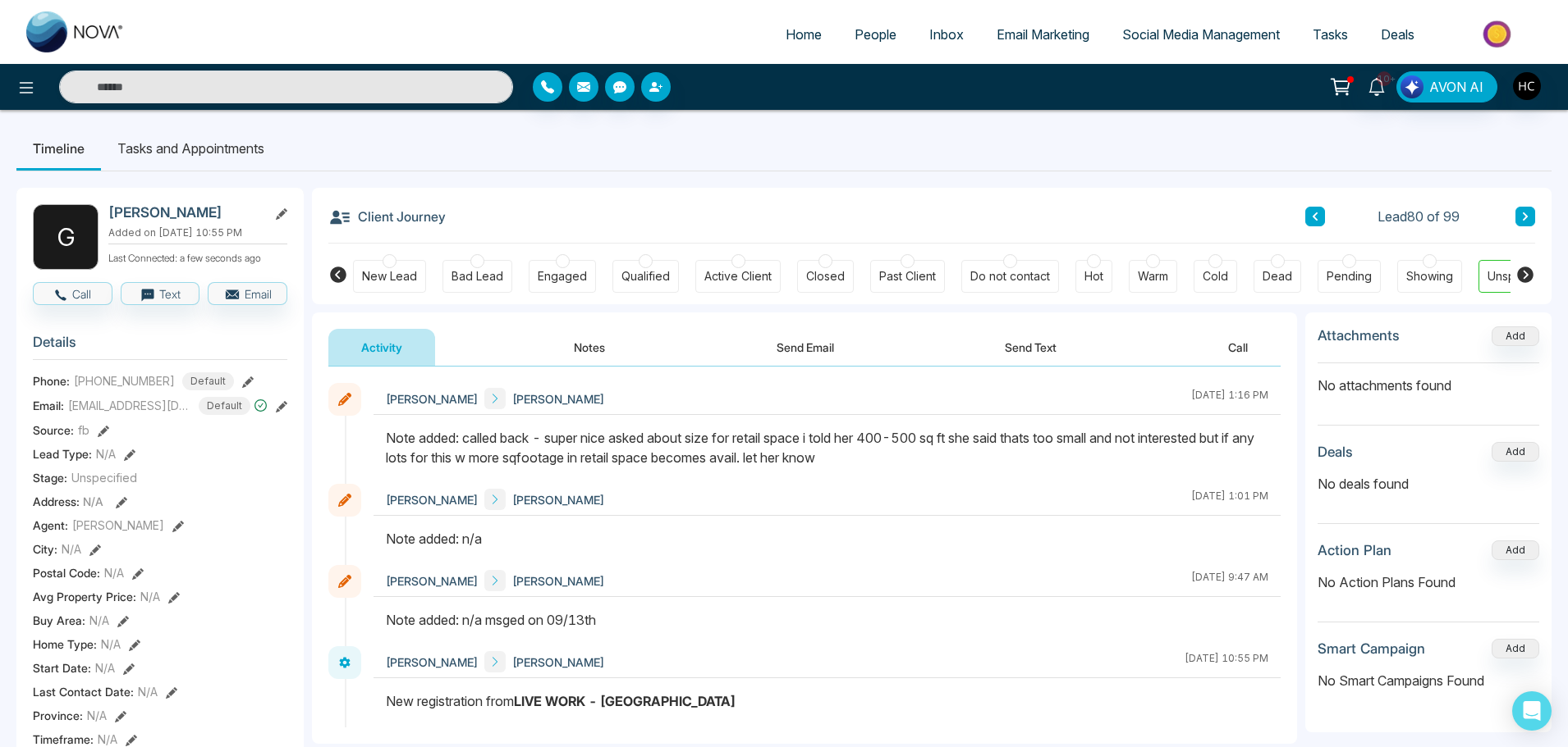
click at [1525, 213] on icon at bounding box center [1525, 216] width 5 height 9
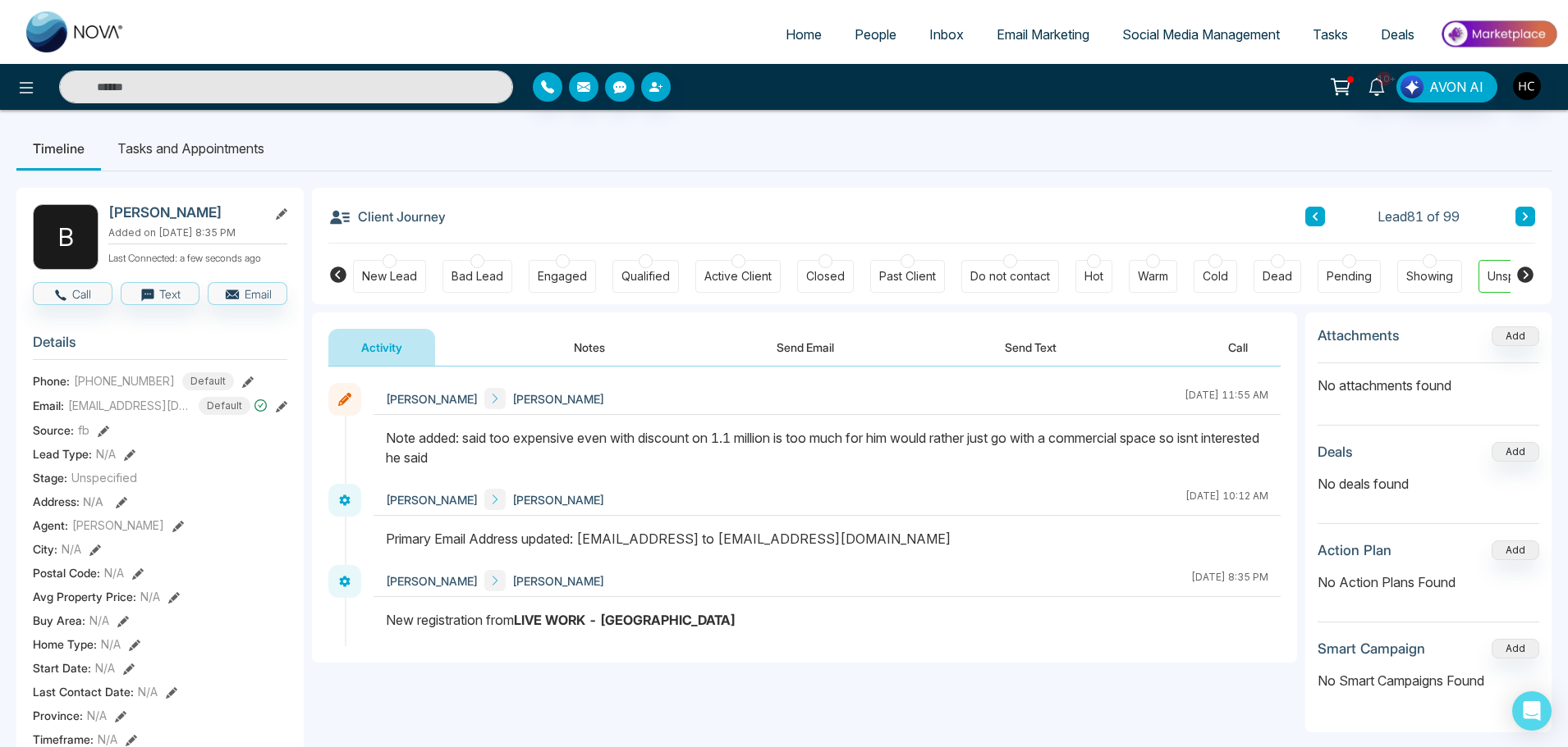
click at [1522, 213] on icon at bounding box center [1525, 216] width 9 height 10
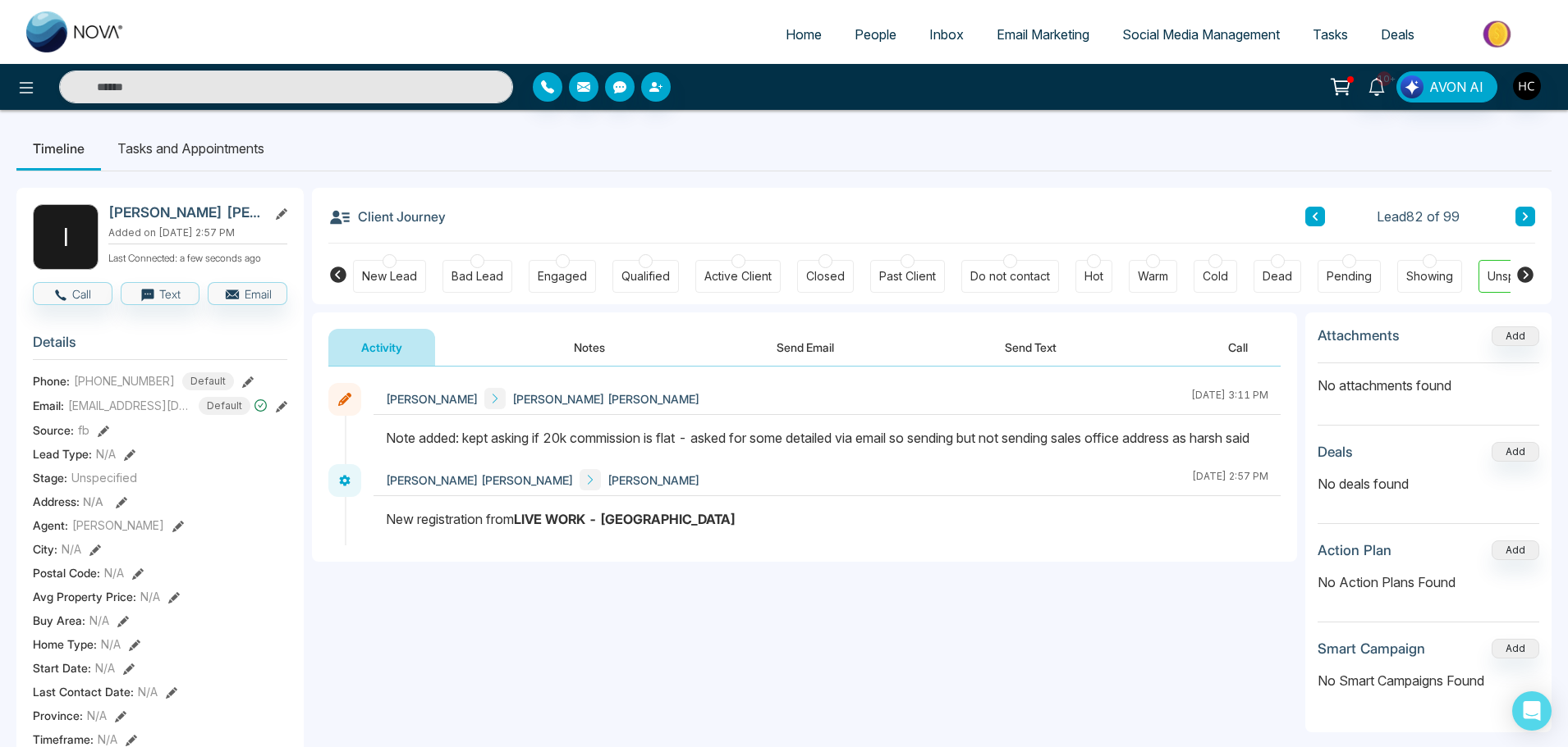
click at [1527, 215] on icon at bounding box center [1525, 216] width 5 height 9
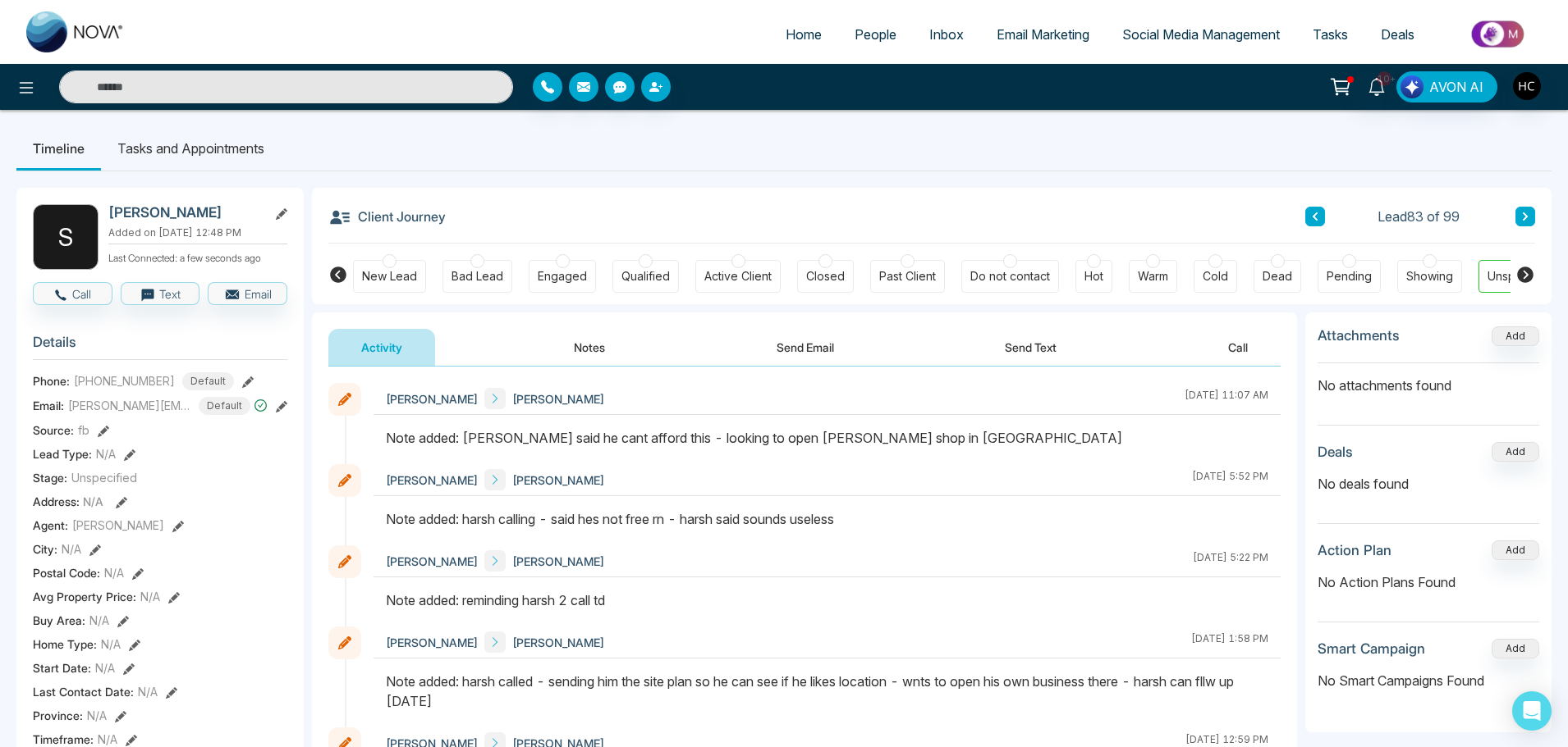
click at [1533, 223] on button at bounding box center [1525, 216] width 20 height 20
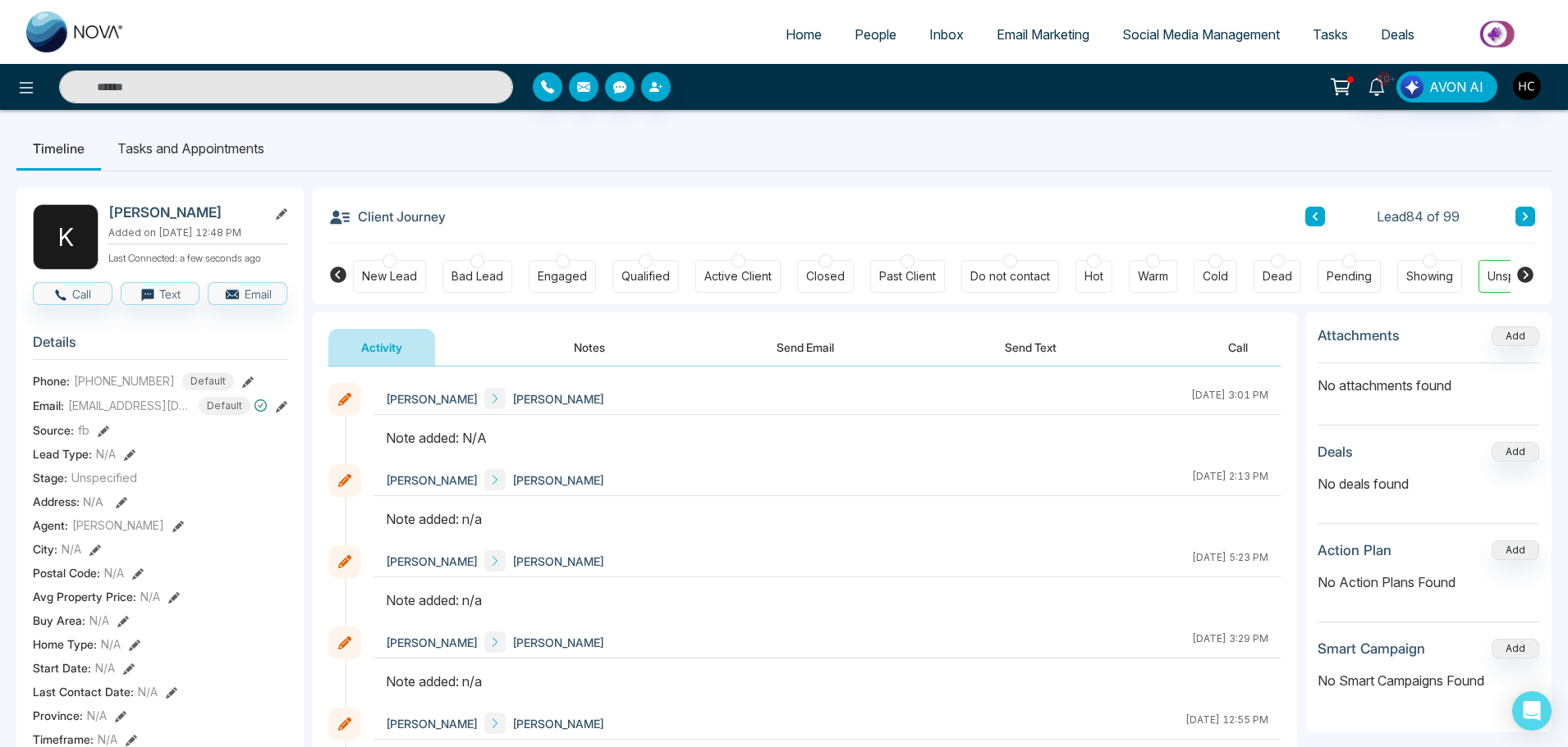
click at [591, 347] on button "Notes" at bounding box center [589, 348] width 97 height 36
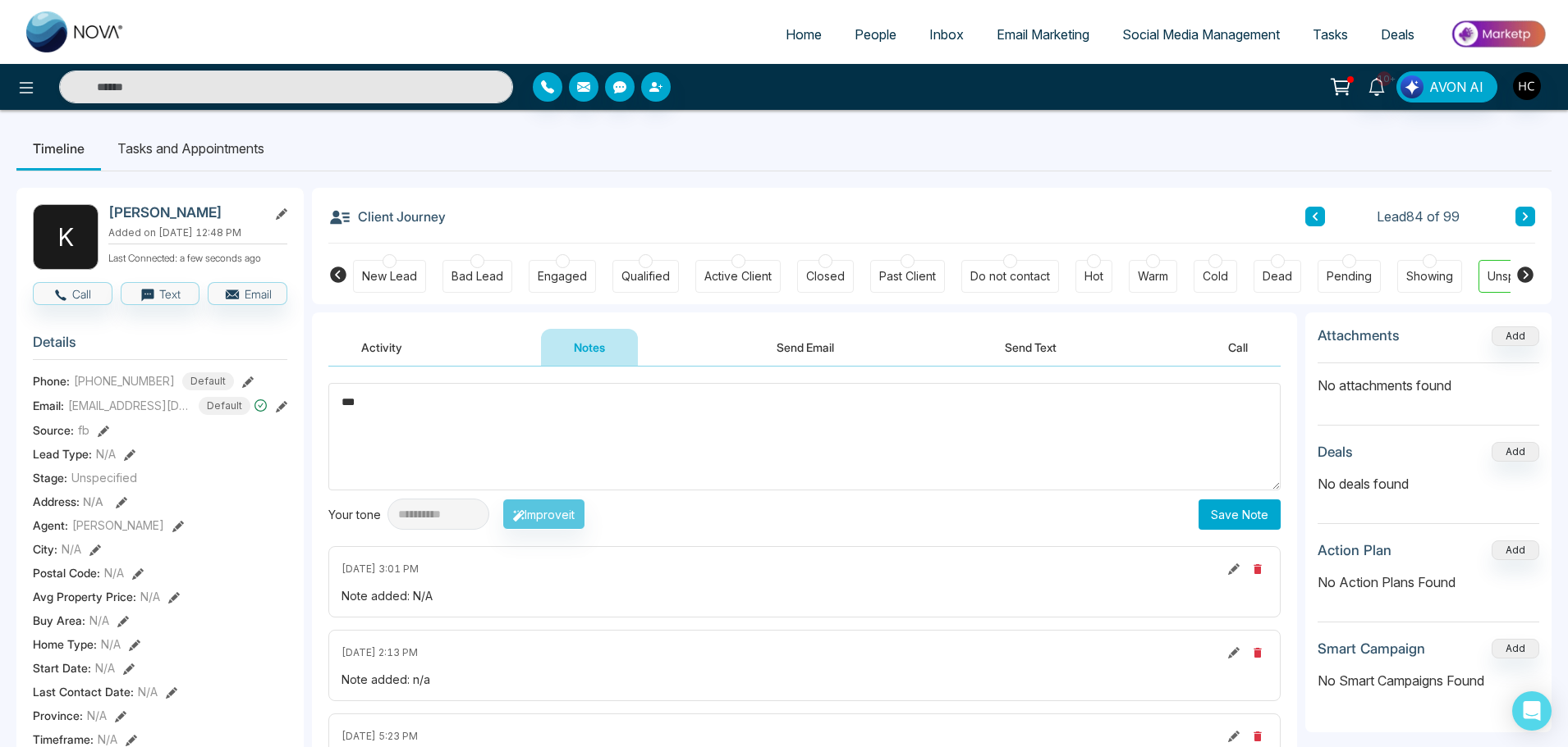
type textarea "***"
click at [1250, 517] on button "Save Note" at bounding box center [1239, 515] width 82 height 31
click at [1534, 229] on div "Client Journey Lead 84 of 99" at bounding box center [932, 216] width 1207 height 56
click at [1531, 219] on button at bounding box center [1525, 216] width 20 height 20
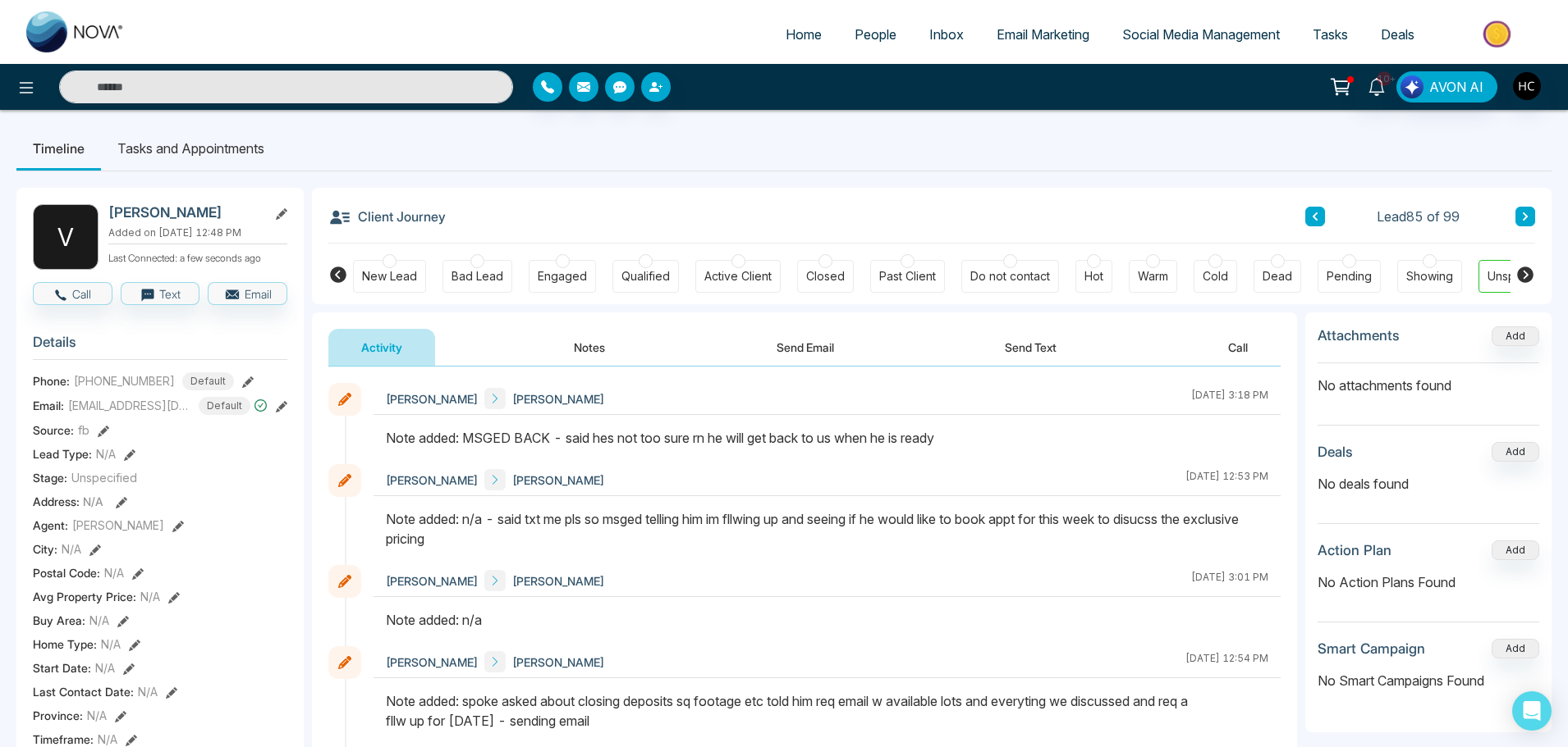
click at [1522, 213] on icon at bounding box center [1525, 216] width 9 height 10
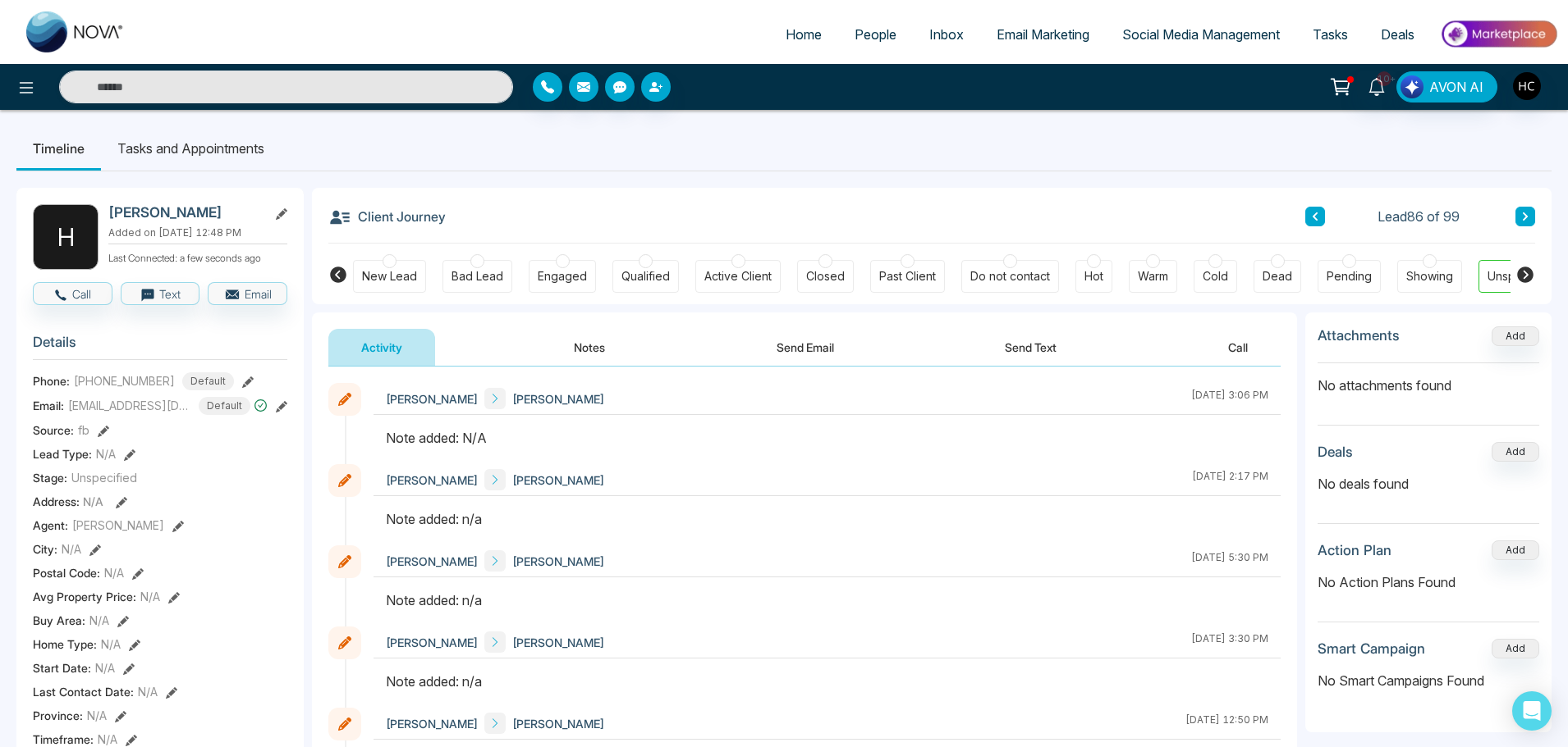
click at [571, 343] on button "Notes" at bounding box center [589, 348] width 97 height 36
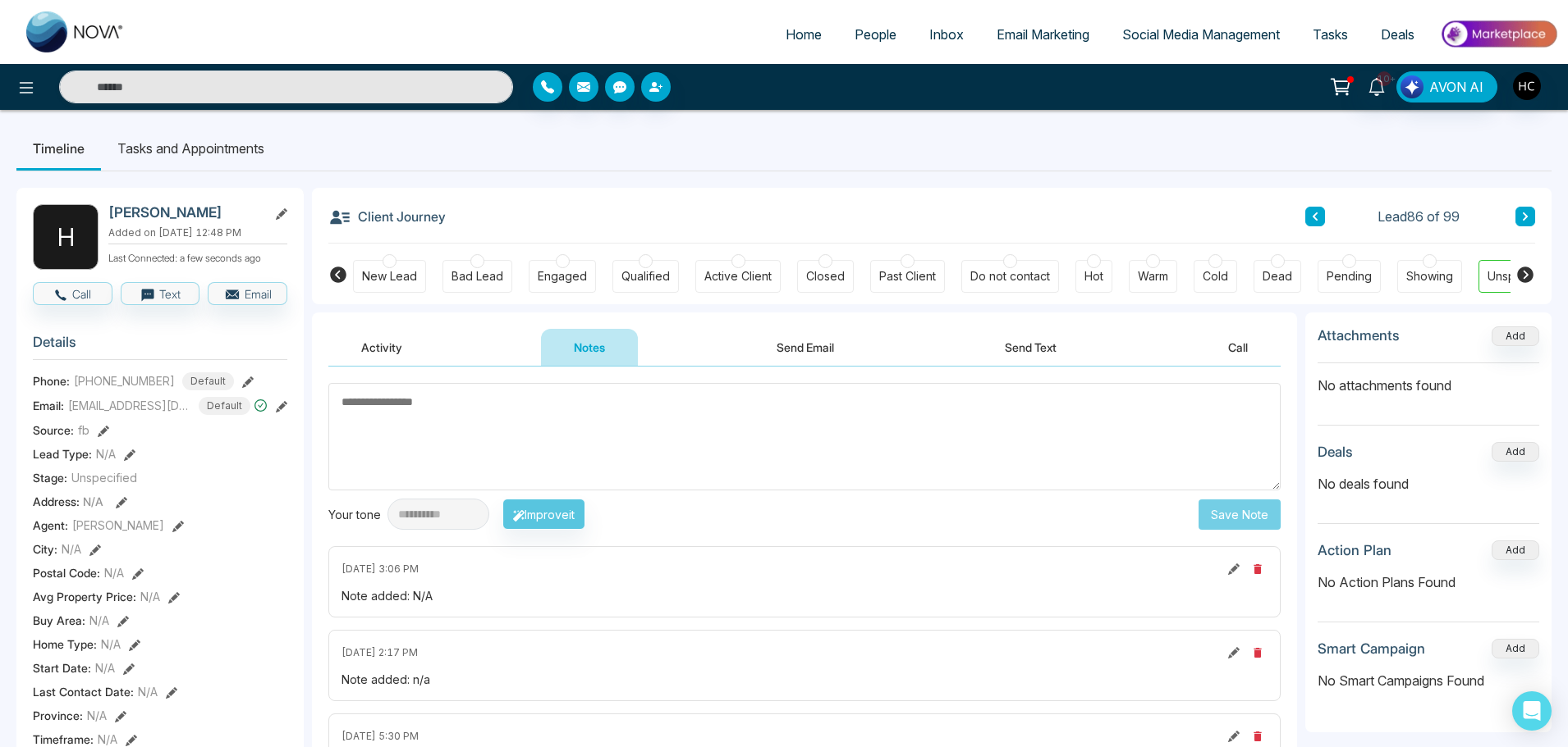
click at [612, 415] on textarea at bounding box center [804, 437] width 952 height 108
paste textarea "***"
type textarea "***"
click at [1233, 519] on button "Save Note" at bounding box center [1239, 515] width 82 height 31
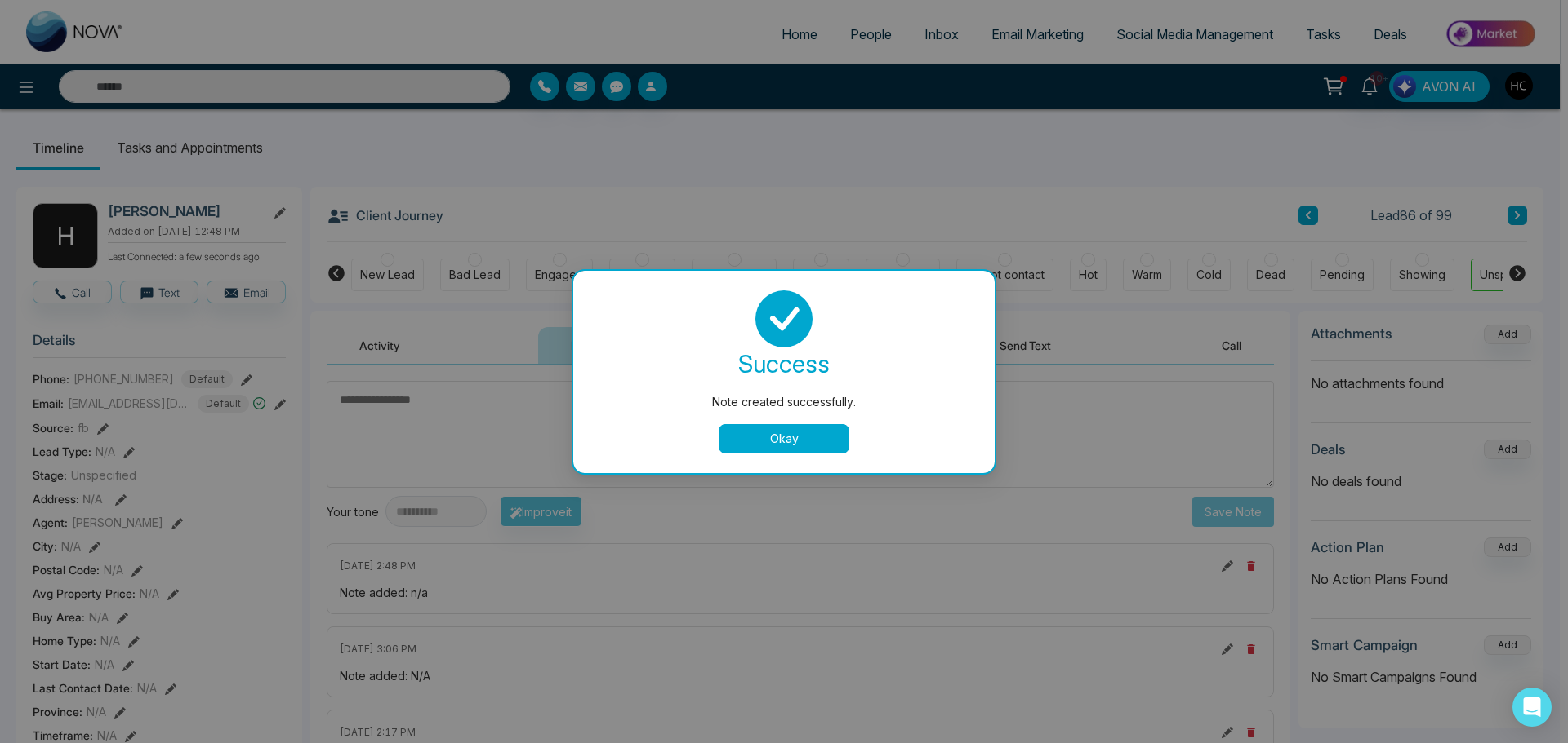
click at [813, 435] on button "Okay" at bounding box center [784, 438] width 131 height 30
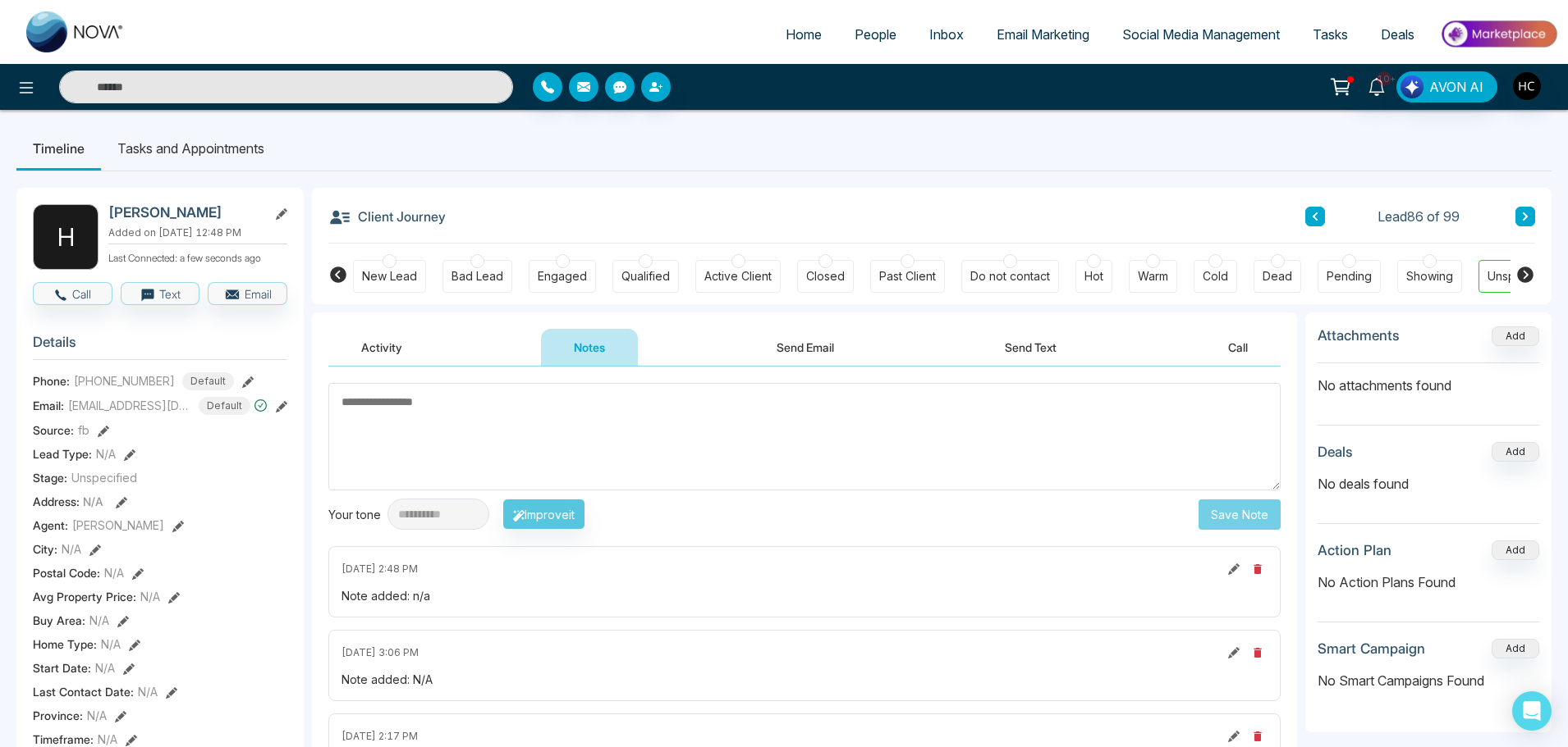
click at [1532, 212] on button at bounding box center [1525, 216] width 20 height 20
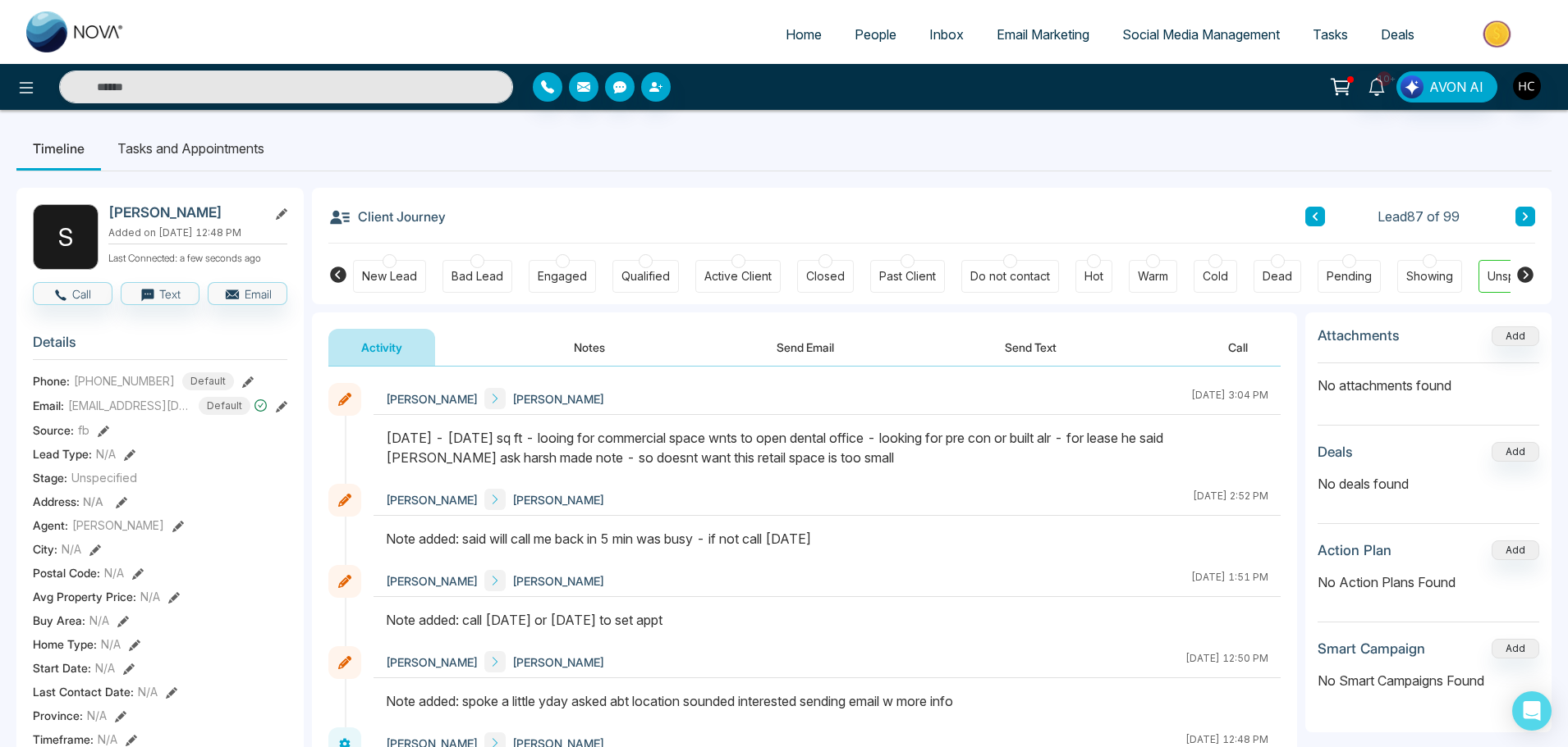
click at [1524, 212] on icon at bounding box center [1525, 216] width 9 height 10
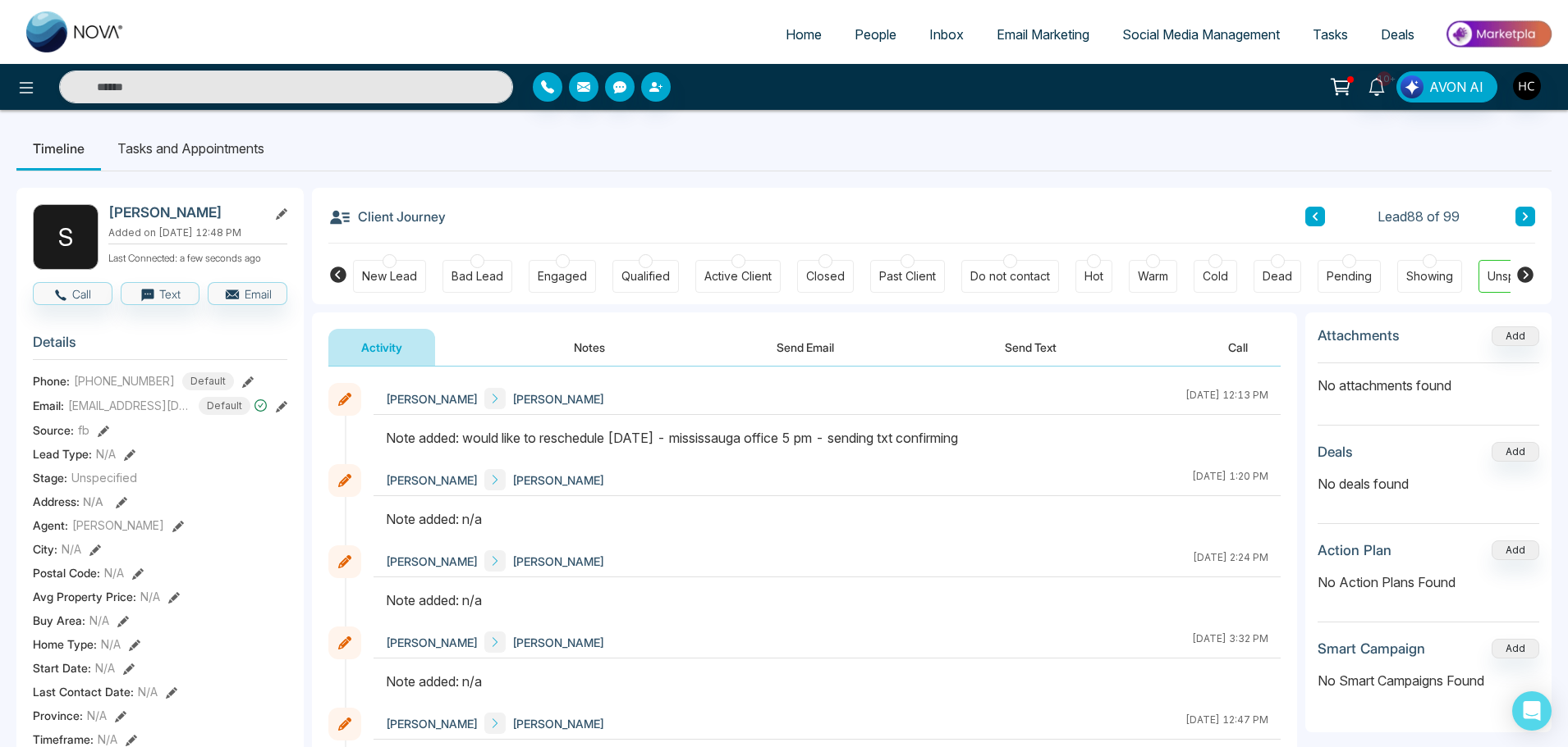
click at [1522, 213] on icon at bounding box center [1525, 216] width 9 height 10
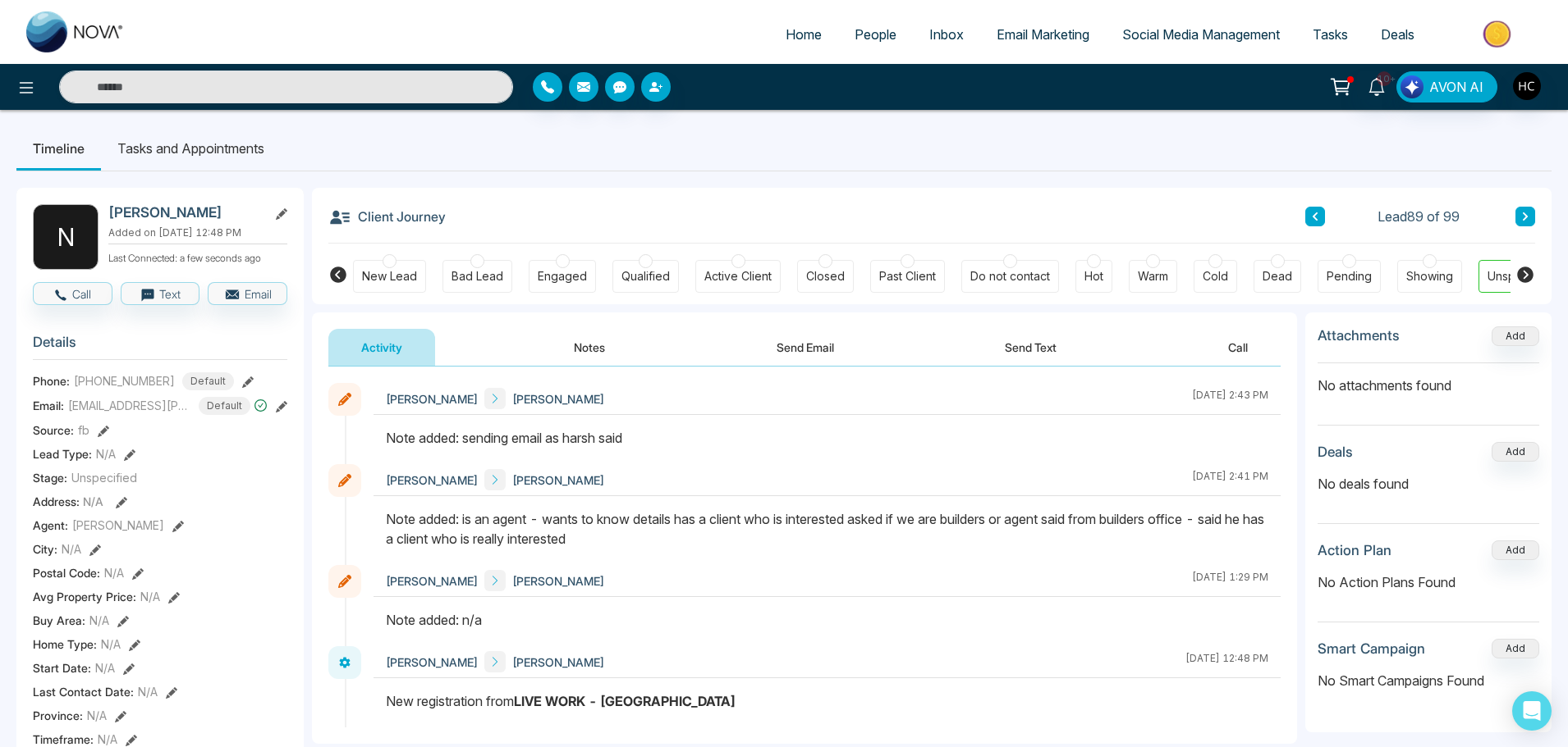
click at [1528, 216] on icon at bounding box center [1525, 216] width 9 height 10
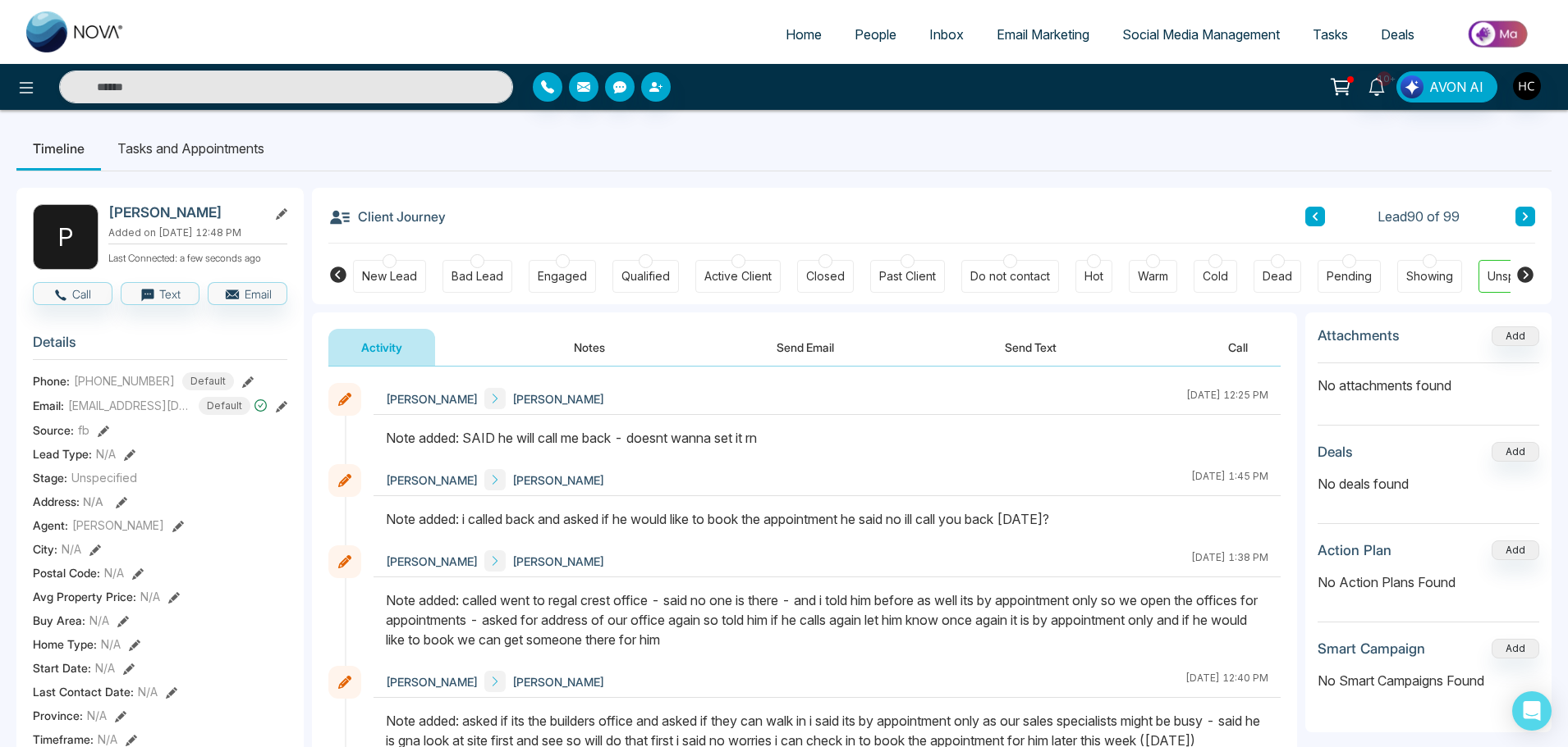
click at [1525, 211] on icon at bounding box center [1525, 216] width 9 height 10
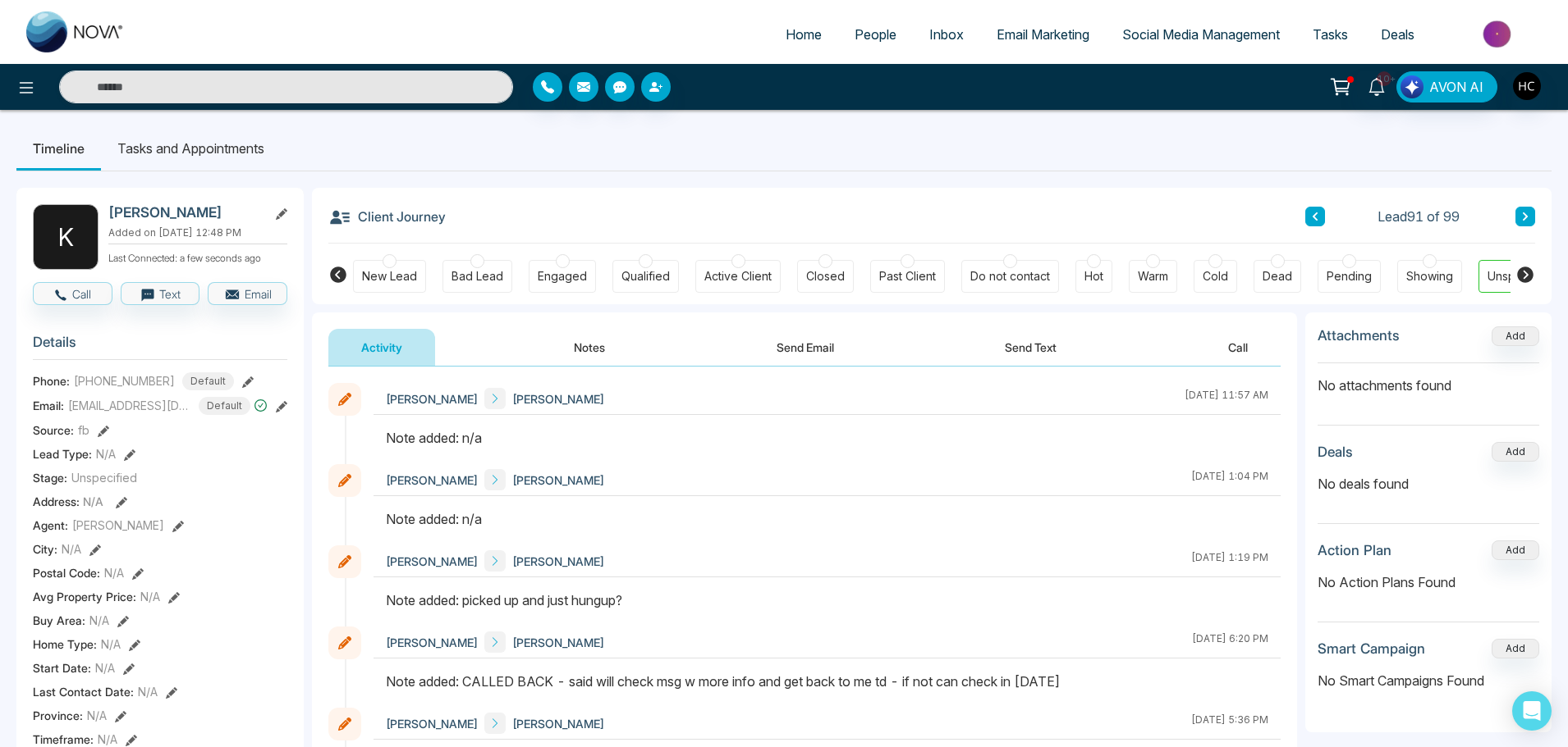
click at [1521, 222] on icon at bounding box center [1525, 216] width 9 height 10
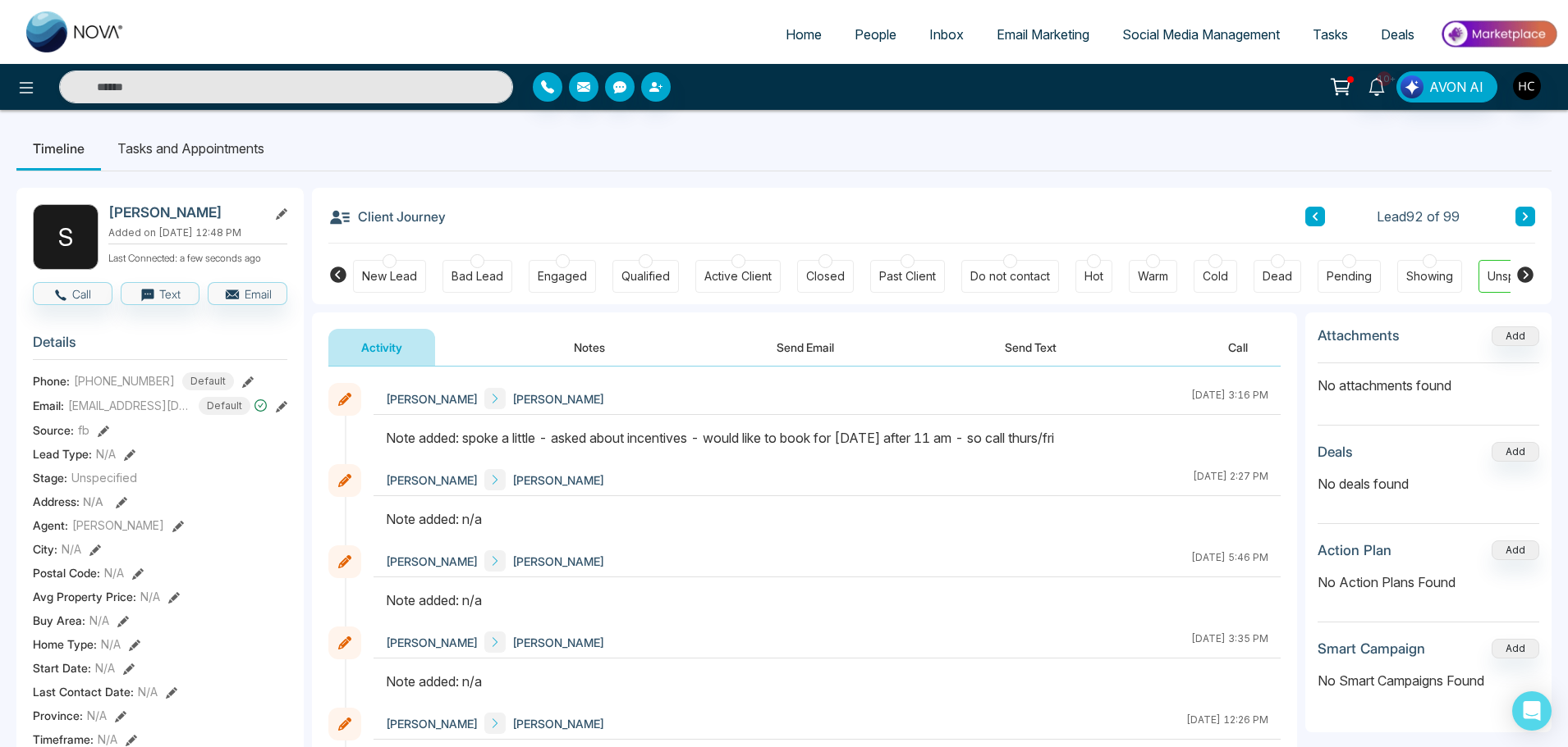
click at [1532, 217] on button at bounding box center [1525, 216] width 20 height 20
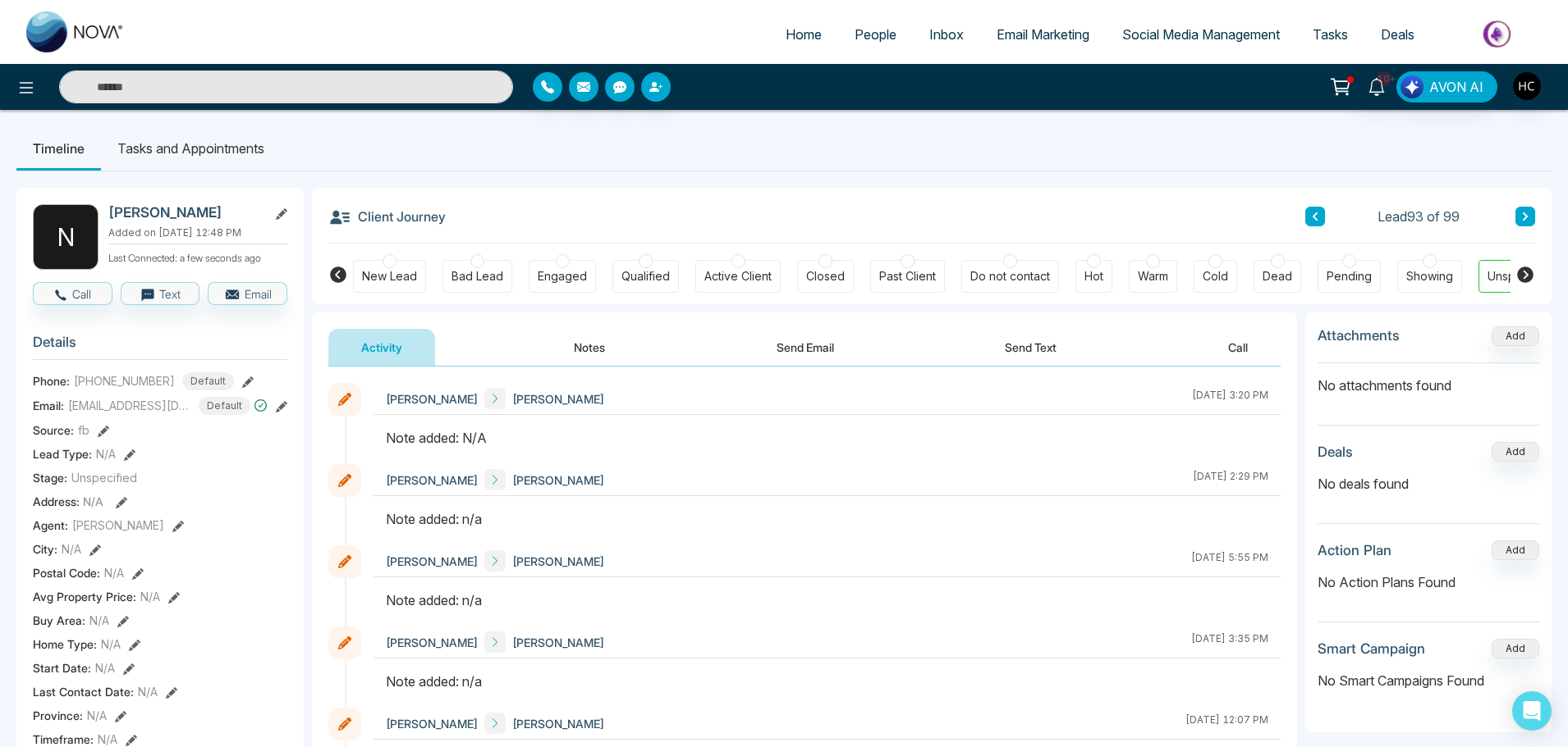
click at [587, 340] on button "Notes" at bounding box center [589, 348] width 97 height 36
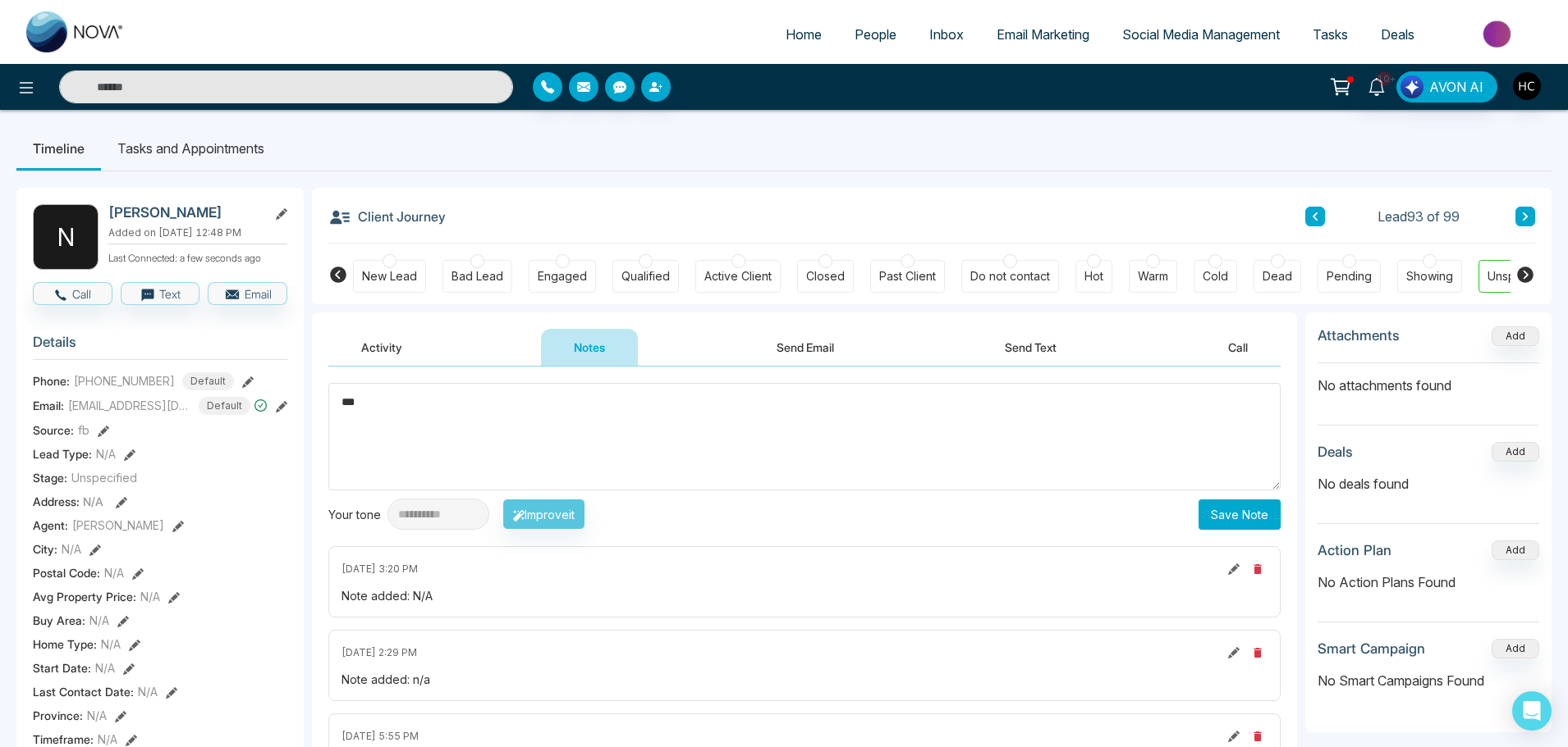
type textarea "***"
click at [1244, 505] on button "Save Note" at bounding box center [1239, 515] width 82 height 31
click at [776, 443] on textarea at bounding box center [804, 437] width 952 height 108
click at [1522, 213] on icon at bounding box center [1525, 216] width 9 height 10
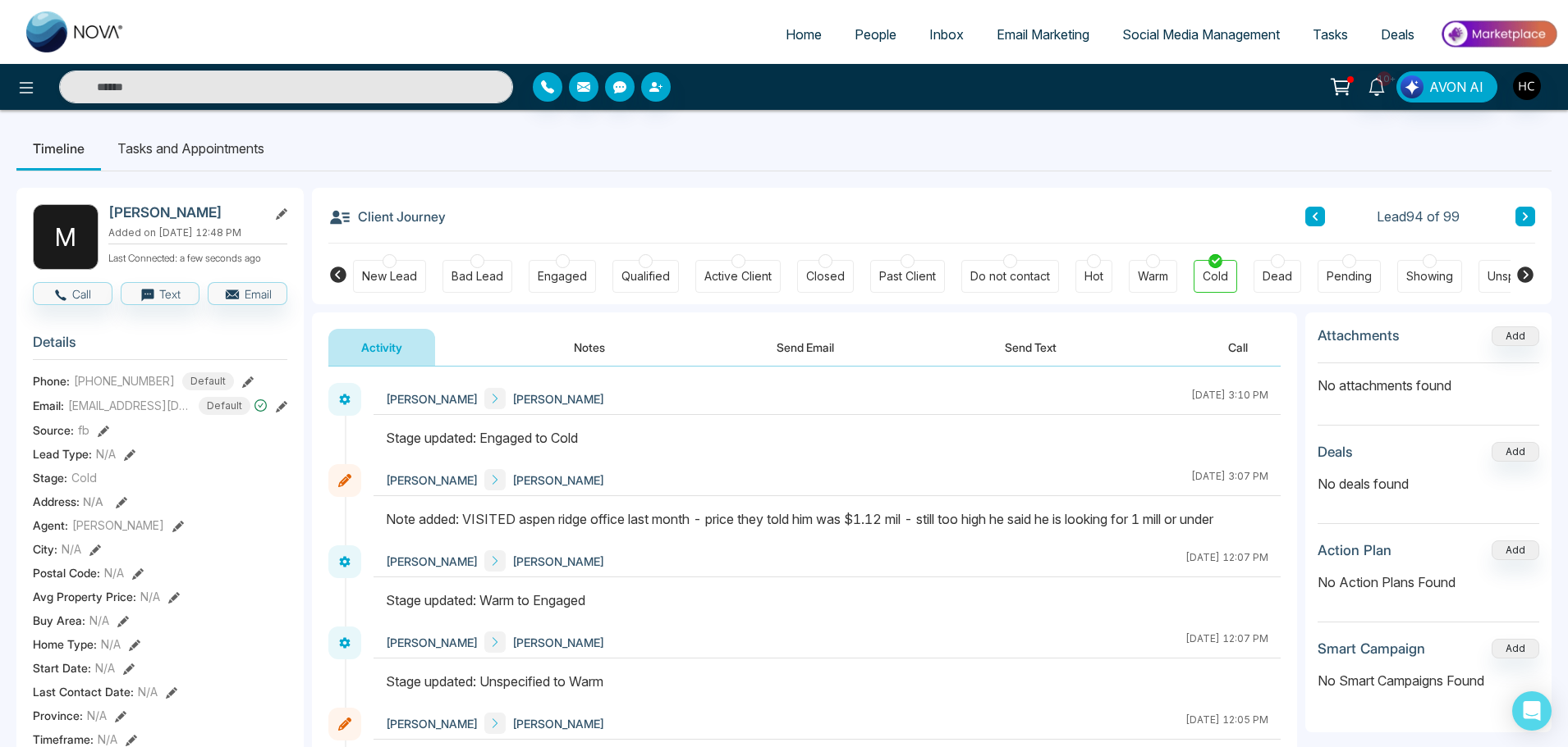
click at [1516, 218] on button at bounding box center [1525, 216] width 20 height 20
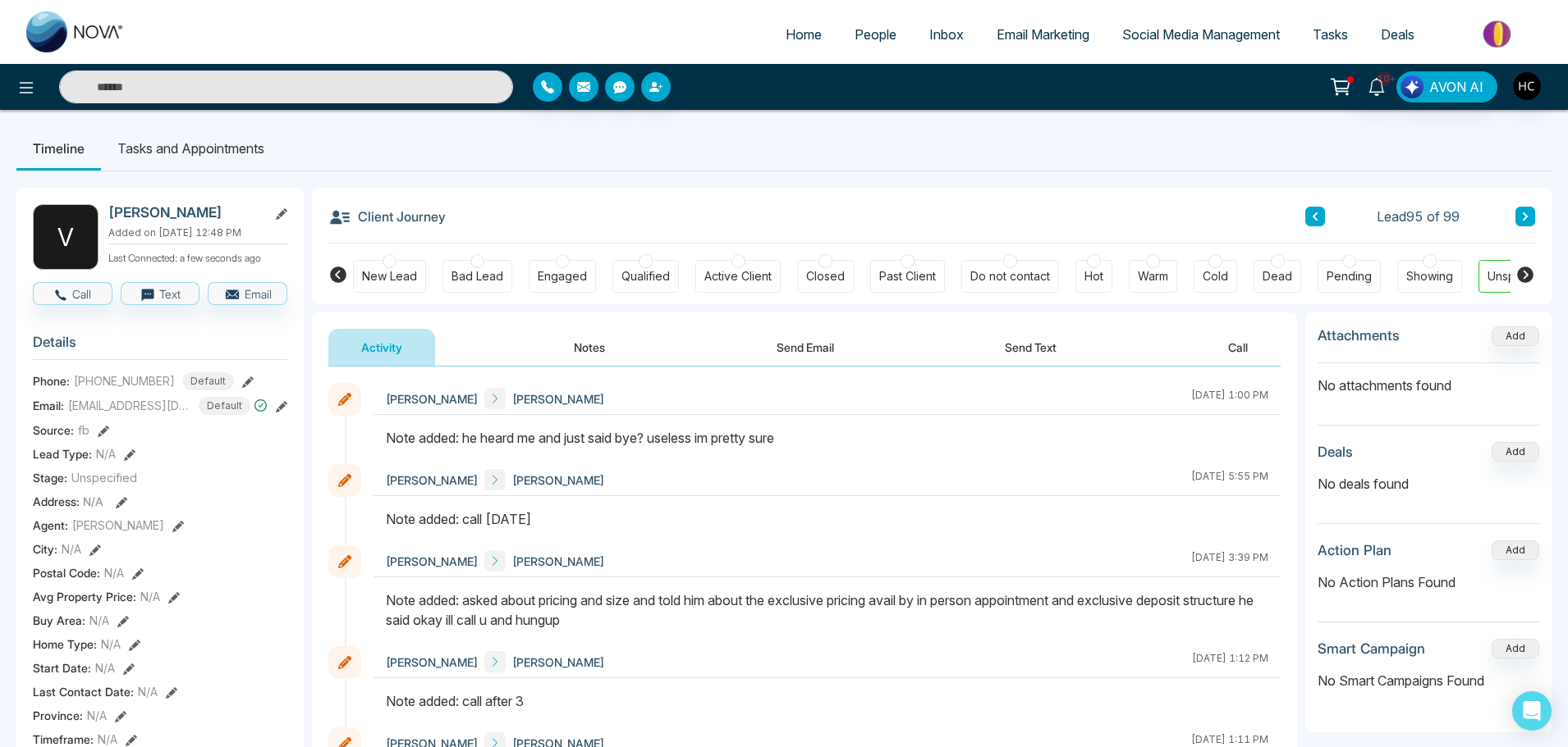
click at [1531, 217] on button at bounding box center [1525, 216] width 20 height 20
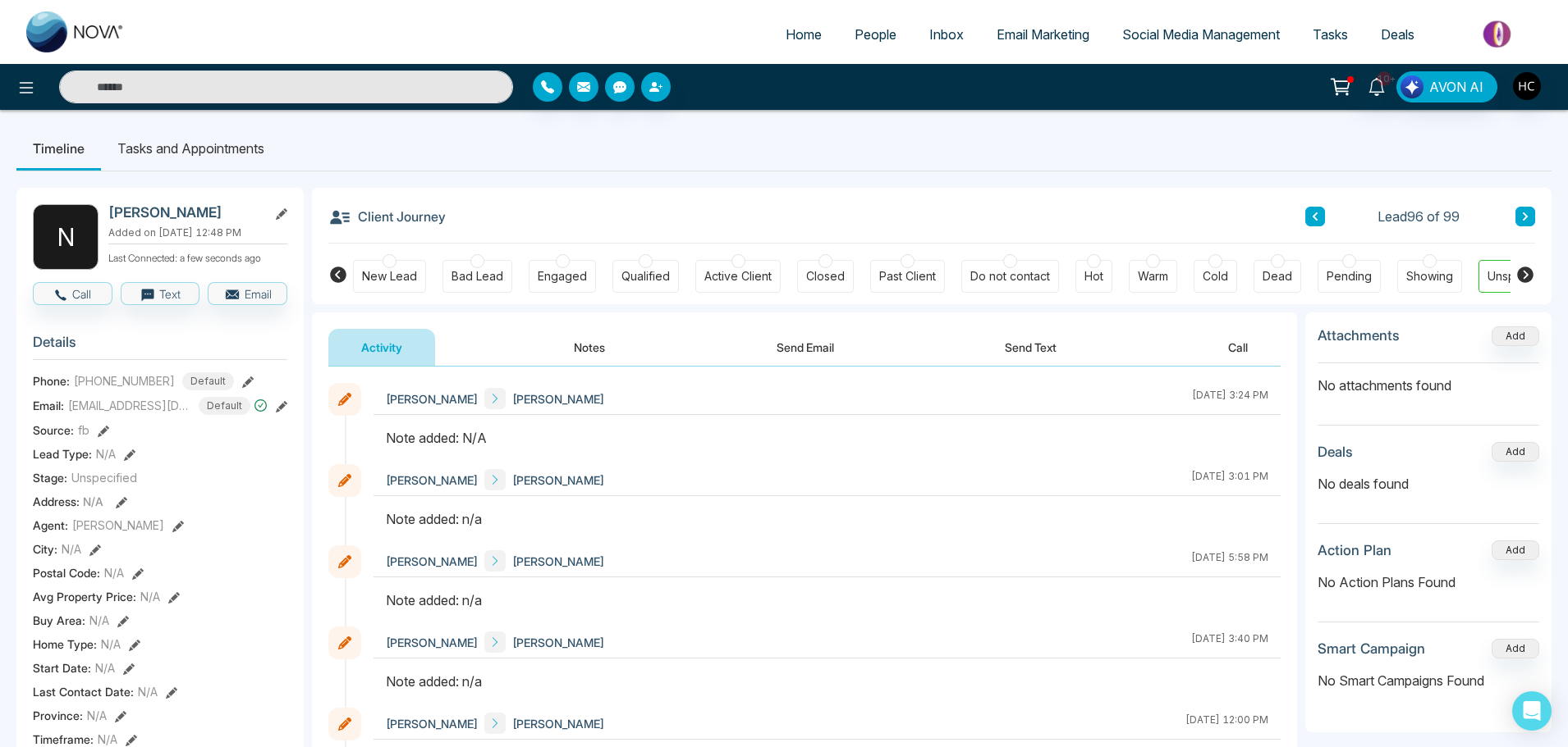
click at [596, 341] on button "Notes" at bounding box center [589, 348] width 97 height 36
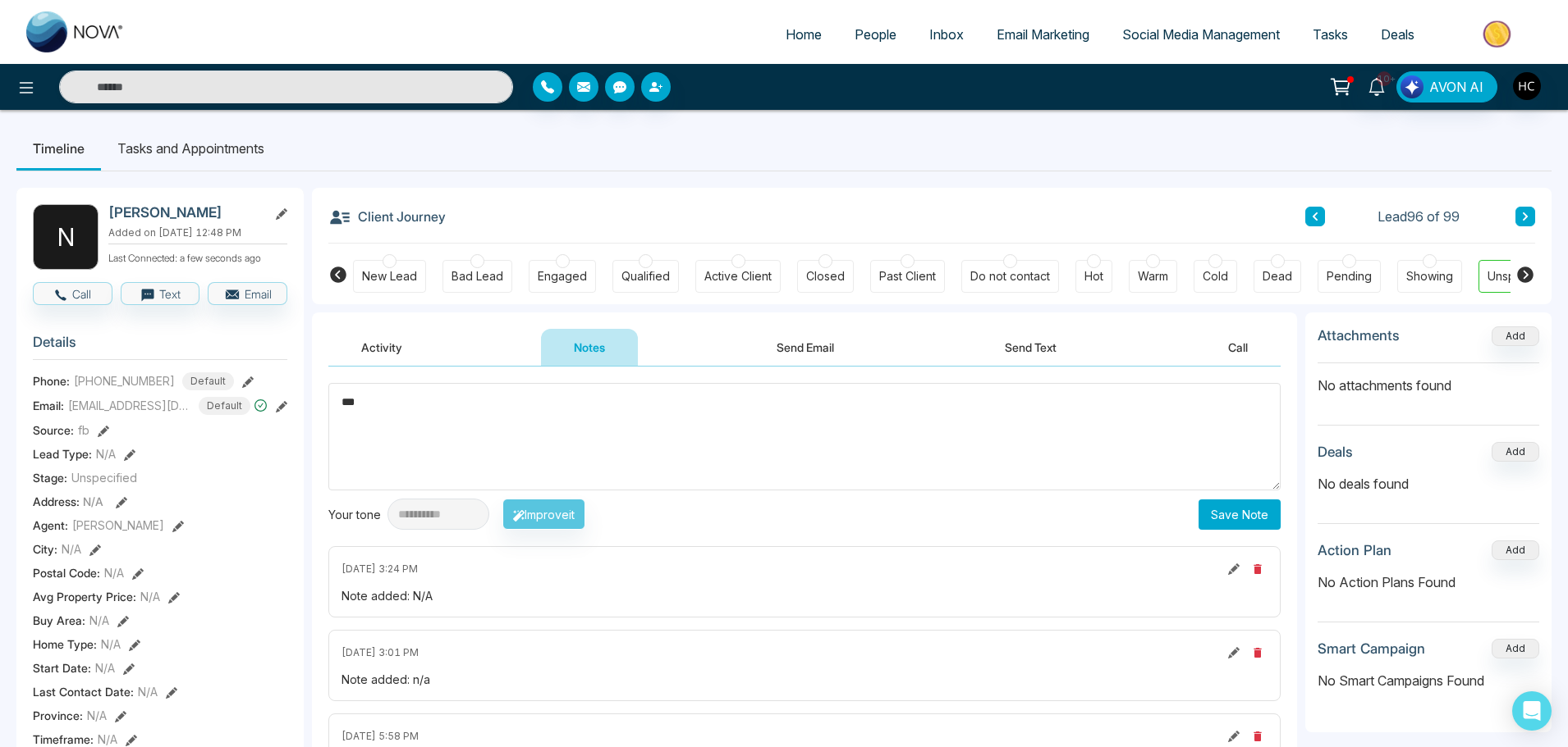
type textarea "***"
click at [1225, 505] on button "Save Note" at bounding box center [1239, 515] width 82 height 31
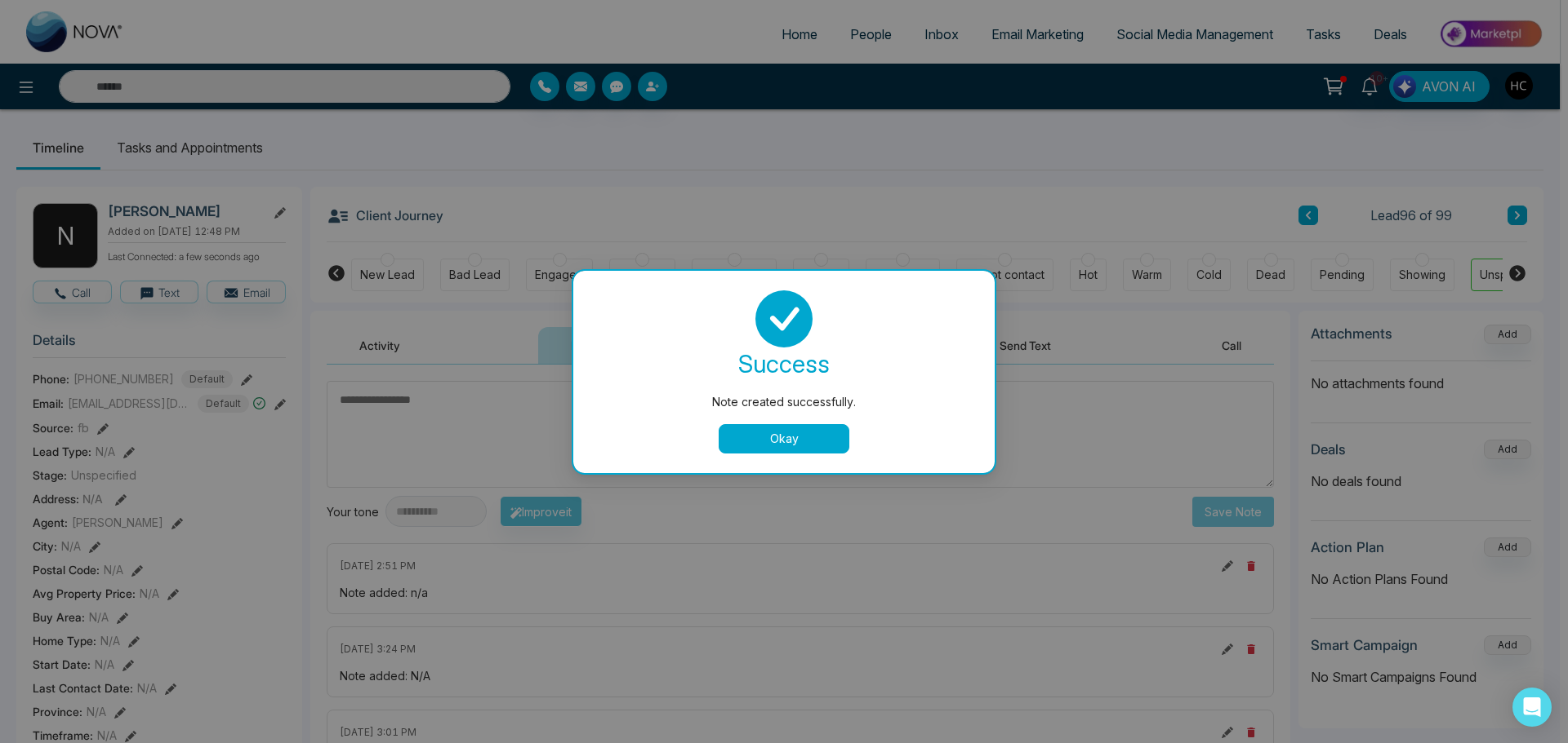
click at [804, 443] on button "Okay" at bounding box center [784, 438] width 131 height 30
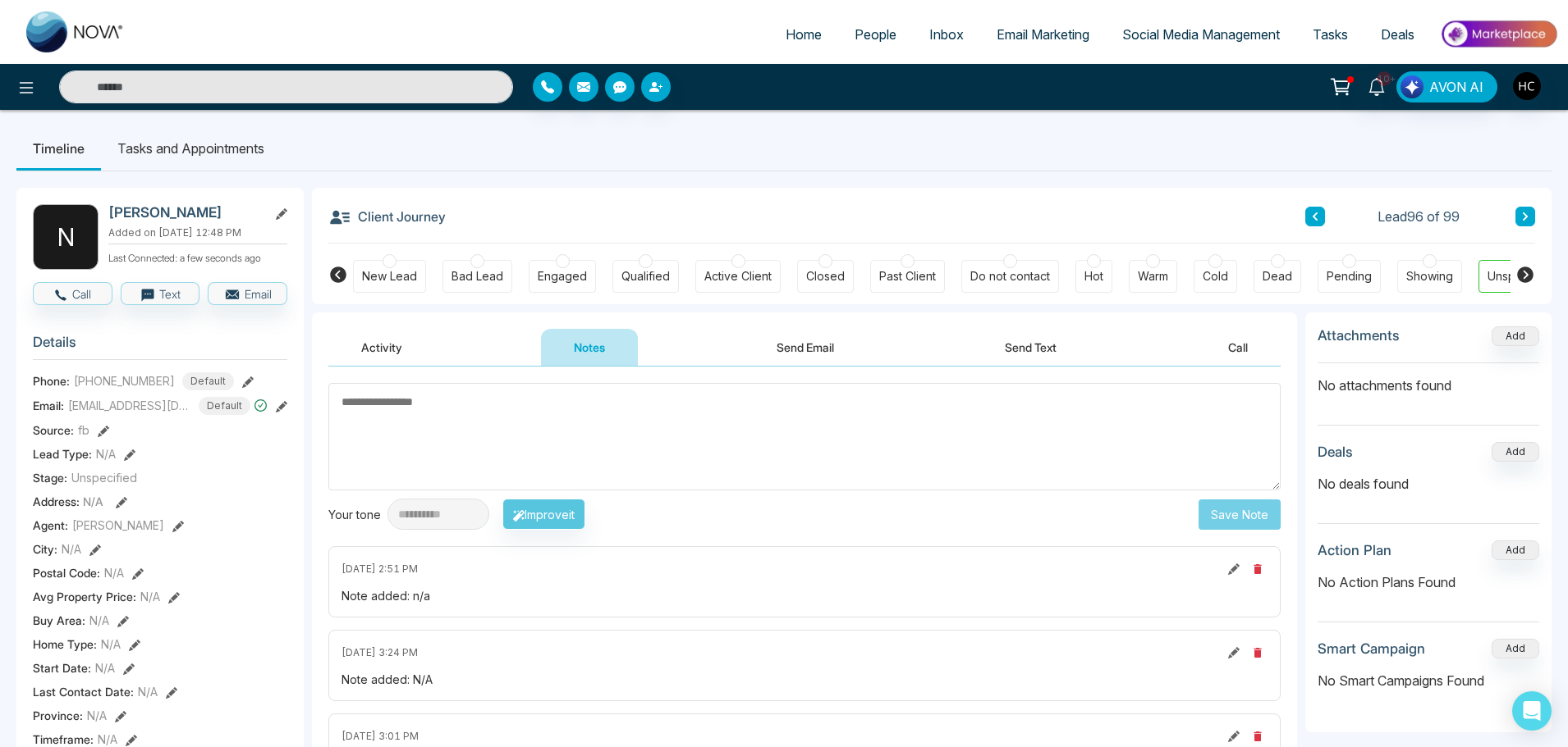
click at [1515, 216] on button at bounding box center [1525, 216] width 20 height 20
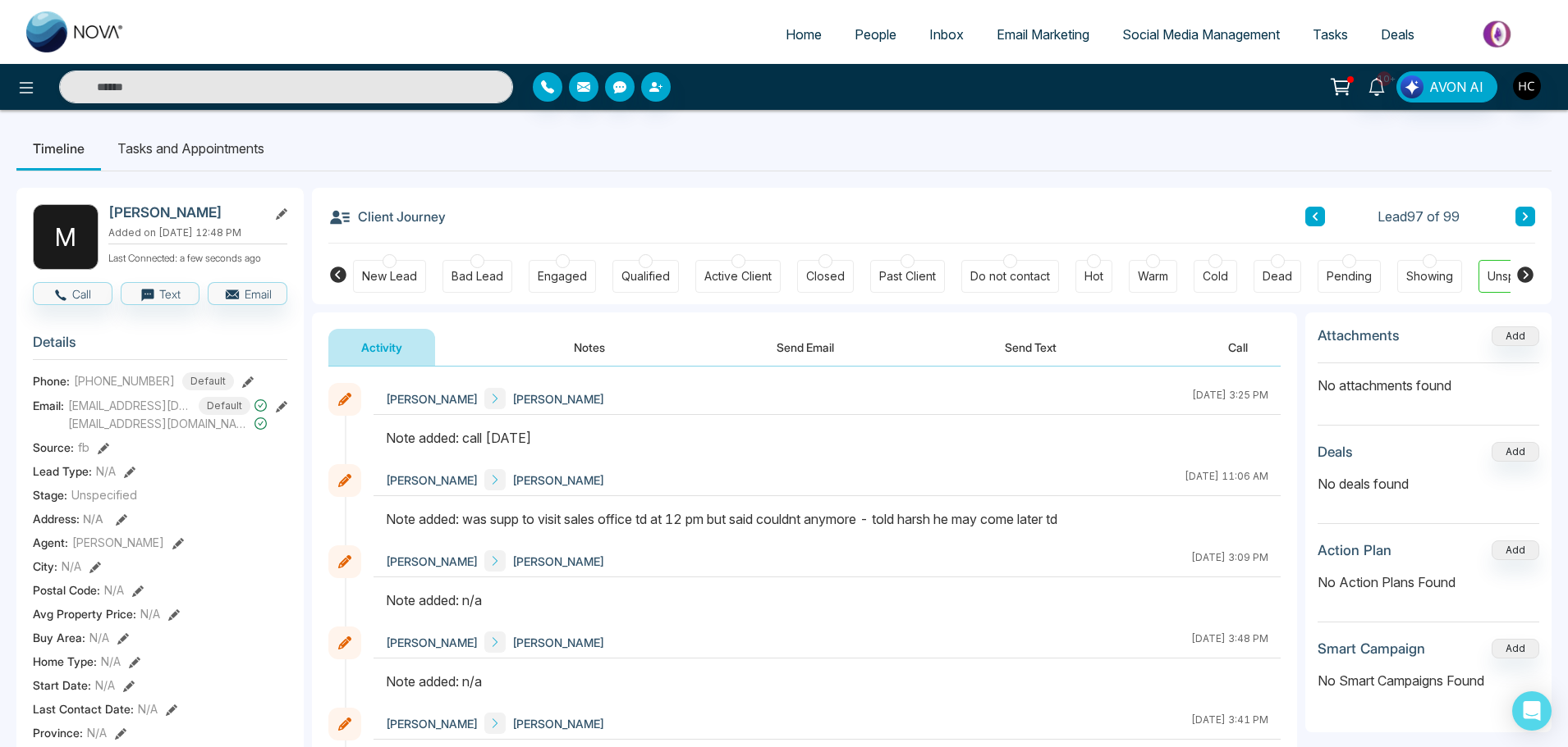
click at [580, 354] on button "Notes" at bounding box center [589, 348] width 97 height 36
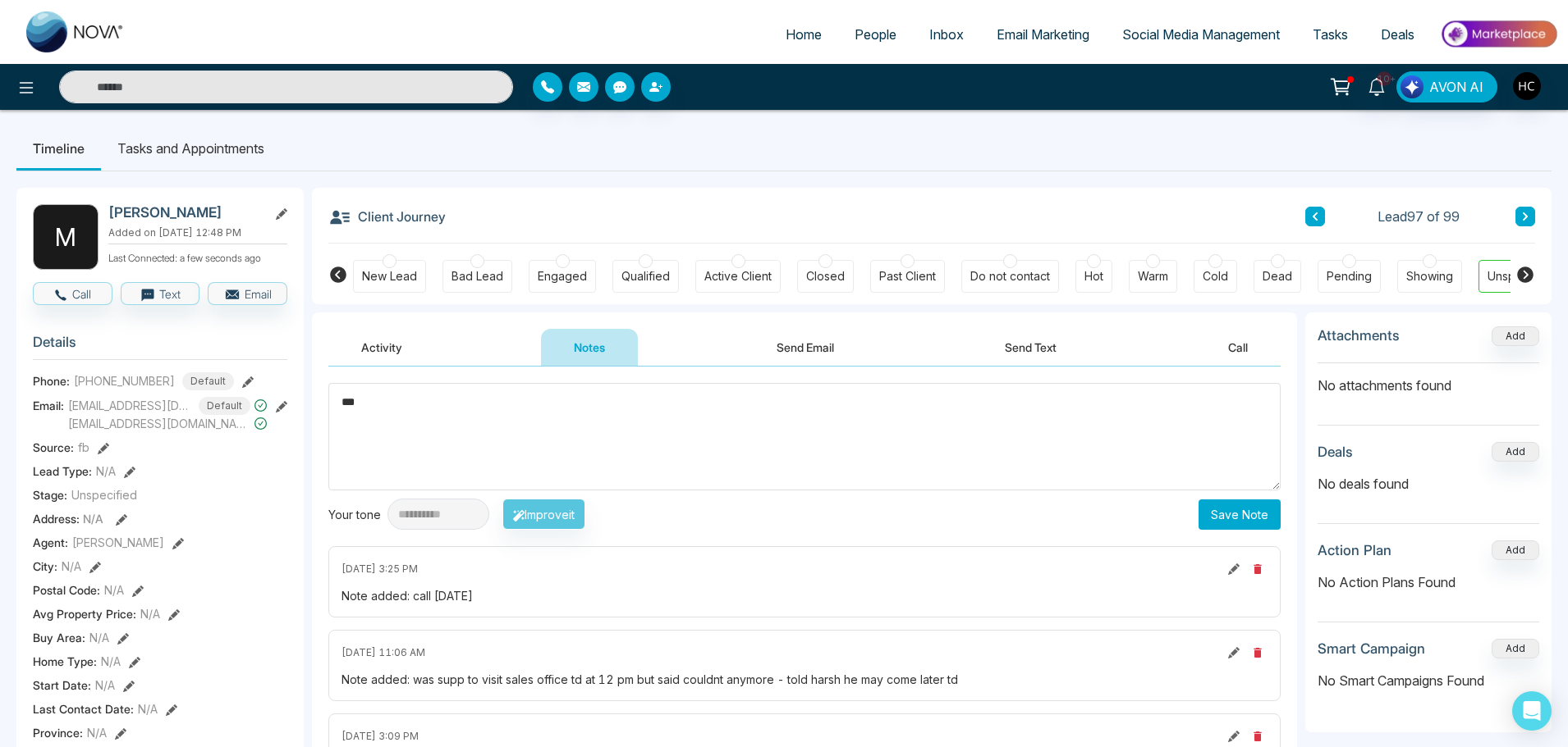
type textarea "***"
click at [1216, 508] on button "Save Note" at bounding box center [1239, 515] width 82 height 31
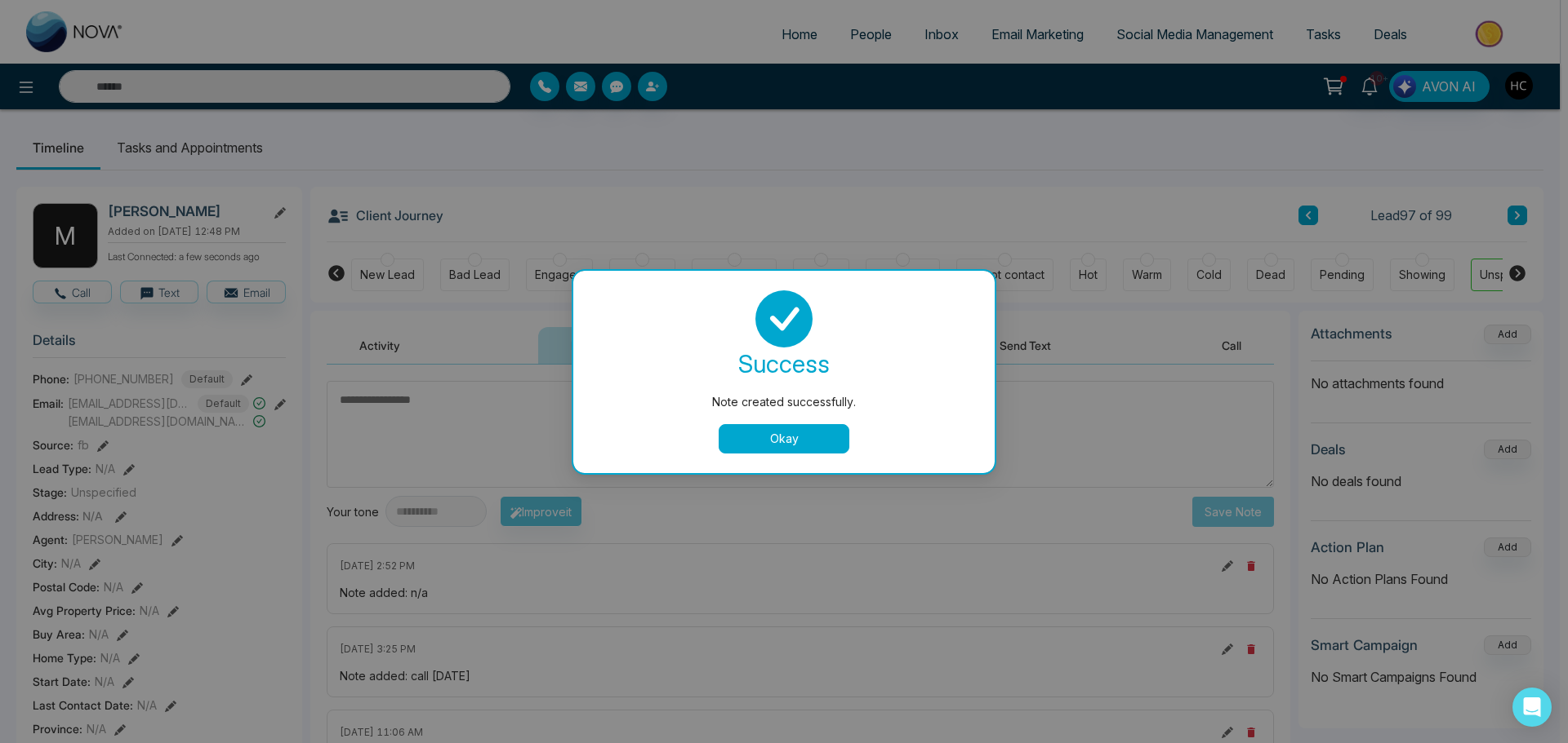
click at [826, 439] on button "Okay" at bounding box center [784, 438] width 131 height 30
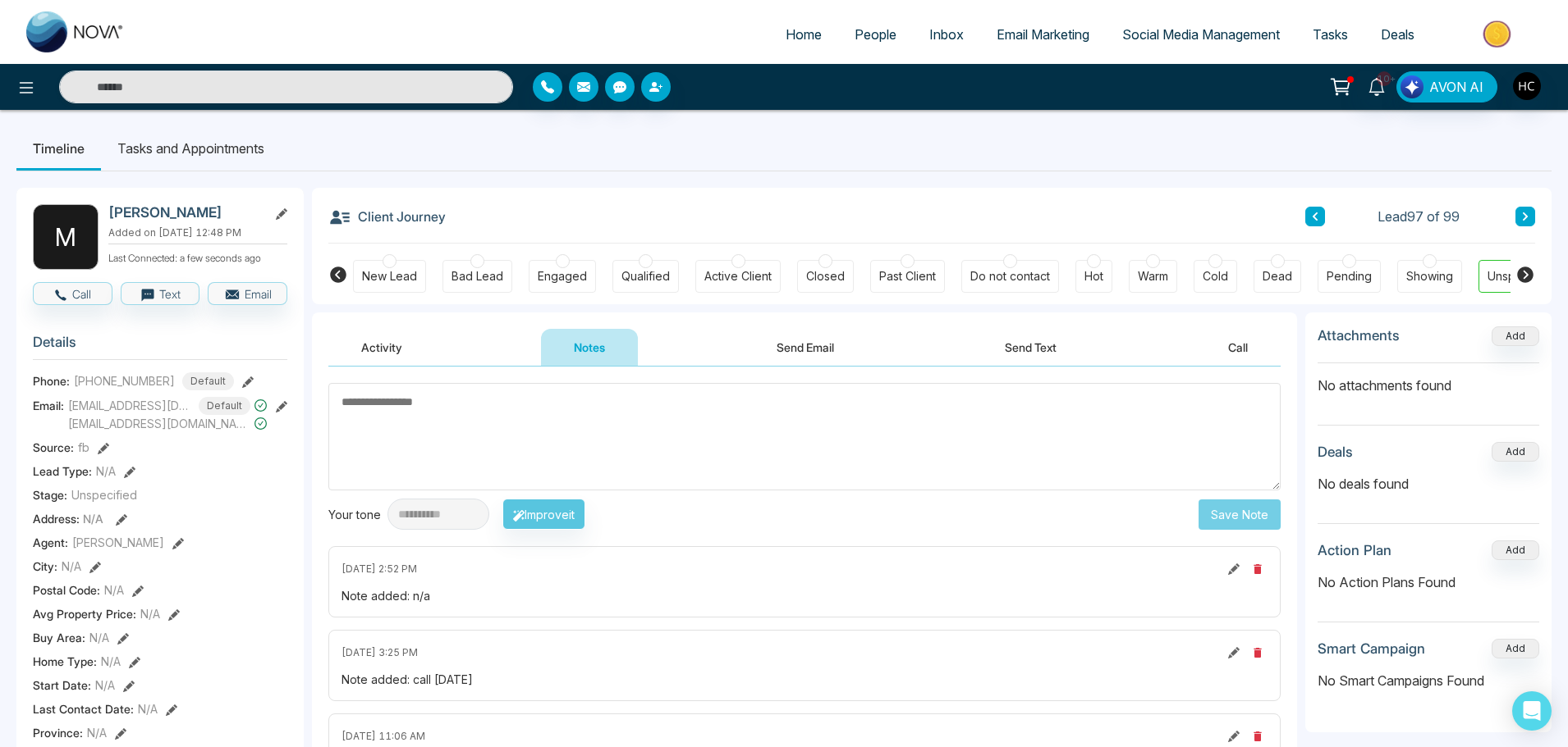
click at [1517, 219] on button at bounding box center [1525, 216] width 20 height 20
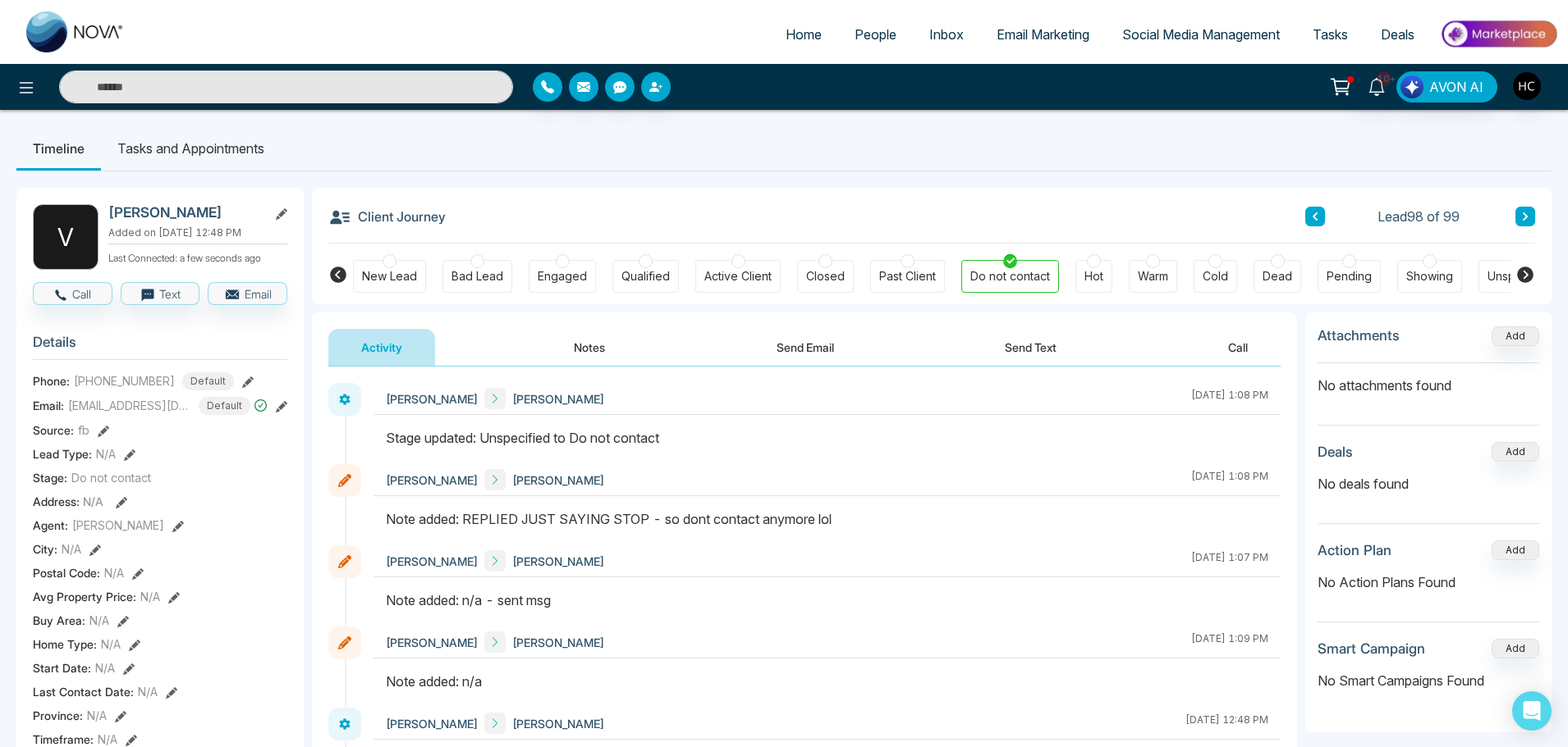
click at [1522, 215] on icon at bounding box center [1525, 216] width 9 height 10
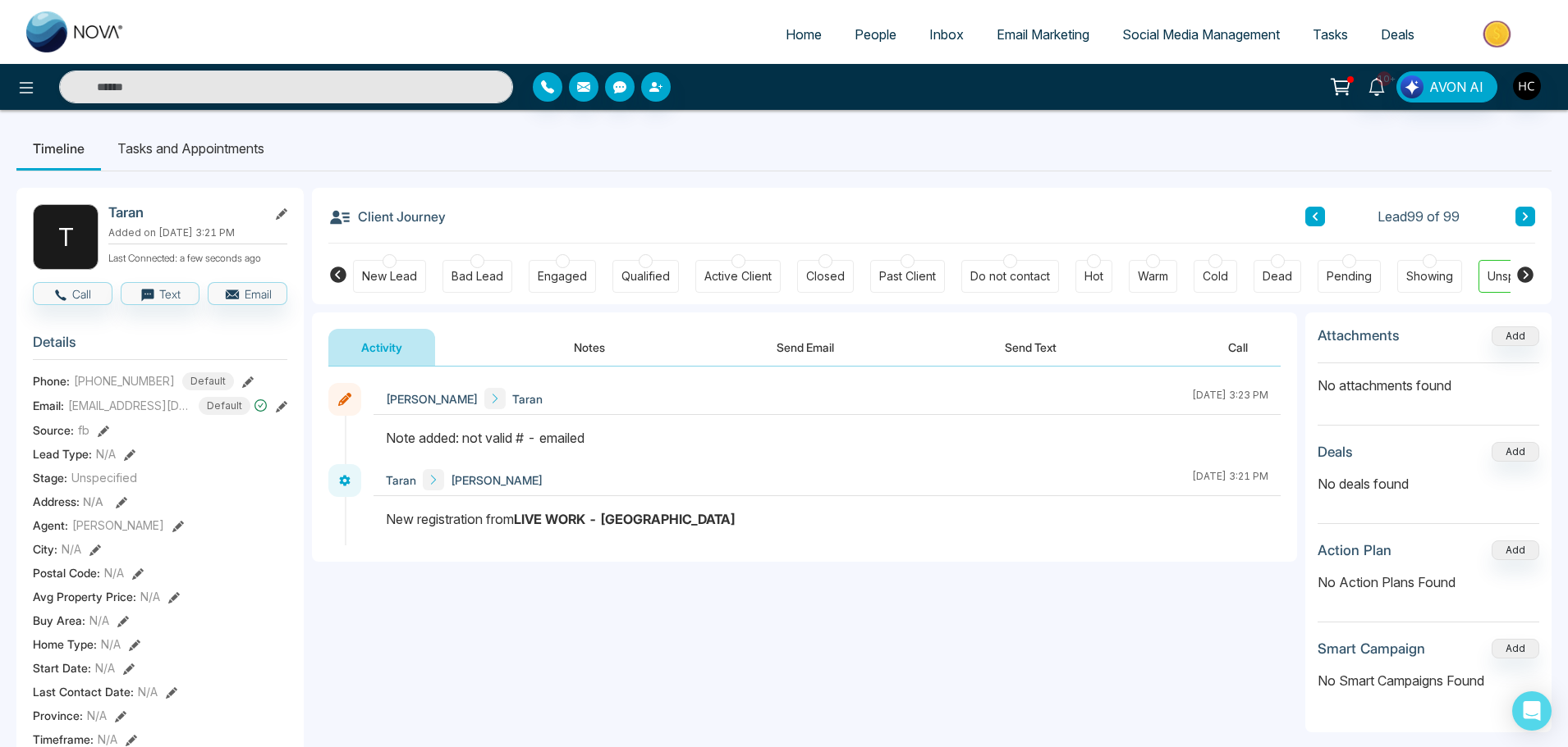
click at [855, 36] on span "People" at bounding box center [876, 34] width 42 height 16
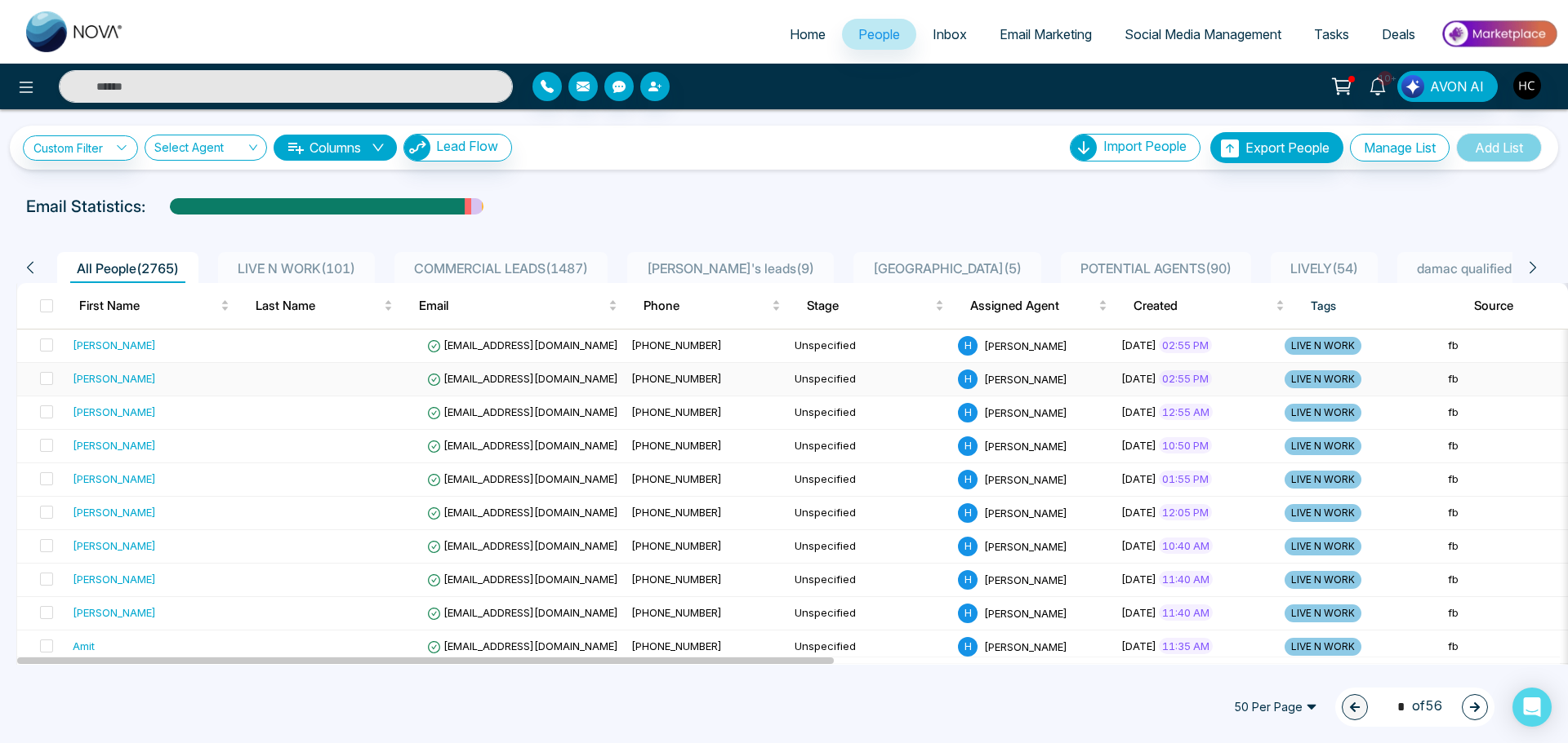
click at [220, 365] on td "Vinaya Muthyala" at bounding box center [161, 379] width 191 height 33
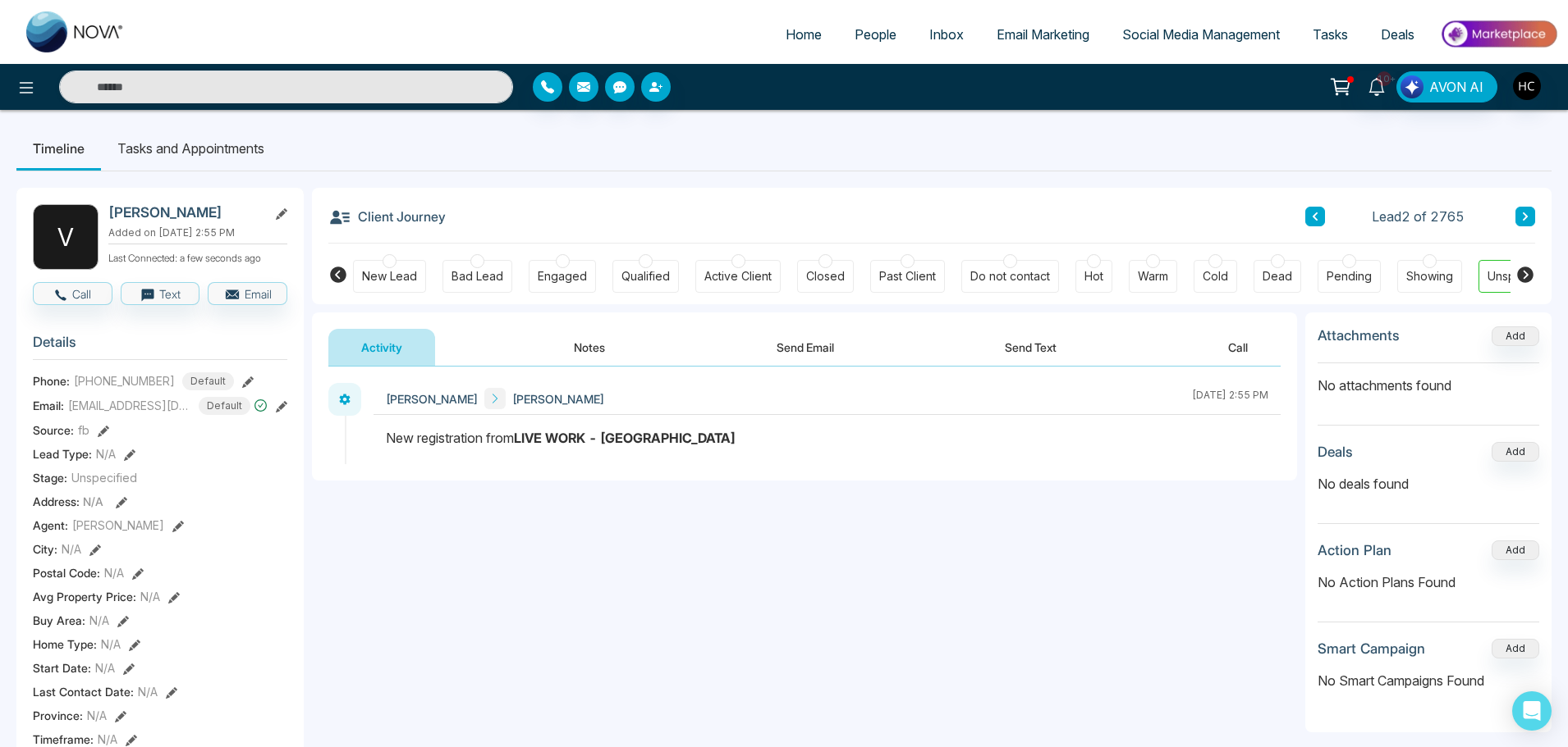
scroll to position [0, 50]
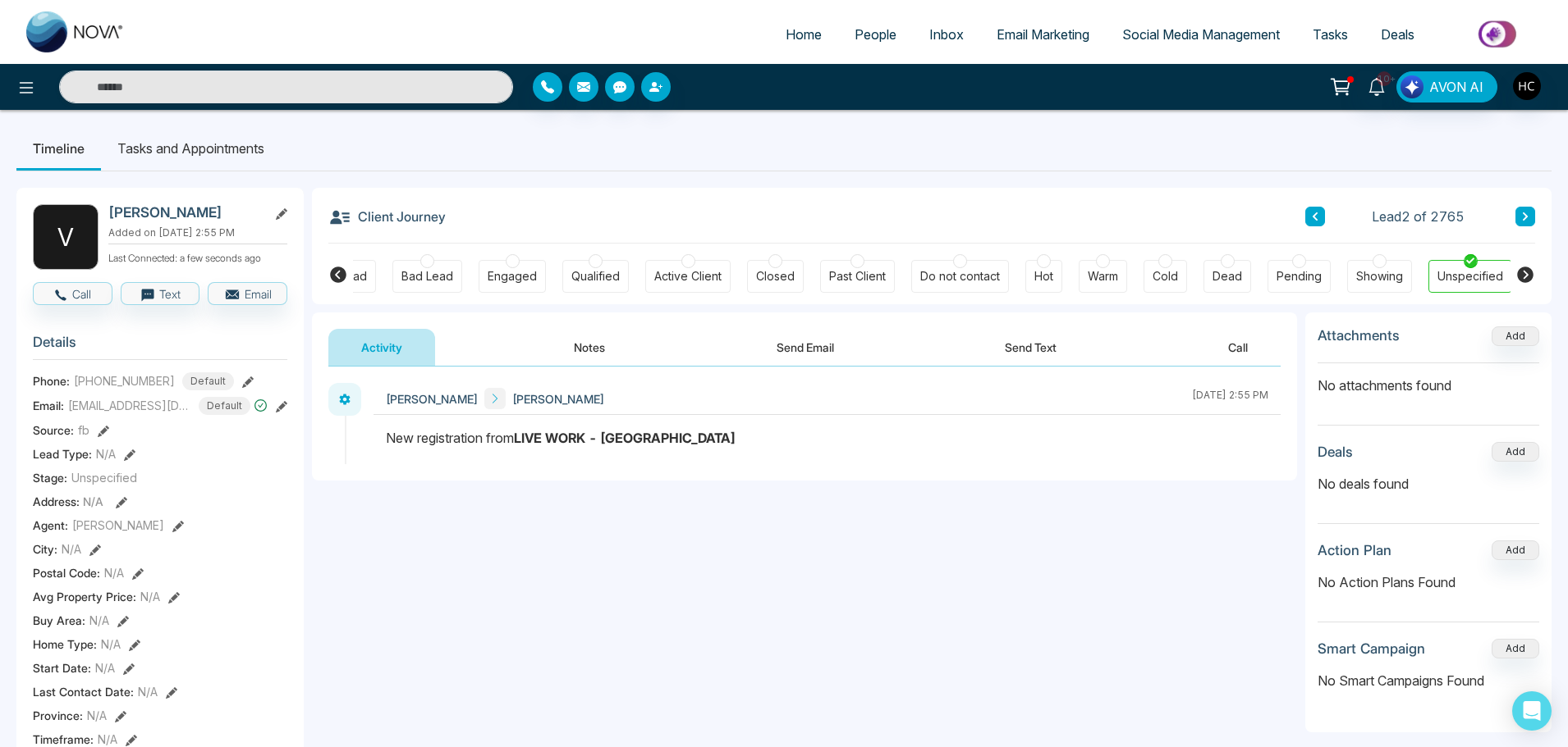
click at [1316, 212] on icon at bounding box center [1315, 216] width 9 height 10
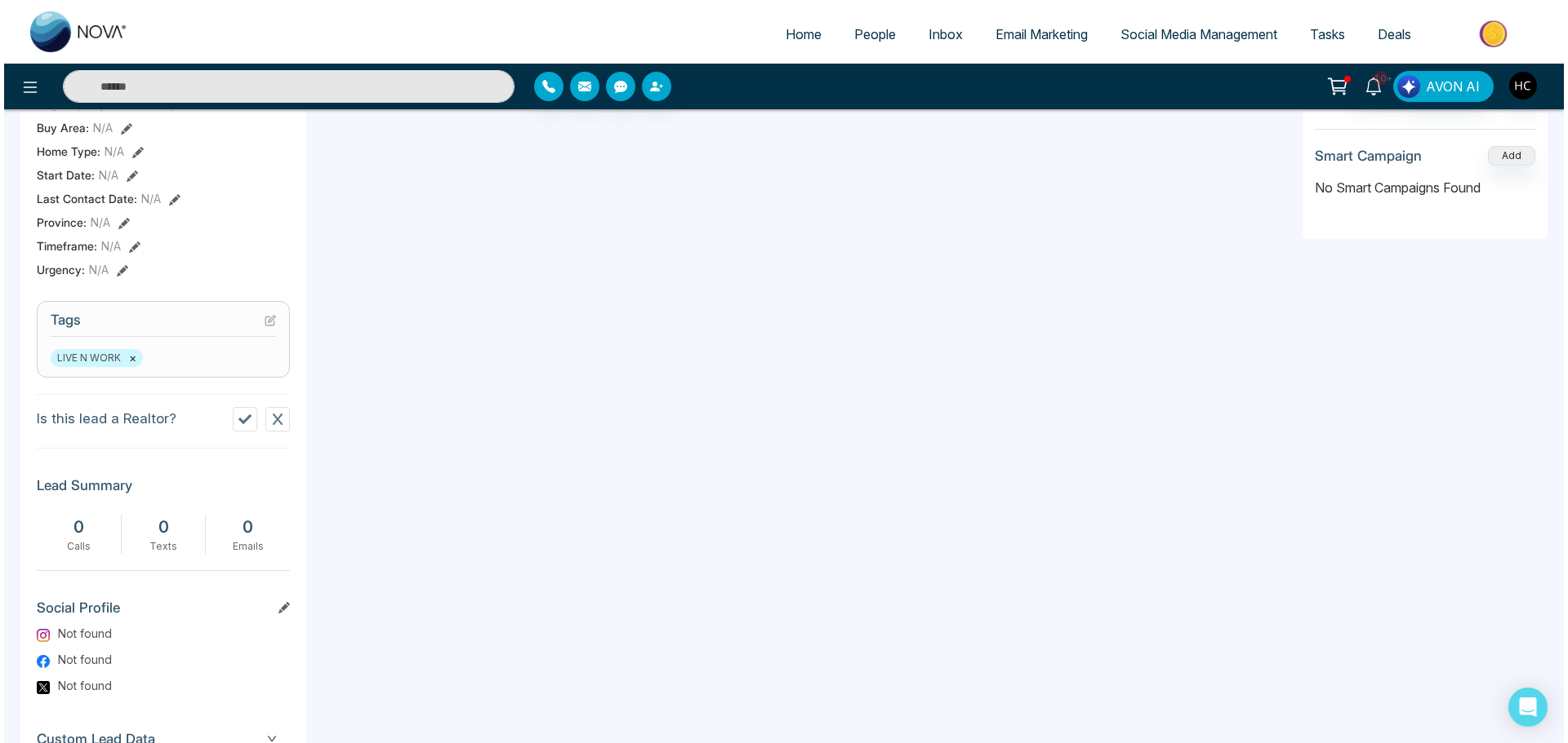
scroll to position [662, 0]
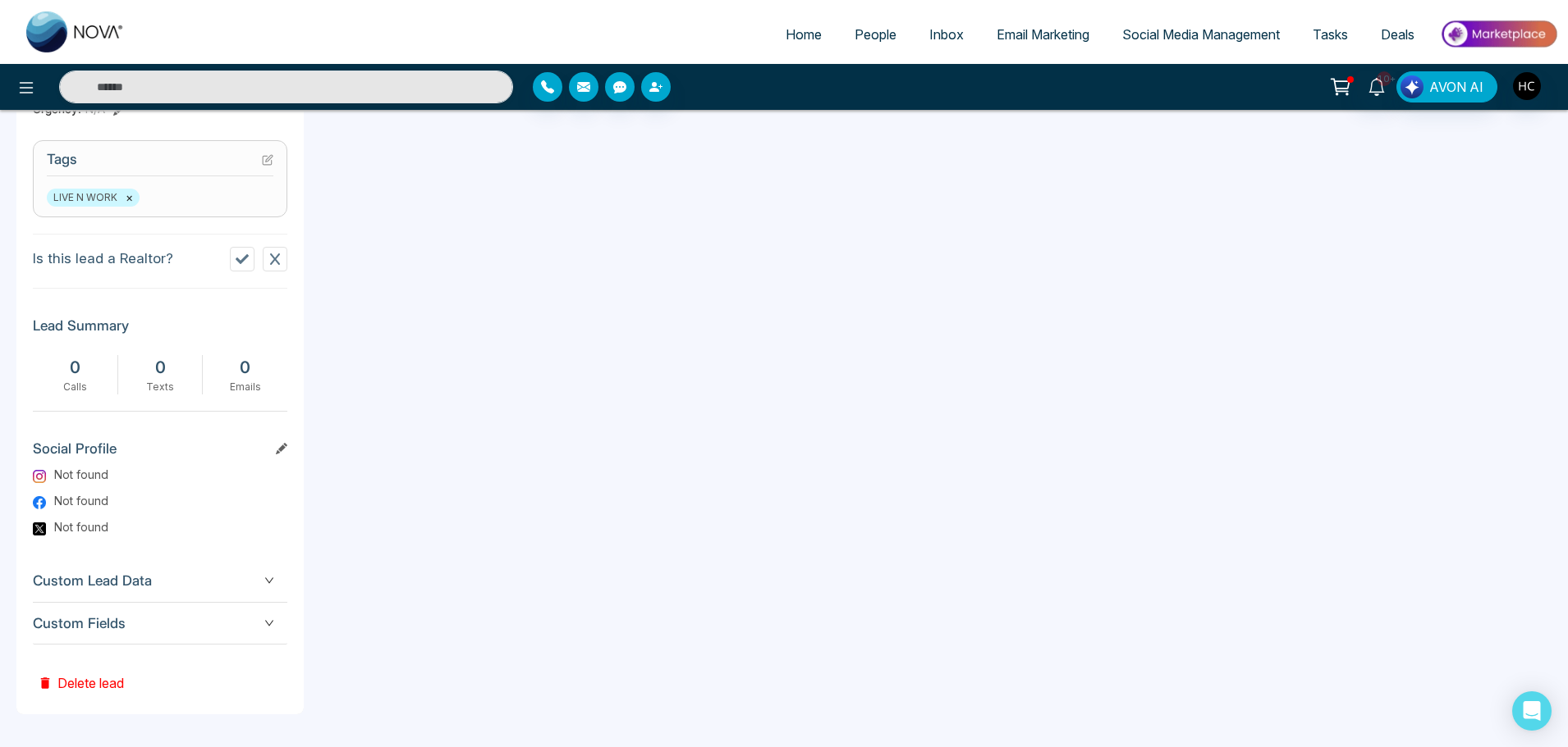
click at [122, 682] on button "Delete lead" at bounding box center [81, 672] width 96 height 54
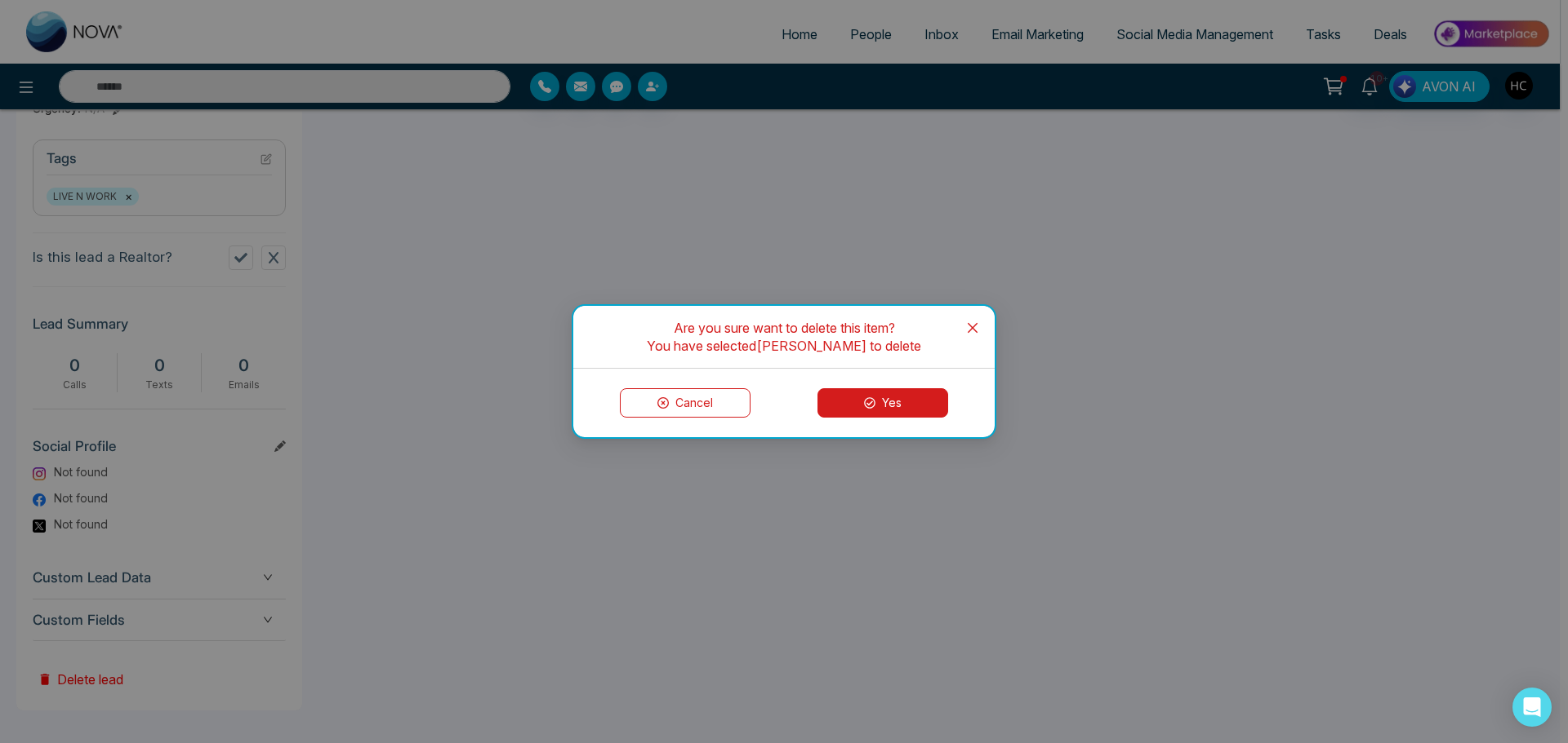
click at [894, 405] on button "Yes" at bounding box center [882, 403] width 131 height 30
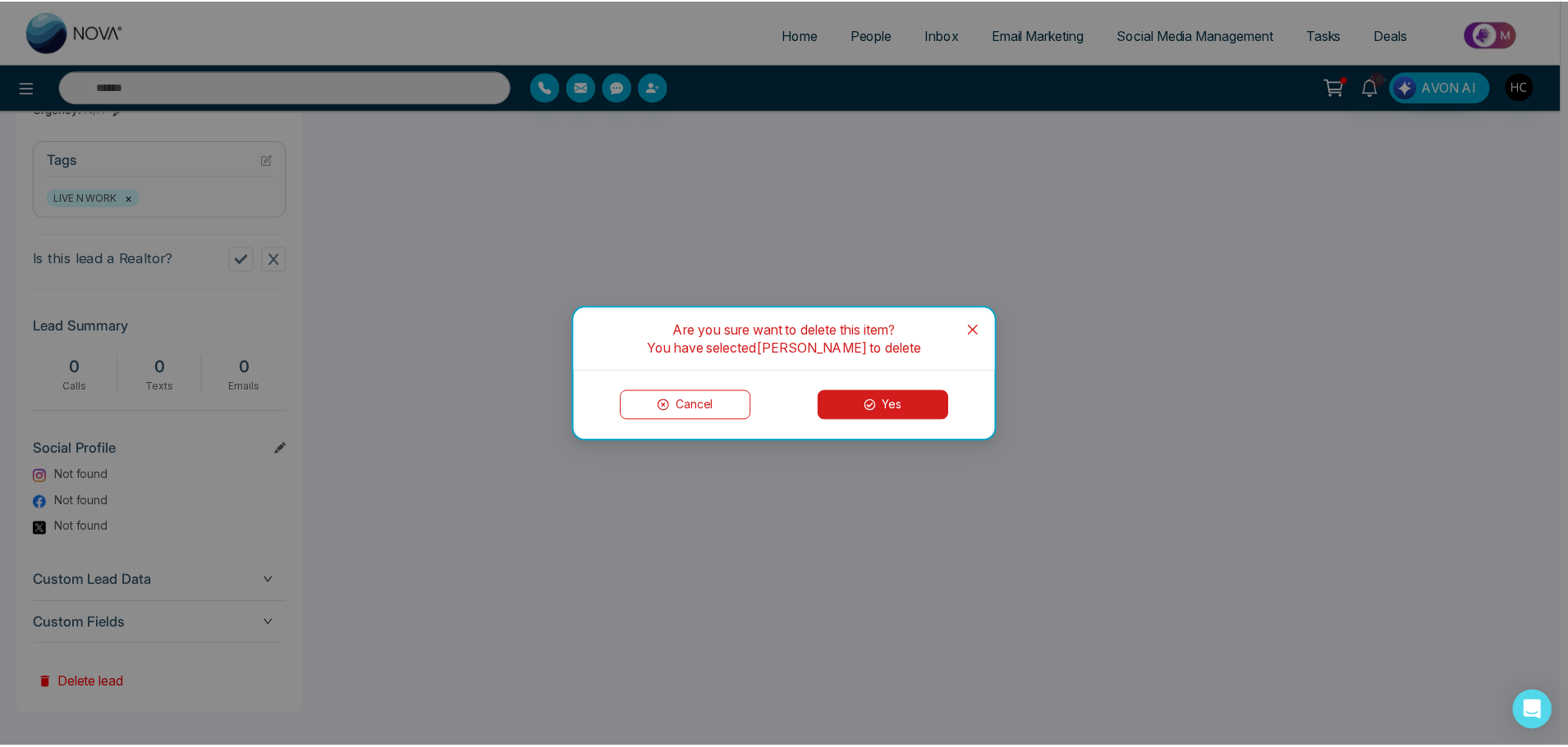
scroll to position [0, 42]
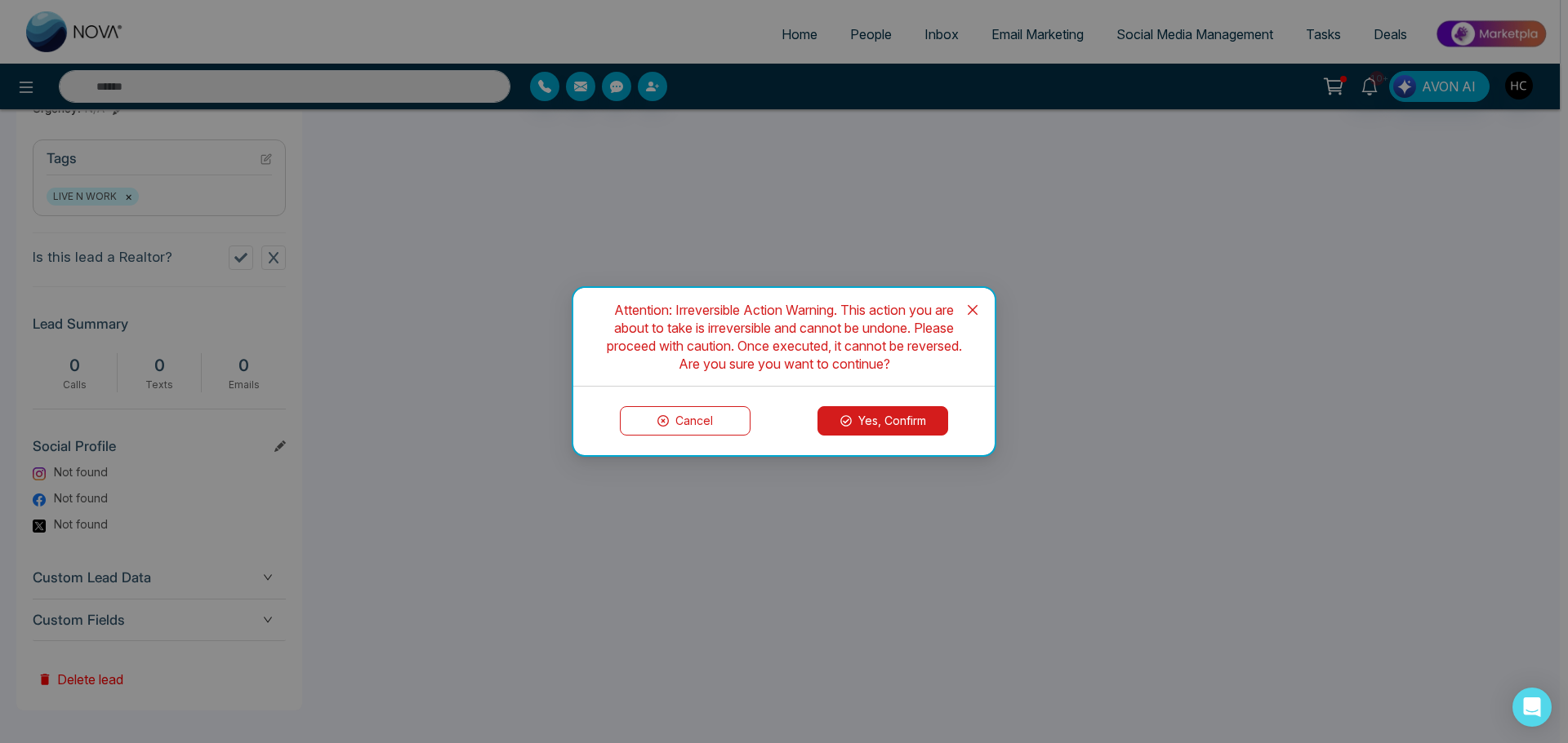
click at [859, 419] on button "Yes, Confirm" at bounding box center [882, 421] width 131 height 30
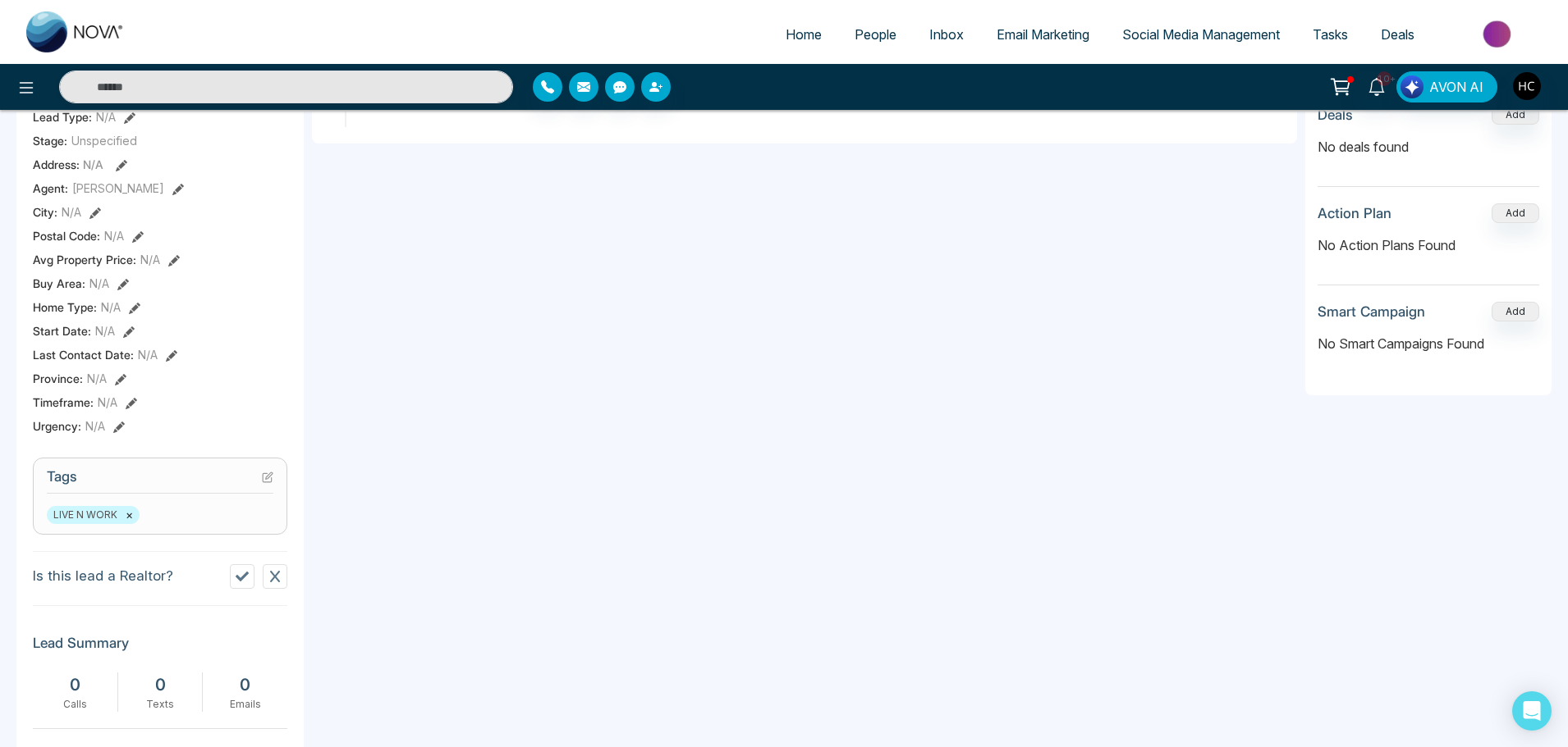
scroll to position [9, 0]
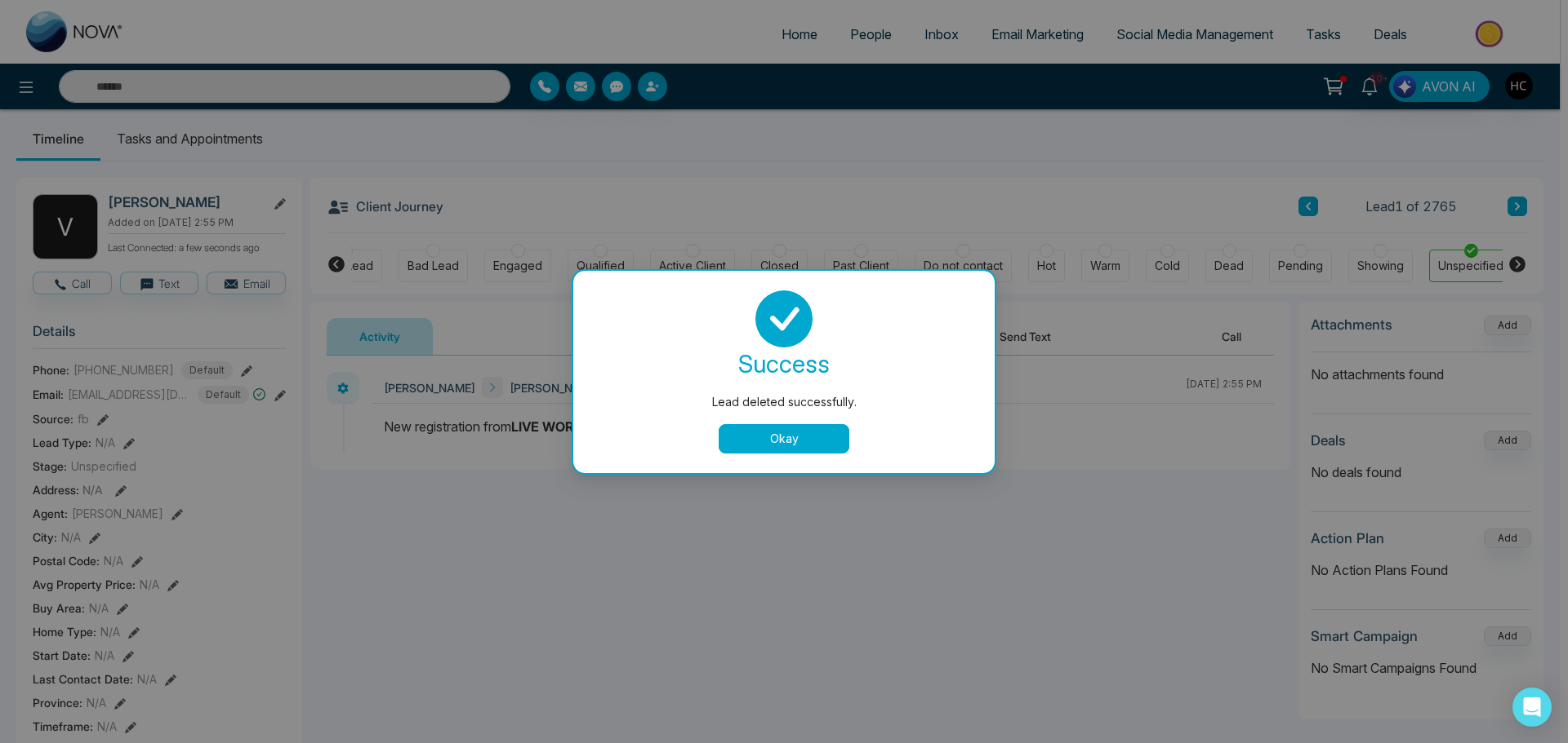
click at [752, 439] on button "Okay" at bounding box center [784, 438] width 131 height 30
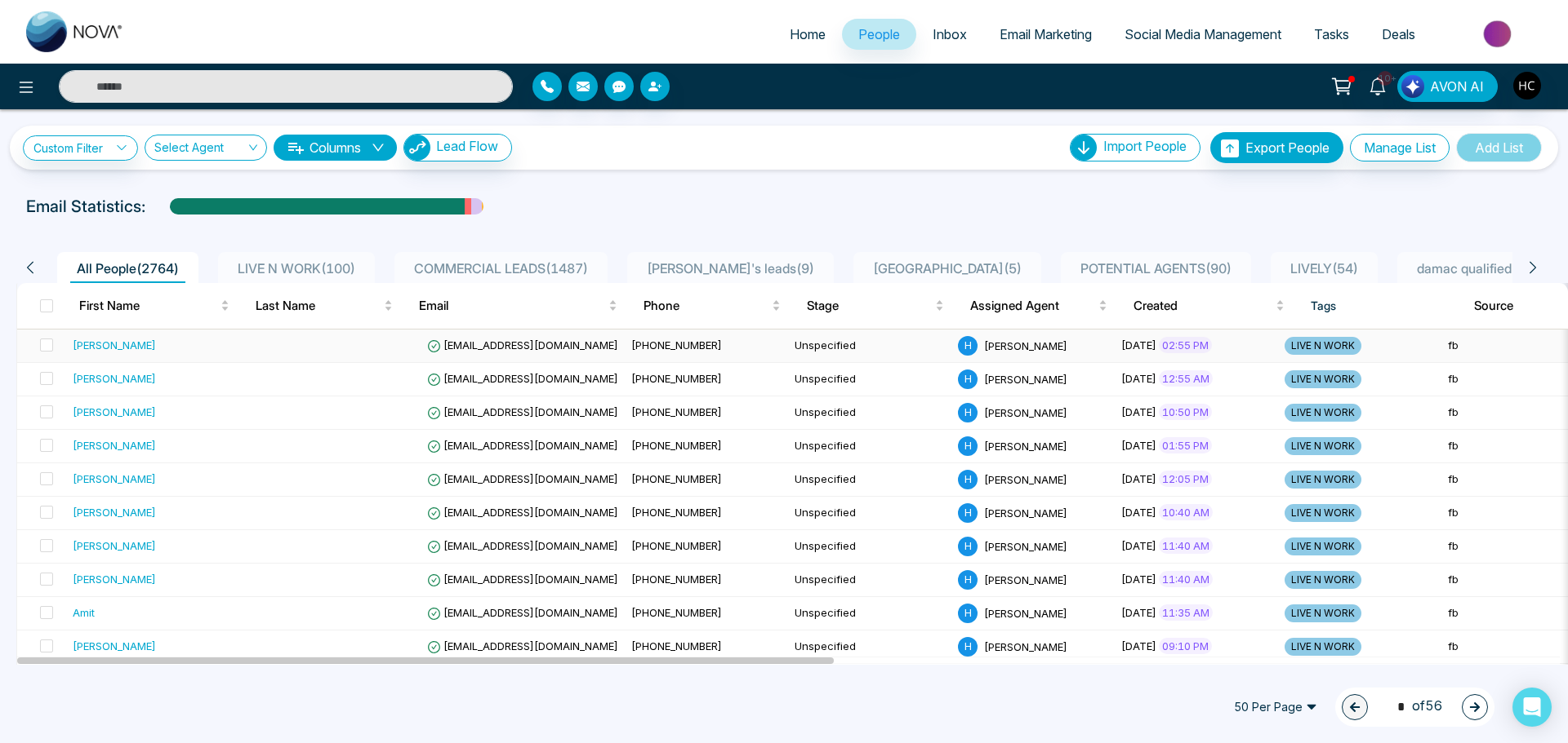
click at [145, 343] on div "Vinaya Muthyala" at bounding box center [114, 345] width 83 height 16
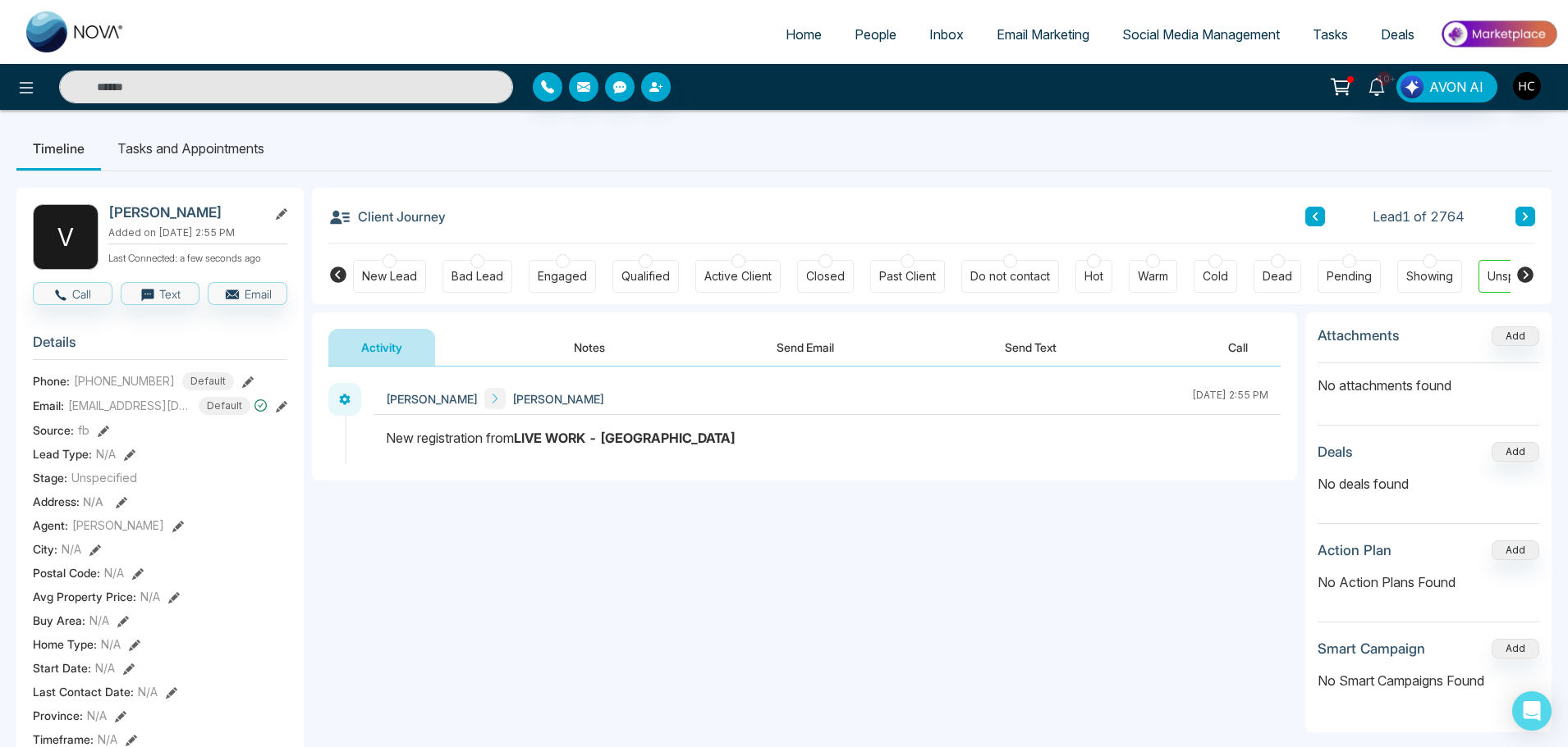
click at [599, 350] on button "Notes" at bounding box center [589, 348] width 97 height 36
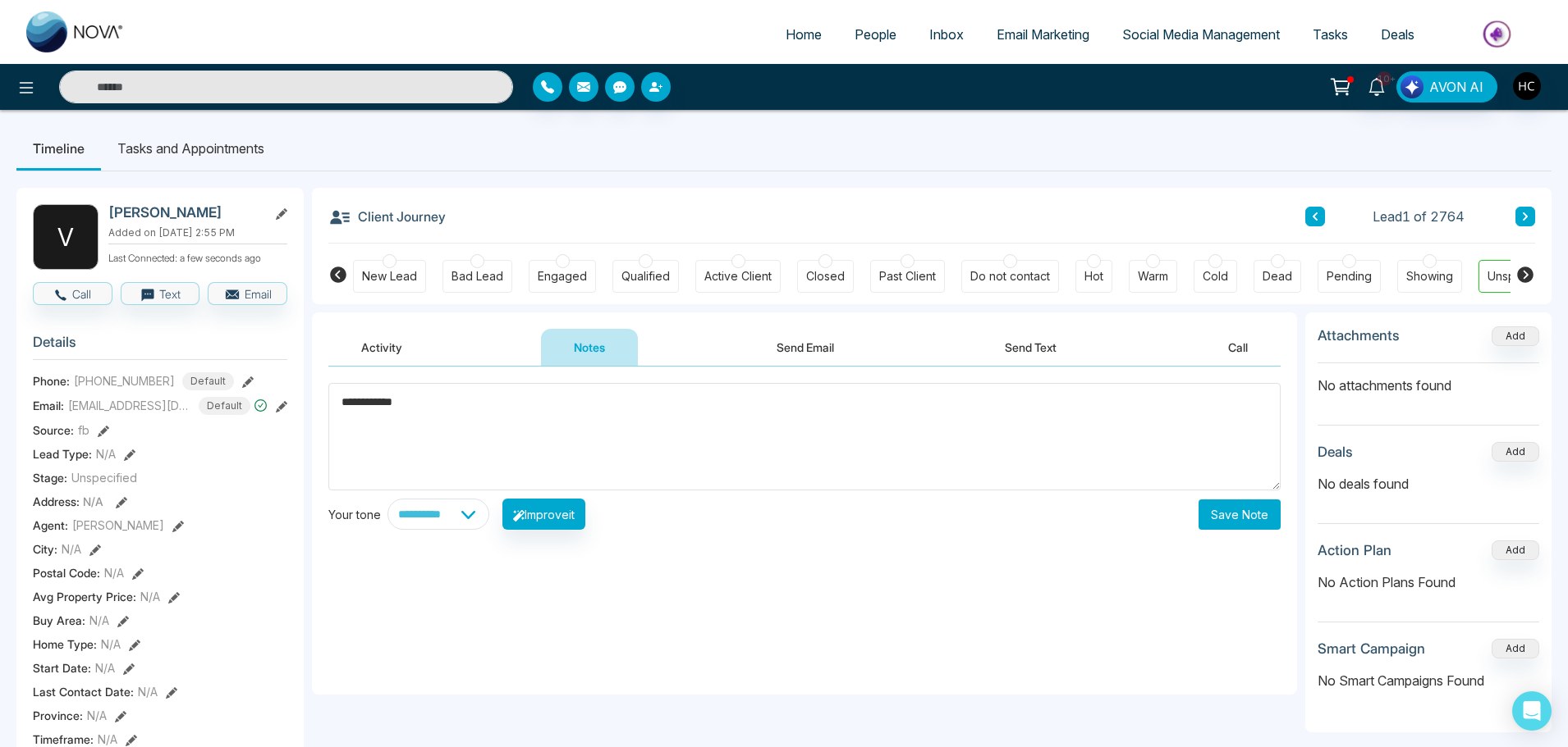
type textarea "**********"
click at [1213, 505] on button "Save Note" at bounding box center [1239, 515] width 82 height 31
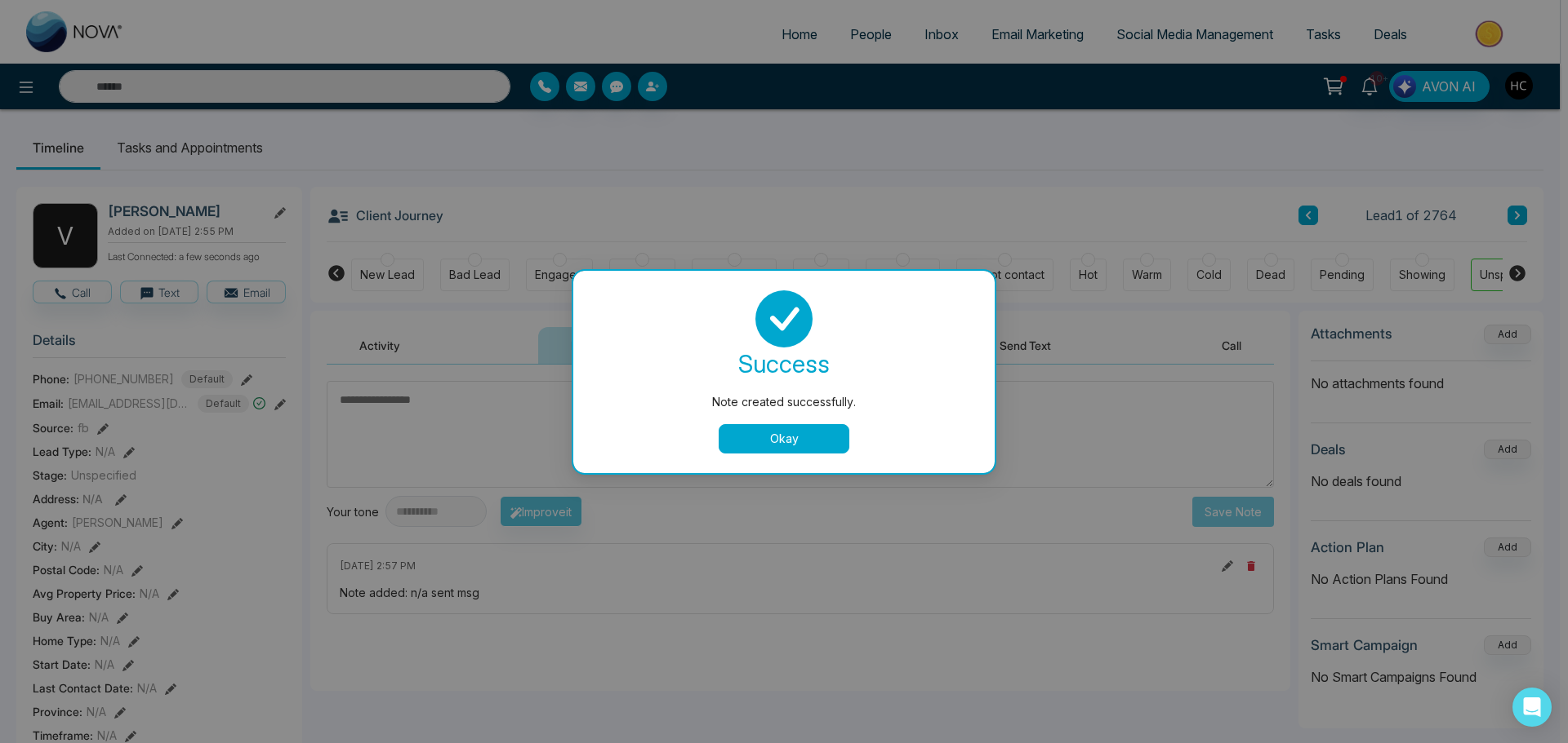
click at [806, 431] on button "Okay" at bounding box center [784, 438] width 131 height 30
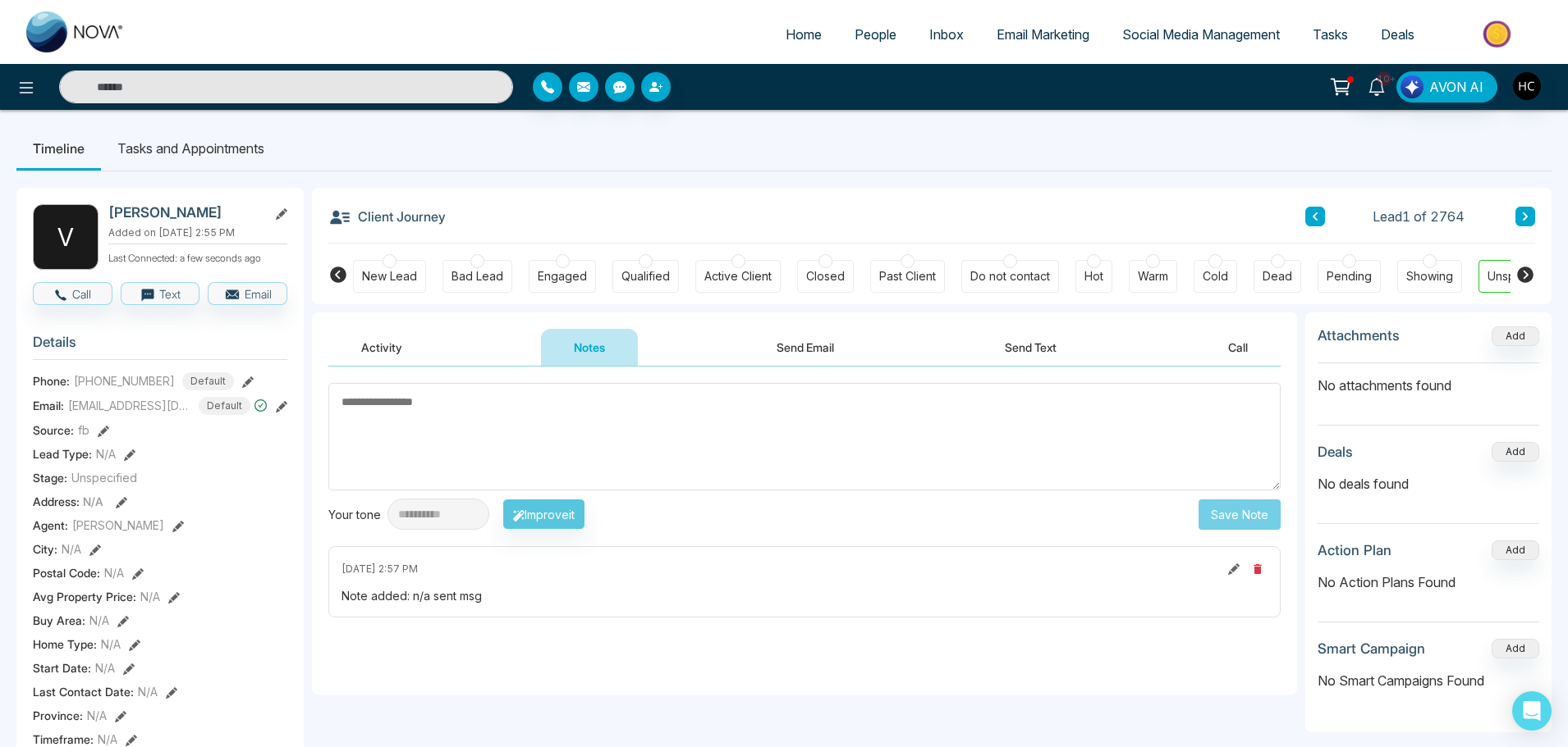
click at [841, 28] on link "People" at bounding box center [875, 35] width 75 height 31
